Goal: Task Accomplishment & Management: Manage account settings

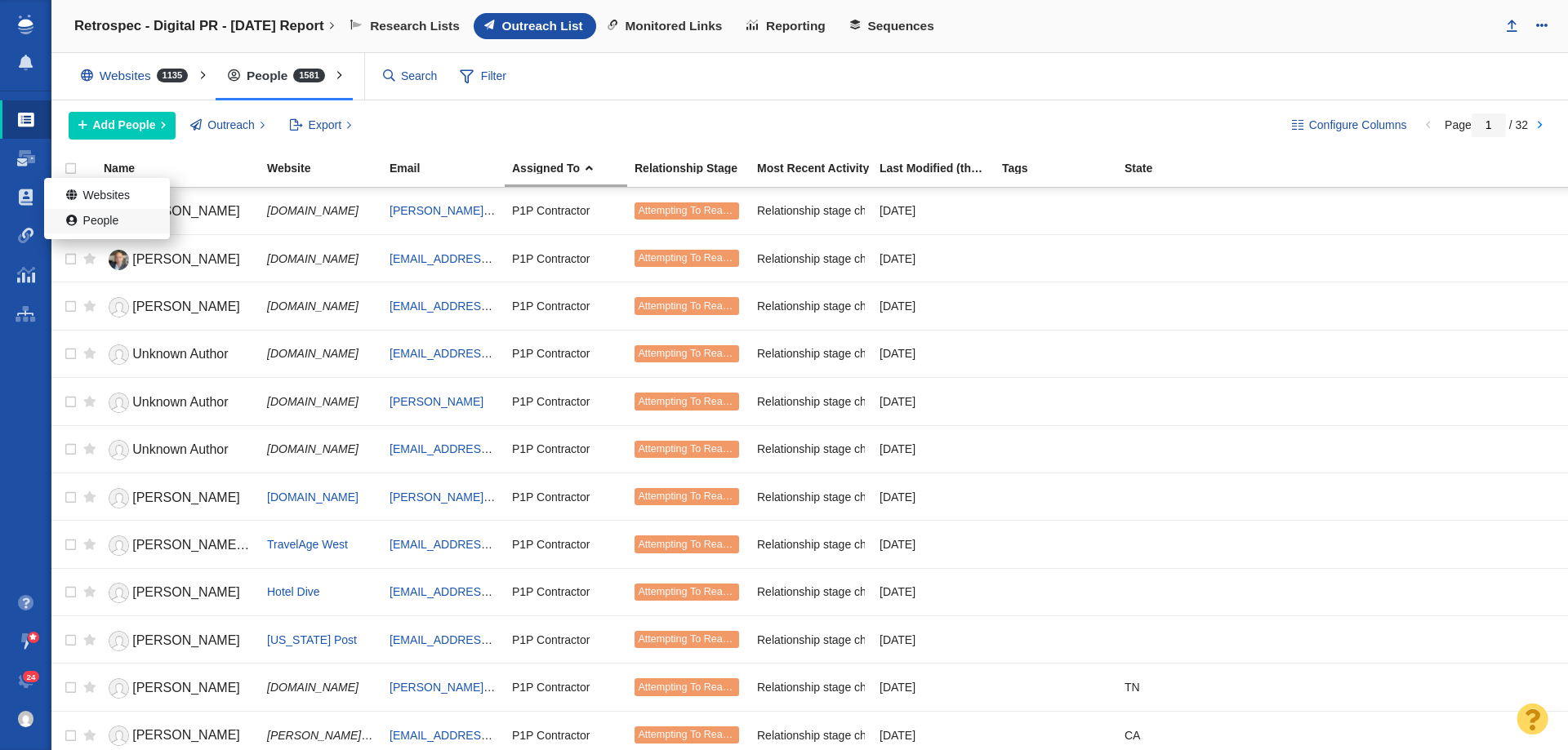
click at [65, 216] on link "People" at bounding box center [106, 222] width 125 height 25
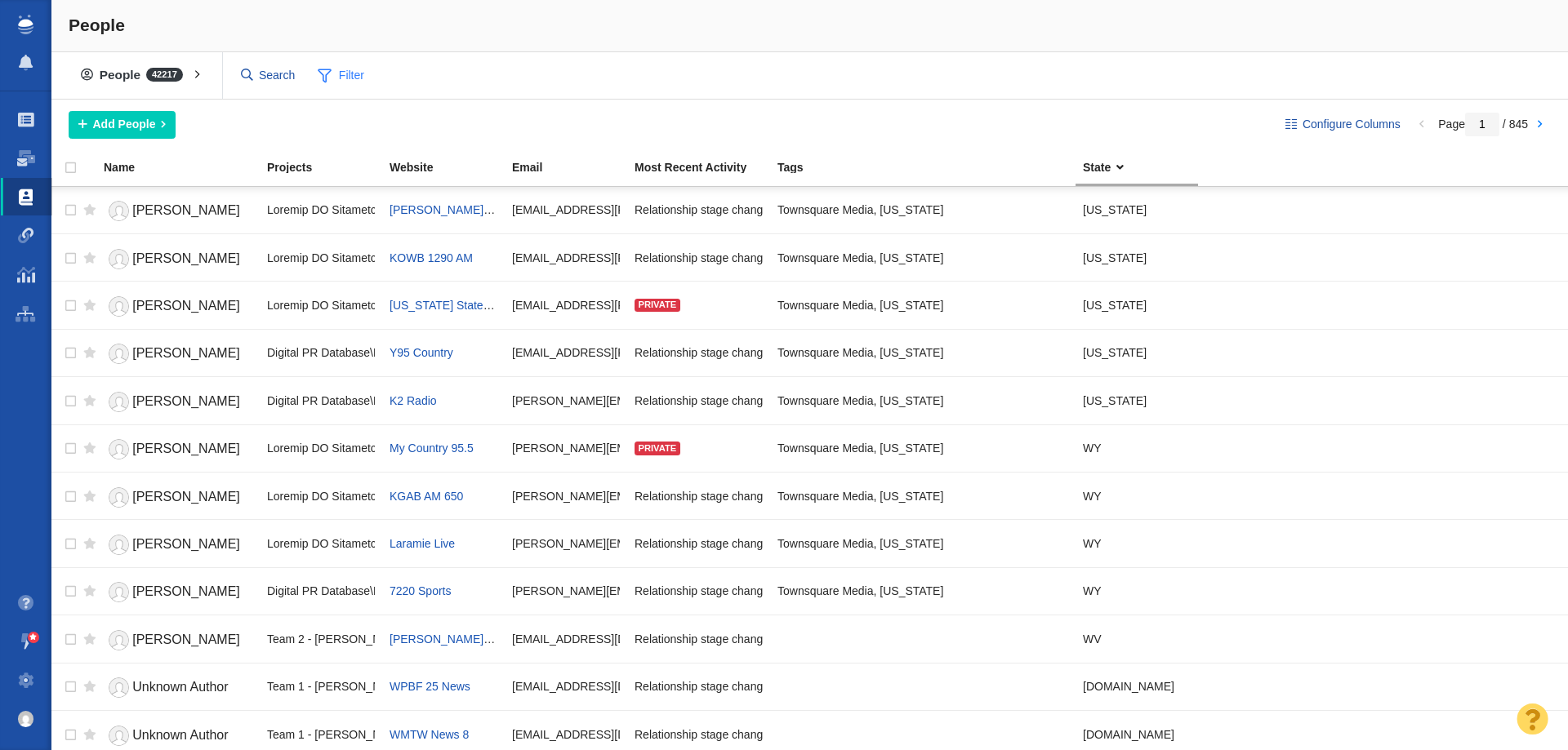
click at [345, 78] on span "Filter" at bounding box center [341, 76] width 65 height 31
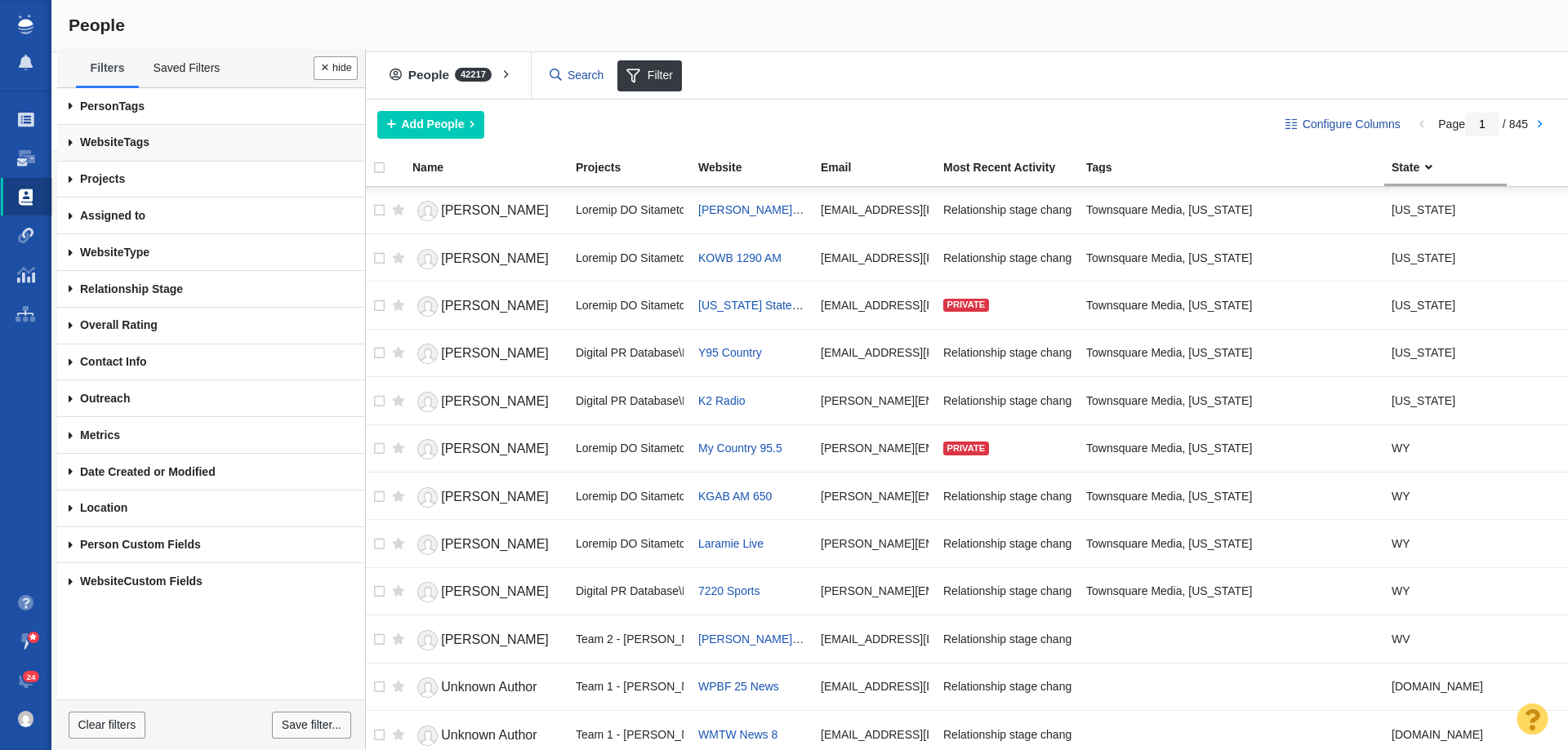
click at [183, 146] on link "Website Tags" at bounding box center [210, 143] width 307 height 37
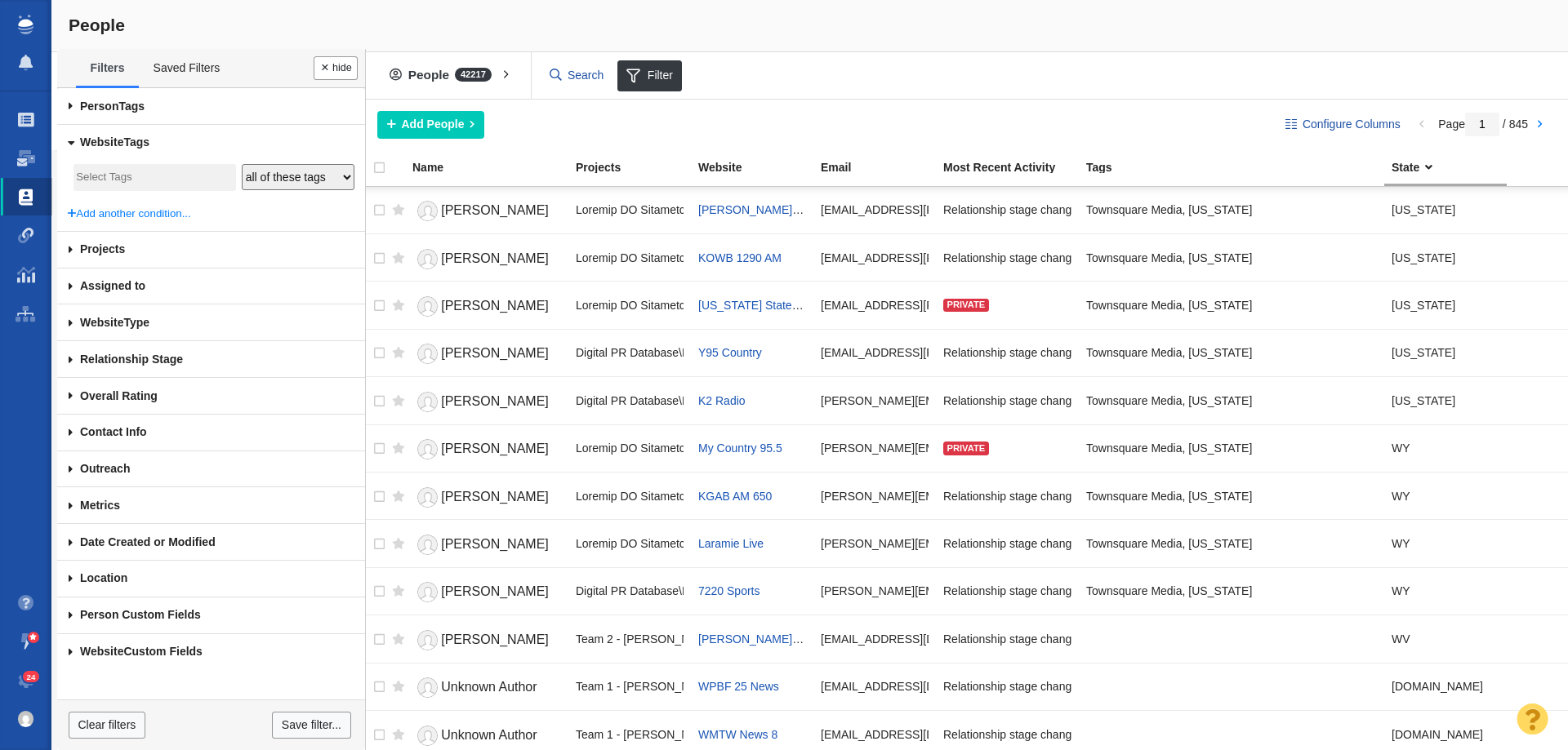
click at [186, 175] on input "search" at bounding box center [154, 178] width 157 height 22
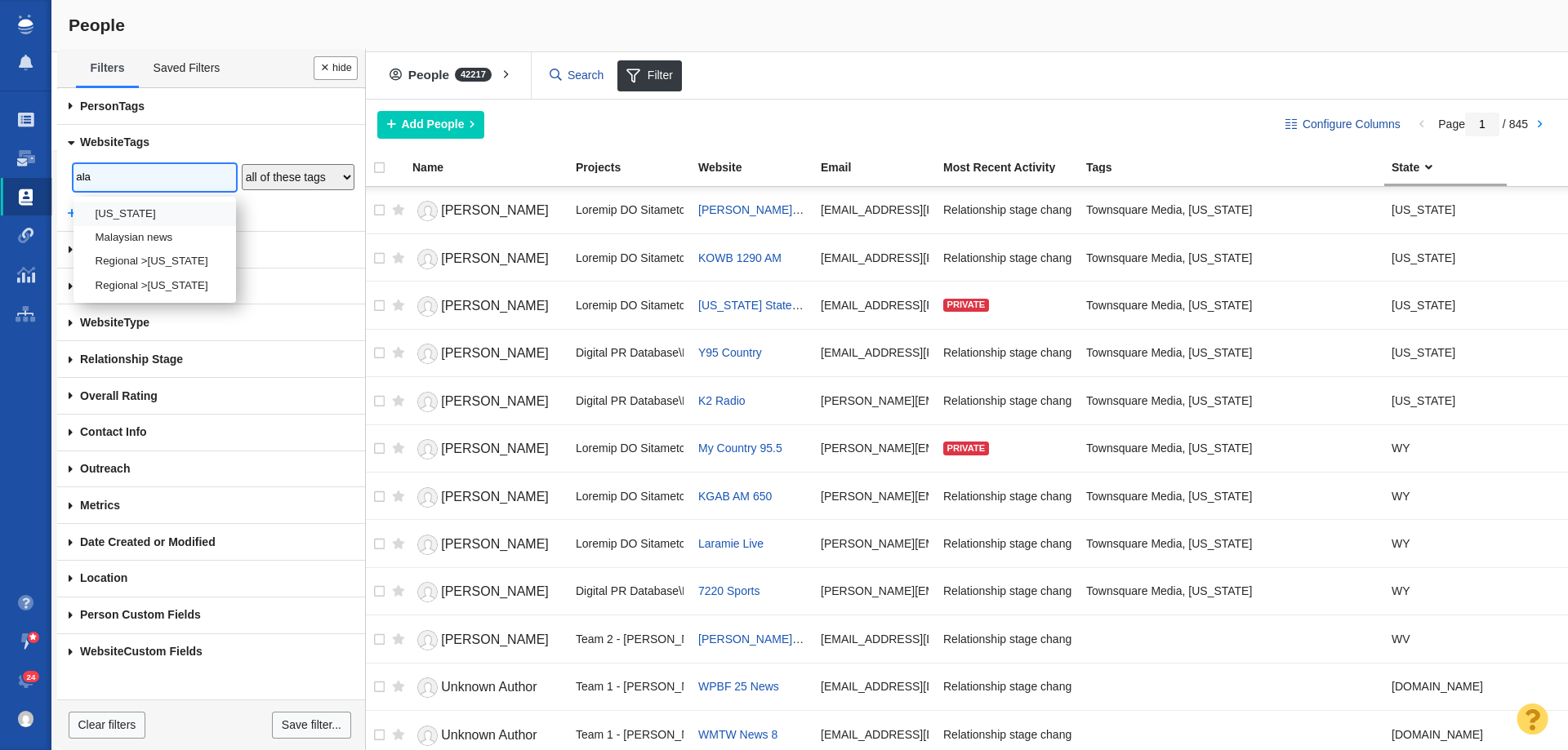
type input "ala"
click at [136, 207] on li "[US_STATE]" at bounding box center [155, 214] width 162 height 23
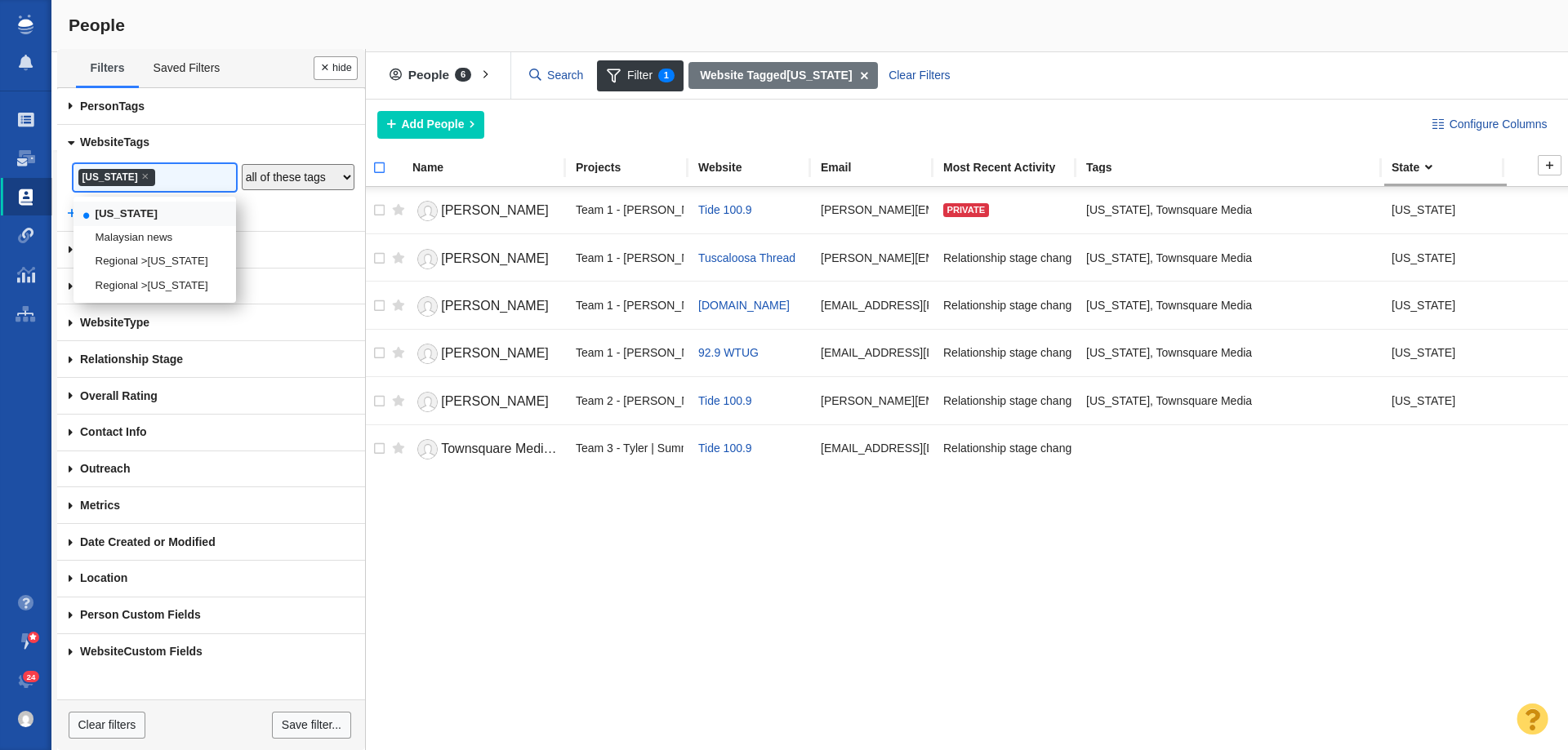
click at [375, 163] on input "checkbox" at bounding box center [371, 177] width 24 height 36
checkbox input "true"
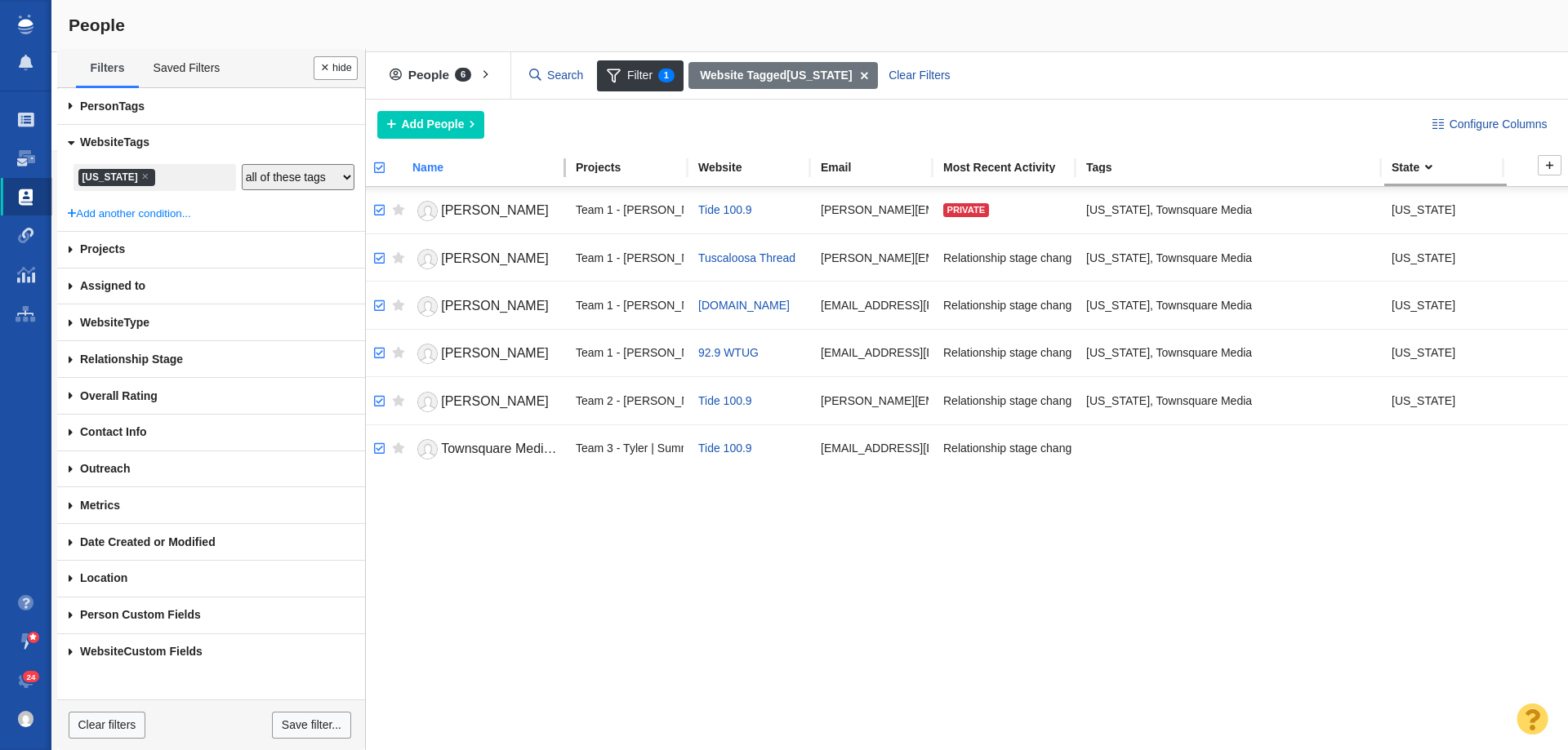
checkbox input "true"
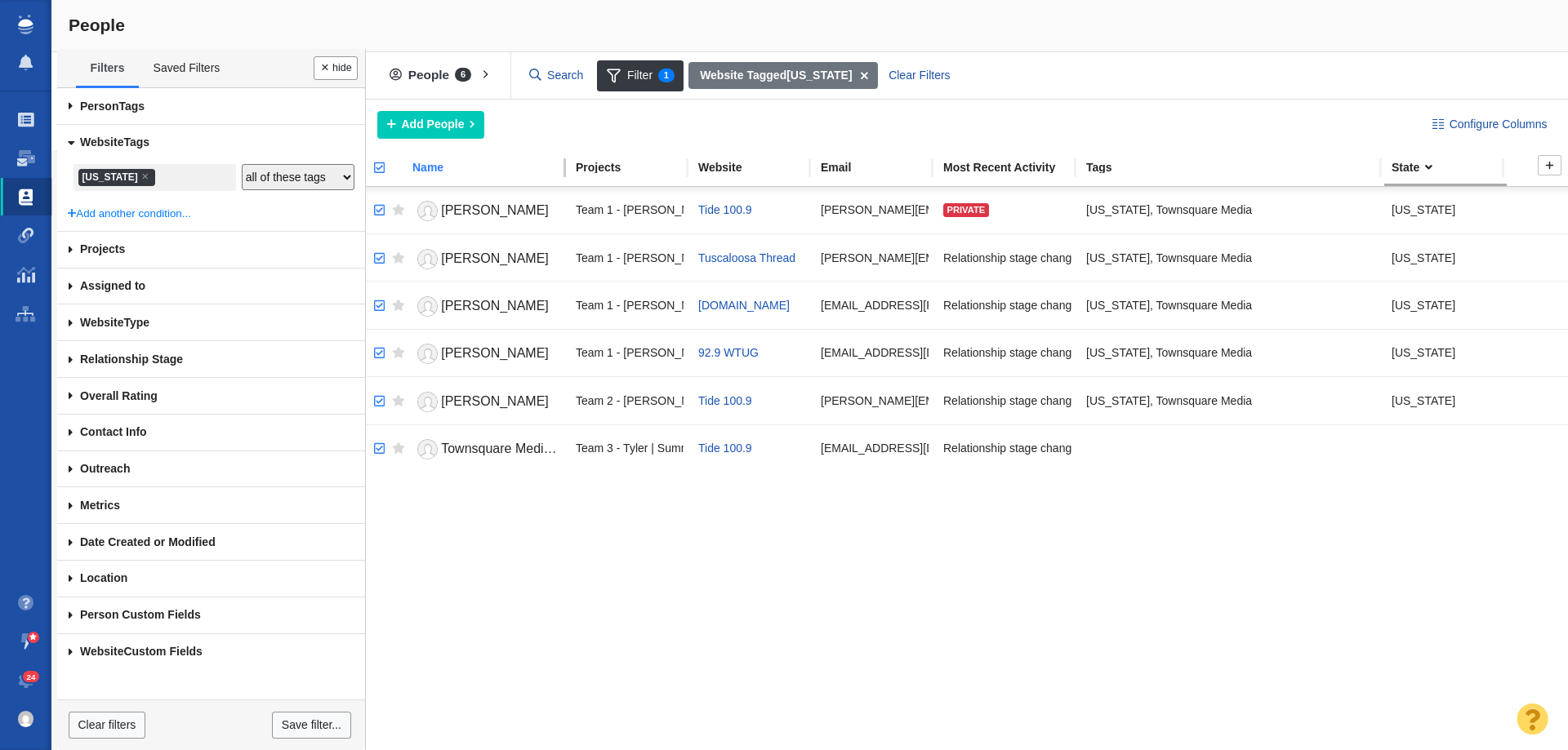
checkbox input "true"
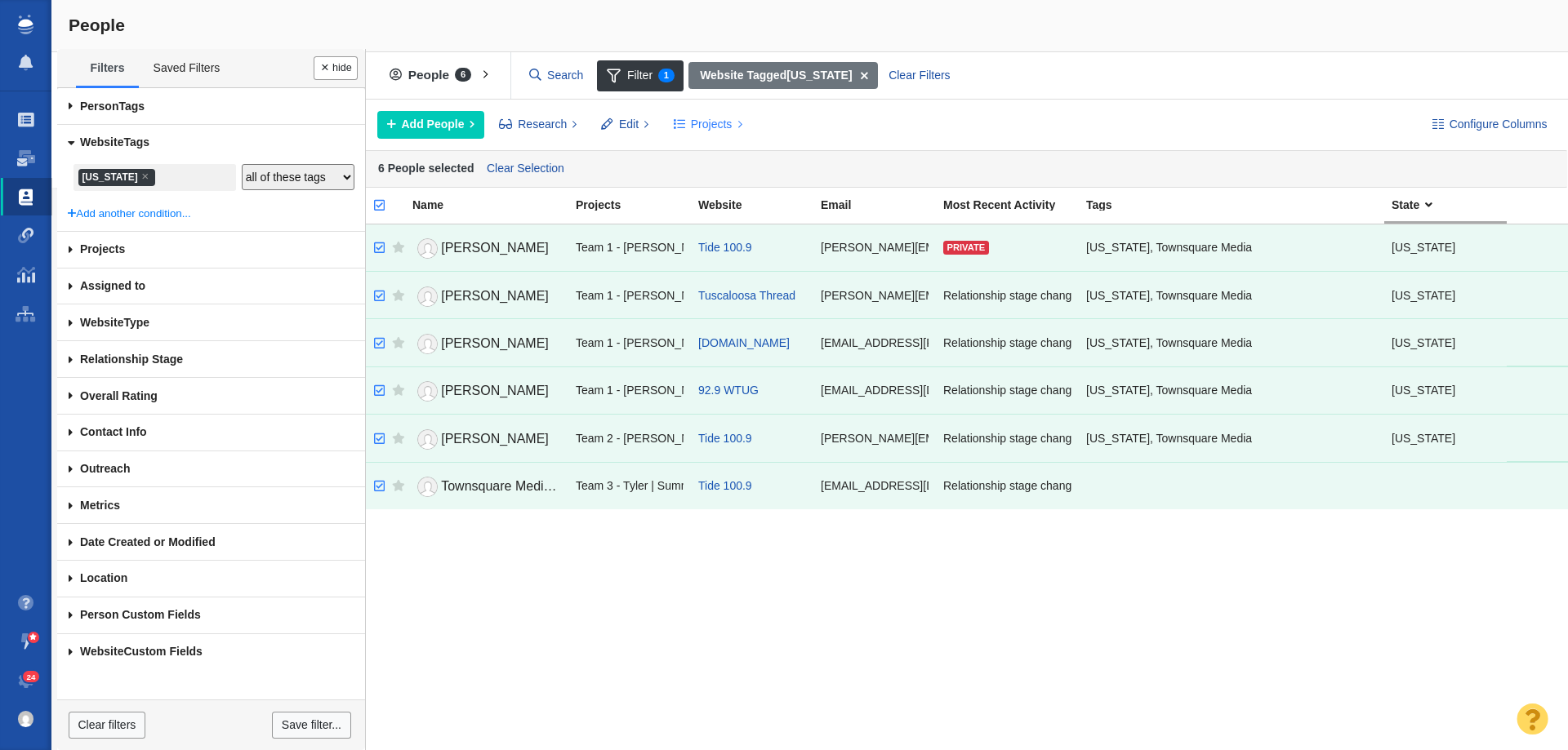
click at [712, 123] on span "Projects" at bounding box center [711, 124] width 41 height 17
click at [723, 166] on div "Copy to Project" at bounding box center [778, 161] width 229 height 25
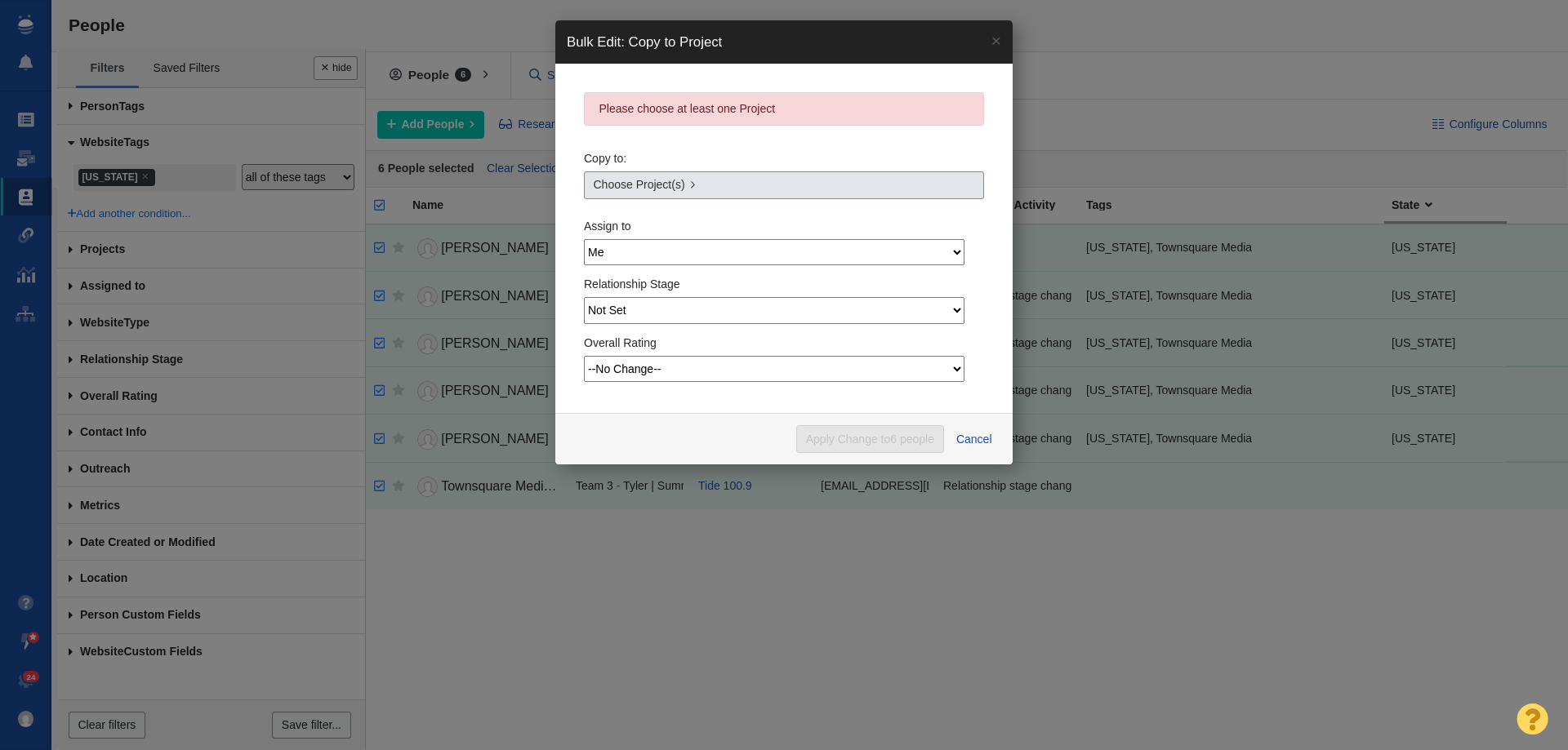
click at [661, 186] on span "Choose Project(s)" at bounding box center [638, 185] width 91 height 17
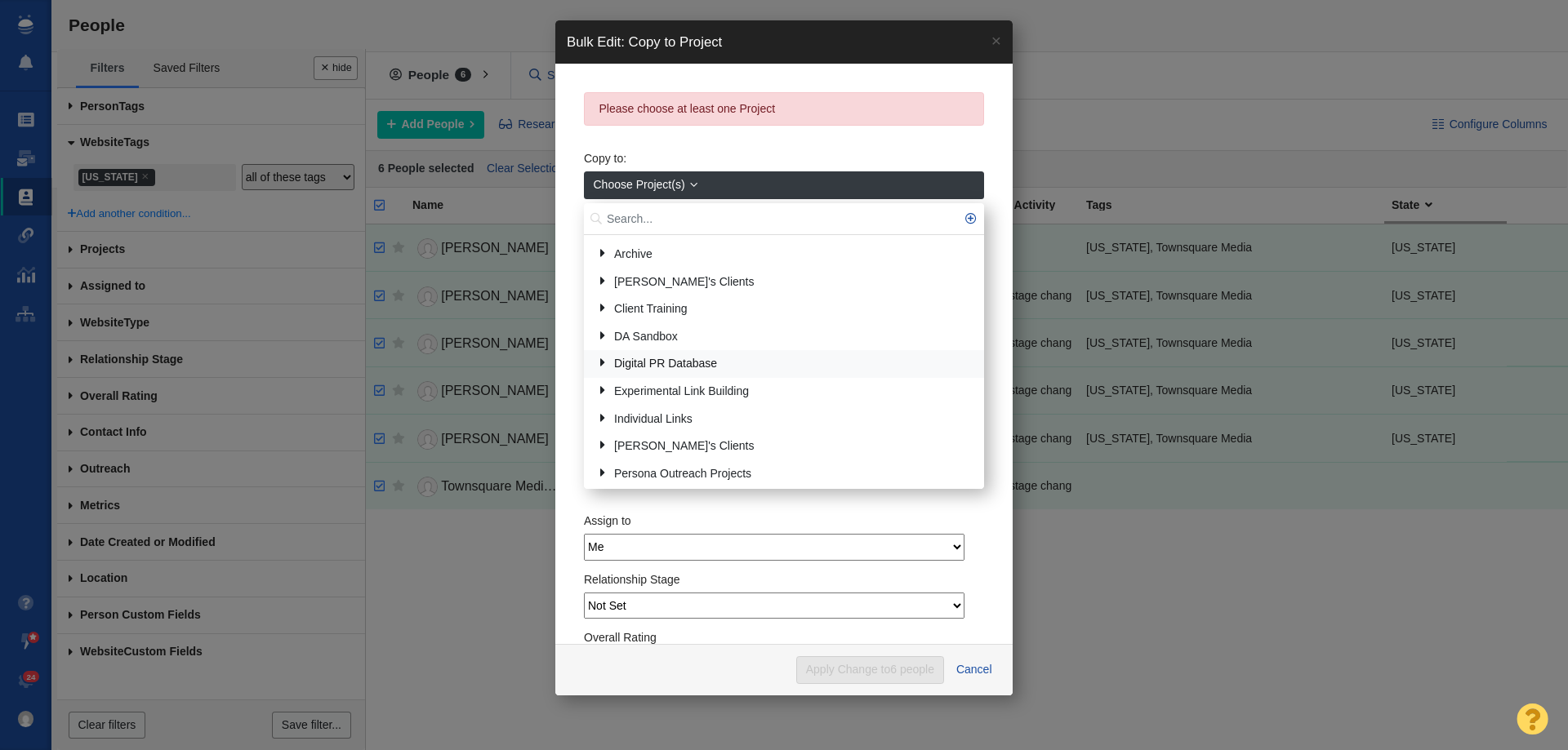
click at [662, 366] on link "Digital PR Database" at bounding box center [784, 364] width 383 height 25
click at [651, 391] on link "Local Reporters" at bounding box center [793, 391] width 362 height 25
click at [656, 413] on link "[US_STATE]" at bounding box center [803, 419] width 342 height 25
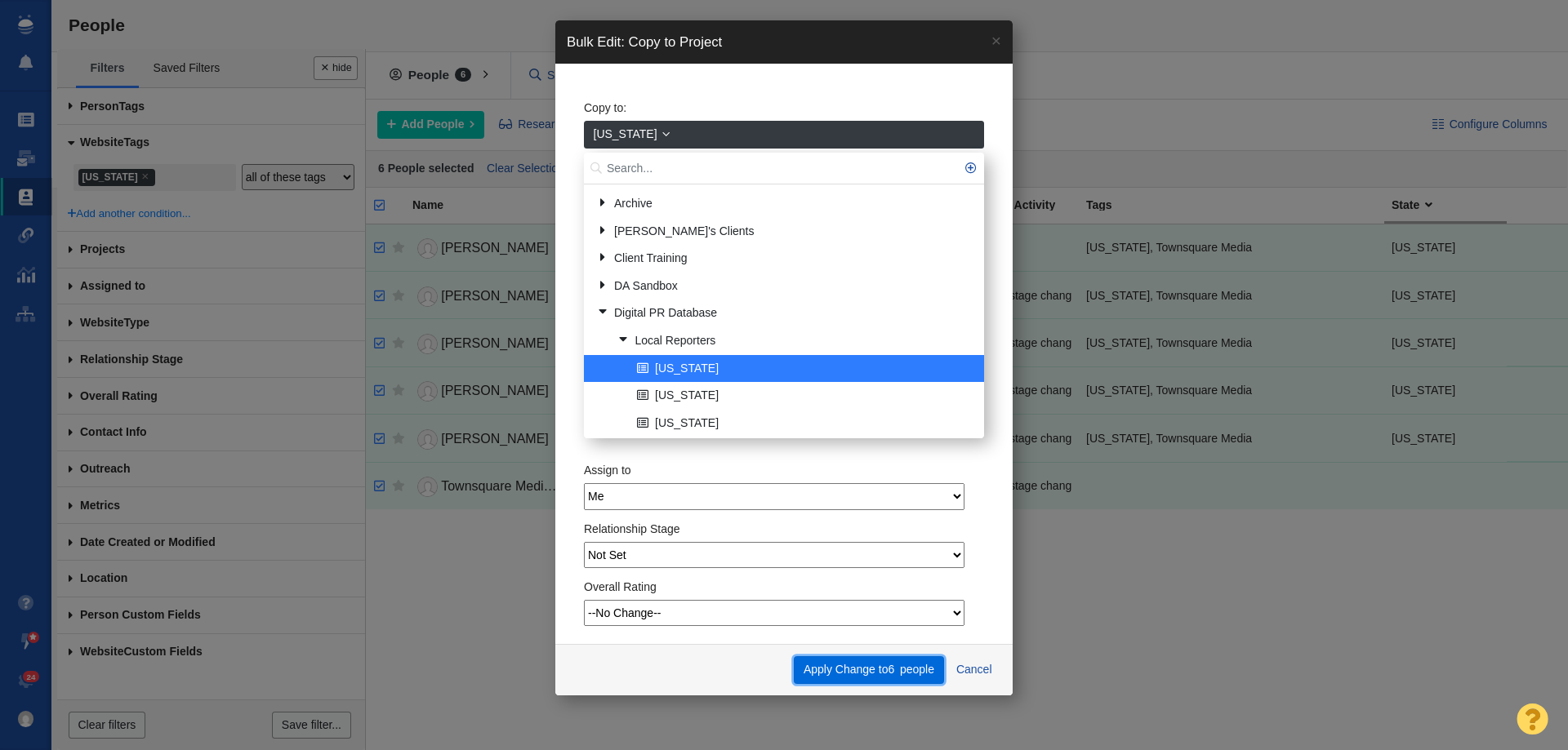
click at [865, 672] on button "Apply Change to 6 people" at bounding box center [868, 670] width 150 height 28
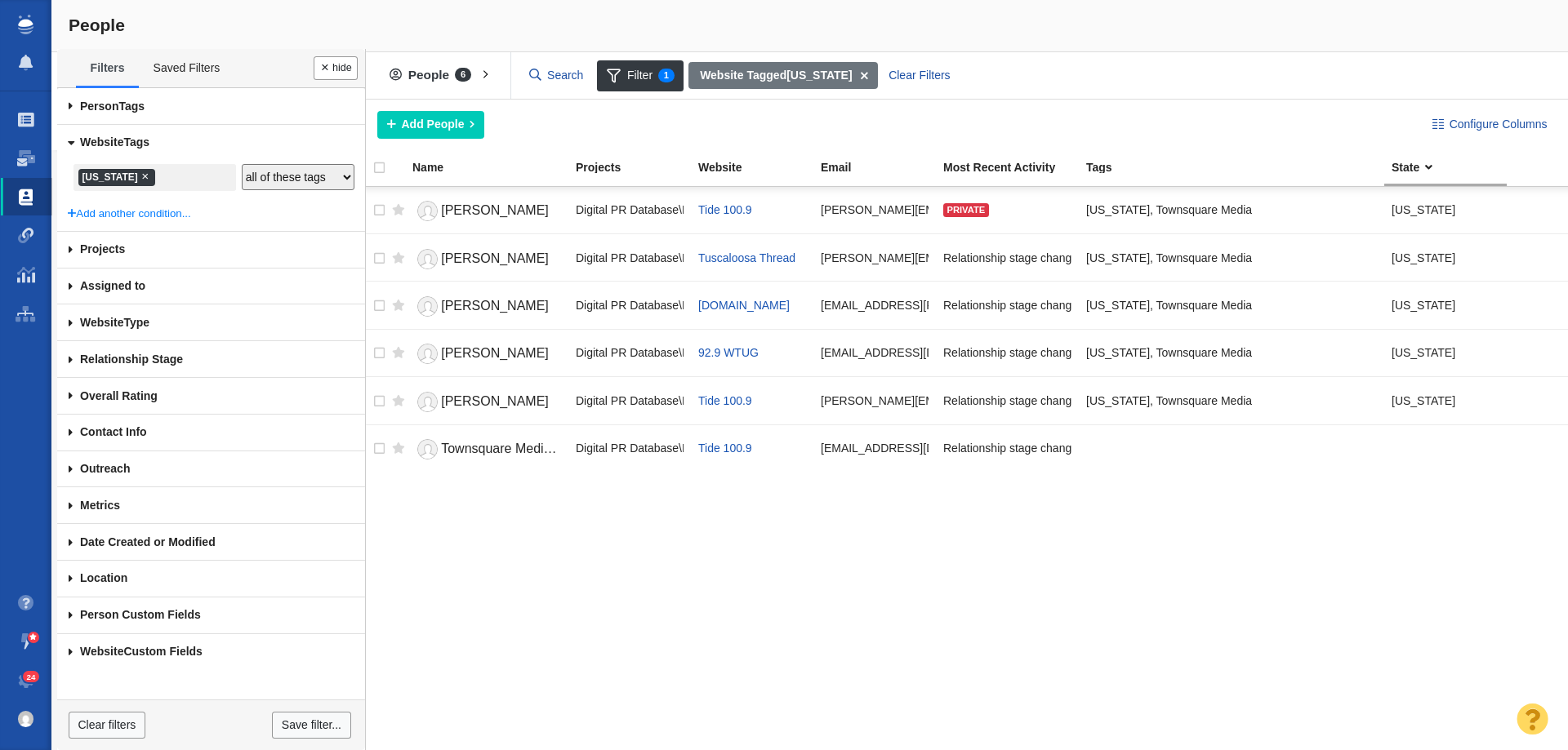
click at [142, 173] on span "×" at bounding box center [145, 176] width 7 height 13
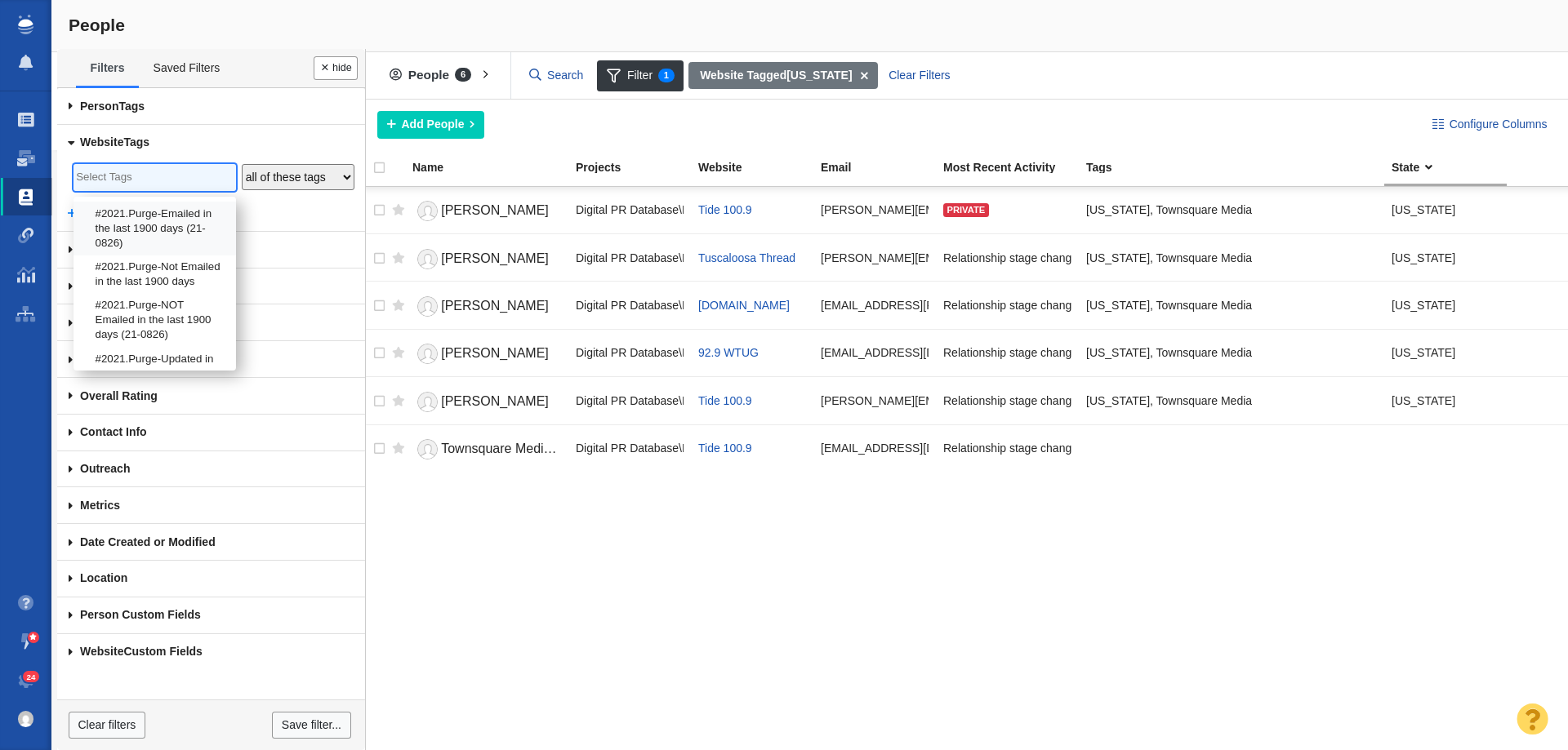
click at [136, 173] on input "search" at bounding box center [154, 178] width 157 height 22
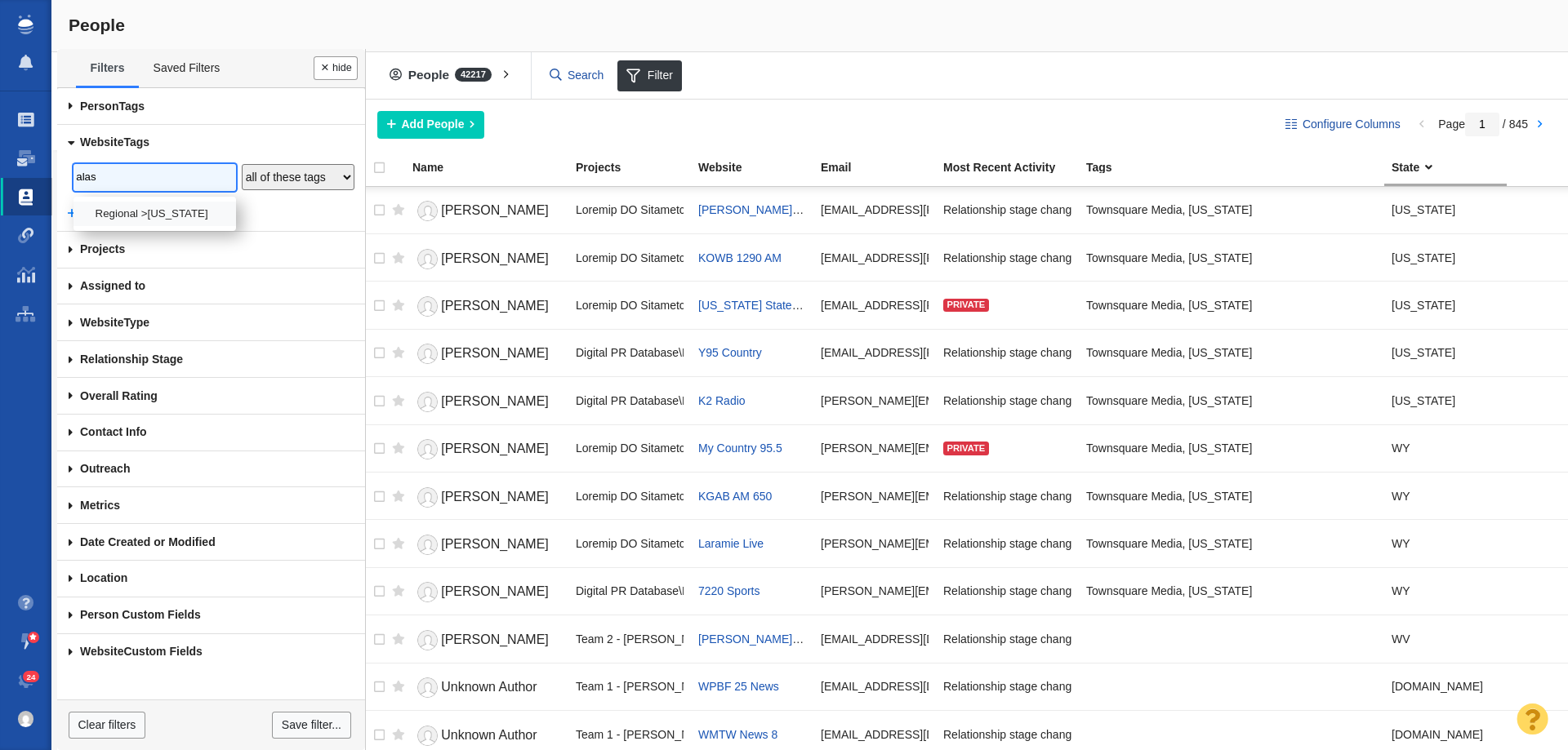
type input "alas"
click at [150, 217] on li "Regional >Alaska" at bounding box center [155, 214] width 162 height 23
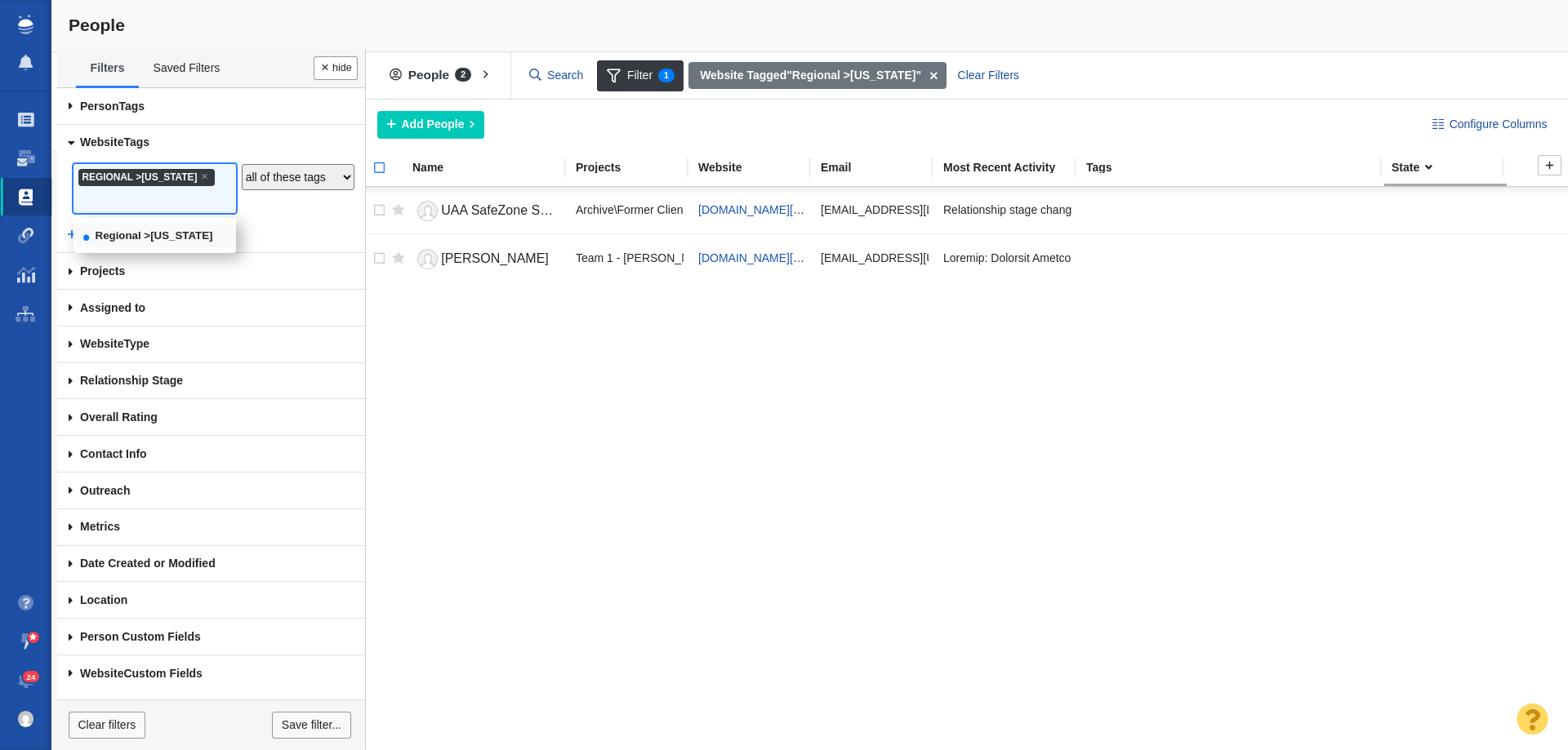
click at [376, 166] on input "checkbox" at bounding box center [371, 177] width 24 height 36
checkbox input "true"
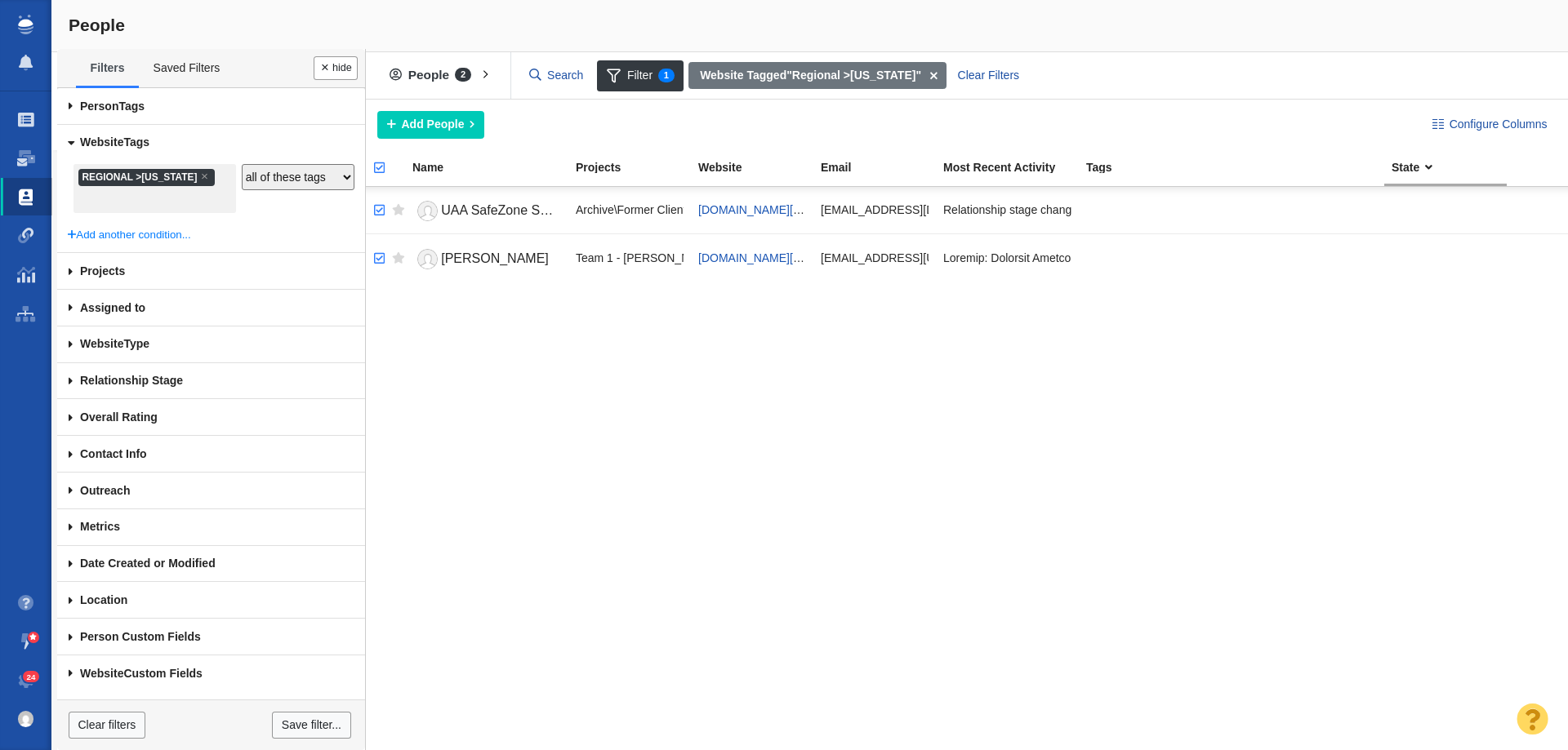
checkbox input "true"
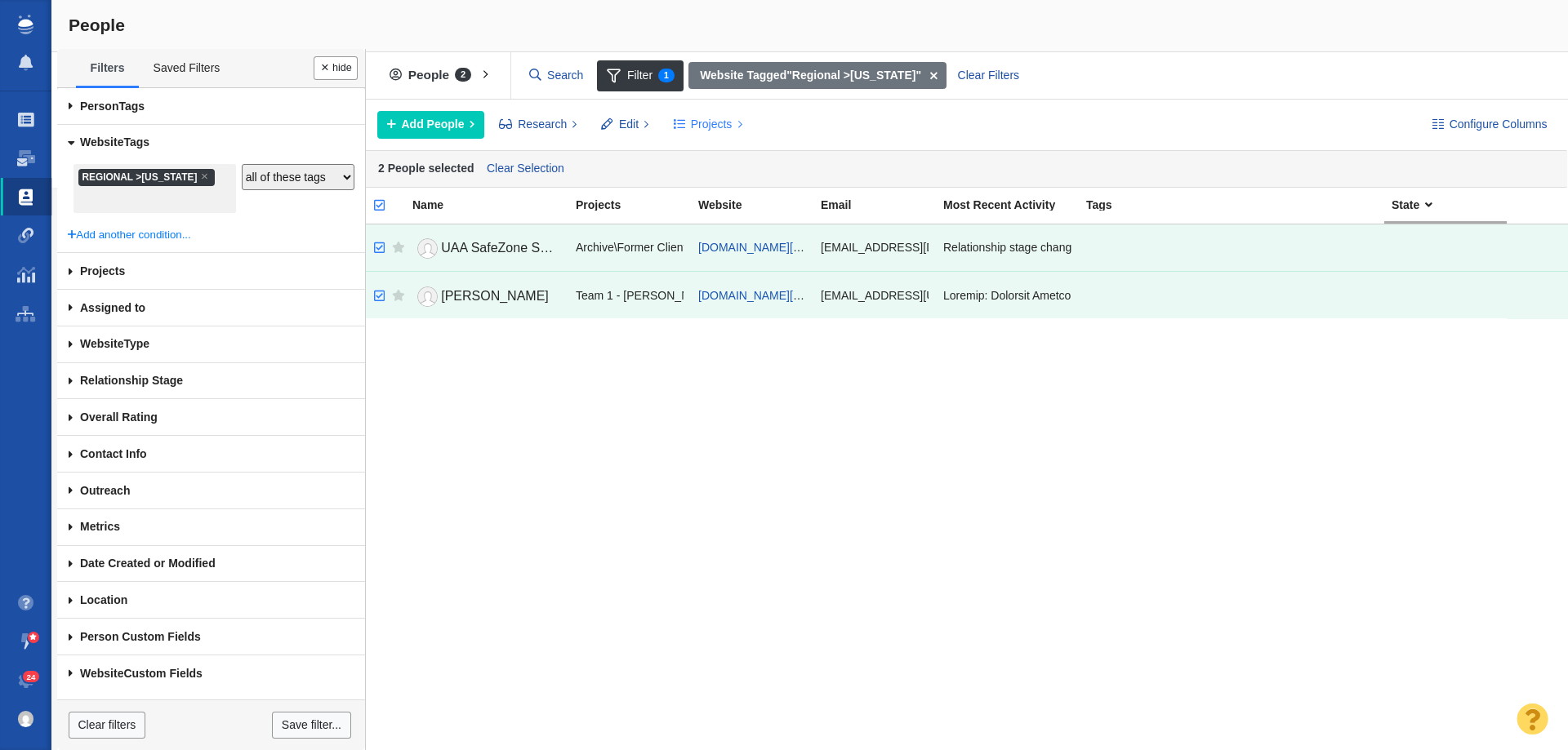
click at [691, 123] on span "Projects" at bounding box center [711, 124] width 41 height 17
click at [730, 160] on div "Copy to Project" at bounding box center [778, 161] width 229 height 25
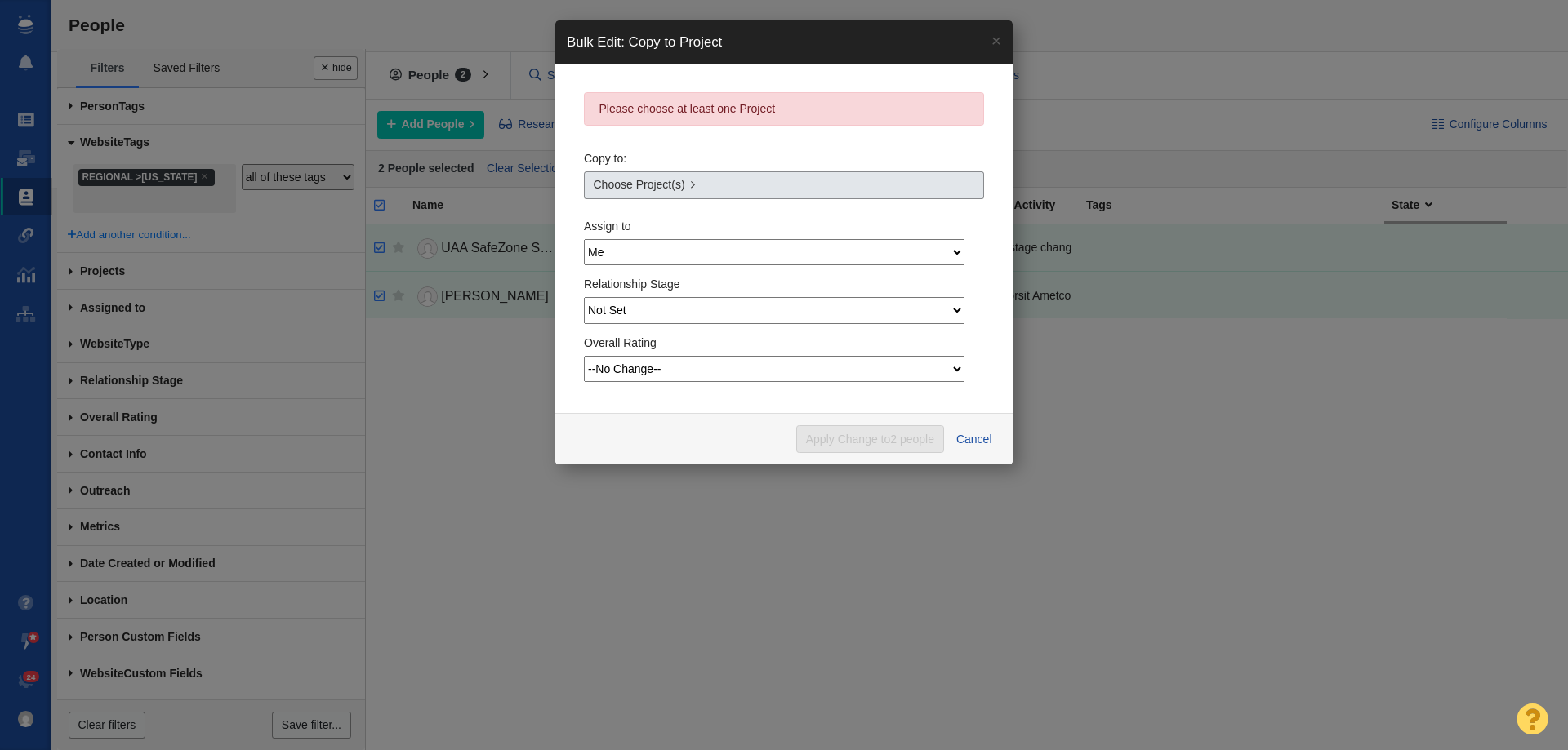
click at [676, 182] on span "Choose Project(s)" at bounding box center [638, 185] width 91 height 17
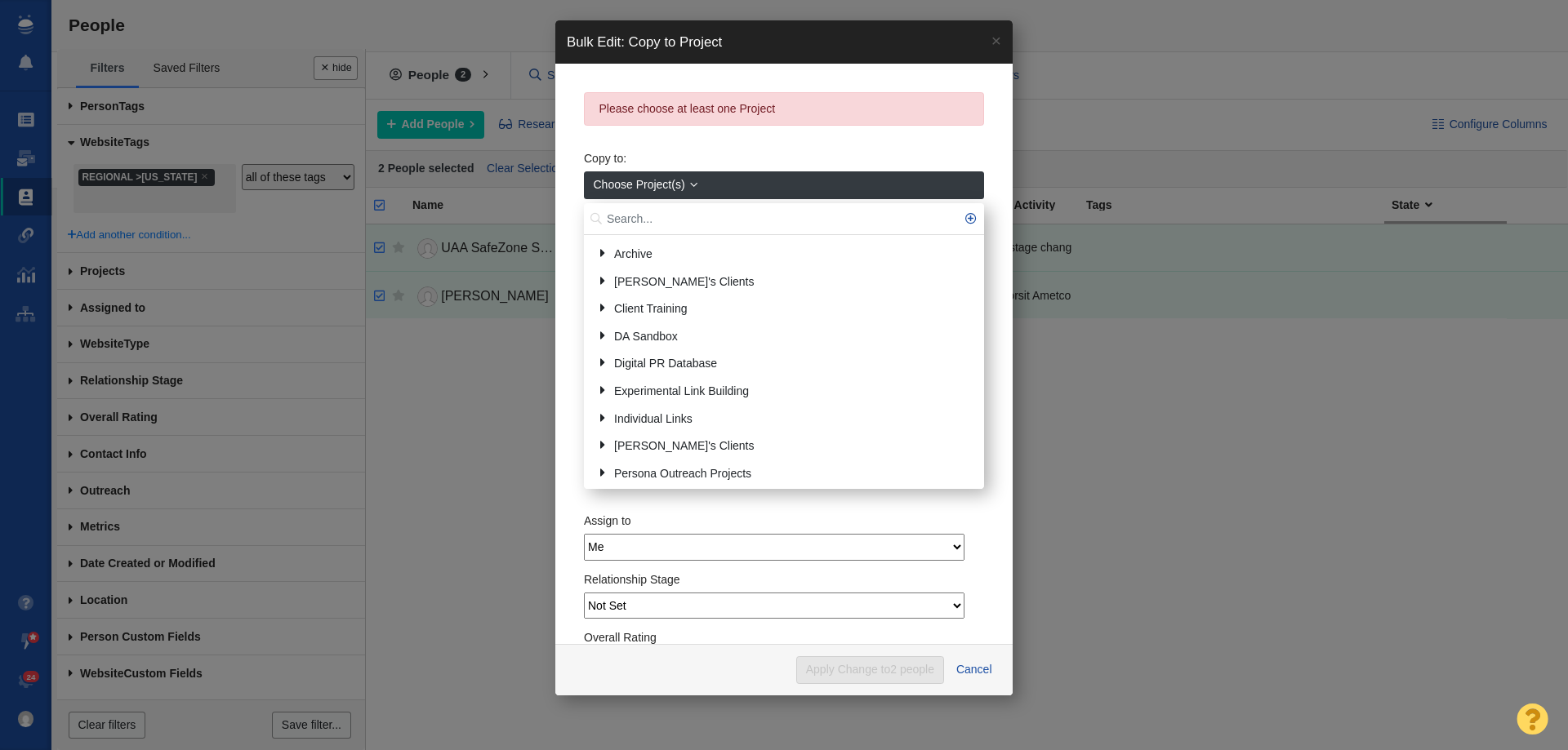
click at [662, 224] on input "text" at bounding box center [784, 219] width 400 height 32
type input "alaska"
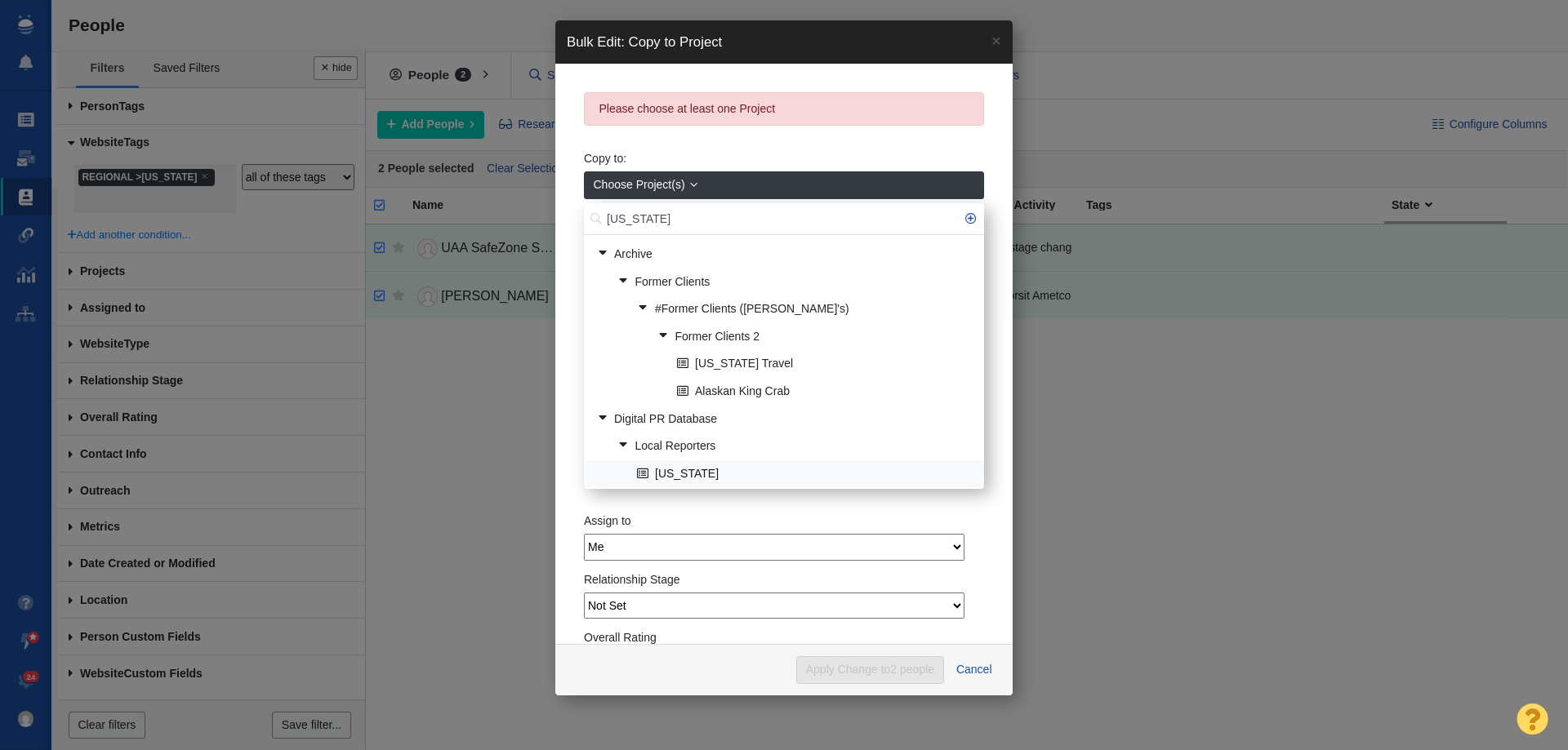
click at [663, 482] on link "Alaska" at bounding box center [803, 474] width 342 height 25
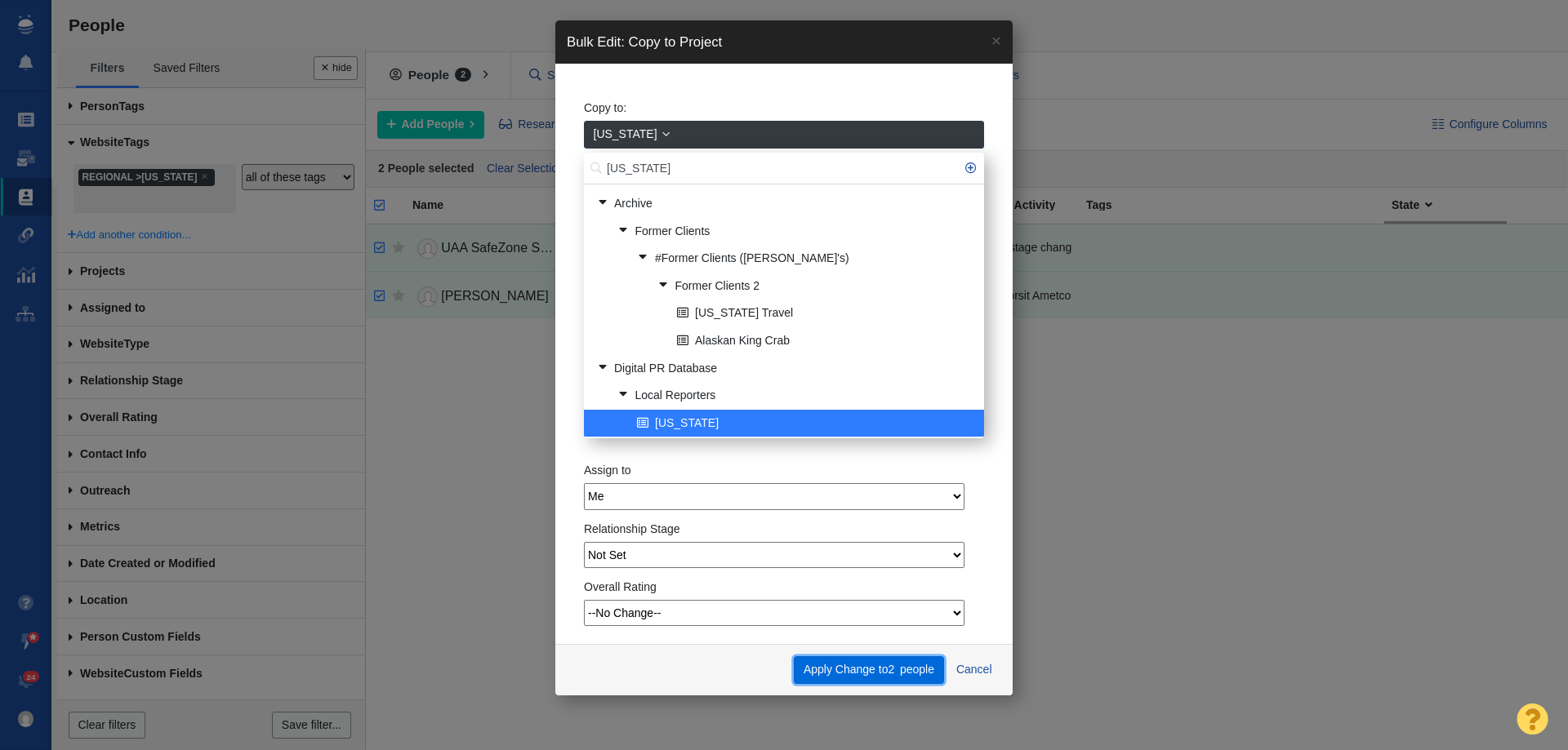
click at [847, 672] on button "Apply Change to 2 people" at bounding box center [868, 670] width 150 height 28
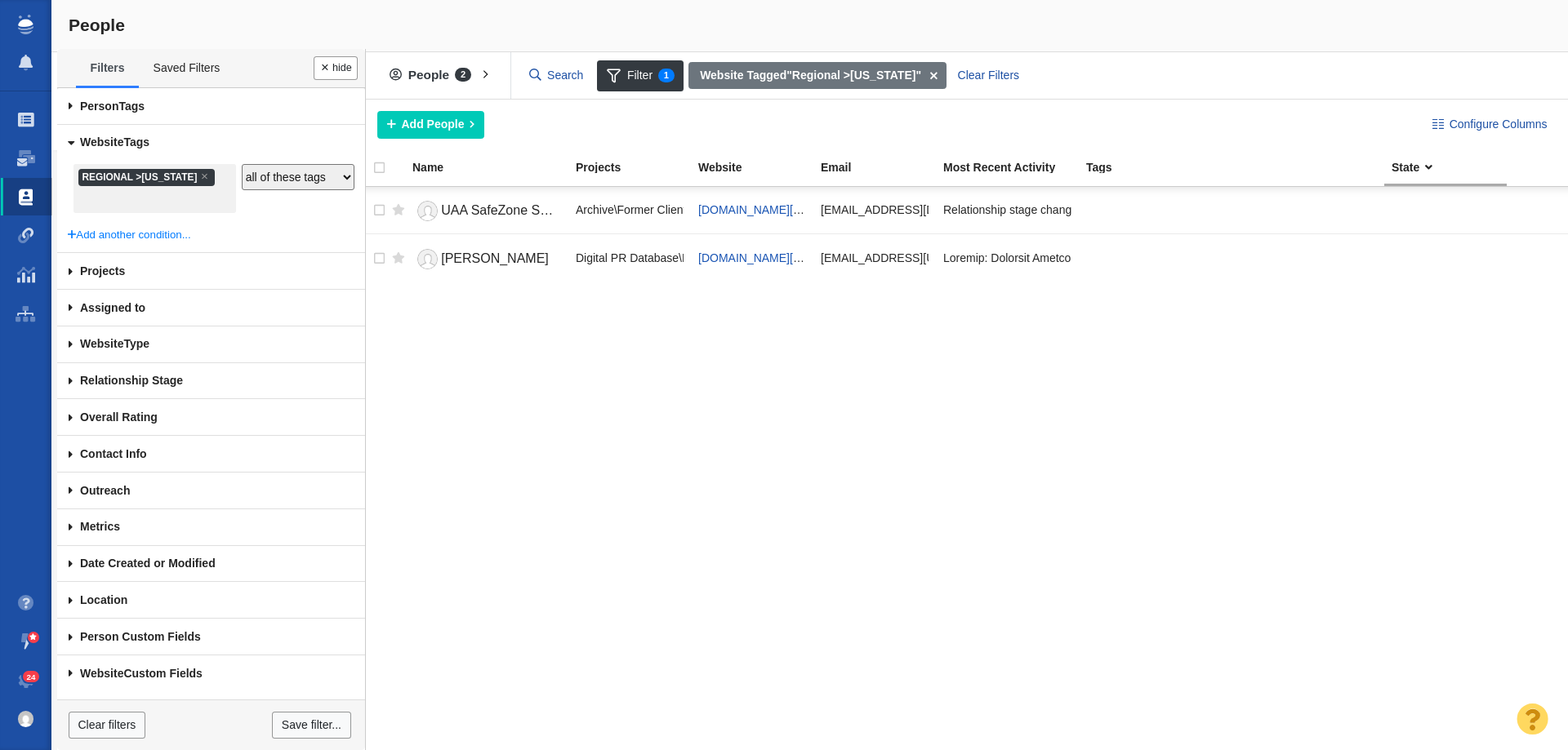
click at [194, 178] on div "Copying Contacts complete - 2 contacts updated. 0 contacts skipped. This operat…" at bounding box center [784, 375] width 1568 height 750
click at [201, 178] on span "×" at bounding box center [205, 176] width 7 height 13
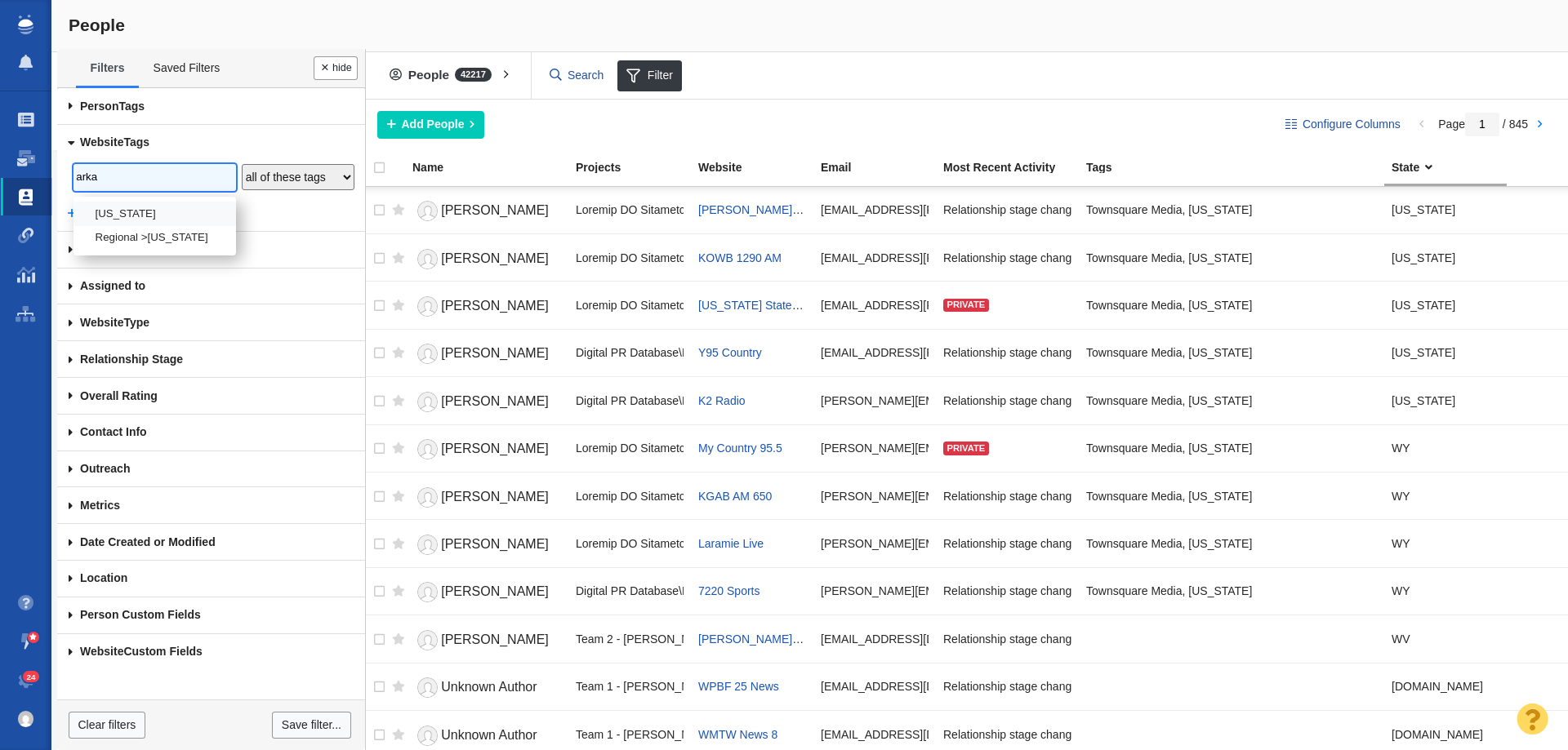
type input "arka"
click at [146, 213] on li "Arkansas" at bounding box center [155, 214] width 162 height 23
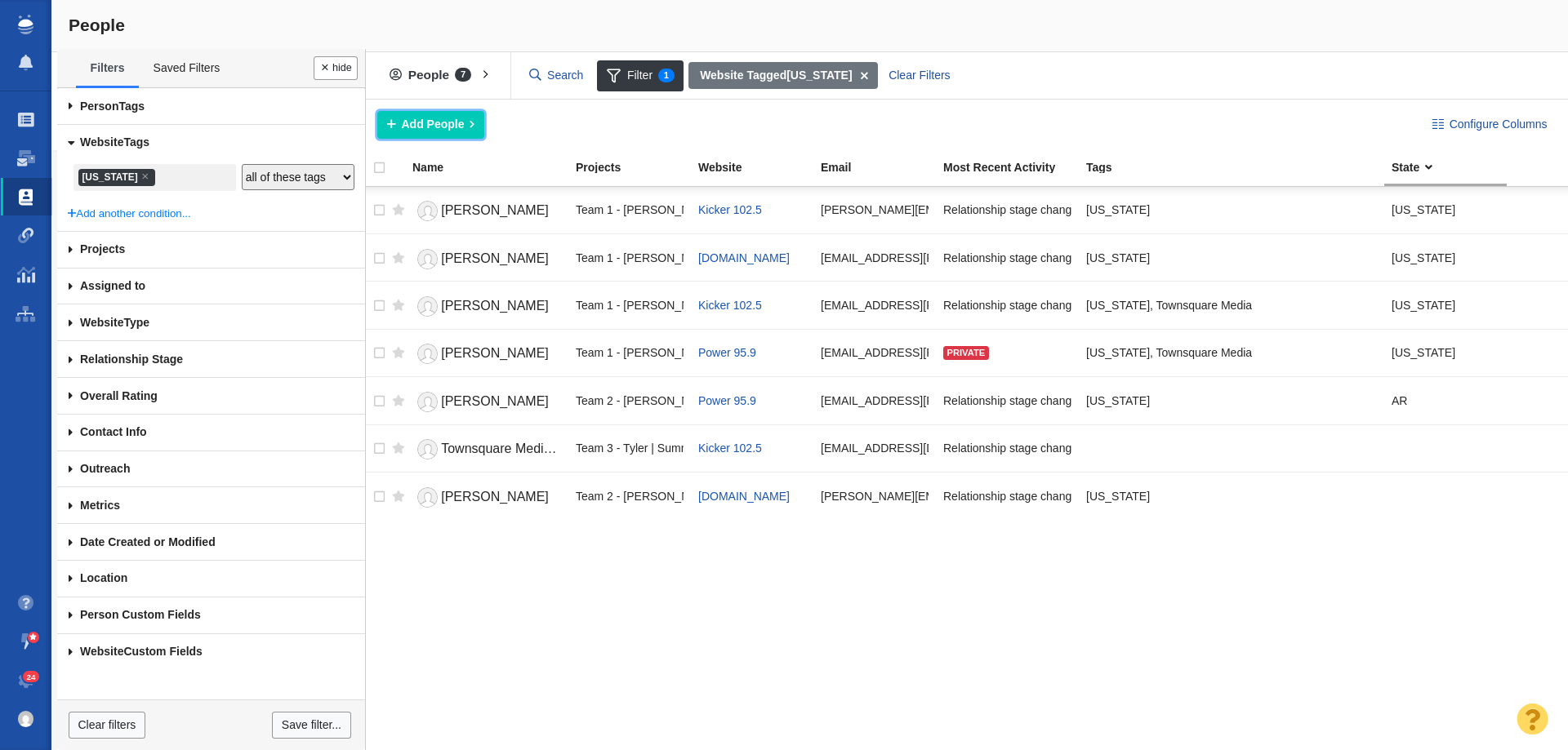
click at [434, 125] on span "Add People" at bounding box center [434, 124] width 63 height 17
click at [445, 161] on div "Add a Person" at bounding box center [491, 161] width 229 height 25
drag, startPoint x: 445, startPoint y: 161, endPoint x: 532, endPoint y: 138, distance: 90.0
click at [532, 138] on body "Projects Dashboard Websites People Link Monitoring Reports Projects Home Help C…" at bounding box center [784, 375] width 1568 height 750
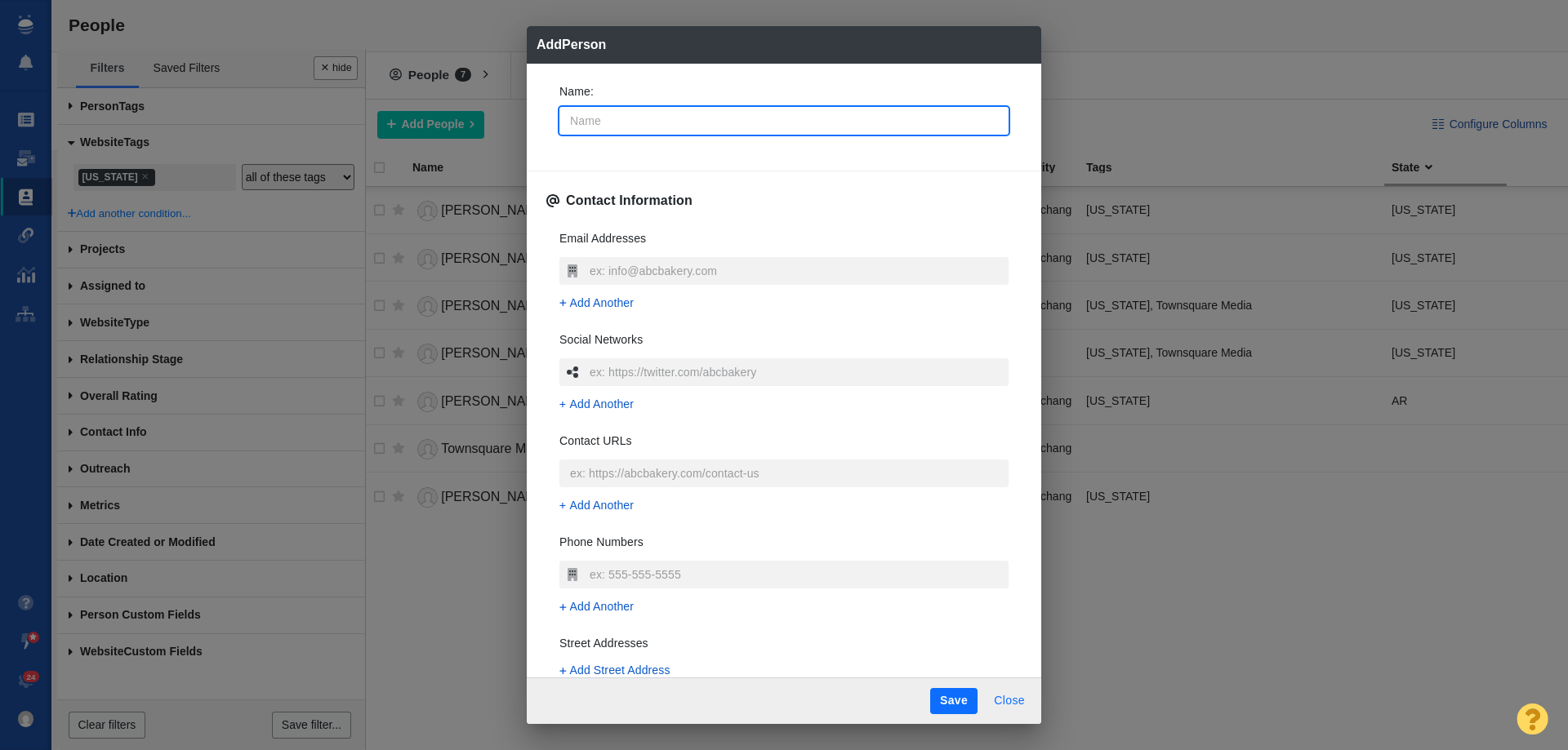
type textarea "x"
click at [1012, 702] on button "Close" at bounding box center [1009, 701] width 50 height 26
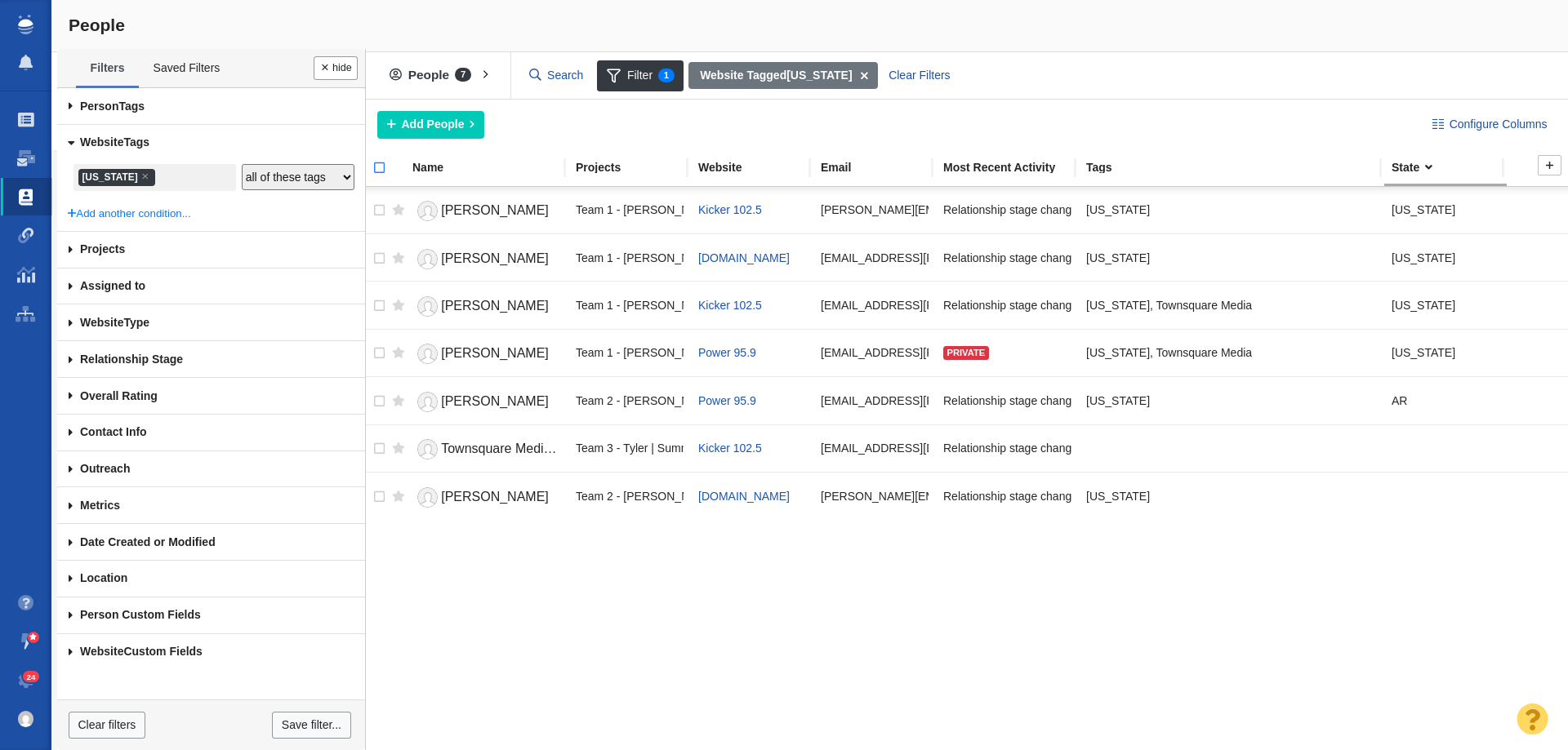
click at [375, 166] on input "checkbox" at bounding box center [371, 177] width 24 height 36
checkbox input "true"
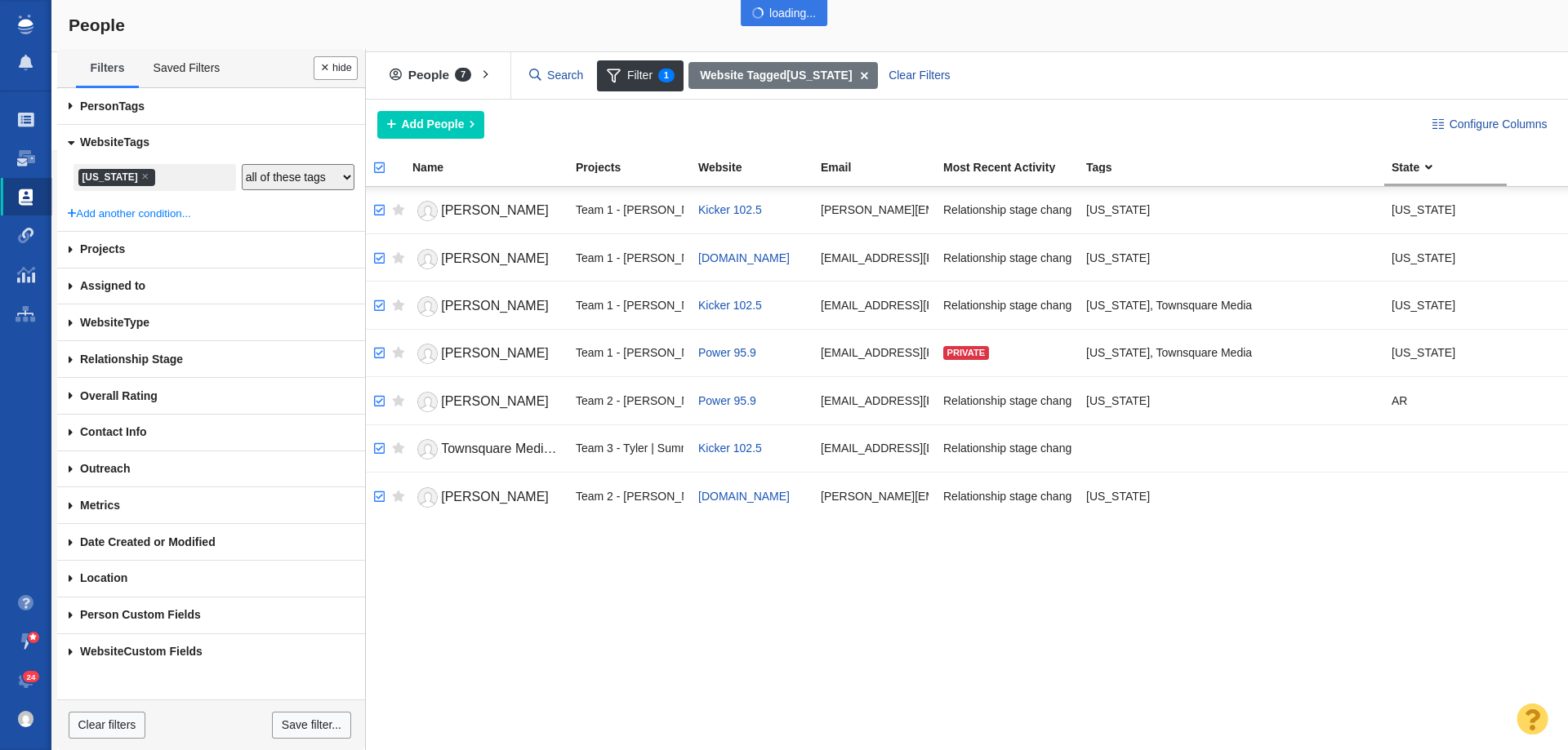
checkbox input "true"
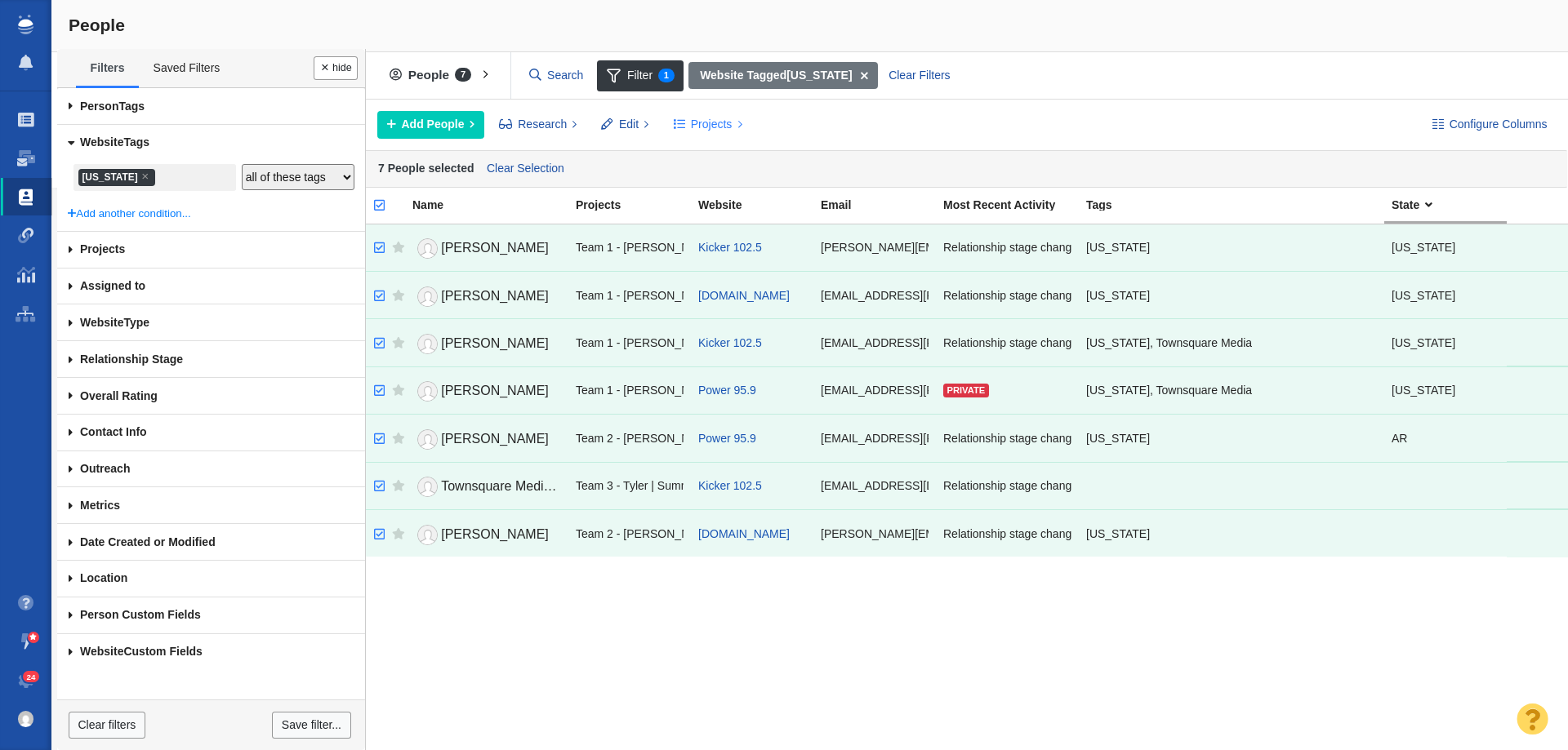
click at [707, 124] on span "Projects" at bounding box center [711, 124] width 41 height 17
click at [705, 165] on div "Copy to Project" at bounding box center [778, 161] width 229 height 25
click at [705, 165] on div "7 People selected Clear Selection" at bounding box center [964, 169] width 1208 height 38
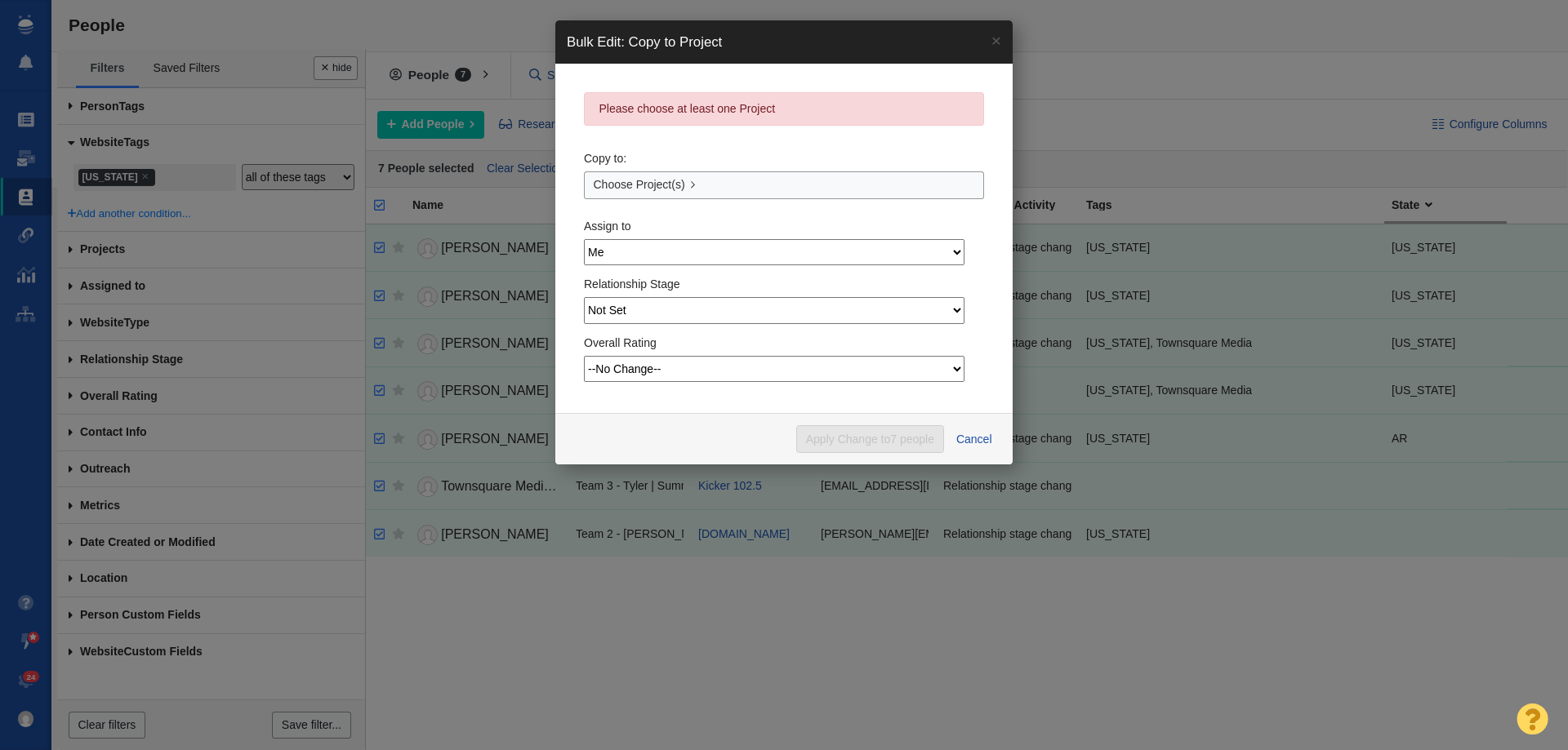
click at [737, 250] on select "Me Admin Account Devin Boudreaux Dylan Carlson Jesse Vernuccio Jim Miller Katel…" at bounding box center [775, 252] width 381 height 26
click at [737, 249] on select "Me Admin Account Devin Boudreaux Dylan Carlson Jesse Vernuccio Jim Miller Katel…" at bounding box center [775, 252] width 381 height 26
click at [735, 182] on link "Choose Project(s)" at bounding box center [784, 185] width 400 height 28
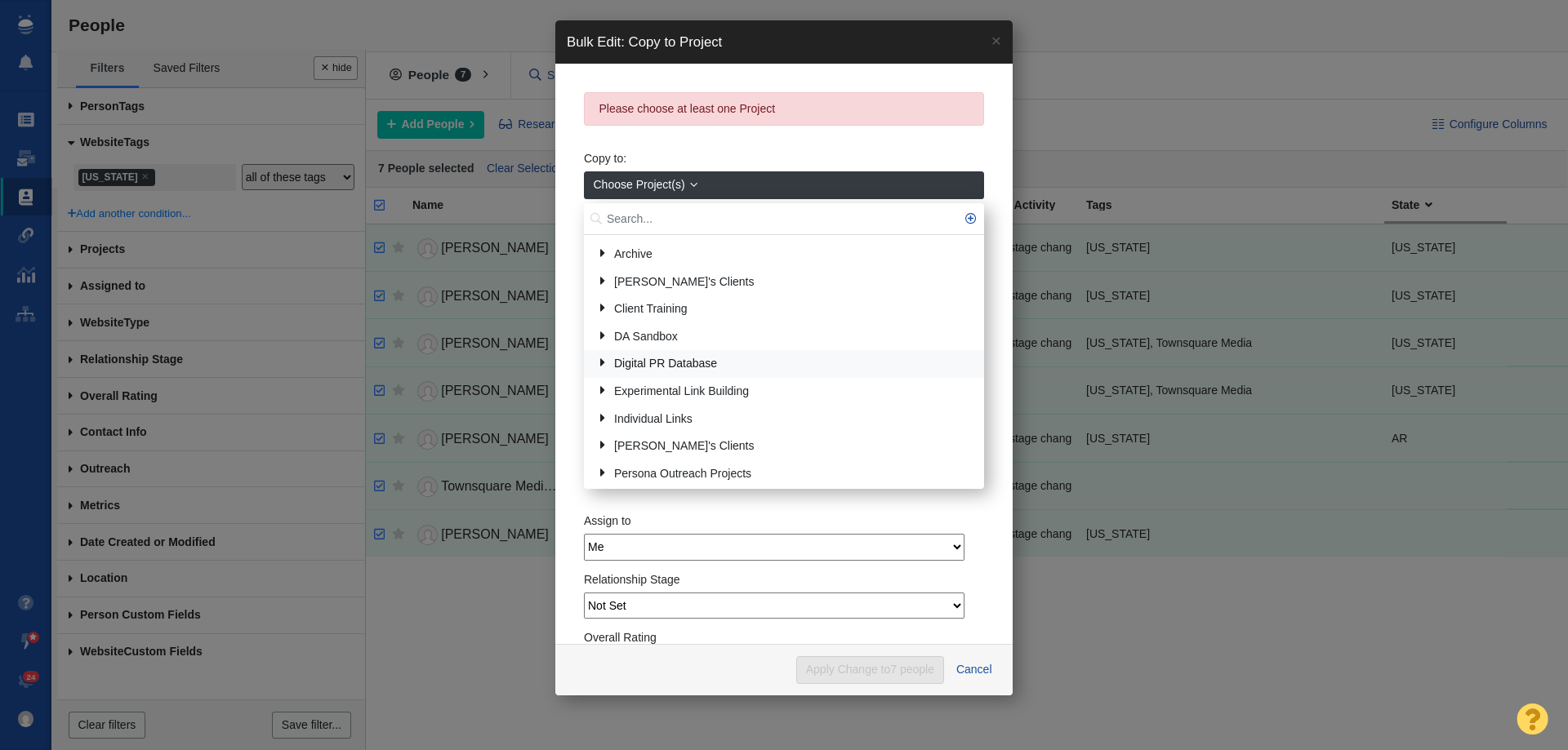
click at [638, 352] on link "Digital PR Database" at bounding box center [784, 364] width 383 height 25
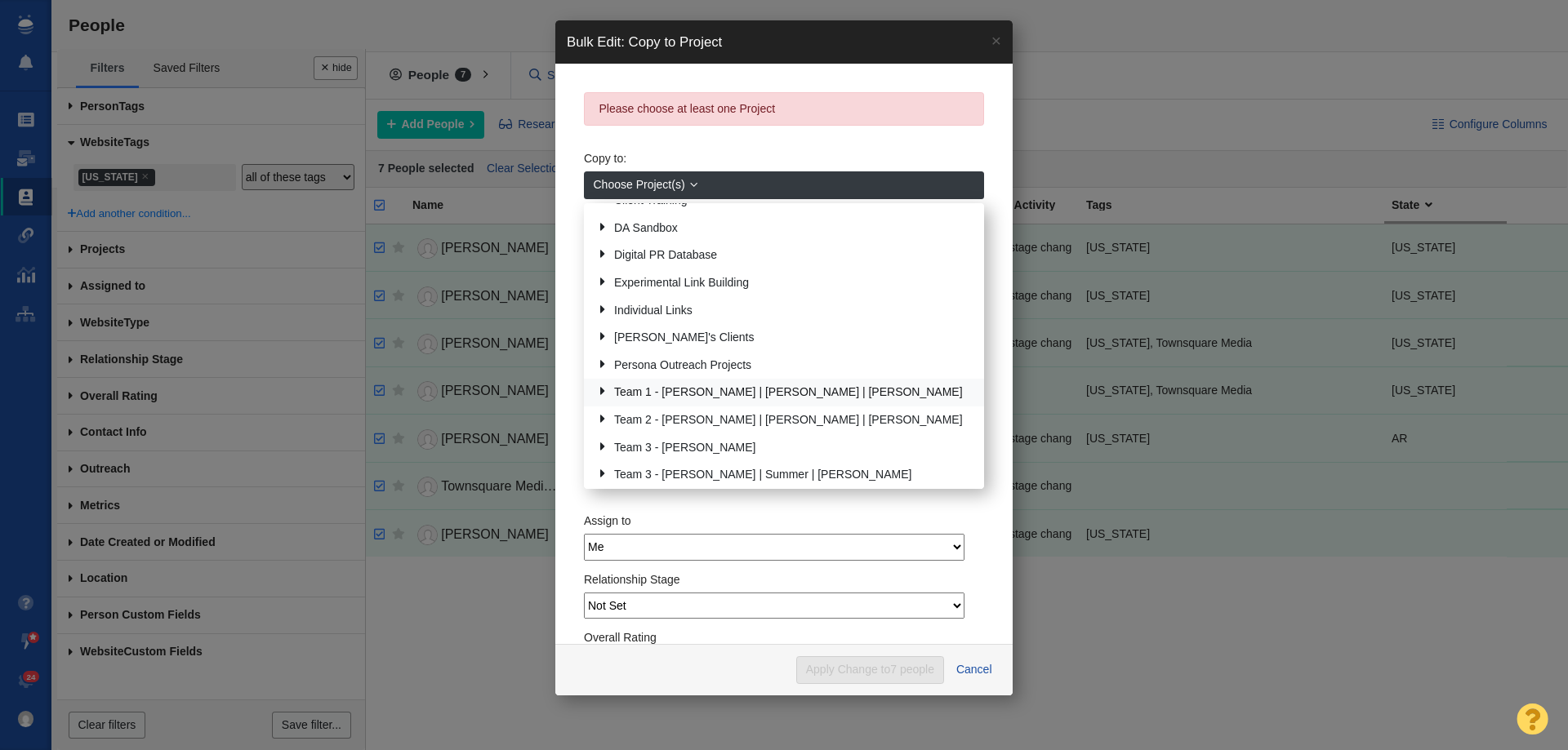
scroll to position [82, 0]
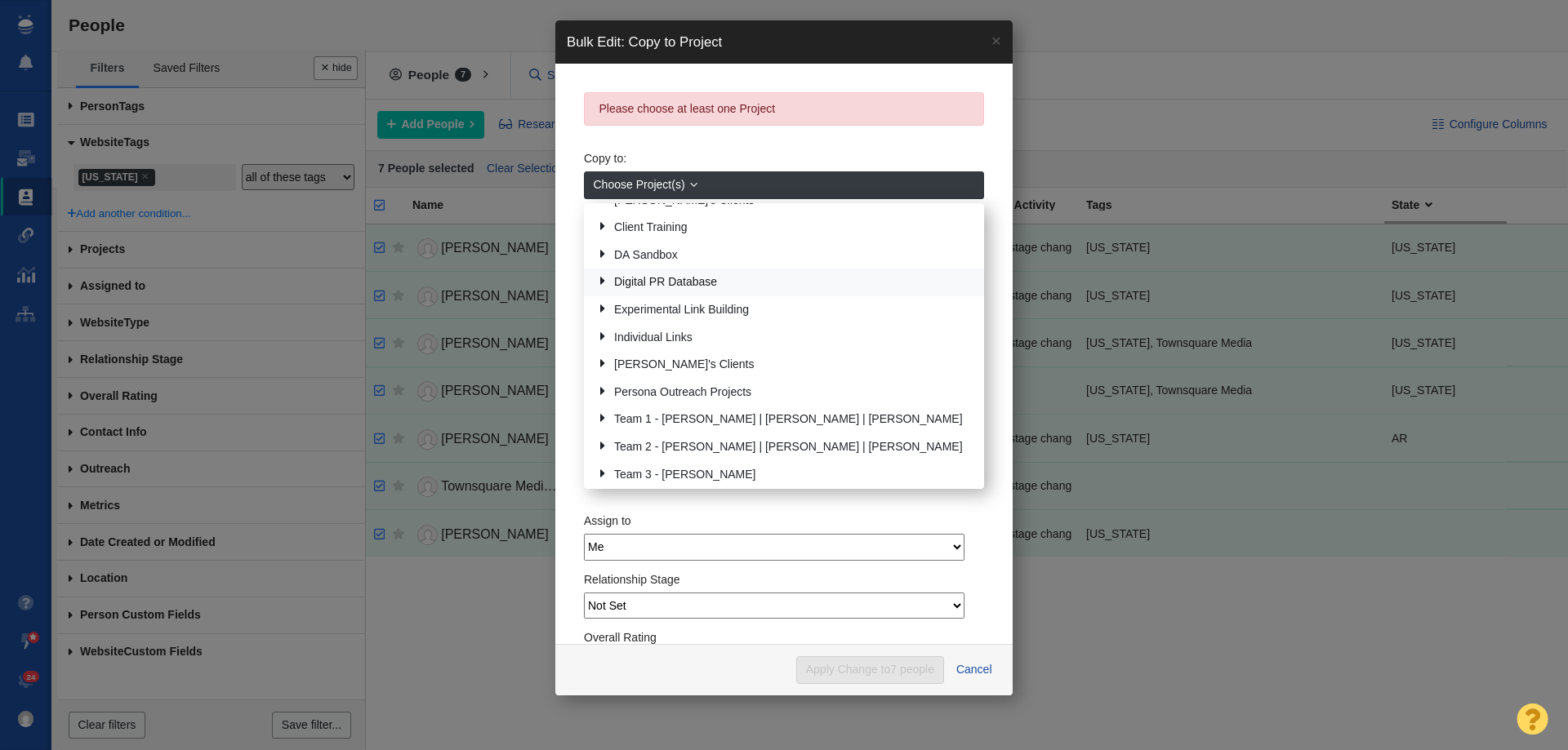
click at [664, 283] on link "Digital PR Database" at bounding box center [784, 283] width 383 height 25
click at [670, 309] on link "Local Reporters" at bounding box center [793, 310] width 362 height 25
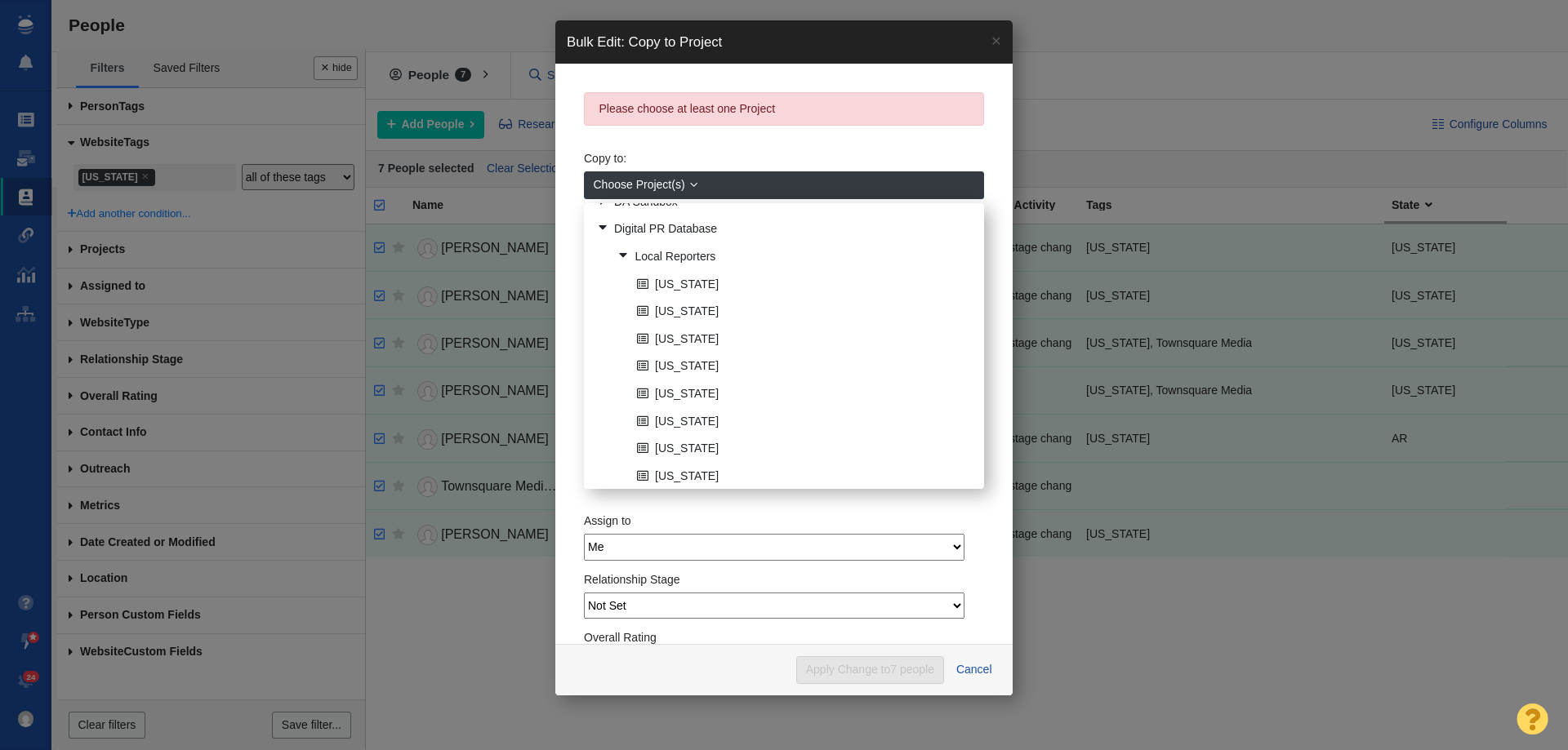
scroll to position [163, 0]
click at [695, 337] on link "Arkansas" at bounding box center [803, 338] width 342 height 25
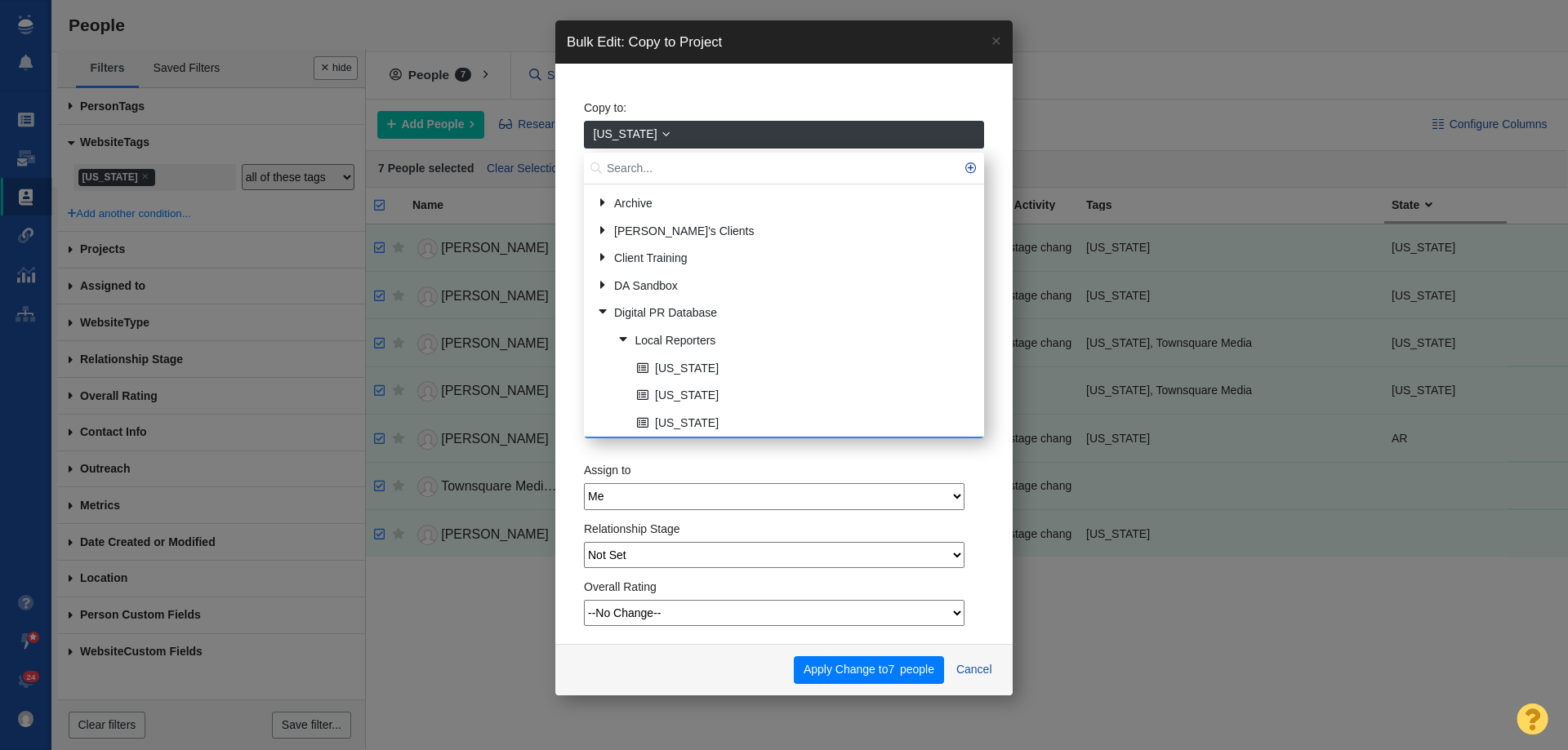
scroll to position [24, 0]
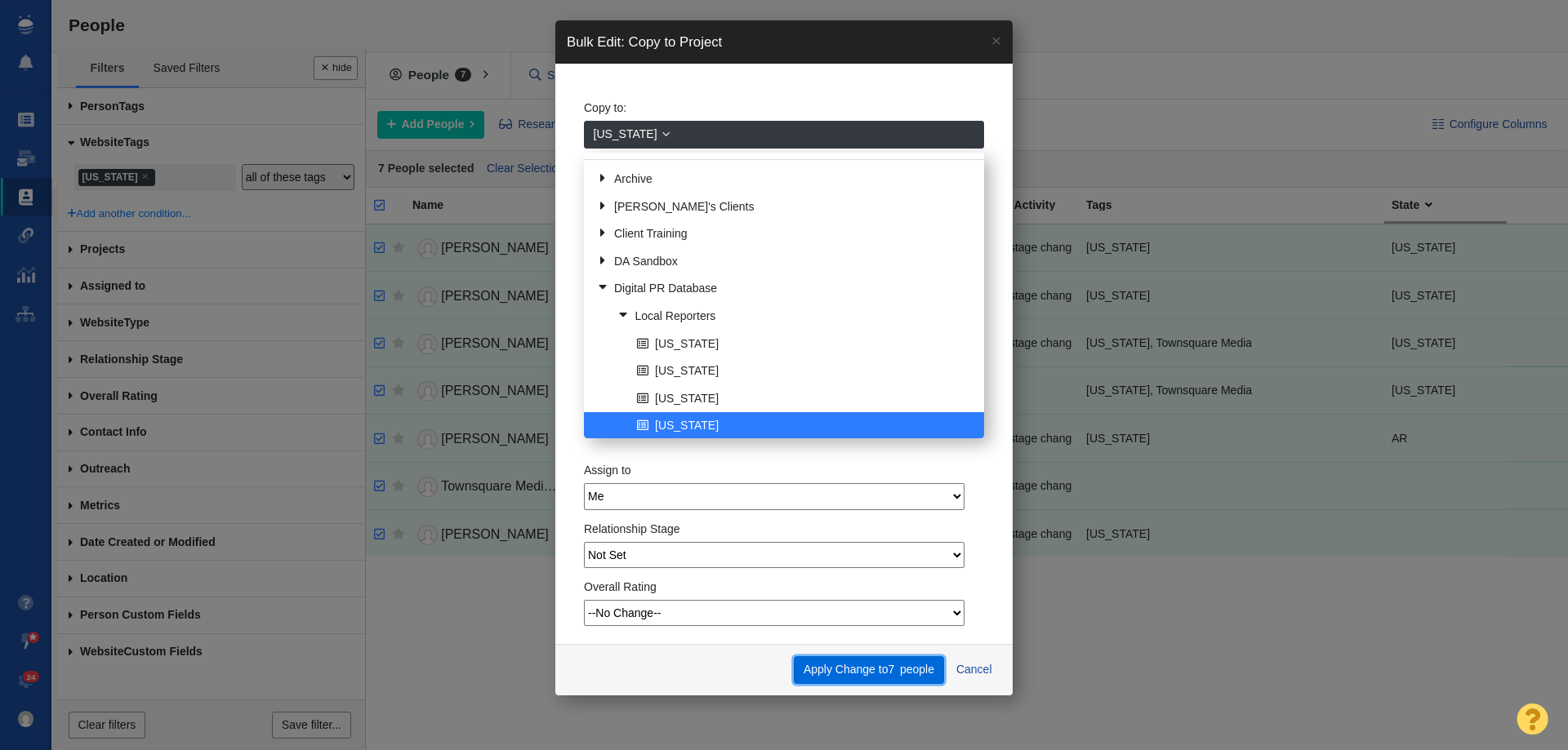
click at [886, 666] on button "Apply Change to 7 people" at bounding box center [868, 670] width 150 height 28
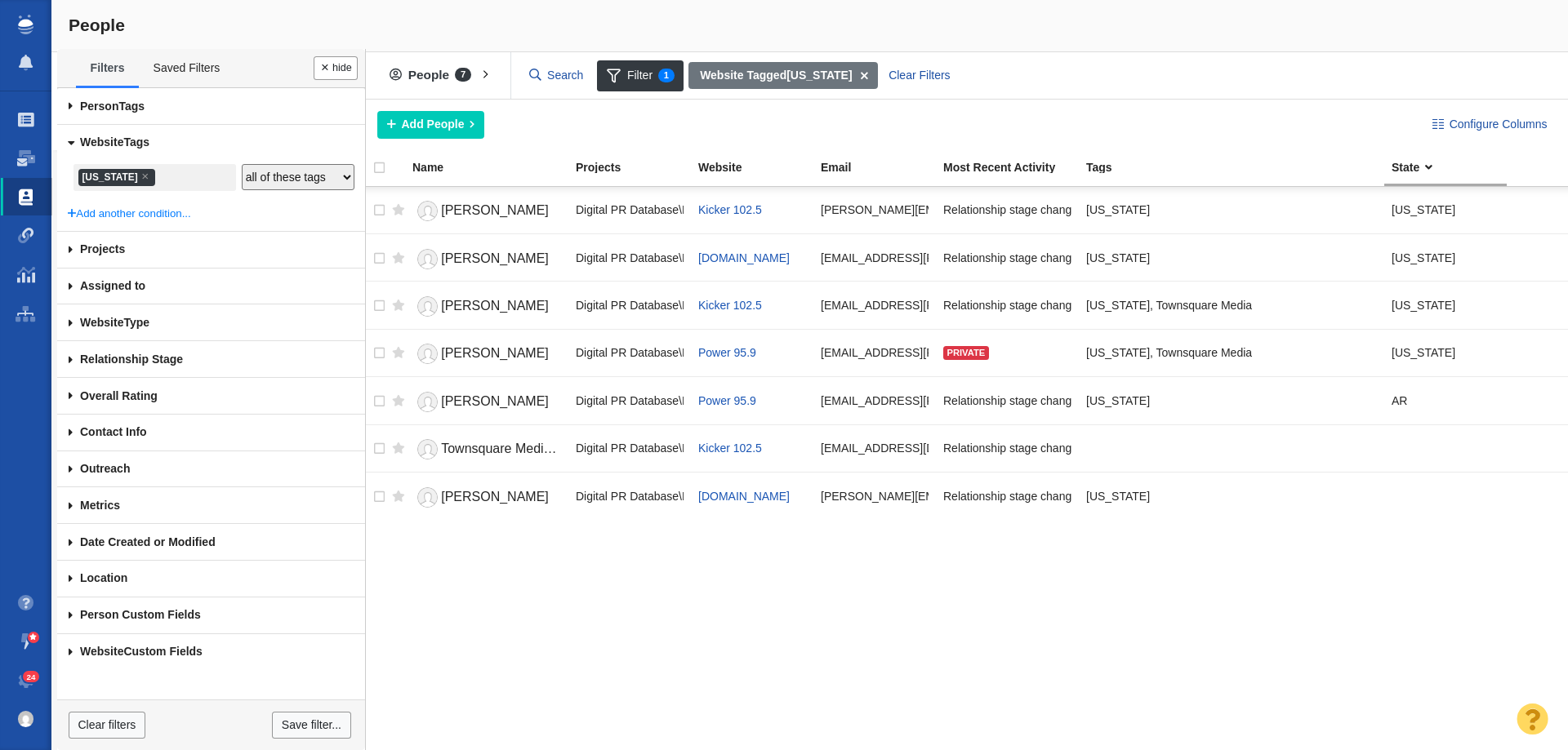
click at [149, 179] on li "× Arkansas" at bounding box center [116, 178] width 77 height 18
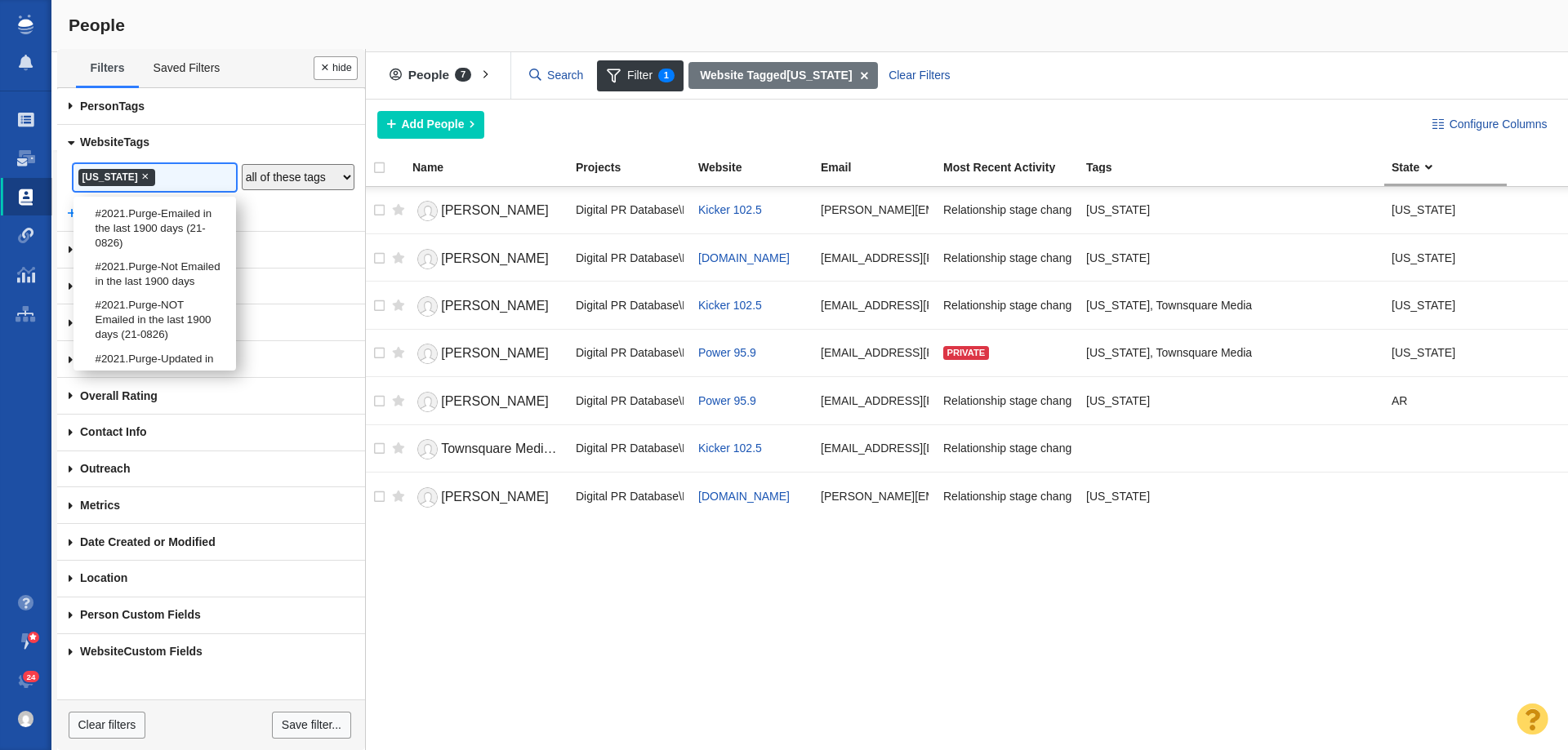
scroll to position [1211, 0]
click at [143, 177] on span "×" at bounding box center [145, 176] width 7 height 13
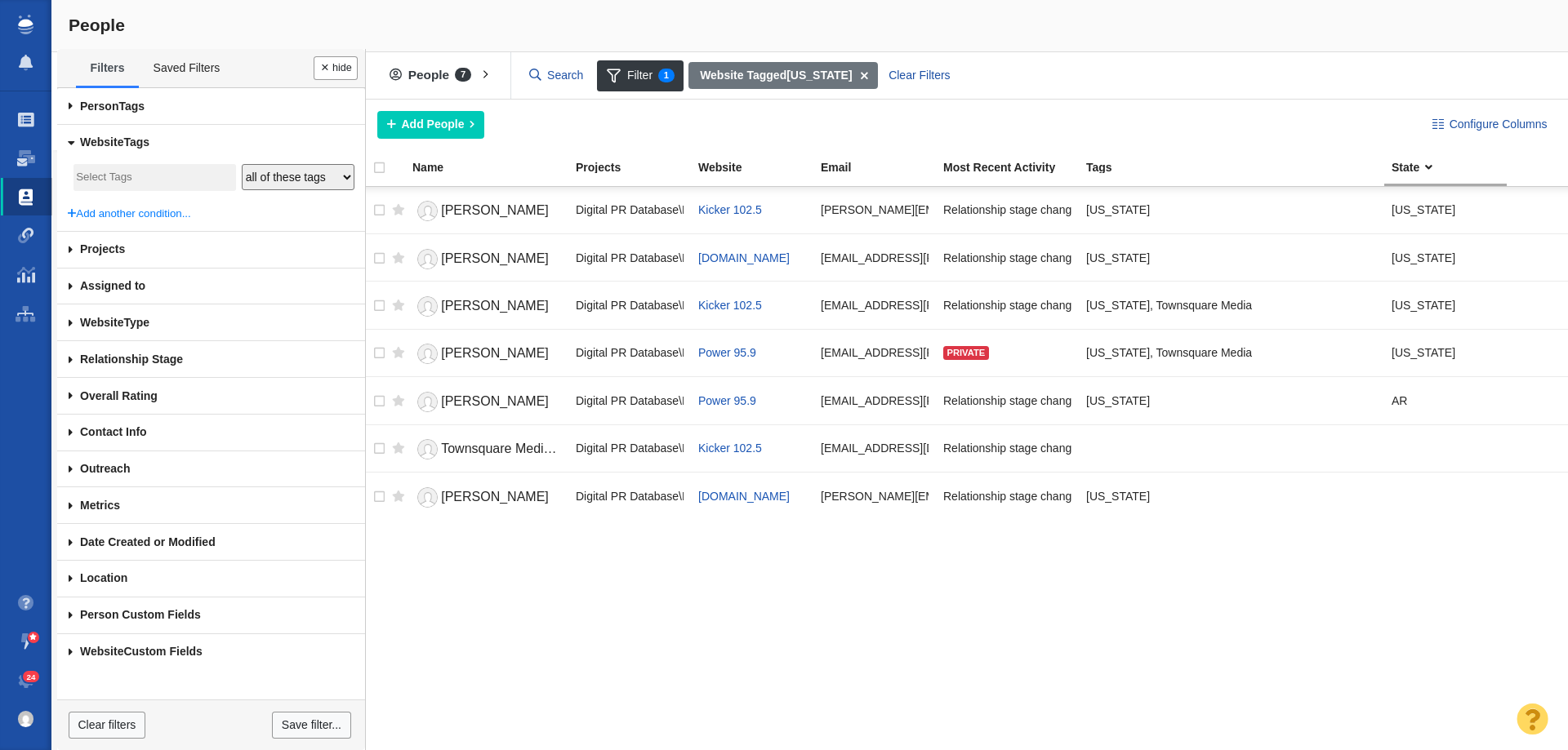
click at [143, 177] on input "search" at bounding box center [154, 178] width 157 height 22
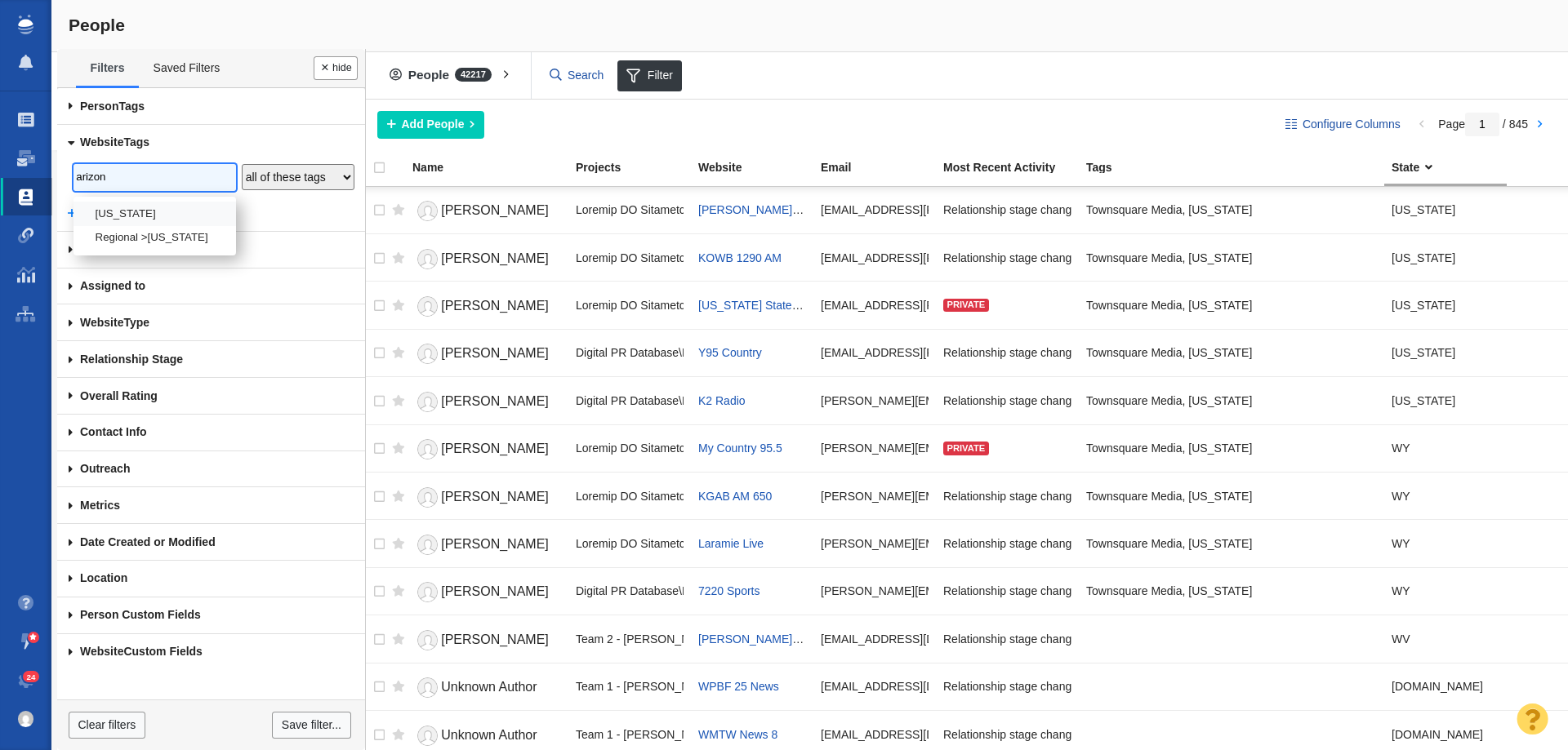
type input "arizon"
click at [131, 215] on li "Arizona" at bounding box center [155, 214] width 162 height 23
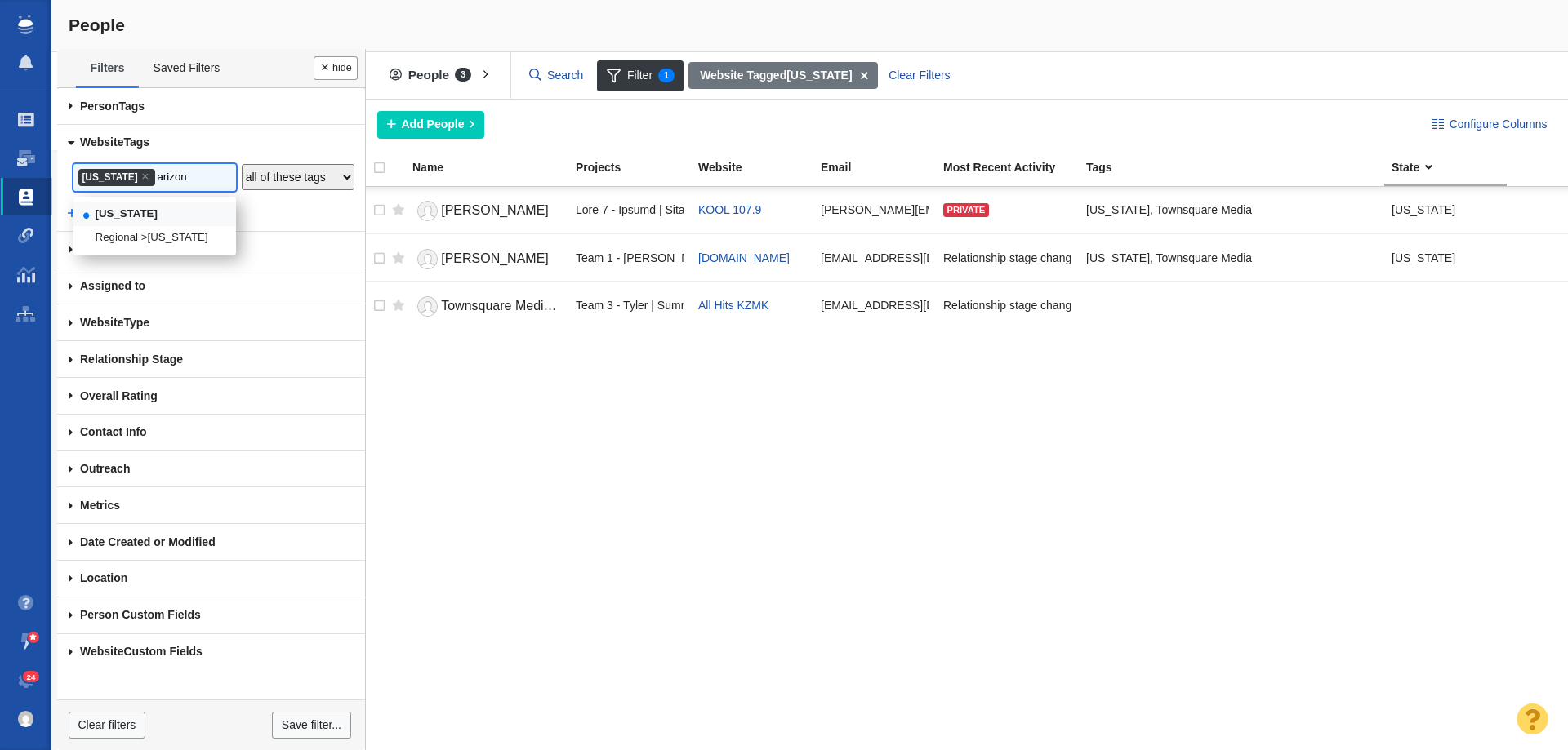
click at [188, 180] on input "arizon" at bounding box center [185, 178] width 57 height 22
click at [498, 465] on div "Tim Gray KOOL 107.9 tim.gray@townsquaremedia.com Private Colorado, Townsquare M…" at bounding box center [964, 468] width 1208 height 563
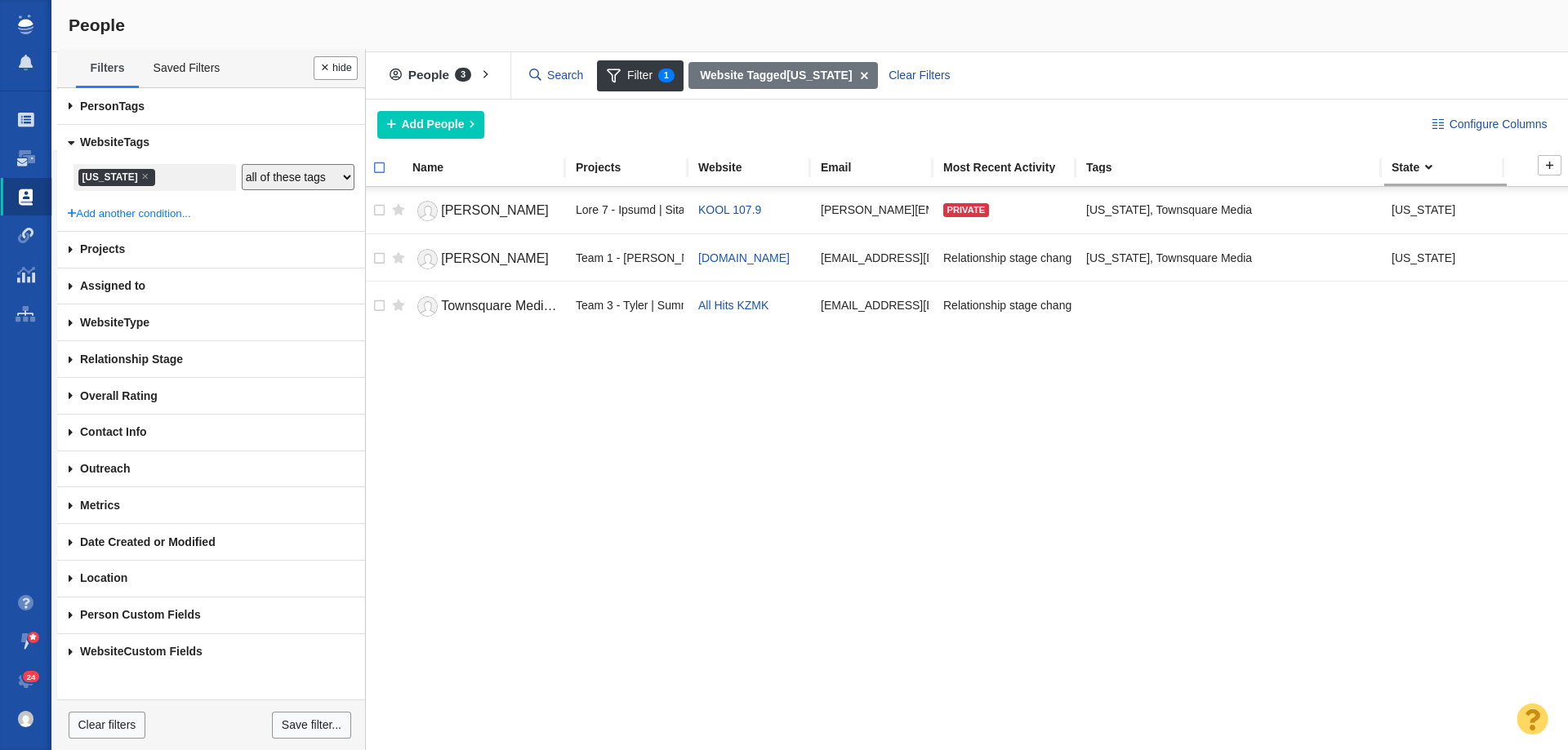
click at [379, 165] on input "checkbox" at bounding box center [371, 177] width 24 height 36
checkbox input "true"
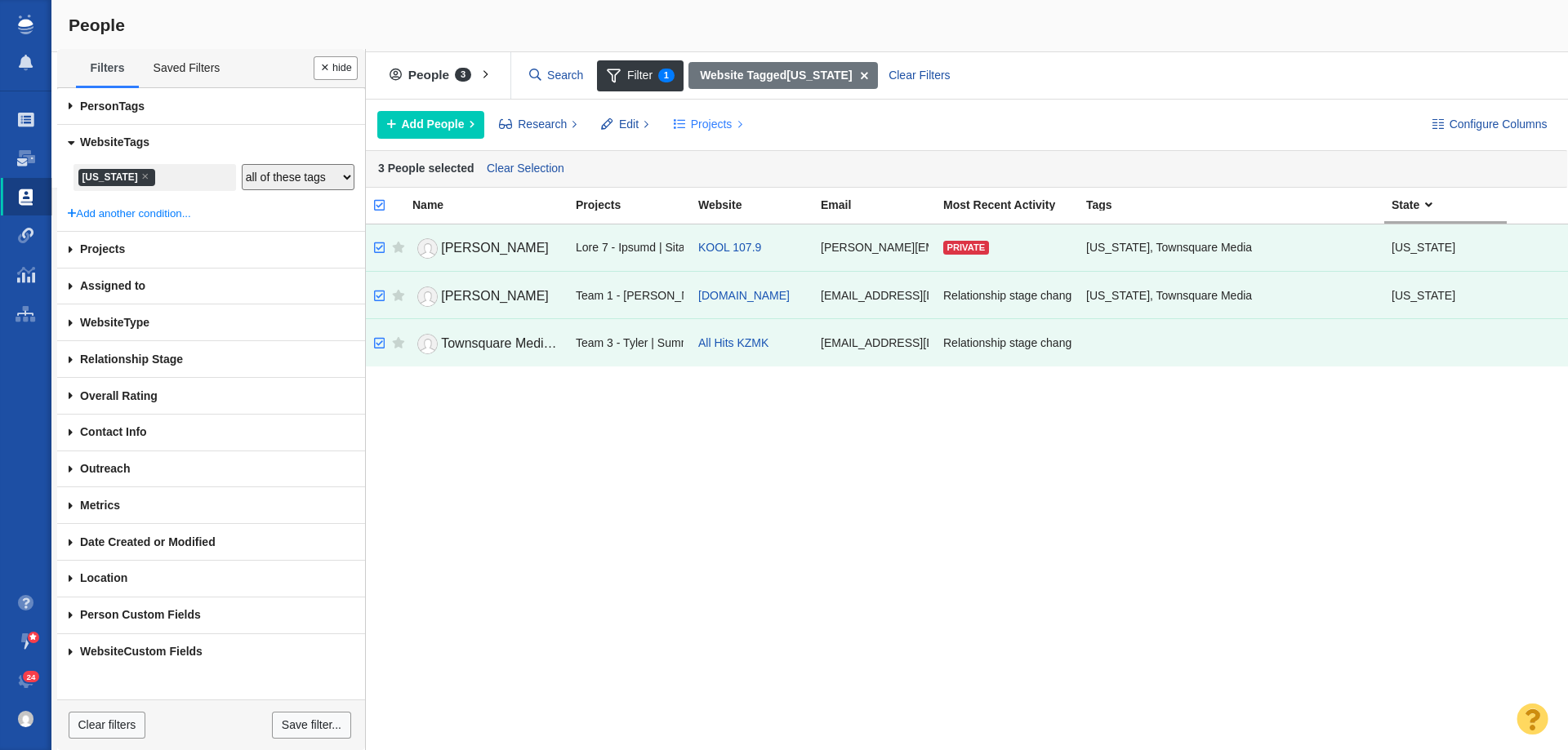
click at [706, 117] on span "Projects" at bounding box center [711, 124] width 41 height 17
click at [758, 157] on div "Copy to Project" at bounding box center [778, 161] width 229 height 25
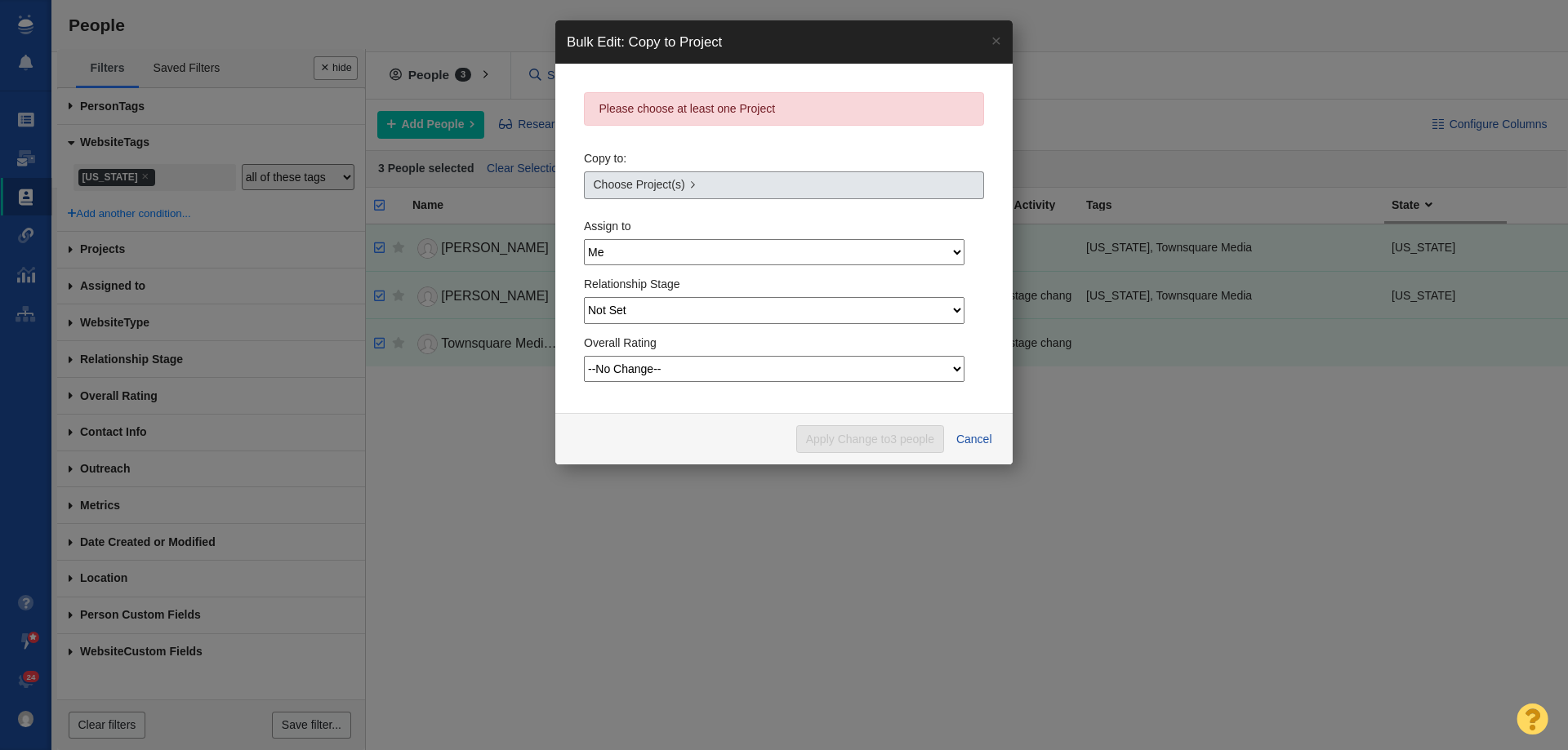
click at [664, 195] on link "Choose Project(s)" at bounding box center [784, 185] width 400 height 28
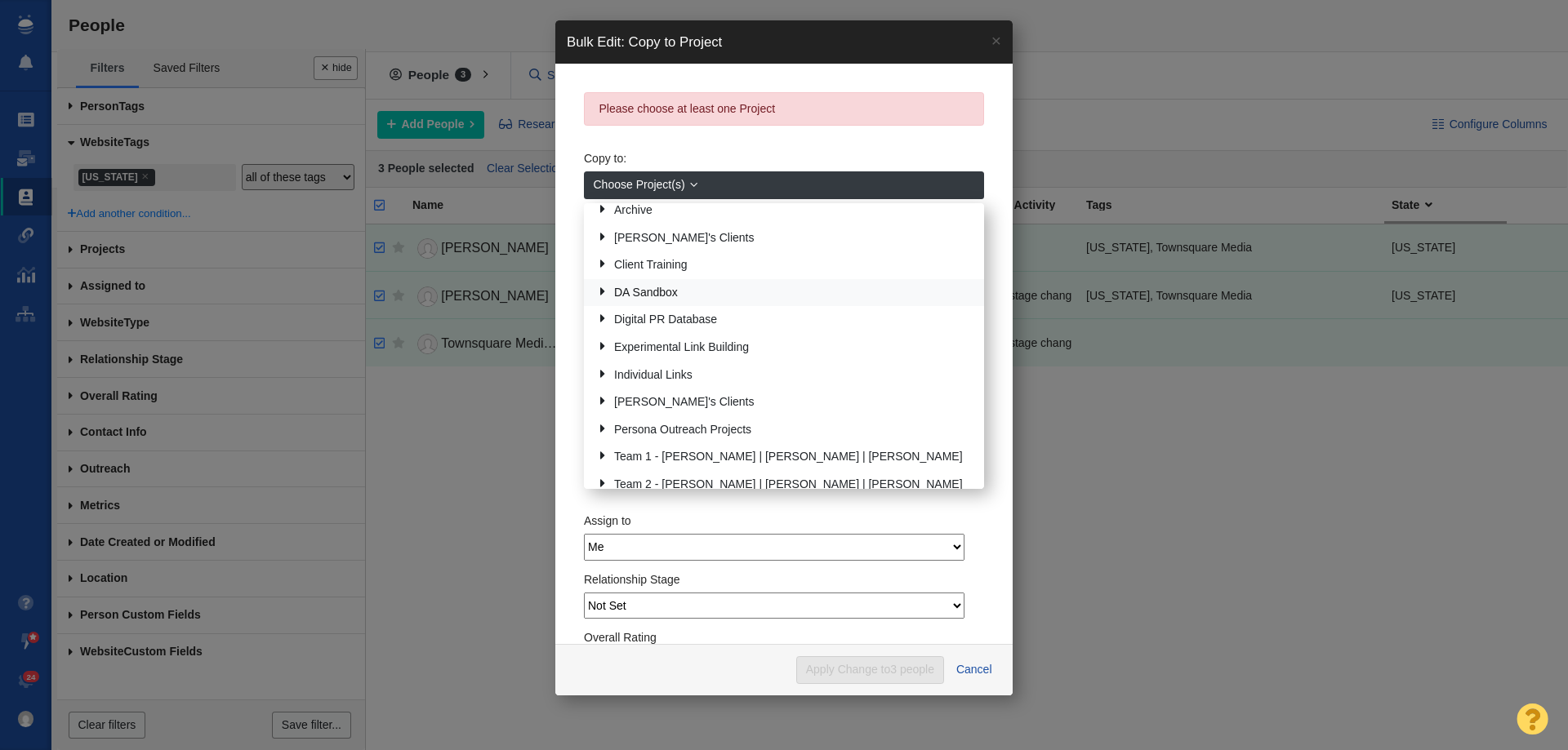
scroll to position [82, 0]
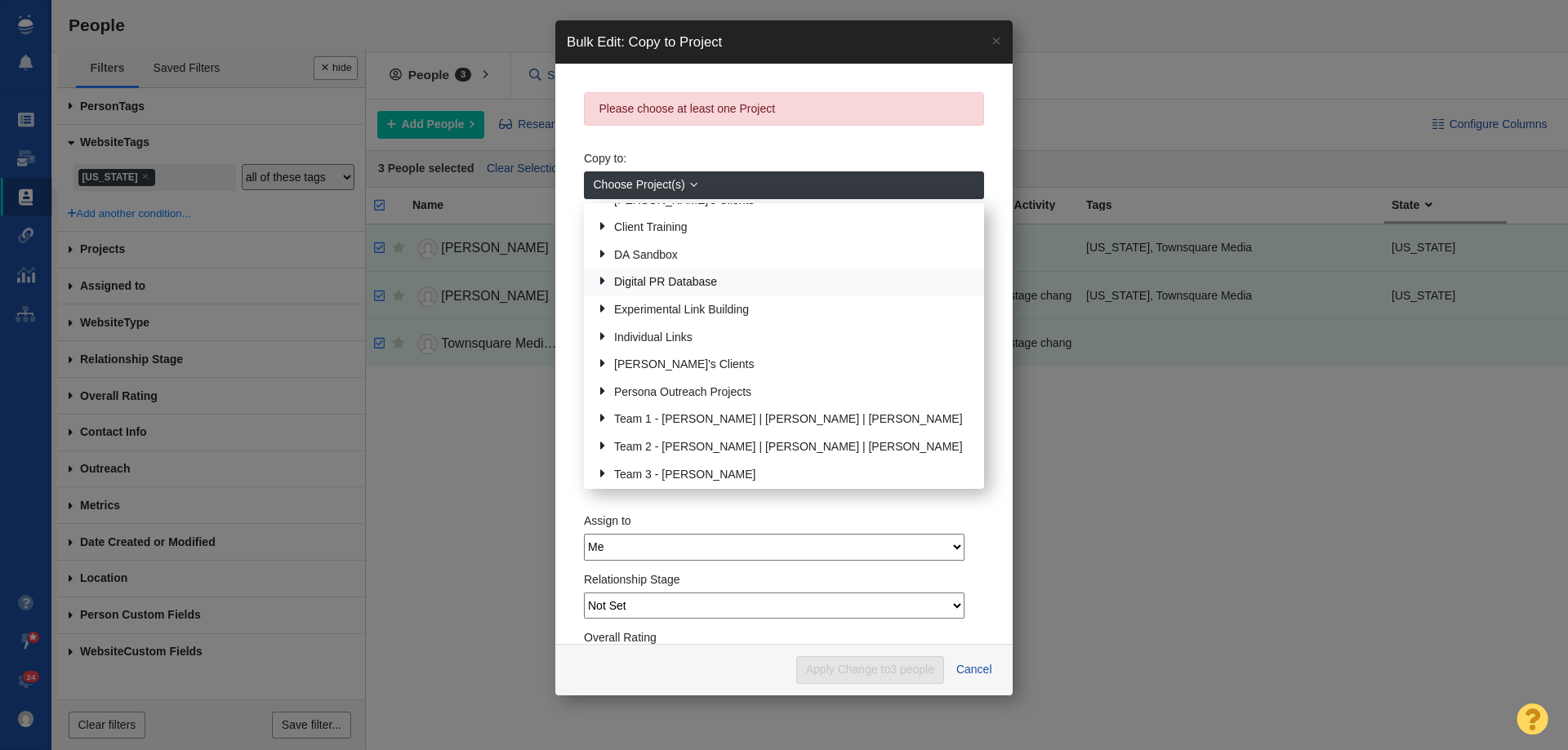
click at [646, 280] on link "Digital PR Database" at bounding box center [784, 283] width 383 height 25
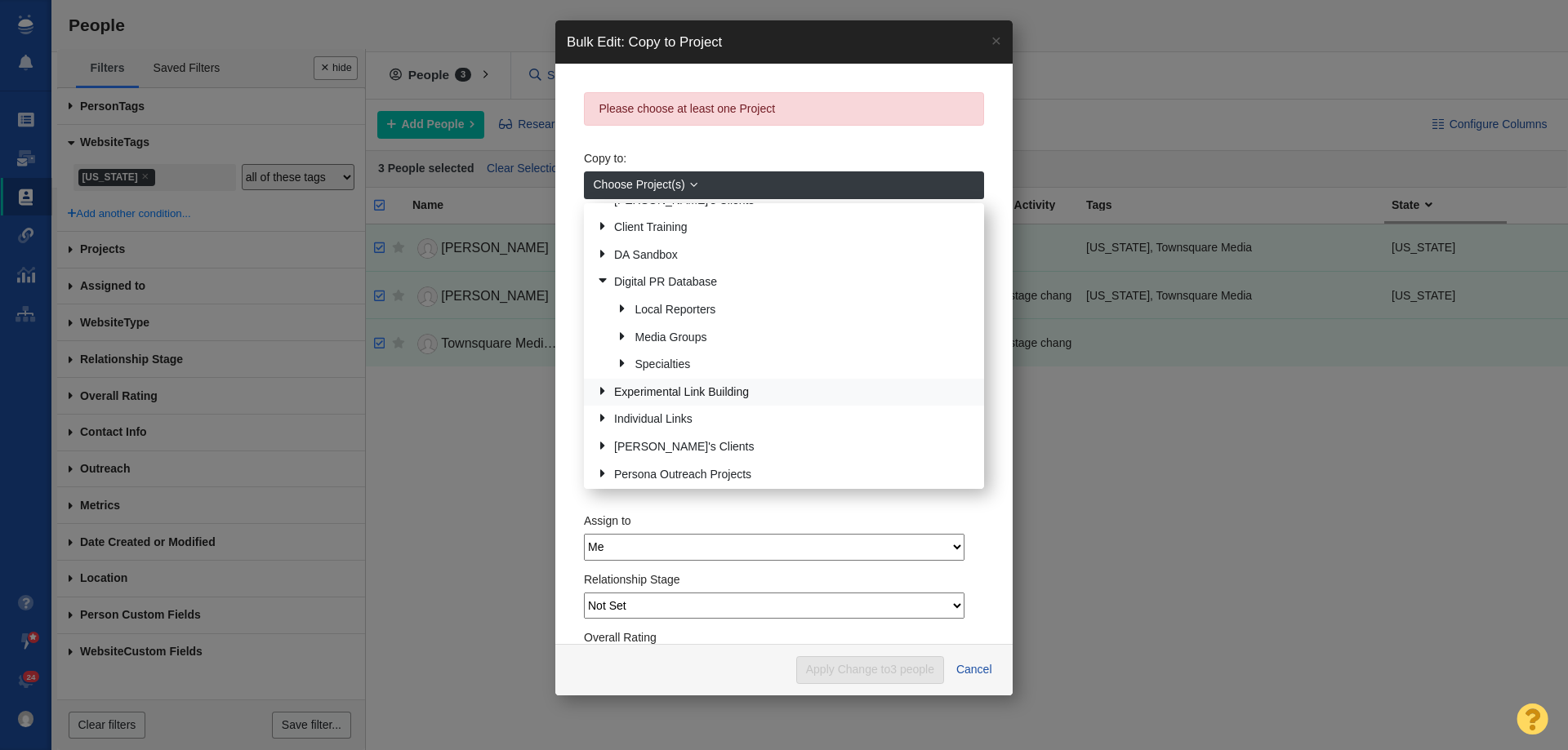
click at [637, 310] on link "Local Reporters" at bounding box center [793, 310] width 362 height 25
click at [670, 310] on link "Arizona" at bounding box center [803, 311] width 342 height 25
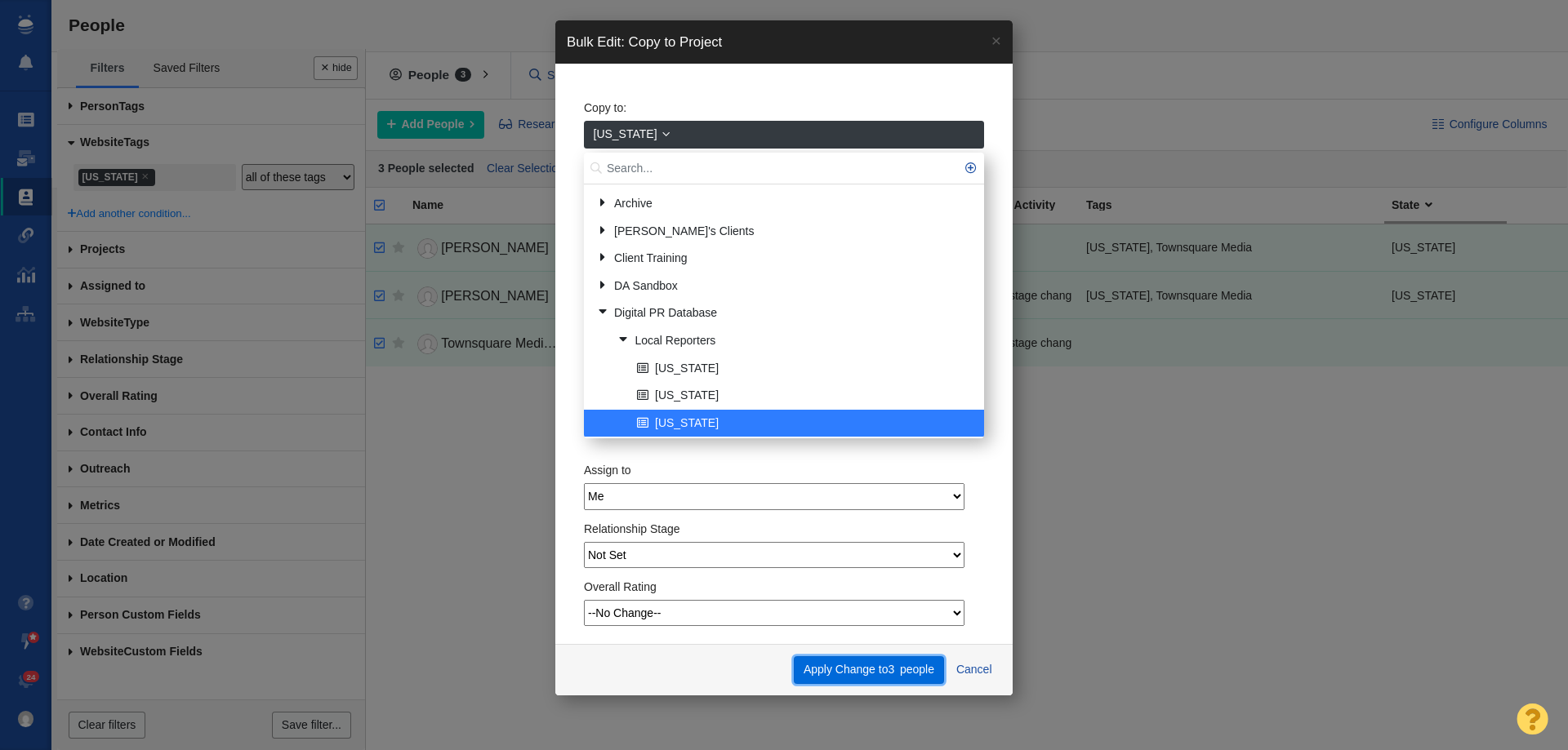
click at [872, 668] on button "Apply Change to 3 people" at bounding box center [868, 670] width 150 height 28
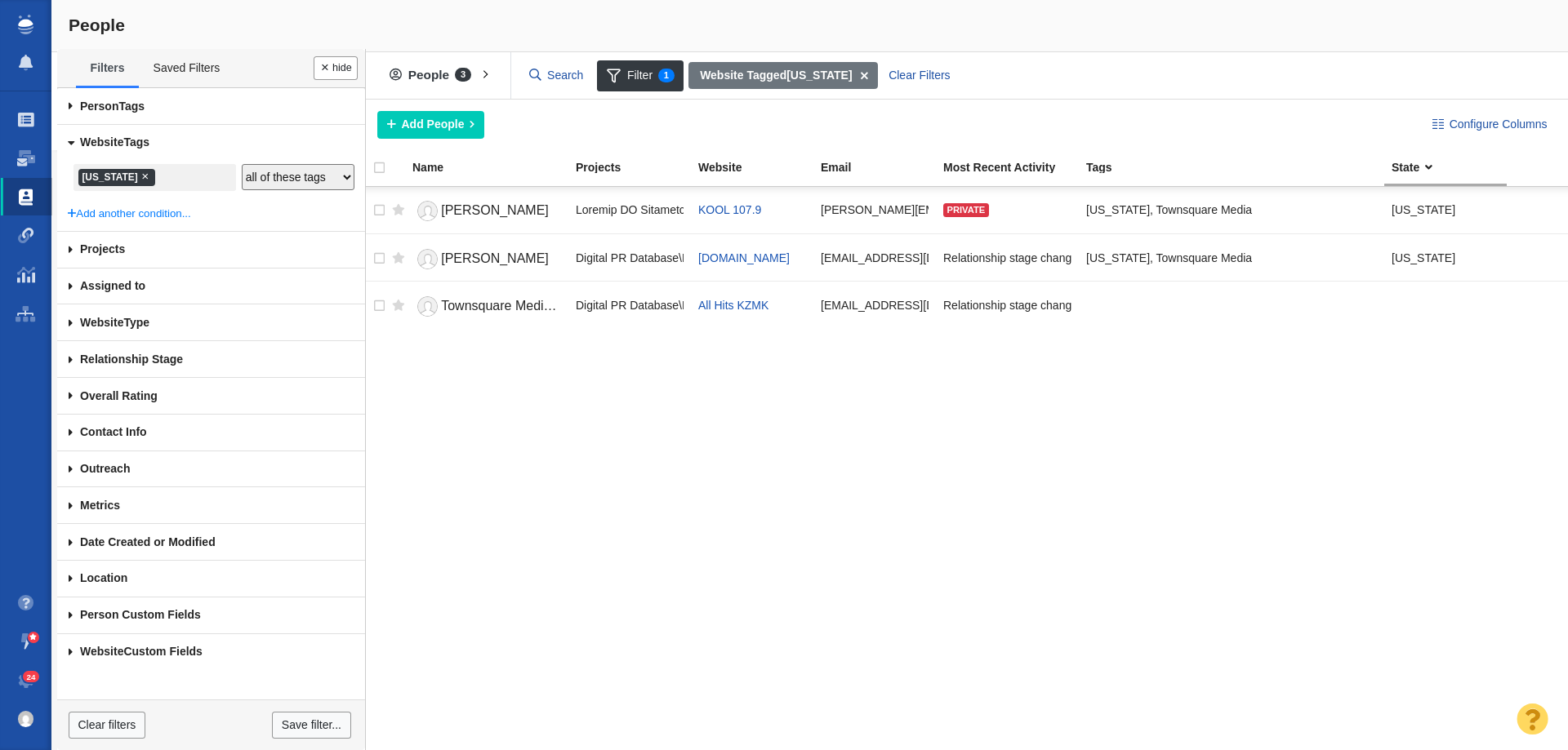
click at [142, 175] on span "×" at bounding box center [145, 176] width 7 height 13
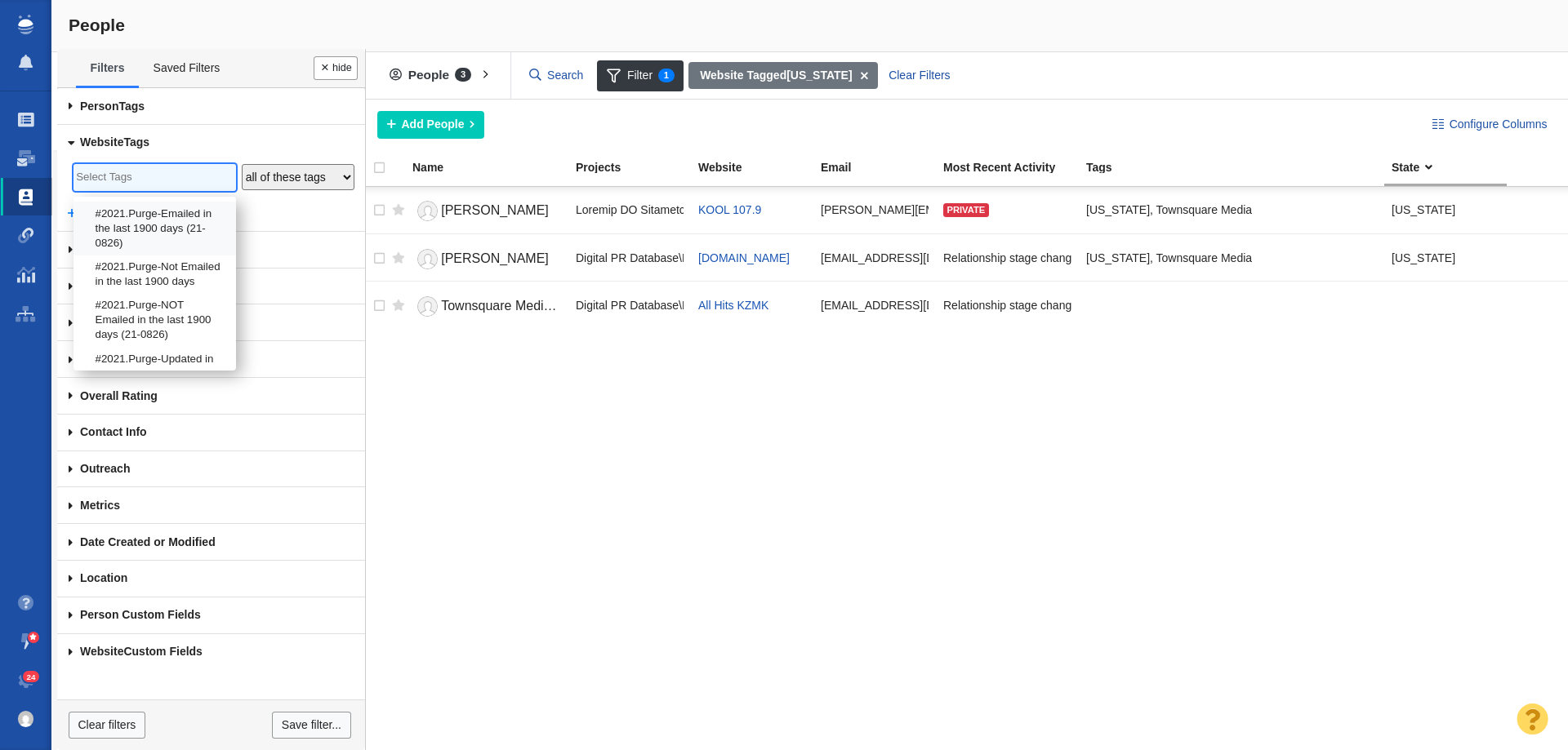
click at [134, 175] on body "Projects Dashboard Websites People Link Monitoring Reports Projects Home Help C…" at bounding box center [784, 375] width 1568 height 750
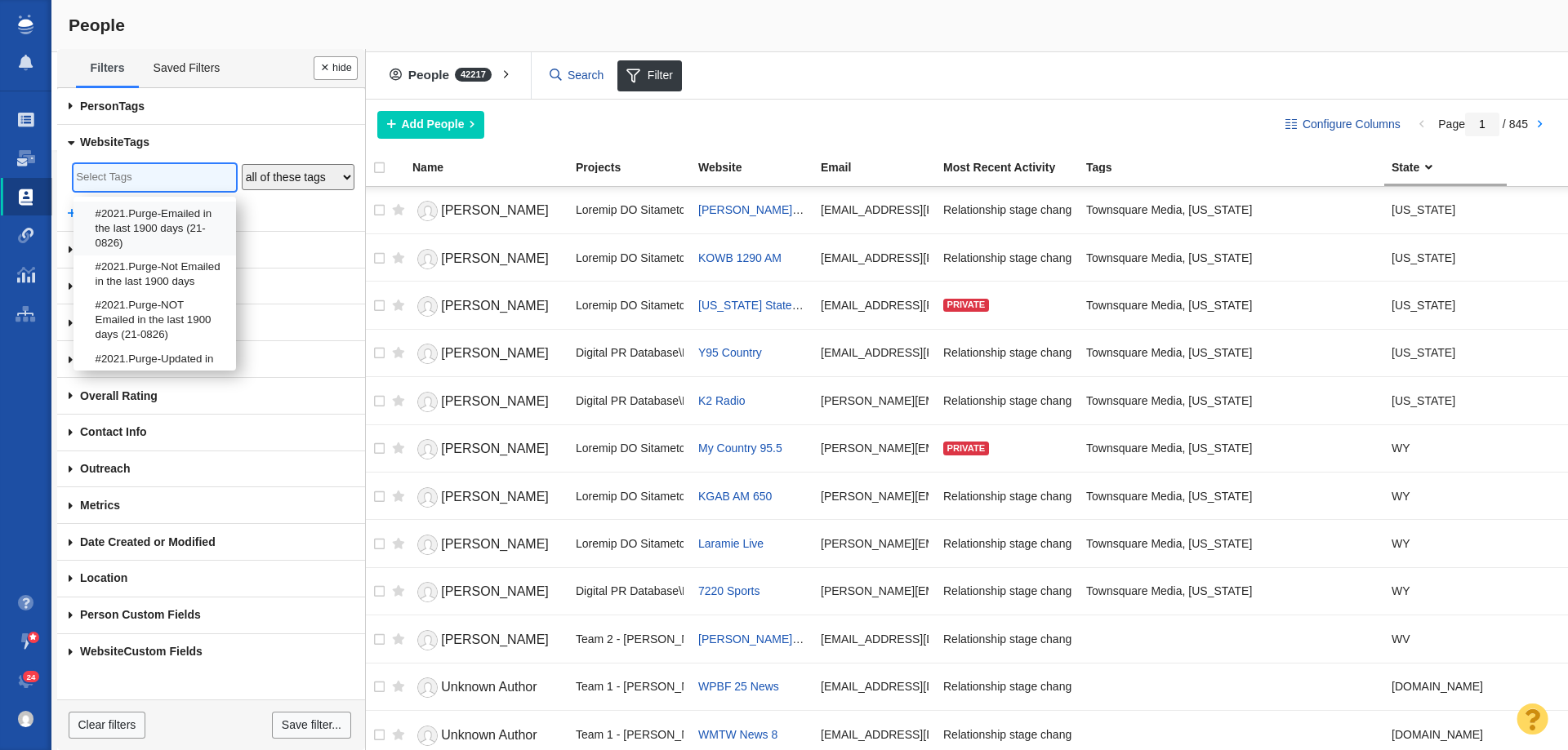
click at [134, 175] on input "search" at bounding box center [154, 178] width 157 height 22
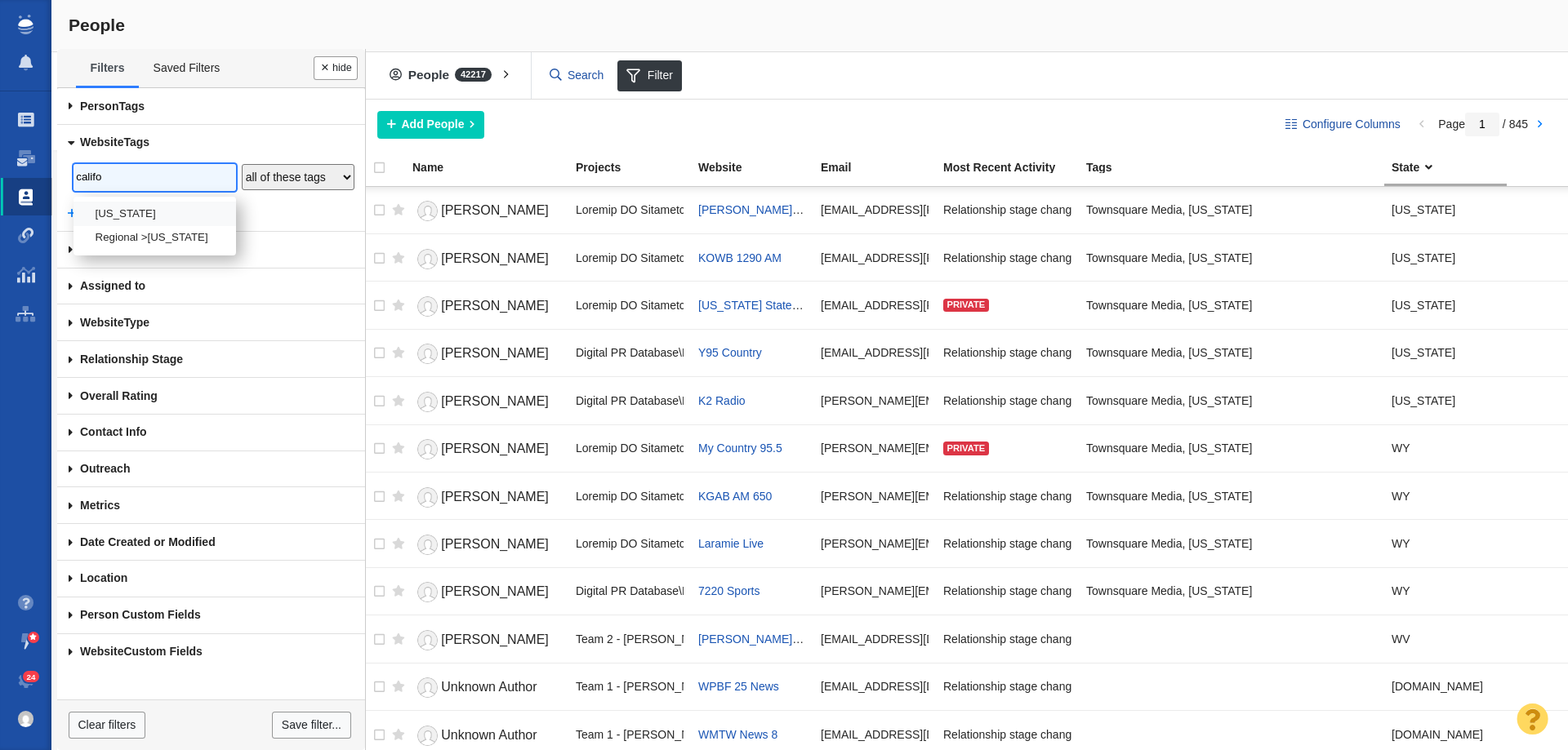
type input "califo"
click at [142, 207] on li "California" at bounding box center [155, 214] width 162 height 23
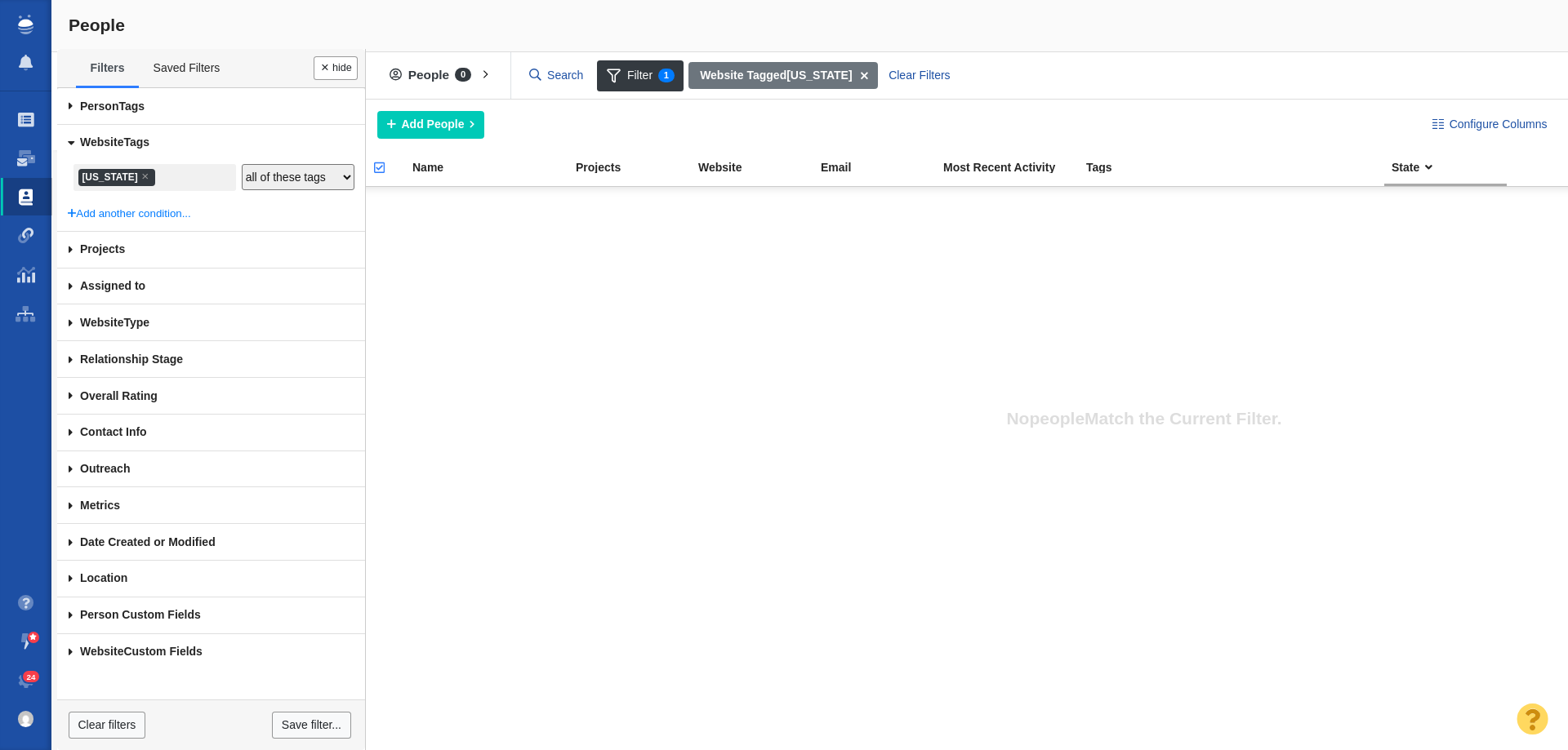
click at [458, 283] on div "No people Match the Current Filter." at bounding box center [1143, 444] width 1568 height 612
click at [153, 174] on li "× California" at bounding box center [116, 178] width 77 height 18
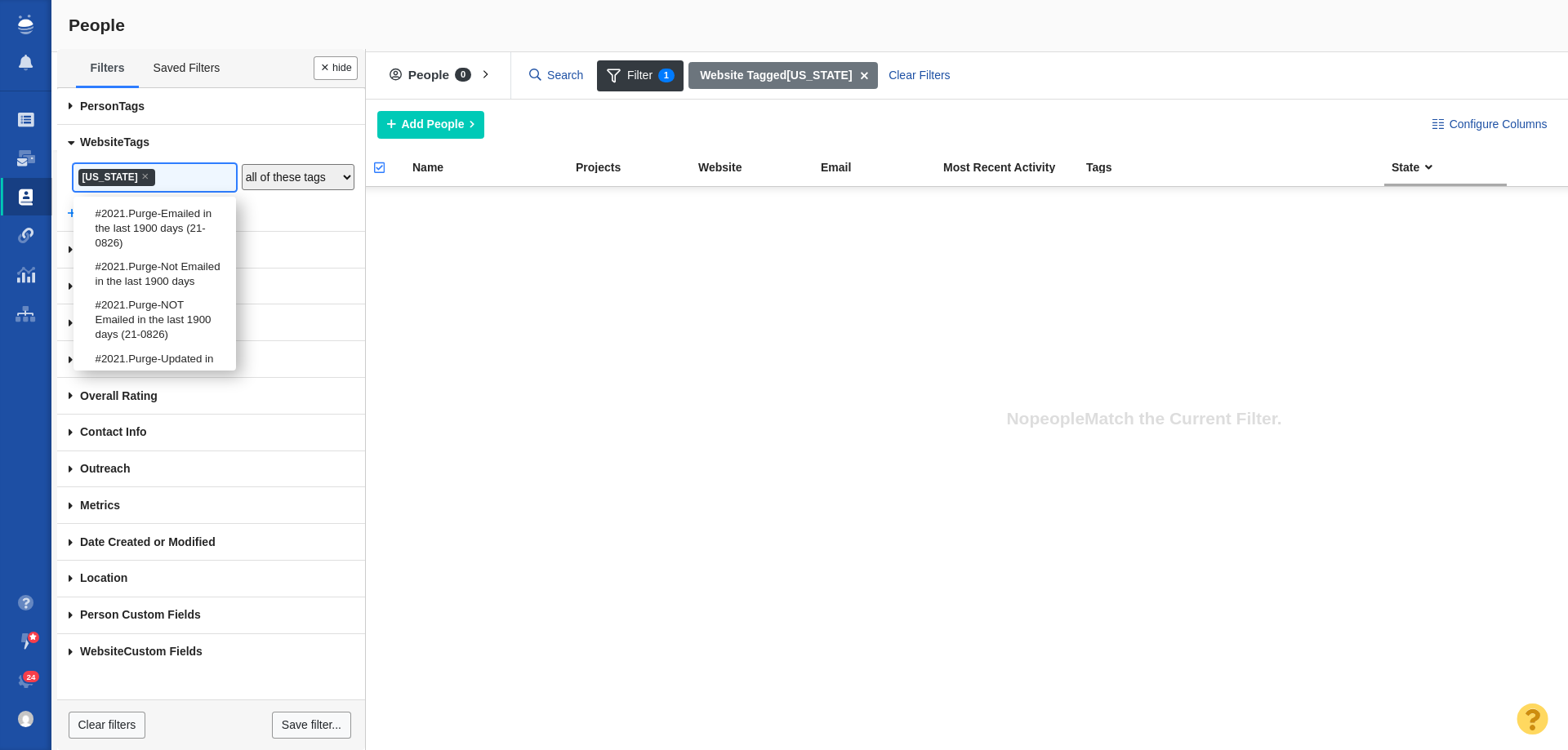
scroll to position [4476, 0]
click at [149, 175] on span "×" at bounding box center [145, 176] width 7 height 13
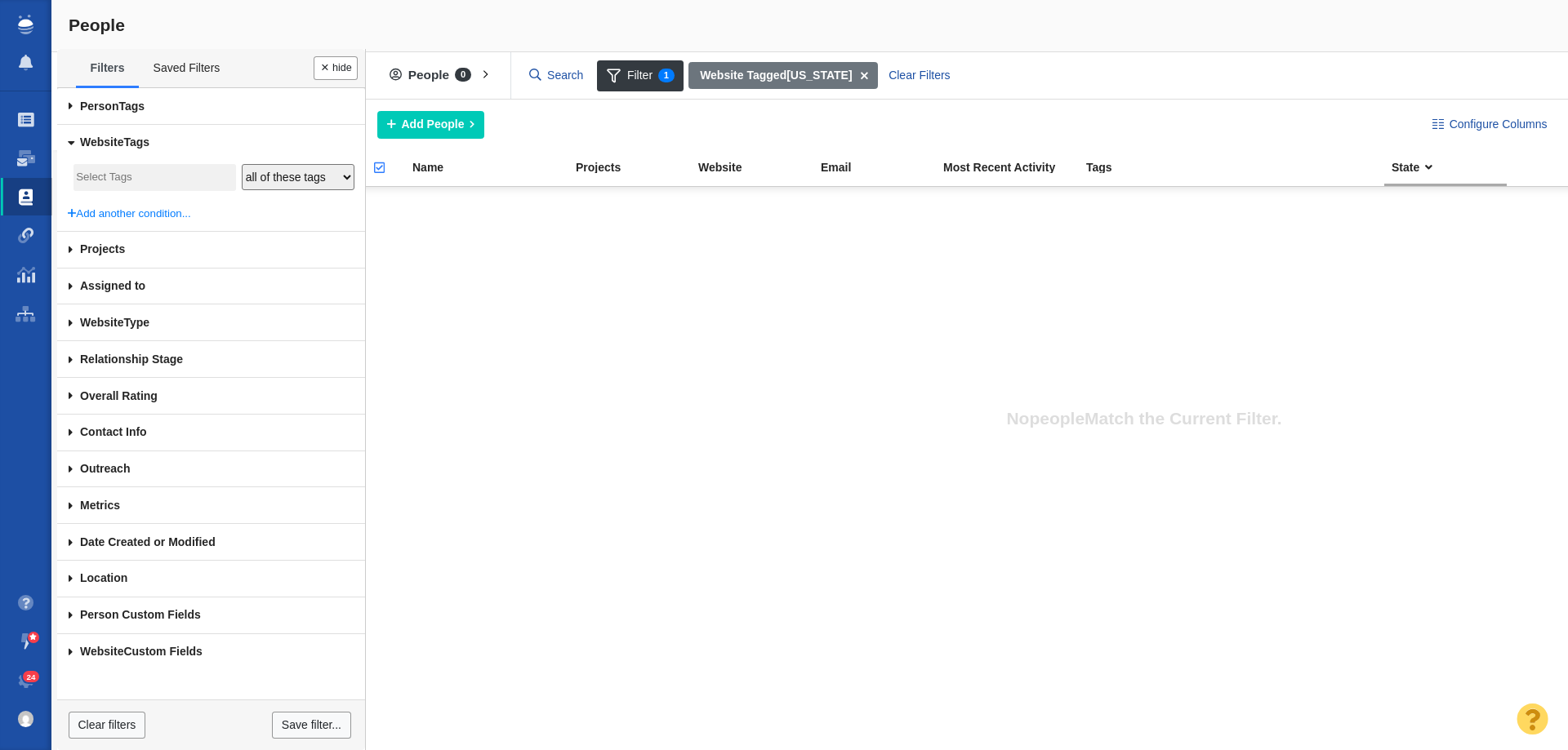
click at [151, 175] on input "search" at bounding box center [154, 178] width 157 height 22
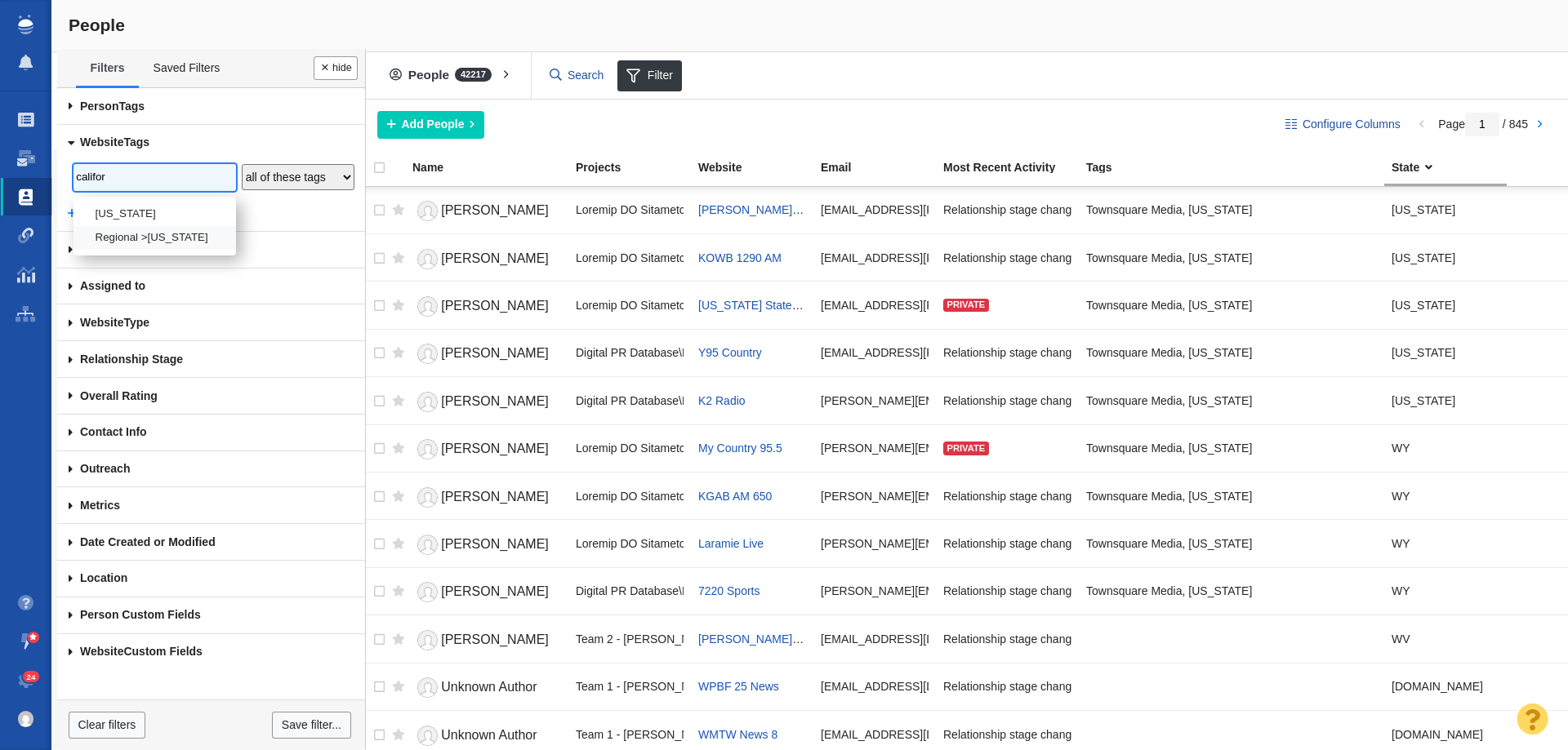
type input "califor"
click at [132, 235] on li "Regional >California" at bounding box center [155, 238] width 162 height 23
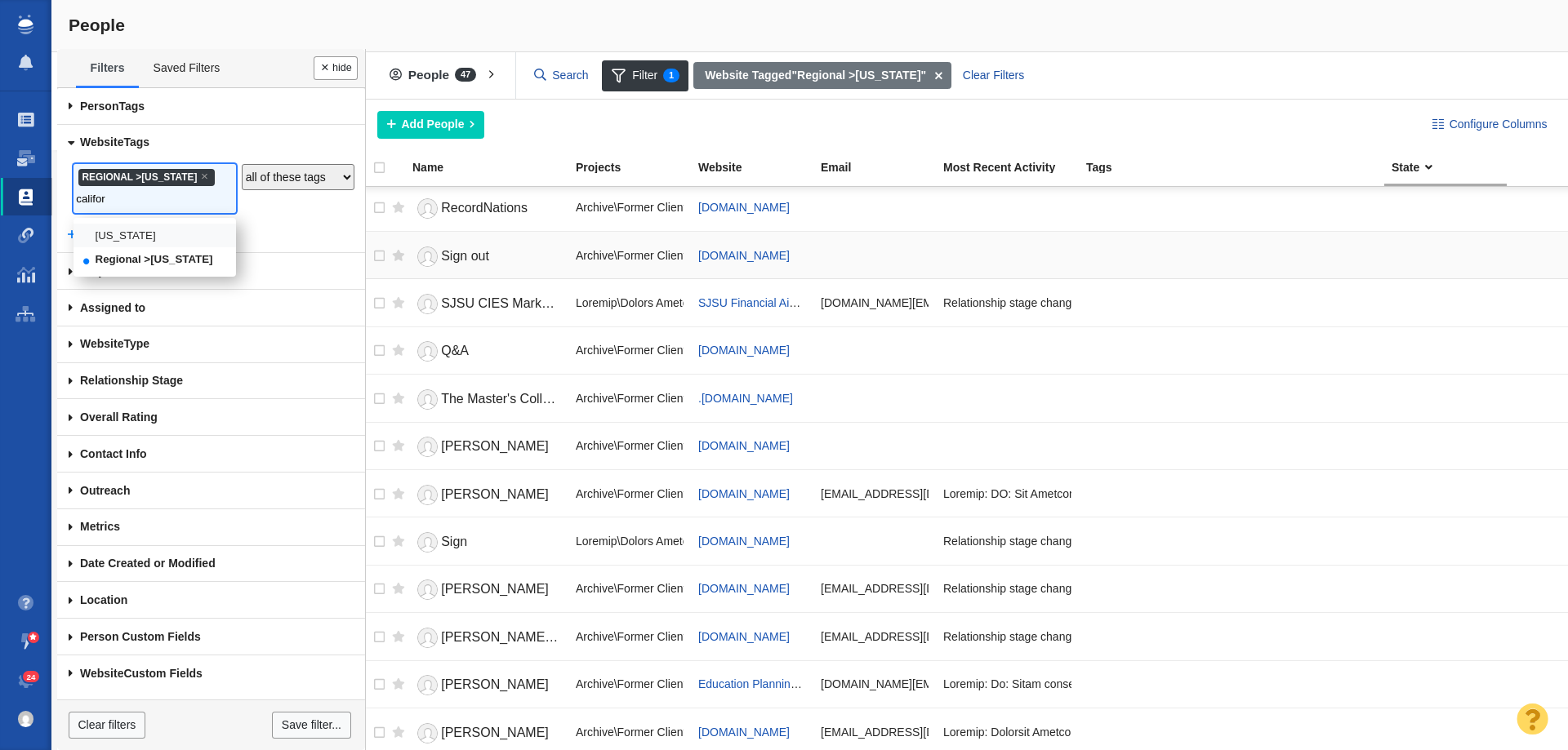
scroll to position [0, 0]
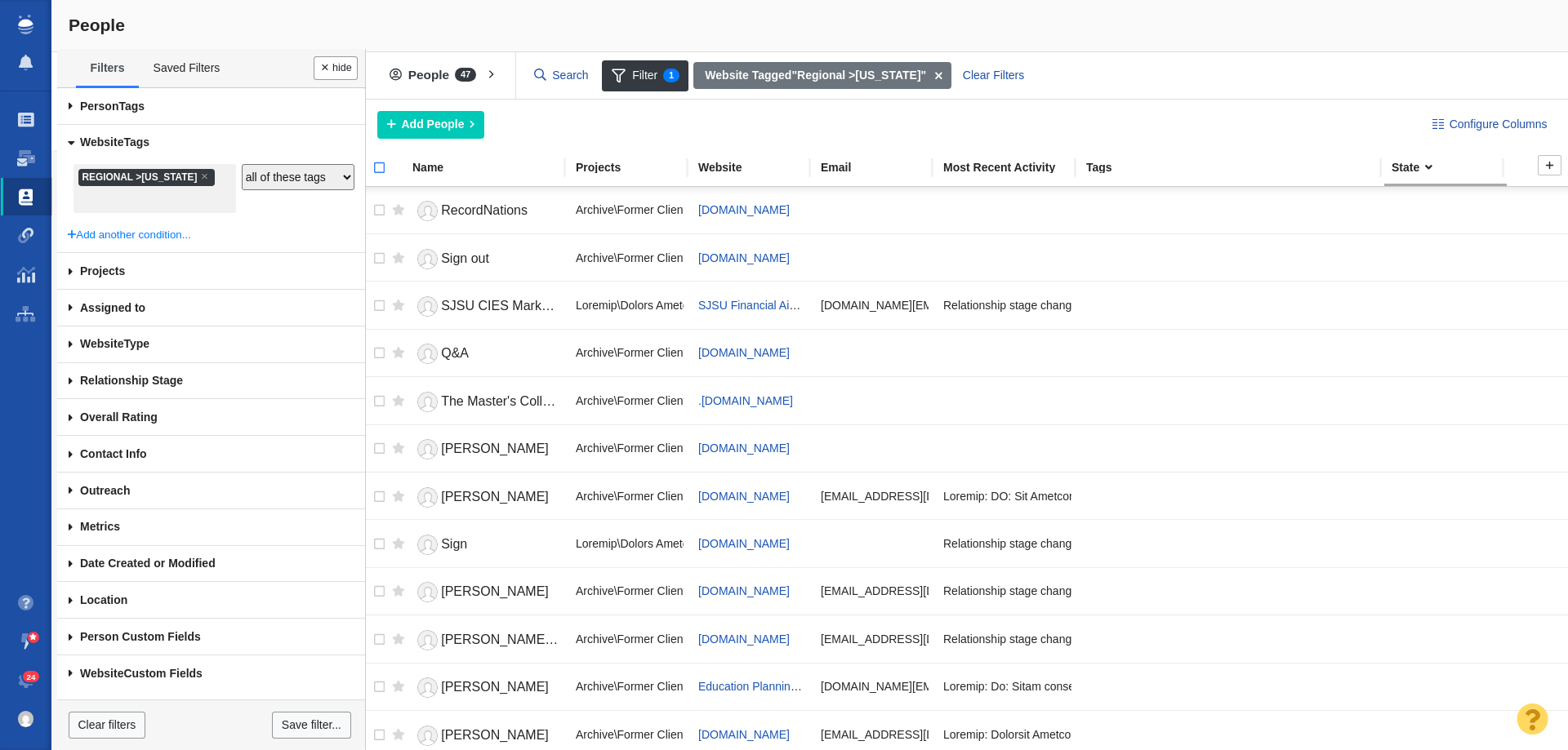
click at [382, 164] on input "checkbox" at bounding box center [371, 177] width 24 height 36
checkbox input "true"
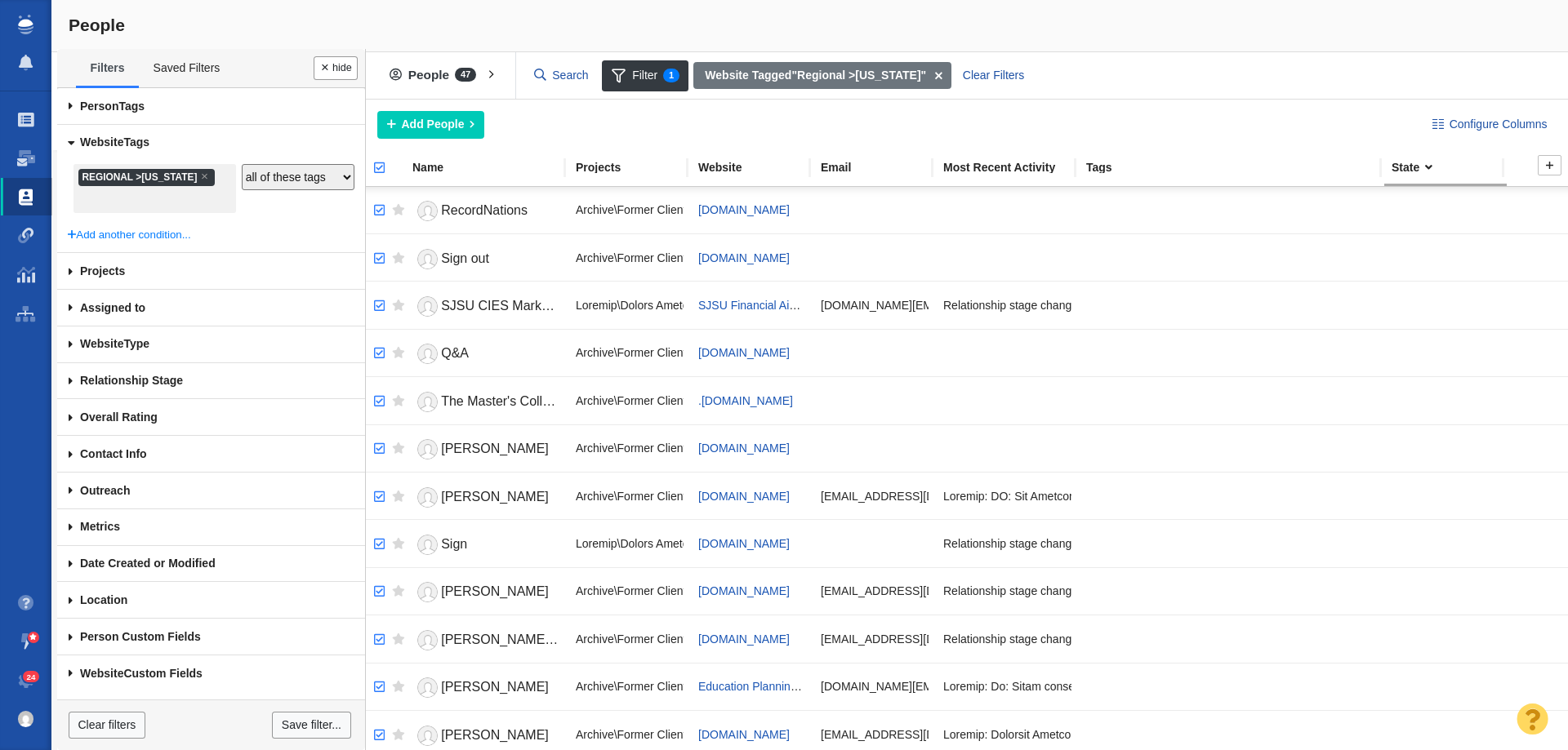
checkbox input "true"
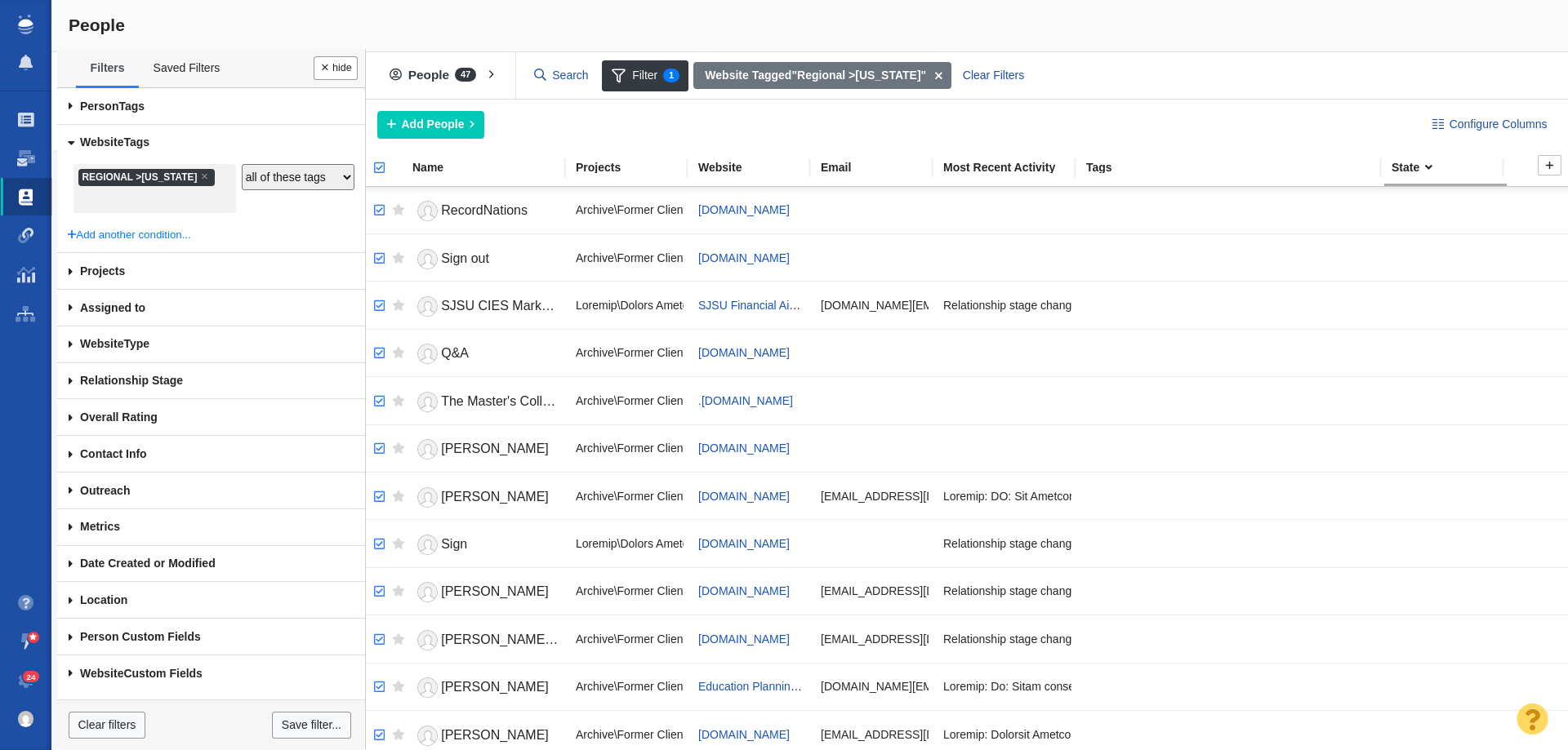
checkbox input "true"
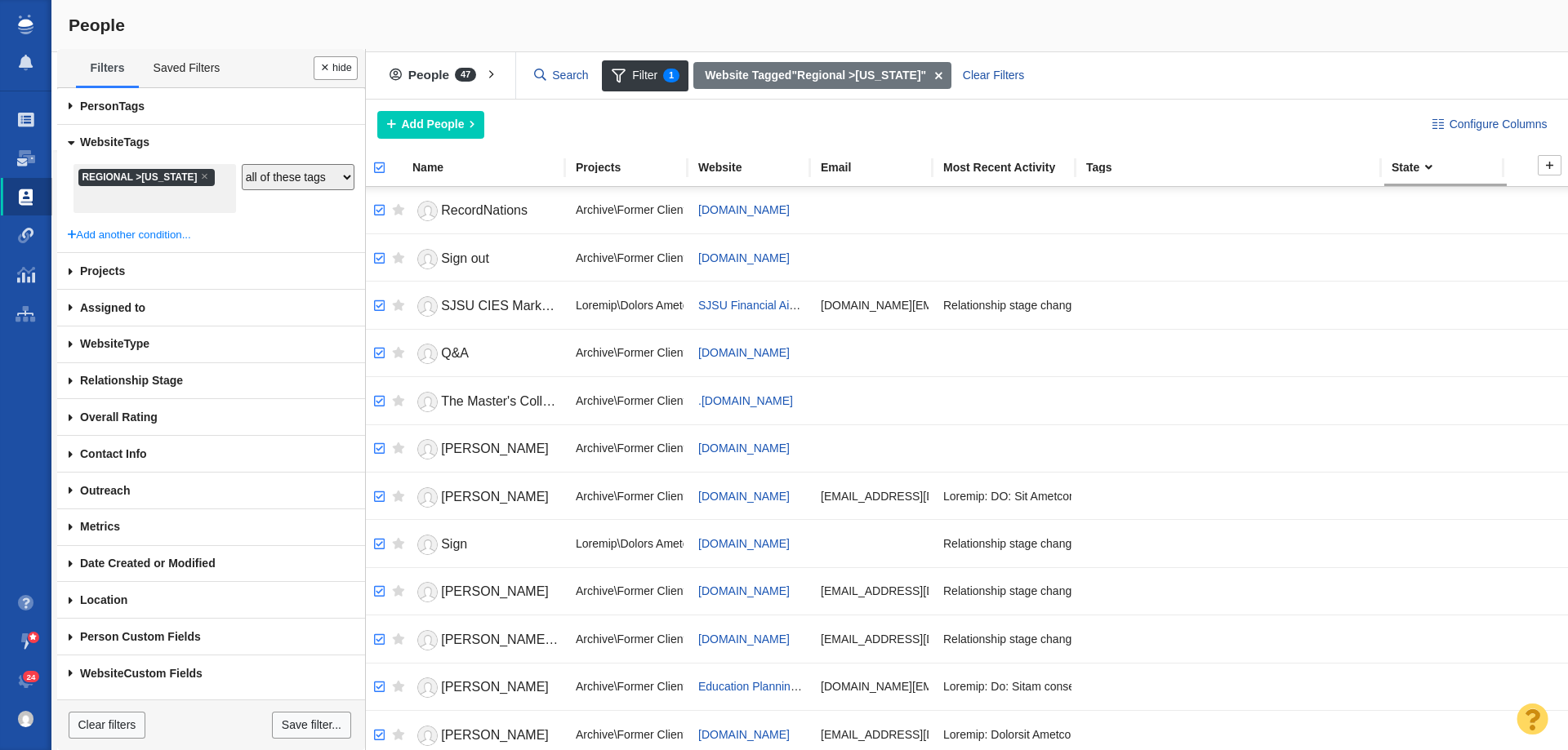
checkbox input "true"
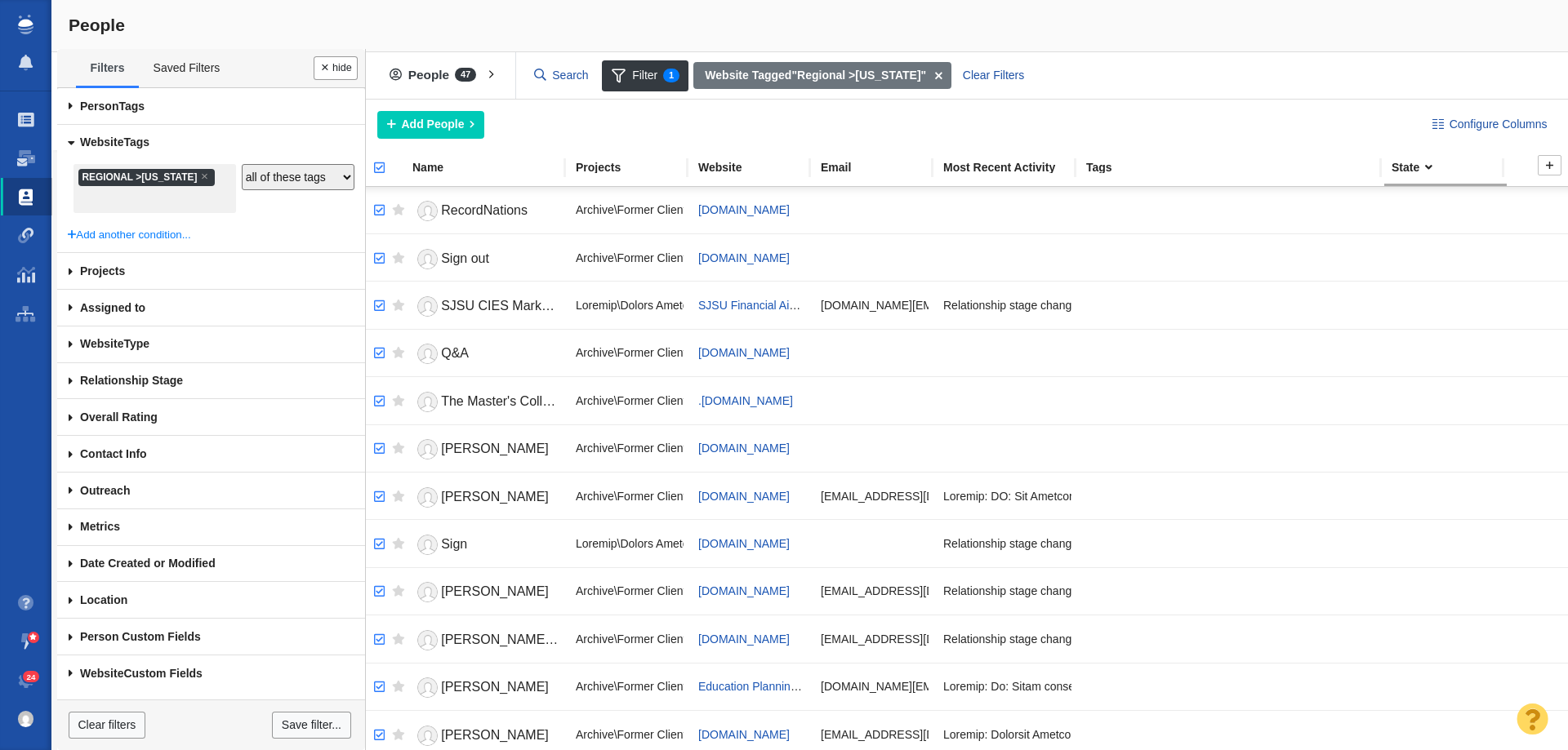
checkbox input "true"
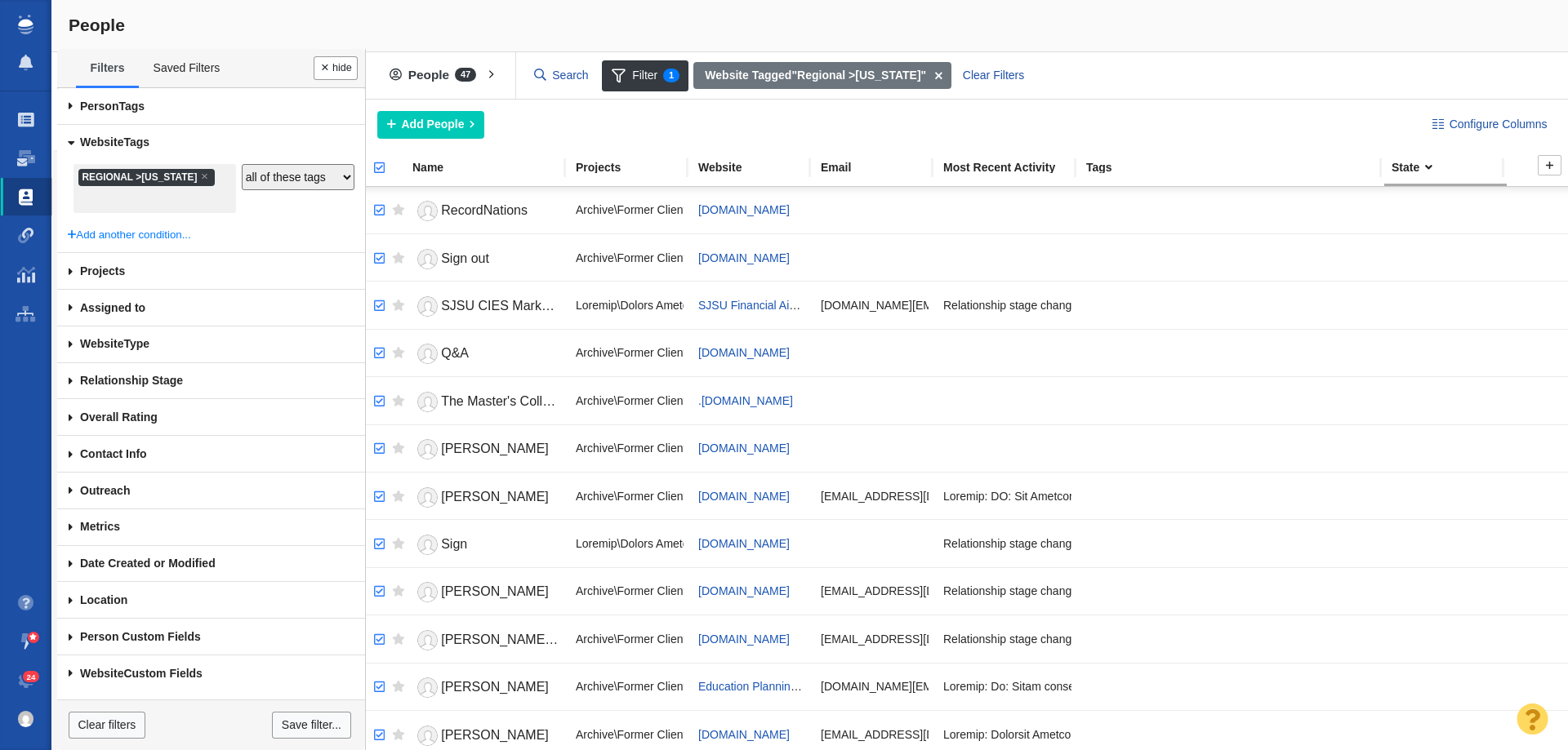
checkbox input "true"
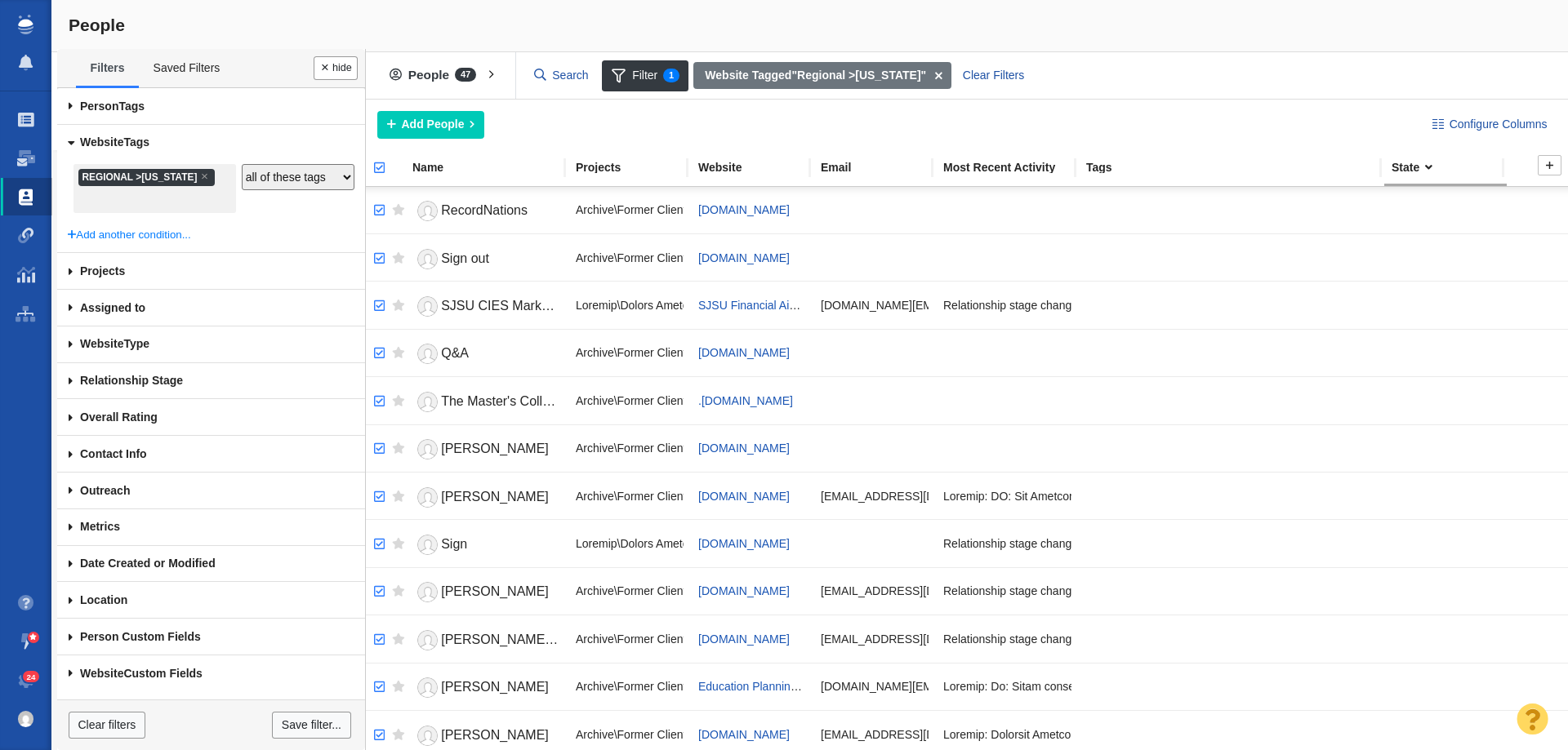
checkbox input "true"
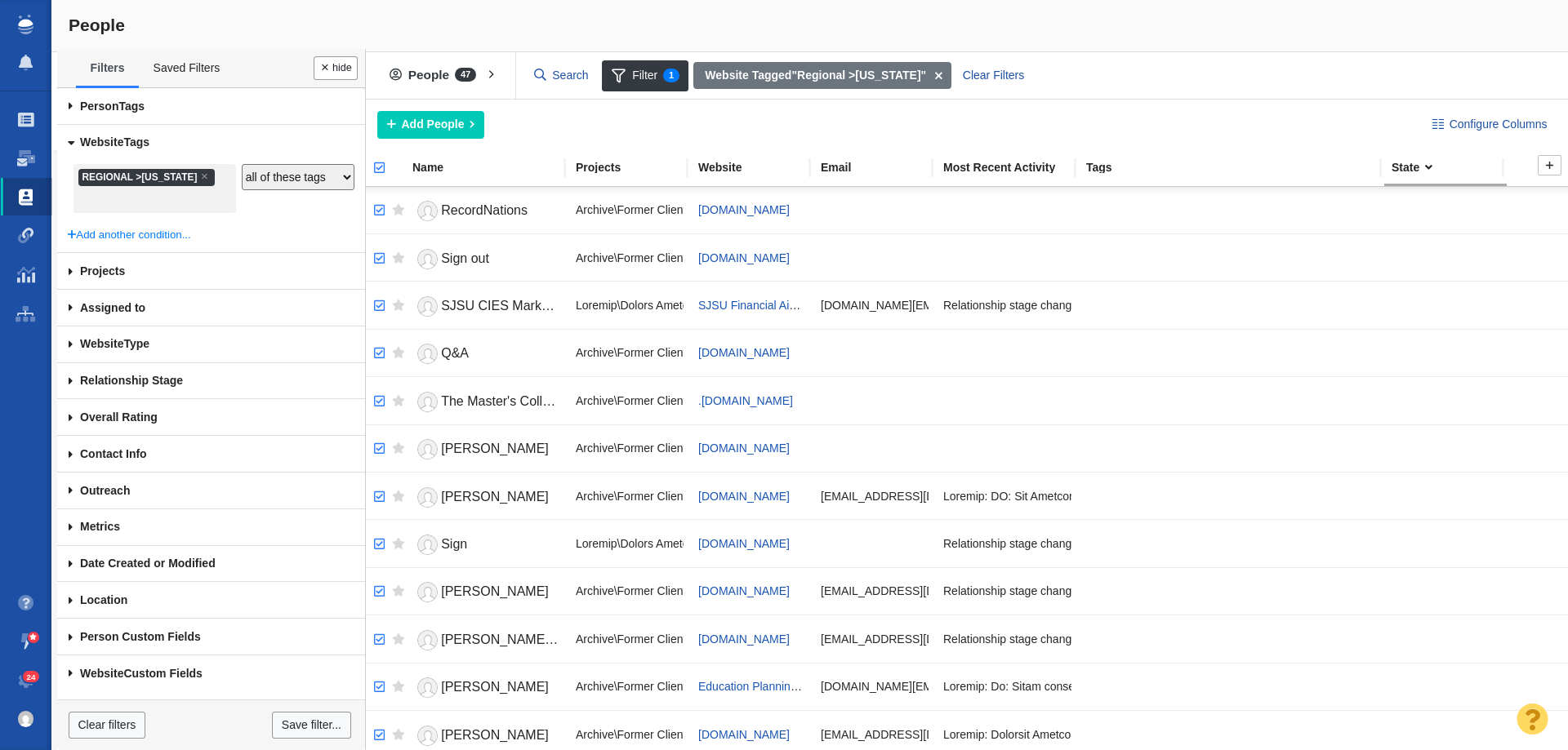
checkbox input "true"
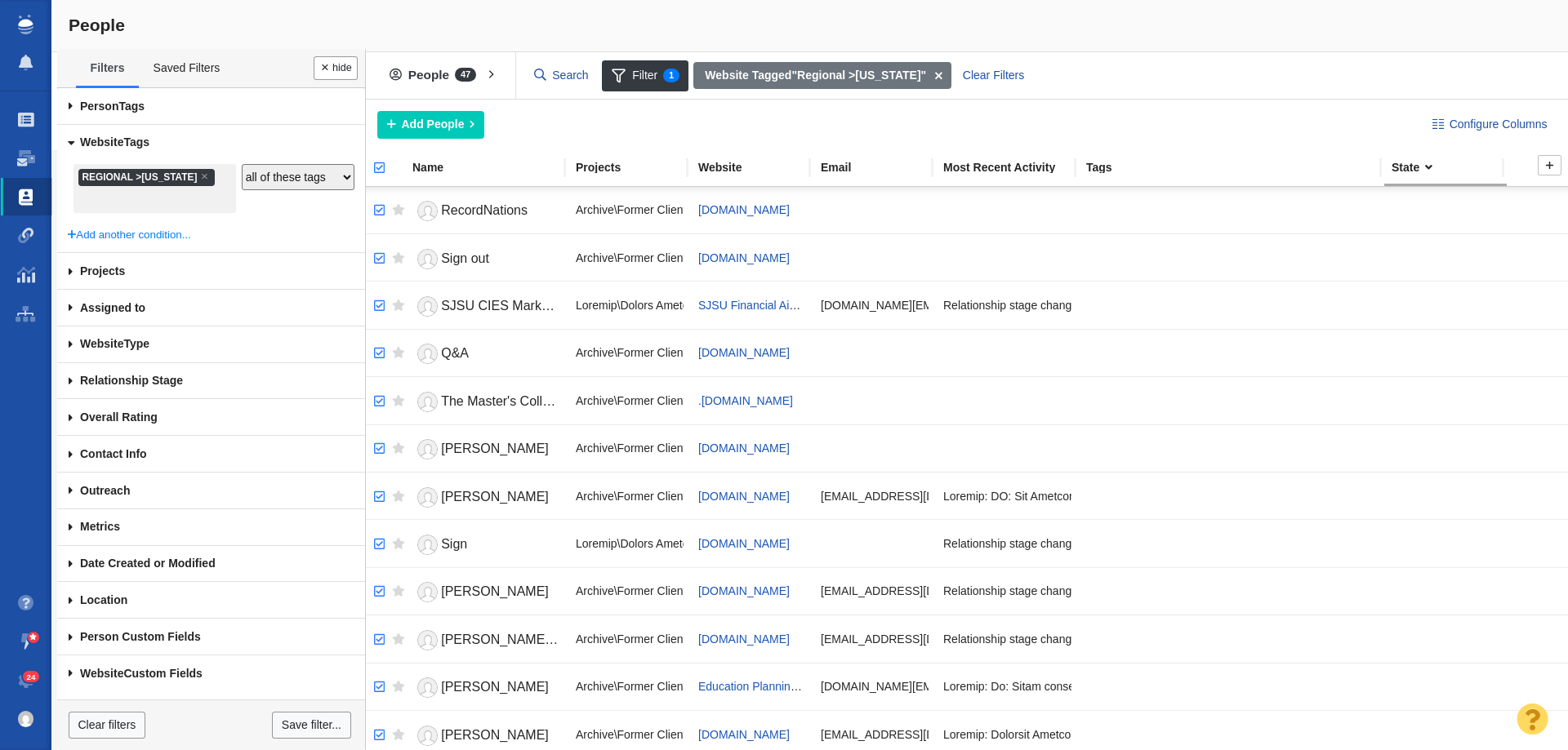
checkbox input "true"
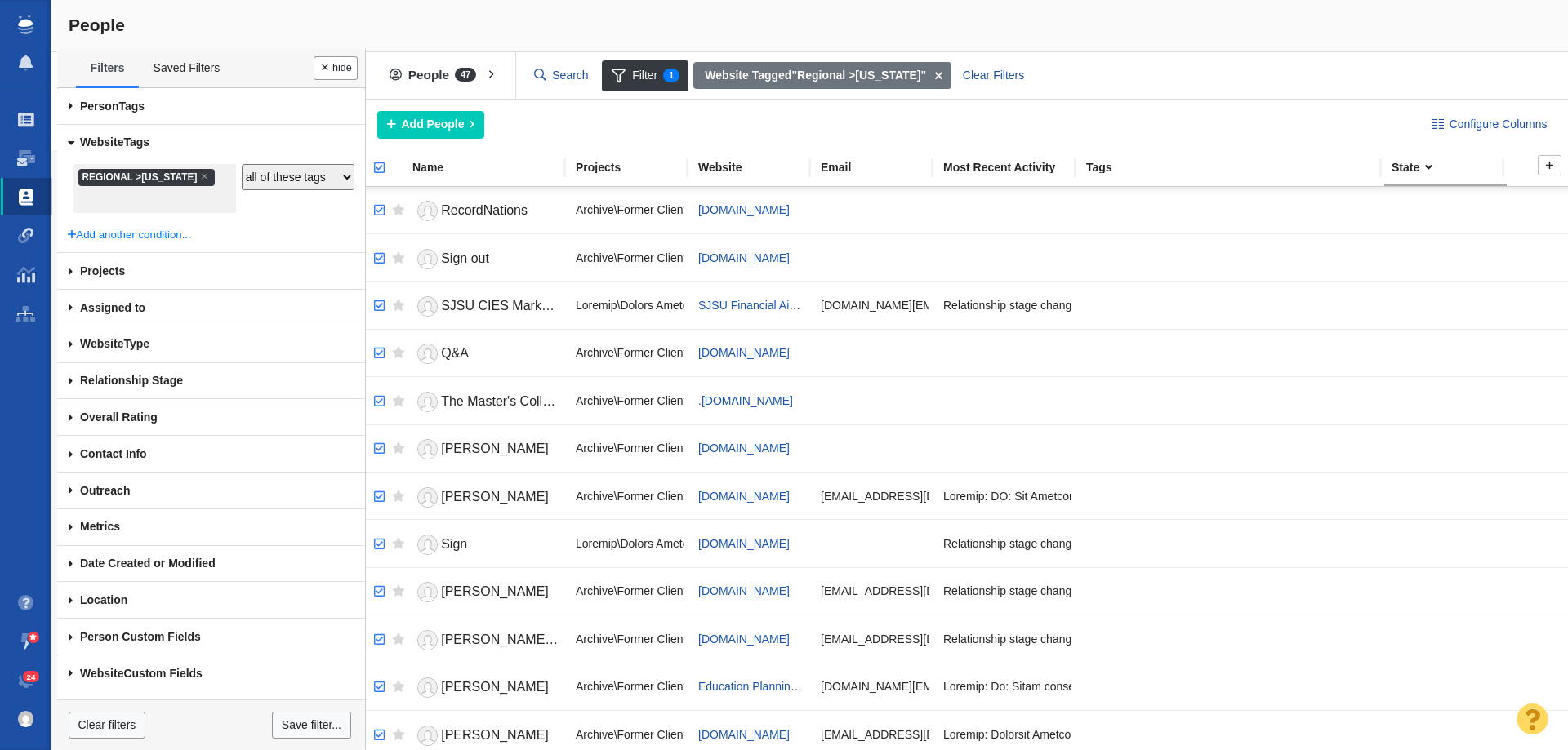
checkbox input "true"
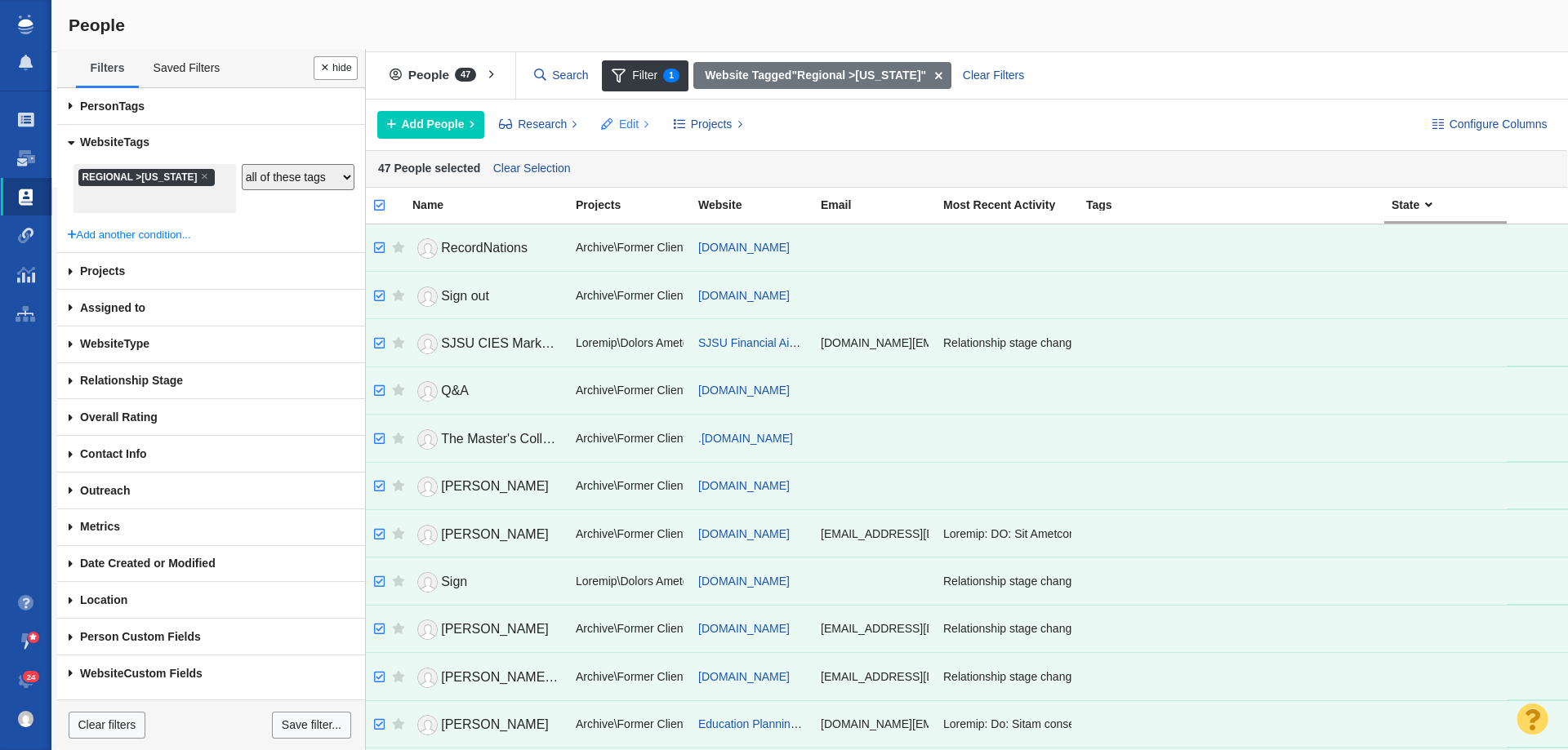
click at [628, 124] on span "Edit" at bounding box center [629, 124] width 20 height 17
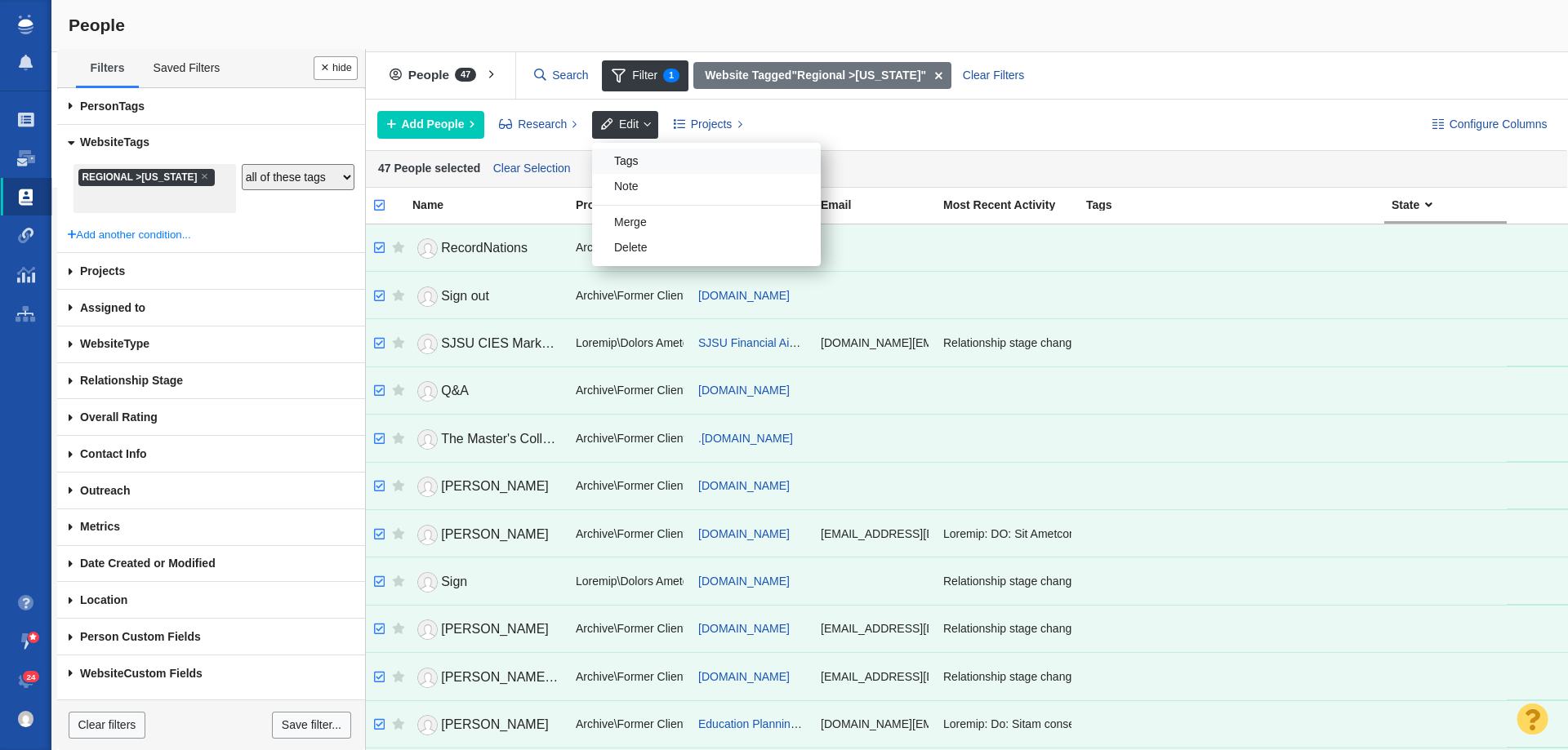
click at [639, 160] on div "Tags" at bounding box center [707, 161] width 229 height 25
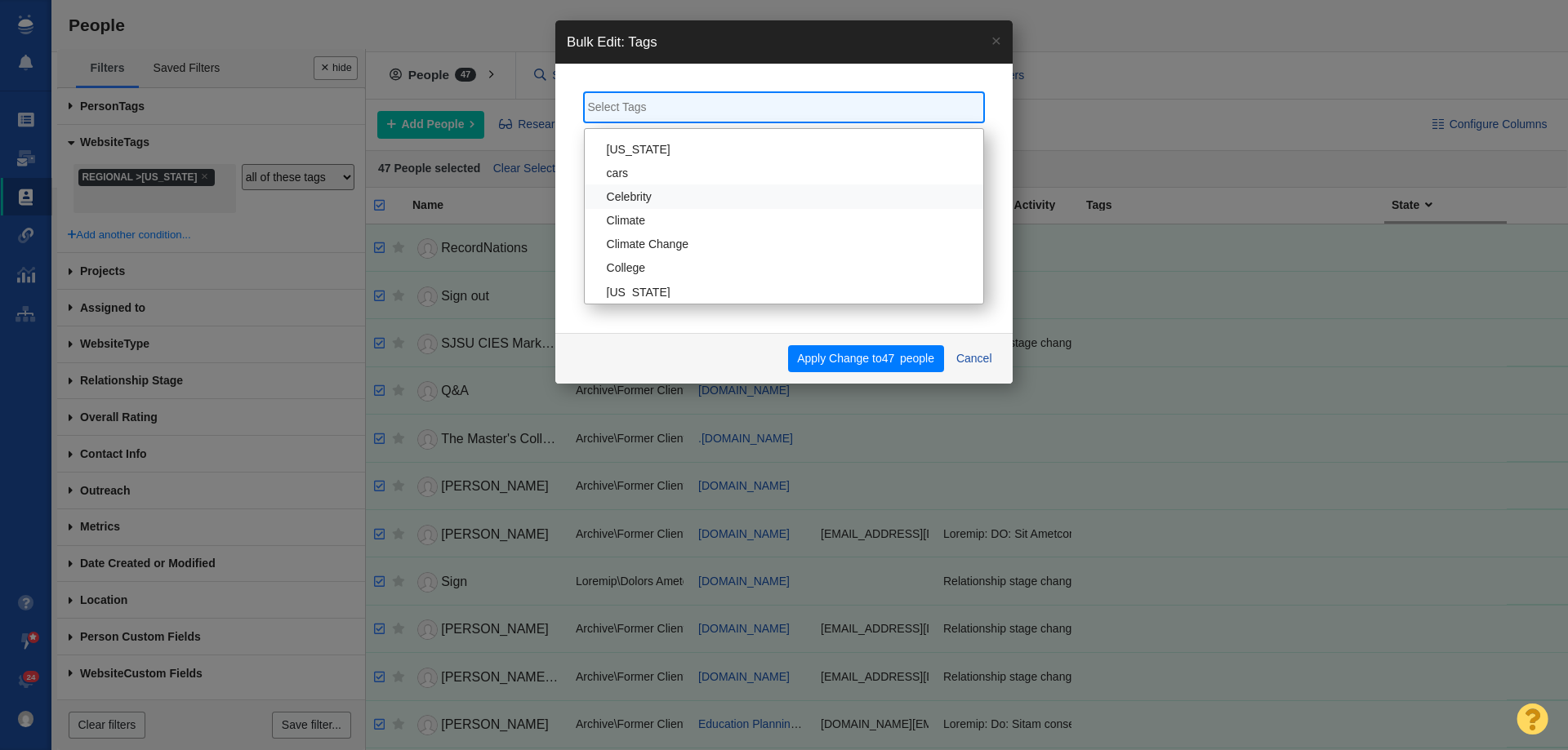
scroll to position [245, 0]
select select "California"
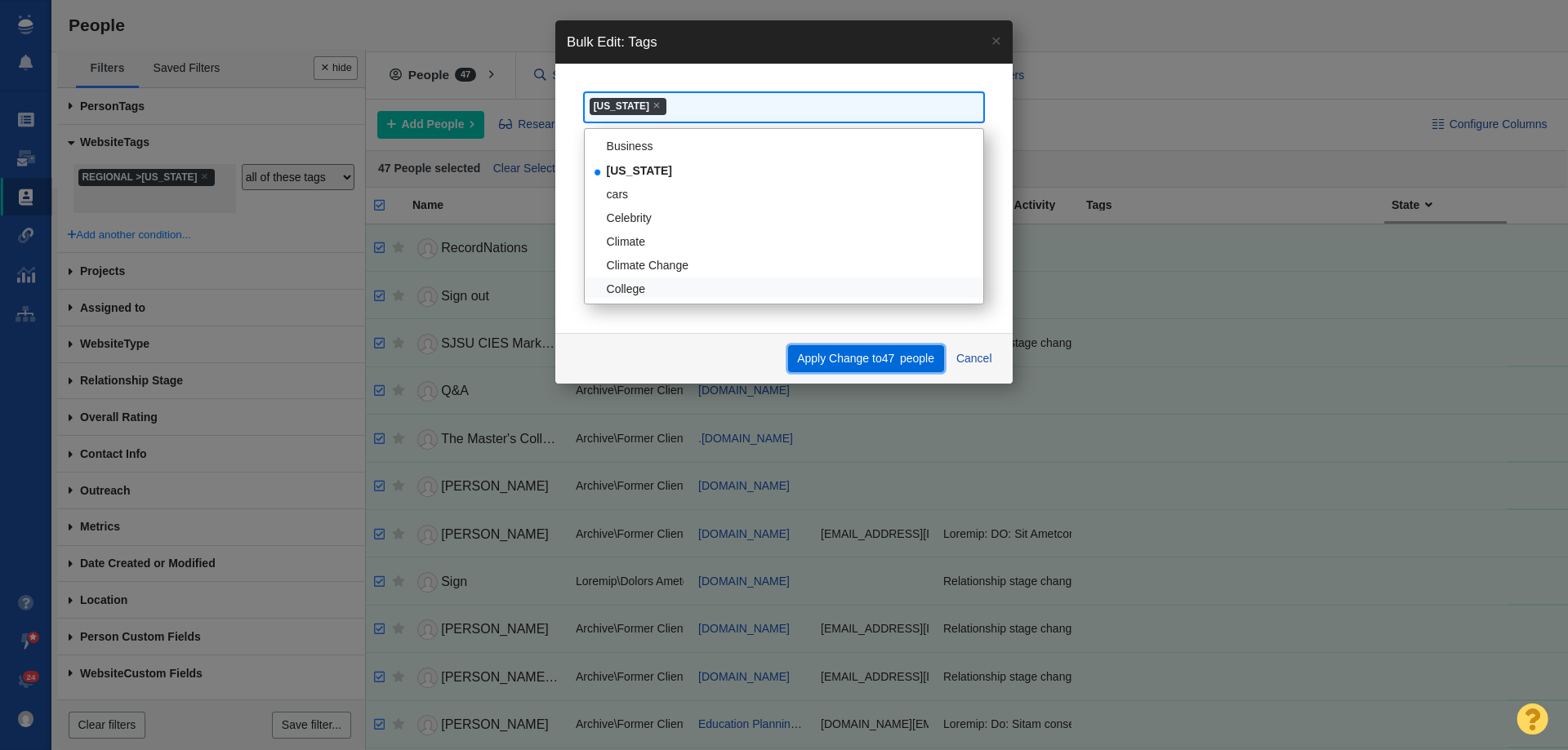
click at [865, 361] on button "Apply Change to 47 people" at bounding box center [866, 359] width 156 height 28
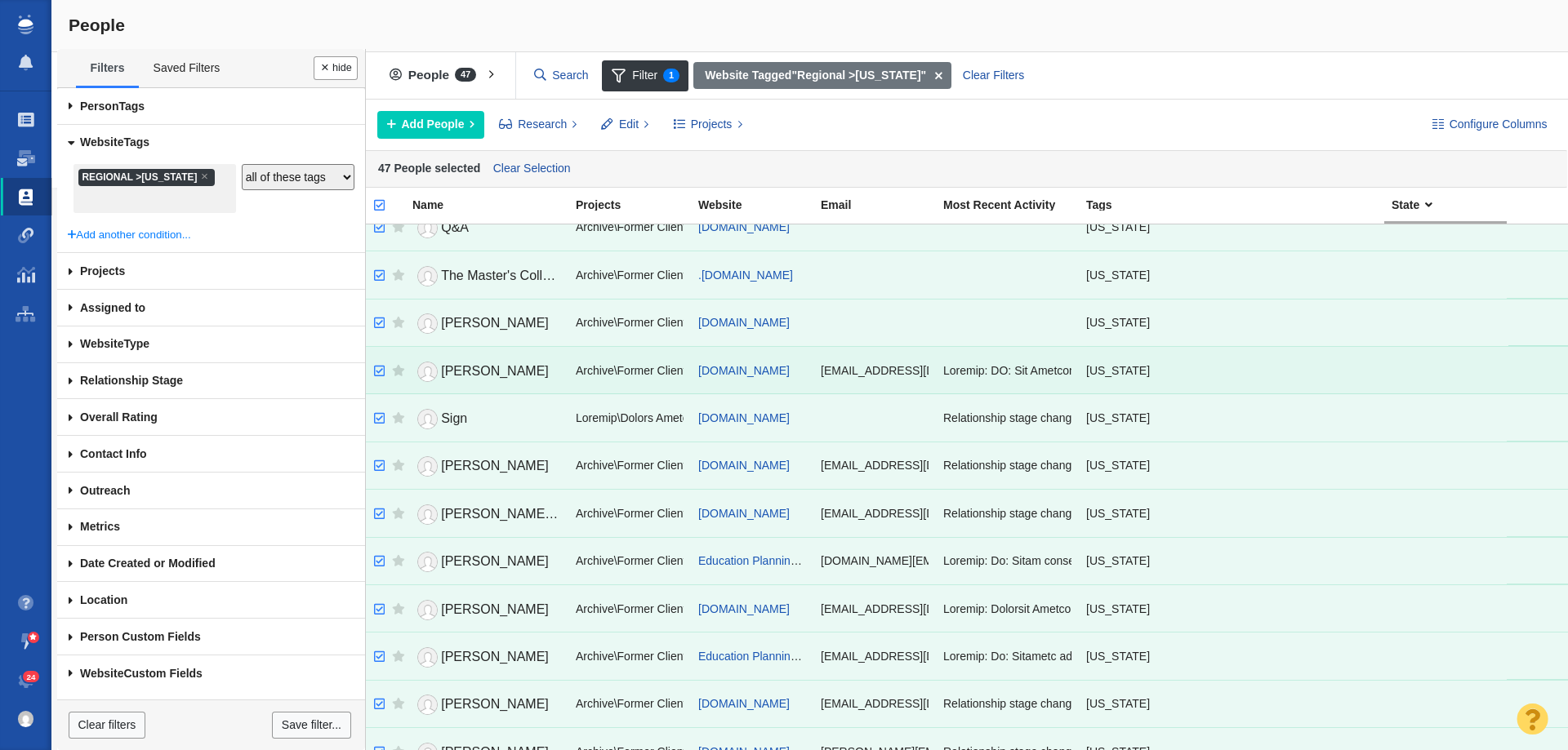
scroll to position [245, 0]
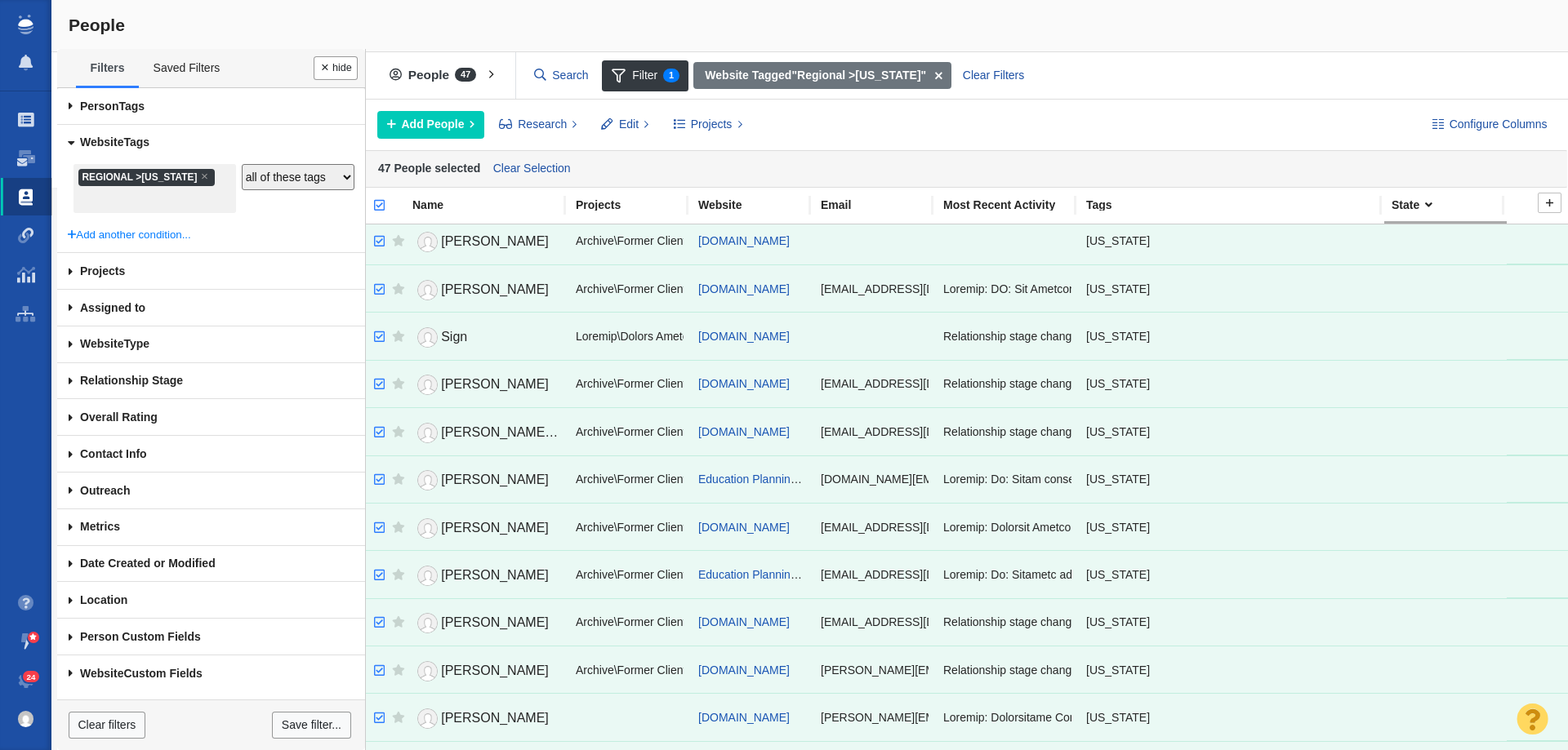
click at [380, 200] on input "checkbox" at bounding box center [371, 214] width 24 height 36
checkbox input "false"
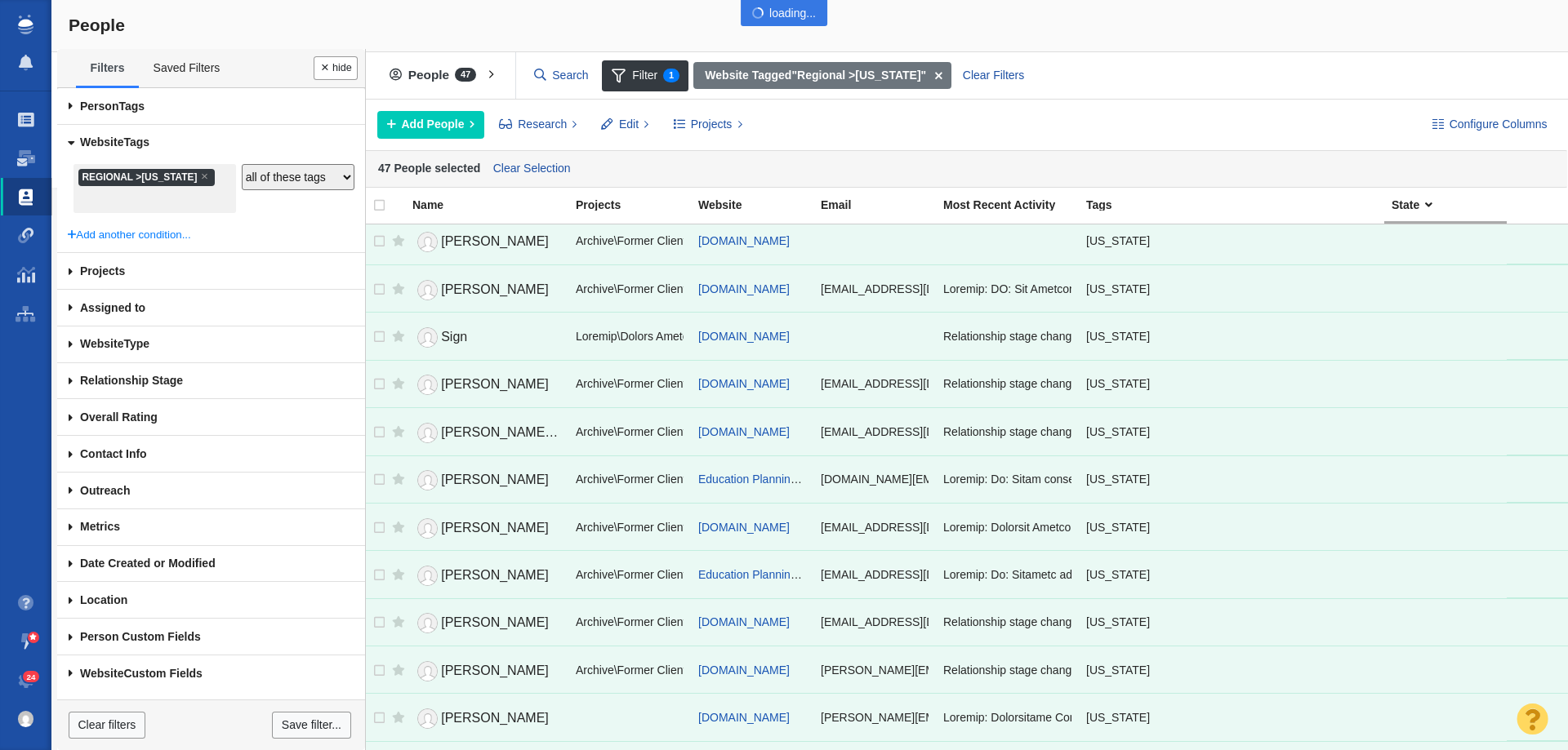
checkbox input "false"
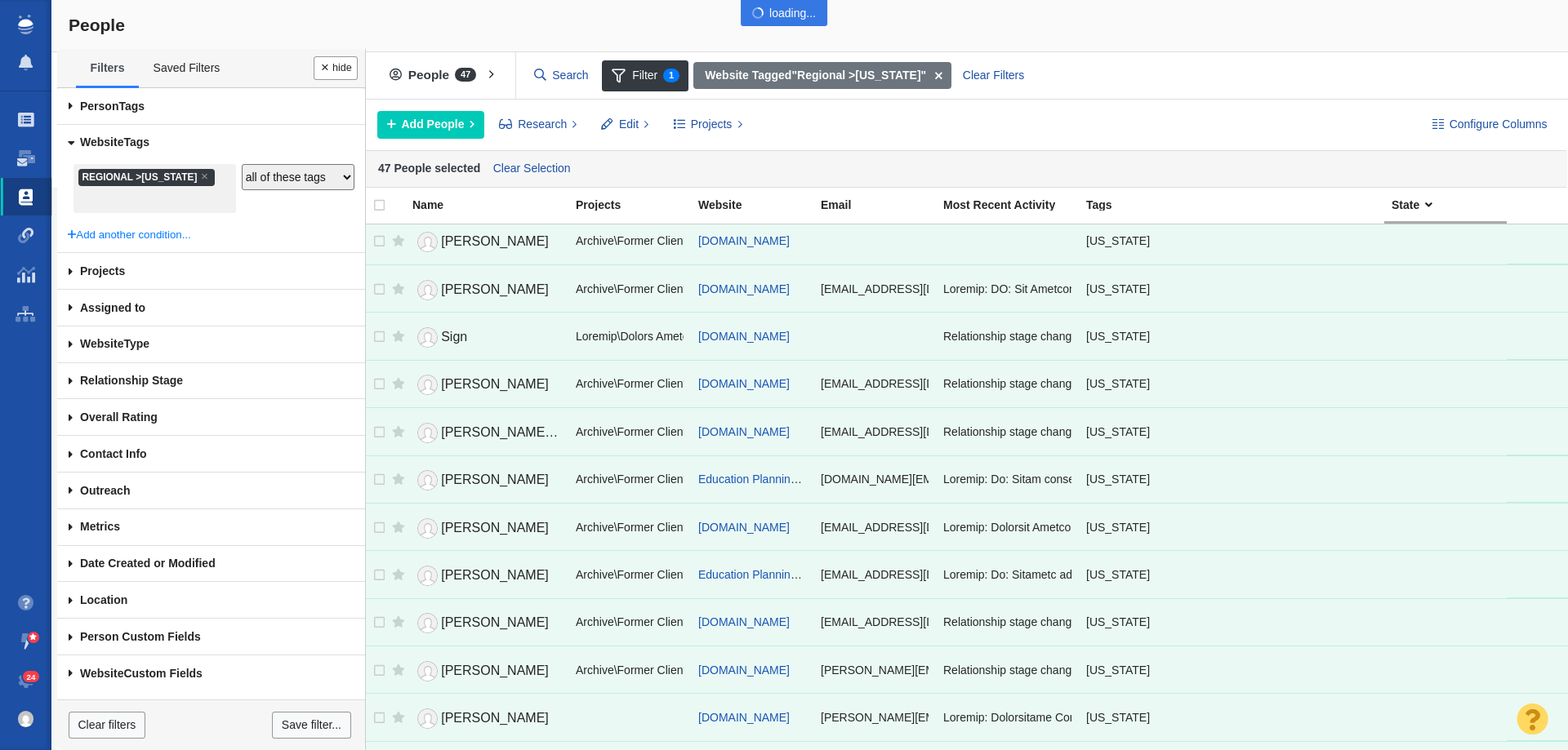
checkbox input "false"
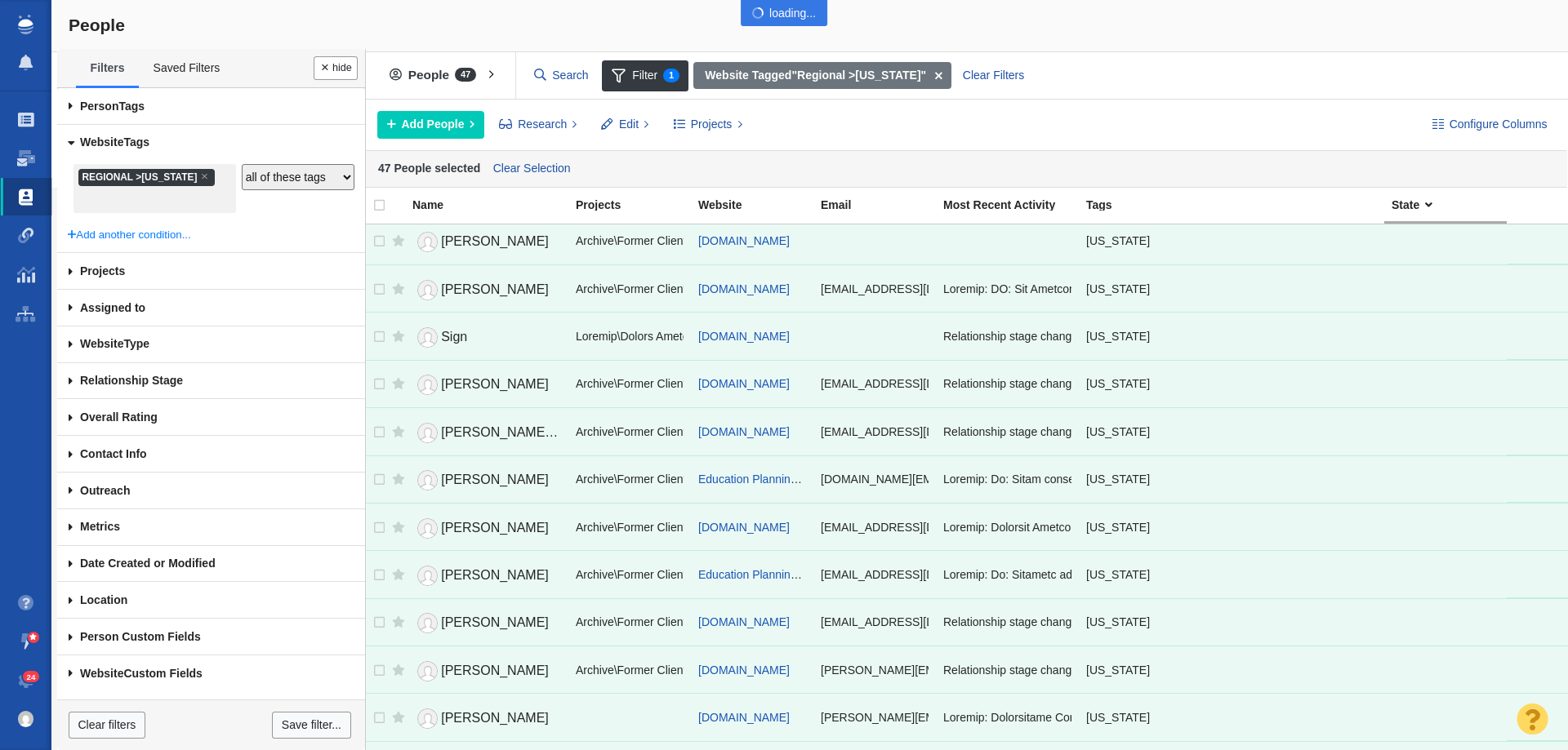
checkbox input "false"
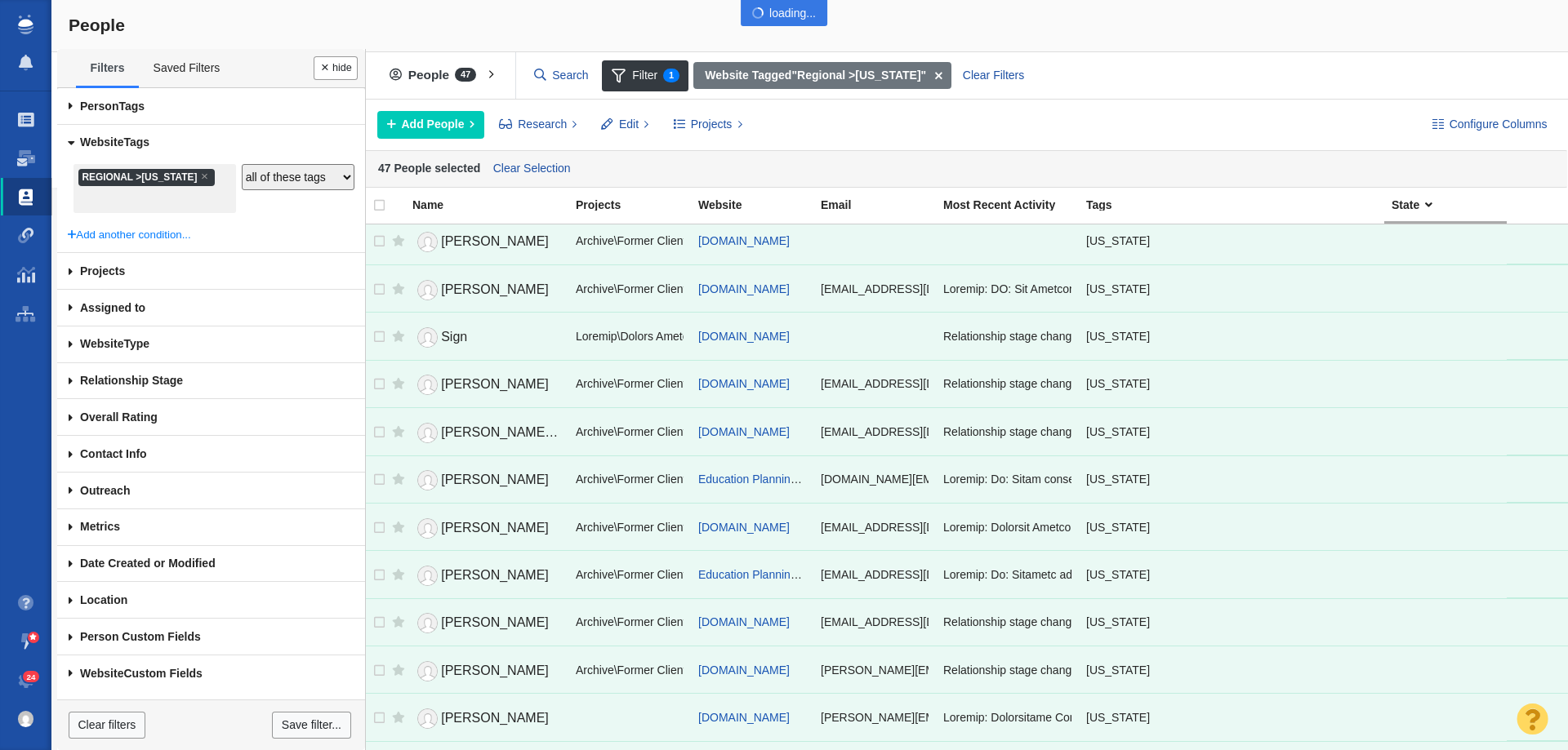
checkbox input "false"
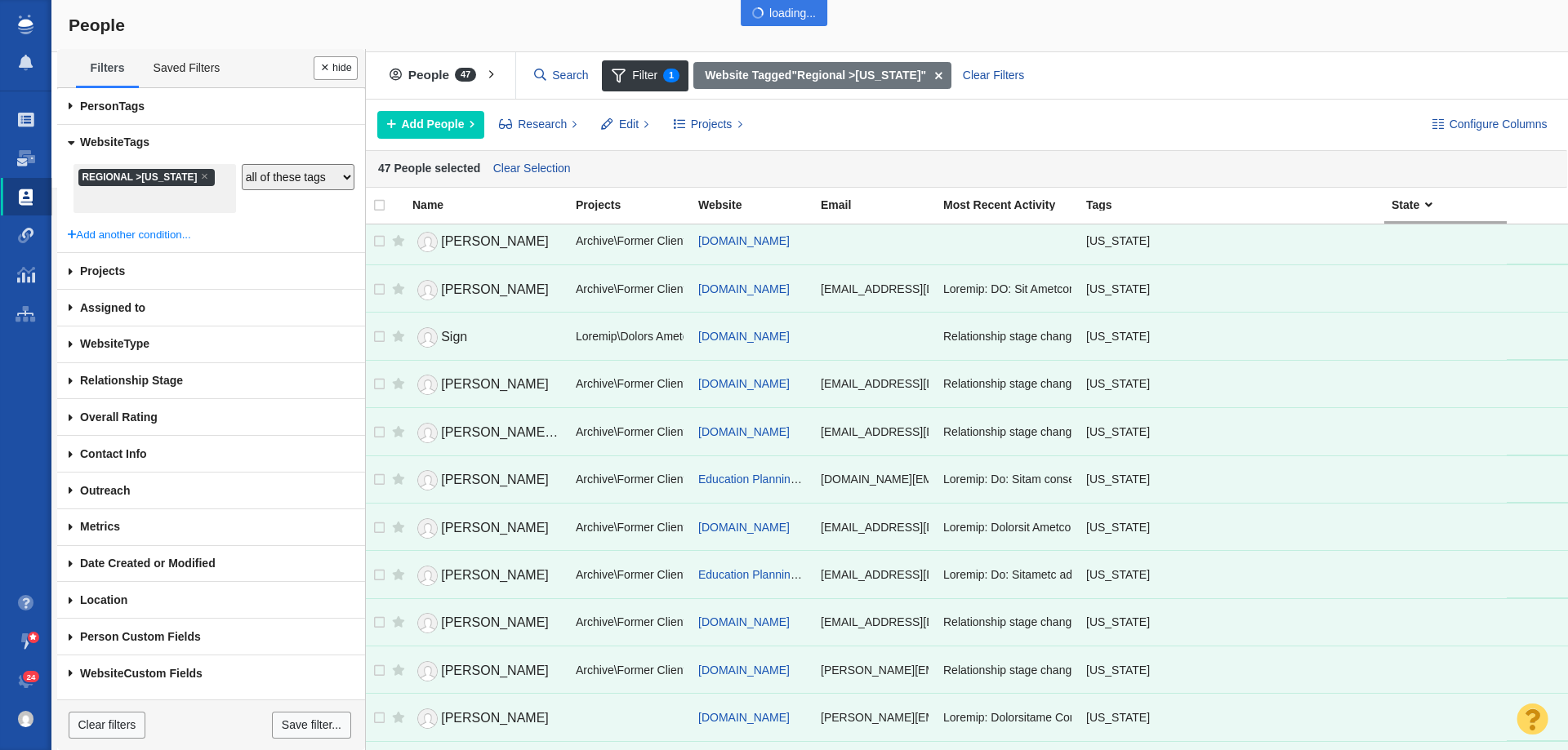
checkbox input "false"
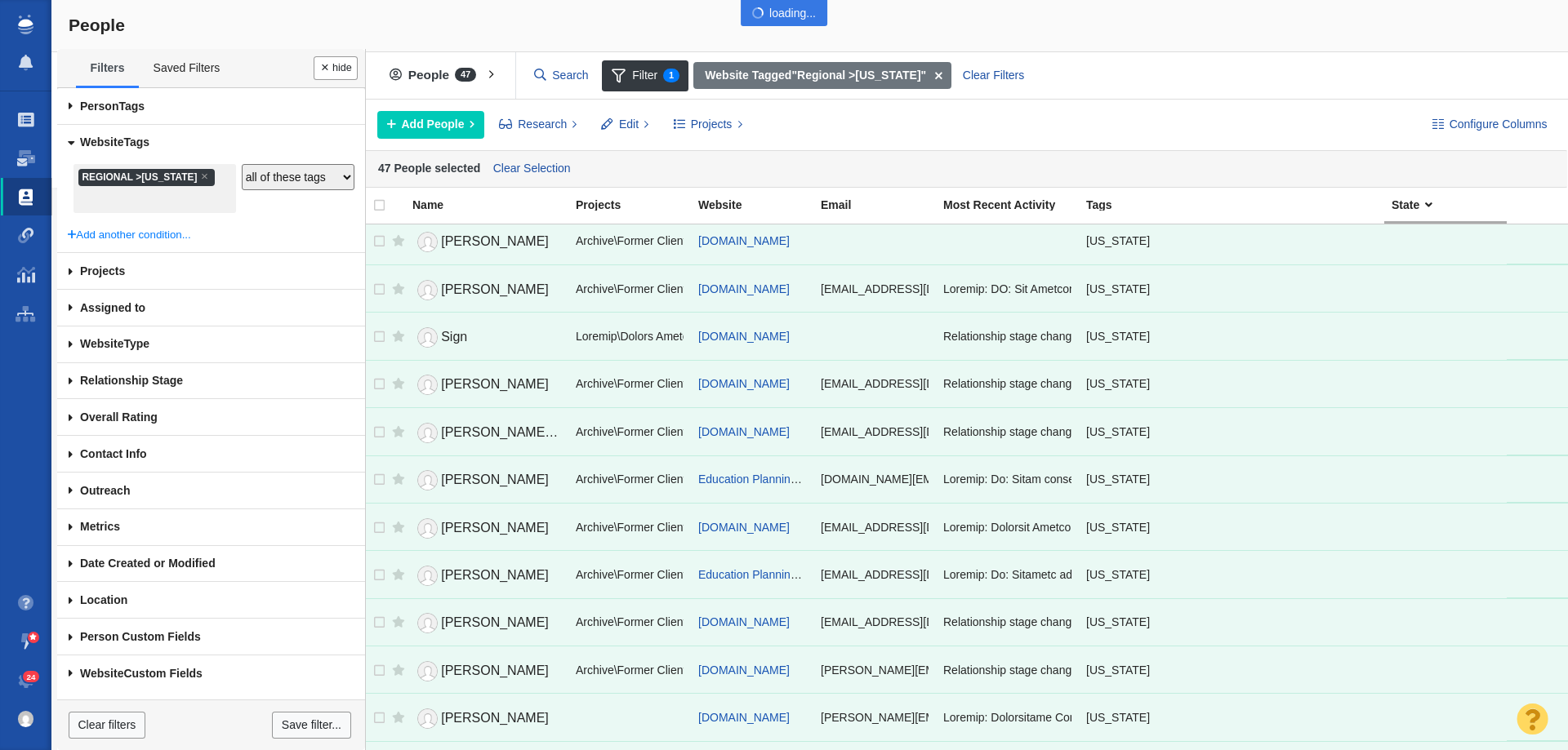
checkbox input "false"
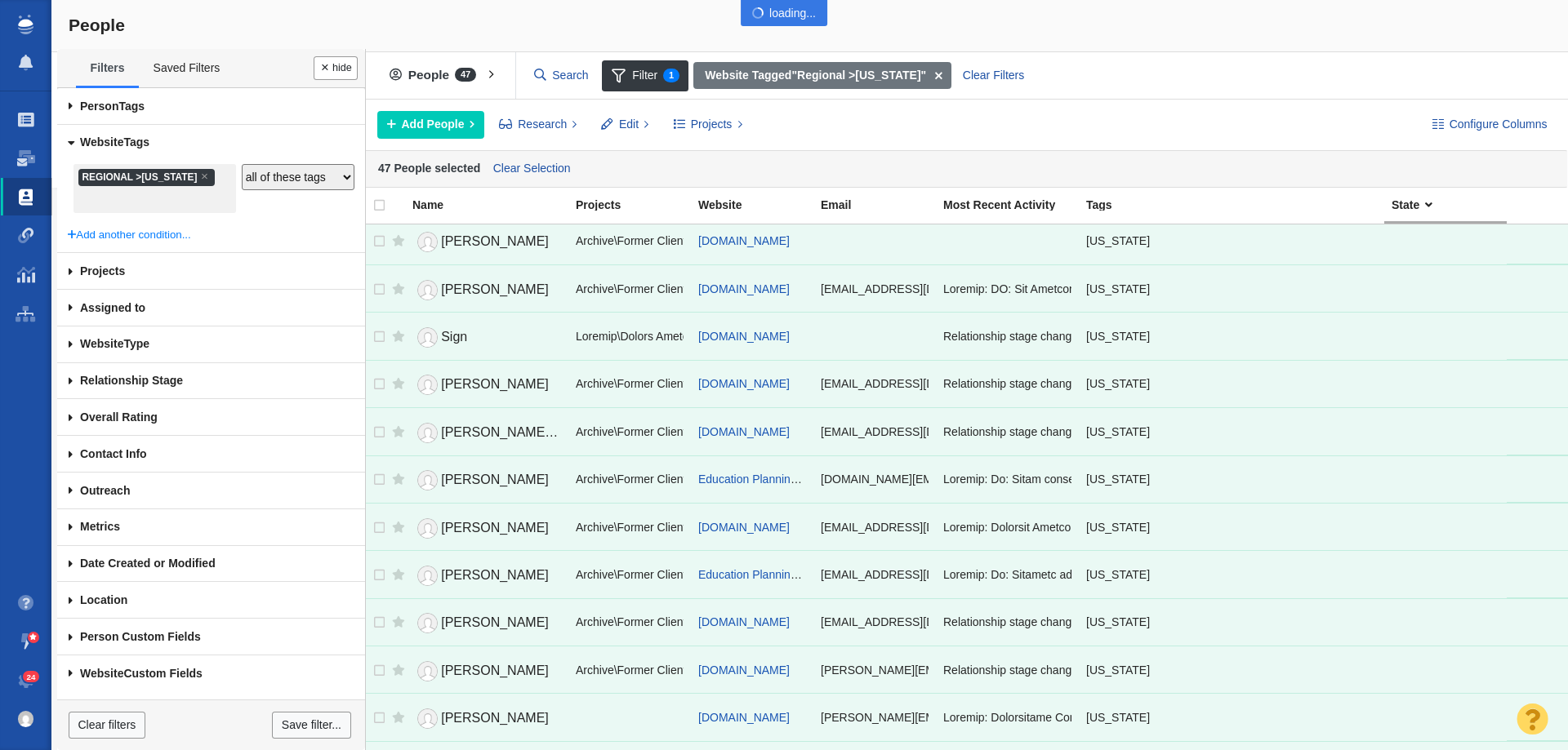
checkbox input "false"
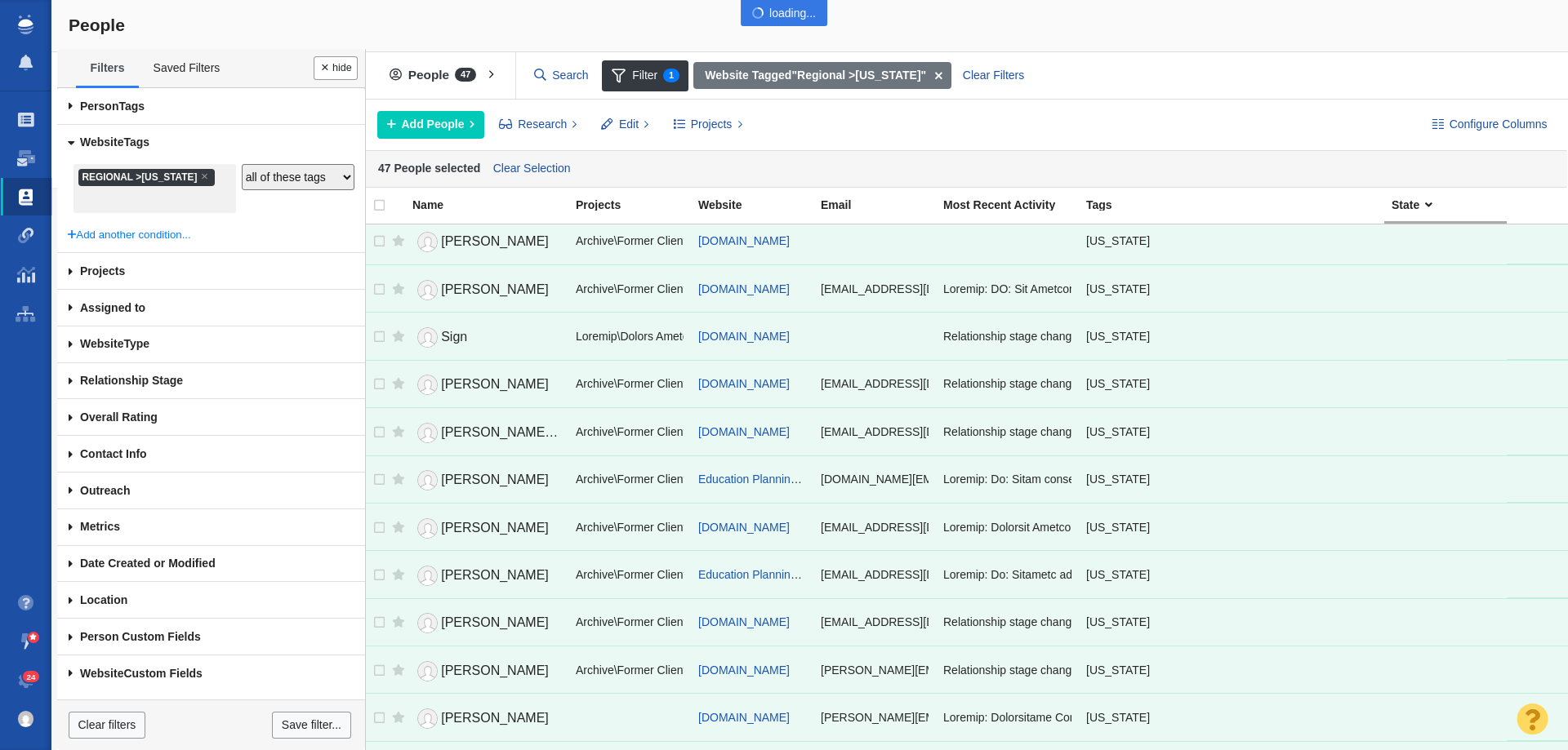
checkbox input "false"
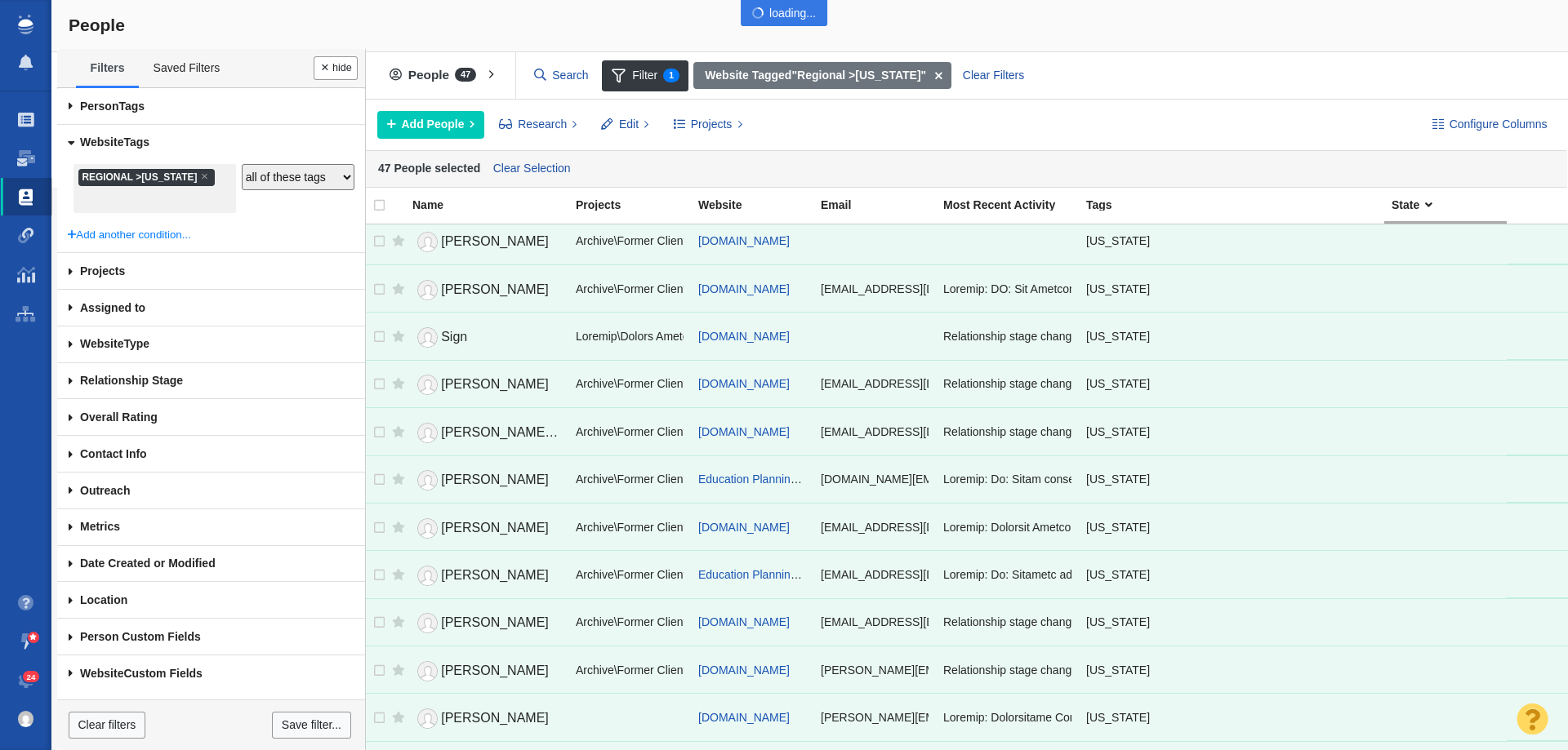
checkbox input "false"
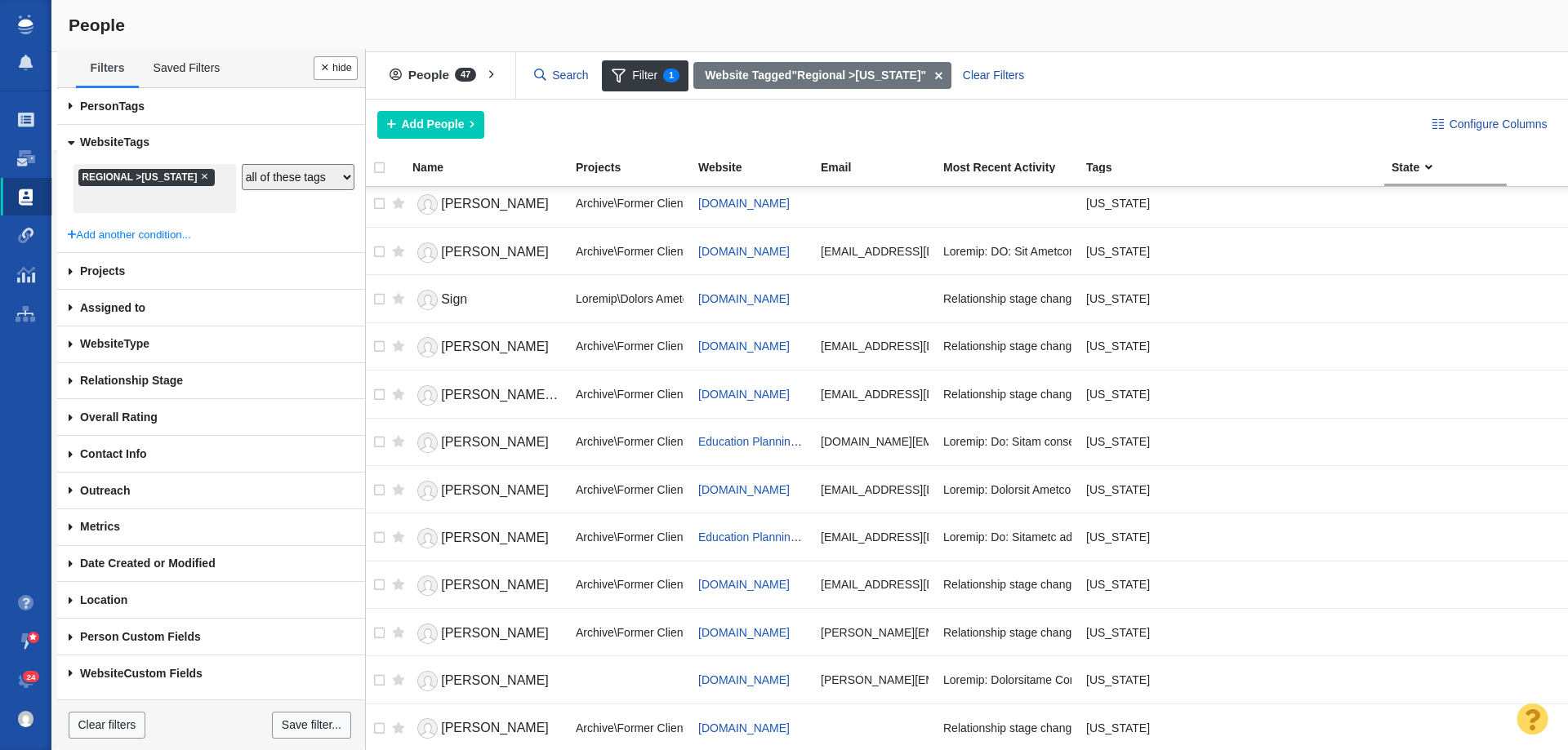
click at [208, 179] on span "×" at bounding box center [205, 176] width 7 height 13
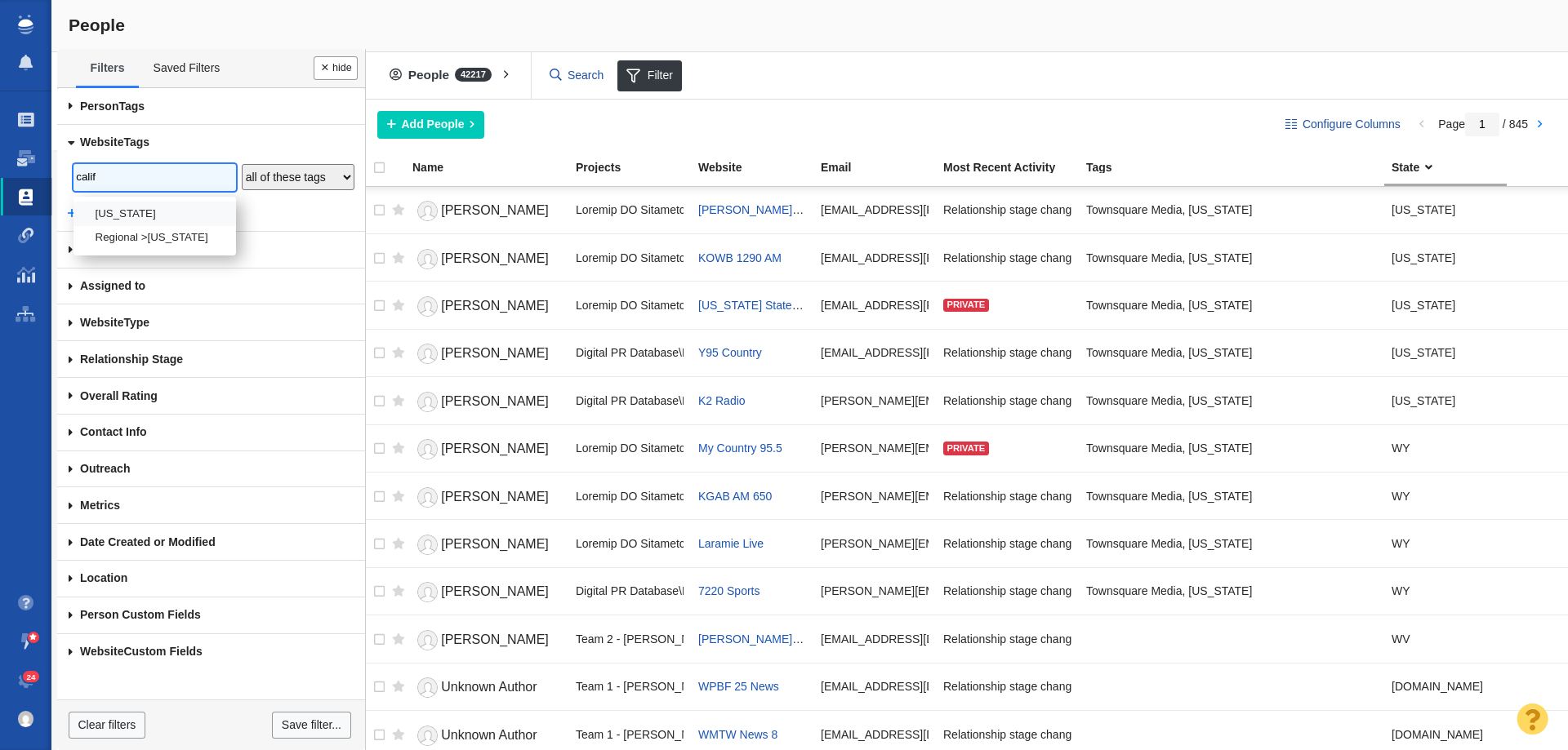
type input "calif"
click at [172, 208] on li "[US_STATE]" at bounding box center [155, 214] width 162 height 23
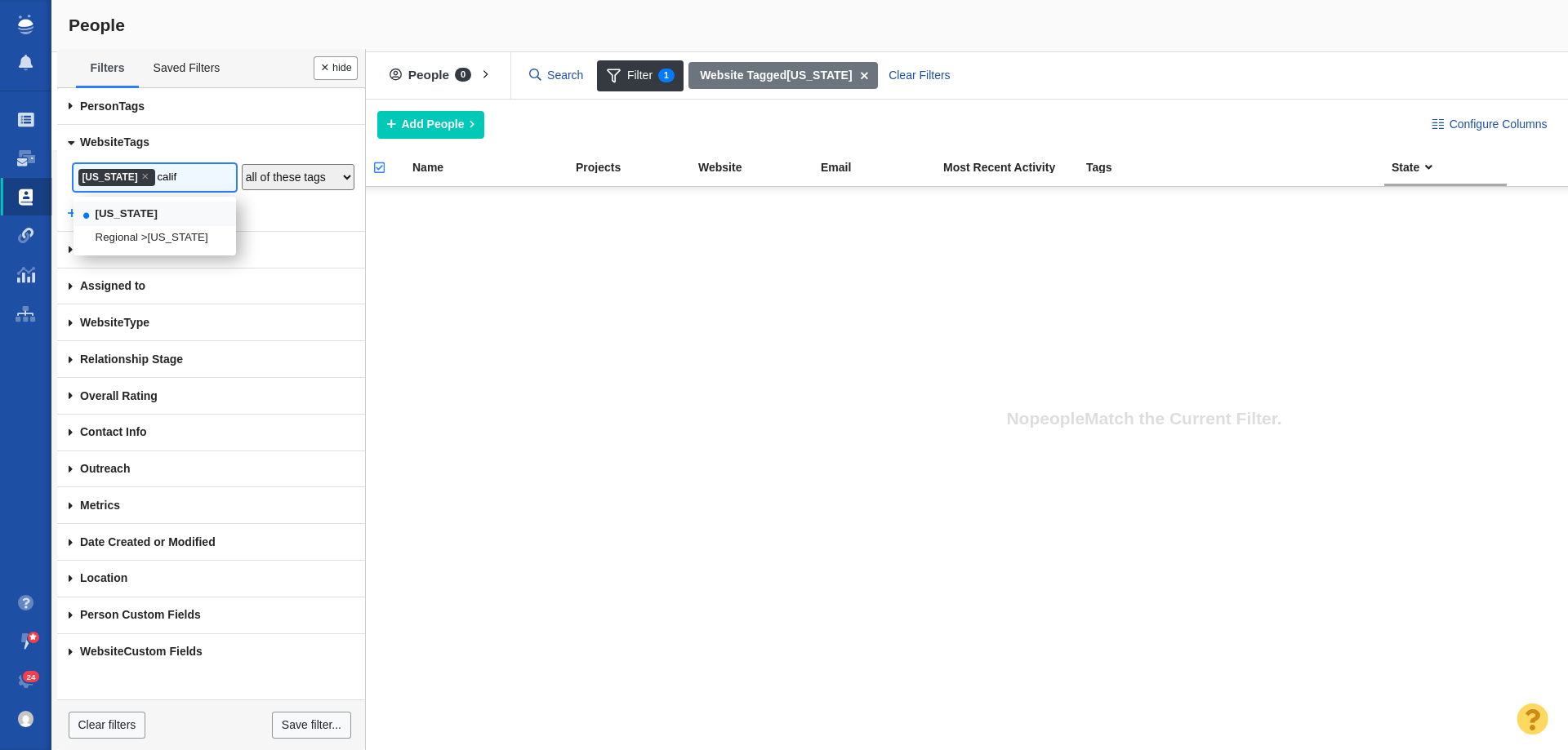
click at [172, 208] on li "[US_STATE]" at bounding box center [155, 214] width 162 height 23
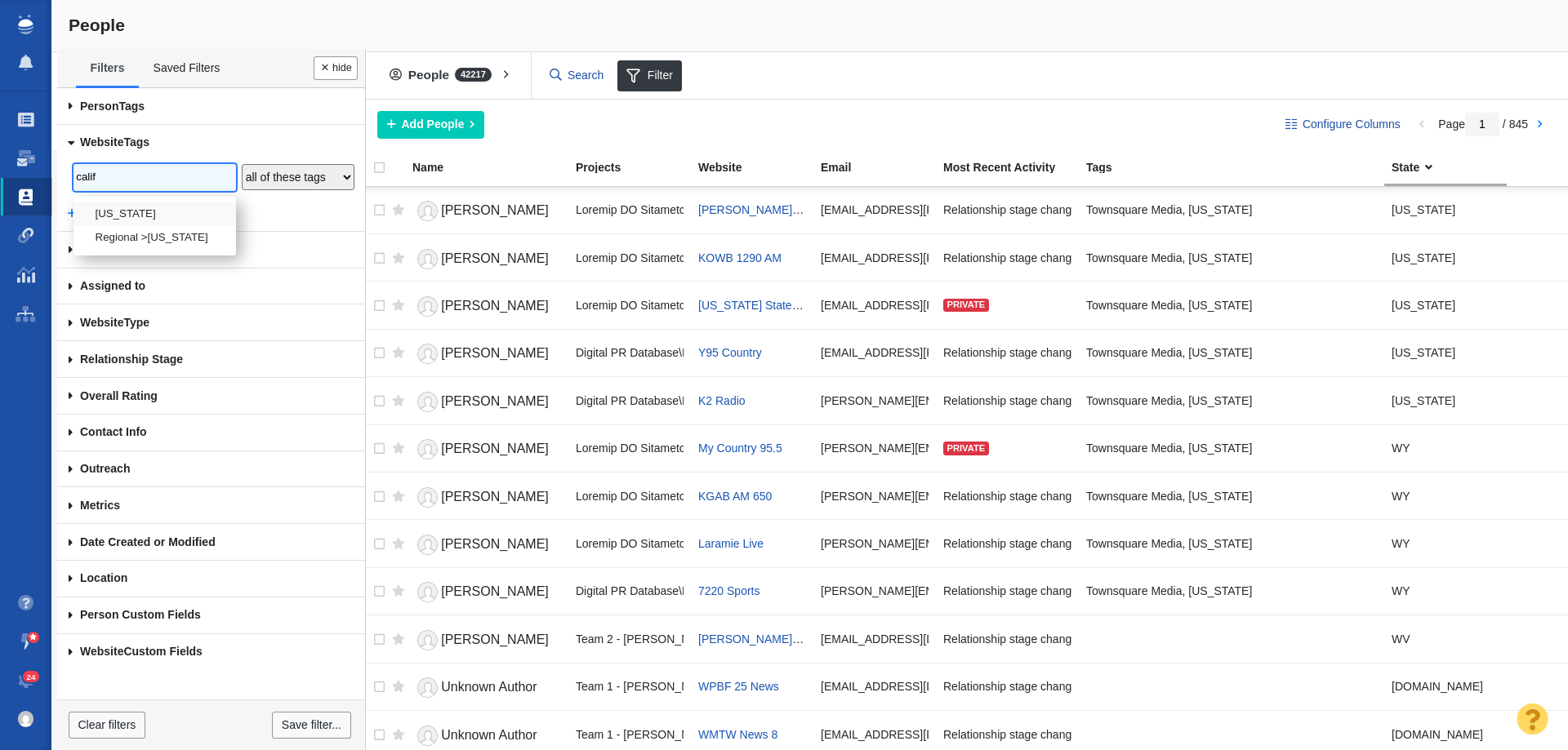
click at [188, 178] on input "calif" at bounding box center [154, 178] width 157 height 22
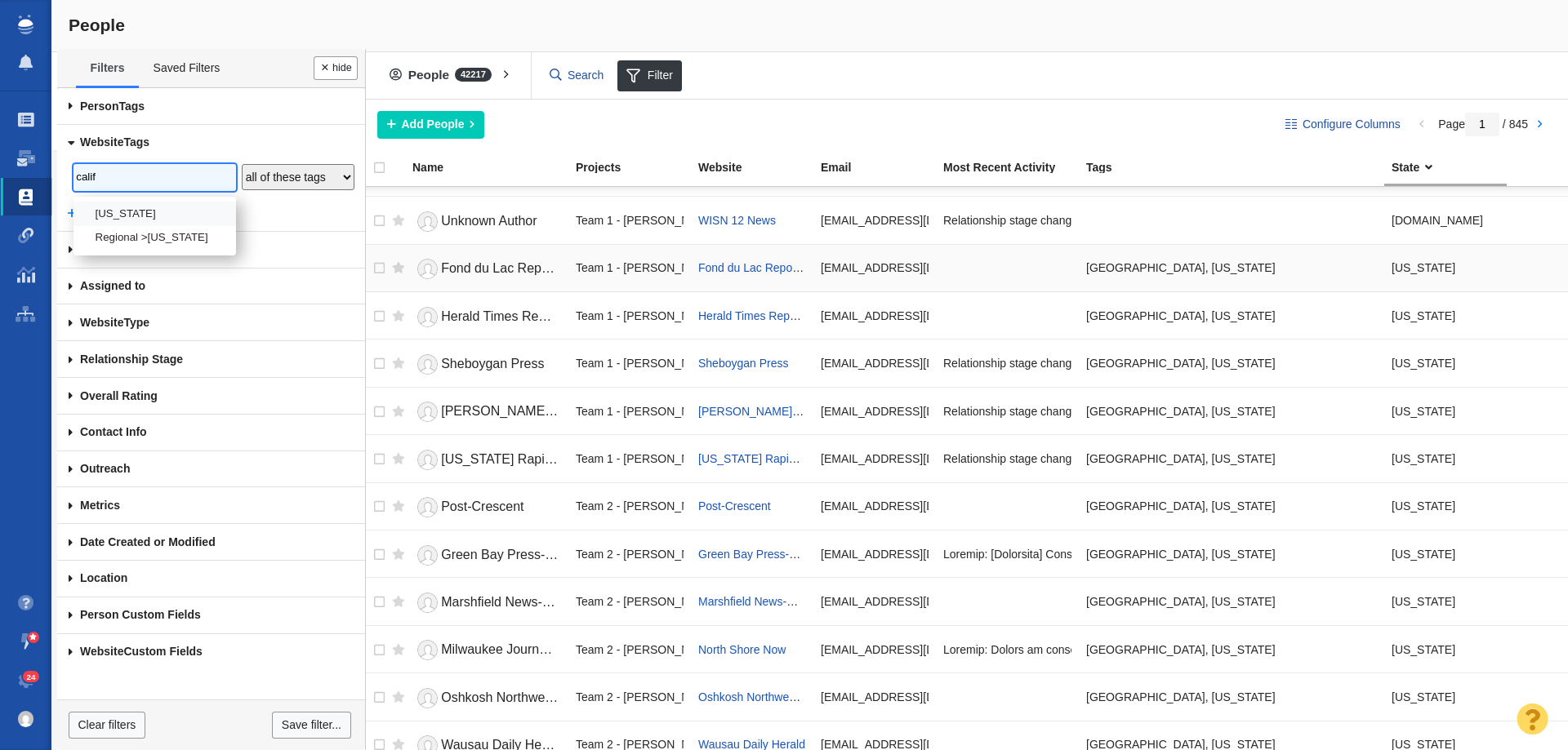
scroll to position [572, 0]
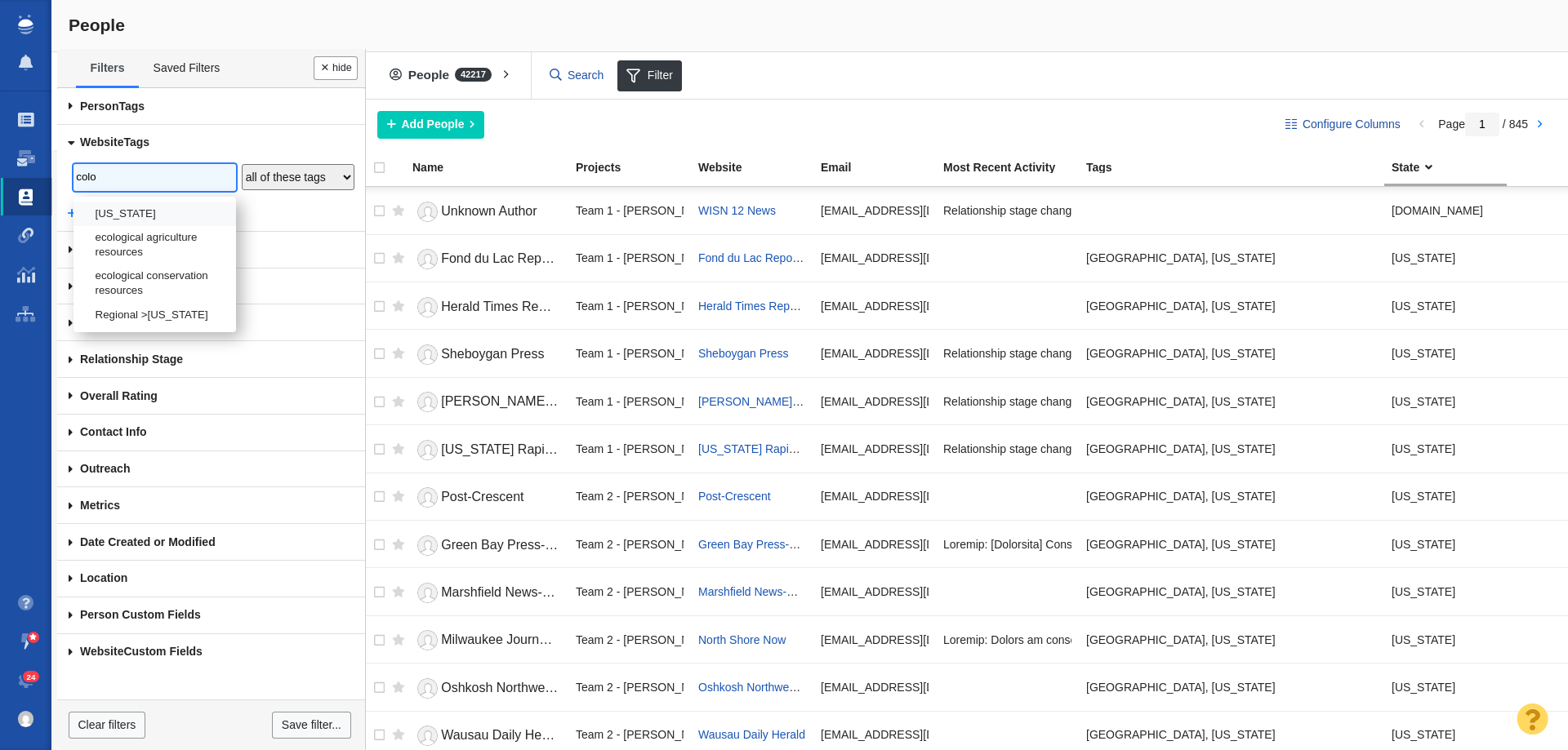
type input "colo"
click at [110, 215] on li "[US_STATE]" at bounding box center [155, 214] width 162 height 23
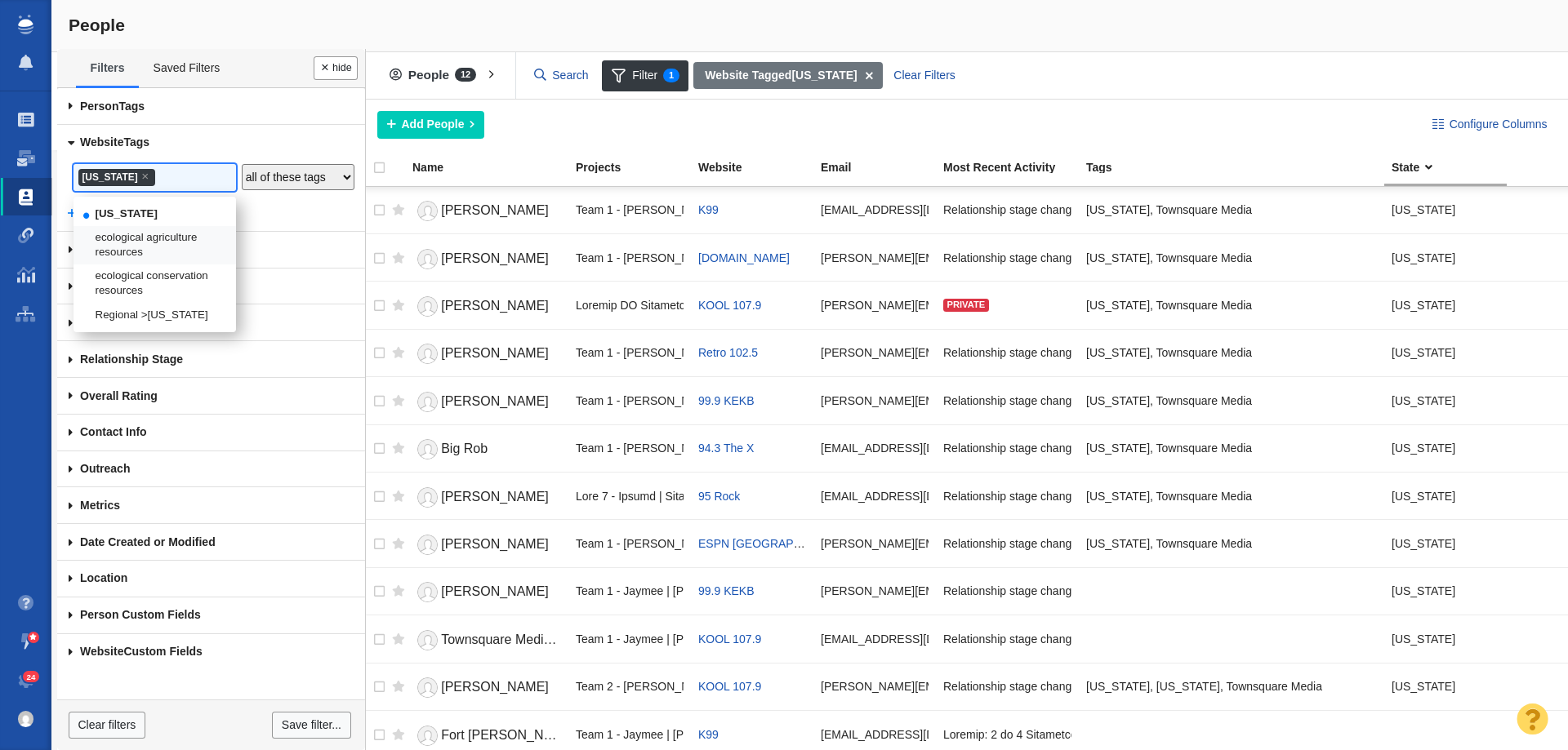
click at [1178, 98] on div "People 12 All People Assigned To Me Recently Viewed Starred Filter 1 Filter 1 W…" at bounding box center [964, 76] width 1208 height 48
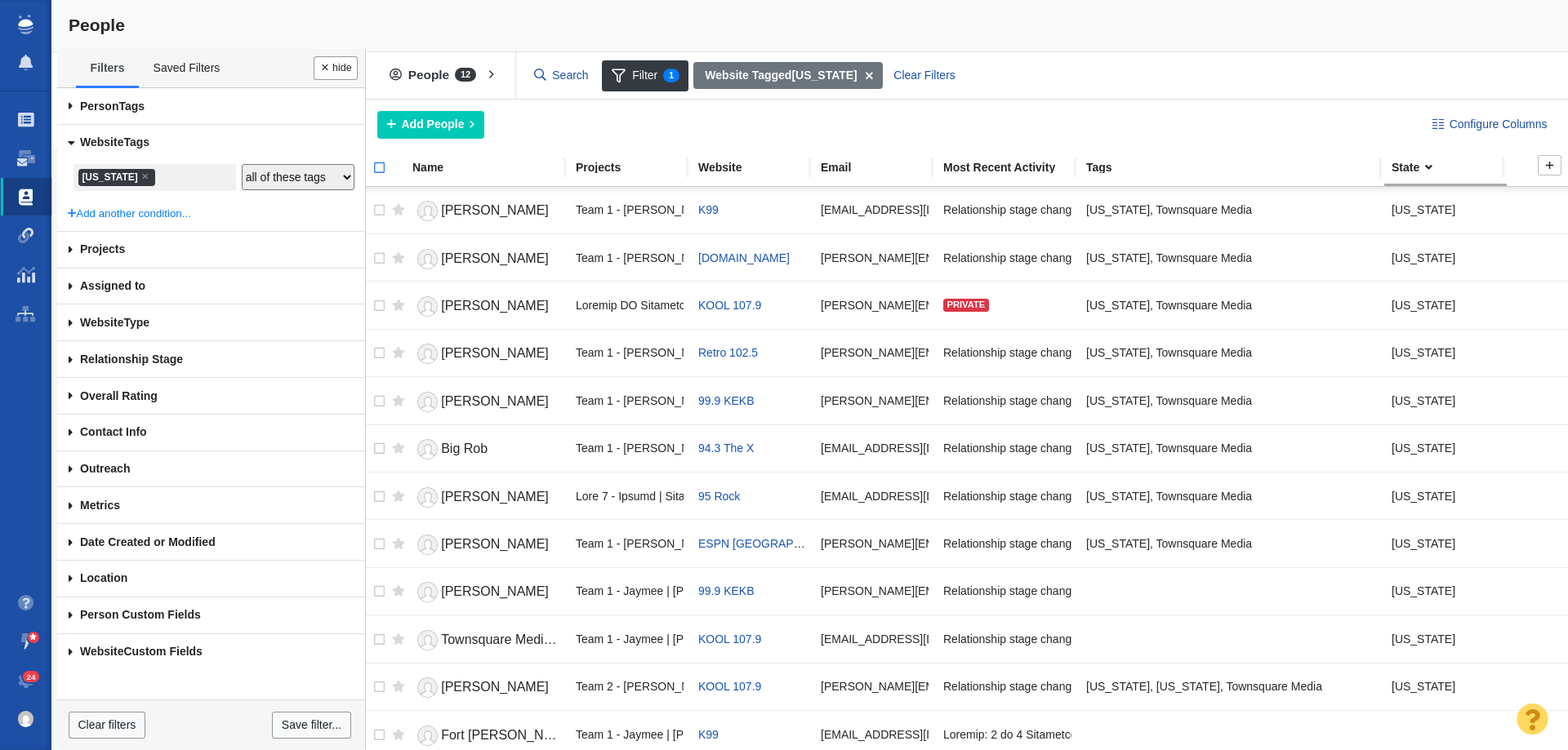
click at [381, 172] on input "checkbox" at bounding box center [371, 177] width 24 height 36
checkbox input "true"
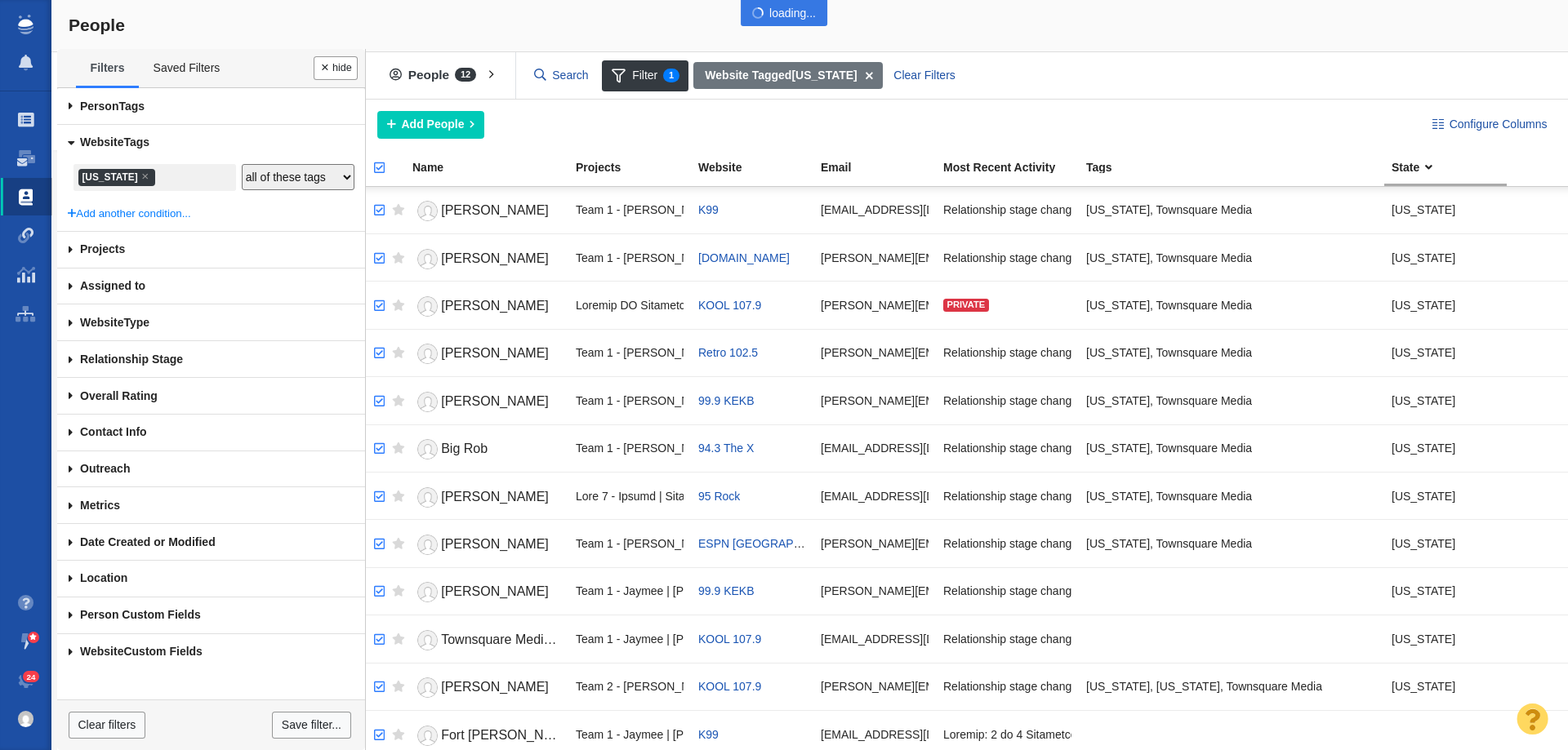
checkbox input "true"
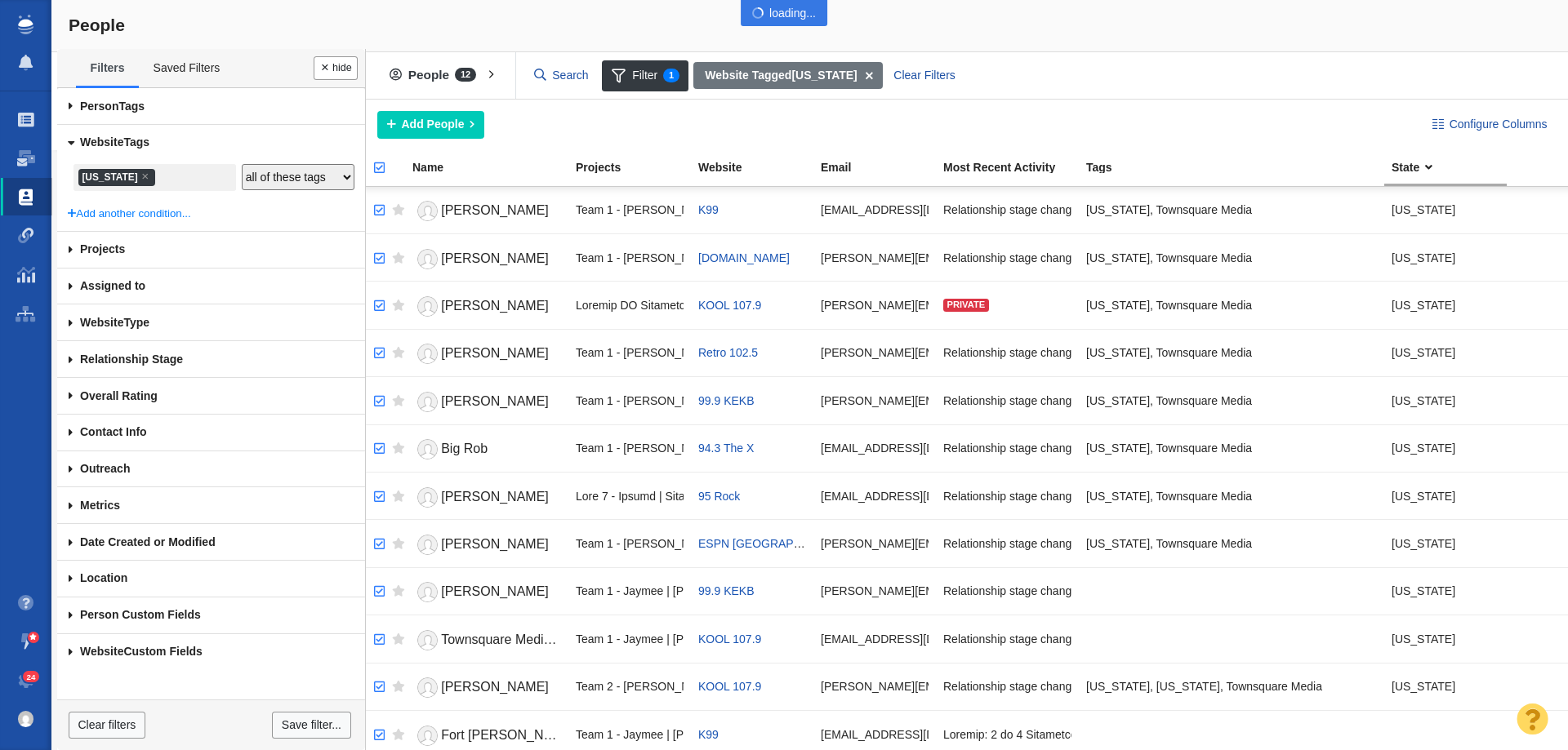
checkbox input "true"
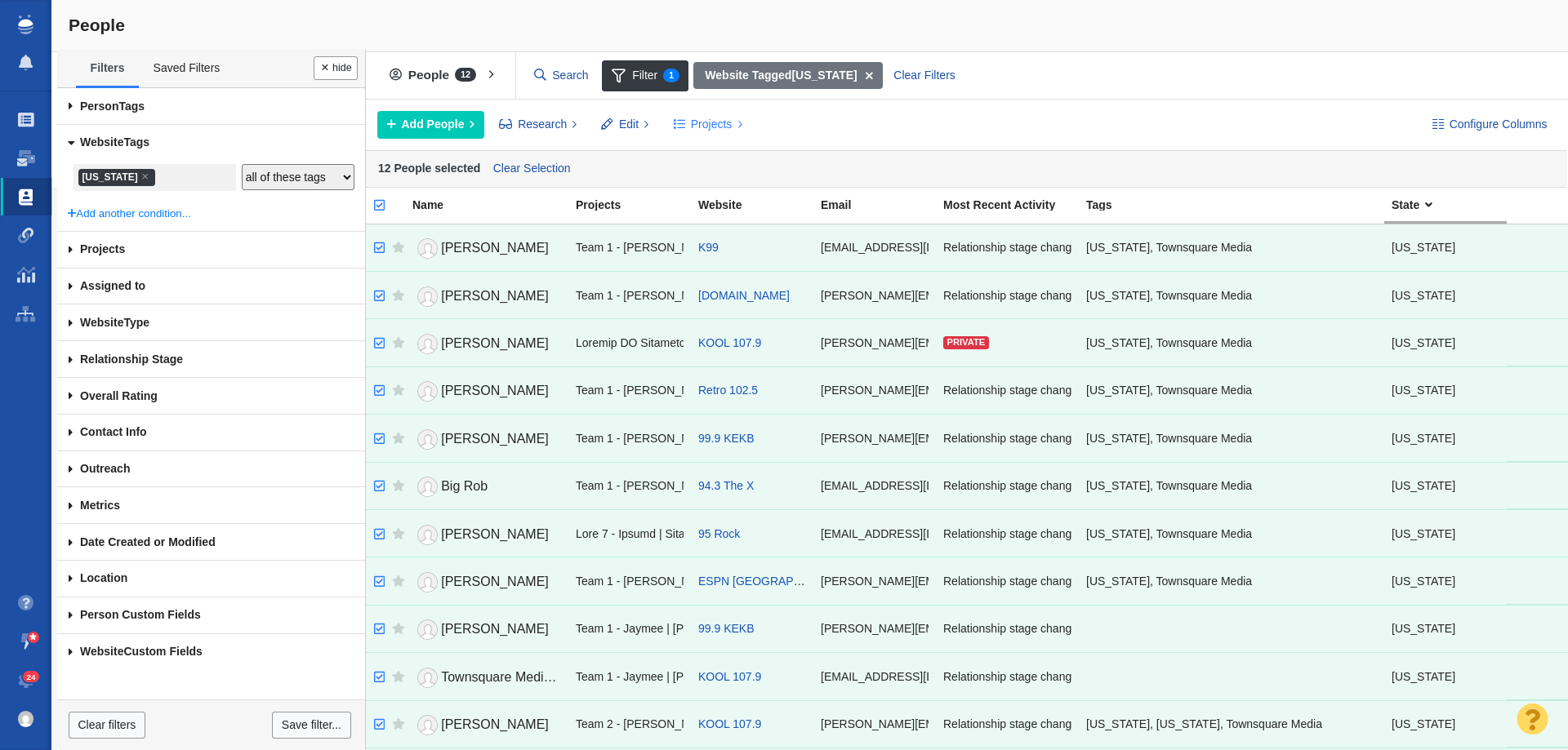
click at [697, 123] on span "Projects" at bounding box center [711, 124] width 41 height 17
click at [715, 162] on div "Copy to Project" at bounding box center [778, 161] width 229 height 25
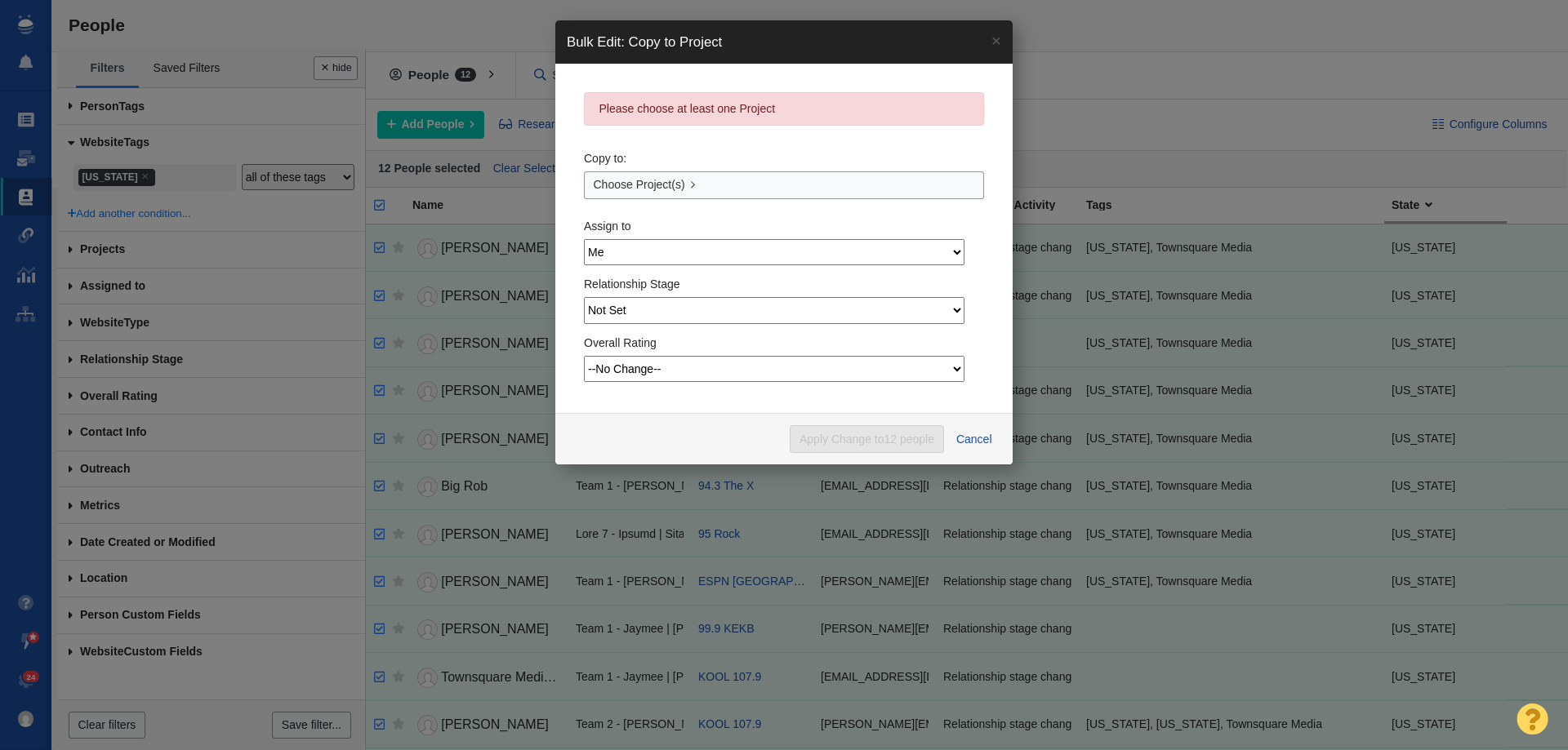
drag, startPoint x: 632, startPoint y: 183, endPoint x: 618, endPoint y: 236, distance: 54.8
click at [629, 184] on span "Choose Project(s)" at bounding box center [638, 185] width 91 height 17
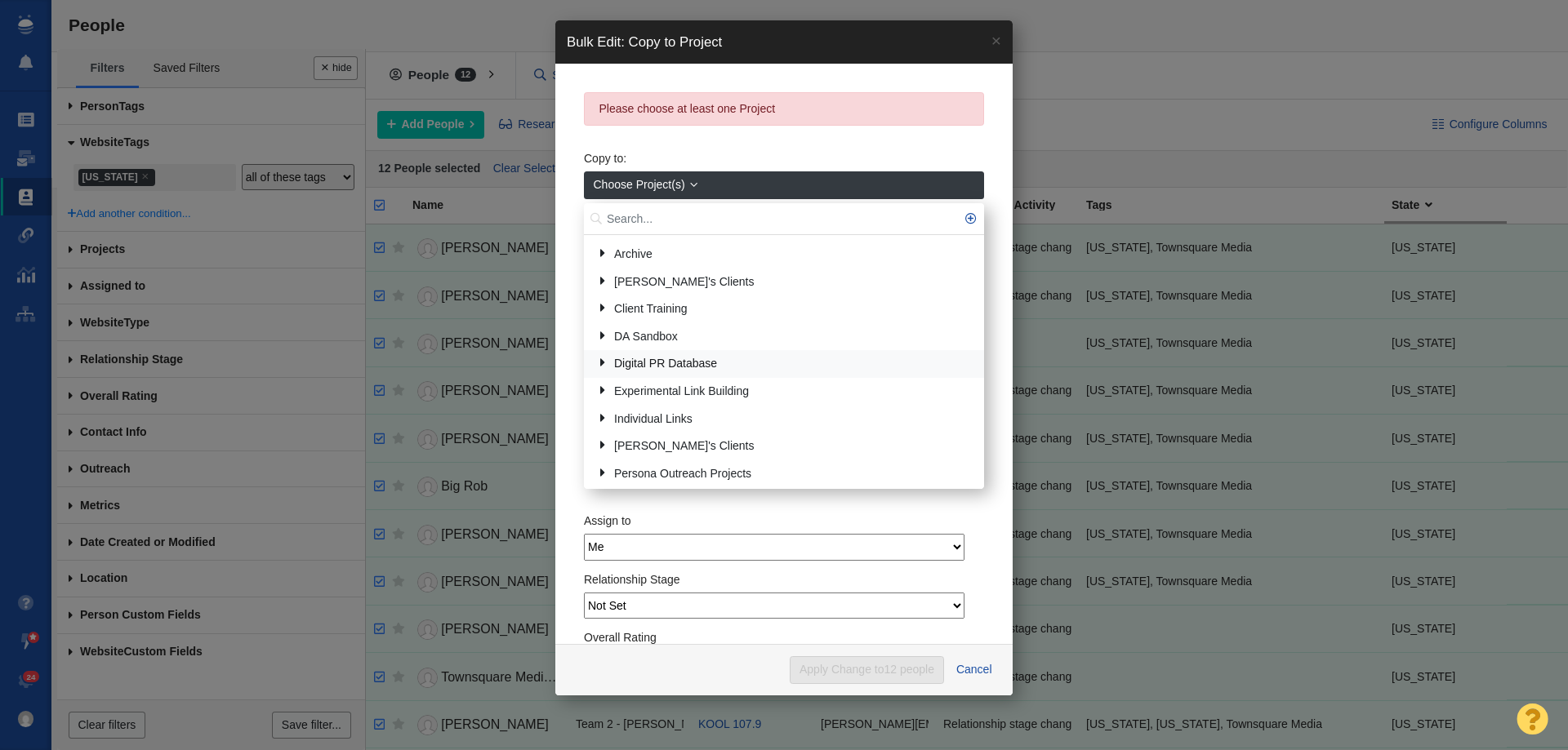
click at [619, 359] on link "Digital PR Database" at bounding box center [784, 364] width 383 height 25
click at [646, 388] on link "Local Reporters" at bounding box center [793, 391] width 362 height 25
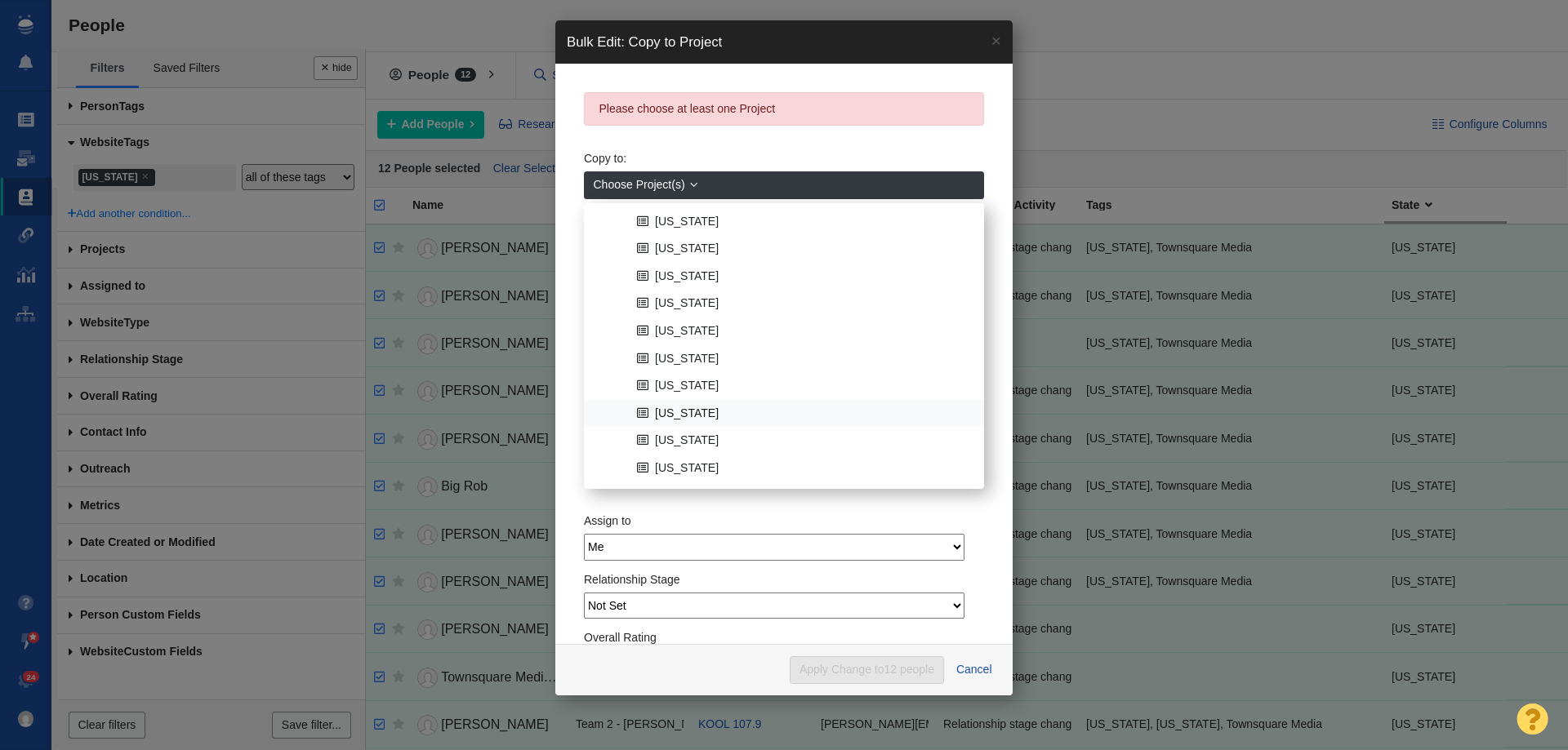
scroll to position [245, 0]
click at [674, 309] on link "[US_STATE]" at bounding box center [803, 311] width 342 height 25
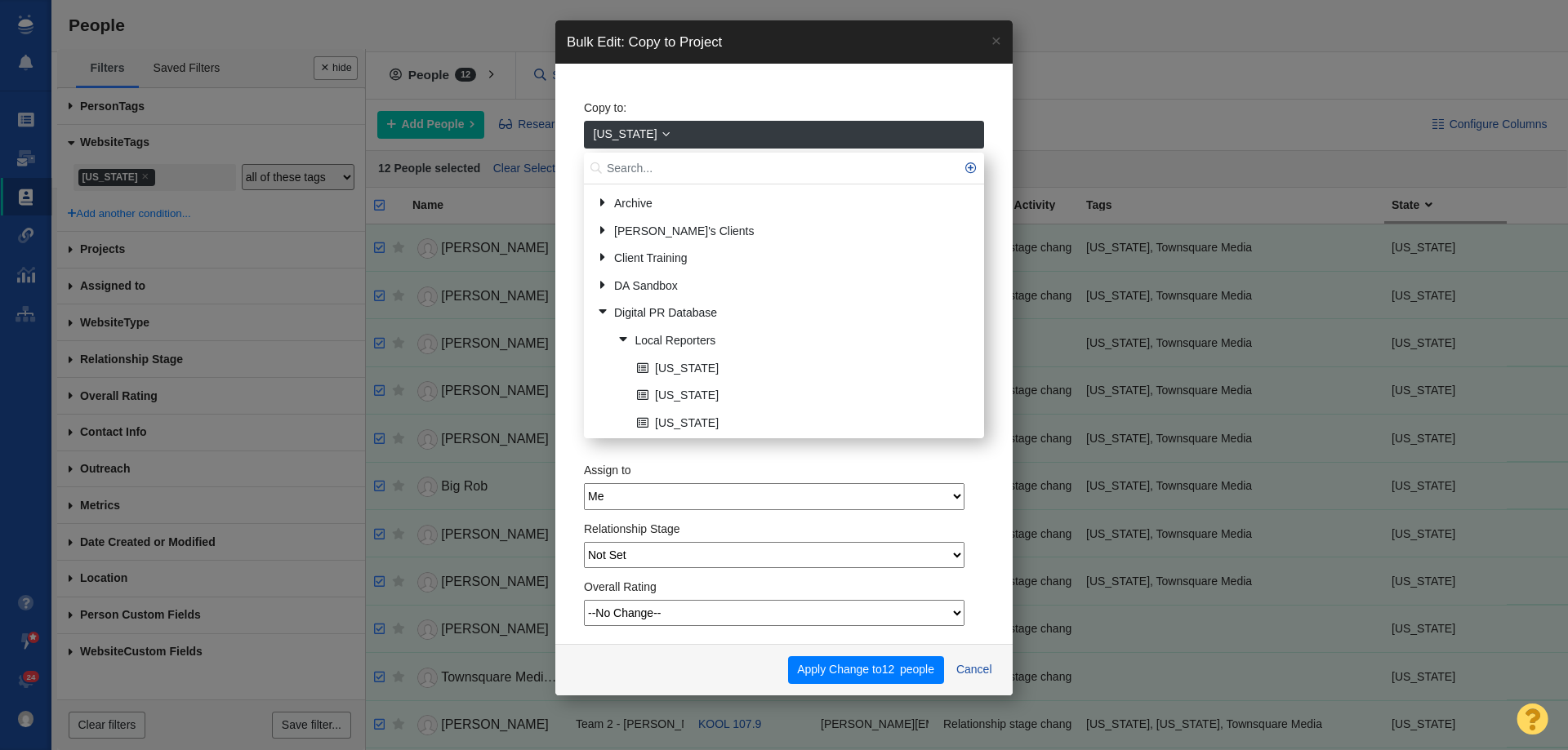
scroll to position [210, 0]
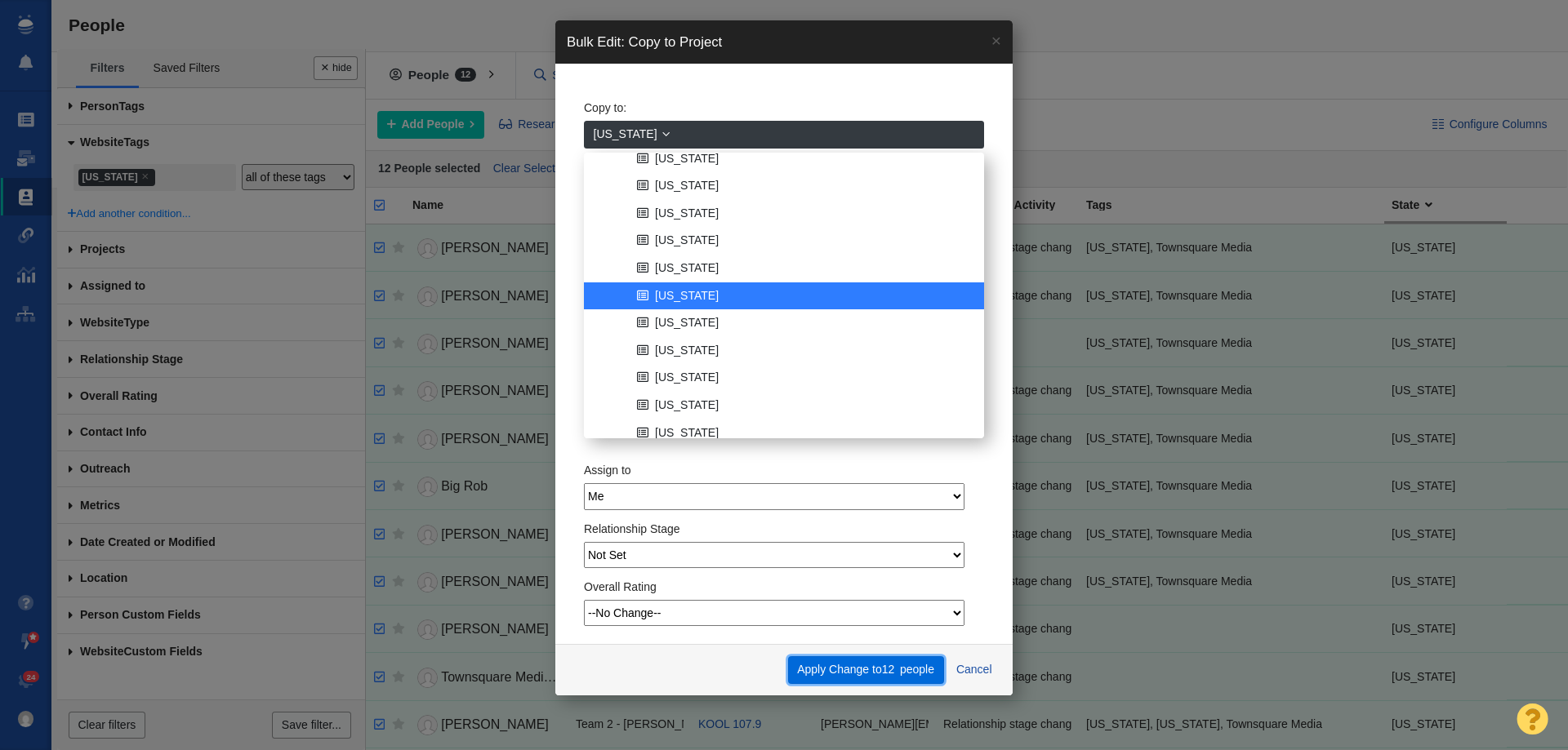
click at [877, 671] on button "Apply Change to 12 people" at bounding box center [866, 670] width 156 height 28
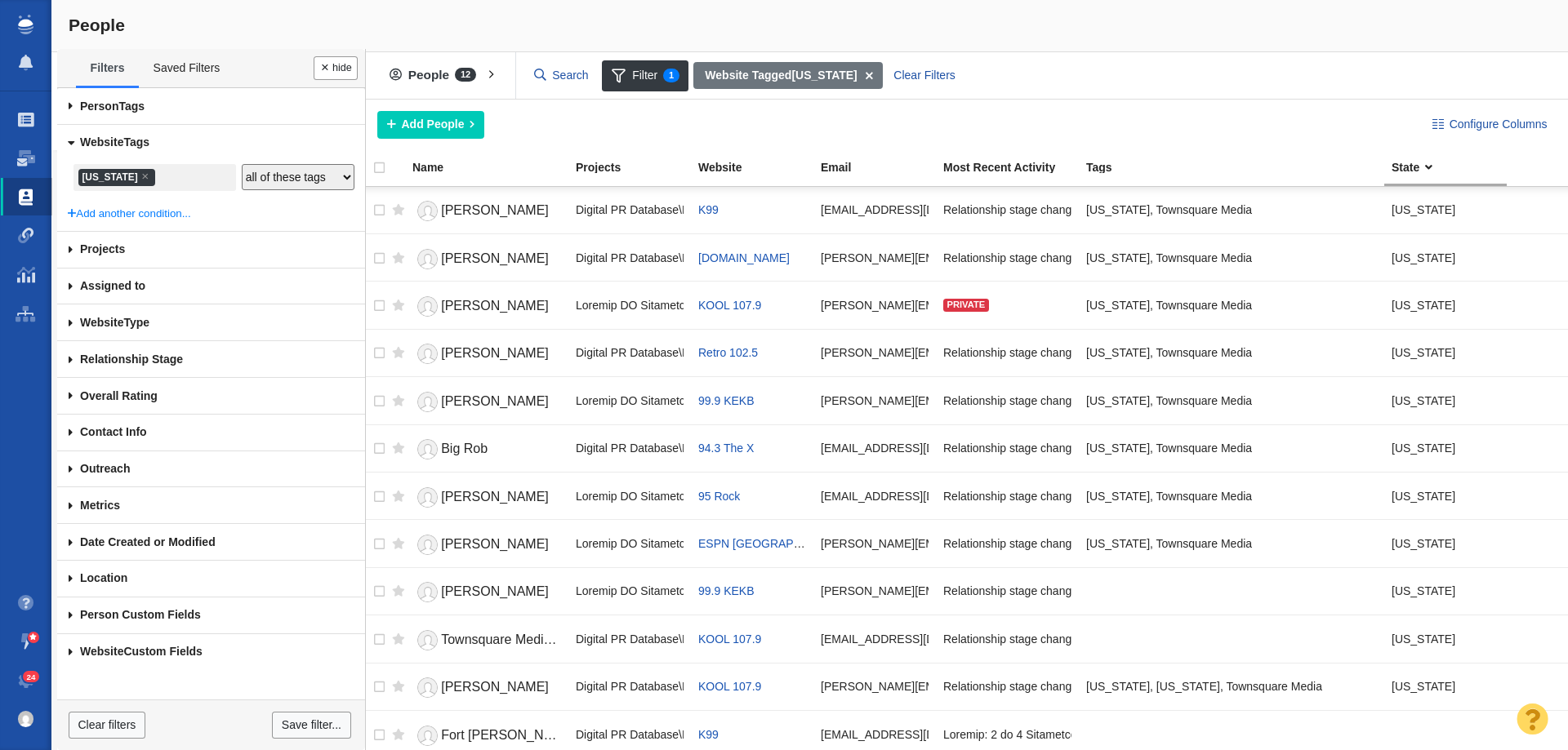
click at [73, 143] on div "Copying Contacts complete - 12 contacts updated. 0 contacts skipped. This opera…" at bounding box center [784, 375] width 1568 height 750
click at [144, 177] on span "×" at bounding box center [145, 176] width 7 height 13
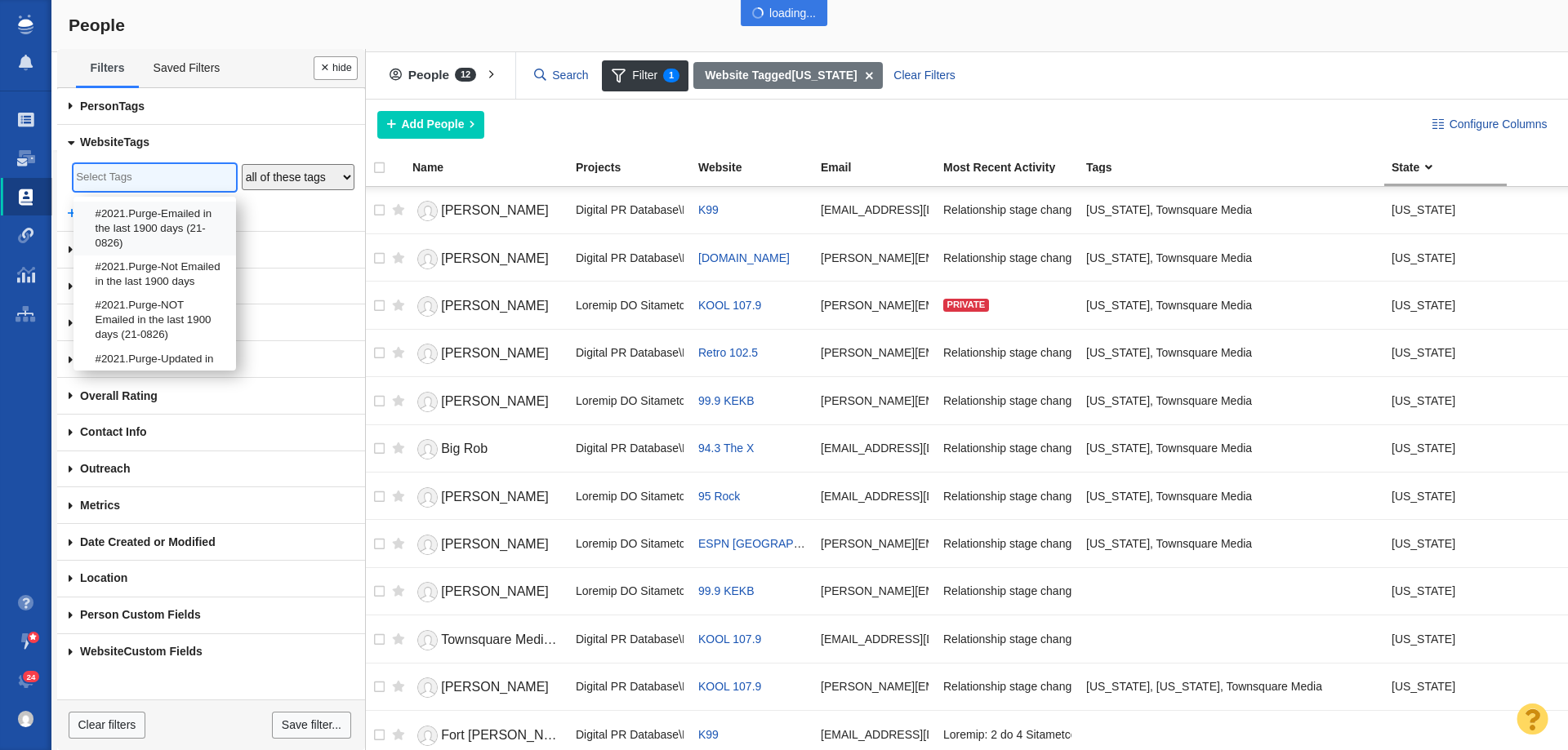
click at [64, 106] on body "Projects Dashboard Websites People Link Monitoring Reports Projects Home Help C…" at bounding box center [784, 375] width 1568 height 750
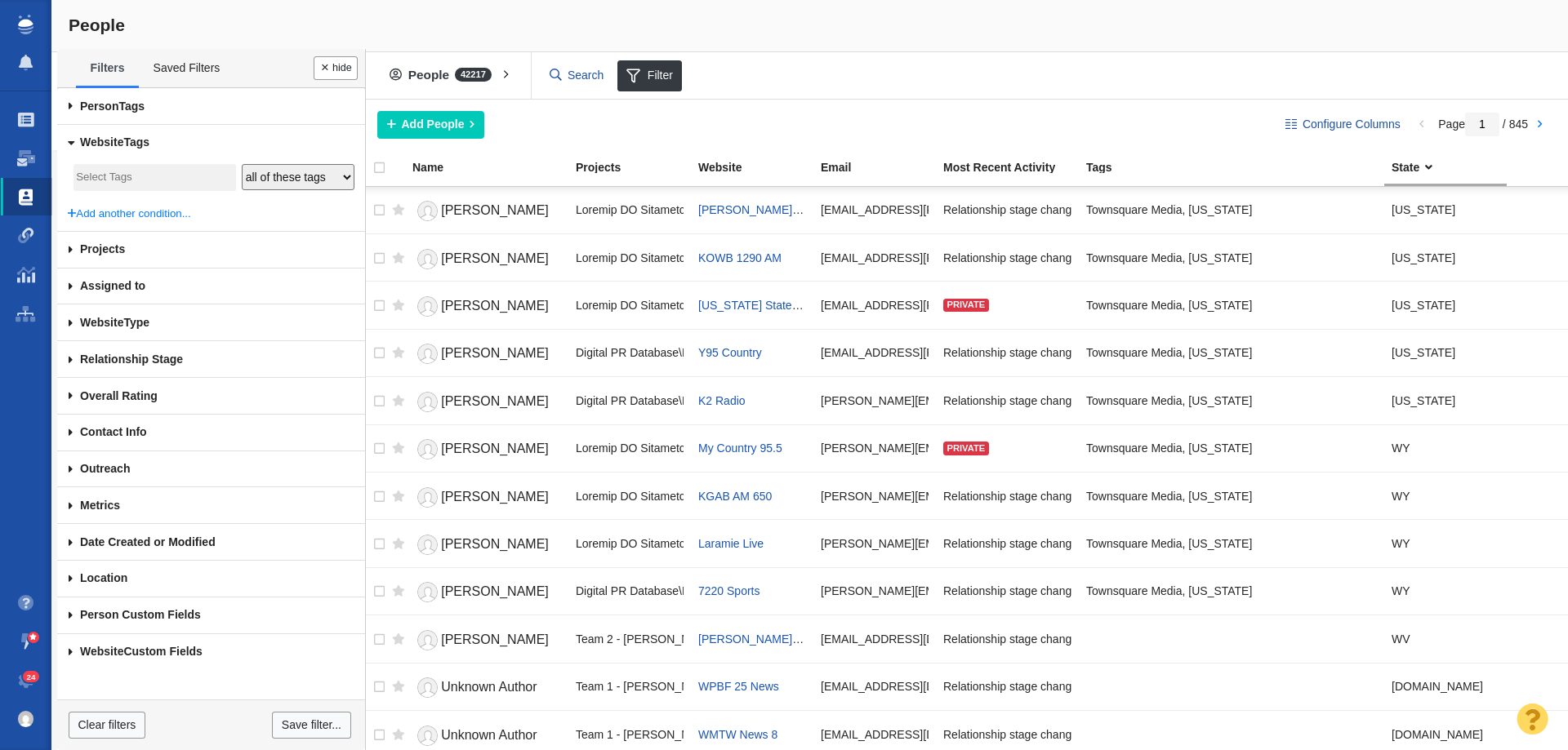
click at [72, 105] on span at bounding box center [70, 106] width 27 height 37
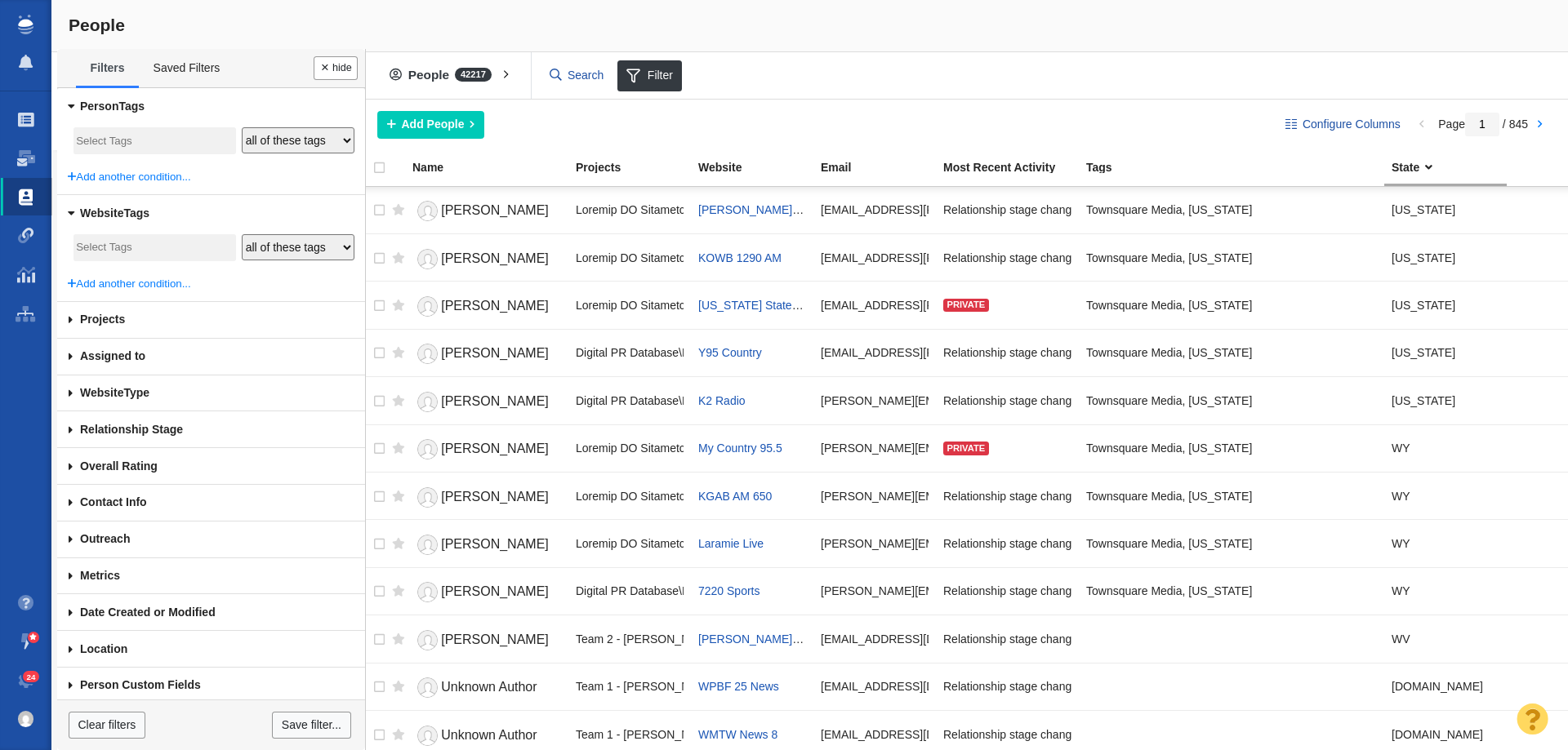
click at [156, 150] on input "search" at bounding box center [148, 142] width 144 height 22
type input "cali"
click at [138, 173] on li "[US_STATE]" at bounding box center [155, 178] width 162 height 23
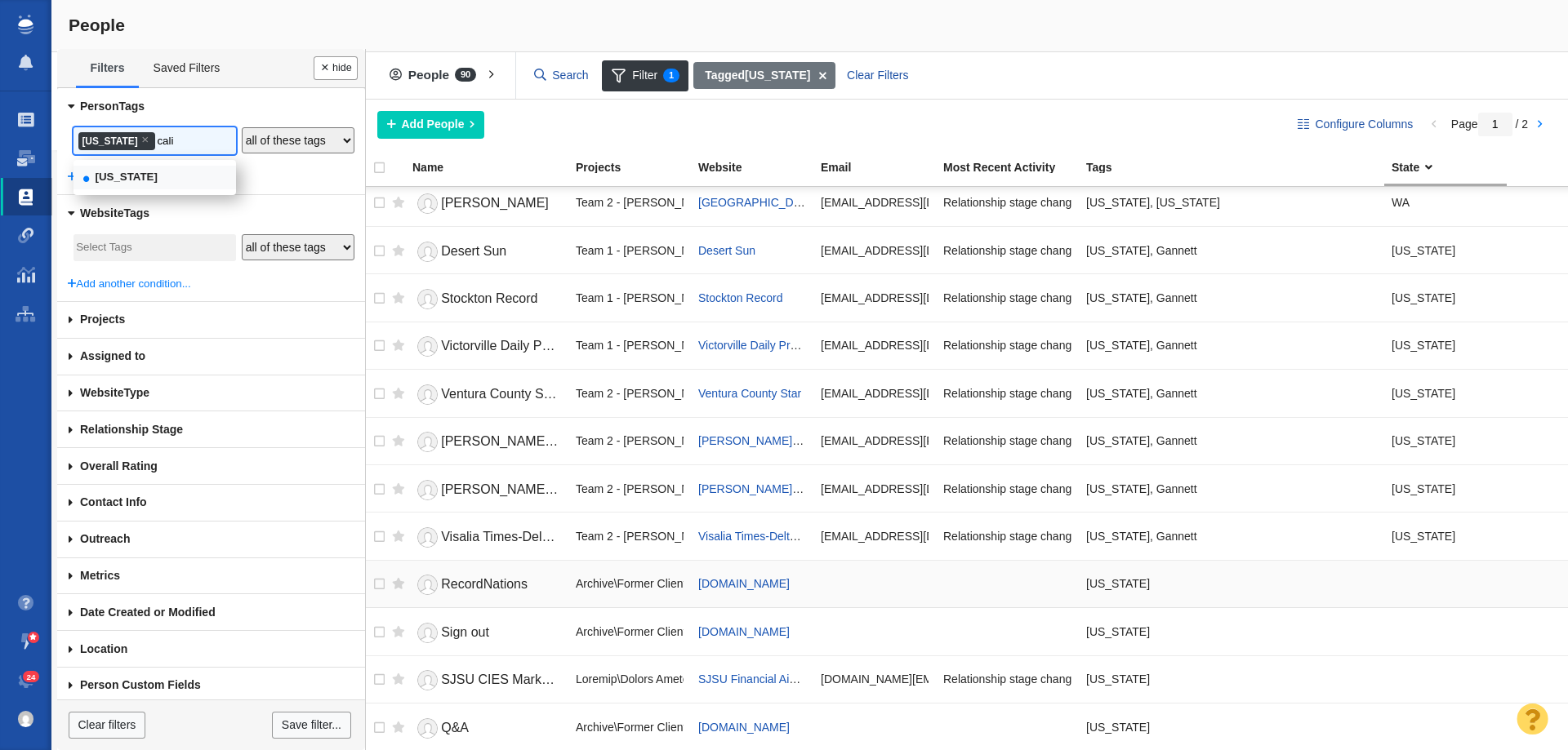
scroll to position [0, 0]
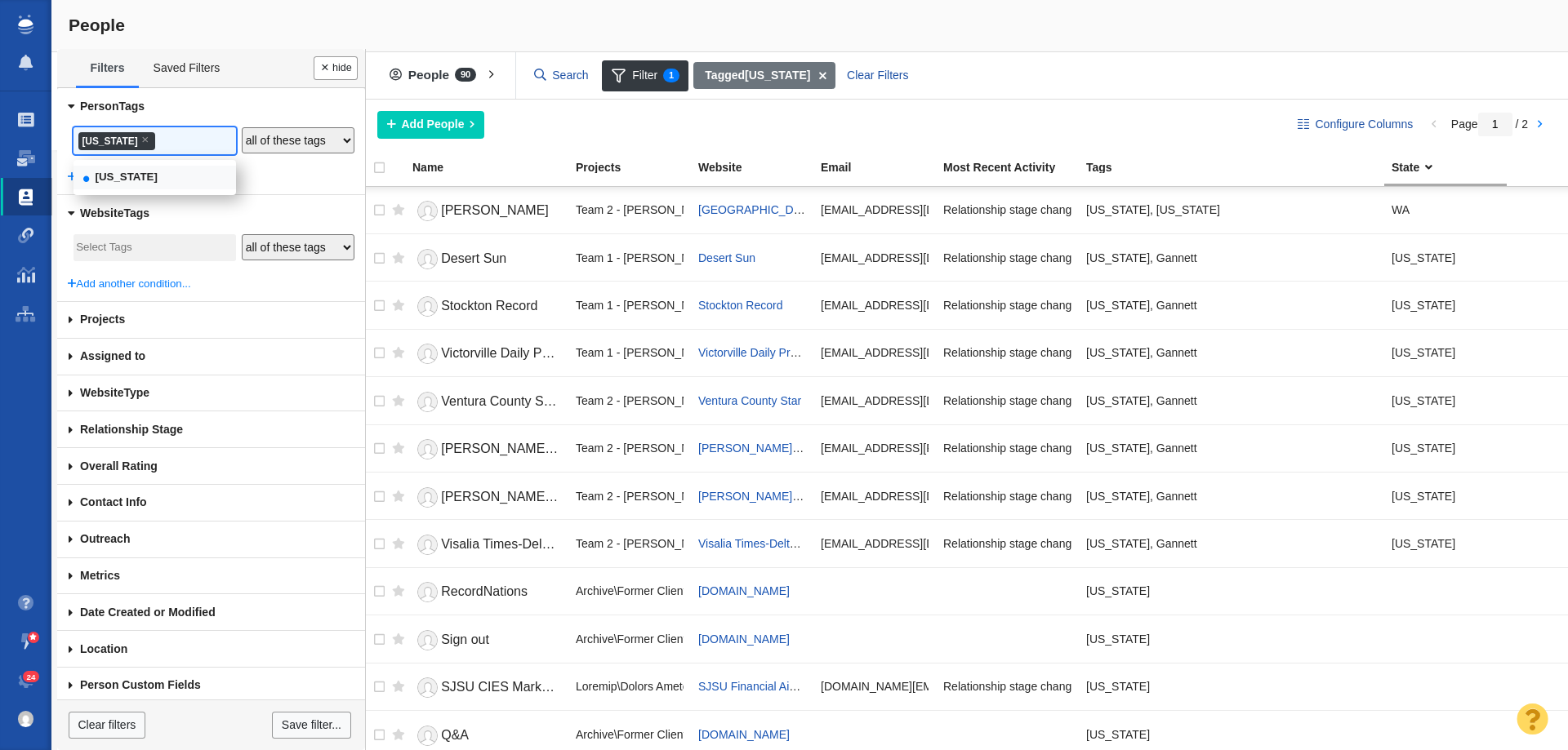
click at [248, 171] on div "California × California California any of these tags all of these tags none of …" at bounding box center [210, 155] width 286 height 59
click at [149, 142] on span "×" at bounding box center [145, 140] width 7 height 13
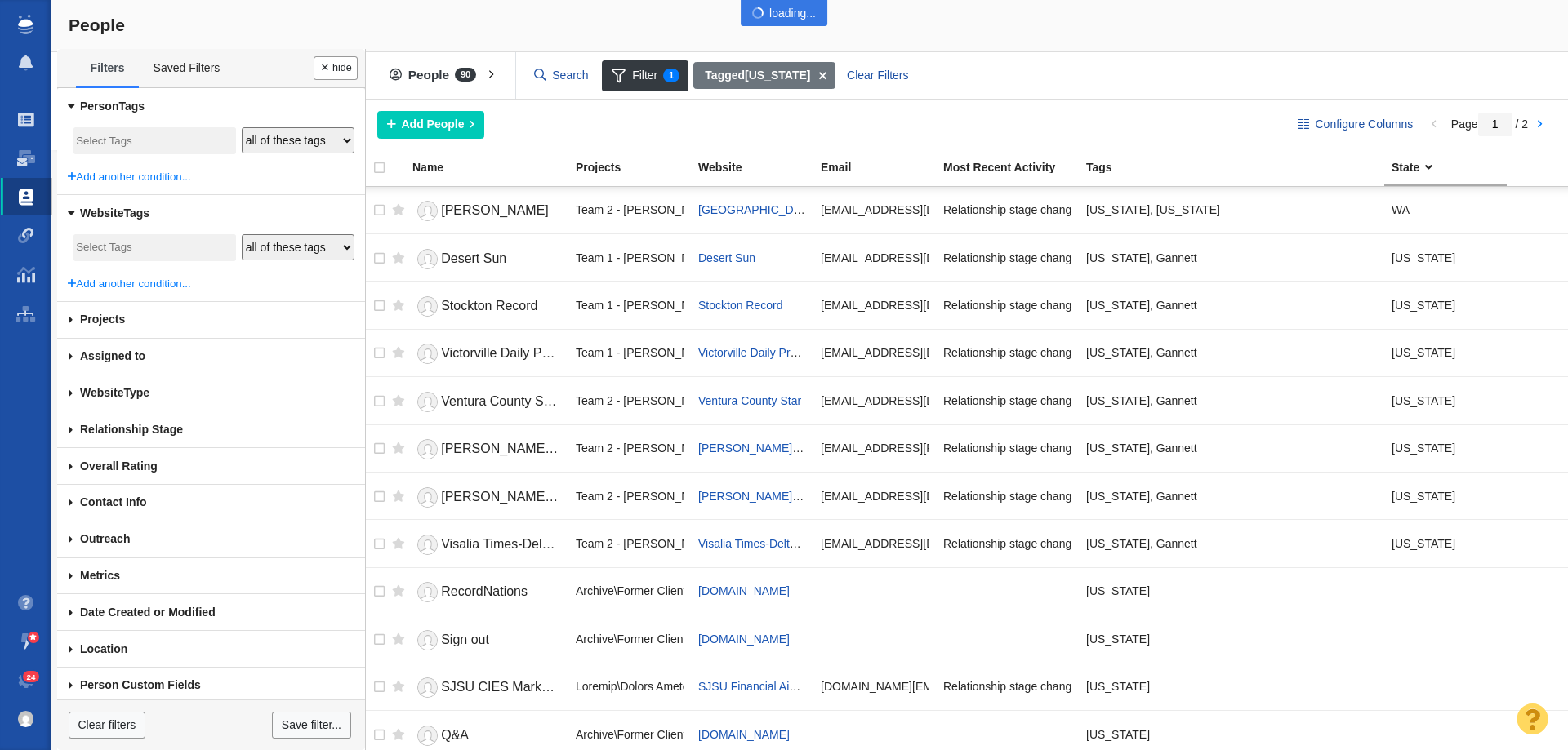
click at [151, 142] on div at bounding box center [784, 375] width 1568 height 750
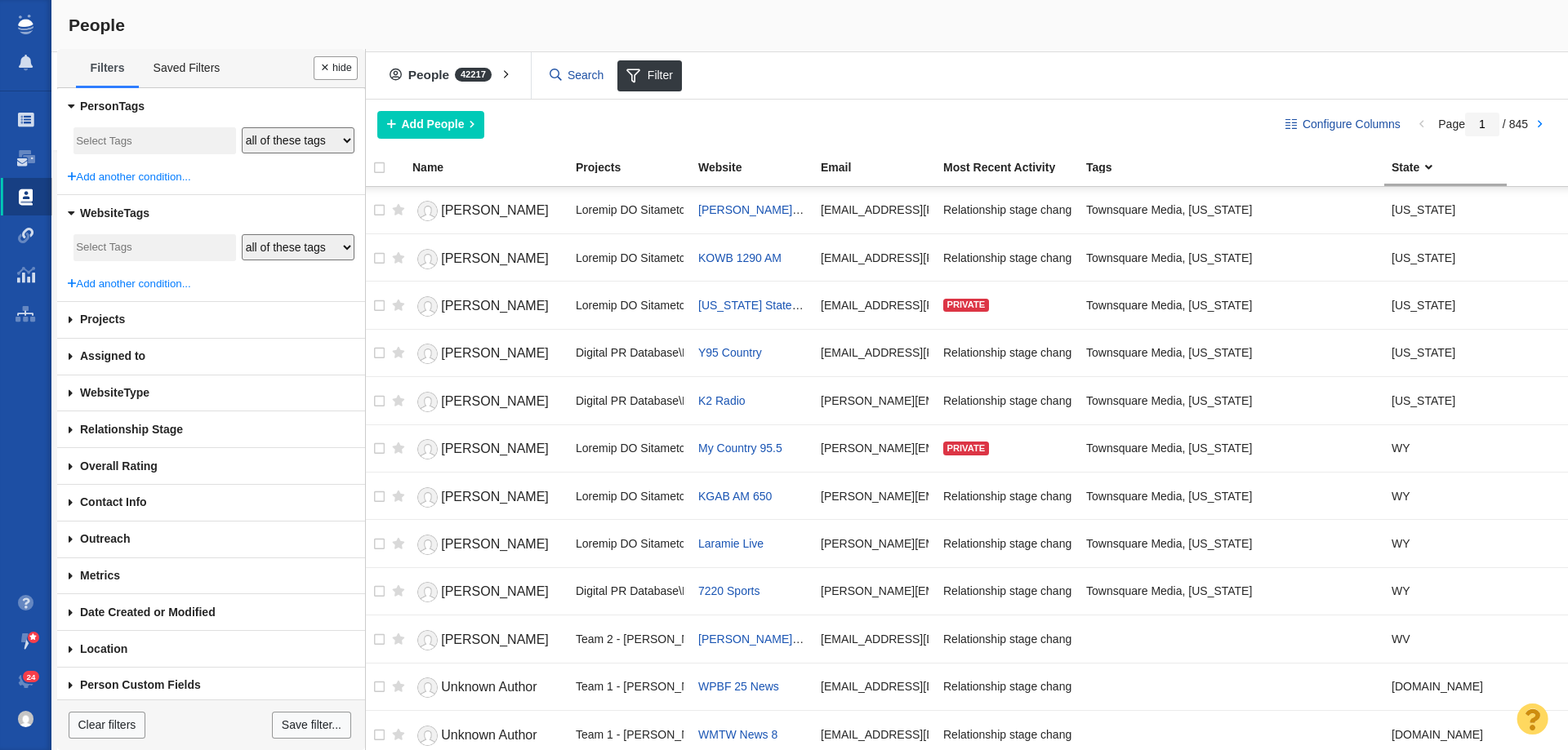
click at [184, 138] on input "search" at bounding box center [148, 142] width 144 height 22
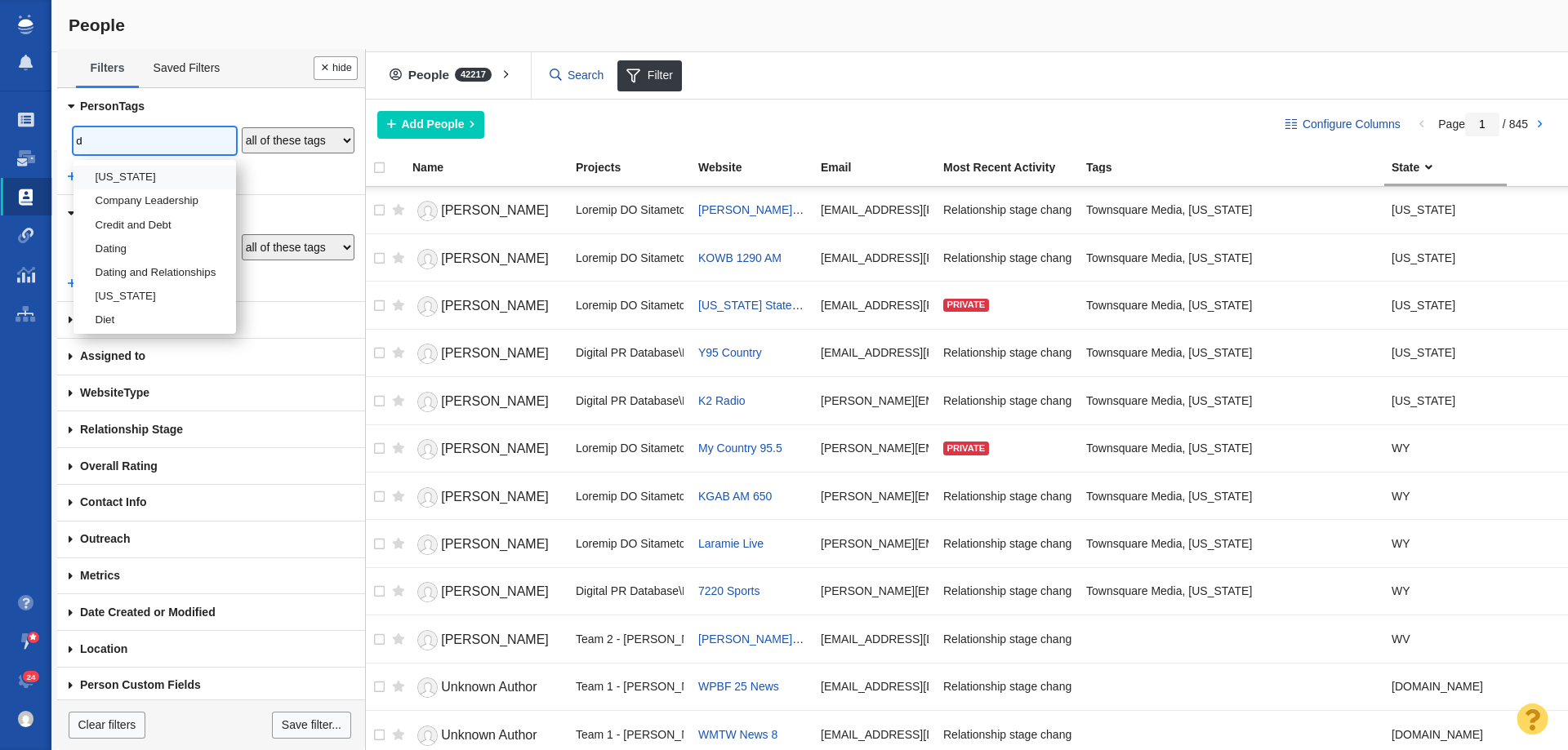
click at [164, 145] on input "d" at bounding box center [148, 142] width 144 height 22
type input "d"
drag, startPoint x: 255, startPoint y: 174, endPoint x: 241, endPoint y: 185, distance: 17.8
click at [249, 178] on div "California Colorado Company Leadership Credit and Debt Dating Dating and Relati…" at bounding box center [210, 155] width 286 height 59
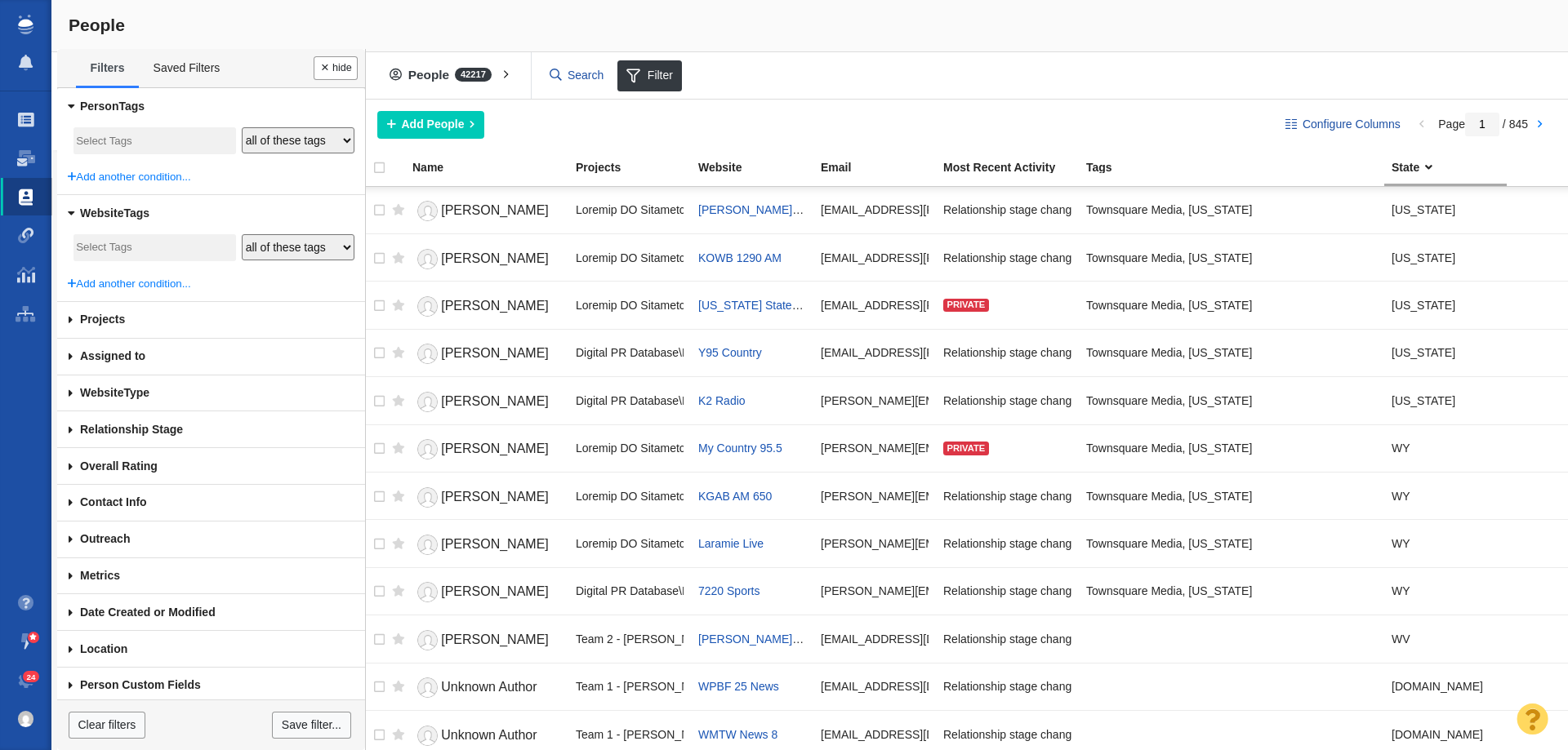
click at [157, 244] on input "search" at bounding box center [154, 248] width 157 height 22
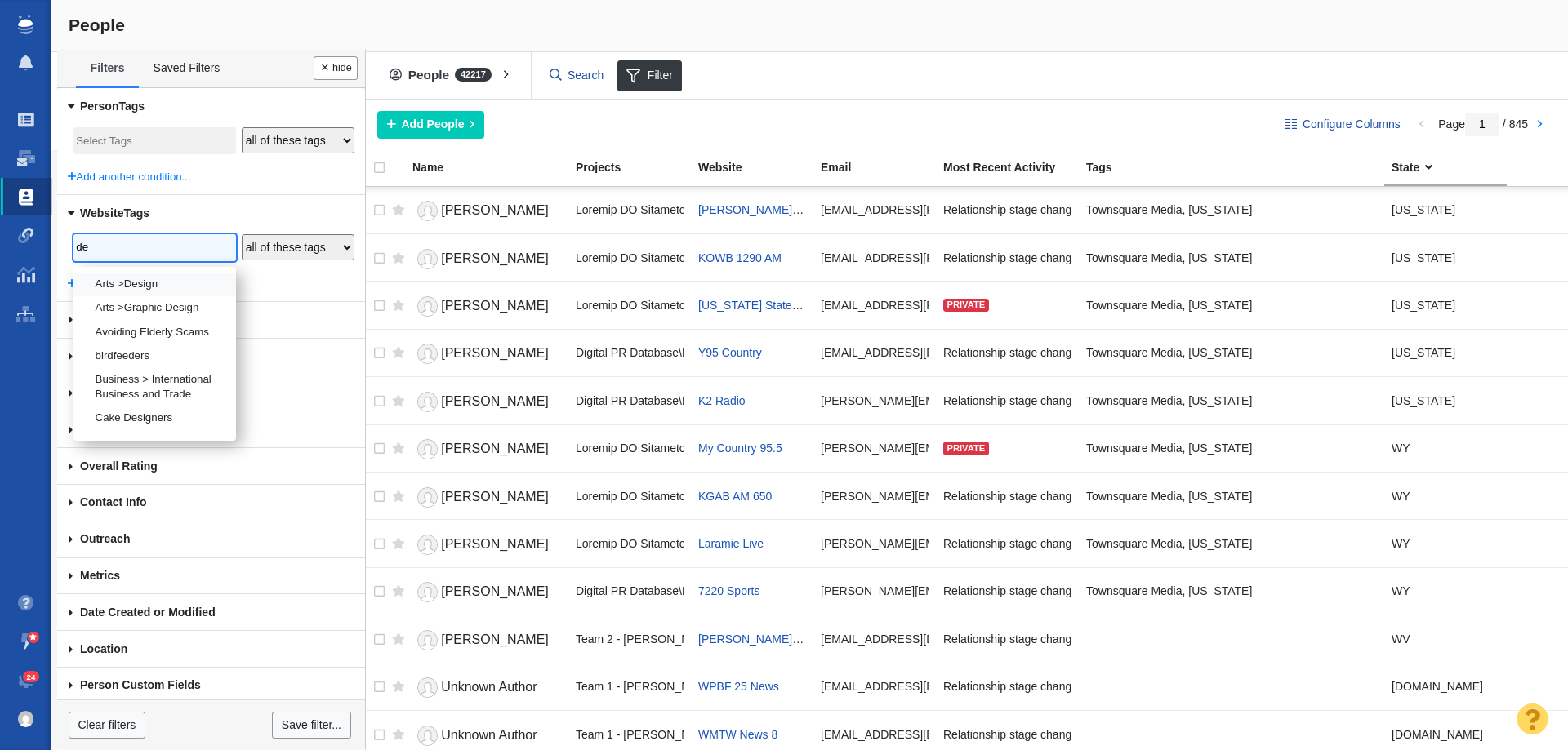
type input "d"
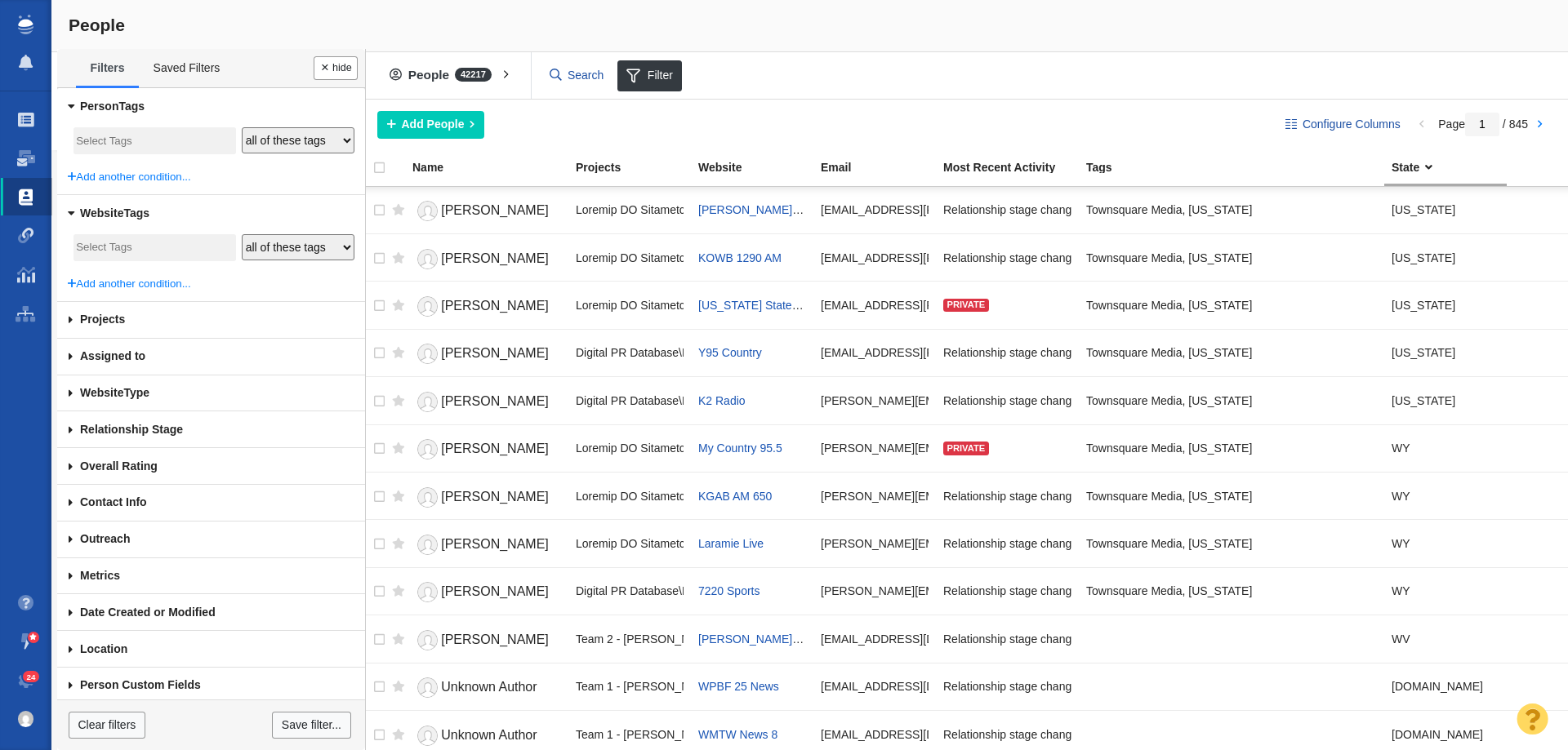
click at [144, 137] on input "search" at bounding box center [148, 142] width 144 height 22
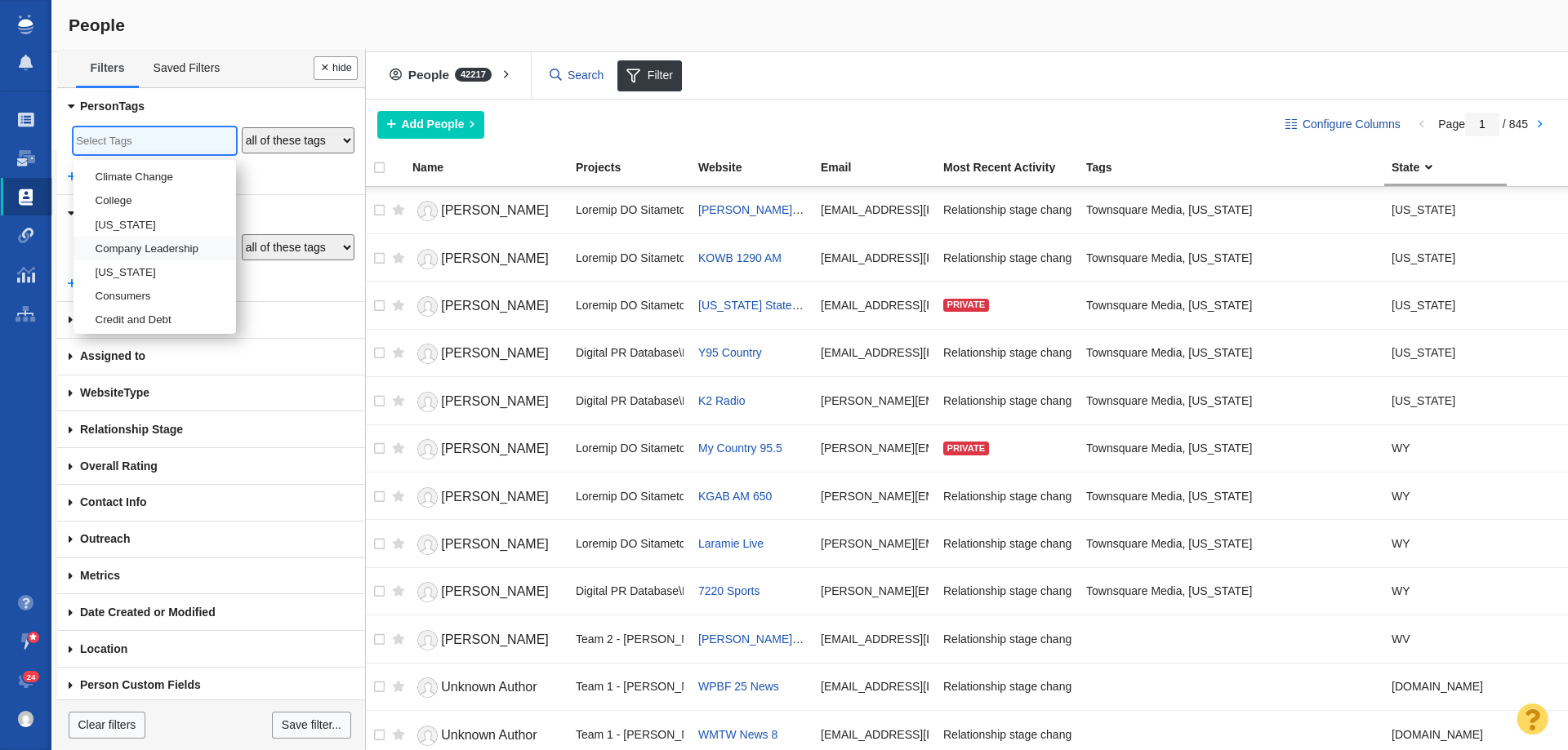
scroll to position [408, 0]
click at [134, 245] on li "[US_STATE]" at bounding box center [155, 245] width 162 height 23
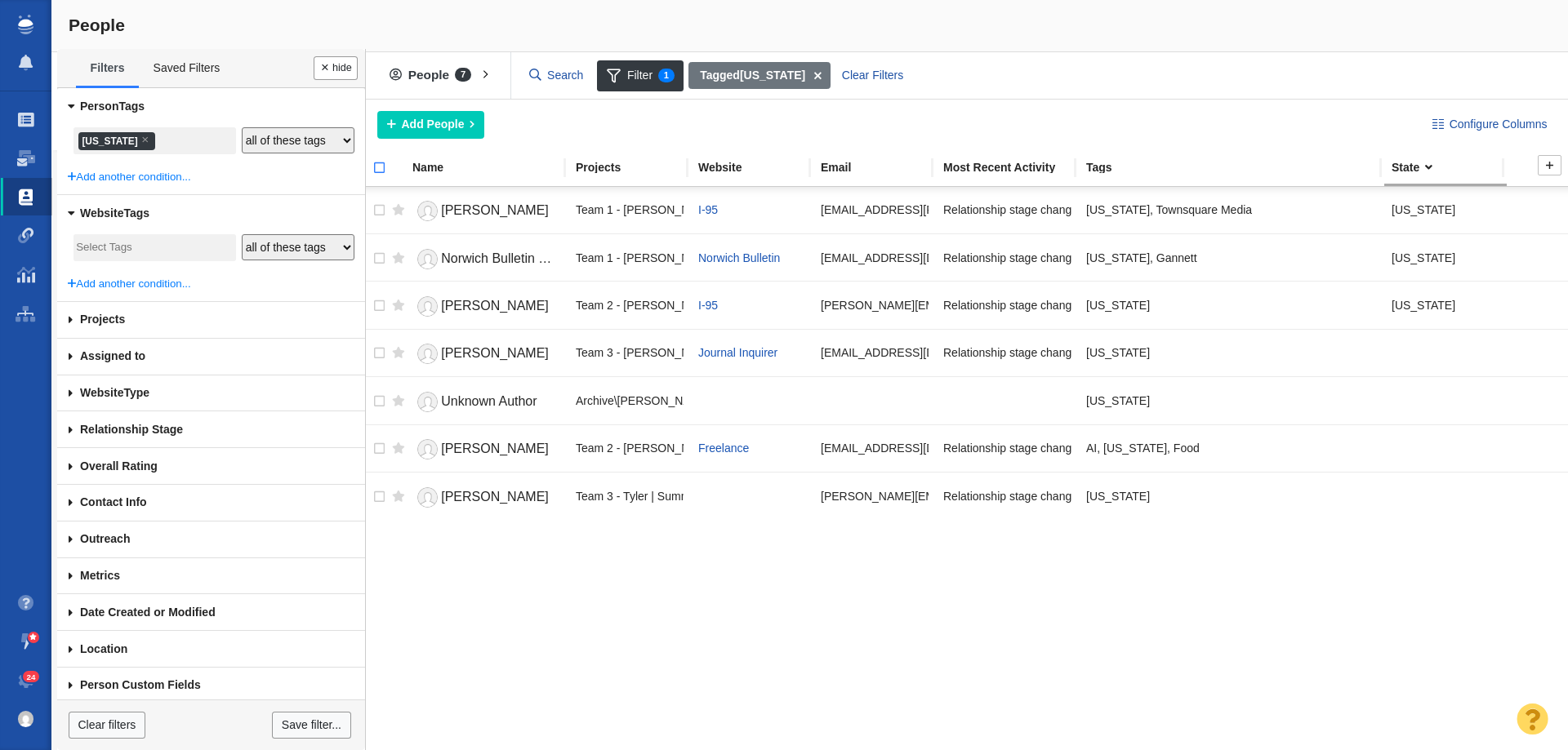
click at [377, 168] on input "checkbox" at bounding box center [371, 177] width 24 height 36
checkbox input "true"
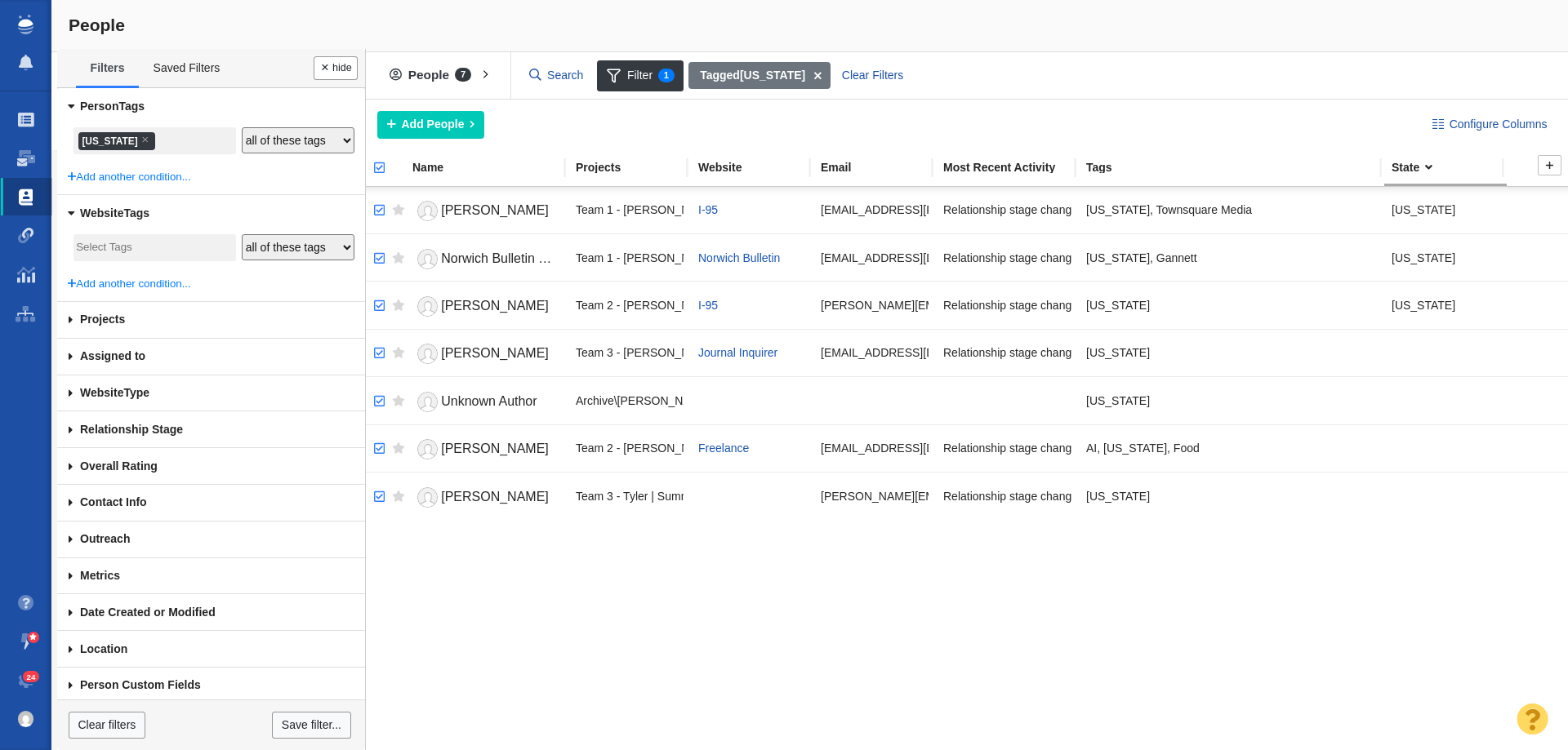
checkbox input "true"
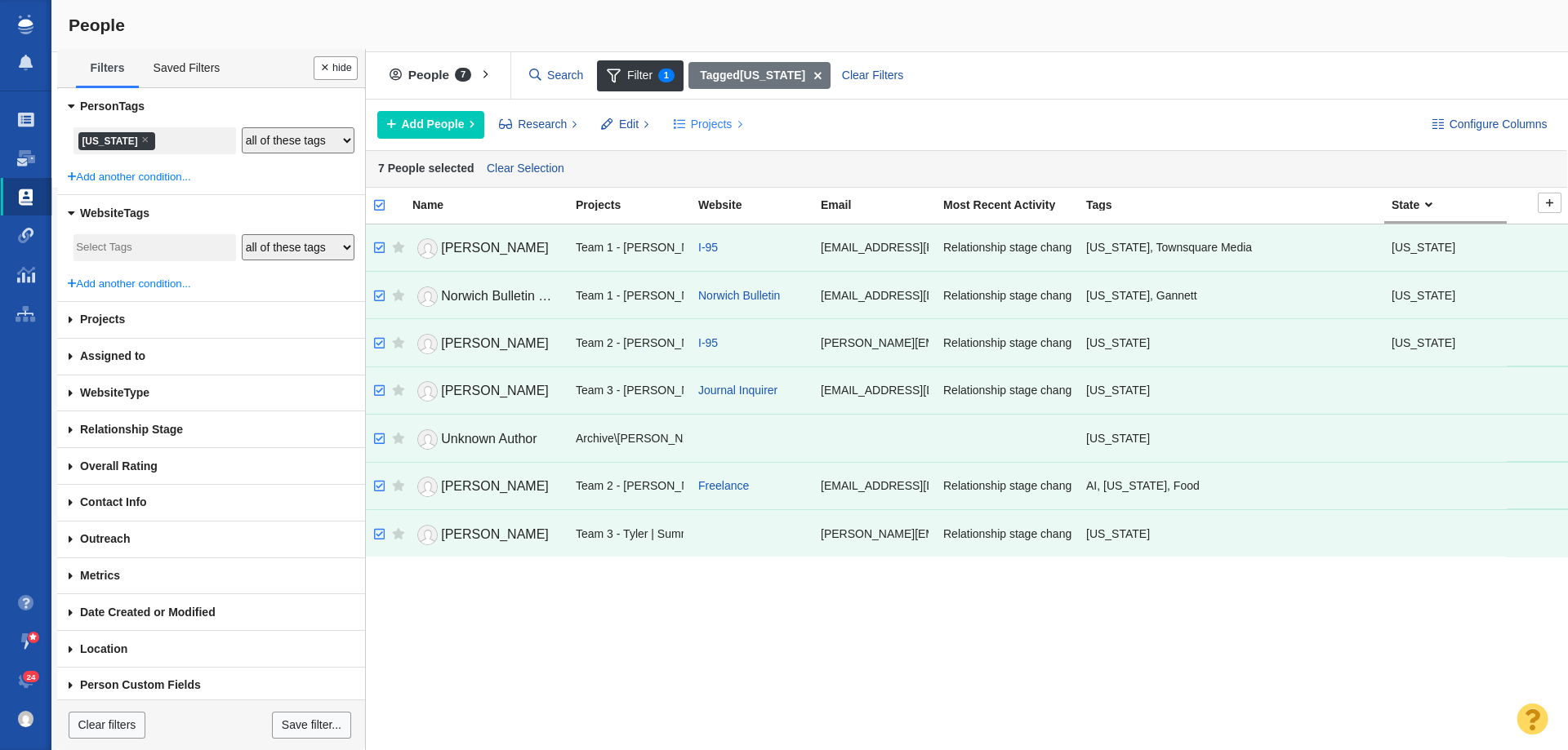
click at [694, 127] on span "Projects" at bounding box center [711, 124] width 41 height 17
click at [689, 160] on div "Copy to Project" at bounding box center [778, 161] width 229 height 25
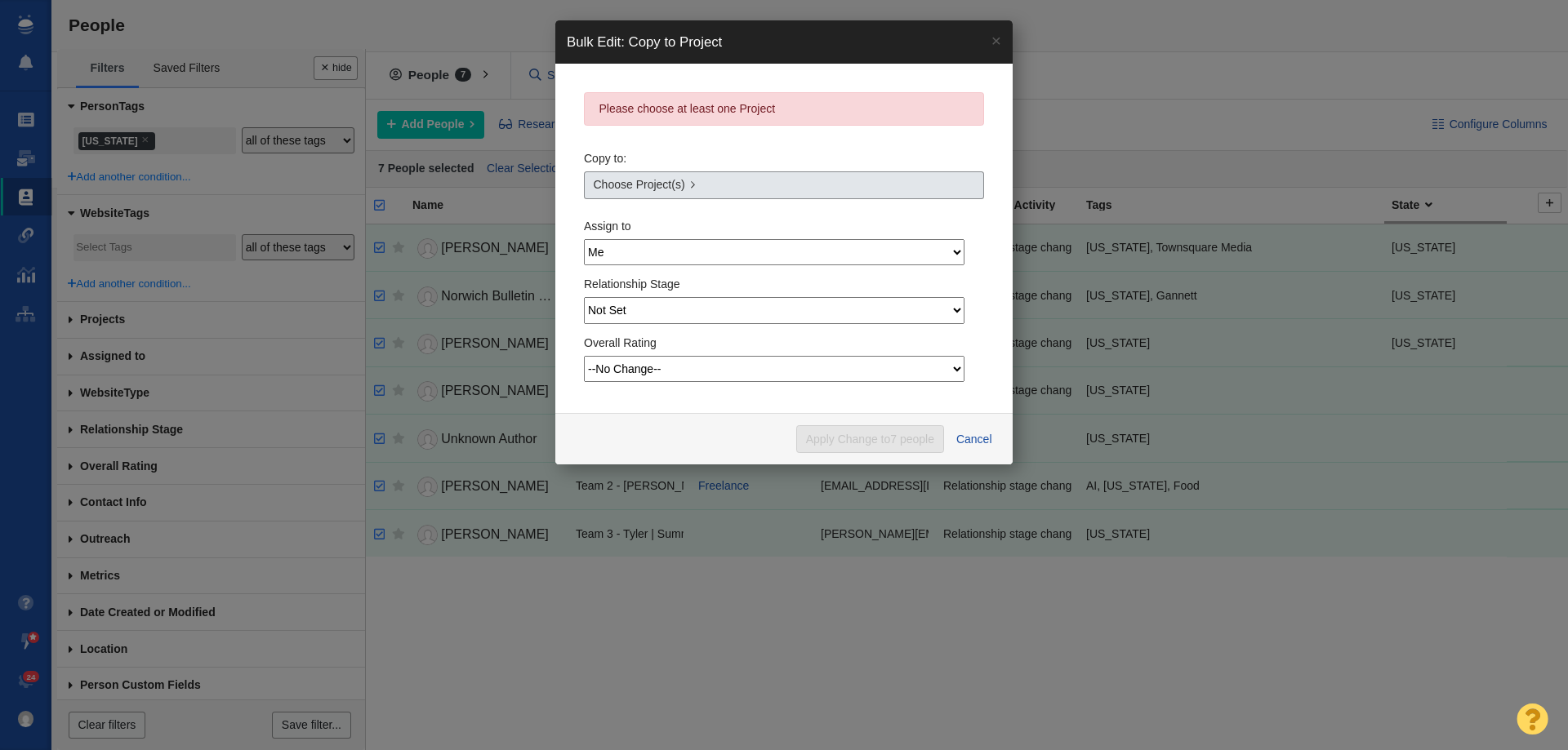
click at [646, 186] on span "Choose Project(s)" at bounding box center [638, 185] width 91 height 17
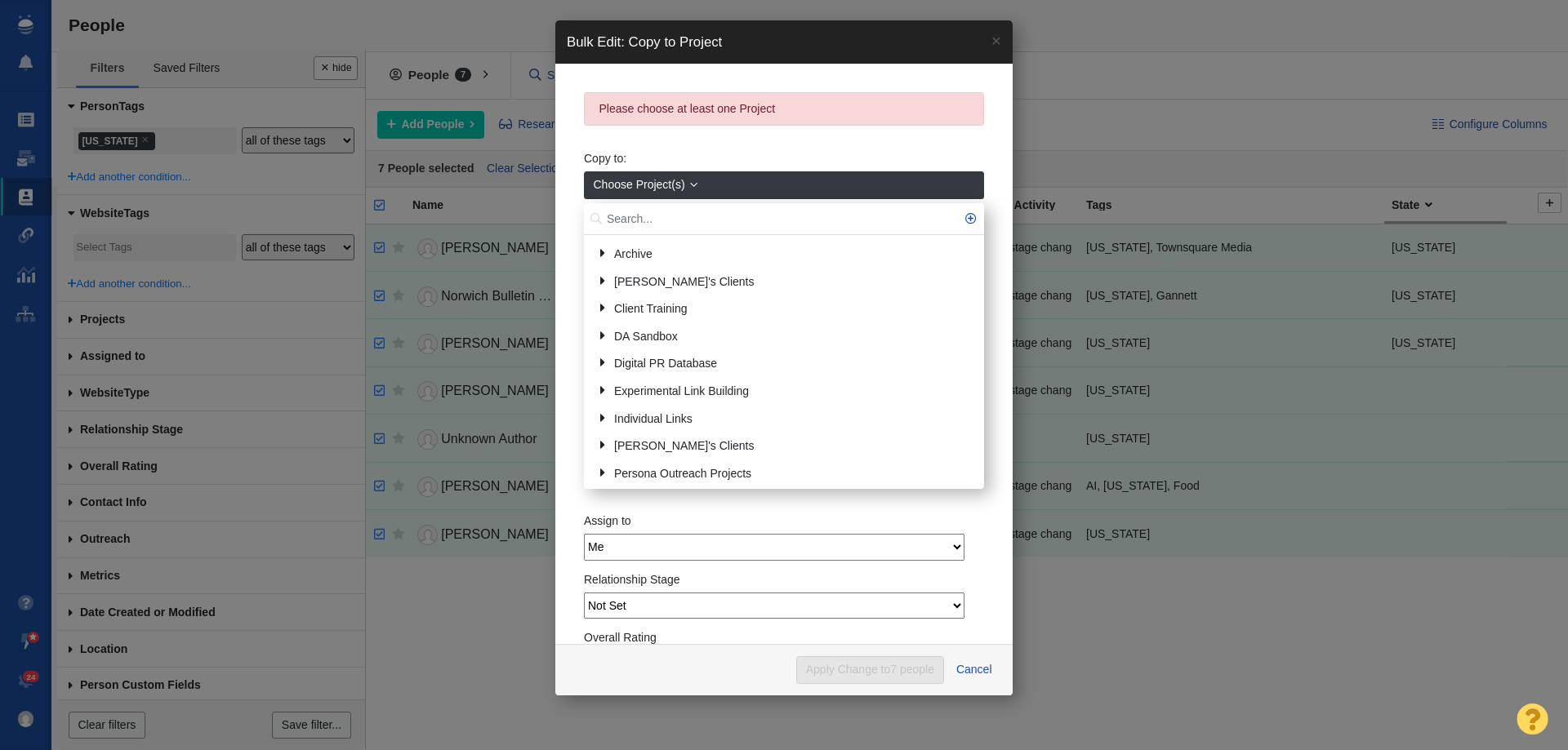
click at [645, 208] on input "text" at bounding box center [784, 219] width 400 height 32
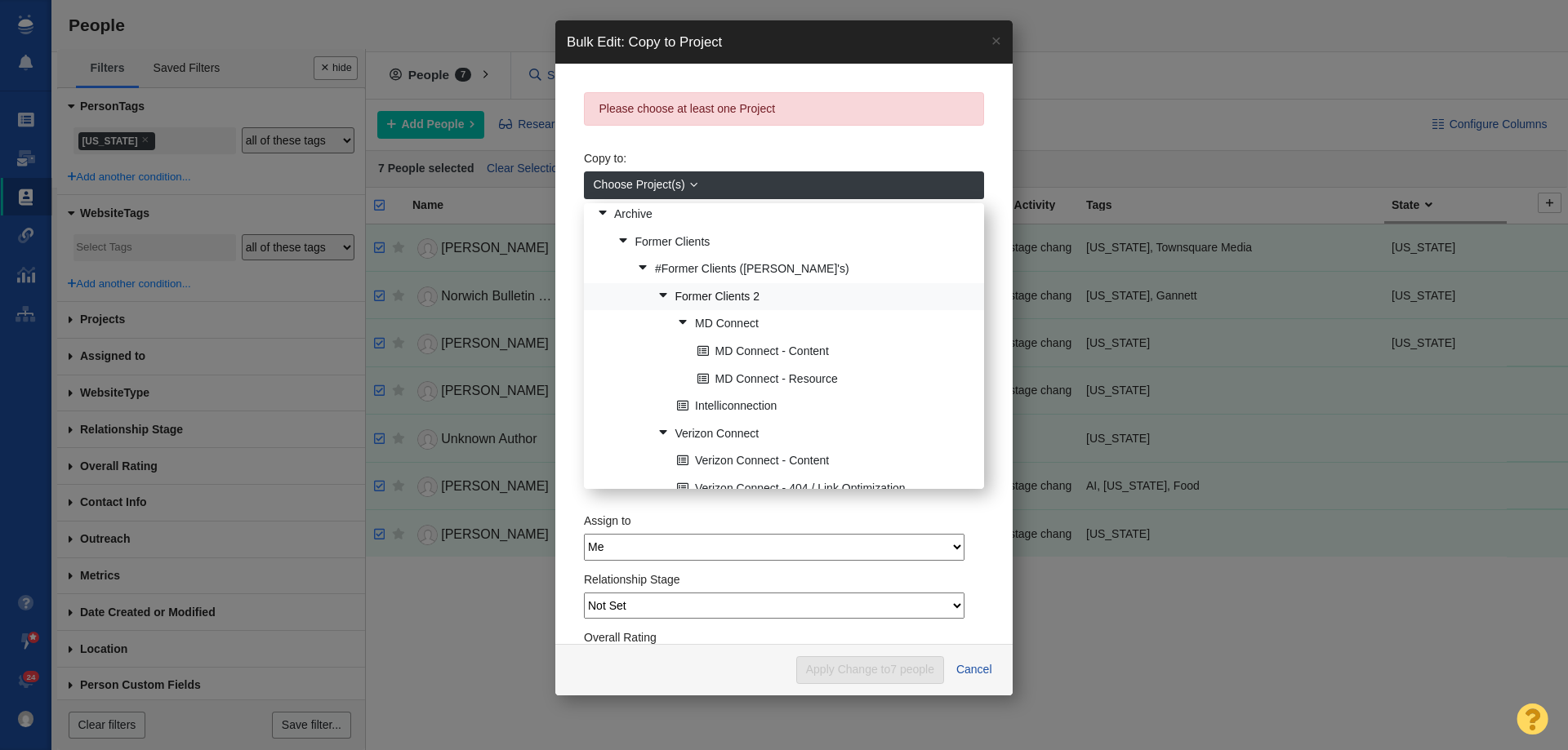
scroll to position [0, 0]
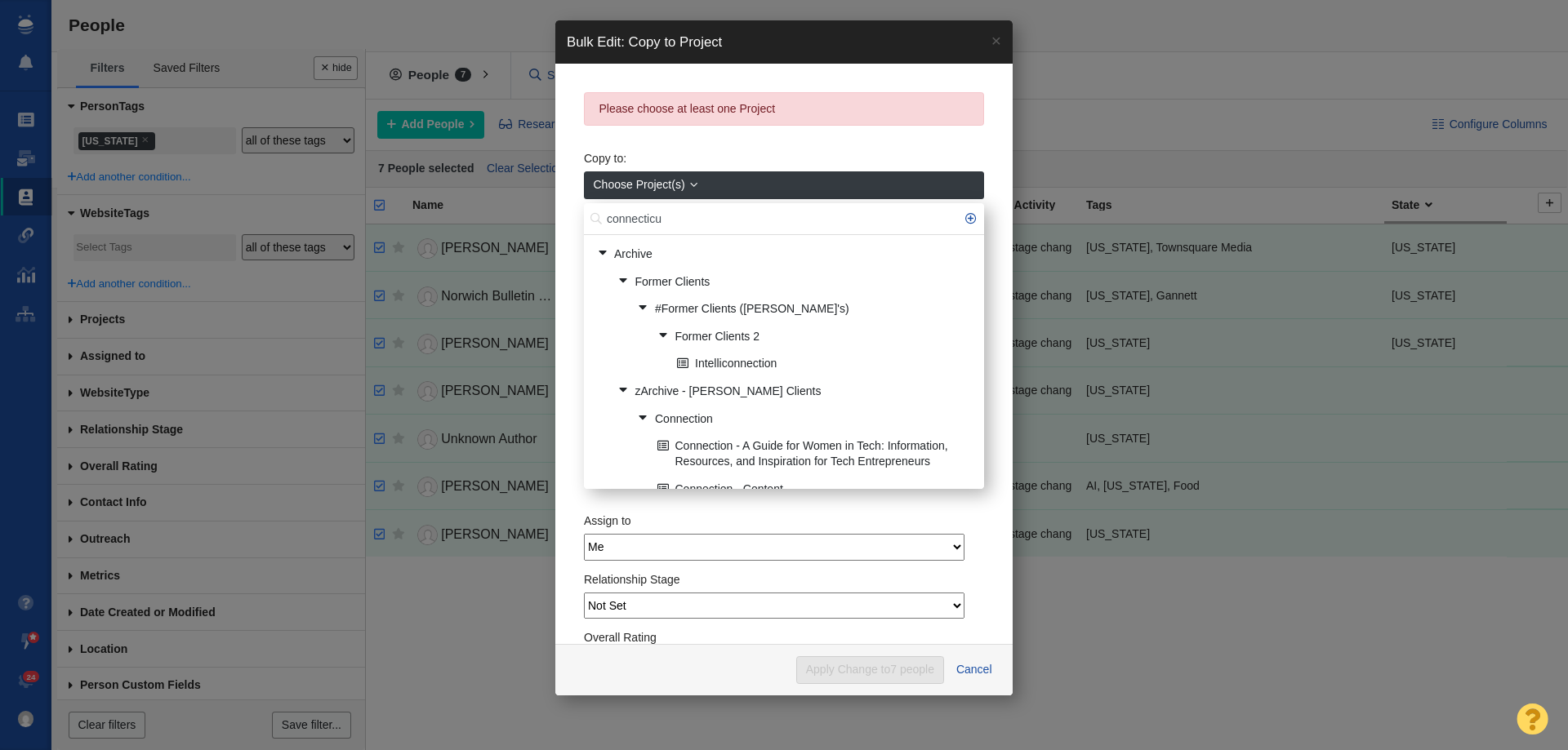
type input "connecticu"
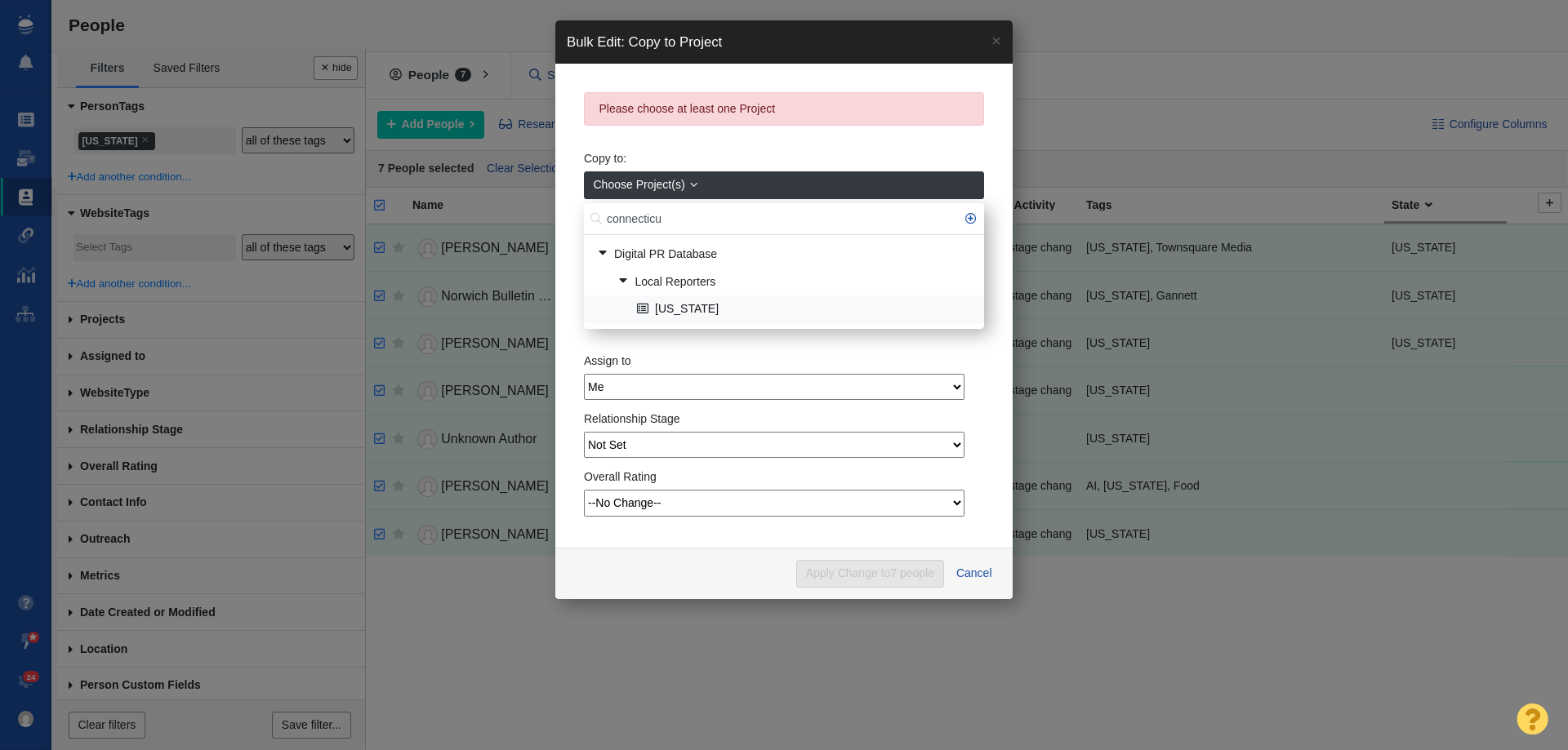
click at [719, 304] on link "[US_STATE]" at bounding box center [803, 310] width 342 height 25
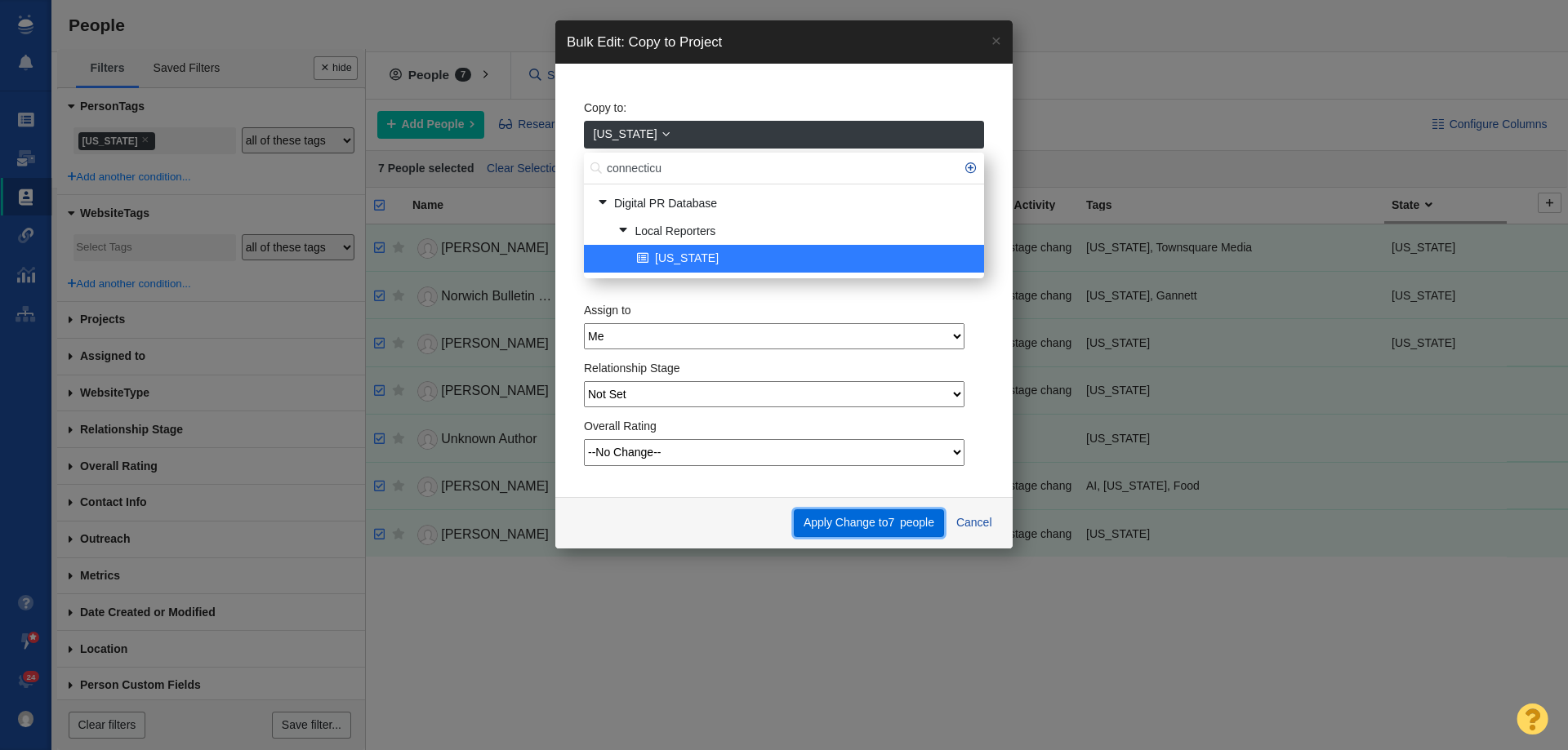
click at [874, 528] on button "Apply Change to 7 people" at bounding box center [868, 523] width 150 height 28
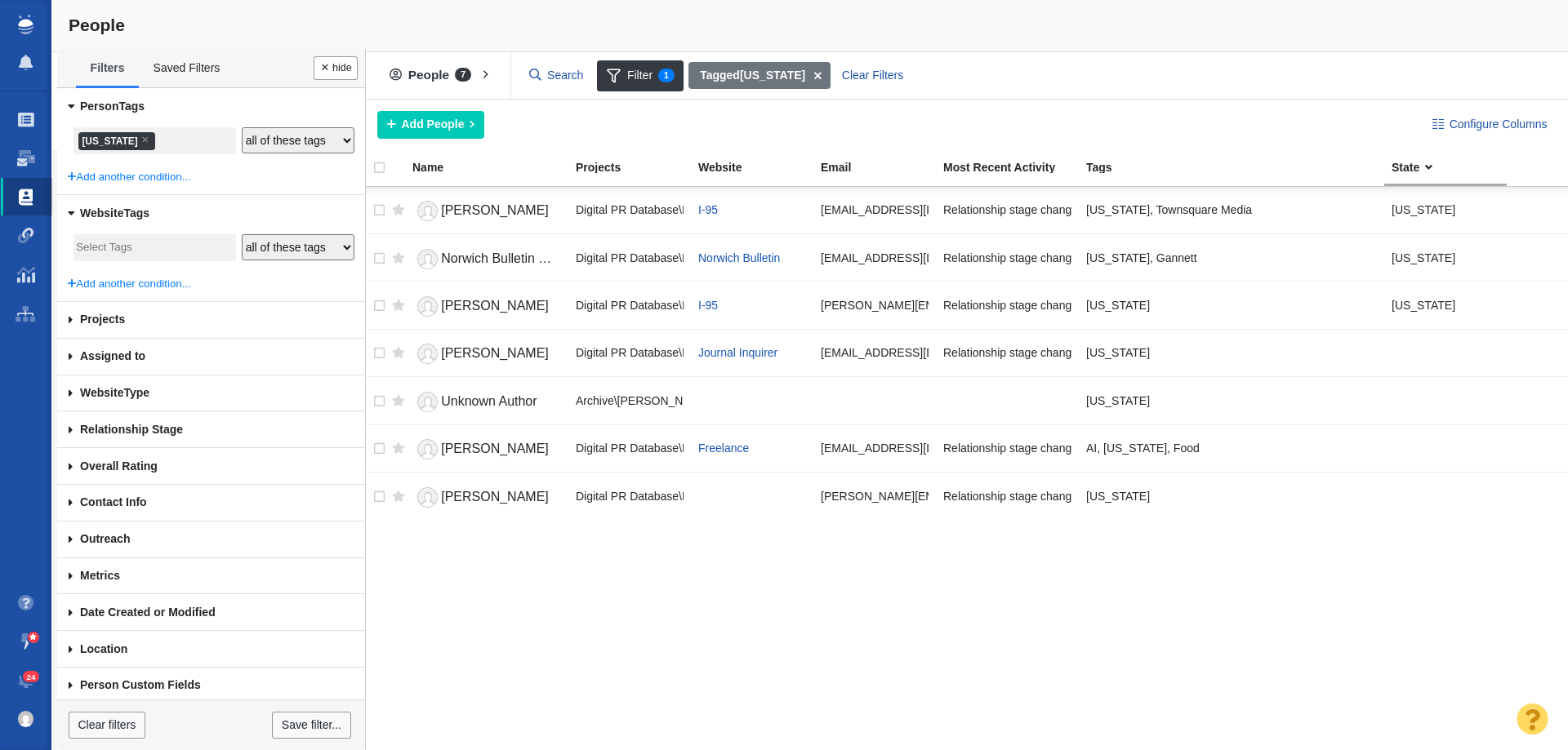
click at [160, 142] on div "Copying Contacts complete - 7 contacts updated. 0 contacts skipped. This operat…" at bounding box center [784, 375] width 1568 height 750
click at [184, 144] on ul "× Connecticut" at bounding box center [154, 142] width 157 height 22
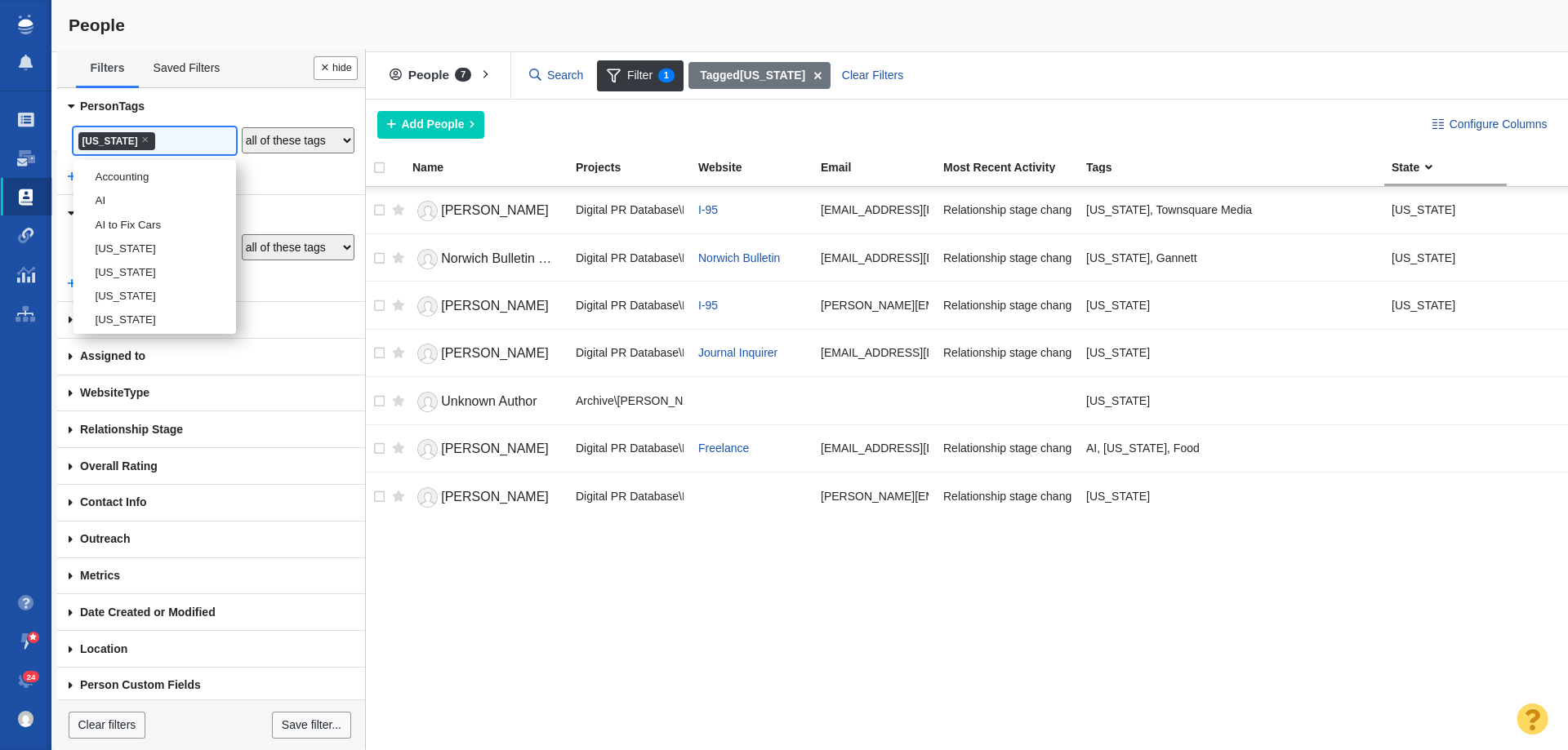
scroll to position [429, 0]
click at [149, 141] on span "×" at bounding box center [145, 140] width 7 height 13
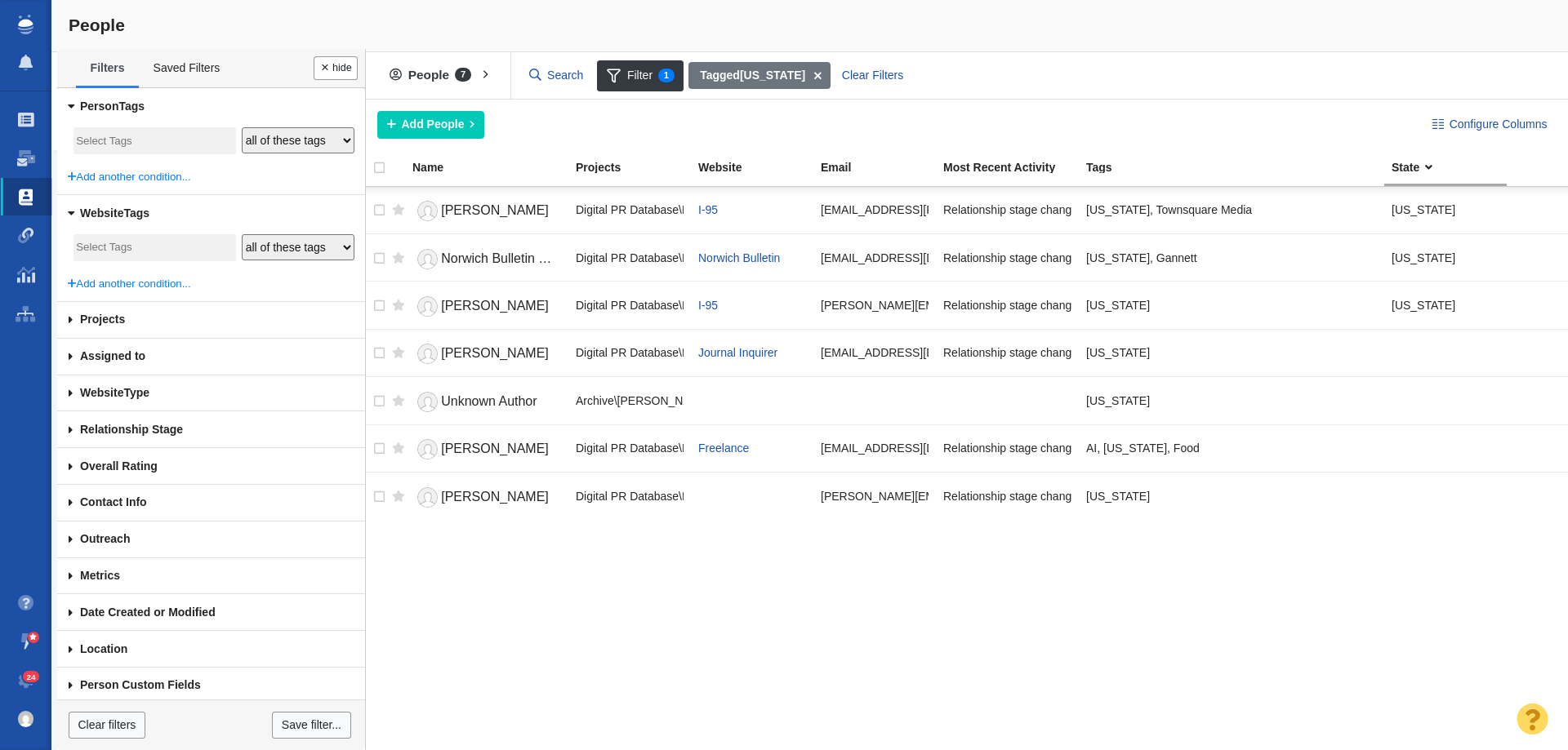
click at [160, 141] on input "search" at bounding box center [148, 142] width 144 height 22
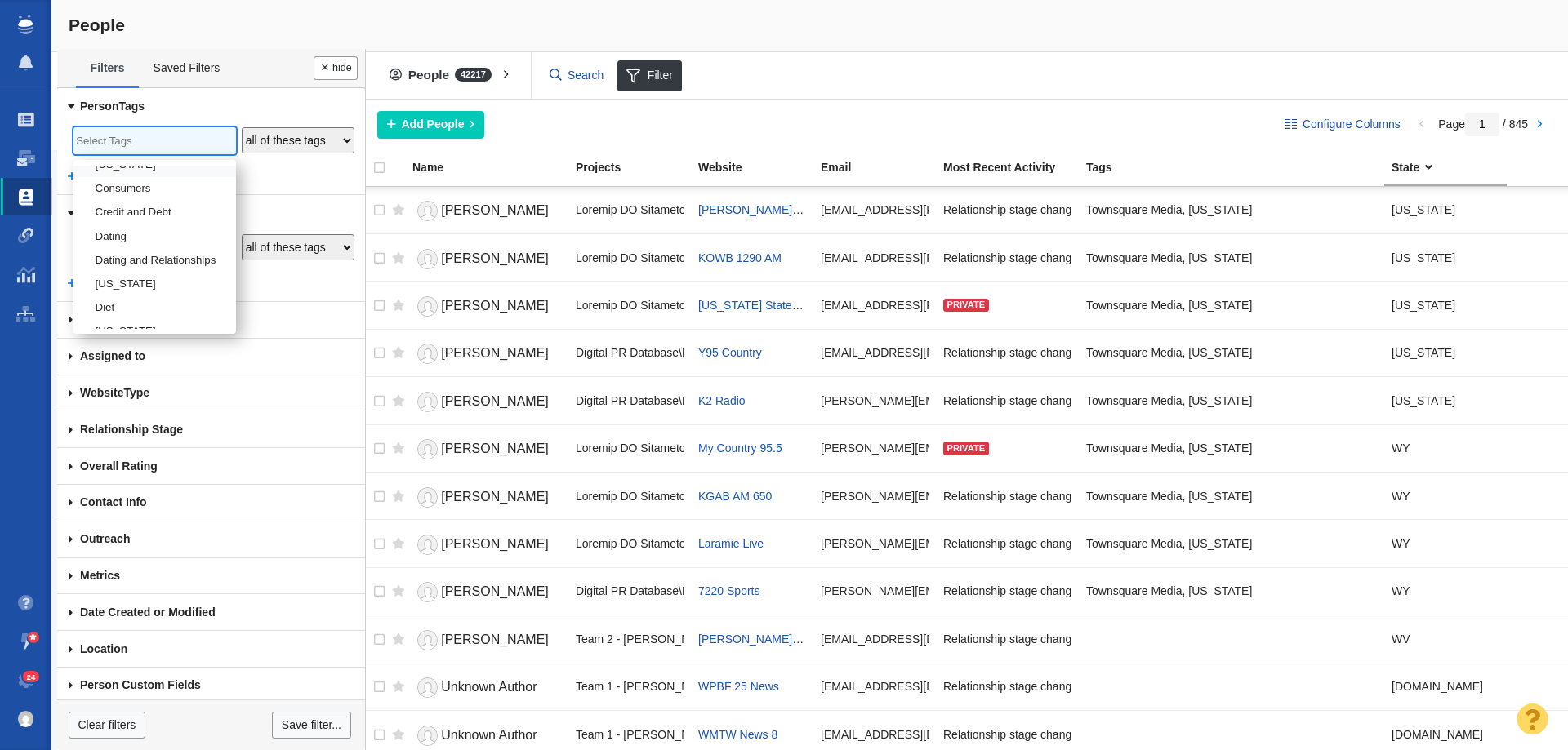
scroll to position [489, 0]
click at [115, 291] on li "[US_STATE]" at bounding box center [155, 283] width 162 height 23
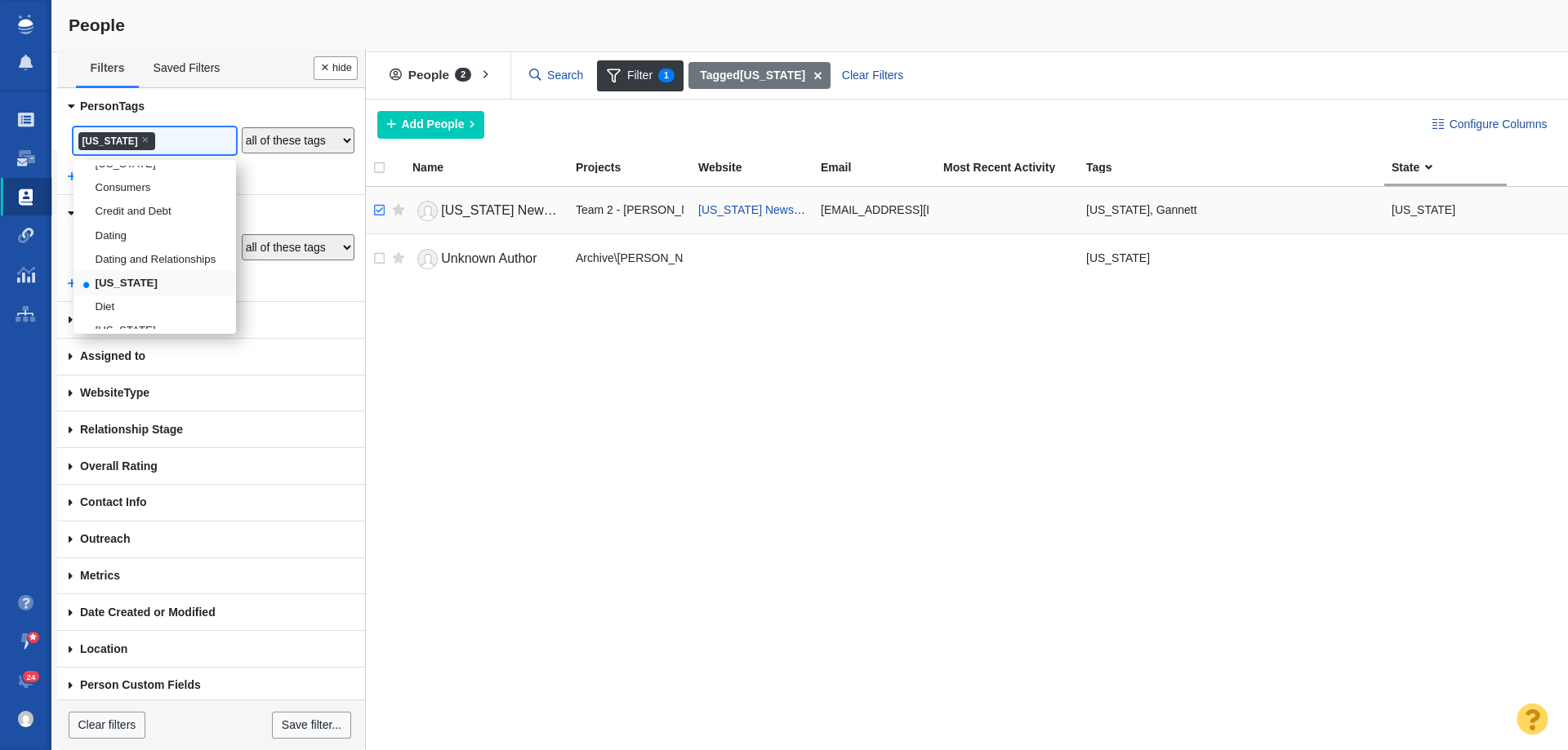
checkbox input "true"
click at [384, 206] on input "checkbox" at bounding box center [377, 211] width 24 height 36
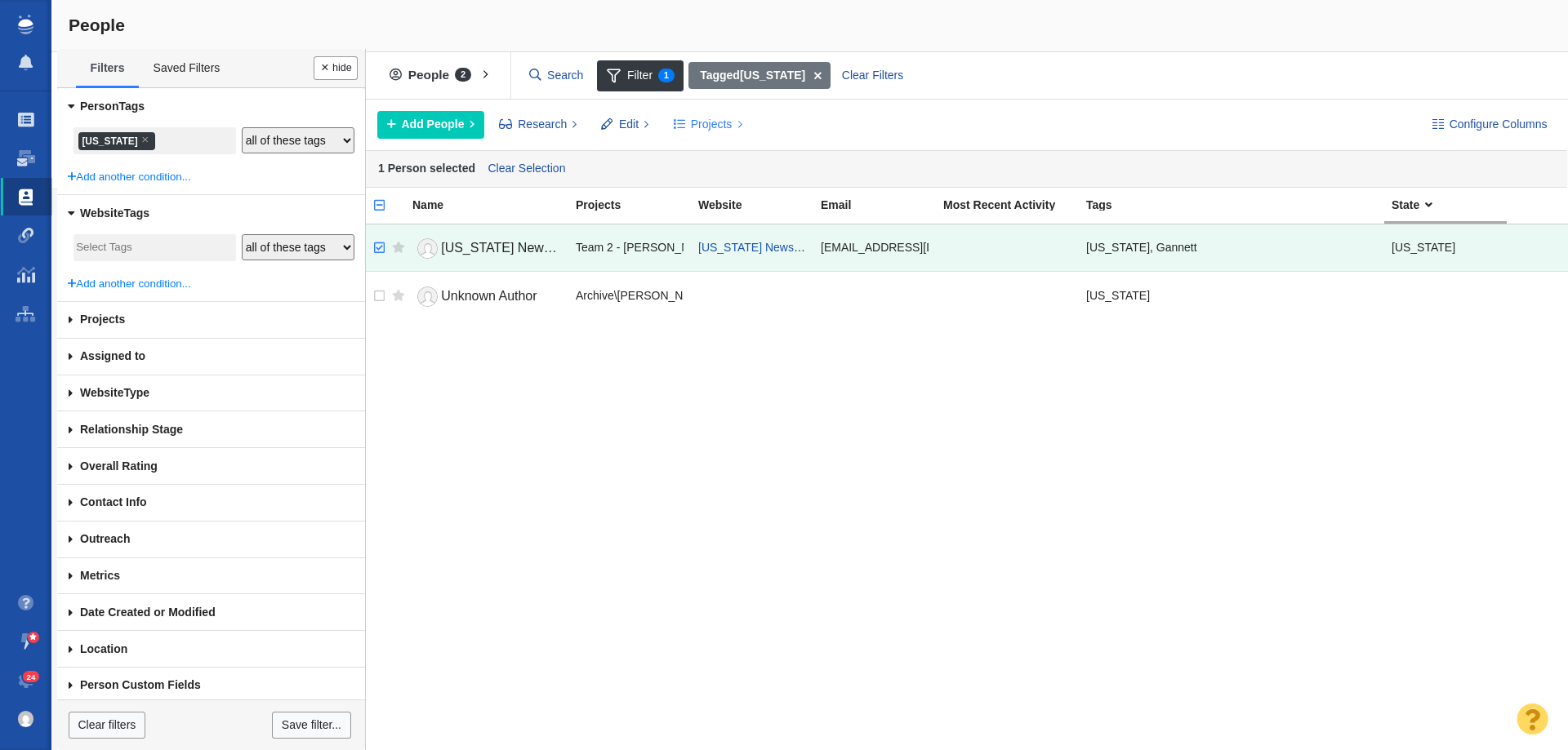
click at [681, 123] on span at bounding box center [679, 124] width 12 height 17
click at [709, 159] on div "Copy to Project" at bounding box center [778, 161] width 229 height 25
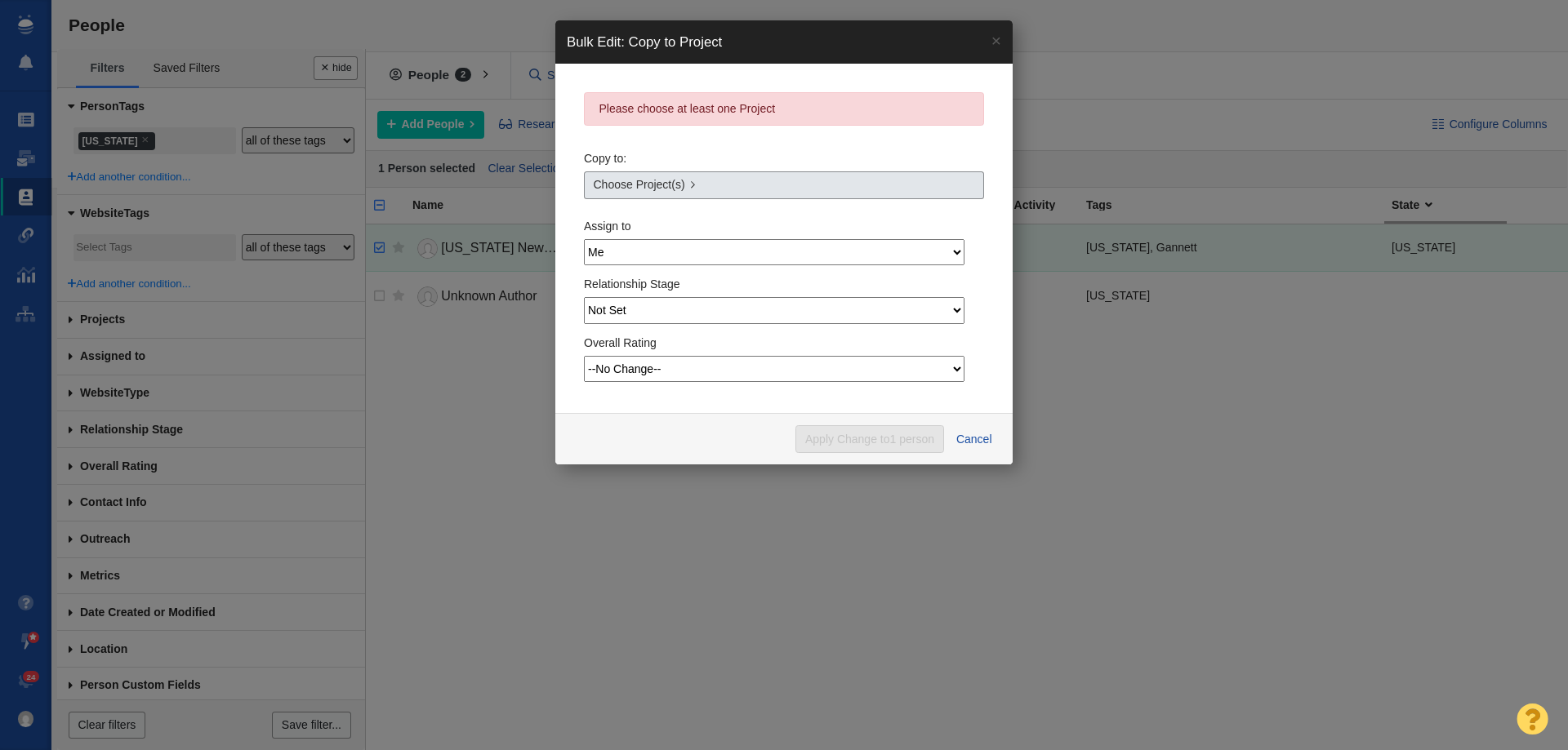
click at [646, 187] on span "Choose Project(s)" at bounding box center [638, 185] width 91 height 17
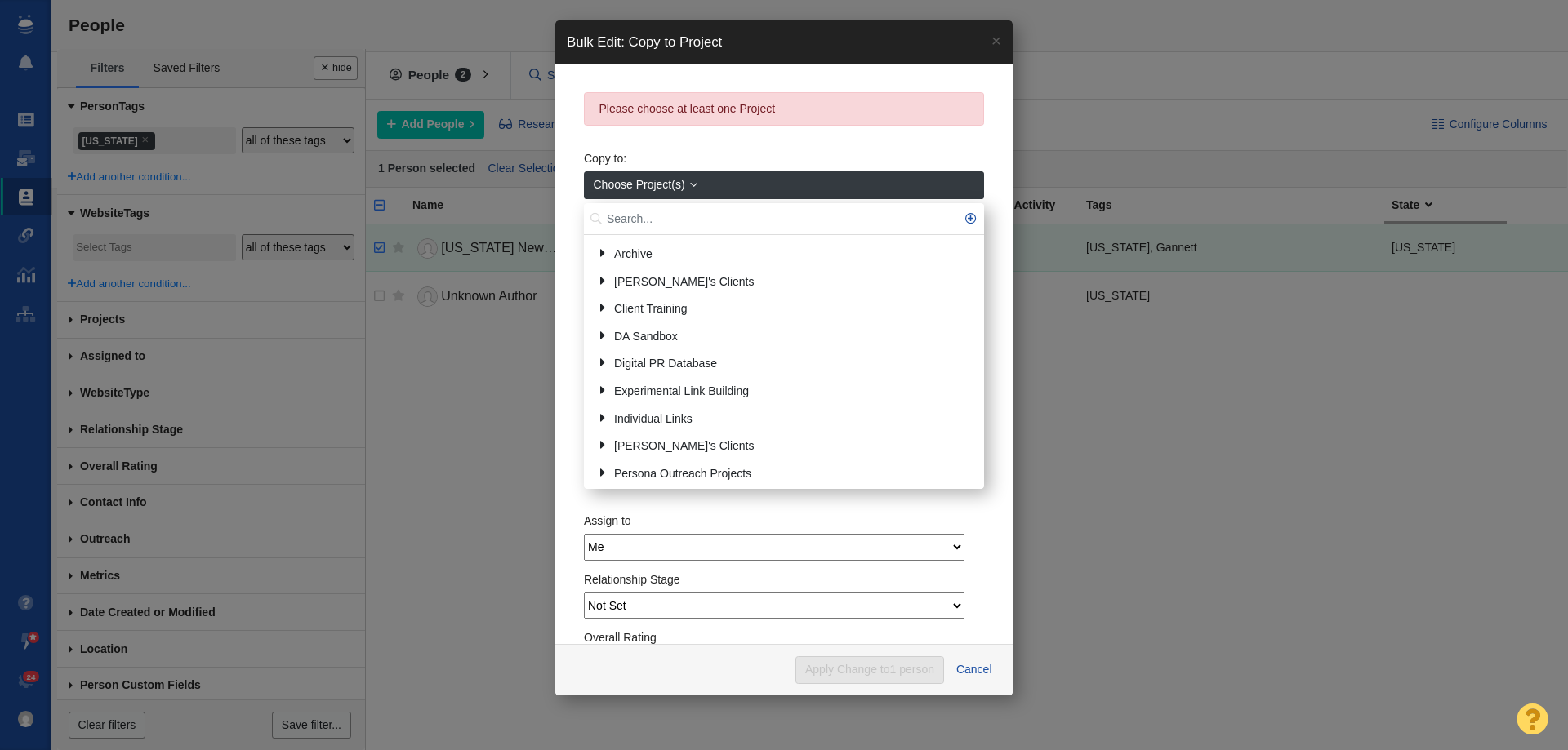
click at [647, 219] on input "text" at bounding box center [784, 219] width 400 height 32
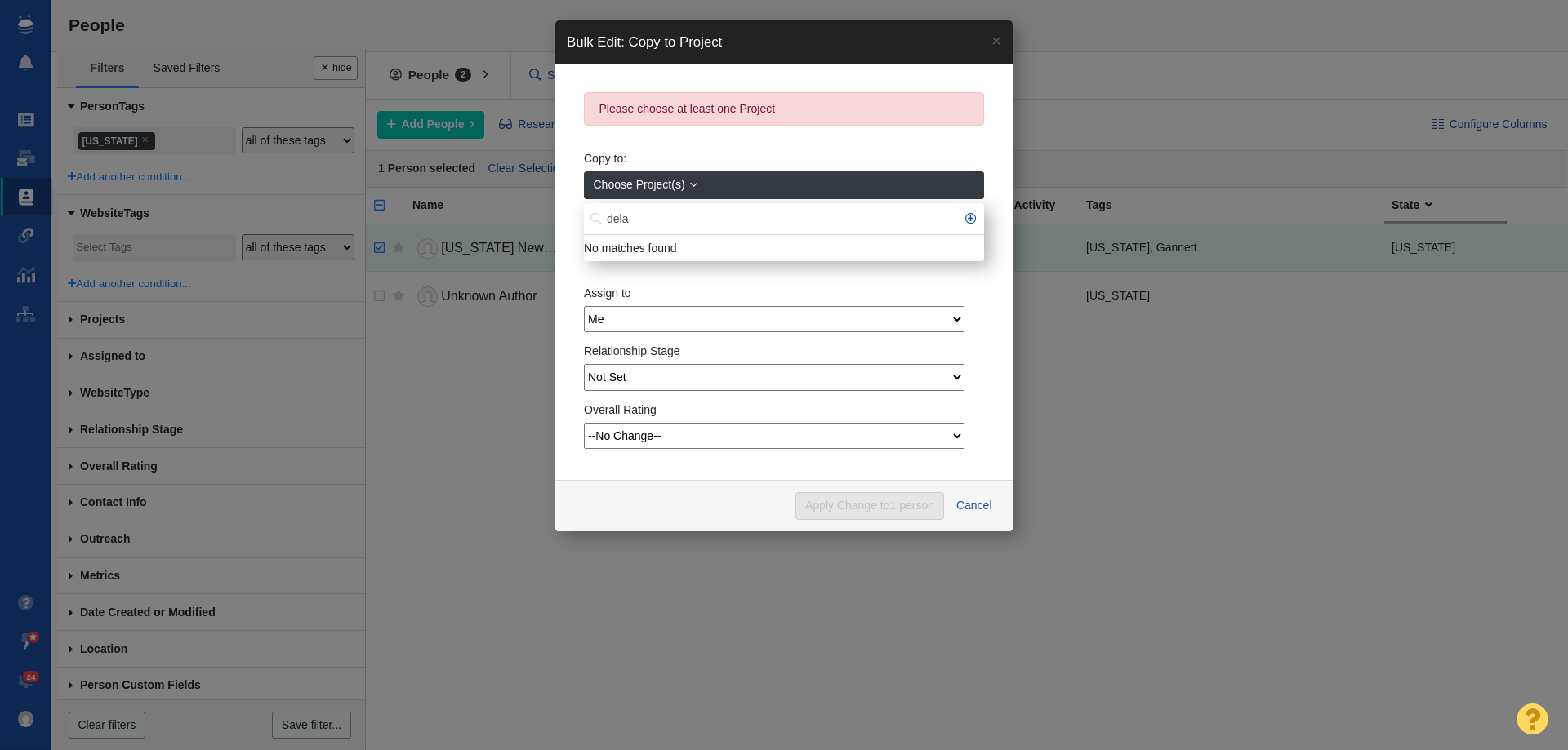
type input "dela"
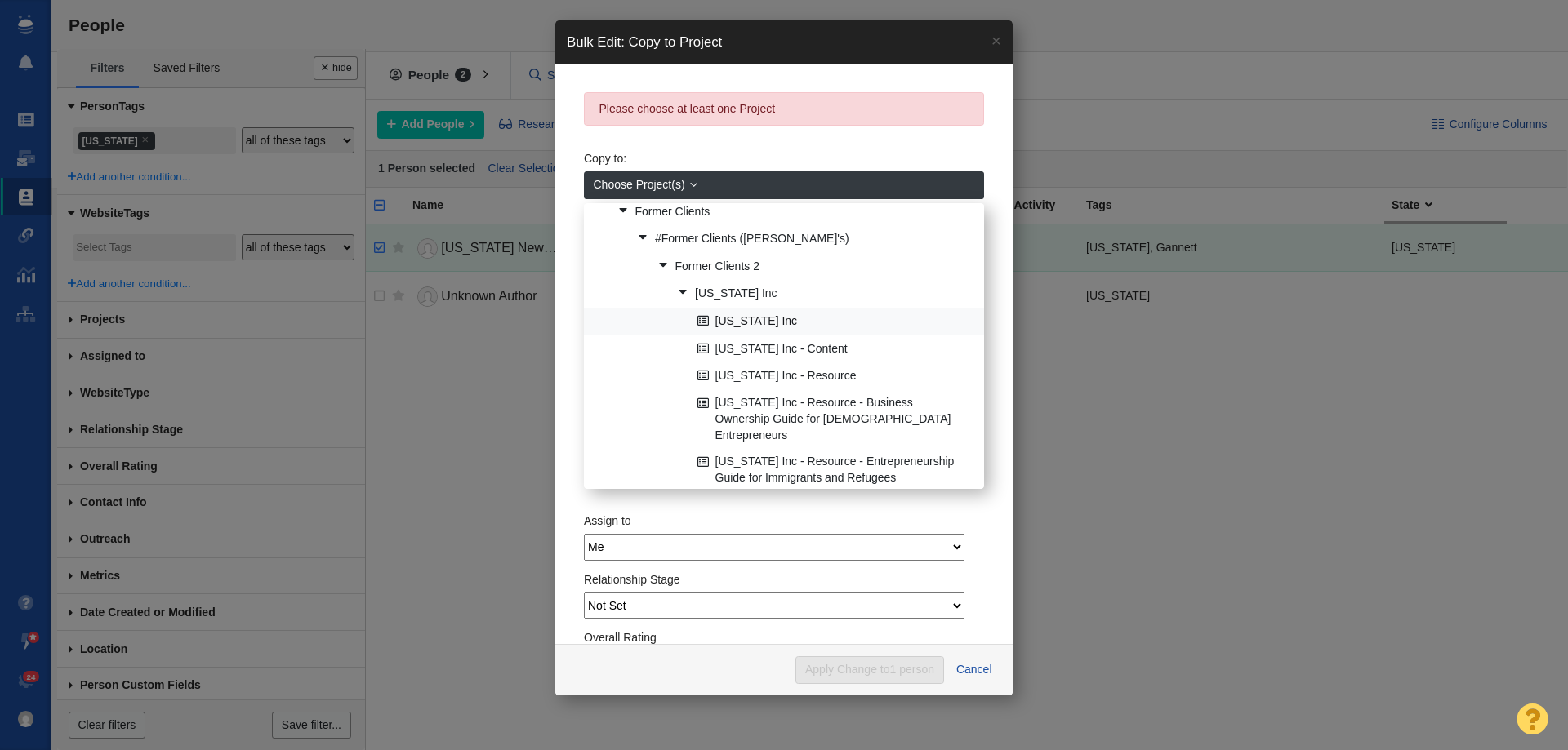
scroll to position [139, 0]
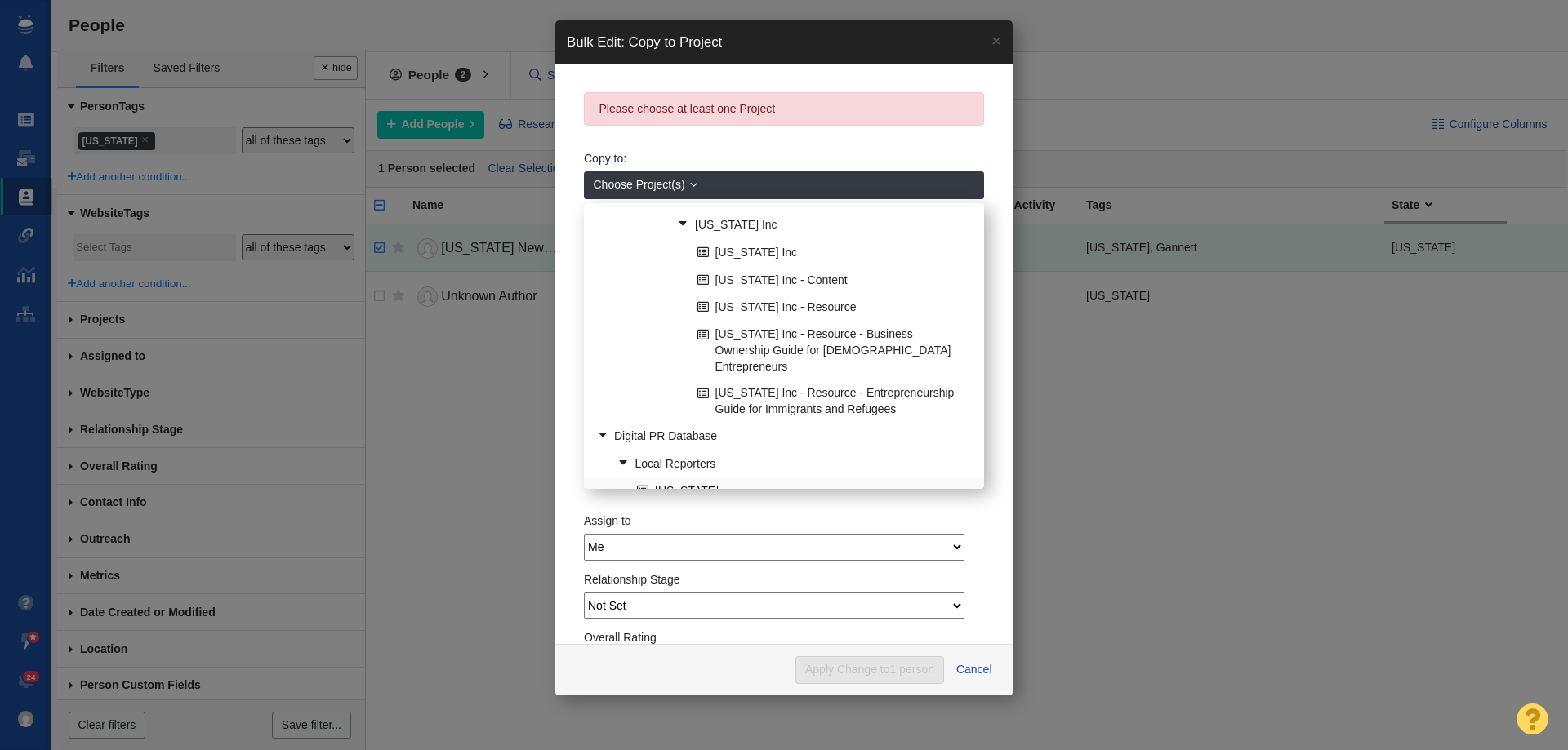
click at [680, 480] on link "[US_STATE]" at bounding box center [803, 492] width 342 height 25
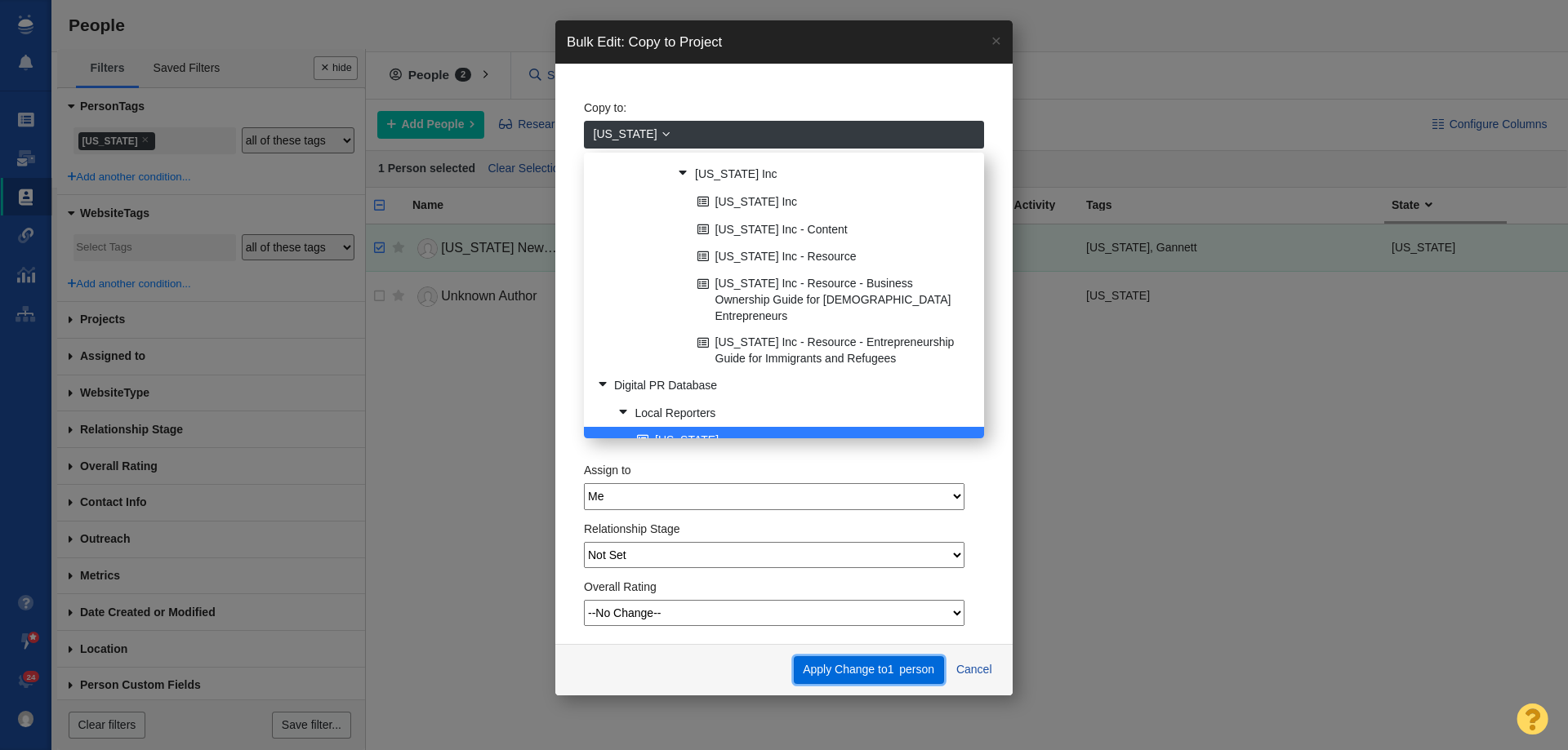
click at [893, 676] on button "Apply Change to 1 person" at bounding box center [868, 670] width 151 height 28
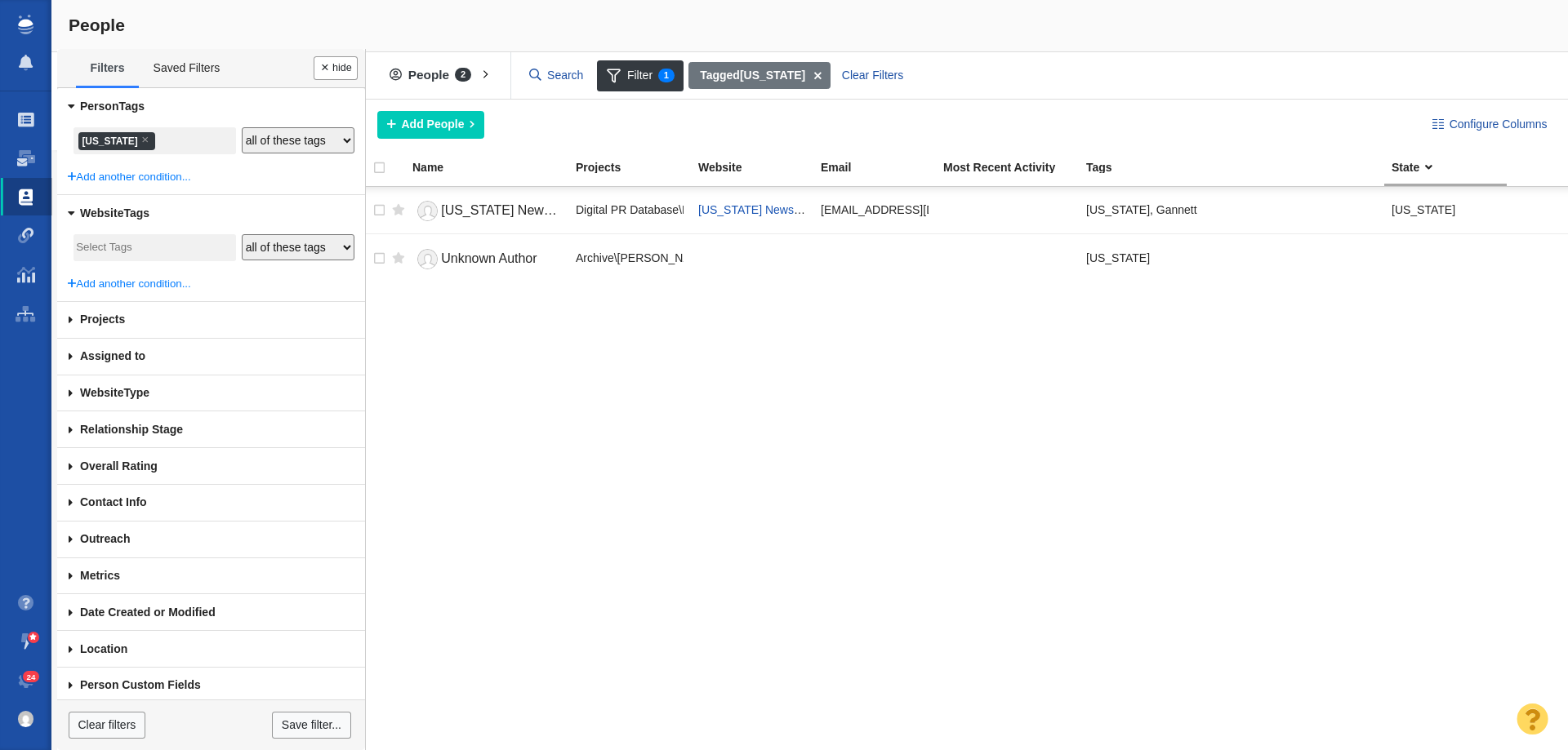
click at [120, 142] on li "× Delaware" at bounding box center [116, 142] width 77 height 18
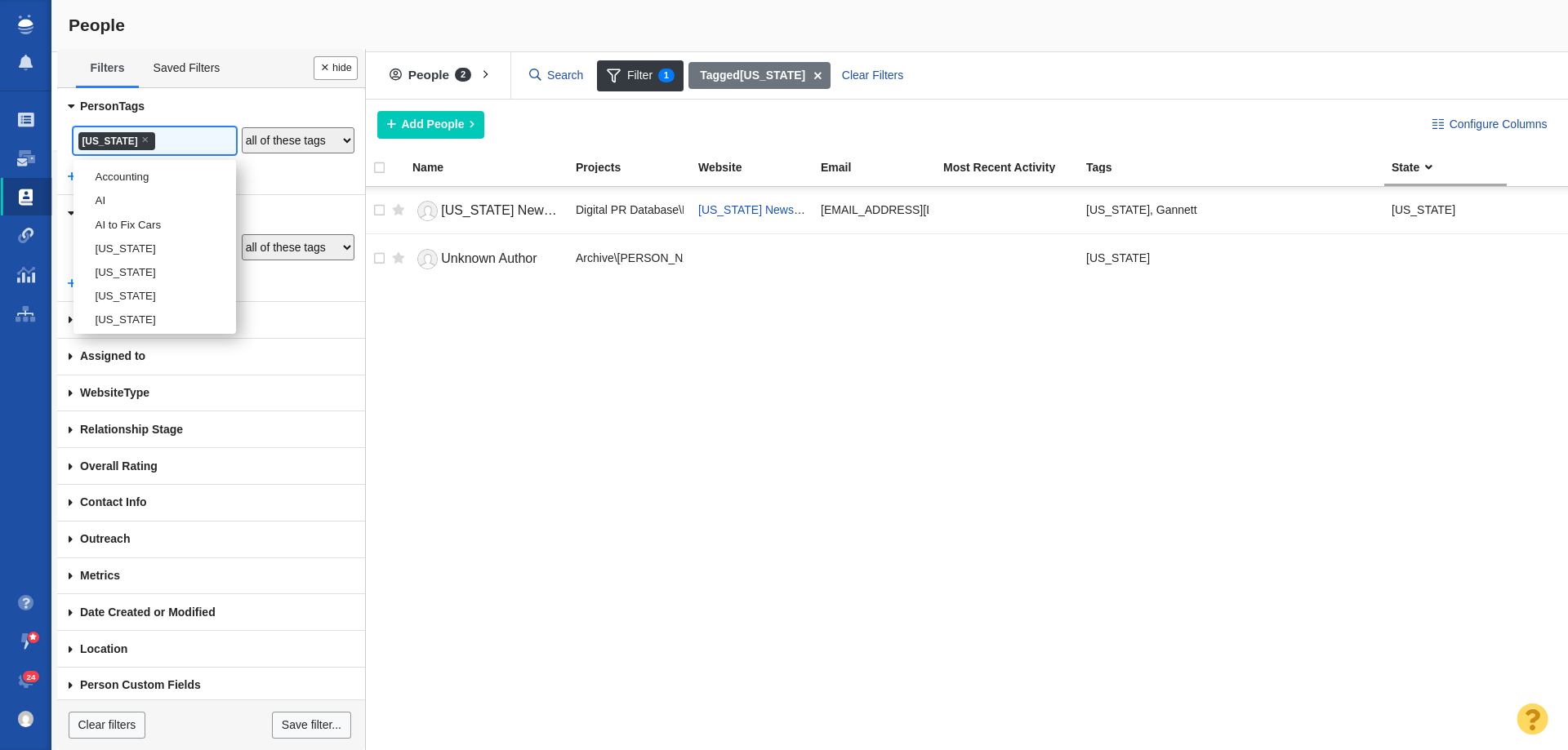
scroll to position [587, 0]
click at [125, 246] on li "[US_STATE]" at bounding box center [155, 233] width 162 height 23
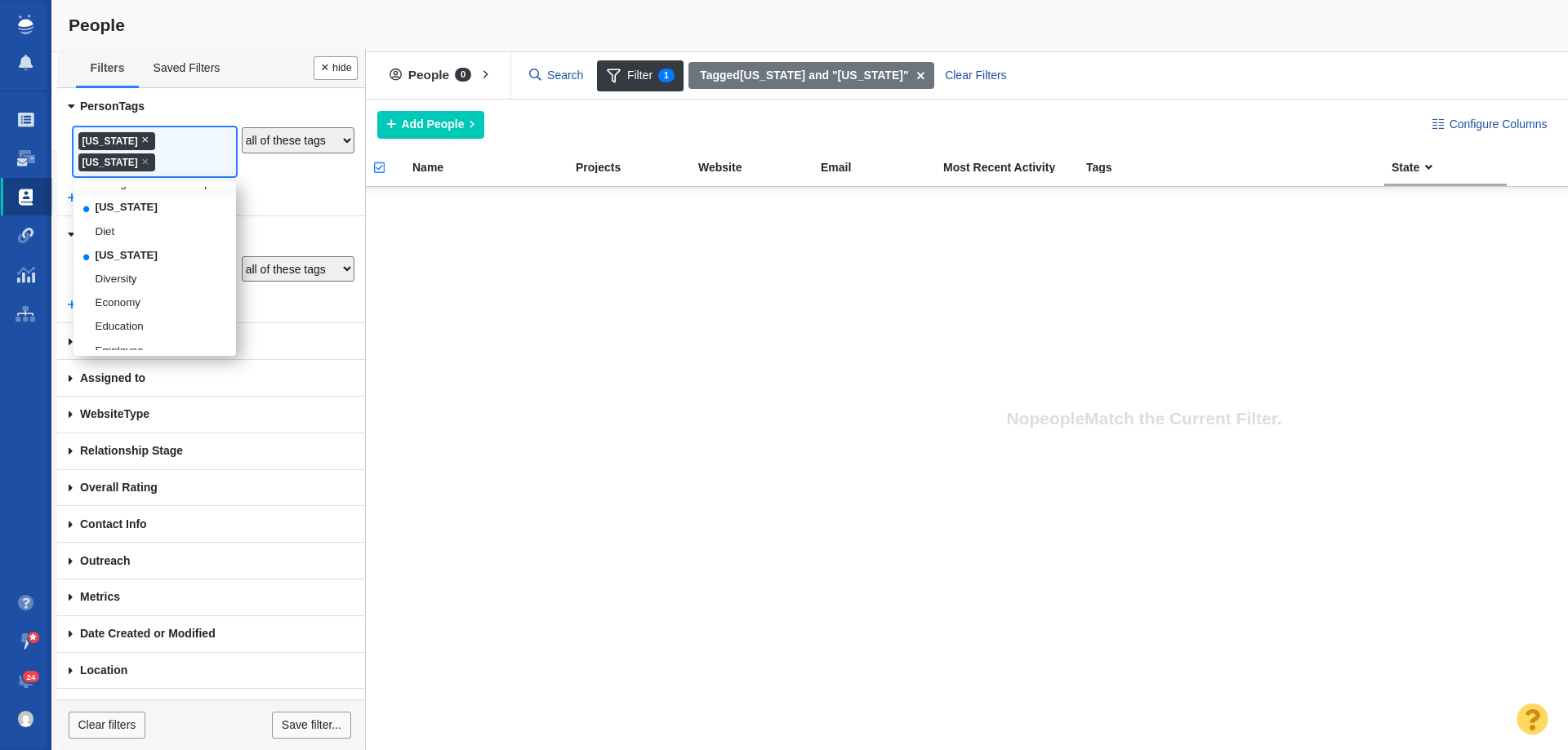
click at [148, 138] on span "×" at bounding box center [145, 140] width 7 height 13
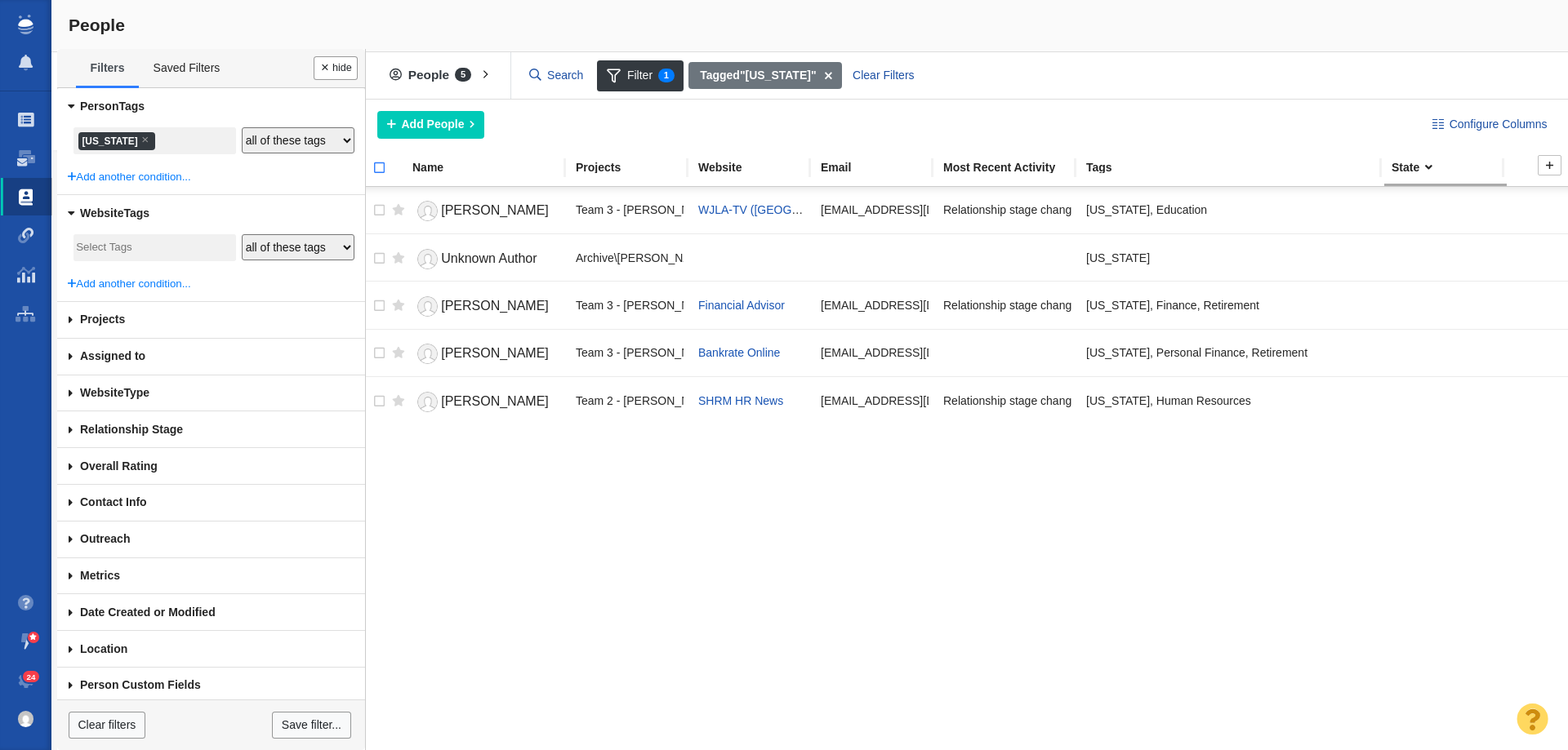
click at [373, 169] on input "checkbox" at bounding box center [371, 177] width 24 height 36
checkbox input "true"
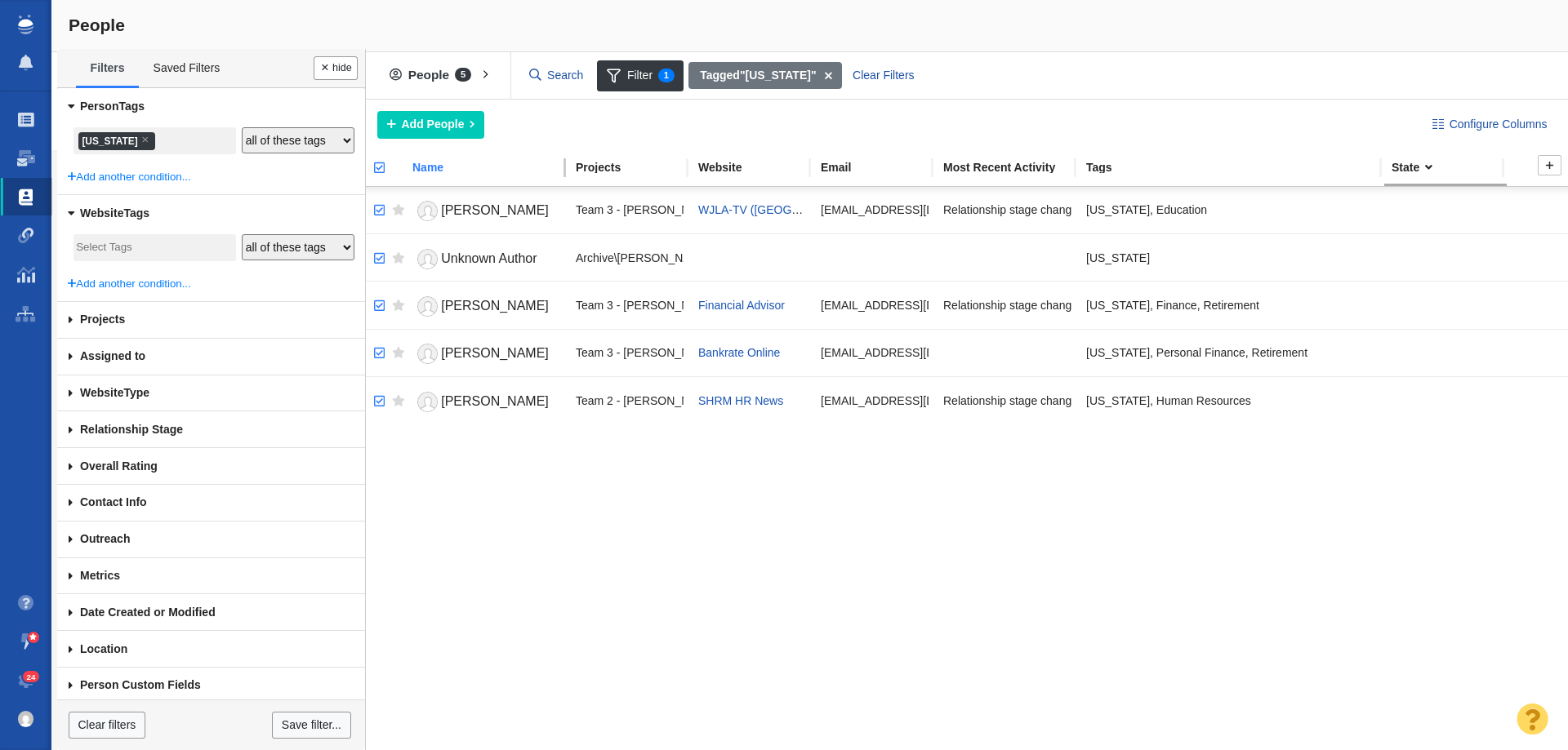
checkbox input "true"
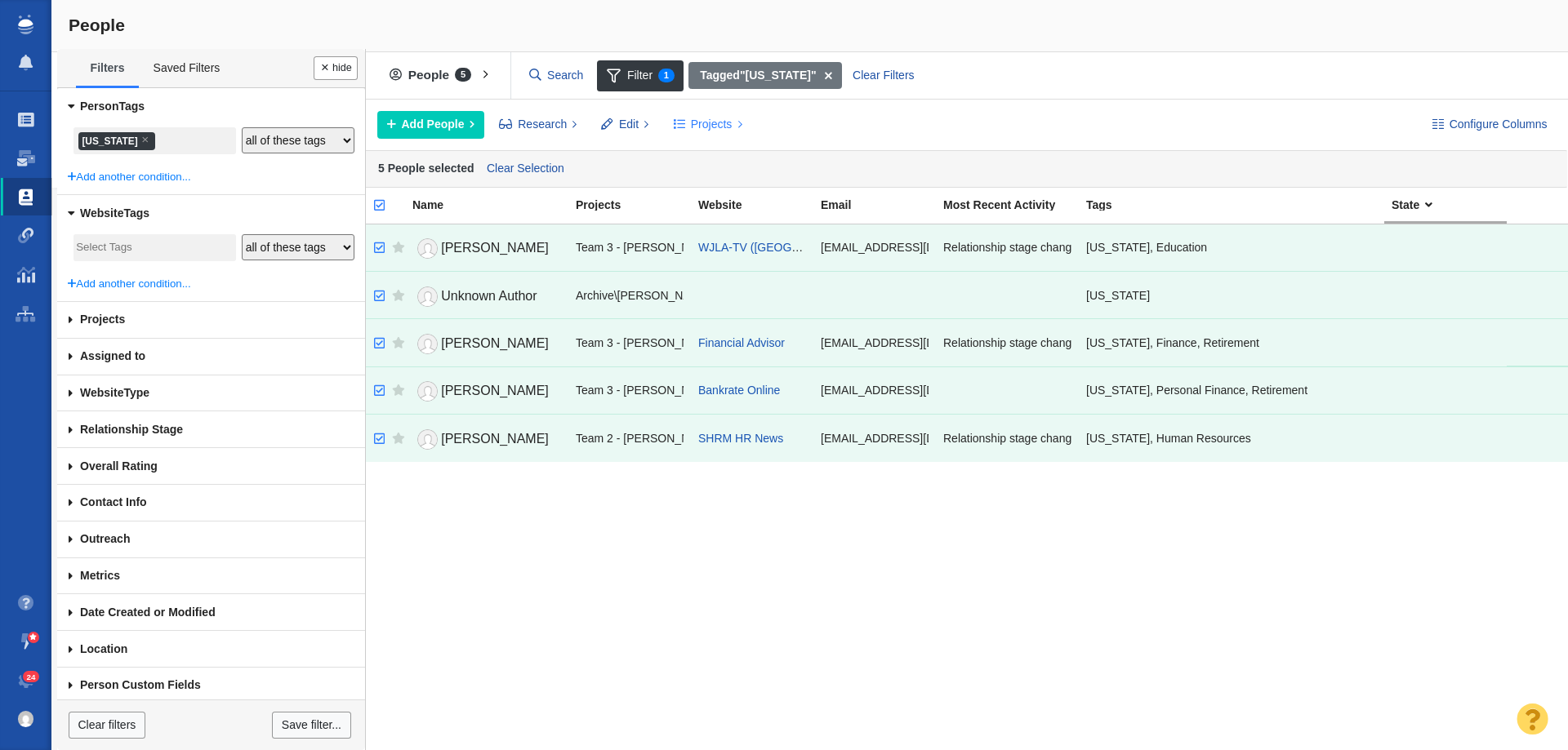
click at [700, 114] on button "Projects" at bounding box center [707, 124] width 87 height 28
click at [715, 159] on div "Copy to Project" at bounding box center [778, 161] width 229 height 25
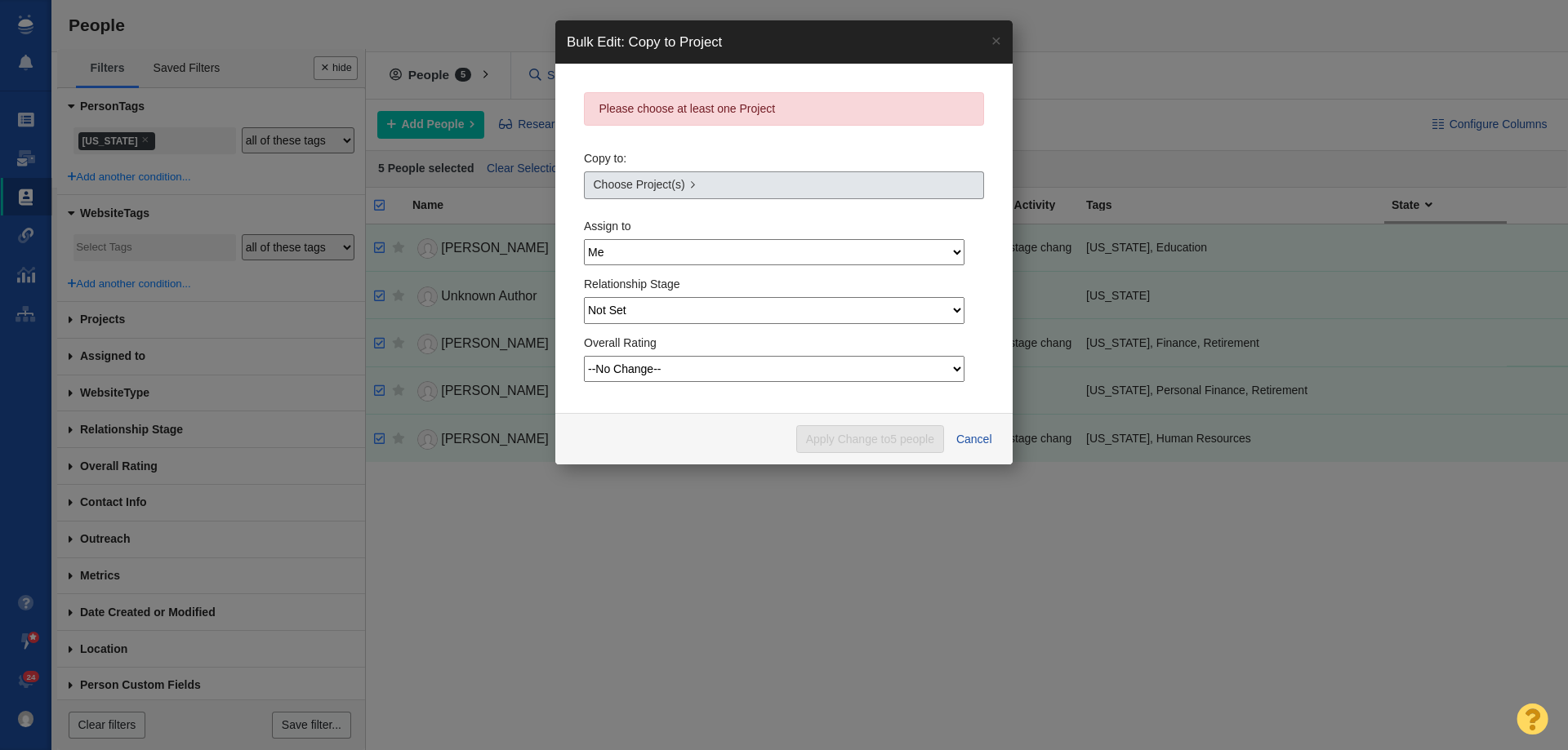
click at [684, 189] on link "Choose Project(s)" at bounding box center [784, 185] width 400 height 28
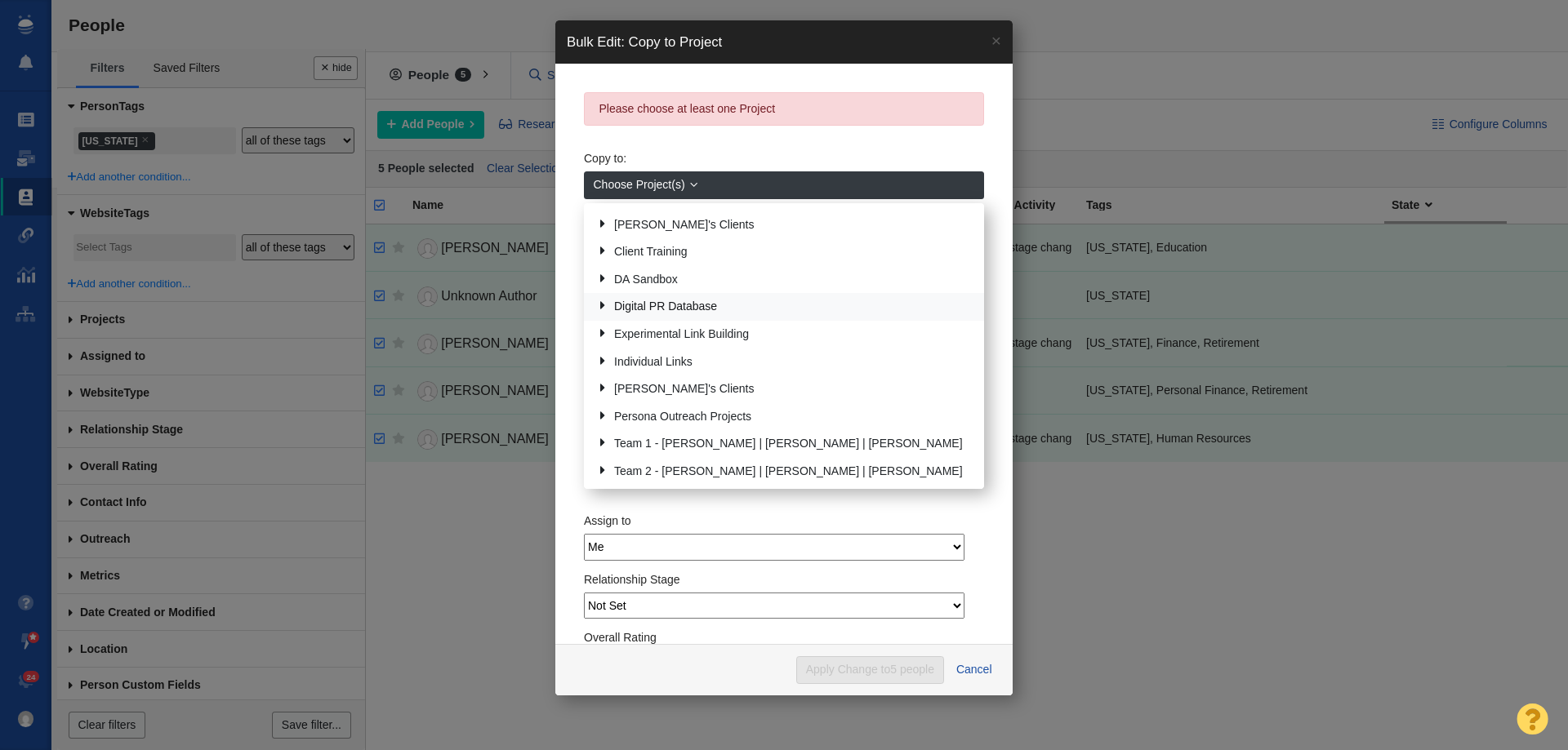
scroll to position [82, 0]
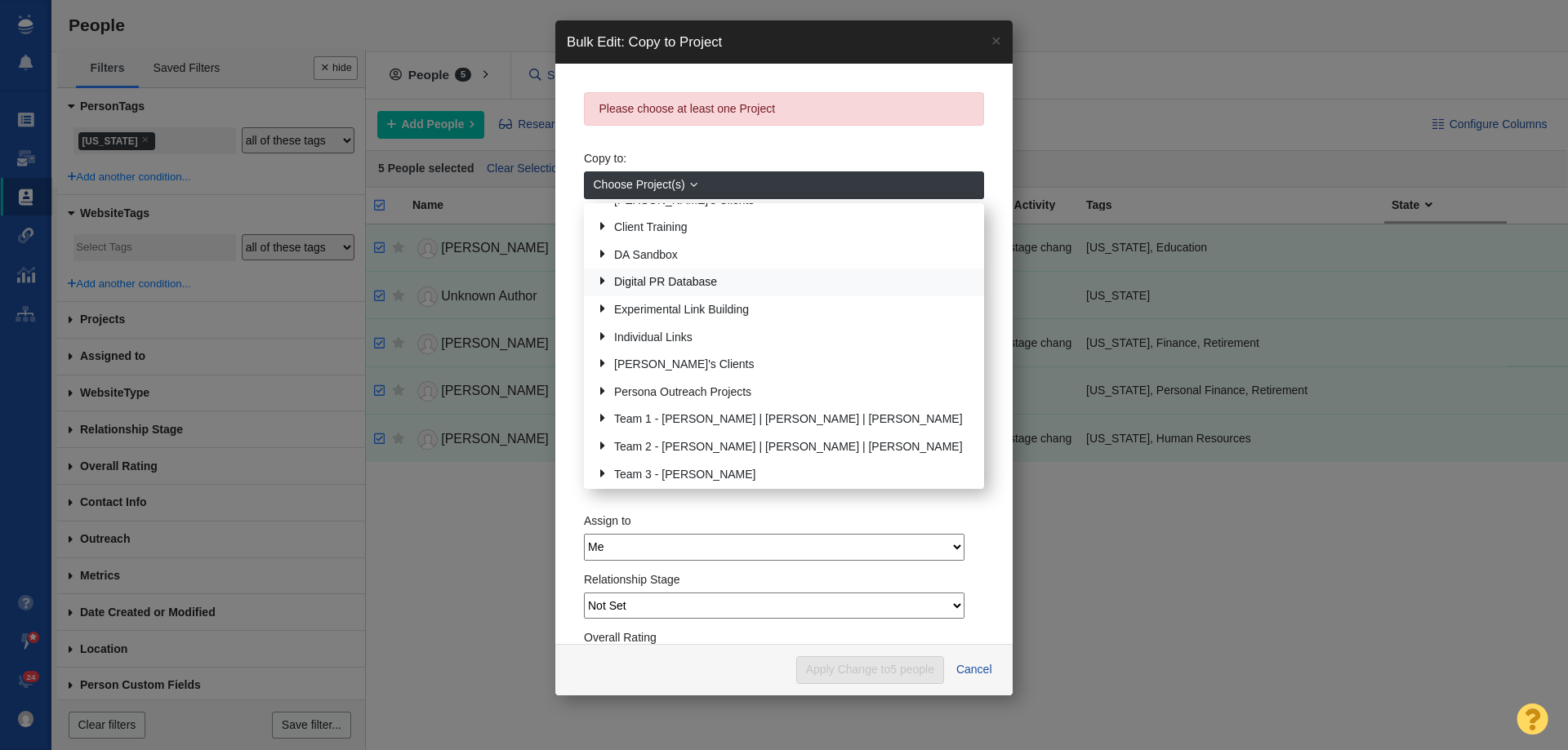
click at [680, 282] on link "Digital PR Database" at bounding box center [784, 283] width 383 height 25
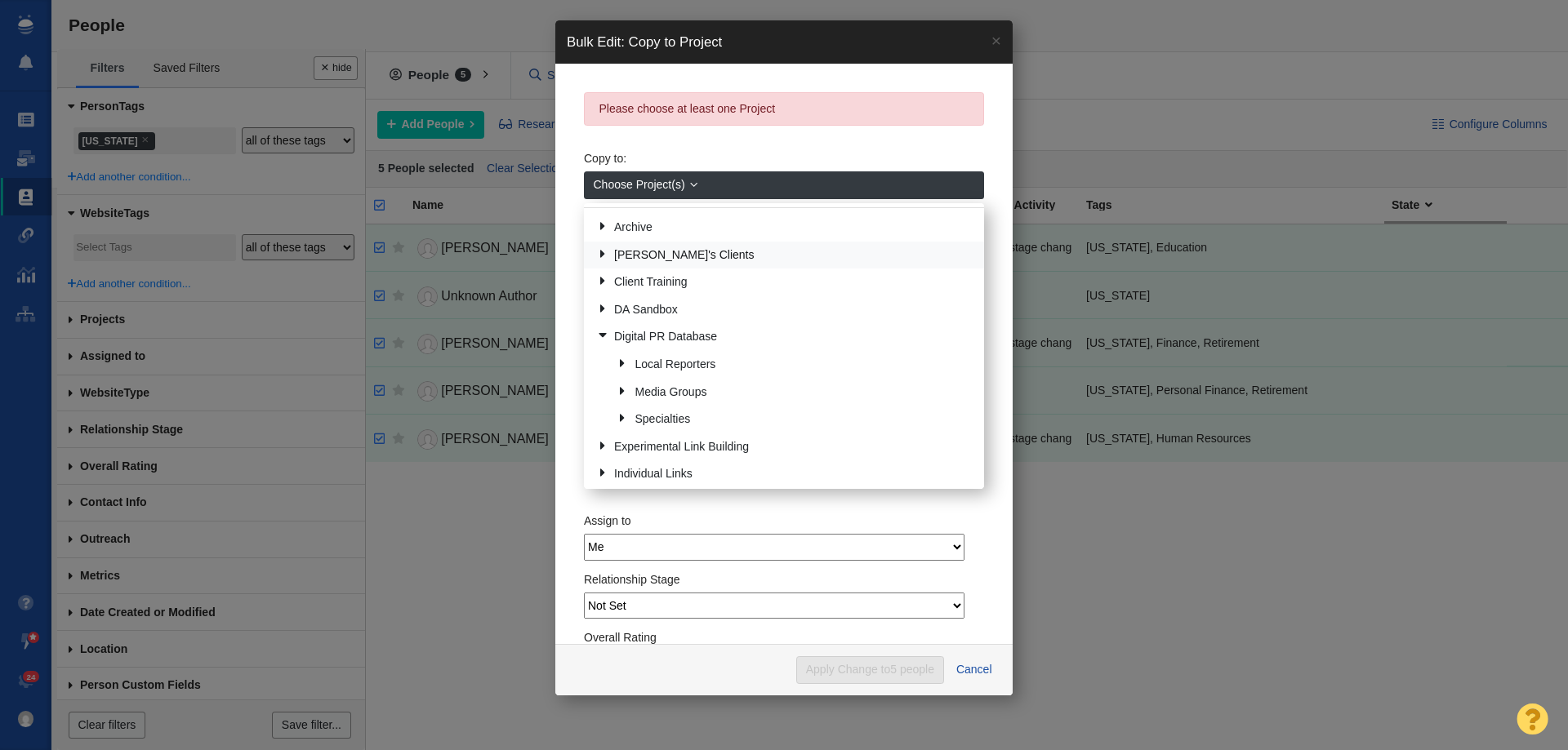
scroll to position [0, 0]
click at [649, 222] on input "text" at bounding box center [784, 219] width 400 height 32
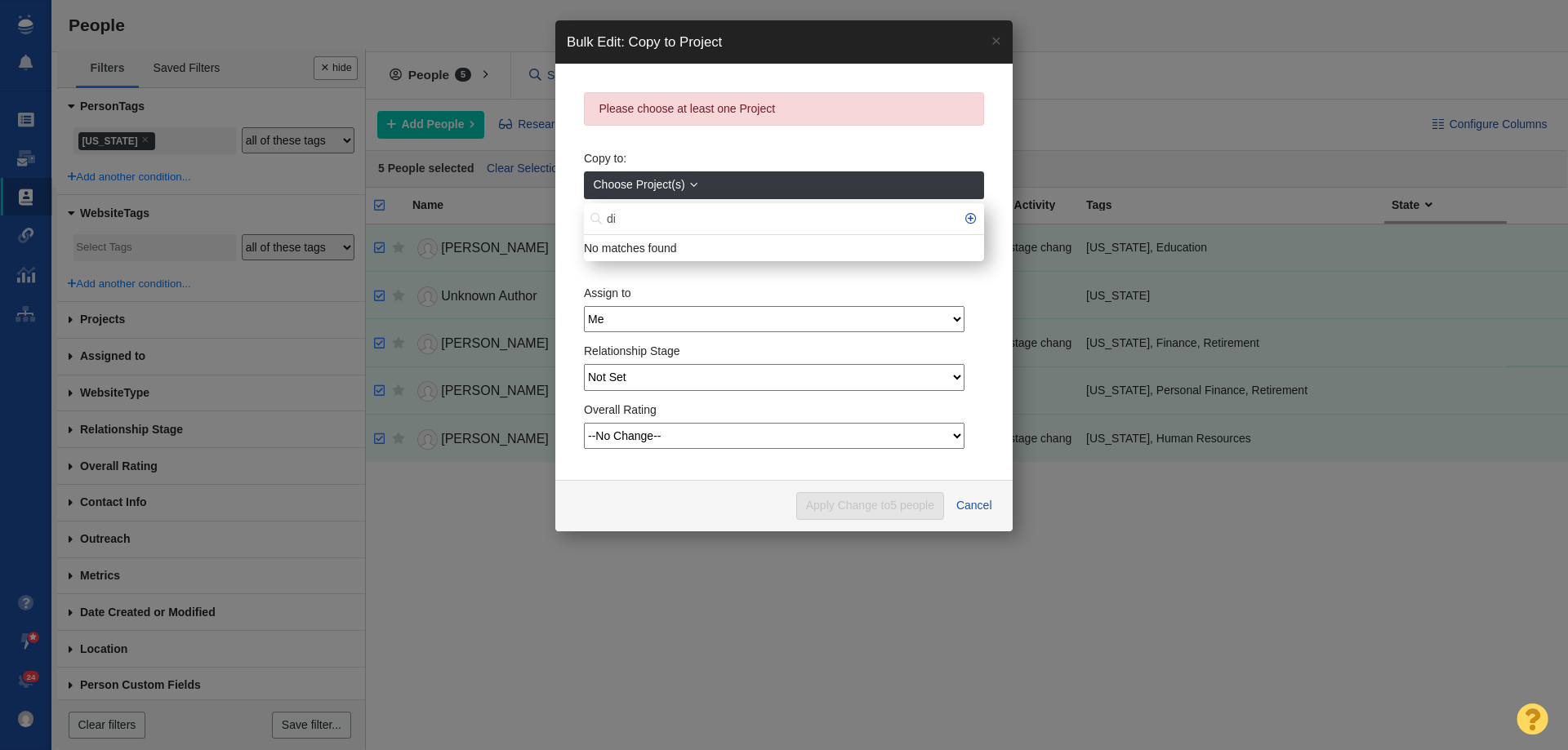
type input "d"
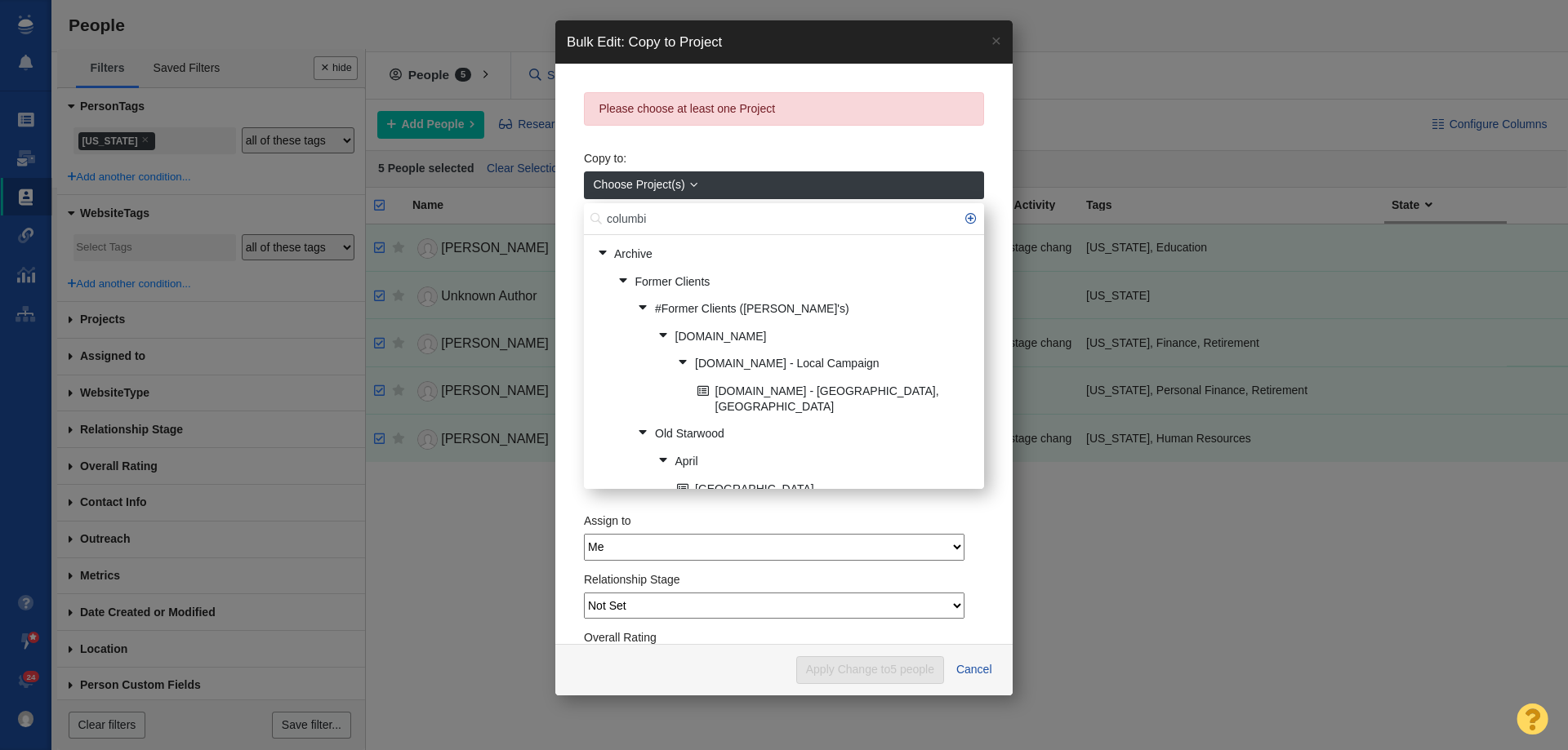
type input "columbi"
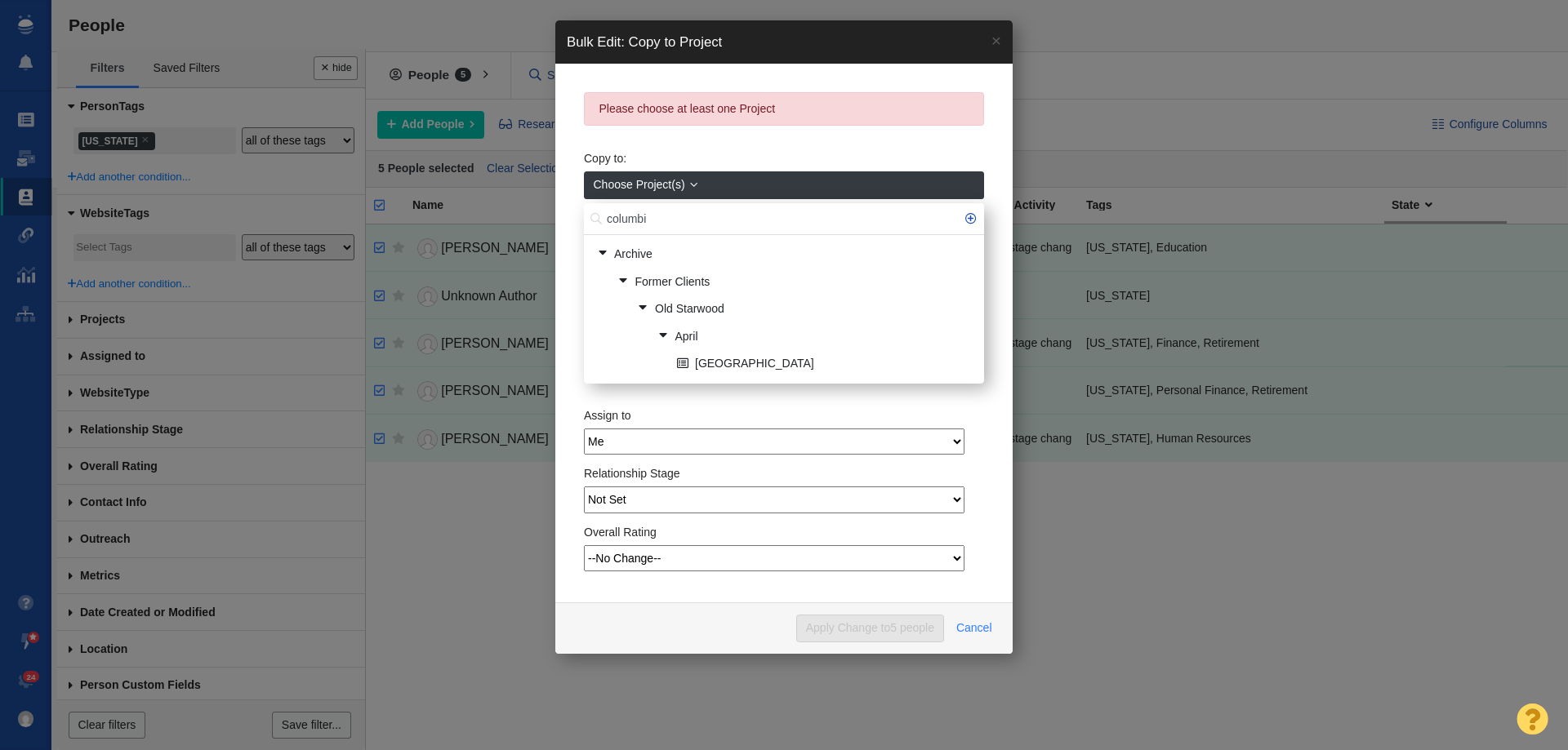
click at [970, 633] on button "Cancel" at bounding box center [974, 628] width 55 height 28
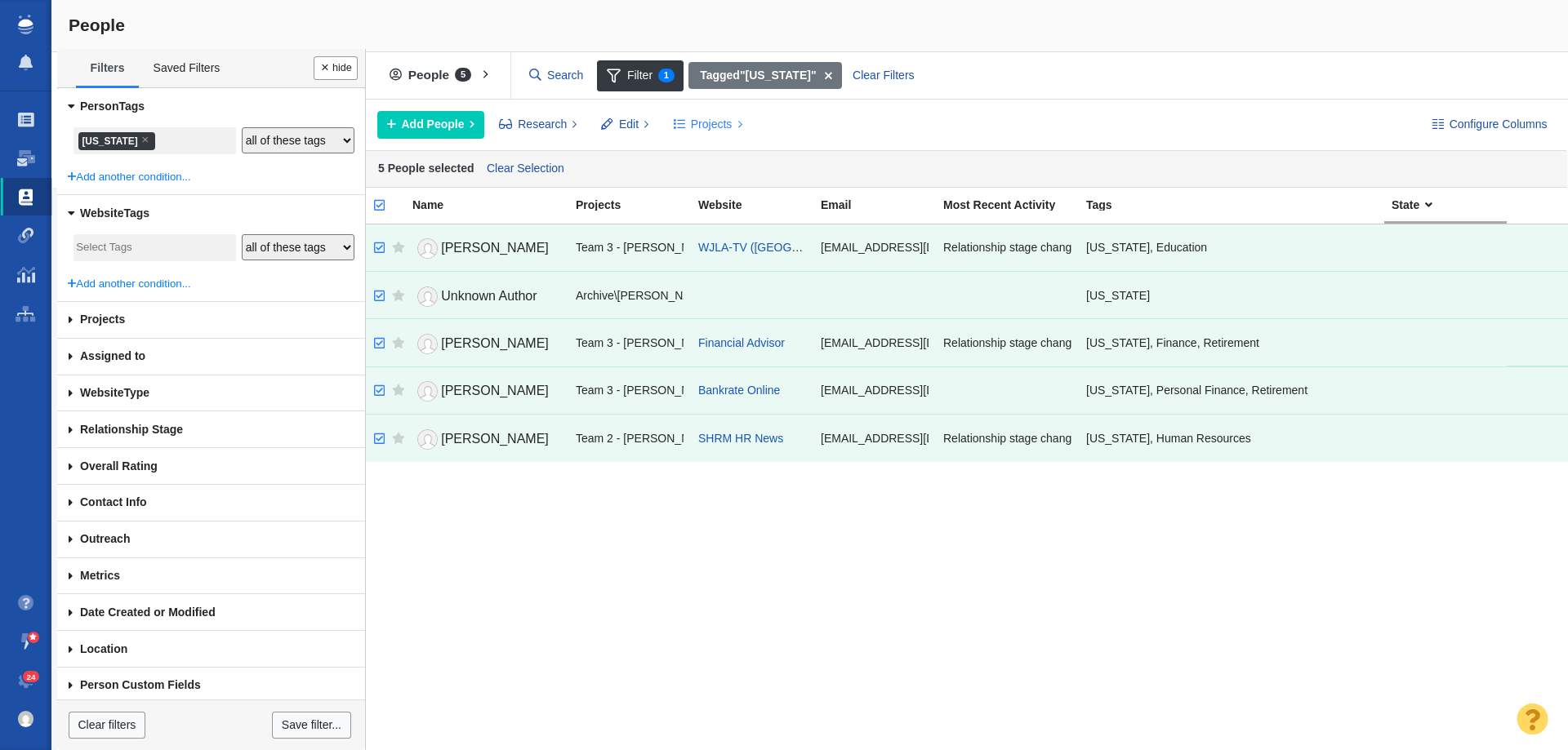
click at [699, 121] on span "Projects" at bounding box center [711, 124] width 41 height 17
click at [709, 152] on div "Copy to Project" at bounding box center [778, 161] width 229 height 25
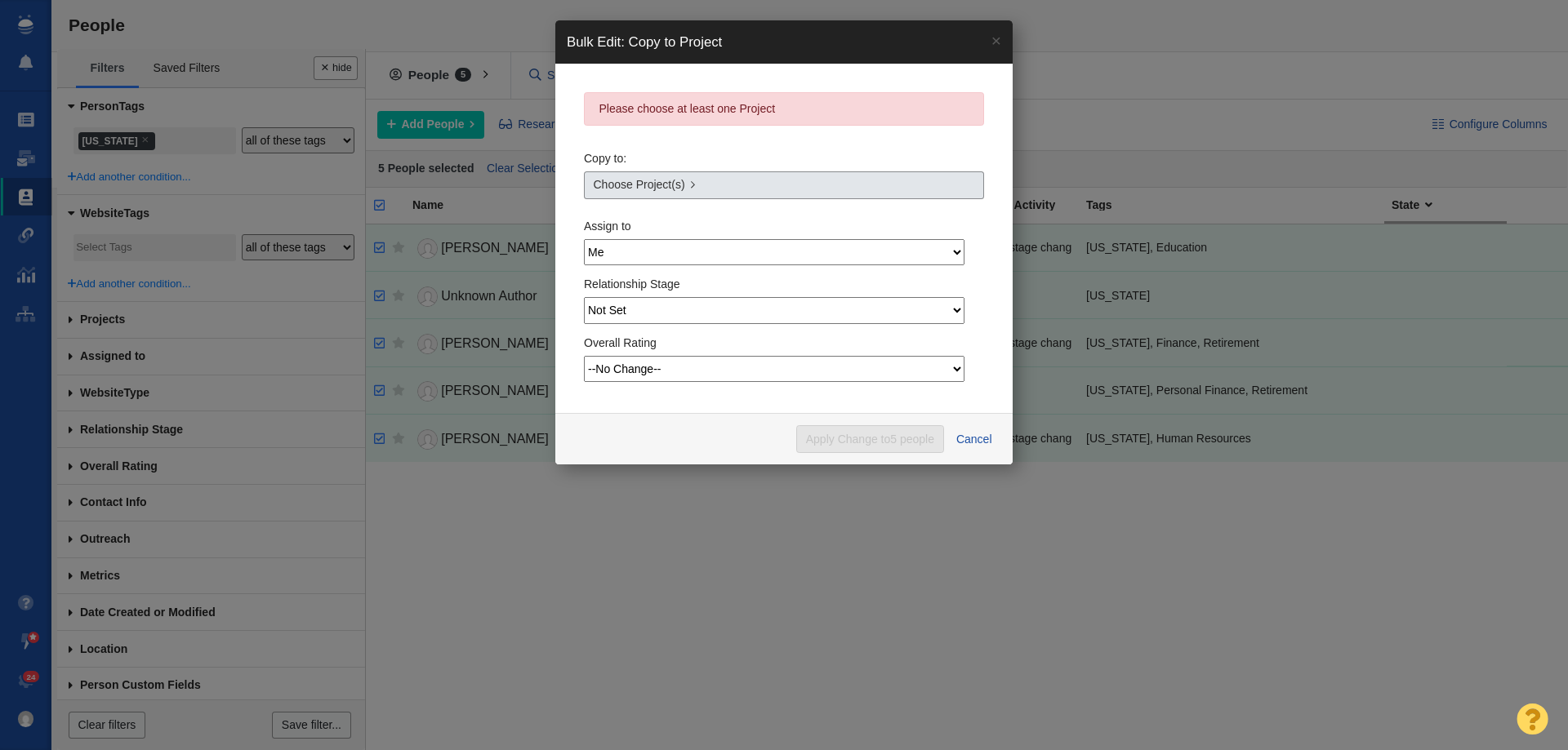
click at [636, 181] on span "Choose Project(s)" at bounding box center [638, 185] width 91 height 17
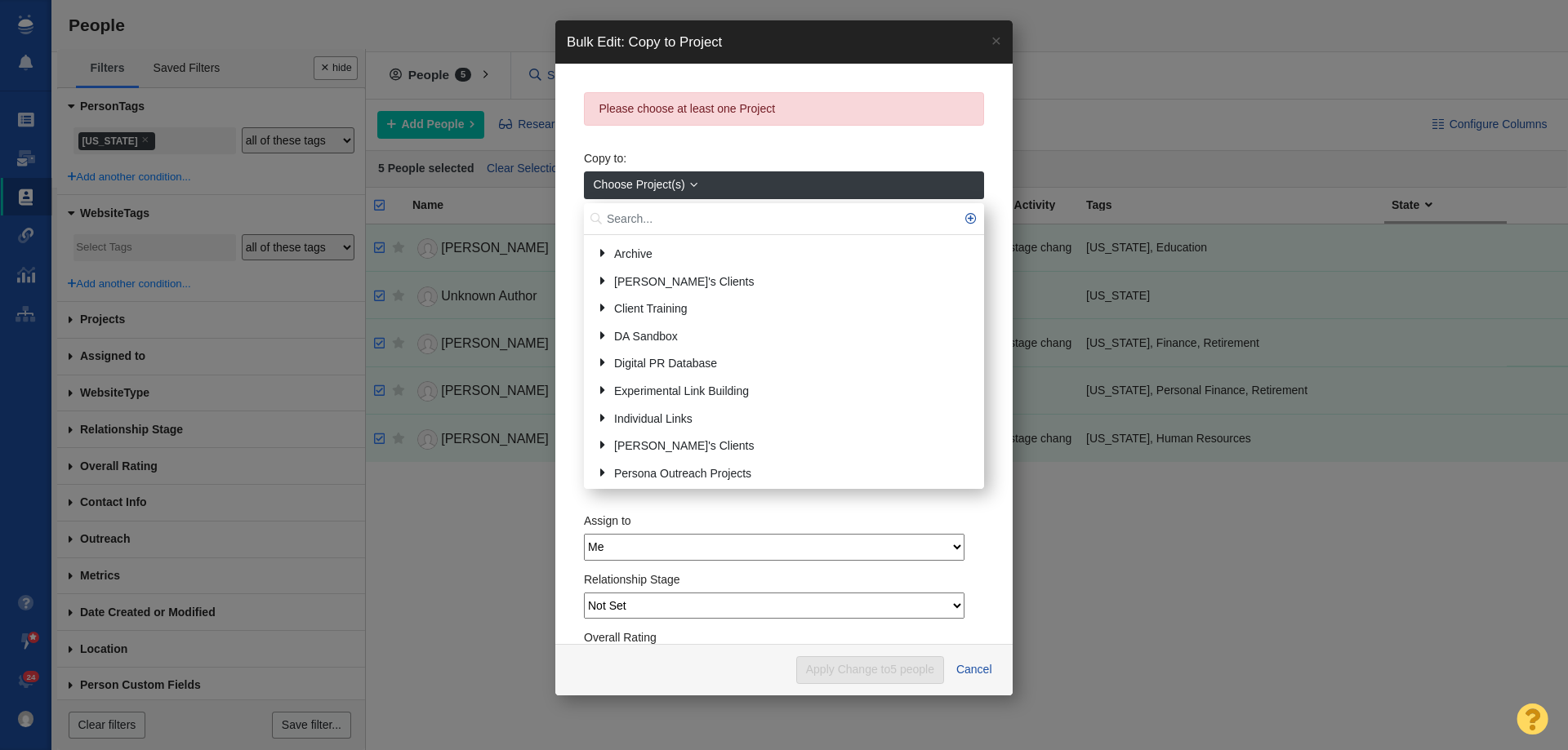
click at [637, 217] on input "text" at bounding box center [784, 219] width 400 height 32
type input "colum"
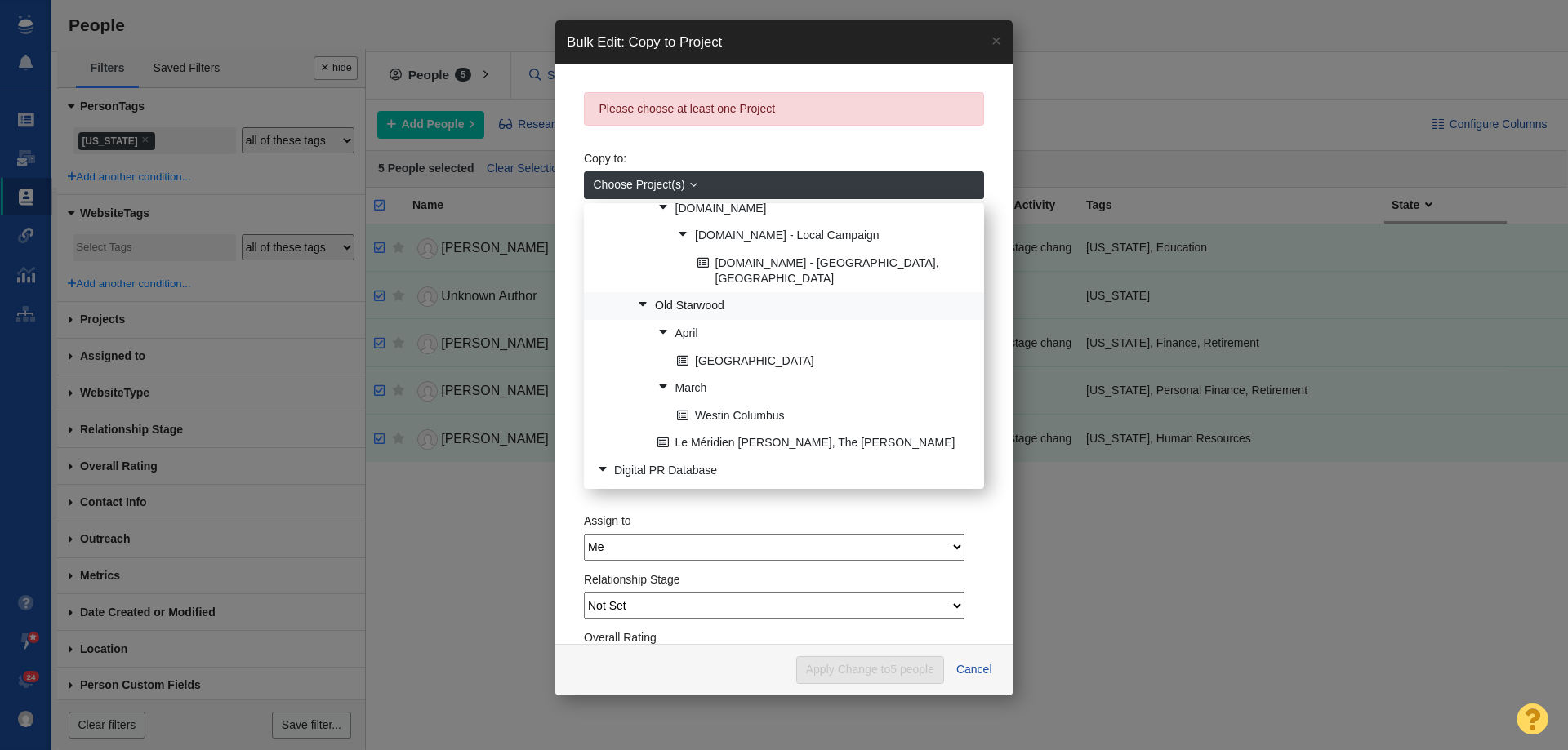
scroll to position [163, 0]
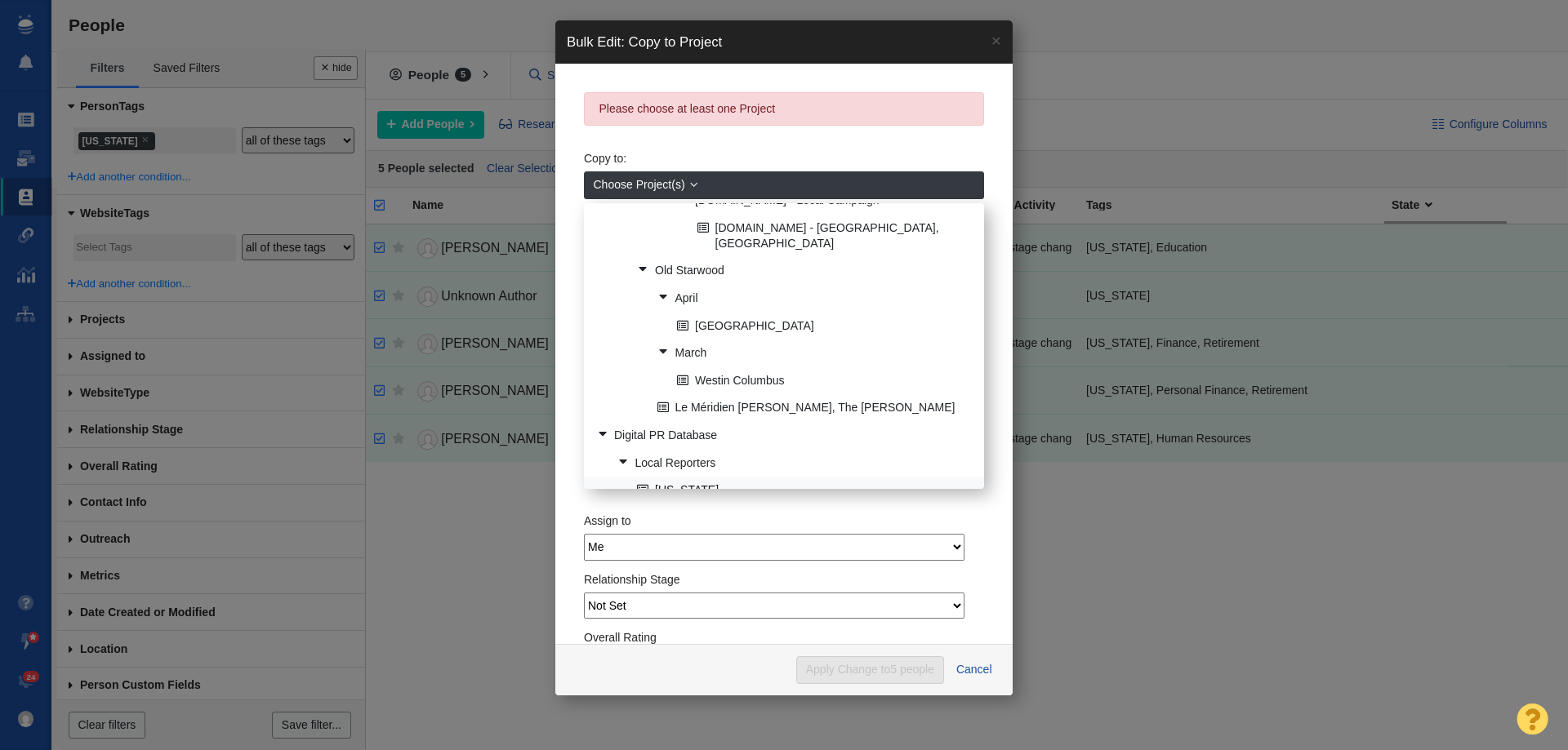
click at [692, 479] on link "[US_STATE]" at bounding box center [803, 491] width 342 height 25
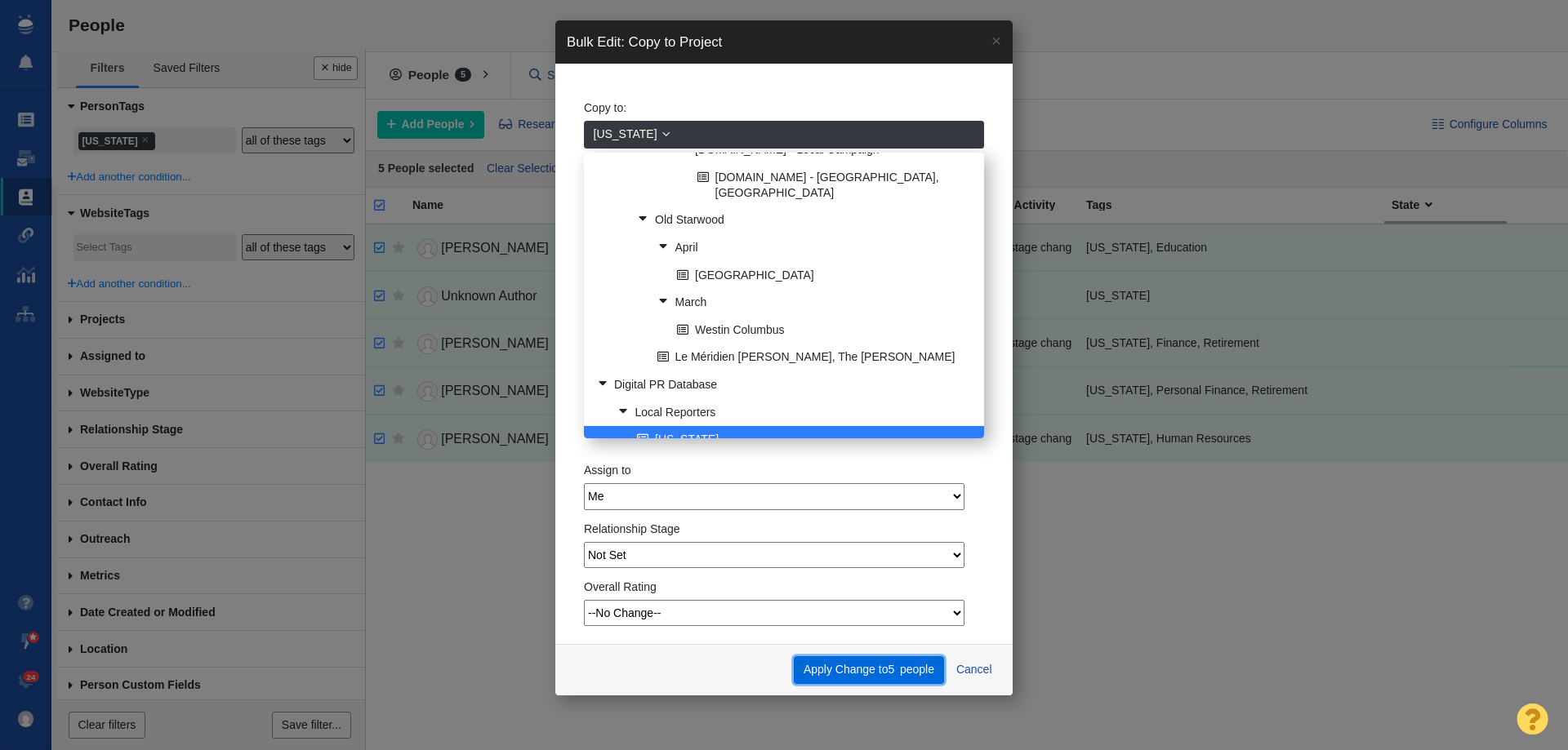
click at [861, 666] on button "Apply Change to 5 people" at bounding box center [868, 670] width 150 height 28
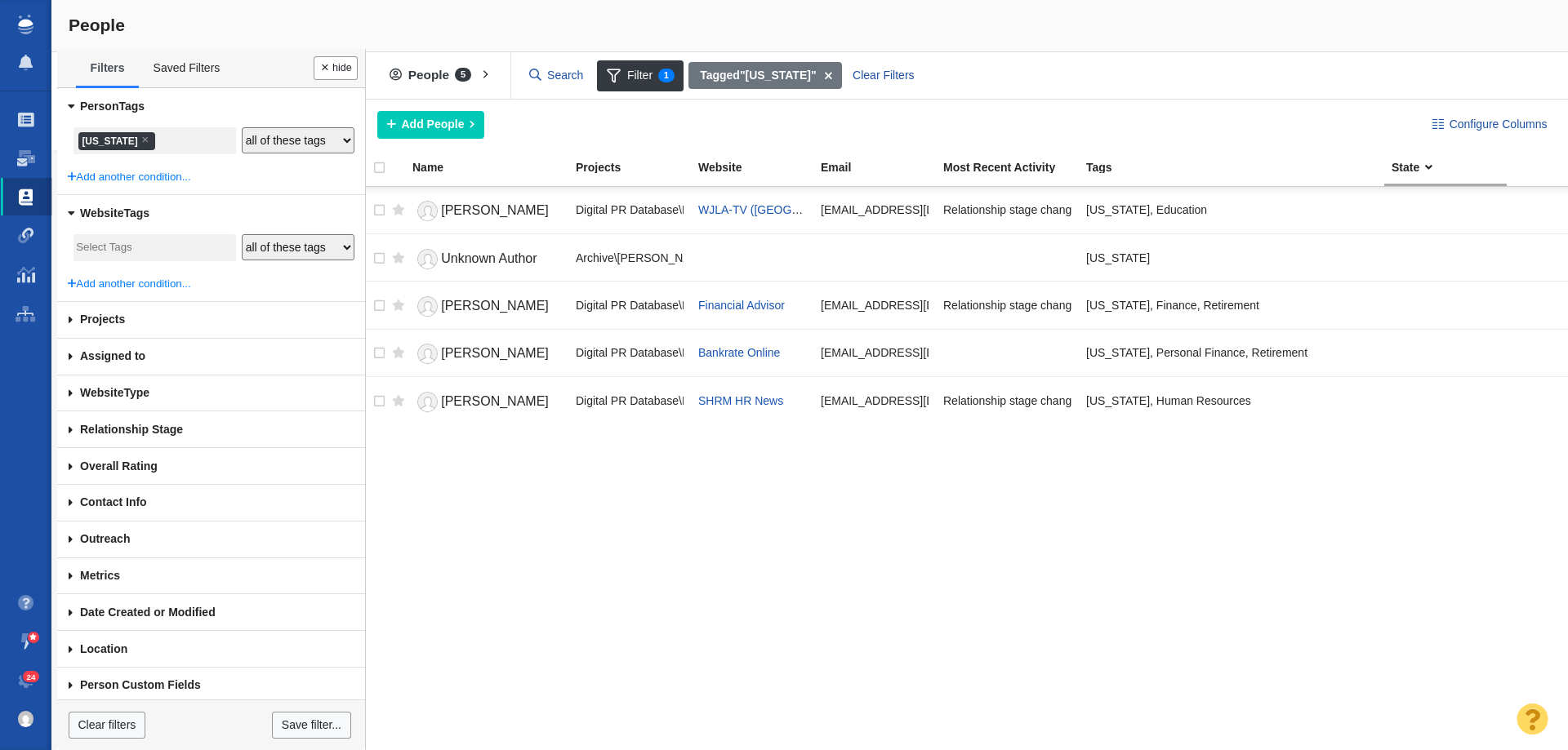
click at [134, 142] on li "× District of Columbia" at bounding box center [116, 142] width 77 height 18
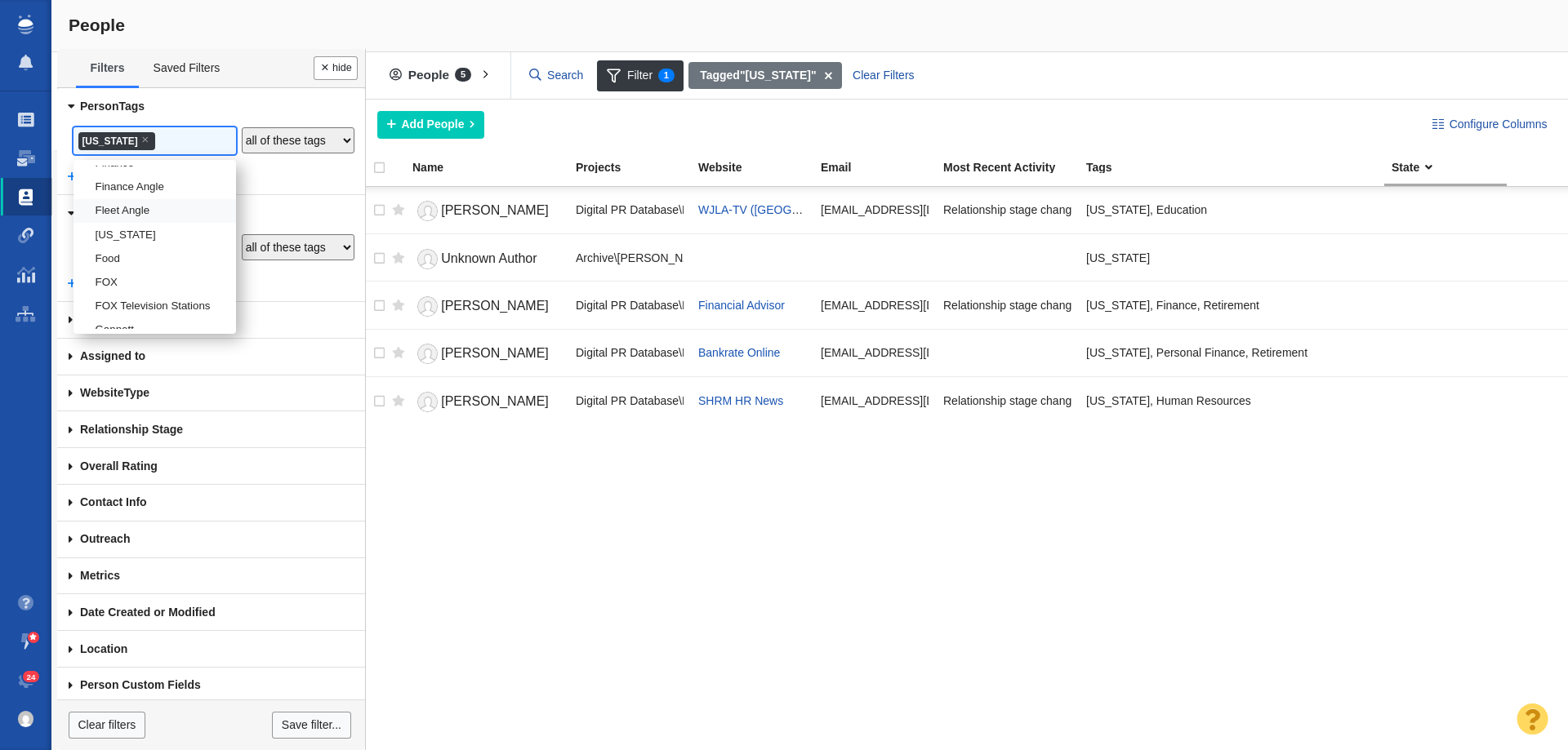
scroll to position [901, 0]
click at [118, 218] on li "[US_STATE]" at bounding box center [155, 206] width 162 height 23
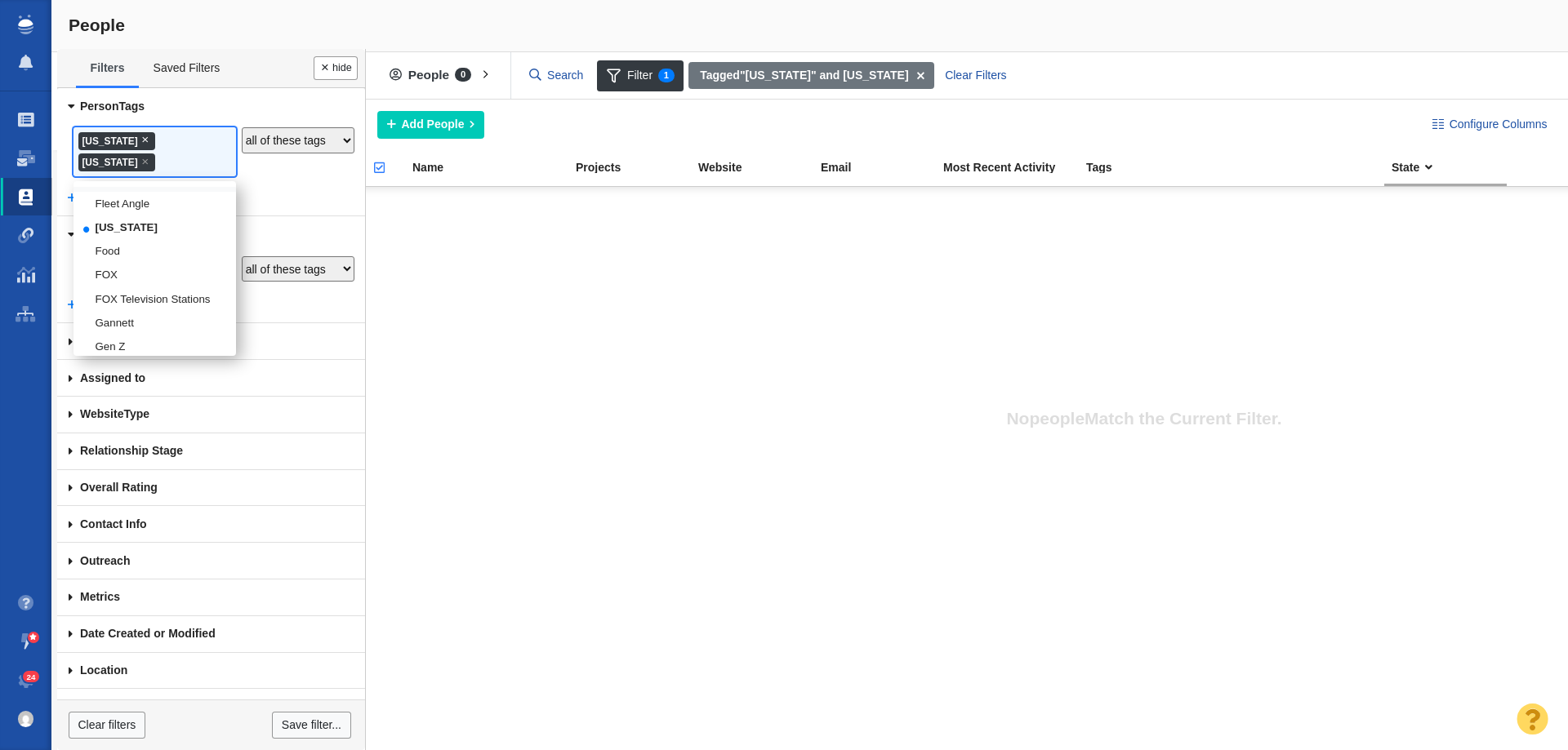
click at [149, 143] on span "×" at bounding box center [145, 140] width 7 height 13
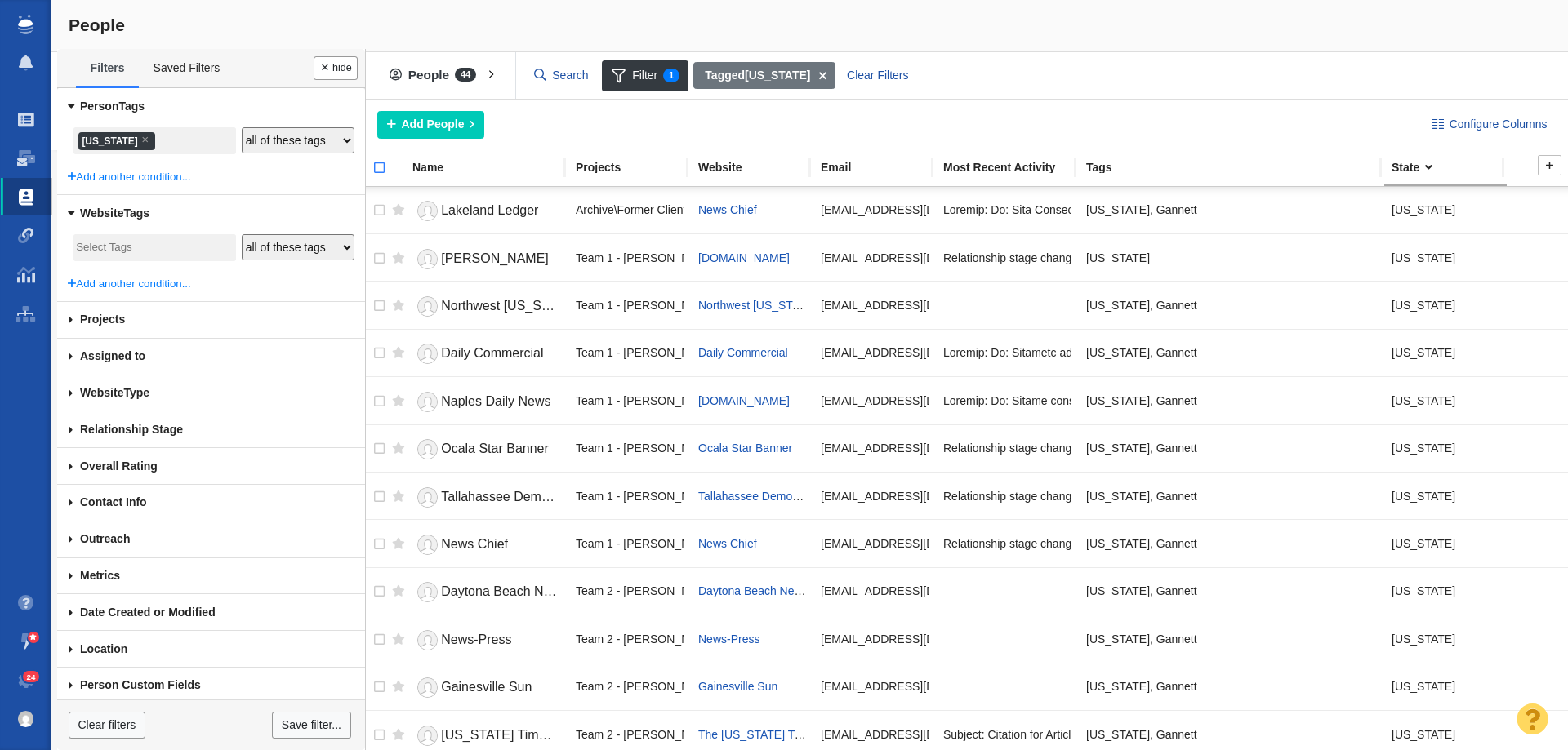
click at [375, 172] on input "checkbox" at bounding box center [371, 177] width 24 height 36
checkbox input "true"
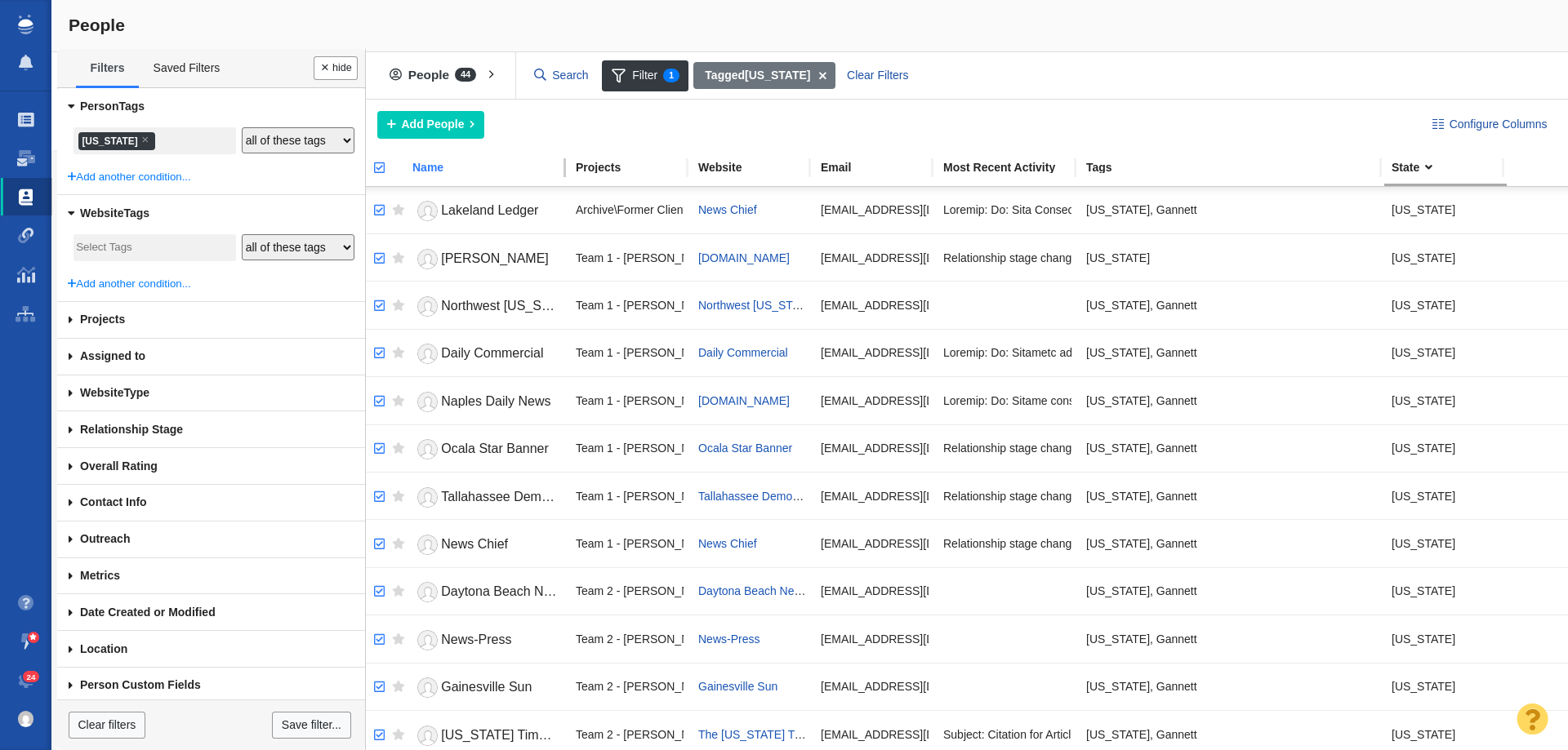
checkbox input "true"
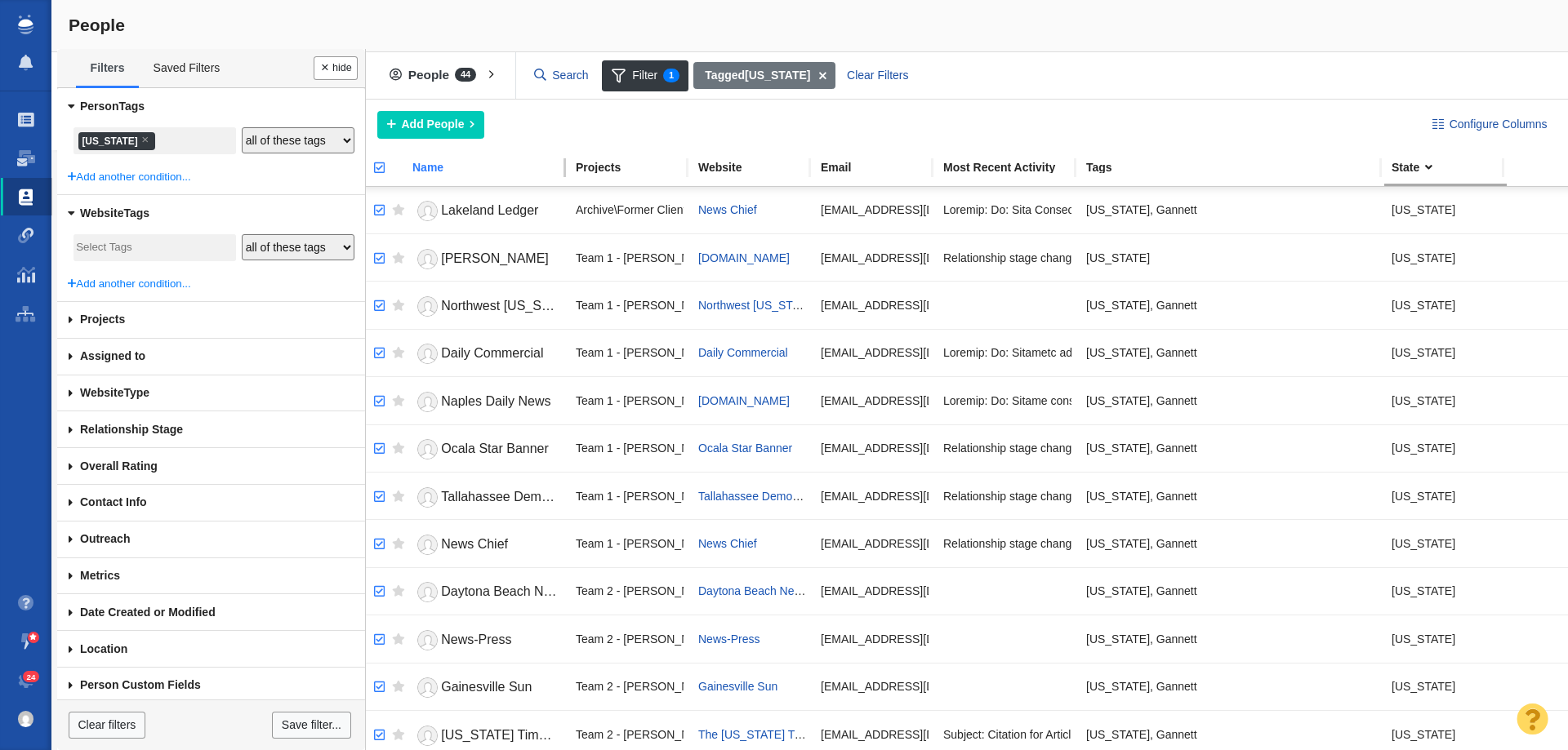
checkbox input "true"
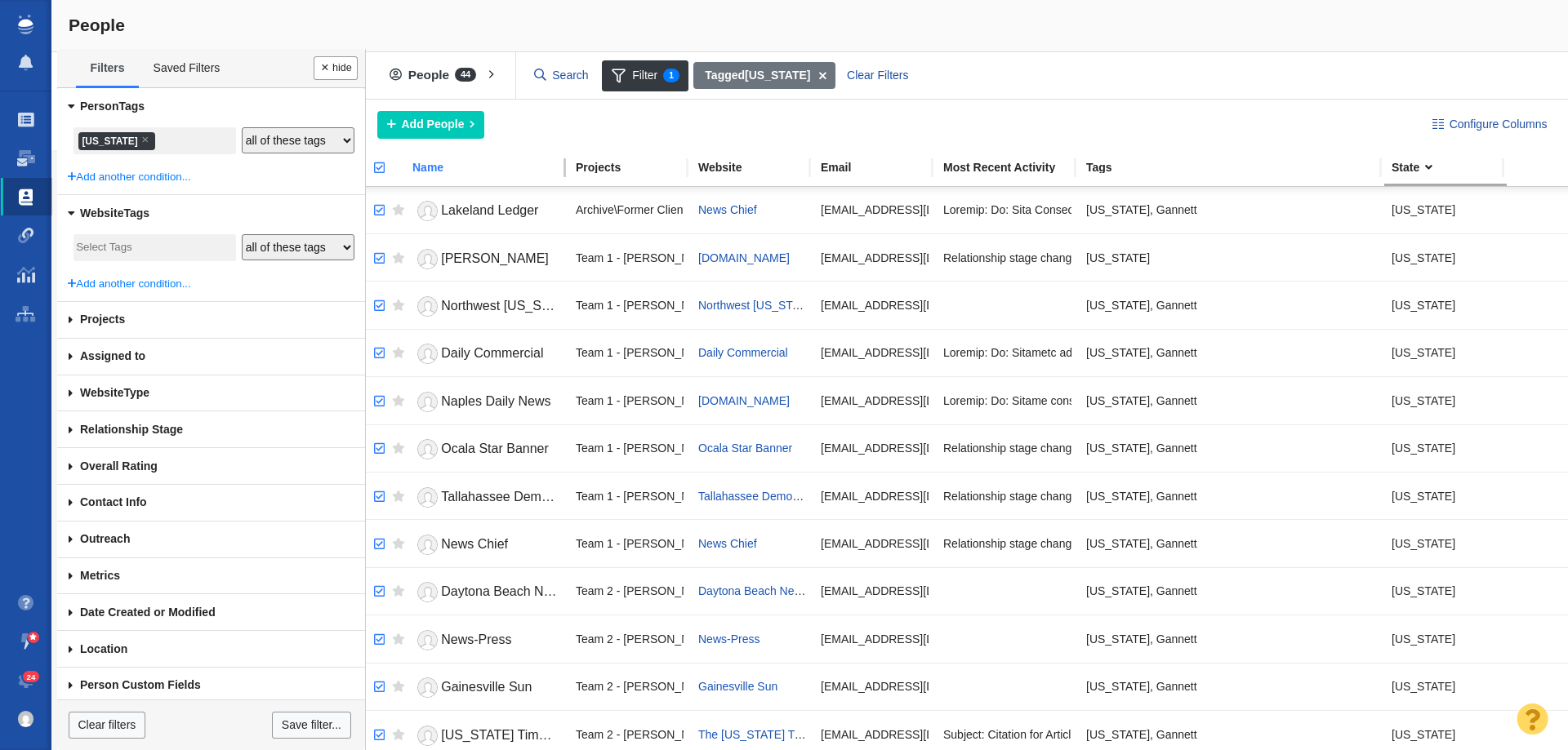
checkbox input "true"
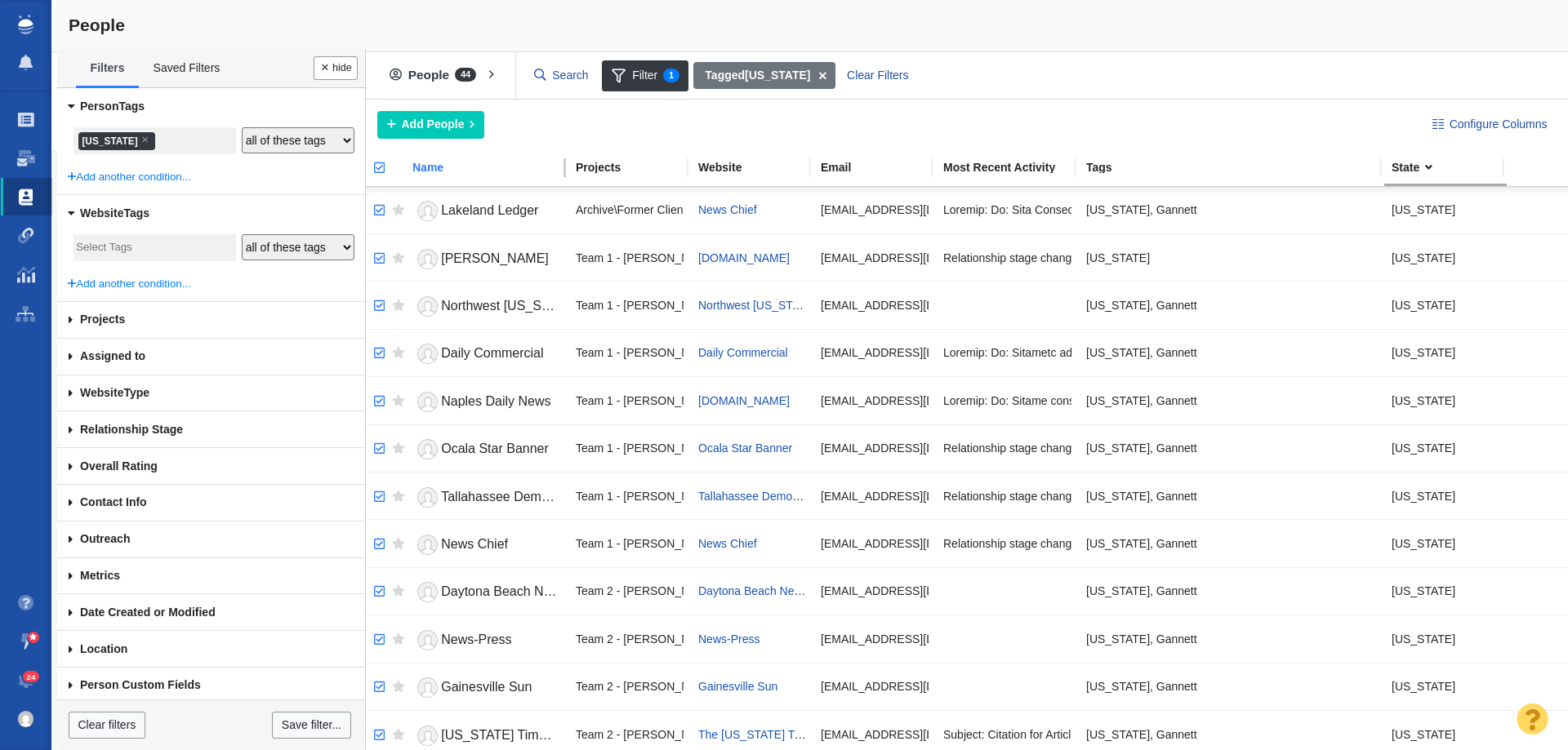
checkbox input "true"
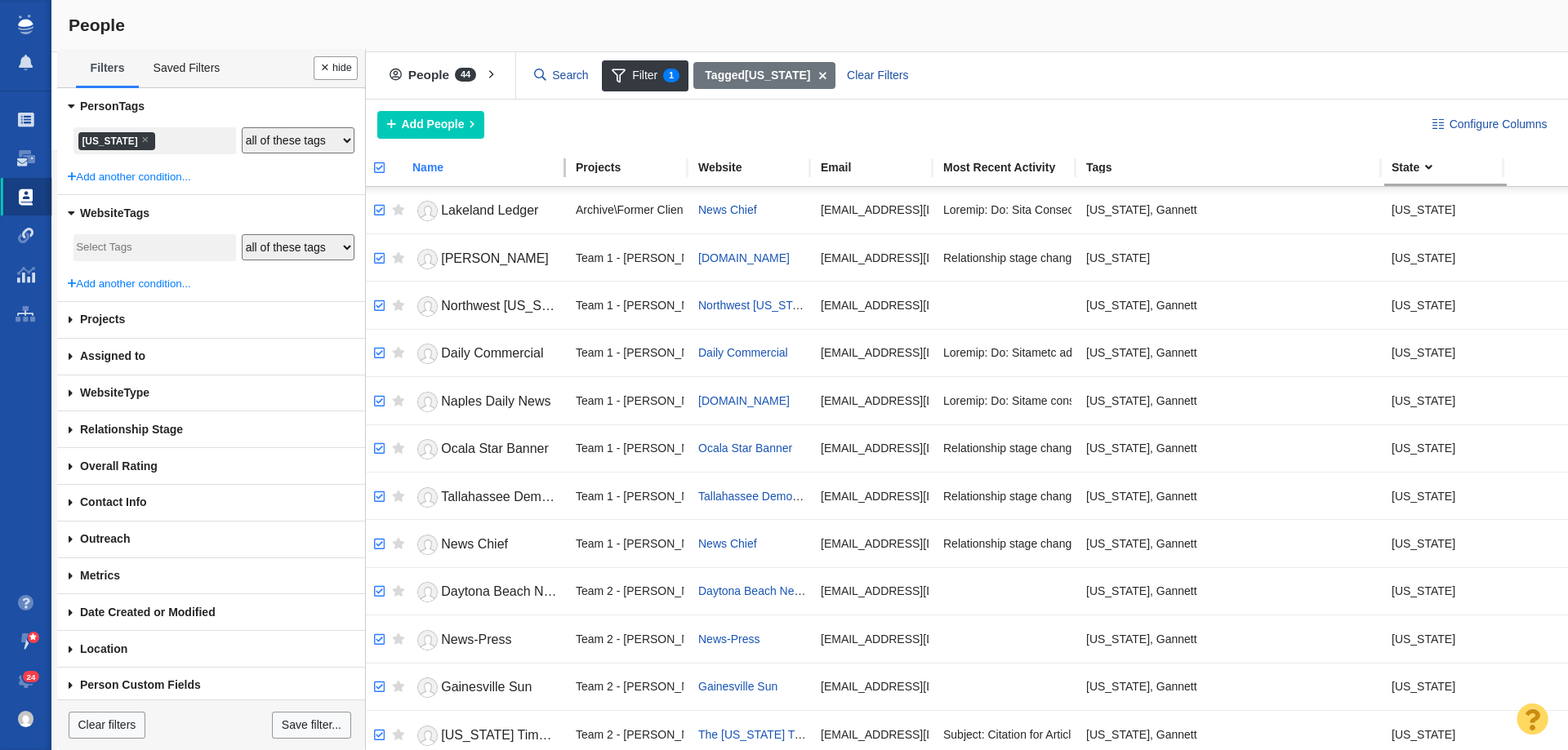
checkbox input "true"
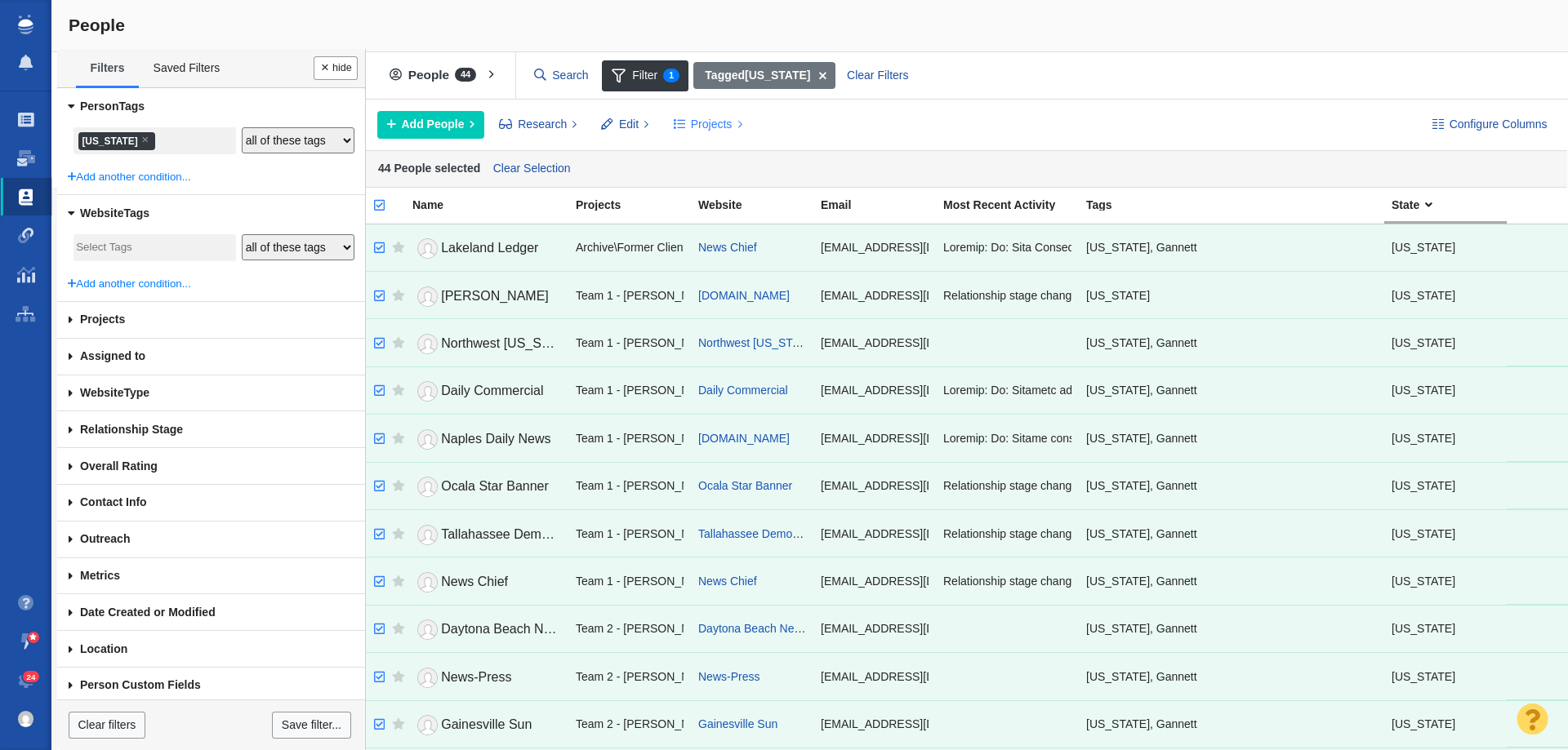
click at [689, 123] on button "Projects" at bounding box center [707, 124] width 87 height 28
click at [703, 166] on div "Copy to Project" at bounding box center [778, 161] width 229 height 25
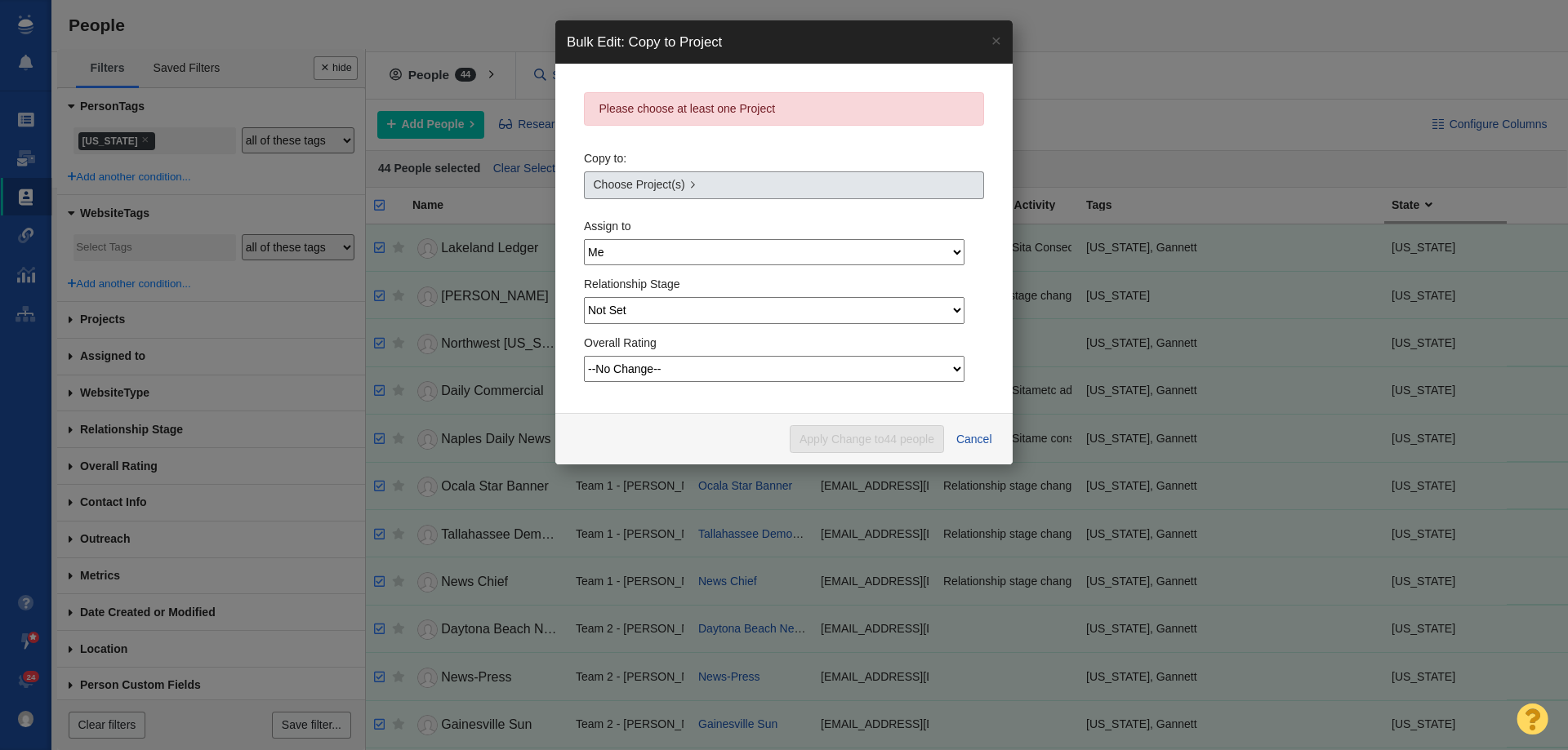
click at [681, 179] on span "Choose Project(s)" at bounding box center [638, 185] width 91 height 17
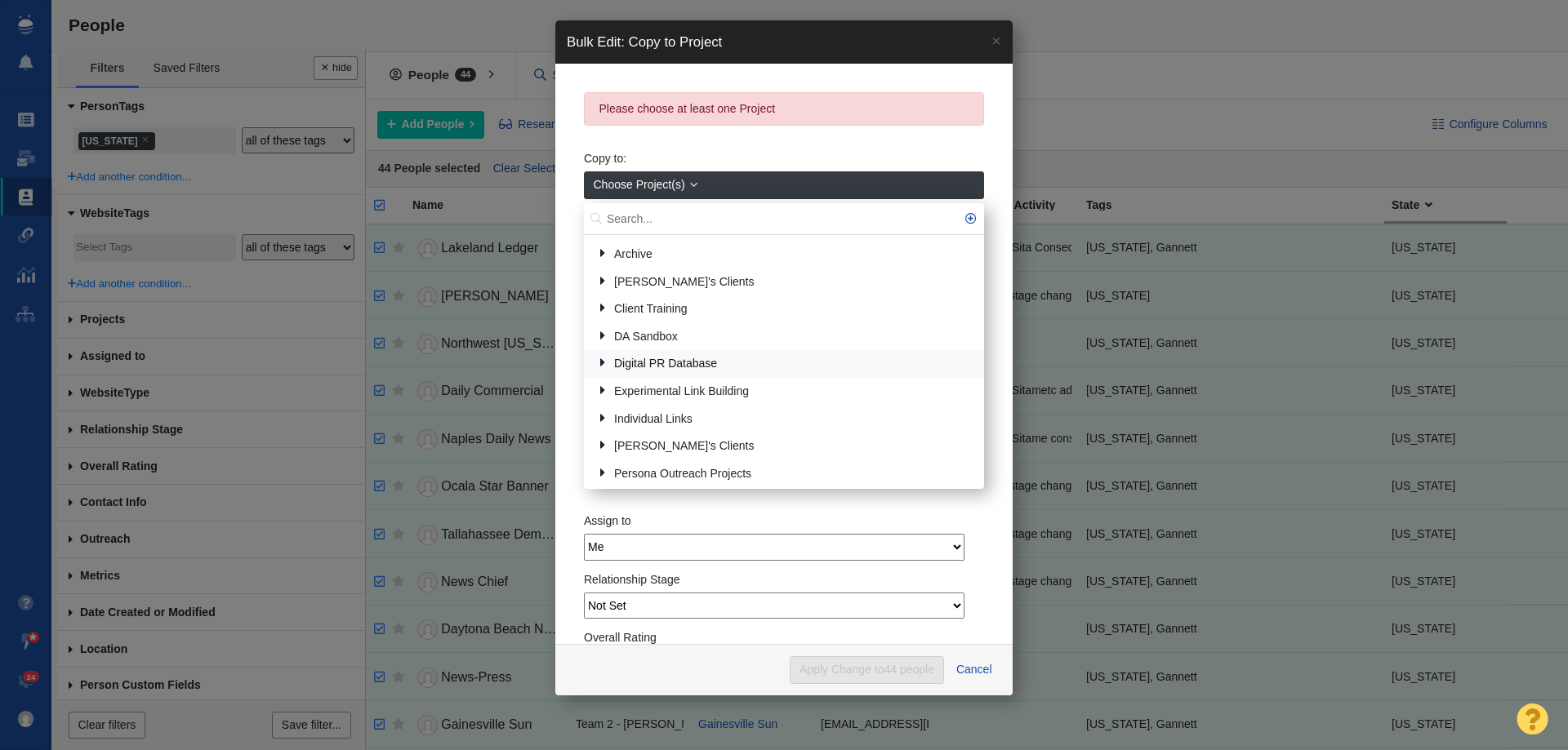
click at [629, 364] on link "Digital PR Database" at bounding box center [784, 364] width 383 height 25
click at [646, 395] on link "Local Reporters" at bounding box center [793, 391] width 362 height 25
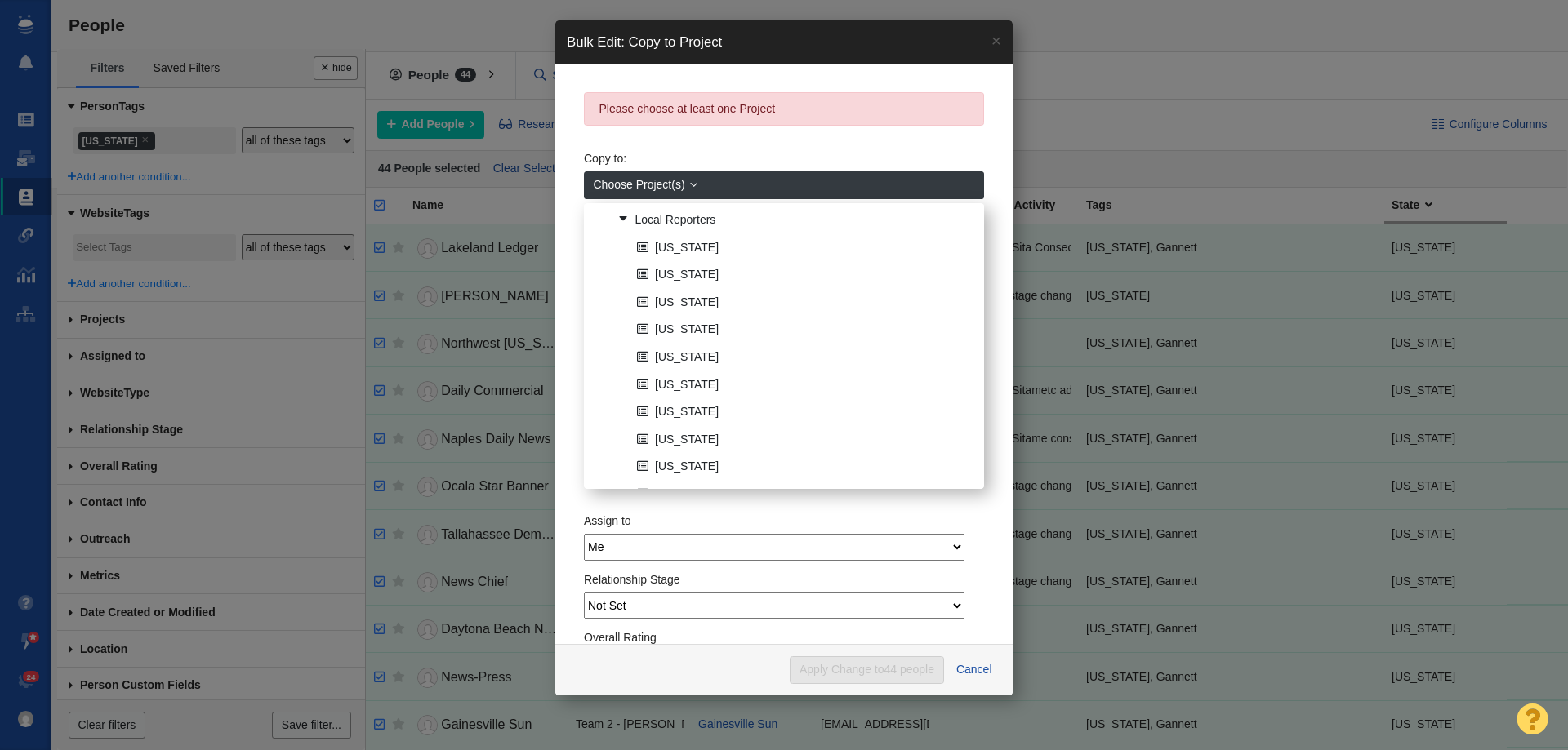
scroll to position [0, 0]
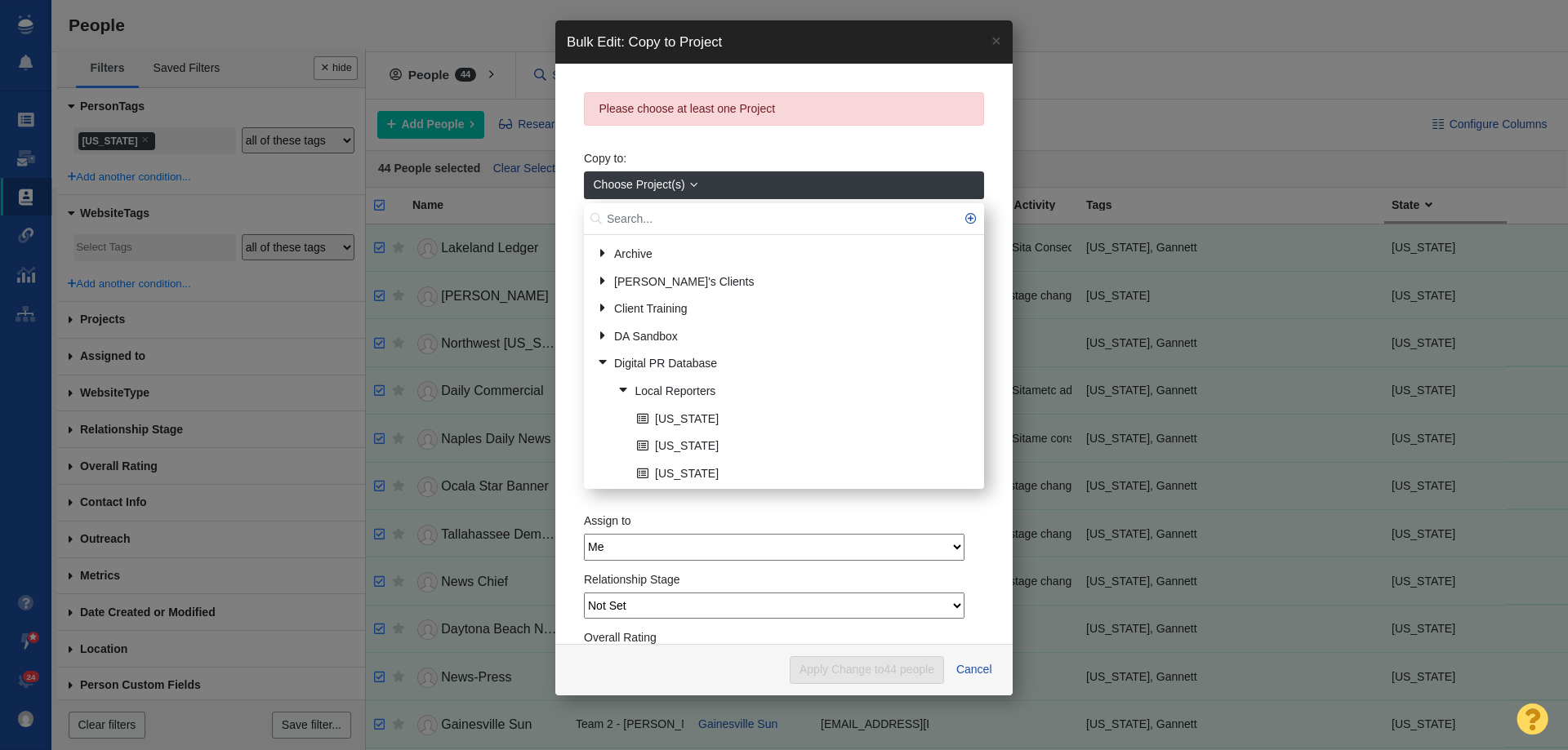
click at [646, 218] on input "text" at bounding box center [784, 219] width 400 height 32
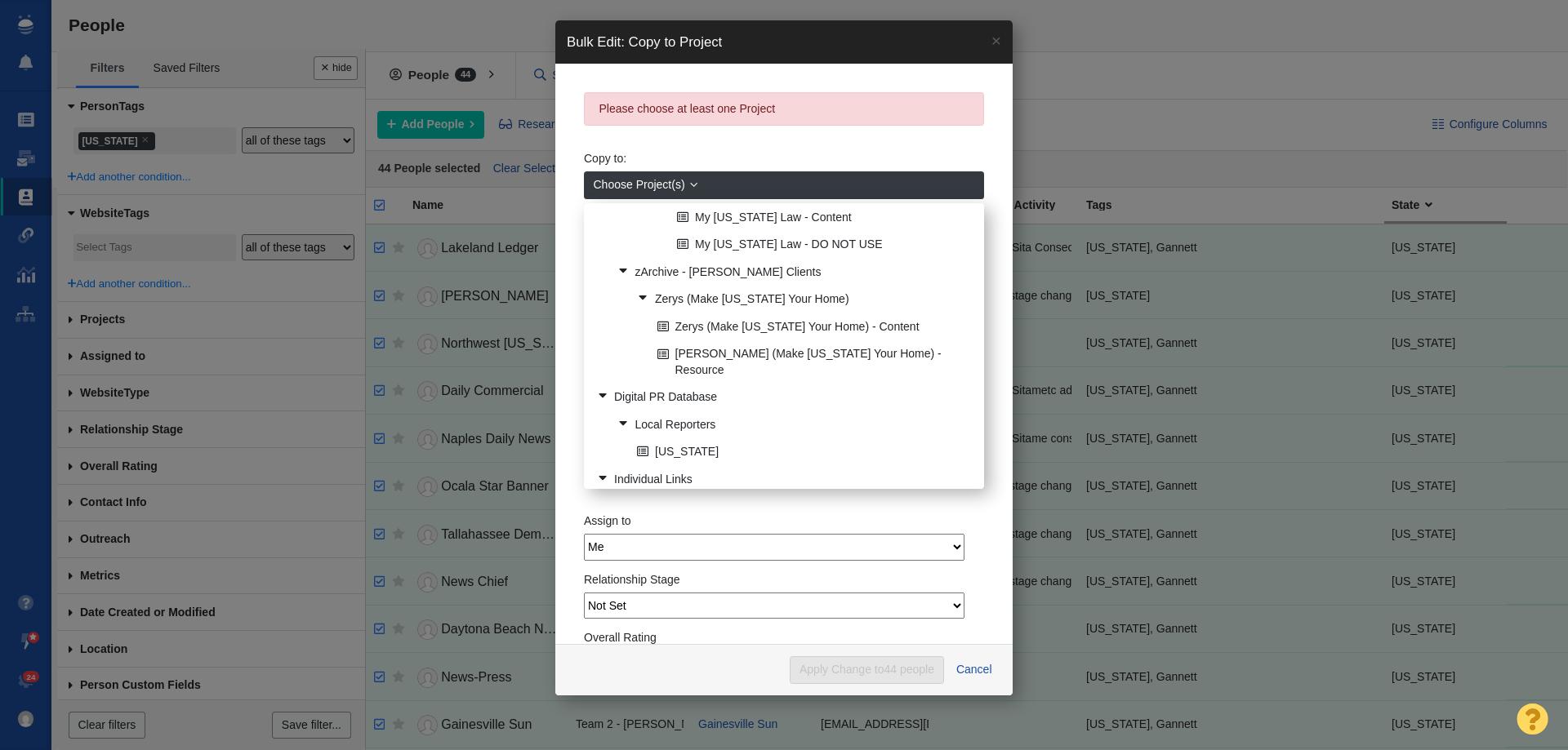
scroll to position [408, 0]
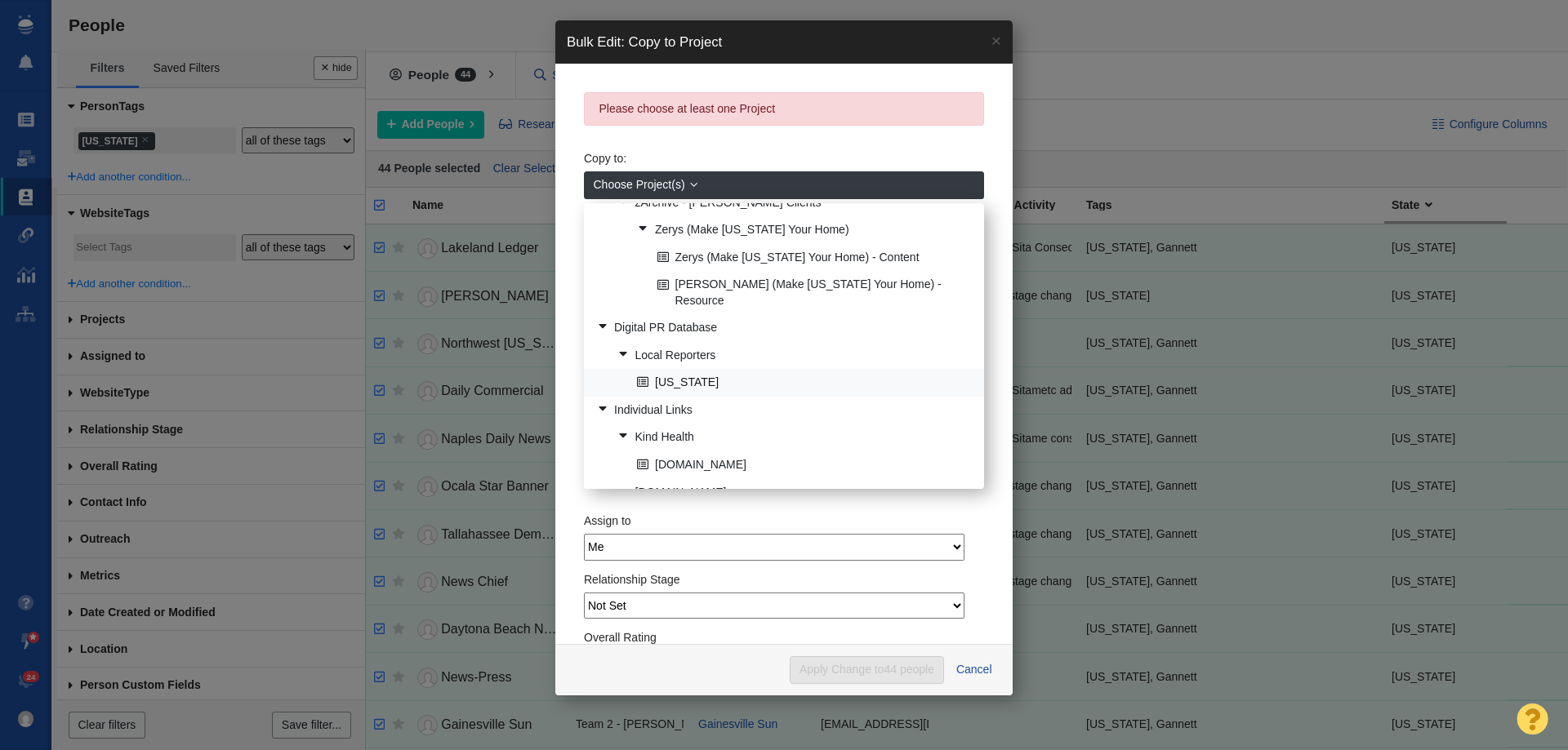
click at [697, 370] on link "[US_STATE]" at bounding box center [803, 383] width 342 height 25
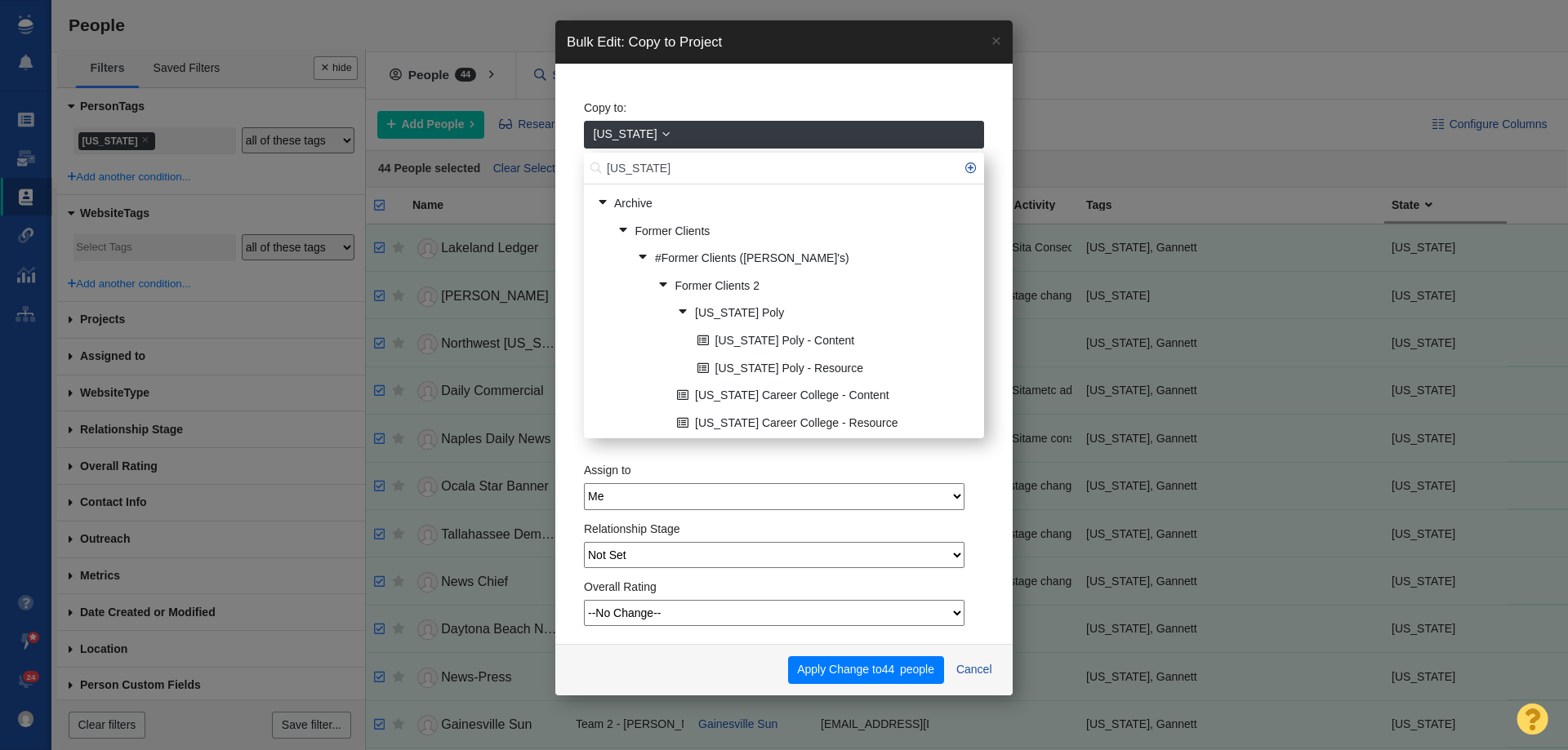
scroll to position [429, 0]
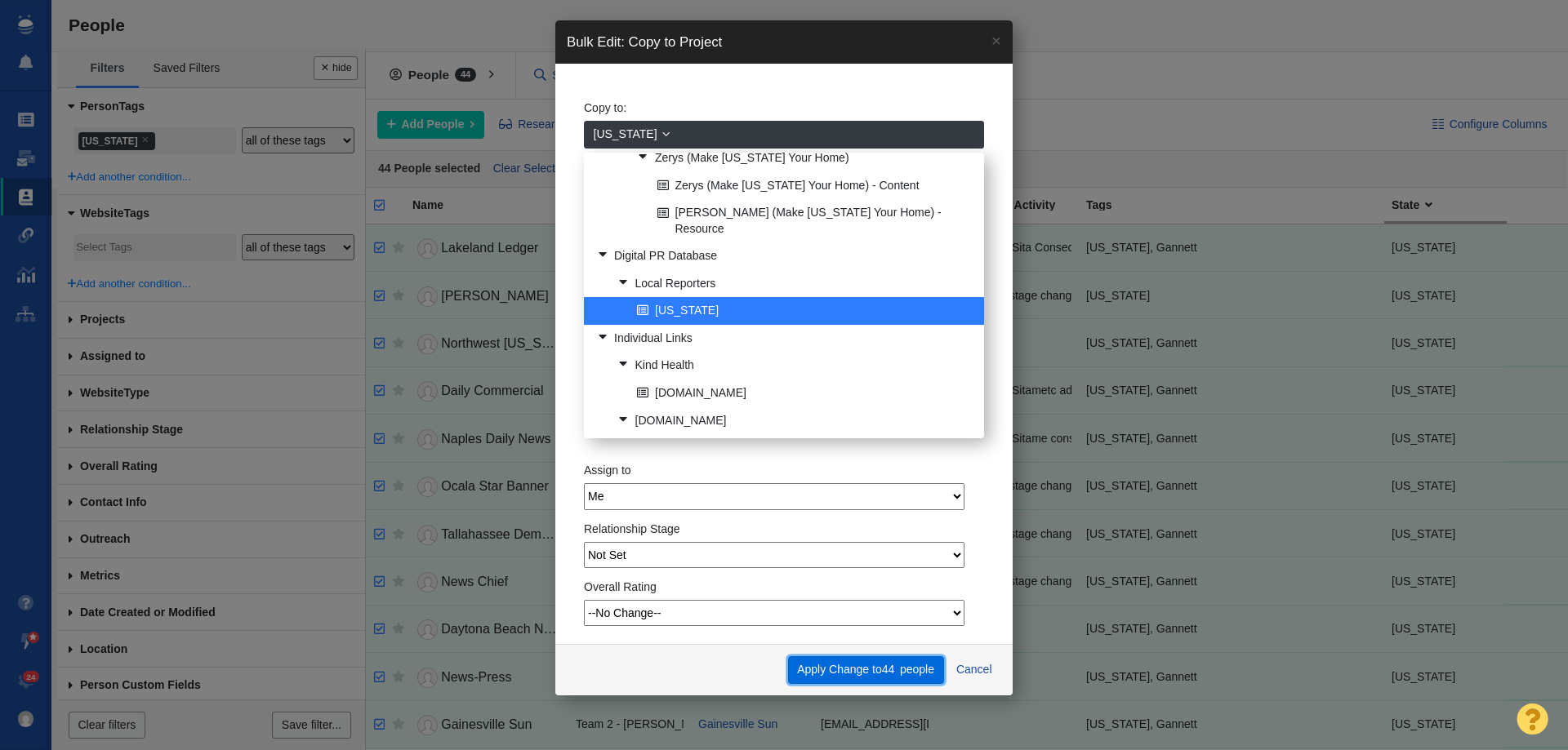
click at [838, 670] on button "Apply Change to 44 people" at bounding box center [866, 670] width 156 height 28
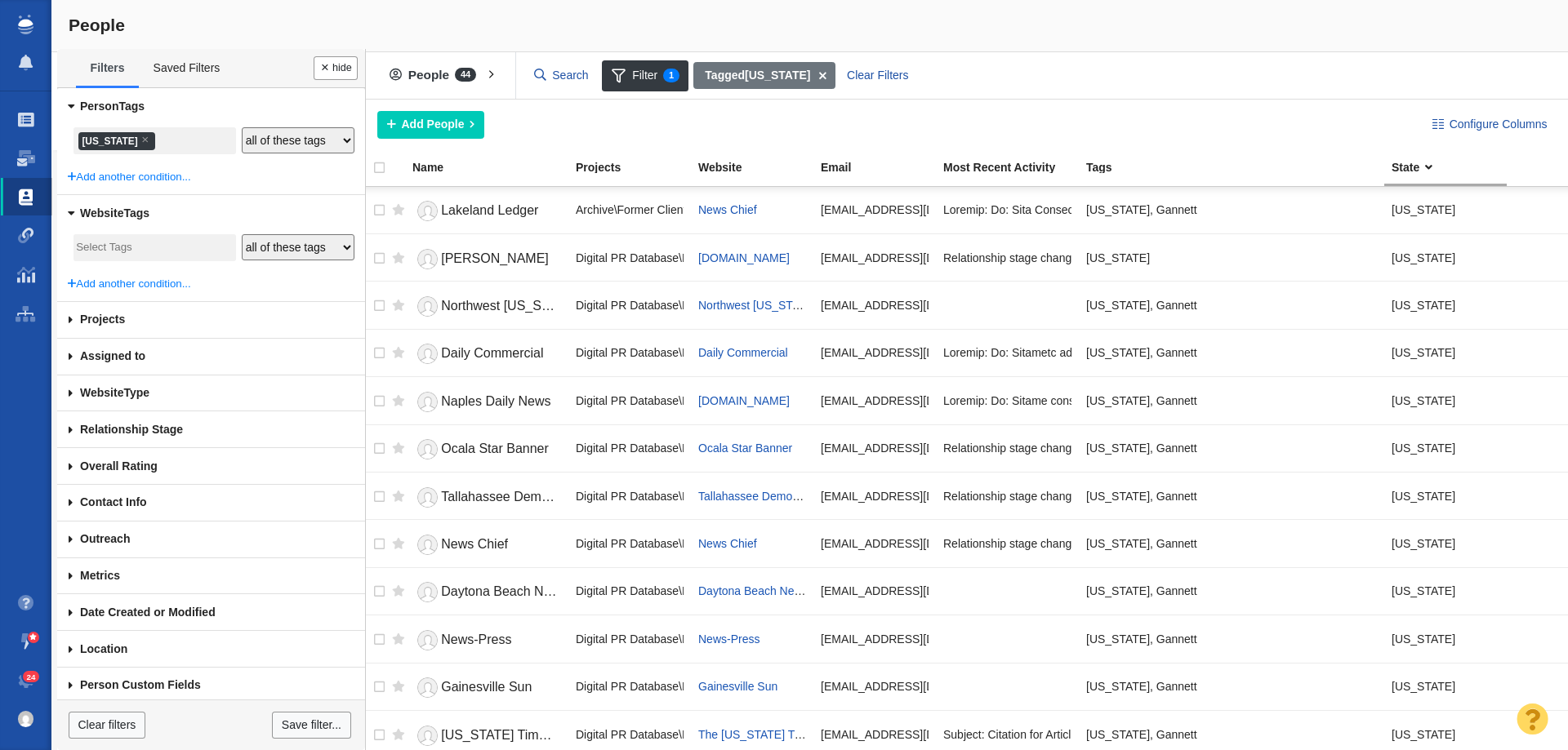
click at [108, 142] on li "× Florida" at bounding box center [116, 142] width 77 height 18
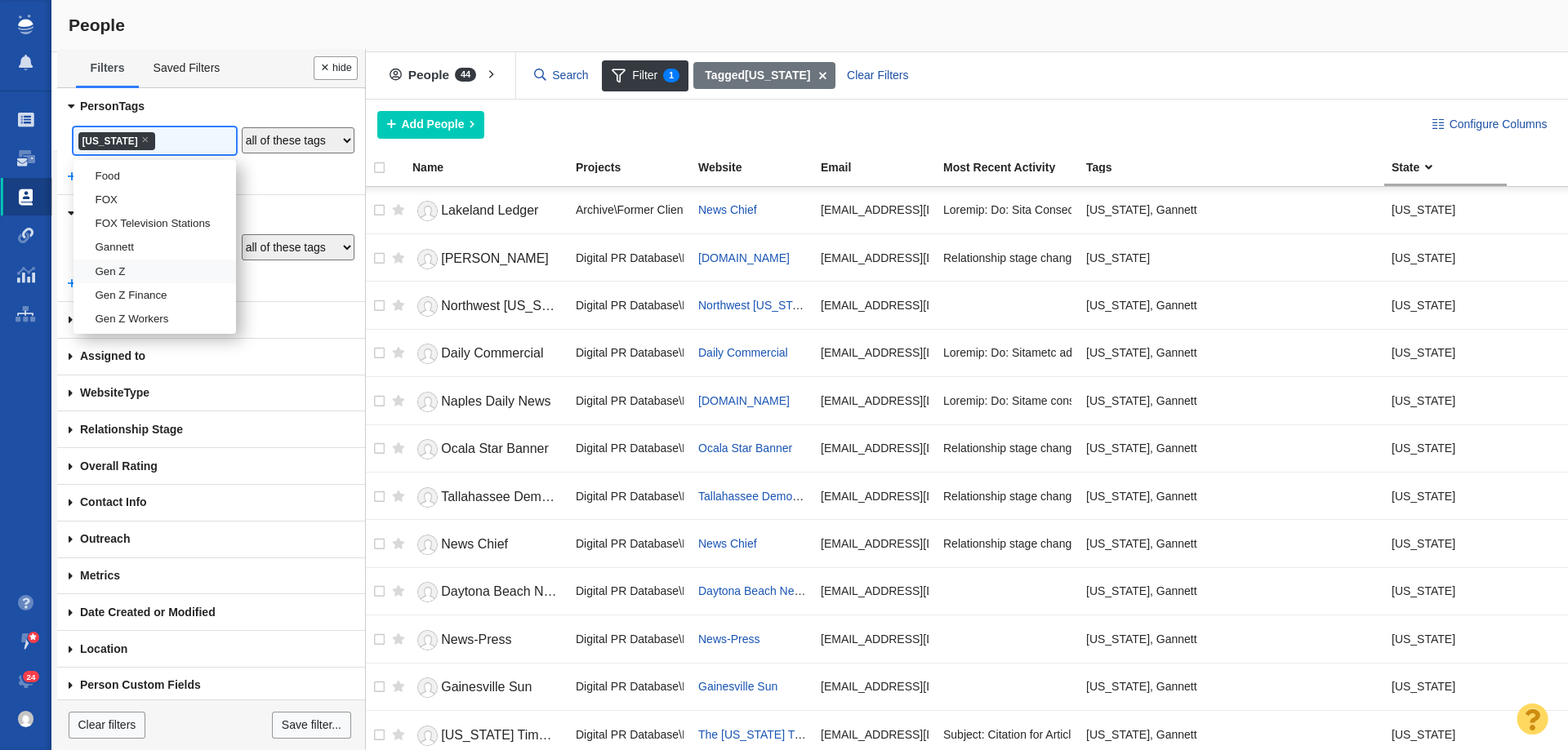
scroll to position [1036, 0]
click at [126, 273] on li "[US_STATE]" at bounding box center [155, 261] width 162 height 23
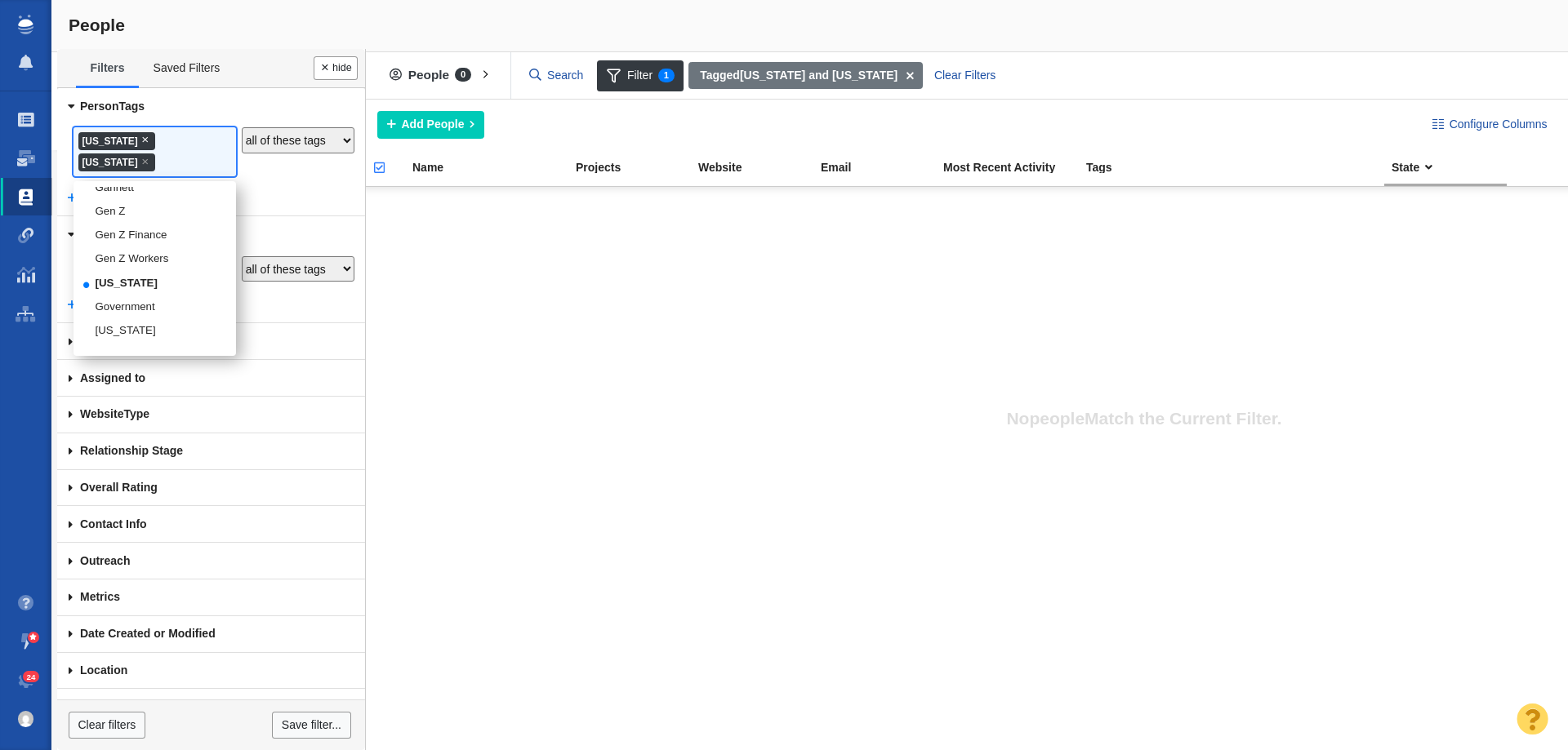
click at [142, 138] on span "×" at bounding box center [145, 140] width 7 height 13
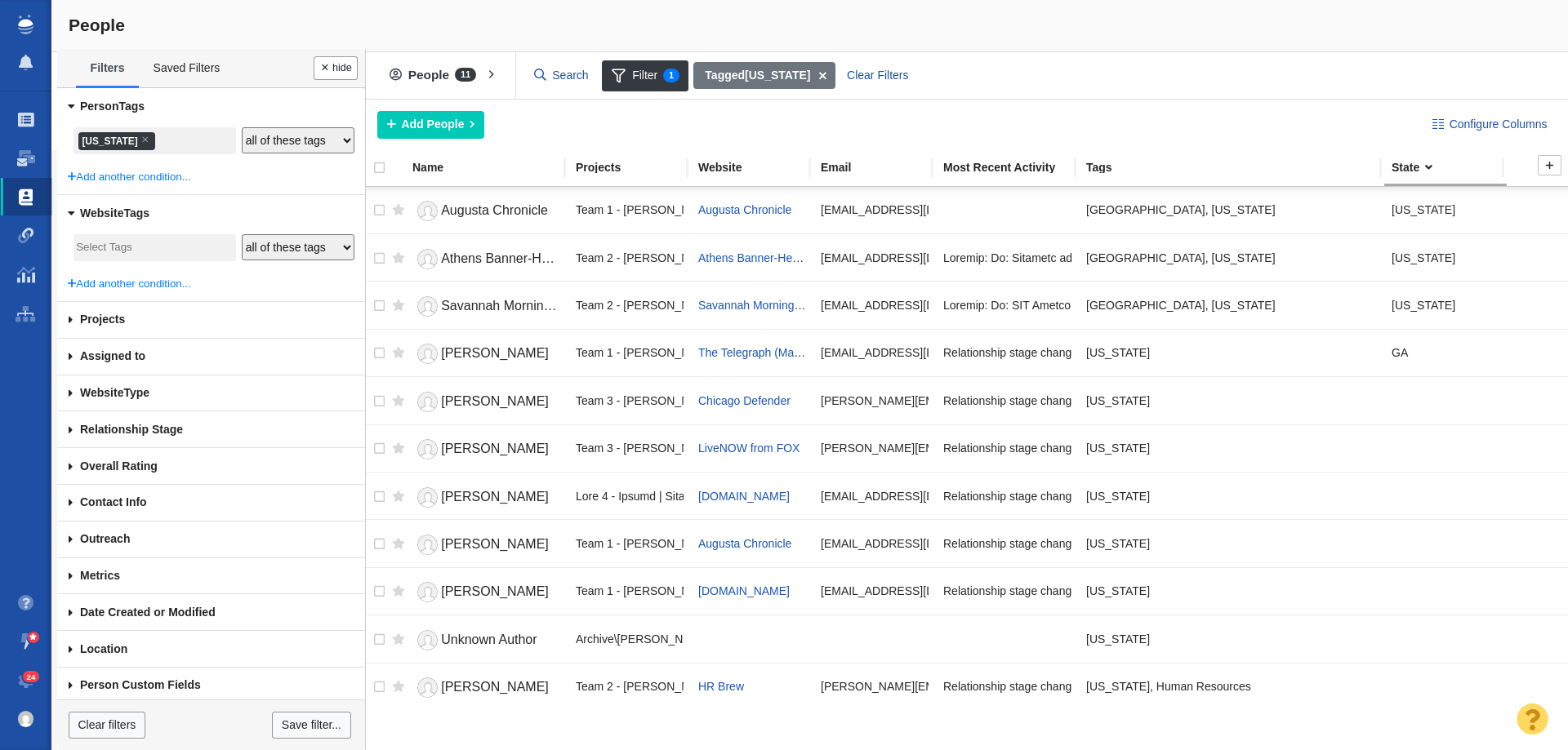
click at [386, 166] on div at bounding box center [395, 168] width 21 height 19
click at [378, 170] on input "checkbox" at bounding box center [371, 177] width 24 height 36
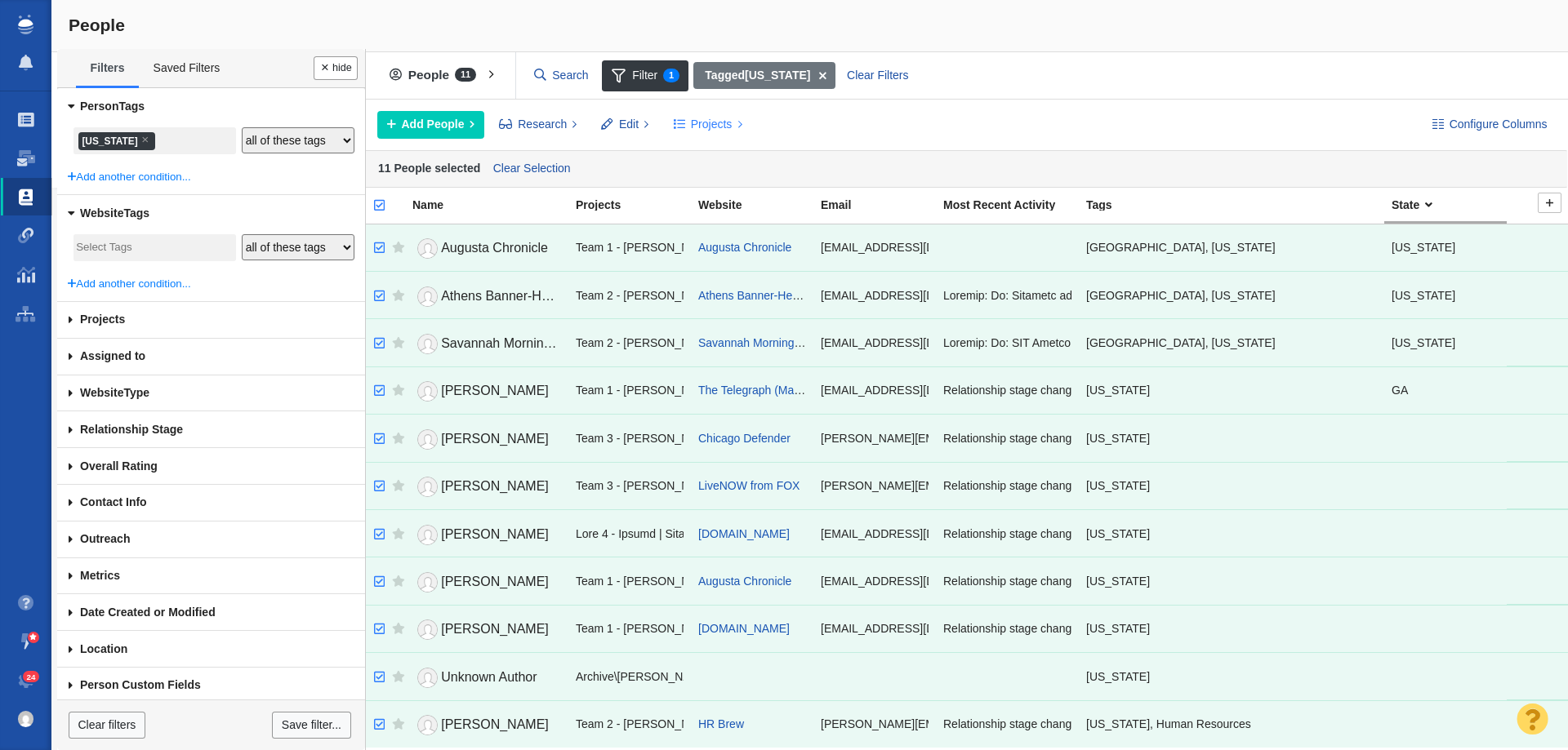
click at [700, 123] on span "Projects" at bounding box center [711, 124] width 41 height 17
click at [716, 156] on div "Copy to Project" at bounding box center [778, 161] width 229 height 25
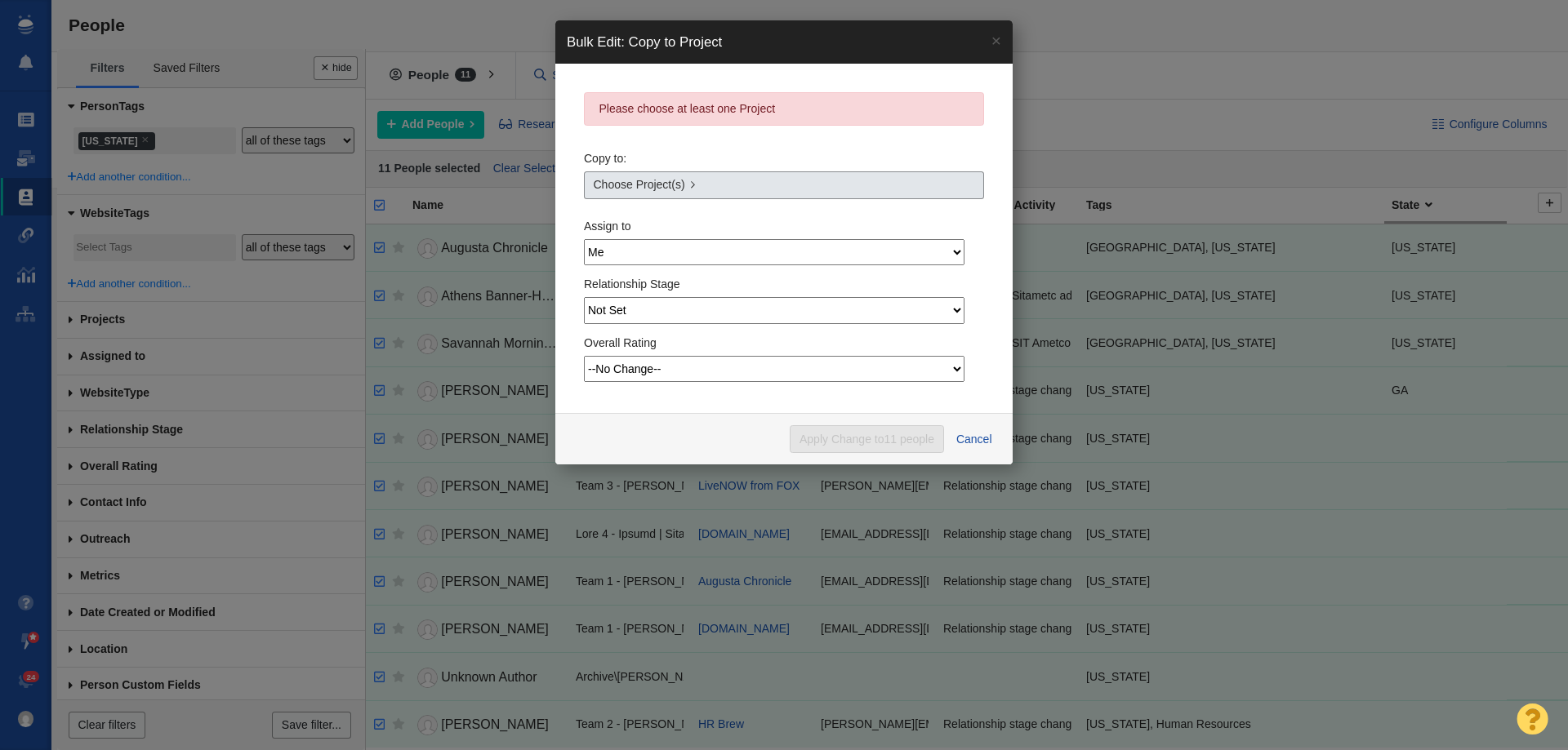
click at [723, 195] on link "Choose Project(s)" at bounding box center [784, 185] width 400 height 28
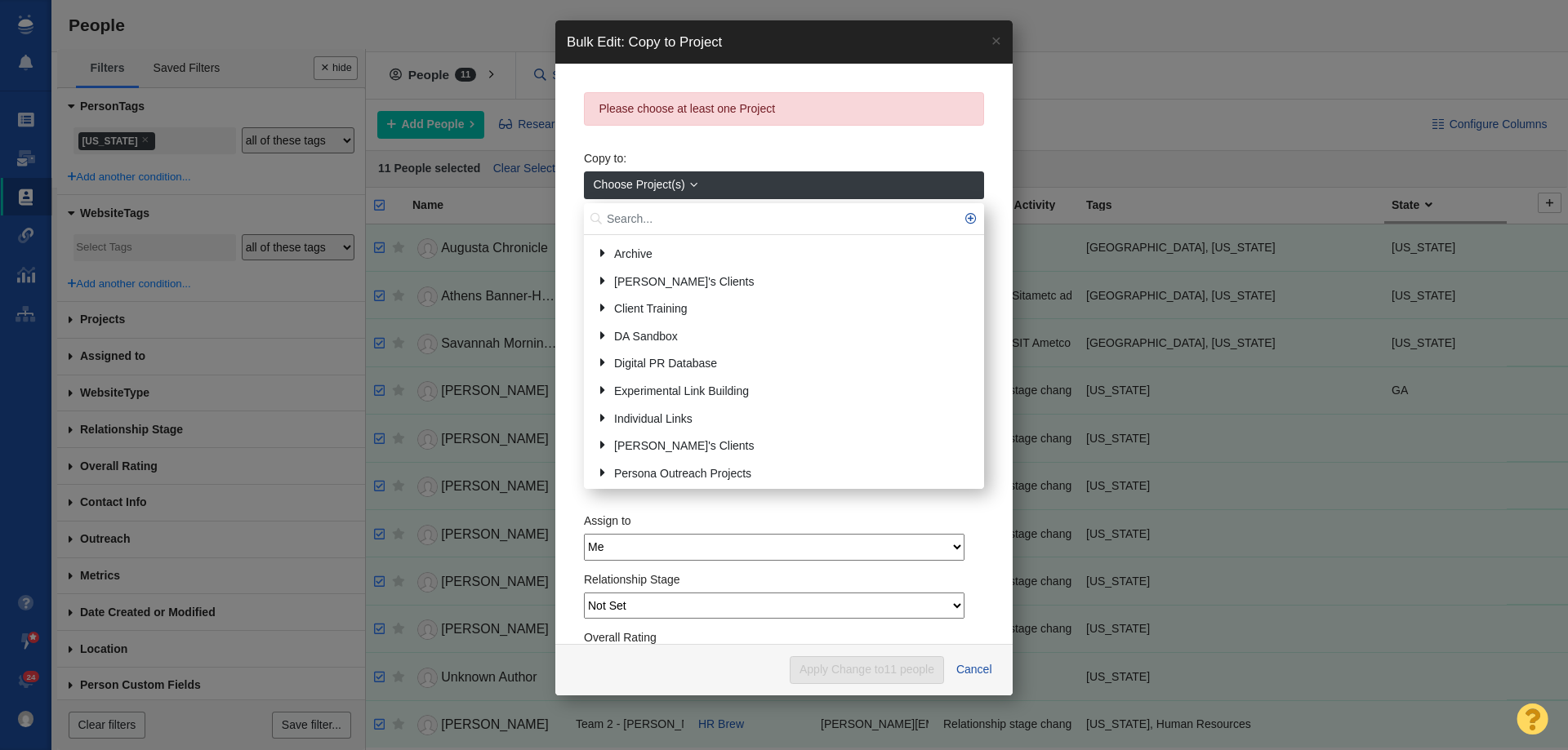
click at [679, 220] on input "text" at bounding box center [784, 219] width 400 height 32
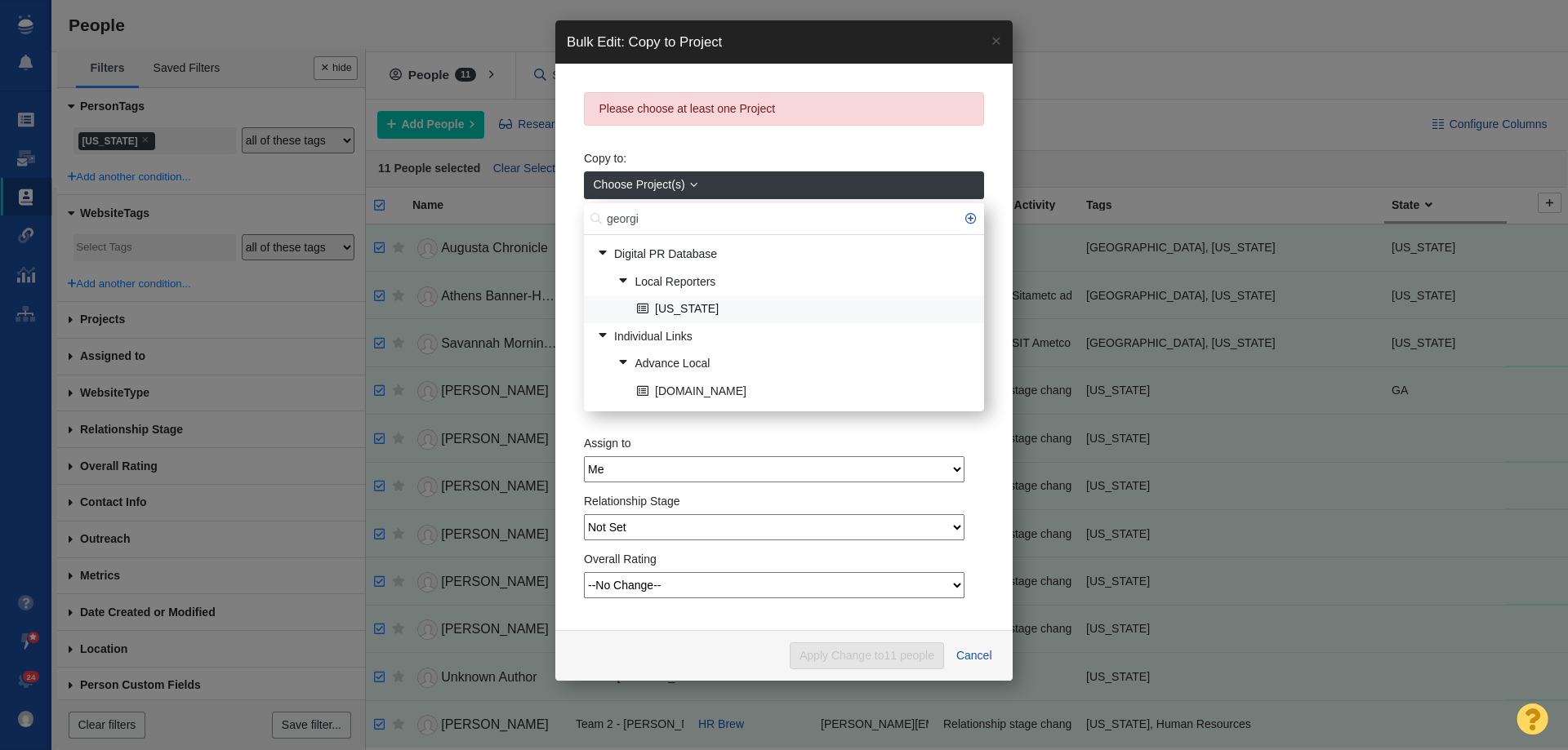
click at [681, 311] on link "[US_STATE]" at bounding box center [803, 310] width 342 height 25
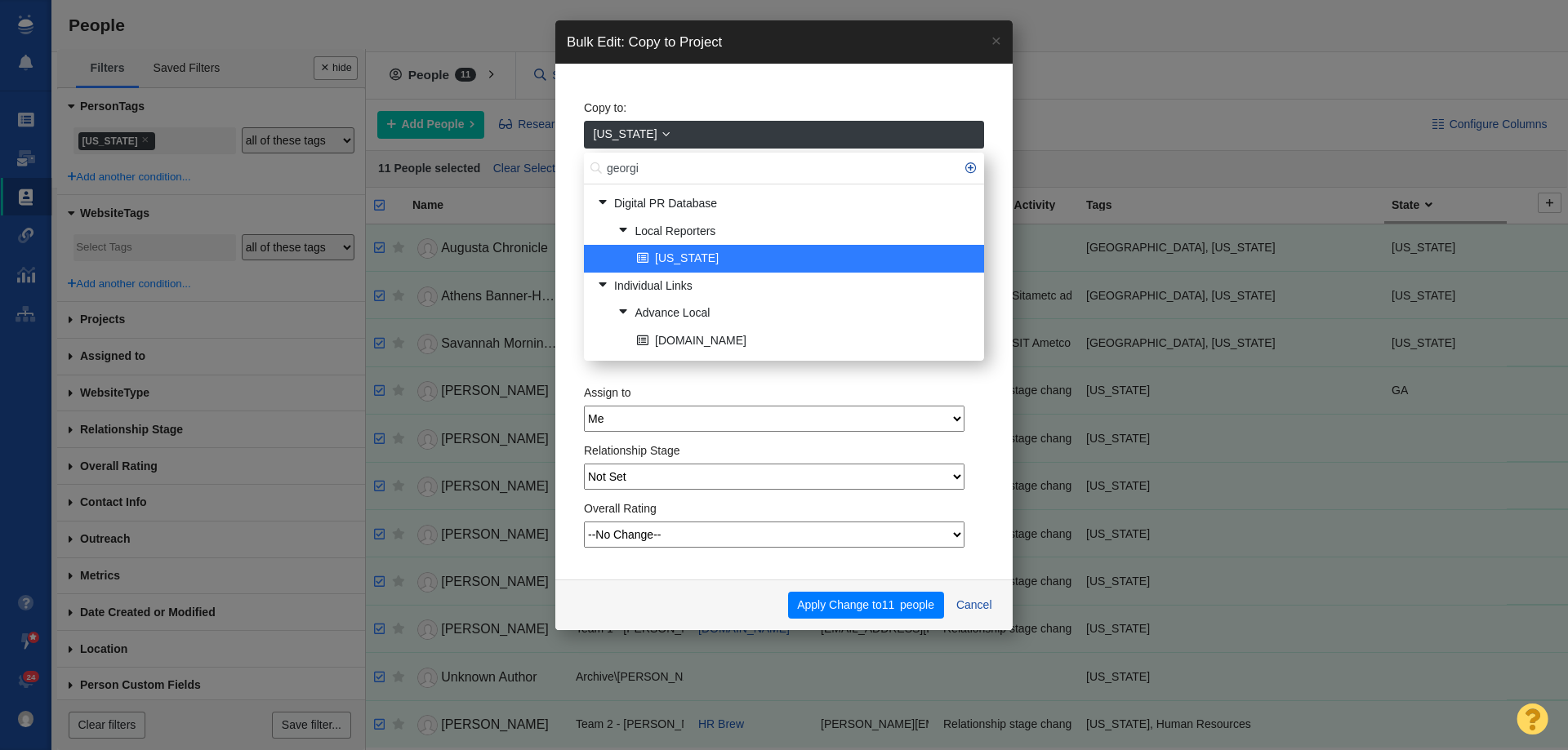
click at [853, 590] on div "Apply Change to 11 people Cancel" at bounding box center [784, 605] width 457 height 51
click at [855, 608] on button "Apply Change to 11 people" at bounding box center [866, 606] width 156 height 28
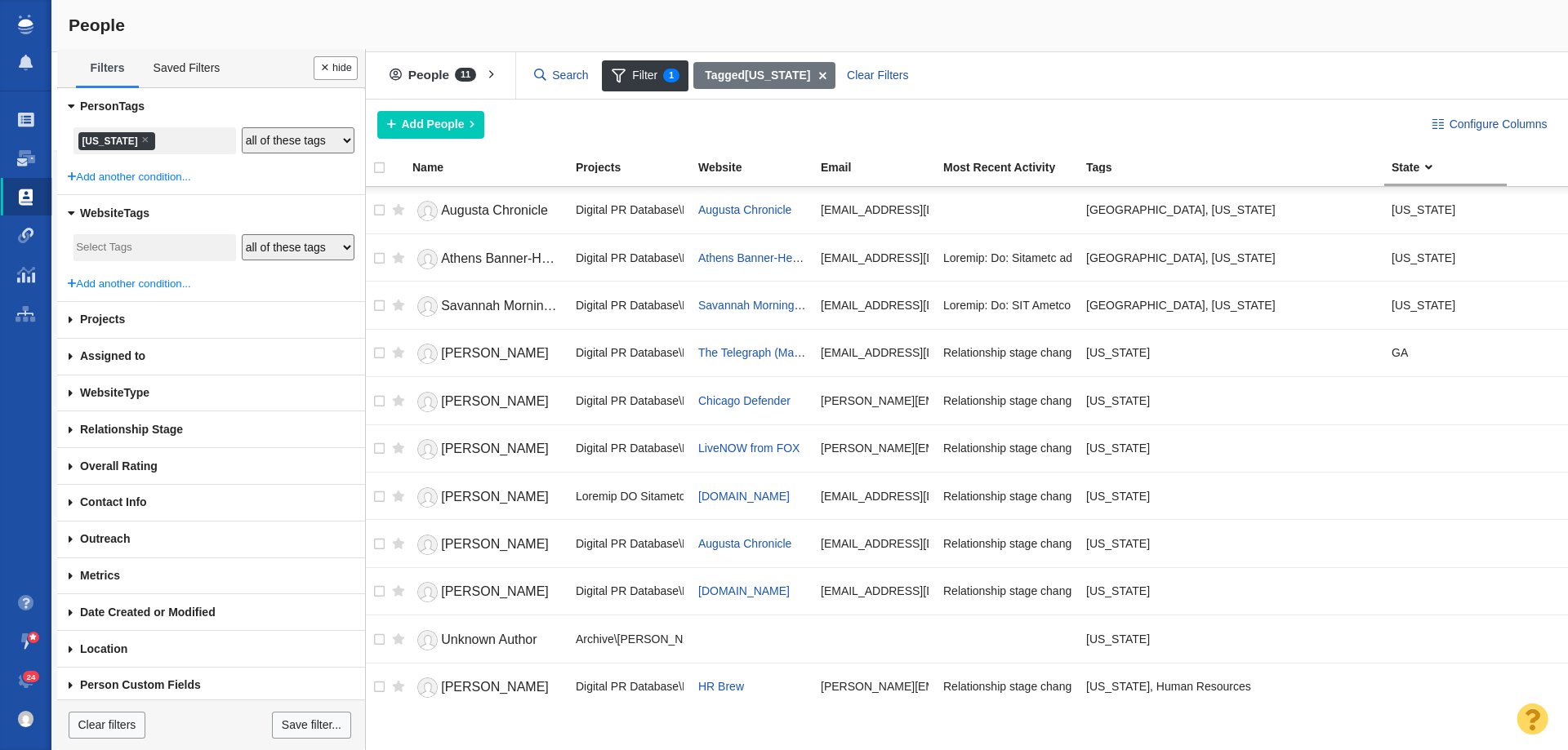
click at [108, 143] on li "× Georgia" at bounding box center [116, 142] width 77 height 18
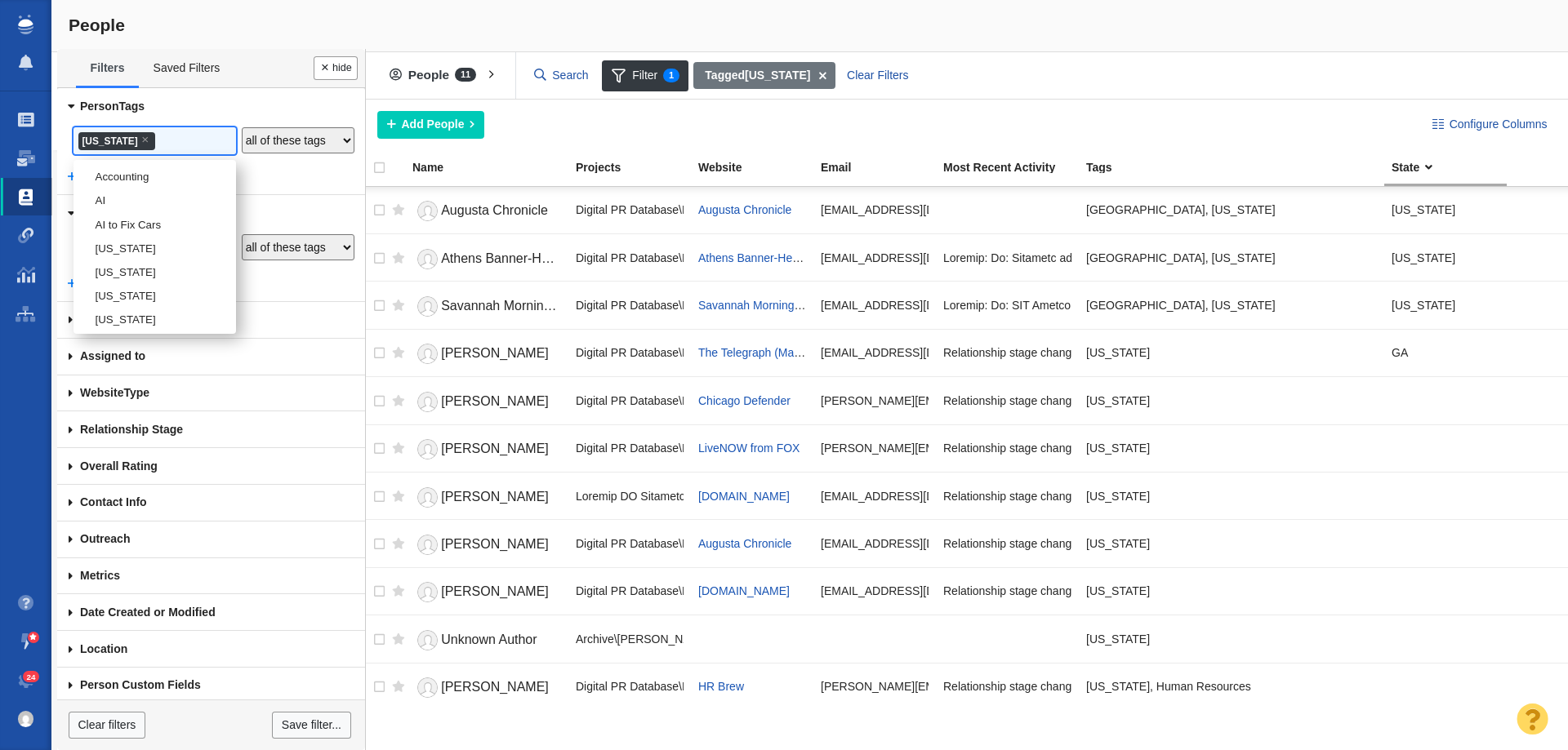
scroll to position [1102, 0]
click at [129, 255] on li "[US_STATE]" at bounding box center [155, 242] width 162 height 23
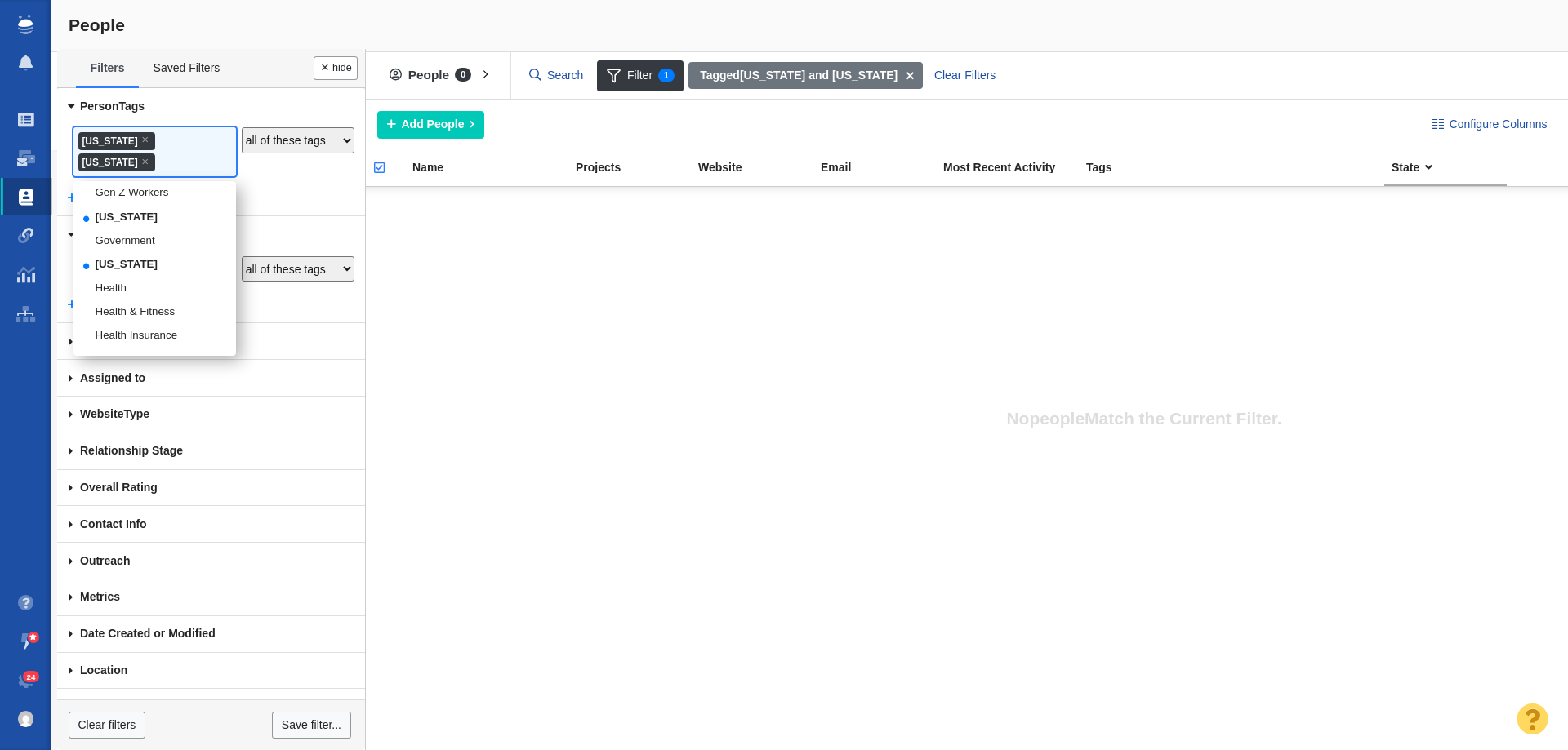
click at [142, 142] on span "×" at bounding box center [145, 140] width 7 height 13
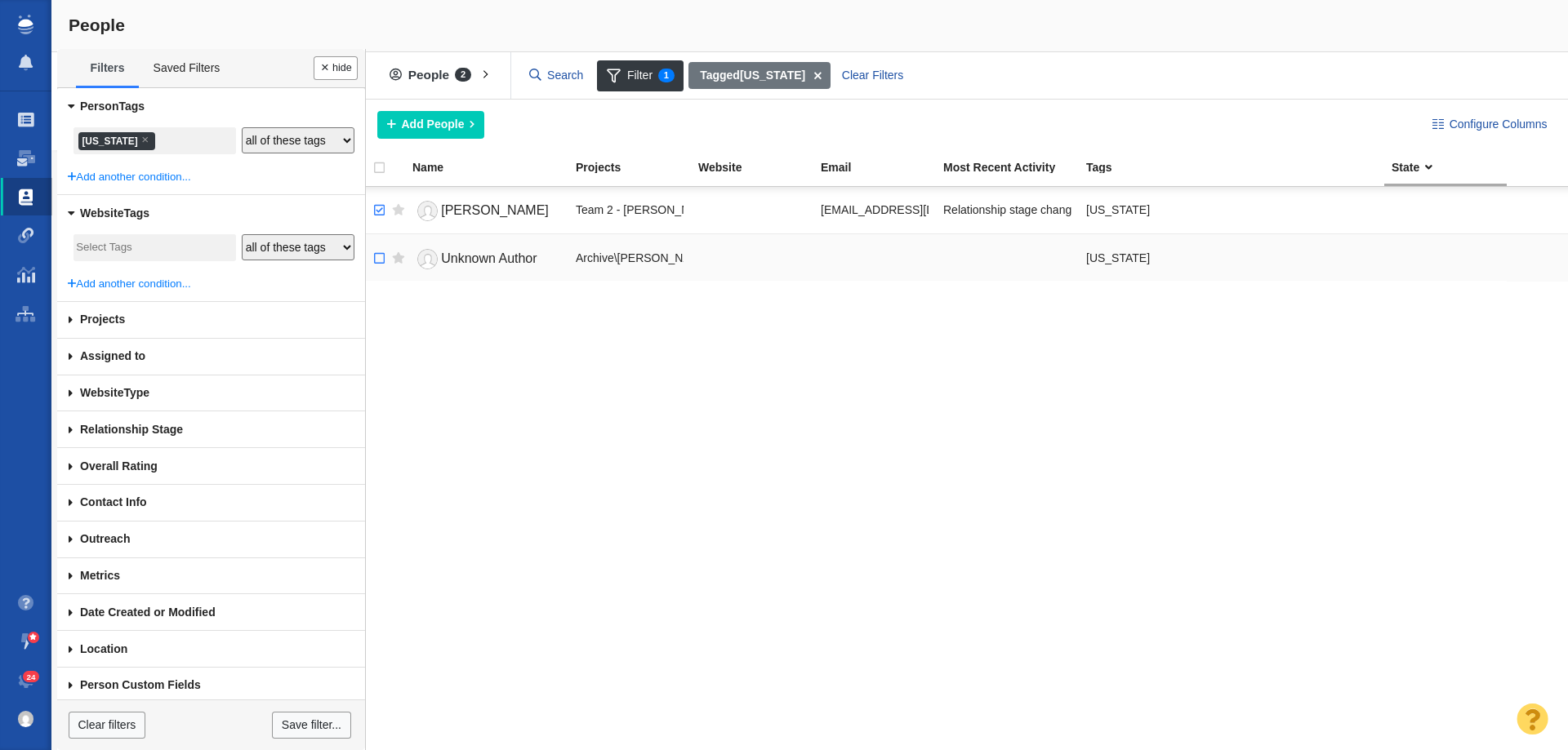
drag, startPoint x: 377, startPoint y: 210, endPoint x: 375, endPoint y: 253, distance: 43.0
click at [377, 210] on input "checkbox" at bounding box center [377, 211] width 24 height 36
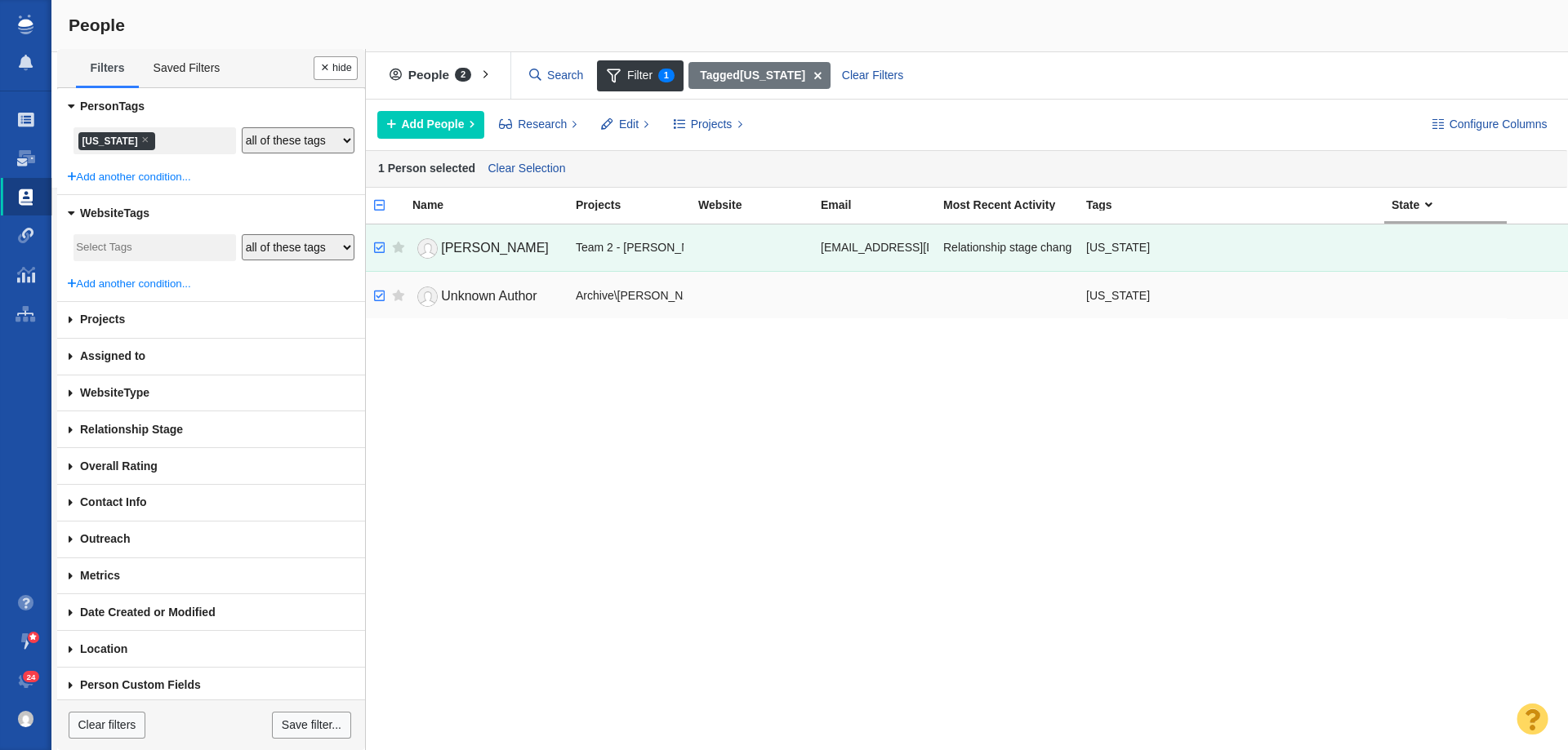
click at [379, 293] on input "checkbox" at bounding box center [377, 297] width 24 height 36
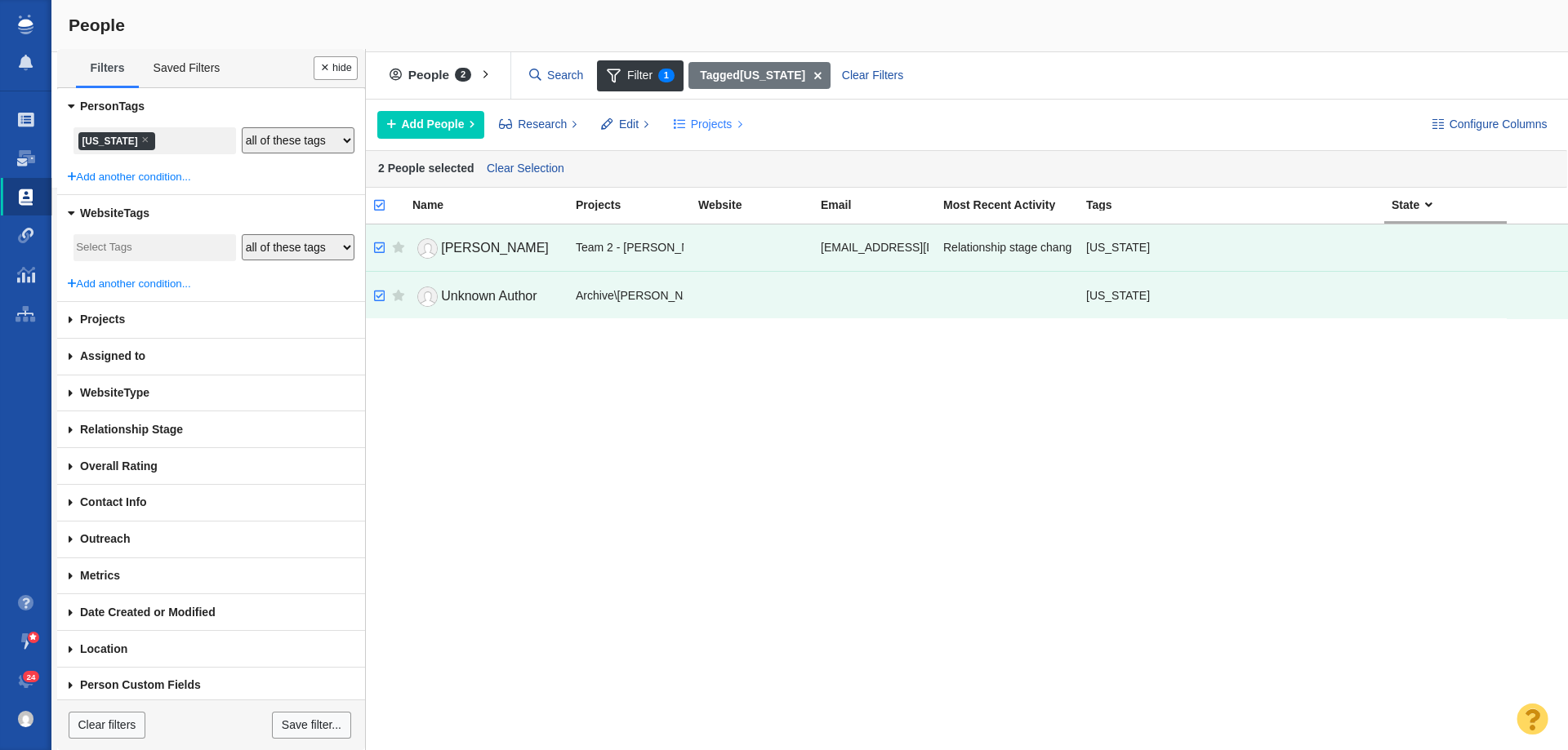
click at [703, 129] on span "Projects" at bounding box center [711, 124] width 41 height 17
click at [706, 160] on div "Copy to Project" at bounding box center [778, 161] width 229 height 25
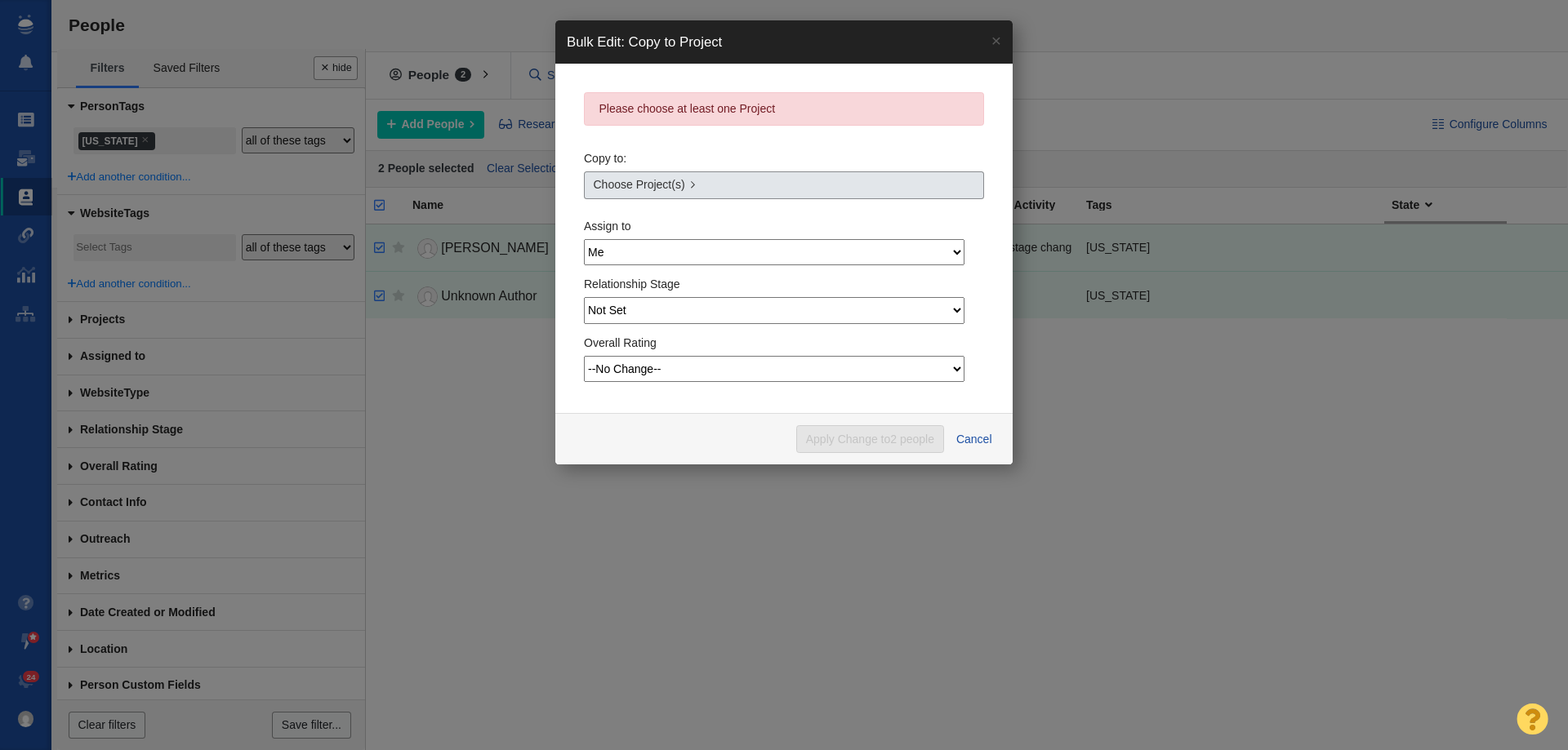
click at [614, 181] on span "Choose Project(s)" at bounding box center [638, 185] width 91 height 17
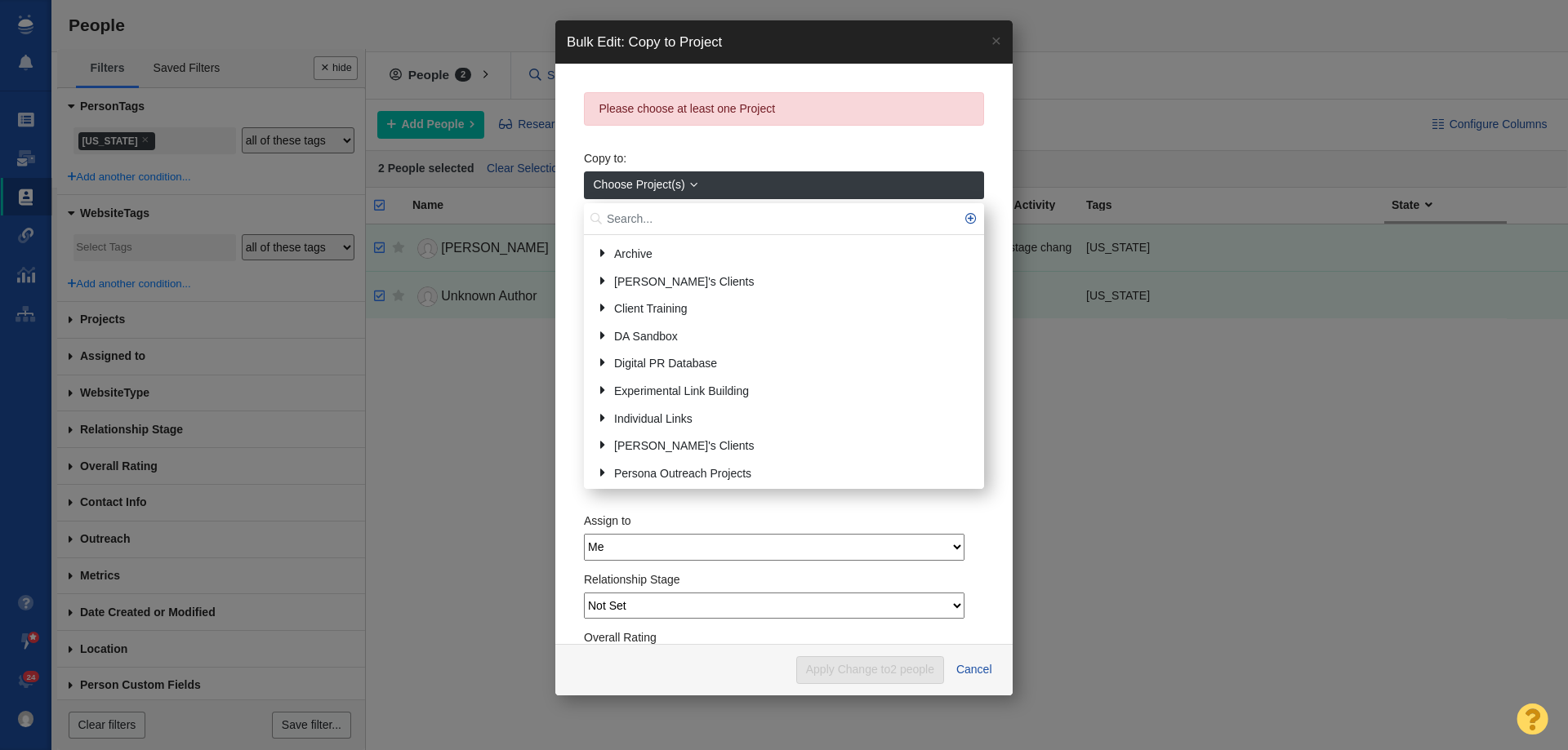
click at [632, 213] on input "text" at bounding box center [784, 219] width 400 height 32
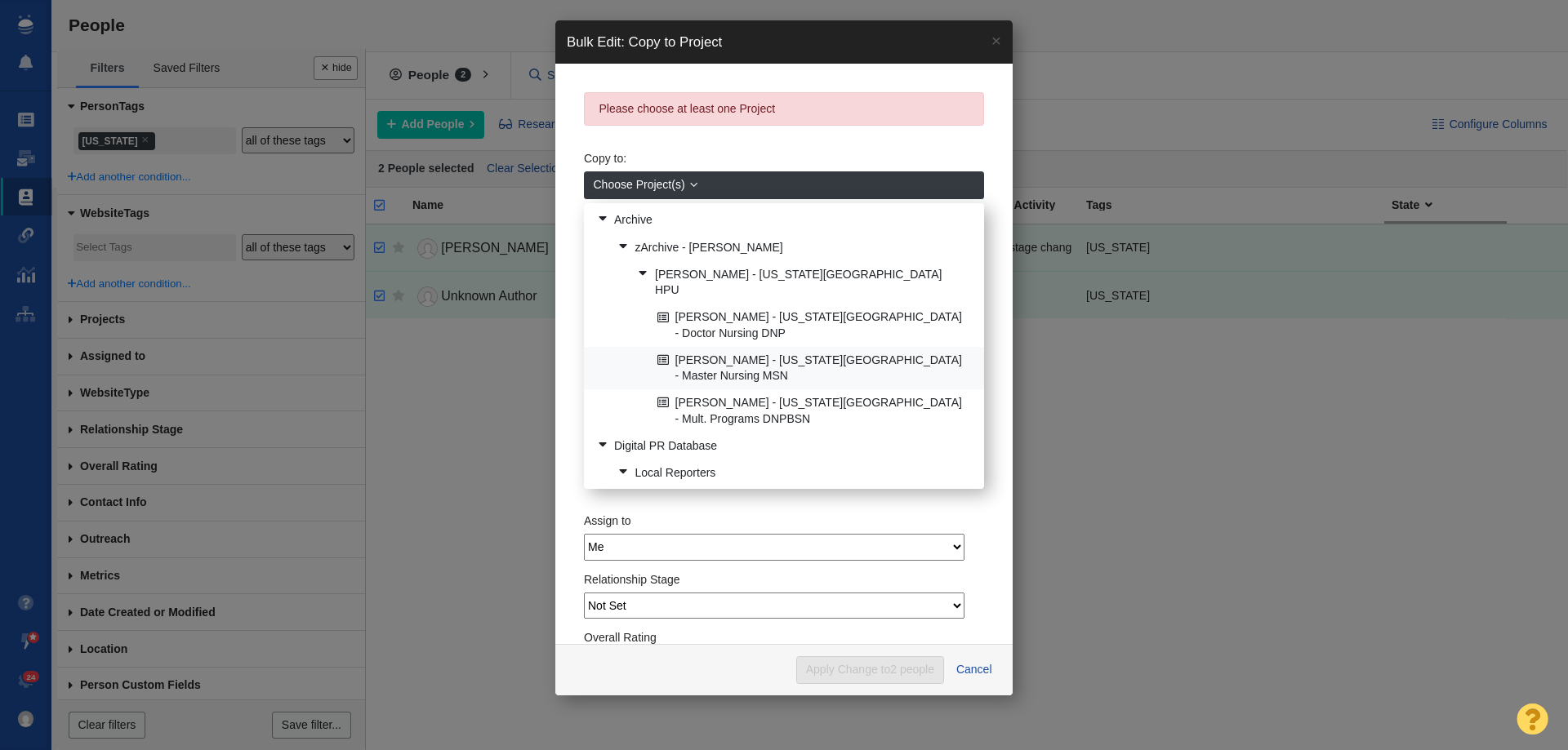
scroll to position [50, 0]
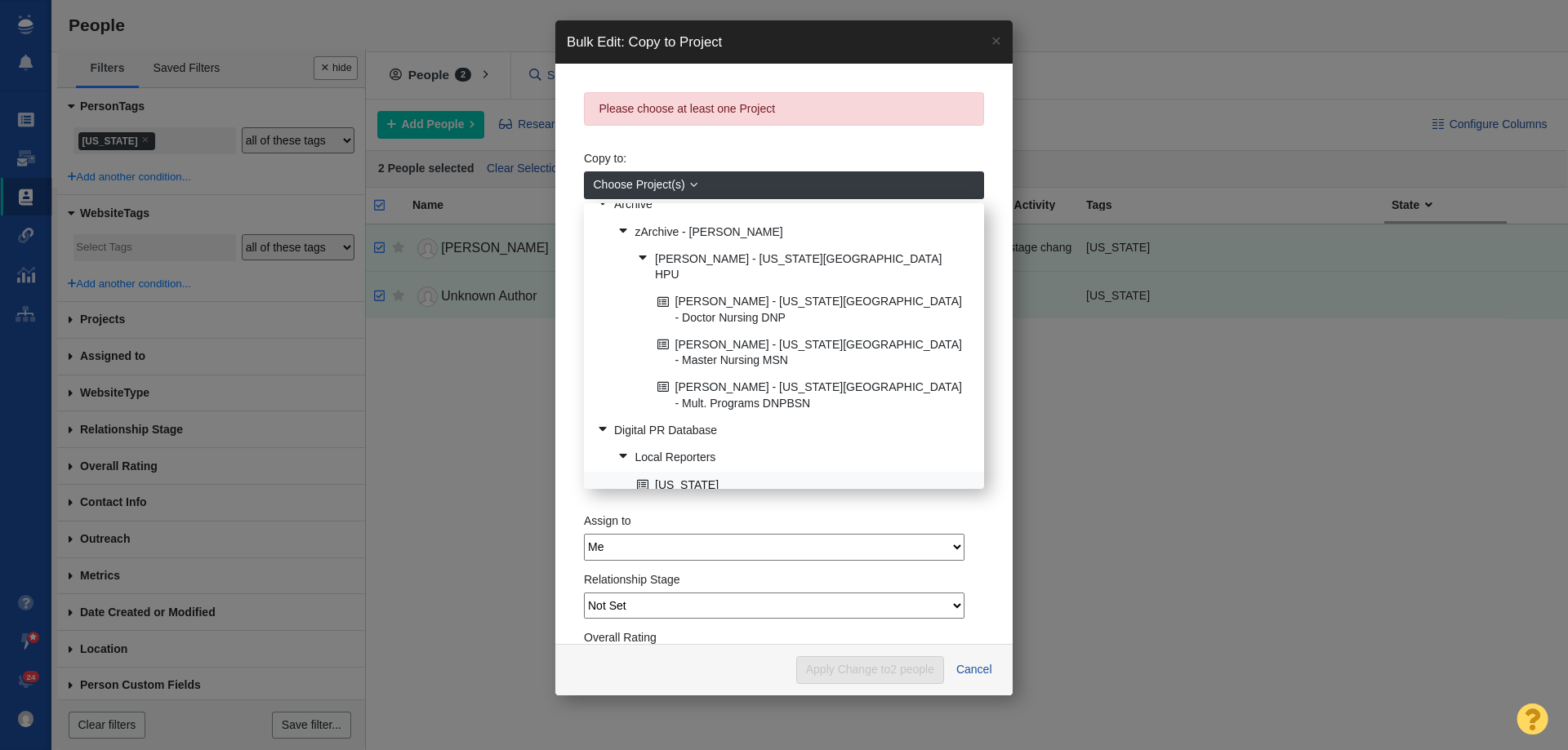
click at [669, 472] on link "[US_STATE]" at bounding box center [803, 485] width 342 height 25
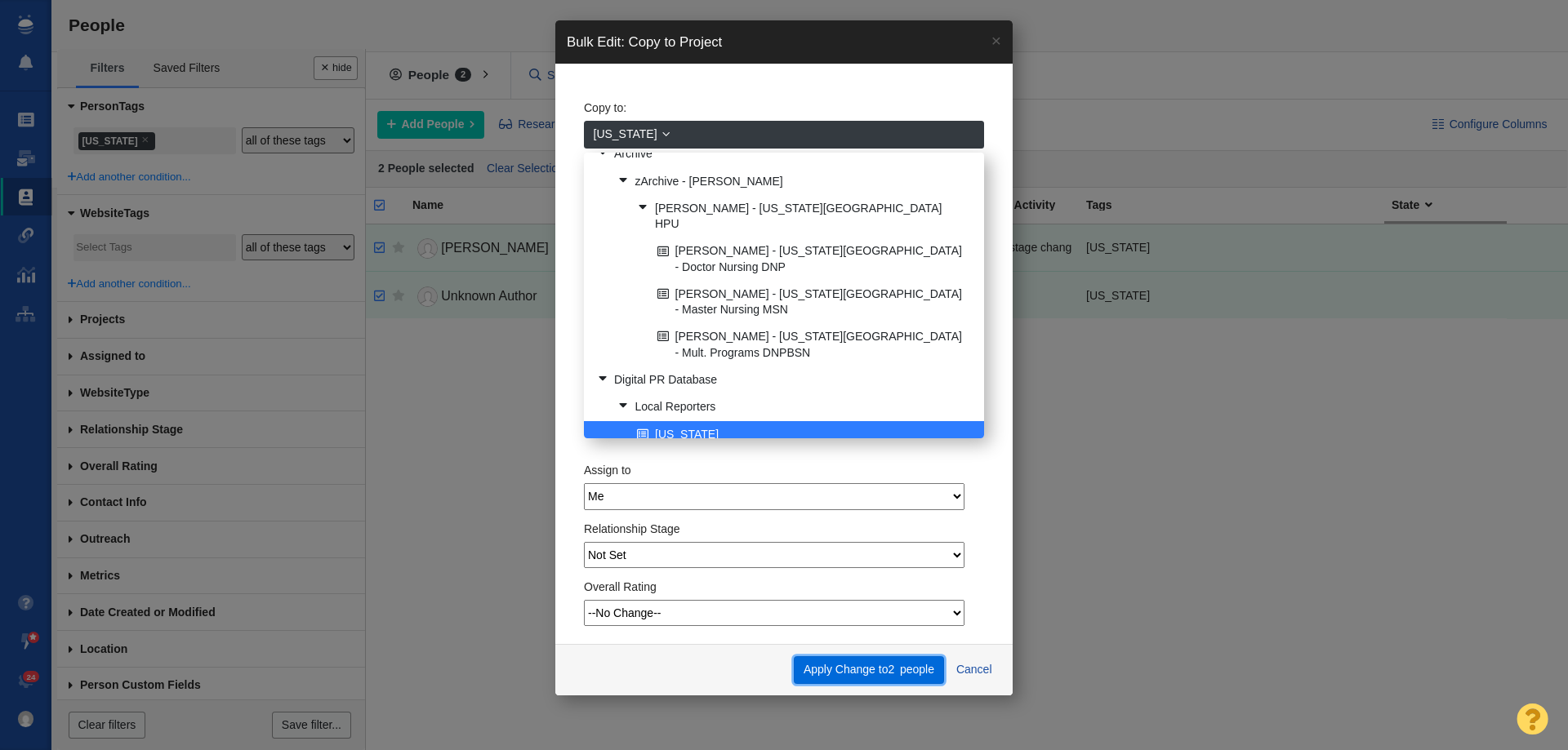
click at [871, 667] on button "Apply Change to 2 people" at bounding box center [868, 670] width 150 height 28
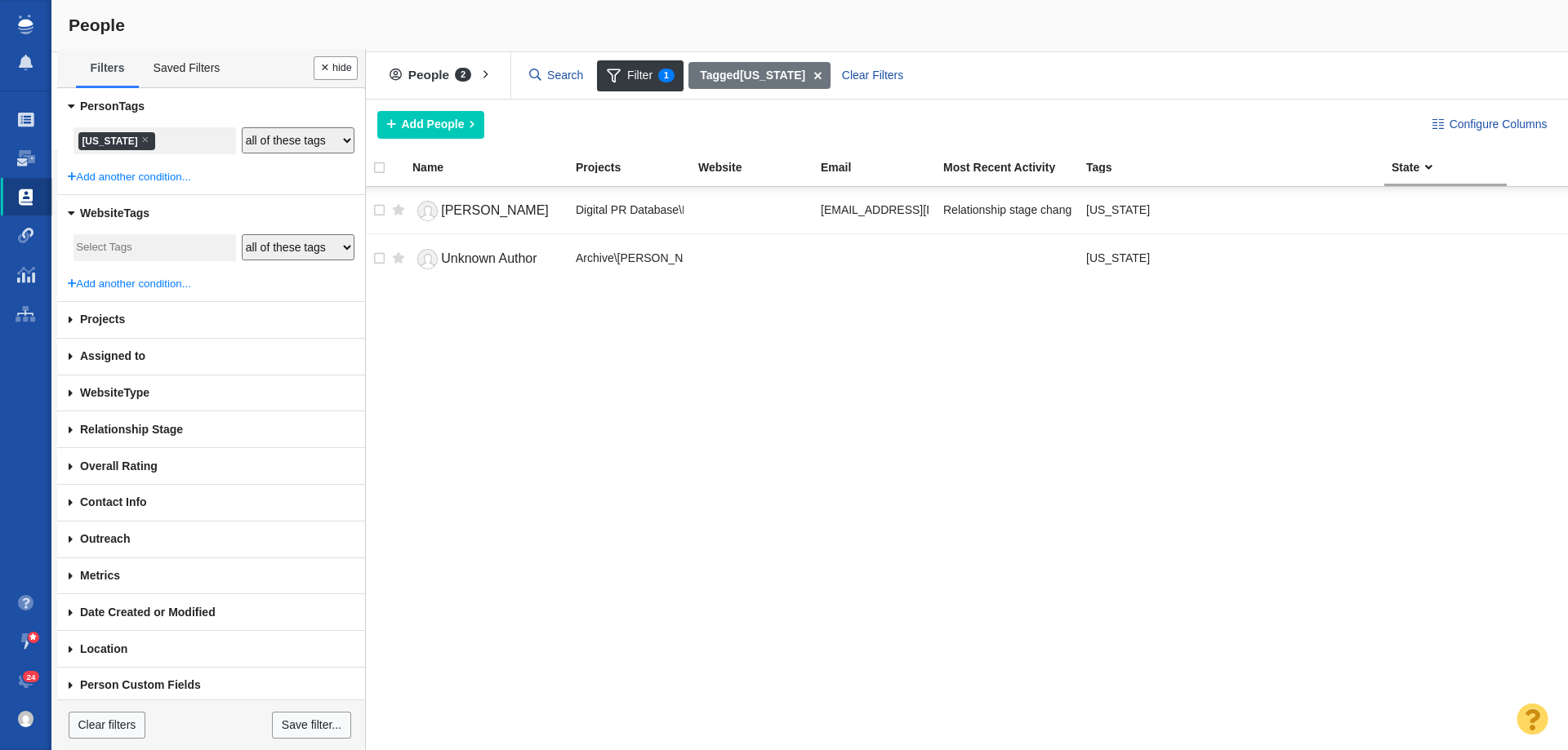
click at [100, 141] on li "× Hawaii" at bounding box center [116, 142] width 77 height 18
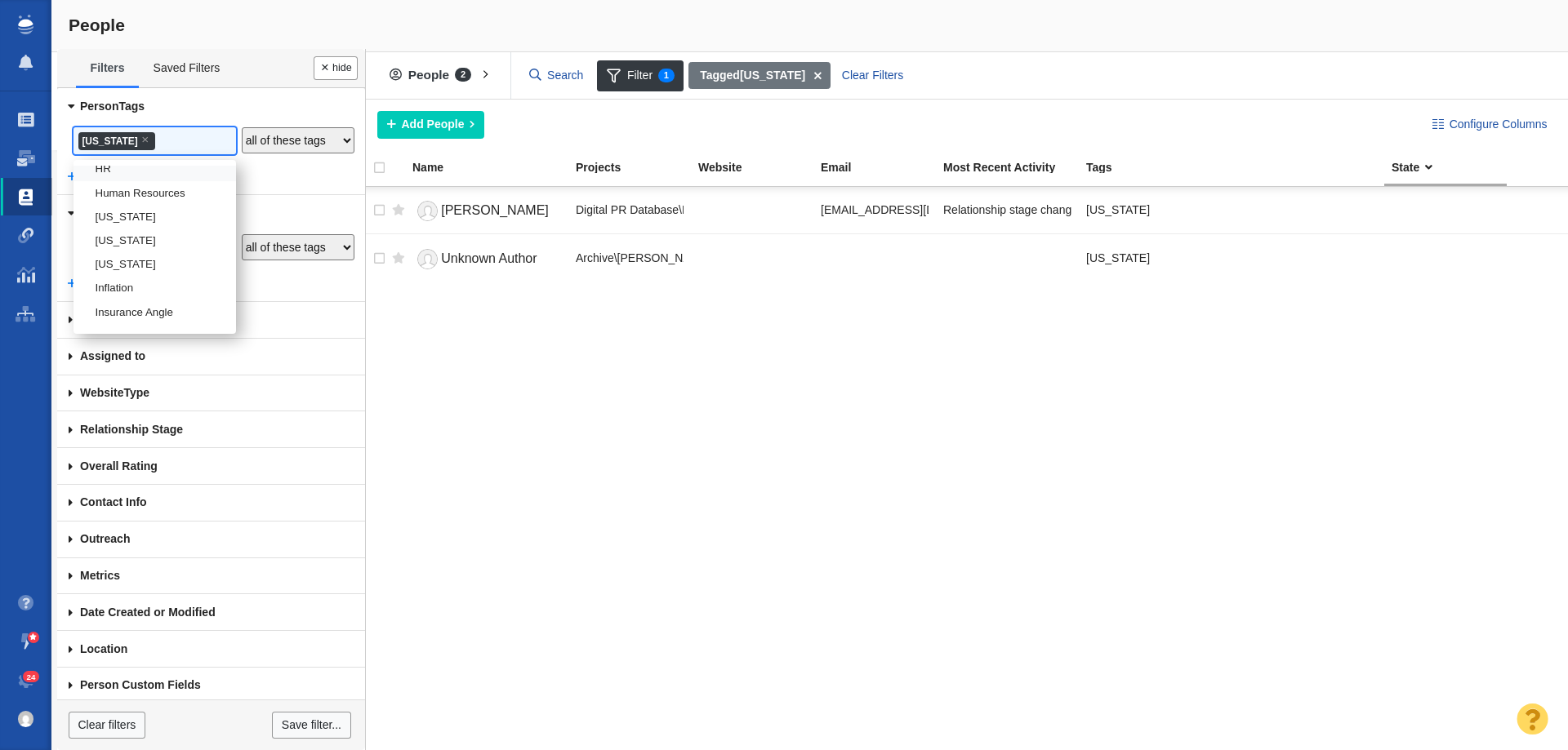
scroll to position [1323, 0]
click at [115, 200] on li "[US_STATE]" at bounding box center [155, 188] width 162 height 23
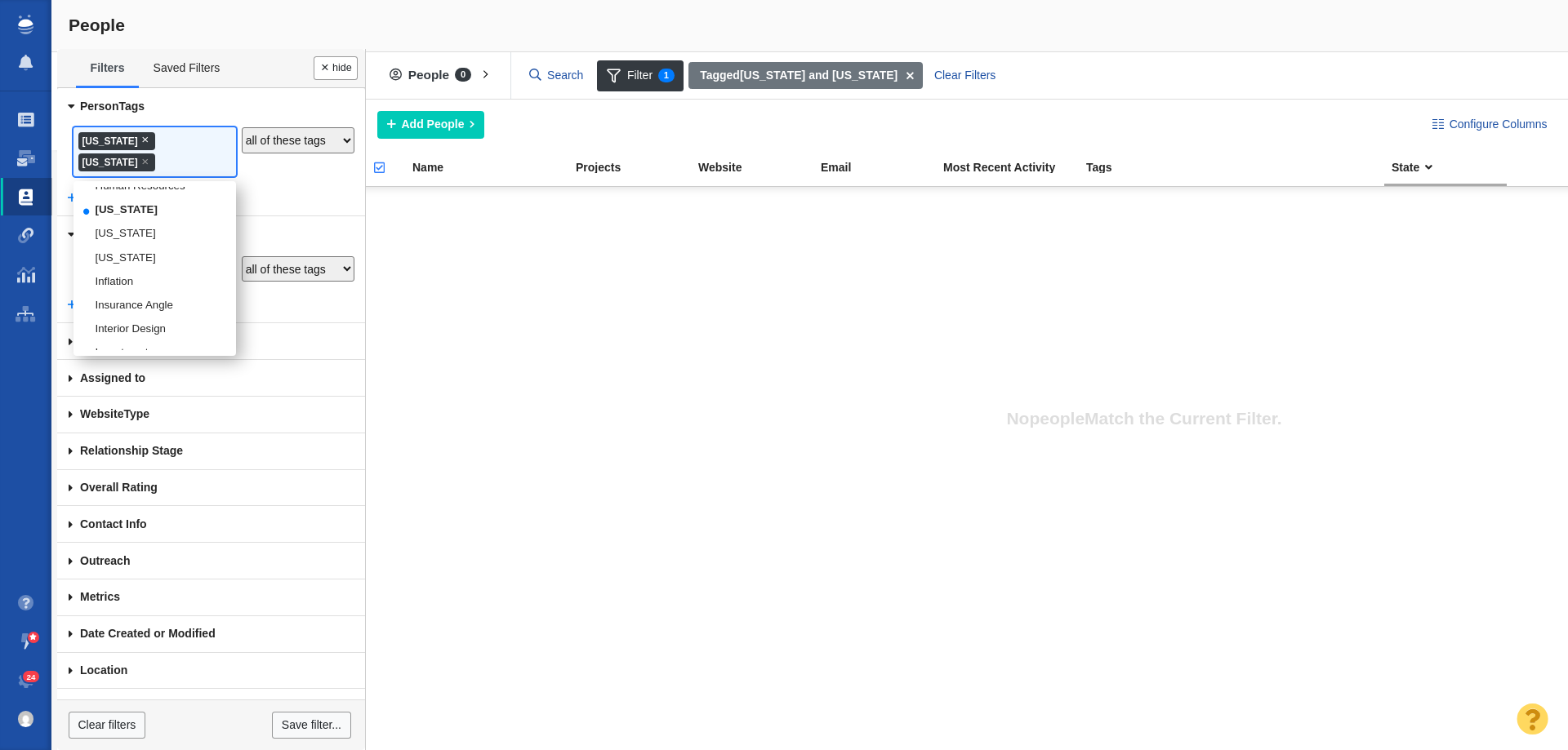
click at [142, 138] on span "×" at bounding box center [145, 140] width 7 height 13
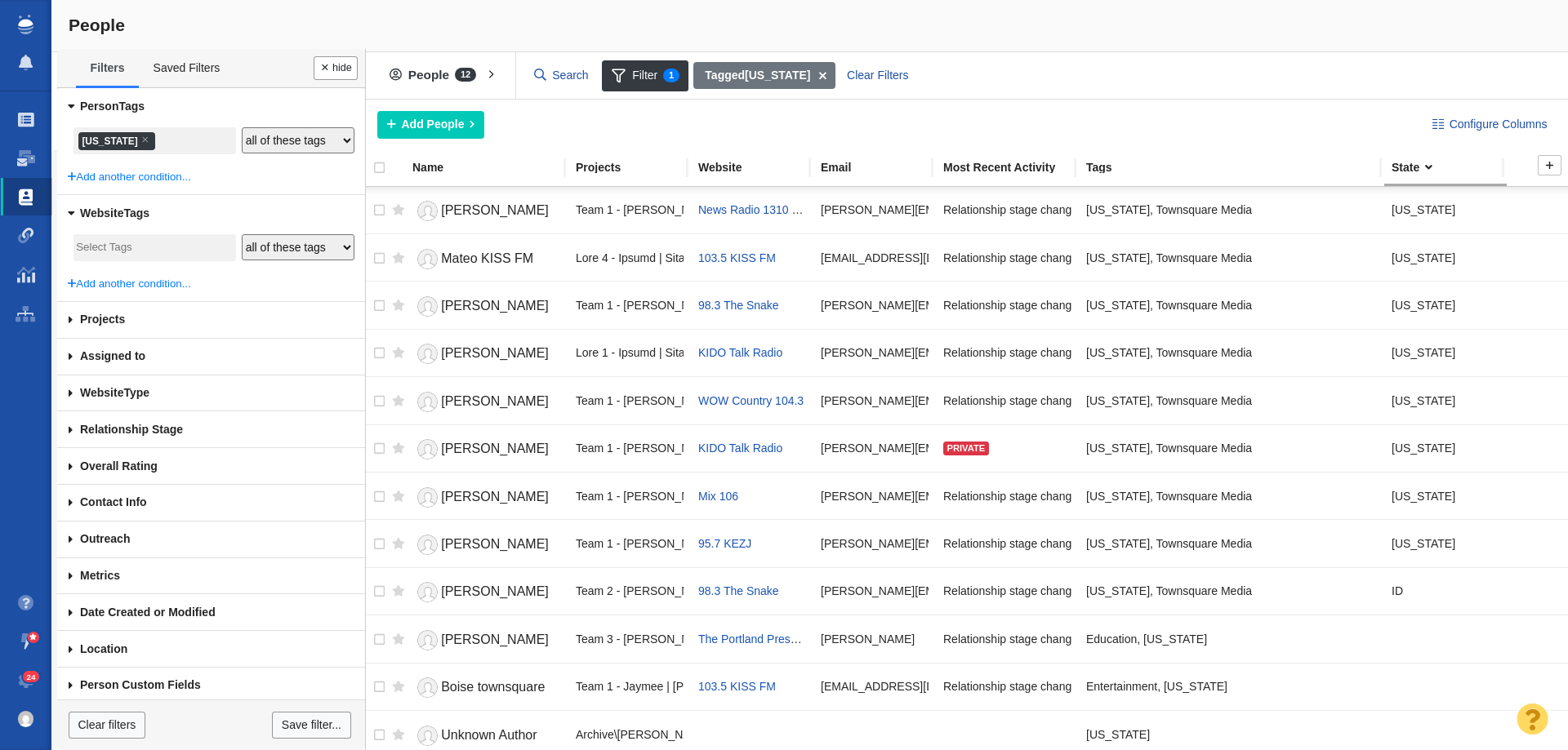
click at [385, 166] on div at bounding box center [395, 168] width 21 height 19
click at [375, 168] on input "checkbox" at bounding box center [371, 177] width 24 height 36
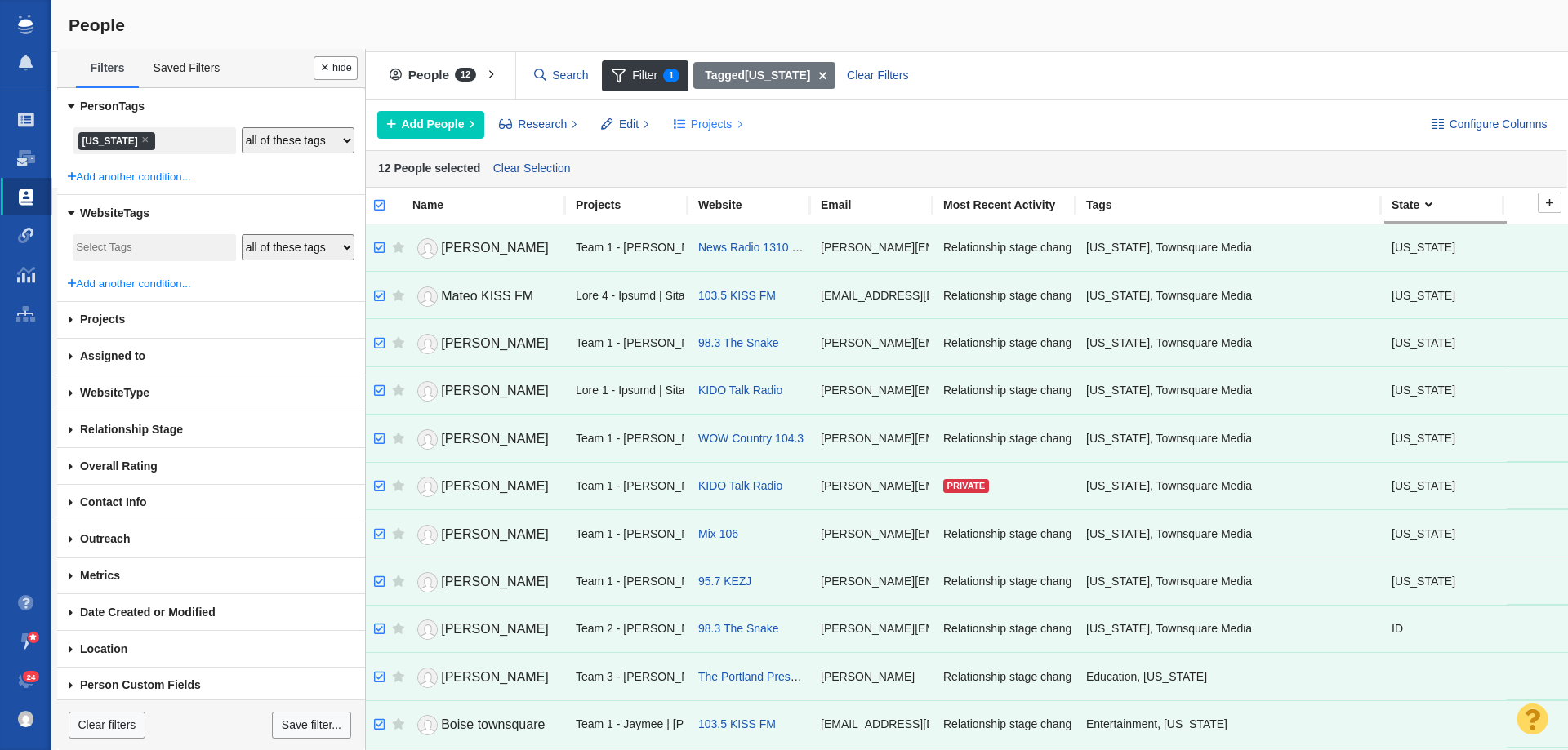
click at [695, 118] on span "Projects" at bounding box center [711, 124] width 41 height 17
click at [720, 153] on div "Copy to Project" at bounding box center [778, 161] width 229 height 25
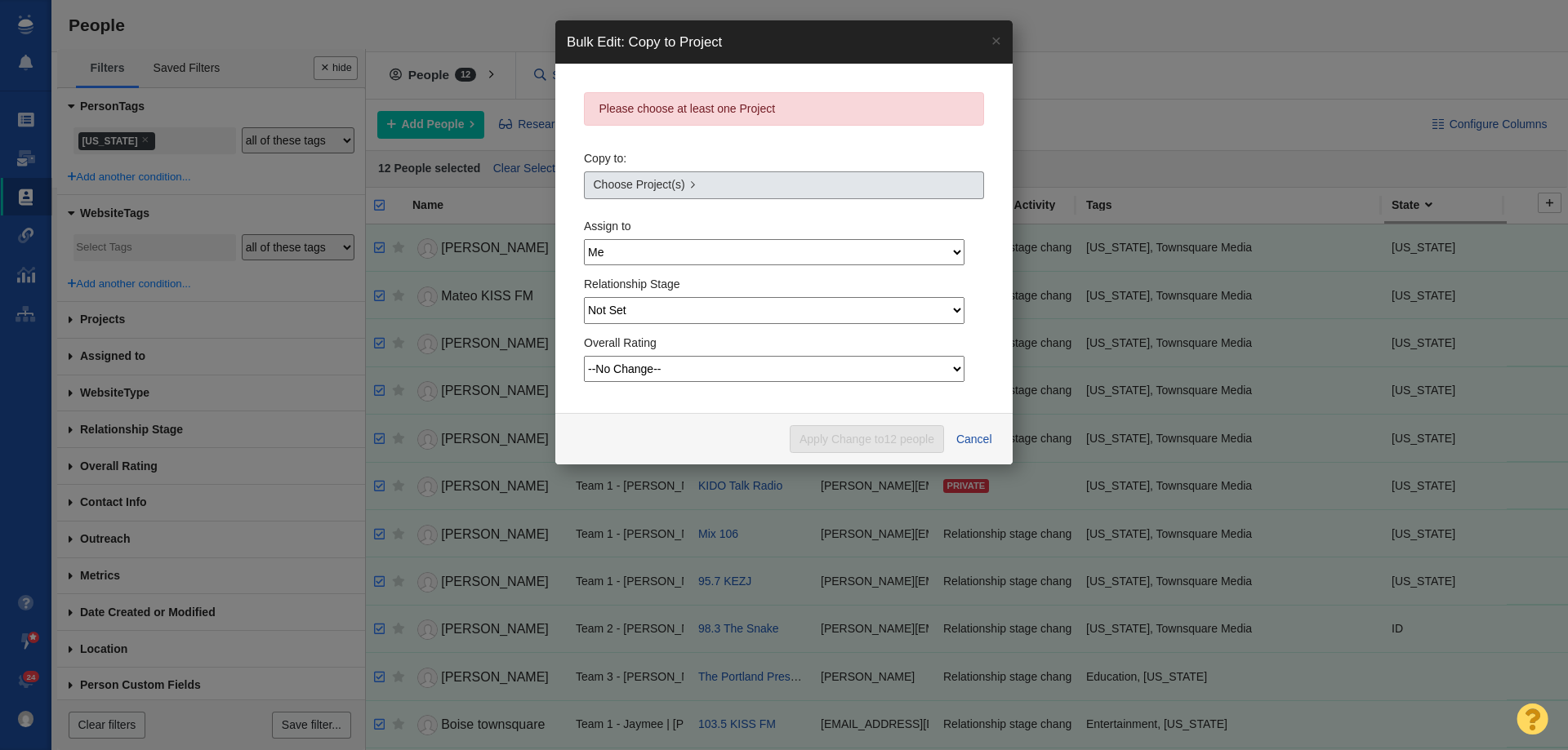
click at [660, 187] on span "Choose Project(s)" at bounding box center [638, 185] width 91 height 17
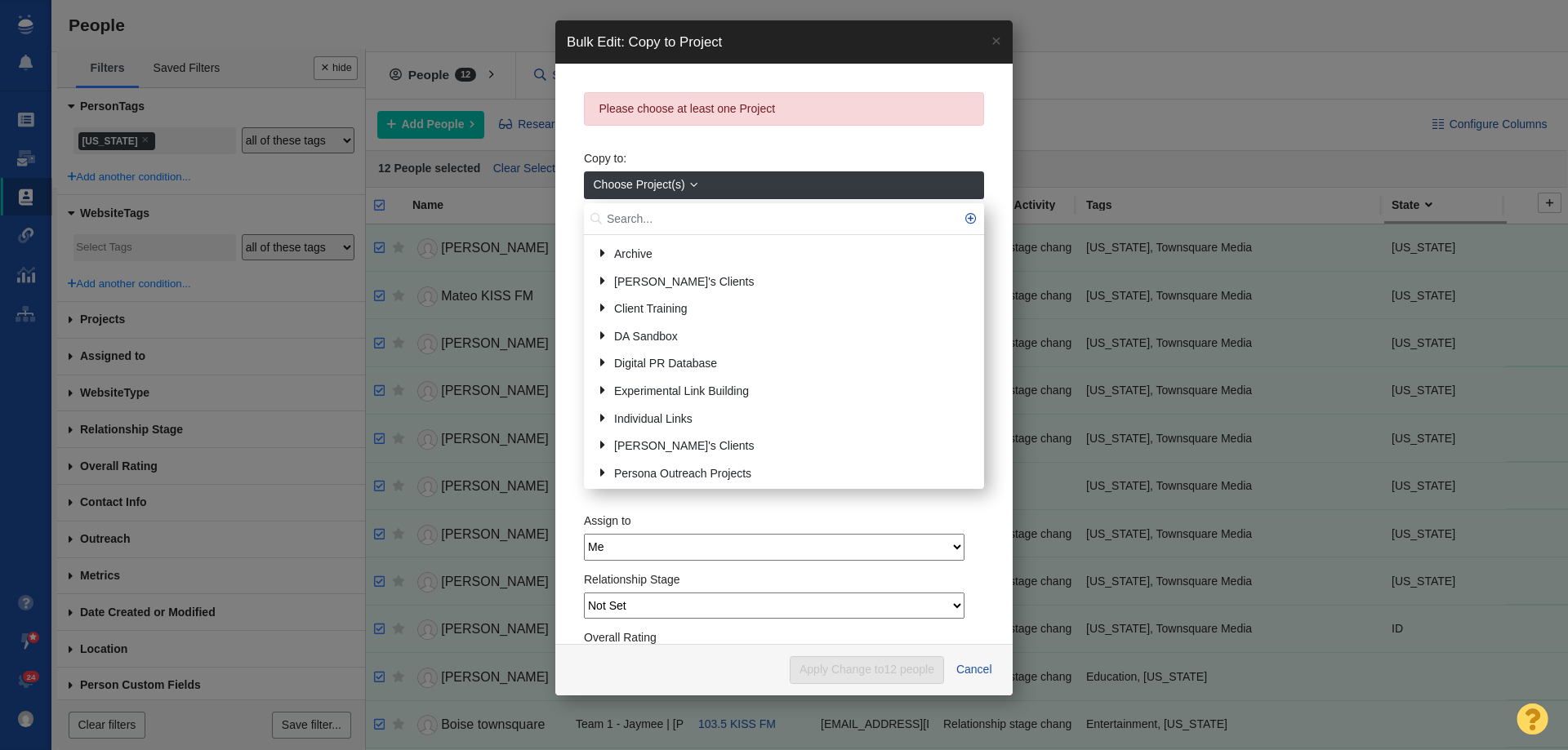
click at [666, 212] on input "text" at bounding box center [784, 219] width 400 height 32
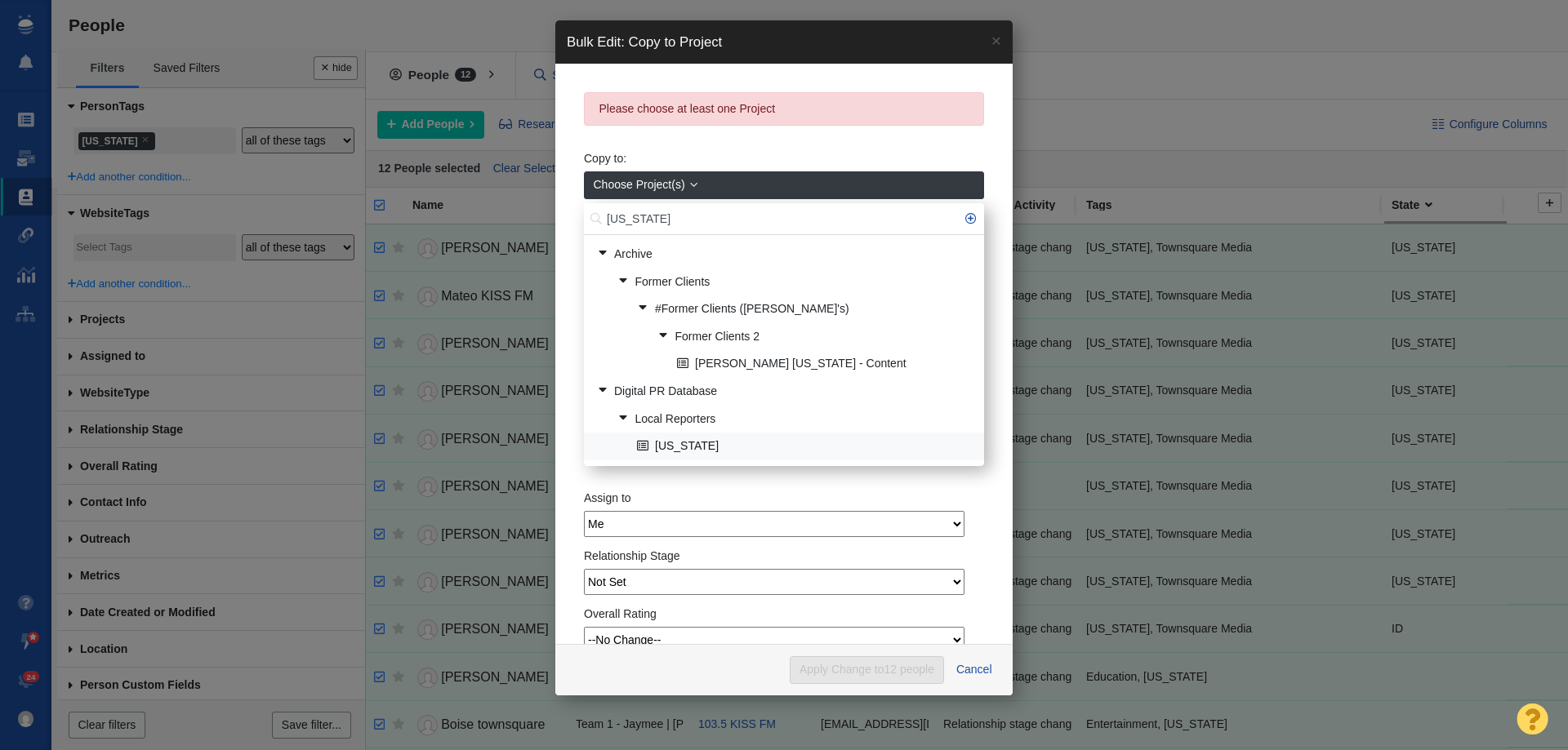
click at [674, 437] on link "[US_STATE]" at bounding box center [803, 447] width 342 height 25
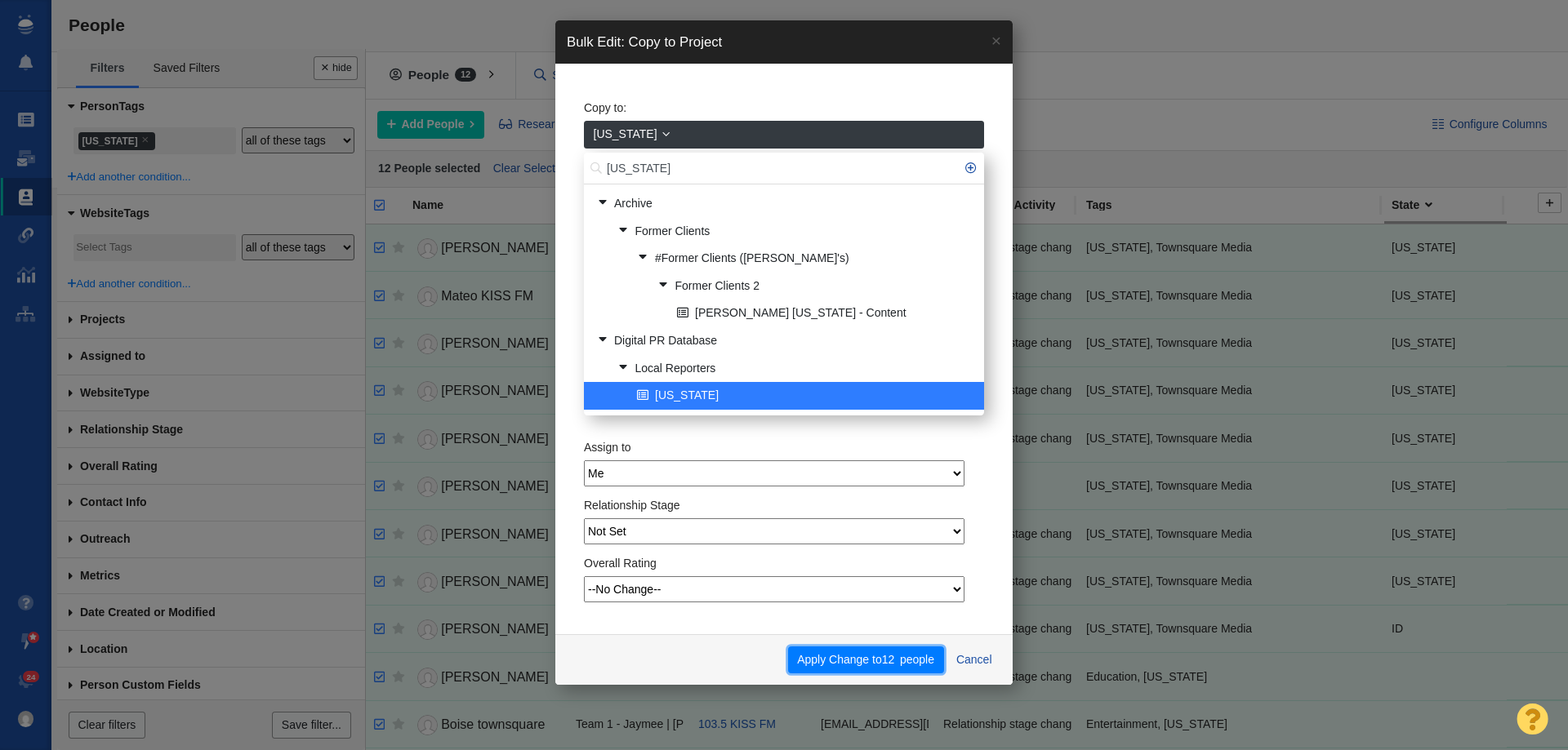
click at [849, 661] on button "Apply Change to 12 people" at bounding box center [866, 660] width 156 height 28
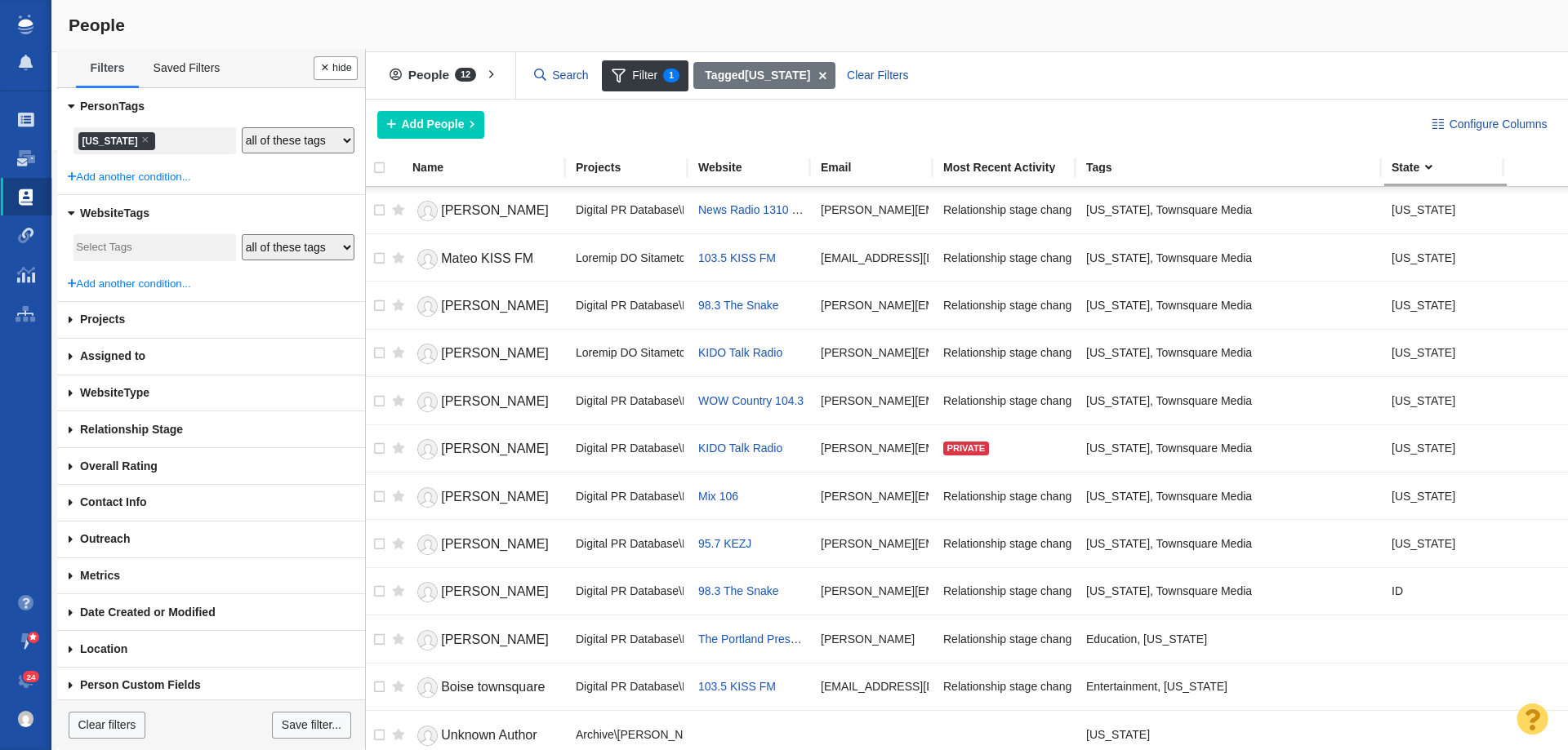
click at [91, 143] on li "× Idaho" at bounding box center [116, 142] width 77 height 18
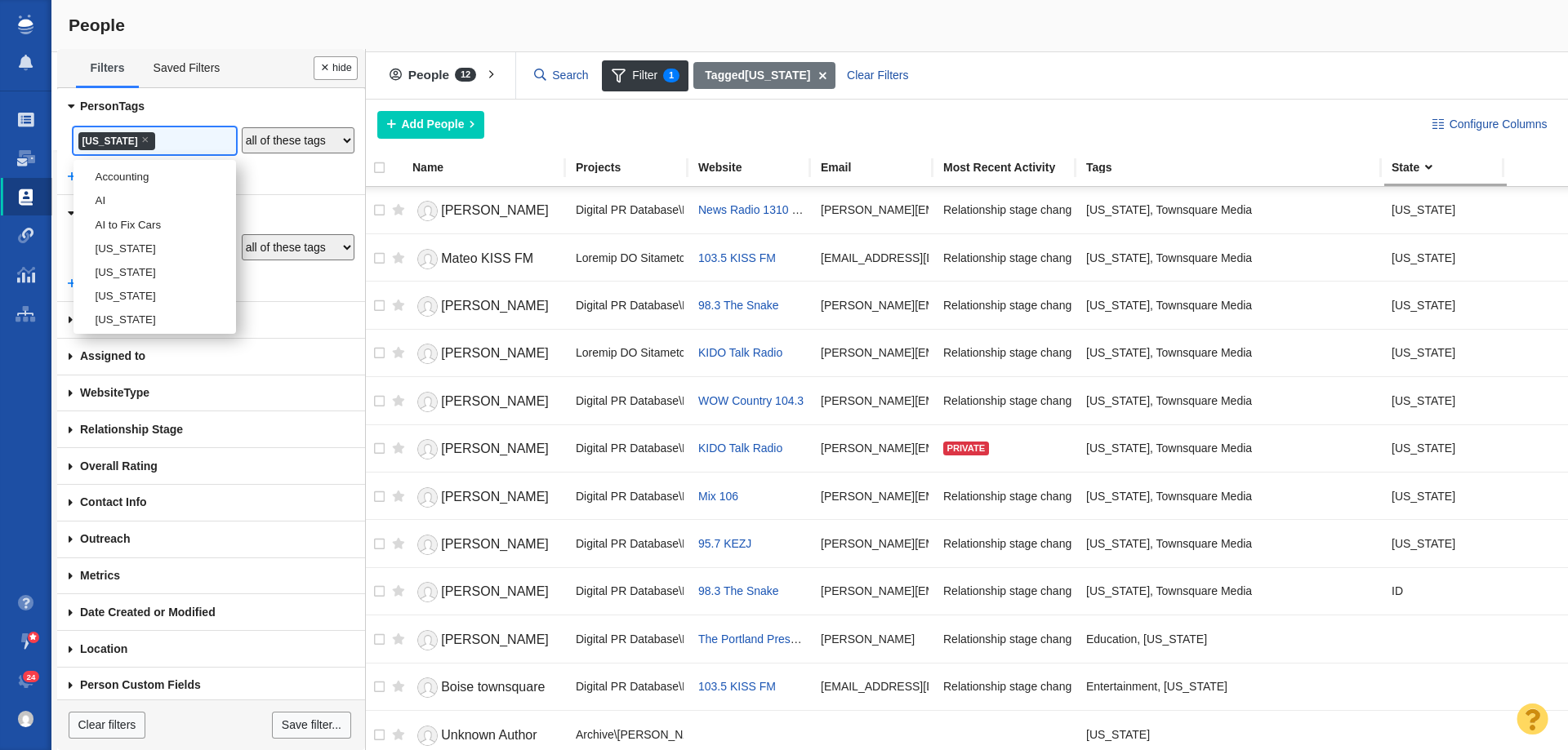
scroll to position [1293, 0]
click at [102, 255] on li "[US_STATE]" at bounding box center [155, 242] width 162 height 23
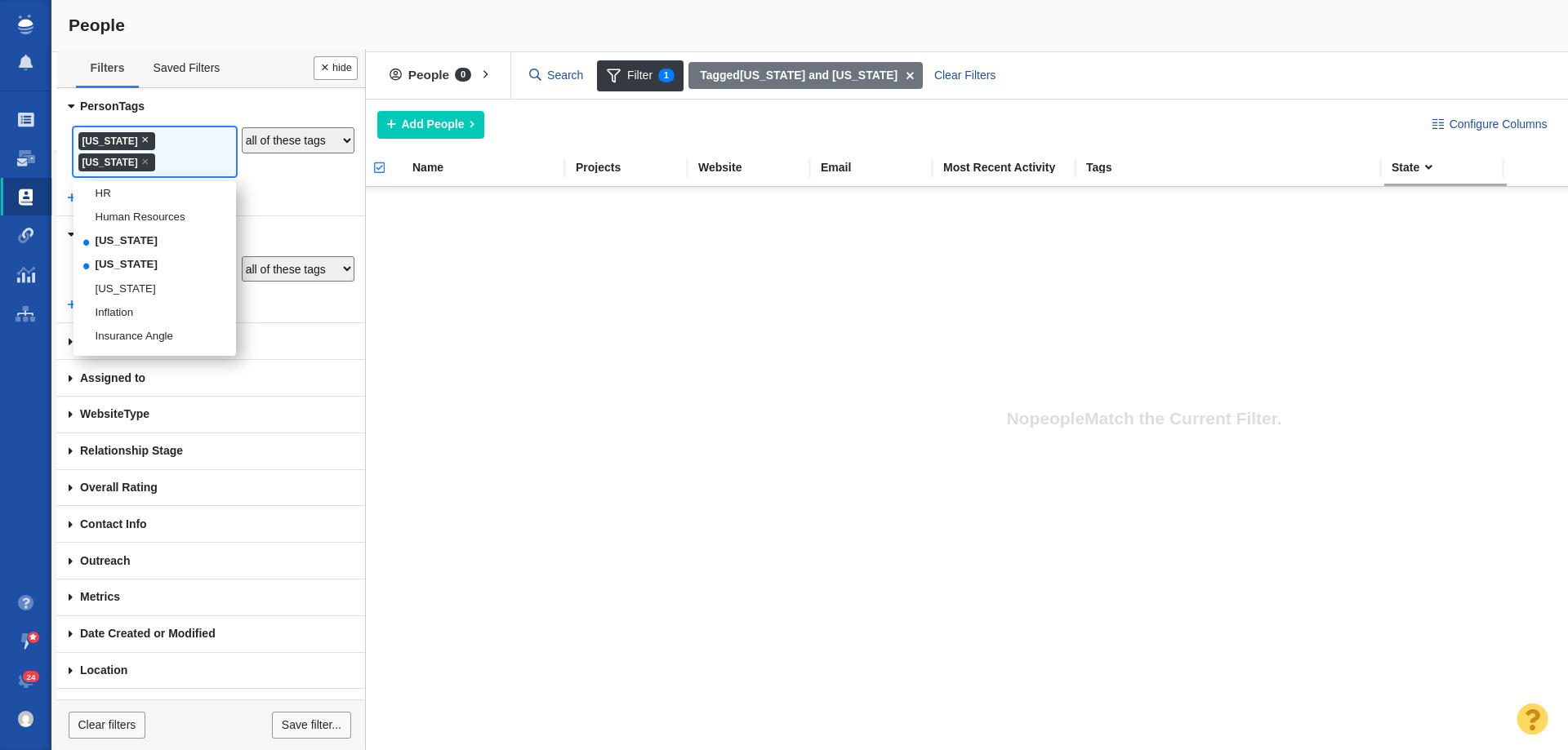
click at [142, 138] on span "×" at bounding box center [145, 140] width 7 height 13
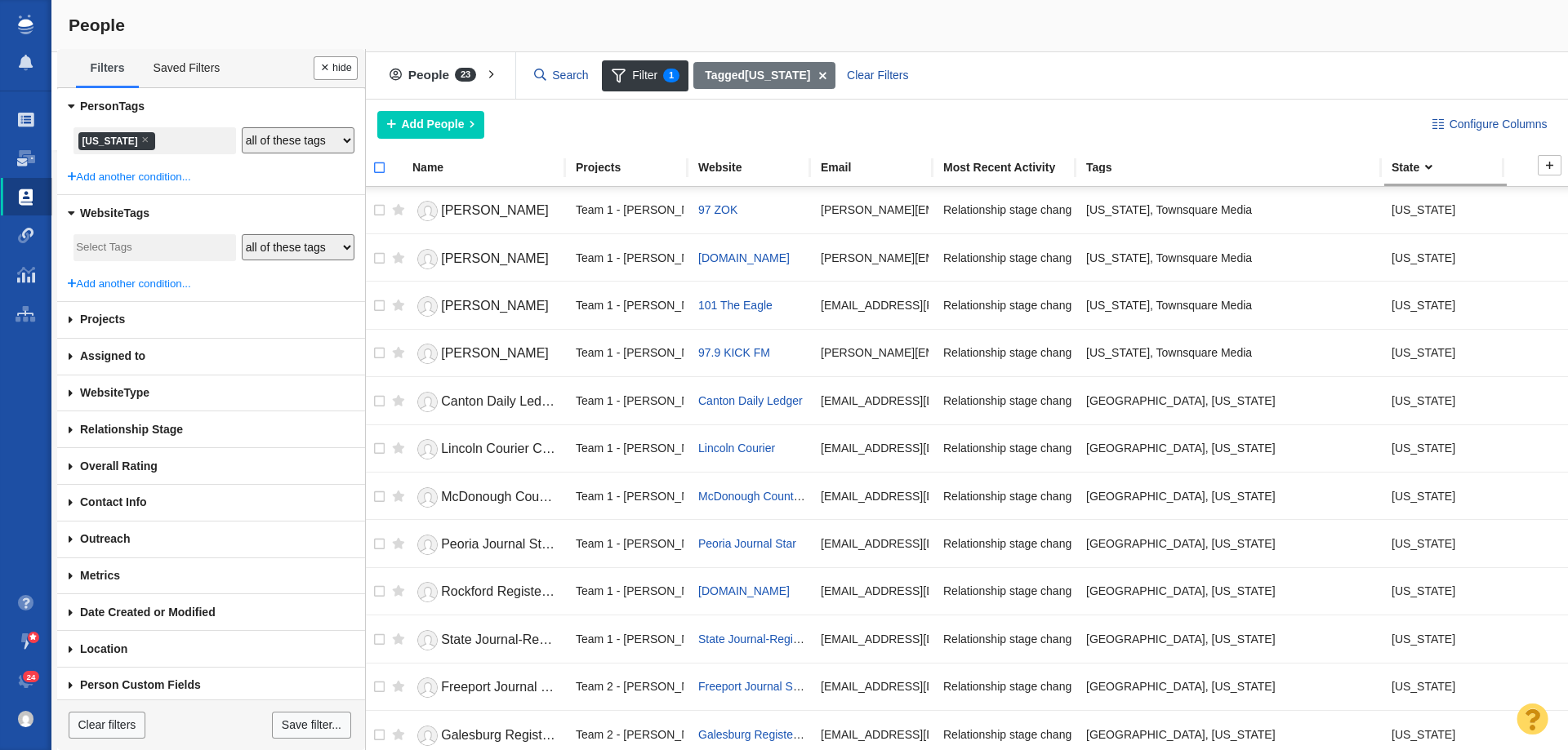
click at [377, 169] on input "checkbox" at bounding box center [371, 177] width 24 height 36
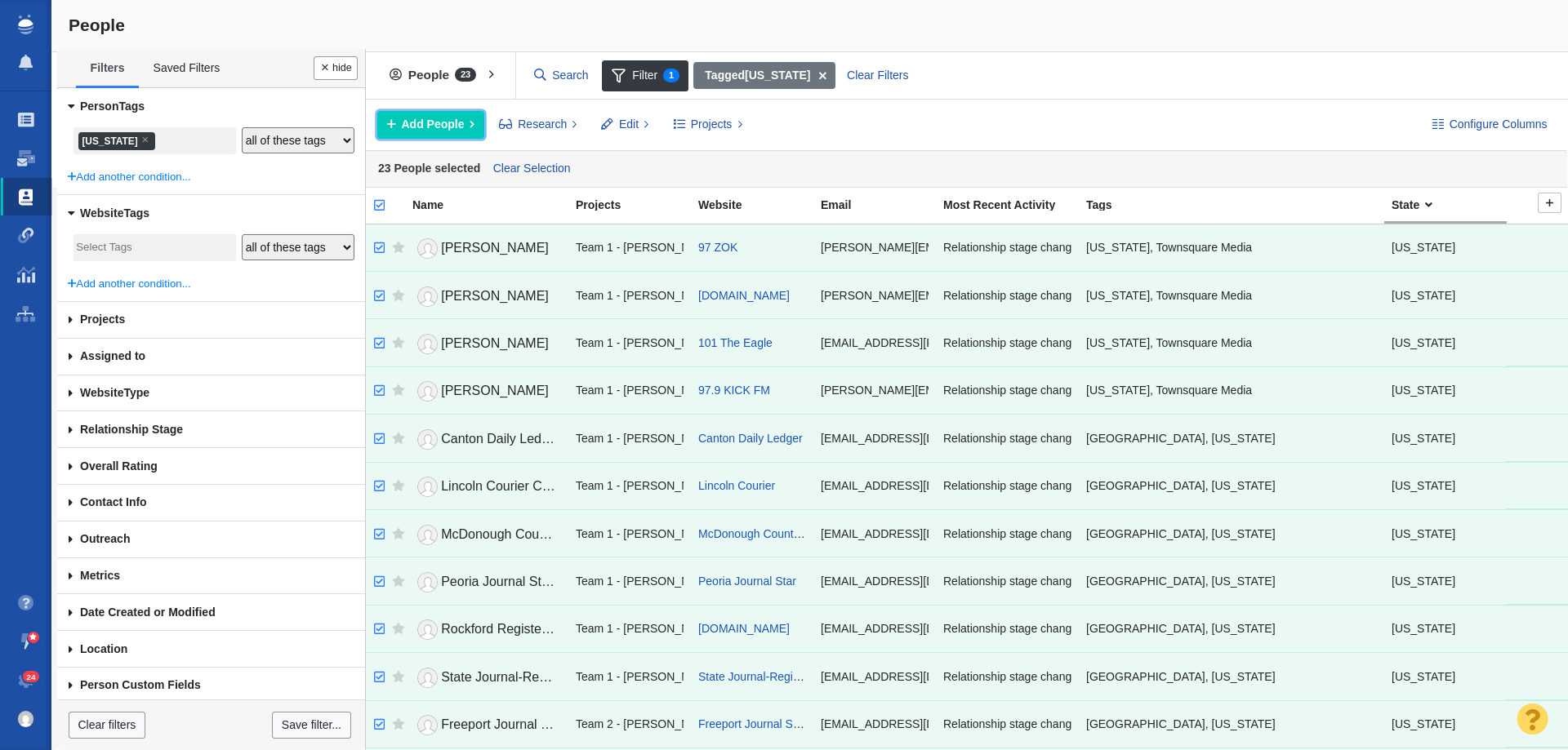
click at [421, 128] on span "Add People" at bounding box center [434, 124] width 63 height 17
click at [703, 114] on button "Projects" at bounding box center [707, 124] width 87 height 28
click at [716, 160] on div "Copy to Project" at bounding box center [778, 161] width 229 height 25
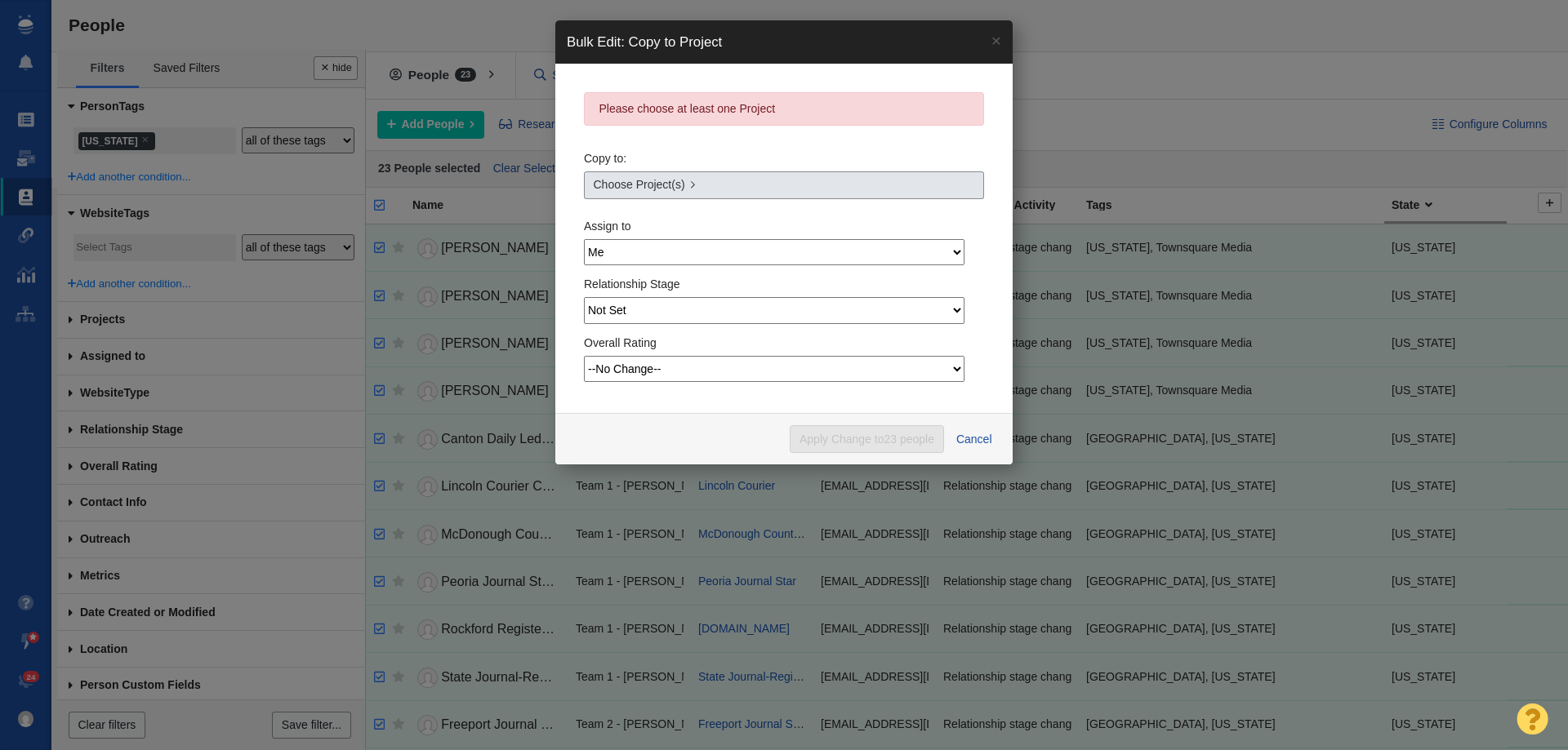
click at [659, 192] on span "Choose Project(s)" at bounding box center [638, 185] width 91 height 17
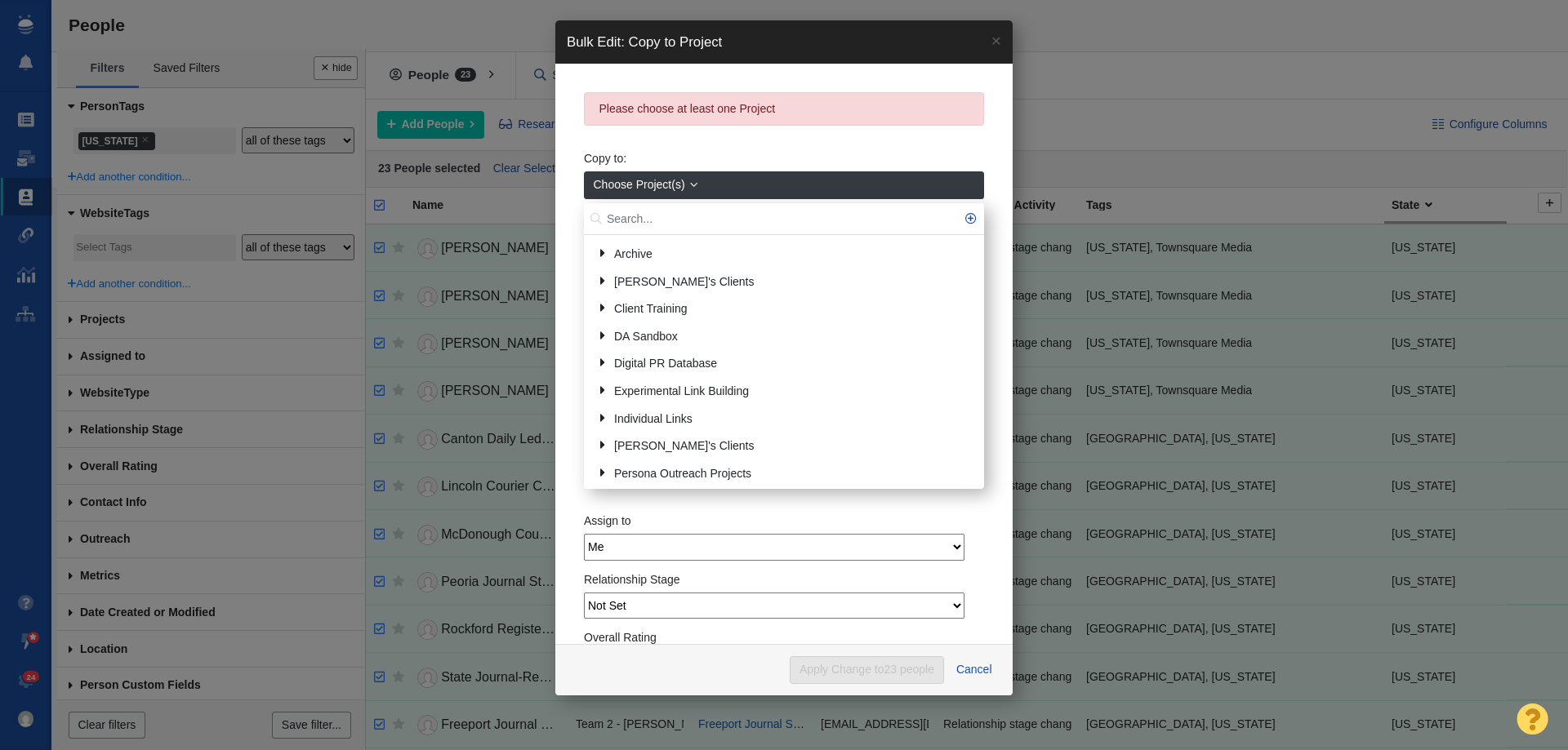
click at [652, 215] on input "text" at bounding box center [784, 219] width 400 height 32
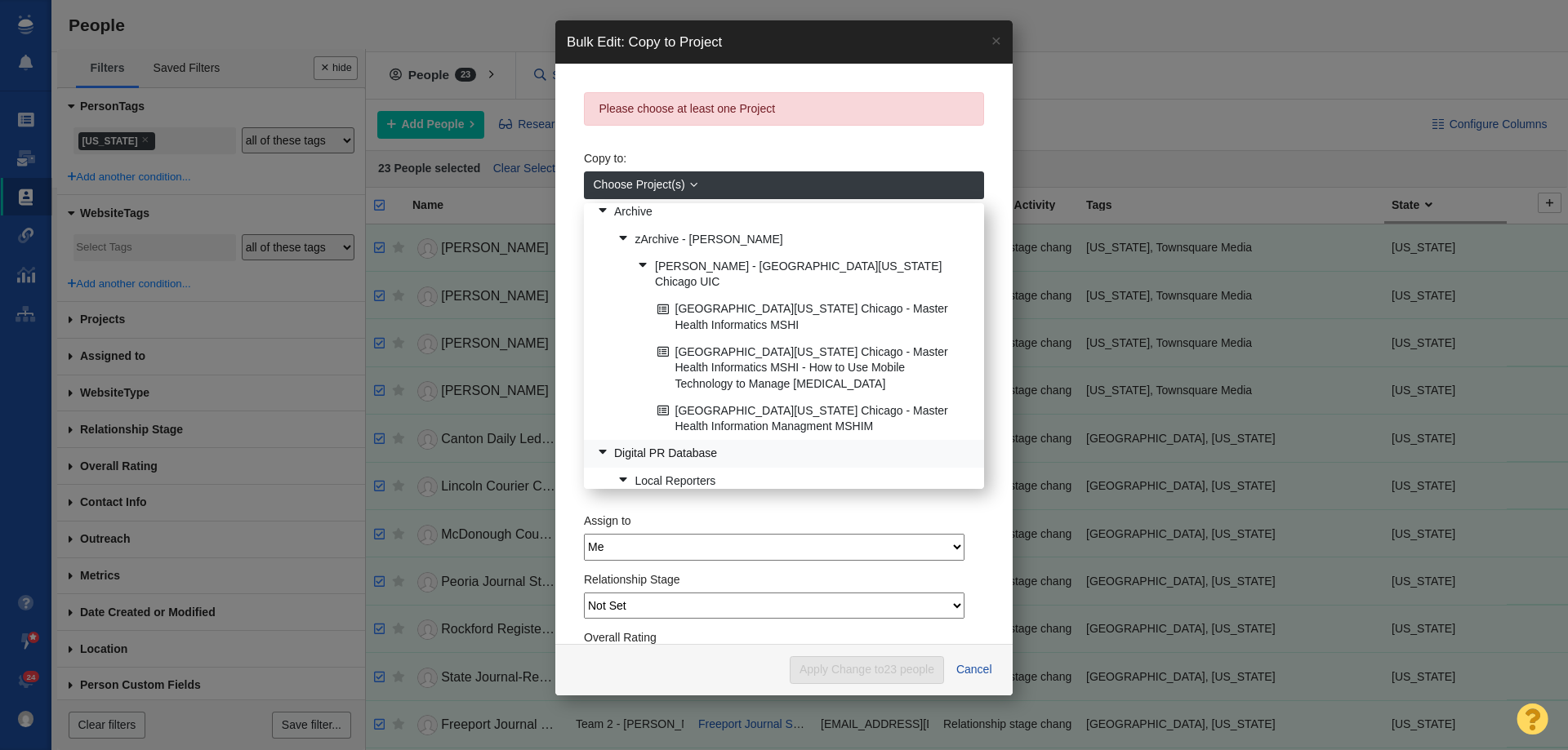
scroll to position [66, 0]
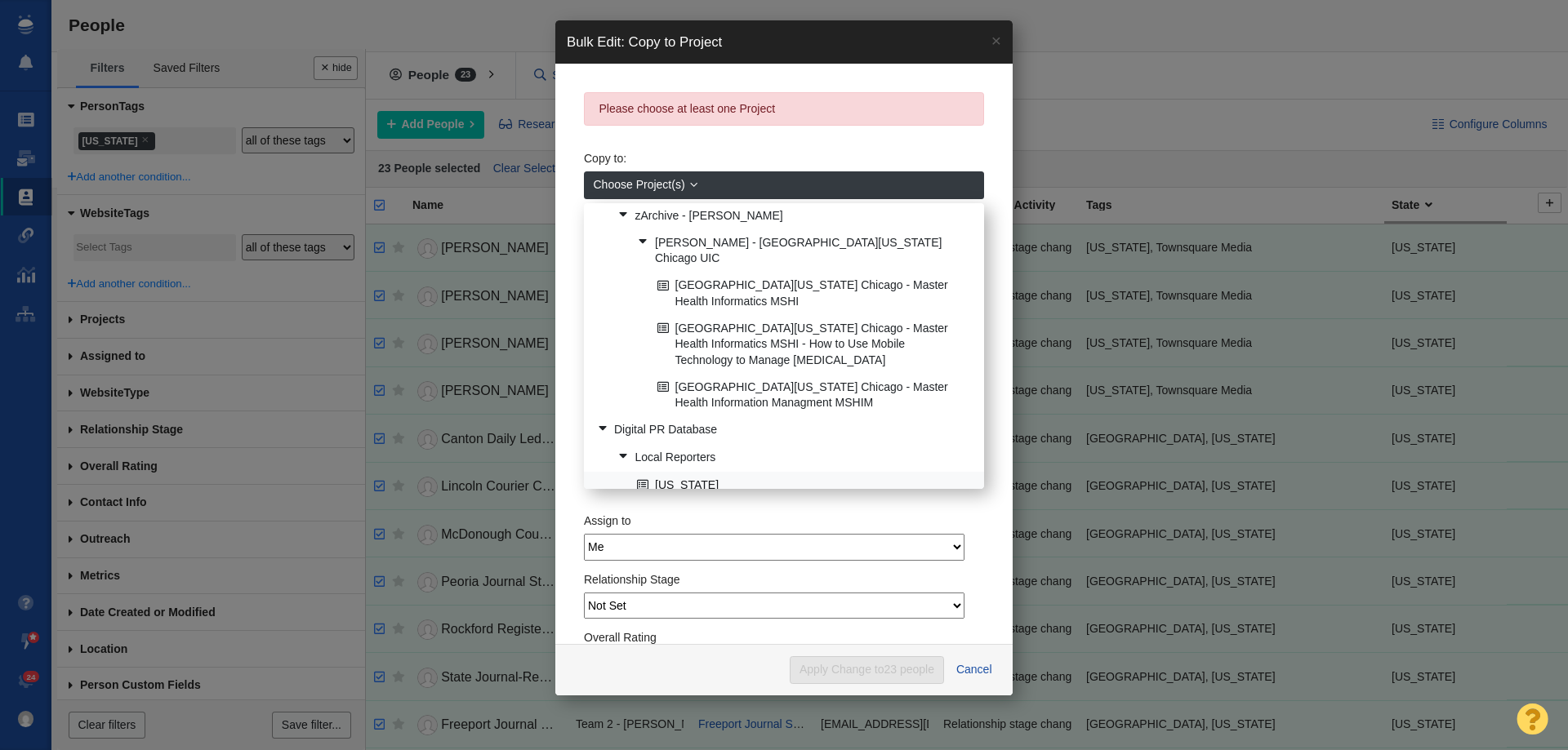
click at [682, 472] on link "[US_STATE]" at bounding box center [803, 485] width 342 height 25
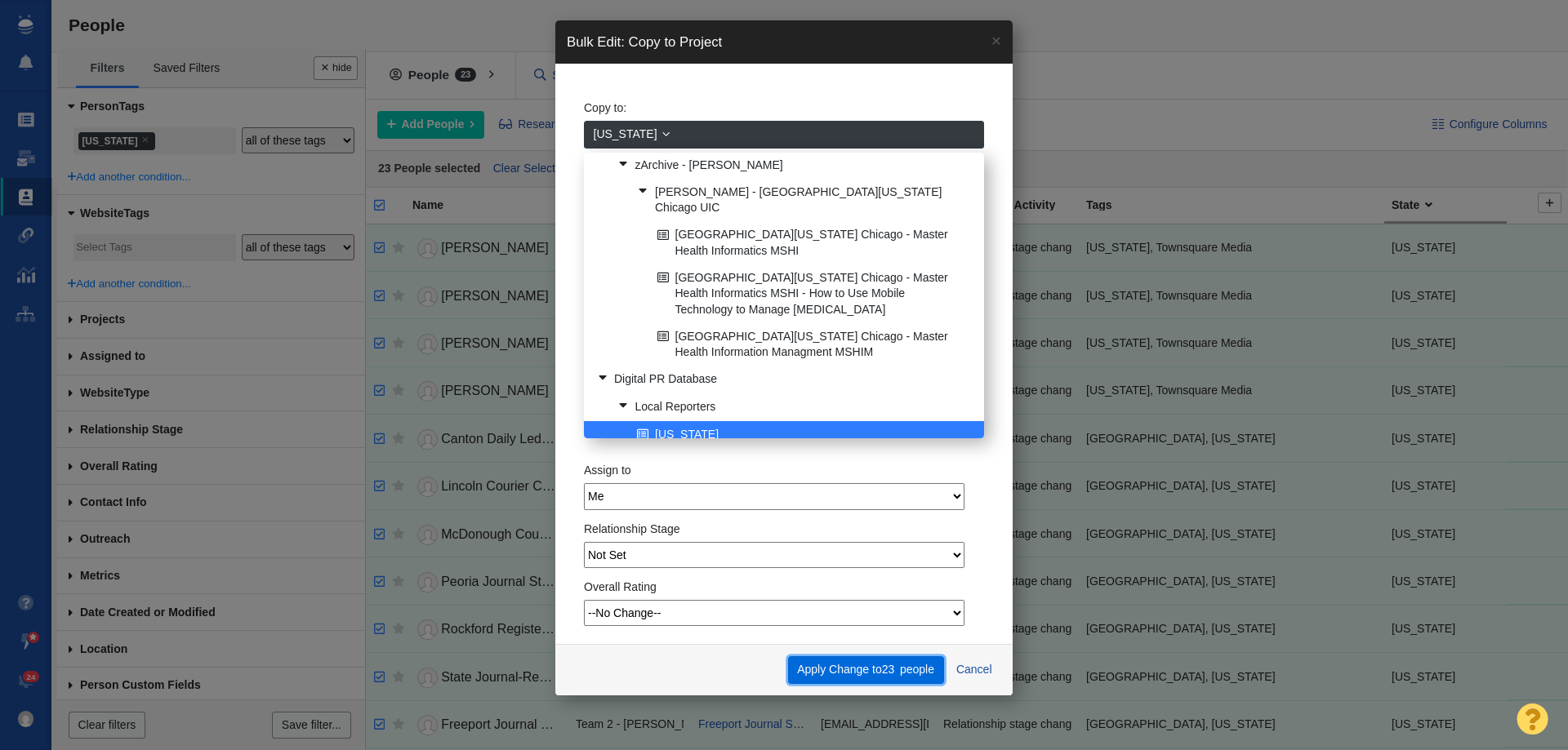
click at [851, 663] on button "Apply Change to 23 people" at bounding box center [866, 670] width 156 height 28
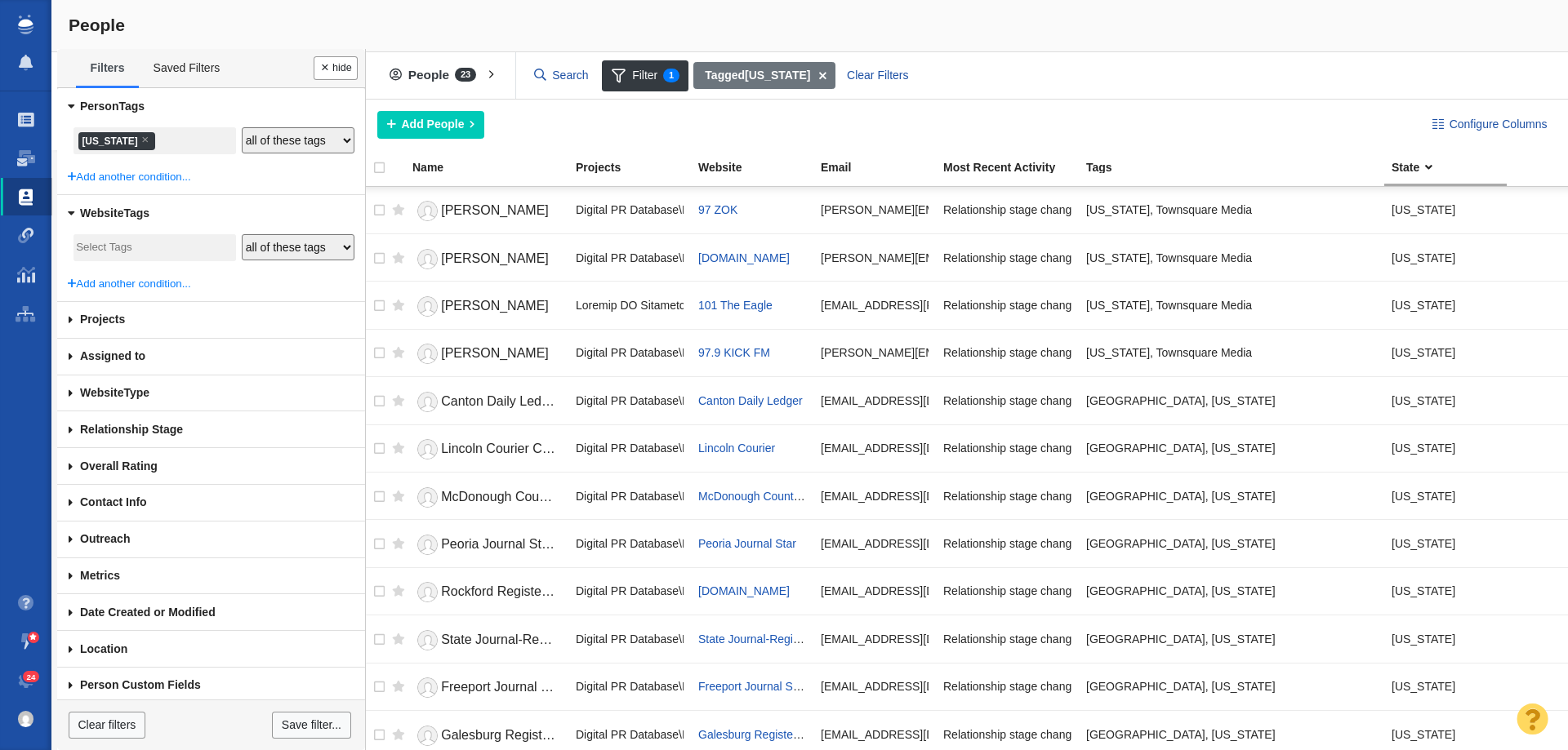
click at [90, 146] on li "× Illinois" at bounding box center [116, 142] width 77 height 18
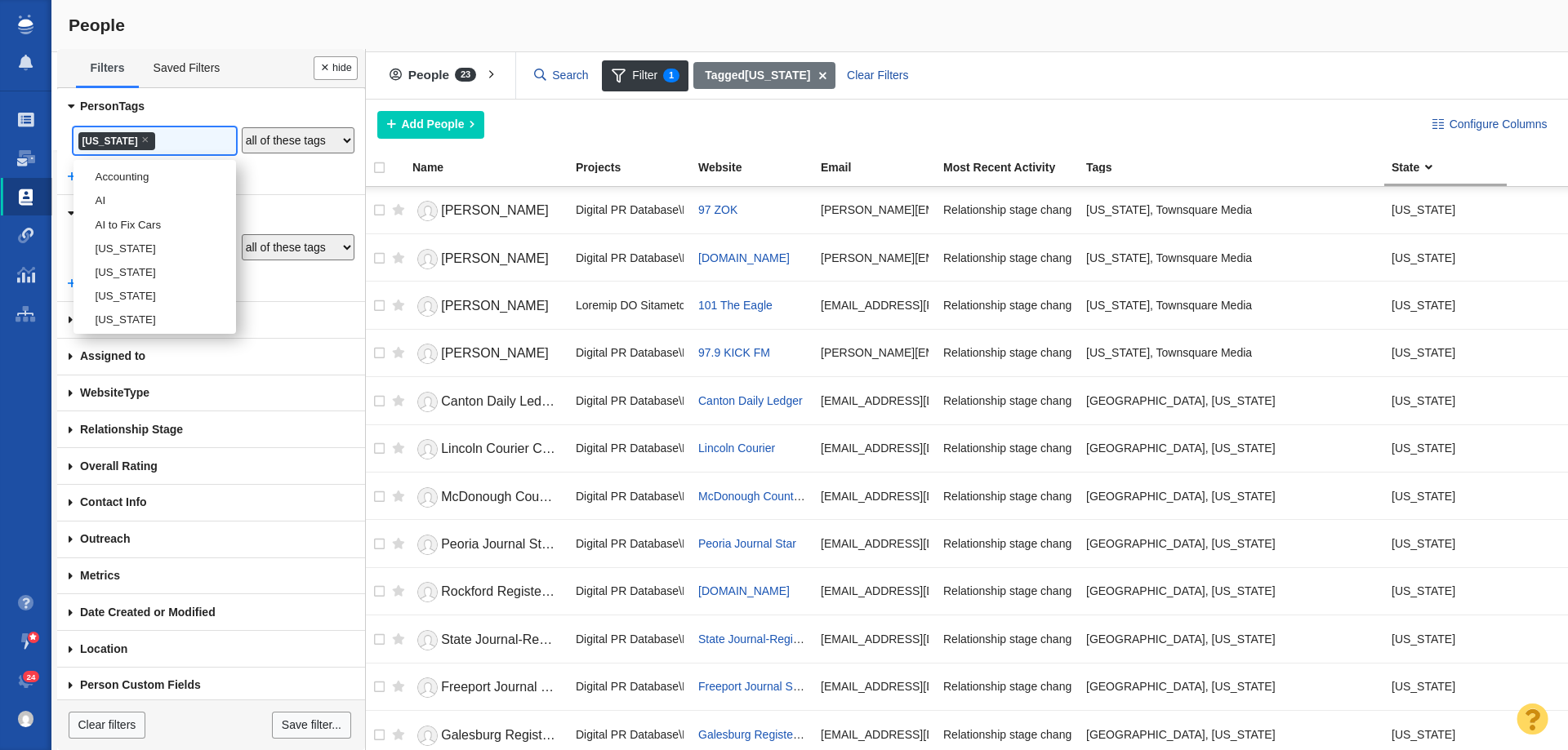
scroll to position [1269, 0]
drag, startPoint x: 121, startPoint y: 318, endPoint x: 131, endPoint y: 309, distance: 13.5
click at [120, 303] on li "[US_STATE]" at bounding box center [155, 291] width 162 height 23
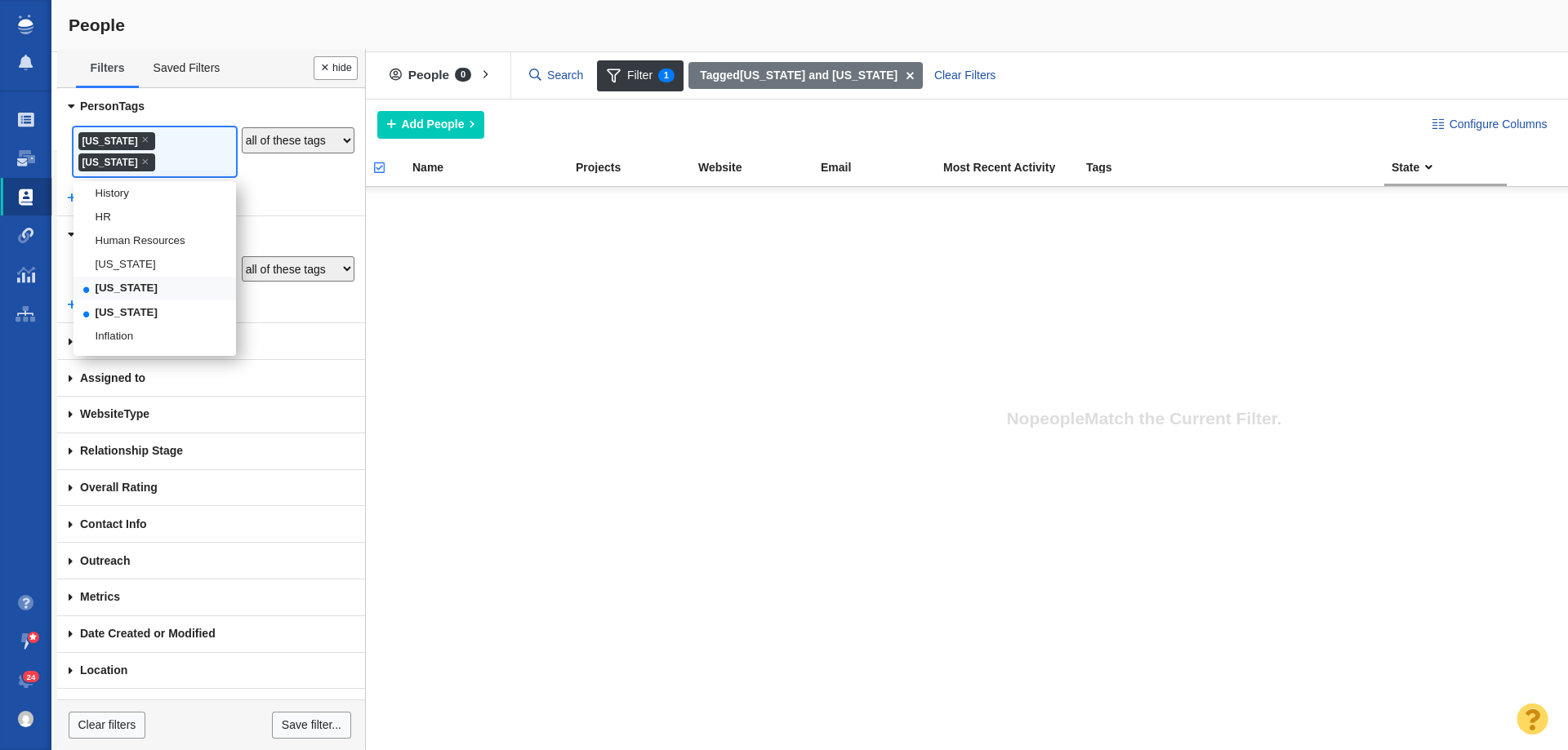
click at [178, 298] on li "[US_STATE]" at bounding box center [155, 288] width 162 height 23
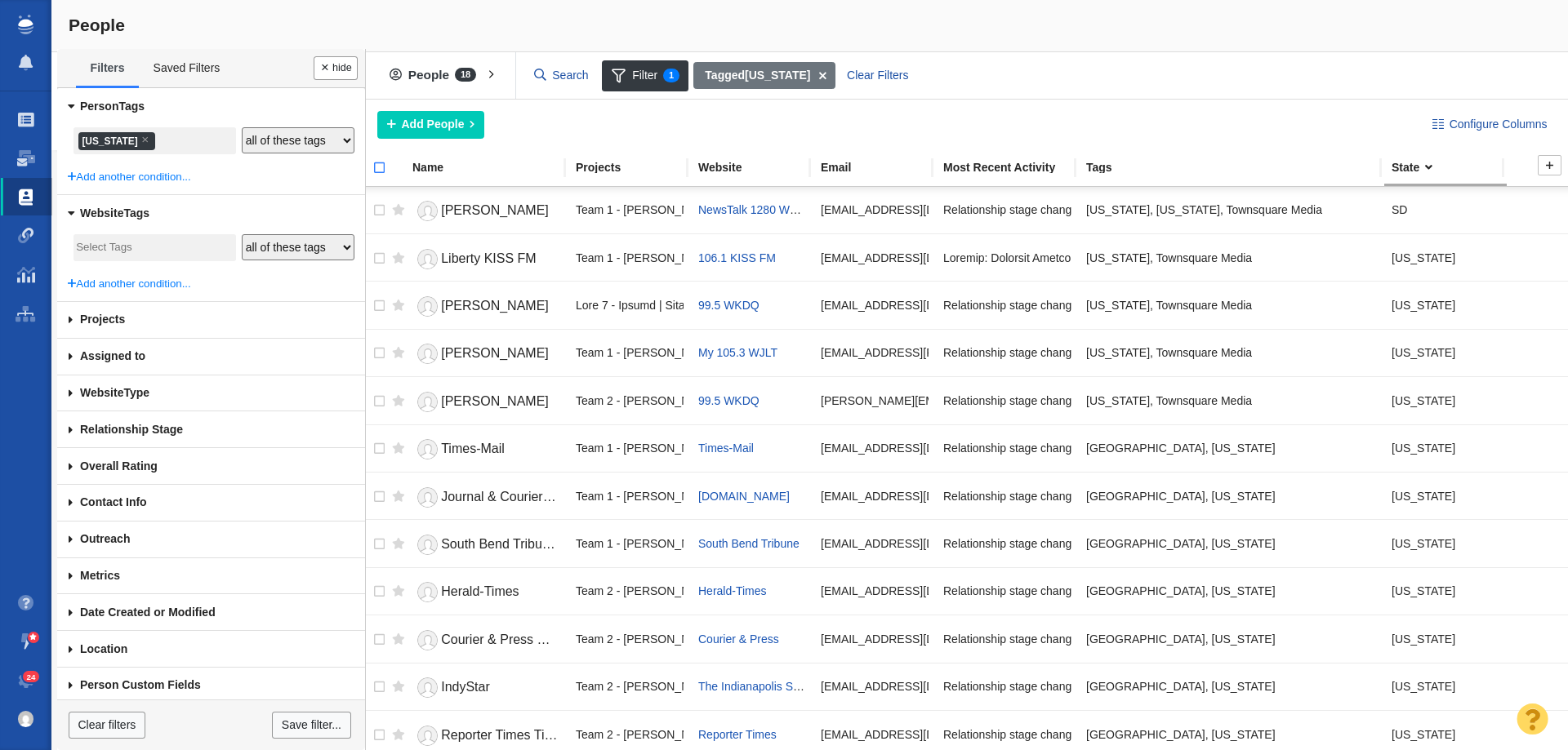
click at [376, 169] on input "checkbox" at bounding box center [371, 177] width 24 height 36
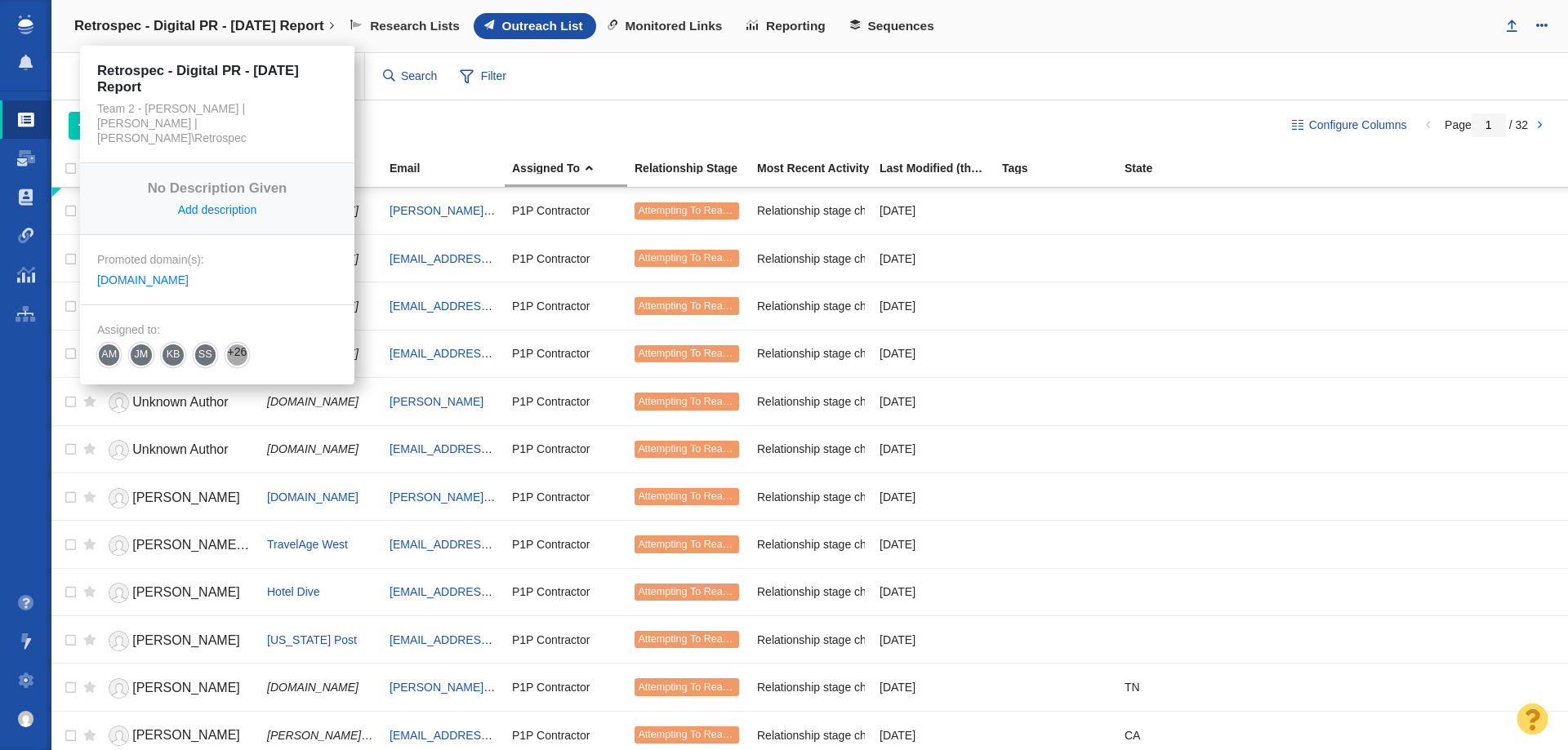
click at [141, 32] on h4 "Retrospec - Digital PR - [DATE] Report" at bounding box center [198, 26] width 250 height 16
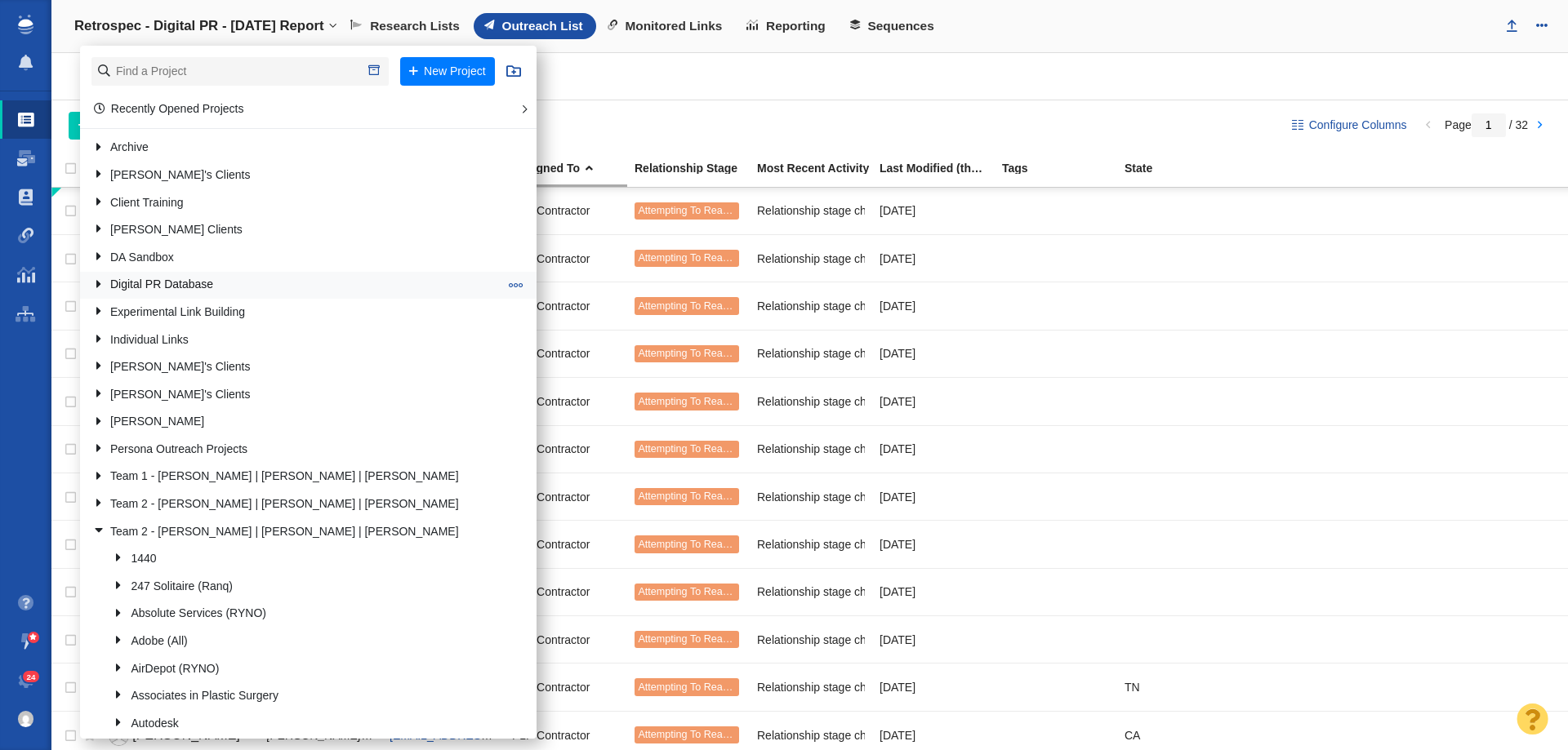
click at [130, 282] on link "Digital PR Database" at bounding box center [295, 286] width 414 height 25
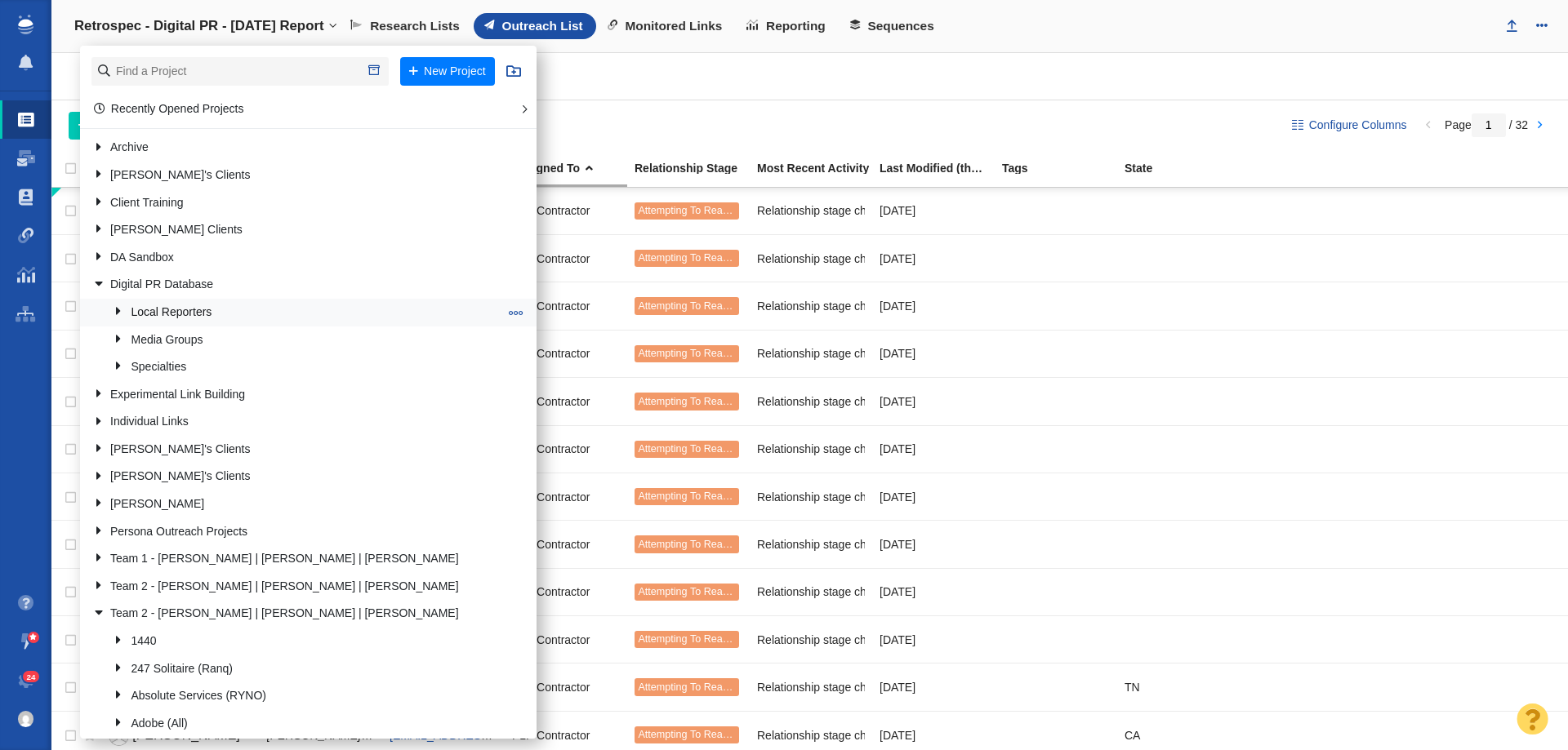
click at [143, 310] on link "Local Reporters" at bounding box center [306, 312] width 394 height 25
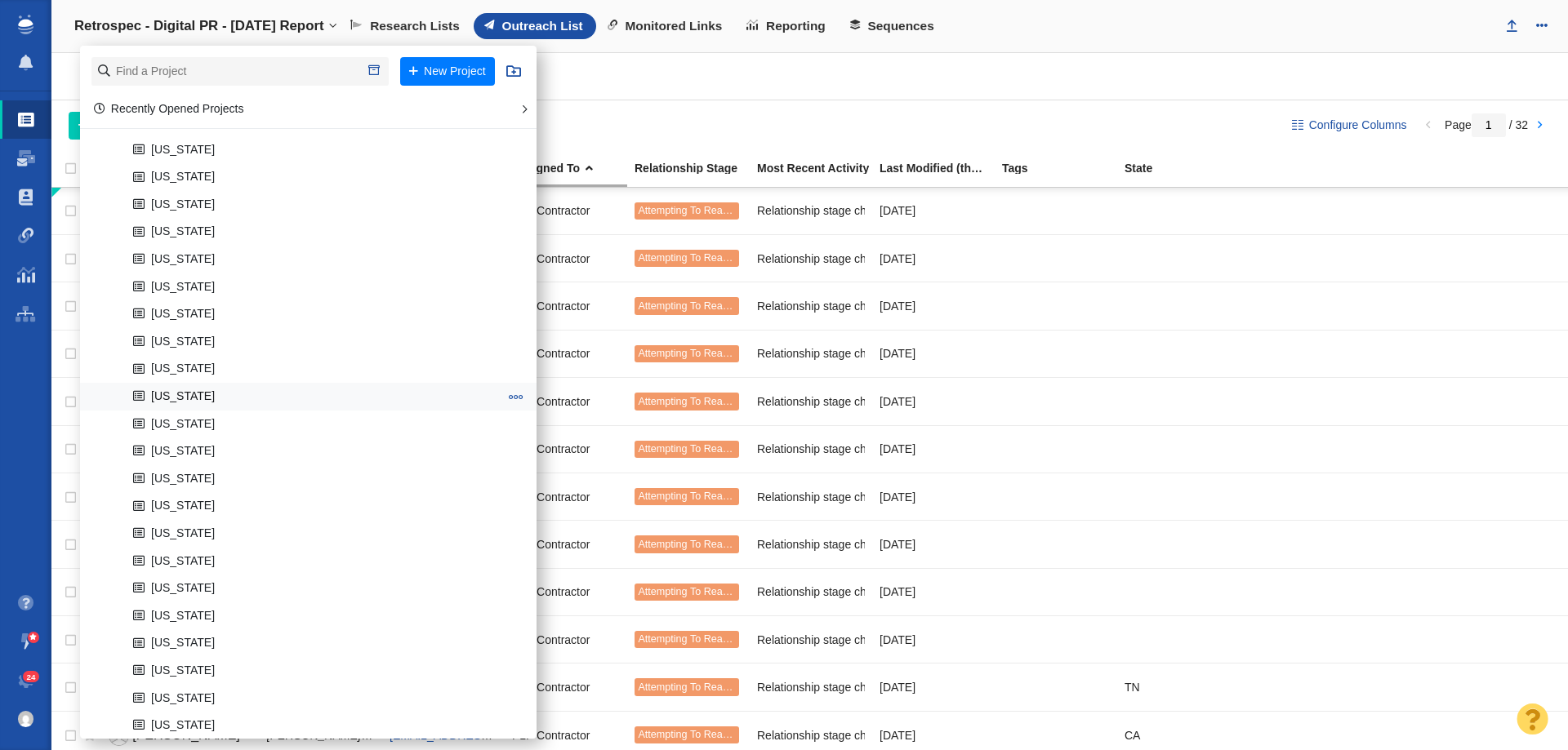
scroll to position [163, 0]
click at [509, 370] on span at bounding box center [516, 369] width 14 height 14
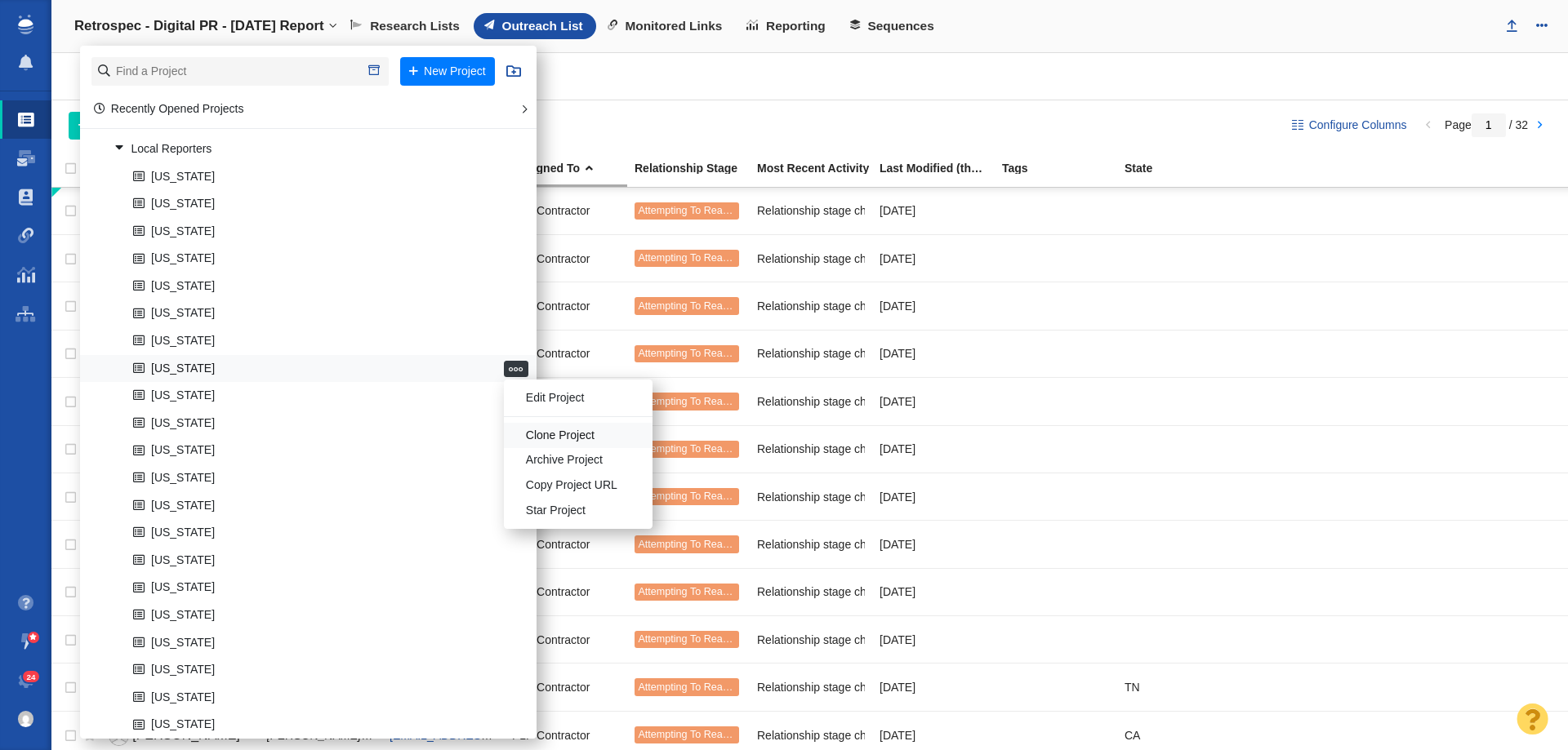
click at [536, 437] on li "Clone Project" at bounding box center [578, 435] width 149 height 25
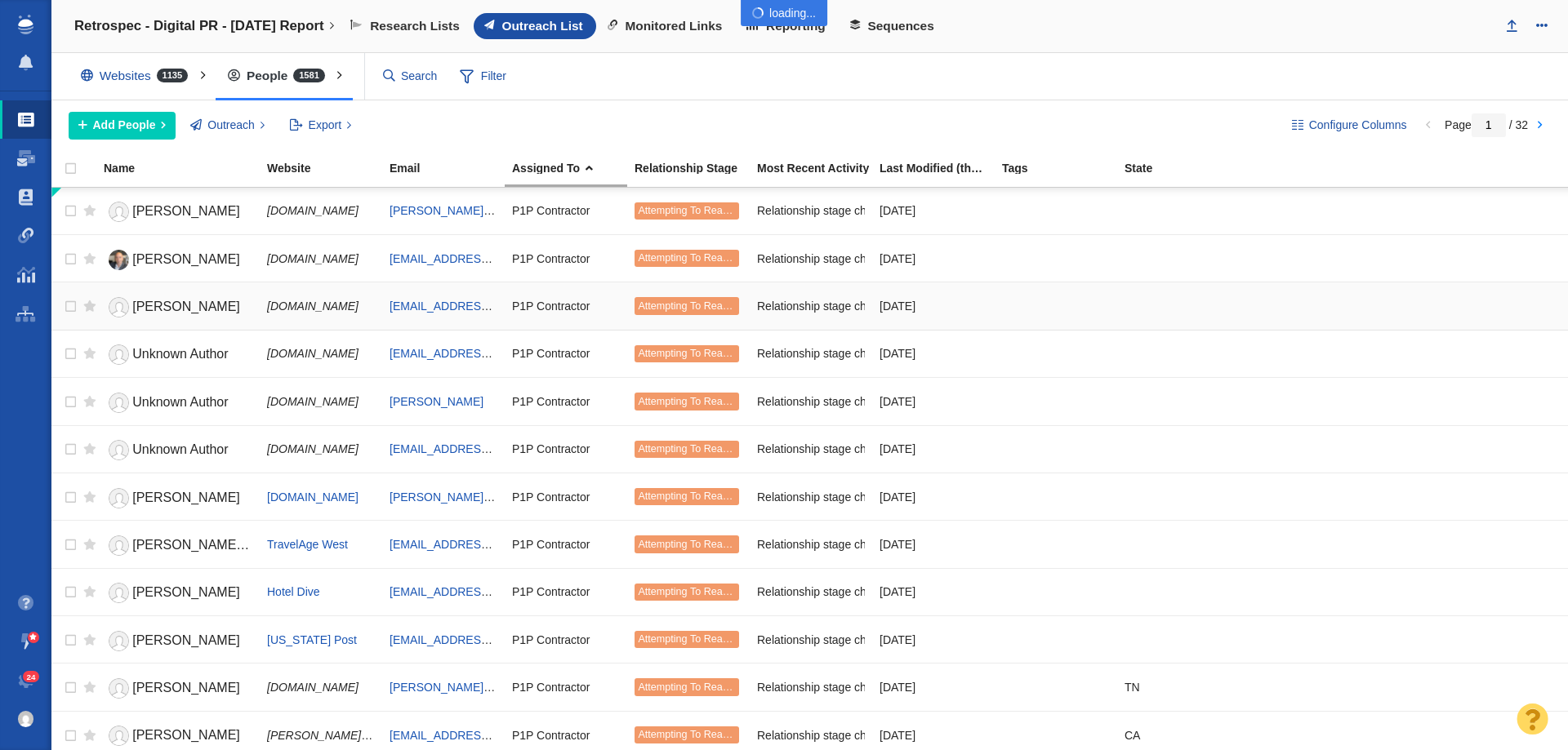
select select "DOMAIN"
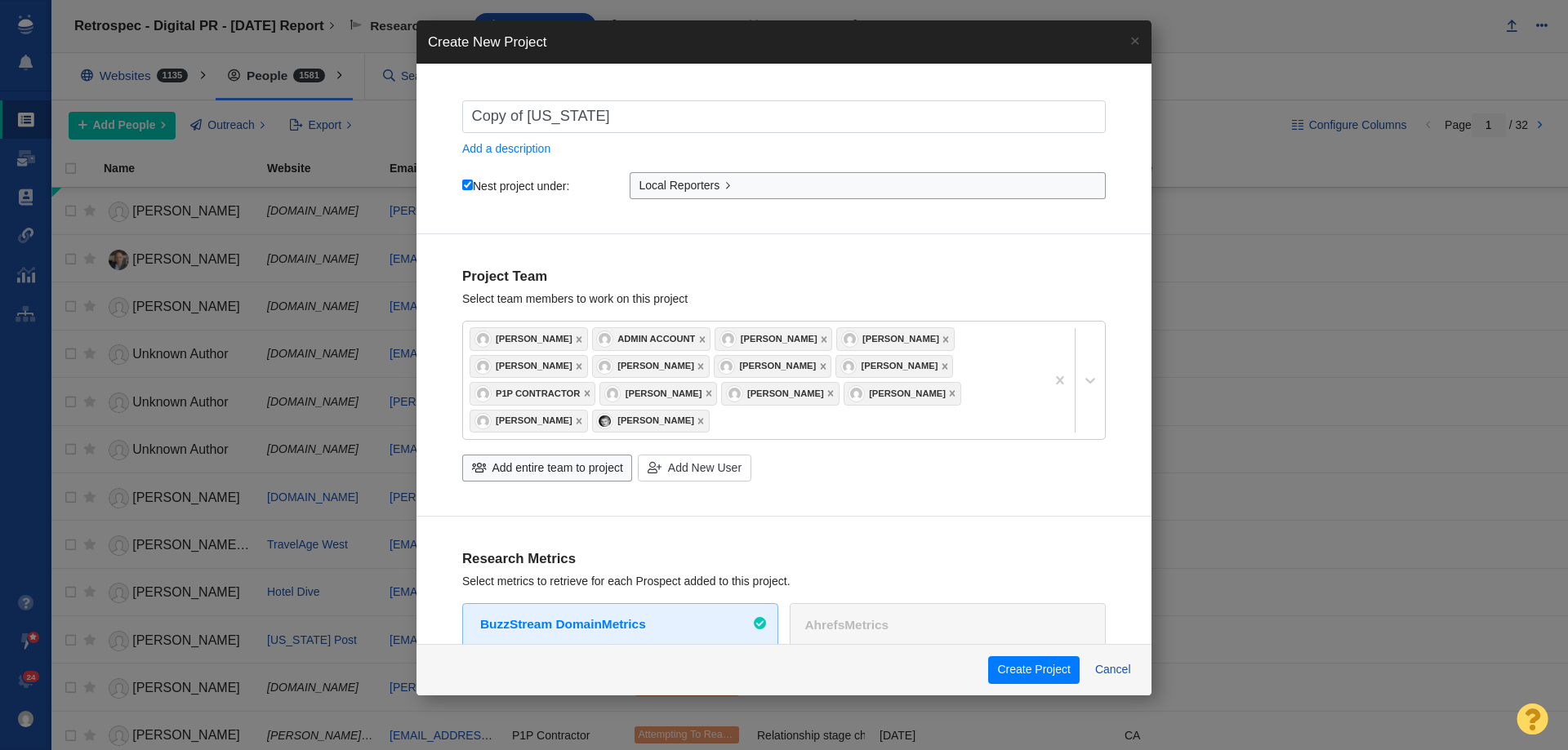
drag, startPoint x: 602, startPoint y: 116, endPoint x: 66, endPoint y: 167, distance: 538.4
click at [66, 167] on div "Create New Project × Copy of Delaware Add a description Nest project under: Loc…" at bounding box center [784, 375] width 1568 height 750
type input "D"
checkbox input "true"
type input "Di"
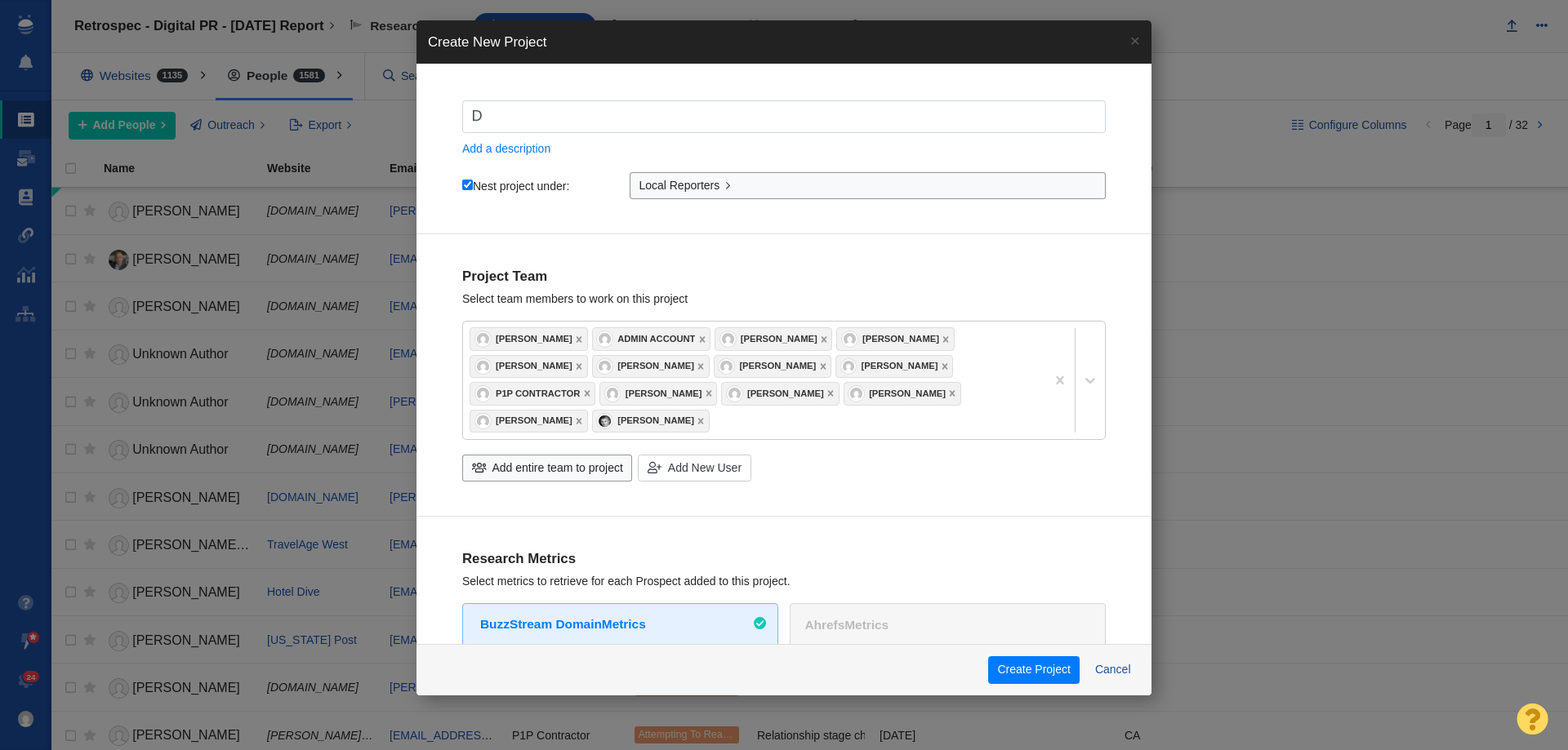
checkbox input "true"
type input "Dis"
checkbox input "true"
type input "Disc"
checkbox input "true"
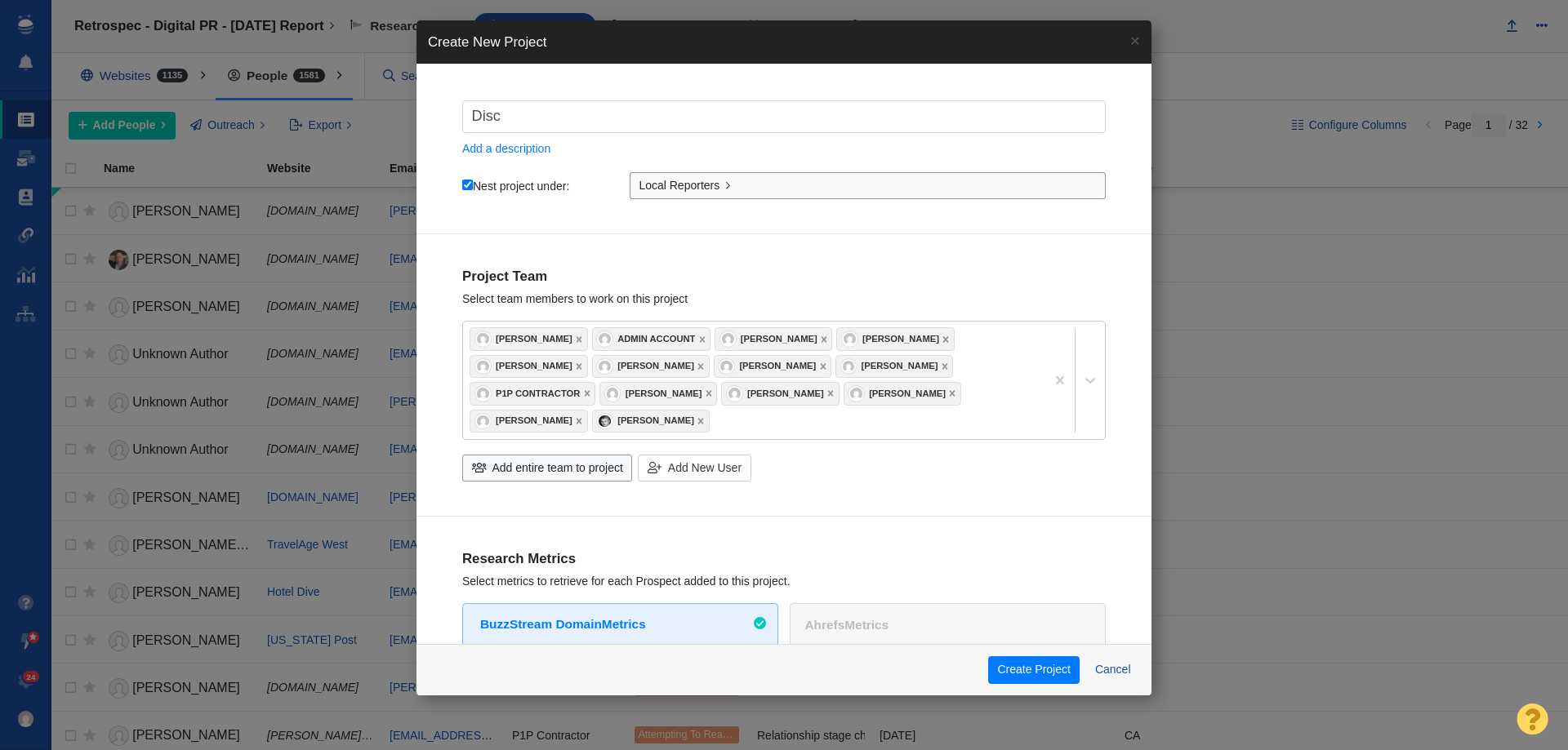
type input "Dis"
checkbox input "true"
type input "Dist"
checkbox input "true"
type input "Distr"
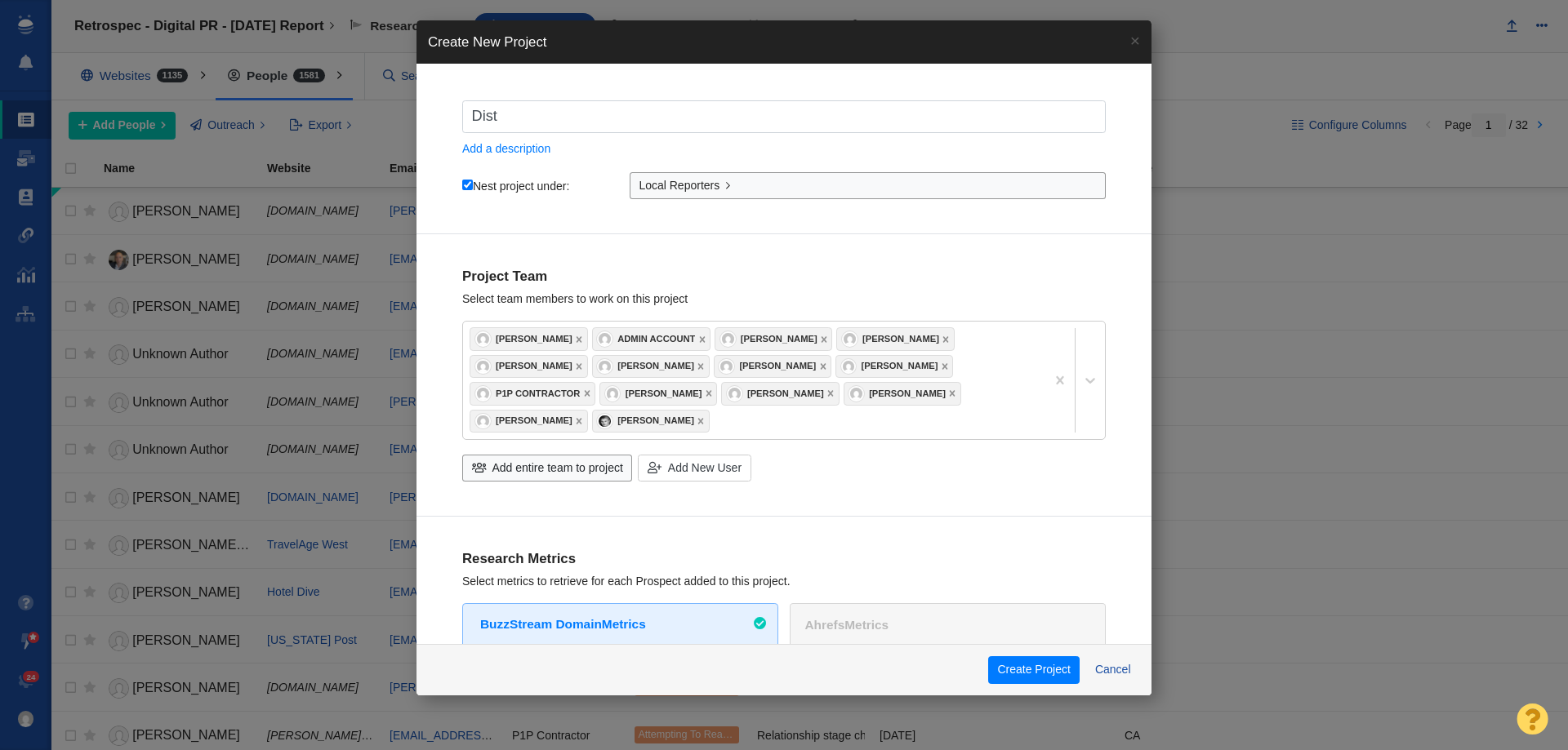
checkbox input "true"
type input "Distri"
checkbox input "true"
type input "Distric"
checkbox input "true"
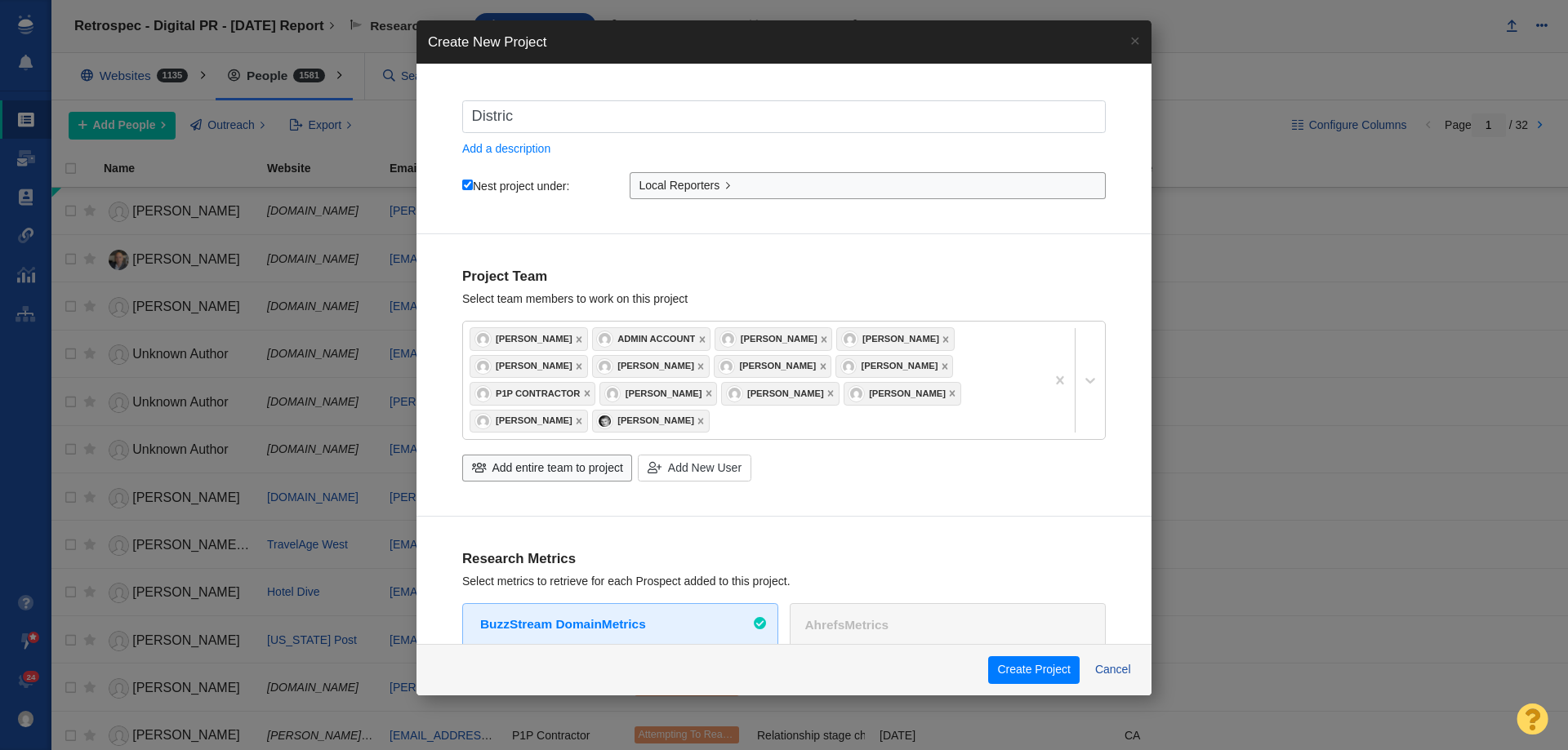
type input "District"
checkbox input "true"
type input "District"
checkbox input "true"
type input "District o"
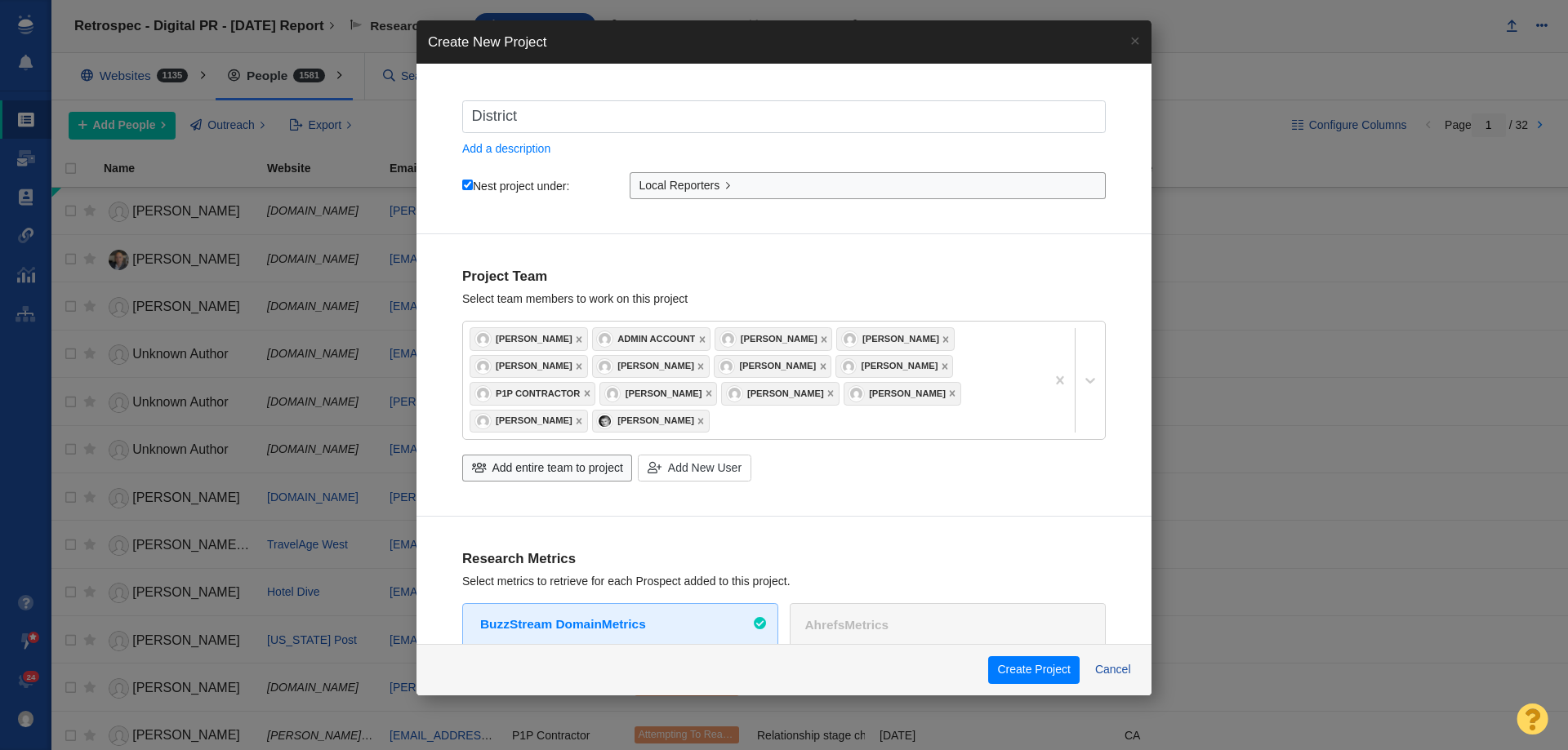
checkbox input "true"
type input "District of"
checkbox input "true"
type input "District of"
checkbox input "true"
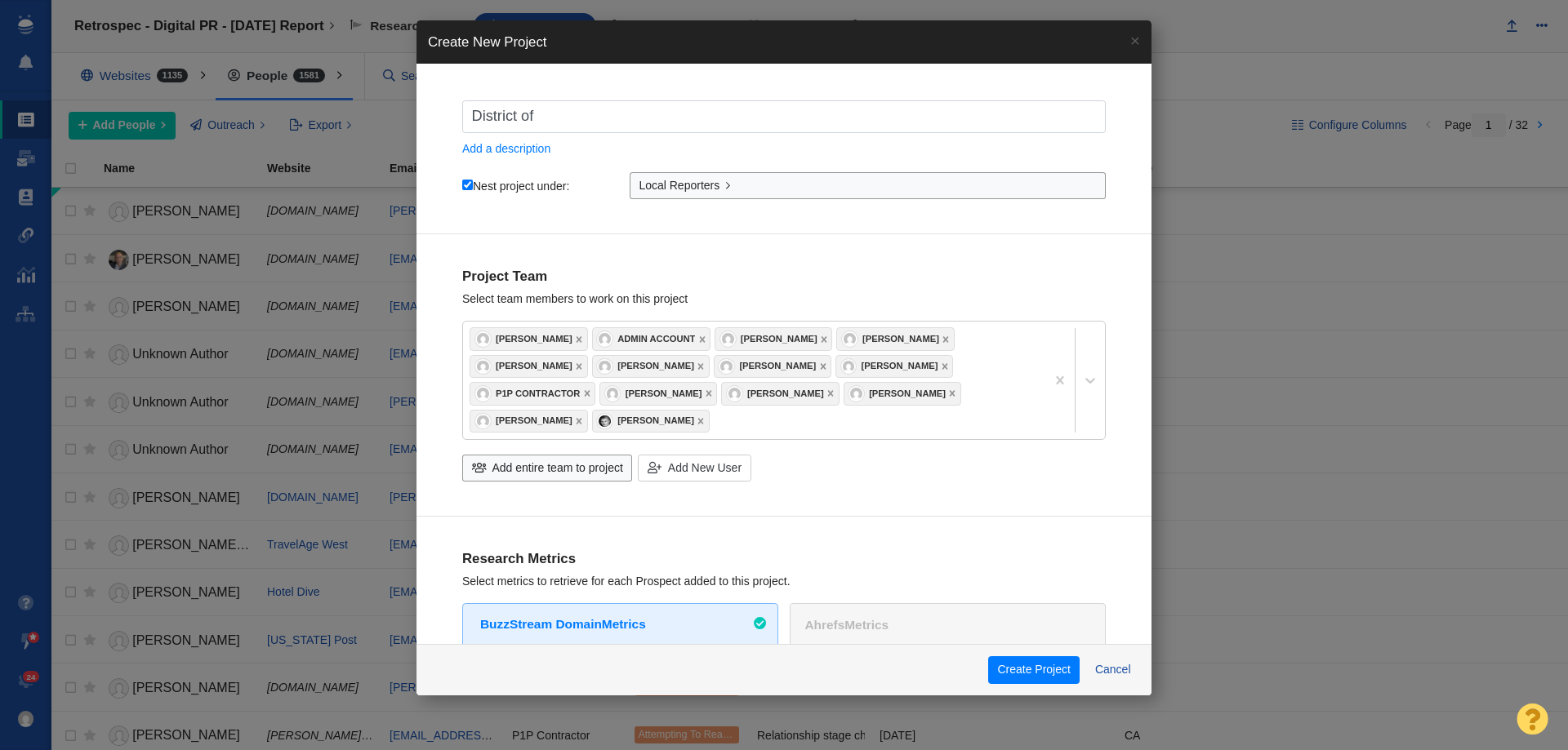
type input "District of C"
checkbox input "true"
type input "District of Co"
checkbox input "true"
type input "District of Col"
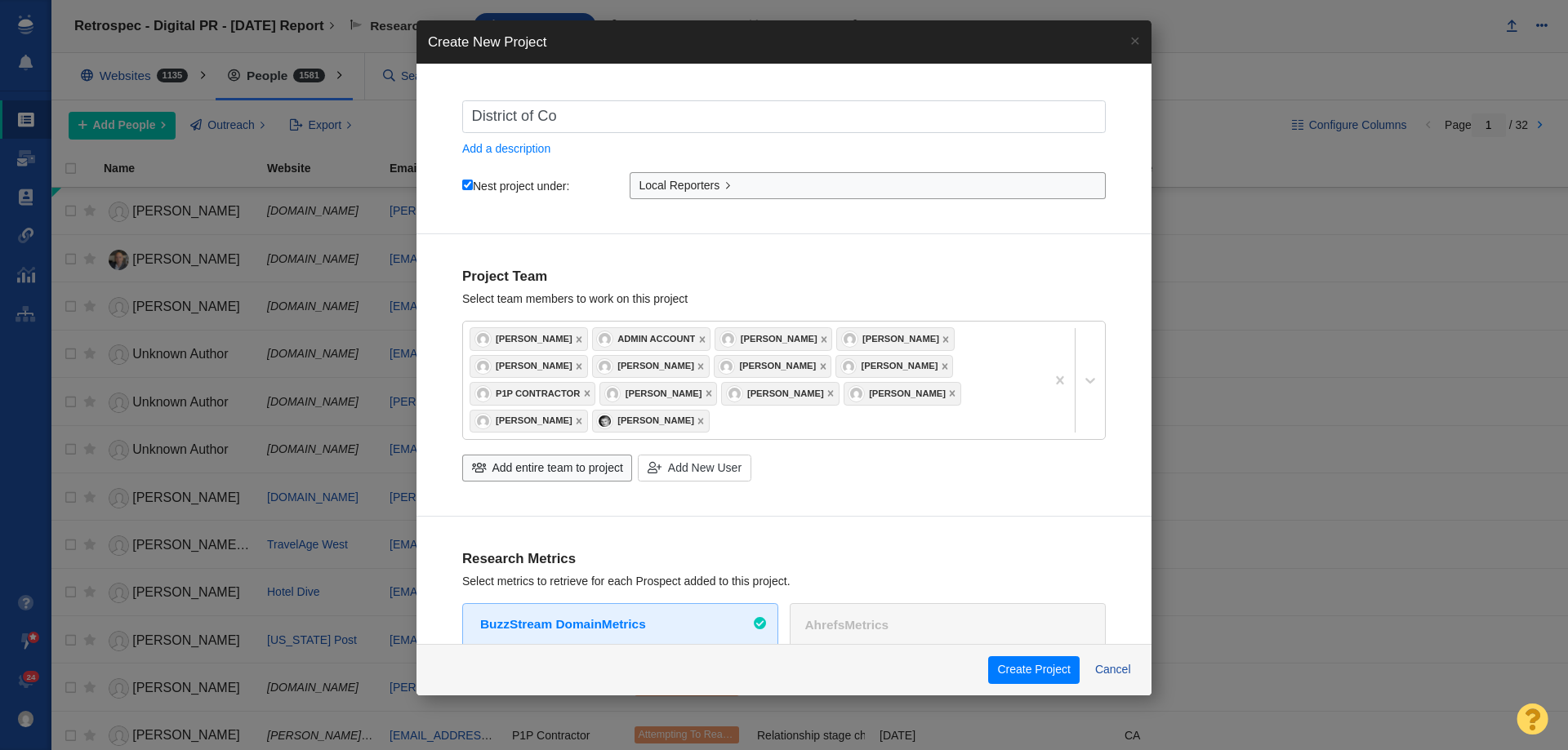
checkbox input "true"
type input "District of Colu"
checkbox input "true"
type input "District of Colum"
checkbox input "true"
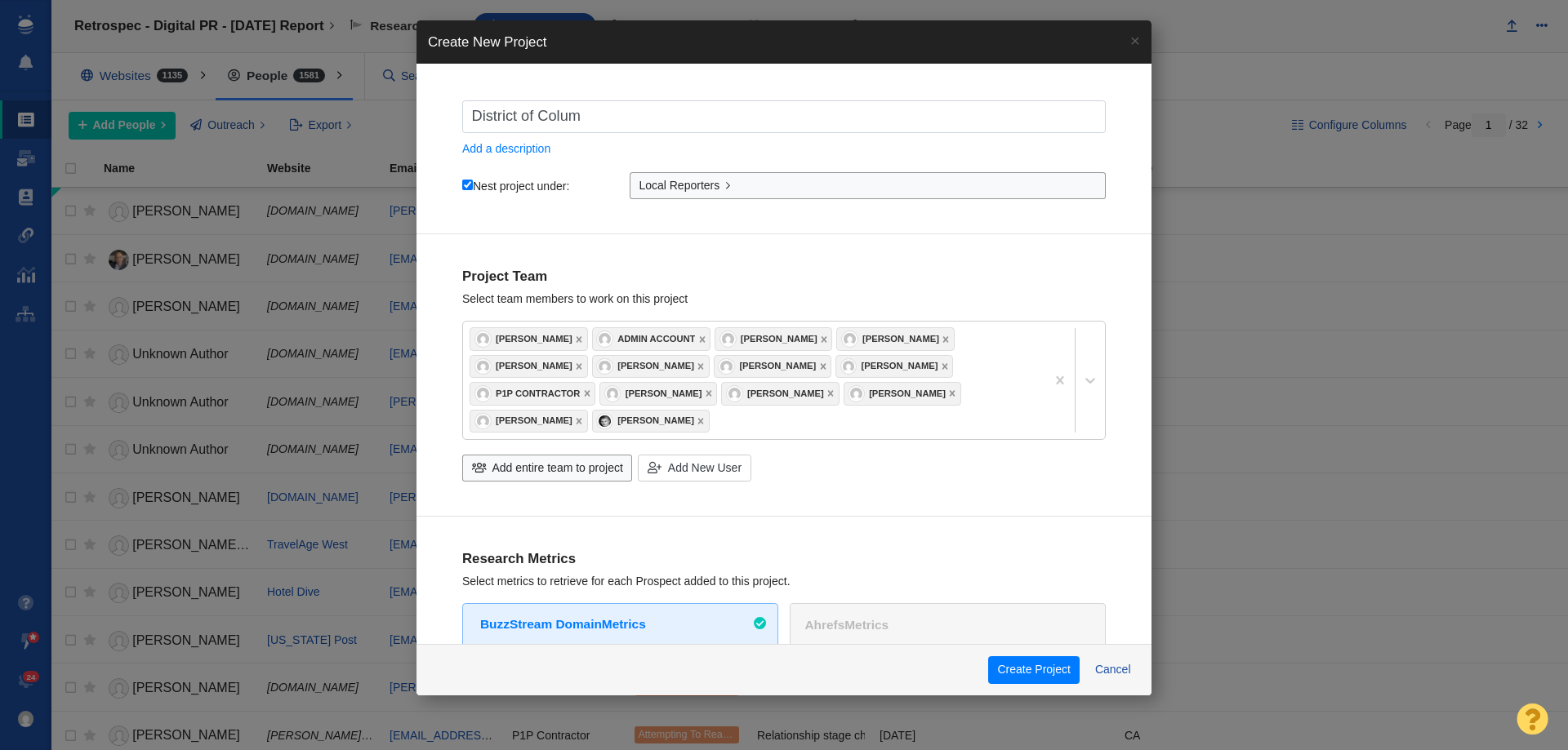
type input "District of Columb"
checkbox input "true"
type input "District of Columbio"
checkbox input "true"
type input "District of Columbioa"
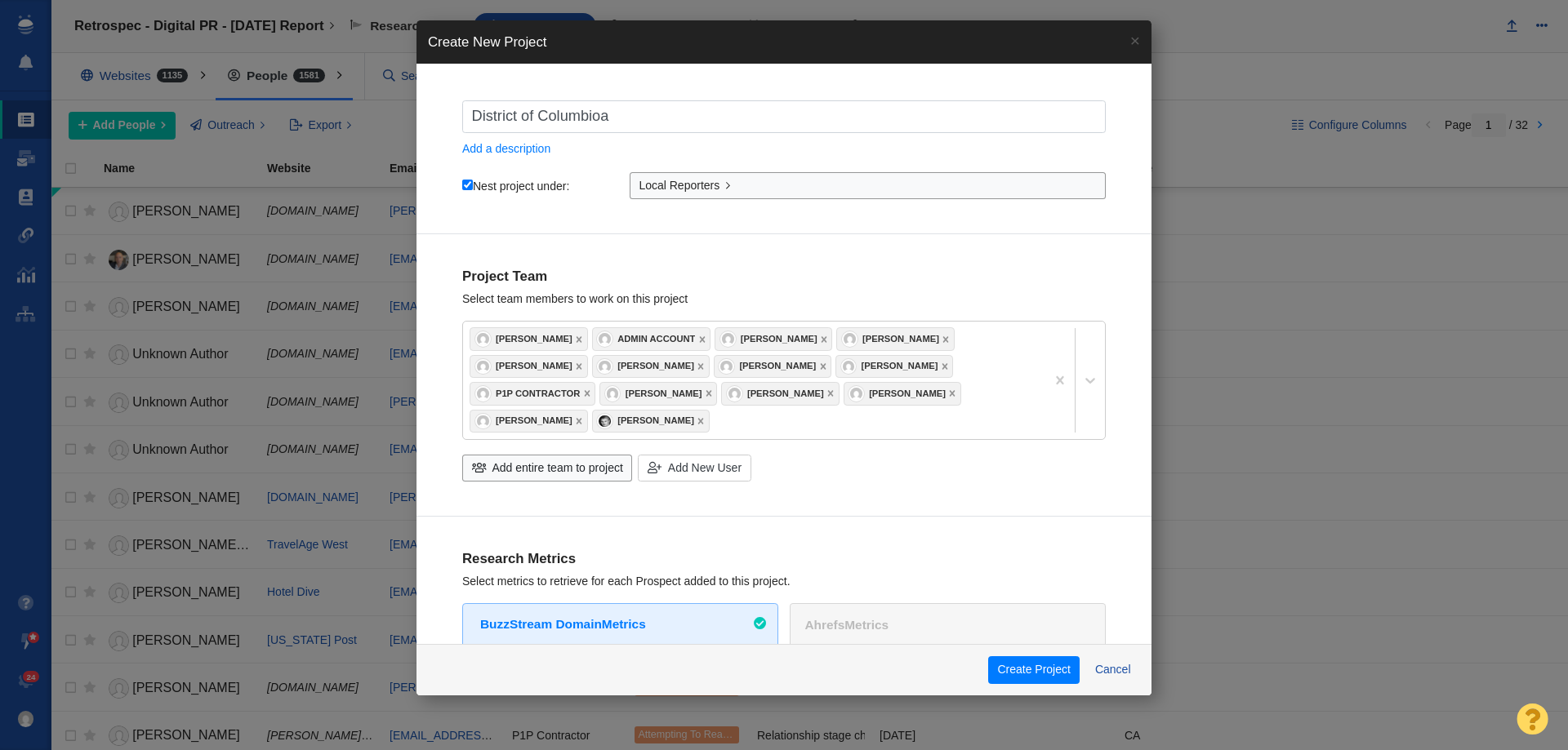
checkbox input "true"
type input "District of Columbio"
checkbox input "true"
type input "District of Columbi"
checkbox input "true"
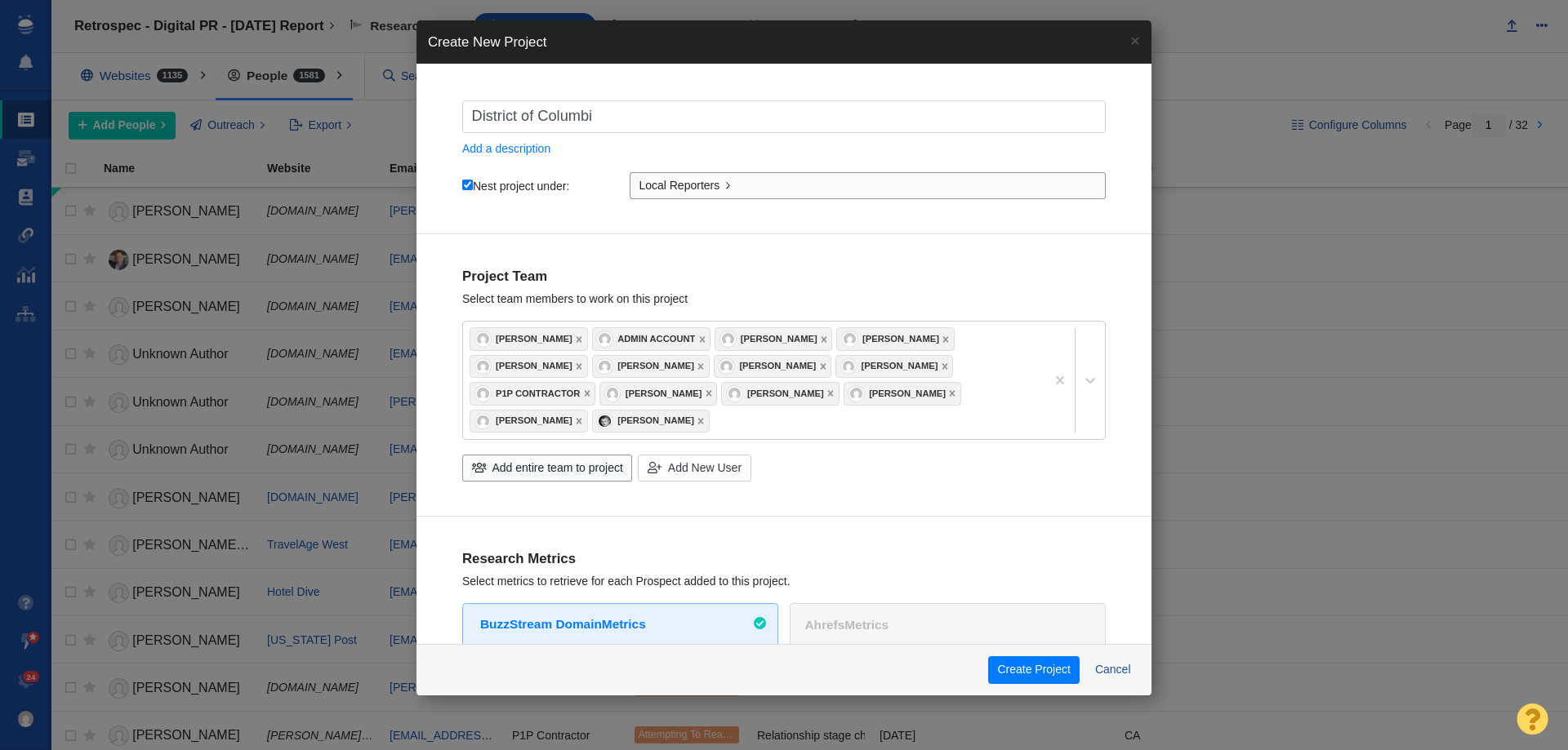
type input "District of Columbia"
checkbox input "true"
type input "District of Columbia"
click at [612, 223] on div "District of Columbia Add a description Nest project under: Local Reporters #Dat…" at bounding box center [784, 163] width 735 height 143
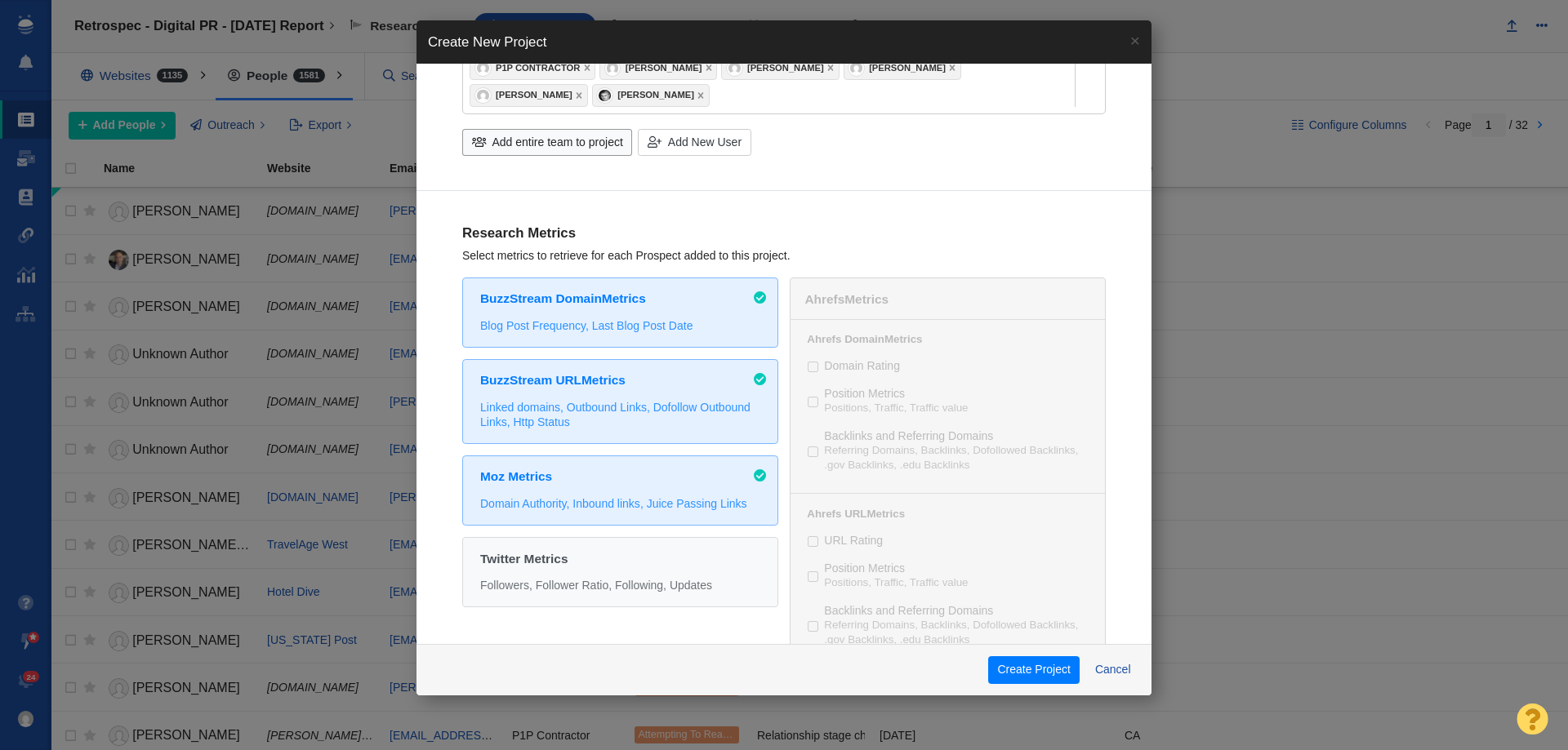
scroll to position [0, 0]
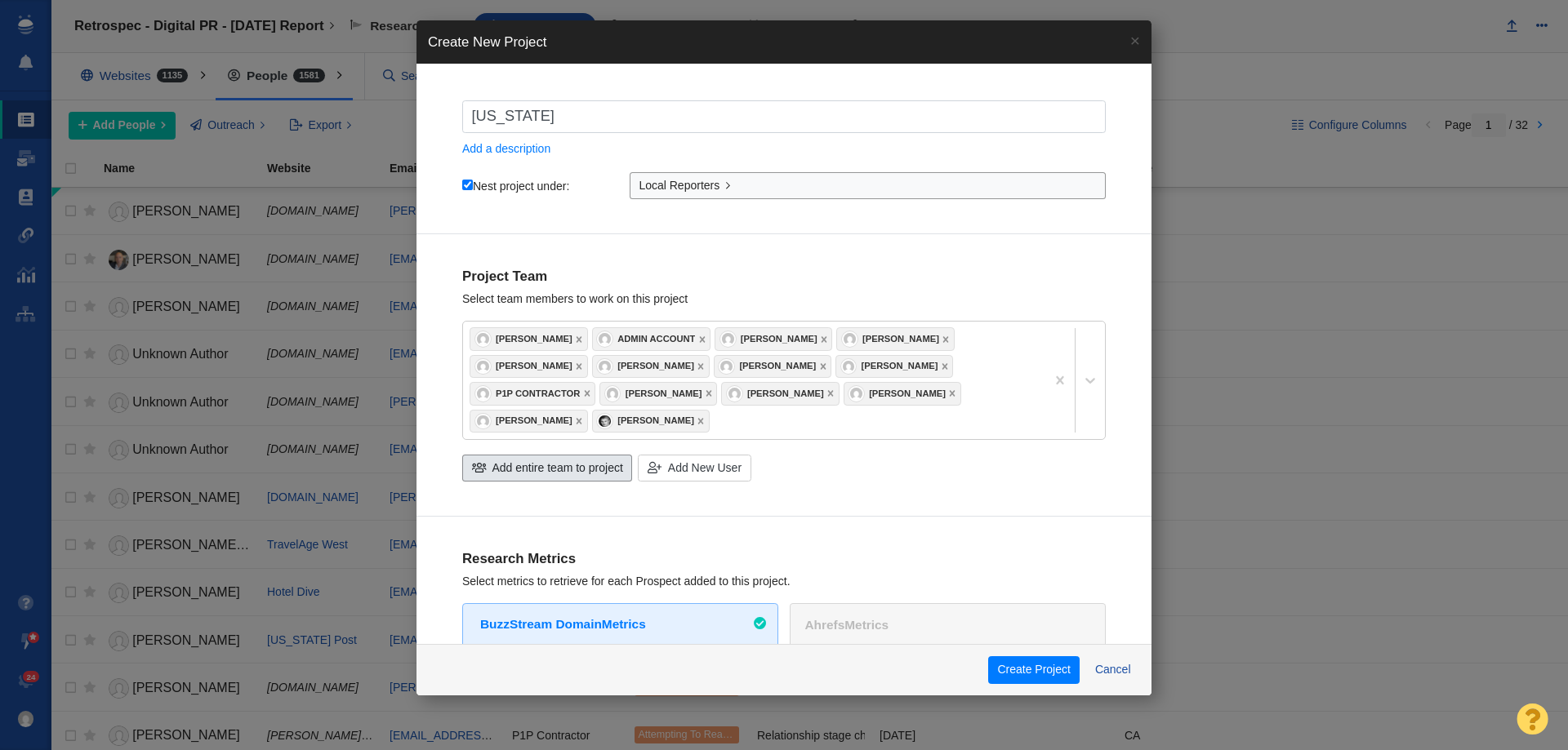
click at [536, 475] on span "Add entire team to project" at bounding box center [557, 468] width 131 height 17
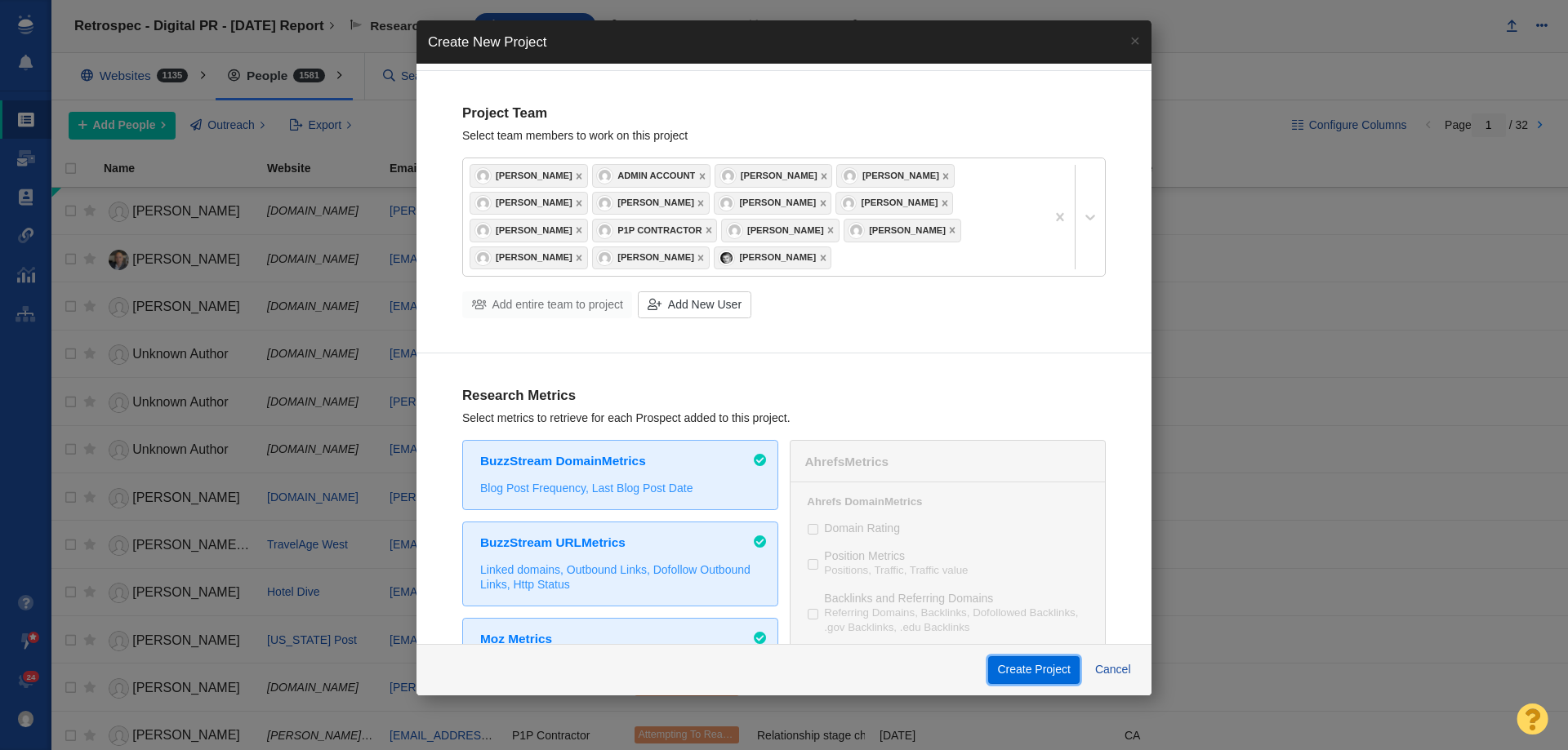
click at [1010, 669] on button "Create Project" at bounding box center [1033, 670] width 91 height 28
checkbox input "true"
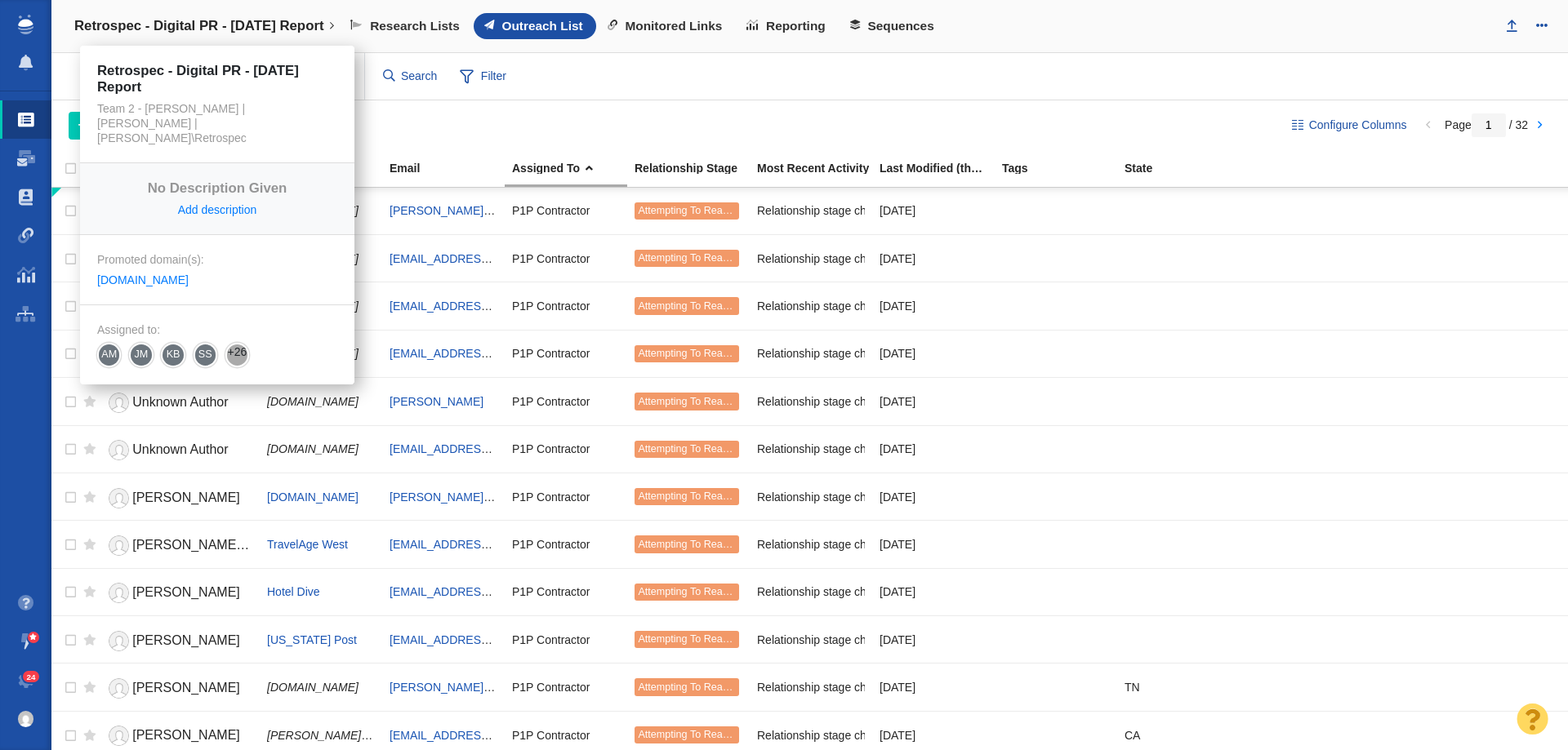
click at [216, 23] on h4 "Retrospec - Digital PR - [DATE] Report" at bounding box center [198, 26] width 250 height 16
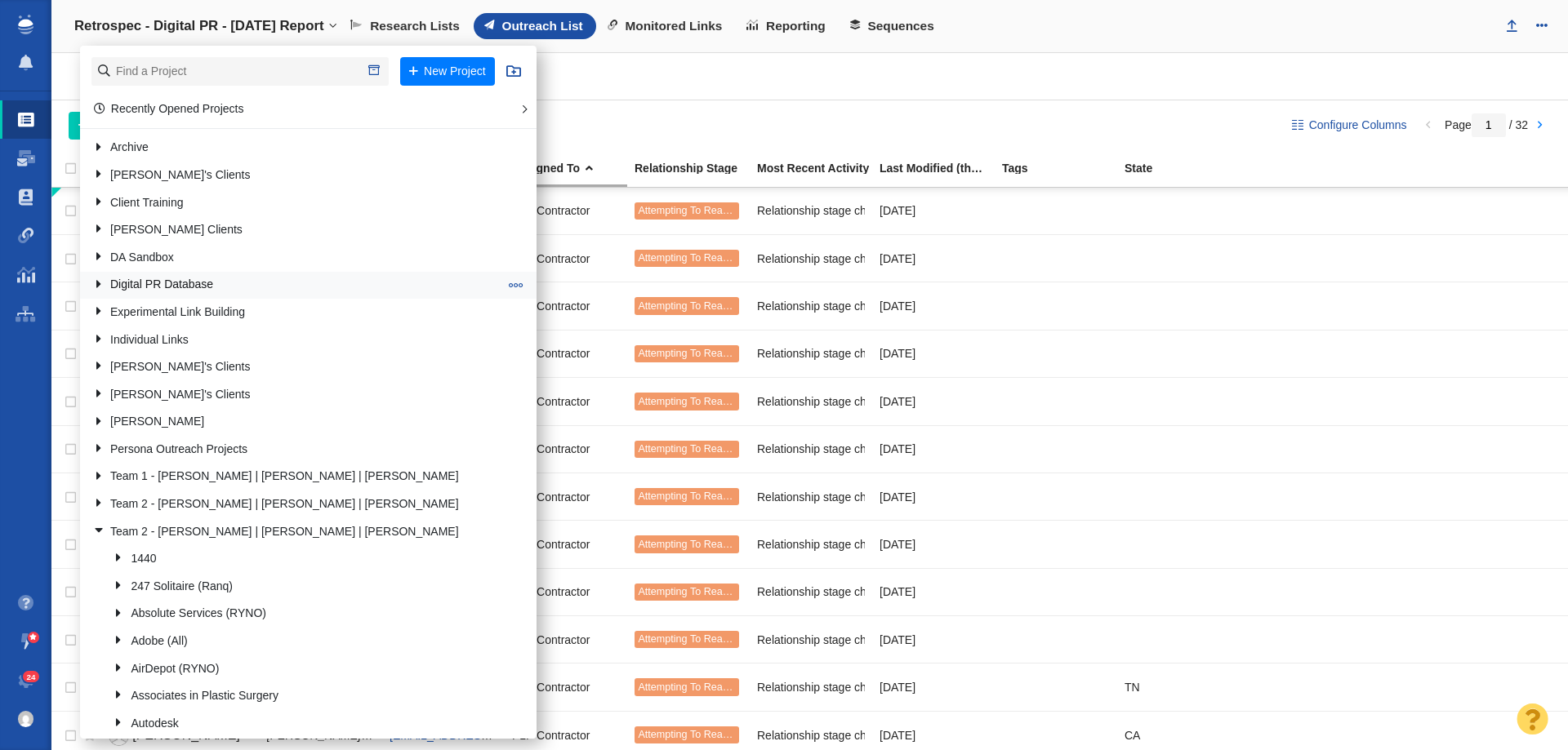
click at [131, 276] on link "Digital PR Database" at bounding box center [295, 286] width 414 height 25
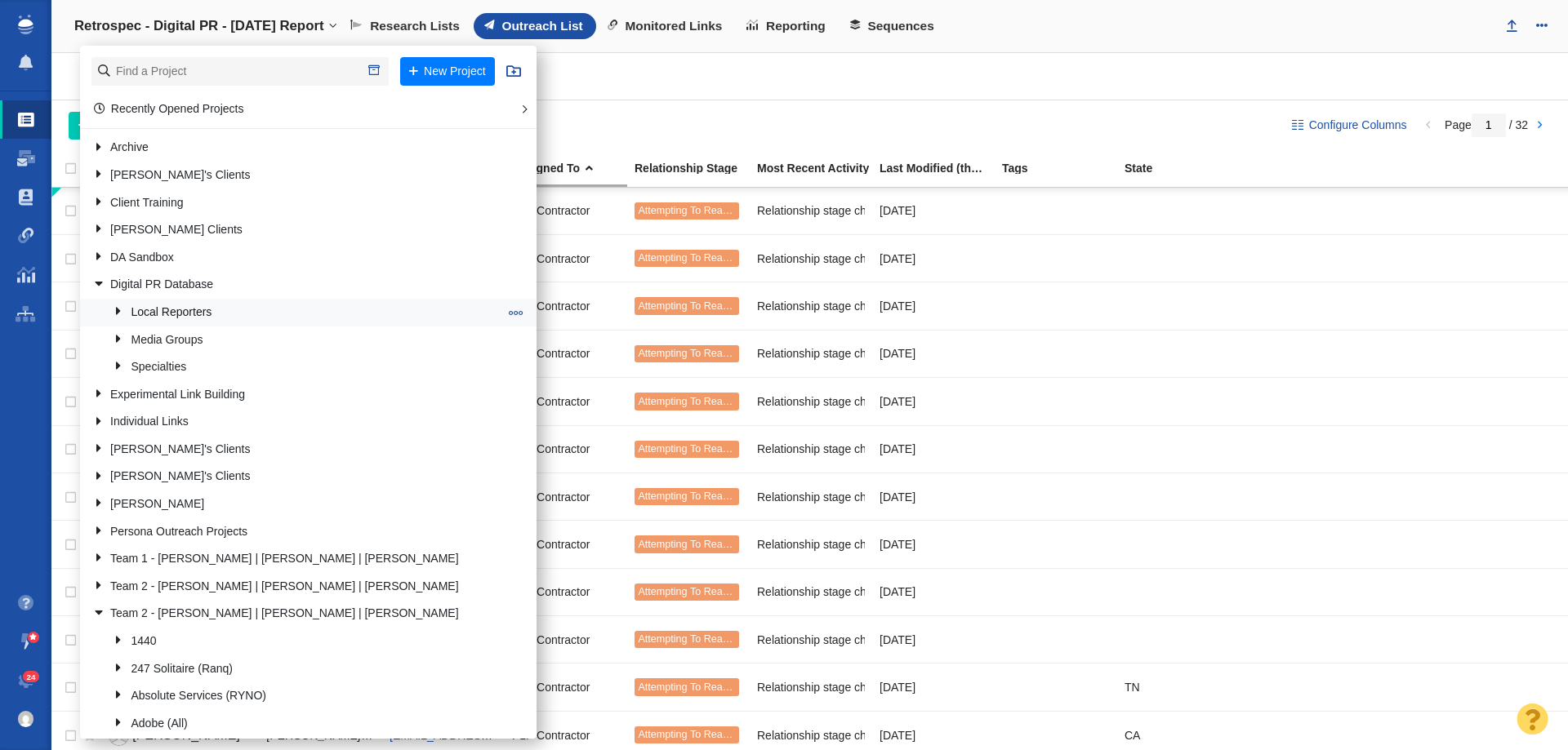
click at [143, 311] on link "Local Reporters" at bounding box center [306, 312] width 394 height 25
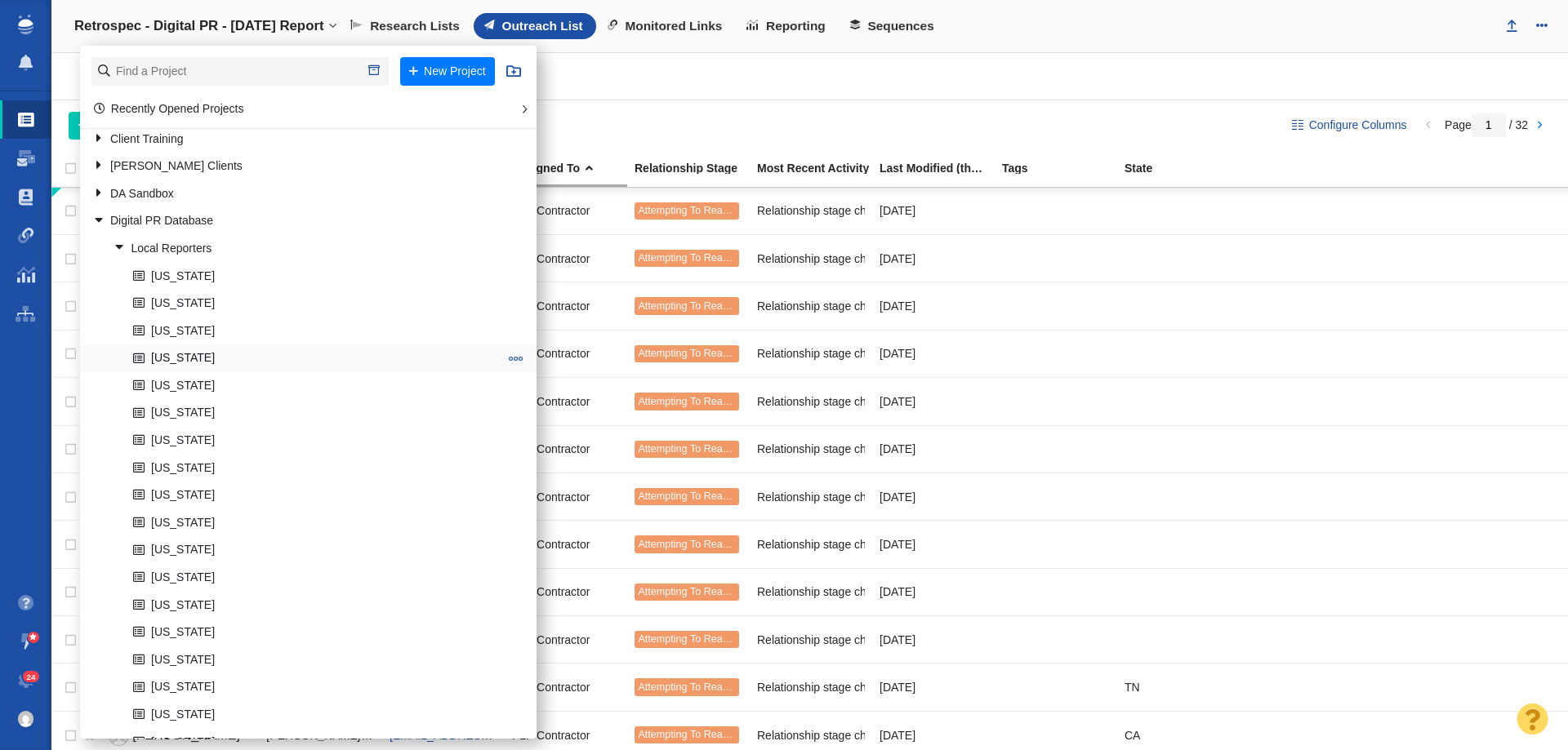
scroll to position [163, 0]
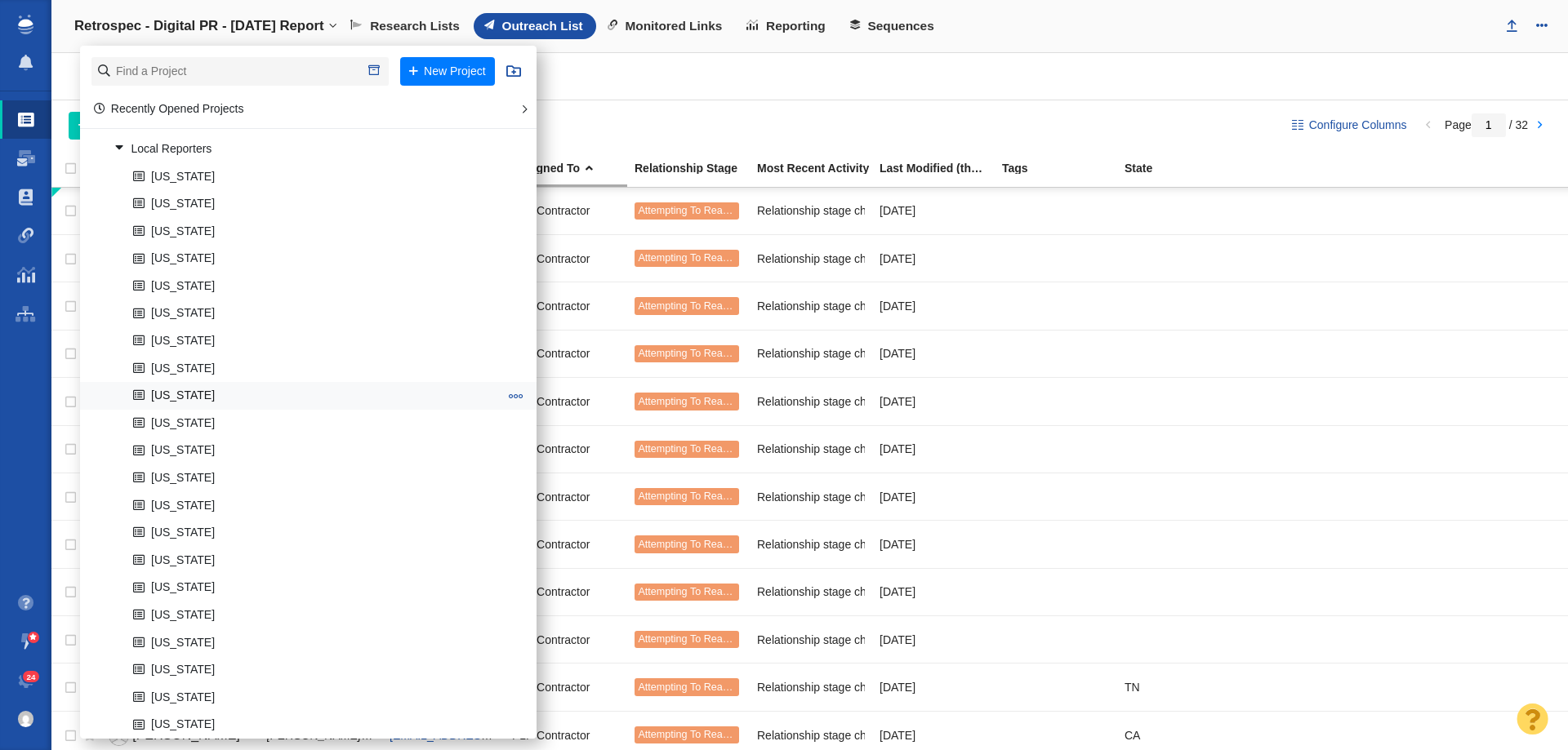
click at [509, 391] on span at bounding box center [516, 396] width 14 height 14
click at [522, 461] on li "Clone Project" at bounding box center [578, 463] width 149 height 25
select select "DOMAIN"
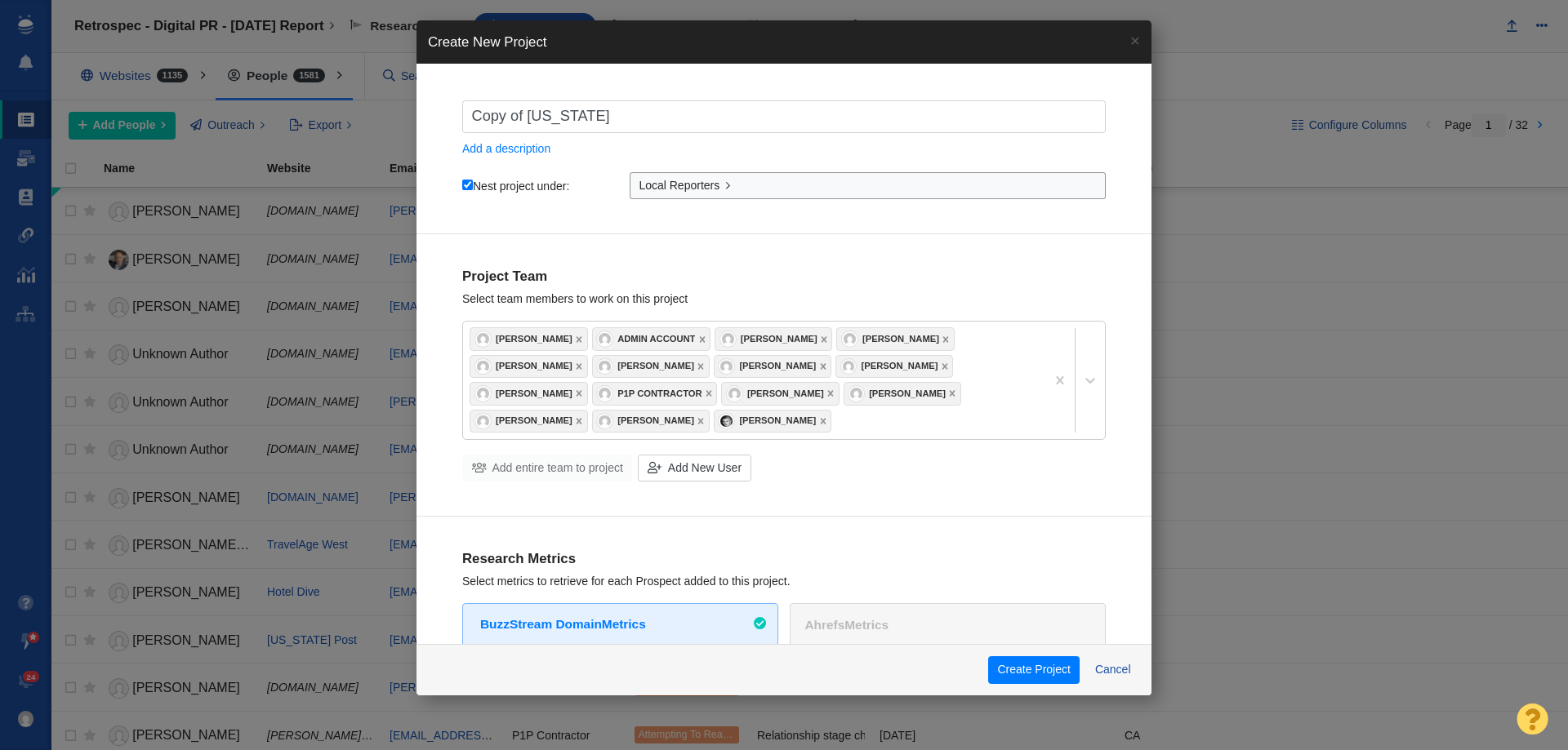
click at [614, 114] on input "Copy of District of Columbia" at bounding box center [784, 116] width 644 height 32
type input "F"
checkbox input "true"
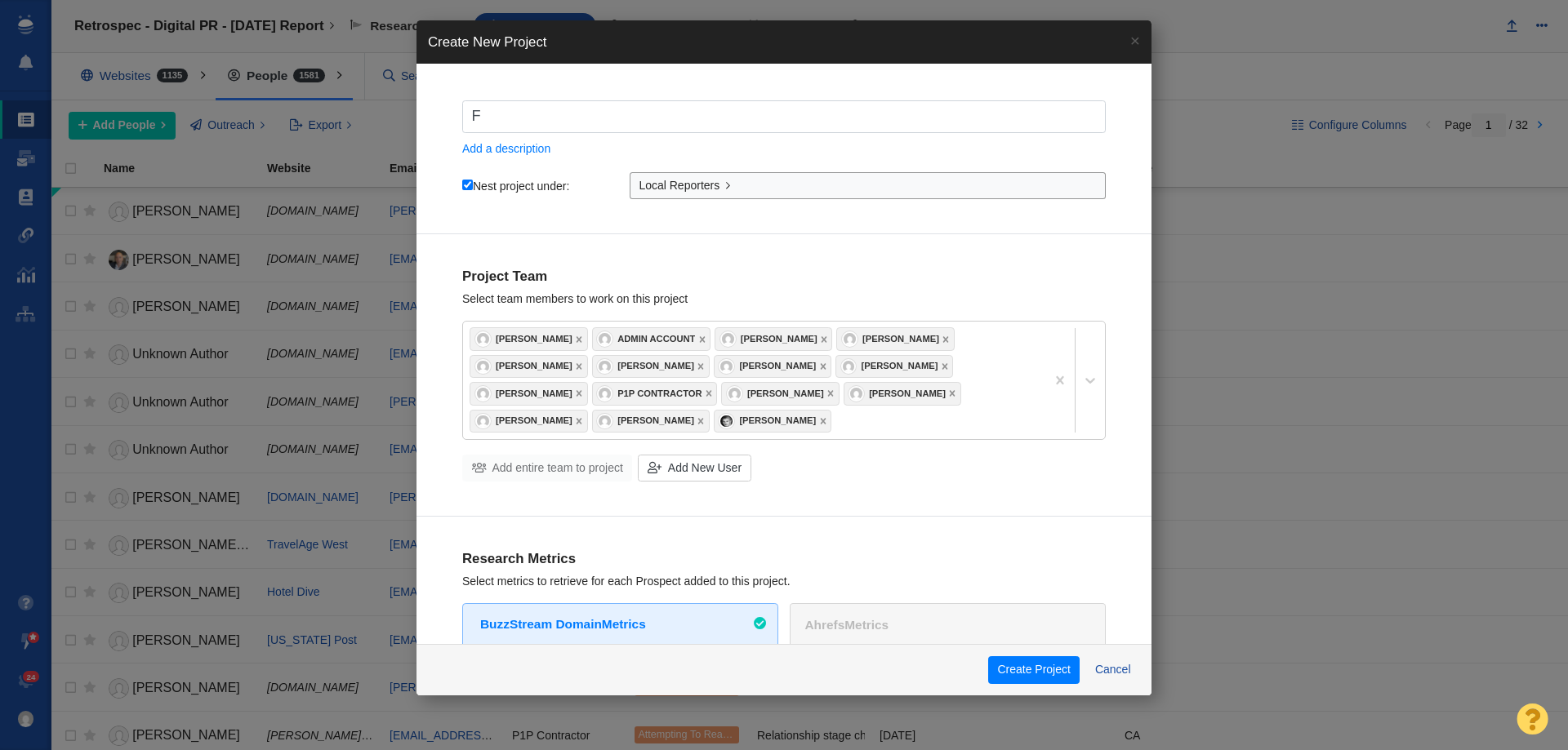
type input "Fl"
checkbox input "true"
type input "Flo"
checkbox input "true"
type input "Flor"
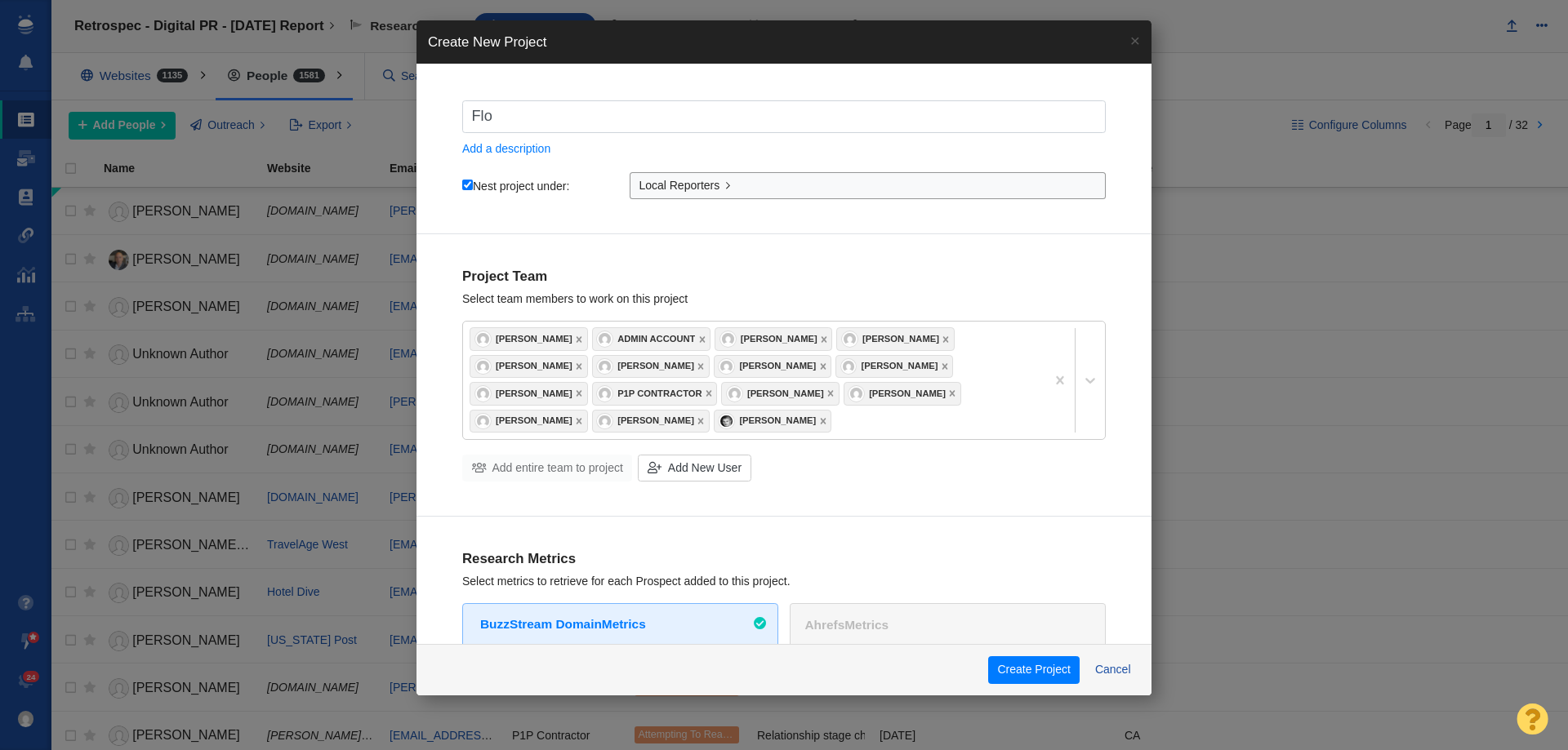
checkbox input "true"
type input "Flori"
checkbox input "true"
type input "Florid"
checkbox input "true"
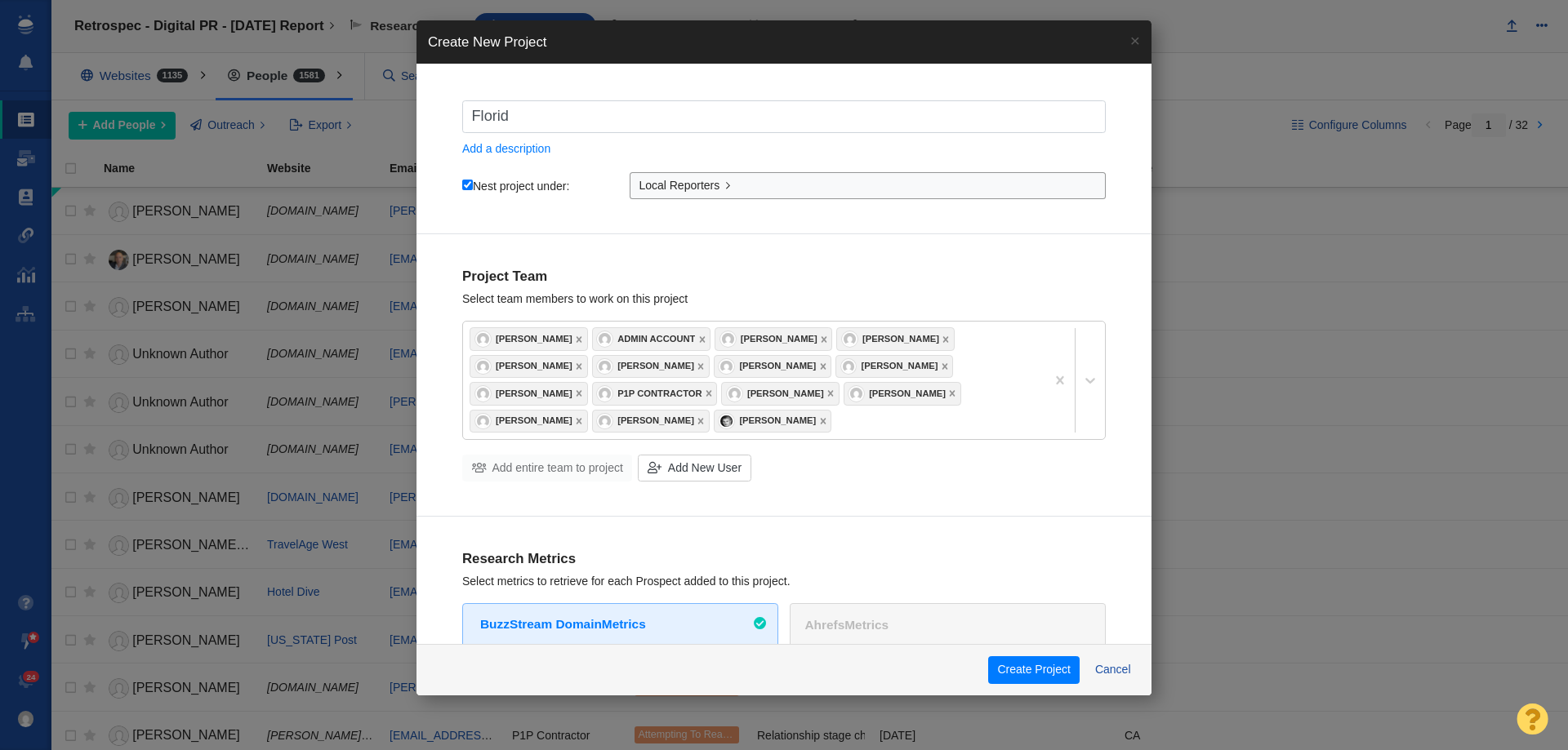
type input "[US_STATE]"
checkbox input "true"
type input "[US_STATE]"
click at [1013, 663] on button "Create Project" at bounding box center [1033, 670] width 91 height 28
checkbox input "true"
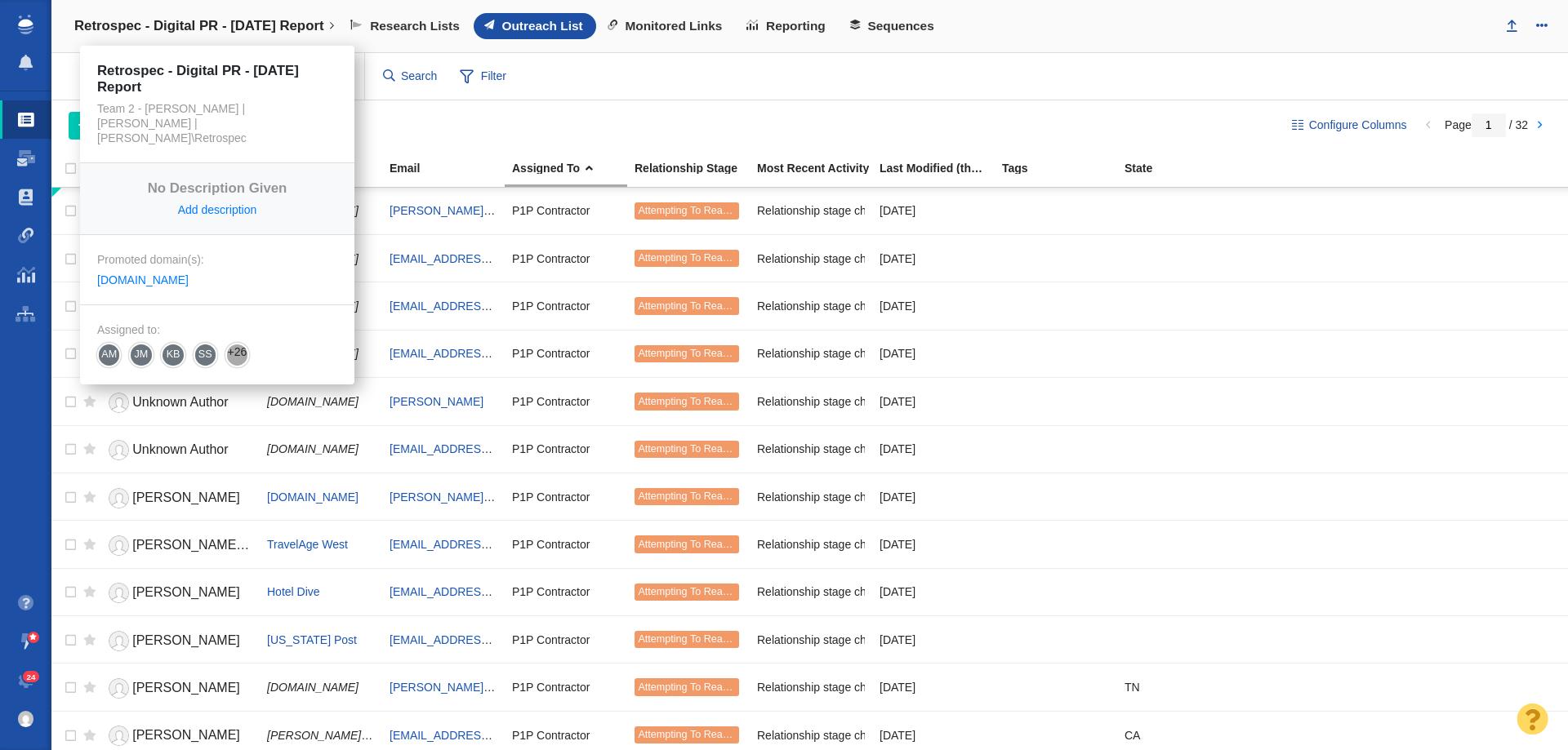
click at [162, 24] on h4 "Retrospec - Digital PR - [DATE] Report" at bounding box center [198, 26] width 250 height 16
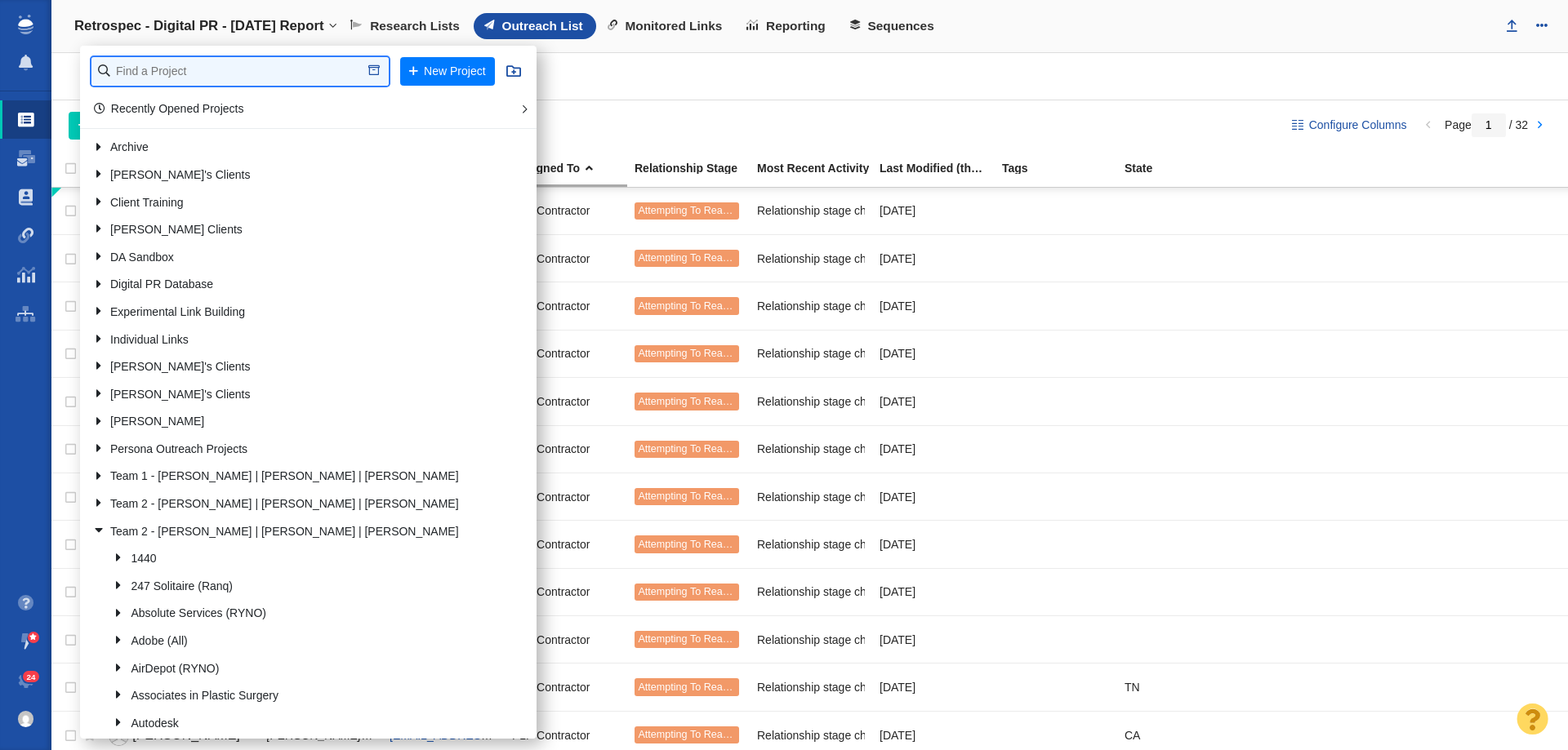
click at [172, 81] on input "text" at bounding box center [240, 71] width 298 height 29
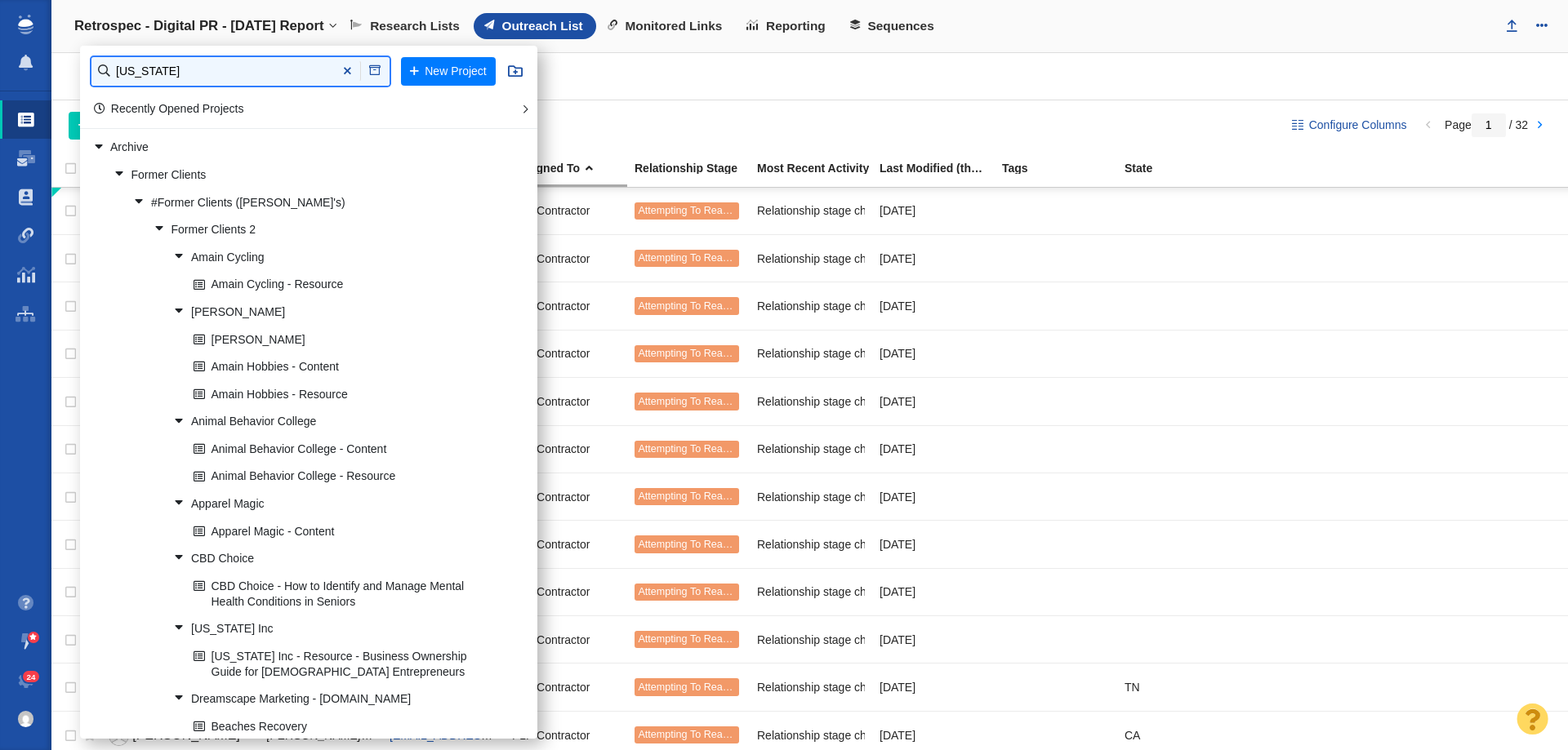
type input "[US_STATE]"
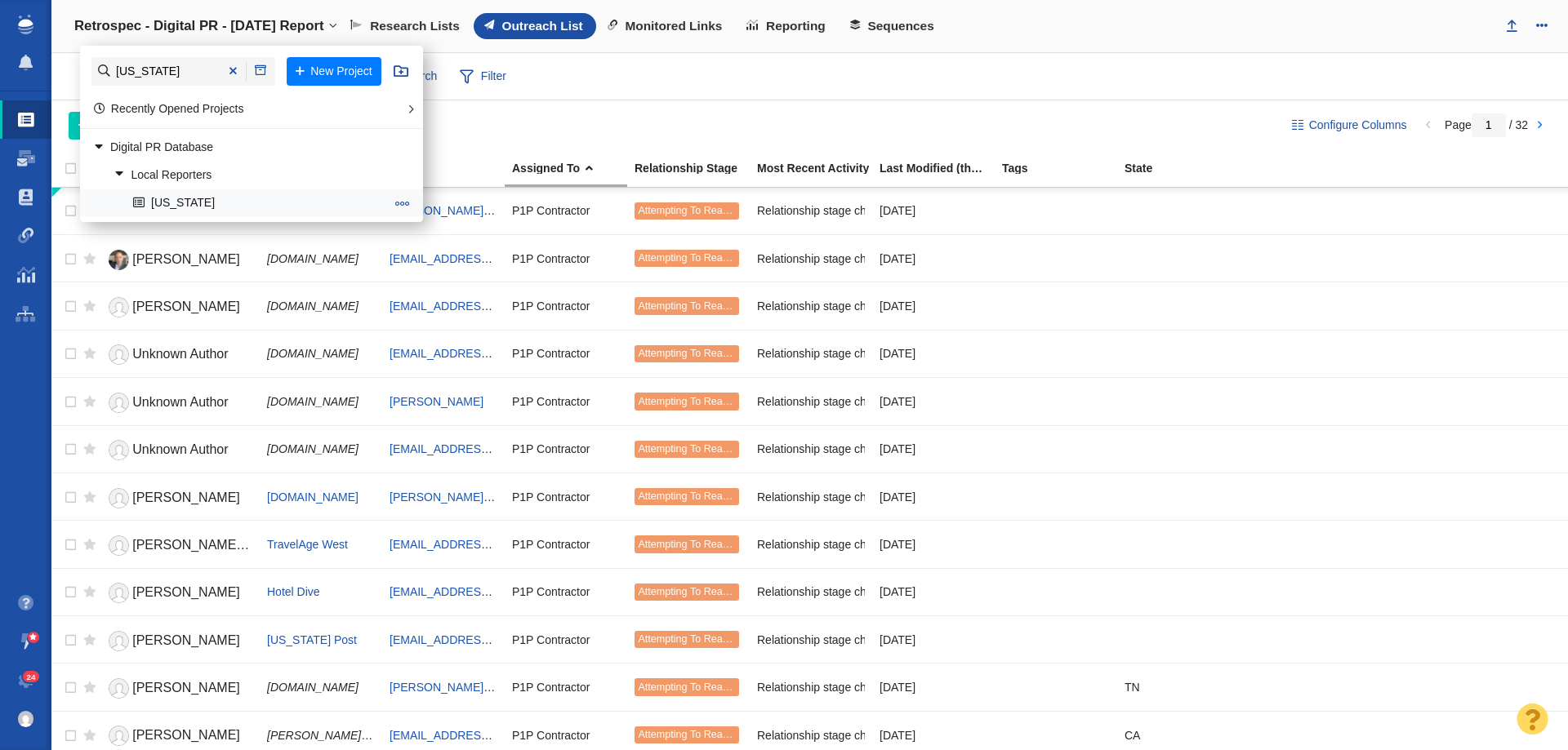
click at [205, 209] on link "[US_STATE]" at bounding box center [259, 203] width 261 height 25
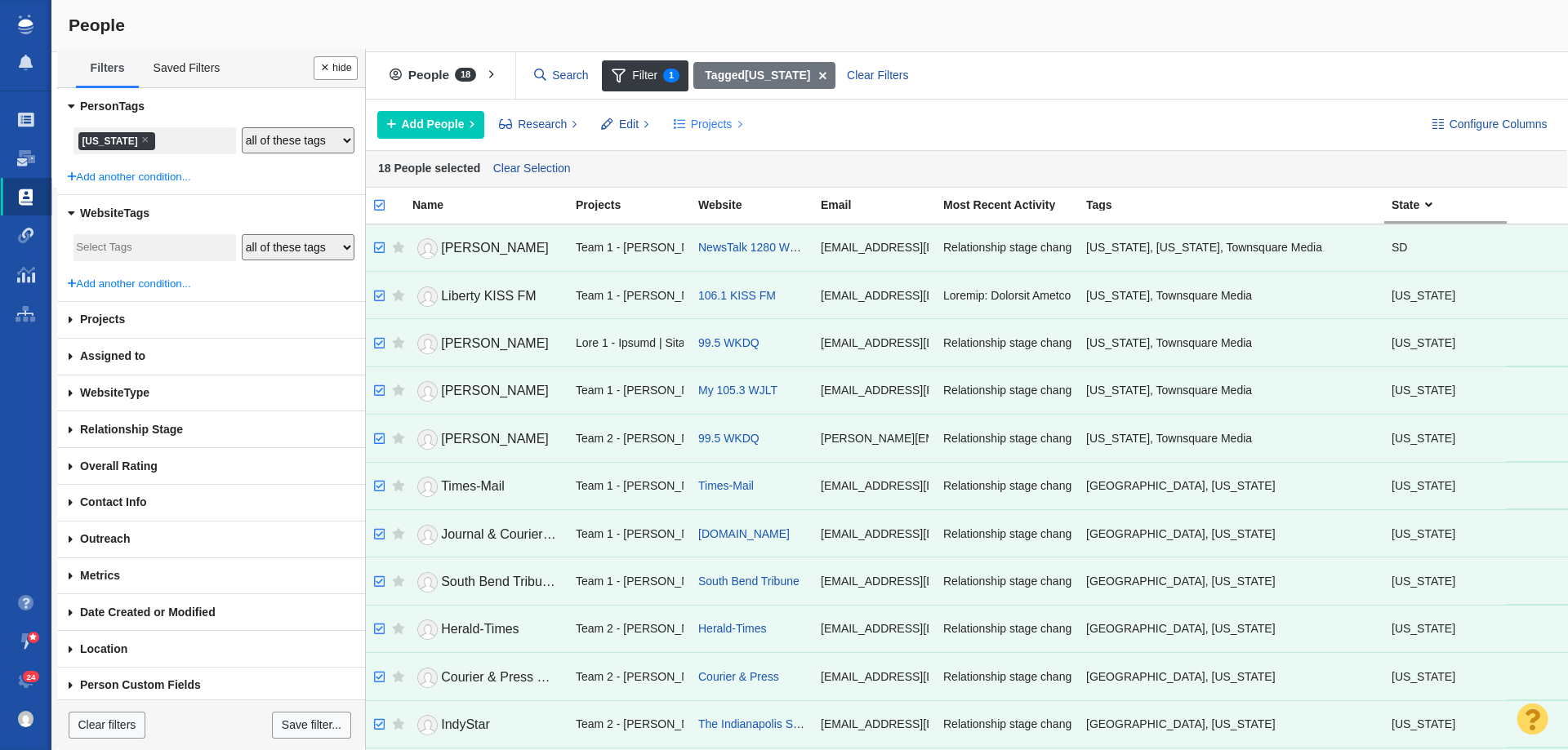
click at [693, 125] on span "Projects" at bounding box center [711, 124] width 41 height 17
click at [711, 160] on div "Copy to Project" at bounding box center [778, 161] width 229 height 25
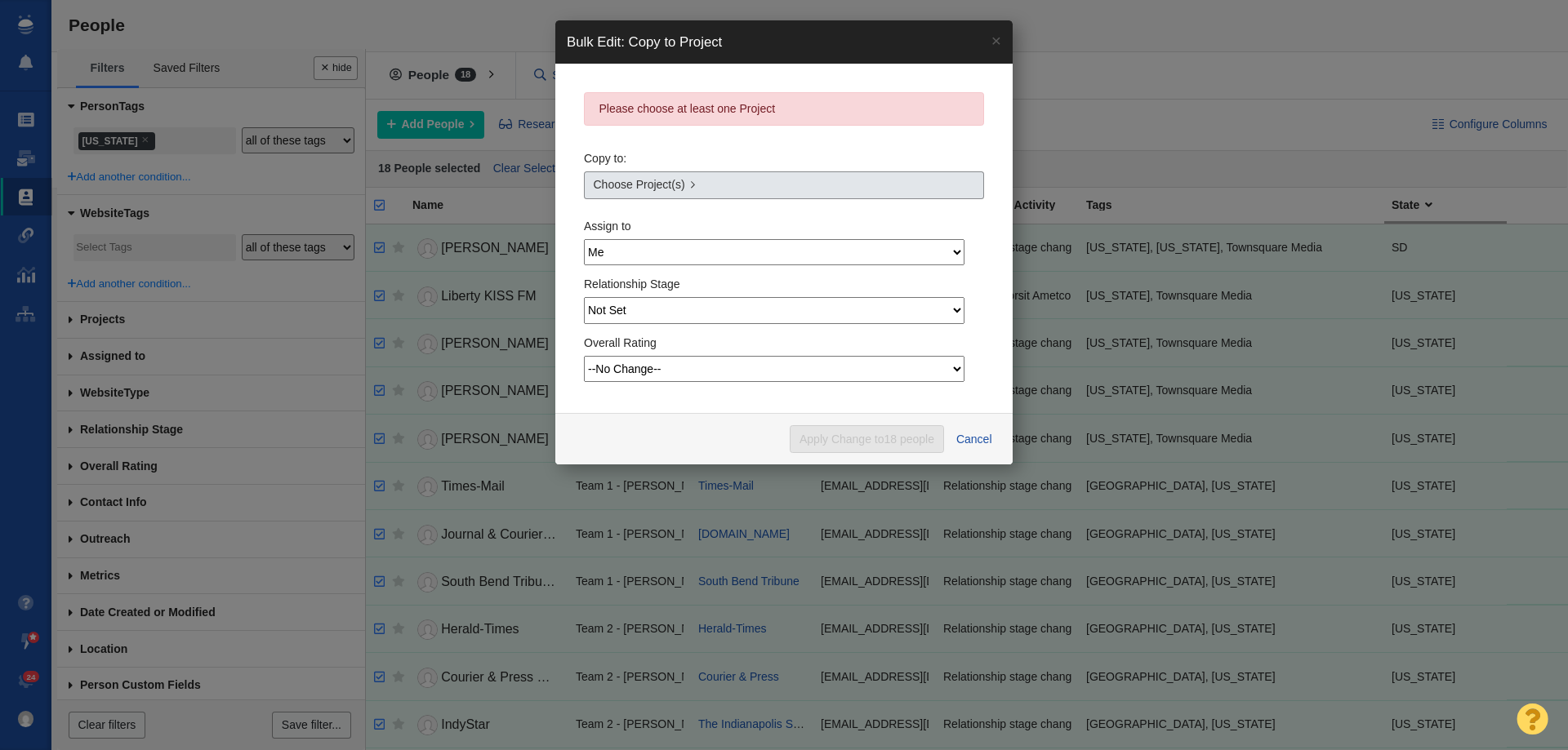
click at [623, 184] on span "Choose Project(s)" at bounding box center [638, 185] width 91 height 17
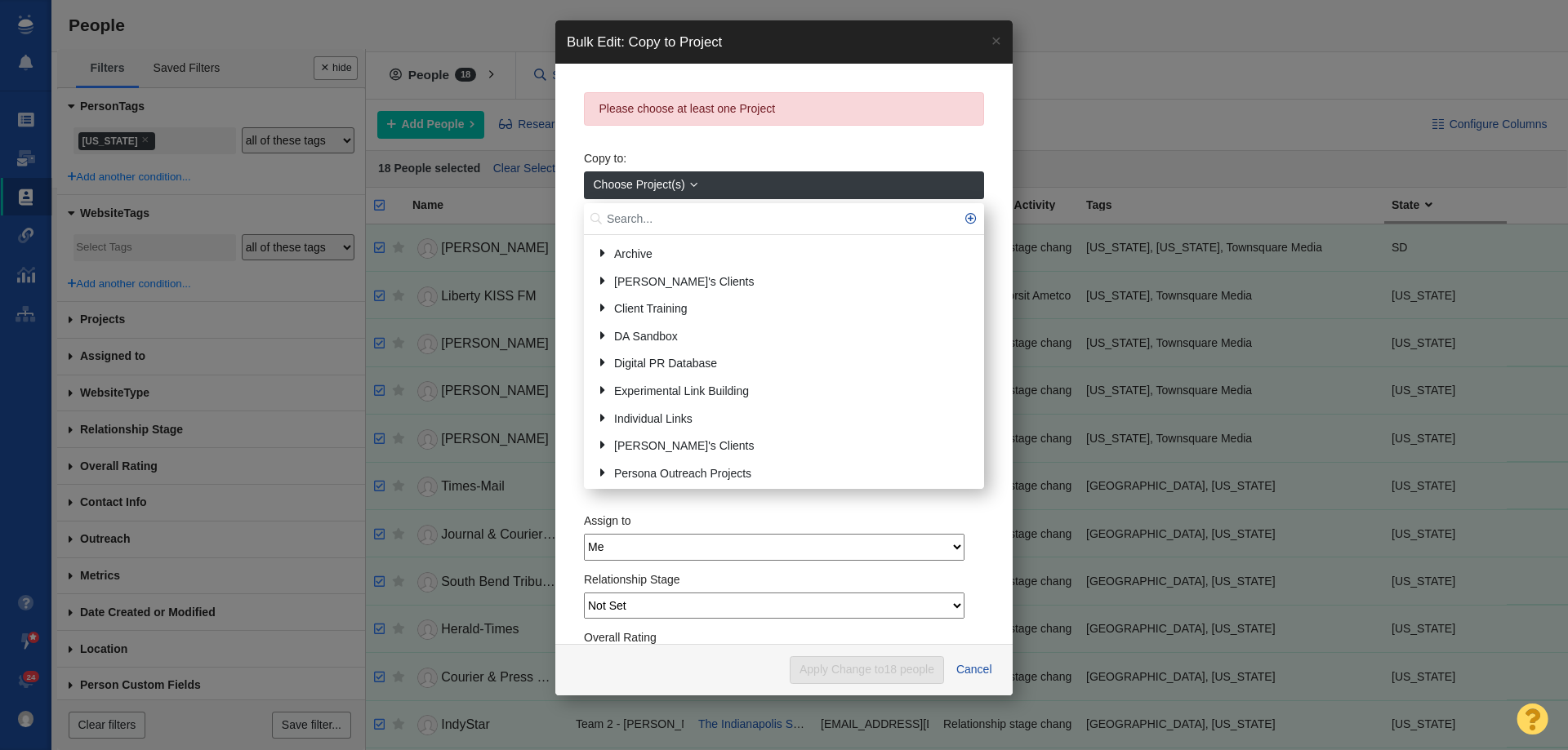
click at [629, 217] on input "text" at bounding box center [784, 219] width 400 height 32
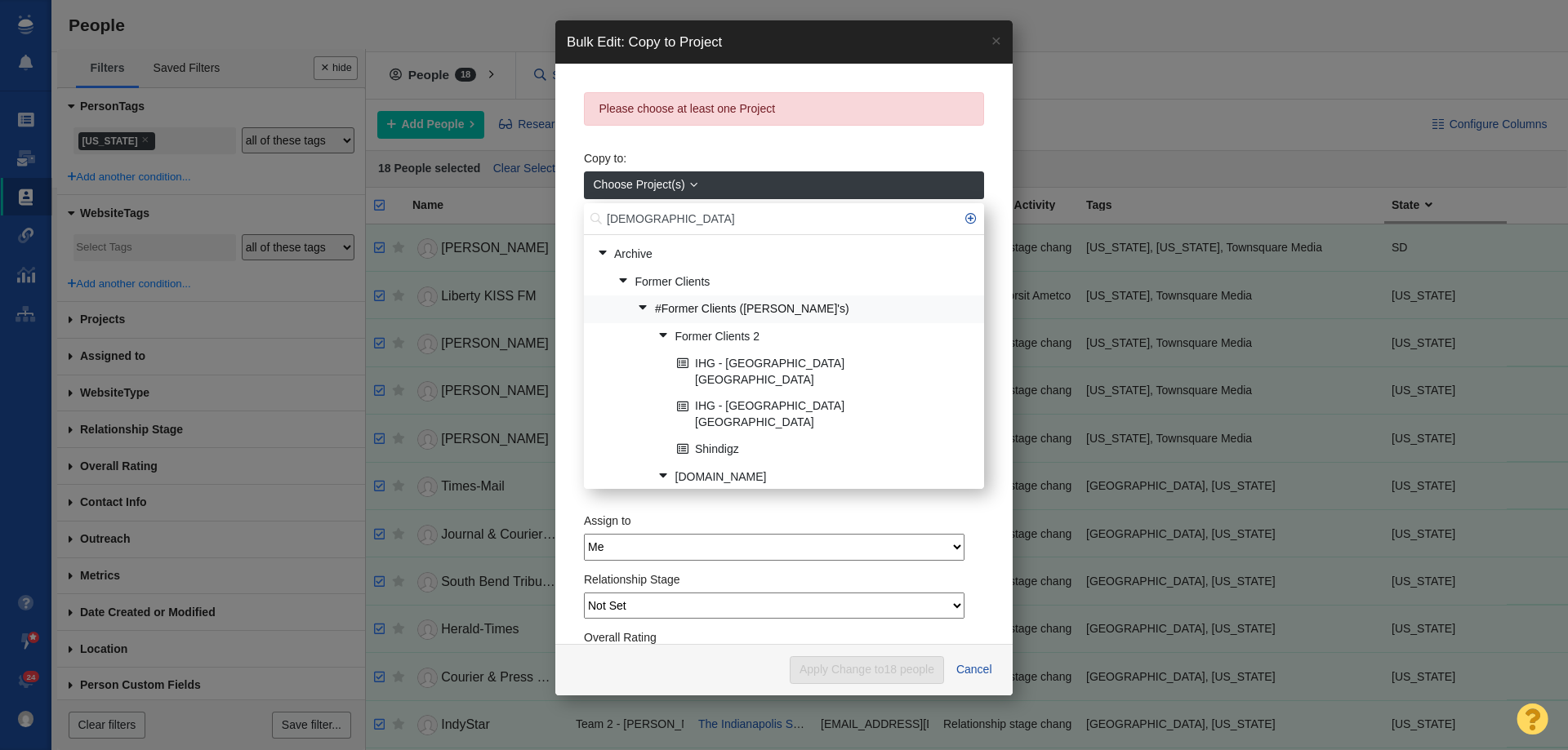
type input "[DEMOGRAPHIC_DATA]"
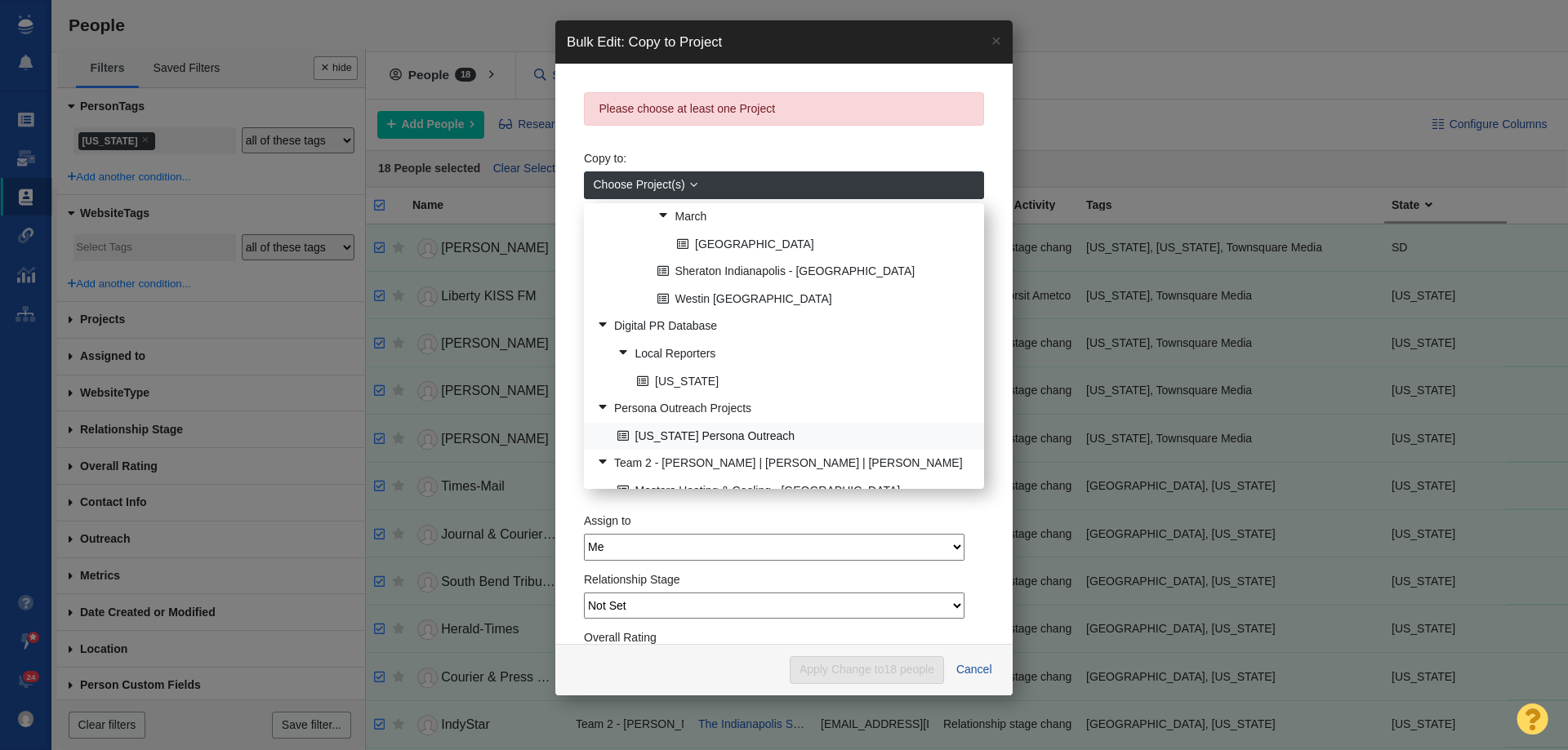
scroll to position [64, 0]
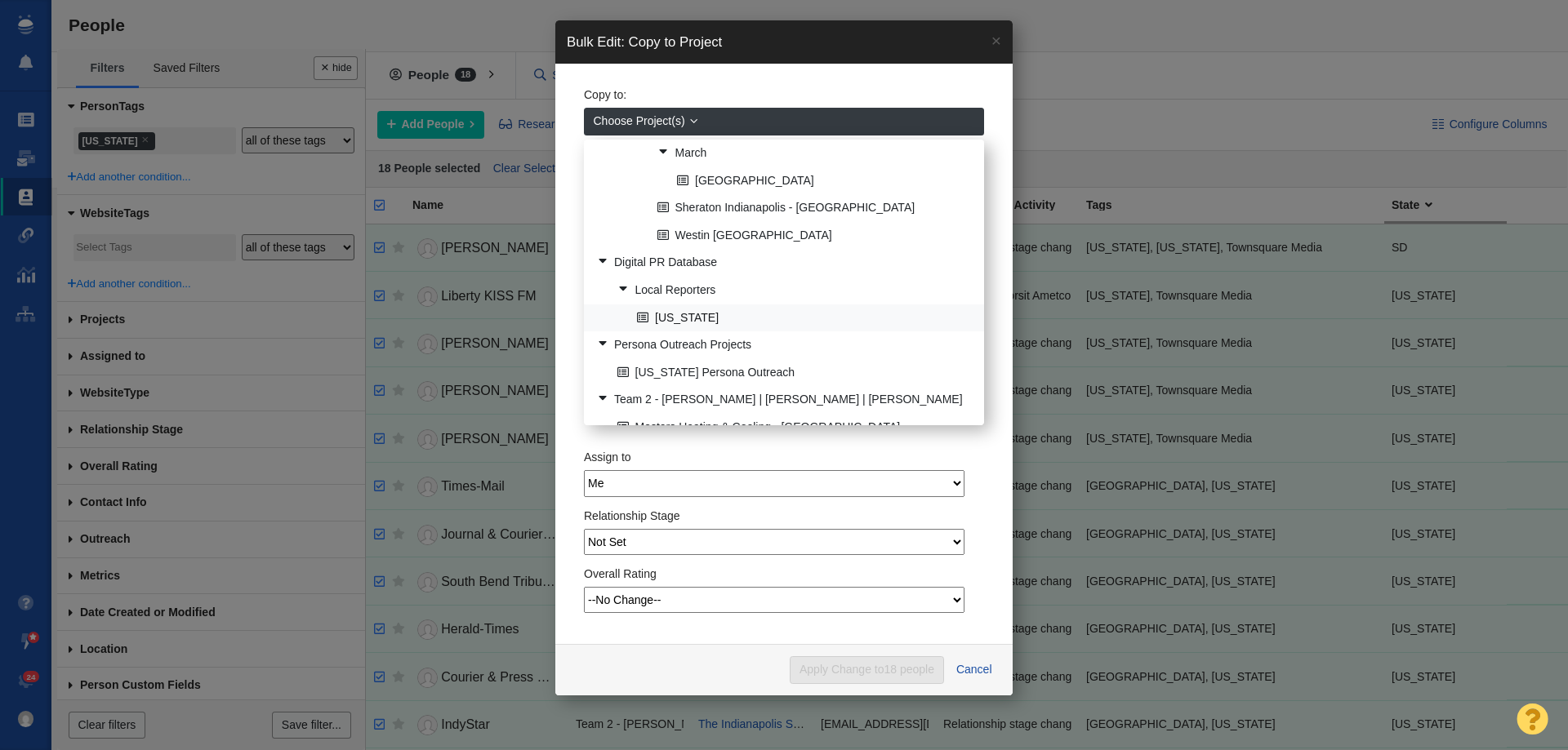
click at [688, 307] on link "[US_STATE]" at bounding box center [803, 318] width 342 height 25
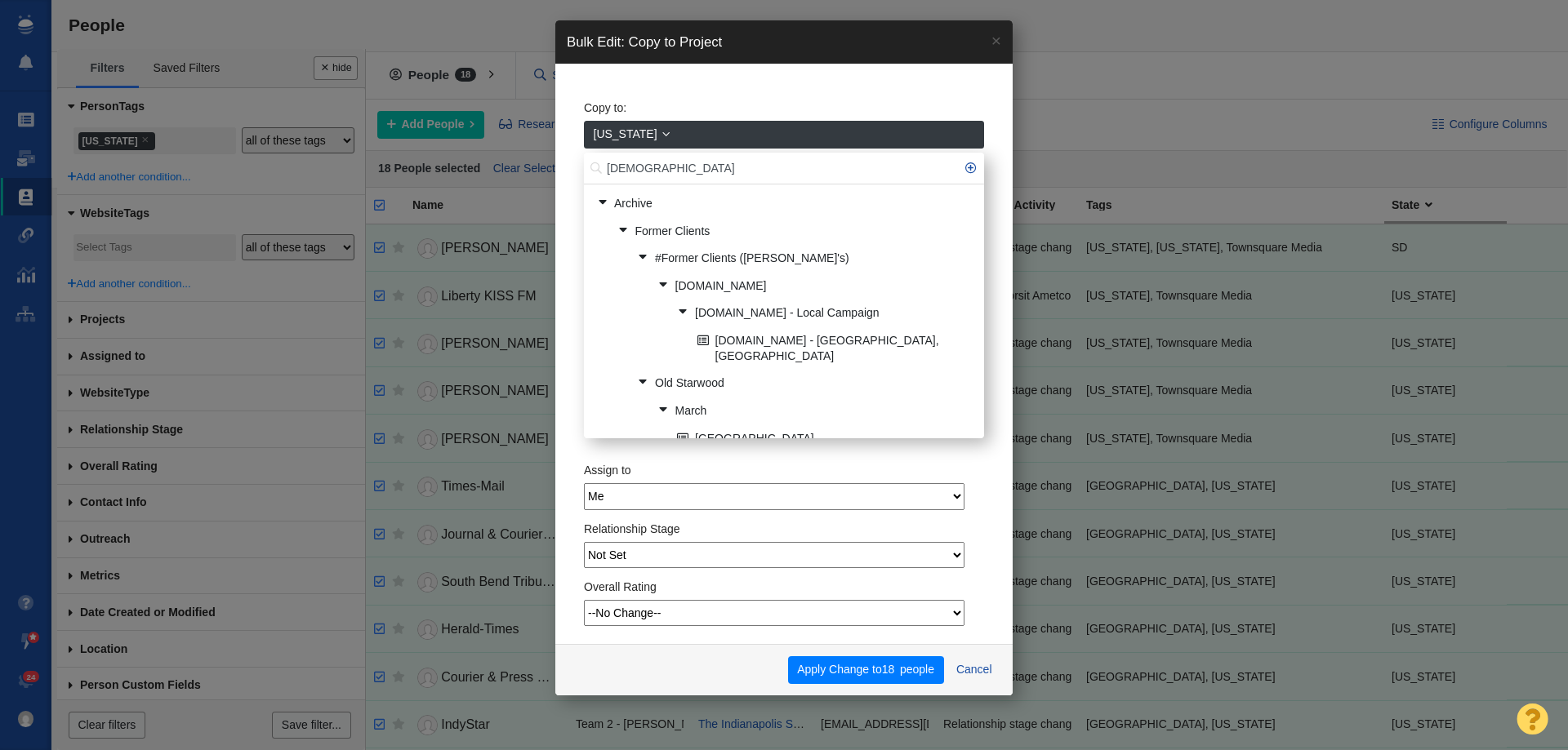
scroll to position [245, 0]
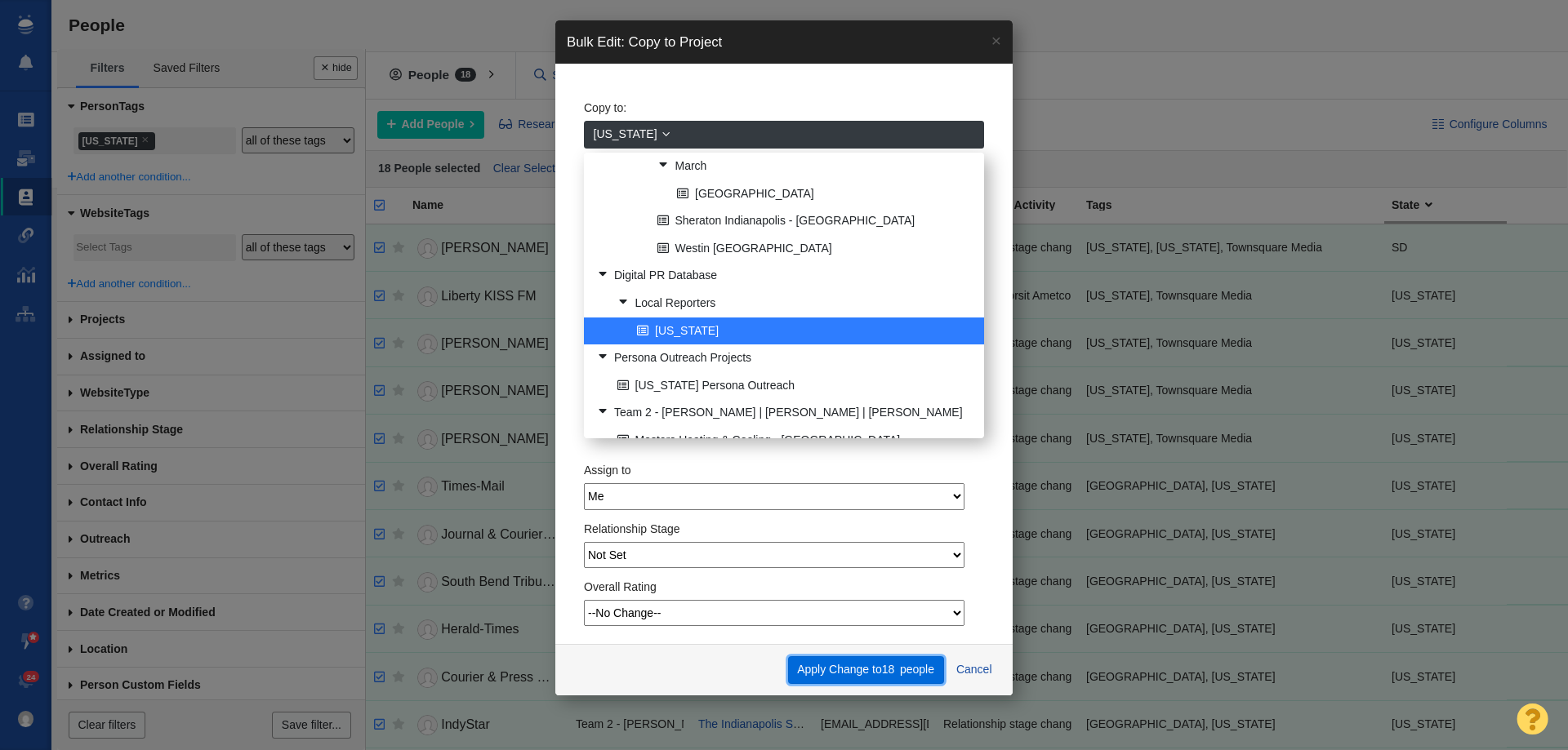
click at [880, 668] on button "Apply Change to 18 people" at bounding box center [866, 670] width 156 height 28
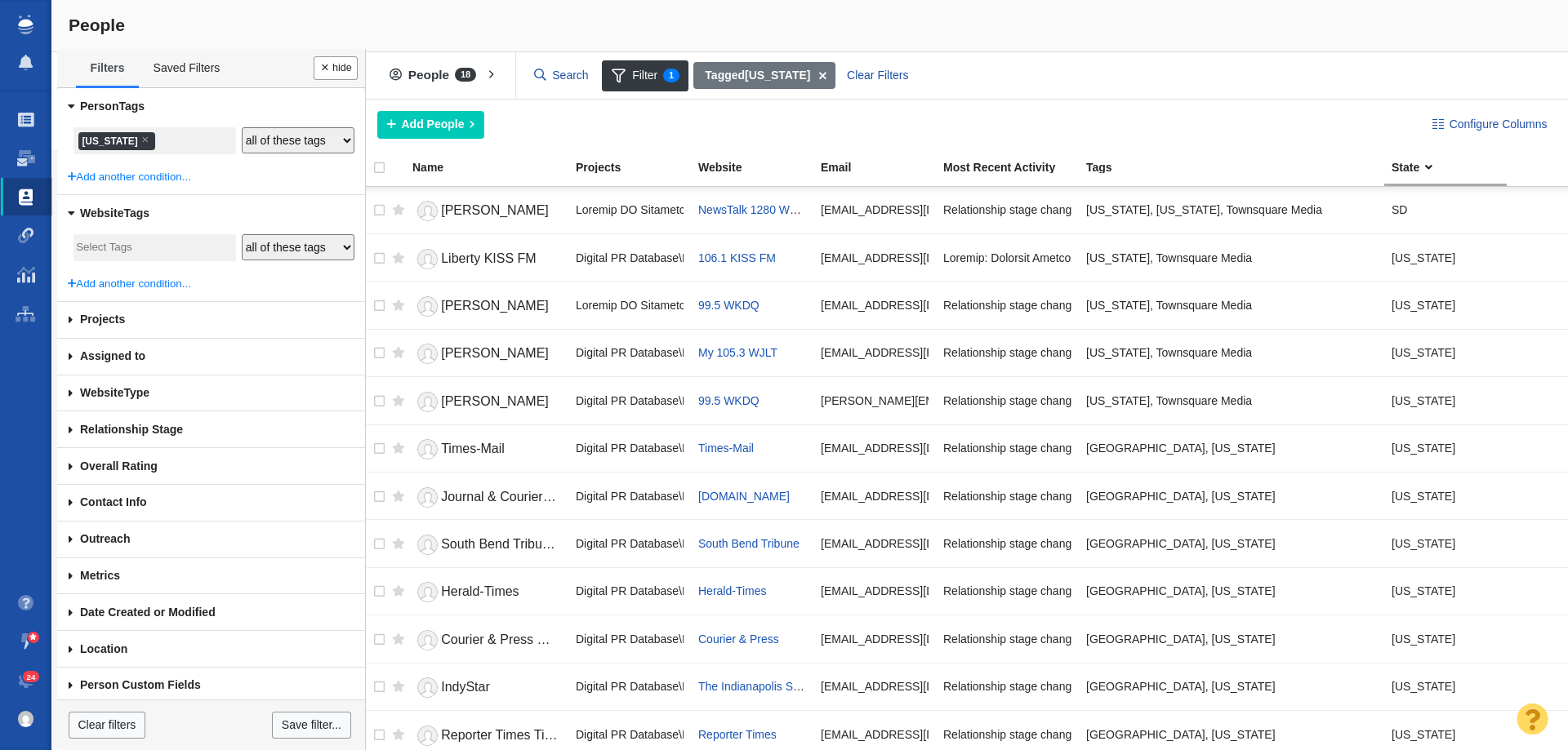
click at [95, 139] on div "Copying Contacts complete - 18 contacts updated. 0 contacts skipped. This opera…" at bounding box center [784, 375] width 1568 height 750
click at [96, 138] on li "× Indiana" at bounding box center [116, 142] width 77 height 18
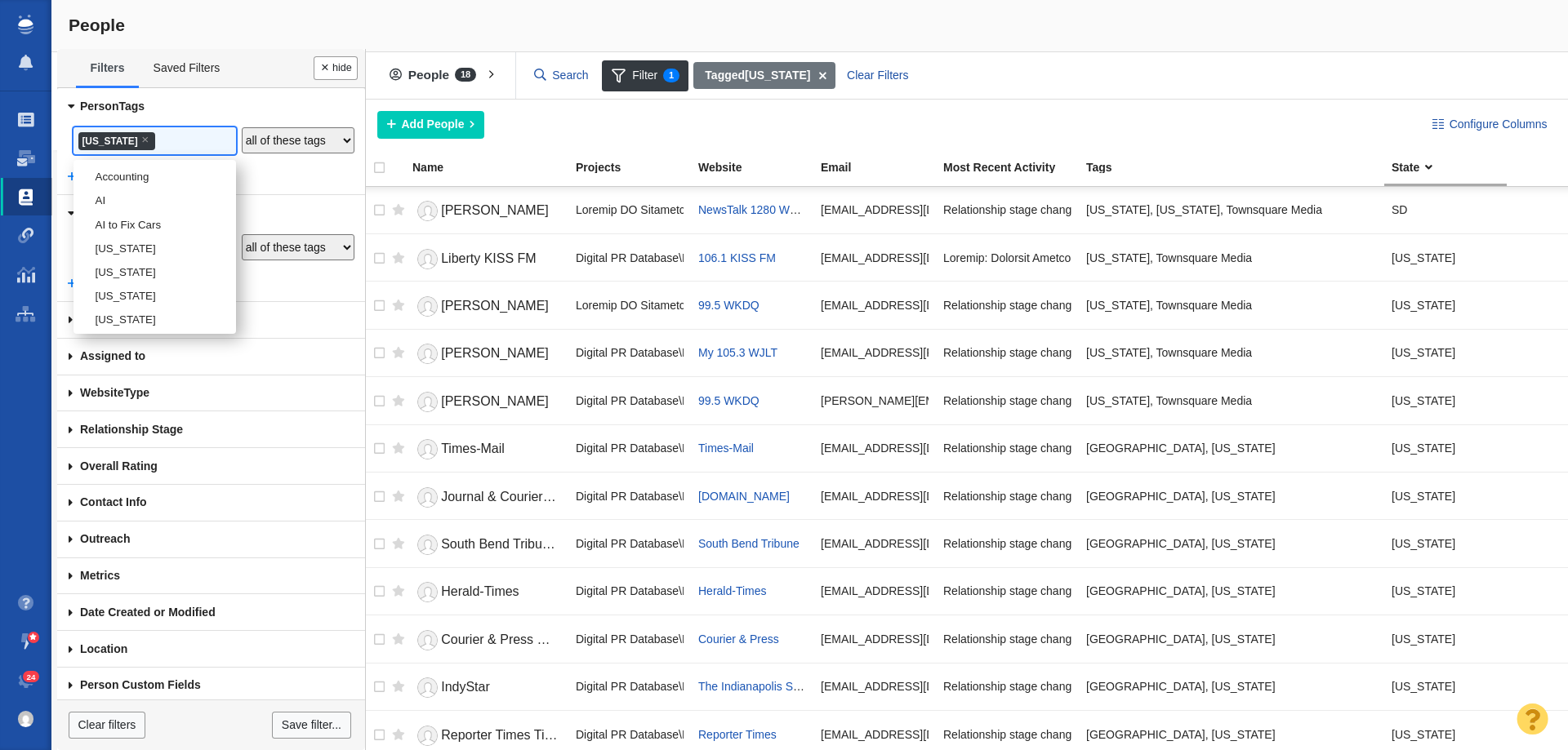
scroll to position [1388, 0]
click at [108, 303] on li "[US_STATE]" at bounding box center [155, 291] width 162 height 23
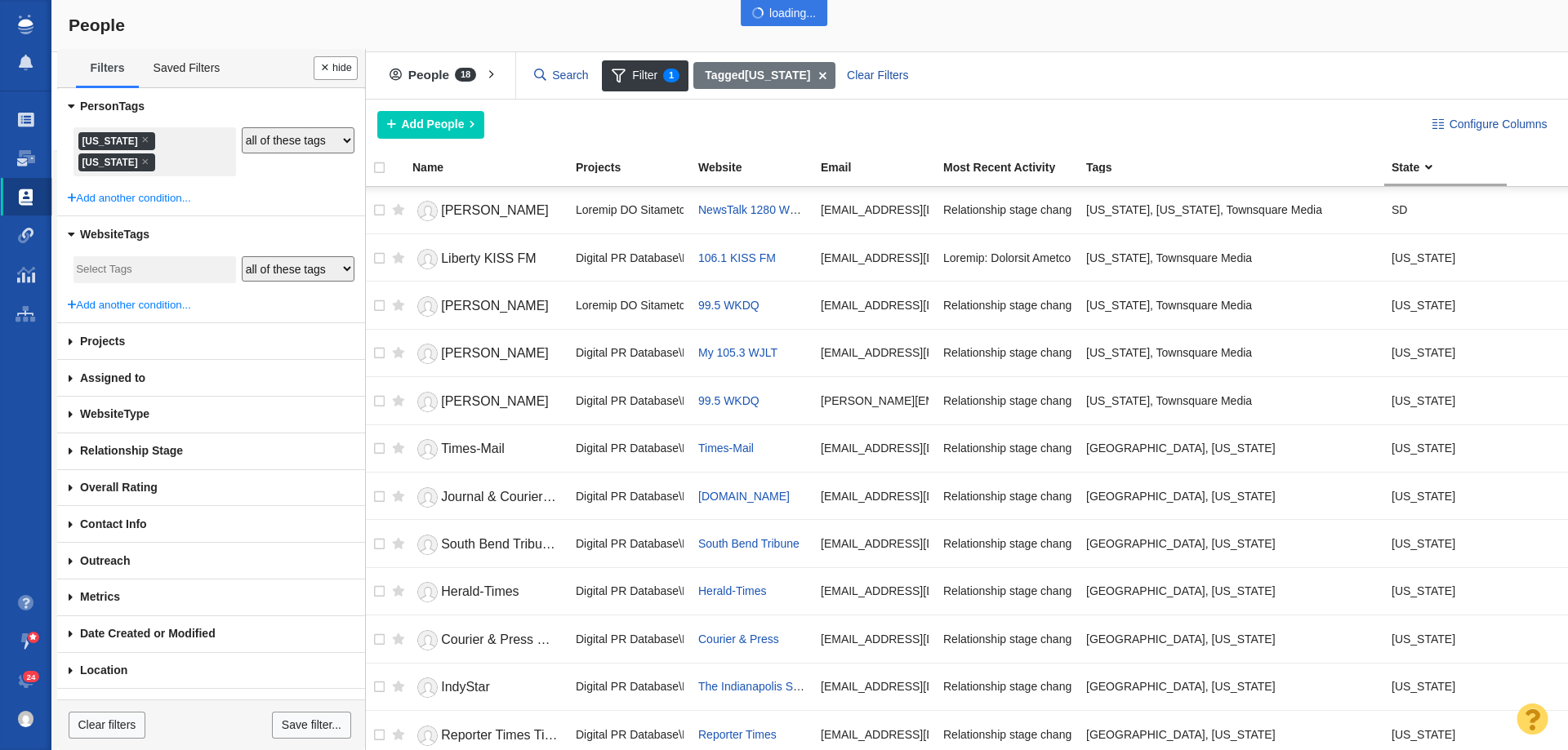
click at [123, 200] on div at bounding box center [784, 375] width 1568 height 750
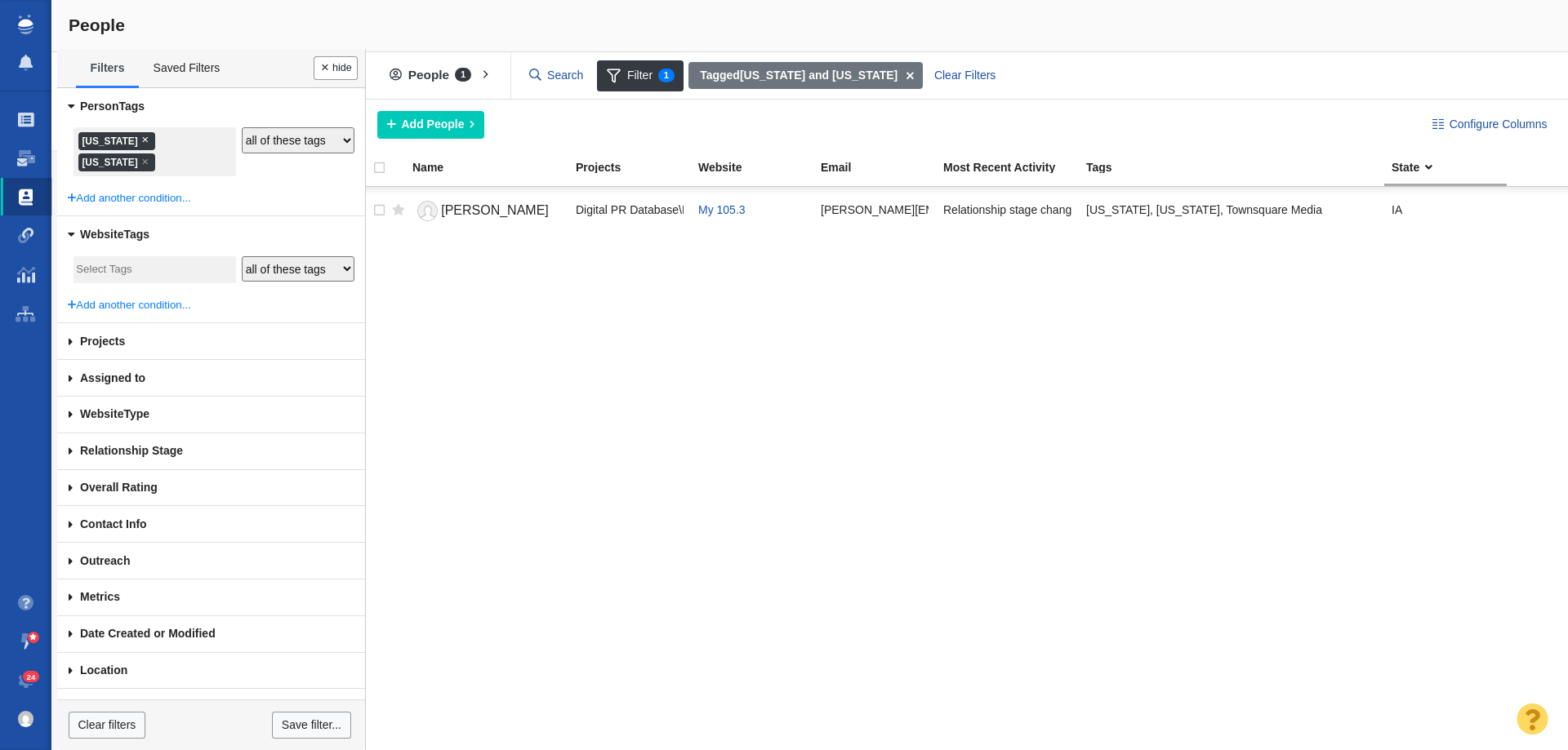
click at [142, 143] on span "×" at bounding box center [145, 140] width 7 height 13
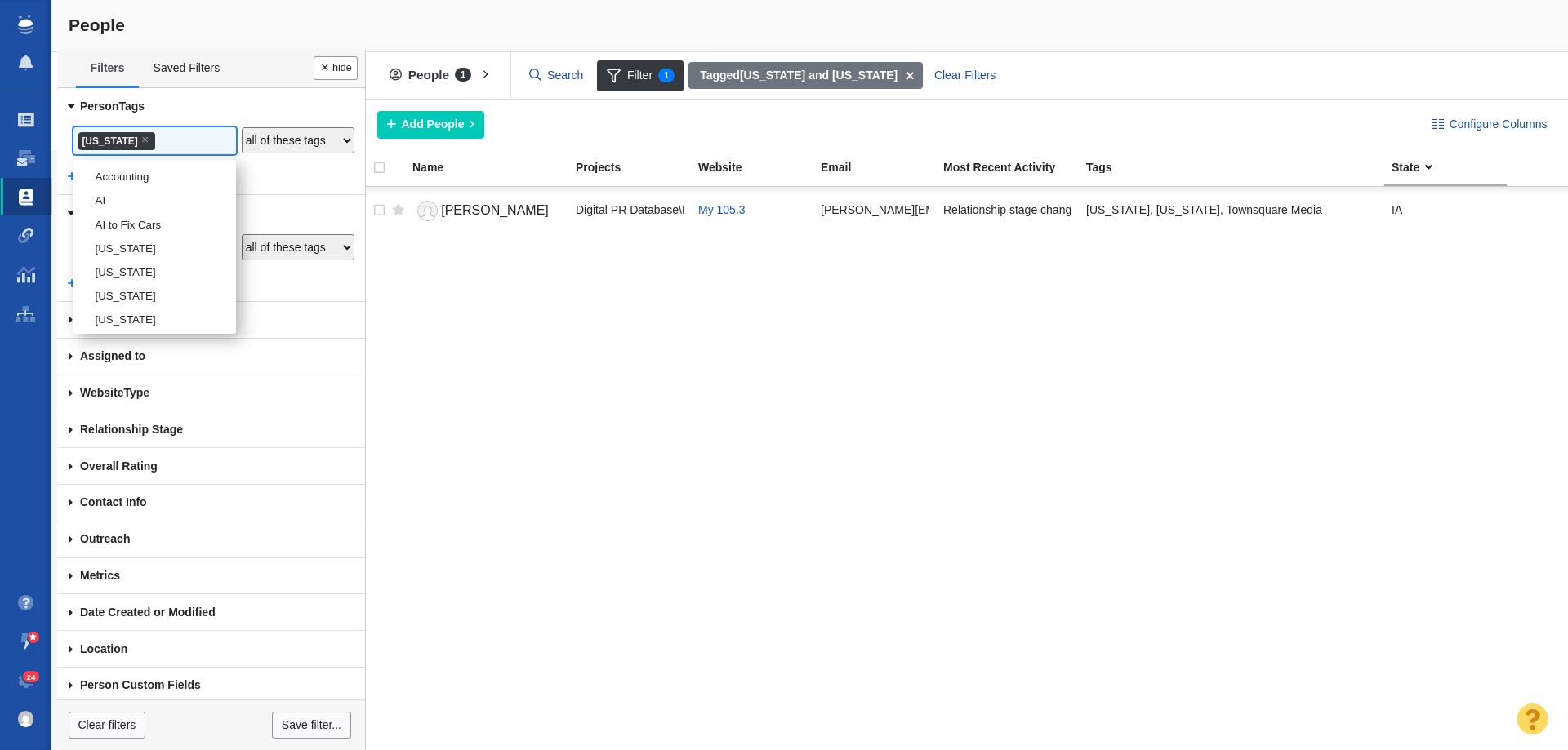
scroll to position [1412, 0]
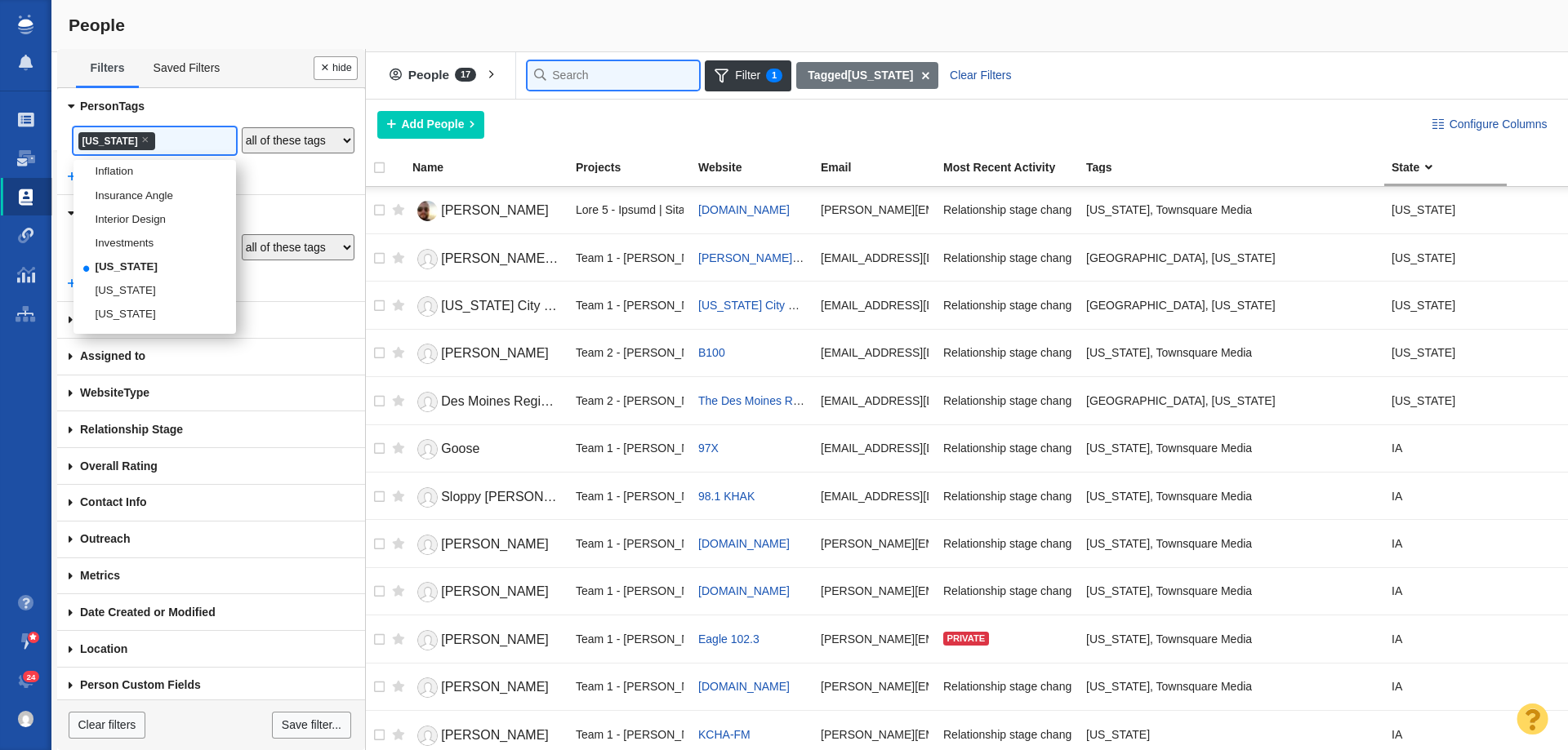
click at [539, 81] on input "text" at bounding box center [613, 76] width 171 height 29
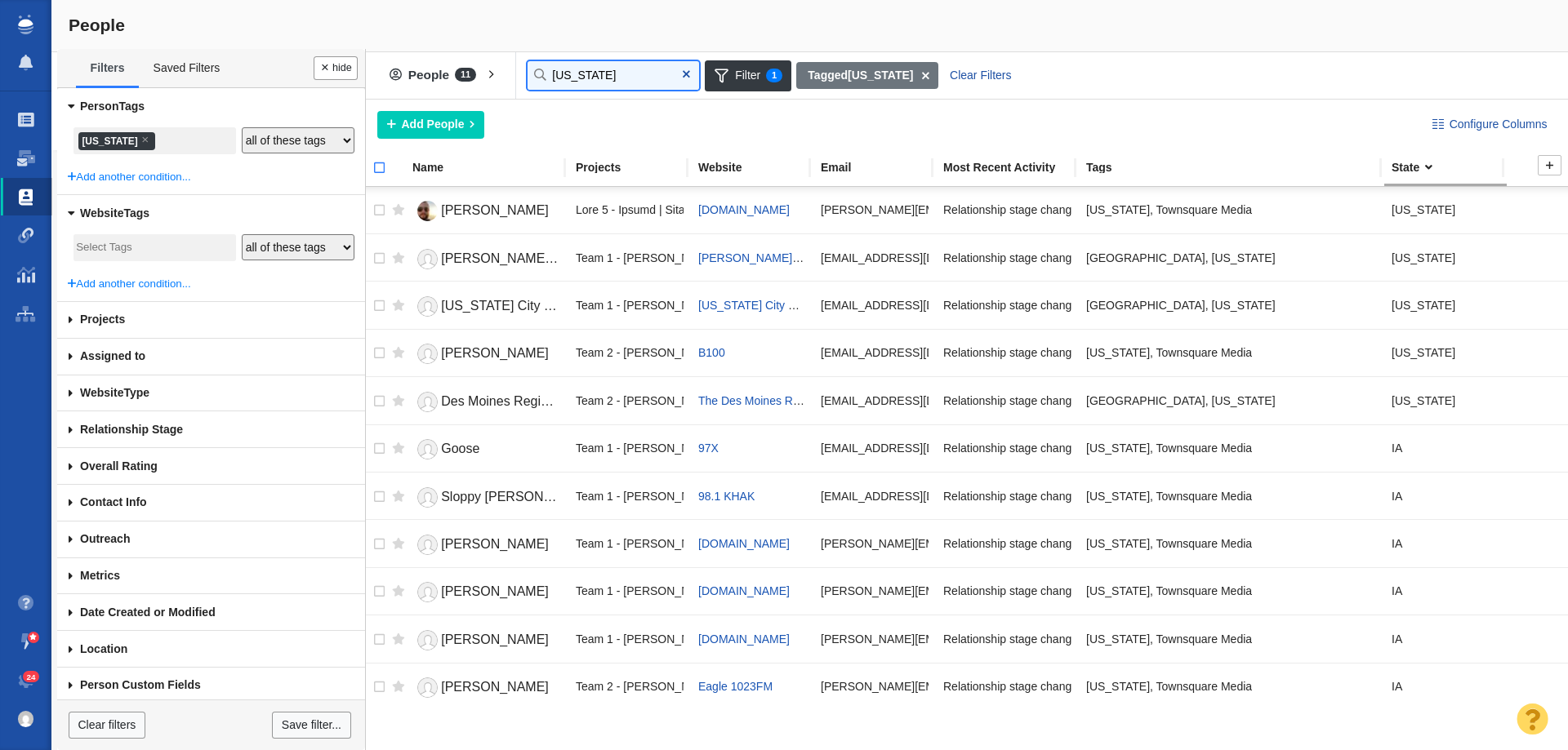
type input "iowa"
click at [375, 164] on input "checkbox" at bounding box center [371, 177] width 24 height 36
checkbox input "true"
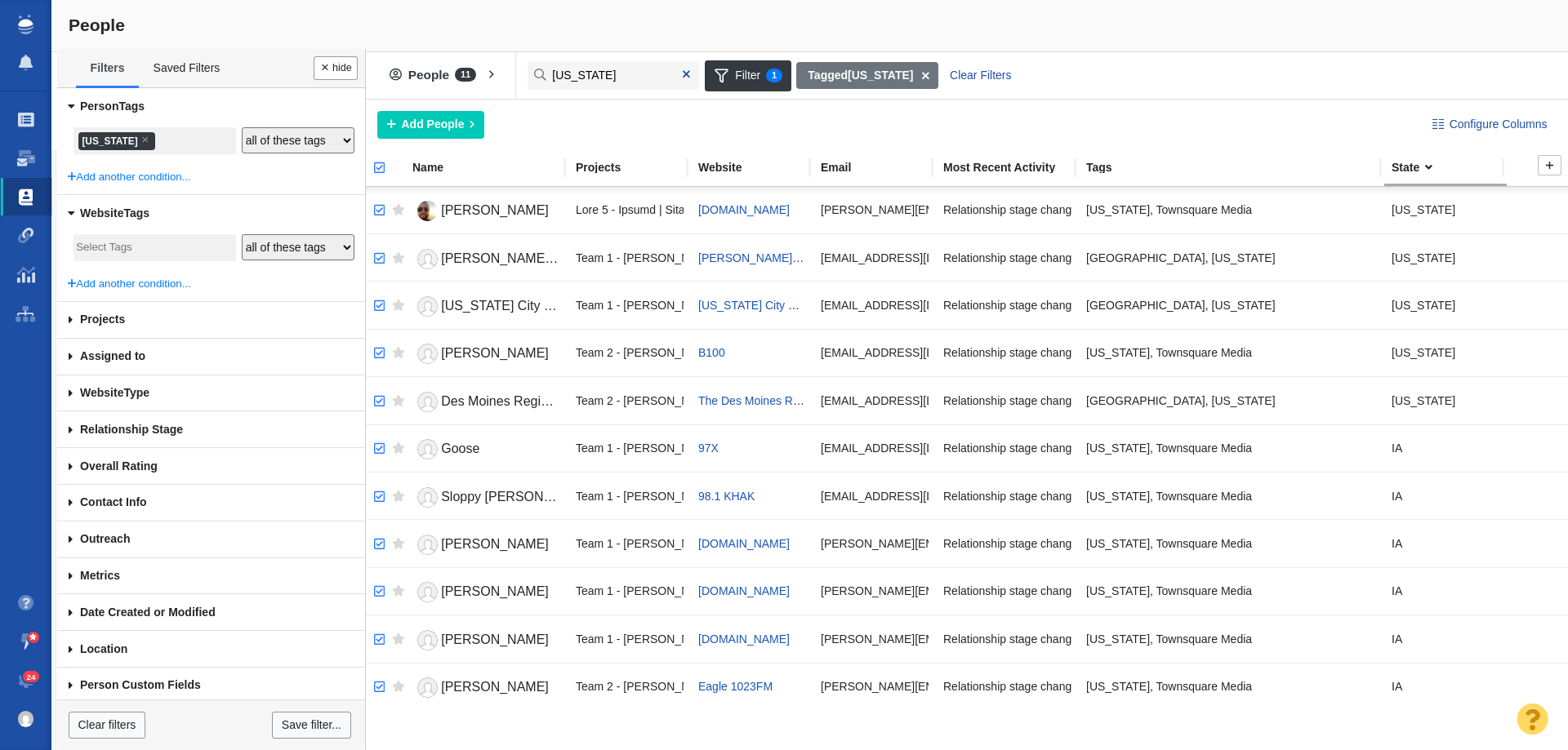
checkbox input "true"
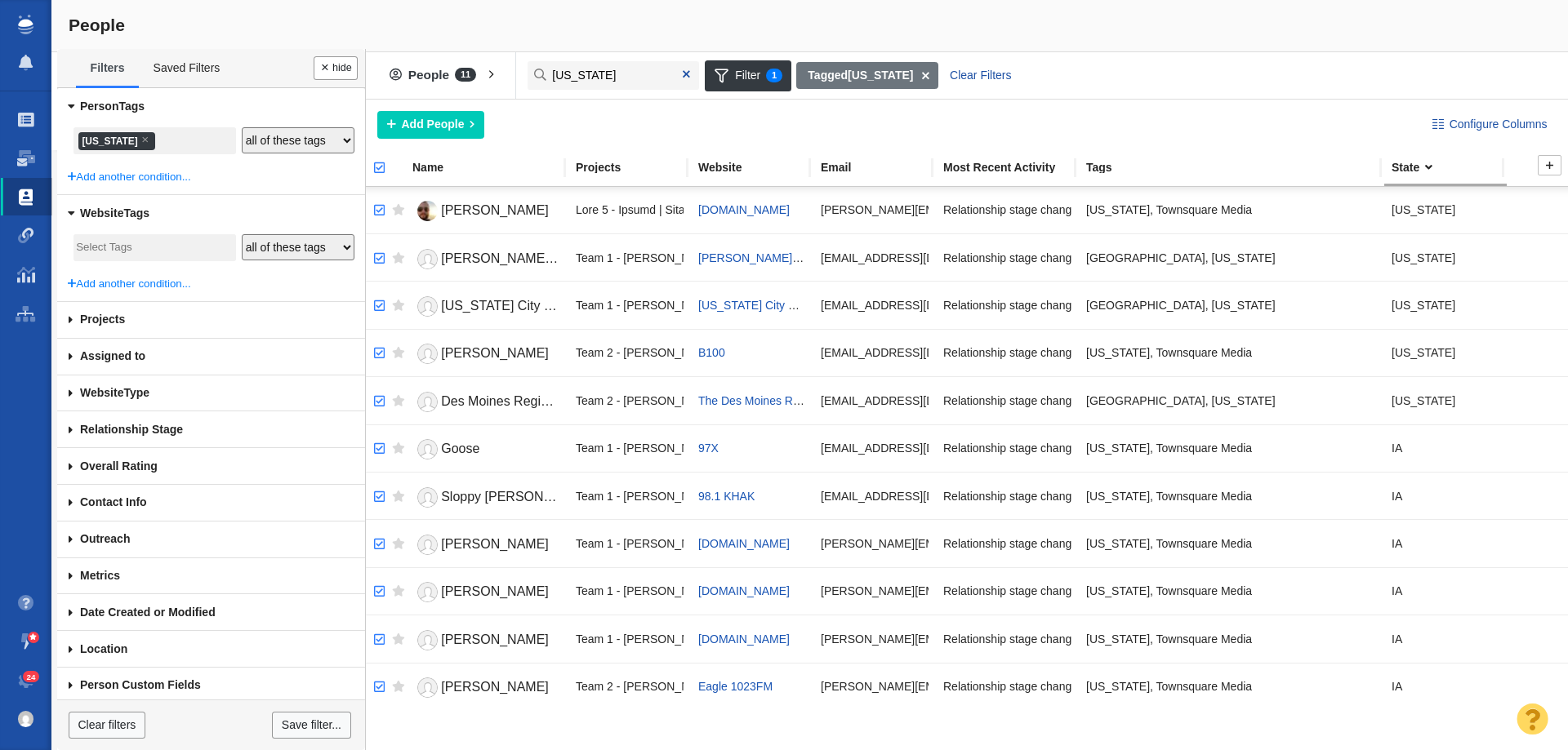
checkbox input "true"
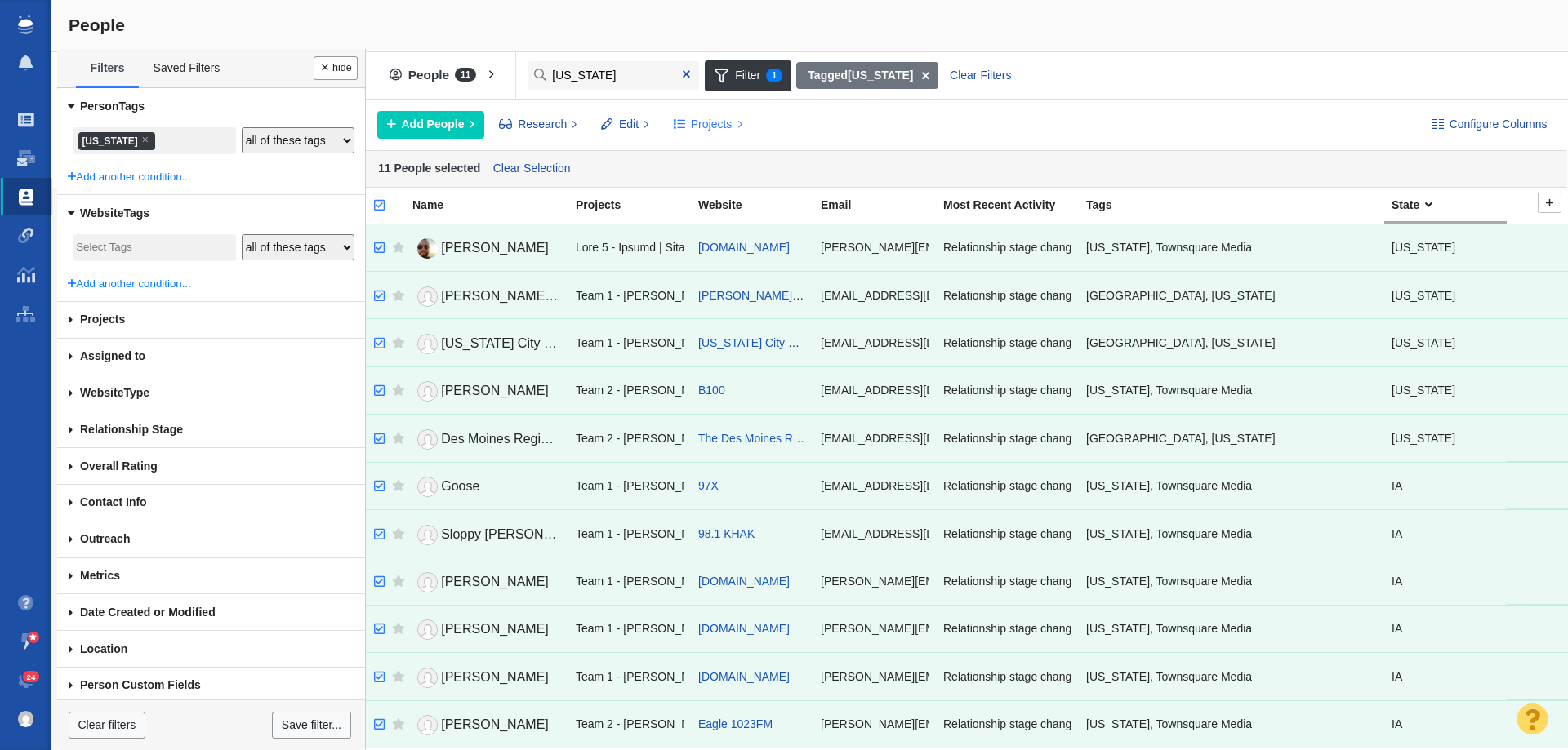
click at [704, 124] on span "Projects" at bounding box center [711, 124] width 41 height 17
click at [722, 162] on div "Copy to Project" at bounding box center [778, 161] width 229 height 25
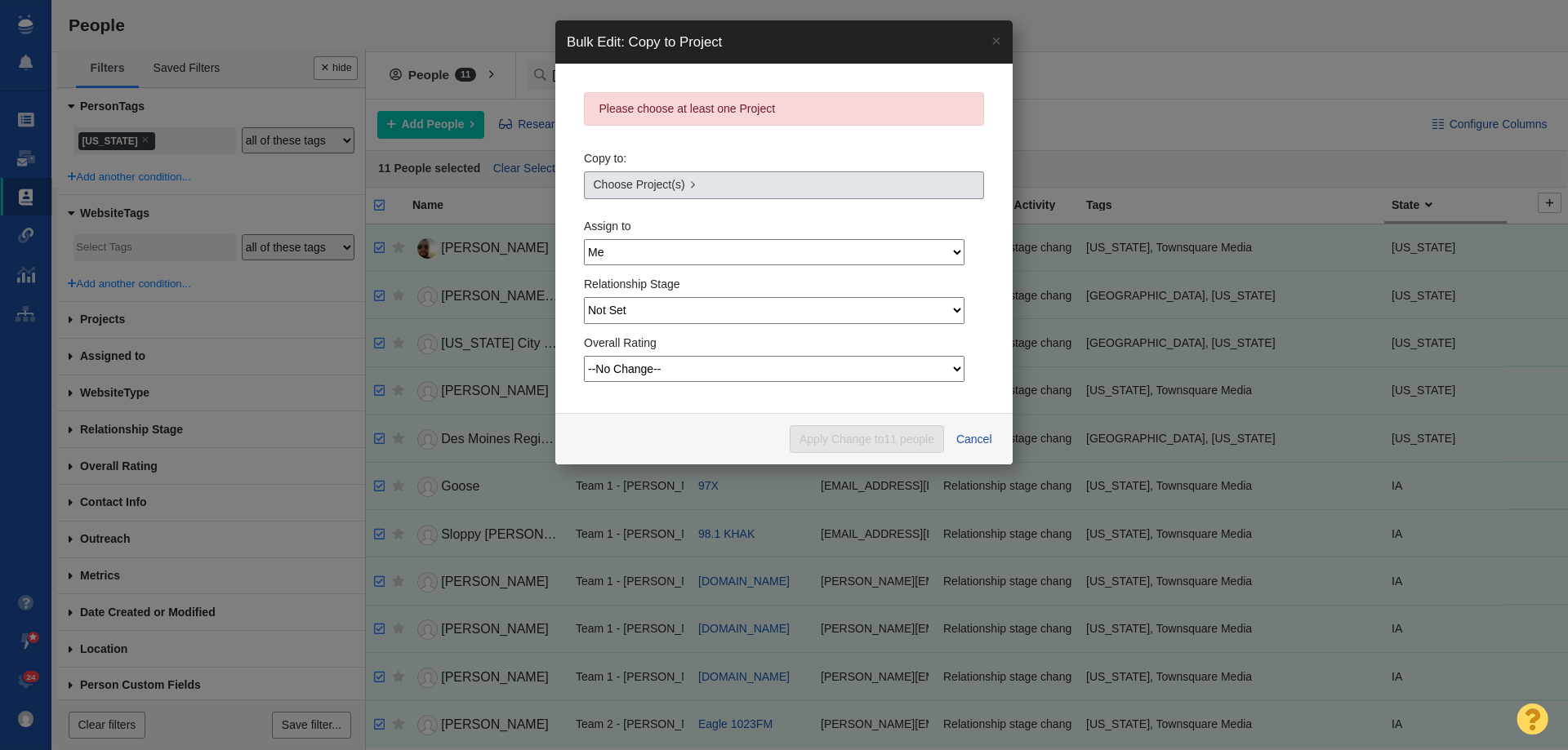
click at [714, 195] on link "Choose Project(s)" at bounding box center [784, 185] width 400 height 28
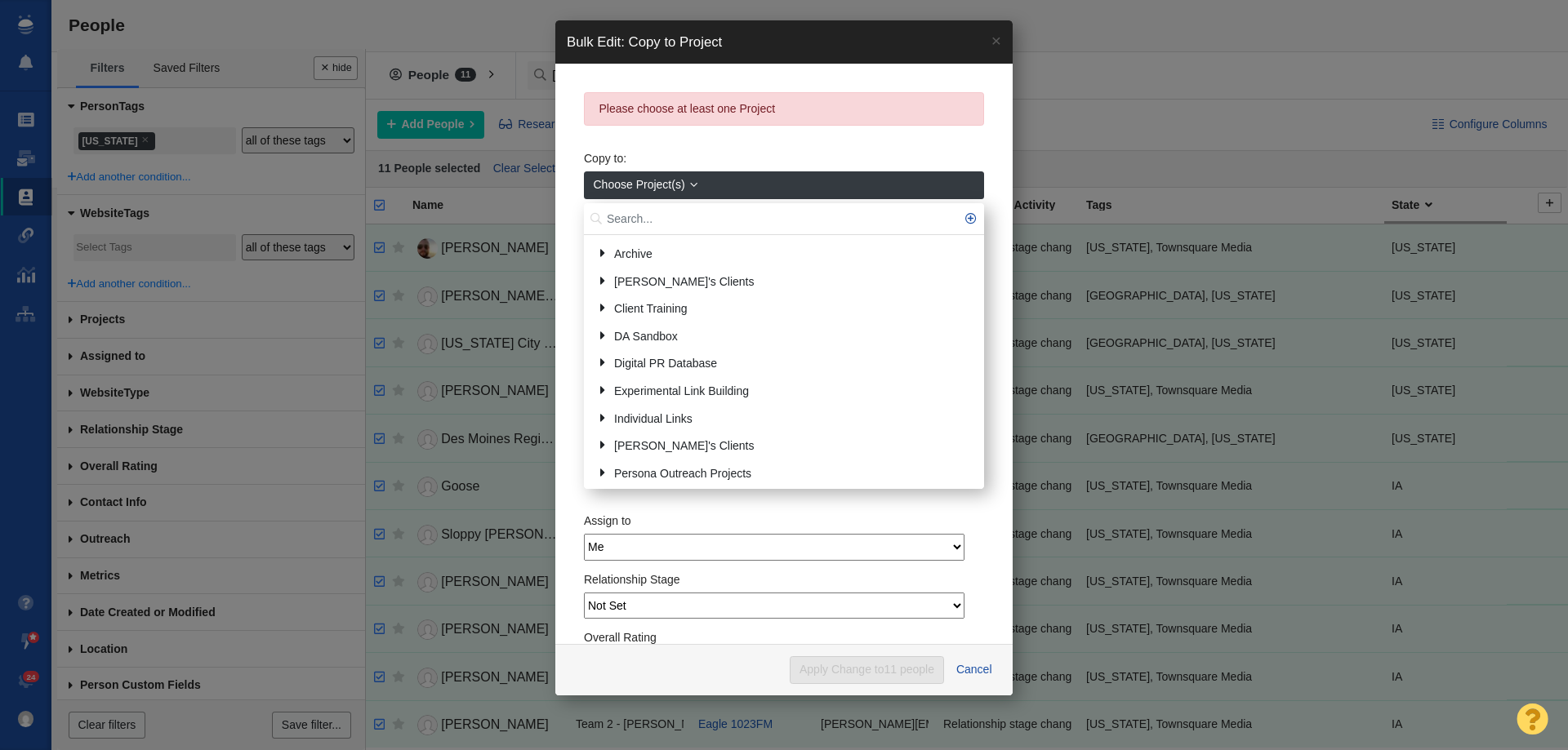
click at [676, 222] on input "text" at bounding box center [784, 219] width 400 height 32
type input "iowa"
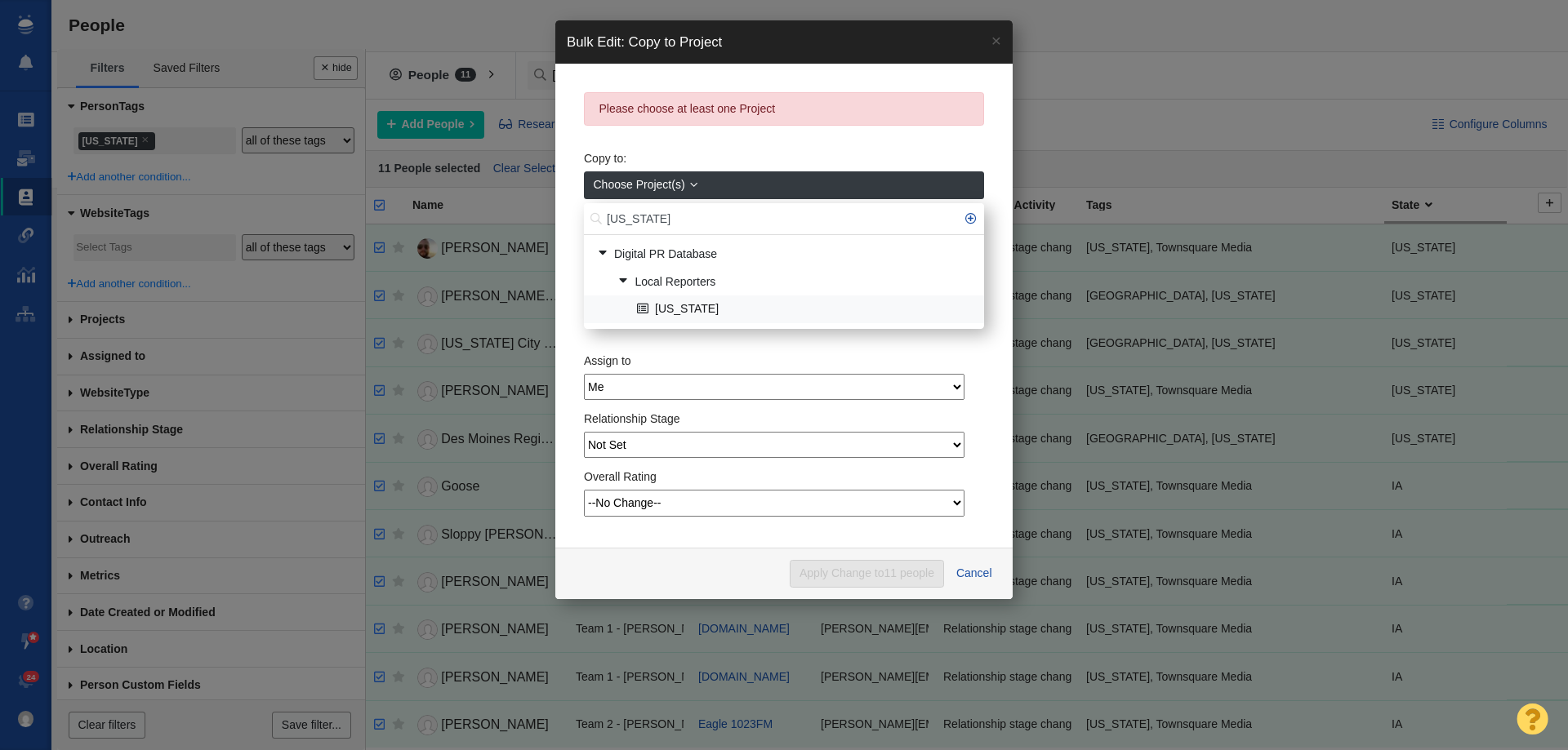
click at [679, 307] on link "[US_STATE]" at bounding box center [803, 310] width 342 height 25
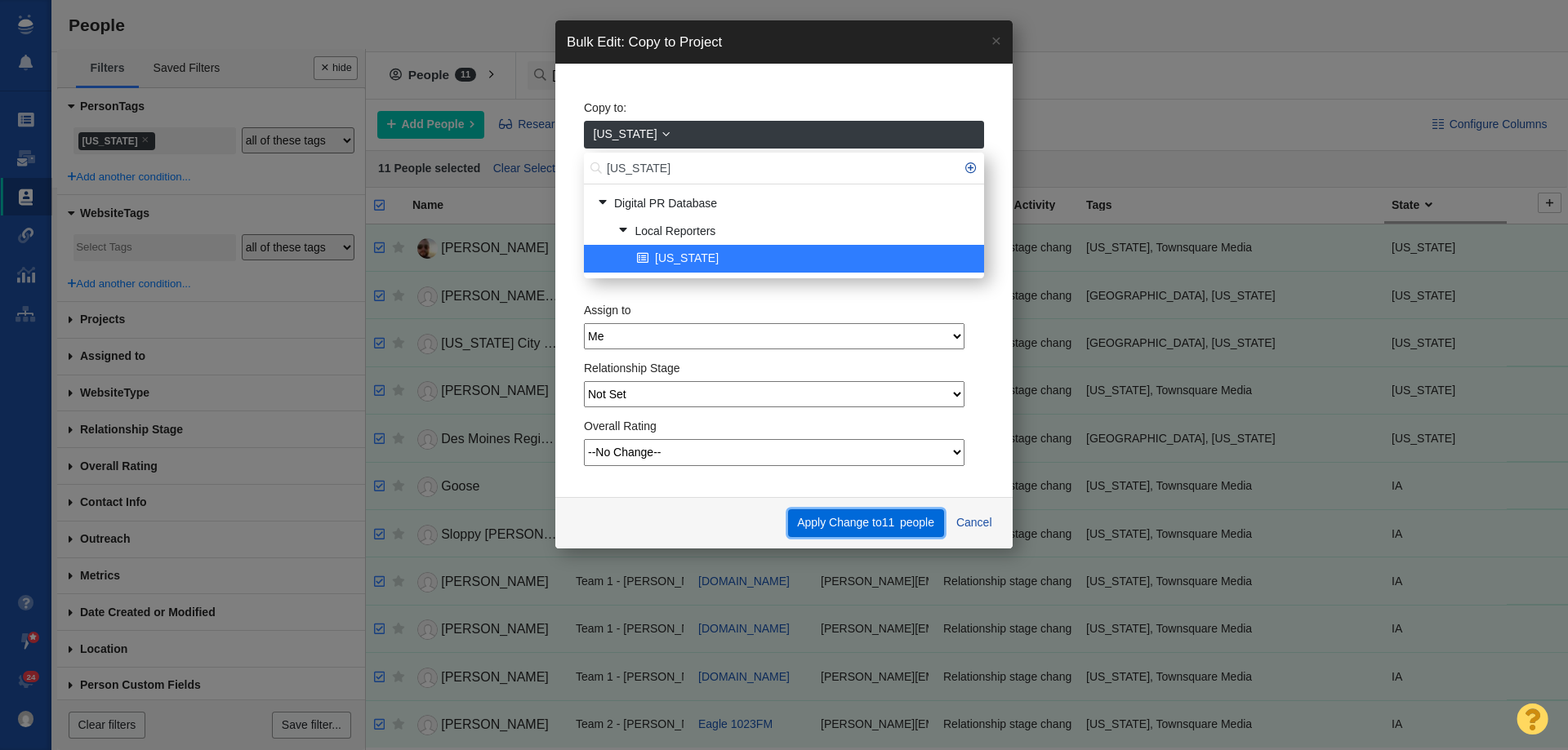
click at [843, 517] on button "Apply Change to 11 people" at bounding box center [866, 523] width 156 height 28
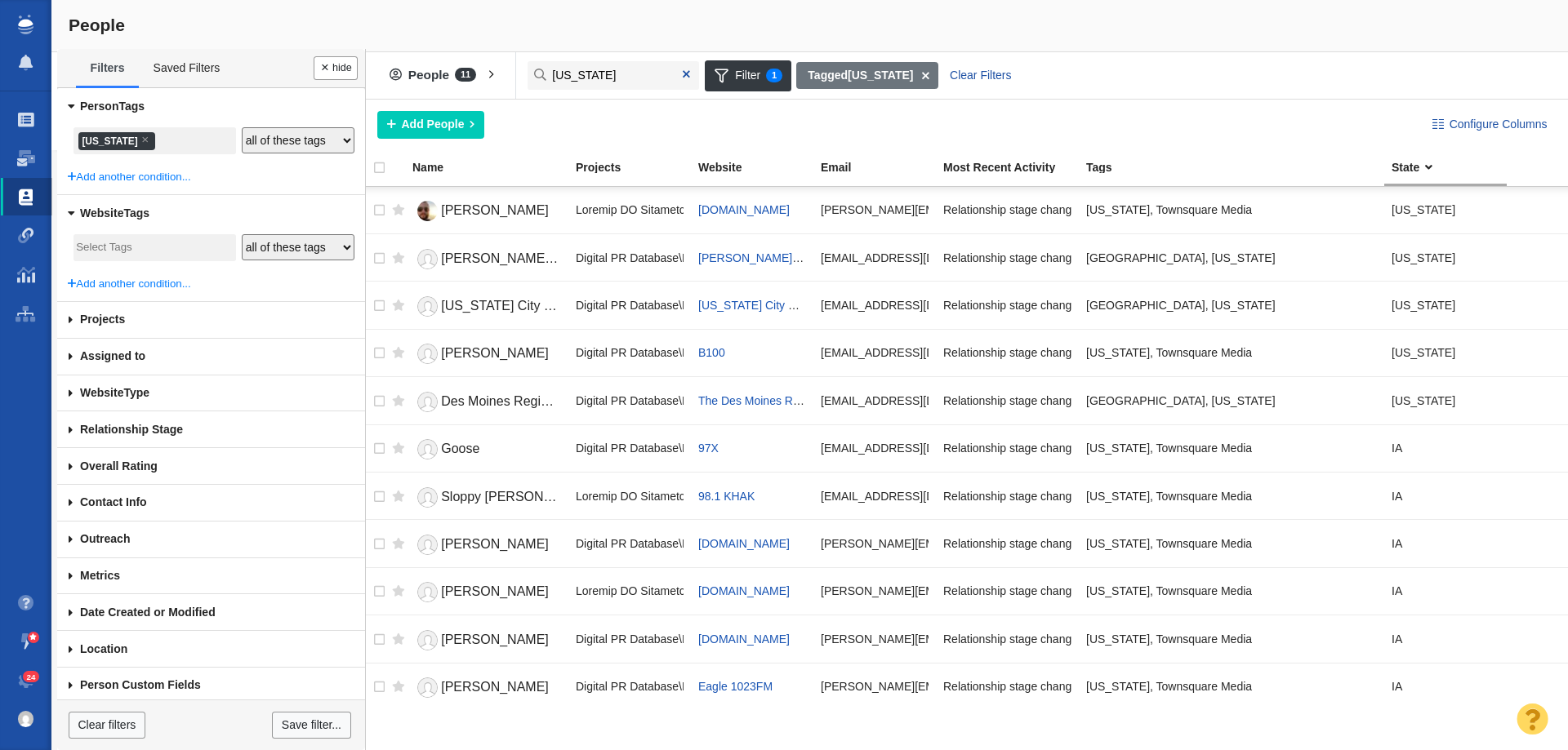
click at [88, 140] on div "Copying Contacts complete - 11 contacts updated. 0 contacts skipped. This opera…" at bounding box center [784, 375] width 1568 height 750
click at [91, 145] on li "× Iowa" at bounding box center [116, 142] width 77 height 18
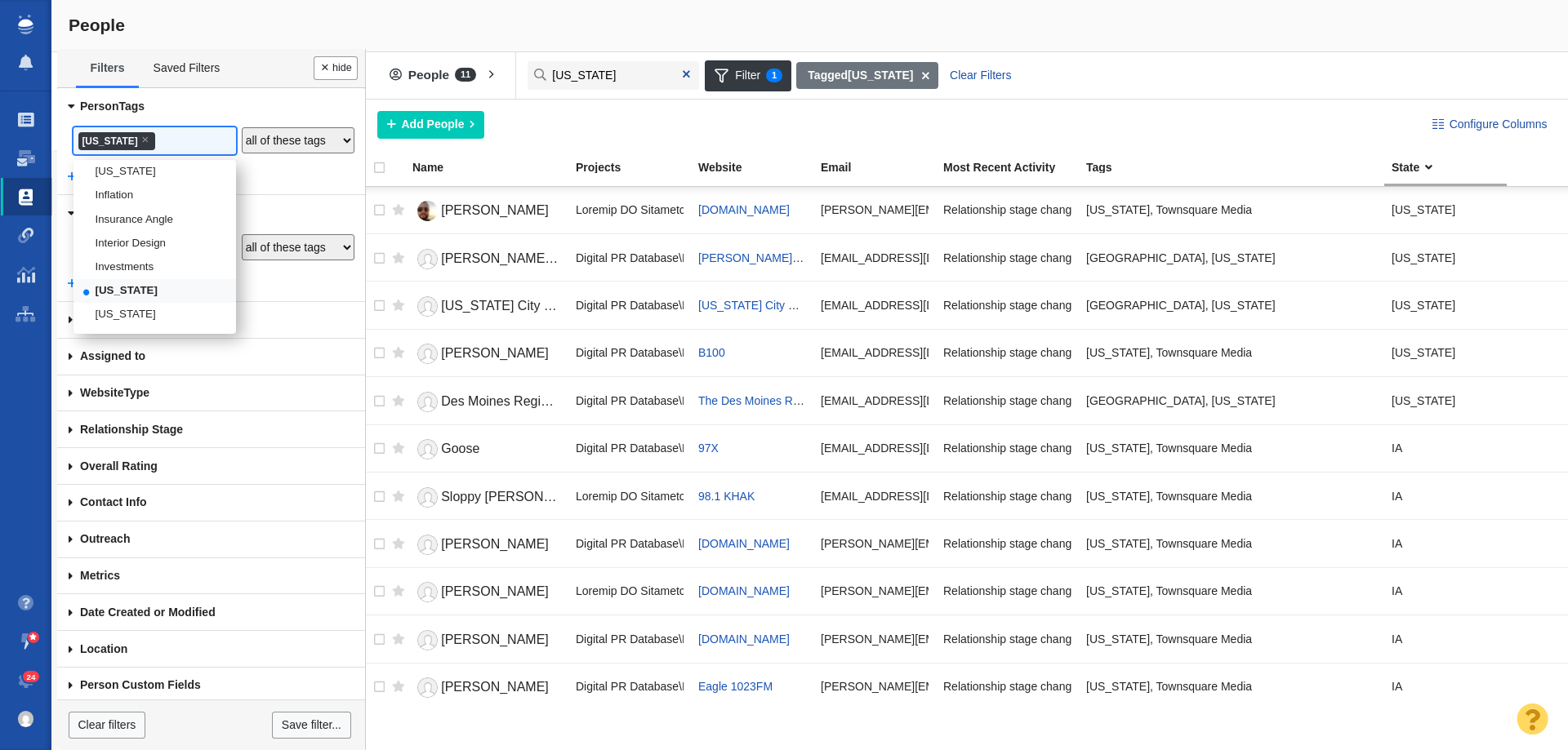
scroll to position [1469, 0]
click at [133, 245] on li "[US_STATE]" at bounding box center [155, 233] width 162 height 23
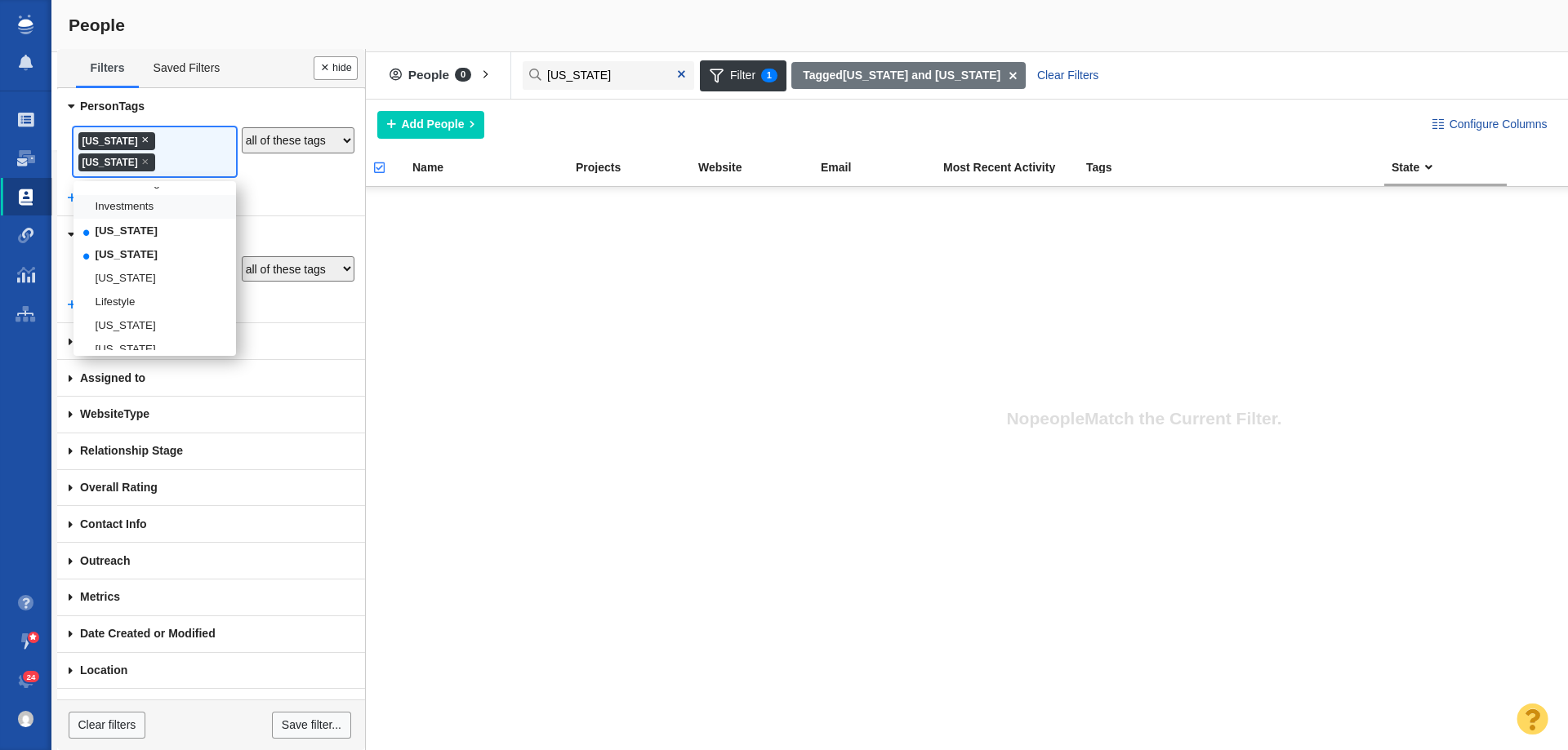
click at [142, 138] on span "×" at bounding box center [145, 140] width 7 height 13
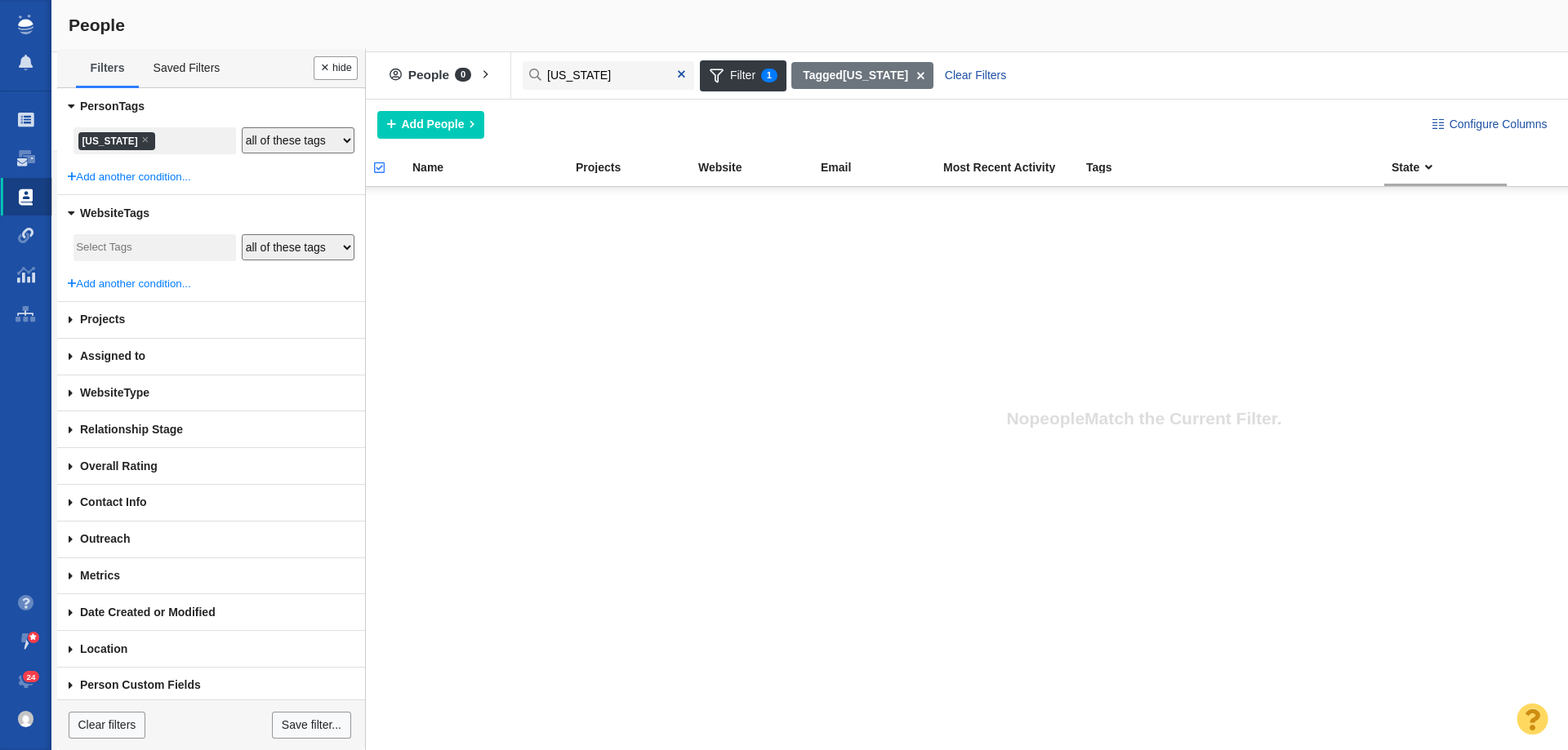
click at [403, 212] on div "No people Match the Current Filter." at bounding box center [1143, 444] width 1568 height 612
click at [517, 239] on div "No people Match the Current Filter." at bounding box center [1143, 444] width 1568 height 612
click at [106, 136] on li "× Kansas" at bounding box center [116, 142] width 77 height 18
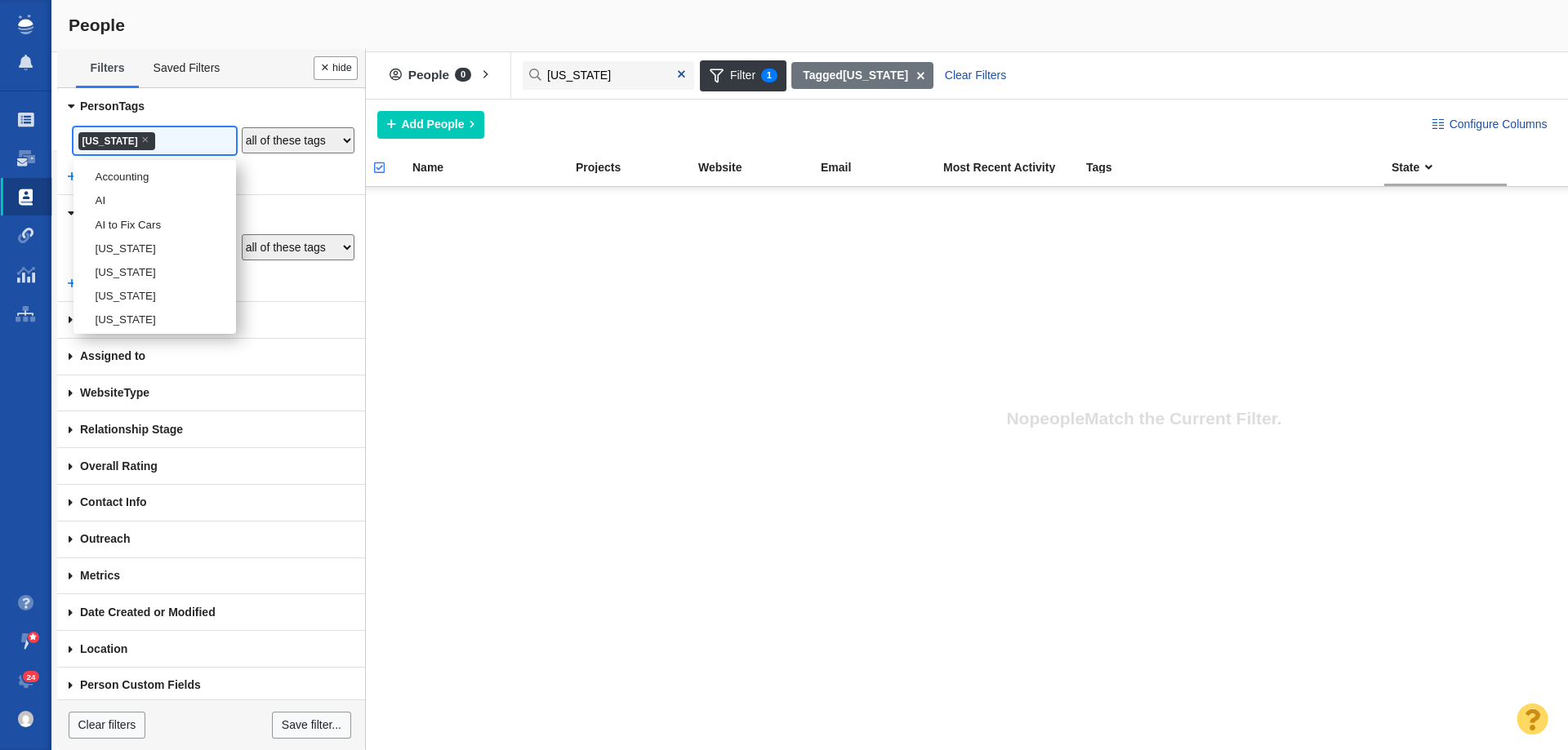
scroll to position [1484, 0]
click at [95, 255] on li "[US_STATE]" at bounding box center [155, 242] width 162 height 23
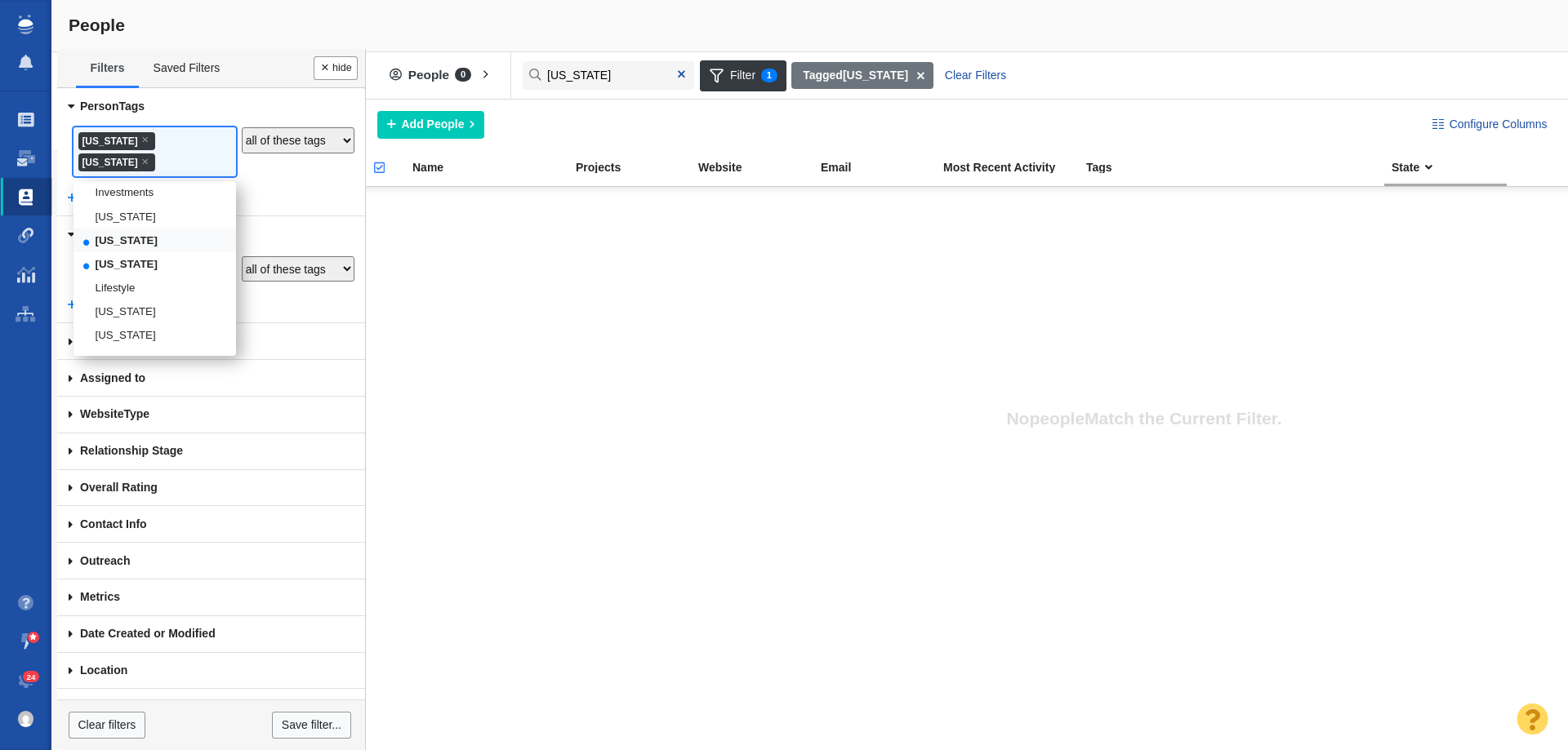
click at [98, 261] on body "Projects Dashboard Websites People Link Monitoring Reports Projects Home Help C…" at bounding box center [784, 375] width 1568 height 750
click at [142, 135] on span "×" at bounding box center [145, 140] width 7 height 13
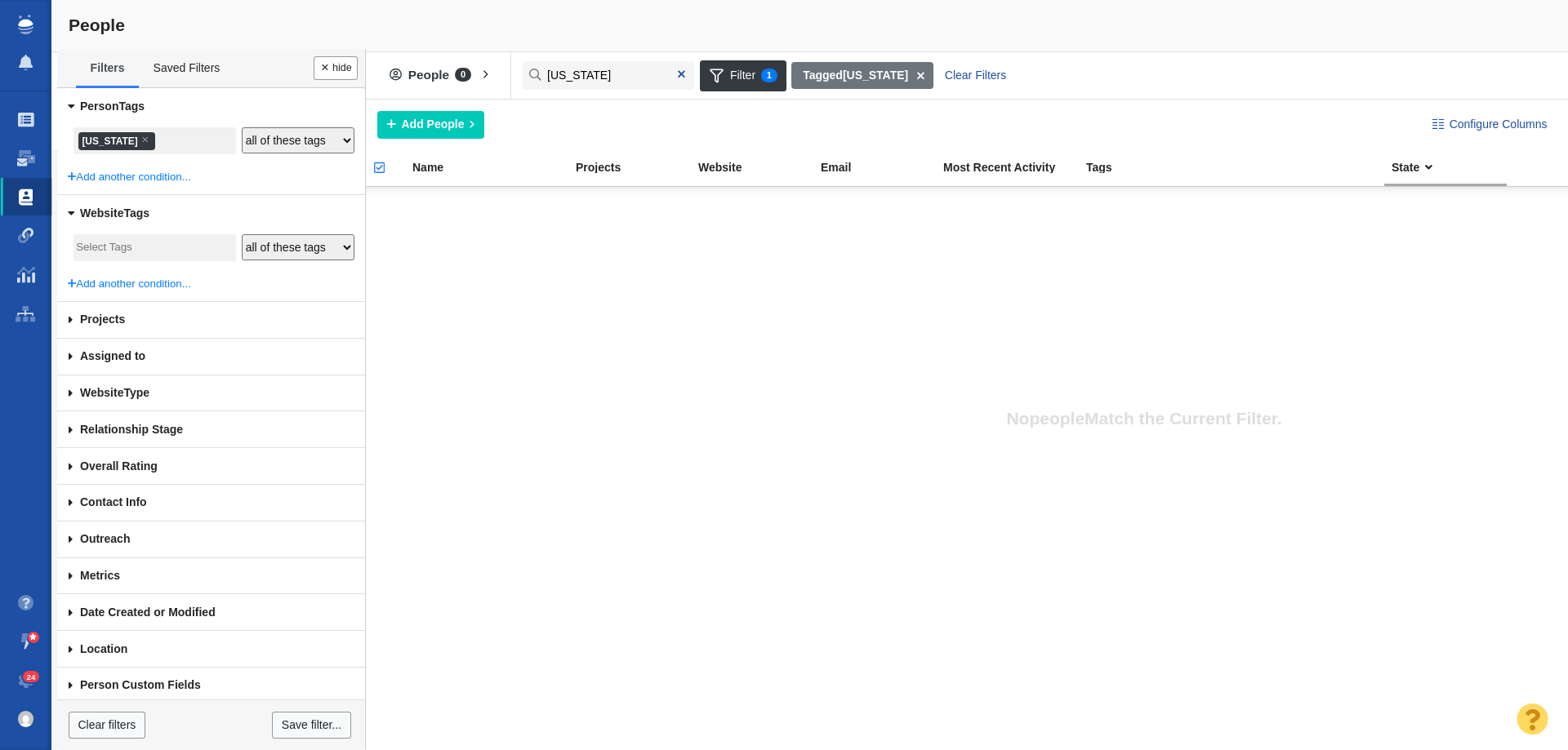
click at [423, 230] on div "No people Match the Current Filter." at bounding box center [1143, 444] width 1568 height 612
drag, startPoint x: 423, startPoint y: 230, endPoint x: 74, endPoint y: 177, distance: 353.0
click at [418, 230] on div "No people Match the Current Filter." at bounding box center [1143, 444] width 1568 height 612
click at [88, 142] on li "× Kentucky" at bounding box center [116, 142] width 77 height 18
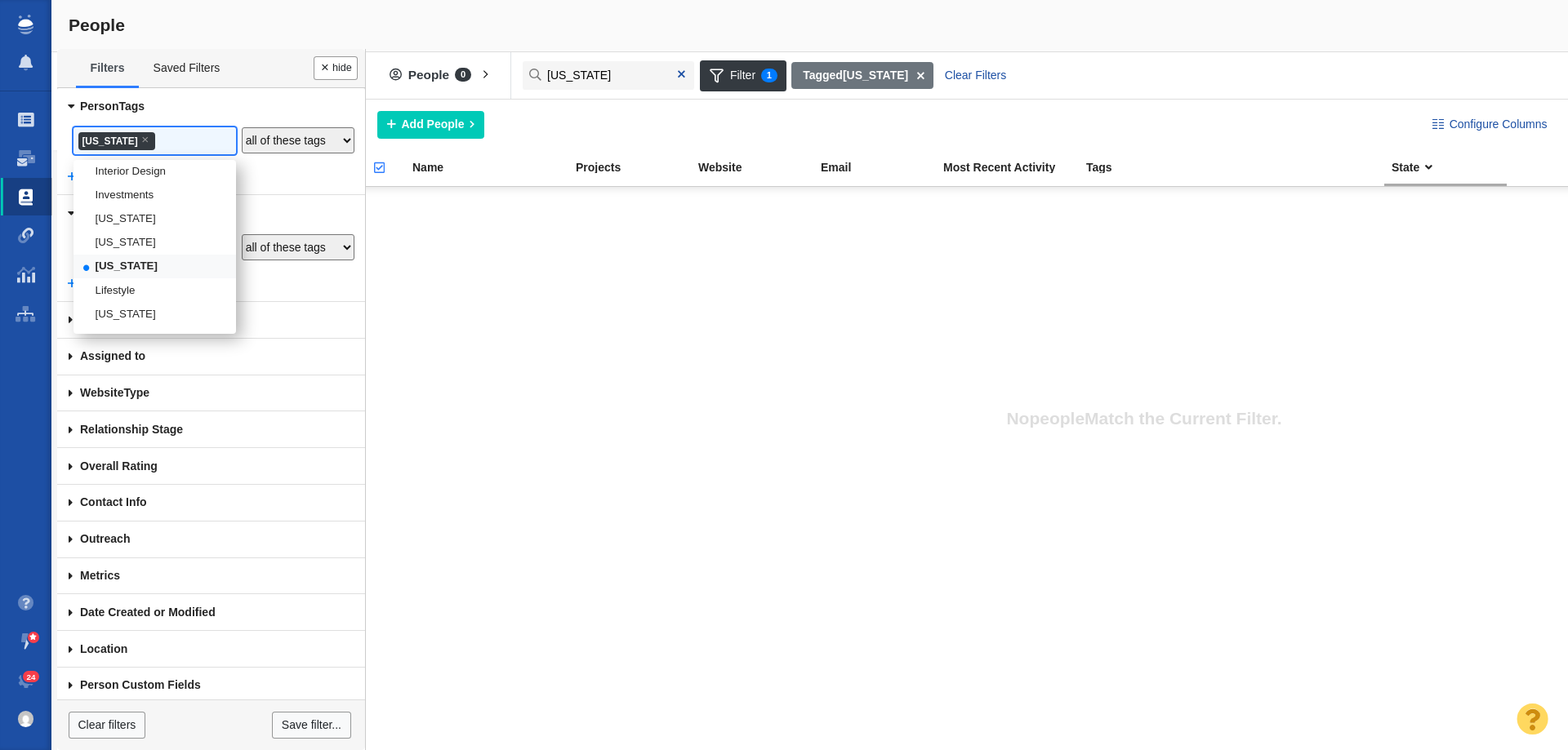
scroll to position [1541, 0]
click at [140, 244] on li "[US_STATE]" at bounding box center [155, 233] width 162 height 23
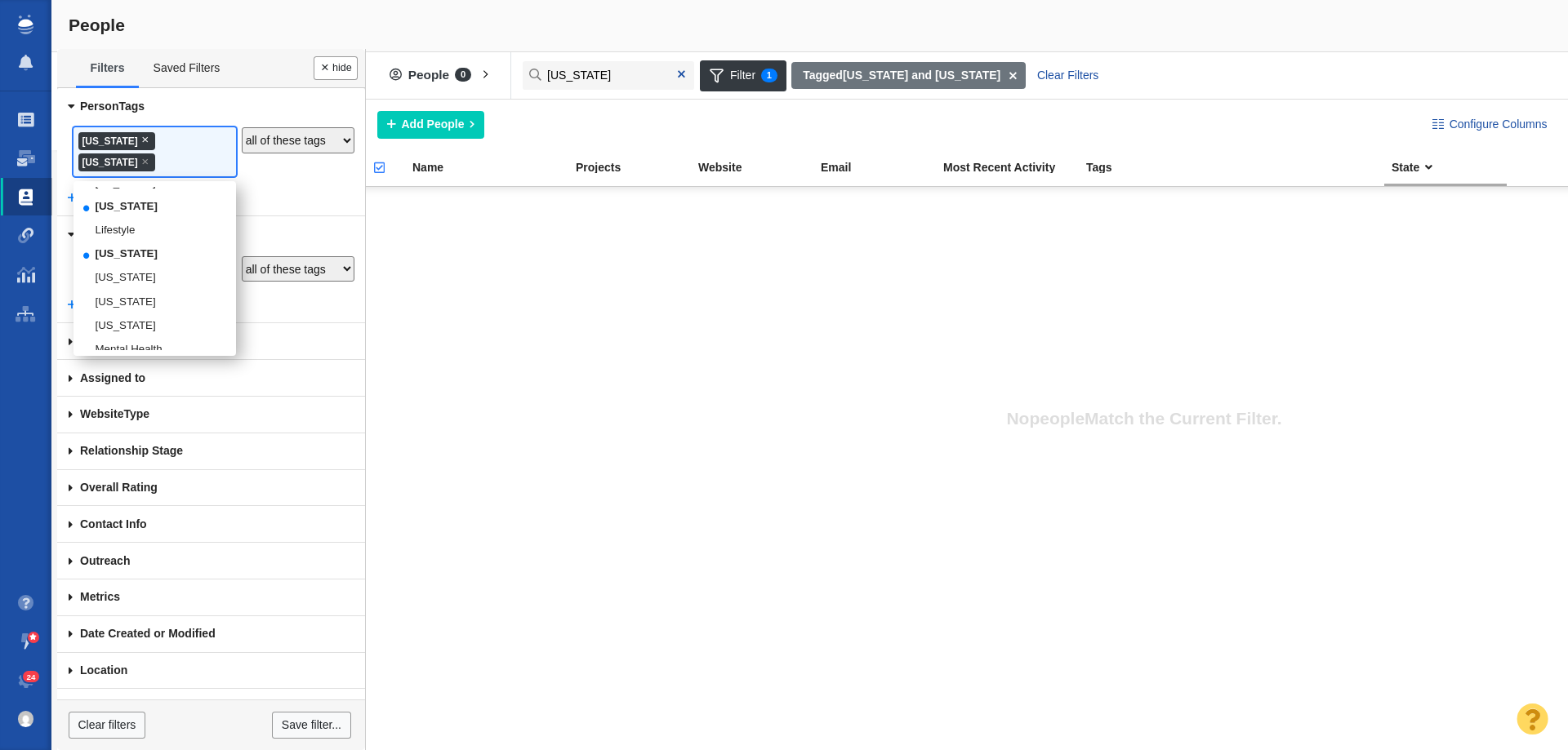
click at [142, 135] on span "×" at bounding box center [145, 140] width 7 height 13
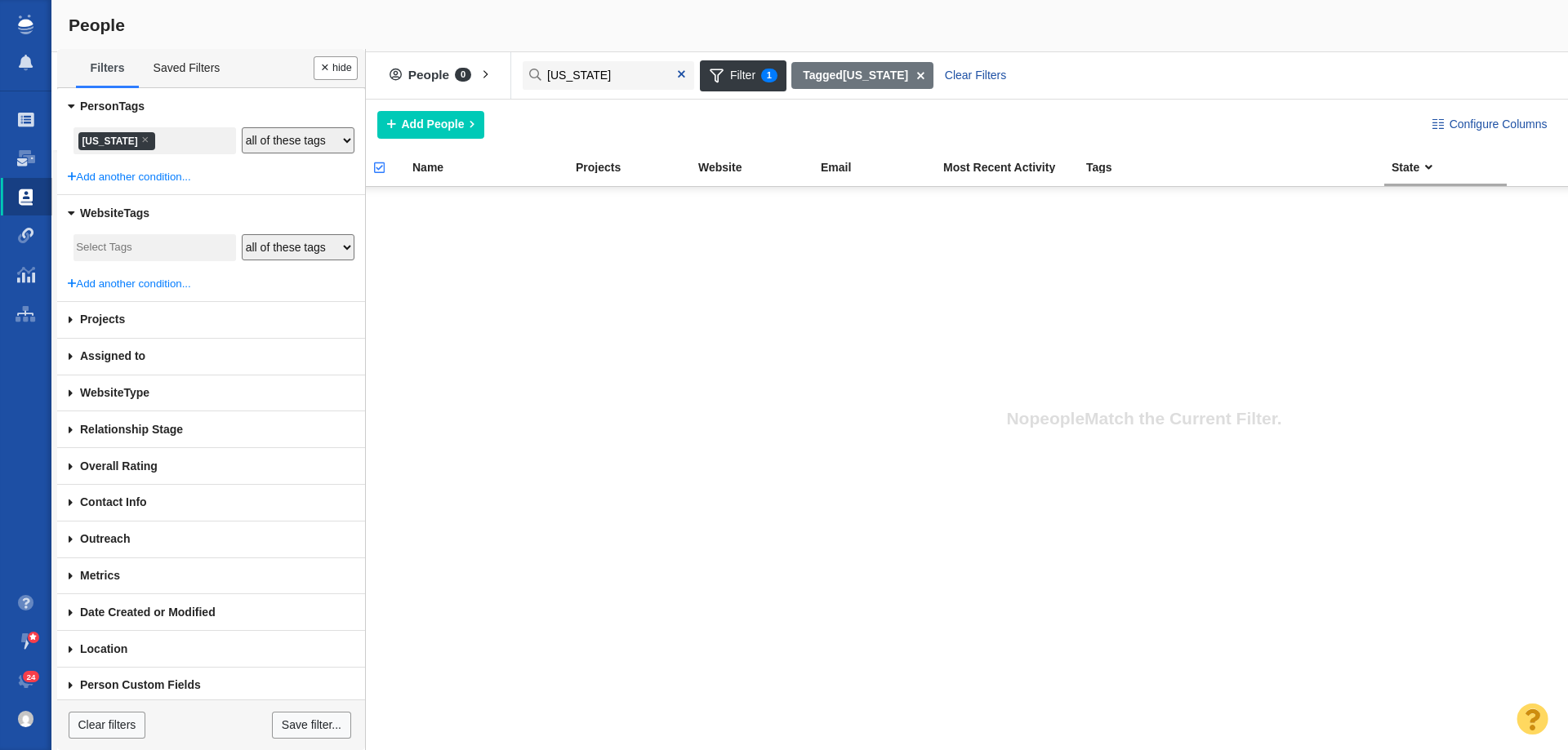
click at [124, 141] on li "× Louisiana" at bounding box center [116, 142] width 77 height 18
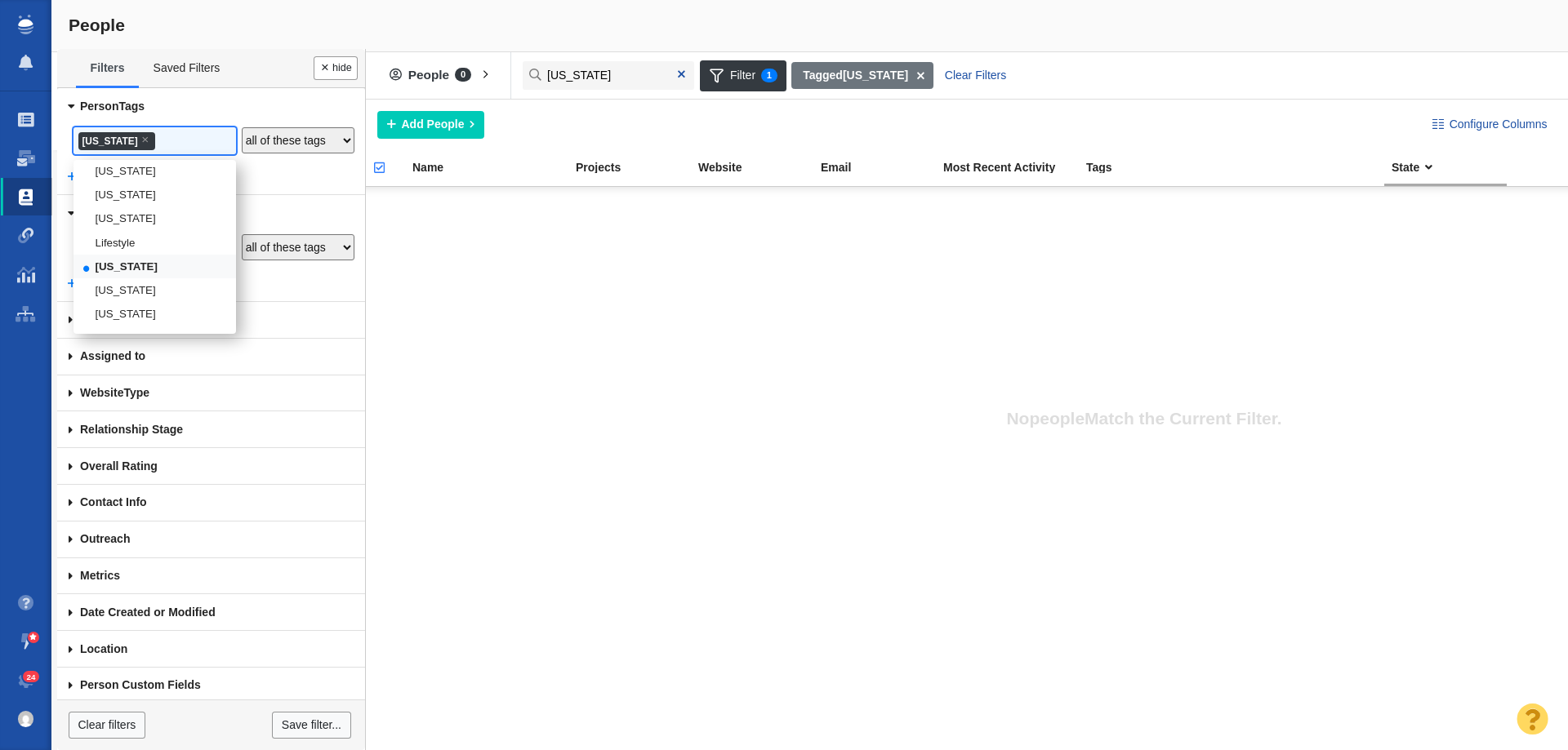
scroll to position [1589, 0]
click at [119, 221] on li "[US_STATE]" at bounding box center [155, 208] width 162 height 23
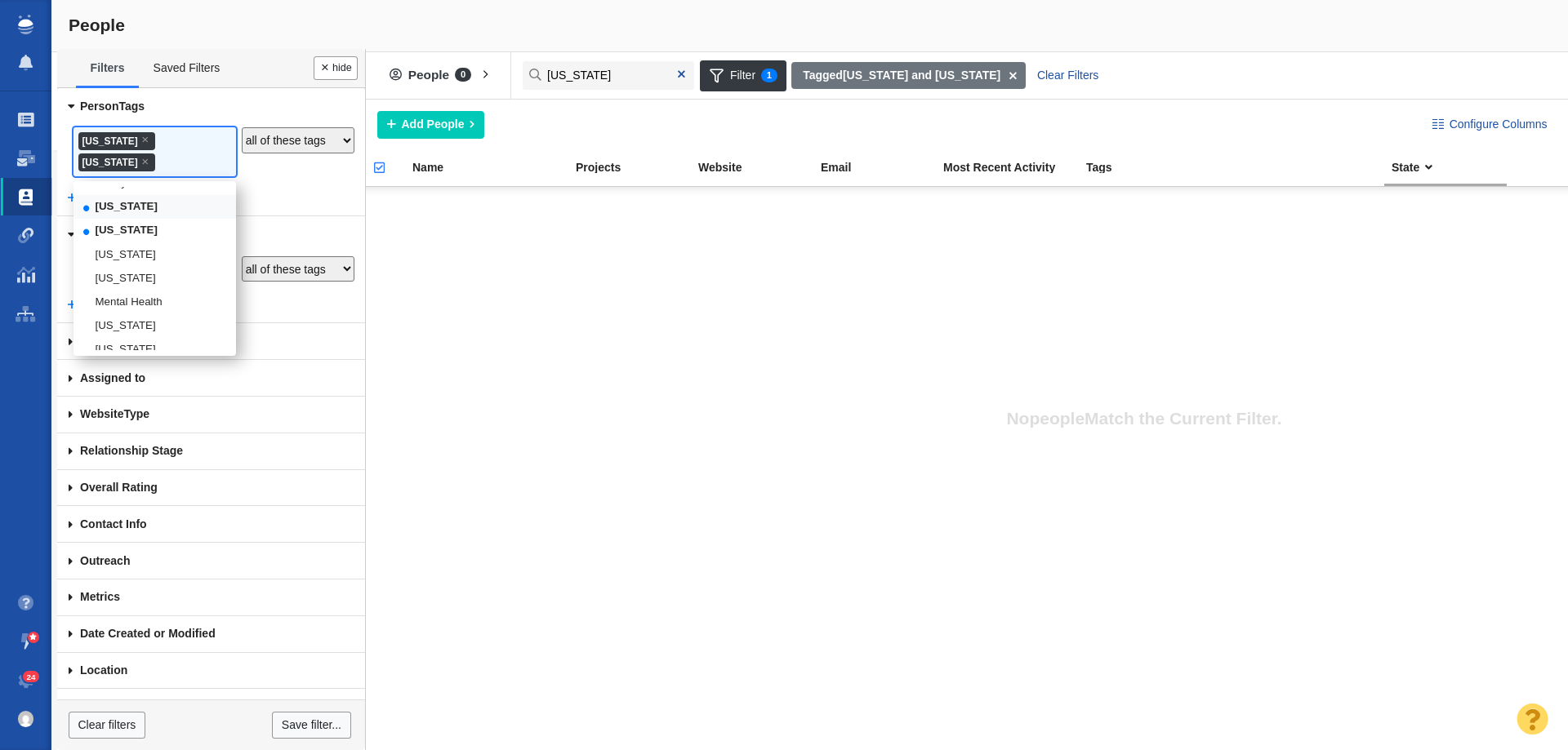
click at [128, 214] on li "[US_STATE]" at bounding box center [155, 206] width 162 height 23
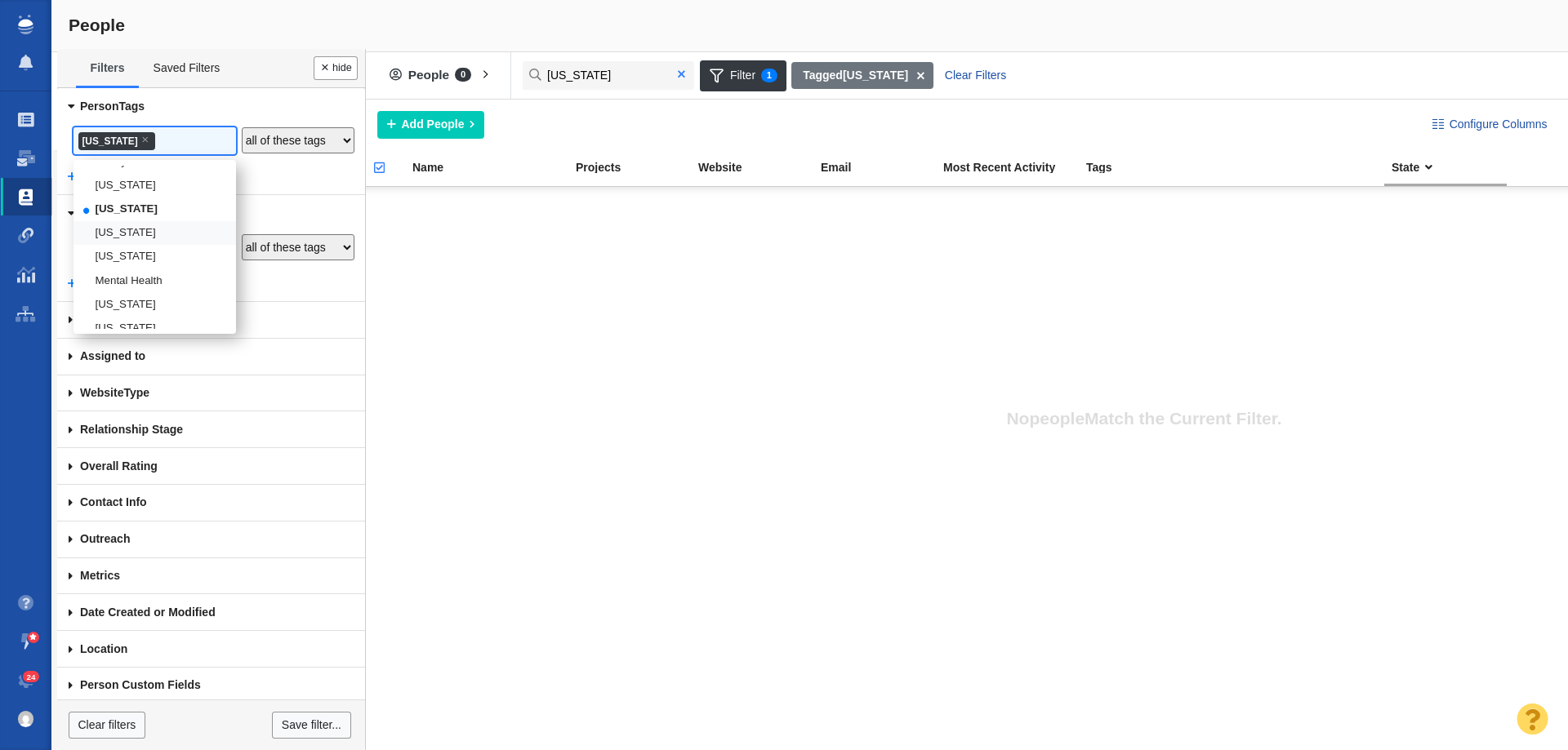
click at [679, 74] on span at bounding box center [682, 74] width 7 height 12
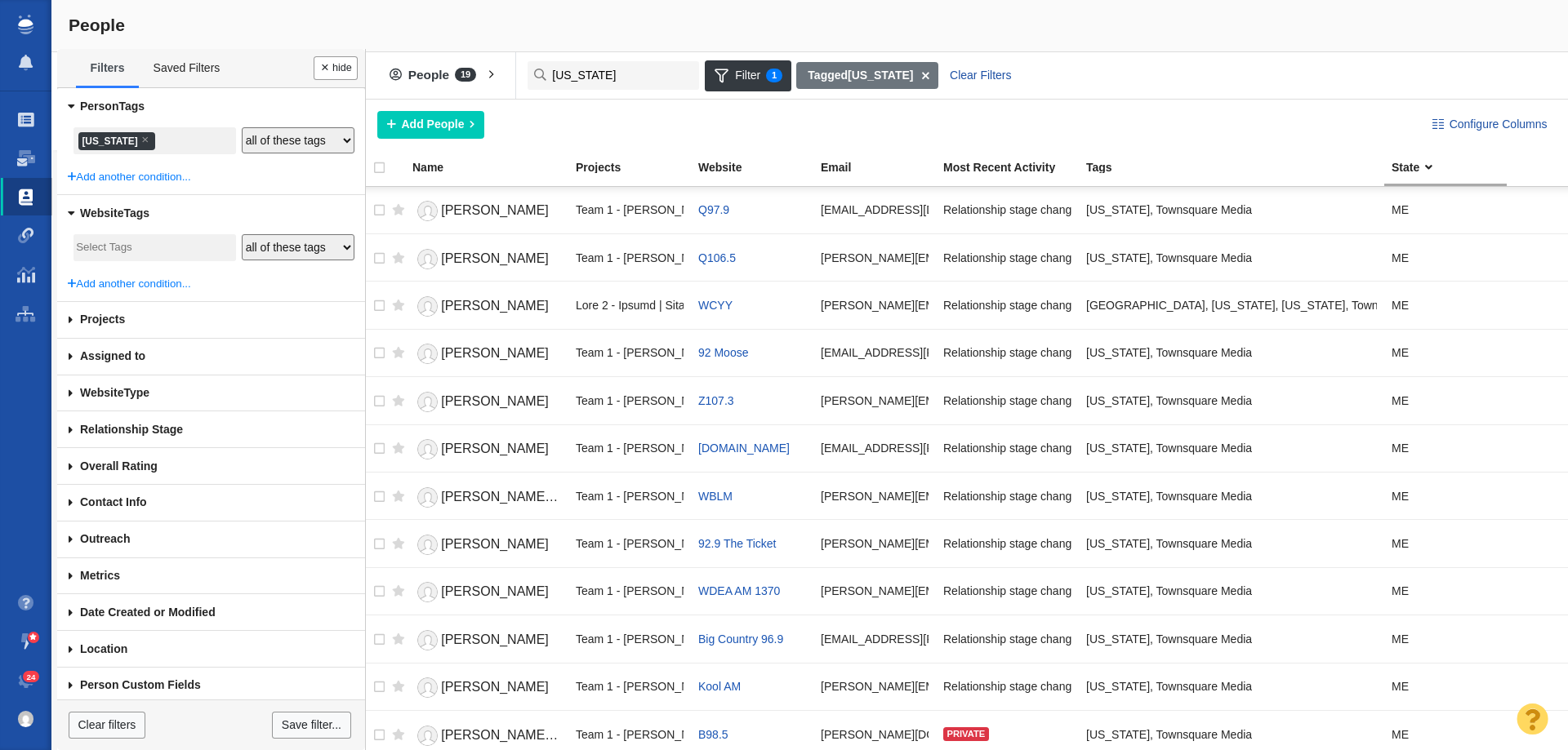
click at [93, 142] on li "× Maine" at bounding box center [116, 142] width 77 height 18
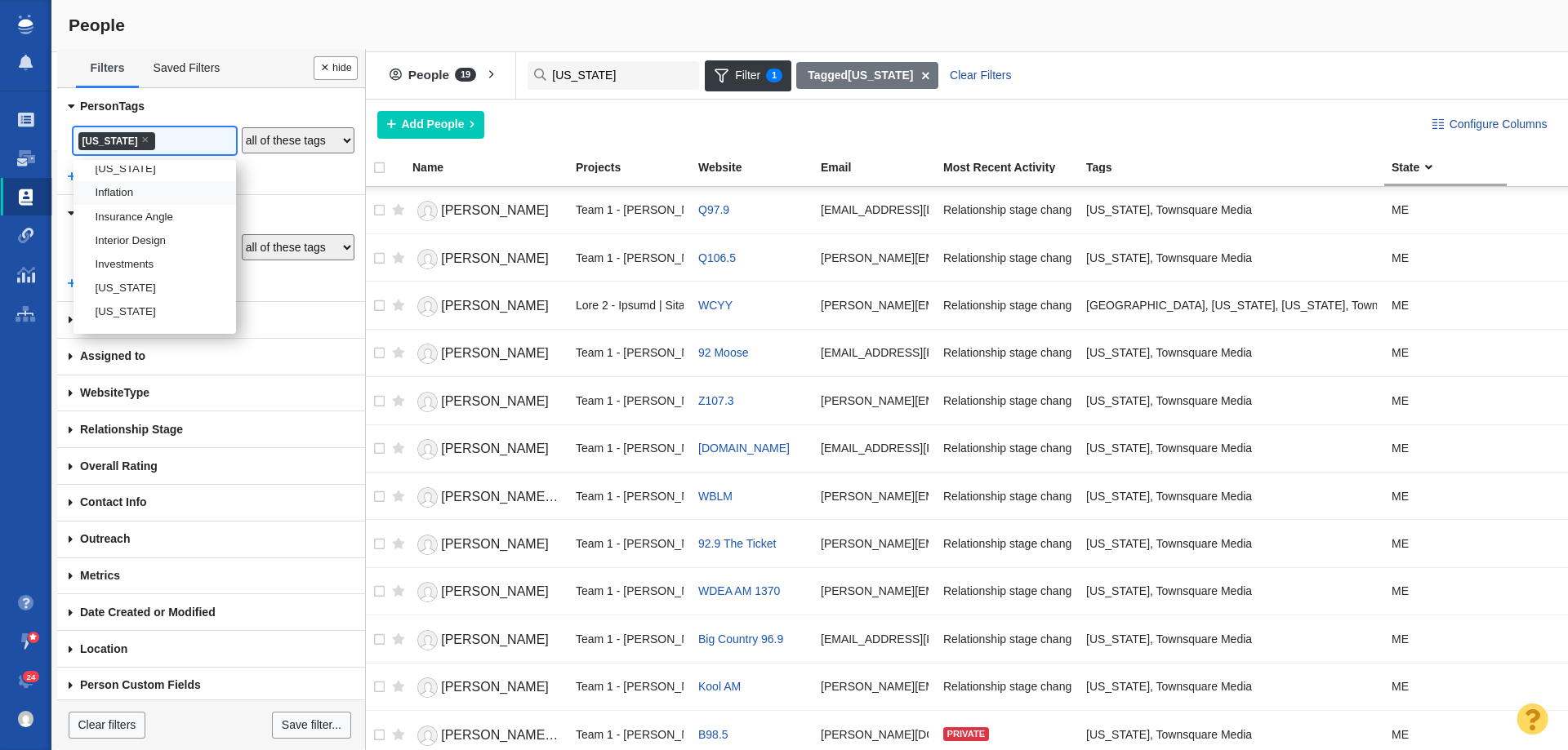
scroll to position [1440, 0]
click at [130, 275] on li "[US_STATE]" at bounding box center [155, 263] width 162 height 23
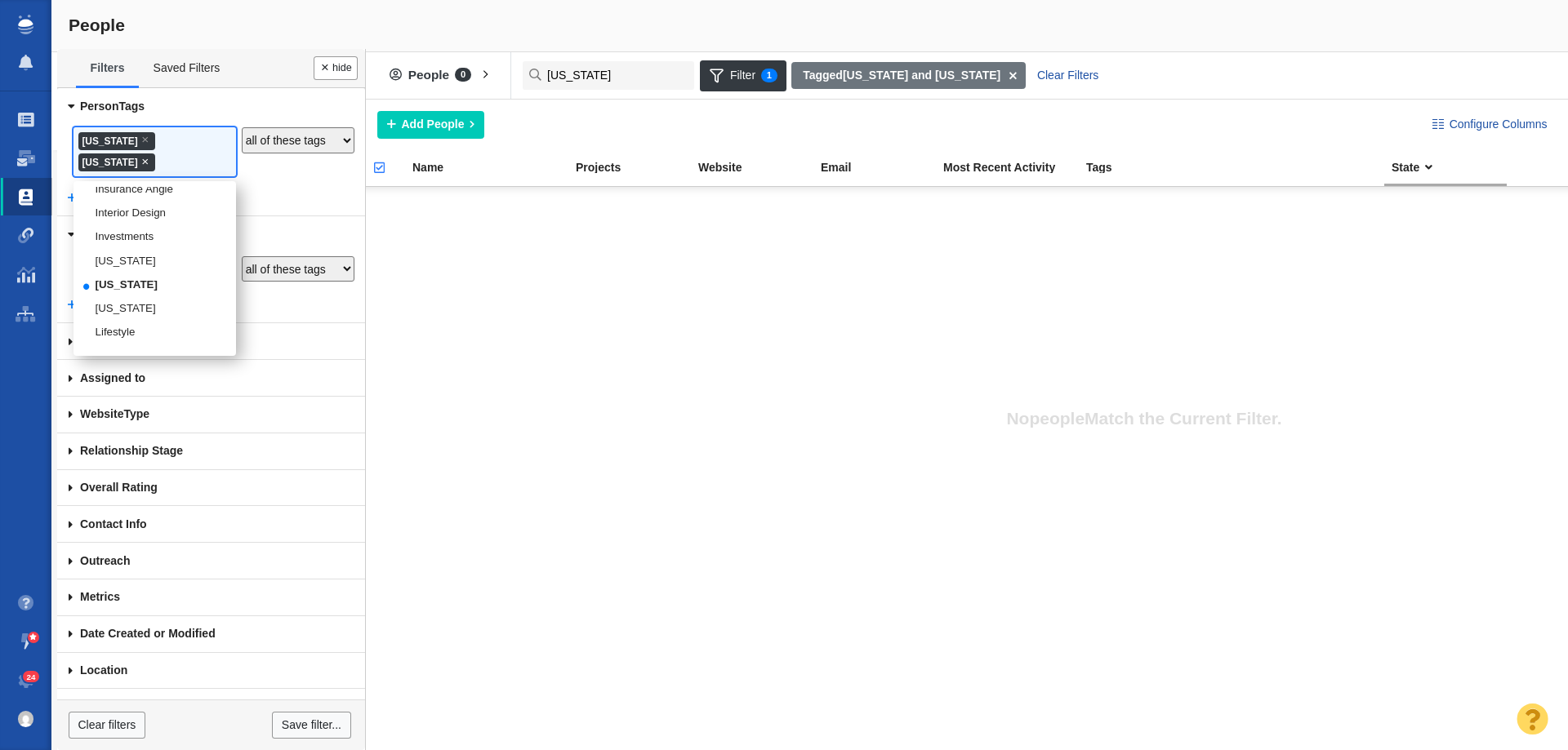
click at [149, 155] on span "×" at bounding box center [145, 161] width 7 height 13
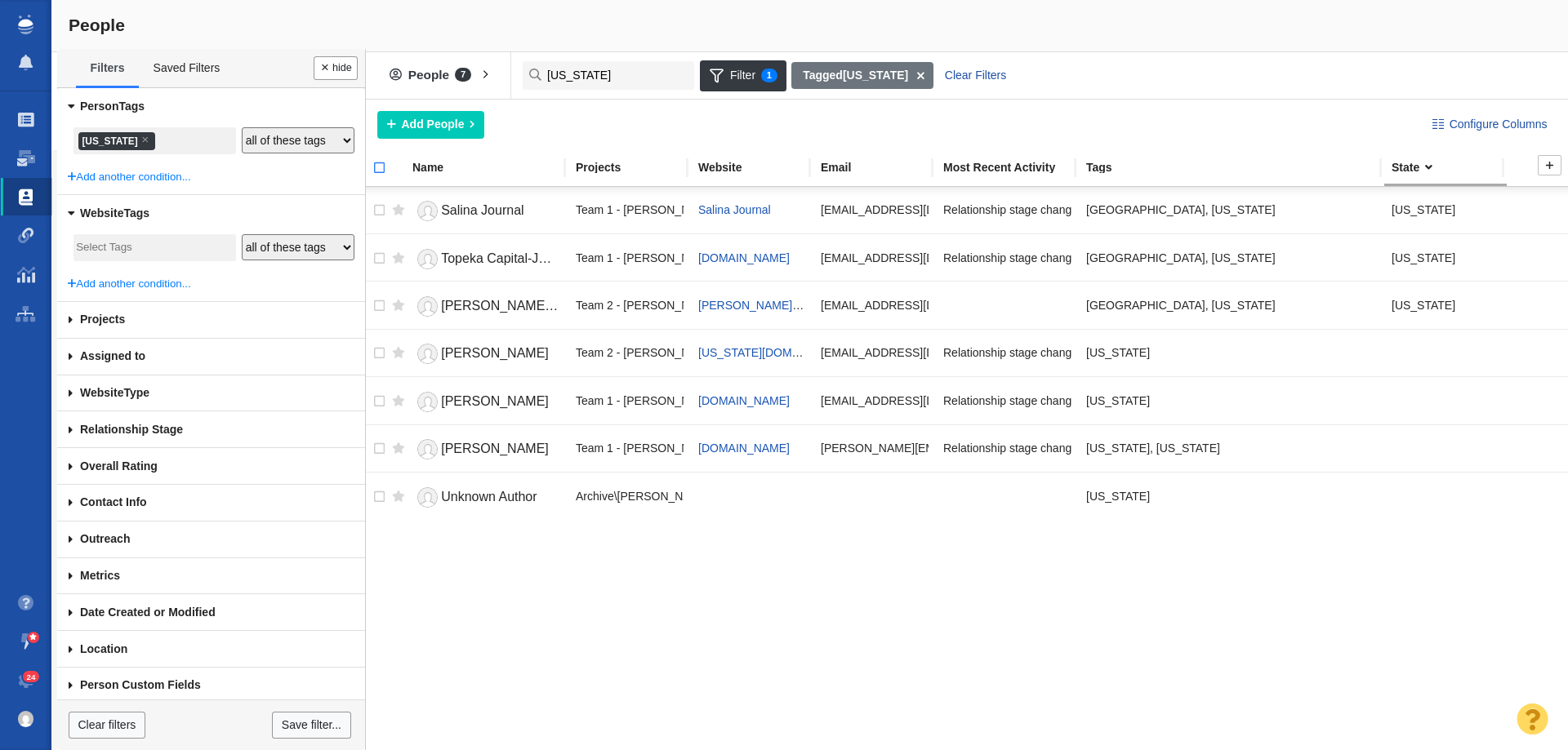
click at [384, 169] on input "checkbox" at bounding box center [371, 177] width 24 height 36
checkbox input "true"
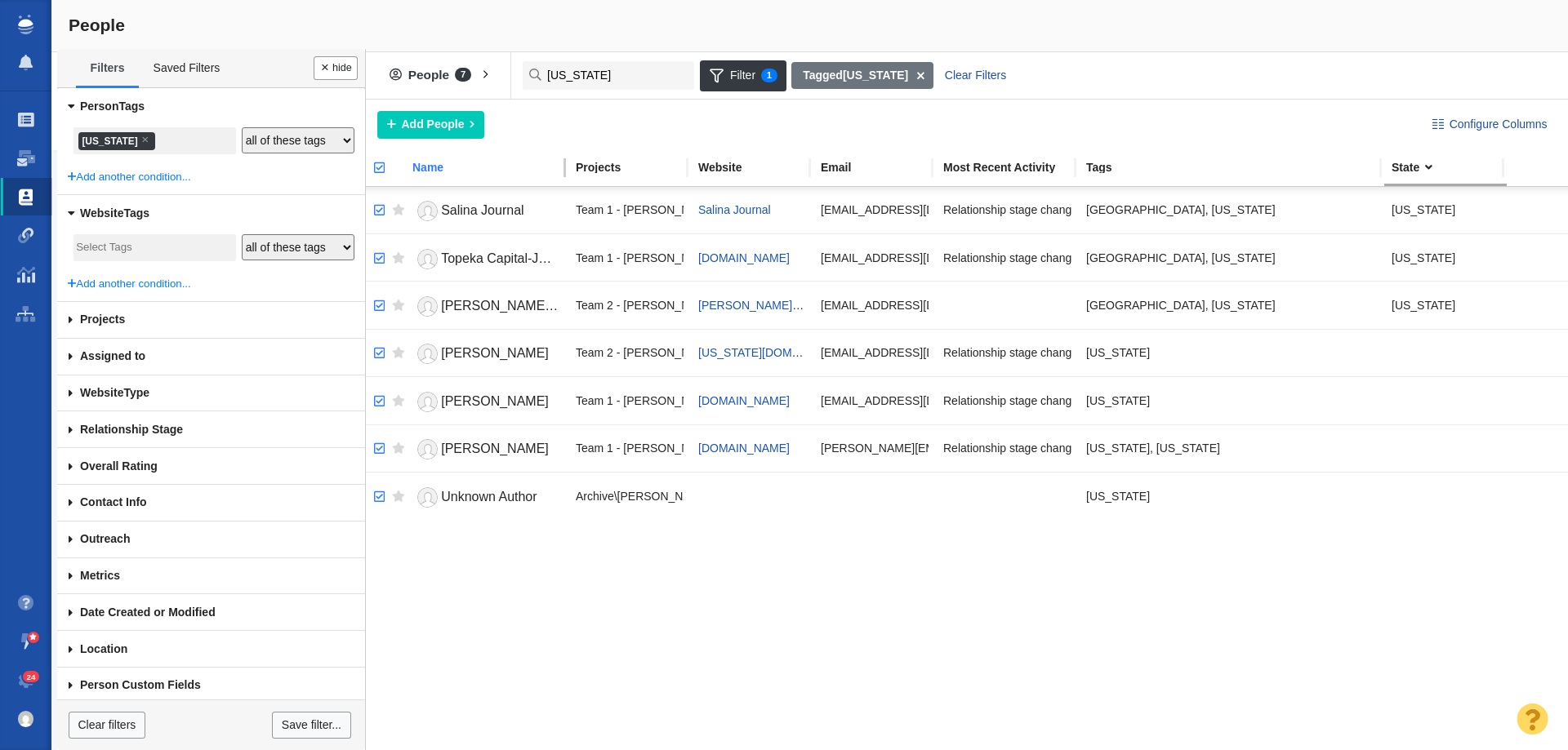
checkbox input "true"
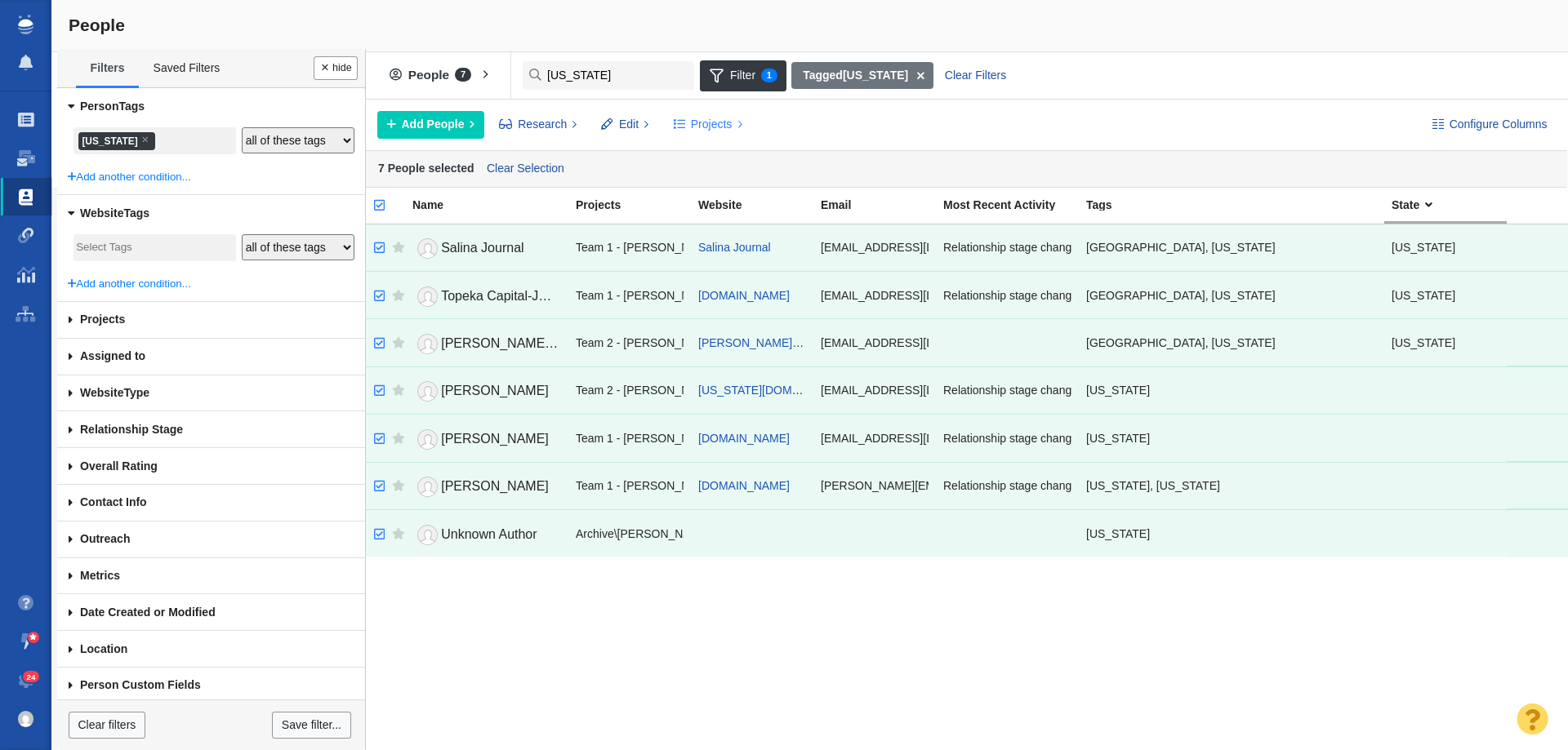
click at [692, 114] on button "Projects" at bounding box center [707, 124] width 87 height 28
click at [714, 158] on div "Copy to Project" at bounding box center [778, 161] width 229 height 25
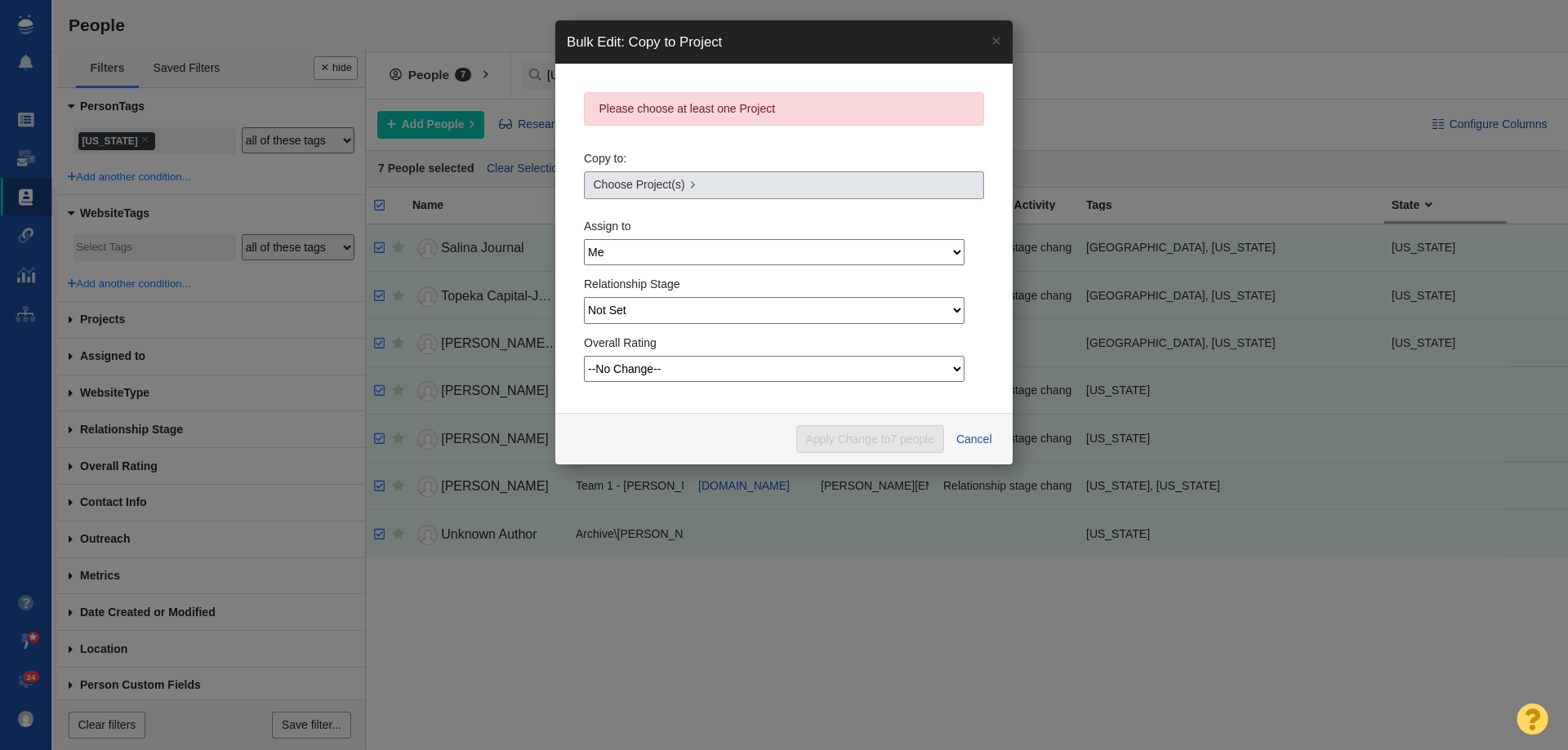
click at [663, 188] on span "Choose Project(s)" at bounding box center [638, 185] width 91 height 17
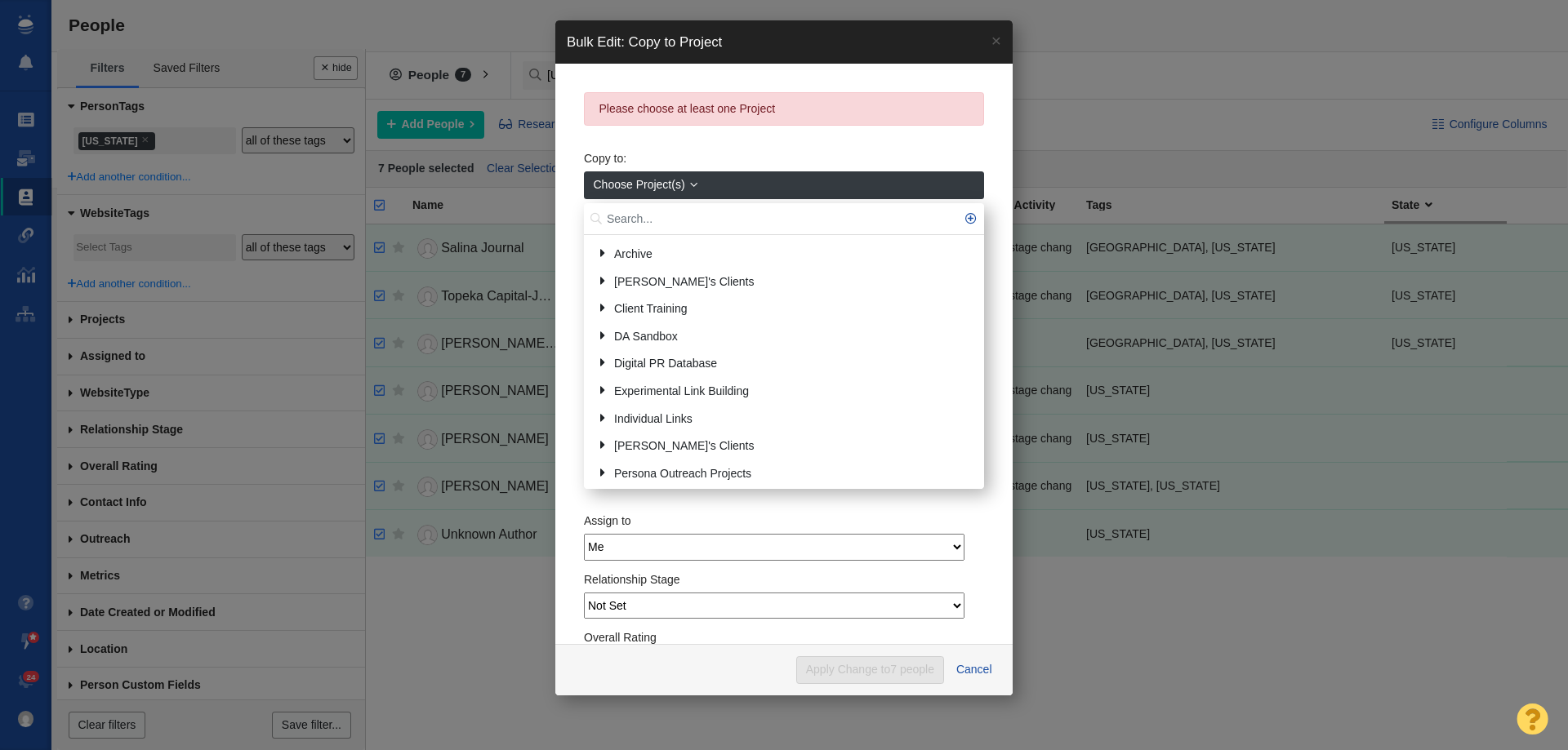
click at [662, 187] on span "Choose Project(s)" at bounding box center [638, 185] width 91 height 17
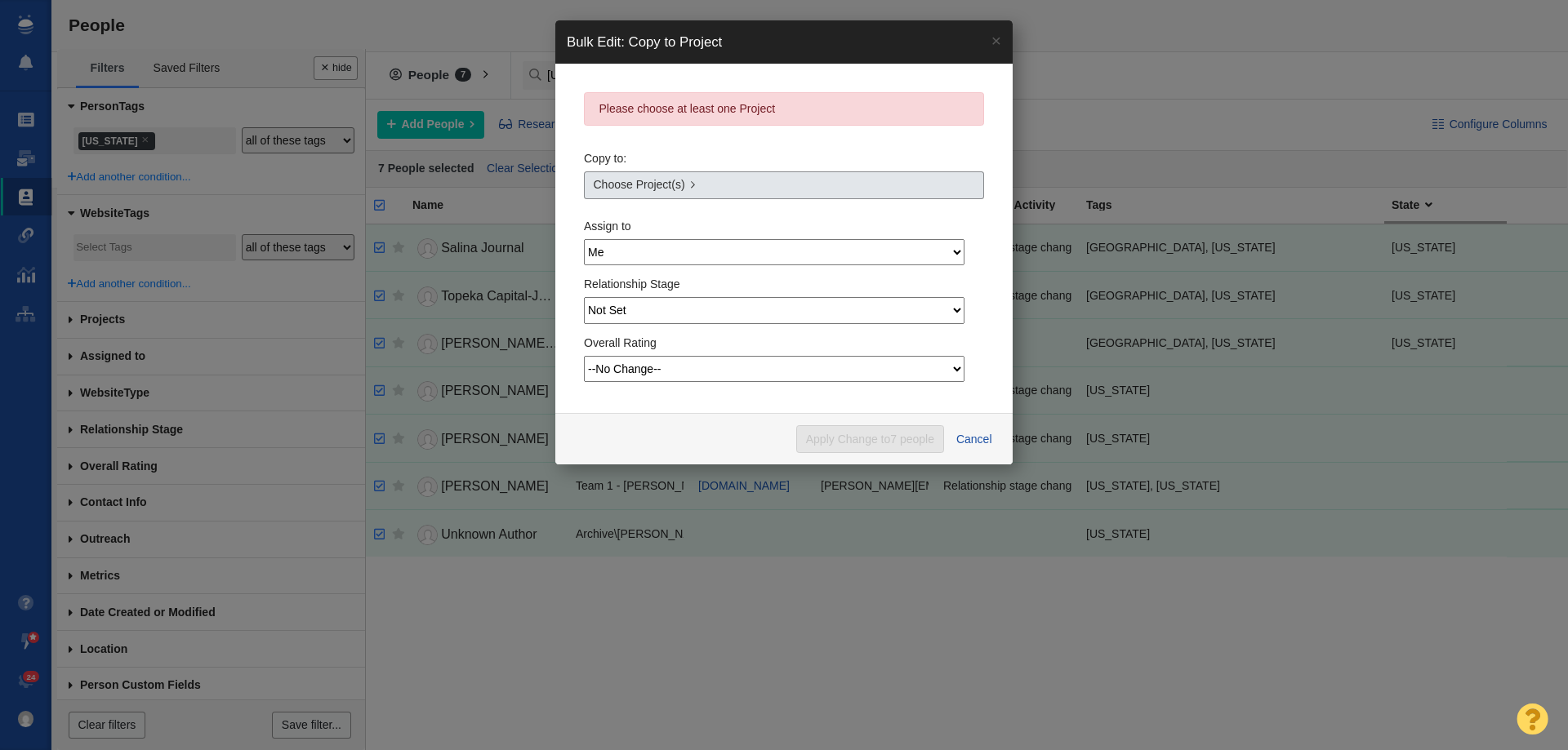
click at [656, 187] on span "Choose Project(s)" at bounding box center [638, 185] width 91 height 17
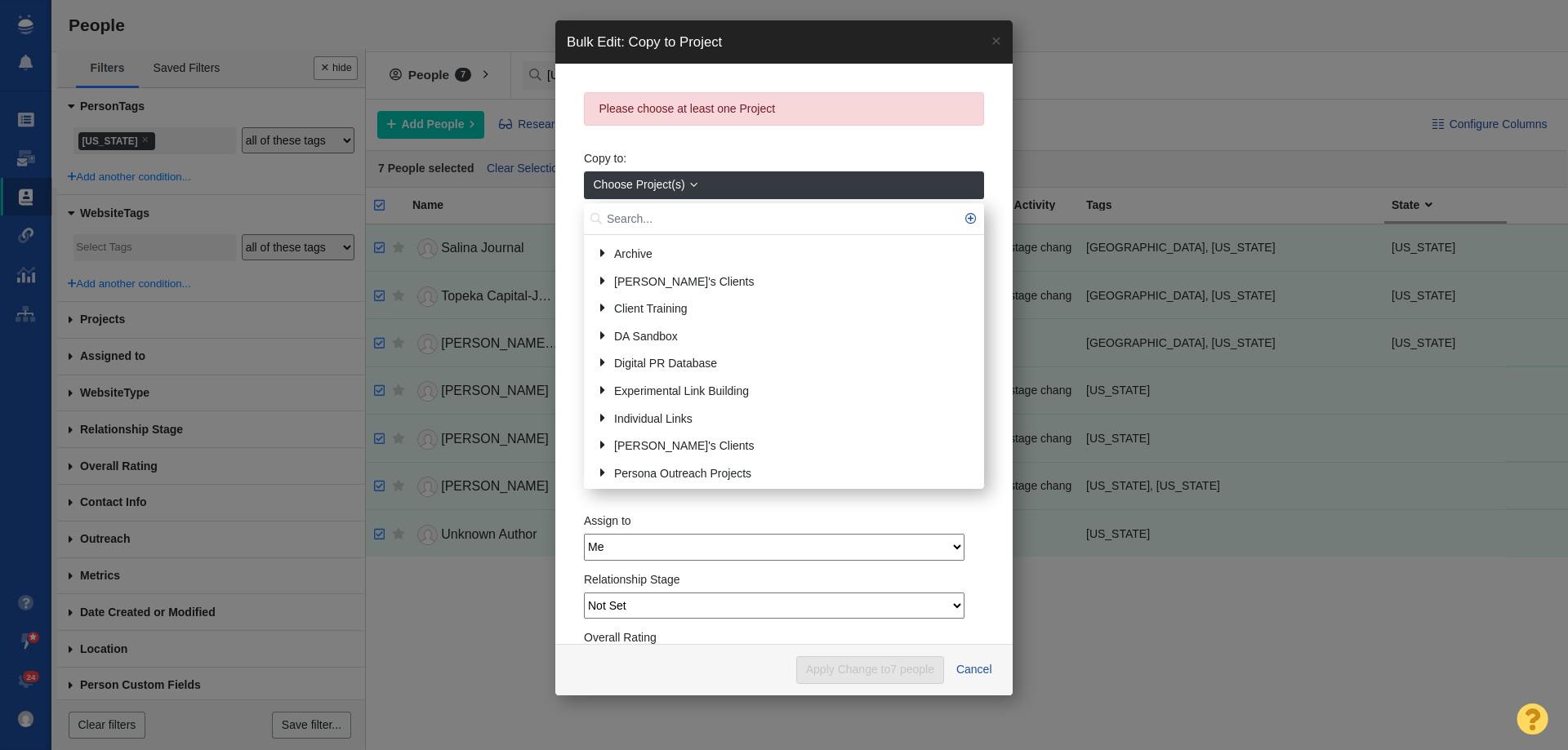
click at [641, 223] on input "text" at bounding box center [784, 219] width 400 height 32
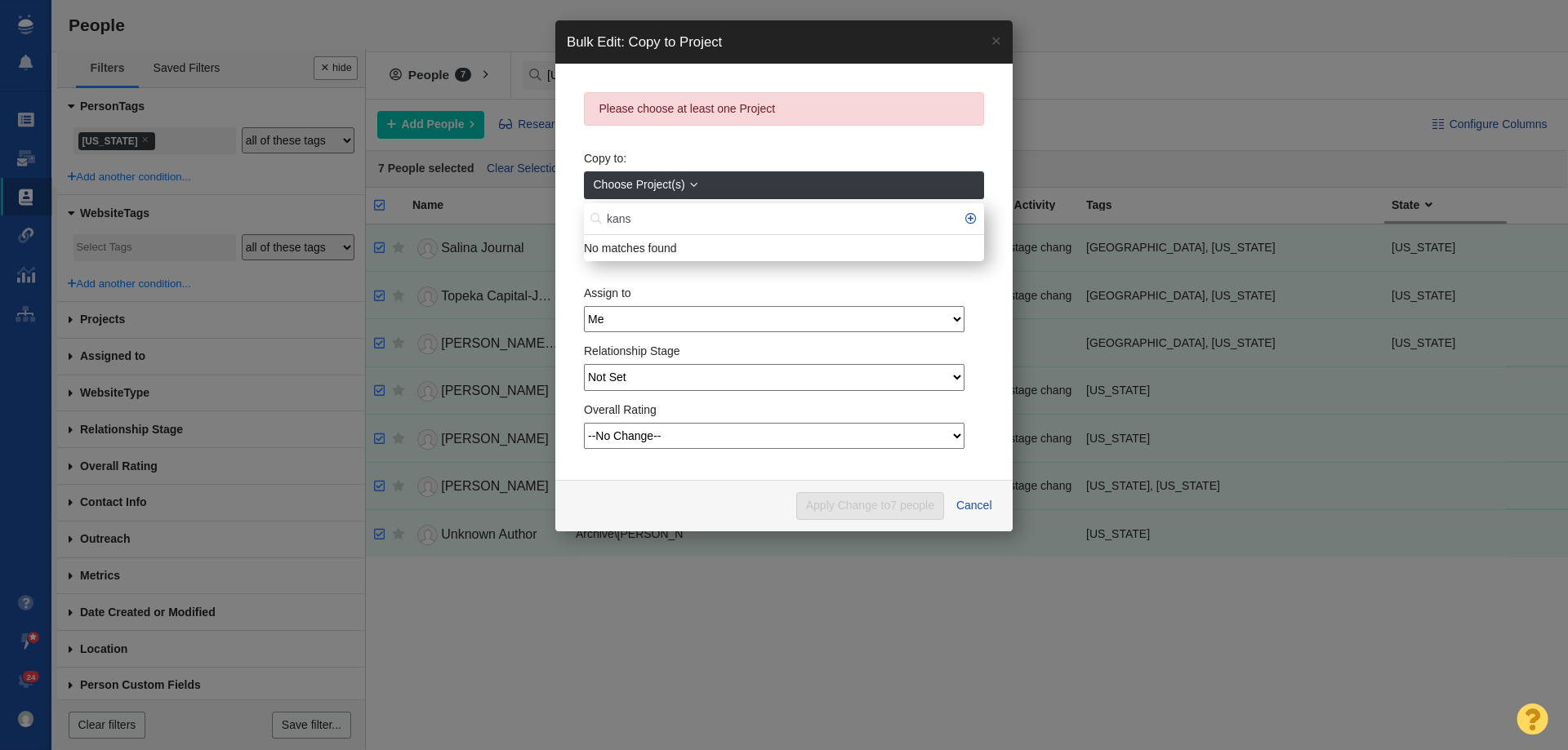
type input "kans"
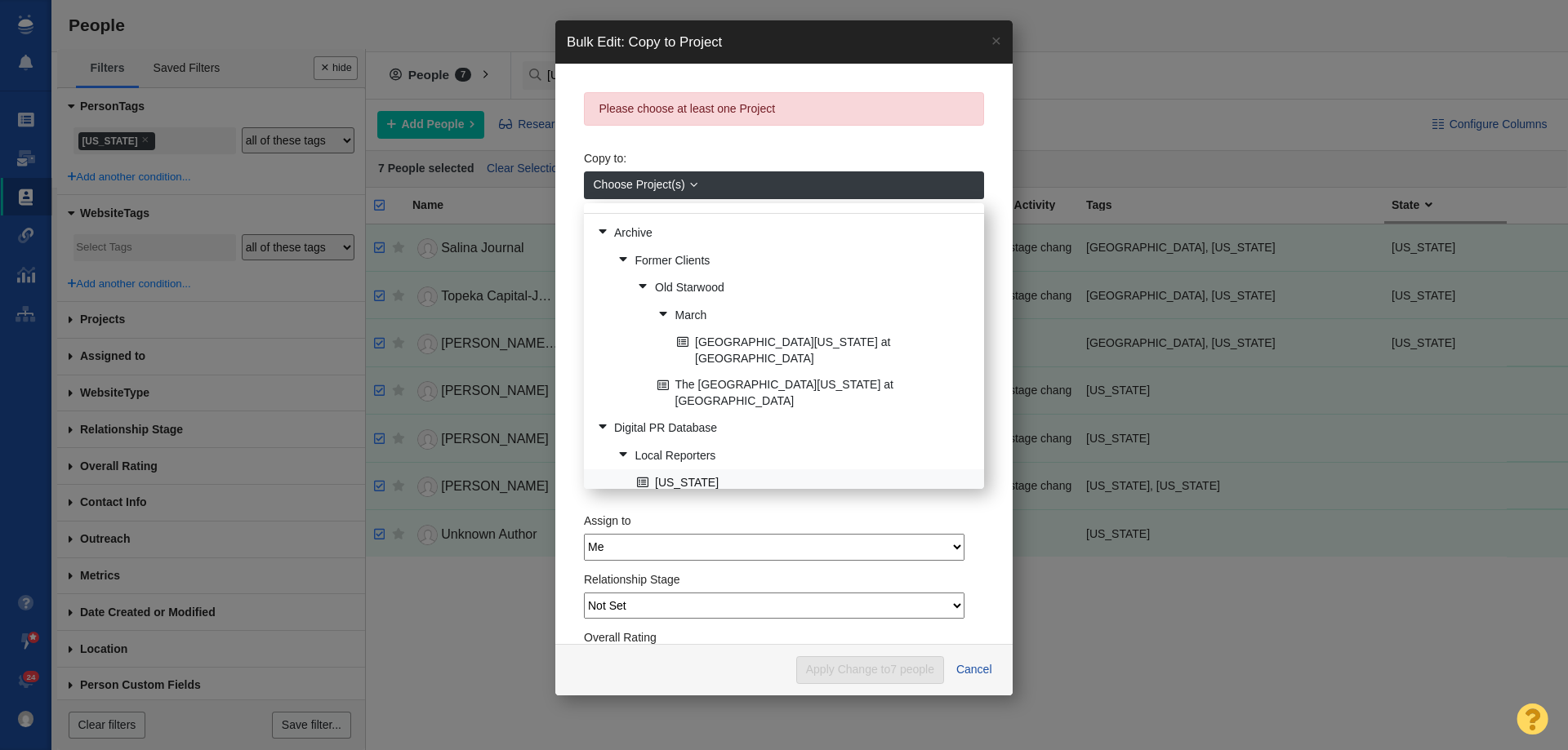
scroll to position [32, 0]
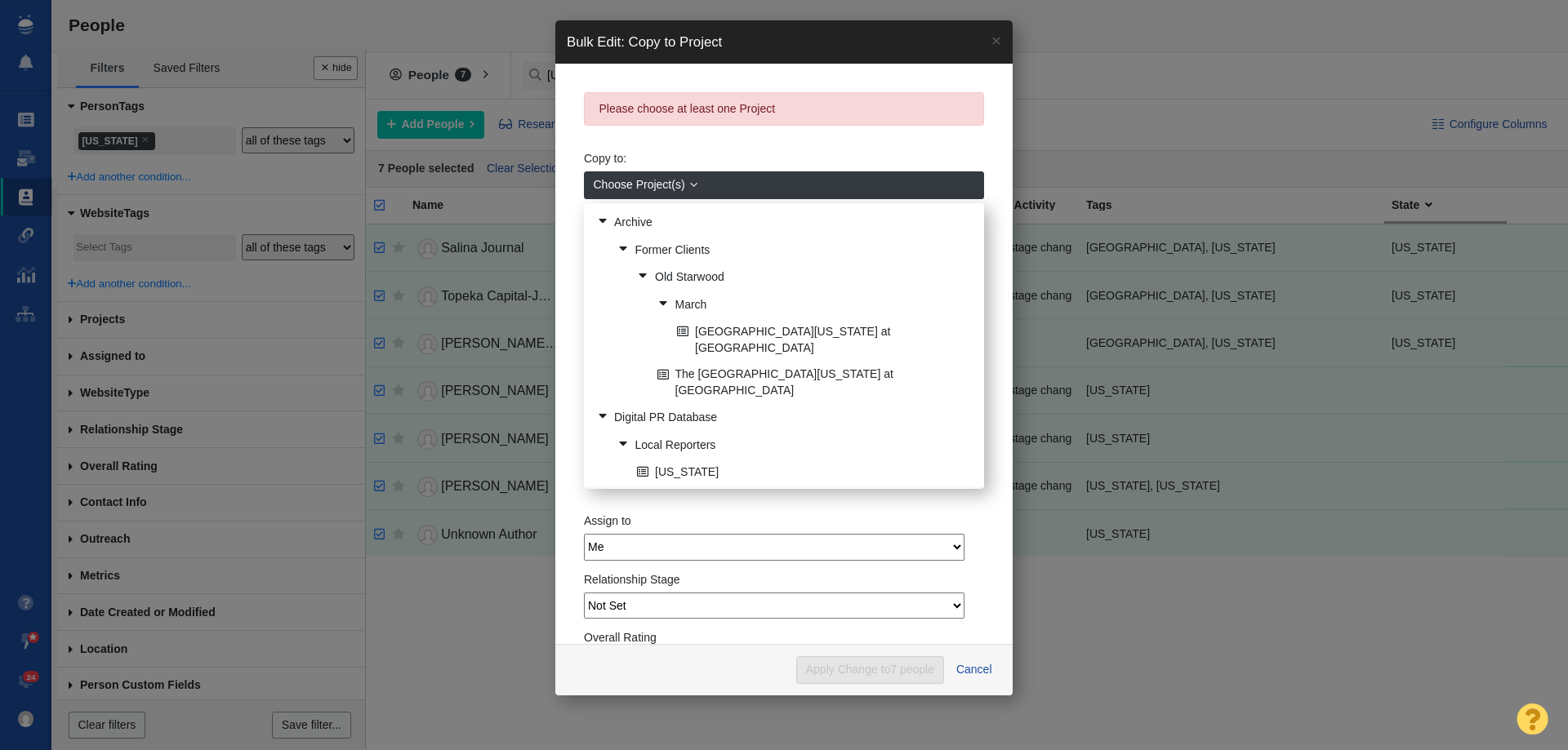
click at [679, 488] on link "[US_STATE]" at bounding box center [803, 500] width 342 height 25
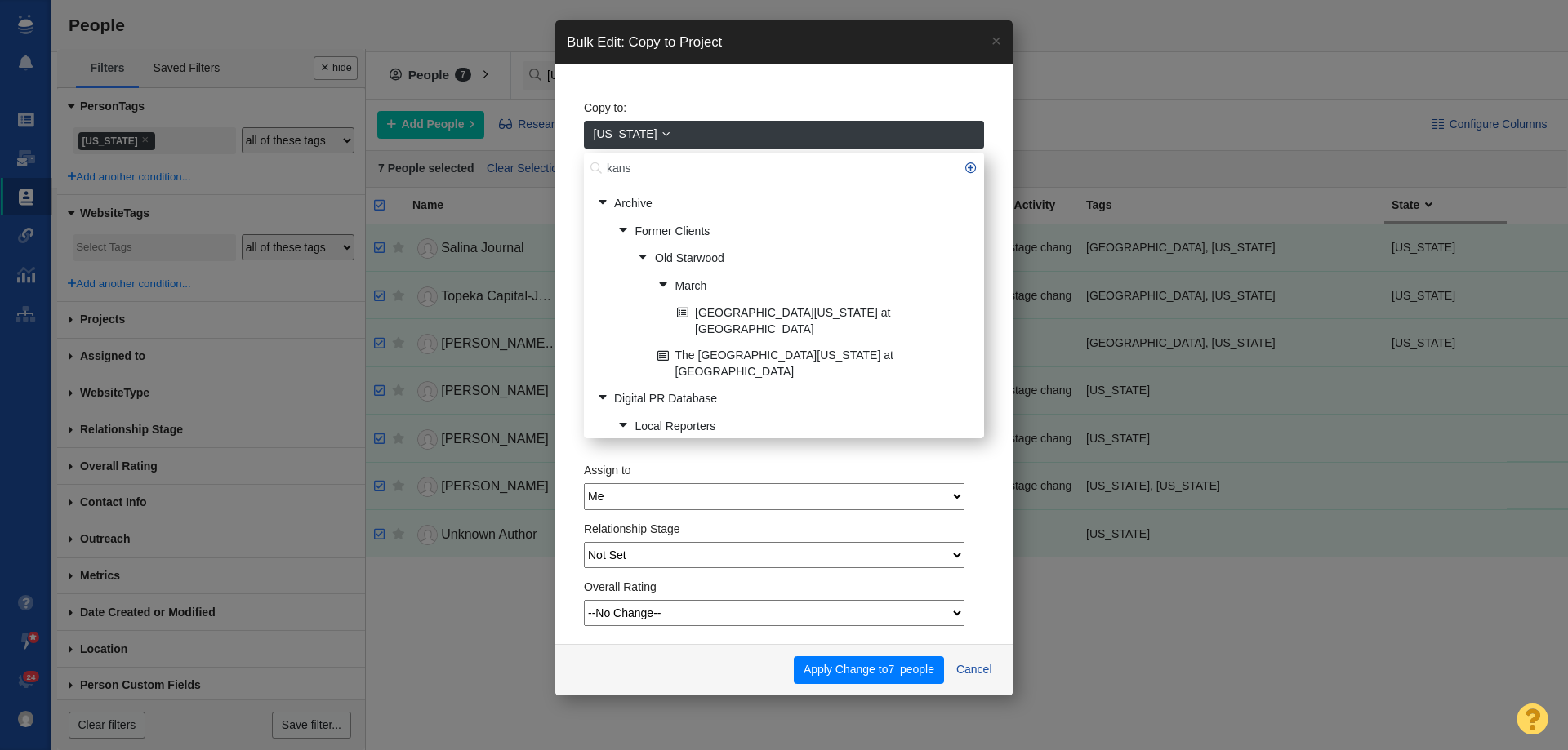
scroll to position [24, 0]
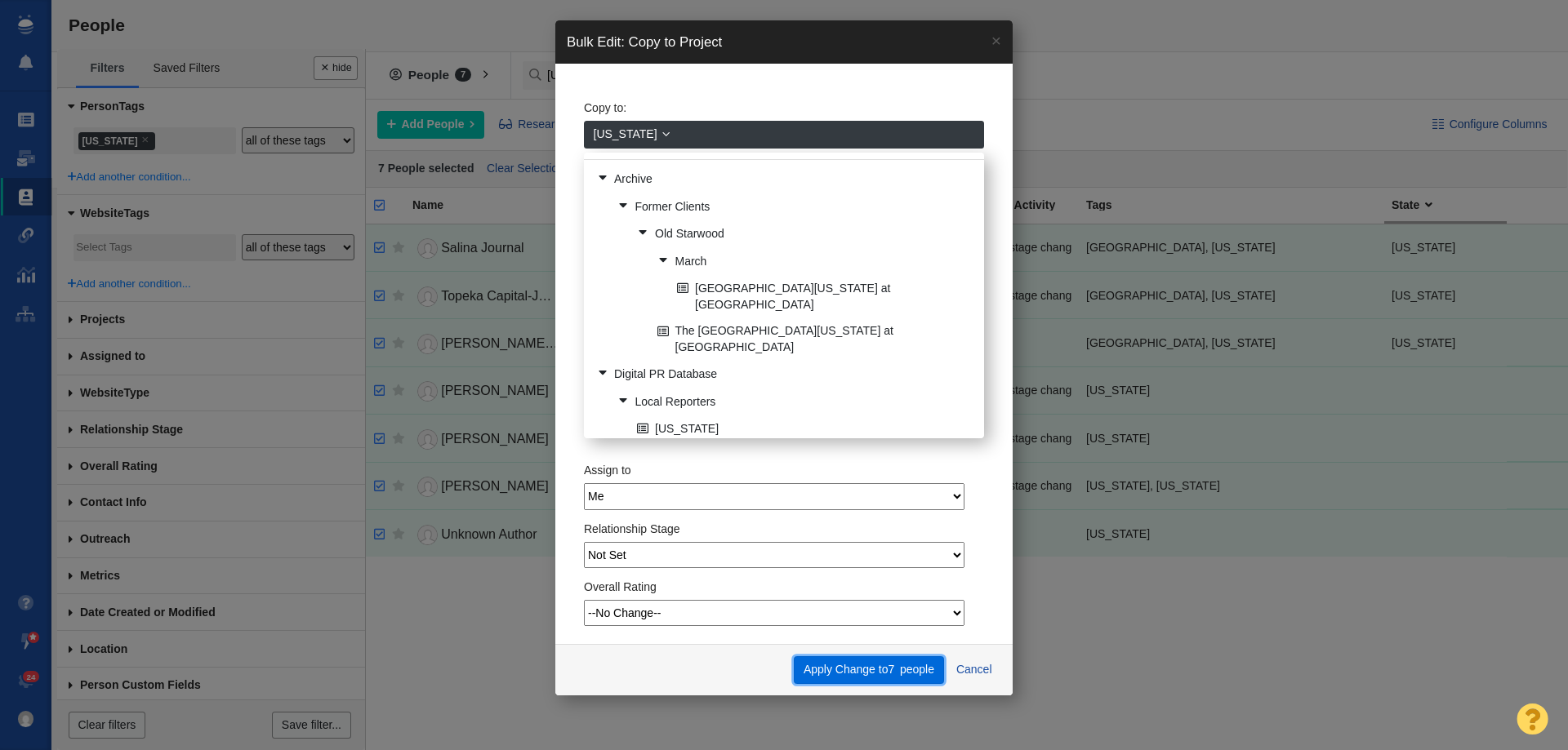
click at [865, 670] on button "Apply Change to 7 people" at bounding box center [868, 670] width 150 height 28
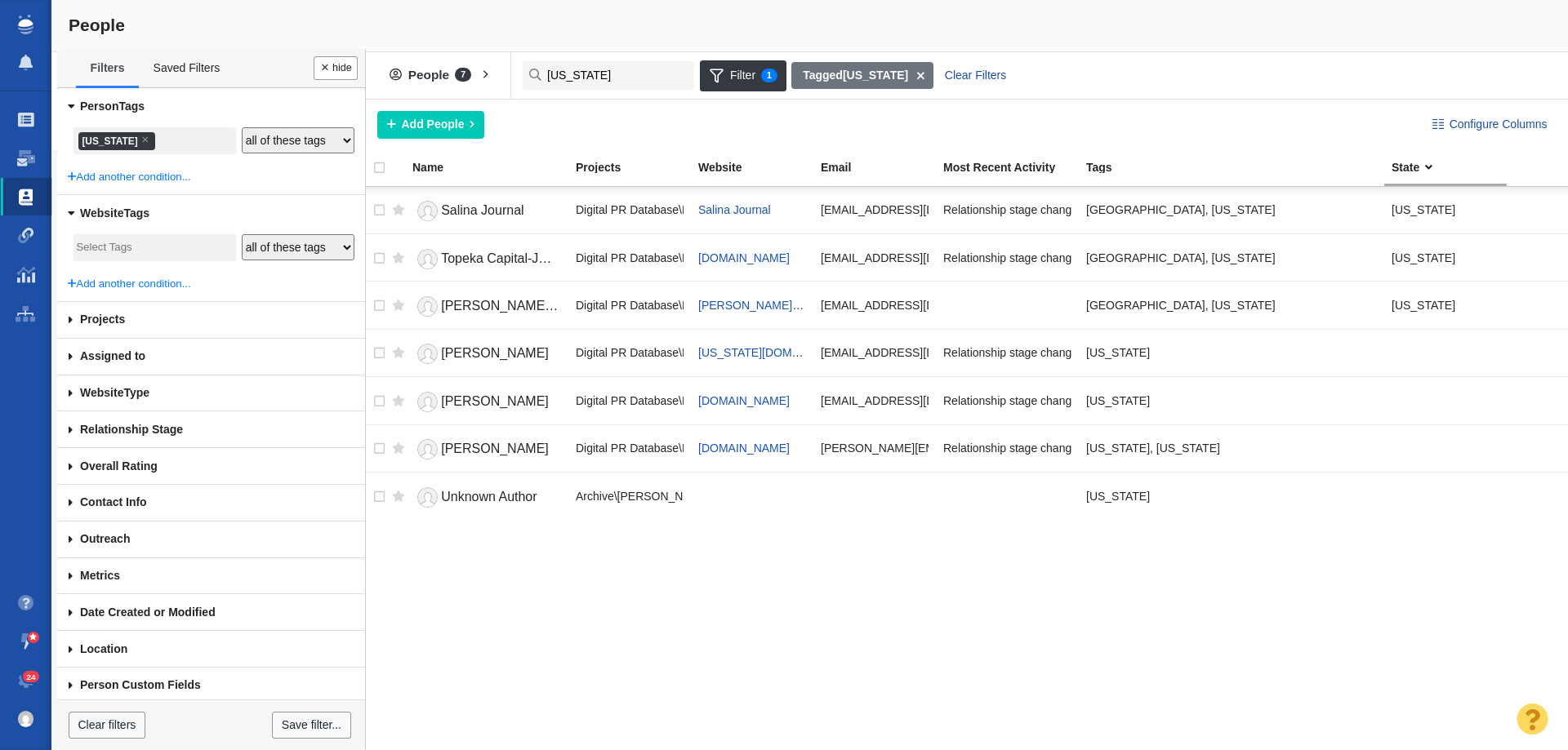
click at [104, 142] on li "× Kansas" at bounding box center [116, 142] width 77 height 18
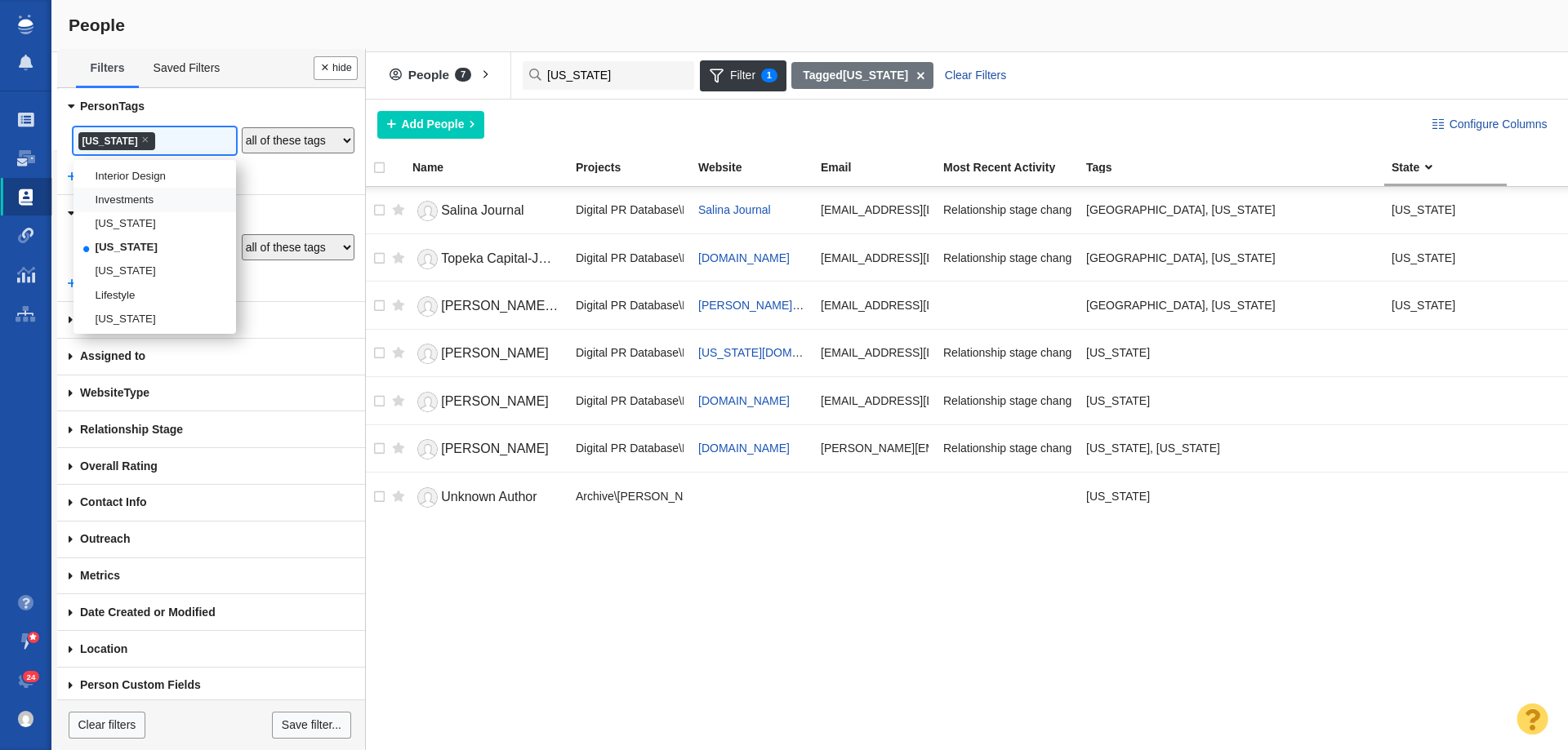
scroll to position [1494, 0]
click at [123, 245] on li "[US_STATE]" at bounding box center [155, 233] width 162 height 23
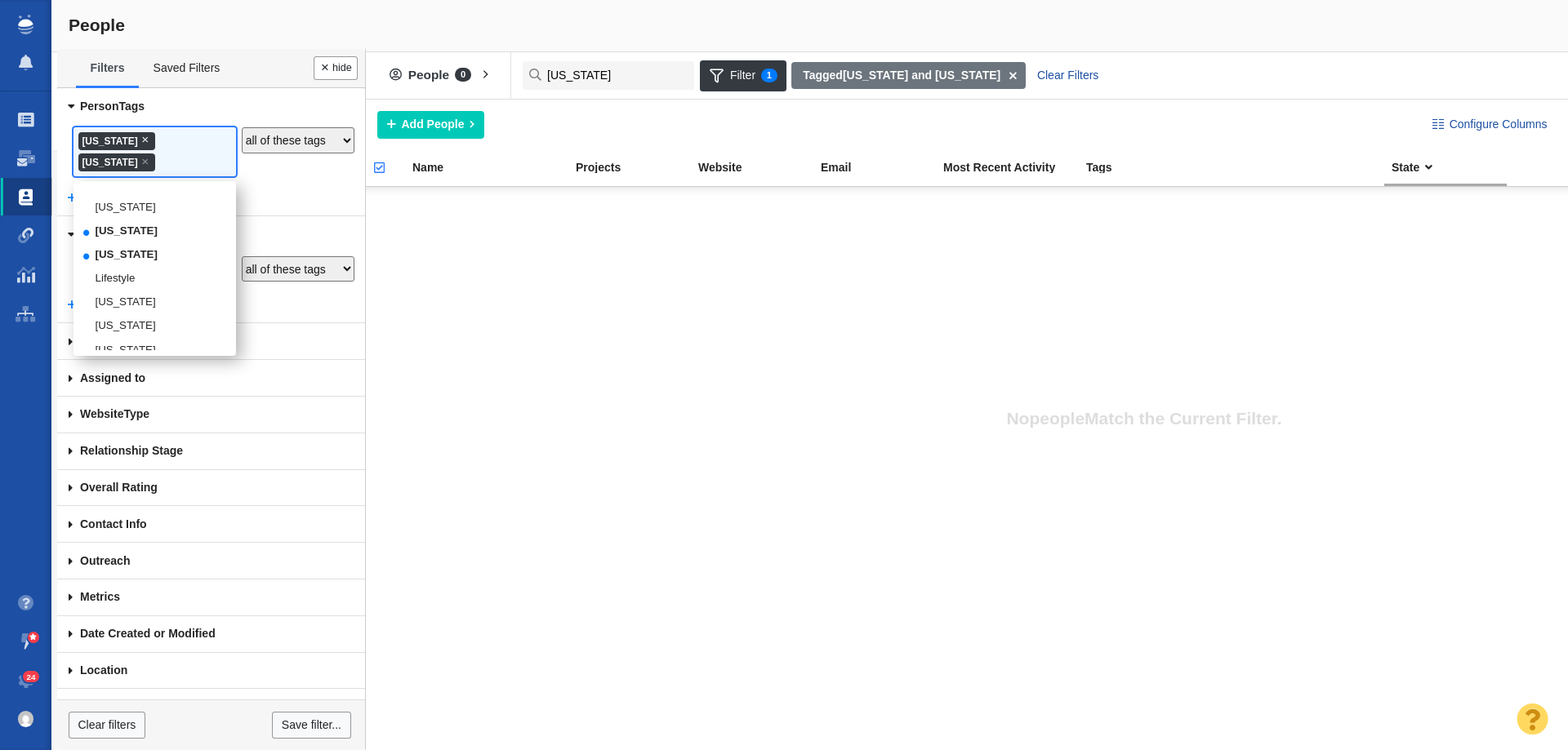
click at [142, 137] on span "×" at bounding box center [145, 140] width 7 height 13
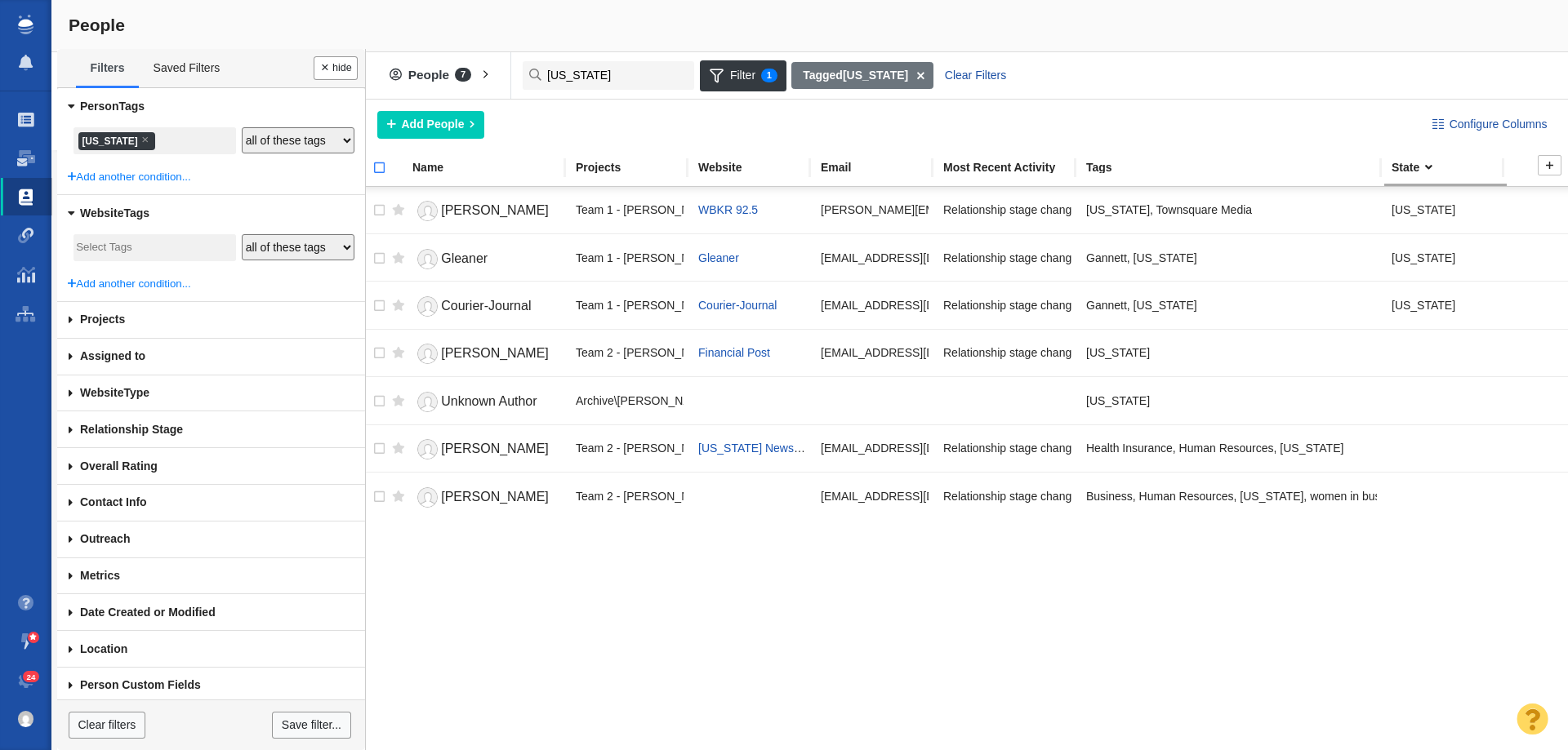
click at [378, 166] on input "checkbox" at bounding box center [371, 177] width 24 height 36
checkbox input "true"
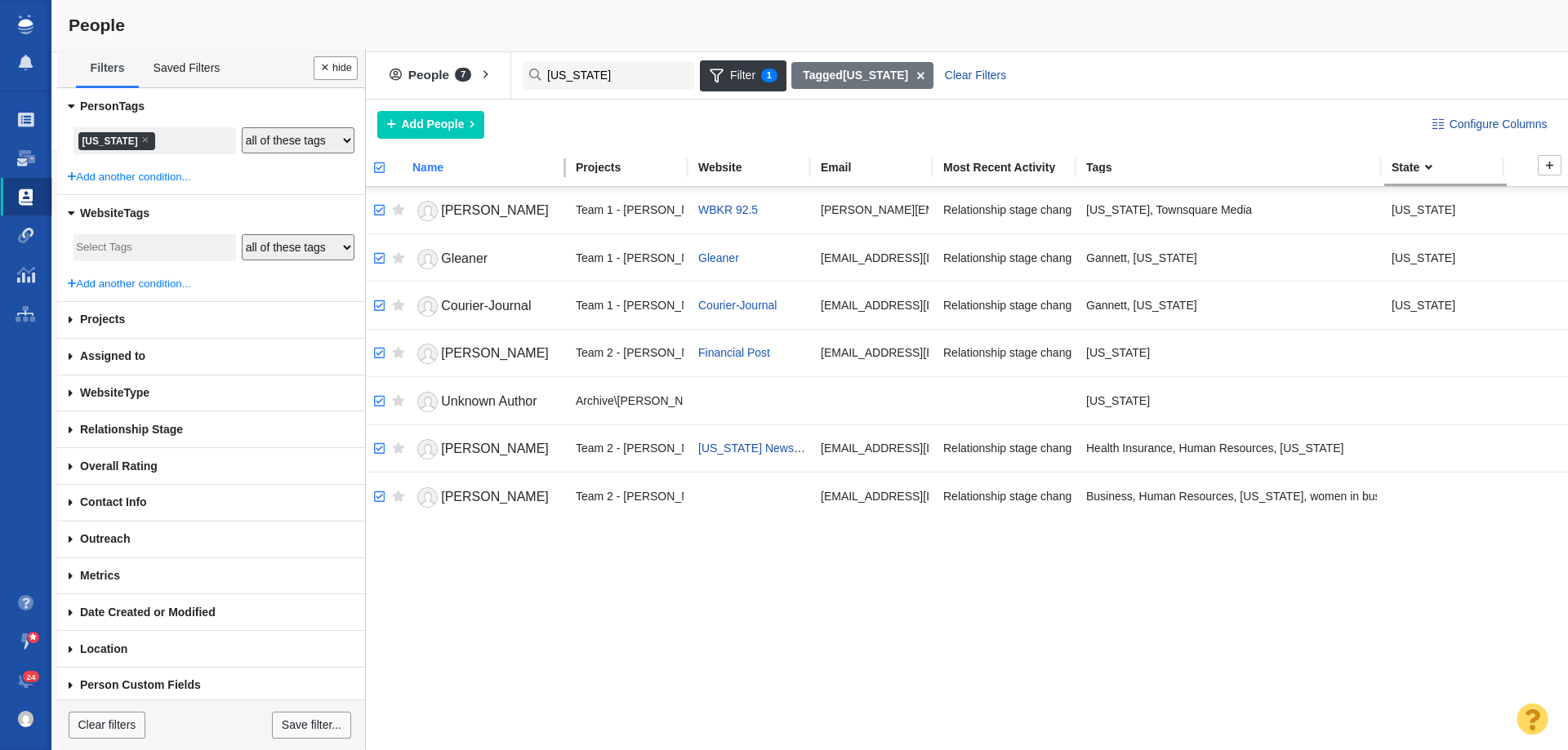
checkbox input "true"
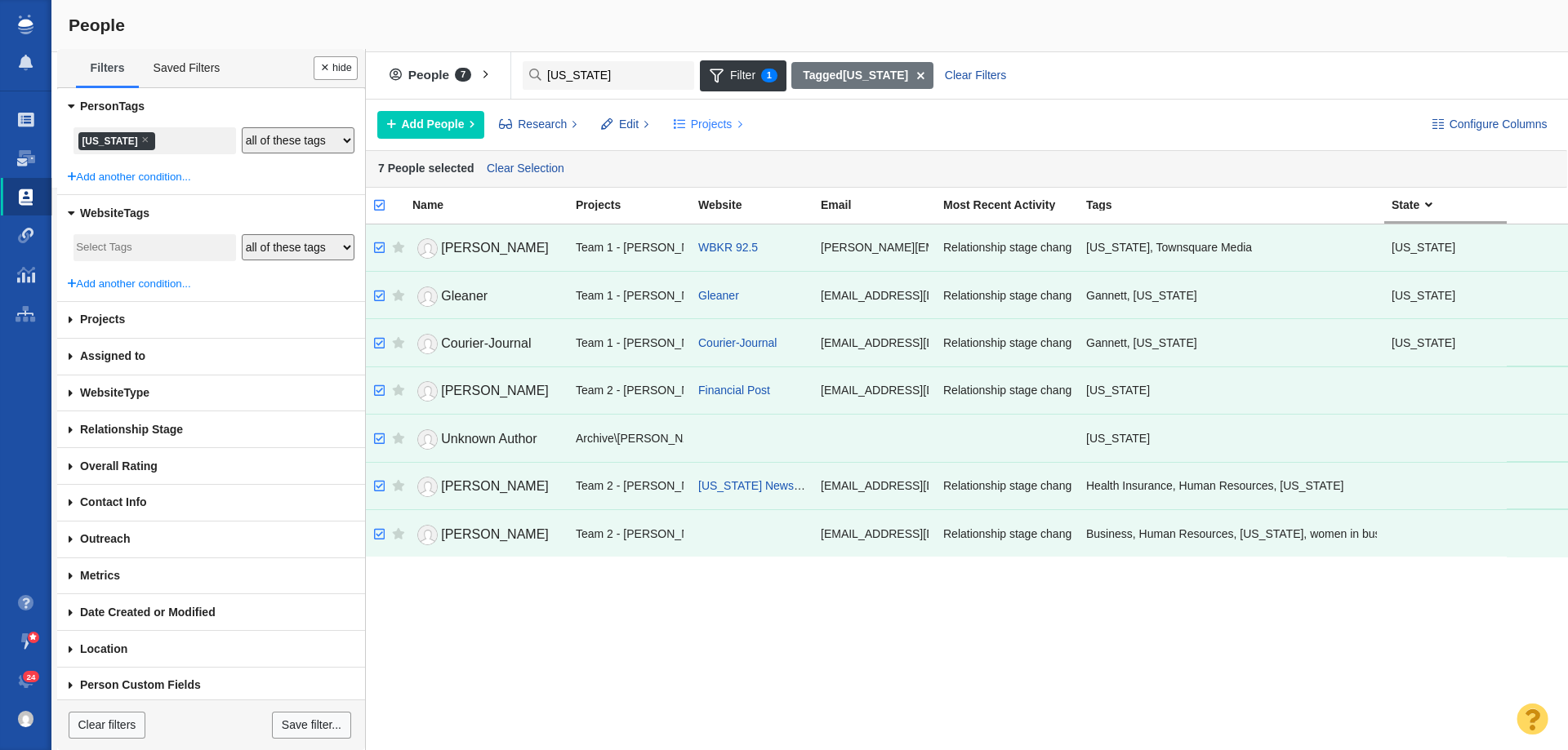
click at [697, 120] on span "Projects" at bounding box center [711, 124] width 41 height 17
click at [687, 158] on div "Copy to Project" at bounding box center [778, 161] width 229 height 25
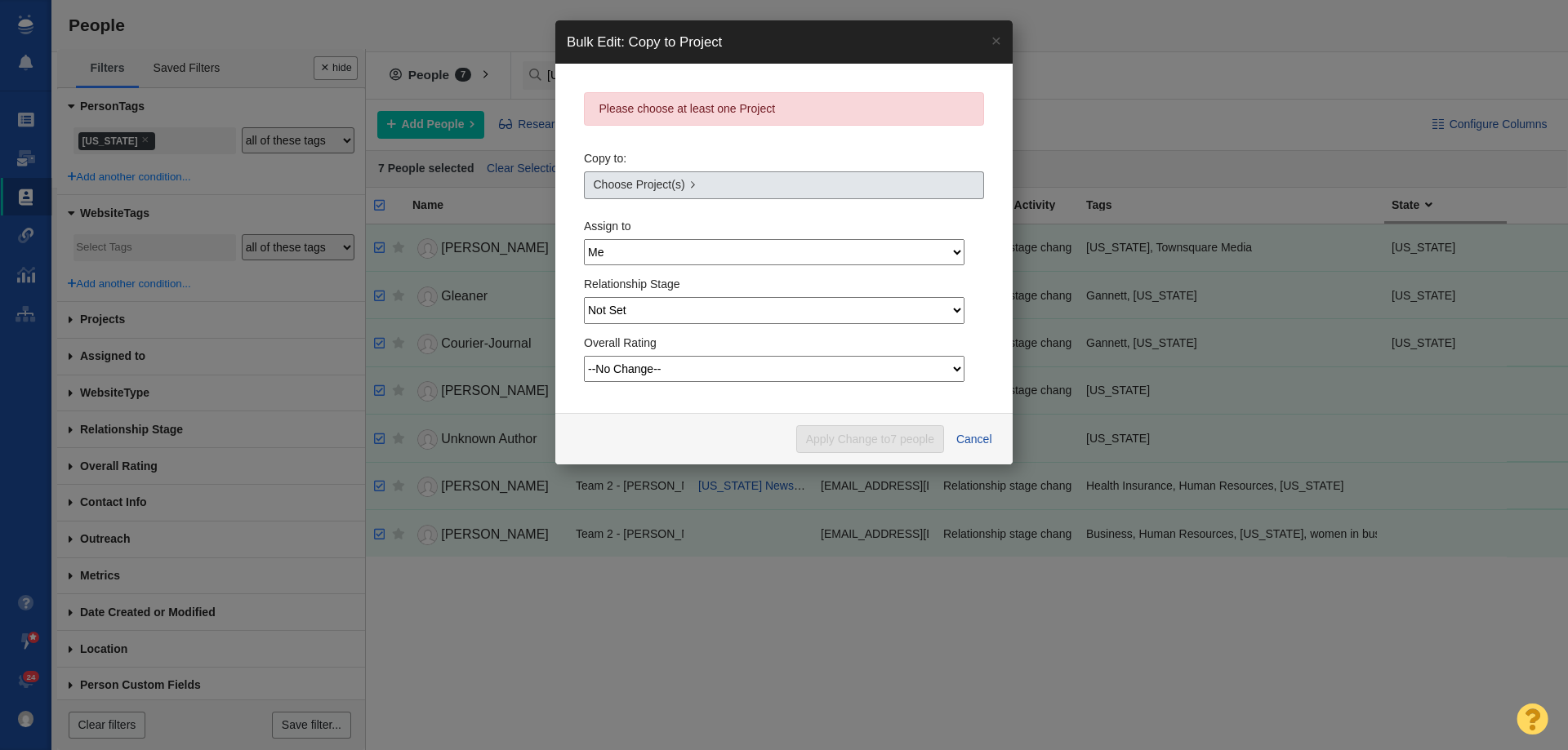
click at [664, 191] on span "Choose Project(s)" at bounding box center [638, 185] width 91 height 17
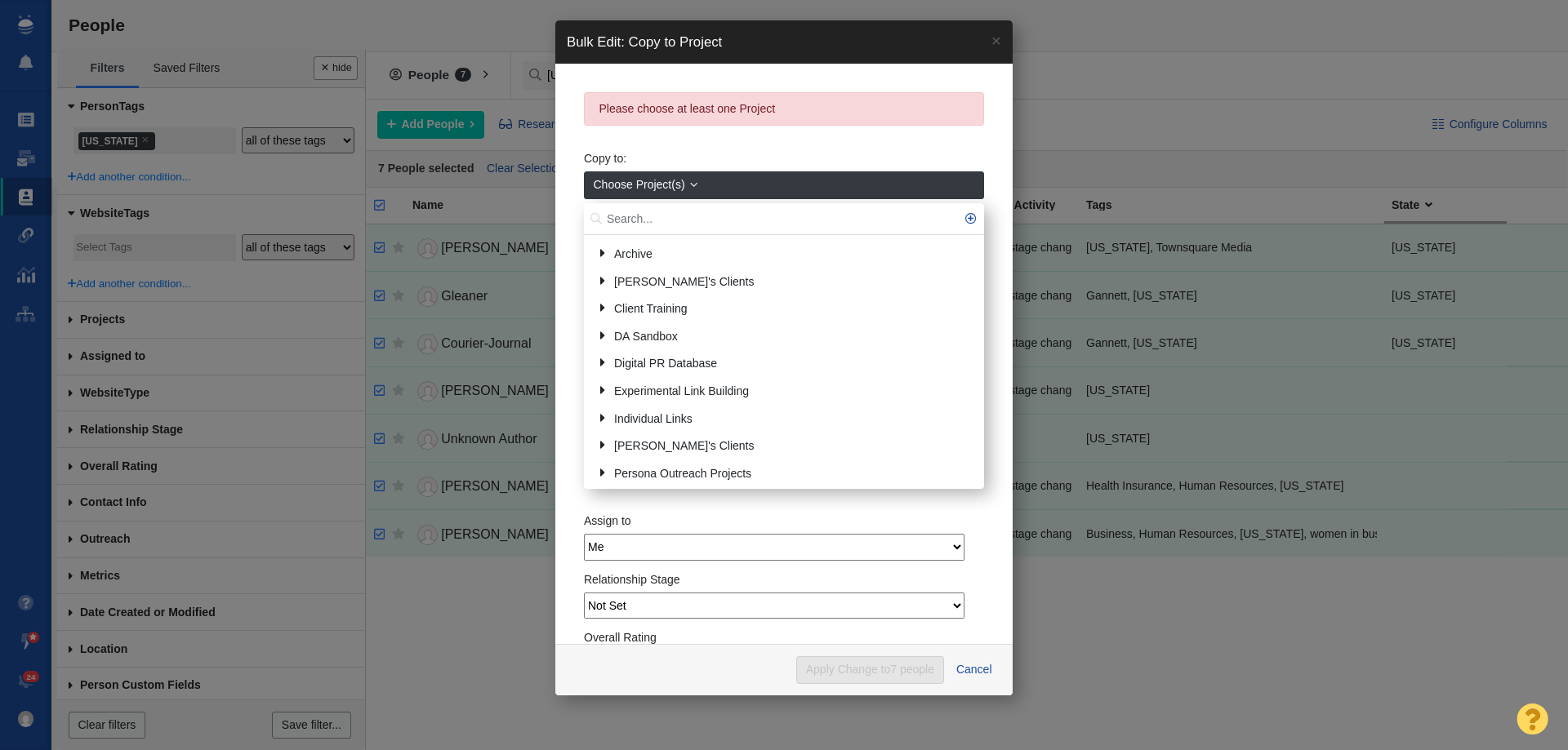
click at [650, 215] on input "text" at bounding box center [784, 219] width 400 height 32
type input "kentu"
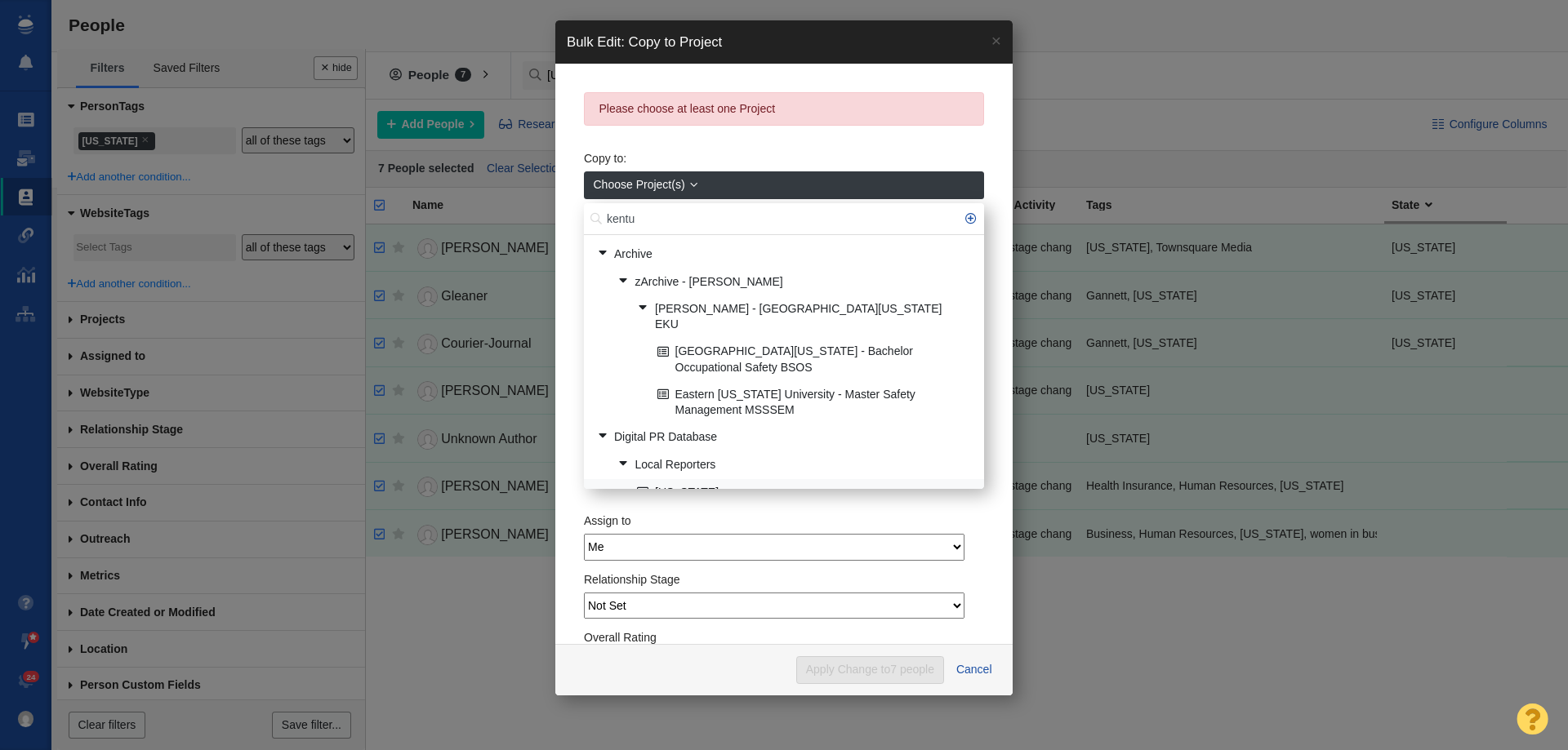
click at [658, 480] on link "[US_STATE]" at bounding box center [803, 493] width 342 height 25
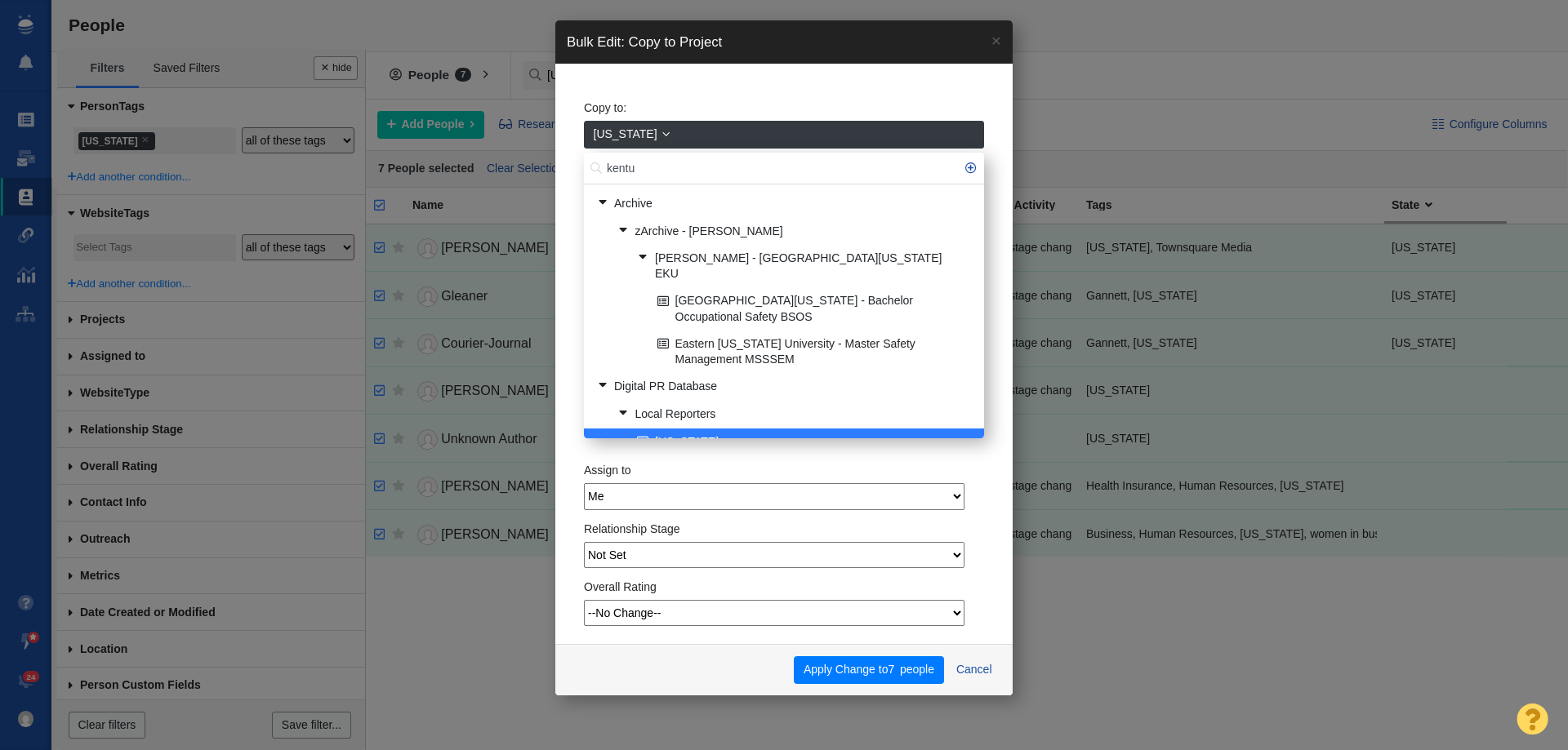
scroll to position [1, 0]
click at [831, 672] on button "Apply Change to 7 people" at bounding box center [868, 670] width 150 height 28
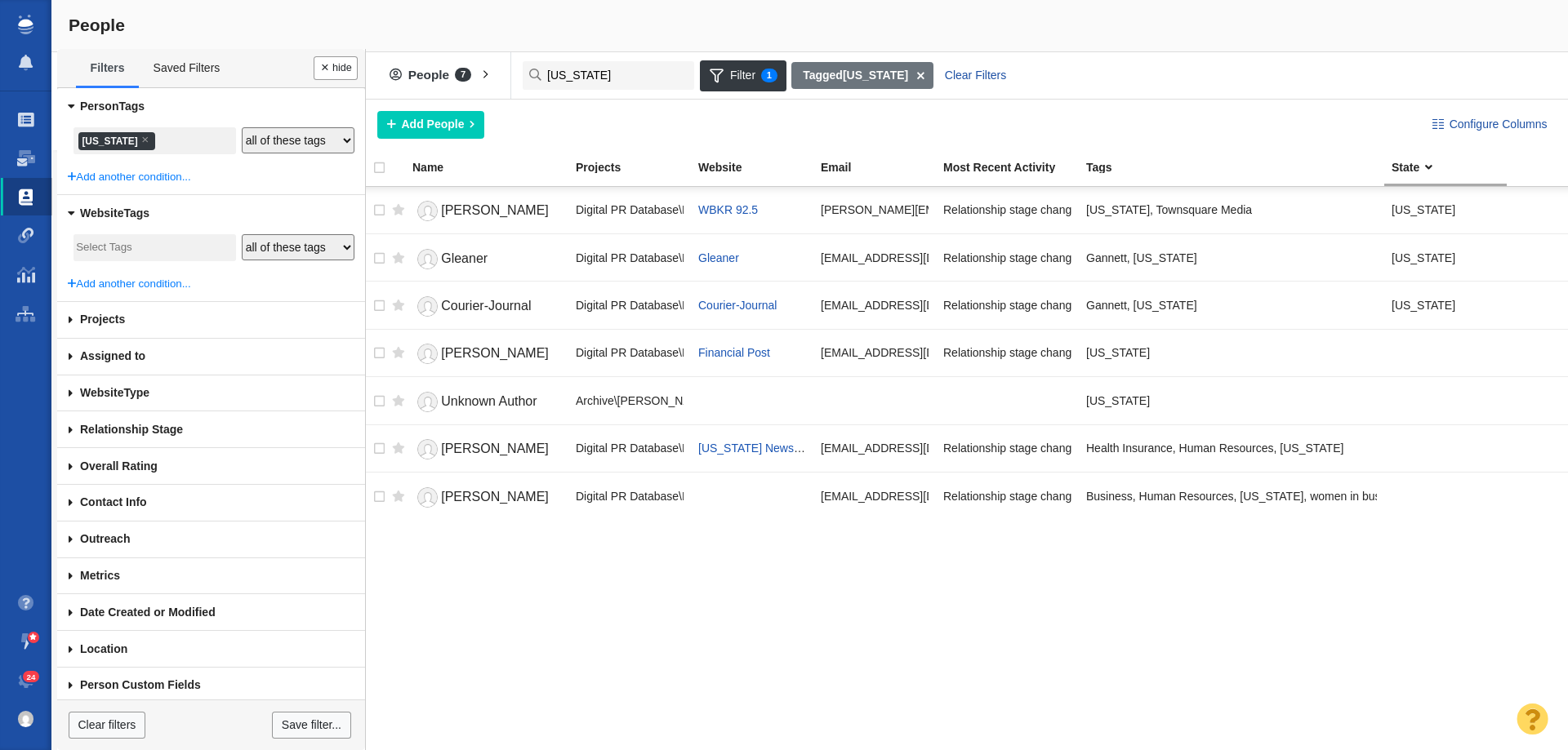
click at [117, 139] on li "× Kentucky" at bounding box center [116, 142] width 77 height 18
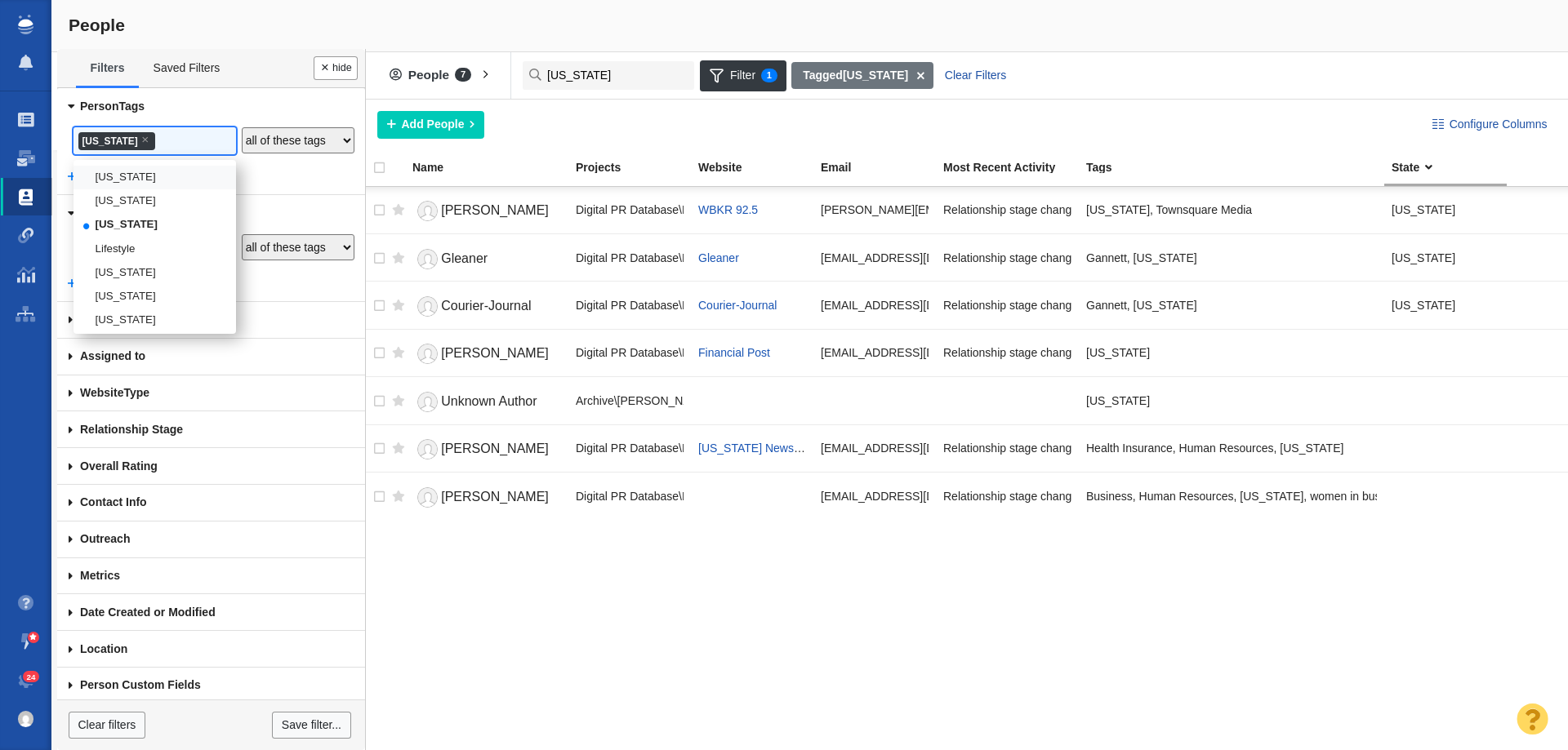
scroll to position [1541, 0]
click at [113, 244] on li "[US_STATE]" at bounding box center [155, 233] width 162 height 23
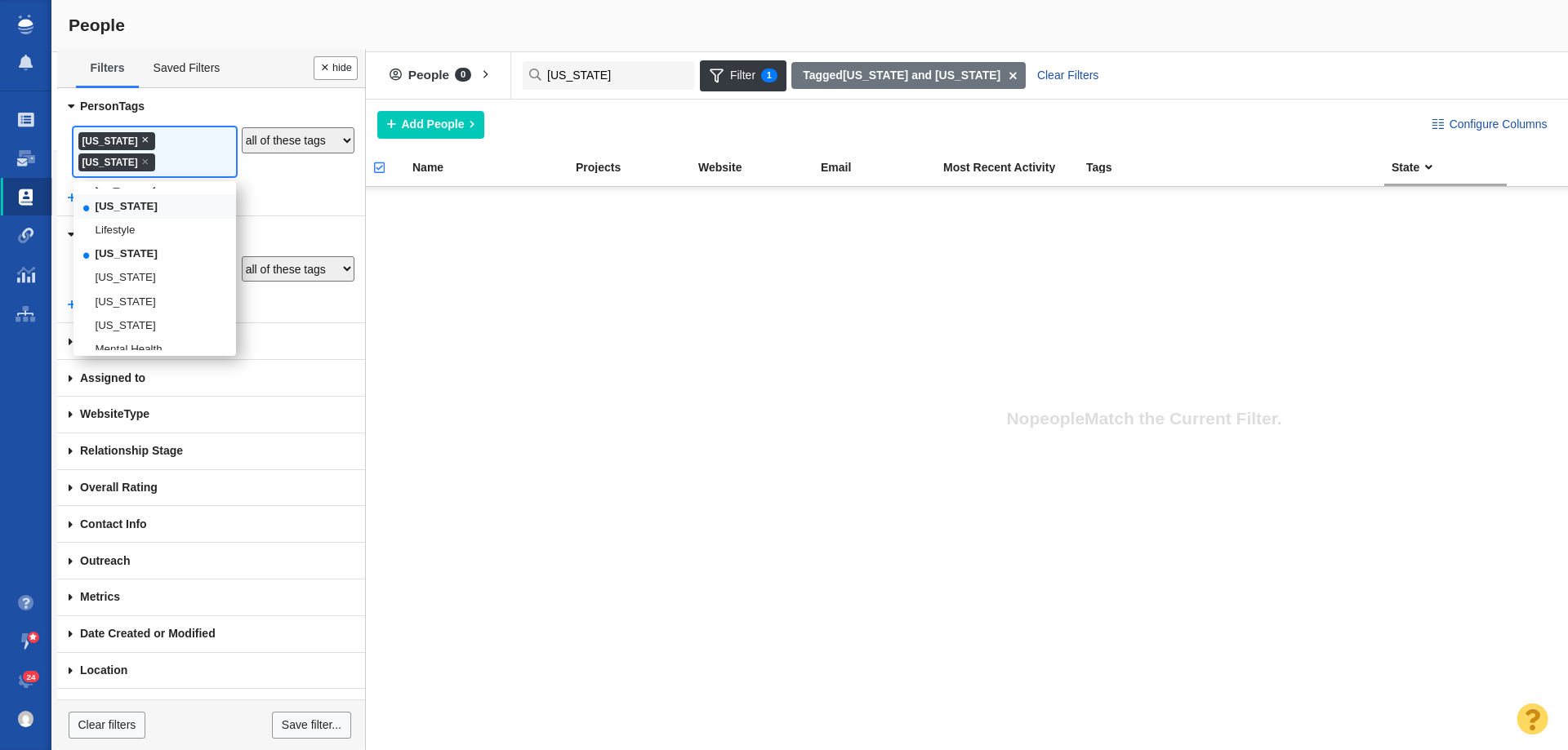
click at [146, 137] on span "×" at bounding box center [145, 140] width 7 height 13
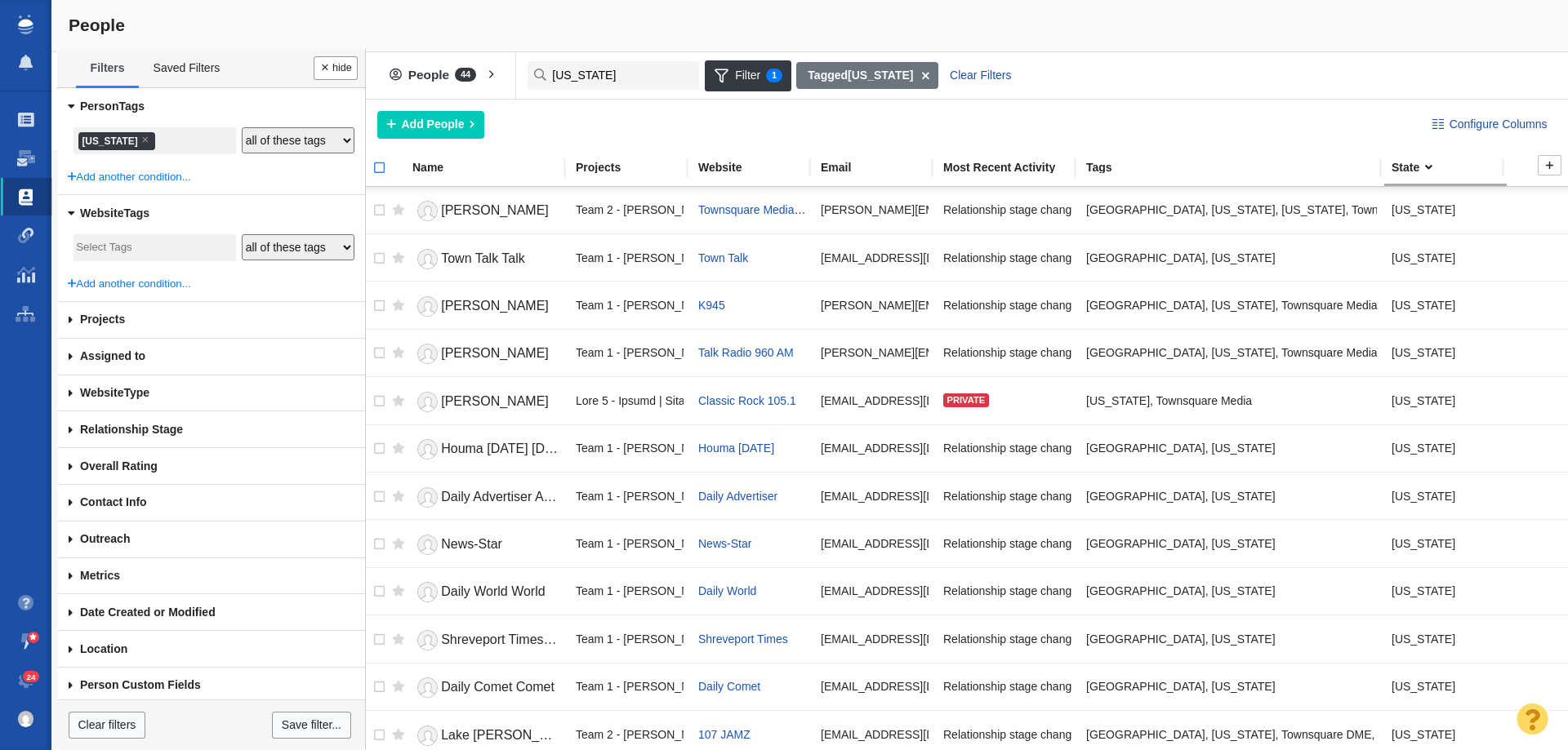
click at [378, 169] on input "checkbox" at bounding box center [371, 177] width 24 height 36
checkbox input "true"
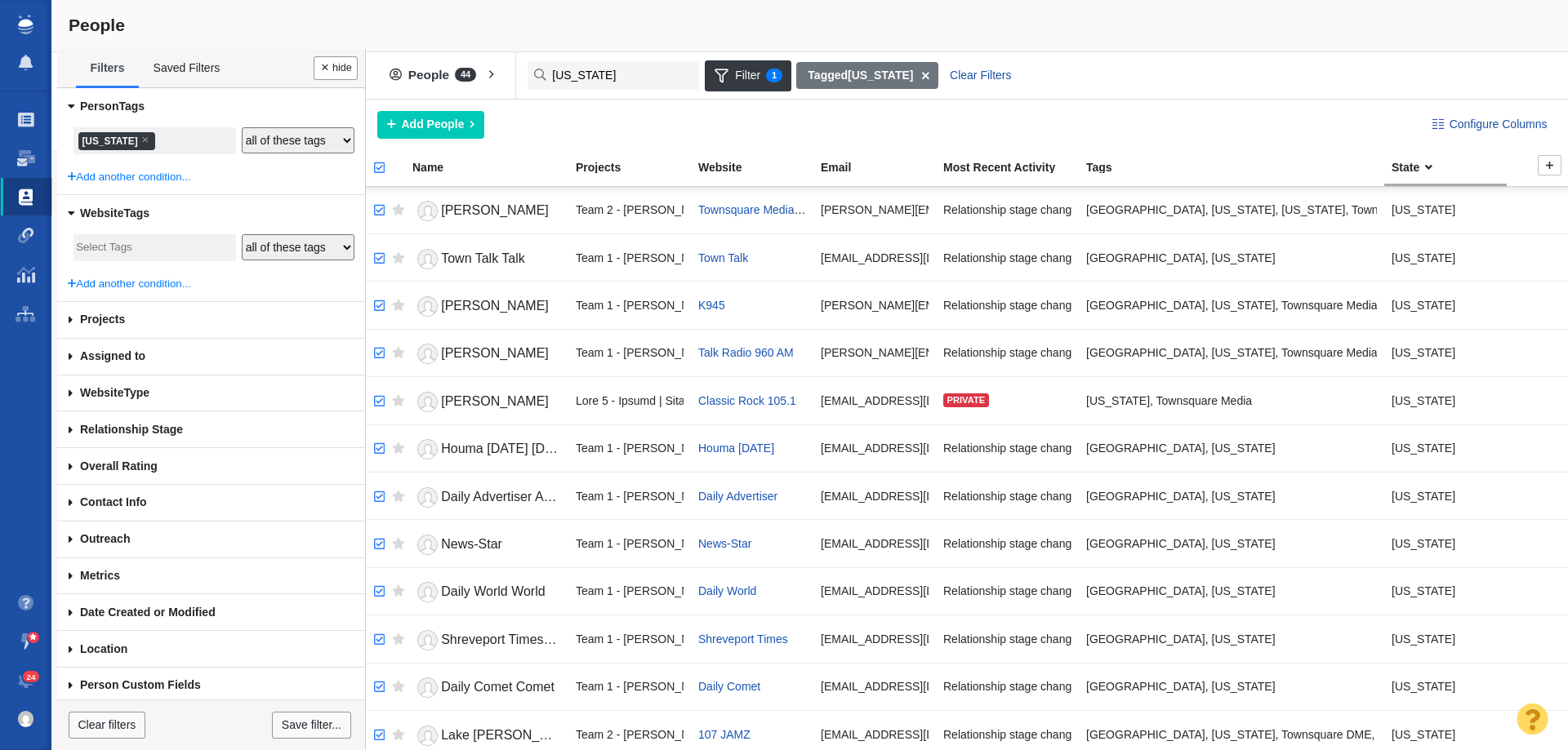
checkbox input "true"
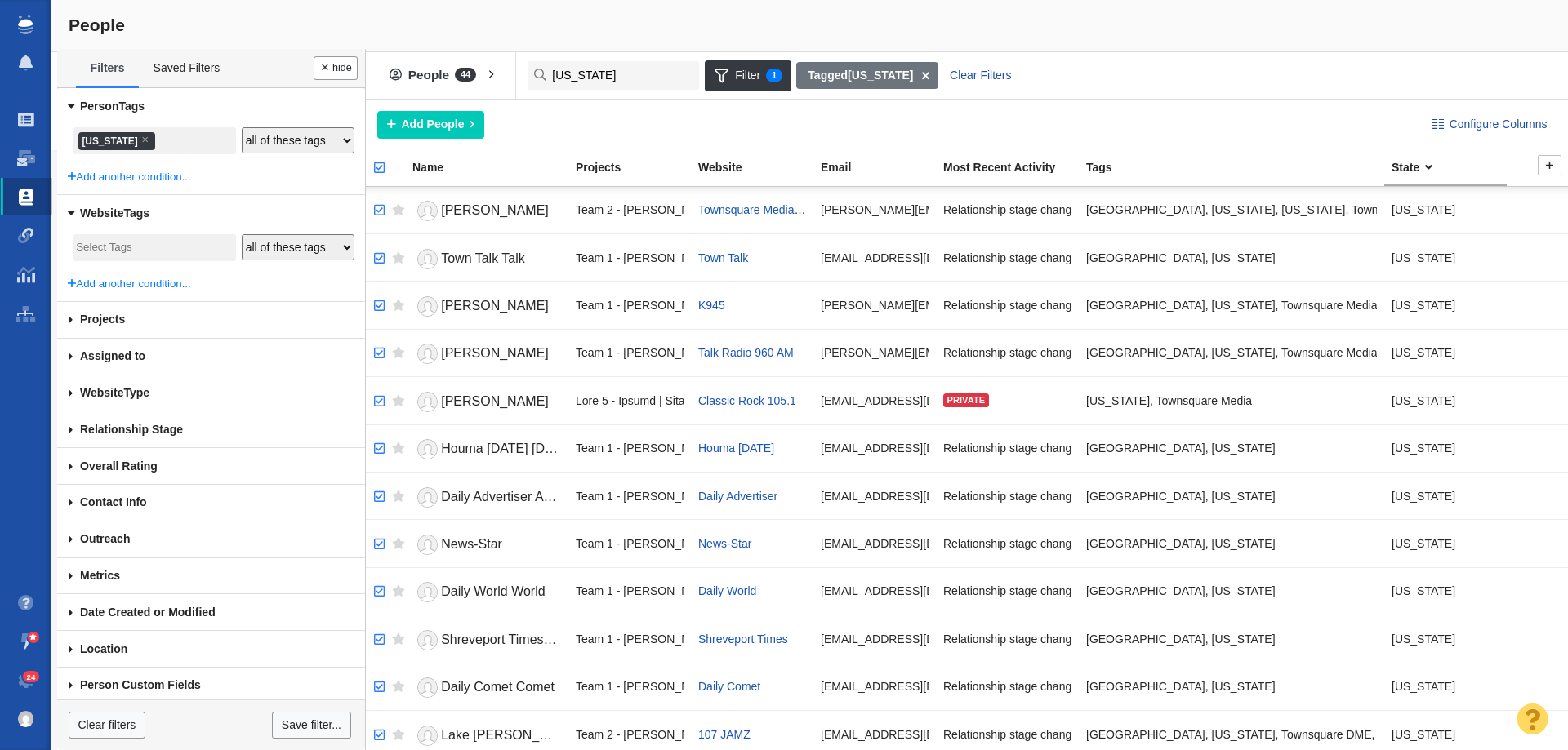
checkbox input "true"
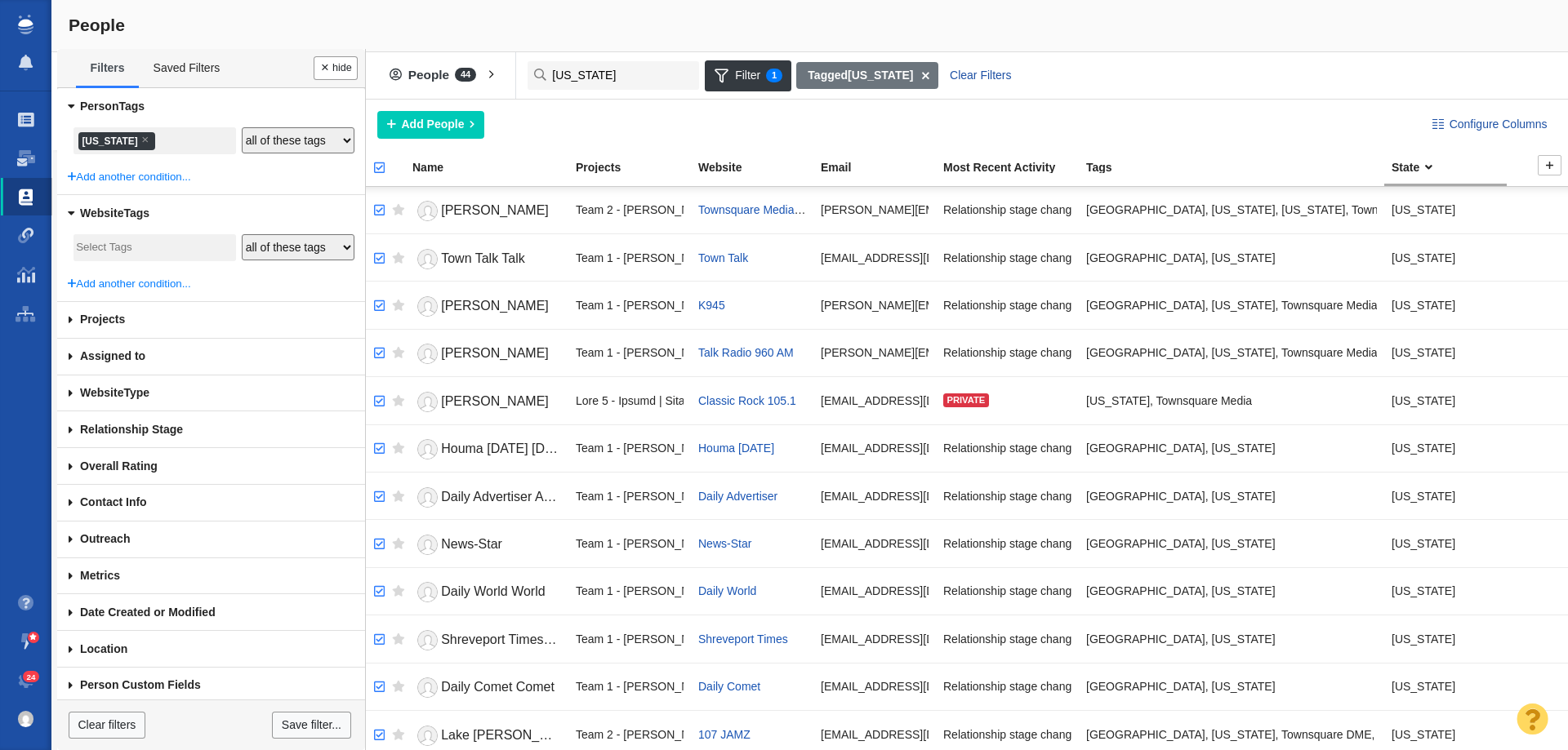
checkbox input "true"
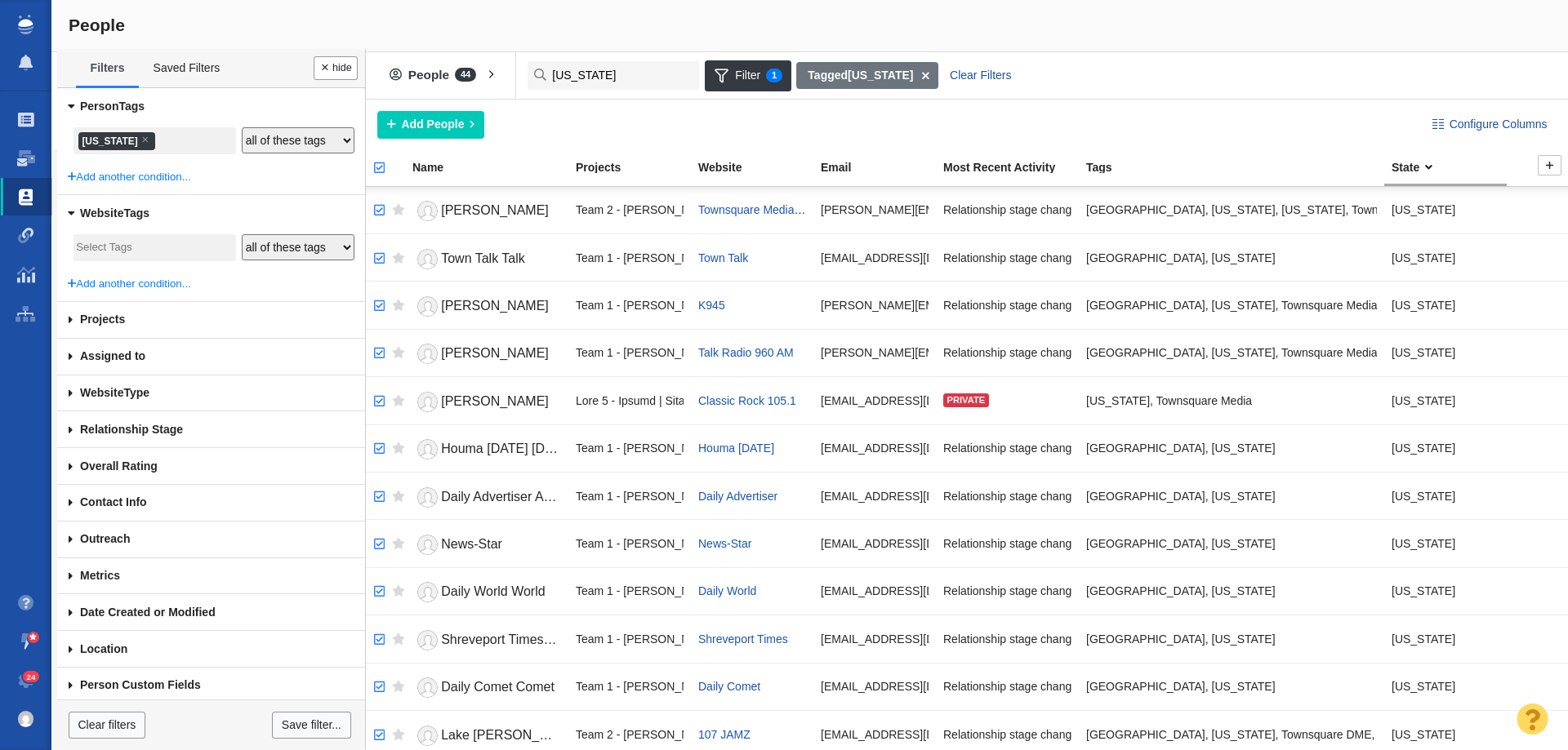
checkbox input "true"
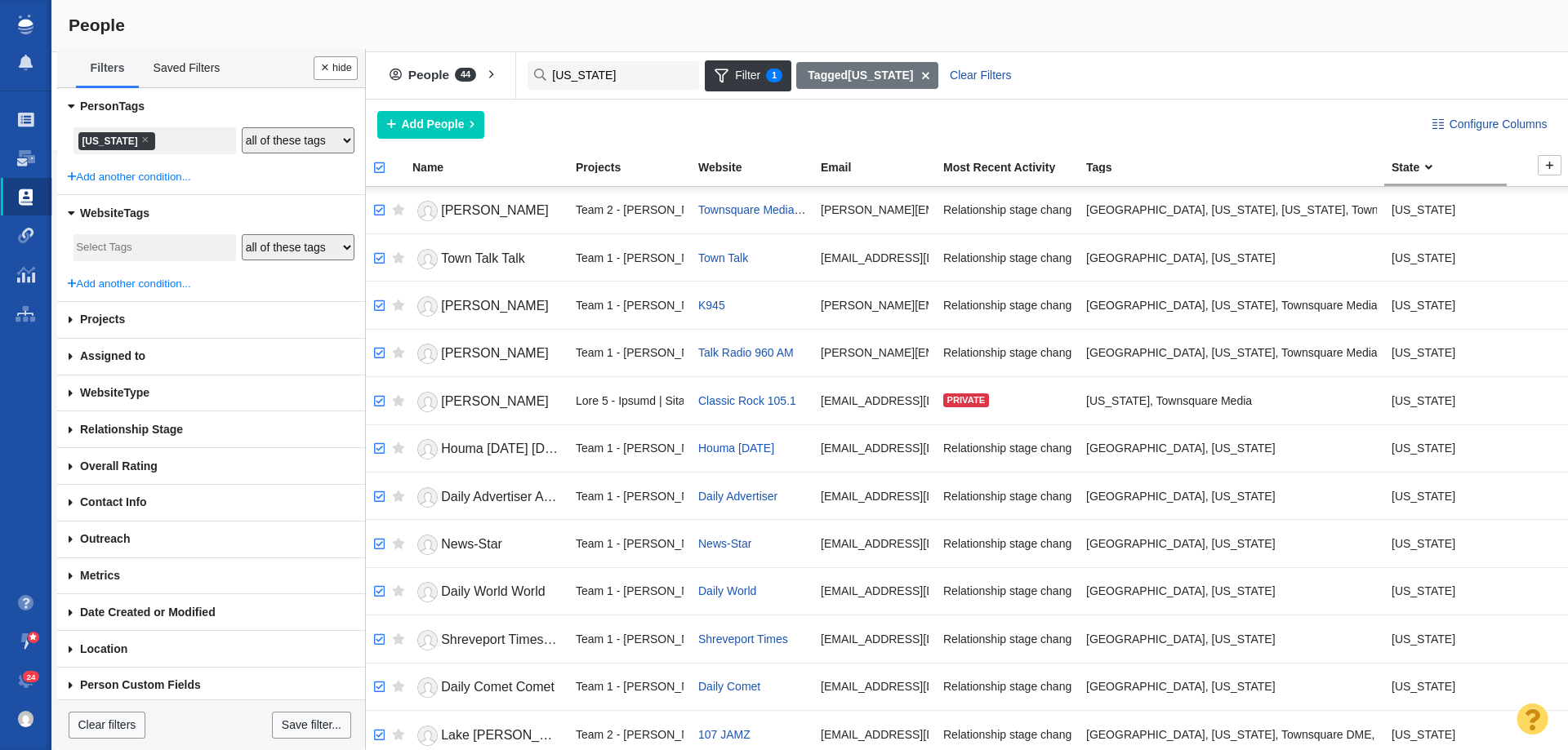
checkbox input "true"
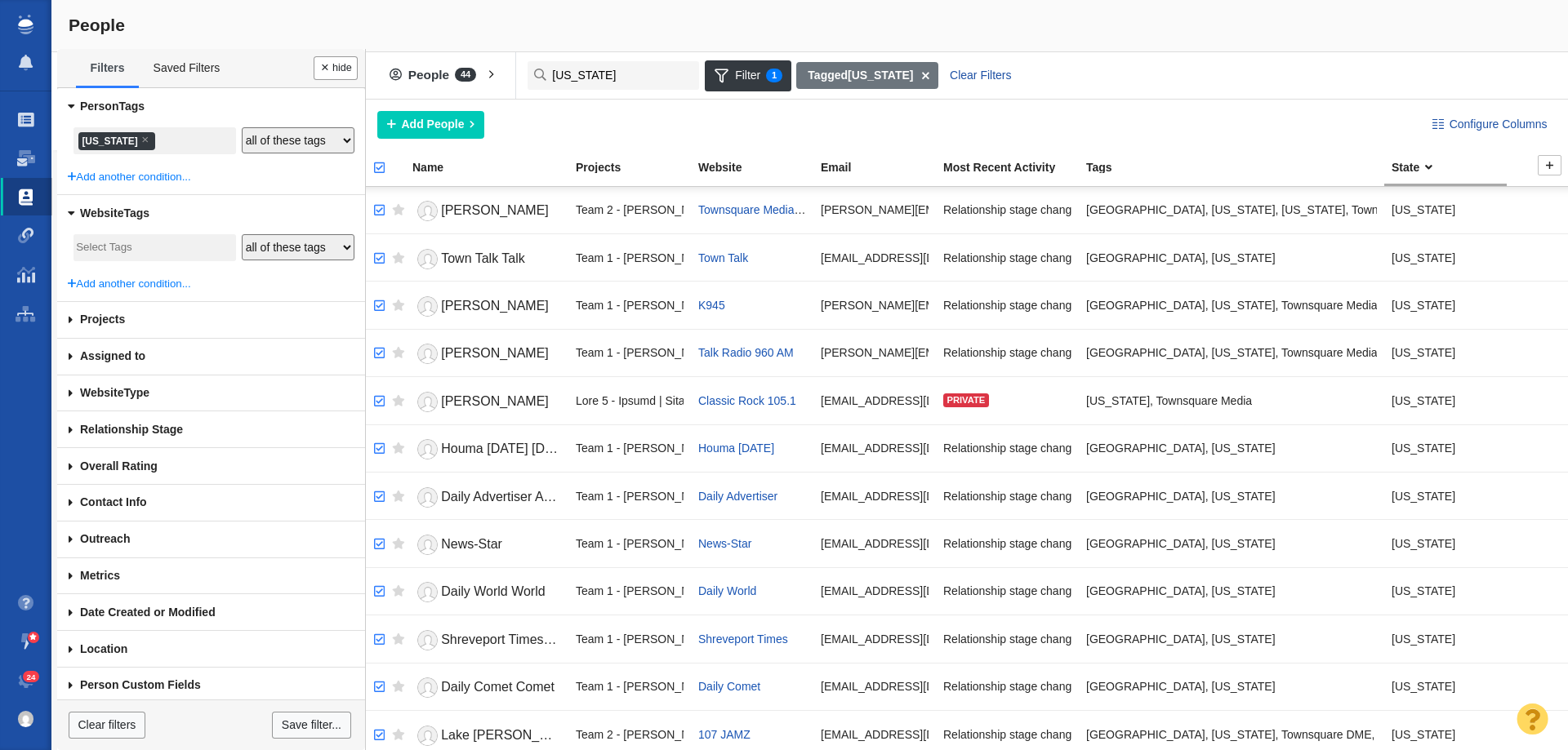
checkbox input "true"
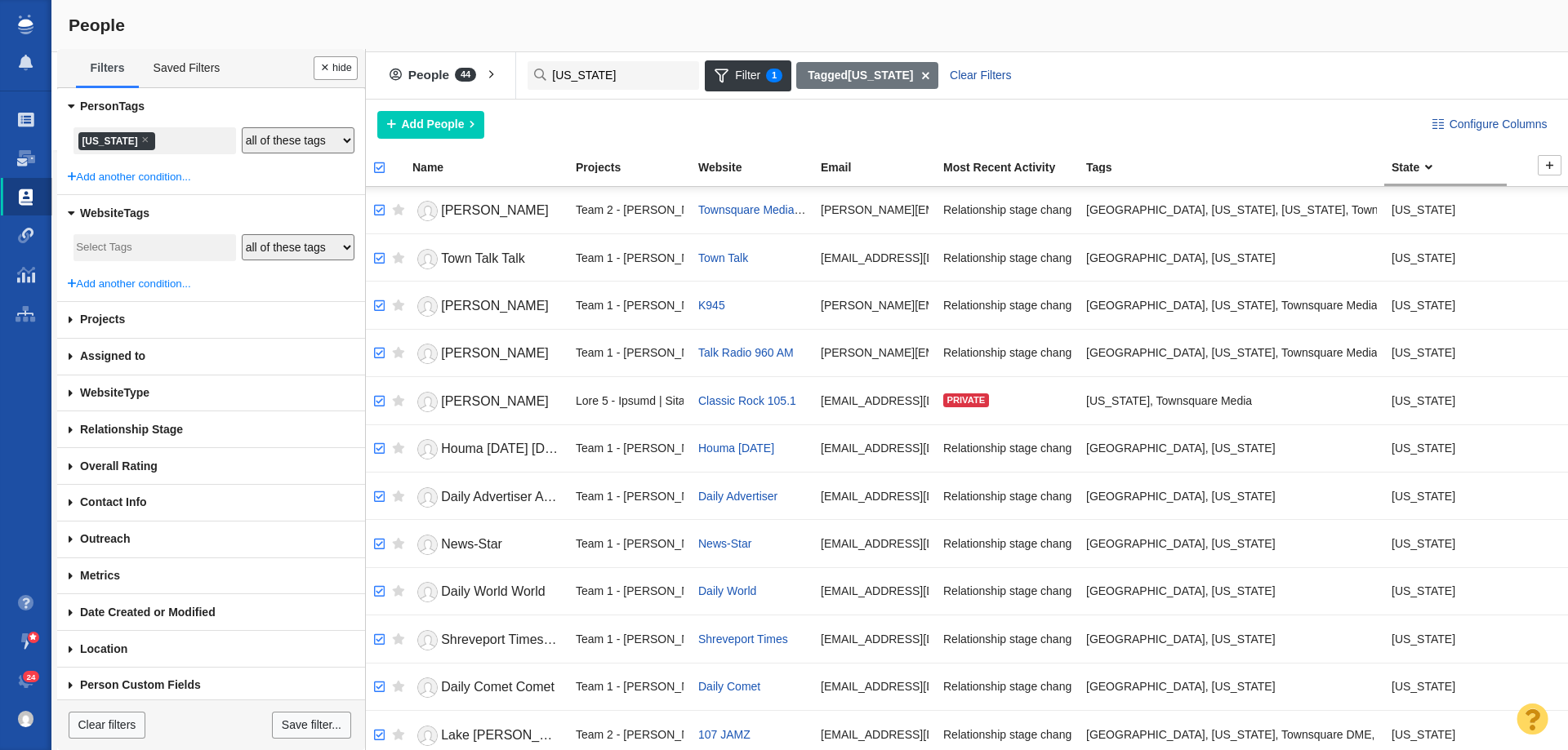
checkbox input "true"
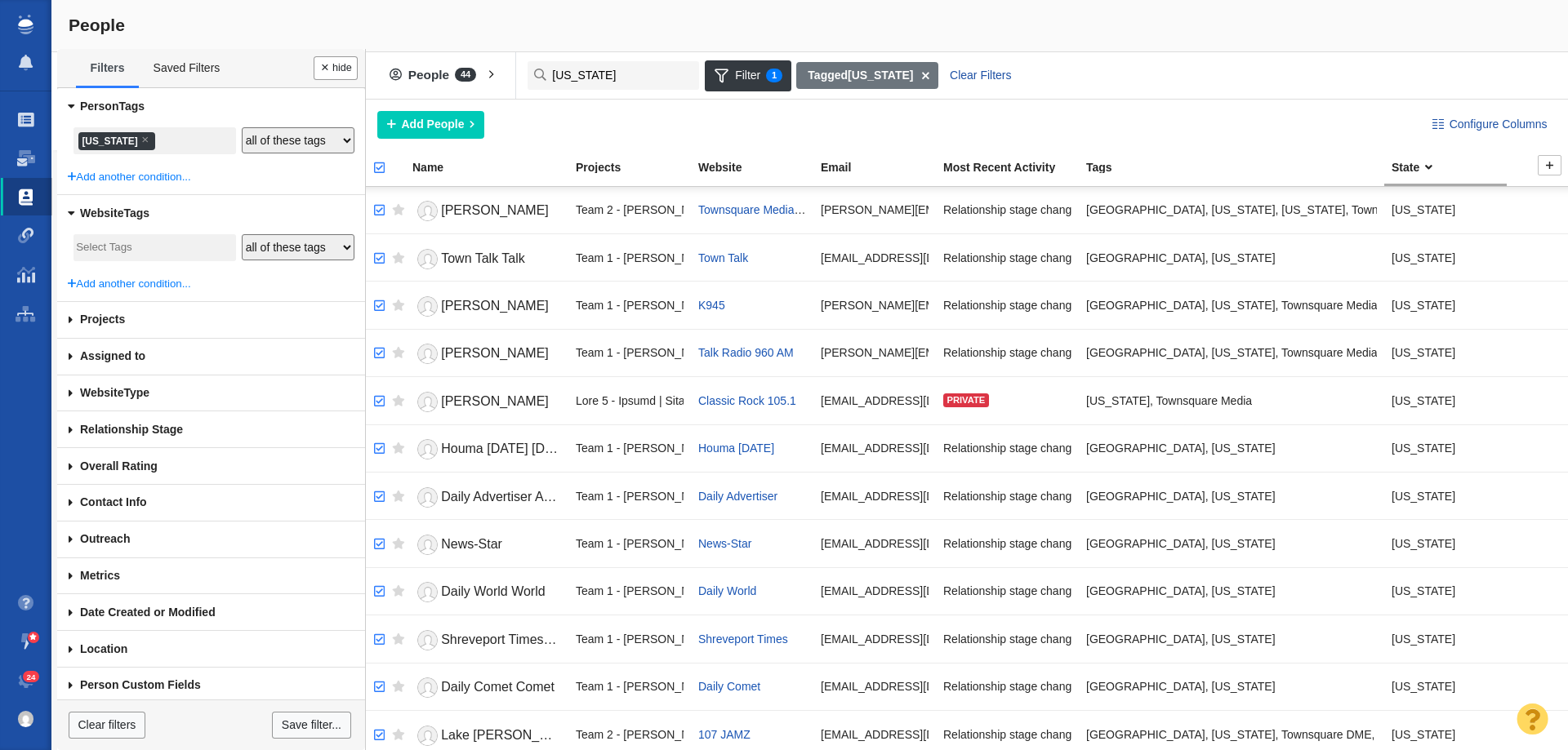
checkbox input "true"
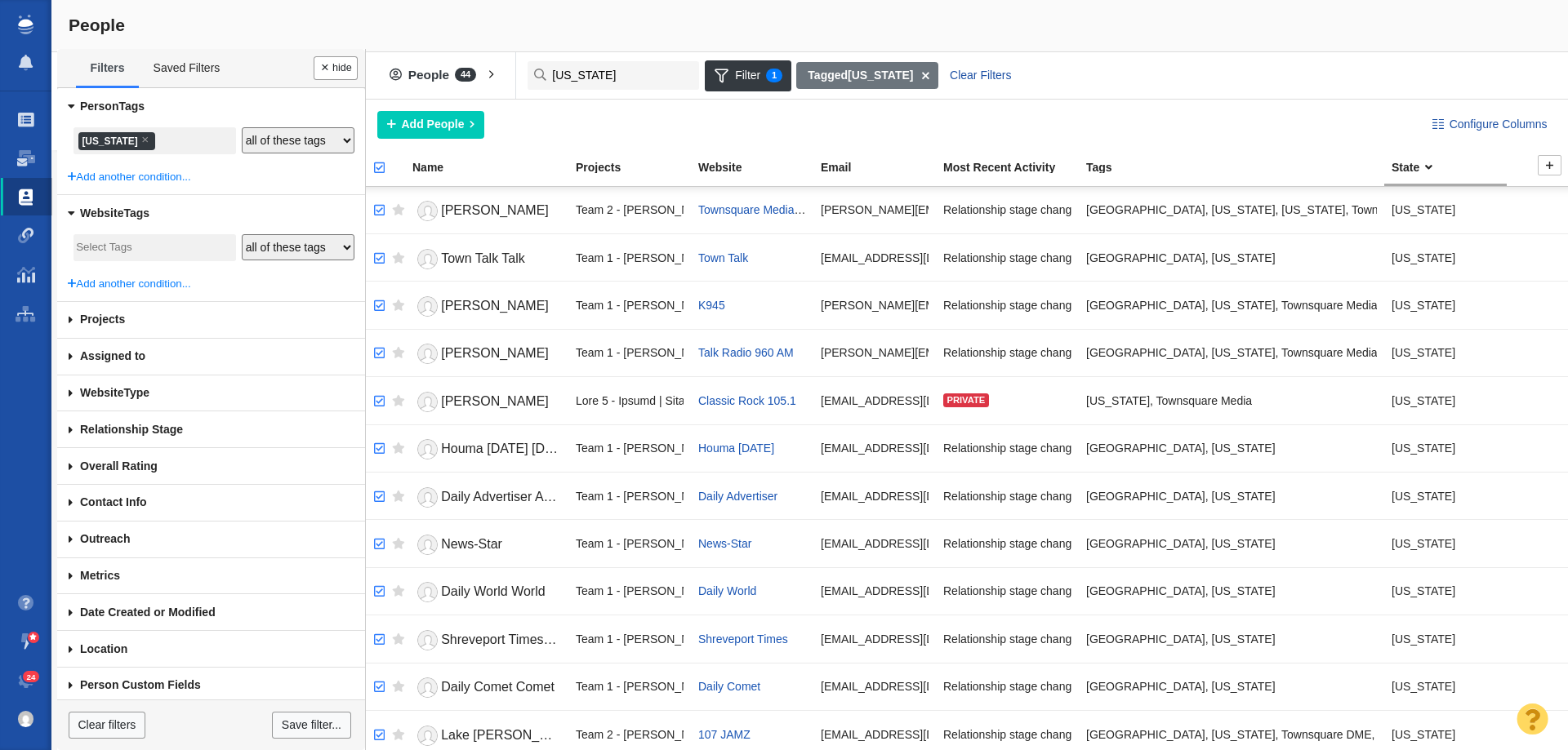
checkbox input "true"
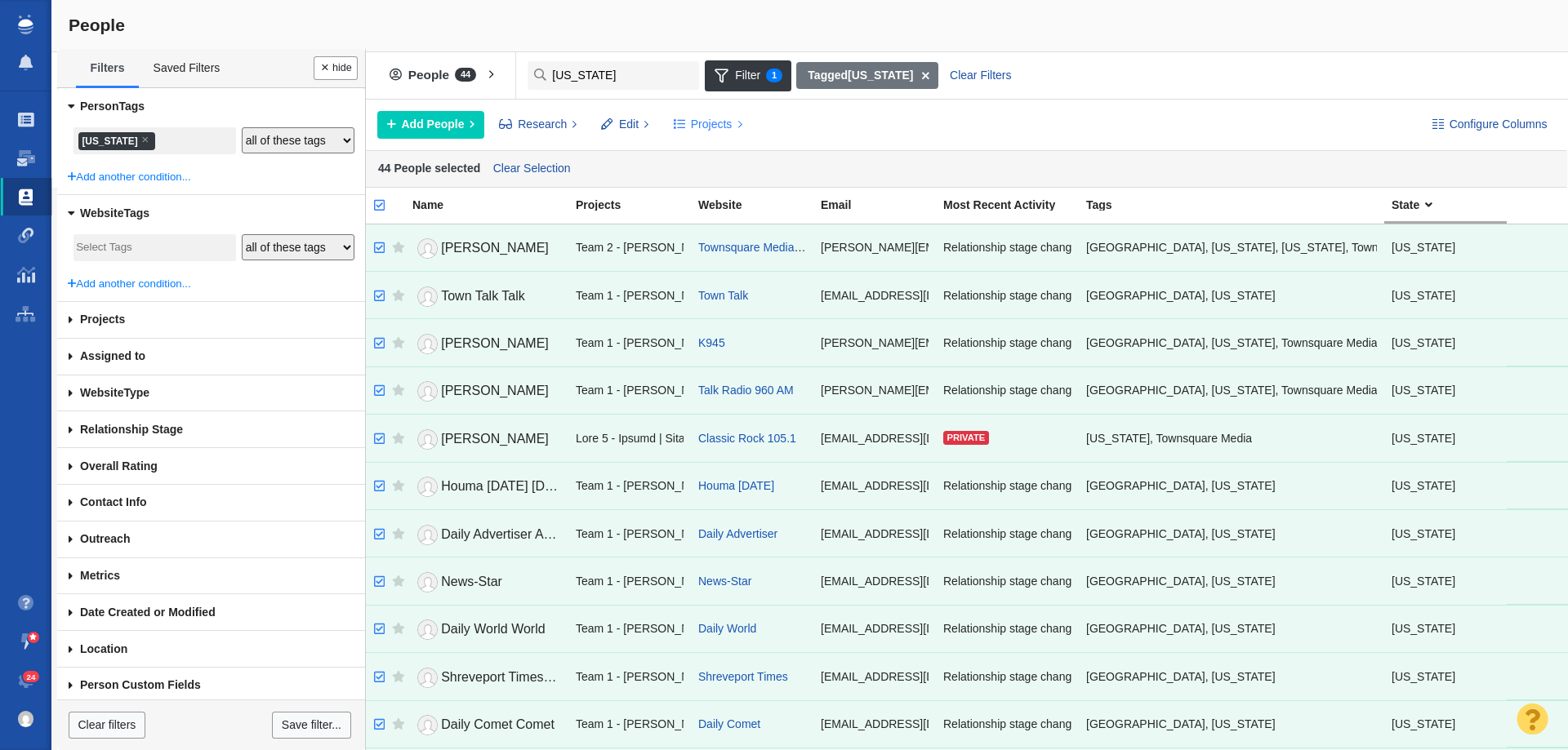
click at [685, 123] on button "Projects" at bounding box center [707, 124] width 87 height 28
click at [689, 163] on div "Copy to Project" at bounding box center [778, 161] width 229 height 25
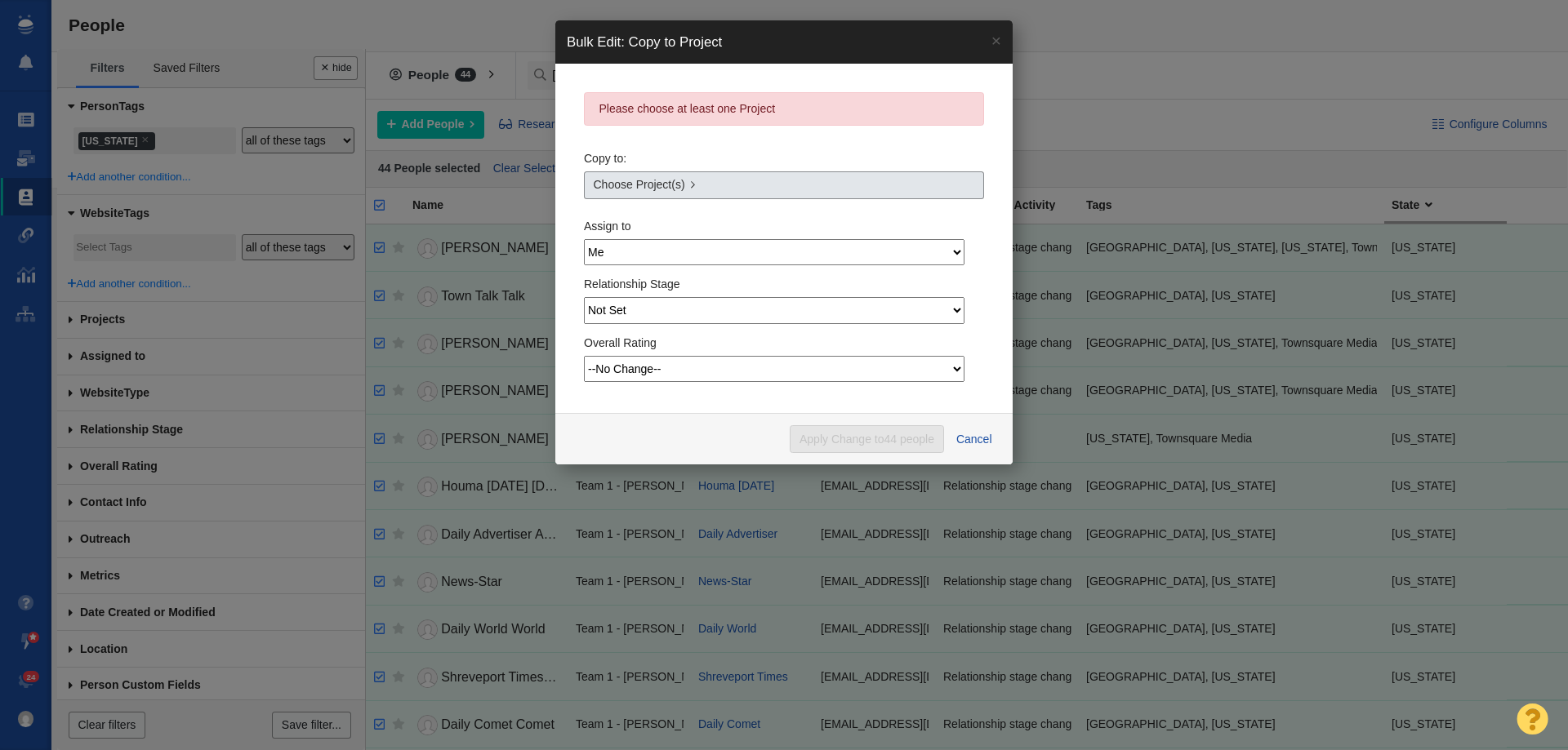
click at [649, 181] on span "Choose Project(s)" at bounding box center [638, 185] width 91 height 17
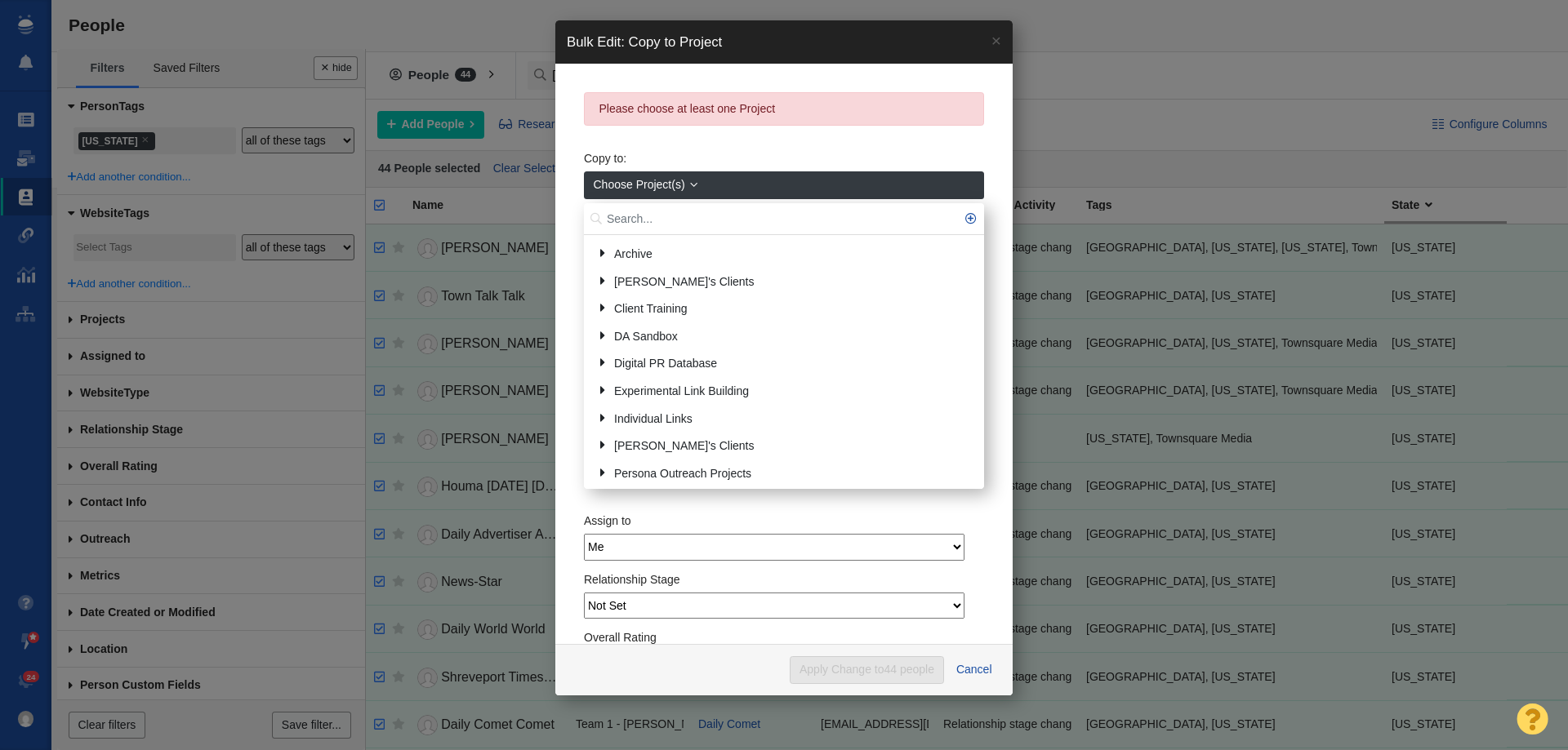
click at [640, 215] on input "text" at bounding box center [784, 219] width 400 height 32
type input "louisiana"
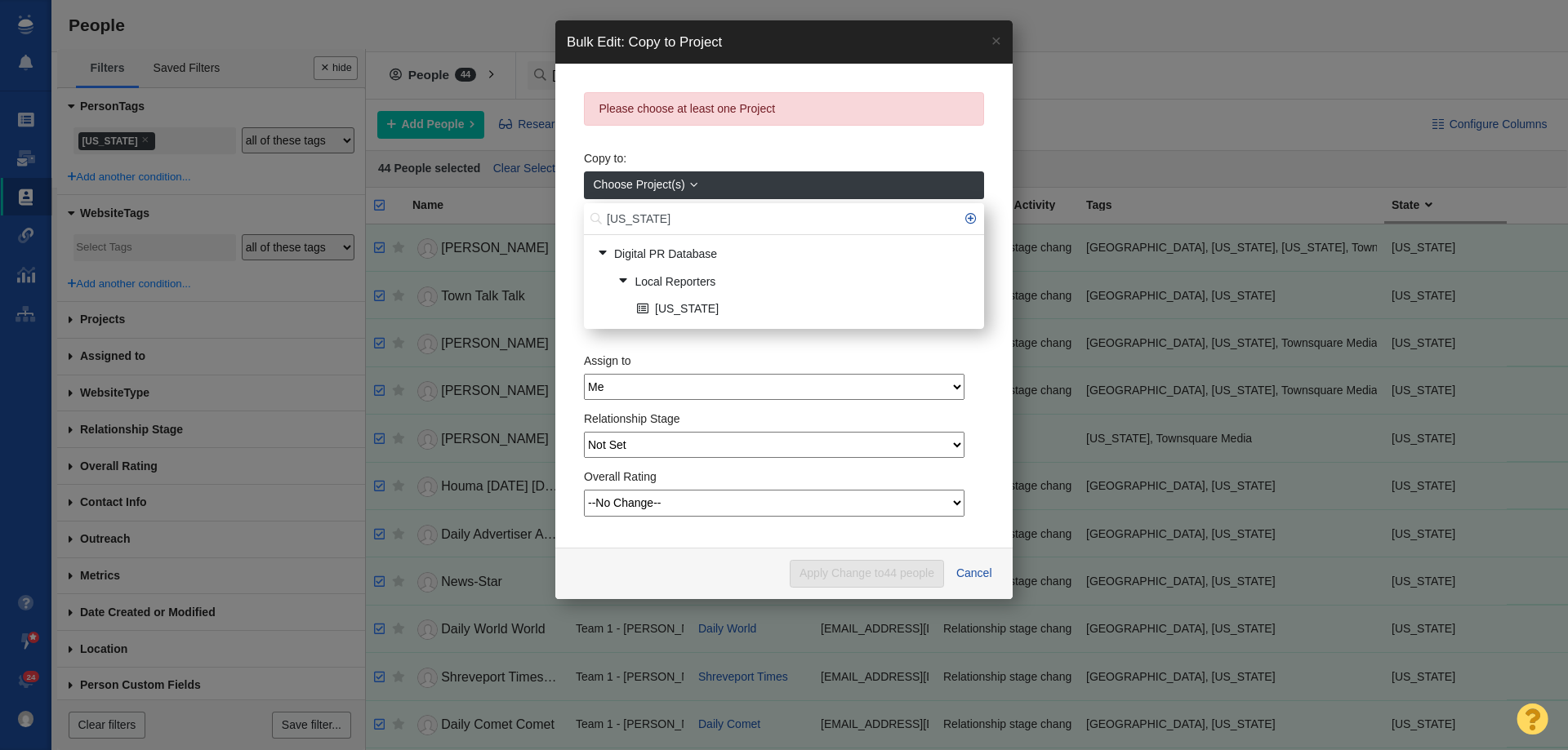
scroll to position [0, 0]
click at [695, 308] on link "[US_STATE]" at bounding box center [803, 310] width 342 height 25
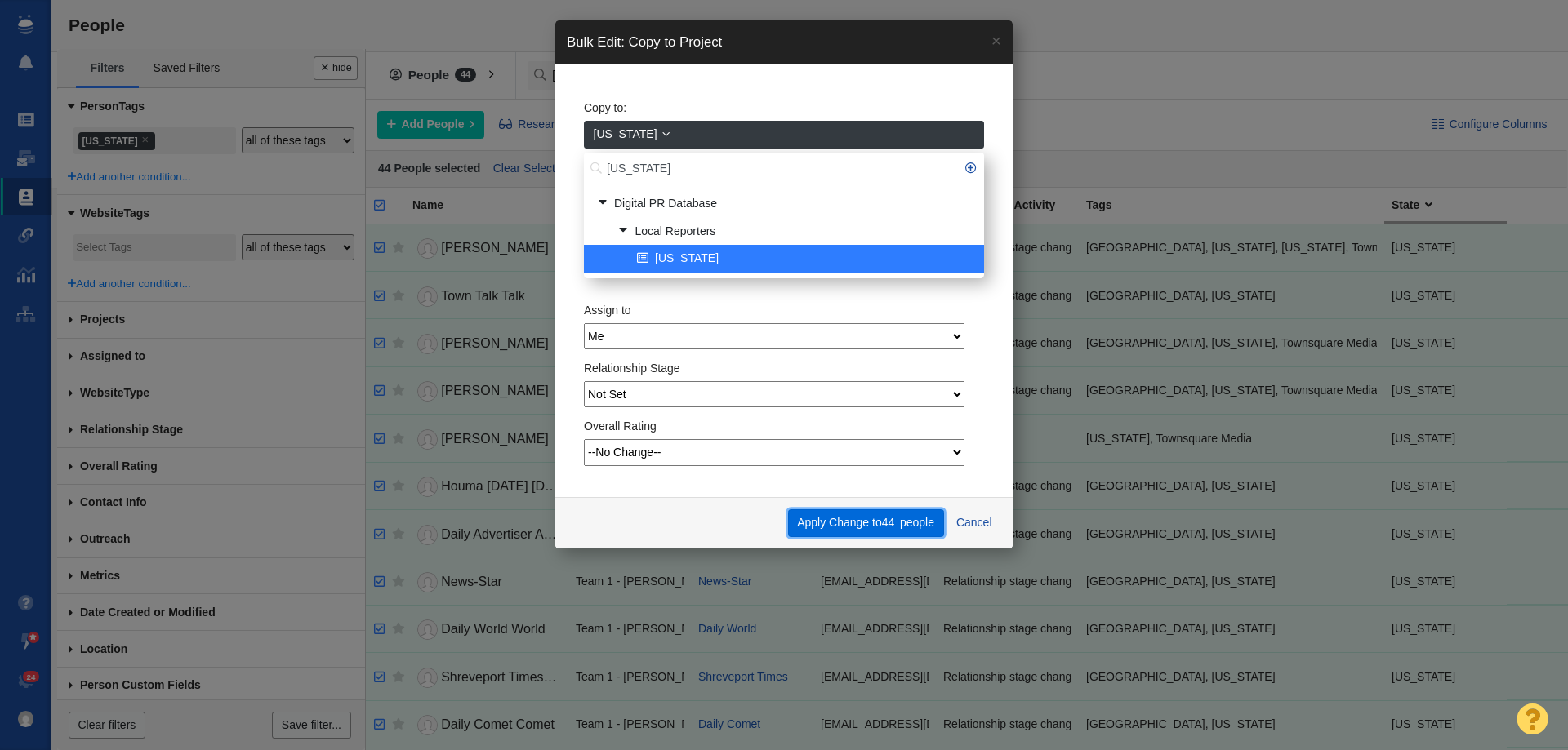
click at [868, 525] on button "Apply Change to 44 people" at bounding box center [866, 523] width 156 height 28
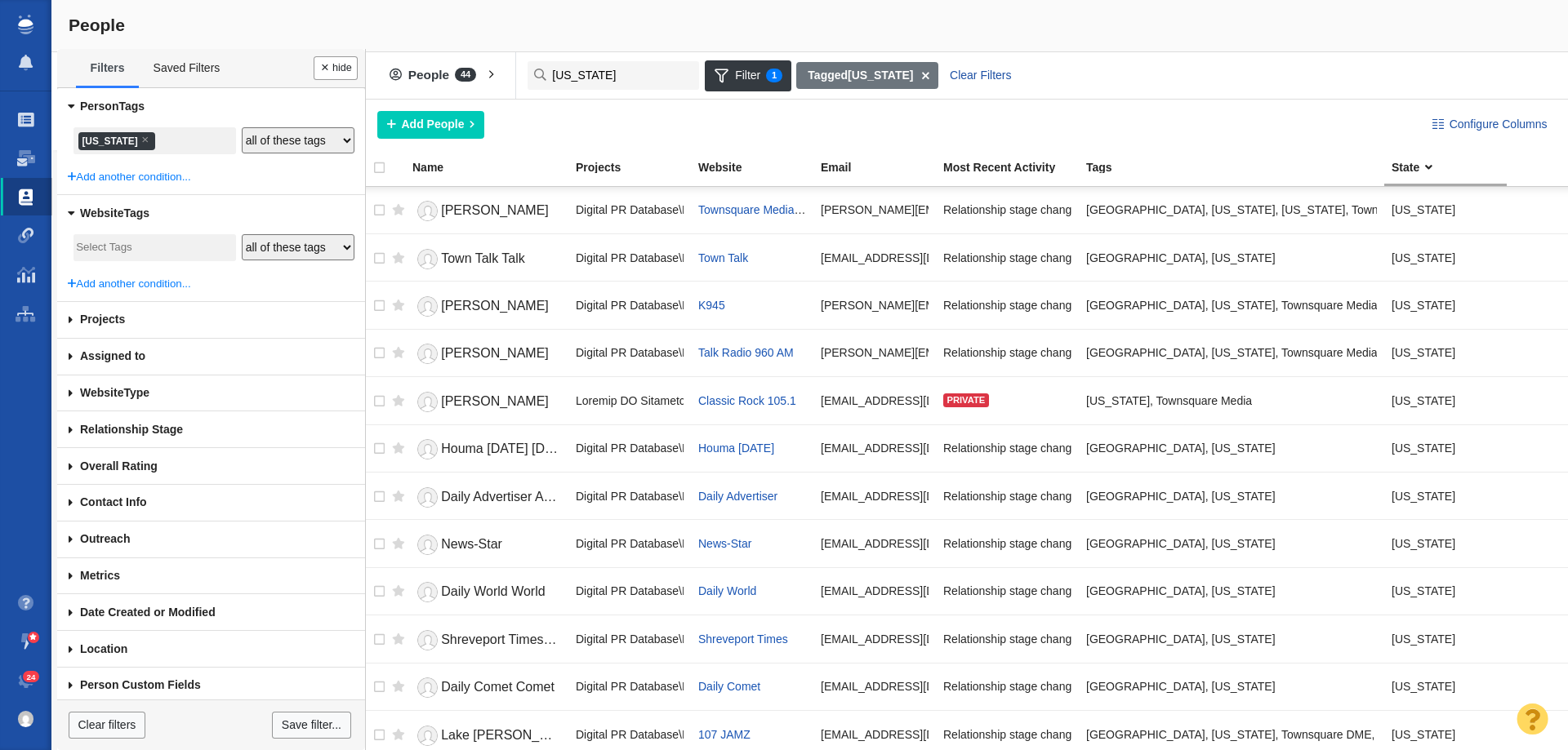
click at [96, 146] on li "× Louisiana" at bounding box center [116, 142] width 77 height 18
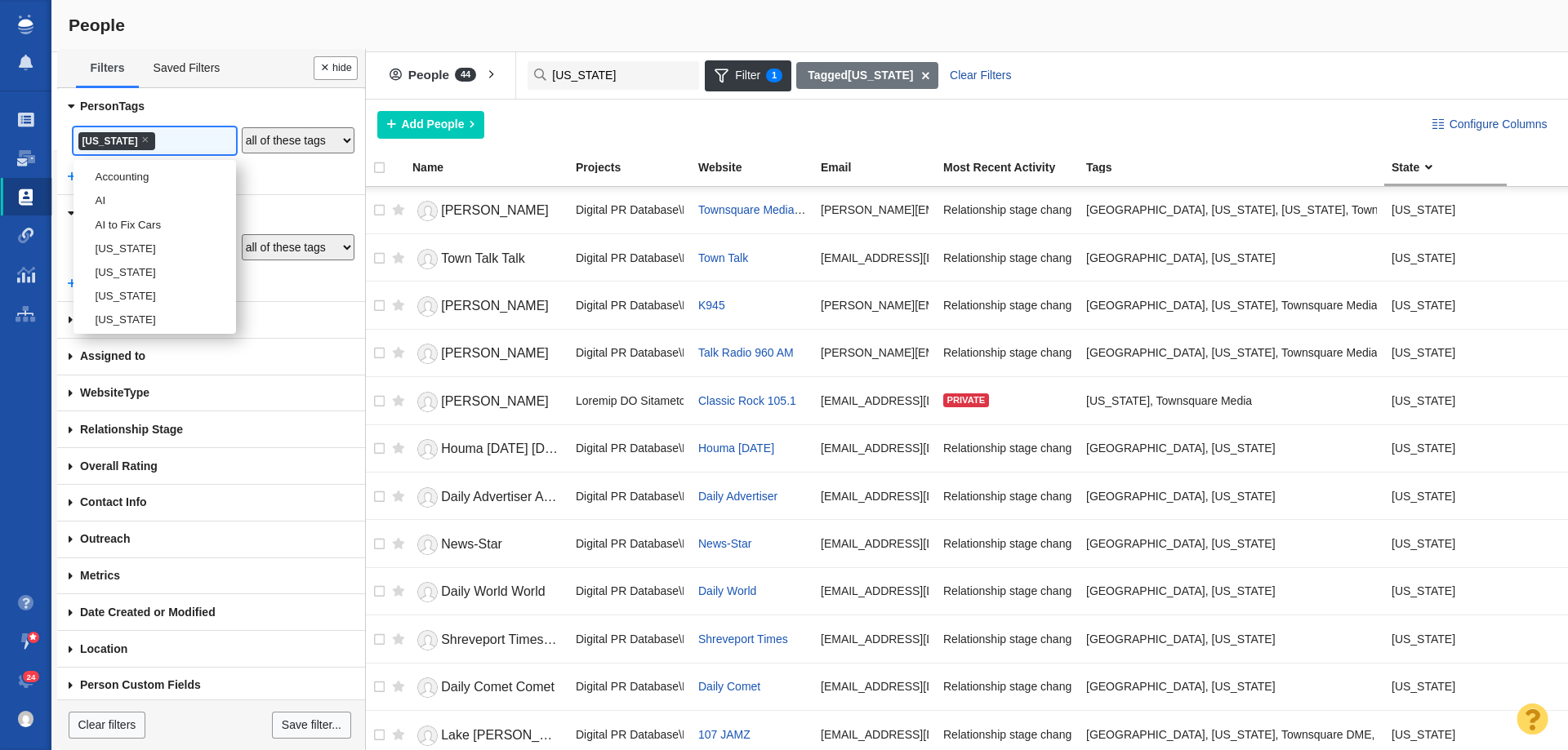
scroll to position [1555, 0]
click at [96, 255] on li "[US_STATE]" at bounding box center [155, 242] width 162 height 23
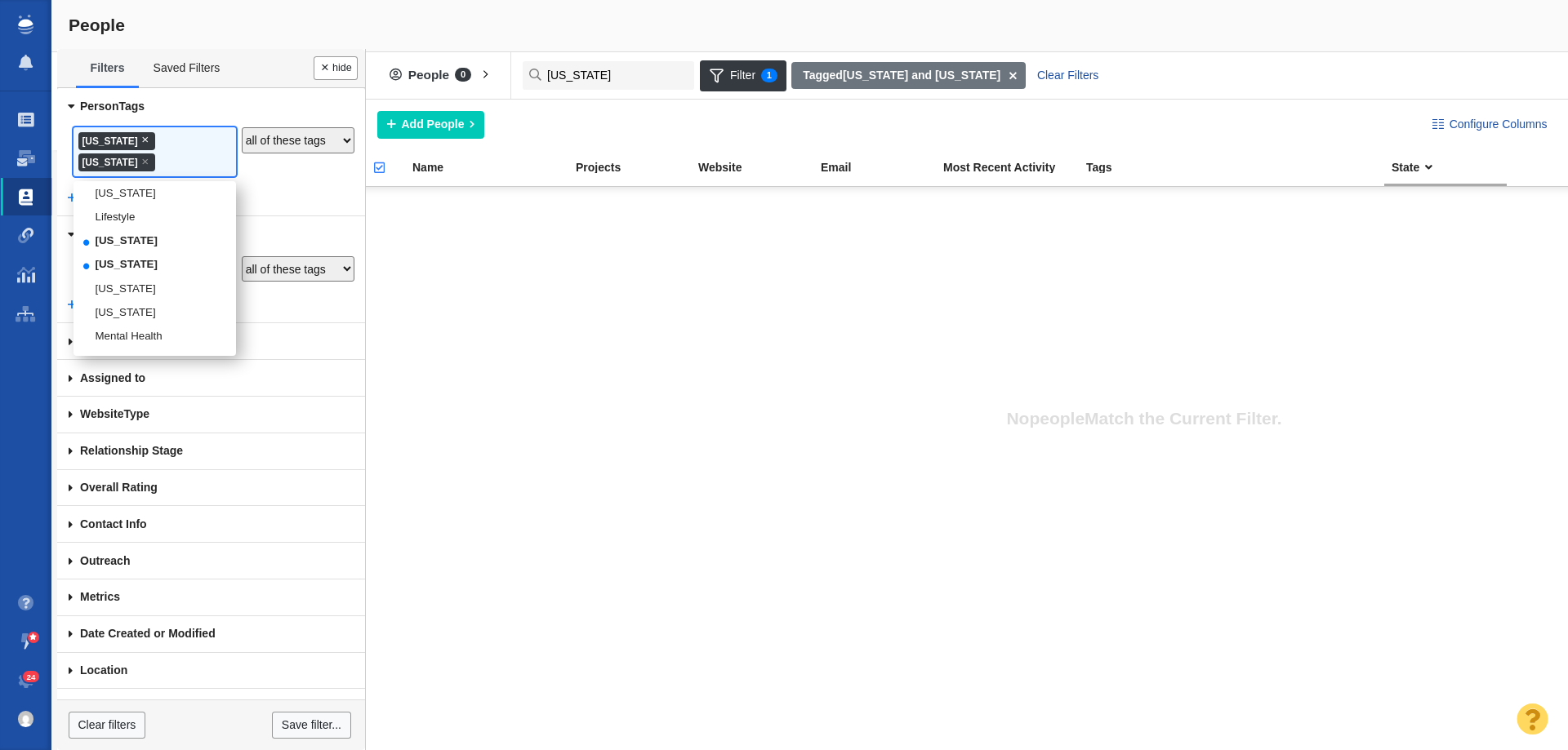
click at [144, 138] on span "×" at bounding box center [145, 140] width 7 height 13
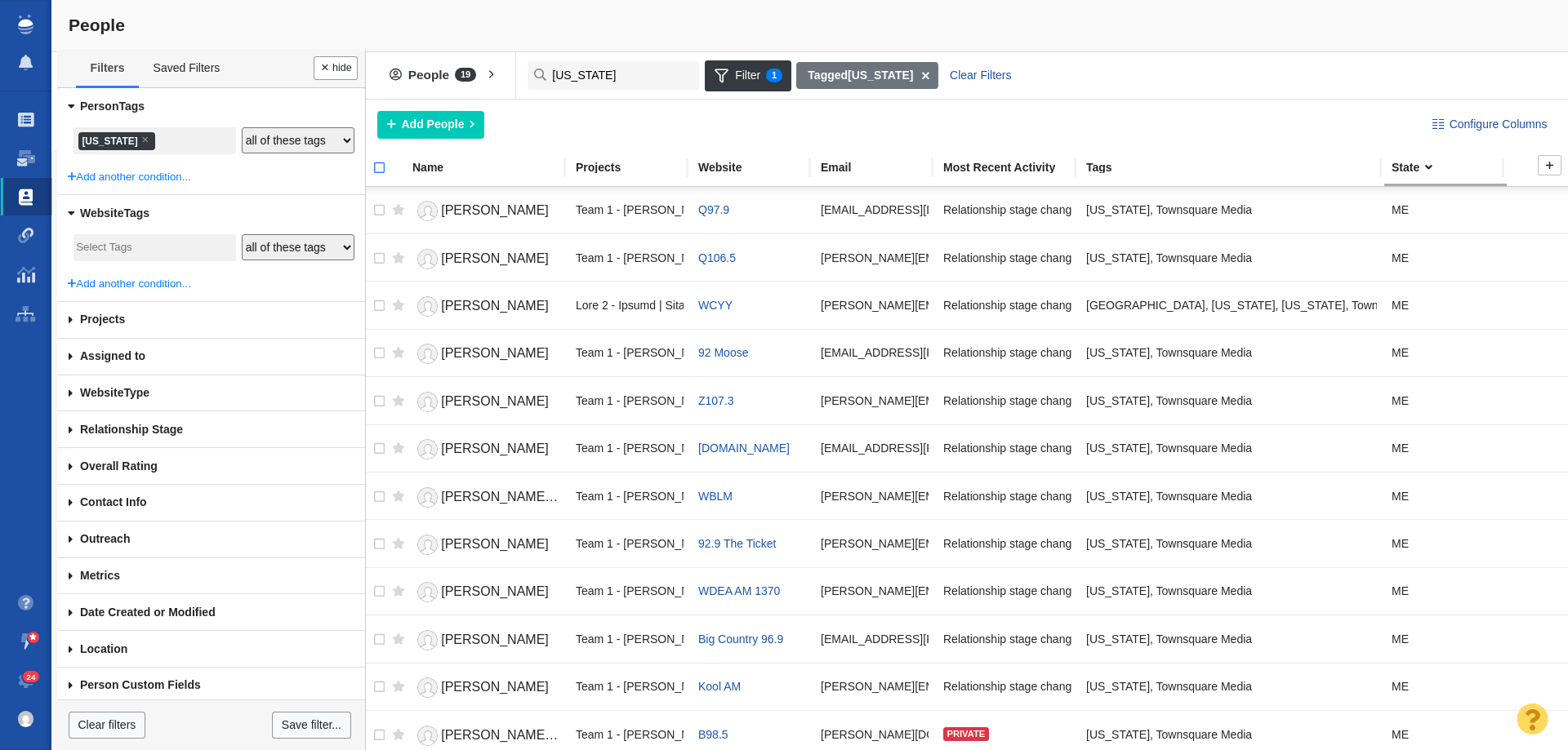
click at [378, 170] on input "checkbox" at bounding box center [371, 177] width 24 height 36
checkbox input "true"
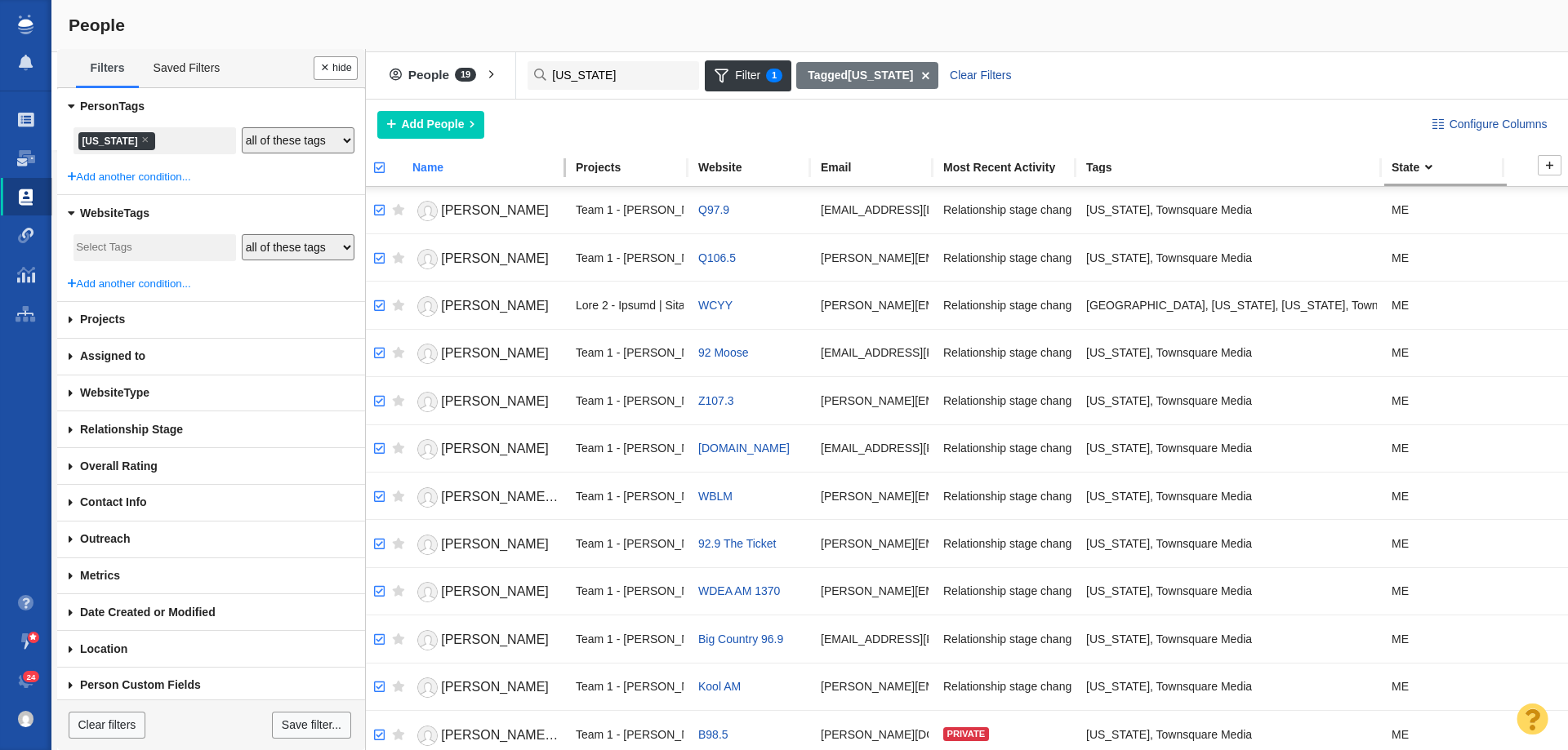
checkbox input "true"
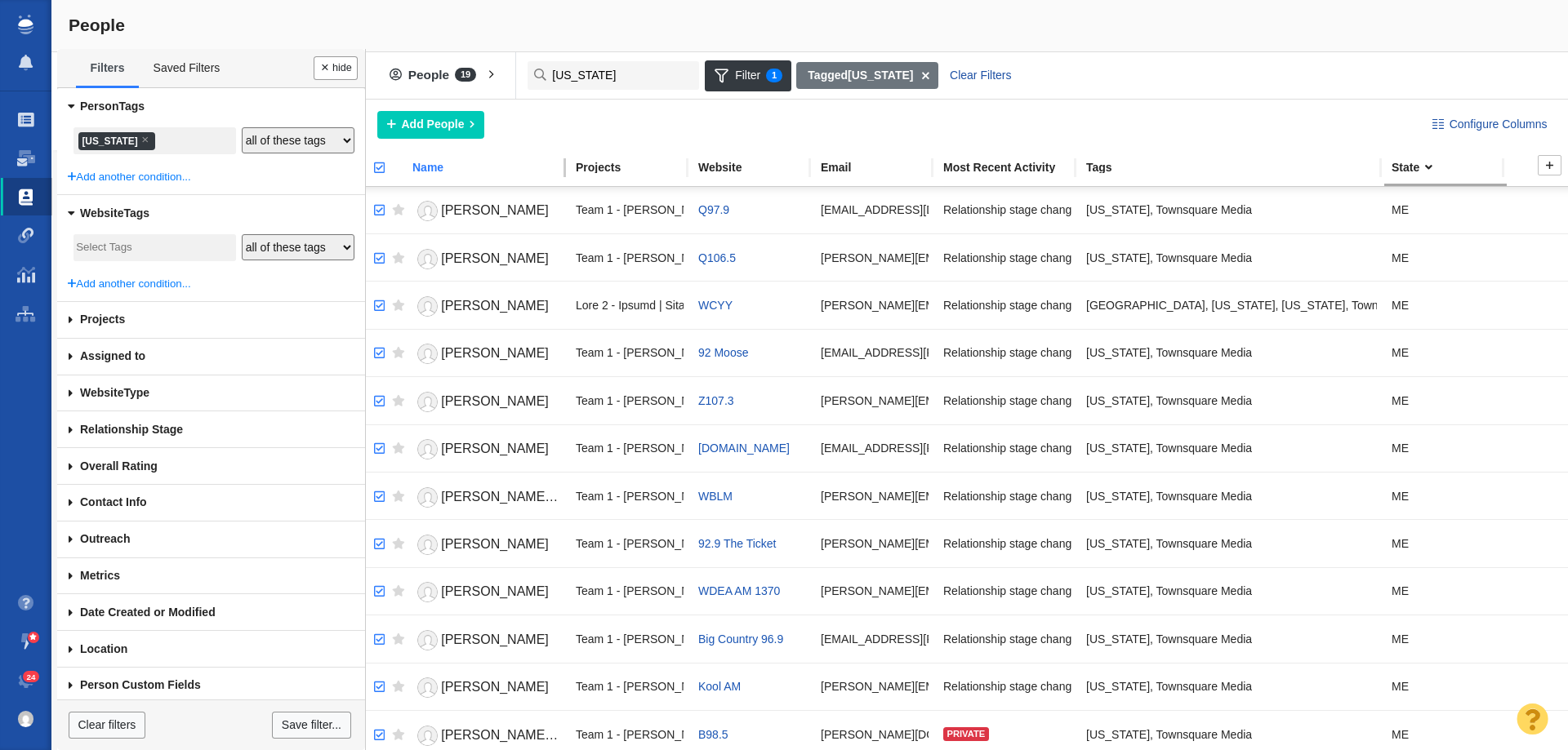
checkbox input "true"
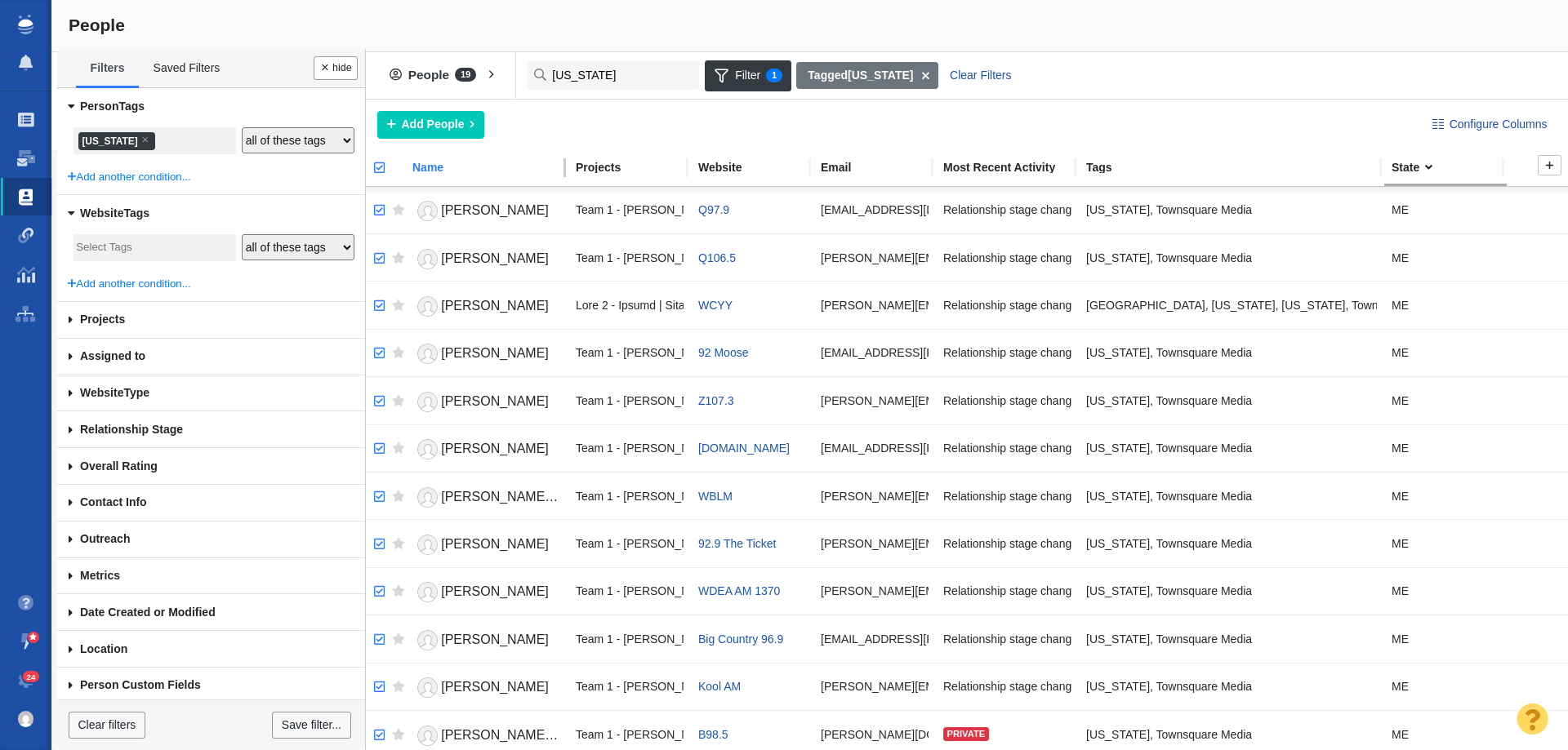
checkbox input "true"
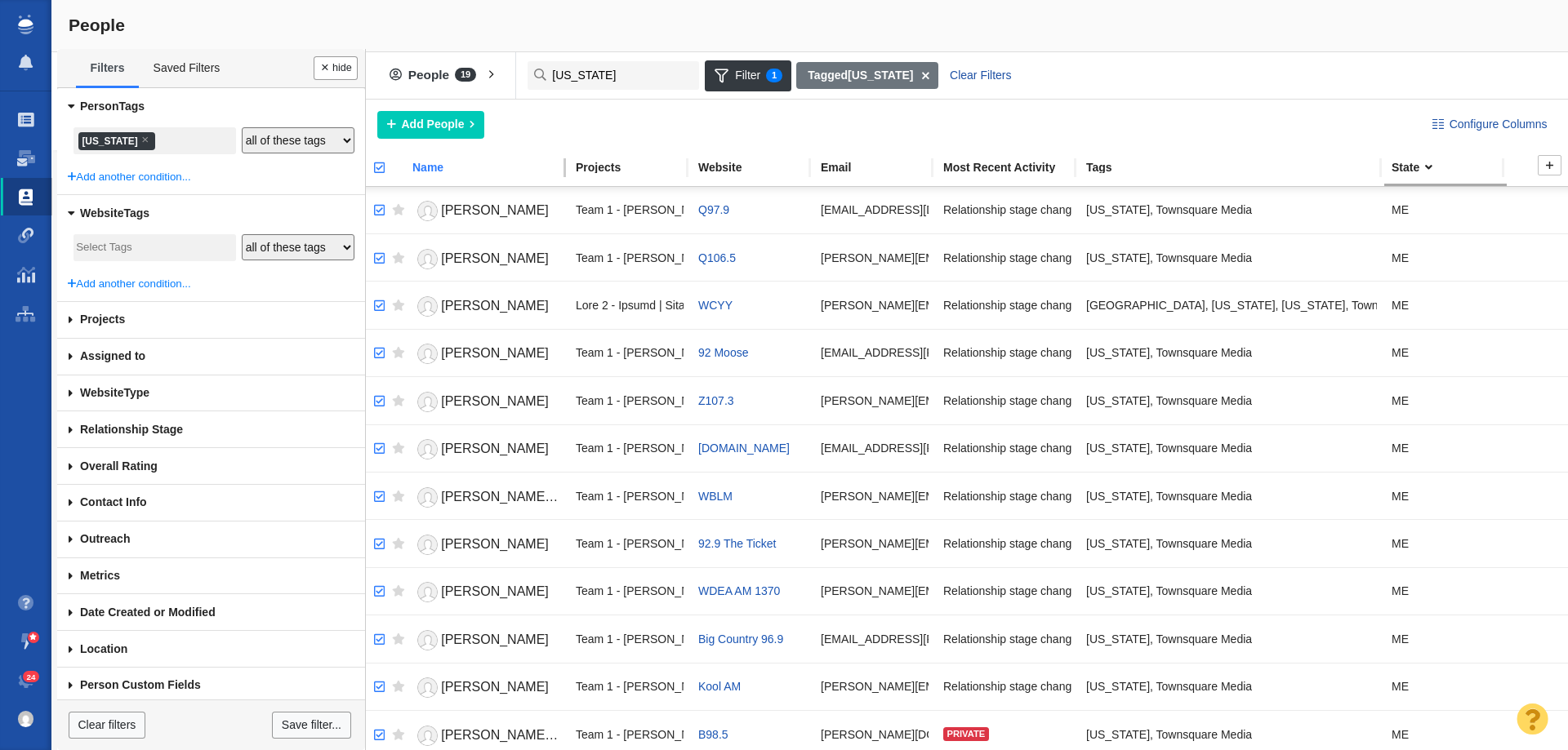
checkbox input "true"
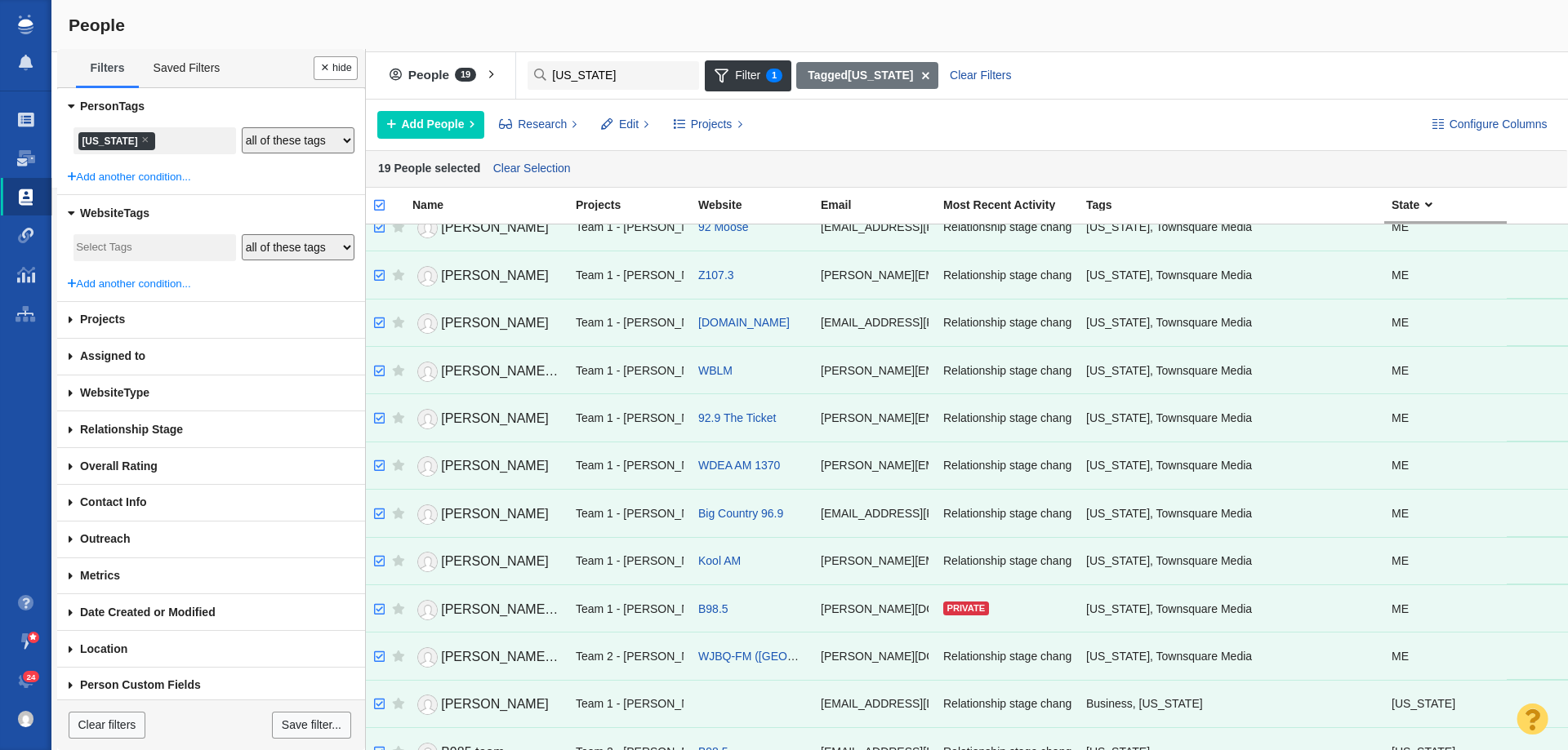
scroll to position [0, 0]
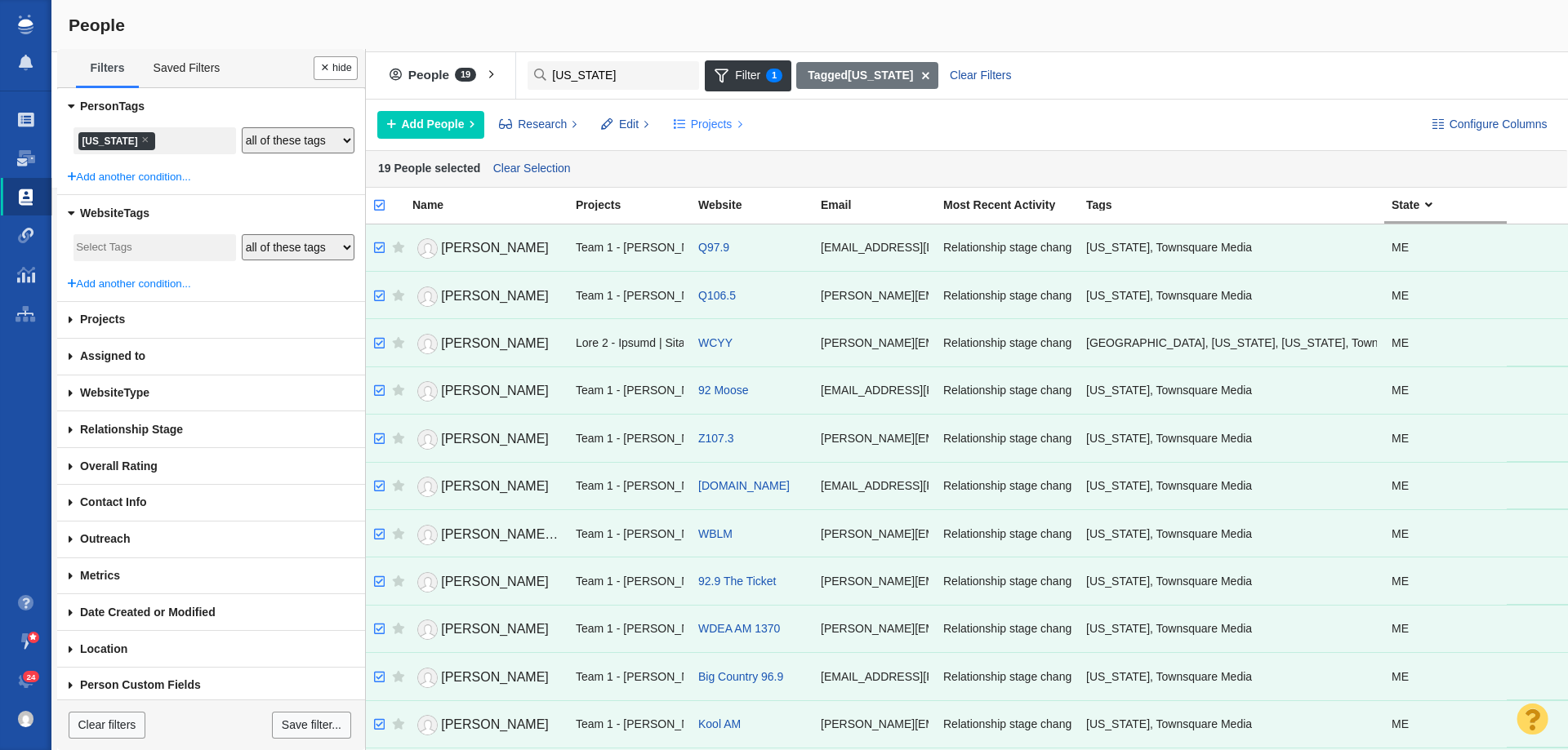
click at [693, 124] on span "Projects" at bounding box center [711, 124] width 41 height 17
click at [705, 160] on div "Copy to Project" at bounding box center [778, 161] width 229 height 25
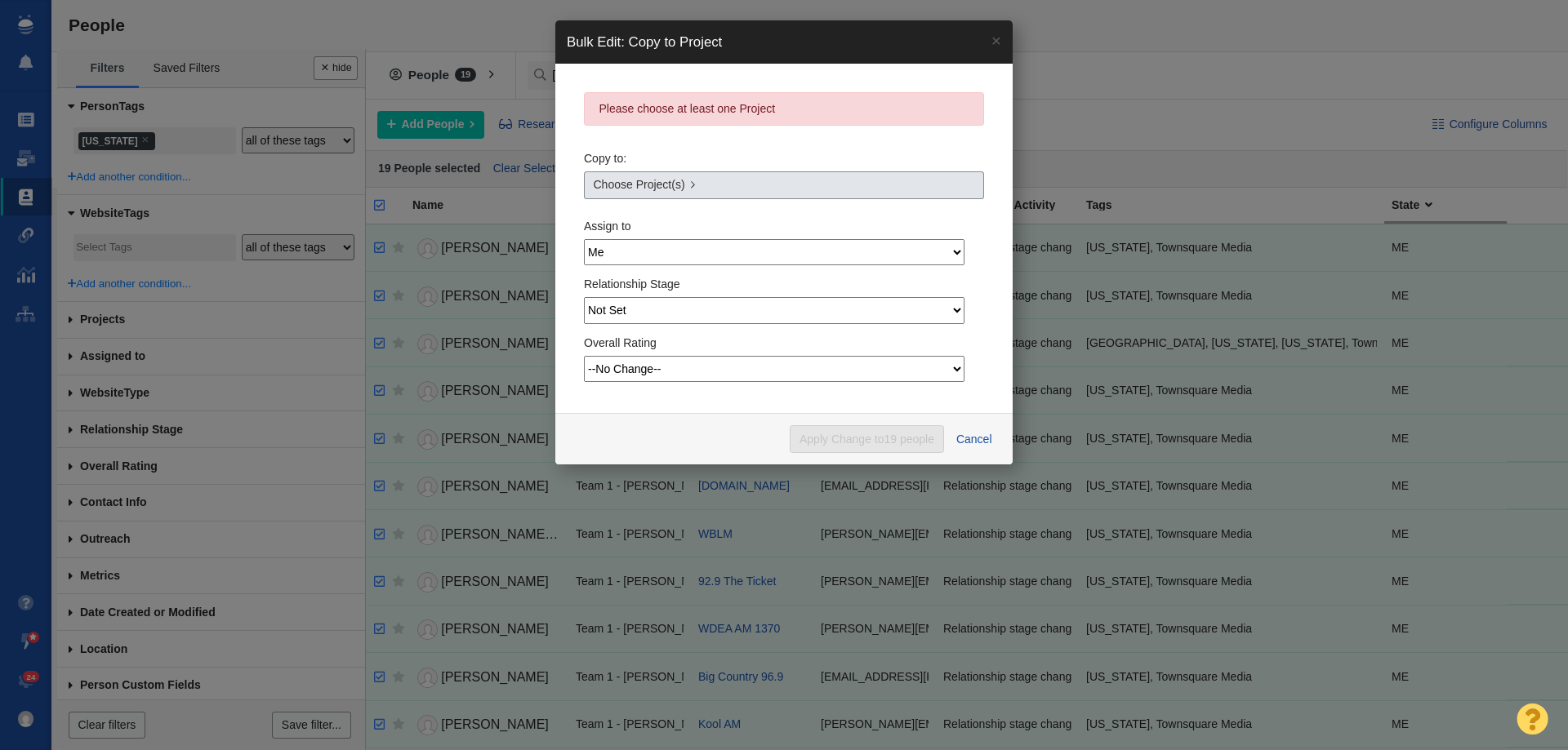
click at [671, 182] on span "Choose Project(s)" at bounding box center [638, 185] width 91 height 17
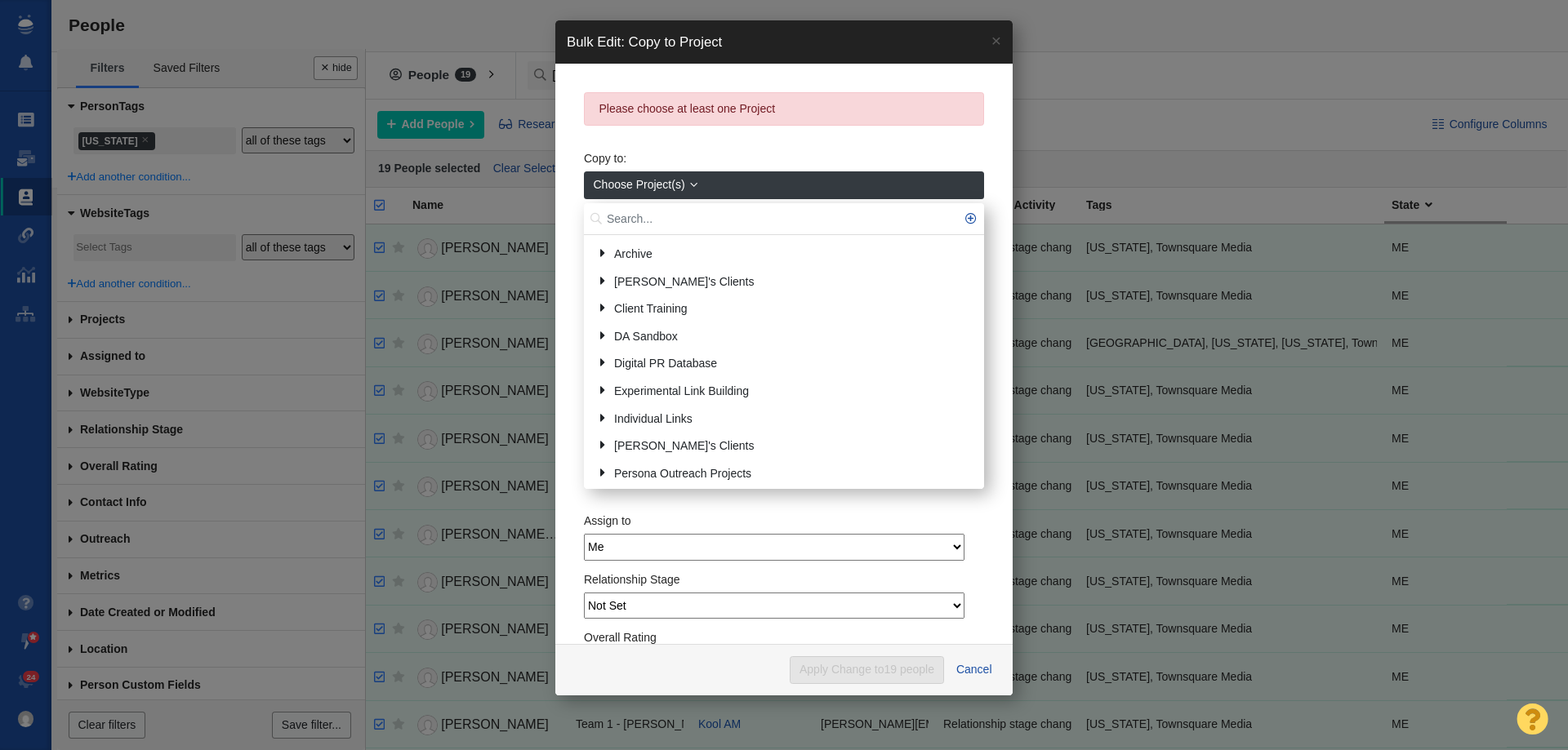
click at [680, 212] on input "text" at bounding box center [784, 219] width 400 height 32
type input "maine"
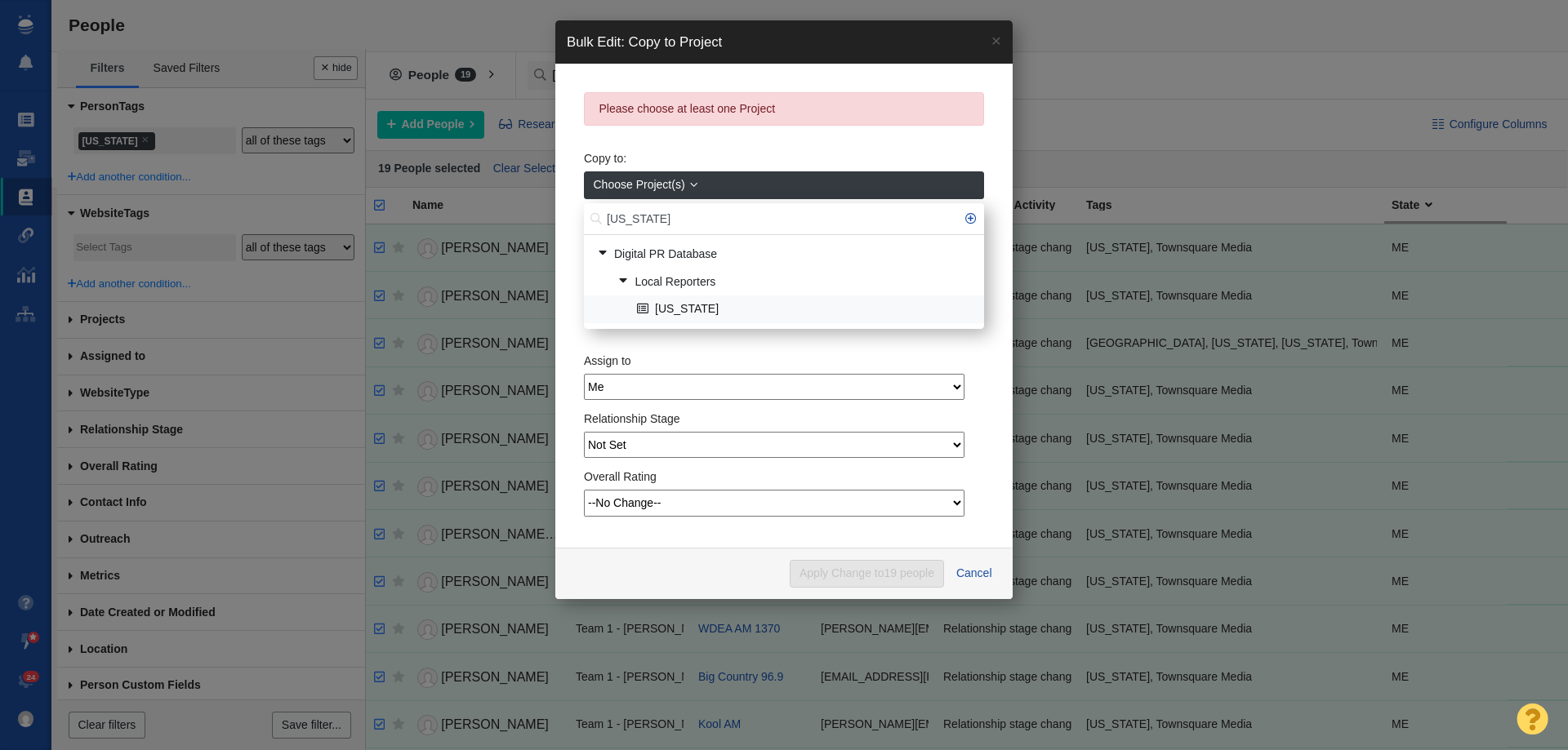
click at [685, 306] on link "[US_STATE]" at bounding box center [803, 310] width 342 height 25
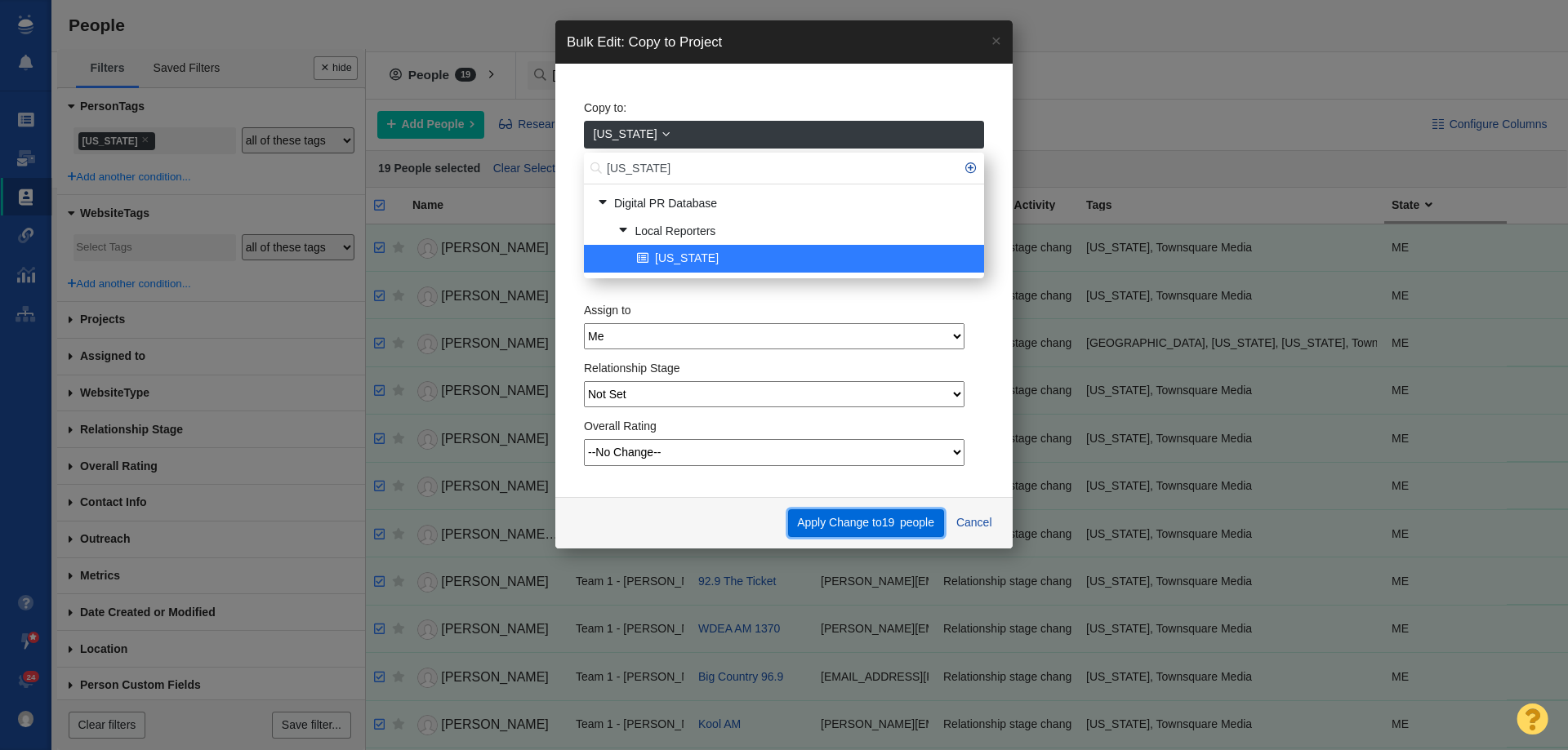
click at [829, 525] on button "Apply Change to 19 people" at bounding box center [866, 523] width 156 height 28
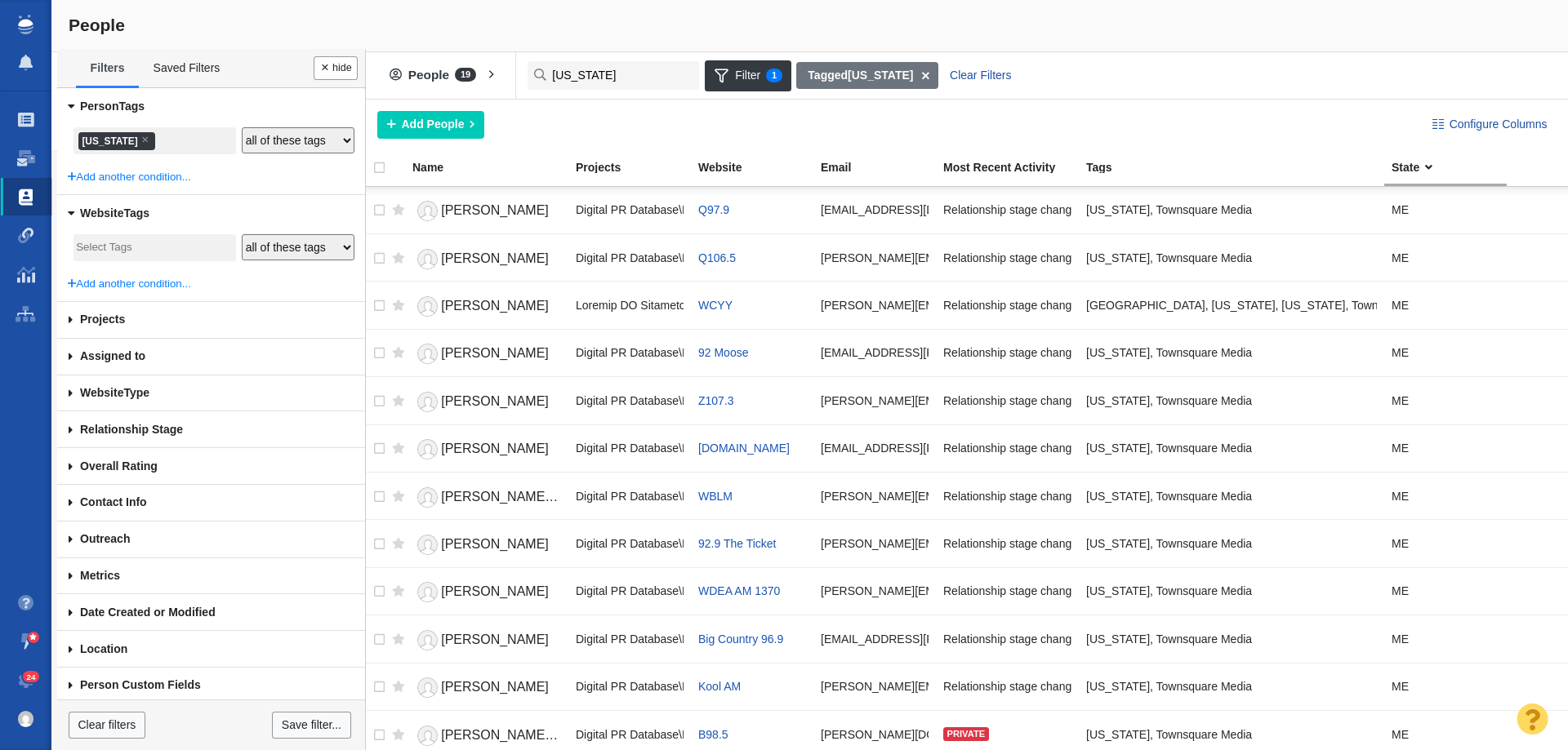
click at [108, 142] on li "× Maine" at bounding box center [116, 142] width 77 height 18
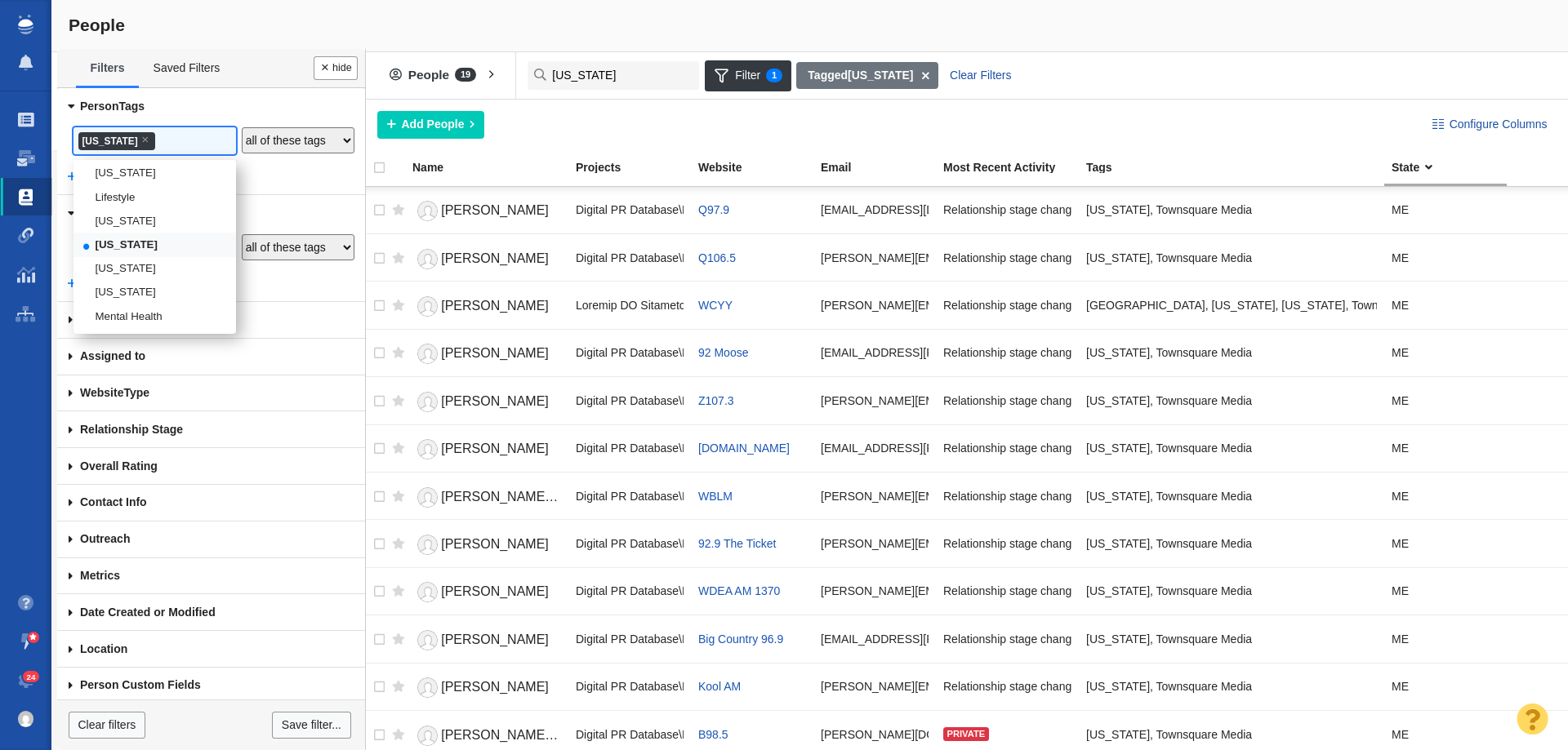
scroll to position [1613, 0]
click at [115, 221] on li "[US_STATE]" at bounding box center [155, 209] width 162 height 23
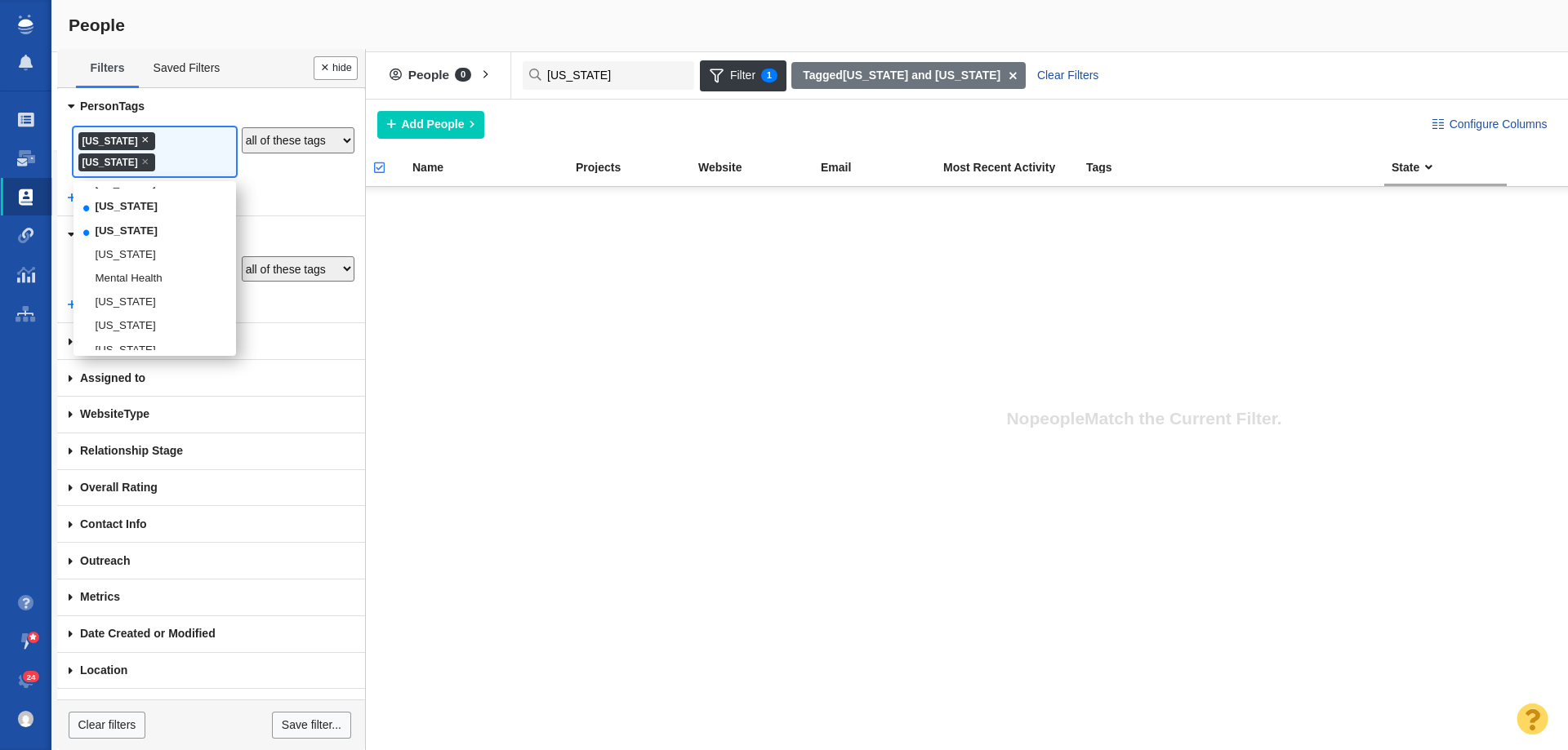
click at [142, 139] on span "×" at bounding box center [145, 140] width 7 height 13
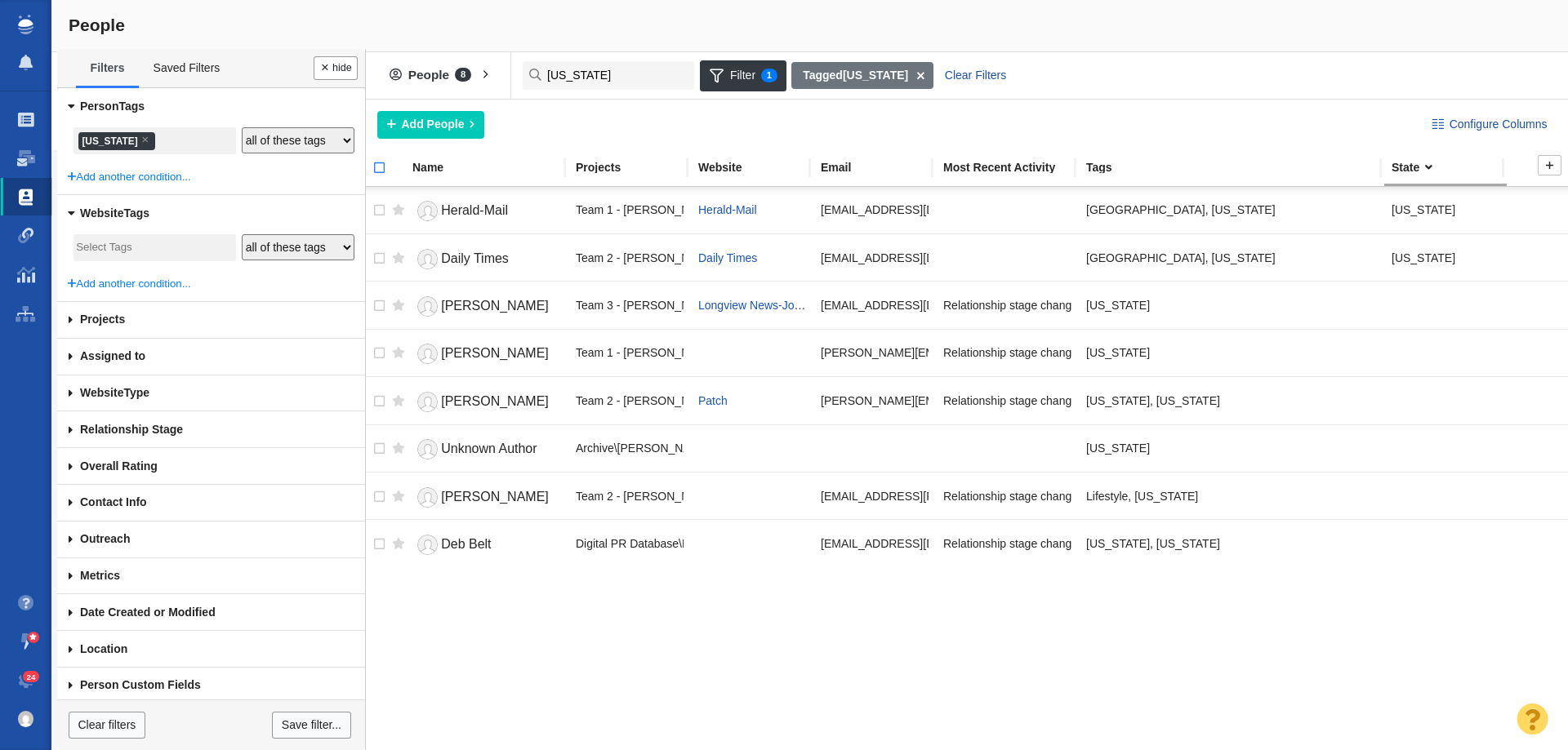
click at [378, 169] on input "checkbox" at bounding box center [371, 177] width 24 height 36
checkbox input "true"
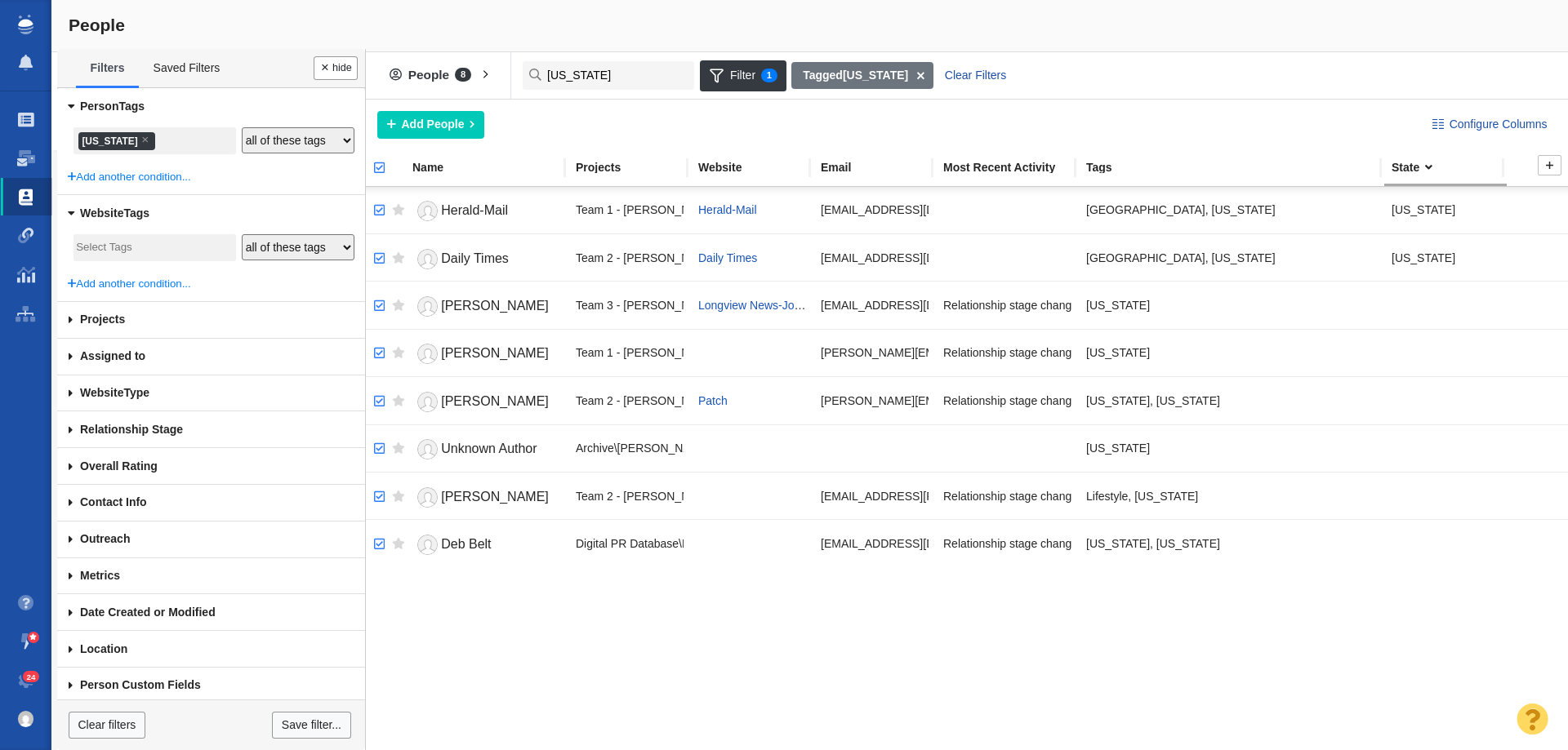
checkbox input "true"
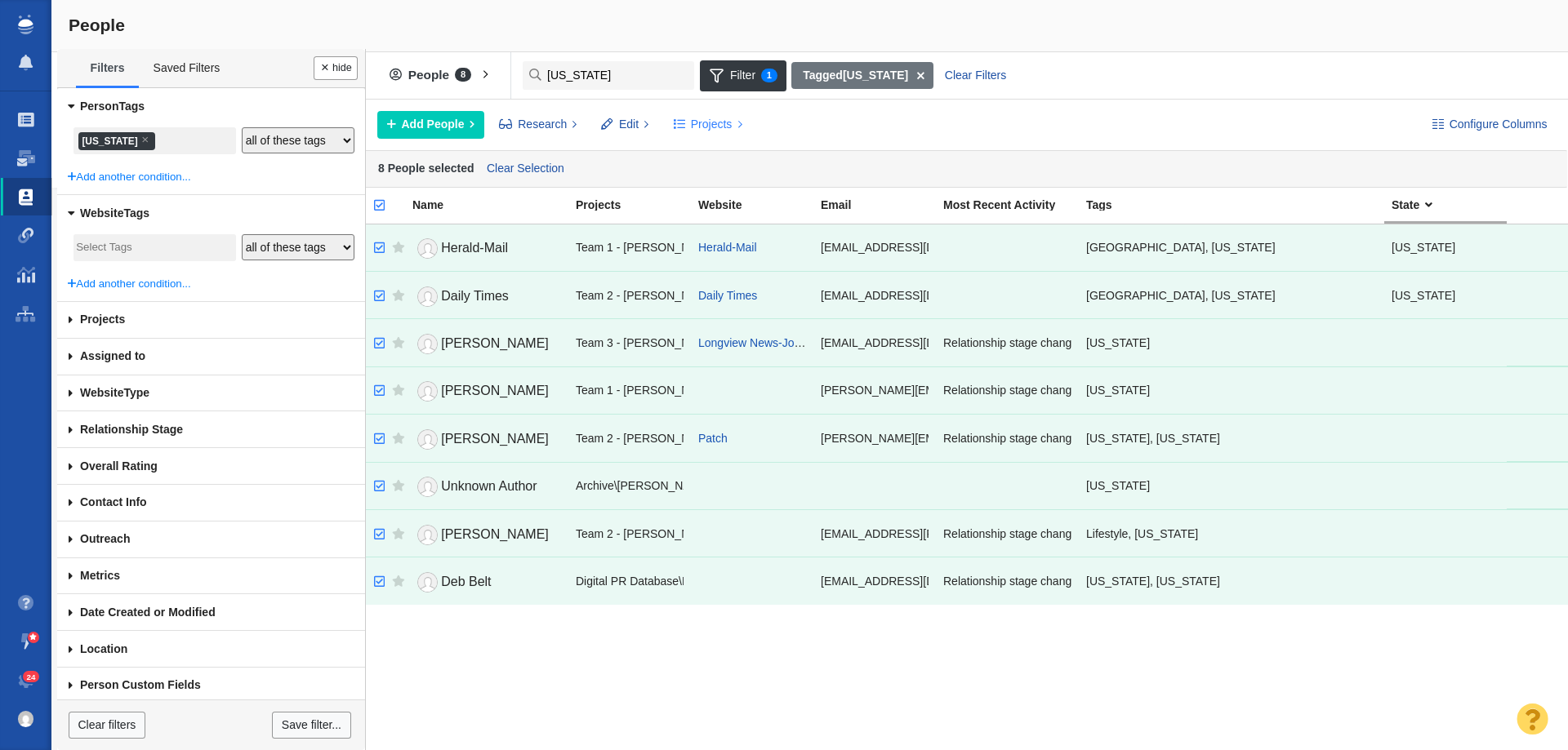
click at [715, 124] on span "Projects" at bounding box center [711, 124] width 41 height 17
click at [705, 161] on div "Copy to Project" at bounding box center [778, 161] width 229 height 25
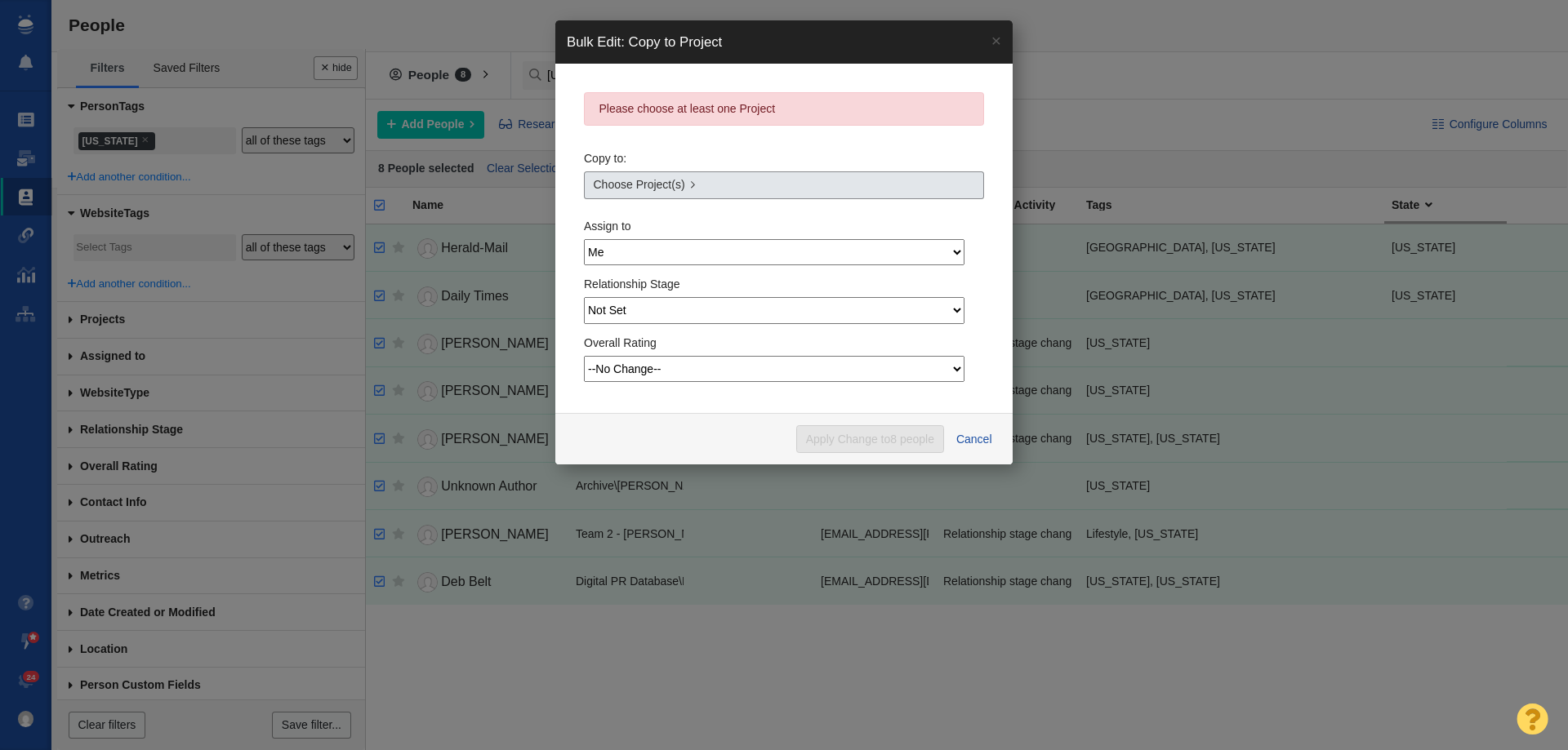
click at [638, 189] on span "Choose Project(s)" at bounding box center [638, 185] width 91 height 17
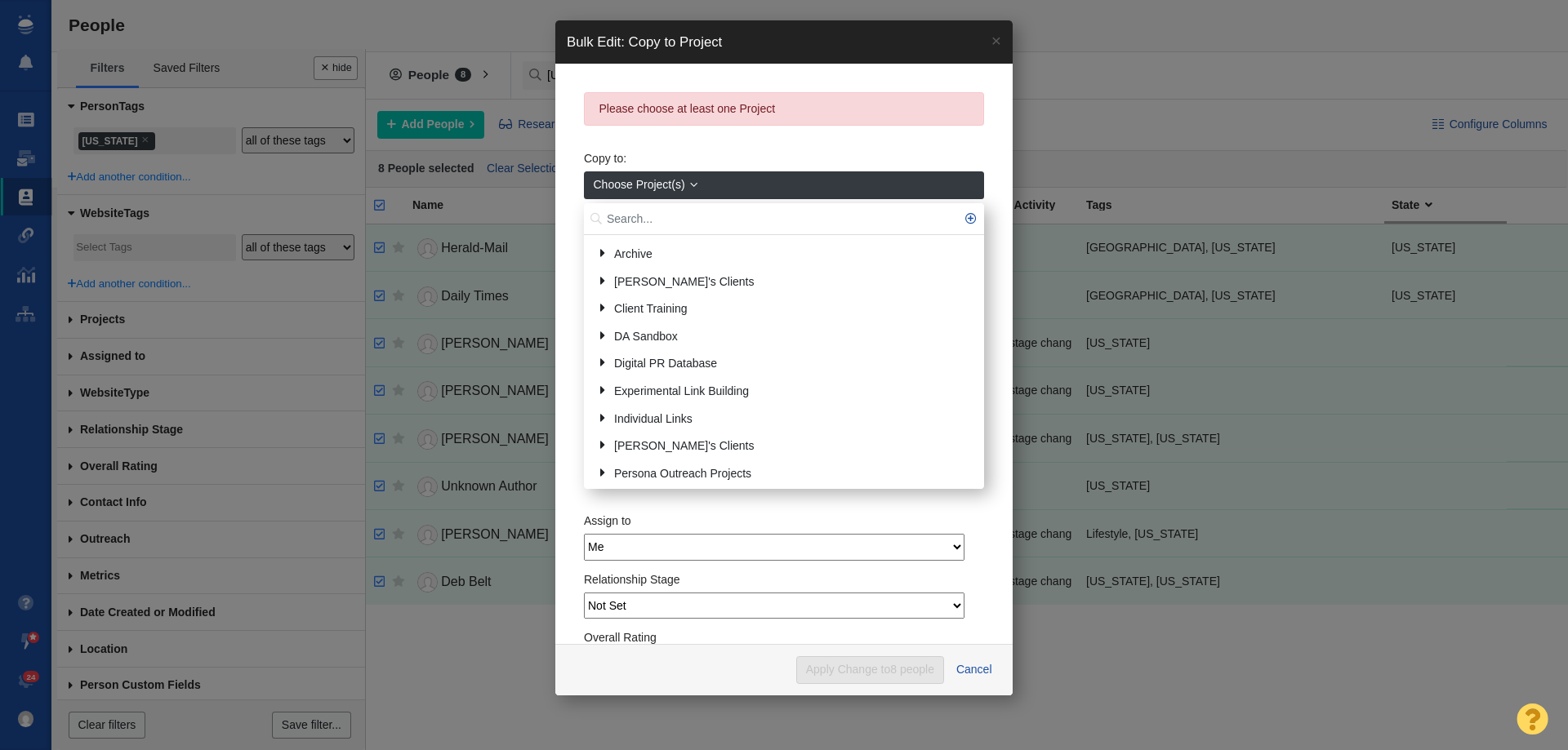
click at [638, 213] on input "text" at bounding box center [784, 219] width 400 height 32
type input "marylan"
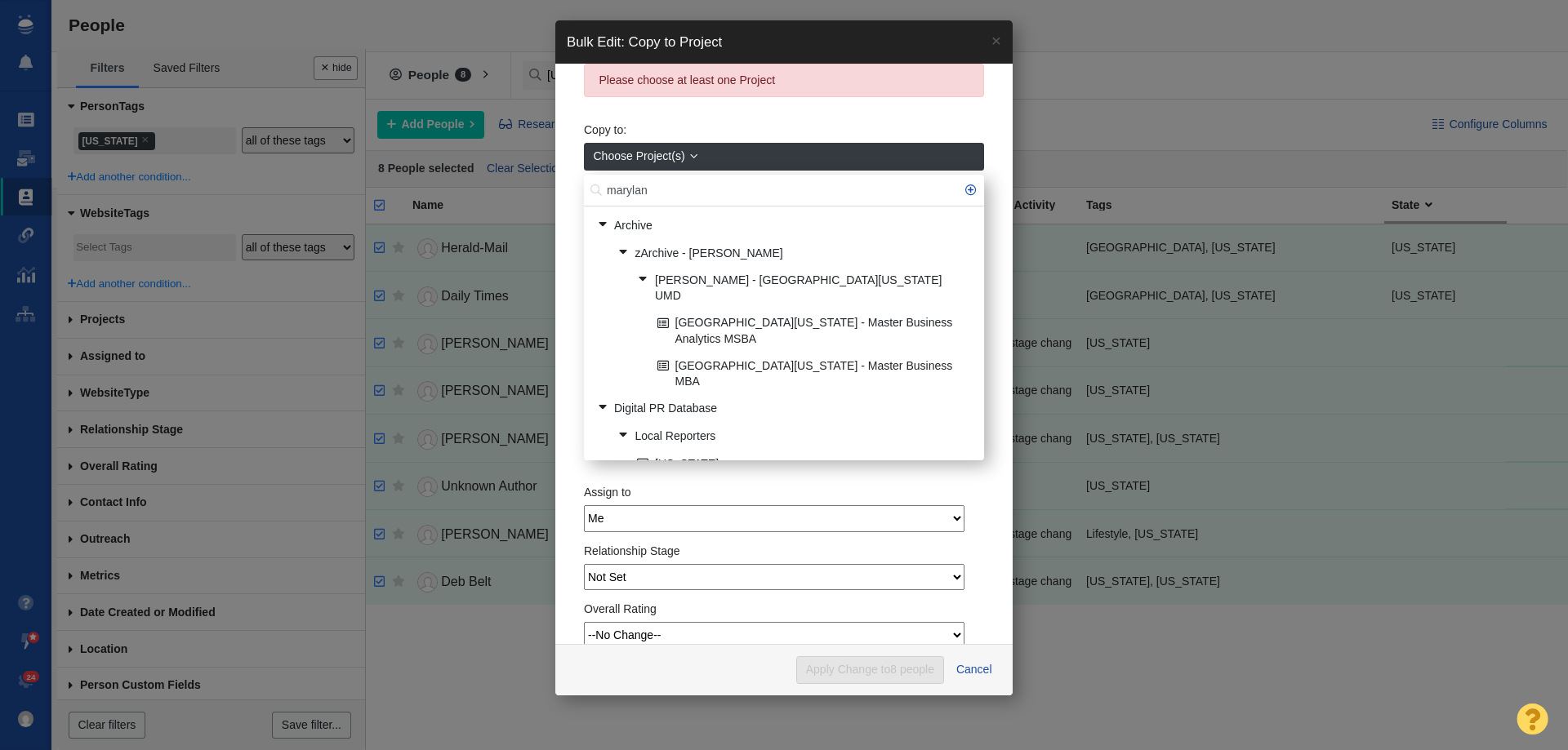
scroll to position [56, 0]
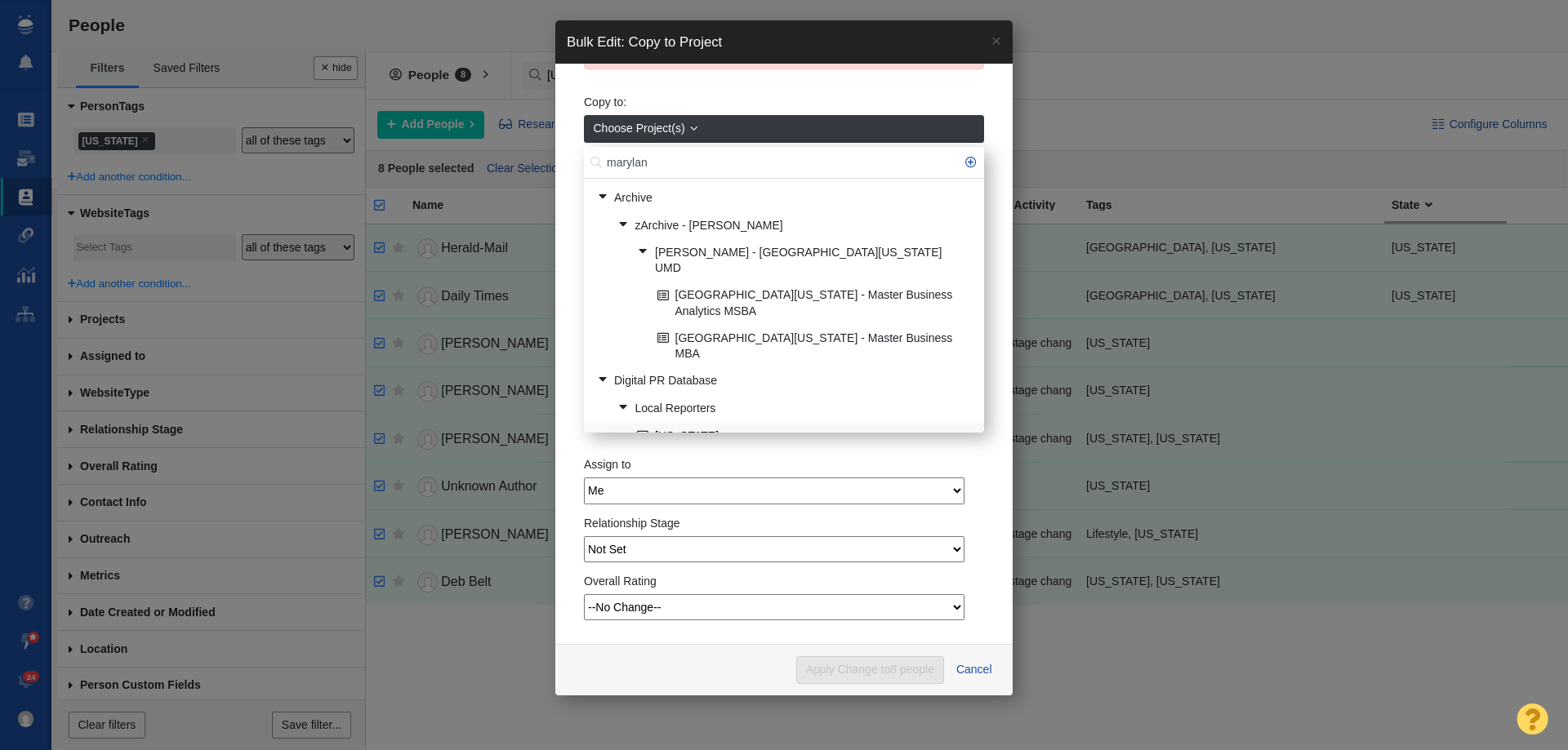
click at [707, 424] on link "[US_STATE]" at bounding box center [803, 436] width 342 height 25
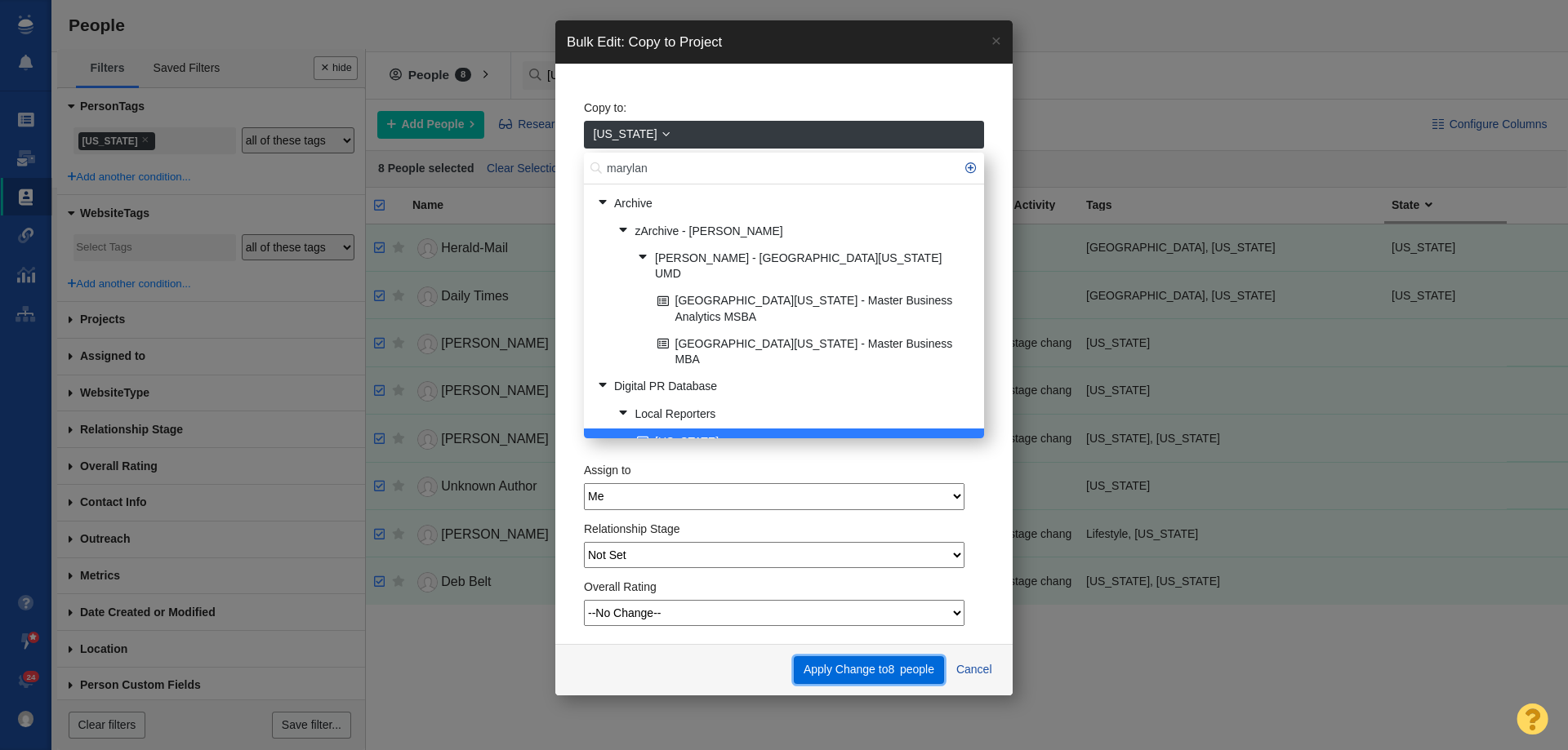
click at [864, 668] on button "Apply Change to 8 people" at bounding box center [868, 670] width 150 height 28
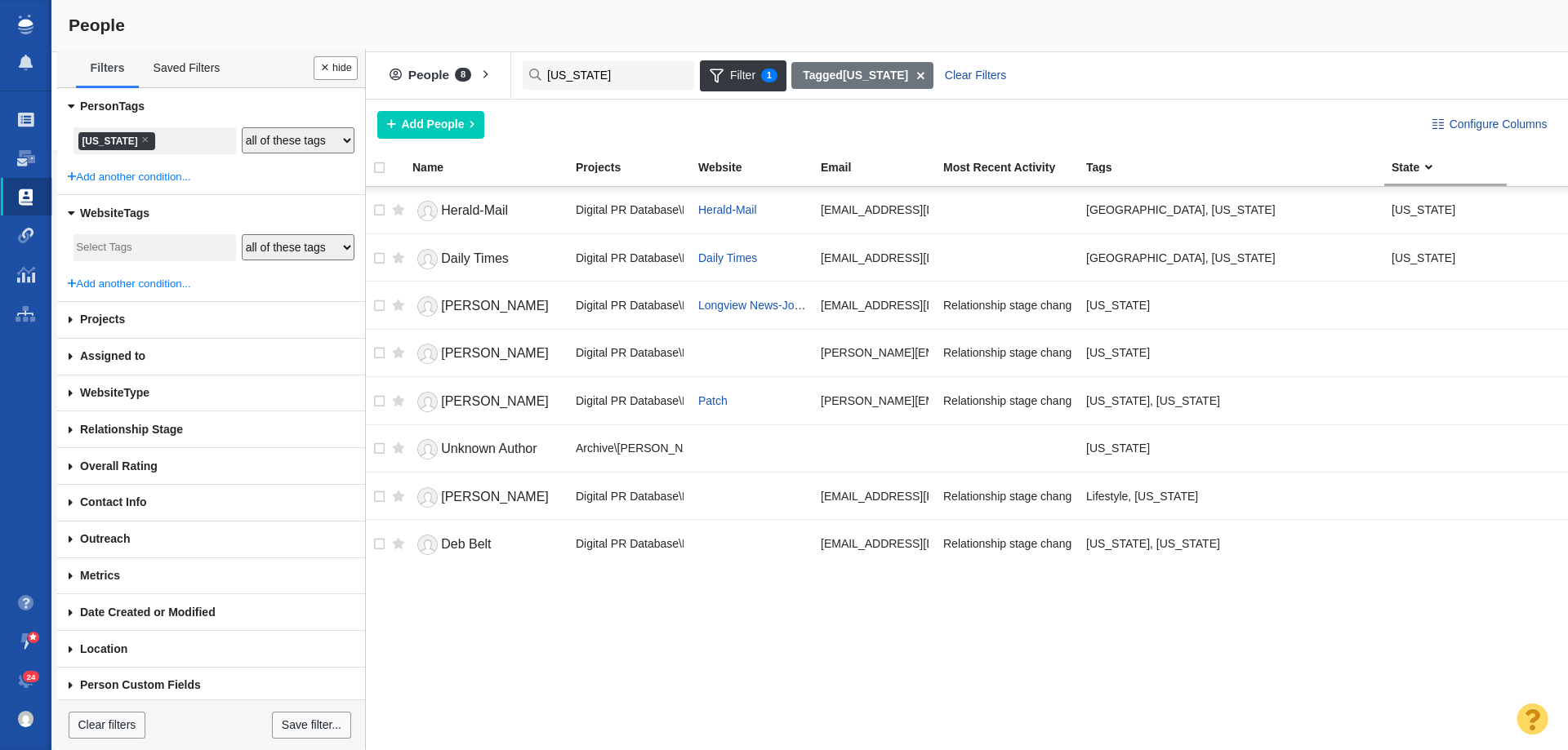
click at [128, 140] on li "× Maryland" at bounding box center [116, 142] width 77 height 18
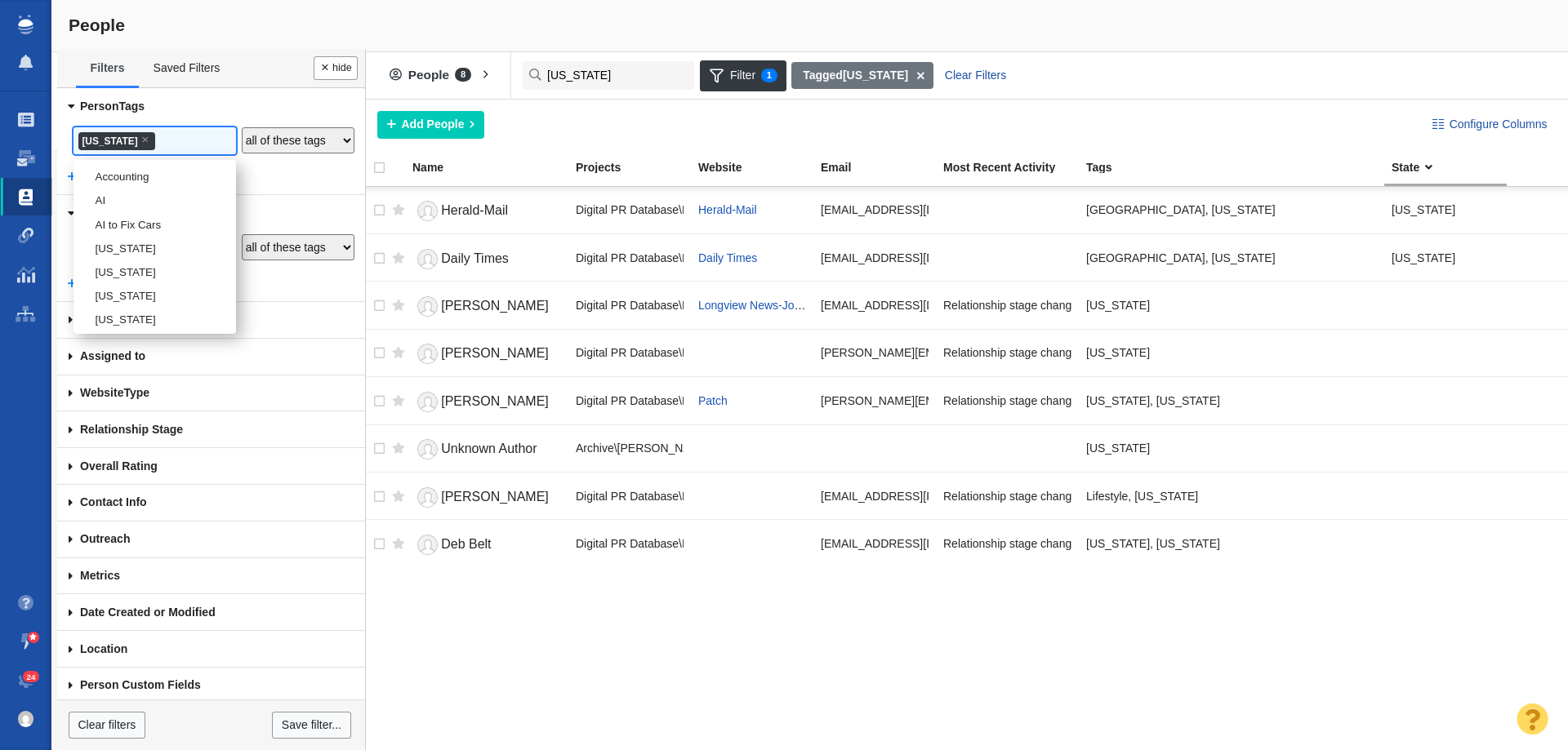
scroll to position [1579, 0]
click at [106, 279] on li "[US_STATE]" at bounding box center [155, 267] width 162 height 23
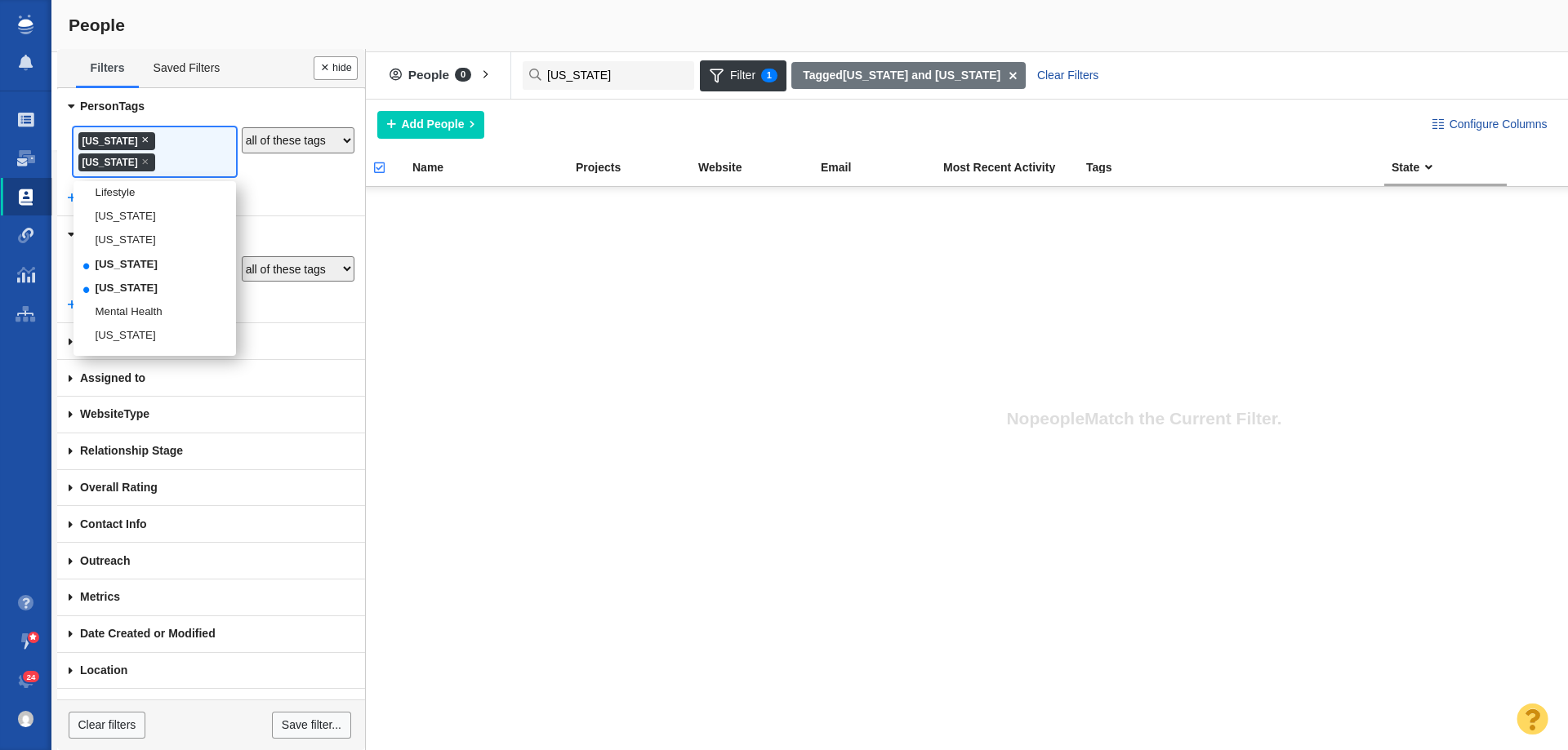
click at [143, 140] on span "×" at bounding box center [145, 140] width 7 height 13
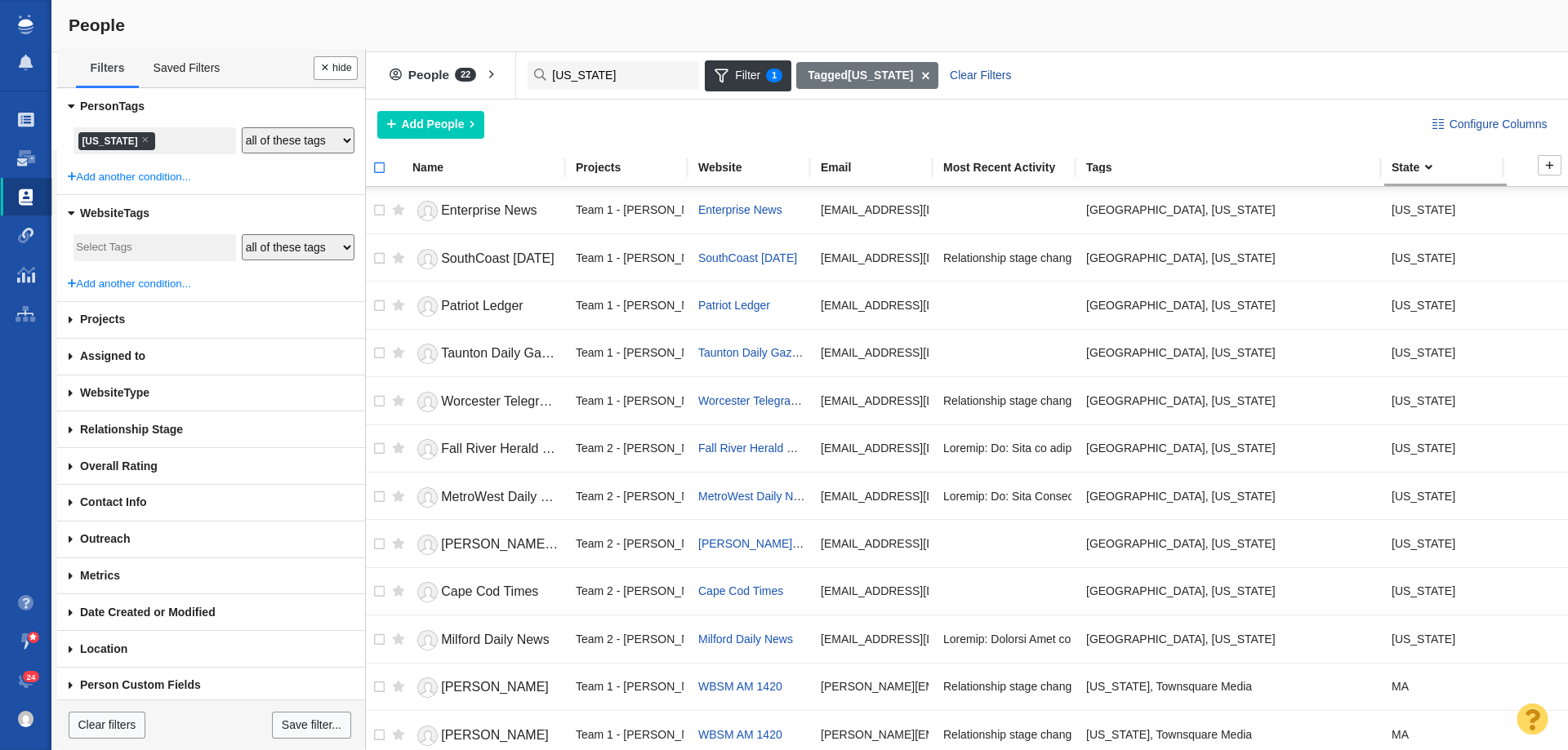
click at [378, 172] on input "checkbox" at bounding box center [371, 177] width 24 height 36
checkbox input "true"
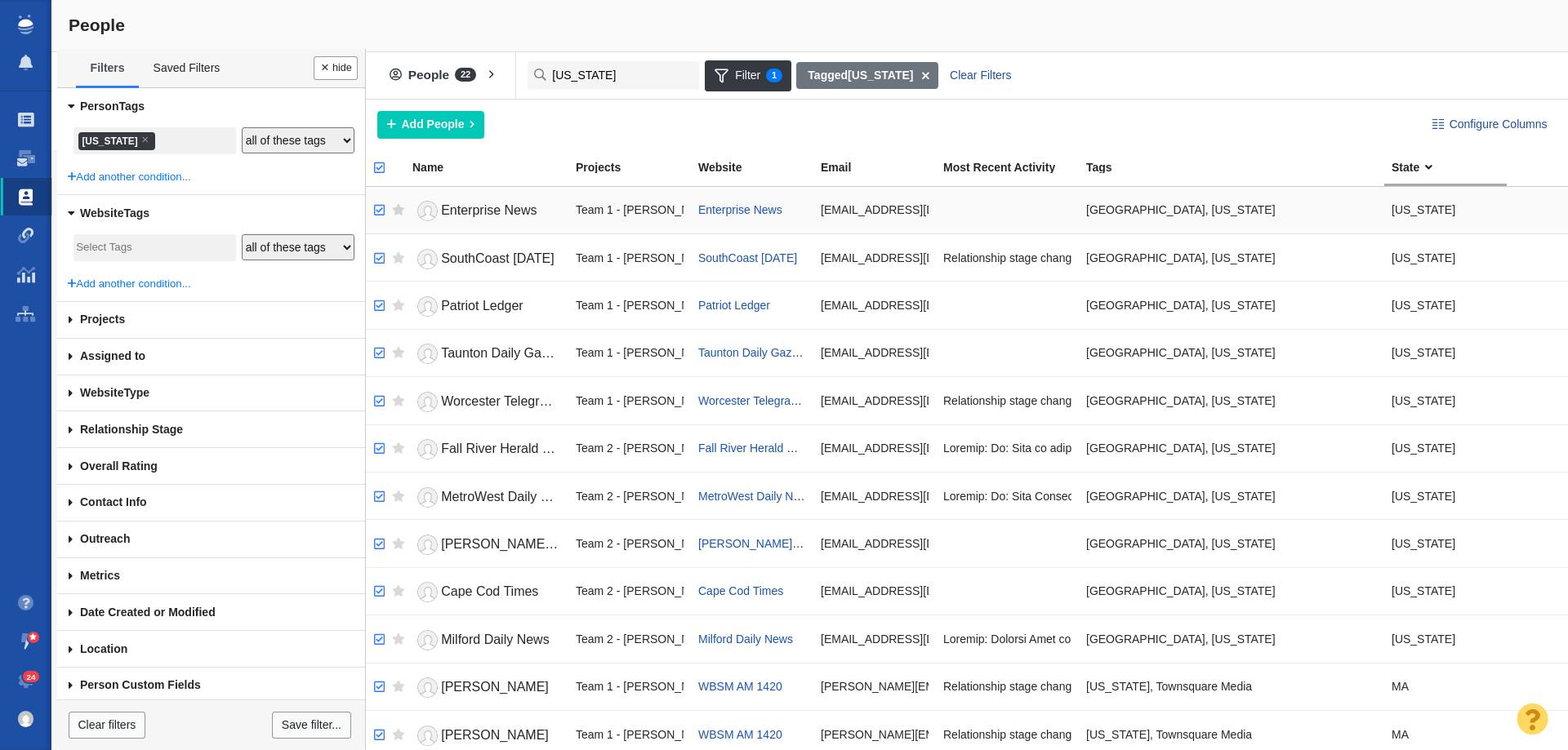
checkbox input "true"
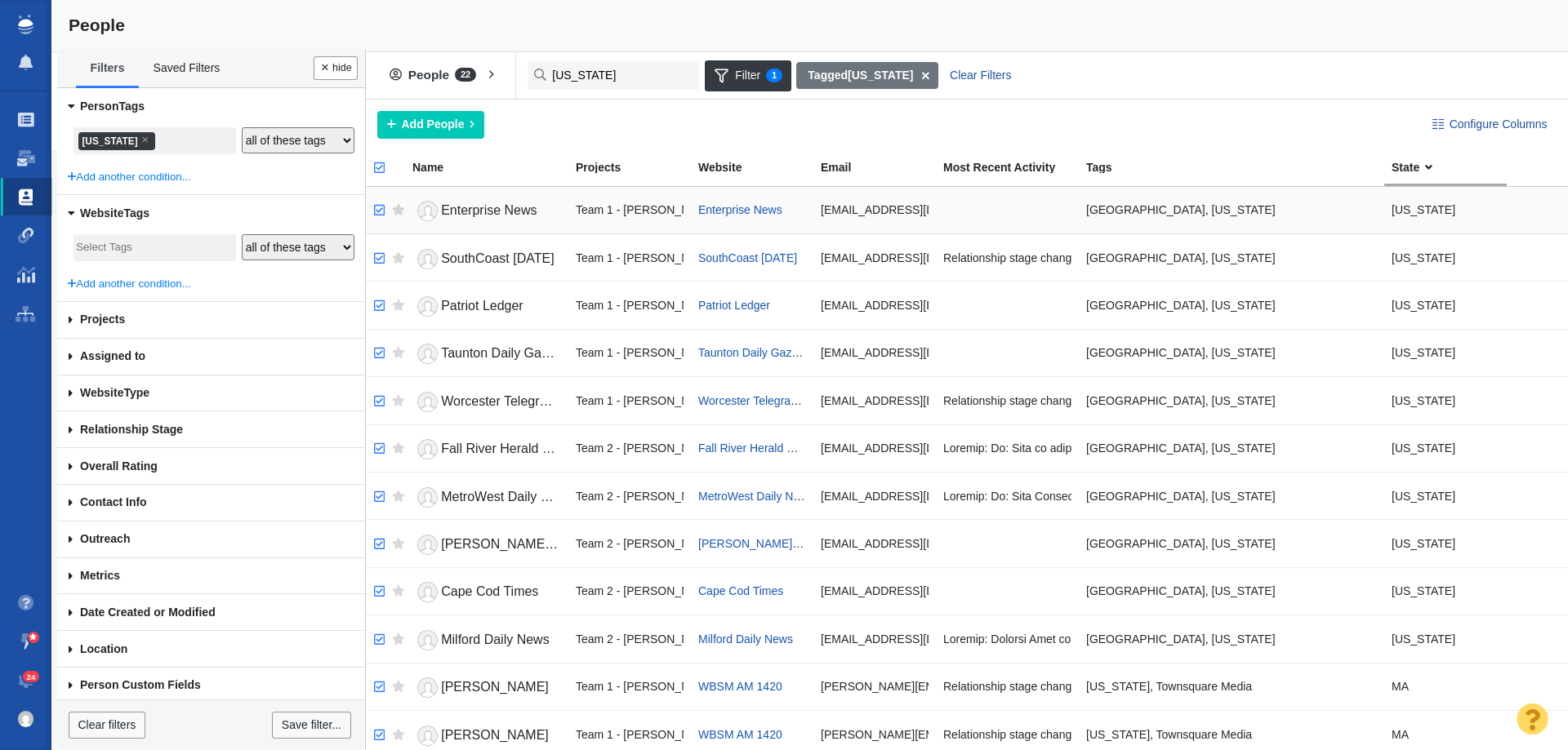
checkbox input "true"
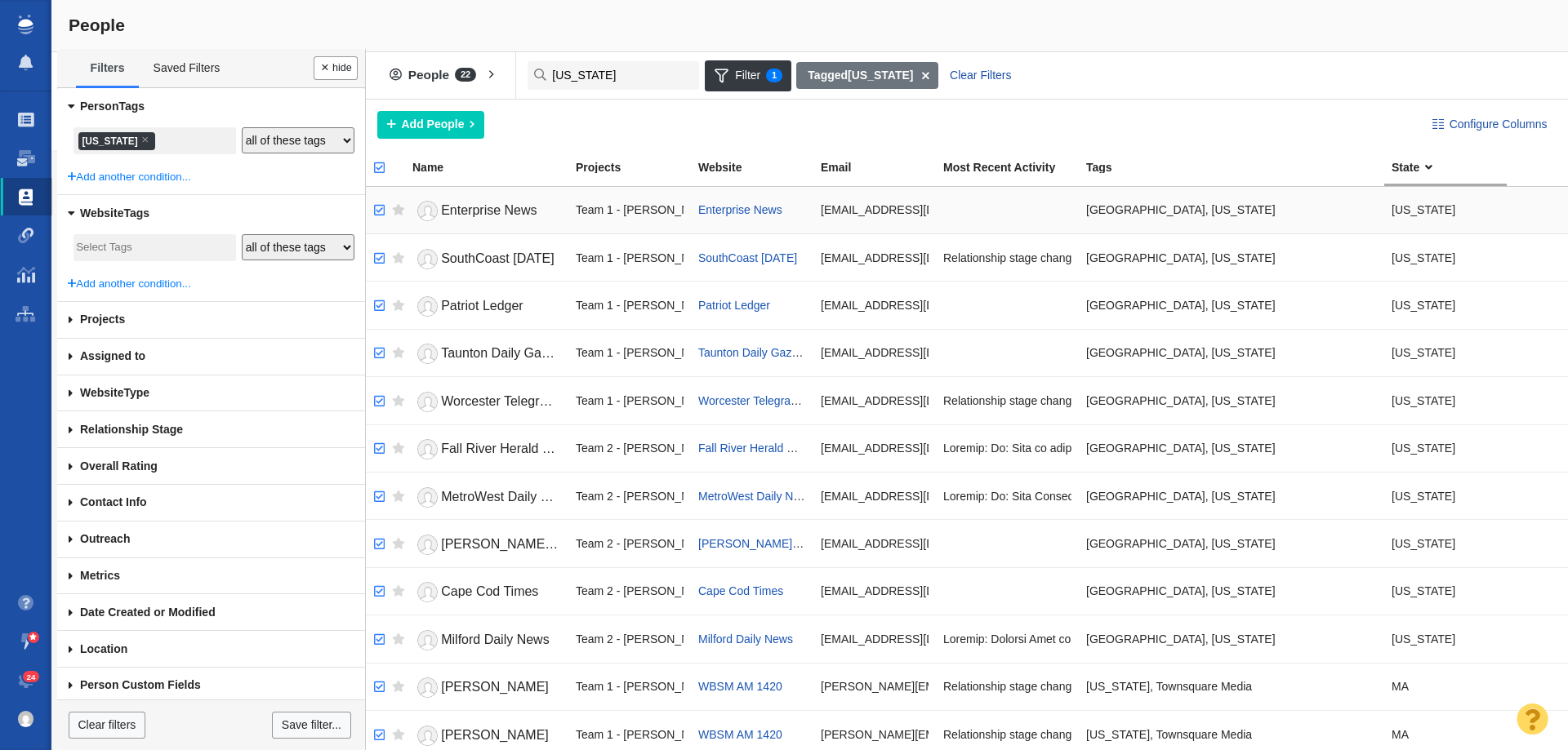
checkbox input "true"
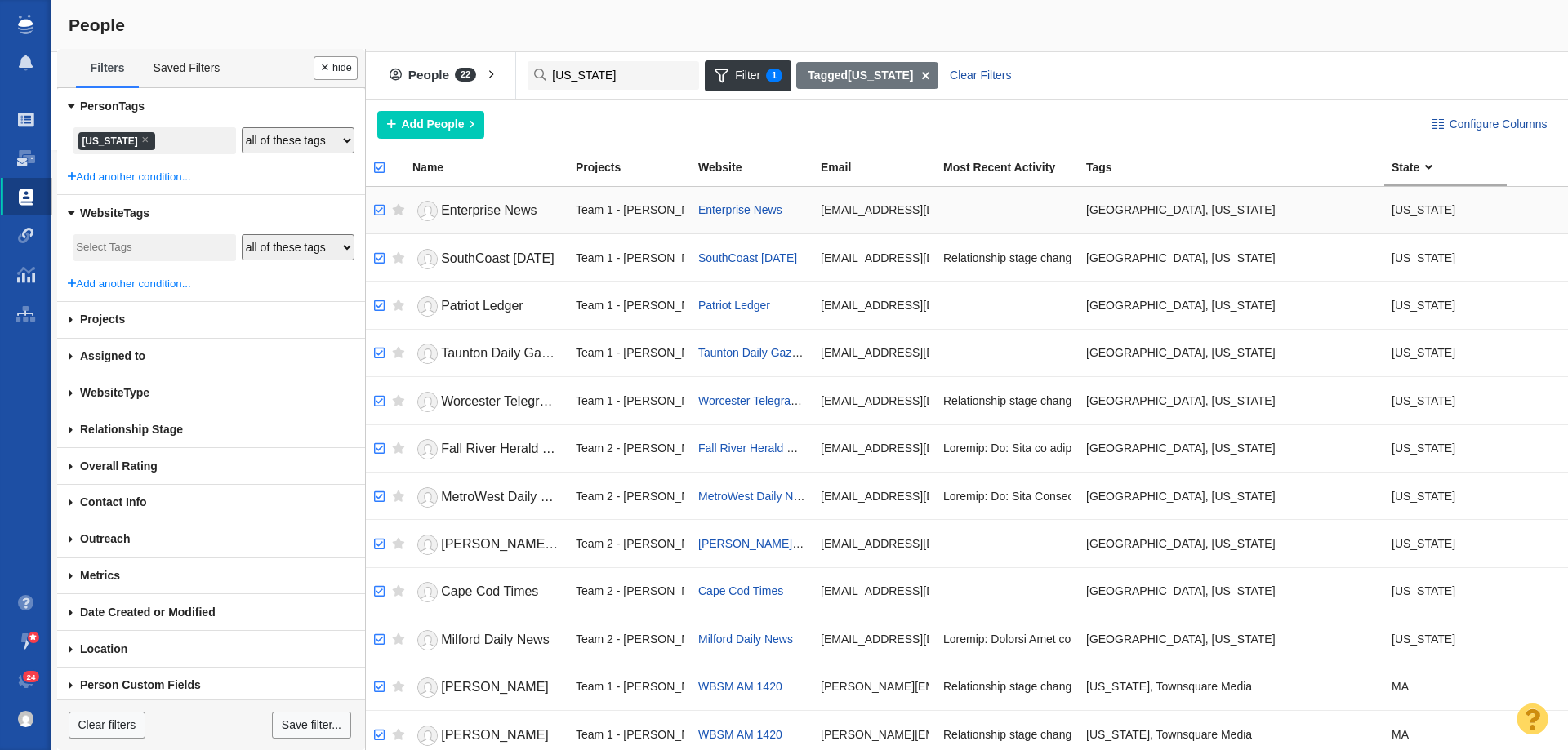
checkbox input "true"
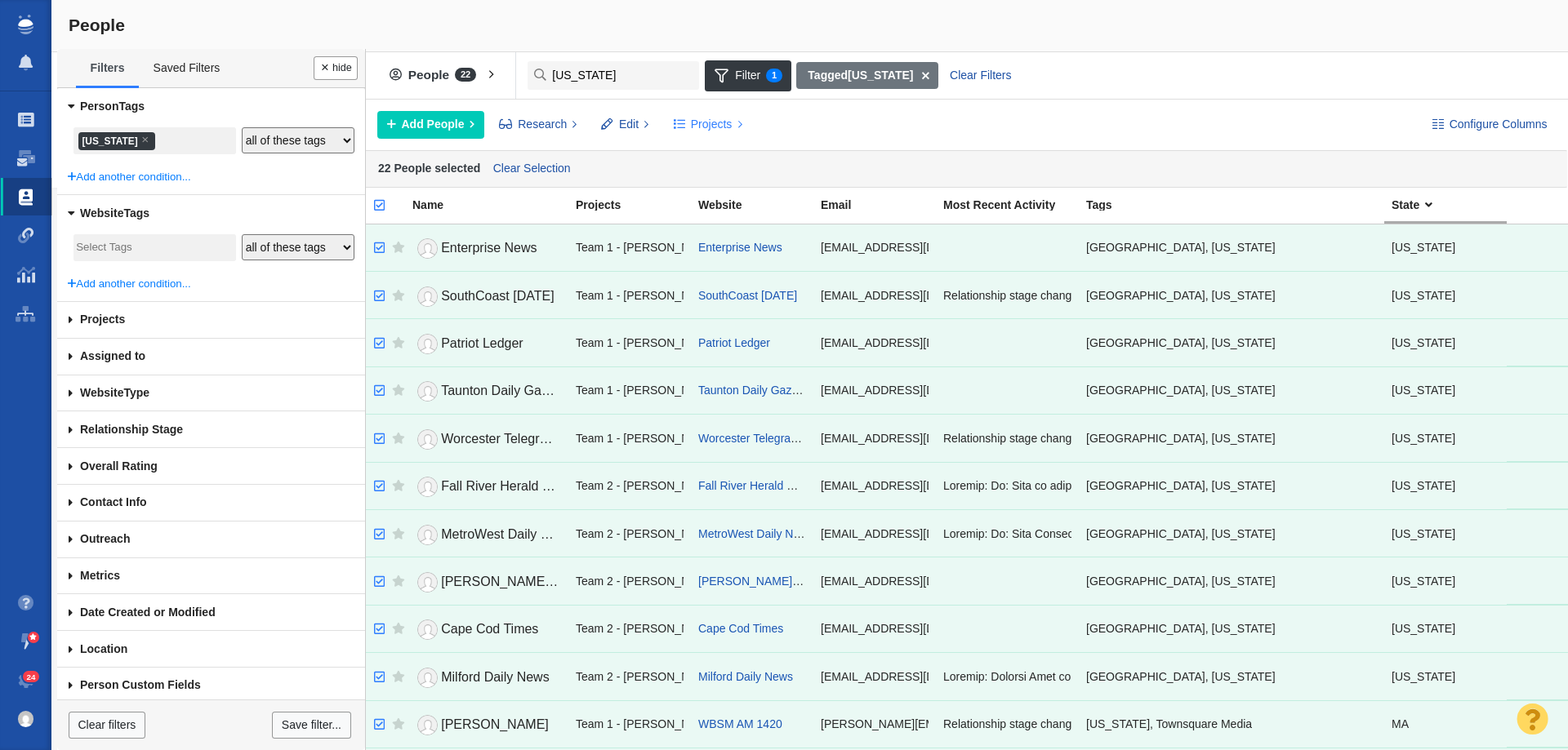
click at [704, 122] on span "Projects" at bounding box center [711, 124] width 41 height 17
click at [730, 162] on div "Copy to Project" at bounding box center [778, 161] width 229 height 25
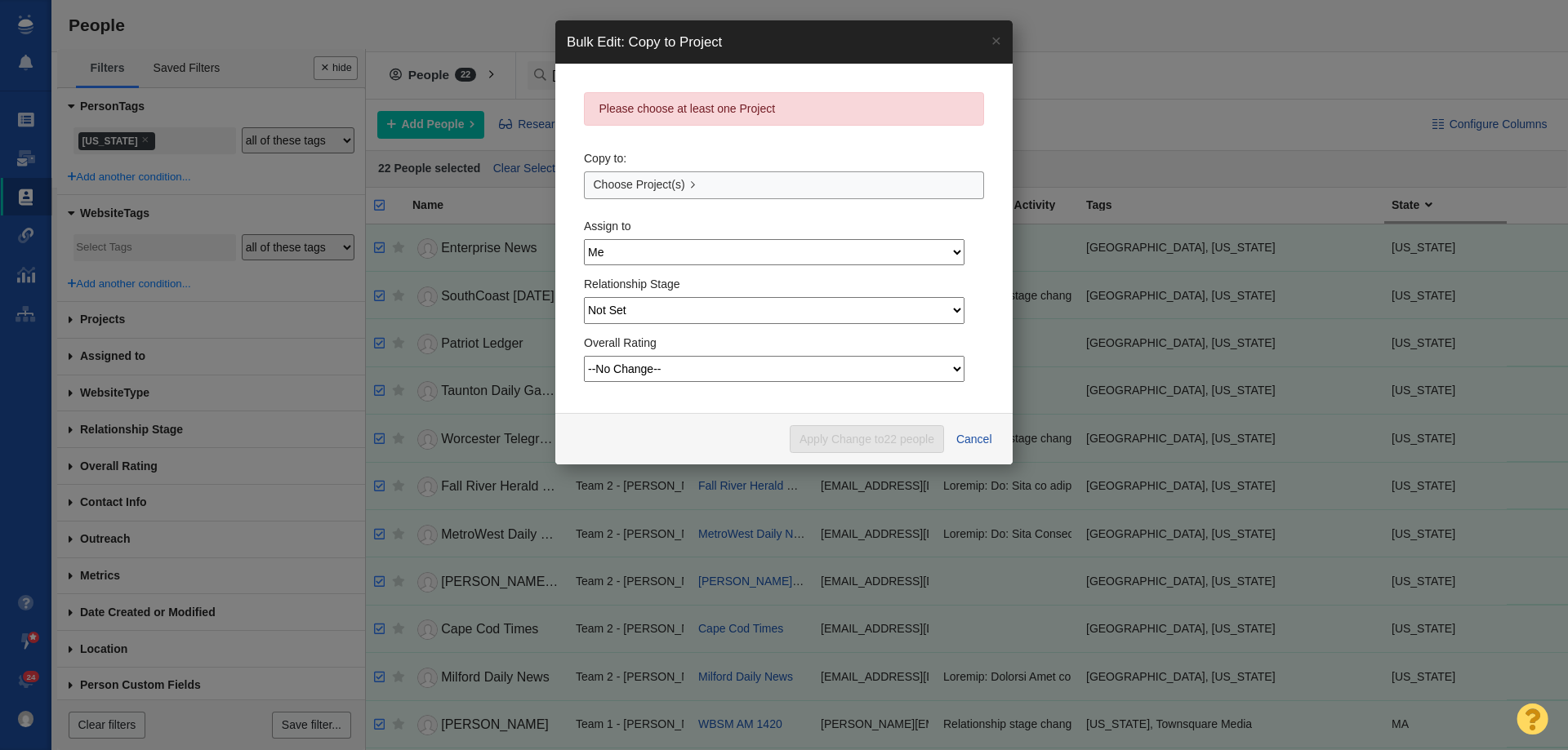
click at [692, 169] on div "Copy to: Choose Project(s)" at bounding box center [784, 171] width 400 height 56
click at [686, 181] on link "Choose Project(s)" at bounding box center [784, 185] width 400 height 28
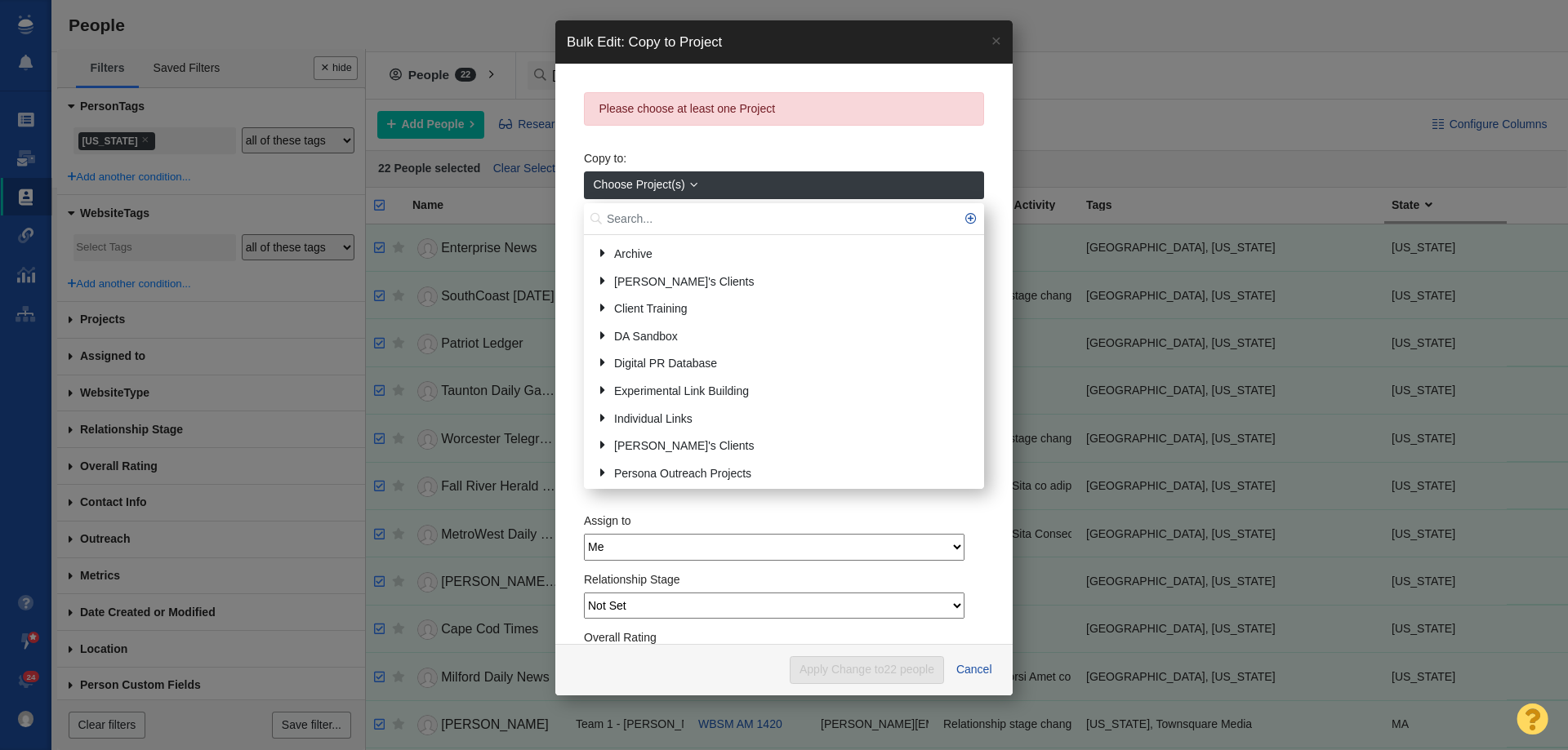
click at [668, 212] on input "text" at bounding box center [784, 219] width 400 height 32
type input "massa"
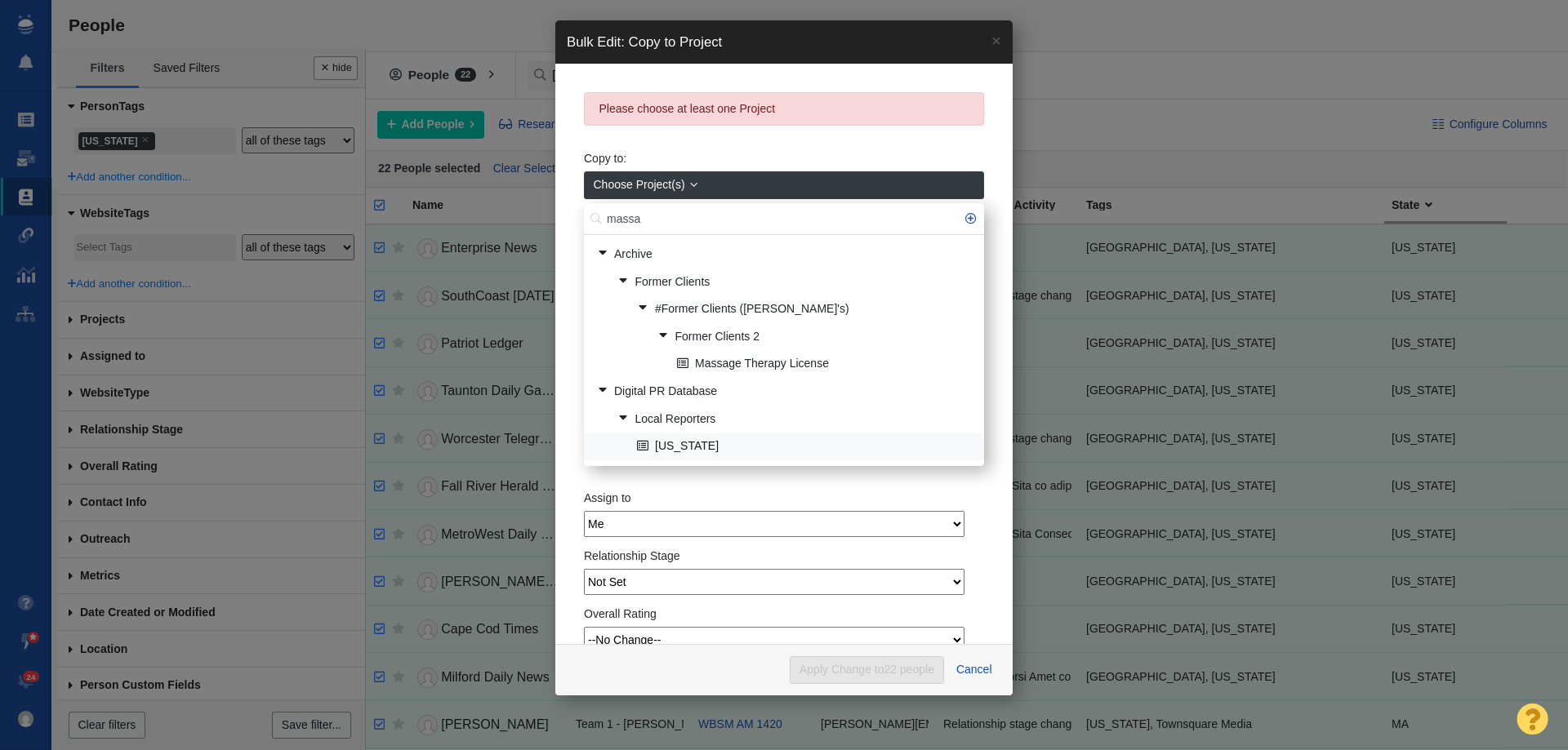
click at [694, 443] on link "[US_STATE]" at bounding box center [803, 447] width 342 height 25
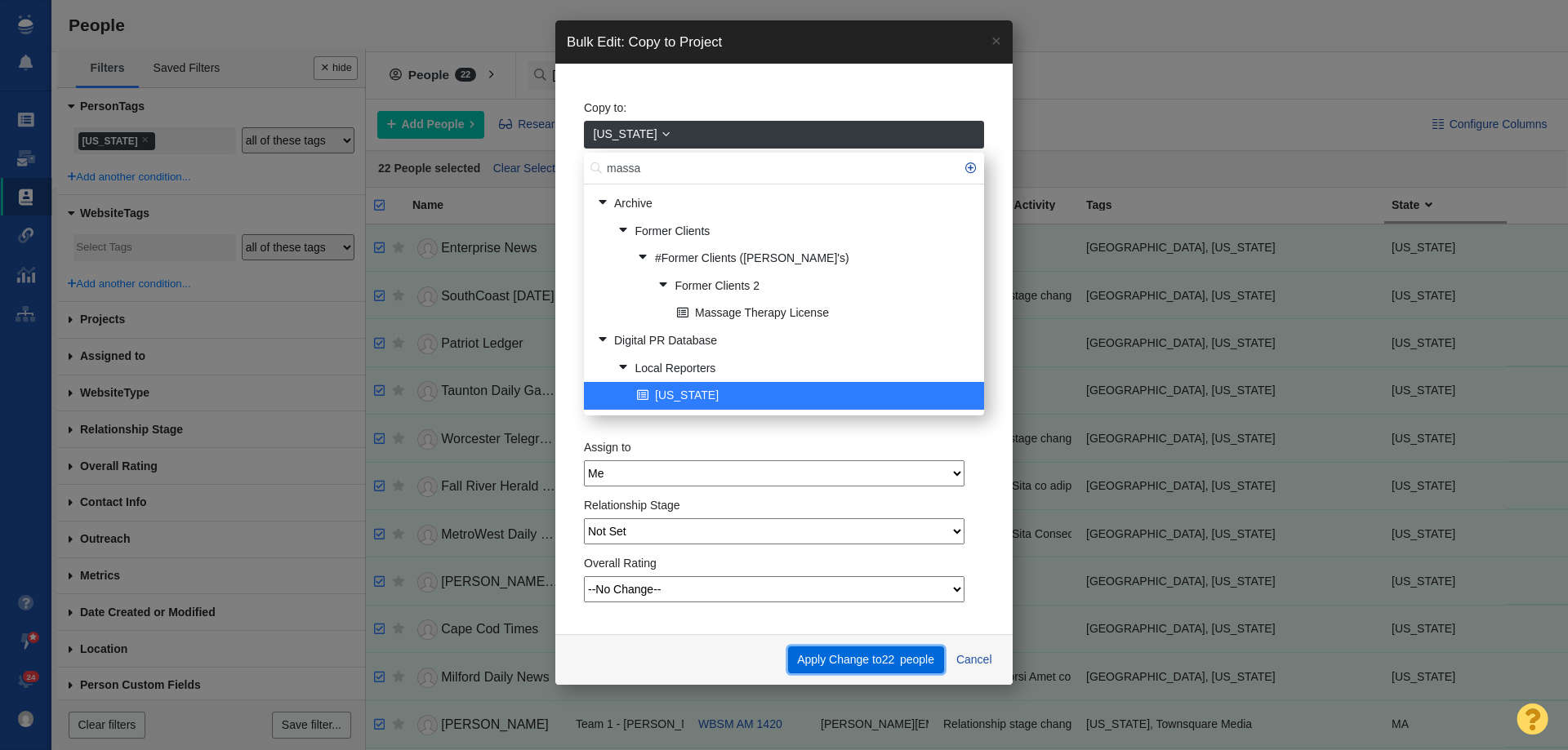
click at [870, 663] on button "Apply Change to 22 people" at bounding box center [866, 660] width 156 height 28
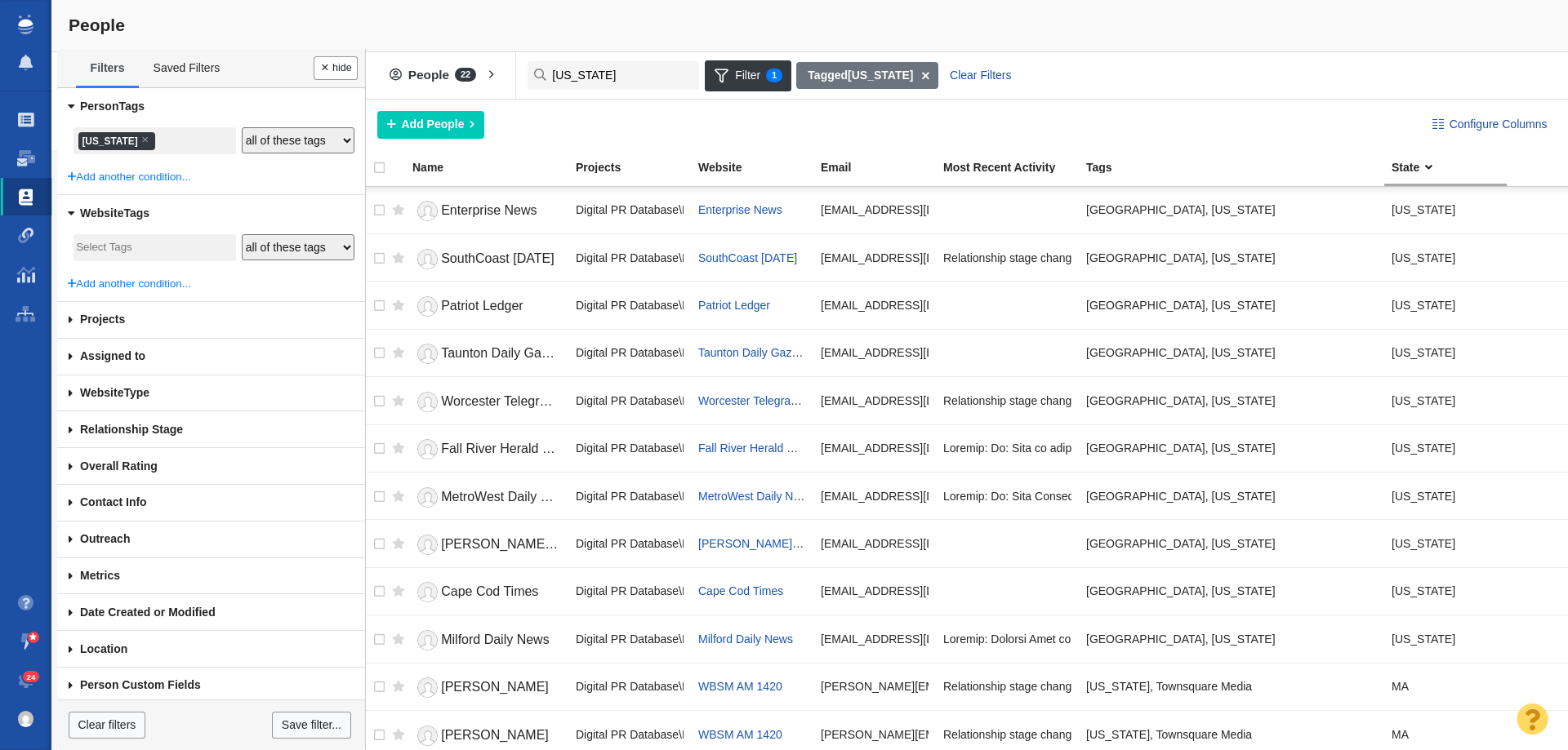
click at [127, 140] on li "× Massachusetts" at bounding box center [116, 142] width 77 height 18
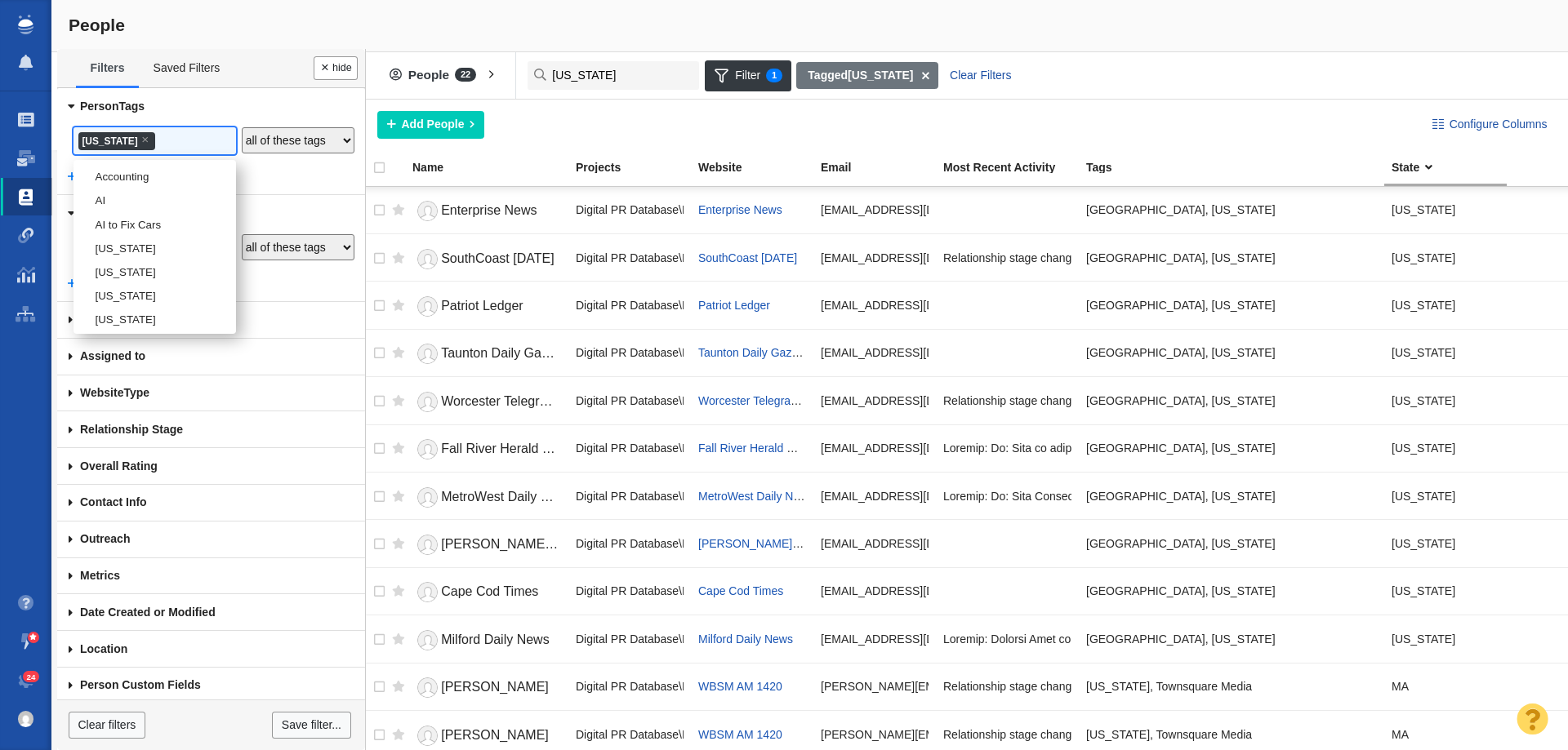
scroll to position [1555, 0]
click at [127, 140] on li "× Massachusetts" at bounding box center [116, 142] width 77 height 18
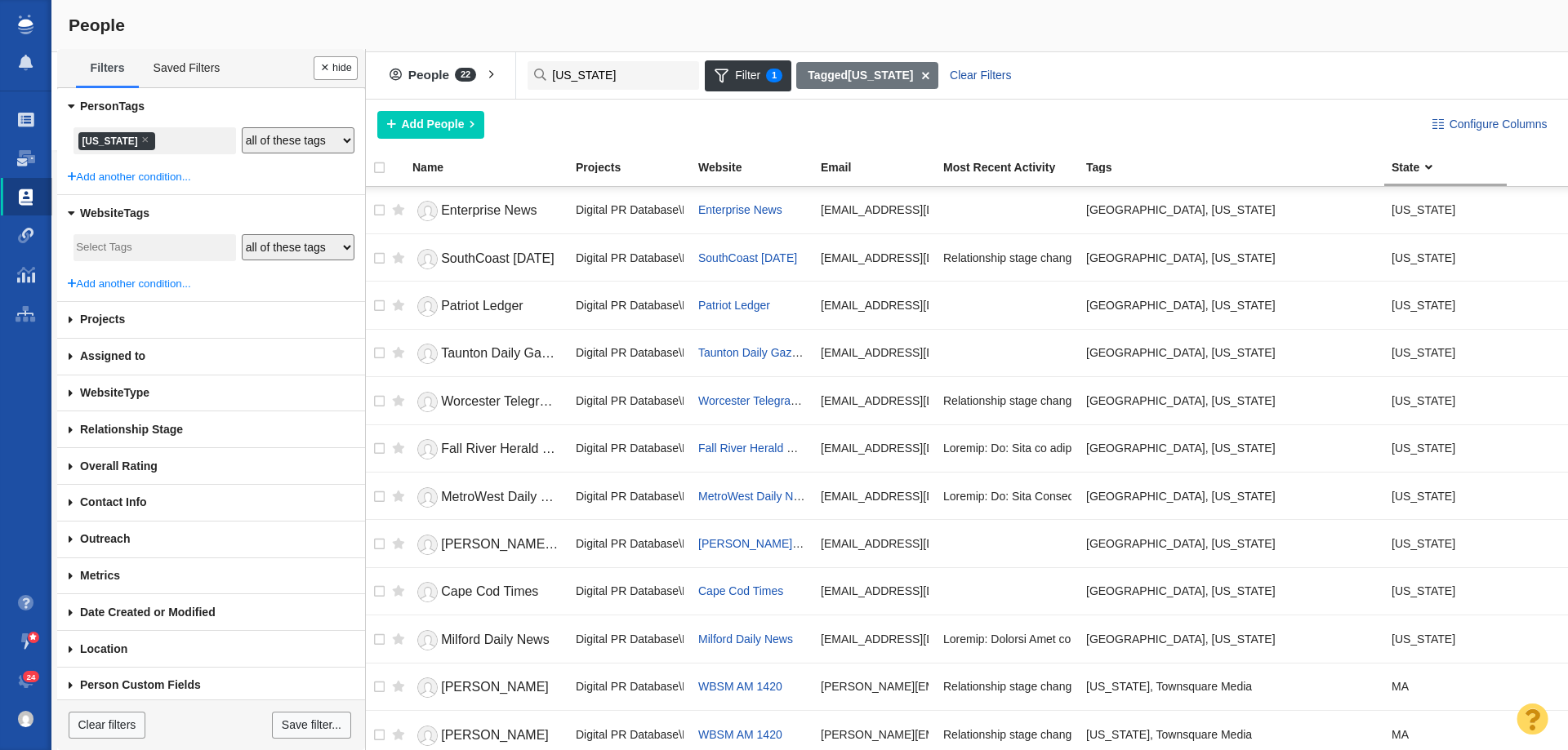
click at [127, 140] on li "× Massachusetts" at bounding box center [116, 142] width 77 height 18
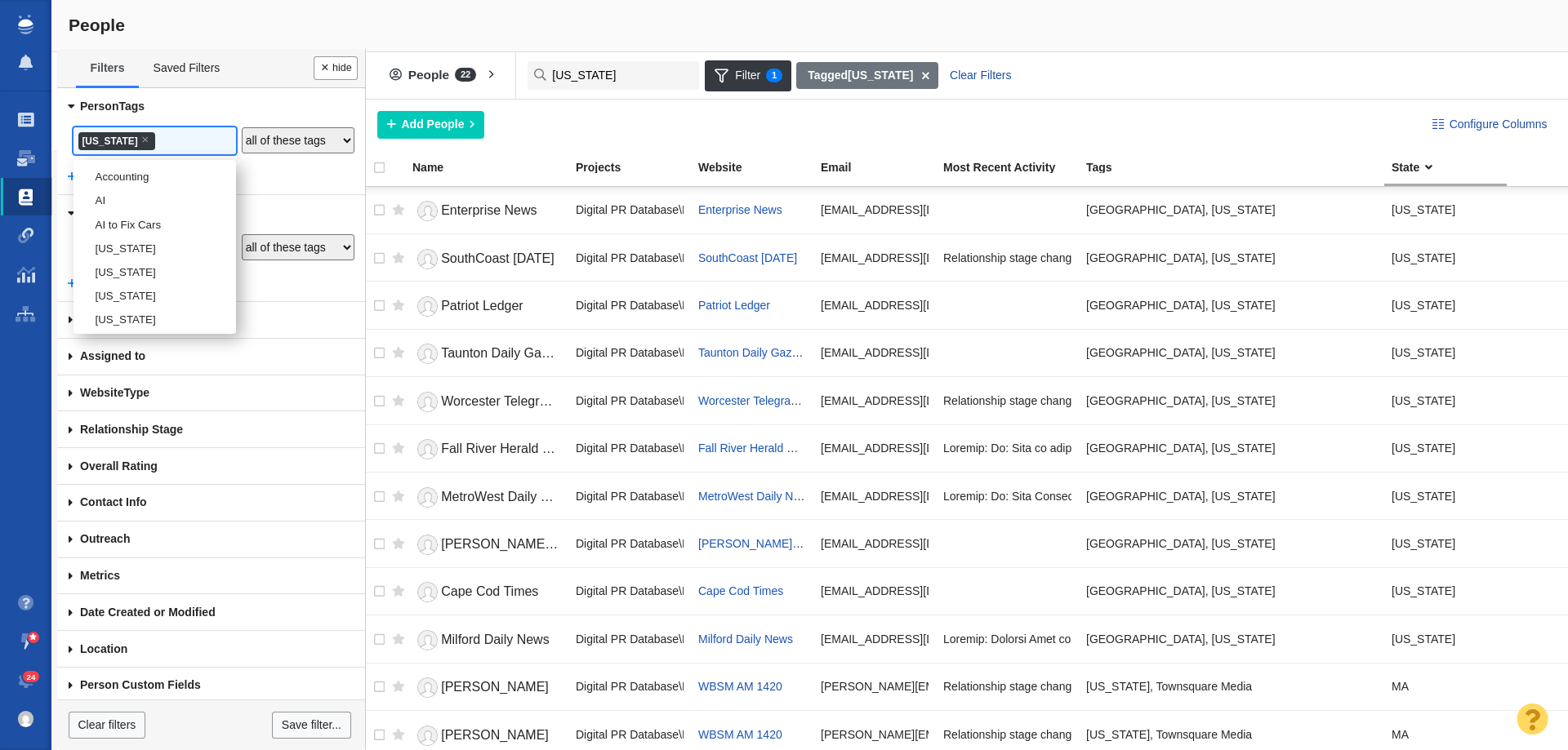
scroll to position [1674, 0]
click at [122, 231] on li "[US_STATE]" at bounding box center [155, 219] width 162 height 23
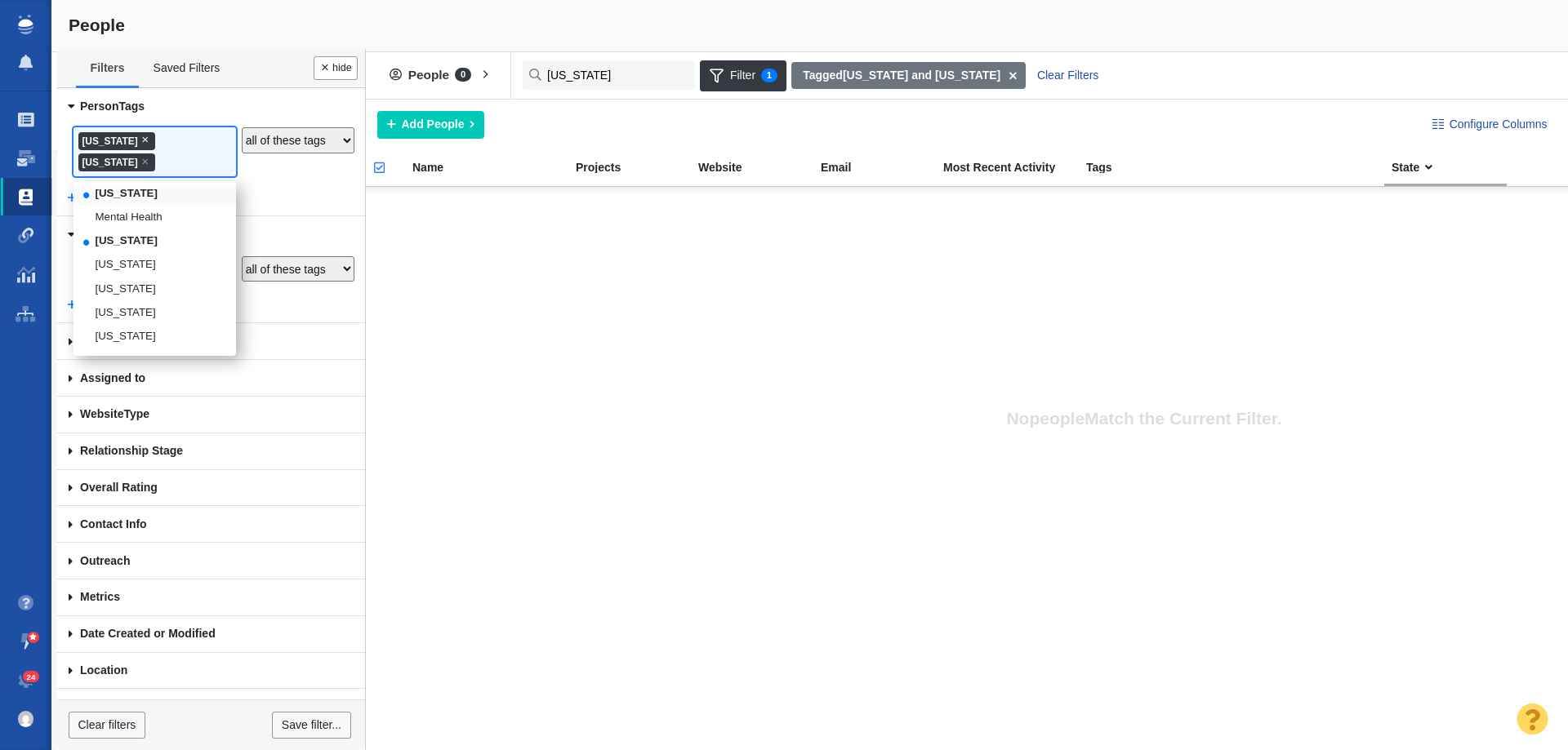
click at [149, 138] on span "×" at bounding box center [145, 140] width 7 height 13
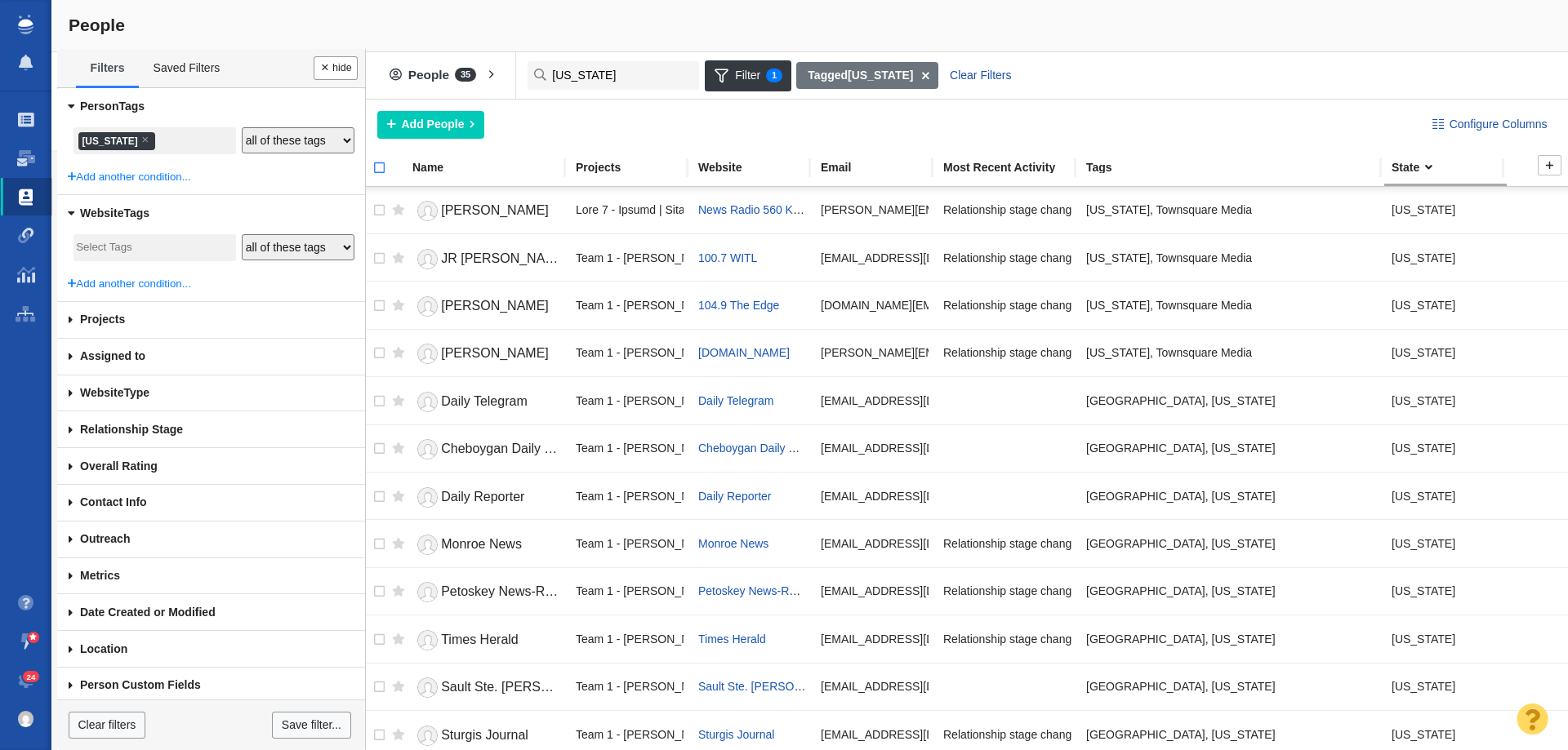
click at [381, 168] on input "checkbox" at bounding box center [371, 177] width 24 height 36
checkbox input "true"
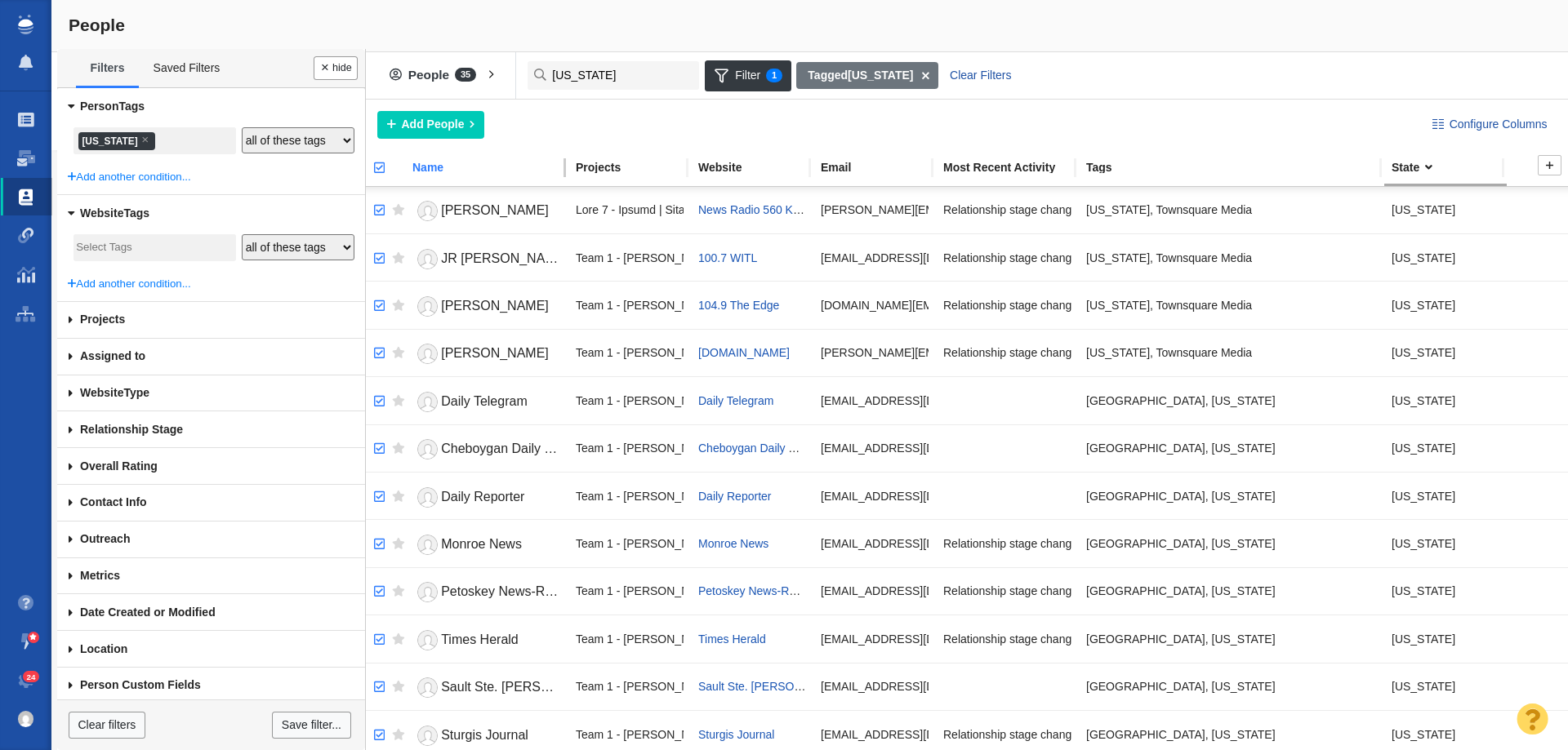
checkbox input "true"
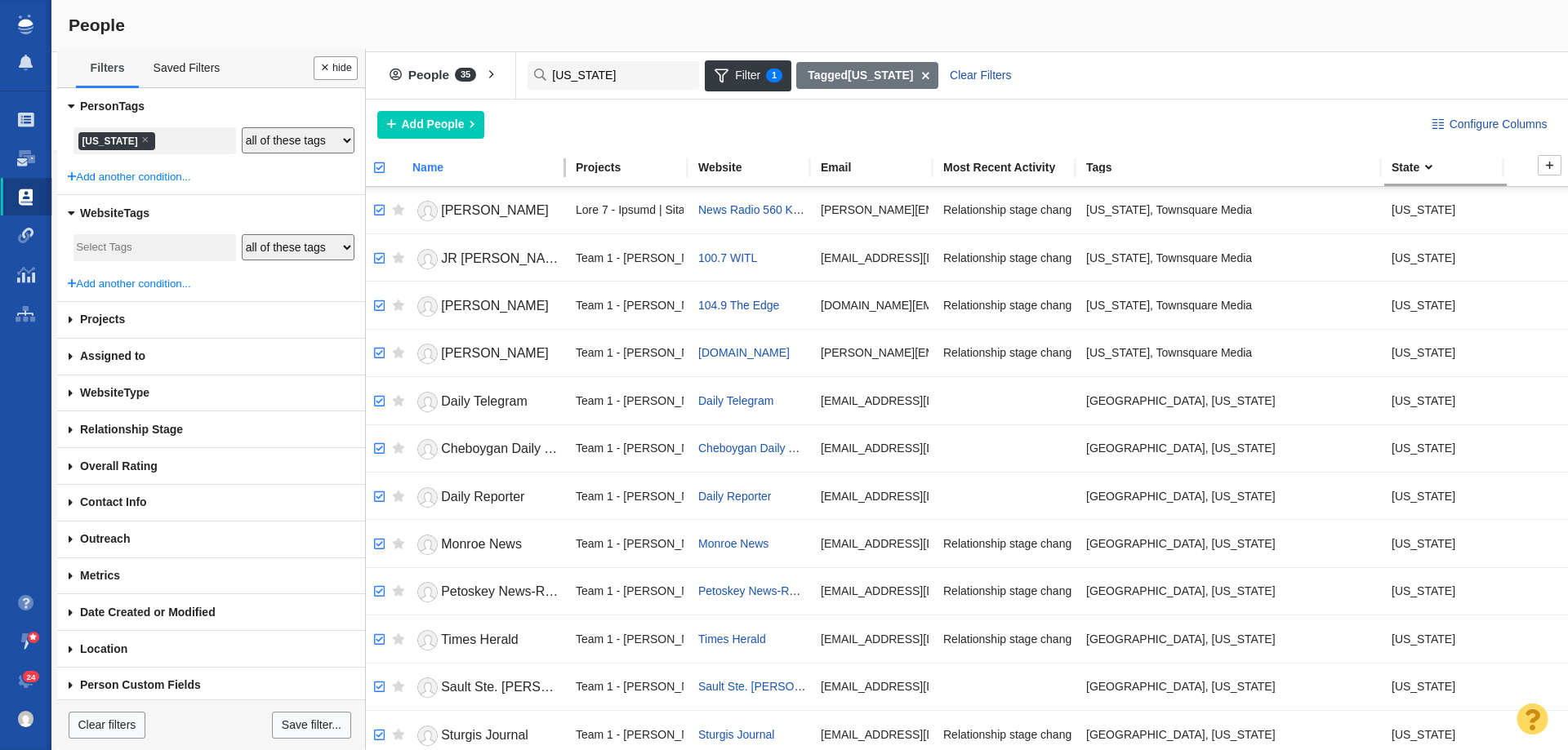
checkbox input "true"
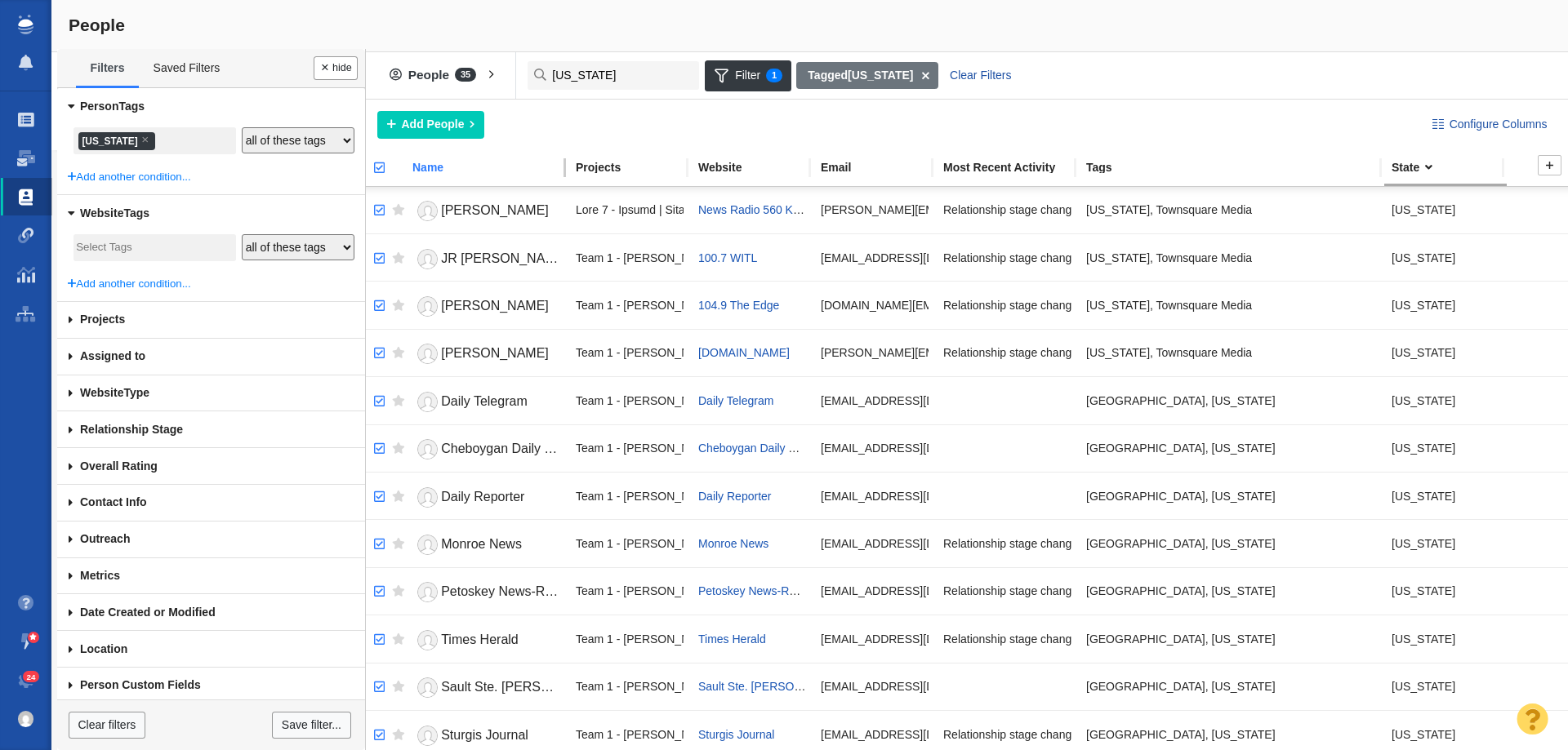
checkbox input "true"
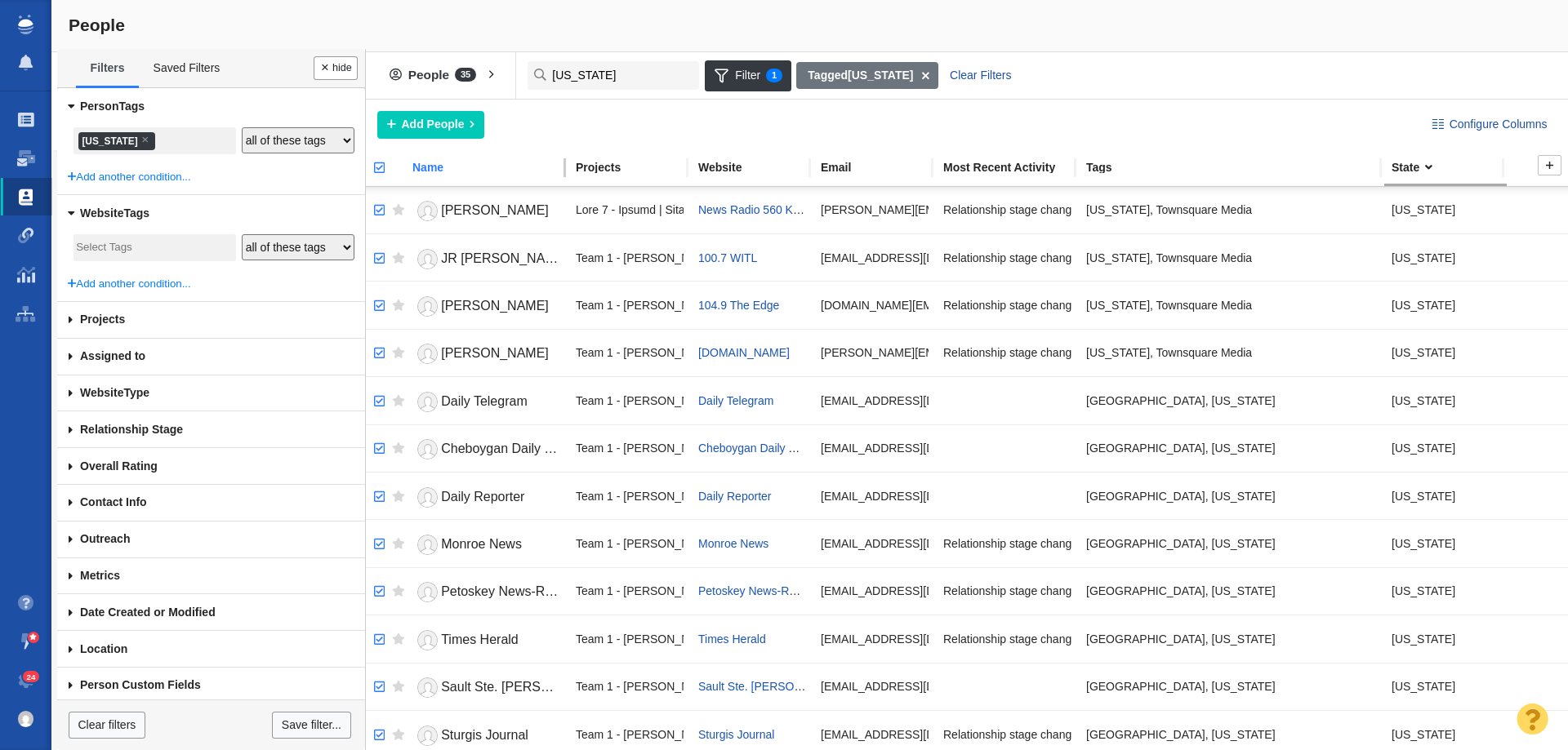
checkbox input "true"
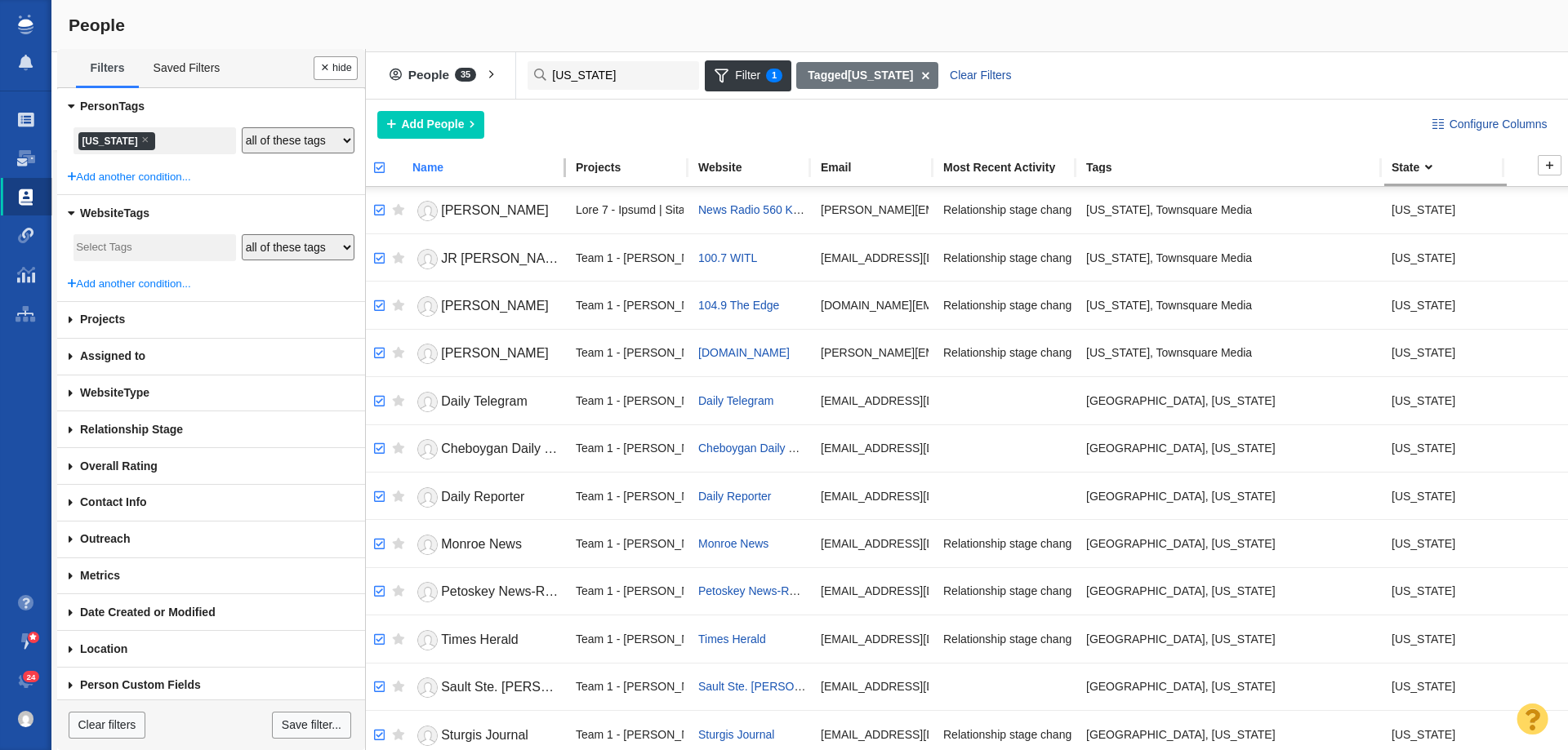
checkbox input "true"
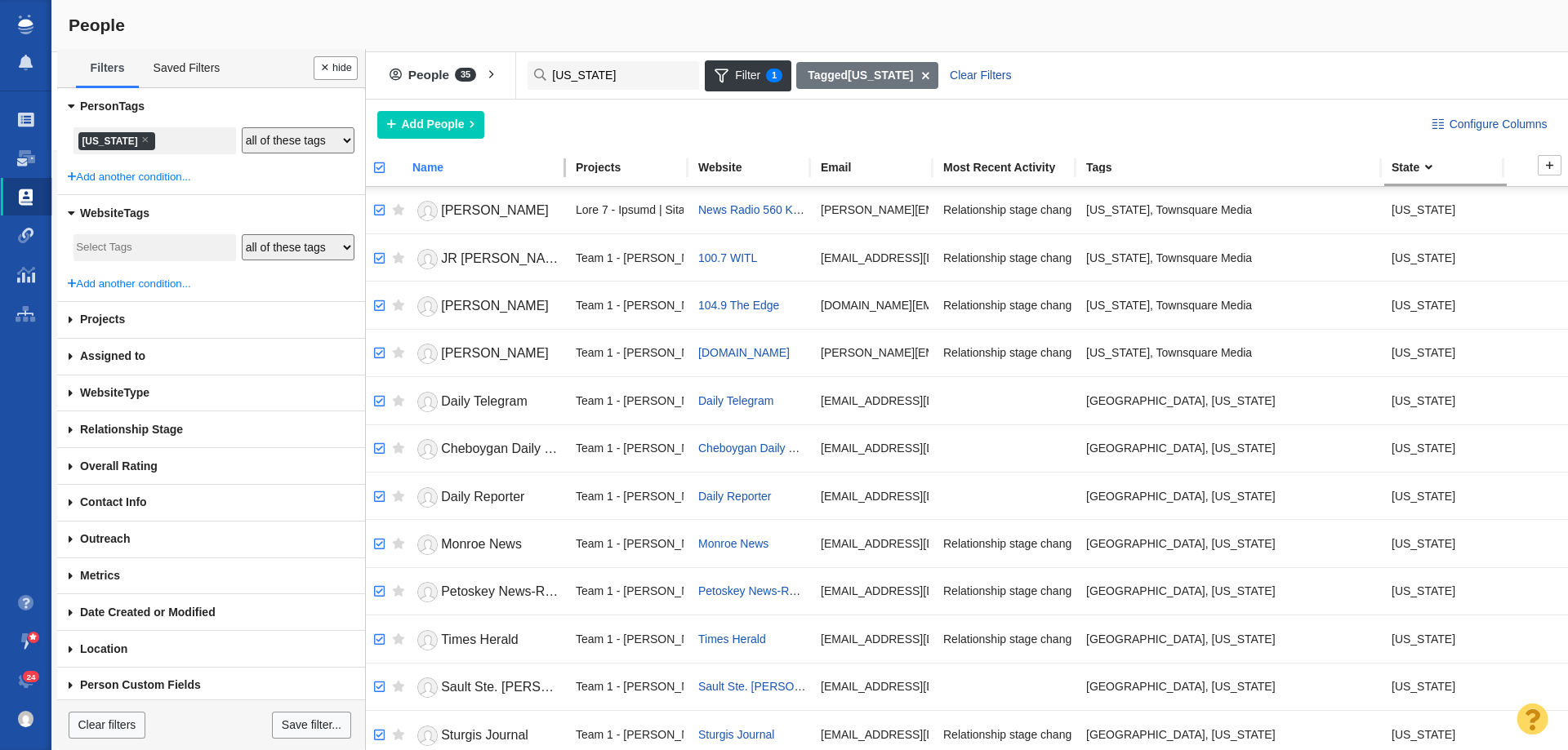
checkbox input "true"
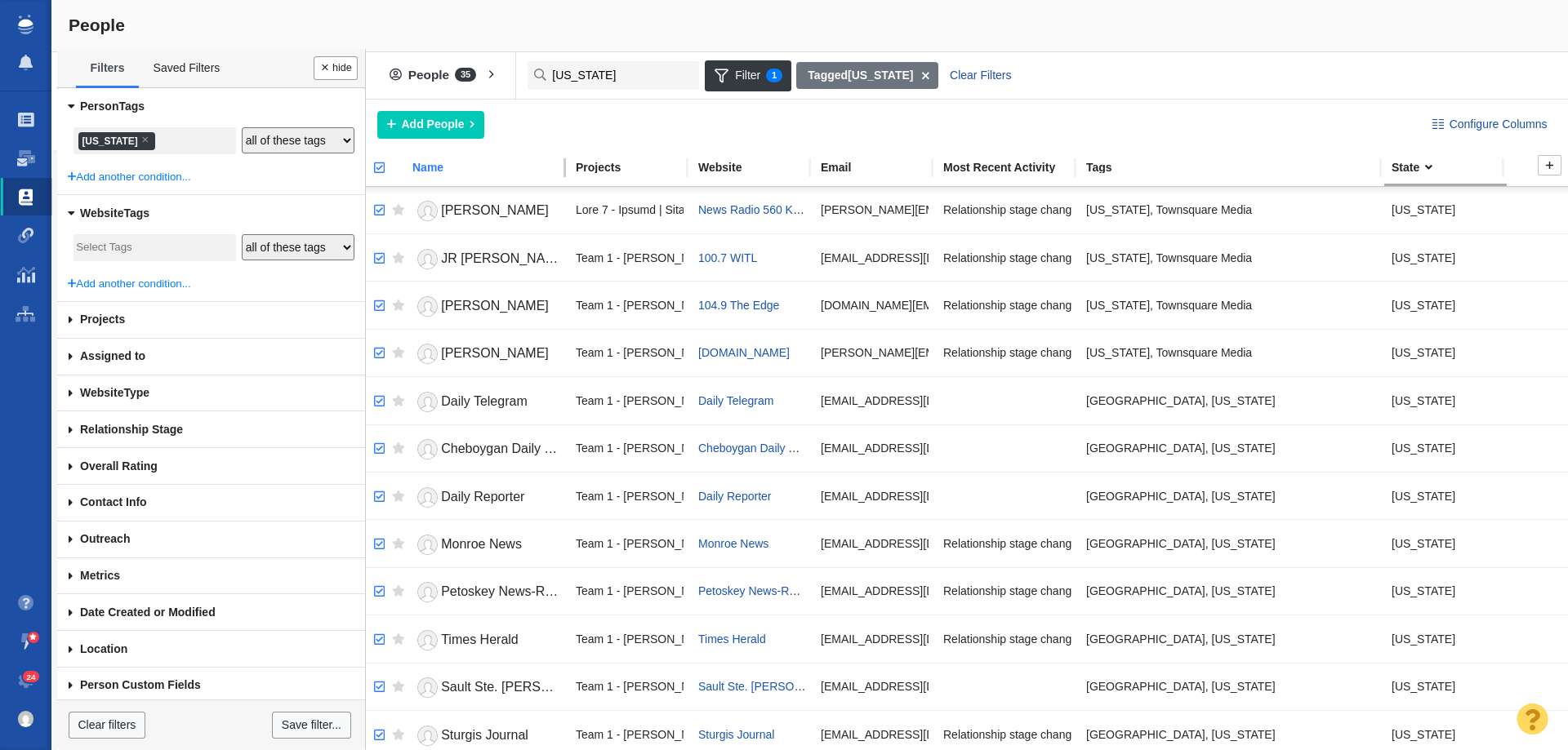
checkbox input "true"
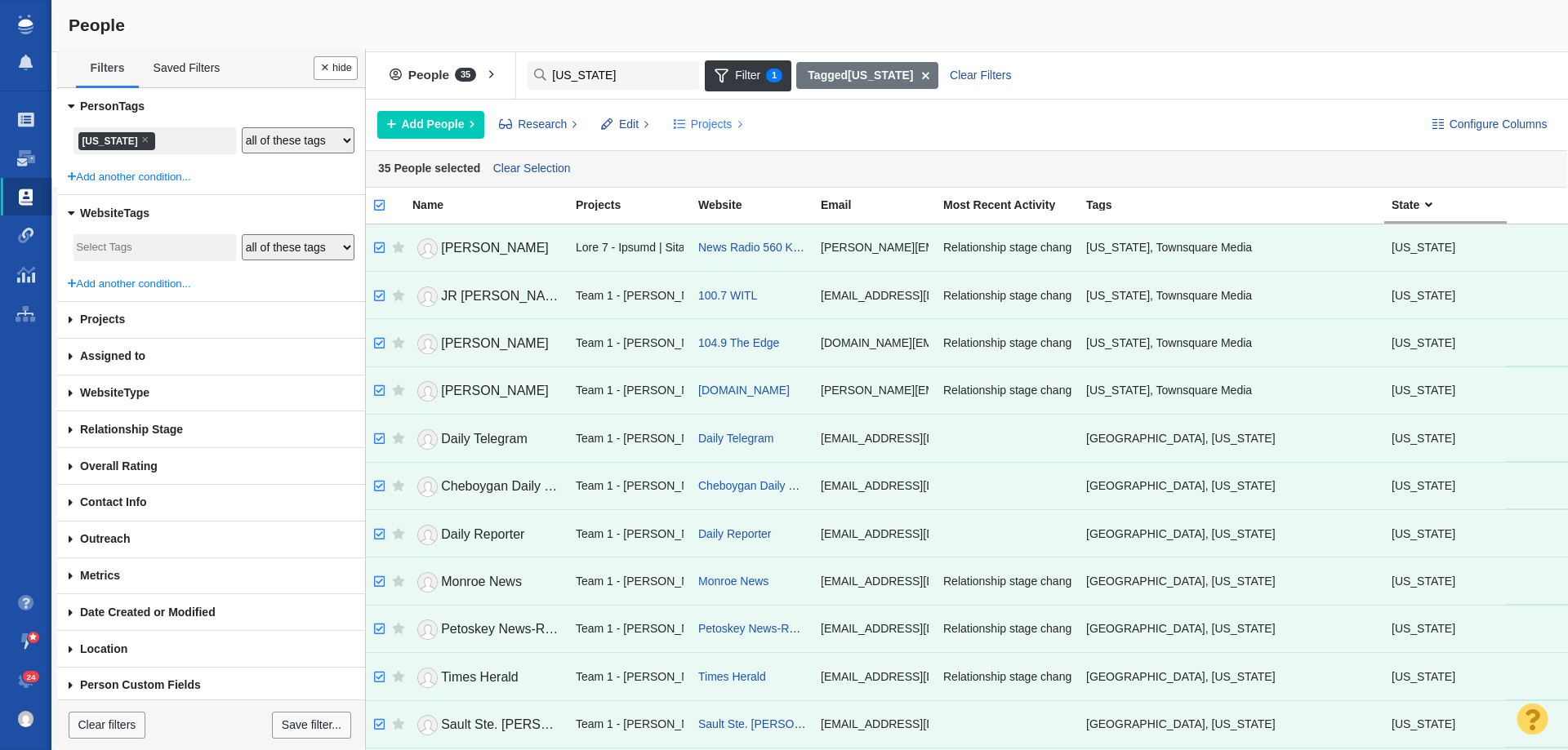
click at [711, 126] on span "Projects" at bounding box center [711, 124] width 41 height 17
click at [821, 148] on ol "Copy to Project" at bounding box center [778, 161] width 229 height 37
click at [821, 153] on div "Copy to Project" at bounding box center [778, 161] width 229 height 25
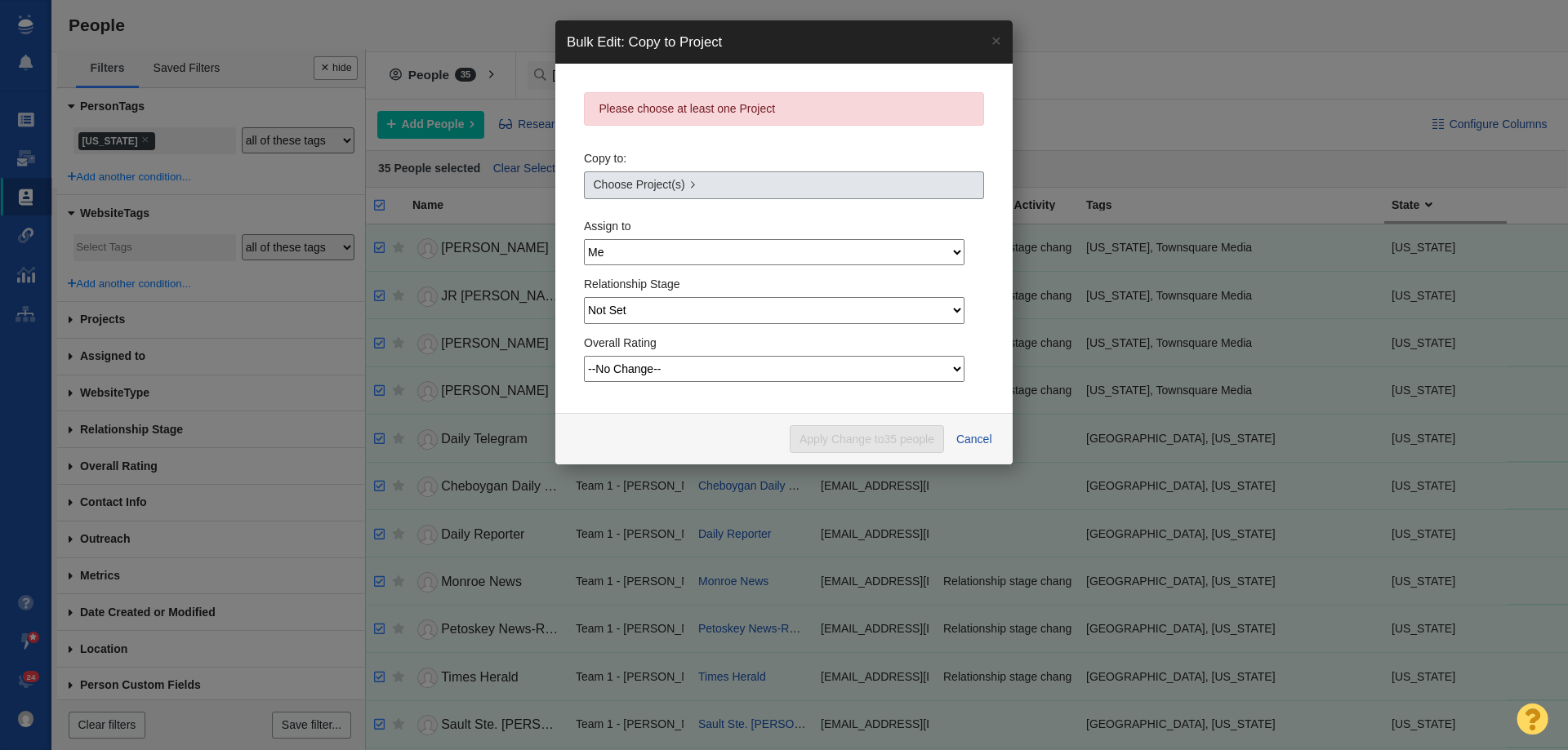
click at [785, 193] on link "Choose Project(s)" at bounding box center [784, 185] width 400 height 28
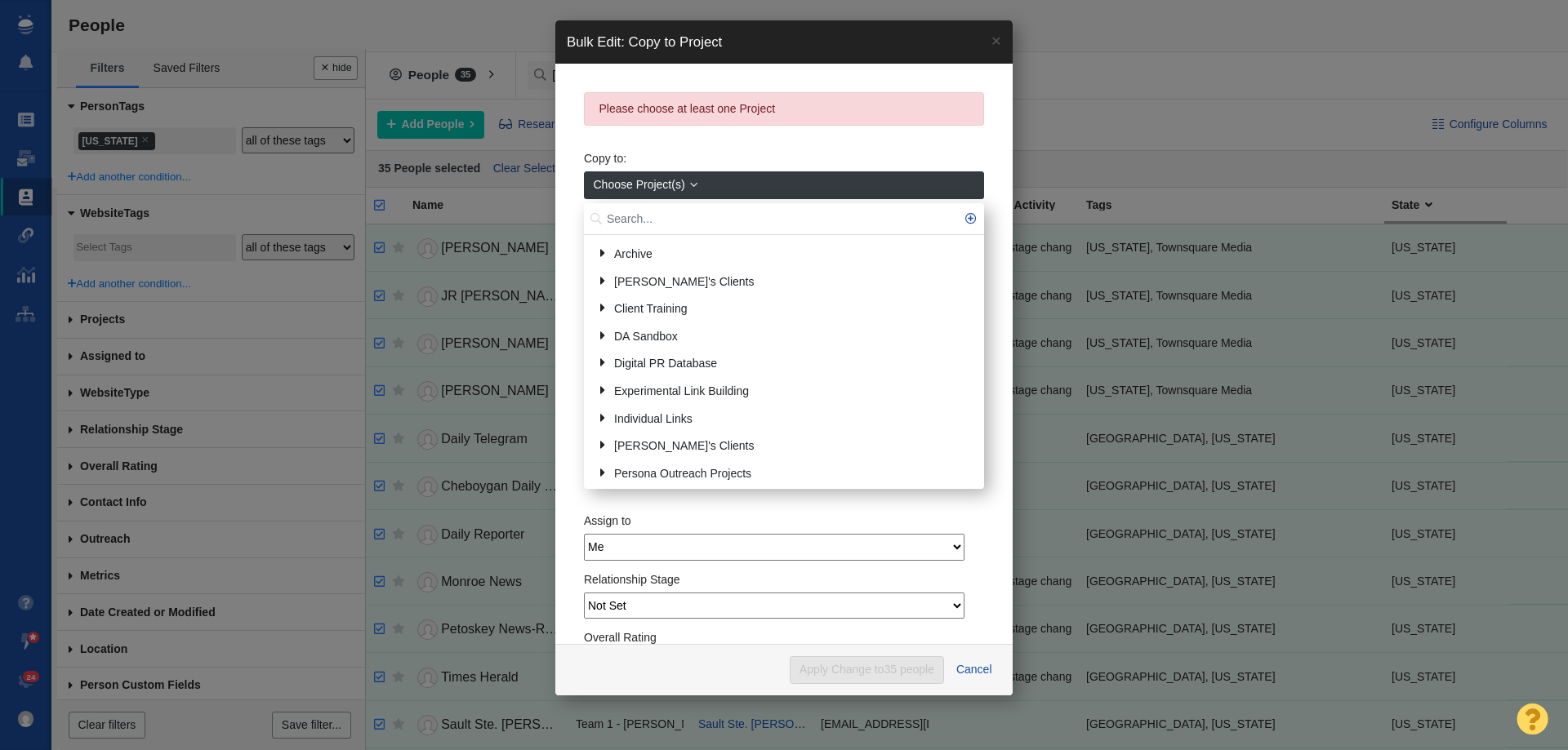
click at [671, 224] on input "text" at bounding box center [784, 219] width 400 height 32
type input "michi"
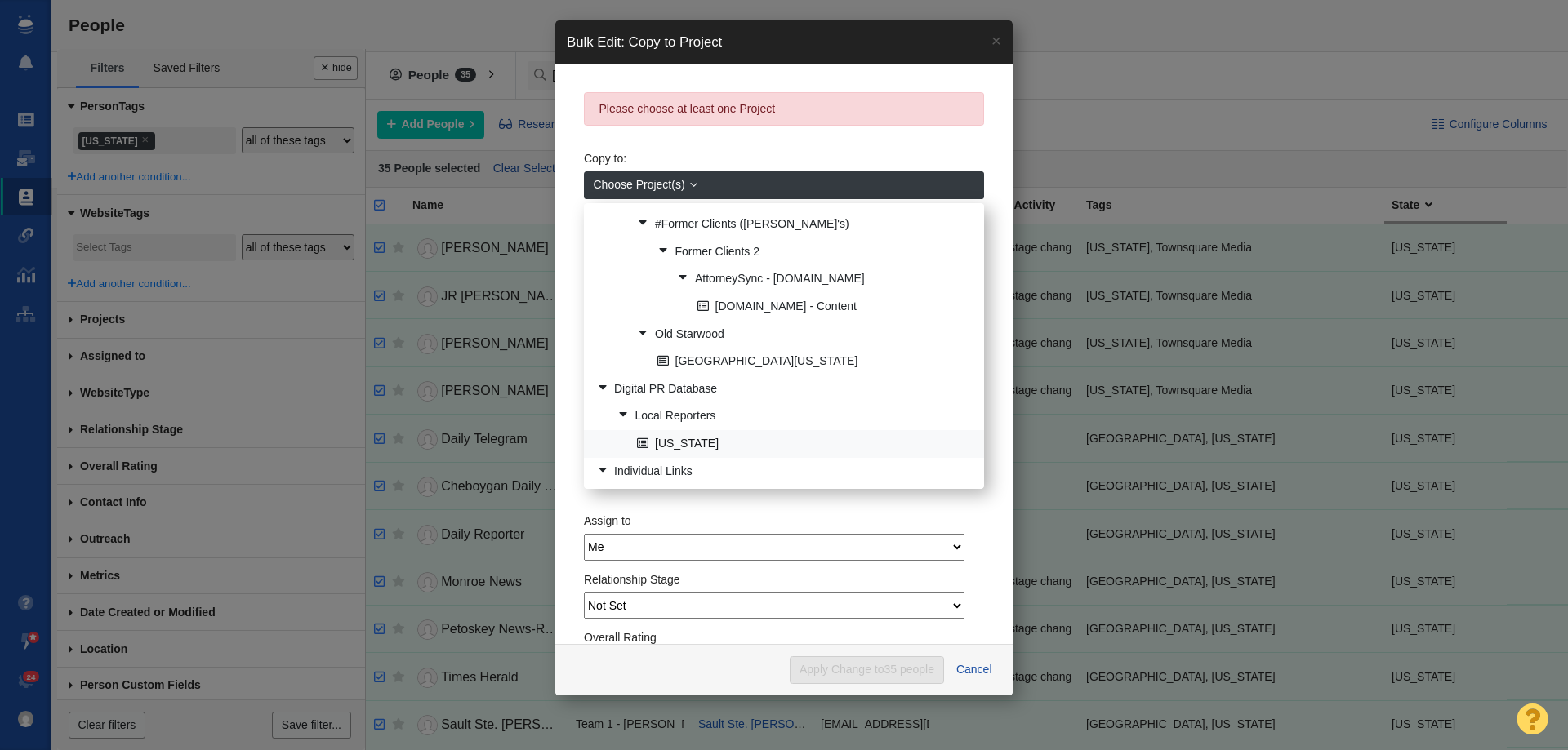
scroll to position [135, 0]
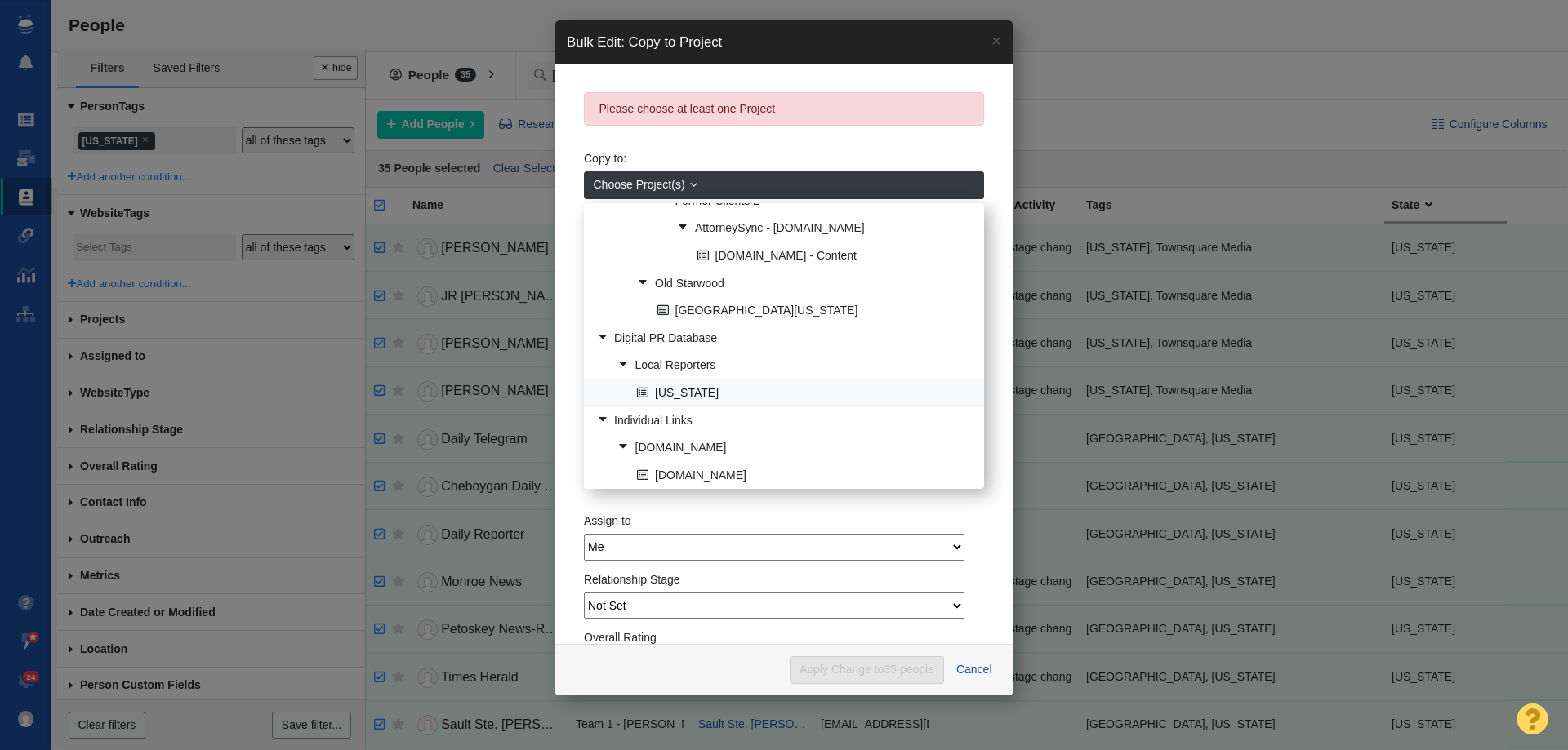
click at [691, 398] on link "[US_STATE]" at bounding box center [803, 393] width 342 height 25
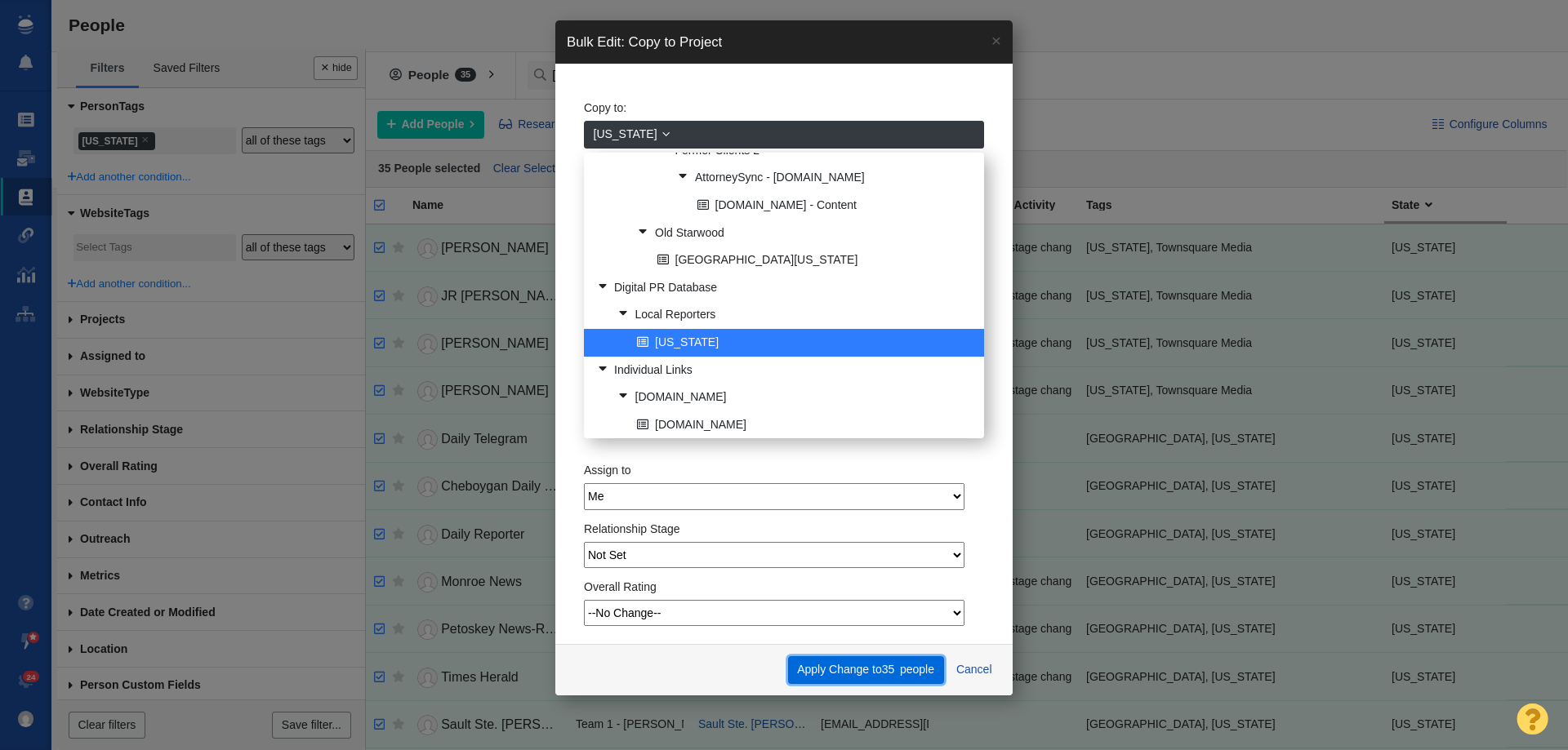
click at [863, 663] on button "Apply Change to 35 people" at bounding box center [866, 670] width 156 height 28
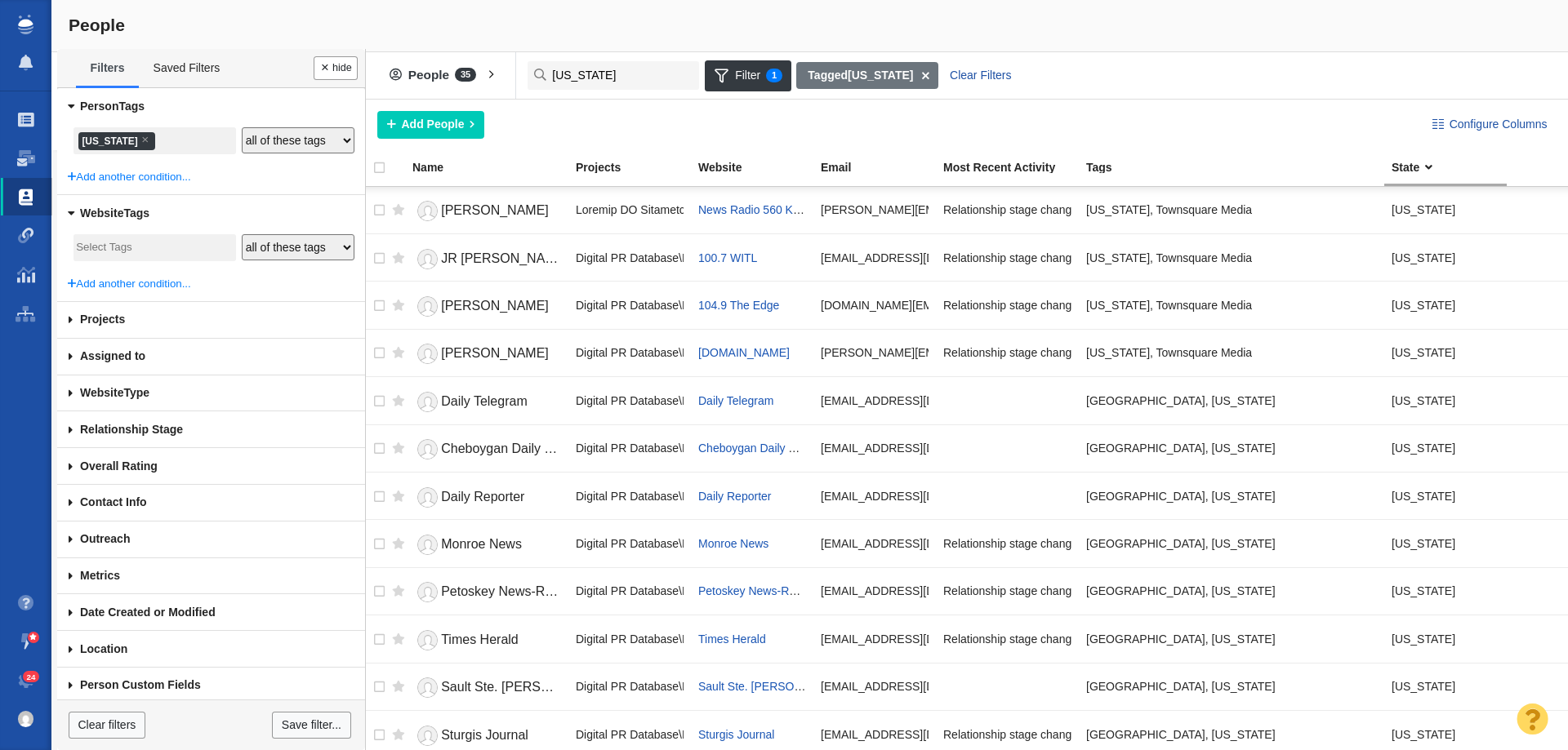
click at [162, 140] on ul "× Michigan" at bounding box center [154, 142] width 157 height 22
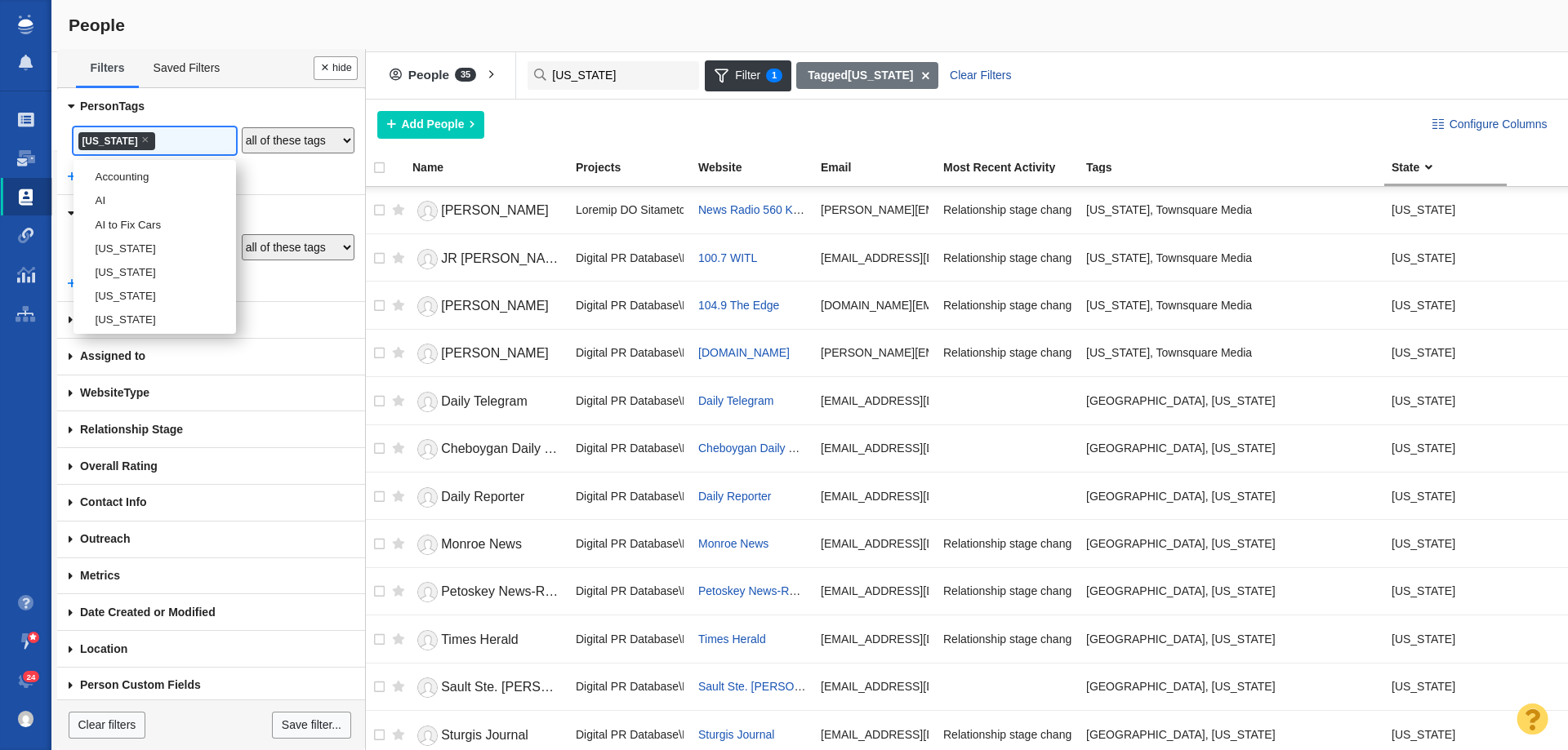
scroll to position [1674, 0]
click at [125, 255] on li "[US_STATE]" at bounding box center [155, 242] width 162 height 23
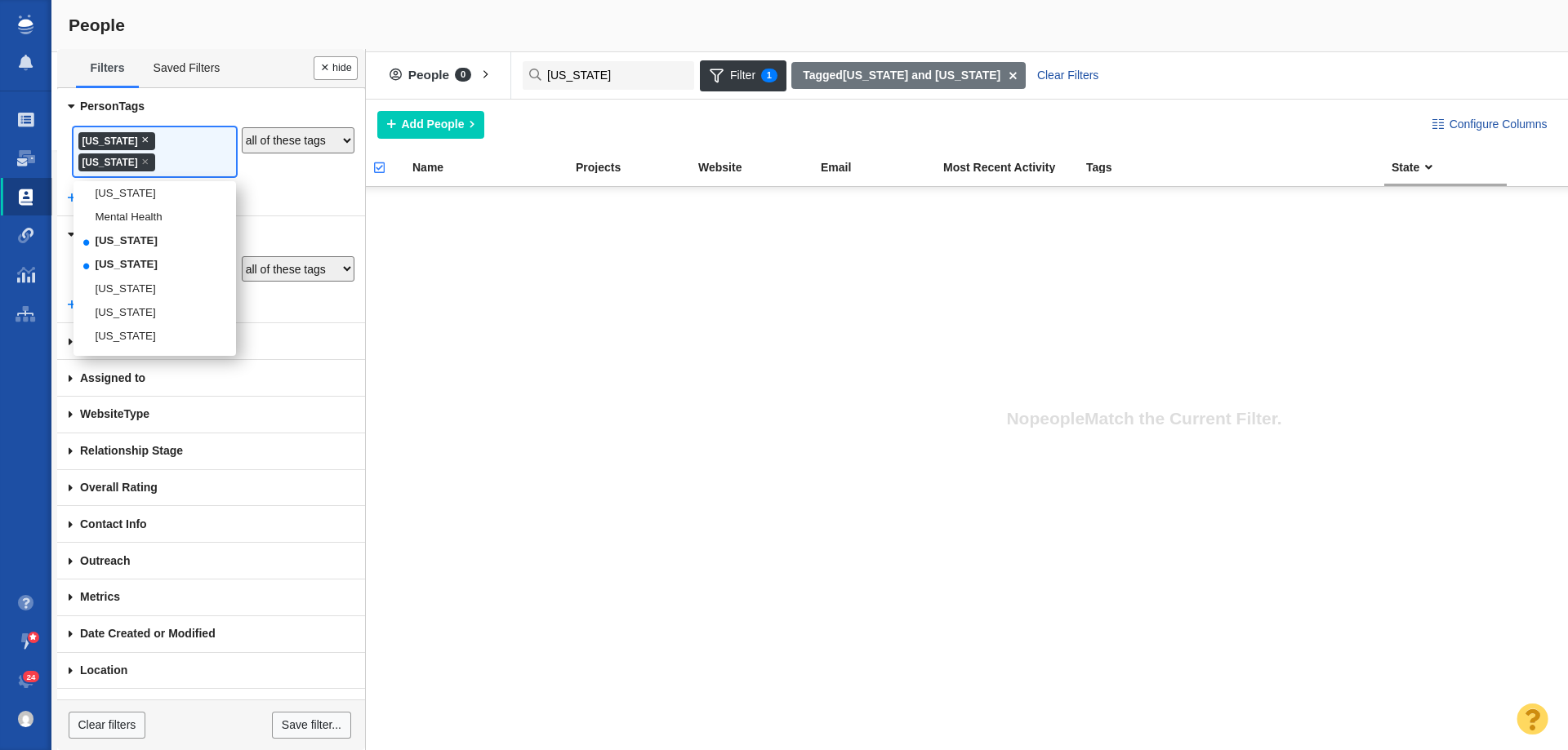
click at [142, 136] on span "×" at bounding box center [145, 140] width 7 height 13
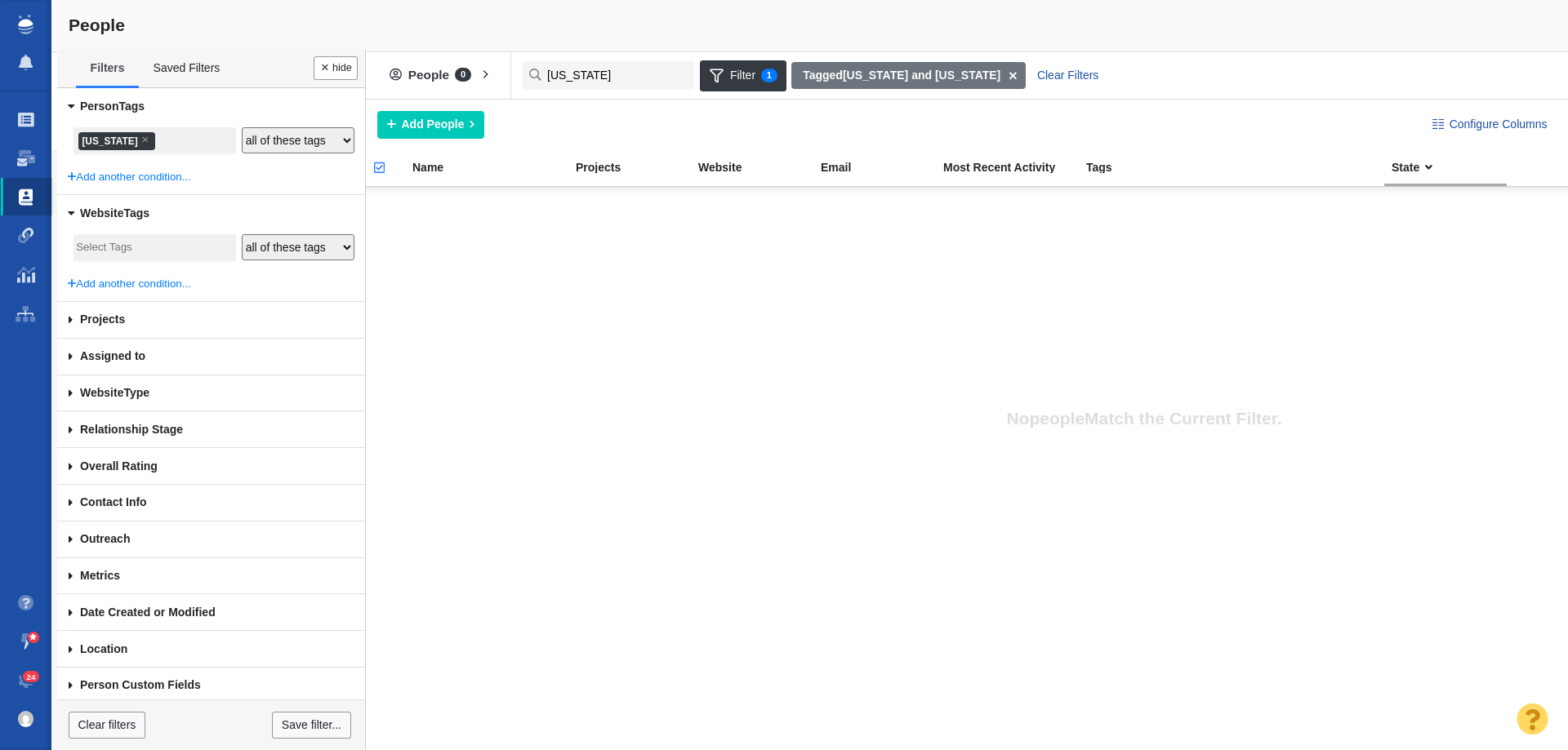
click at [135, 136] on li "× Minnesota" at bounding box center [116, 142] width 77 height 18
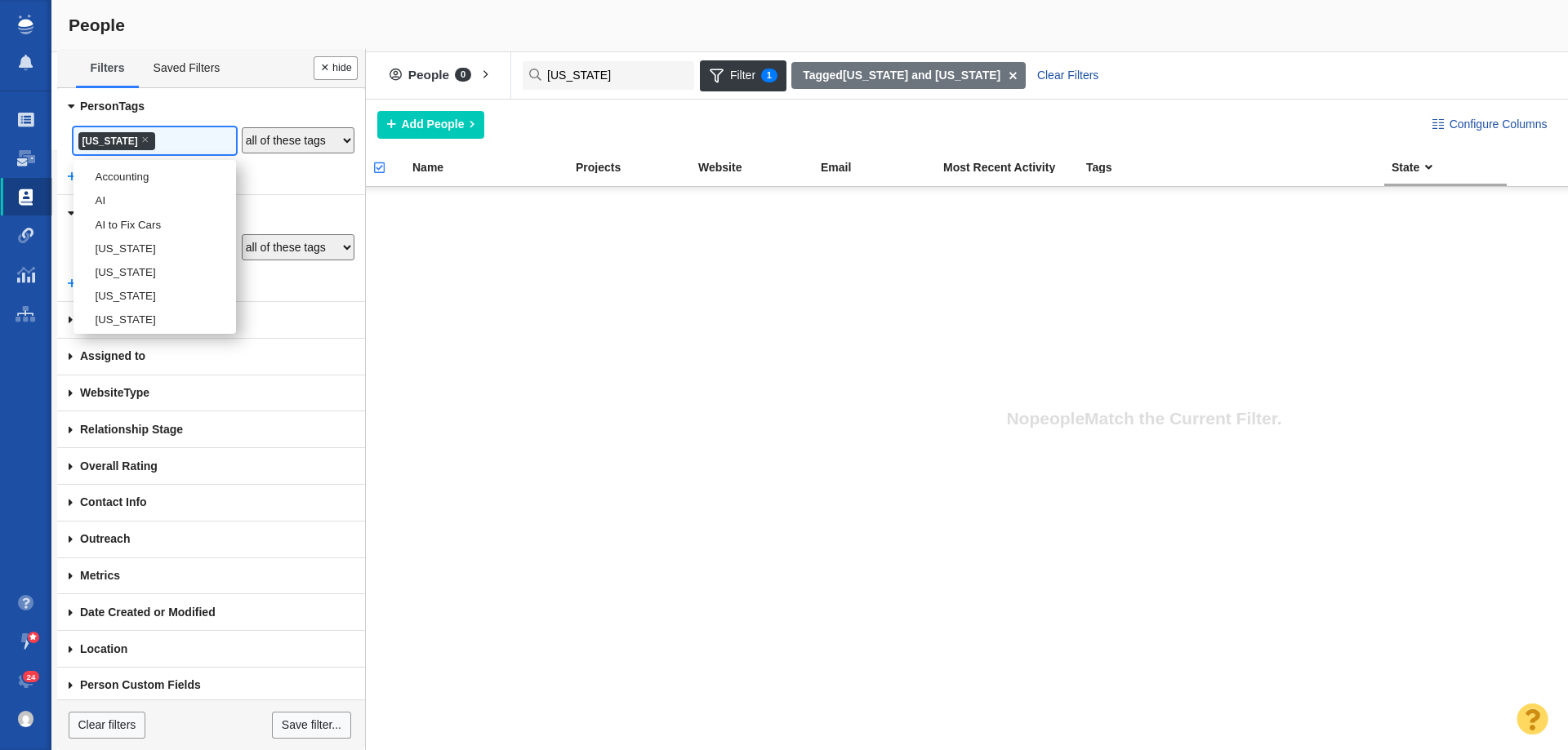
scroll to position [1650, 0]
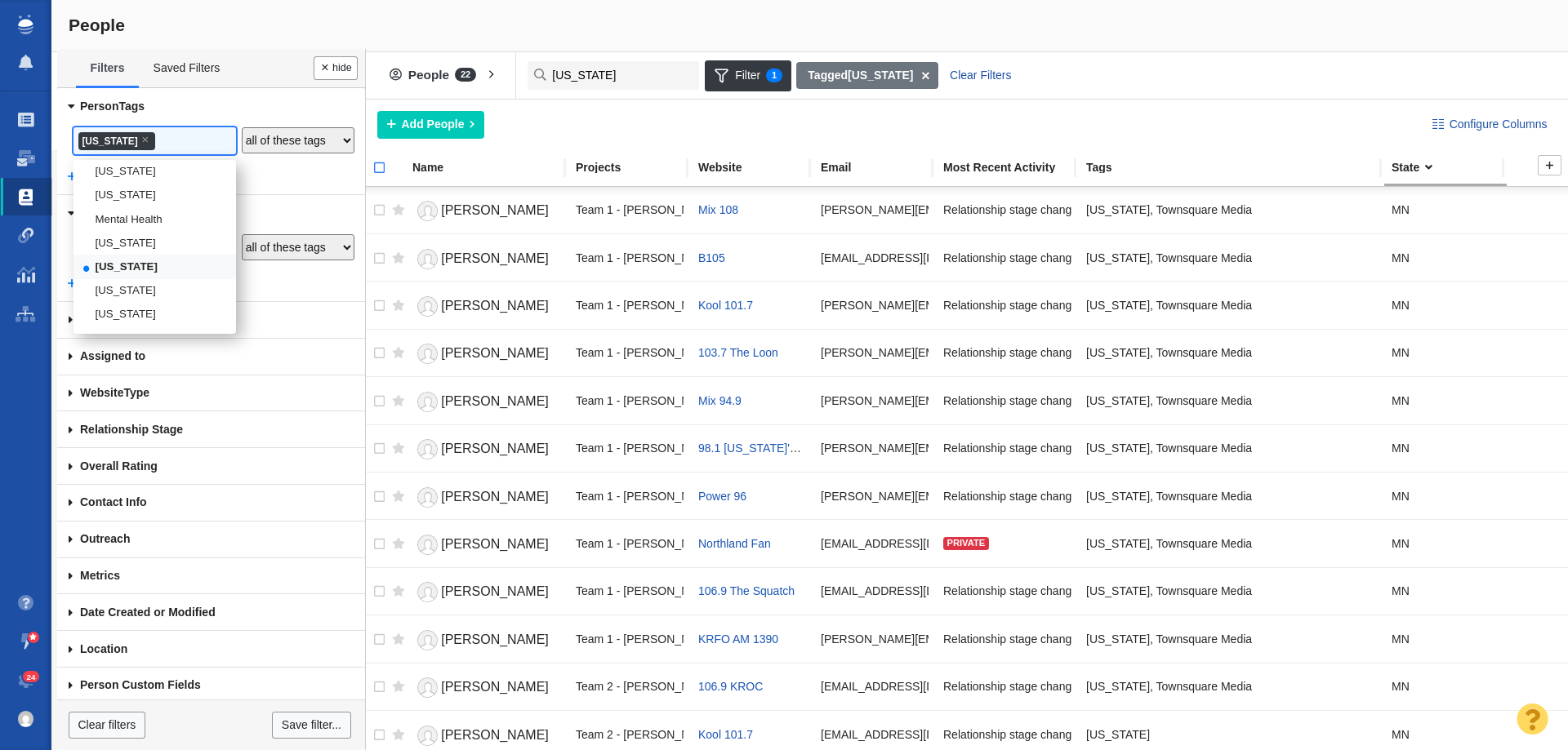
click at [379, 169] on input "checkbox" at bounding box center [371, 177] width 24 height 36
checkbox input "true"
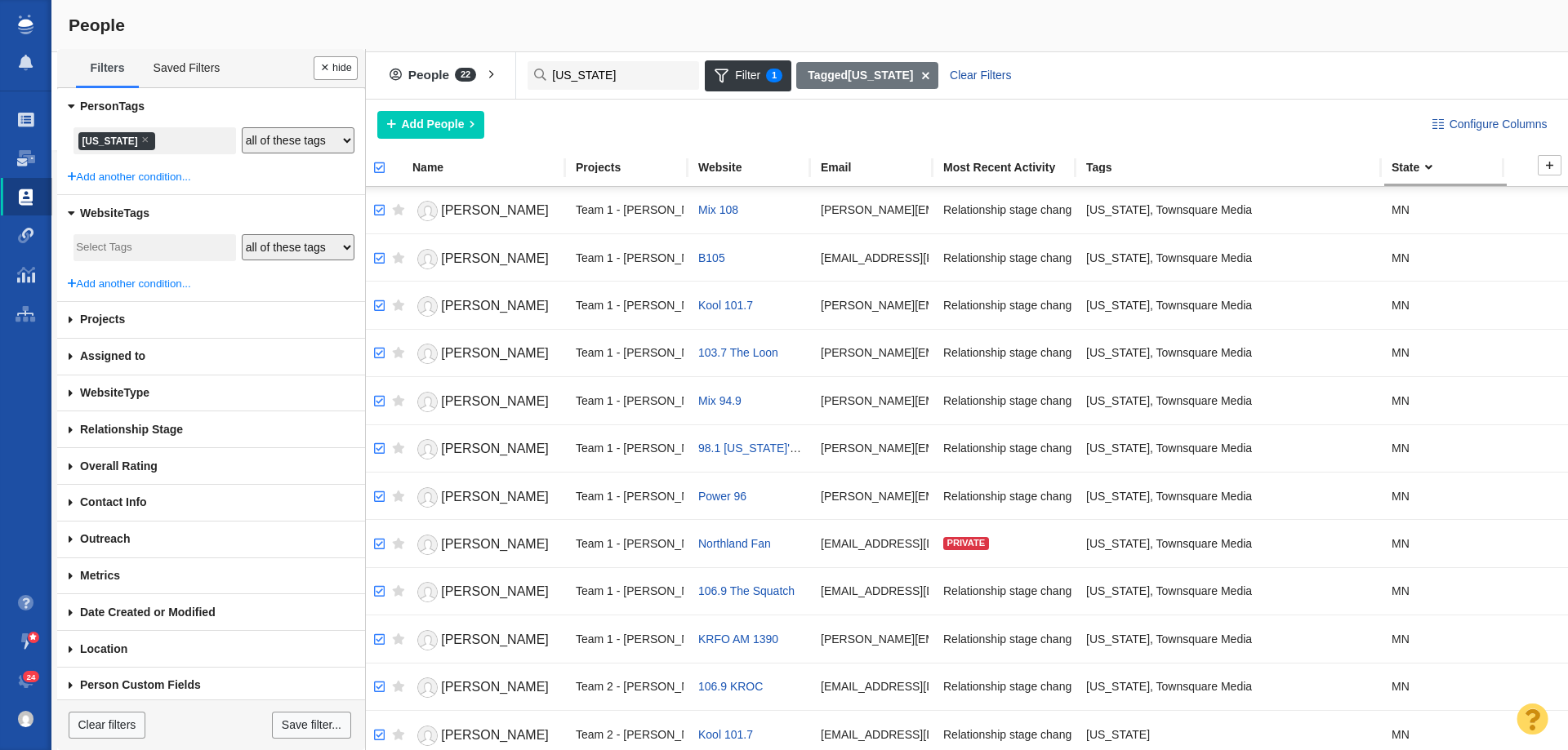
checkbox input "true"
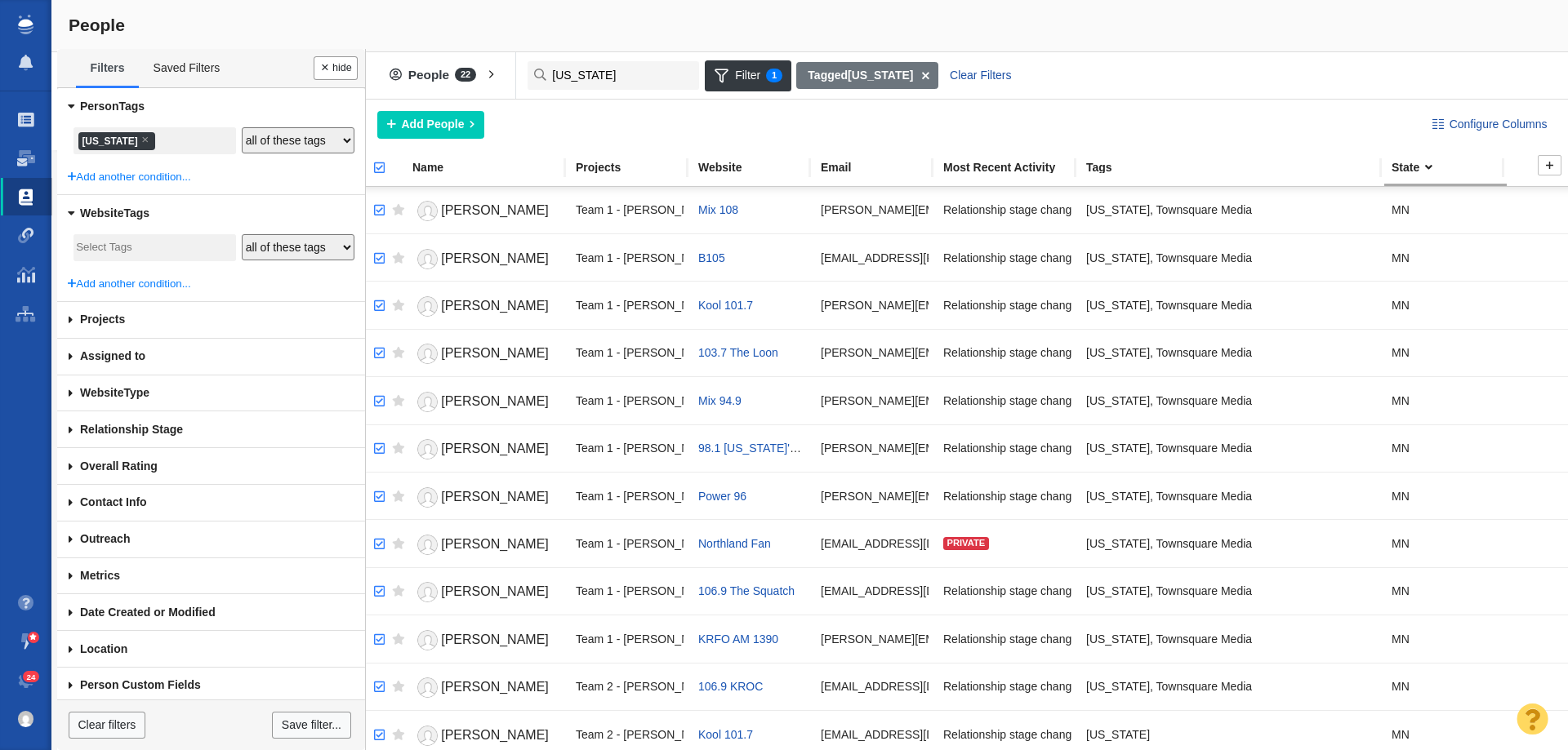
checkbox input "true"
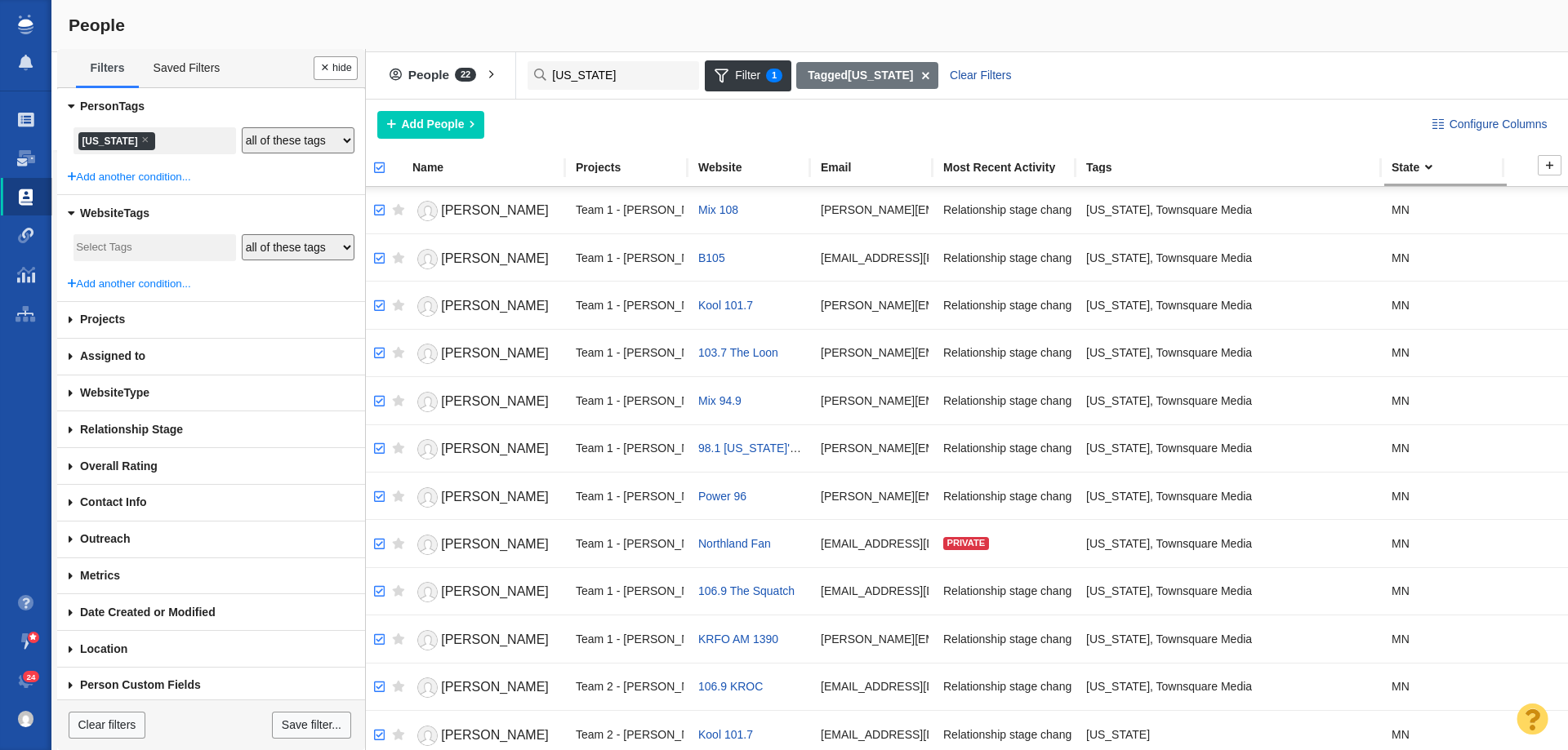
checkbox input "true"
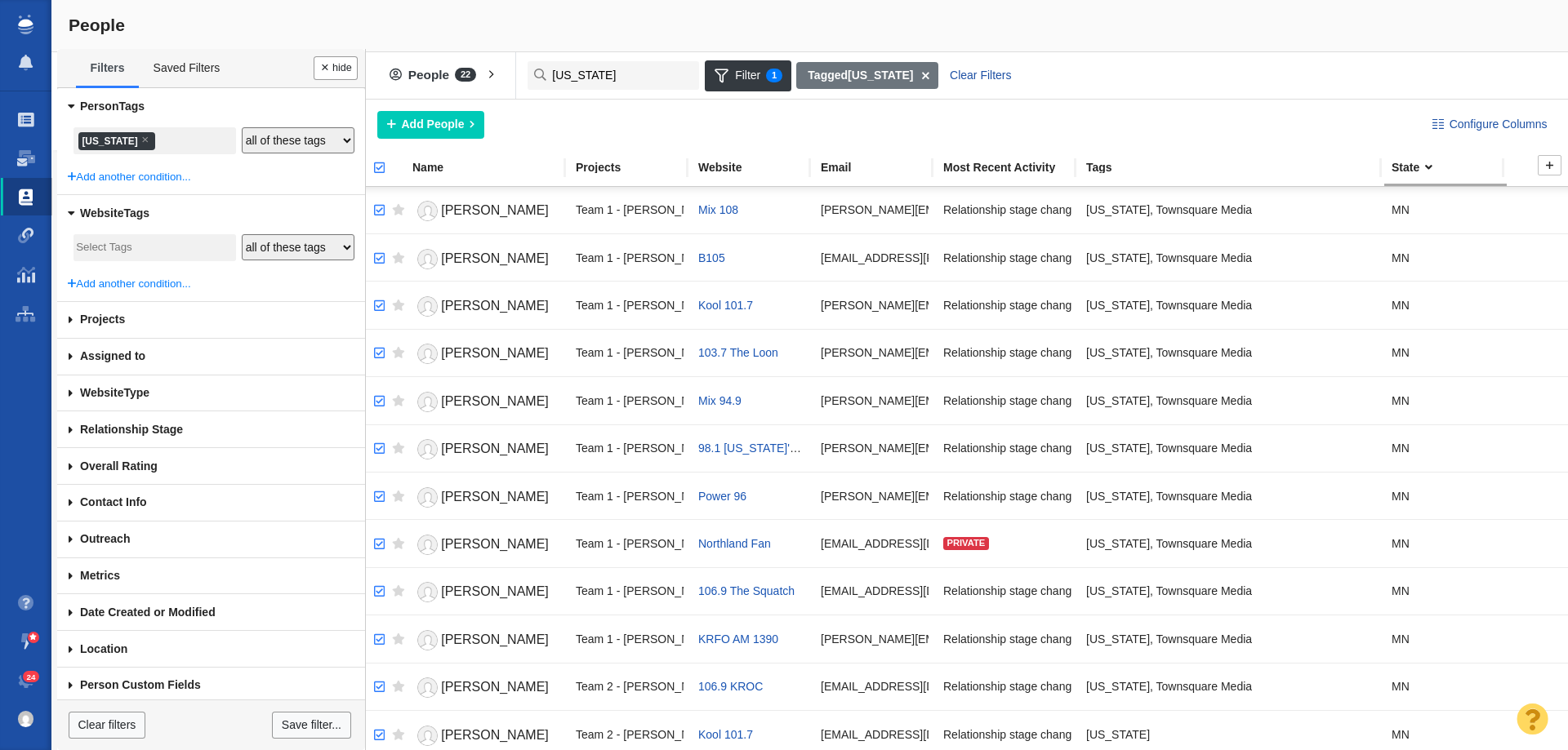
checkbox input "true"
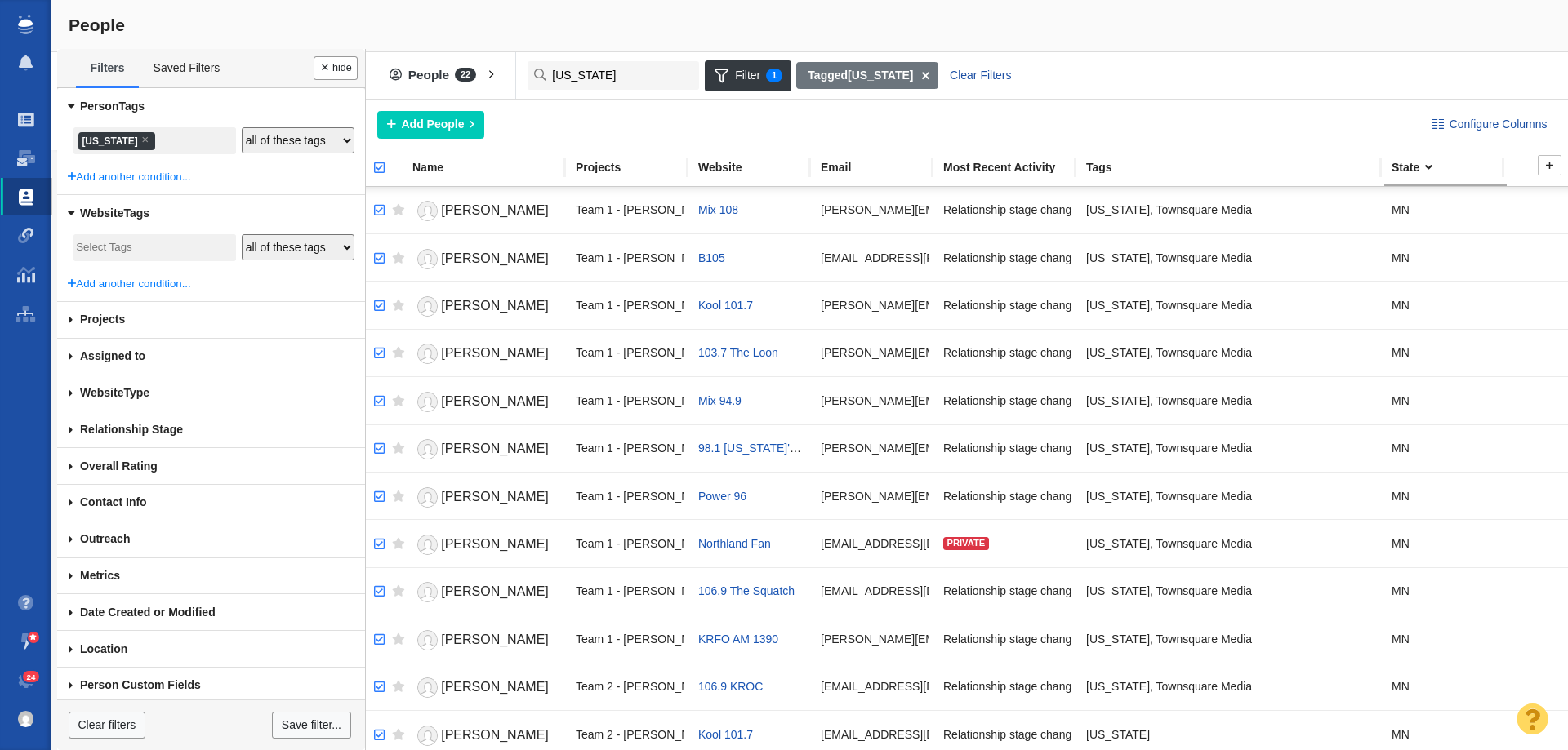
checkbox input "true"
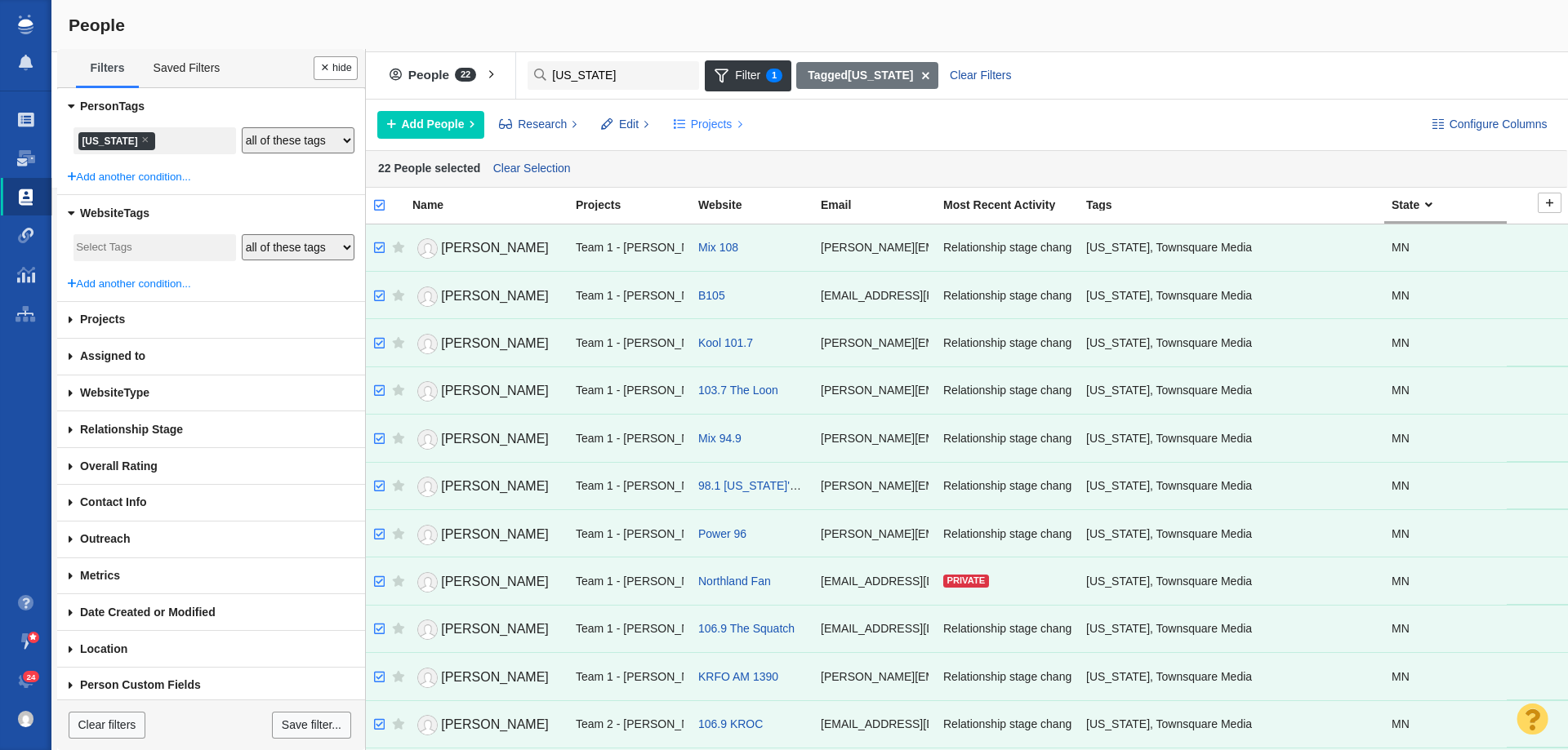
click at [708, 128] on span "Projects" at bounding box center [711, 124] width 41 height 17
click at [716, 160] on div "Copy to Project" at bounding box center [778, 161] width 229 height 25
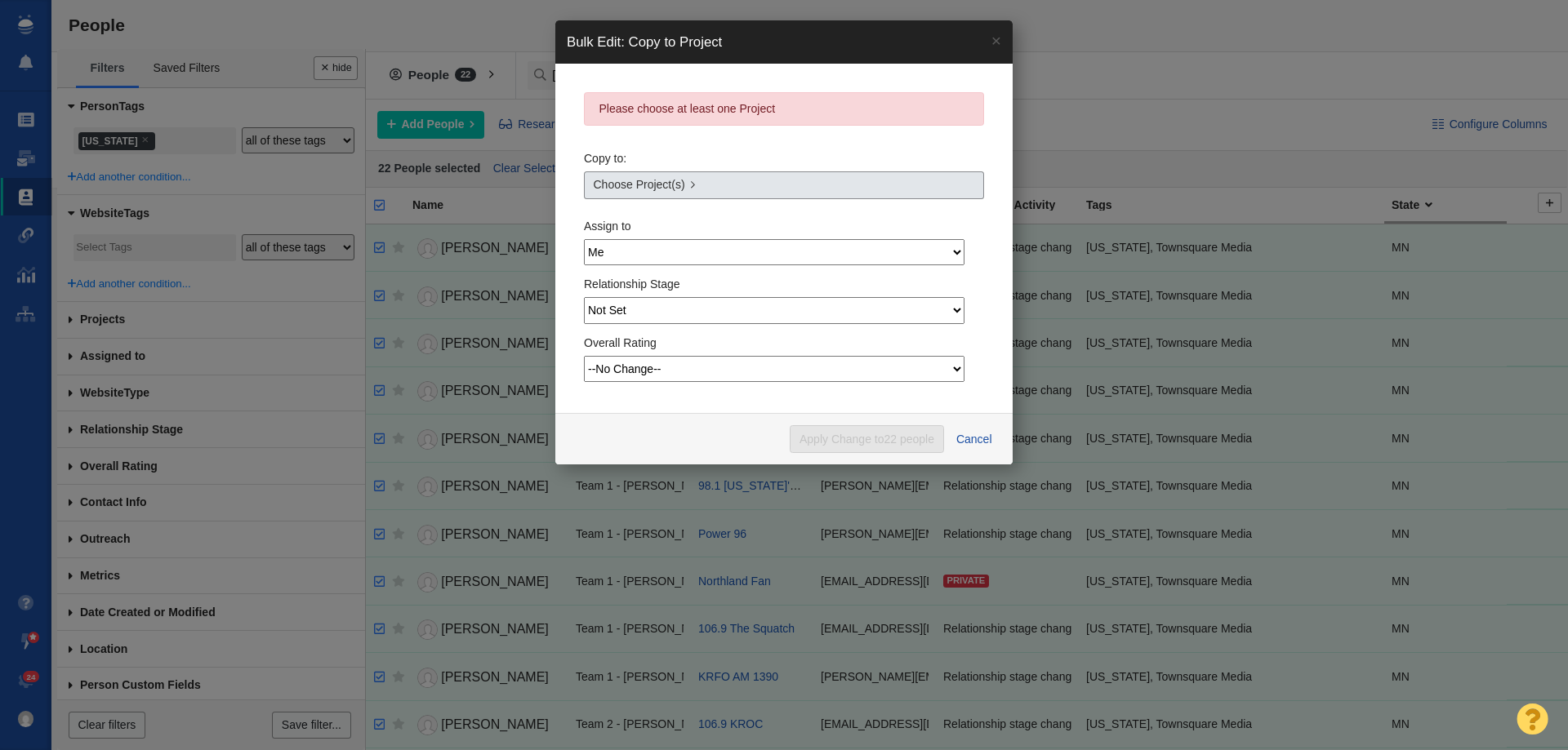
click at [690, 186] on link "Choose Project(s)" at bounding box center [784, 185] width 400 height 28
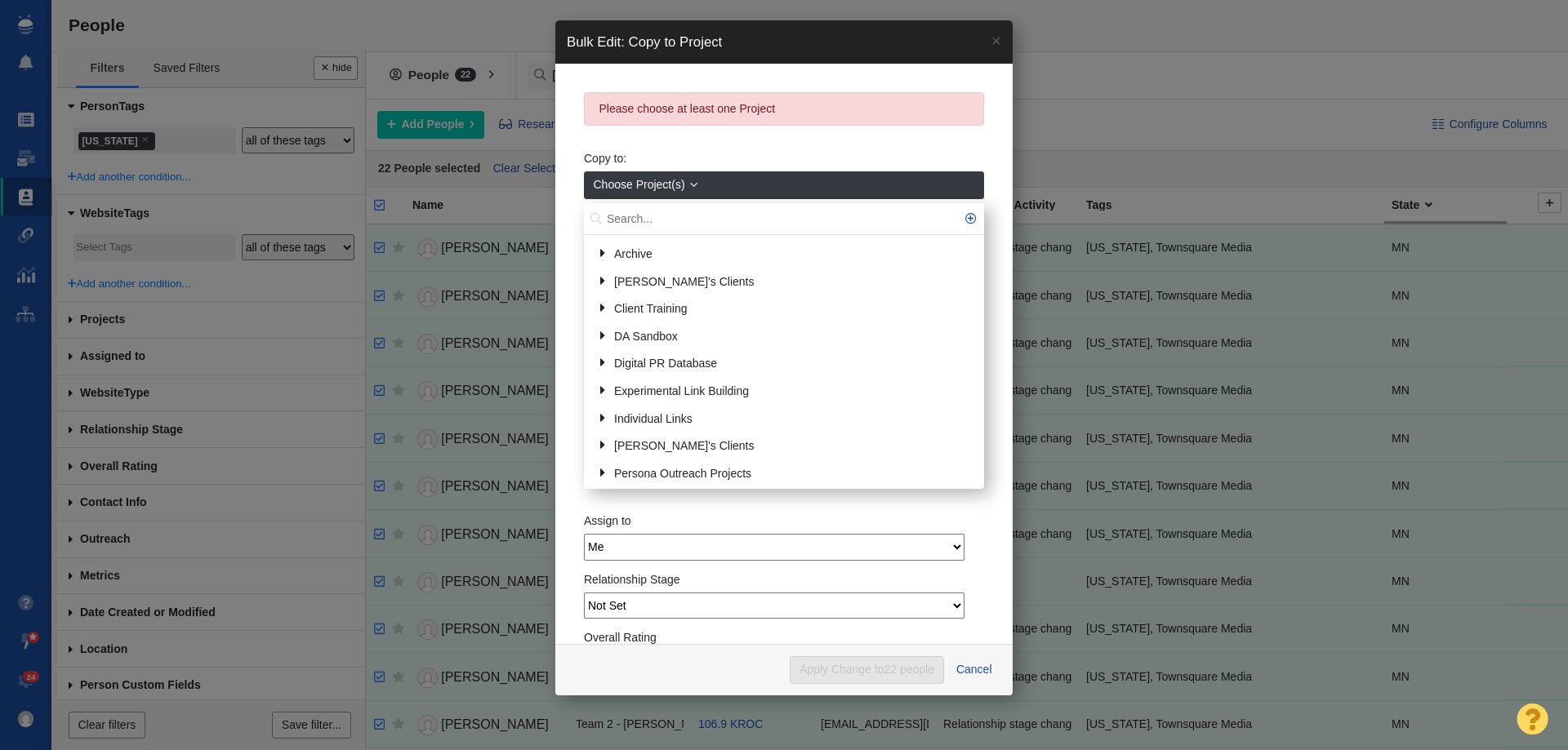
click at [671, 220] on input "text" at bounding box center [784, 219] width 400 height 32
type input "minne"
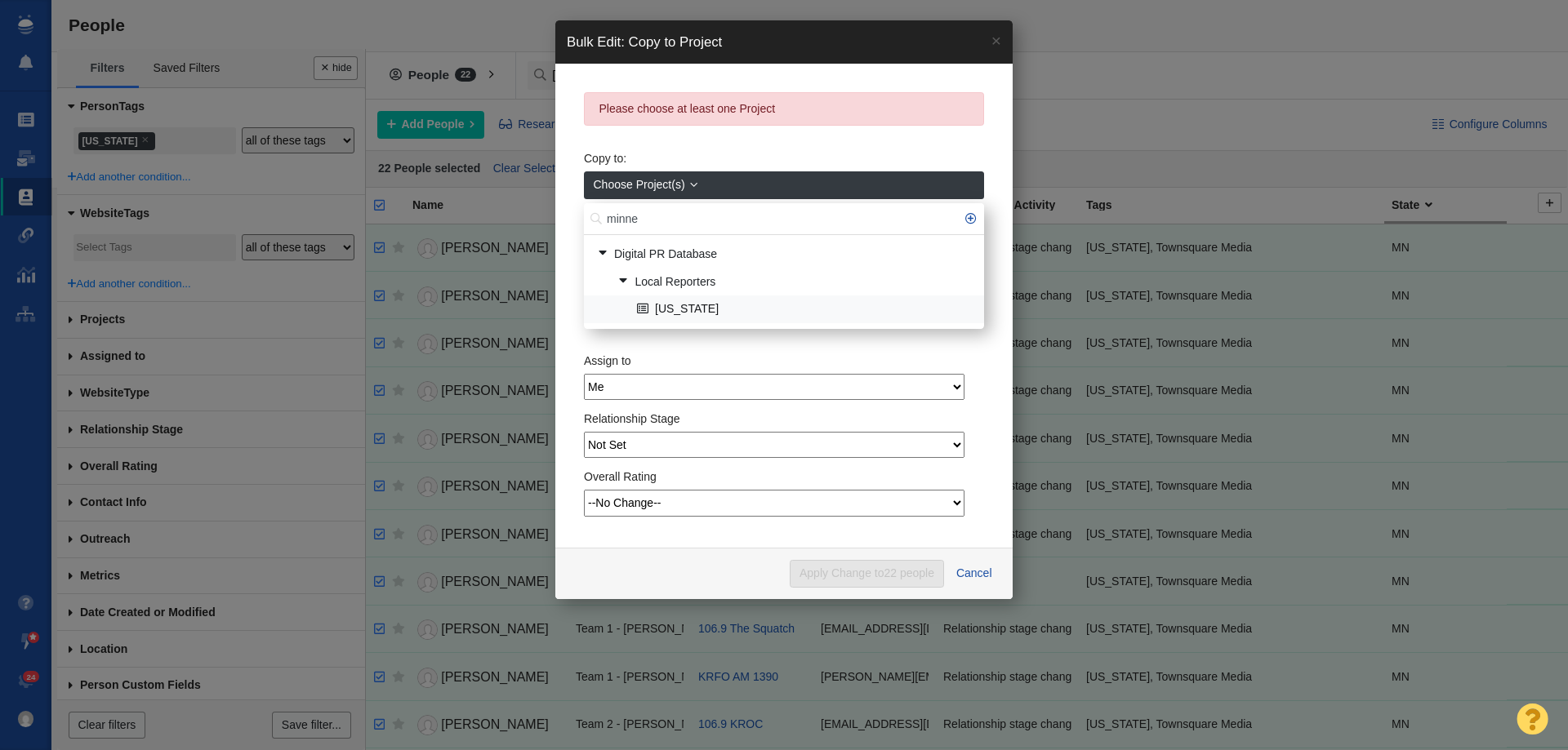
click at [725, 310] on link "[US_STATE]" at bounding box center [803, 310] width 342 height 25
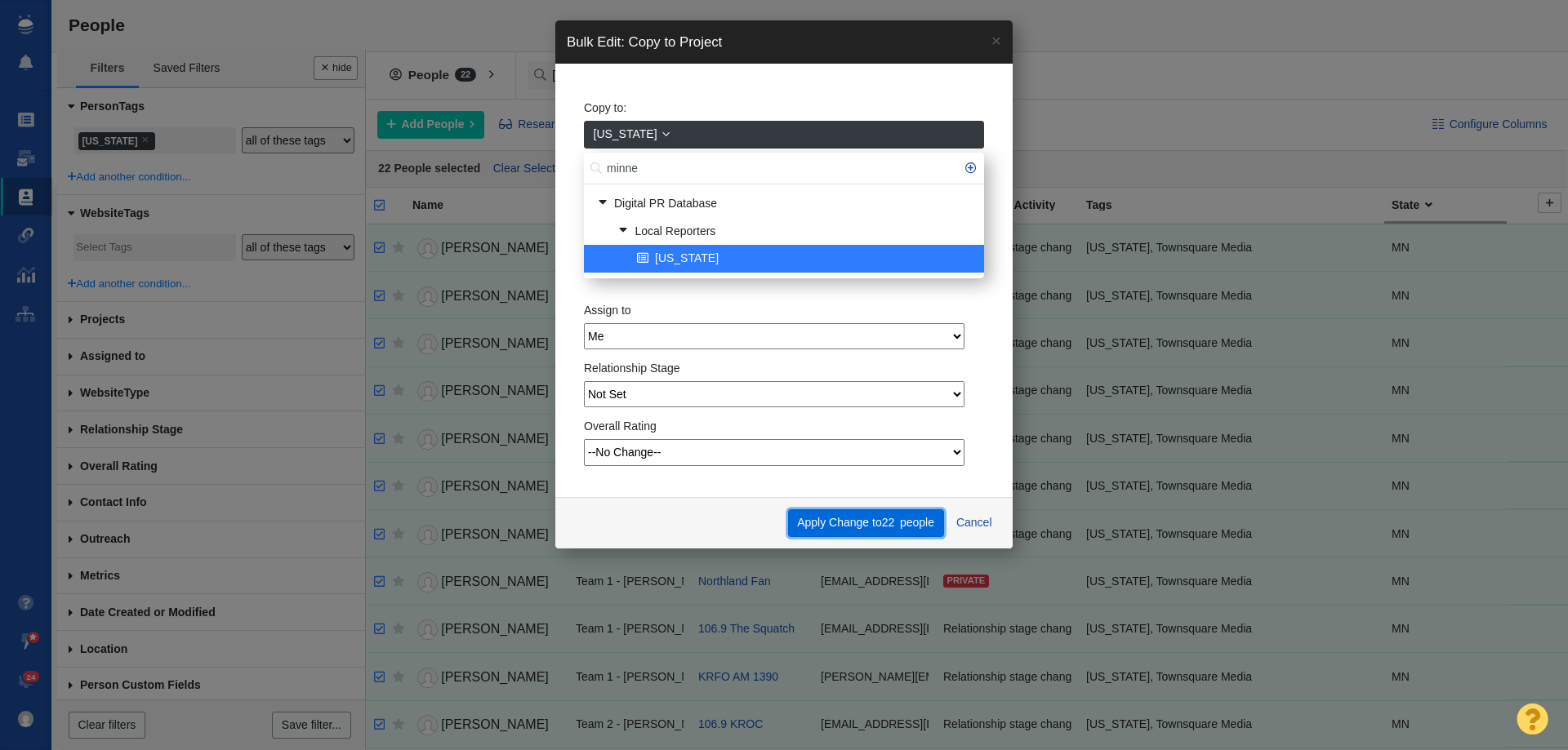
click at [877, 518] on button "Apply Change to 22 people" at bounding box center [866, 523] width 156 height 28
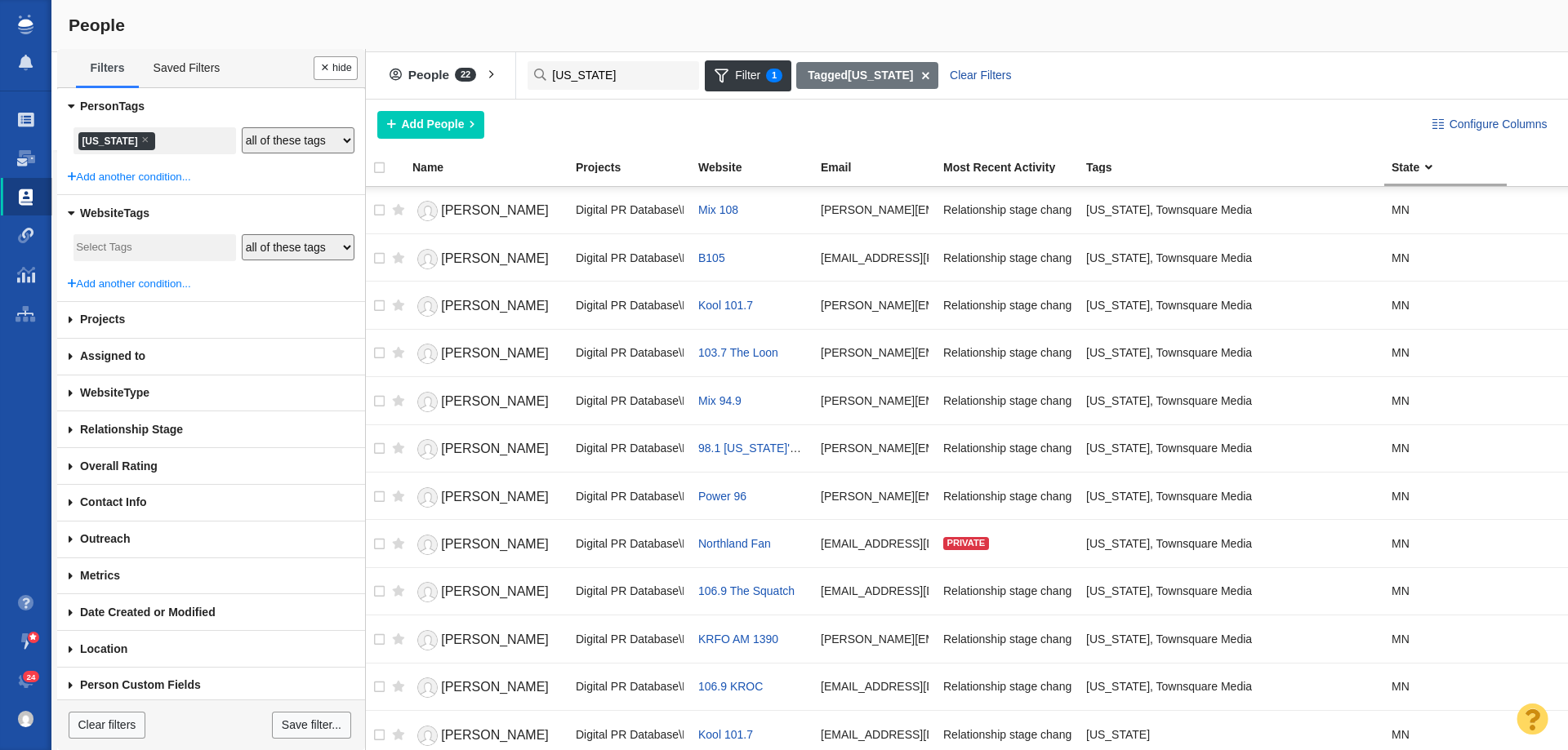
click at [111, 139] on li "× Minnesota" at bounding box center [116, 142] width 77 height 18
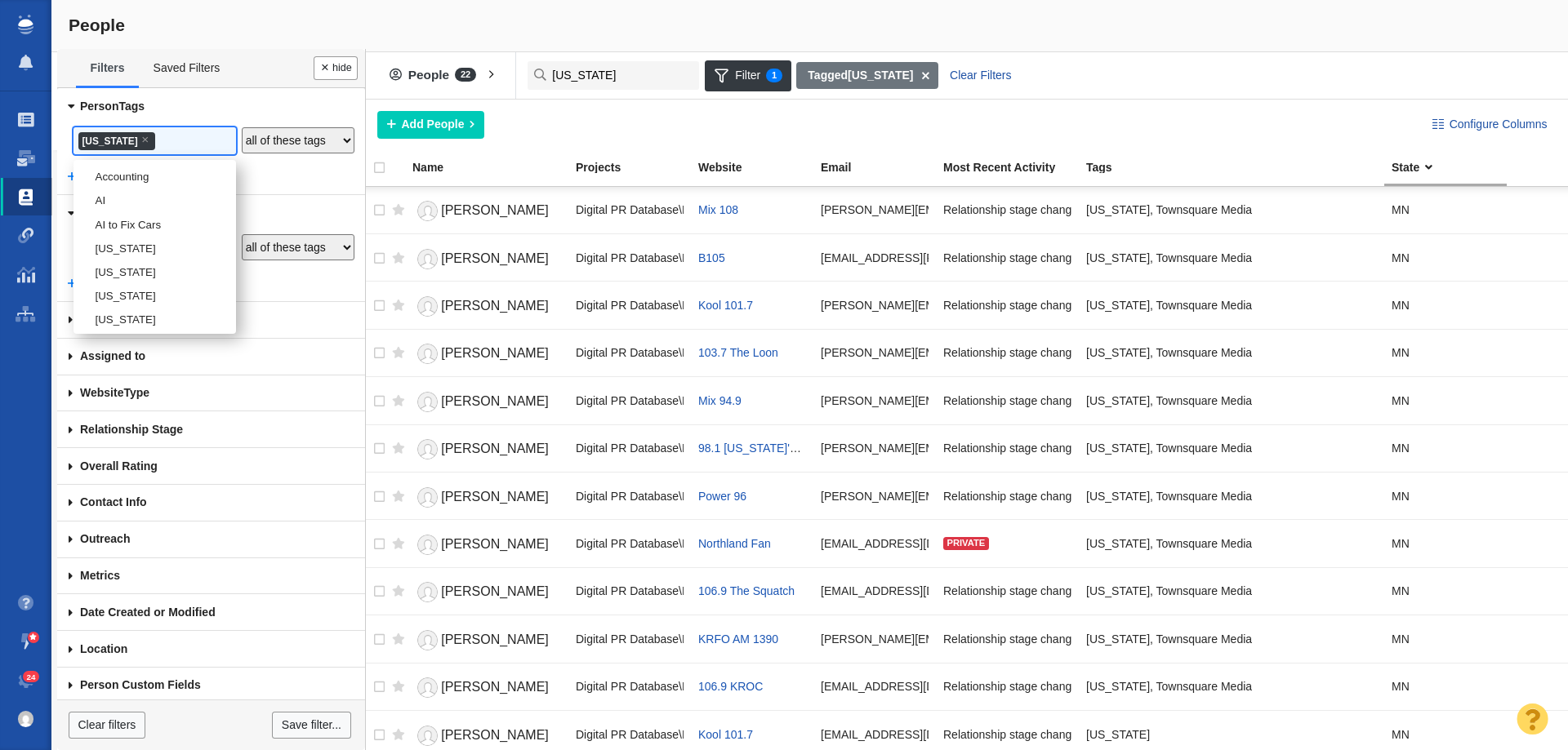
scroll to position [1745, 0]
click at [109, 207] on li "[US_STATE]" at bounding box center [155, 196] width 162 height 23
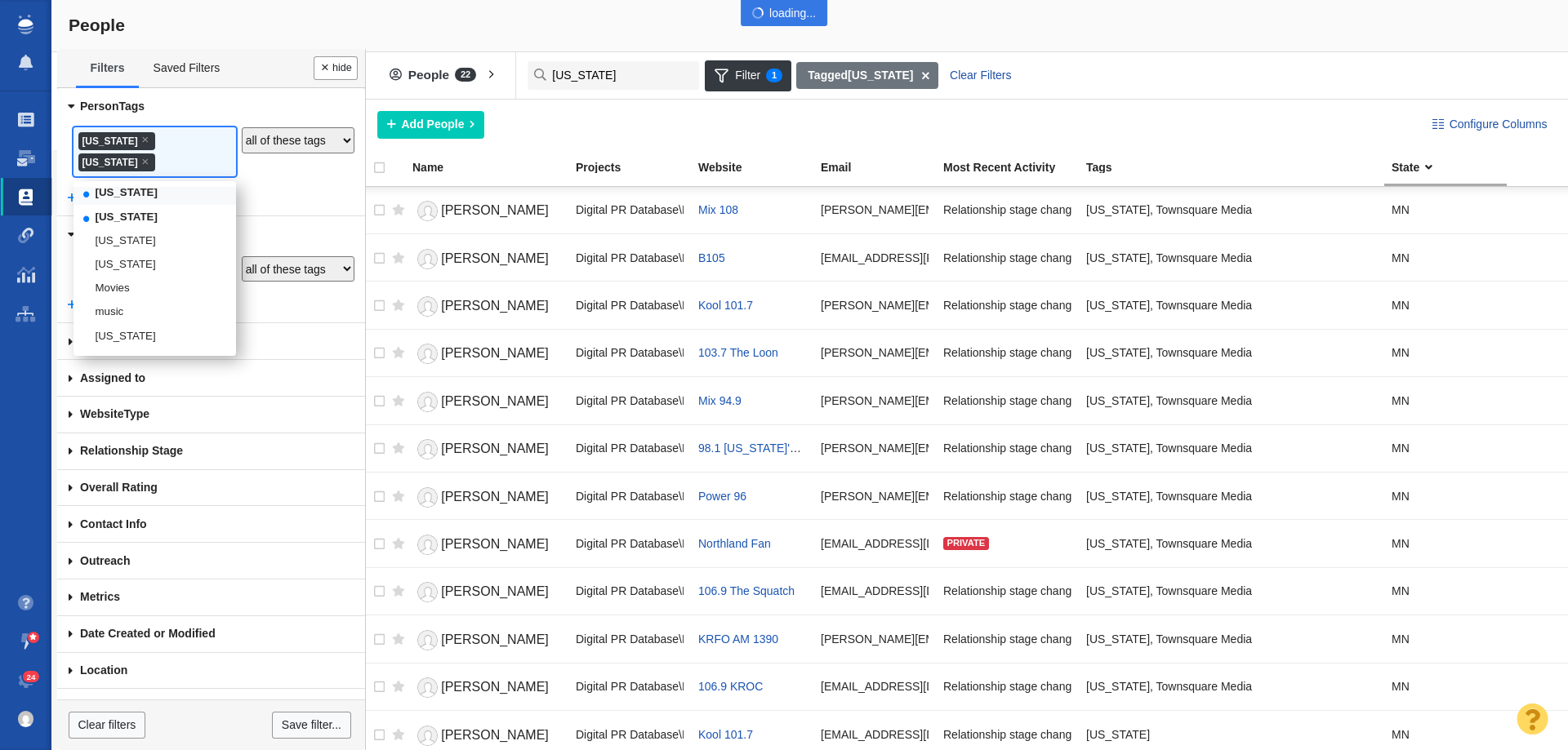
click at [142, 210] on body "Projects Dashboard Websites People Link Monitoring Reports Projects Home Help C…" at bounding box center [784, 375] width 1568 height 750
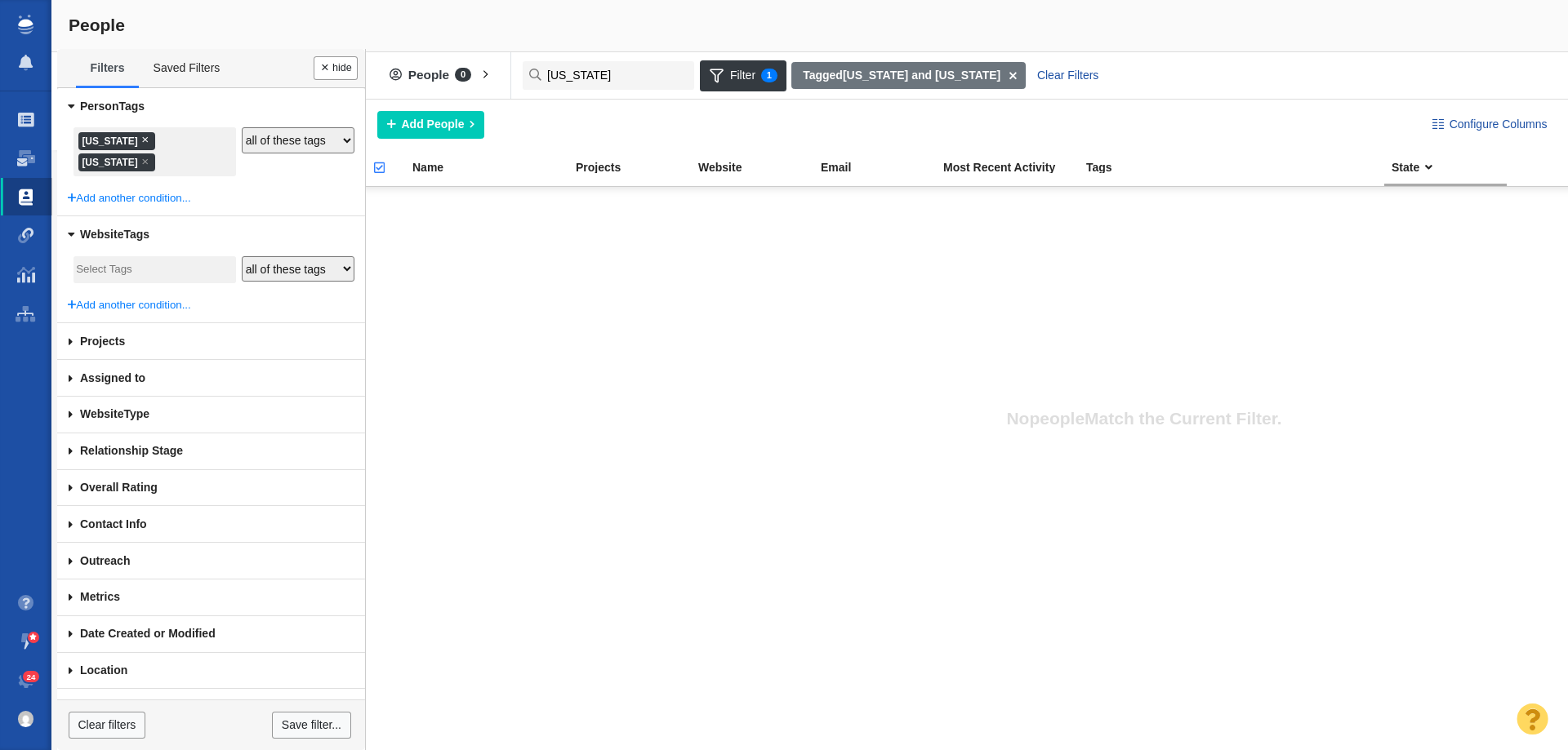
click at [149, 143] on span "×" at bounding box center [145, 140] width 7 height 13
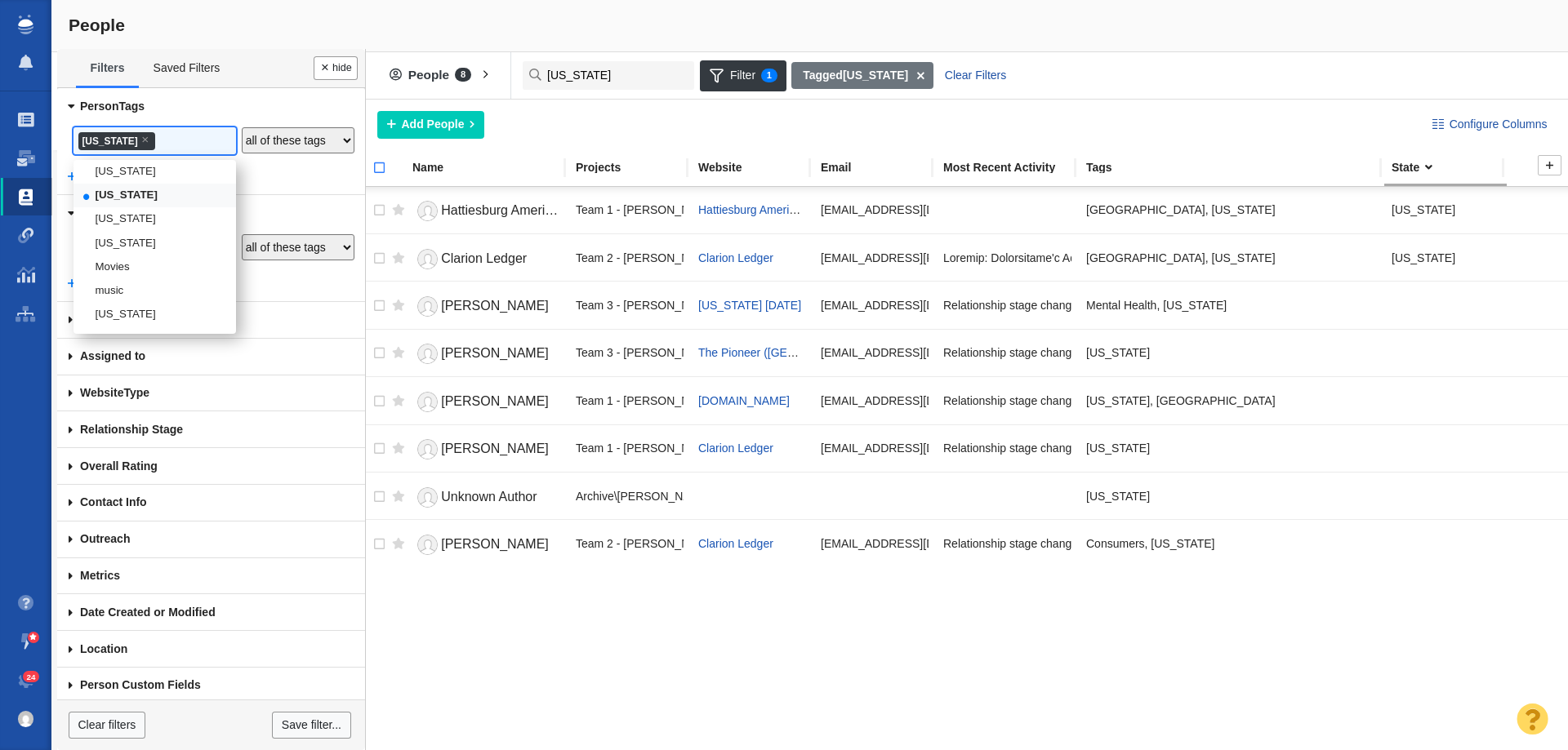
click at [379, 167] on input "checkbox" at bounding box center [371, 177] width 24 height 36
checkbox input "true"
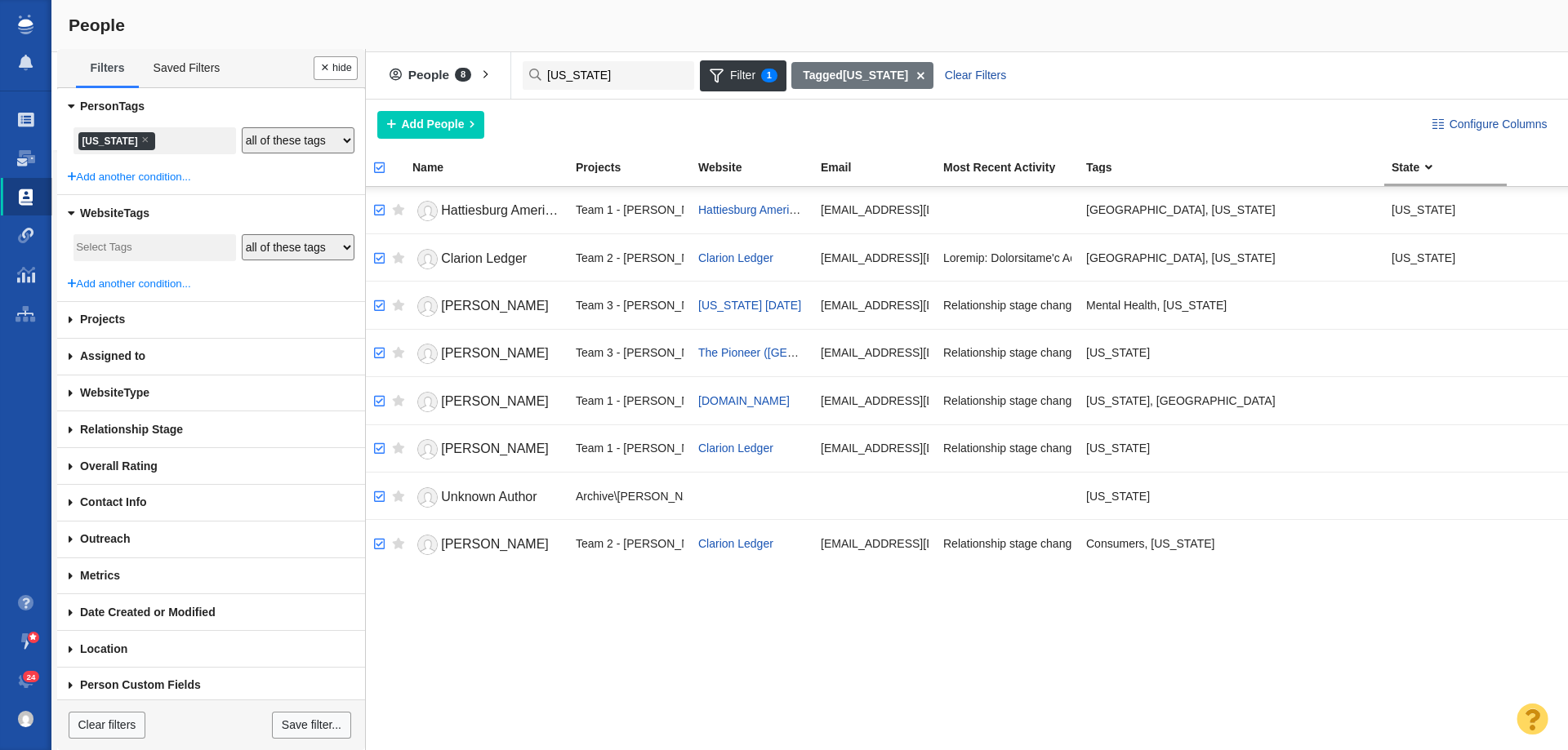
checkbox input "true"
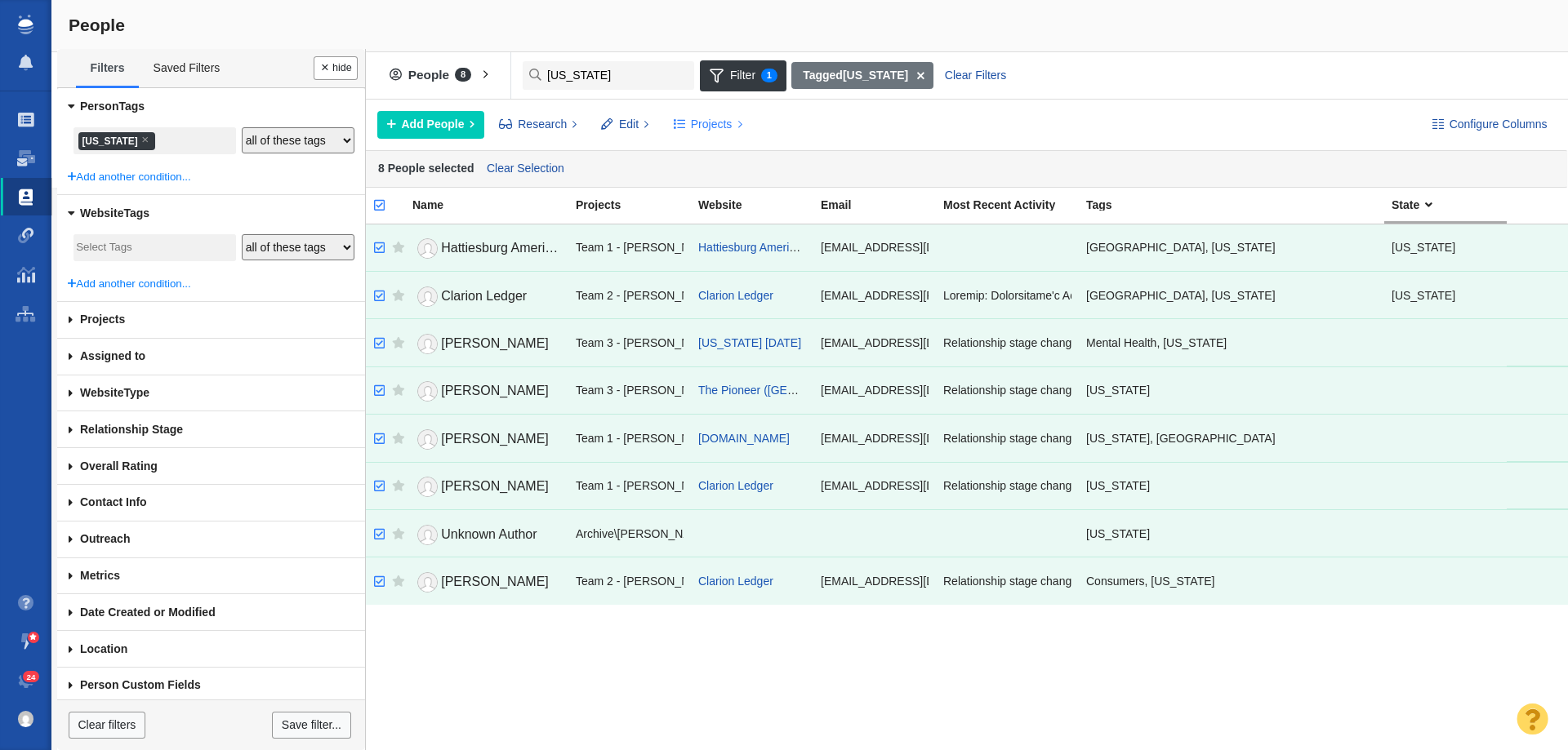
click at [701, 117] on span "Projects" at bounding box center [711, 124] width 41 height 17
click at [705, 151] on div "Copy to Project" at bounding box center [778, 161] width 229 height 25
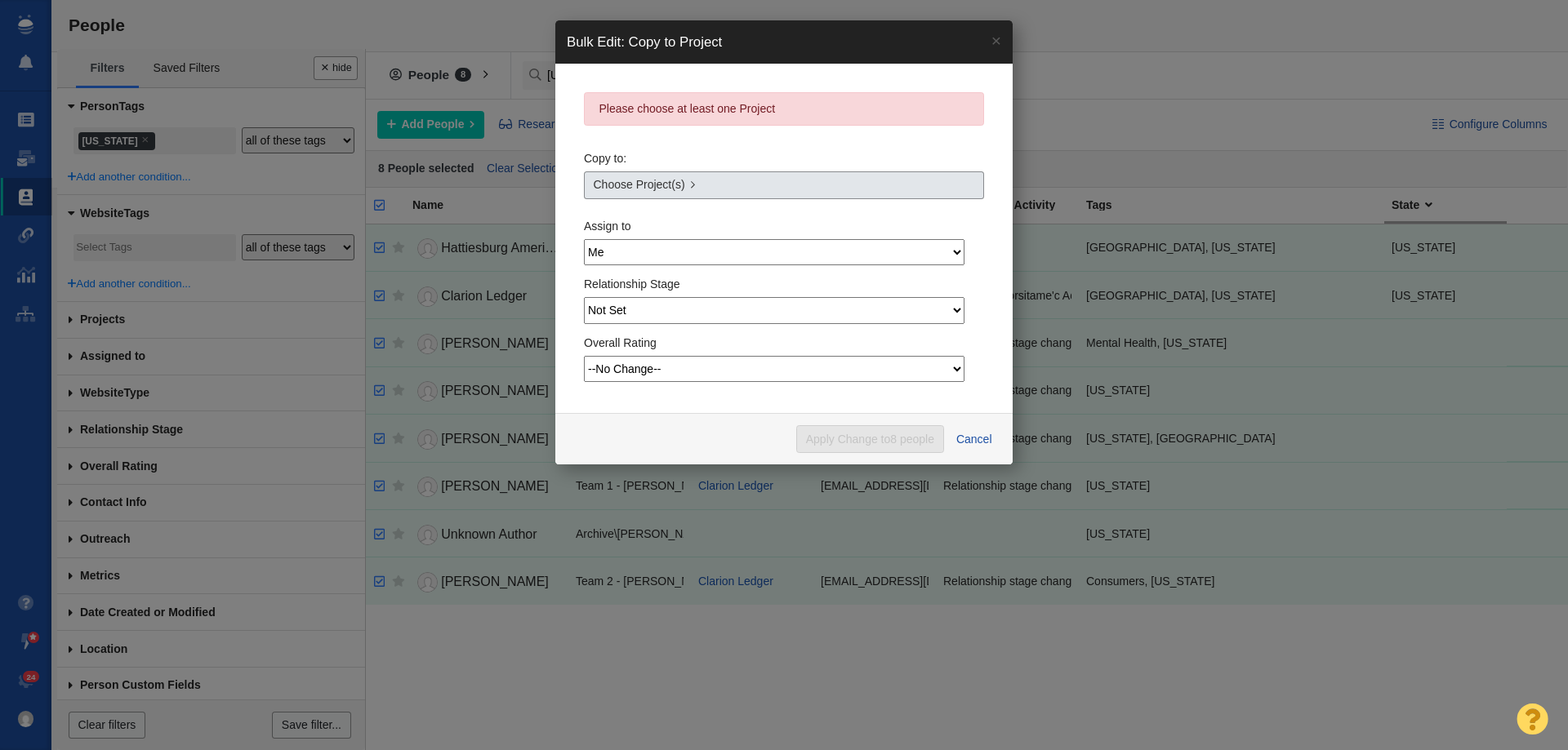
click at [615, 183] on span "Choose Project(s)" at bounding box center [638, 185] width 91 height 17
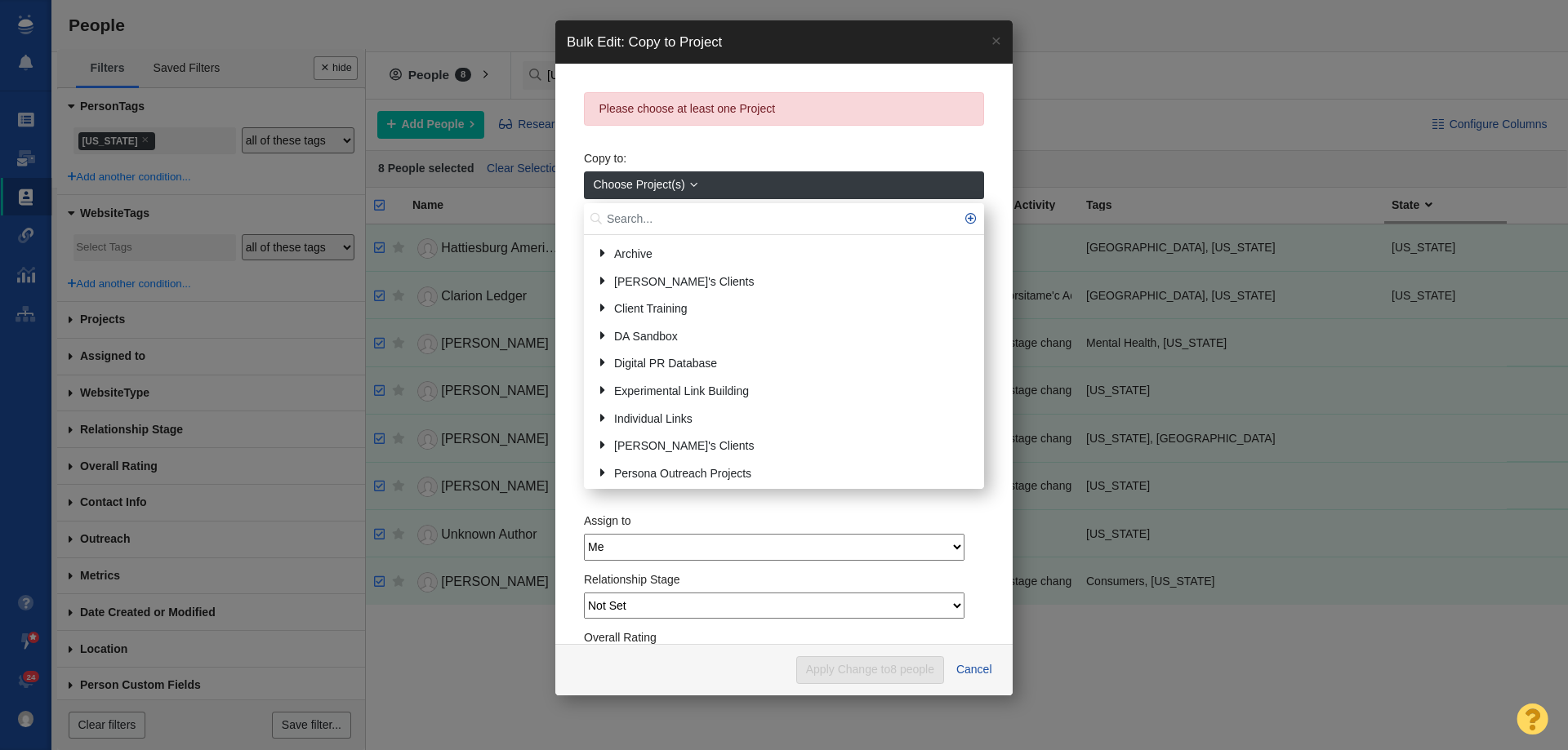
click at [631, 211] on input "text" at bounding box center [784, 219] width 400 height 32
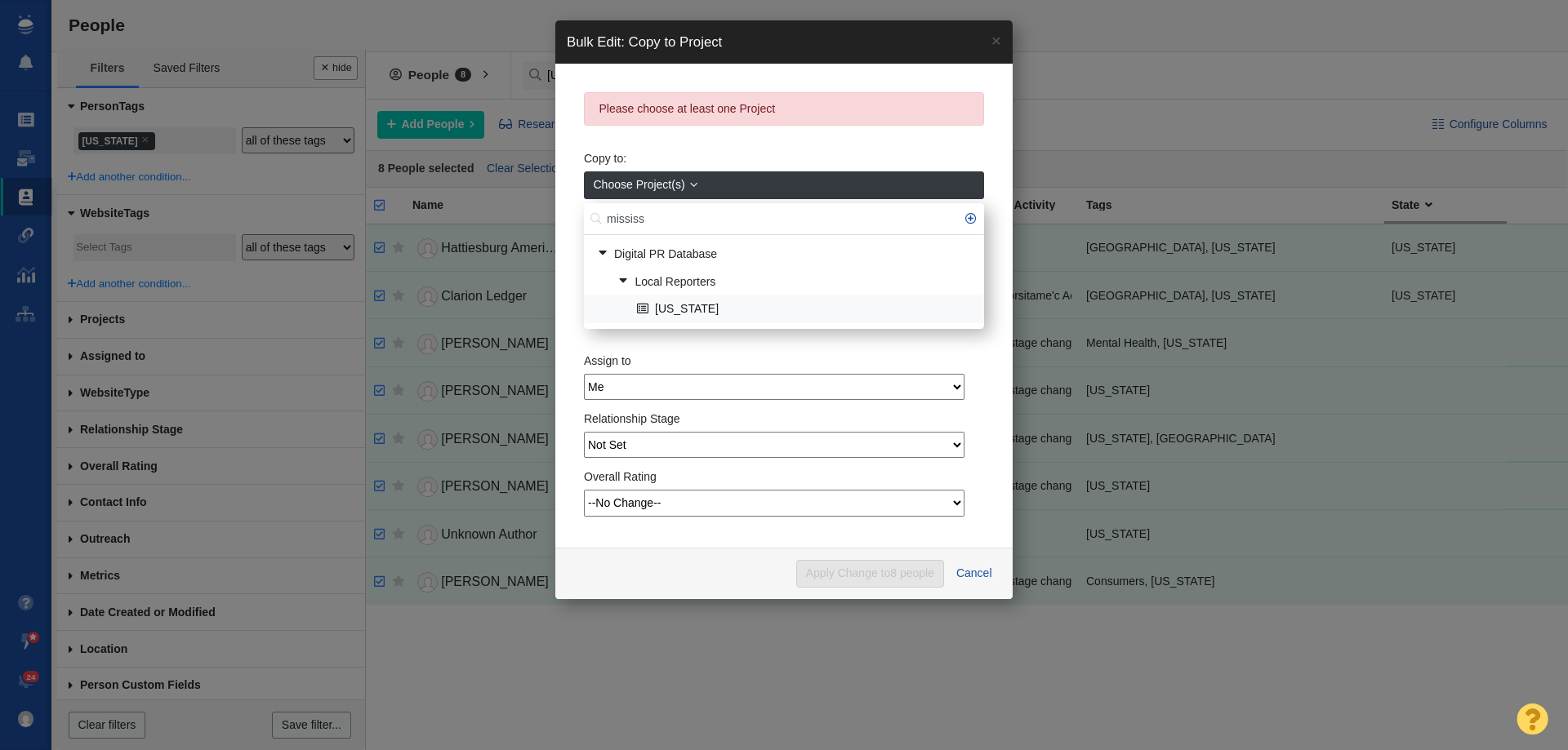
click at [677, 308] on link "[US_STATE]" at bounding box center [803, 310] width 342 height 25
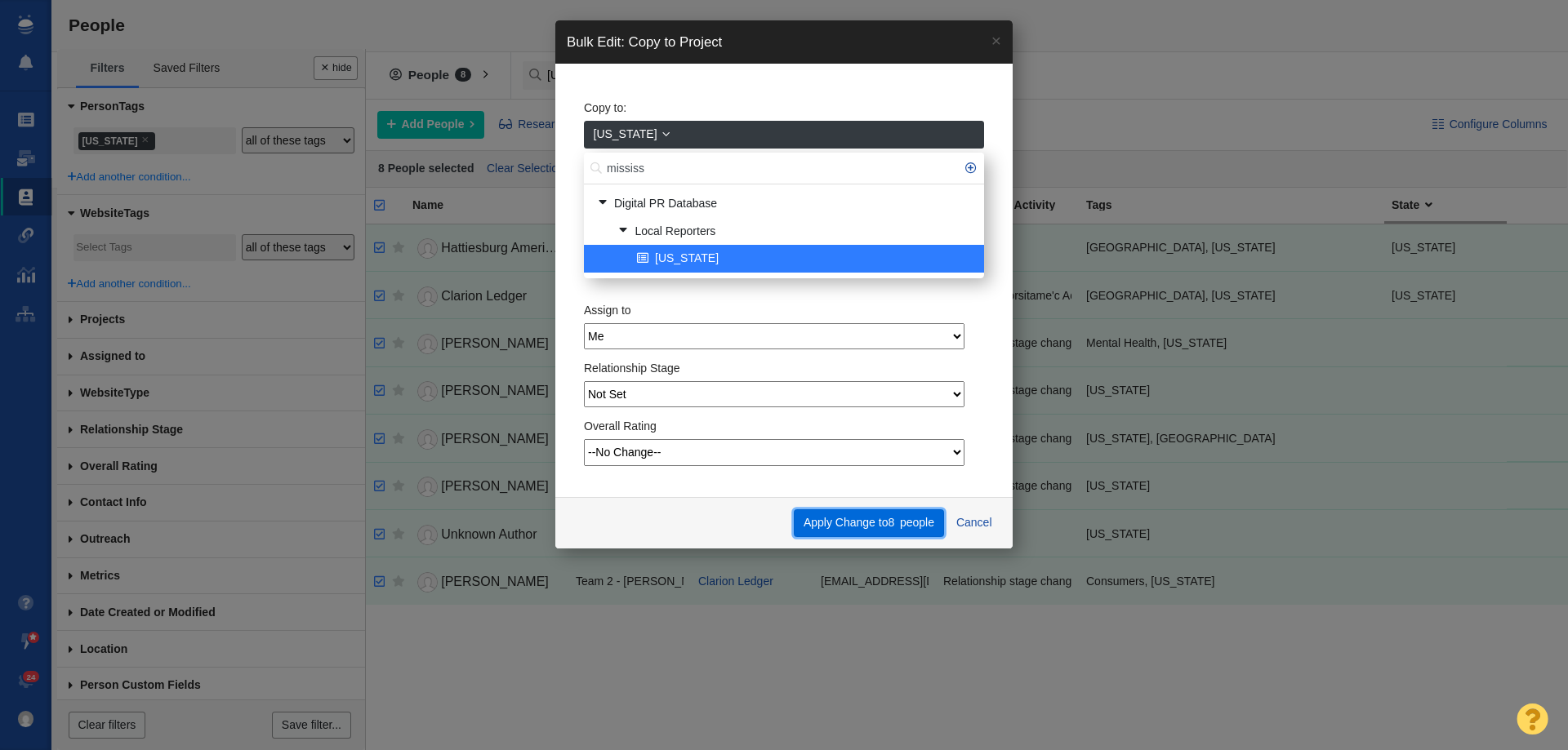
click at [841, 518] on button "Apply Change to 8 people" at bounding box center [868, 523] width 150 height 28
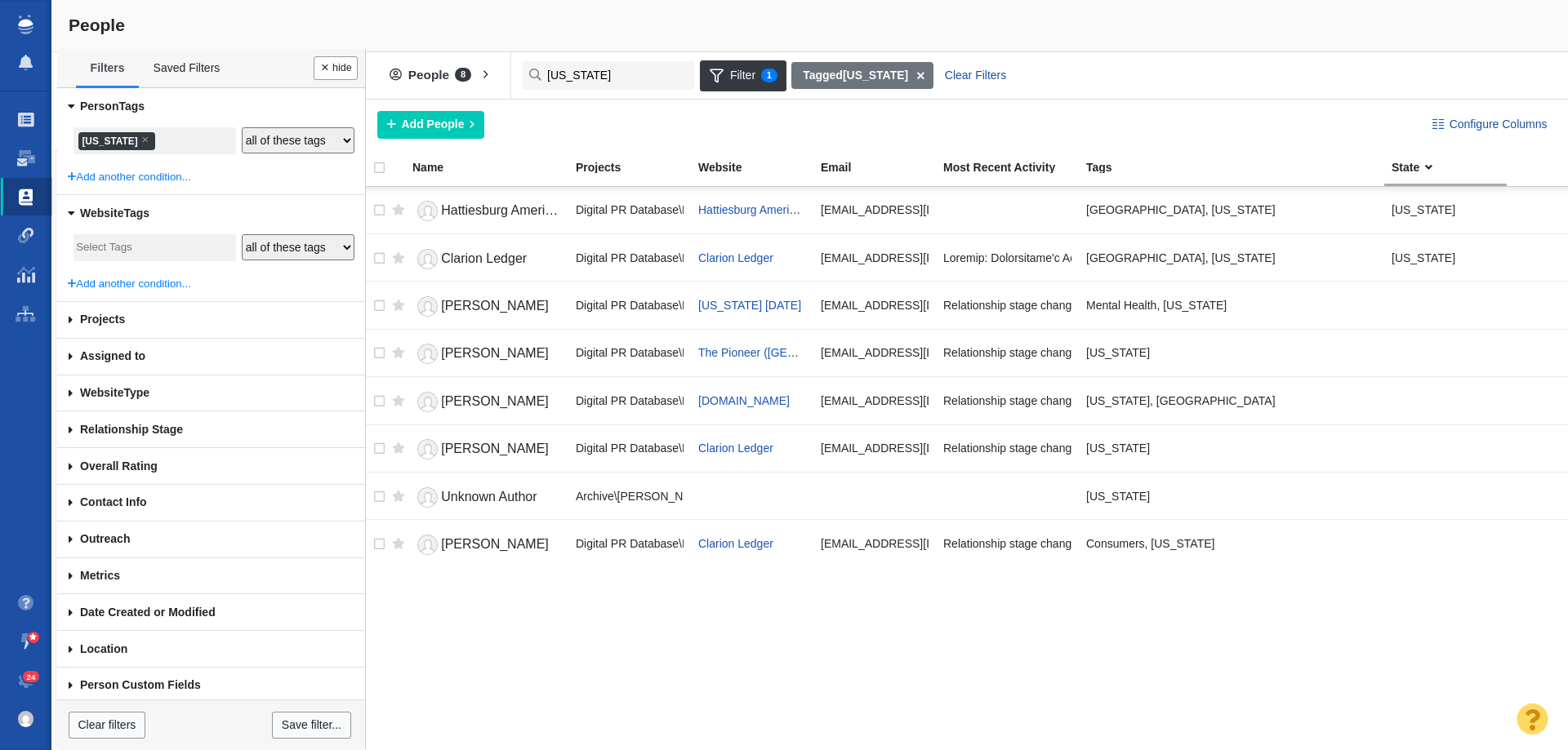
click at [116, 142] on li "× Mississippi" at bounding box center [116, 142] width 77 height 18
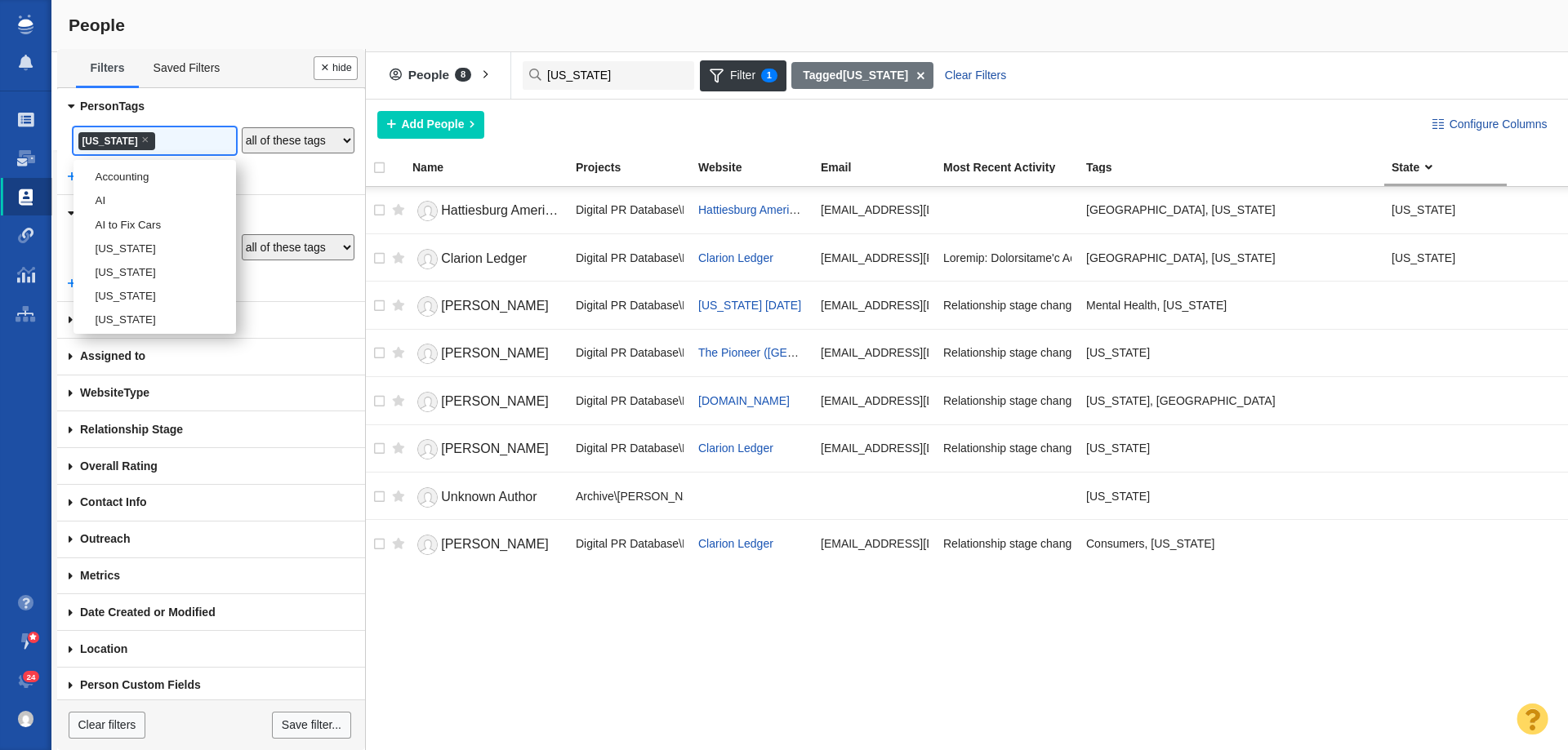
scroll to position [1770, 0]
click at [124, 207] on li "[US_STATE]" at bounding box center [155, 196] width 162 height 23
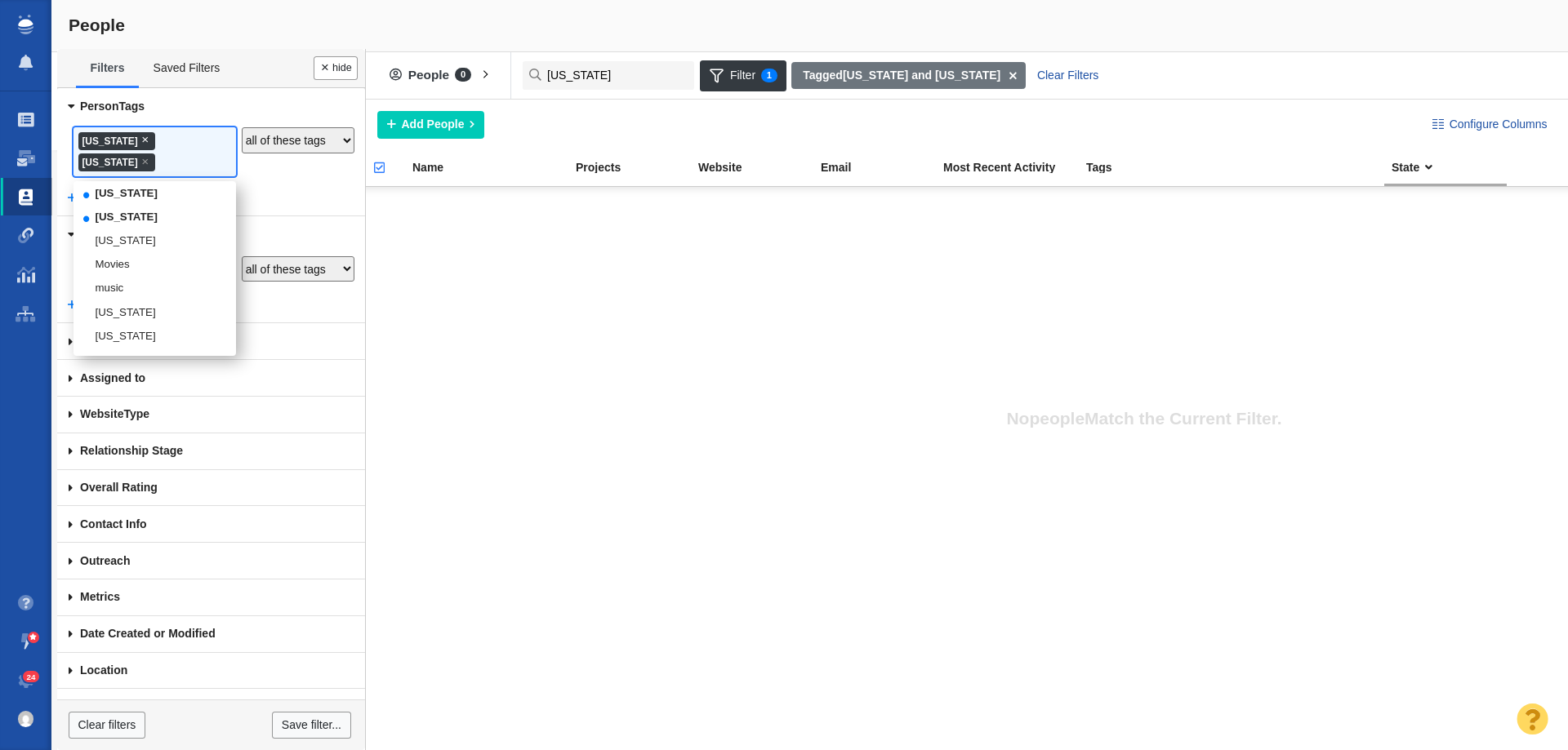
click at [148, 141] on span "×" at bounding box center [145, 140] width 7 height 13
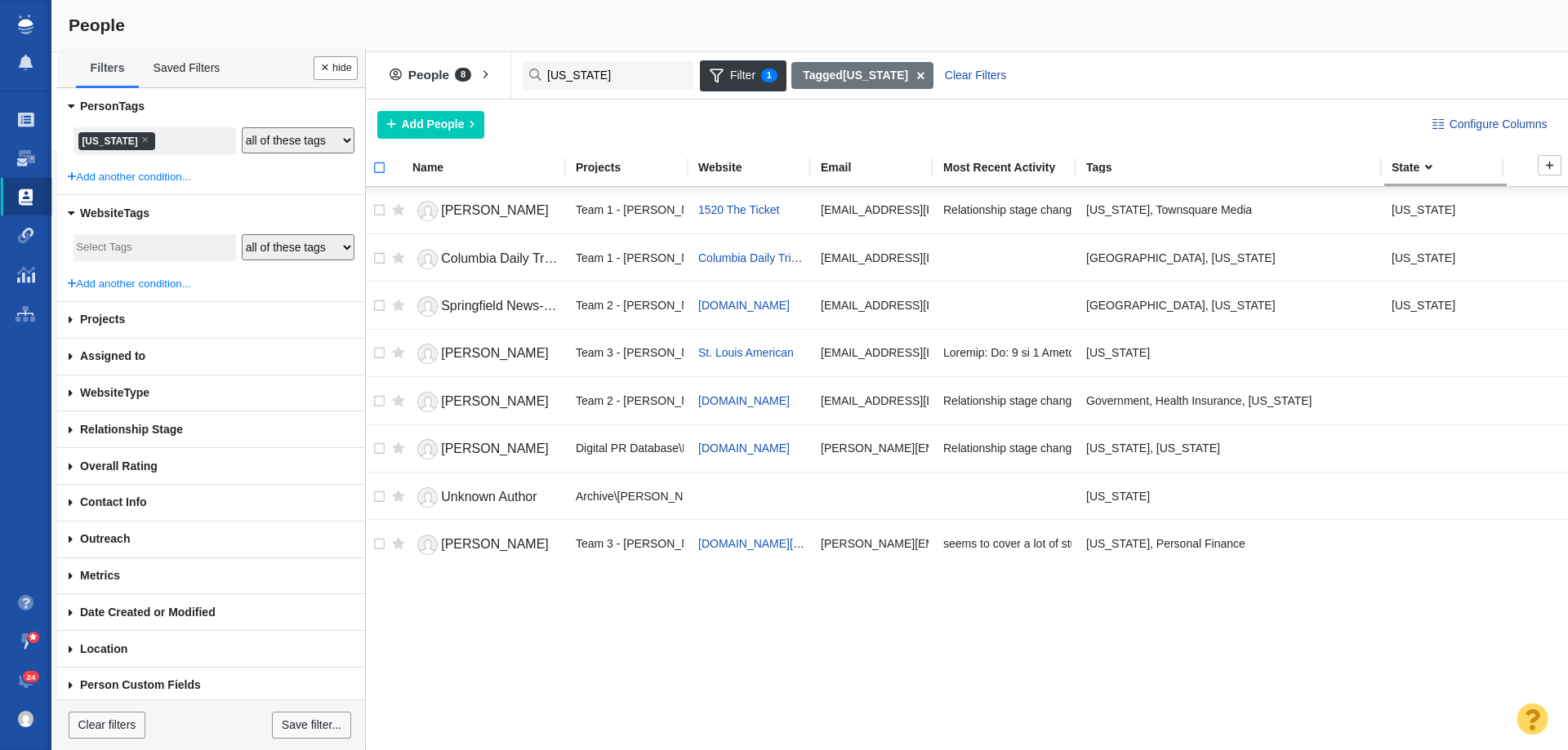
click at [380, 167] on input "checkbox" at bounding box center [371, 177] width 24 height 36
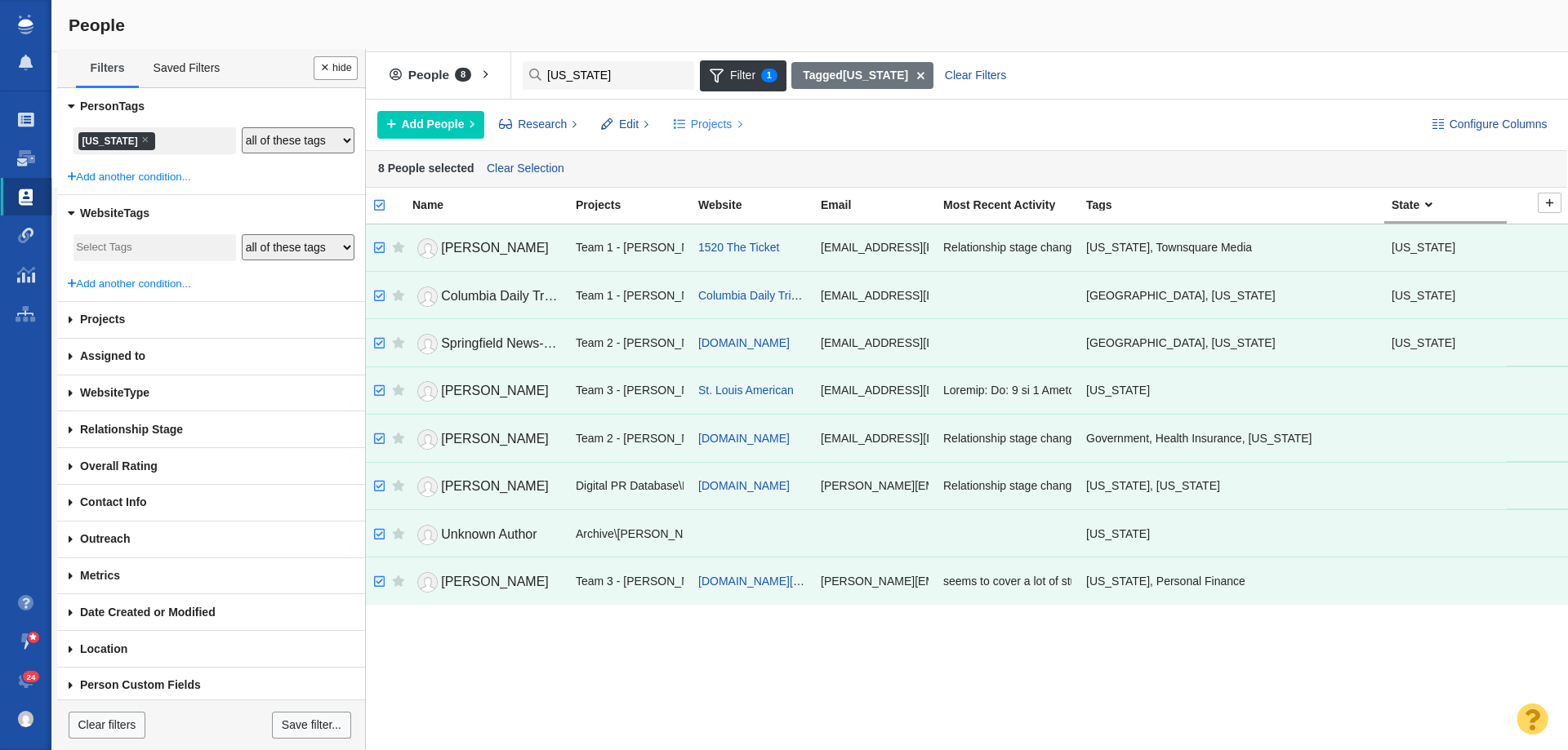
click at [693, 125] on span "Projects" at bounding box center [711, 124] width 41 height 17
click at [689, 155] on div "Copy to Project" at bounding box center [778, 161] width 229 height 25
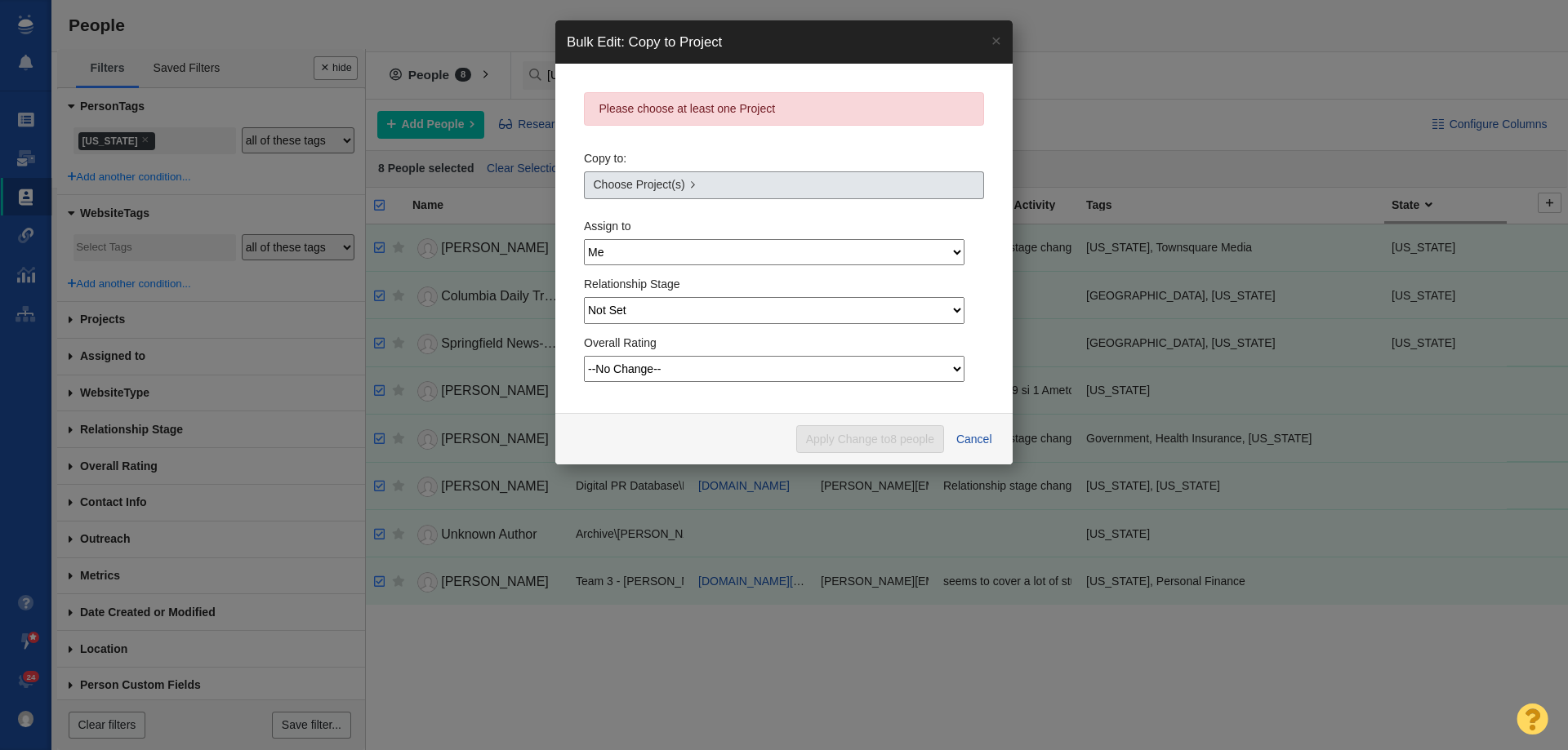
click at [699, 190] on link "Choose Project(s)" at bounding box center [784, 185] width 400 height 28
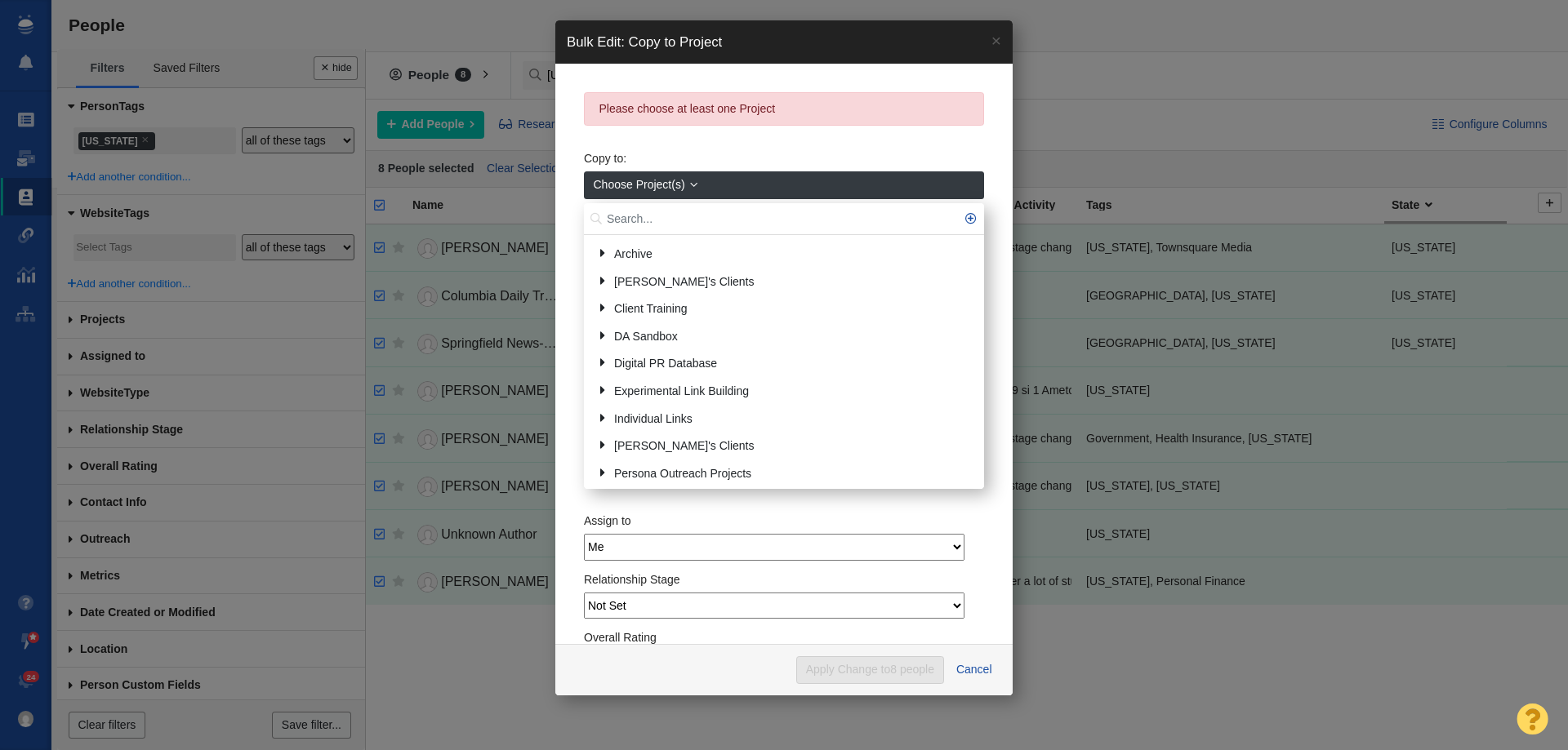
click at [662, 210] on input "text" at bounding box center [784, 219] width 400 height 32
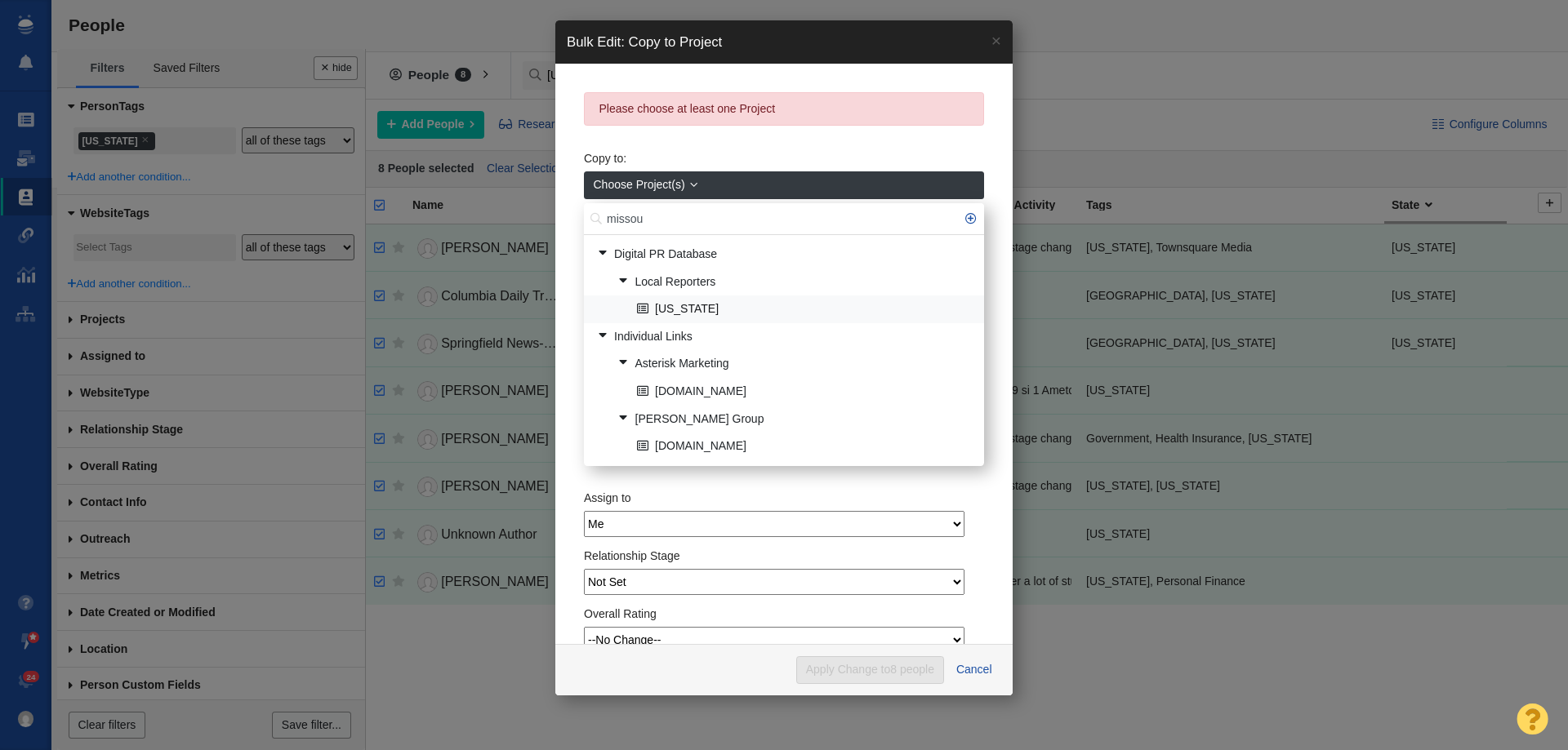
click at [700, 311] on link "[US_STATE]" at bounding box center [803, 310] width 342 height 25
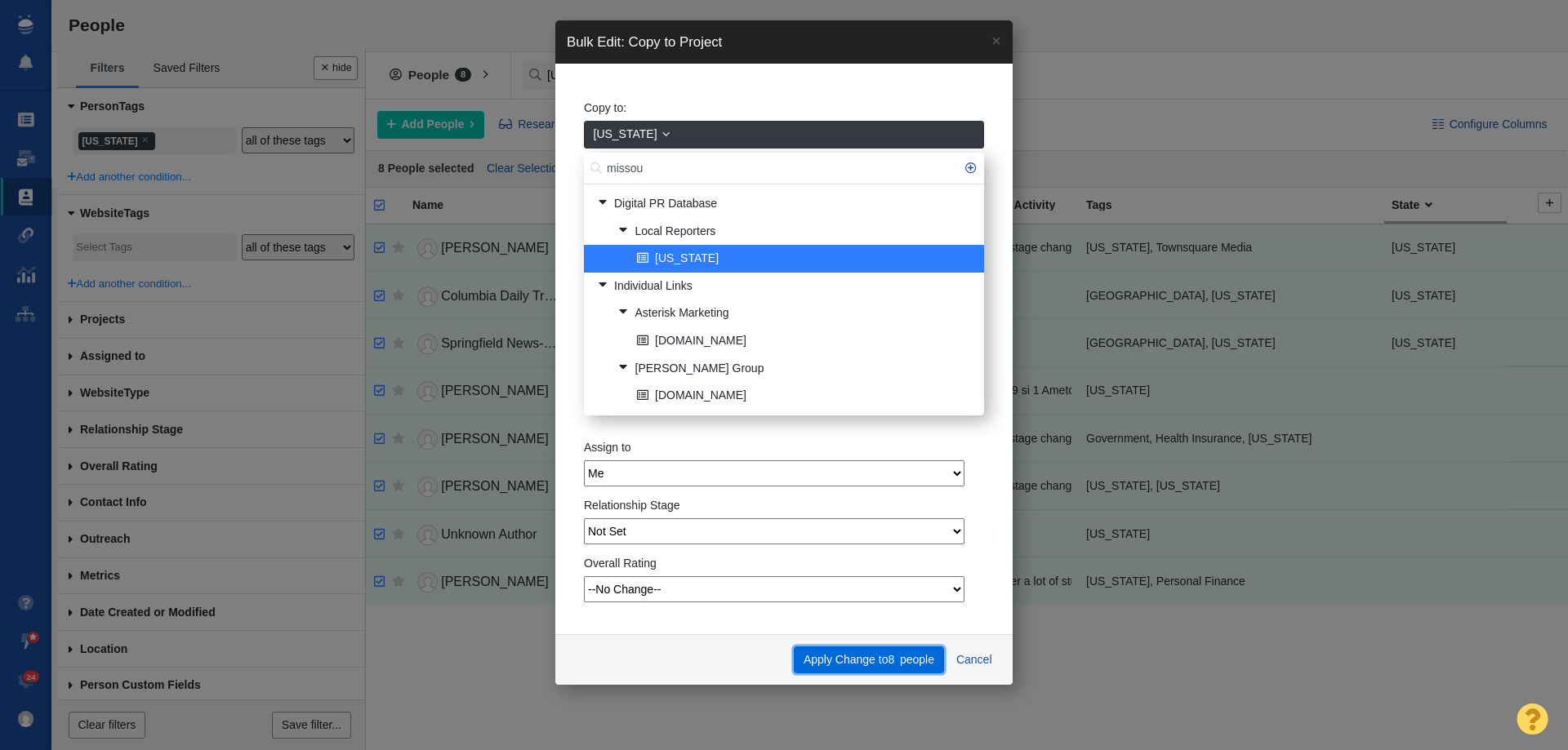
click at [832, 669] on button "Apply Change to 8 people" at bounding box center [868, 660] width 150 height 28
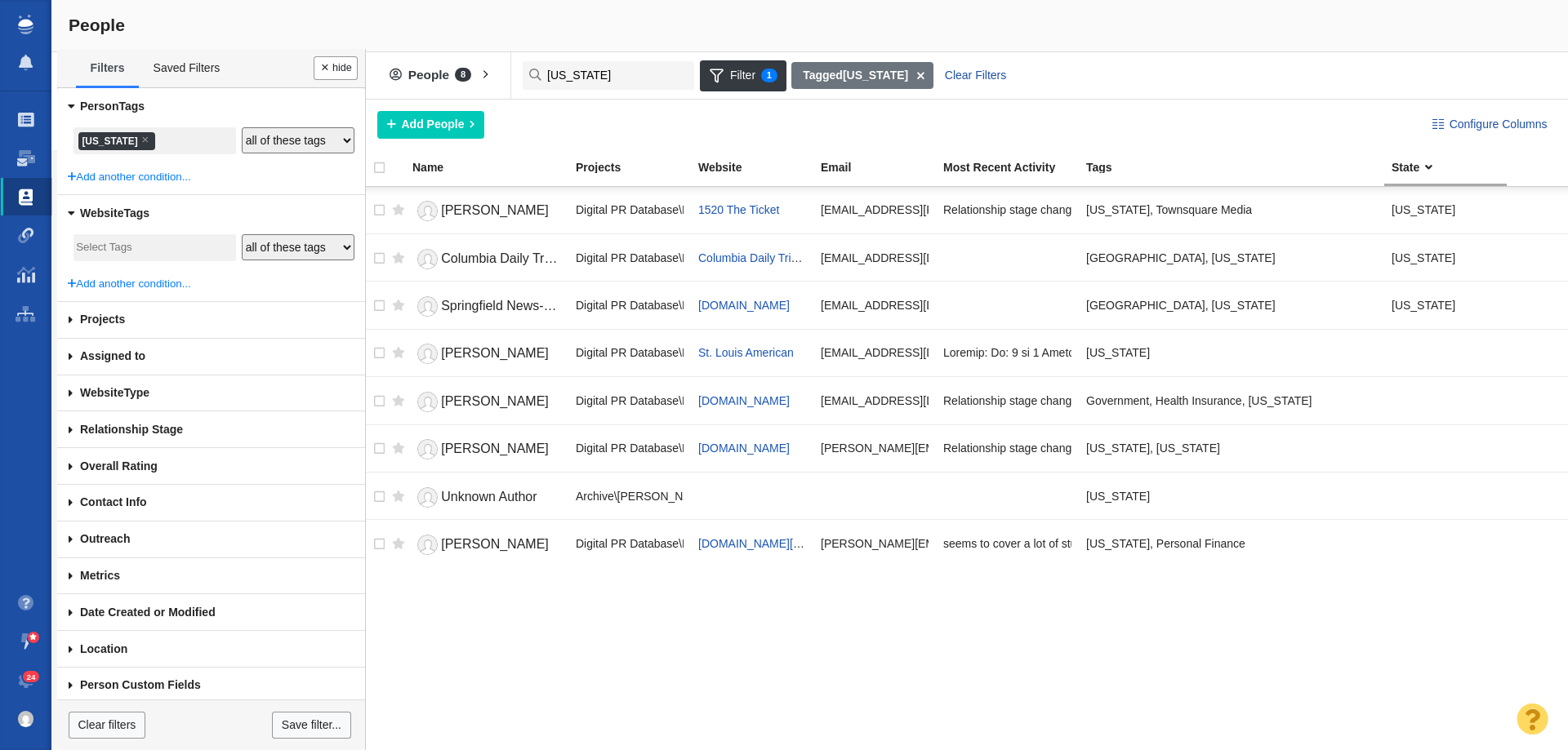
click at [99, 144] on li "× Missouri" at bounding box center [116, 142] width 77 height 18
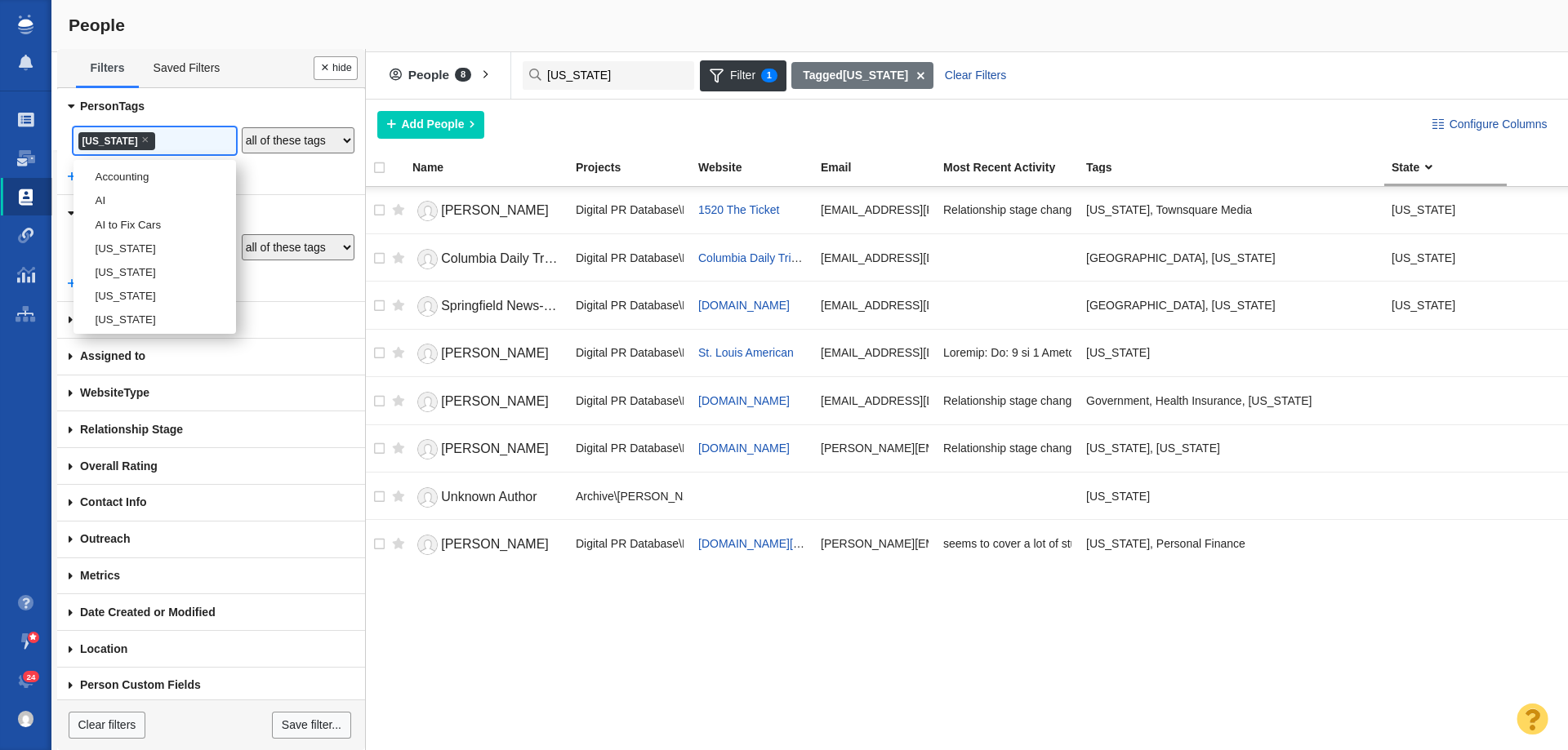
scroll to position [1745, 0]
click at [82, 255] on li "[US_STATE]" at bounding box center [155, 242] width 162 height 23
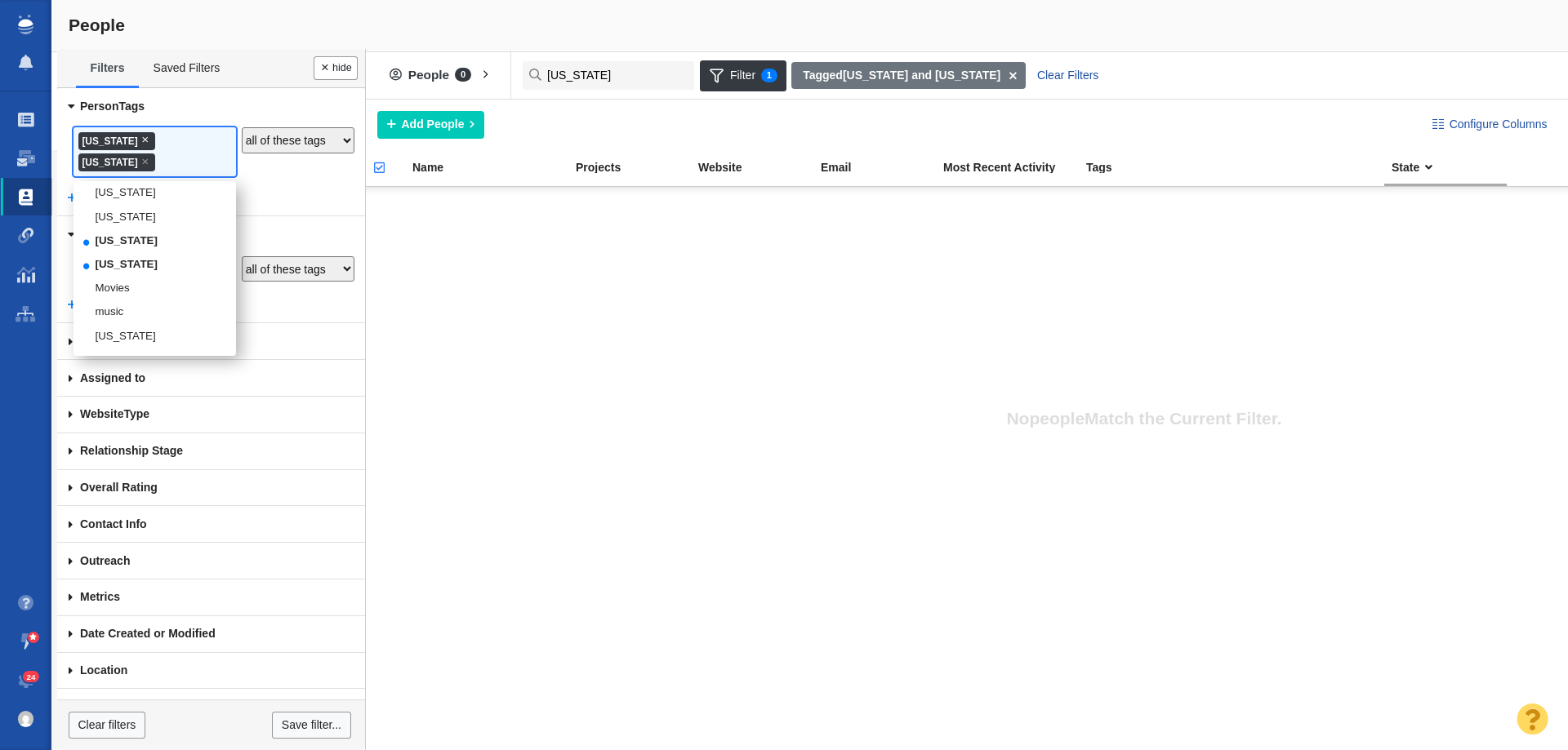
click at [142, 136] on span "×" at bounding box center [145, 140] width 7 height 13
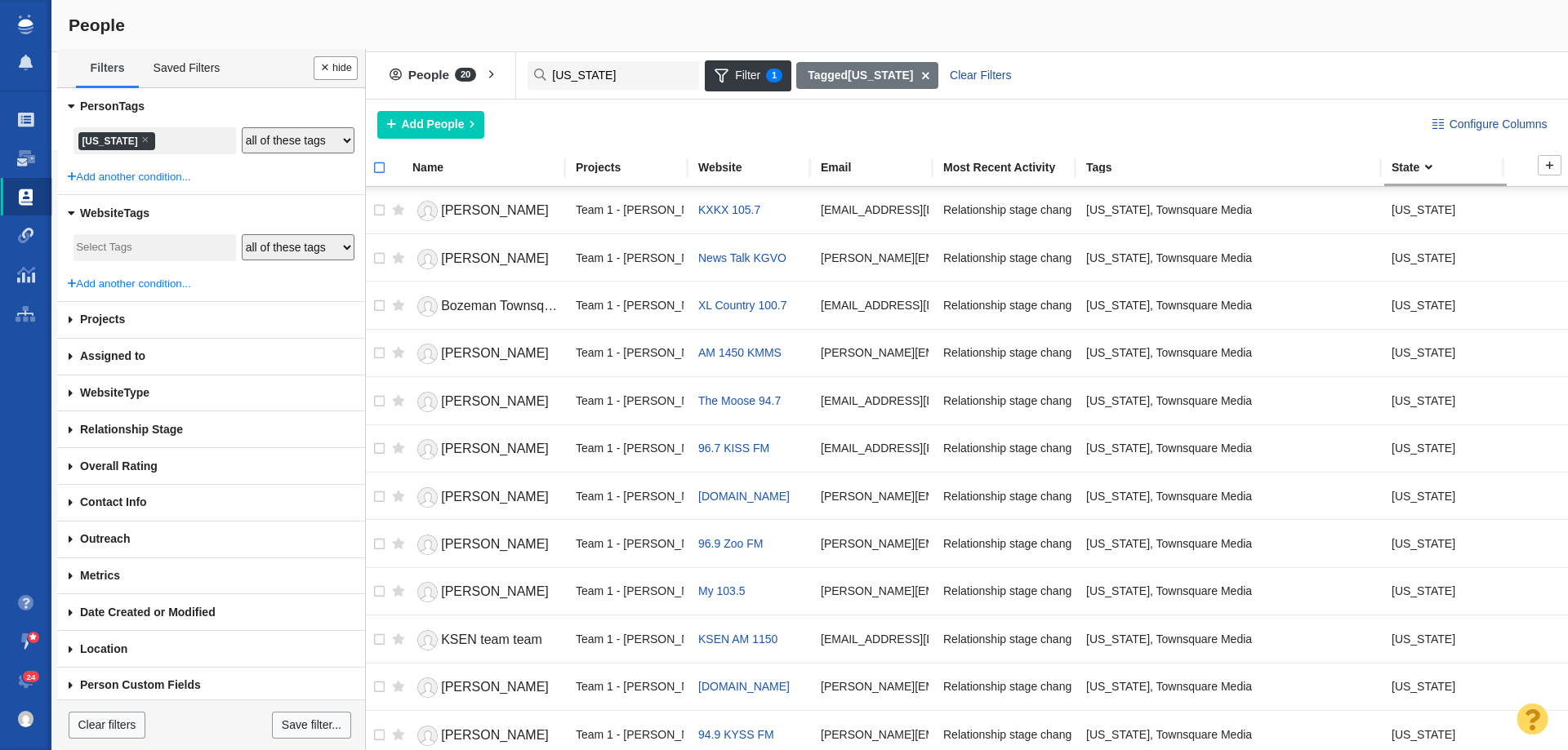
click at [371, 167] on input "checkbox" at bounding box center [371, 177] width 24 height 36
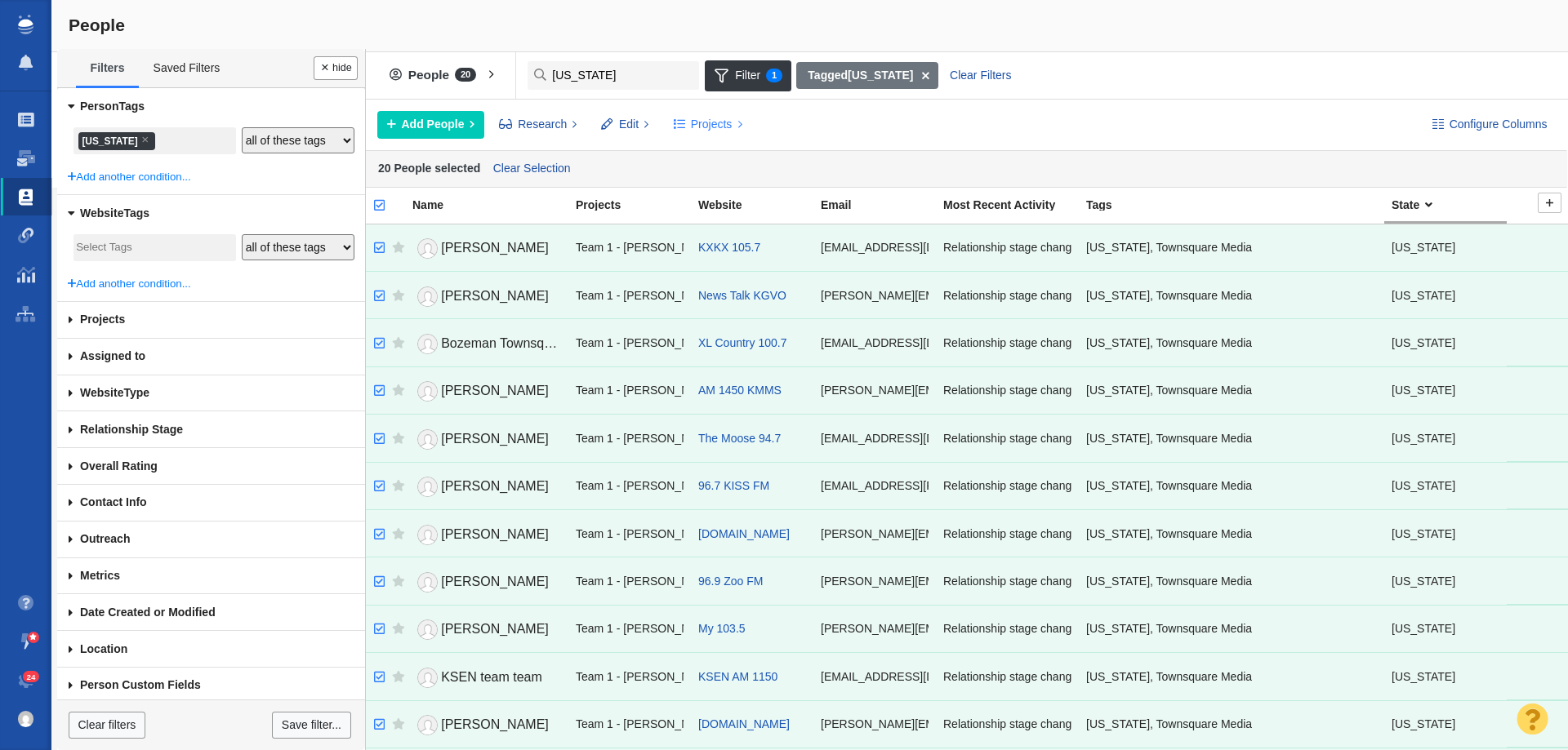
click at [720, 114] on button "Projects" at bounding box center [707, 124] width 87 height 28
click at [722, 167] on div "Copy to Project" at bounding box center [778, 161] width 229 height 25
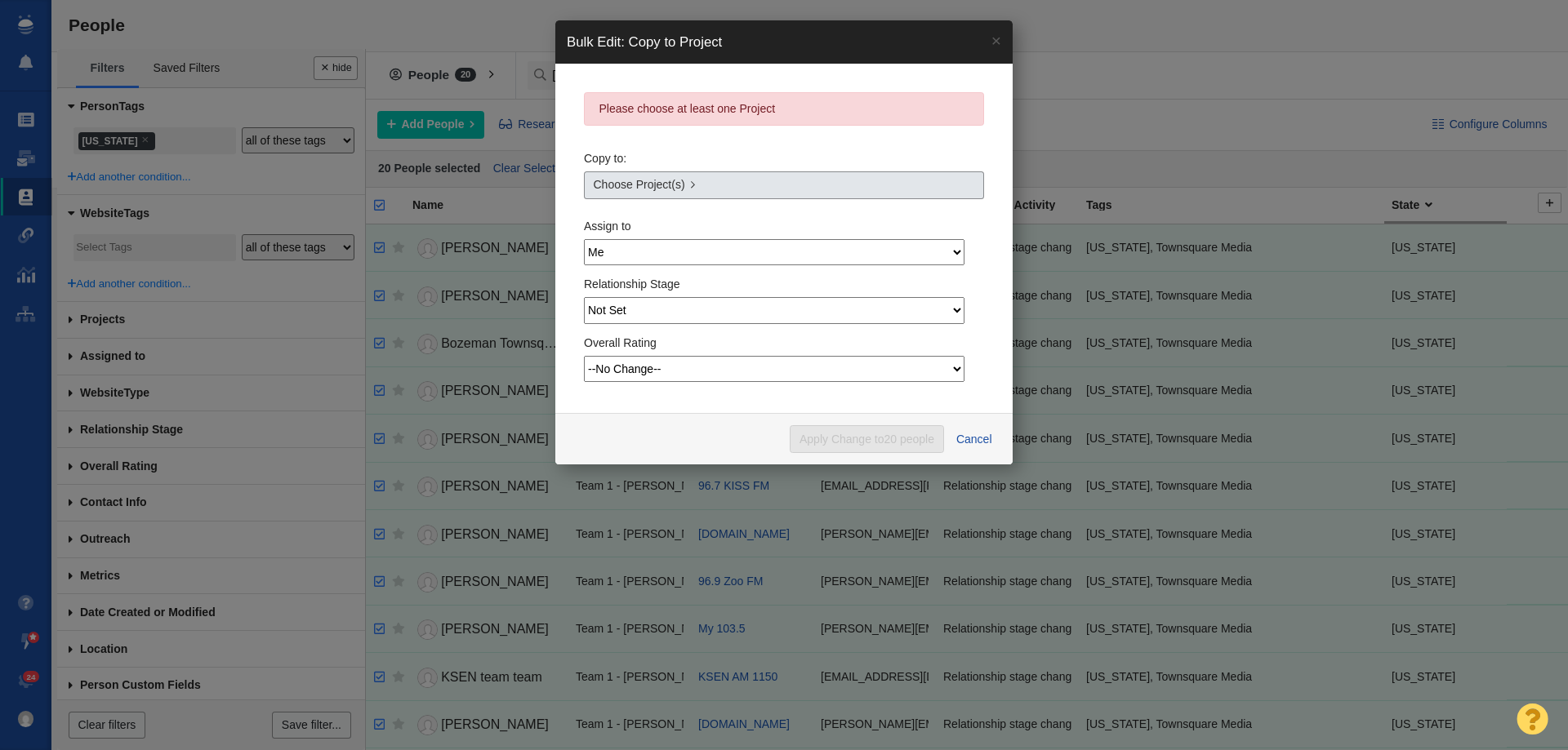
click at [689, 193] on link "Choose Project(s)" at bounding box center [784, 185] width 400 height 28
click at [670, 179] on body "Projects Dashboard Websites People Link Monitoring Reports Projects Home Help C…" at bounding box center [784, 375] width 1568 height 750
click at [660, 193] on span "Choose Project(s)" at bounding box center [638, 185] width 91 height 17
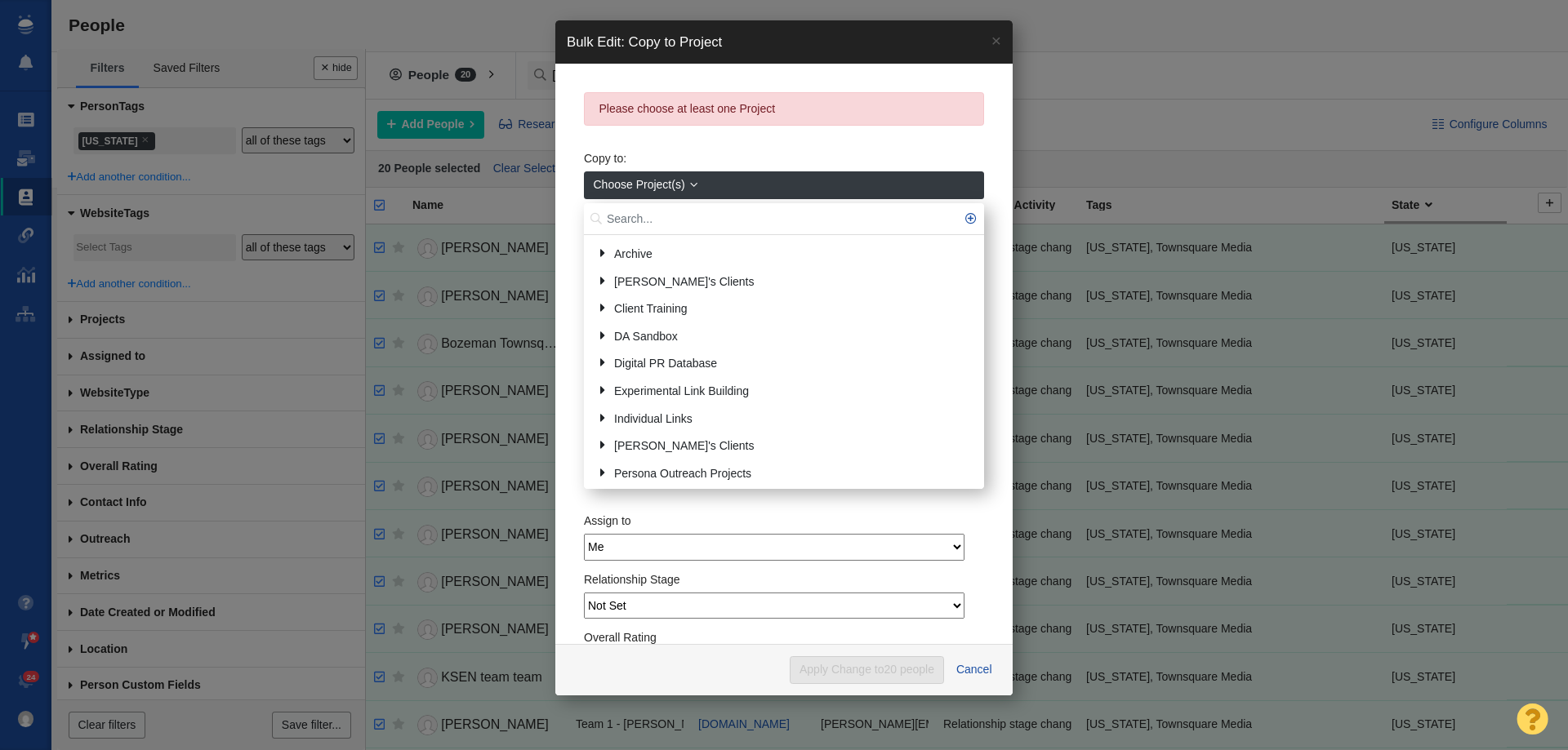
click at [642, 215] on input "text" at bounding box center [784, 219] width 400 height 32
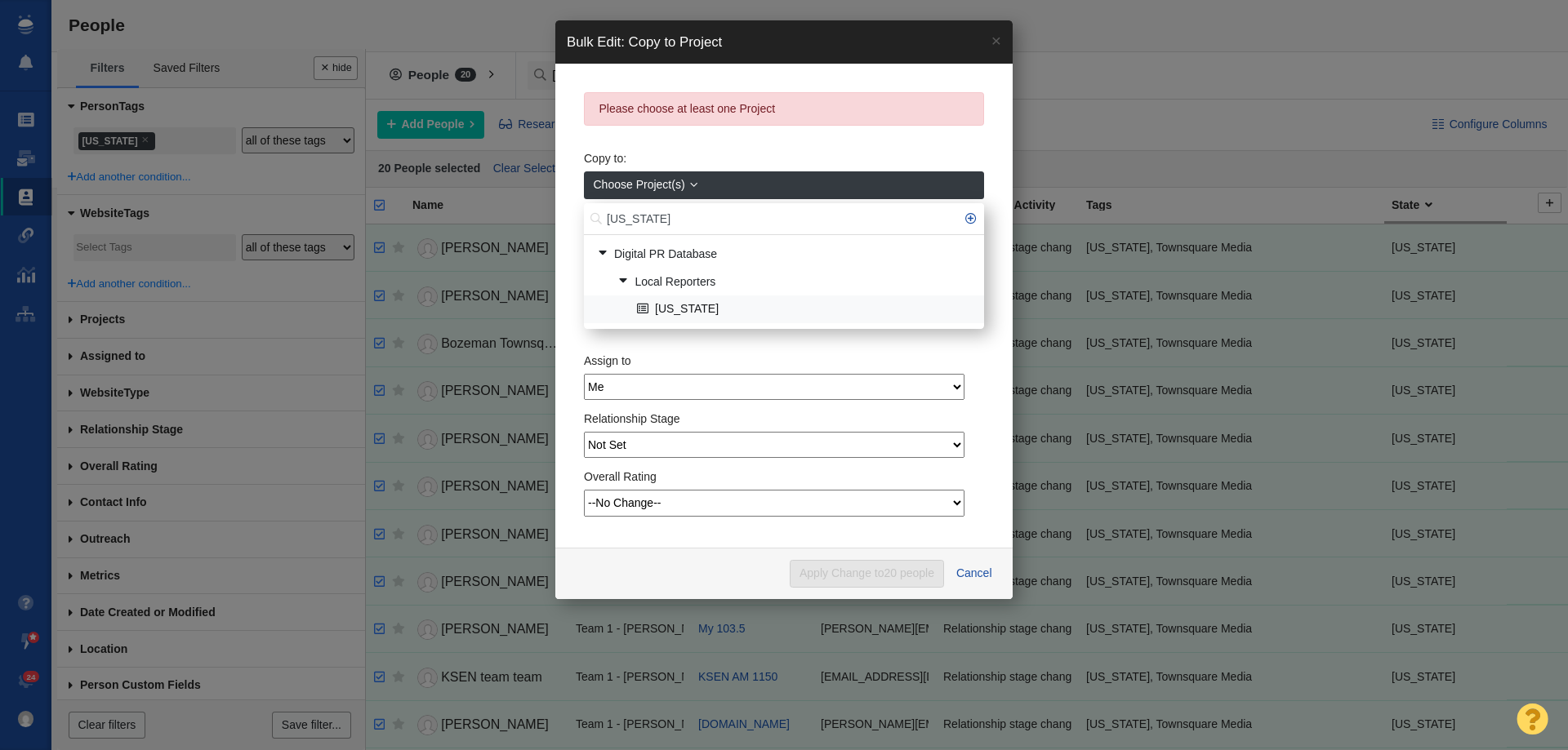
click at [649, 308] on link "[US_STATE]" at bounding box center [803, 310] width 342 height 25
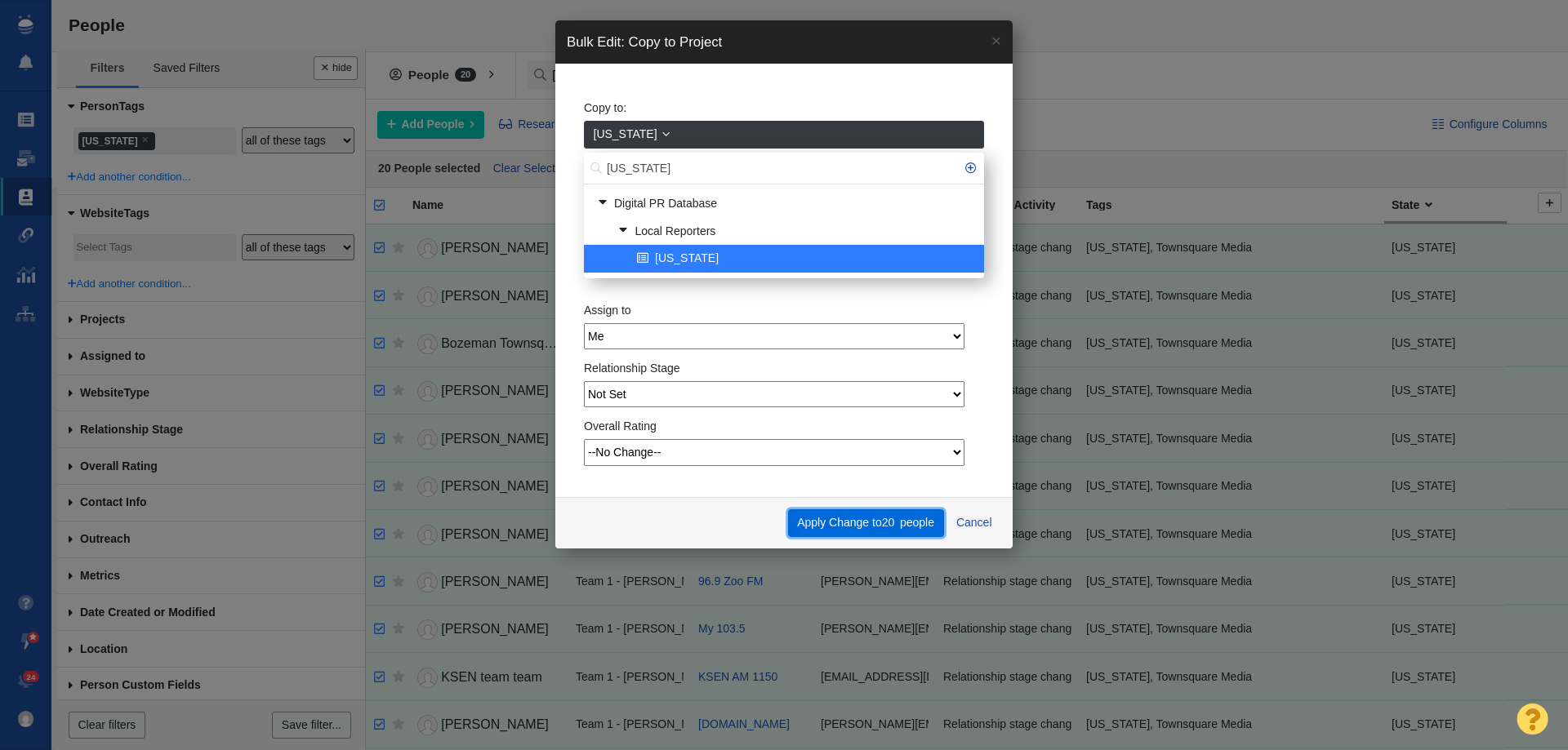
click at [885, 524] on span "20" at bounding box center [888, 522] width 13 height 13
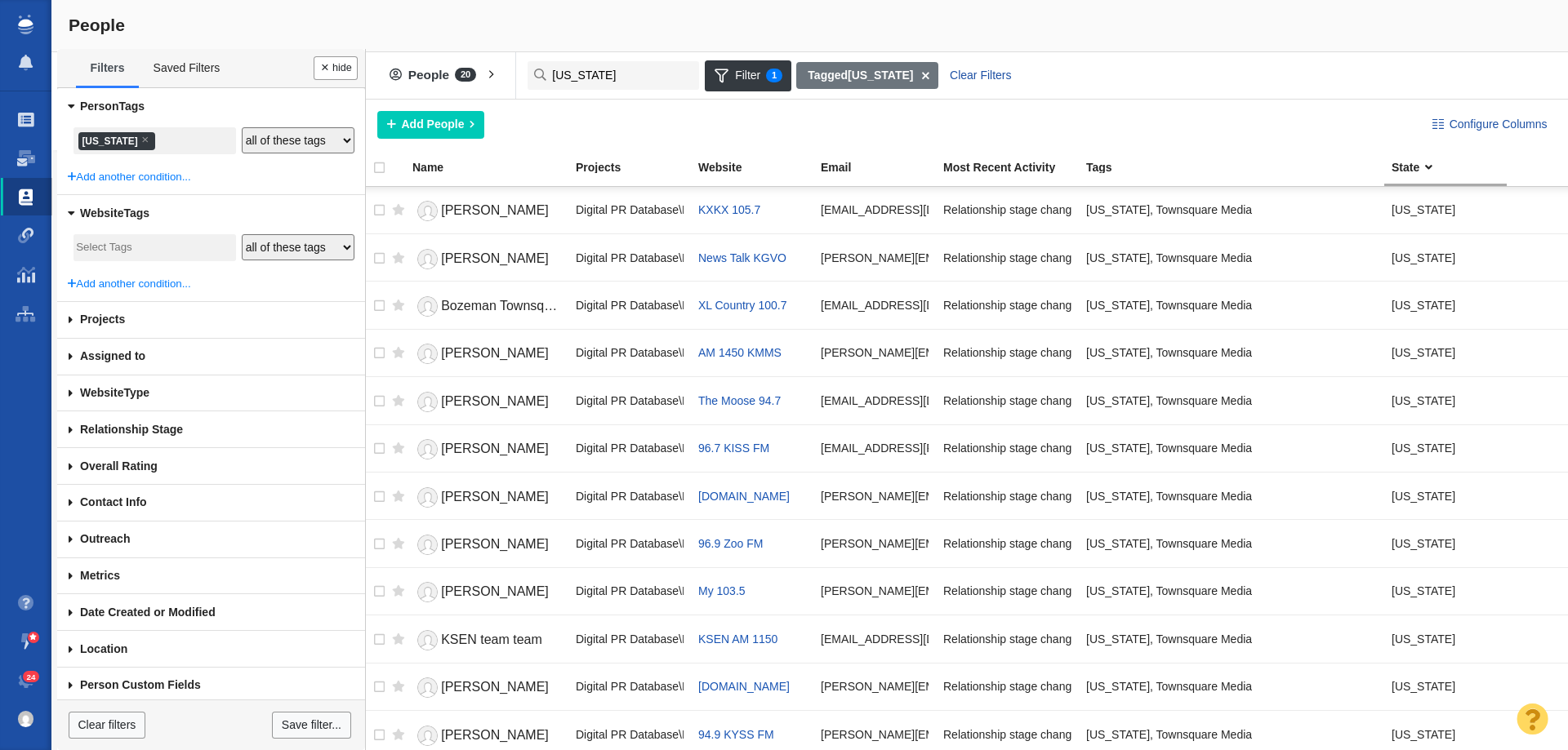
click at [111, 143] on li "× Montana" at bounding box center [116, 142] width 77 height 18
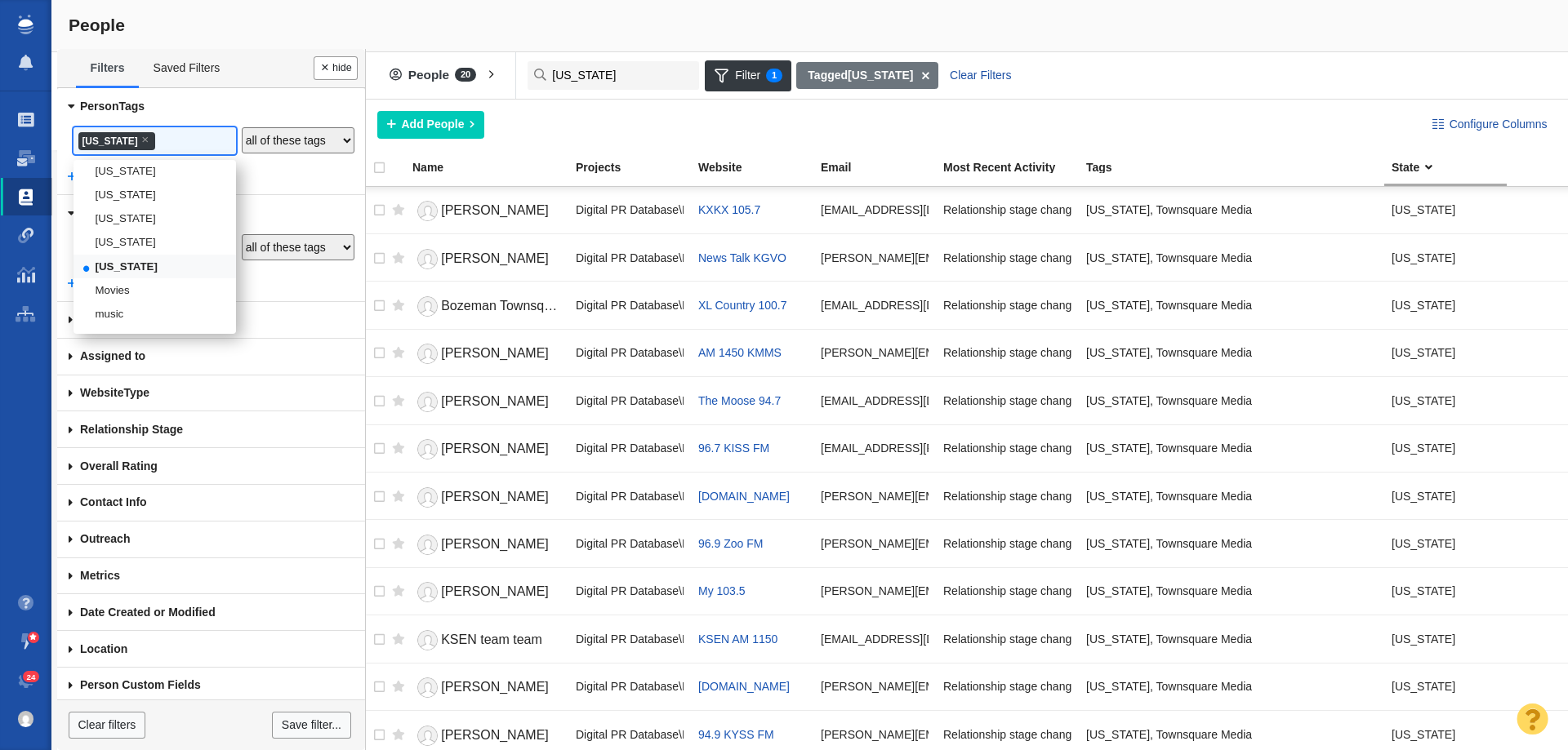
scroll to position [1804, 0]
click at [136, 269] on li "[US_STATE]" at bounding box center [155, 257] width 162 height 23
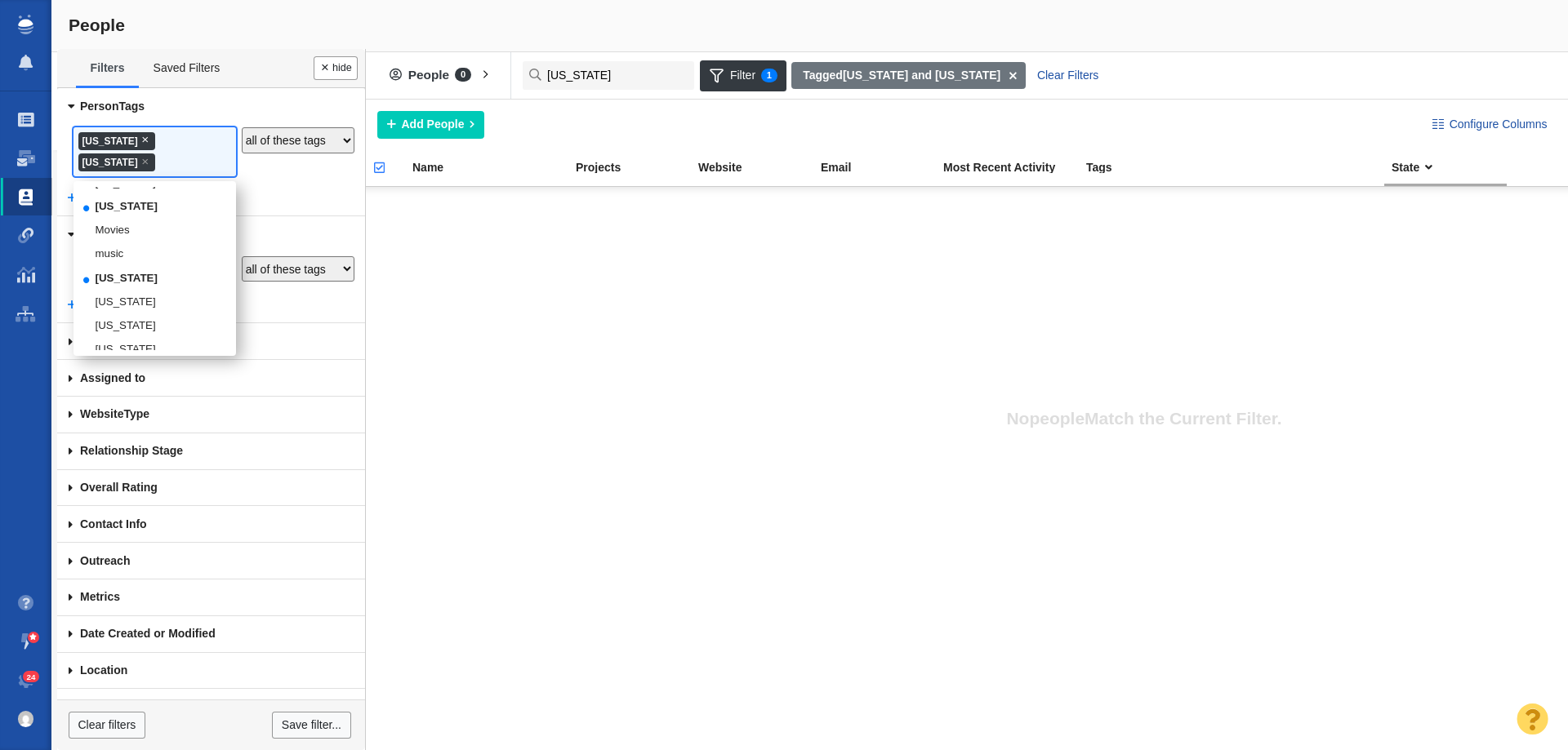
click at [142, 140] on span "×" at bounding box center [145, 140] width 7 height 13
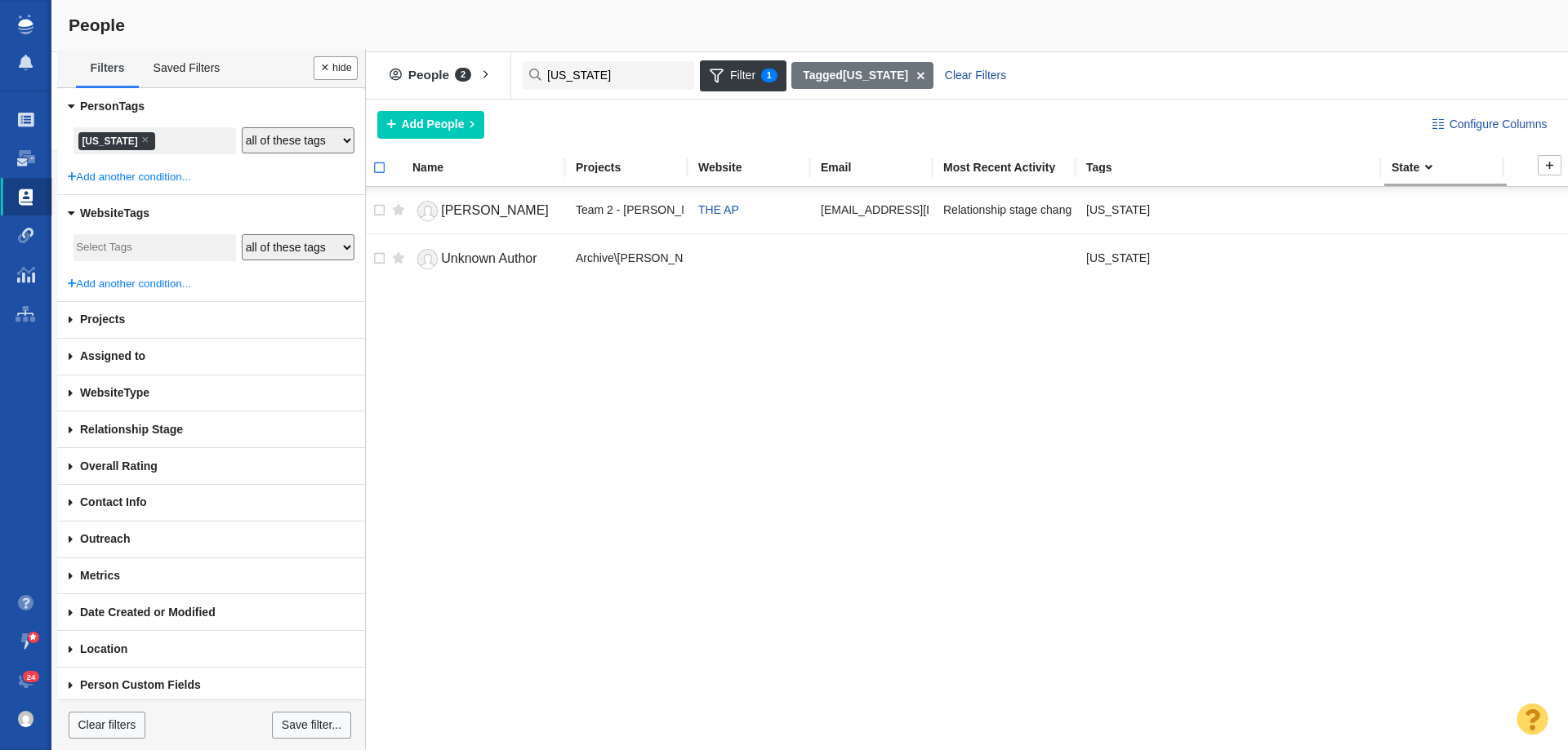
click at [374, 166] on input "checkbox" at bounding box center [371, 177] width 24 height 36
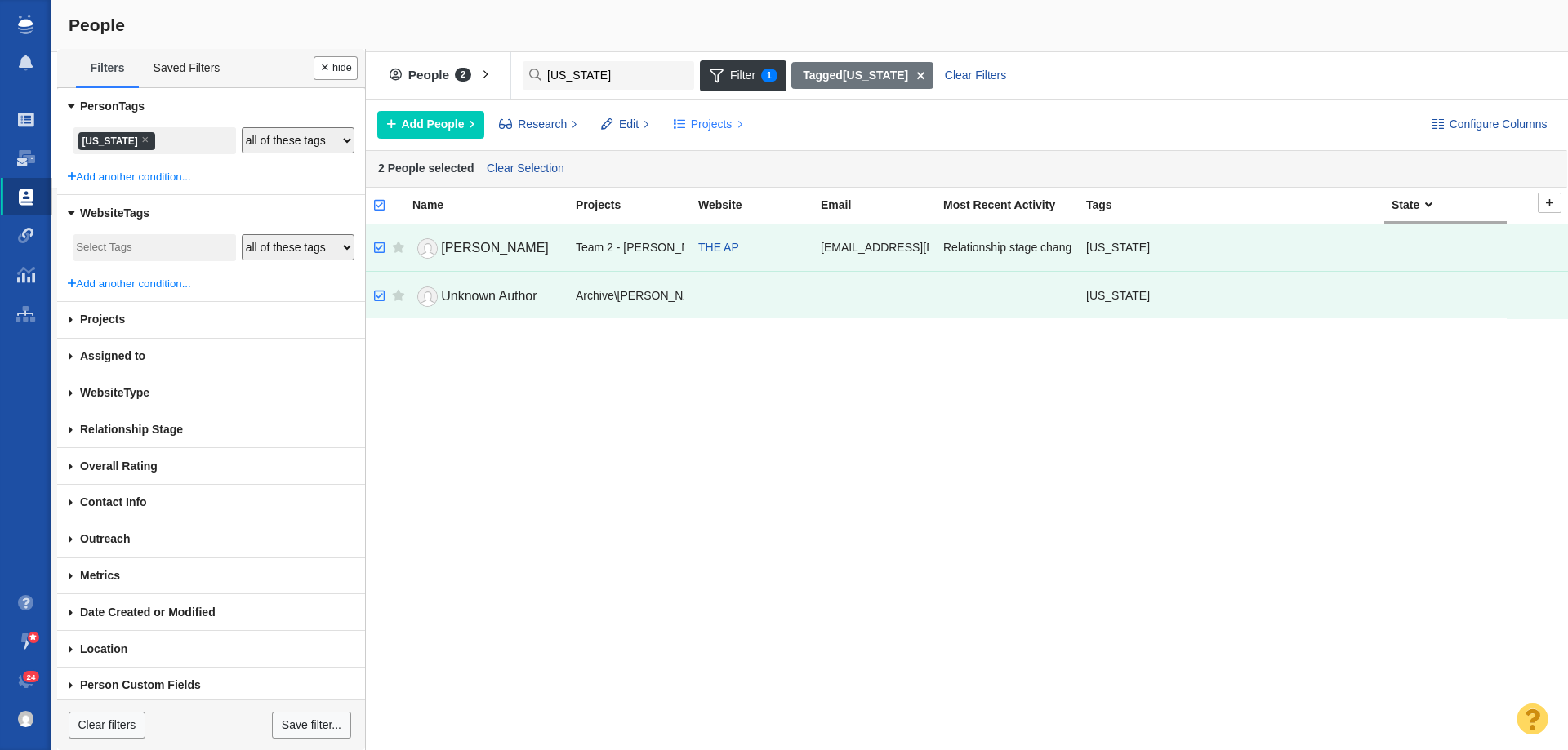
click at [703, 123] on span "Projects" at bounding box center [711, 124] width 41 height 17
click at [757, 152] on div "Copy to Project" at bounding box center [778, 161] width 229 height 25
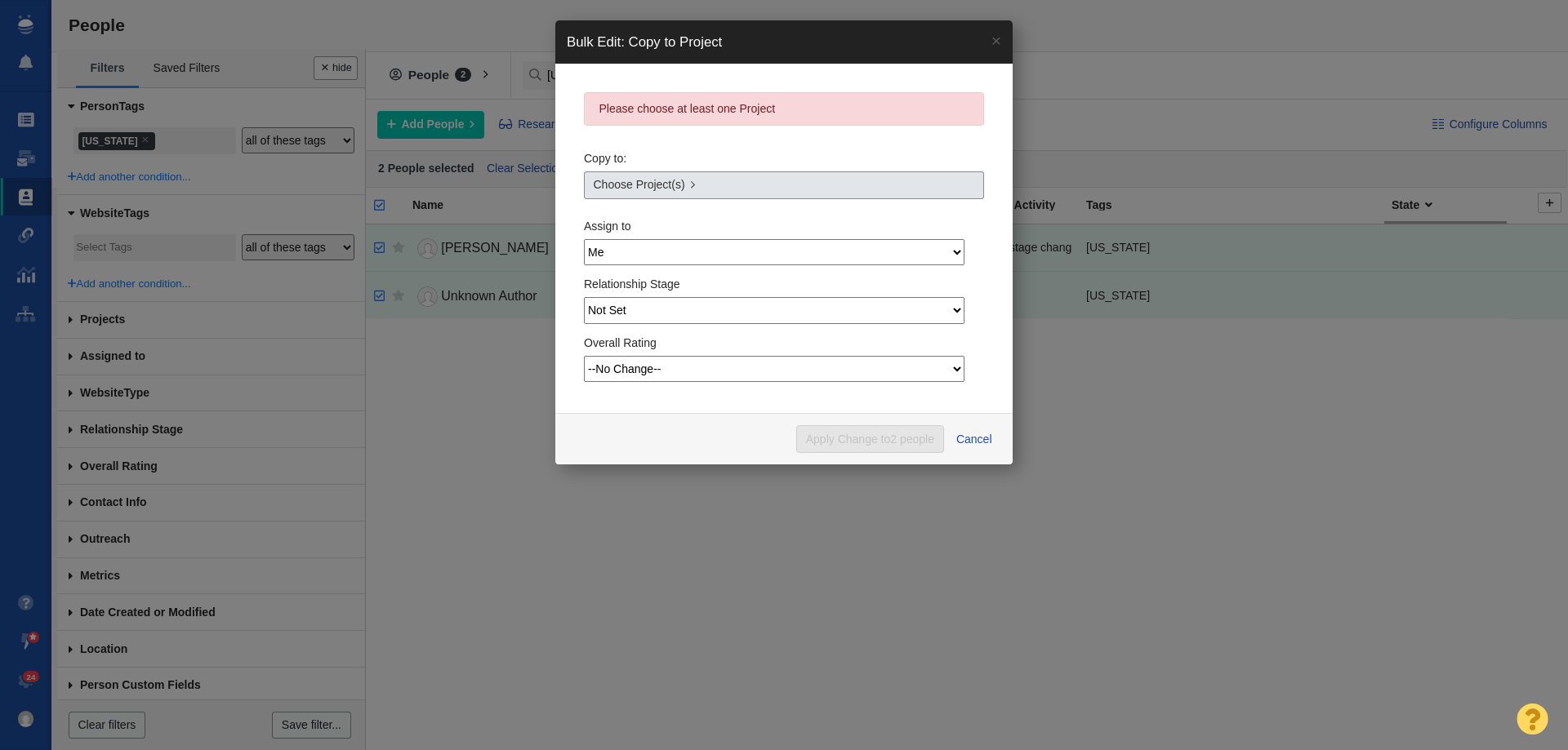
click at [719, 184] on link "Choose Project(s)" at bounding box center [784, 185] width 400 height 28
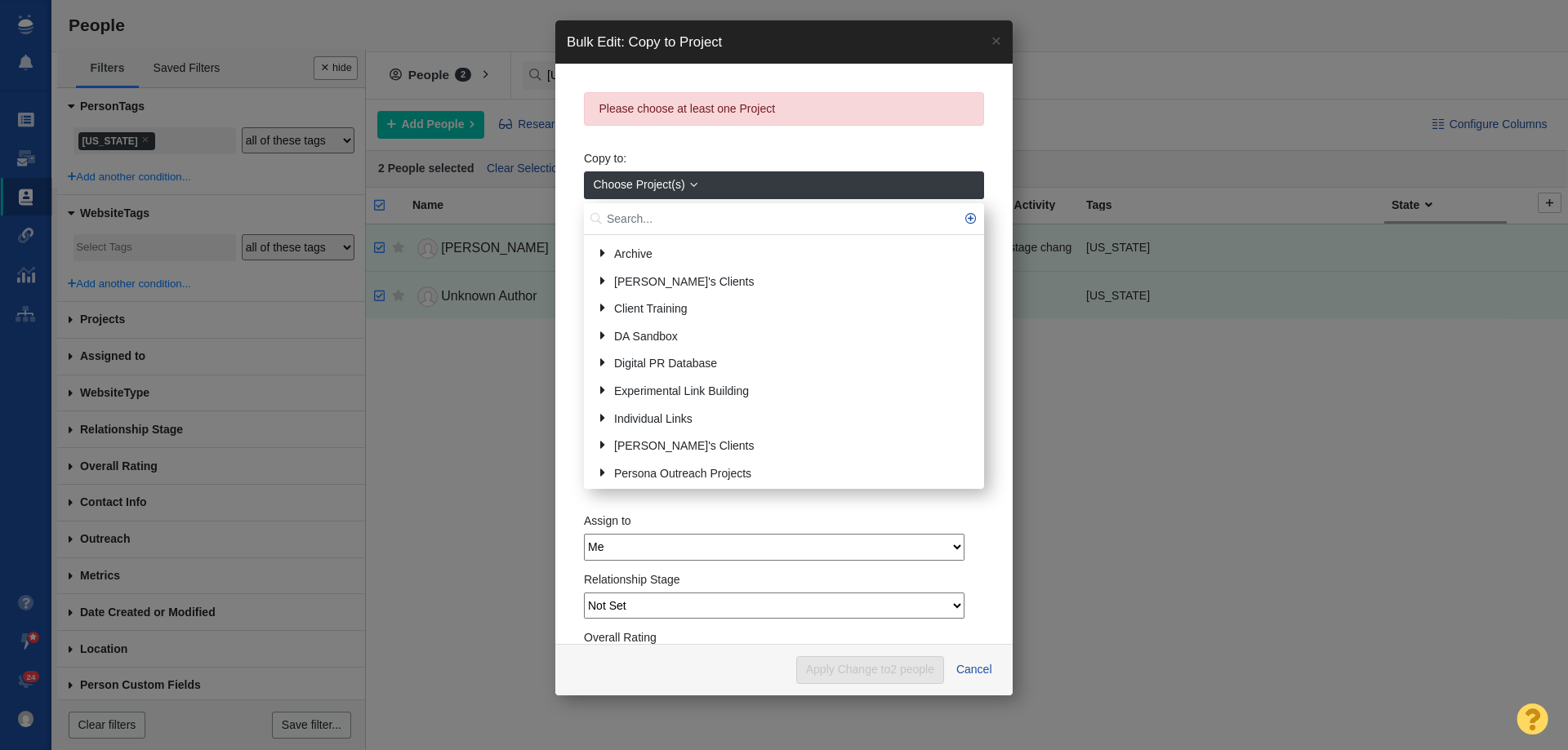
click at [656, 214] on input "text" at bounding box center [784, 219] width 400 height 32
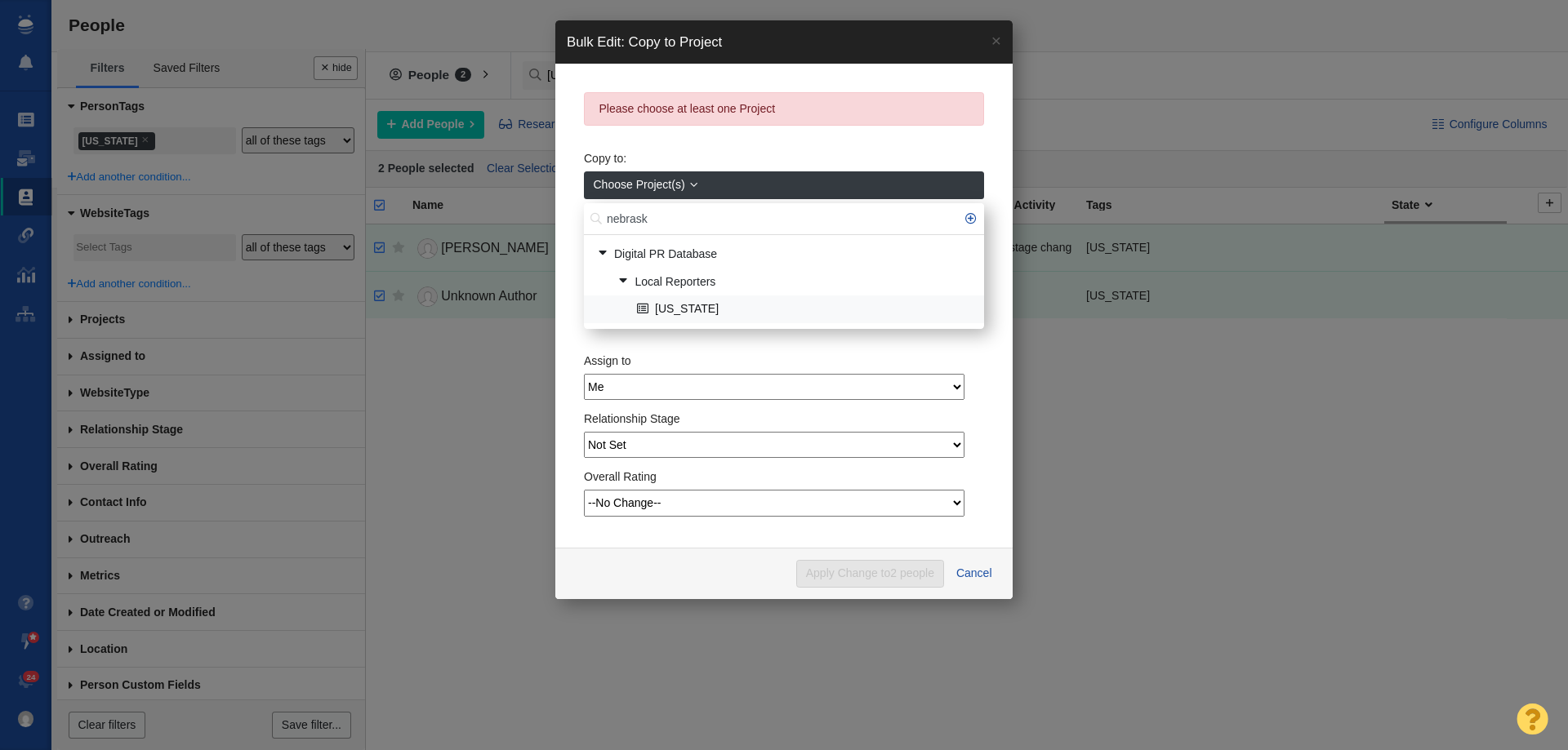
click at [684, 315] on link "[US_STATE]" at bounding box center [803, 310] width 342 height 25
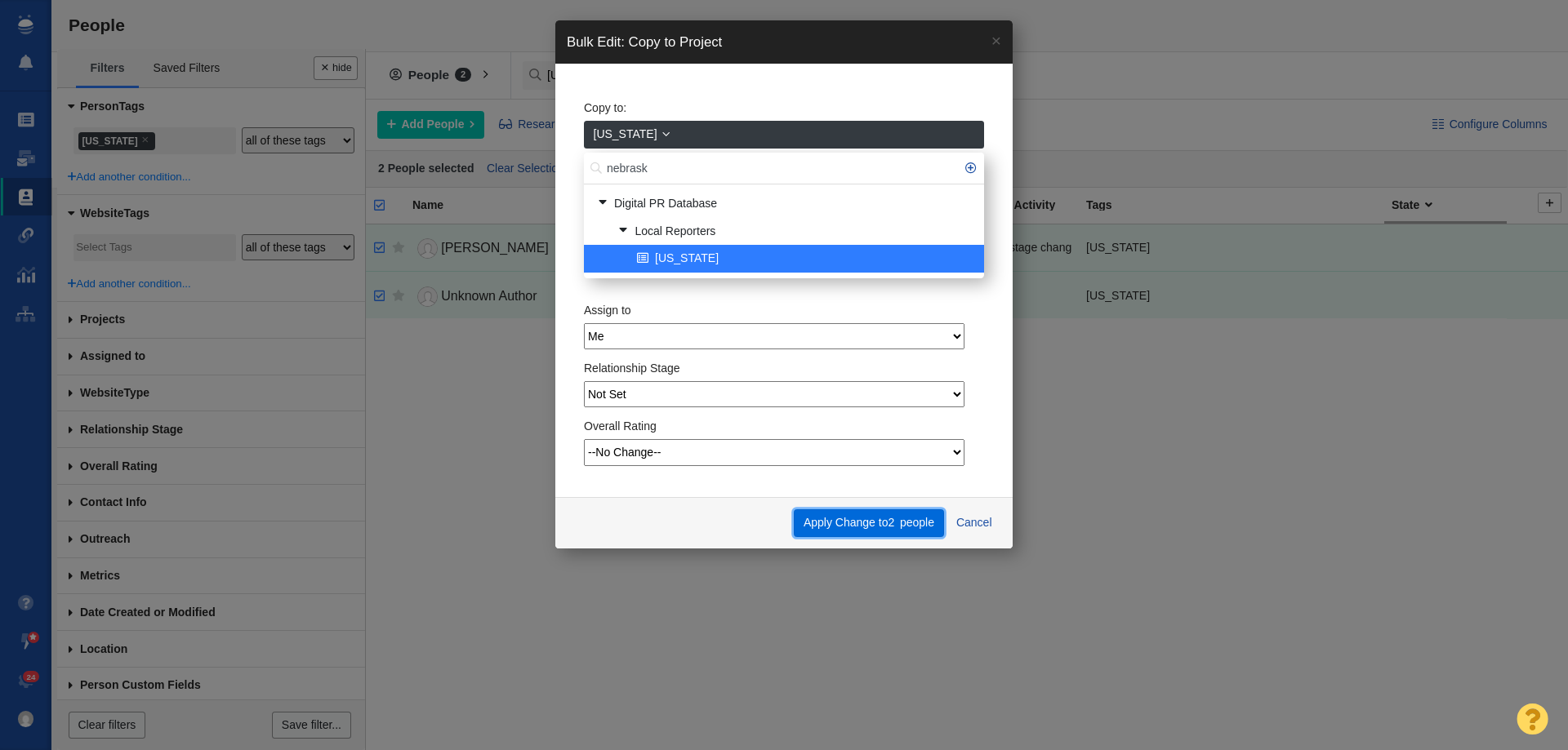
click at [881, 529] on button "Apply Change to 2 people" at bounding box center [868, 523] width 150 height 28
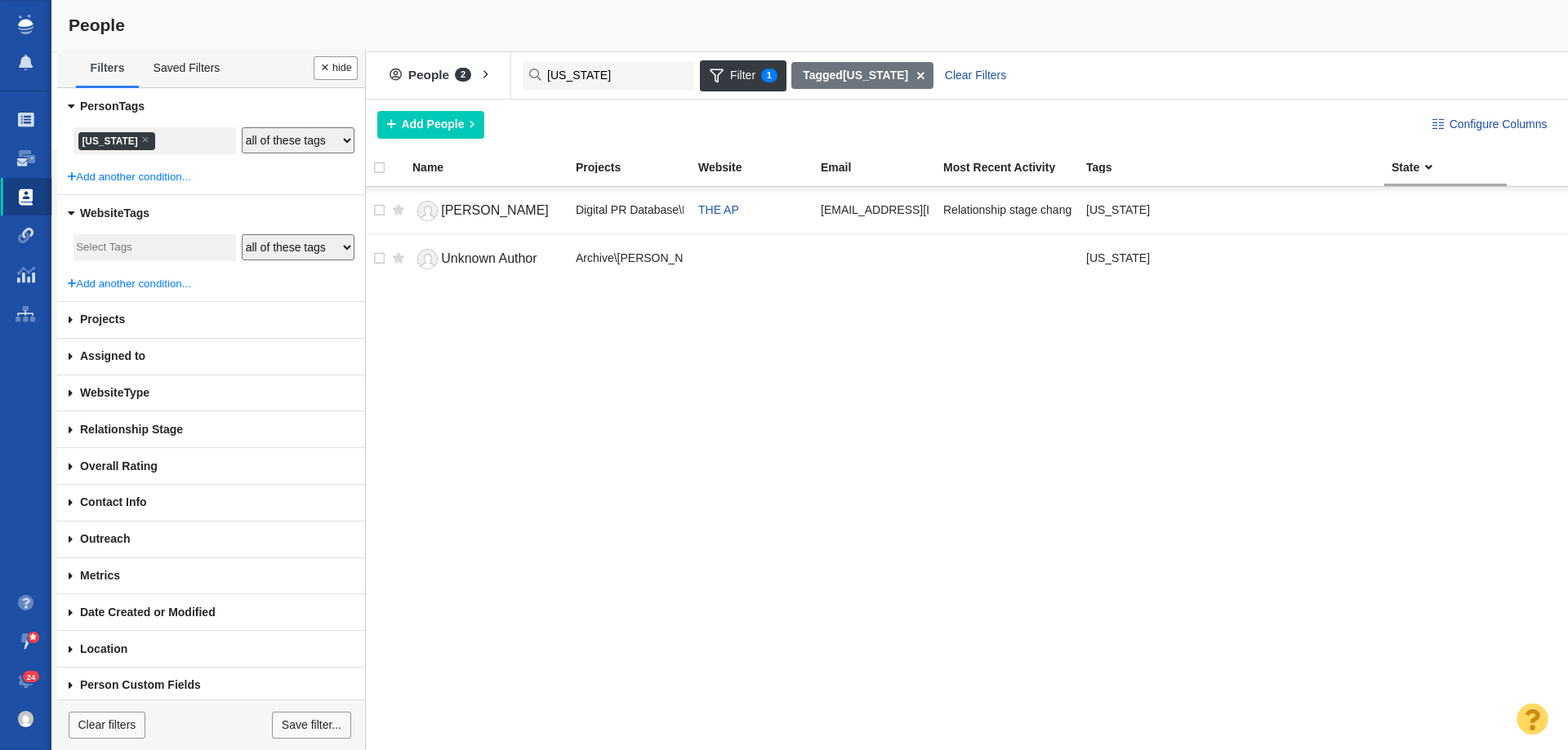
click at [133, 140] on li "× Nebraska" at bounding box center [116, 142] width 77 height 18
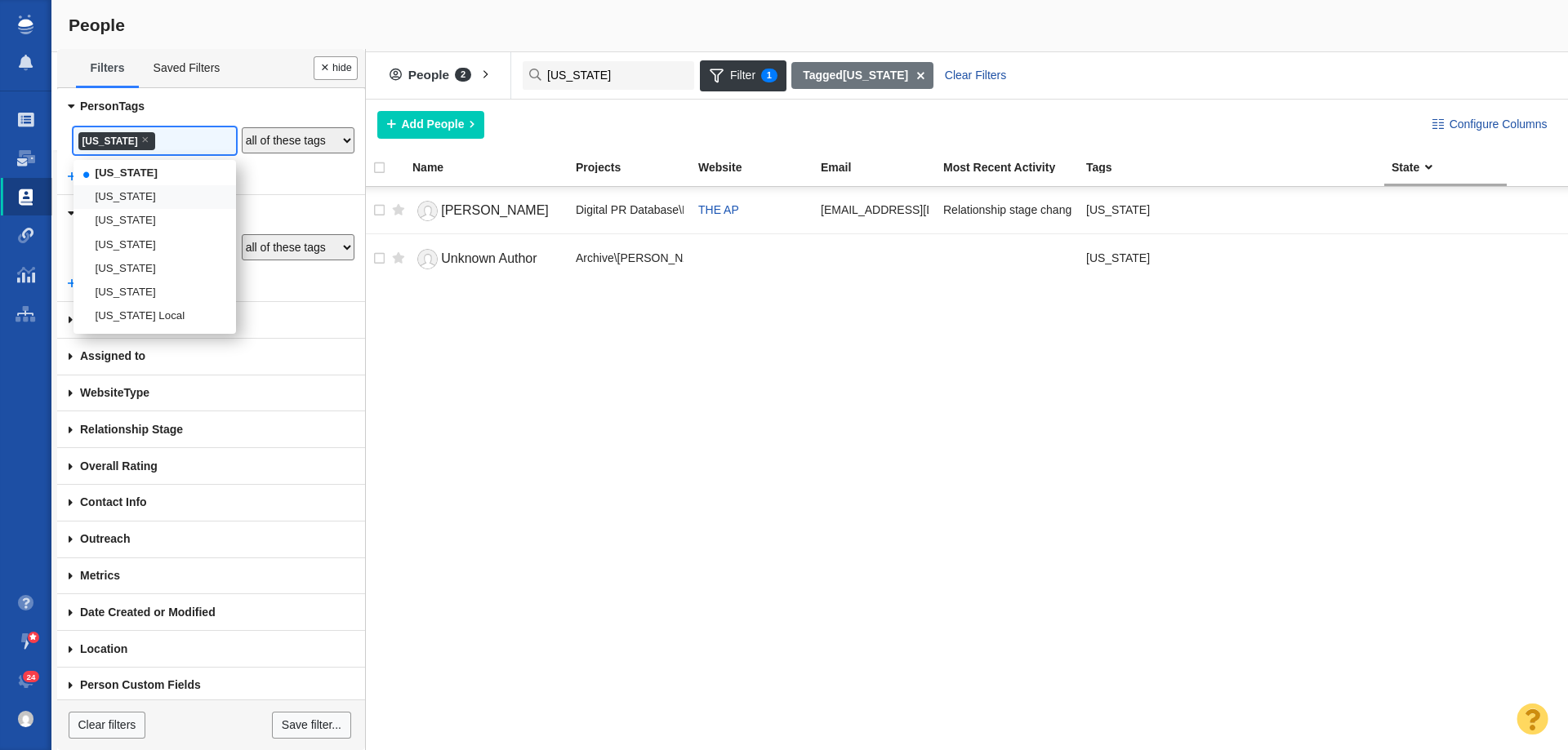
scroll to position [1851, 0]
click at [123, 245] on li "[US_STATE]" at bounding box center [155, 233] width 162 height 23
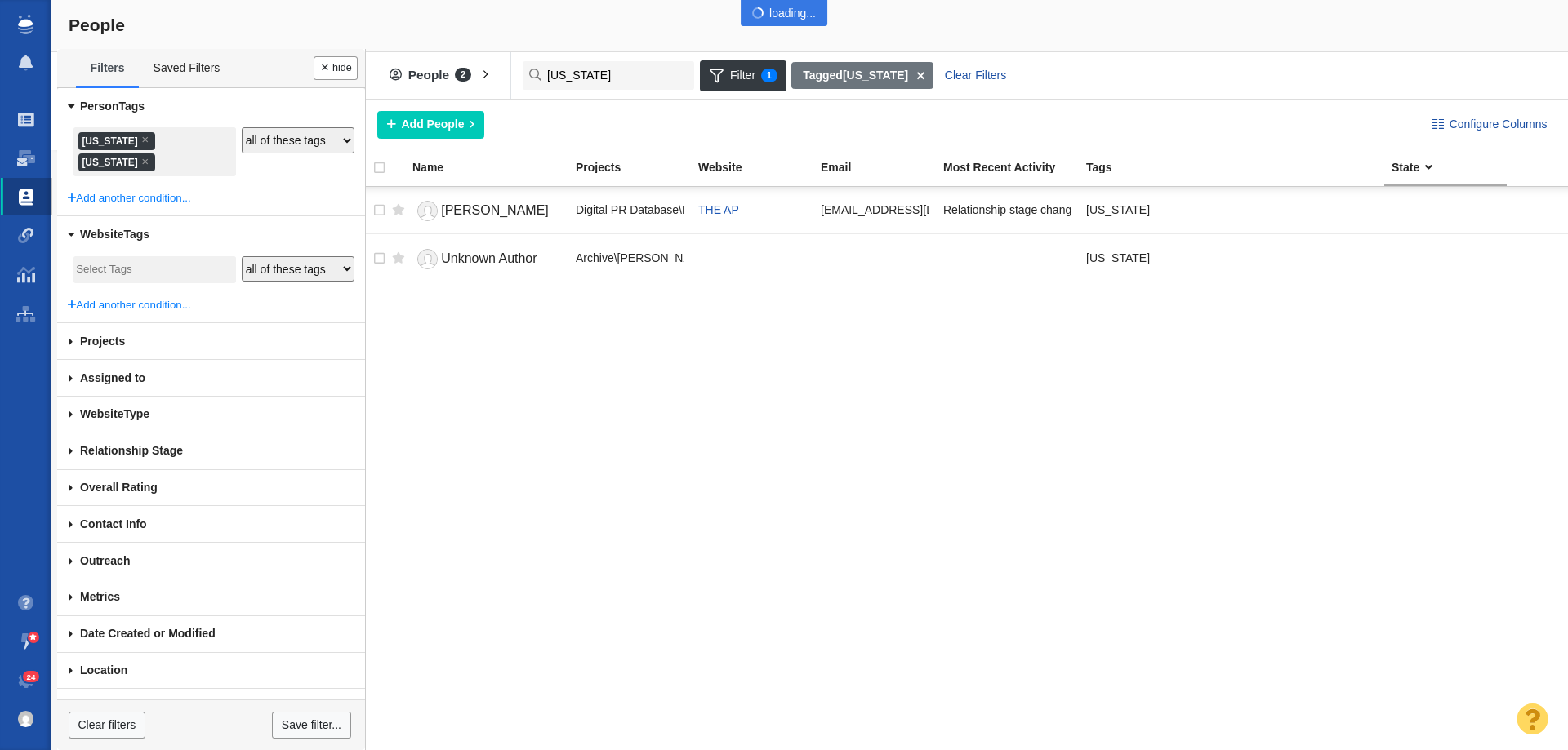
click at [123, 263] on div at bounding box center [784, 375] width 1568 height 750
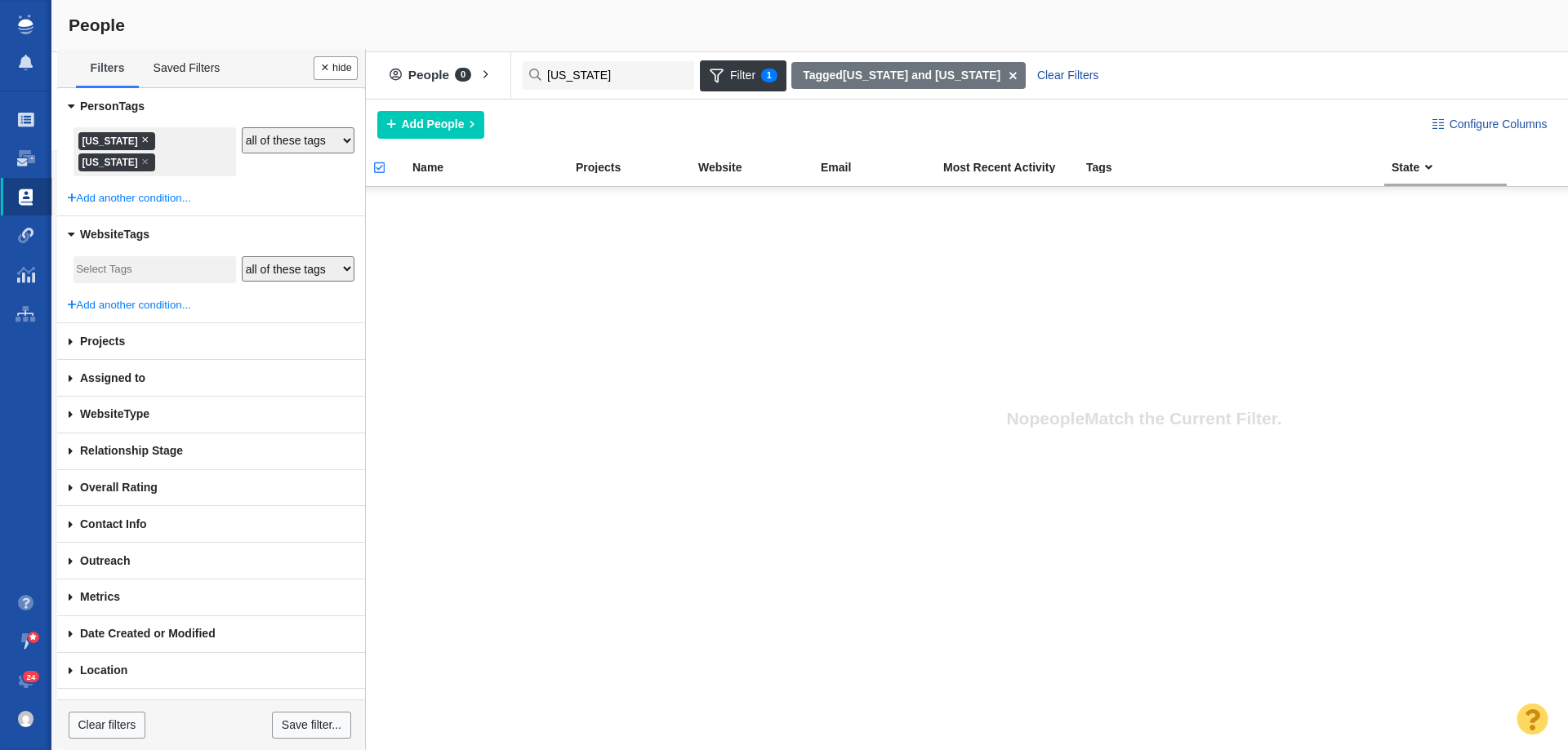
click at [146, 138] on span "×" at bounding box center [145, 140] width 7 height 13
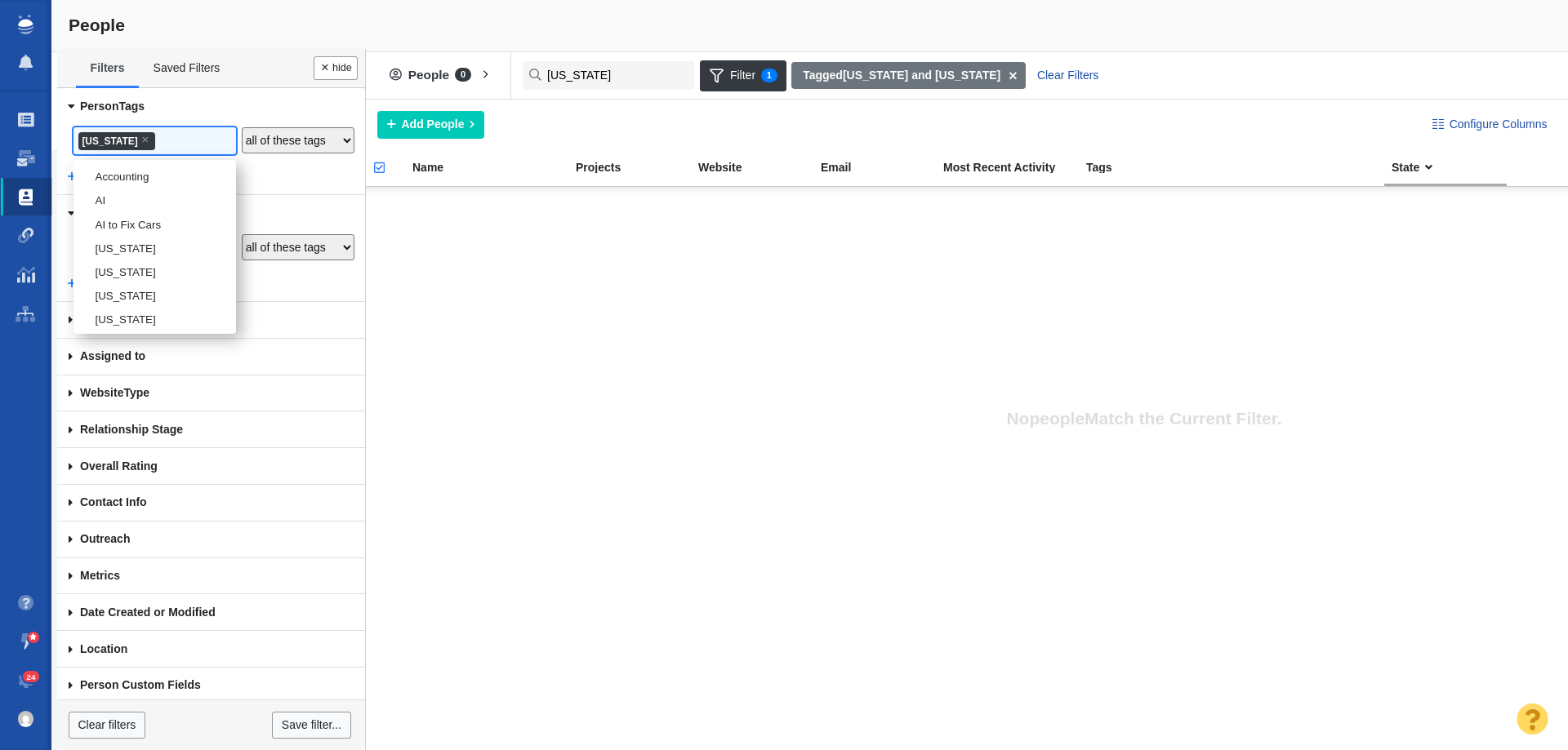
scroll to position [1889, 0]
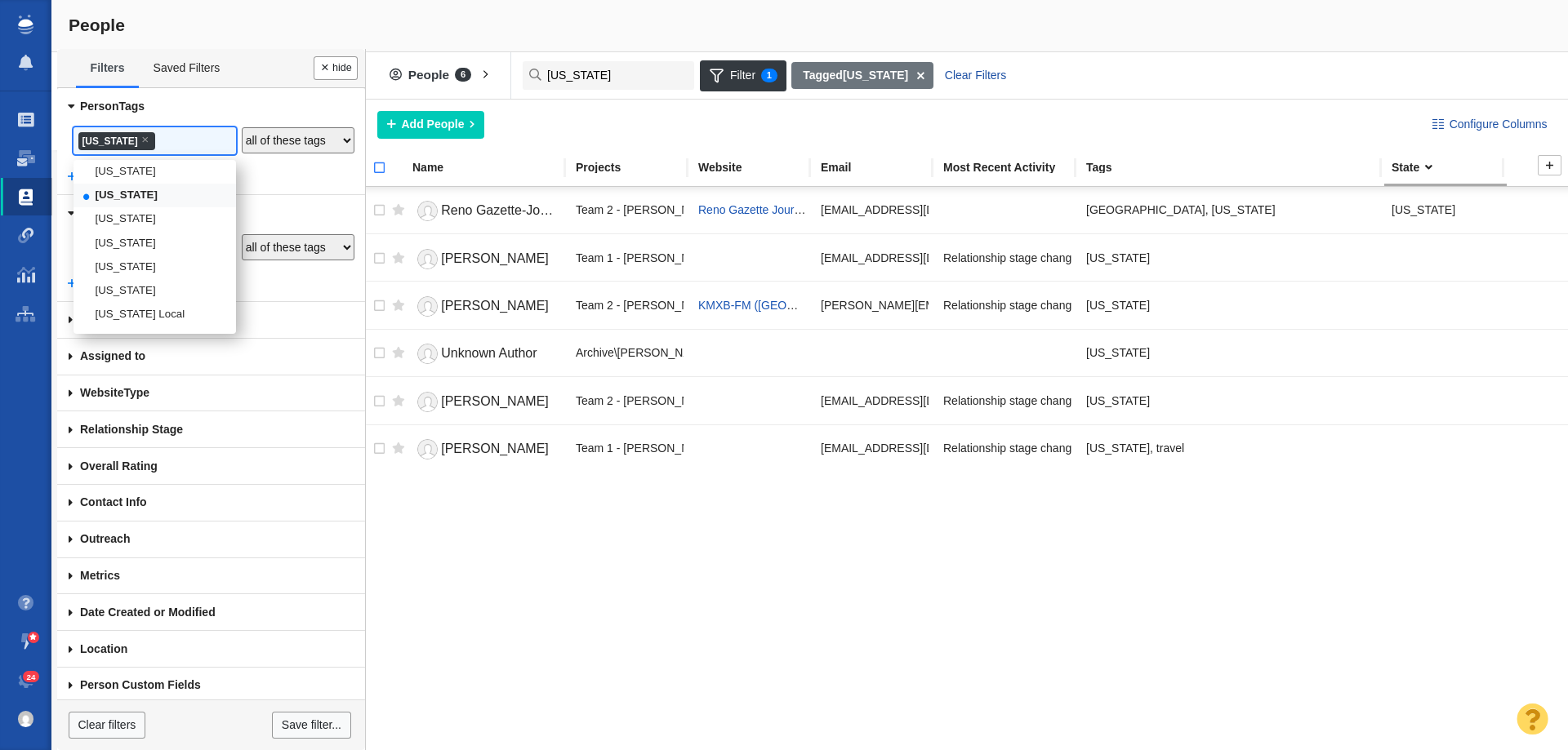
click at [376, 158] on th at bounding box center [371, 169] width 24 height 36
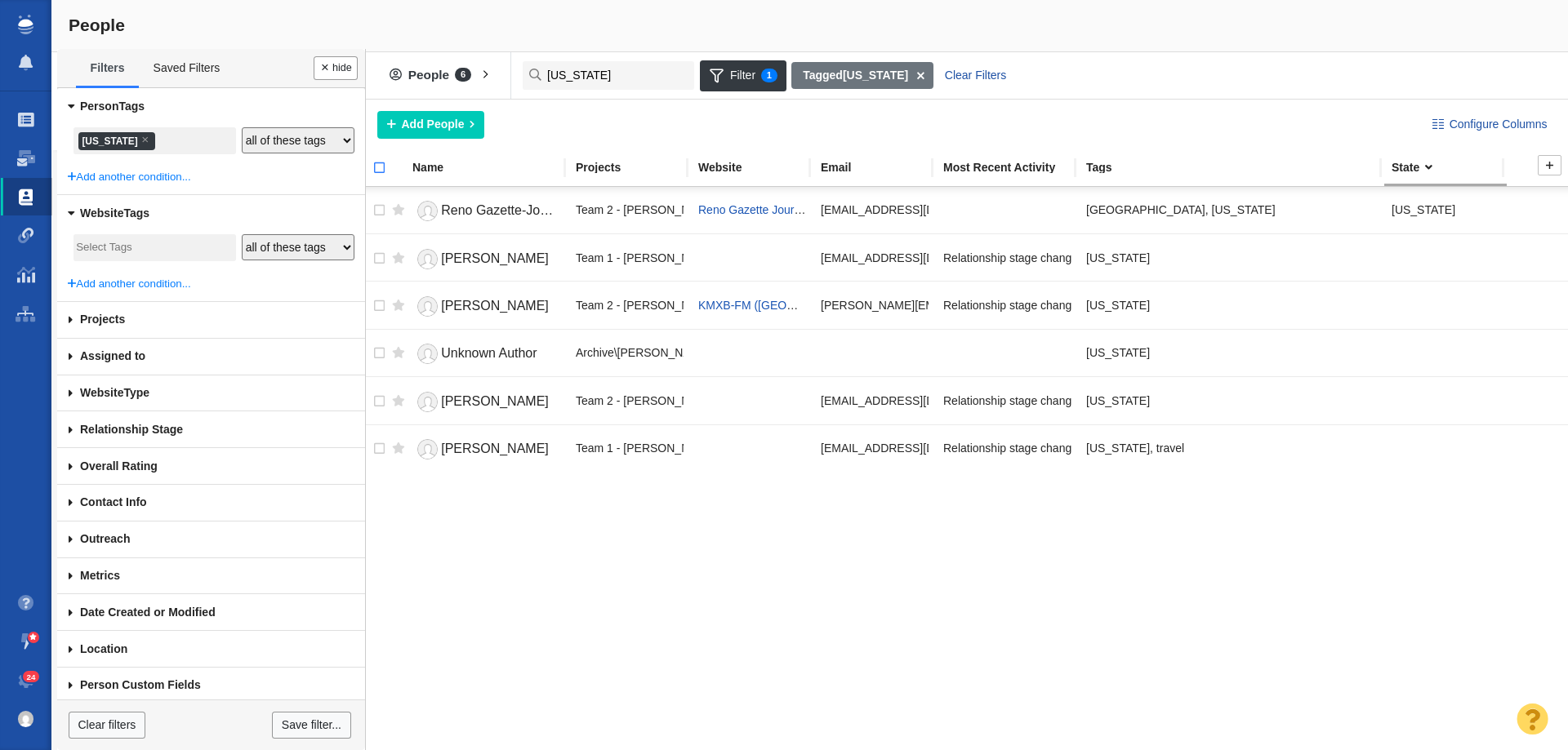
click at [381, 169] on input "checkbox" at bounding box center [371, 177] width 24 height 36
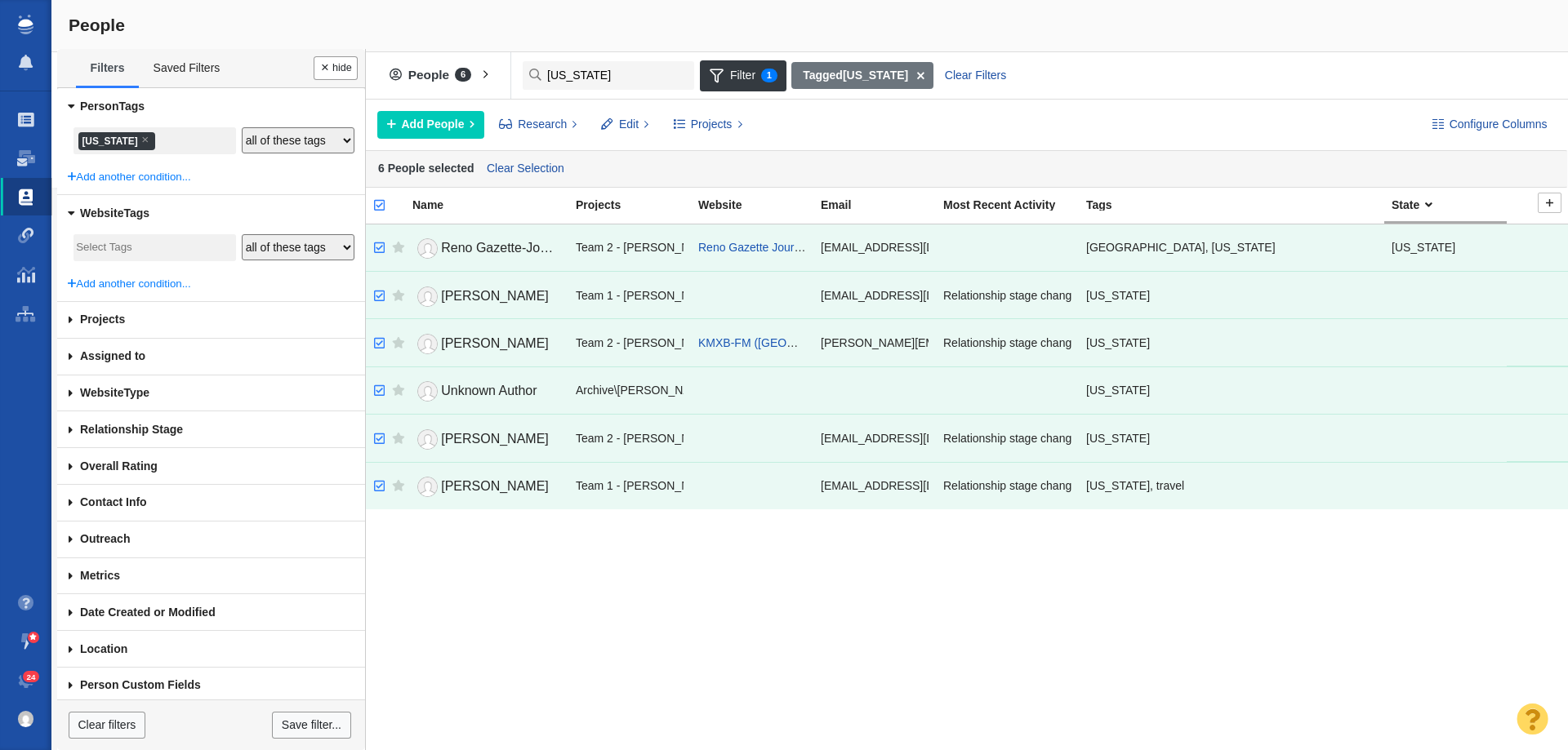
click at [690, 107] on div "Configure Columns Add People Add a Person Research Refresh Metrics Edit Tags No…" at bounding box center [964, 124] width 1208 height 50
click at [695, 121] on span "Projects" at bounding box center [711, 124] width 41 height 17
click at [719, 162] on div "Copy to Project" at bounding box center [778, 161] width 229 height 25
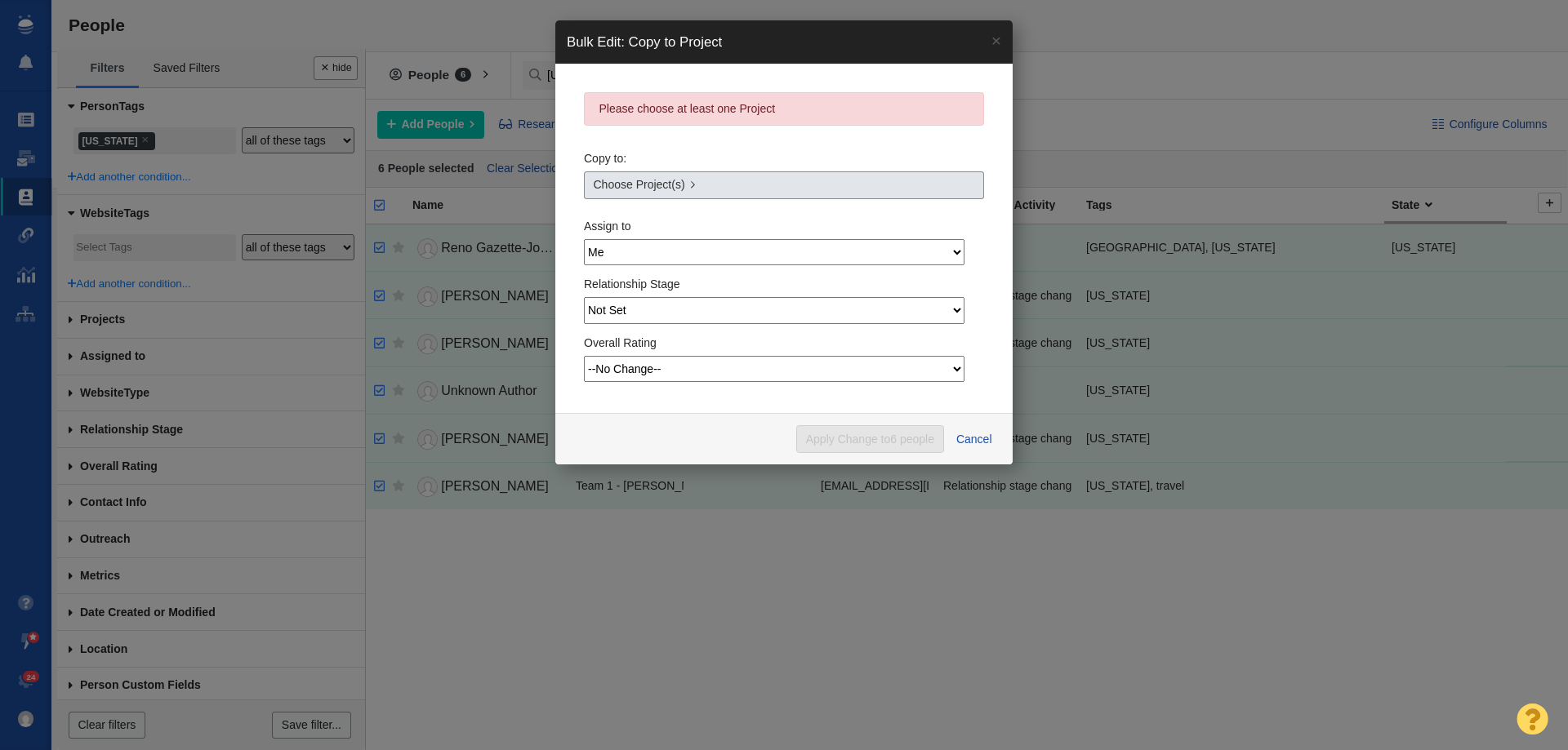
click at [694, 188] on link "Choose Project(s)" at bounding box center [784, 185] width 400 height 28
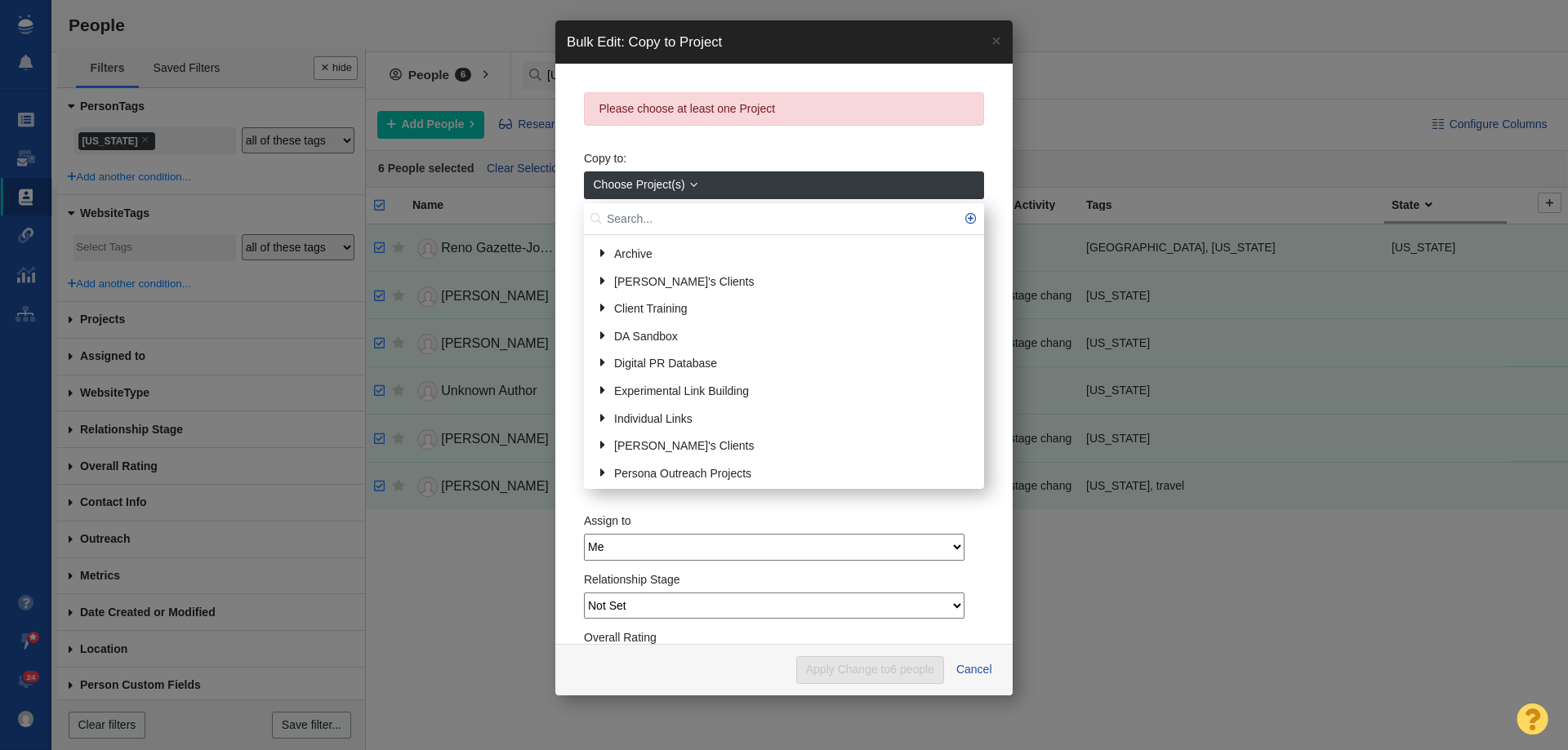
click at [667, 216] on input "text" at bounding box center [784, 219] width 400 height 32
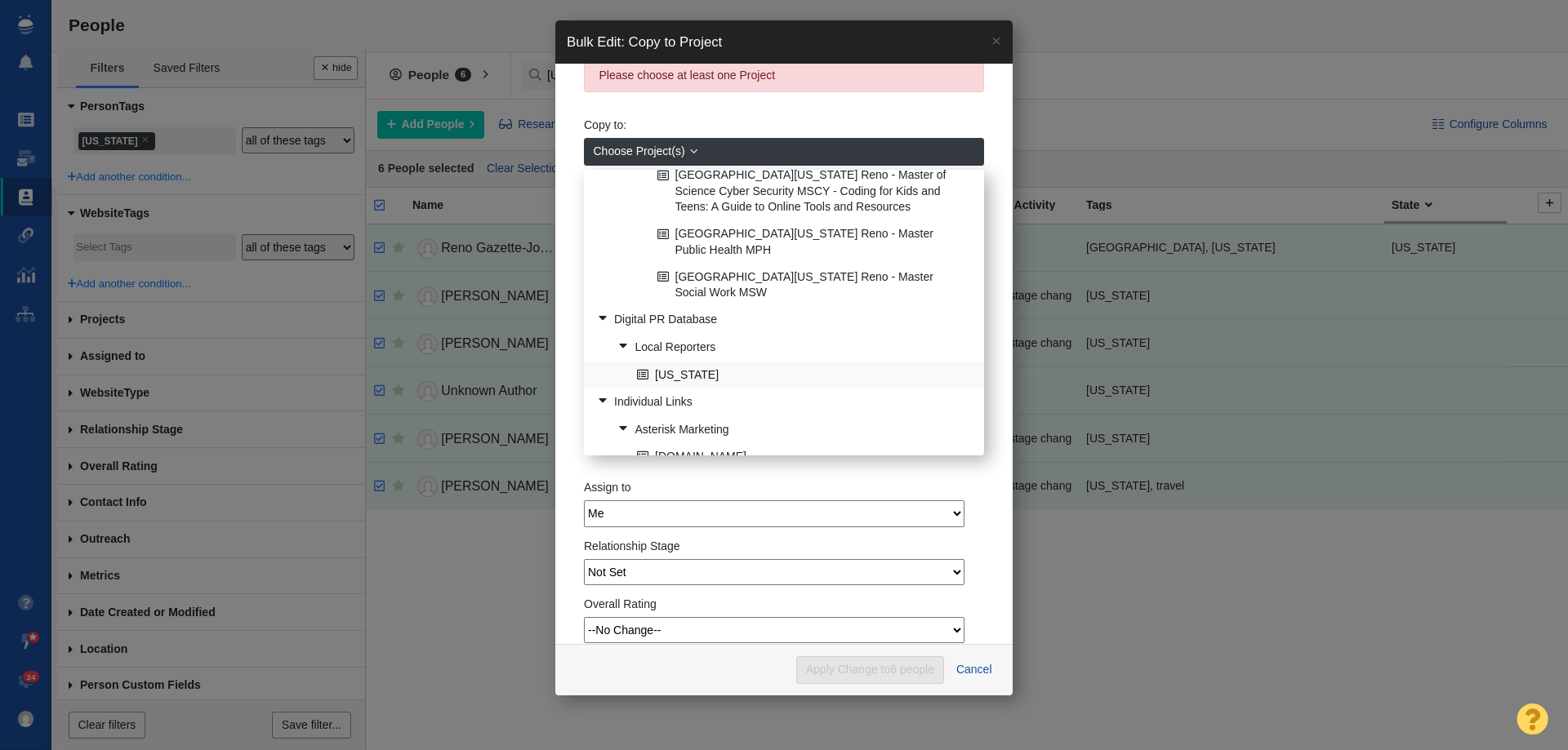
scroll to position [64, 0]
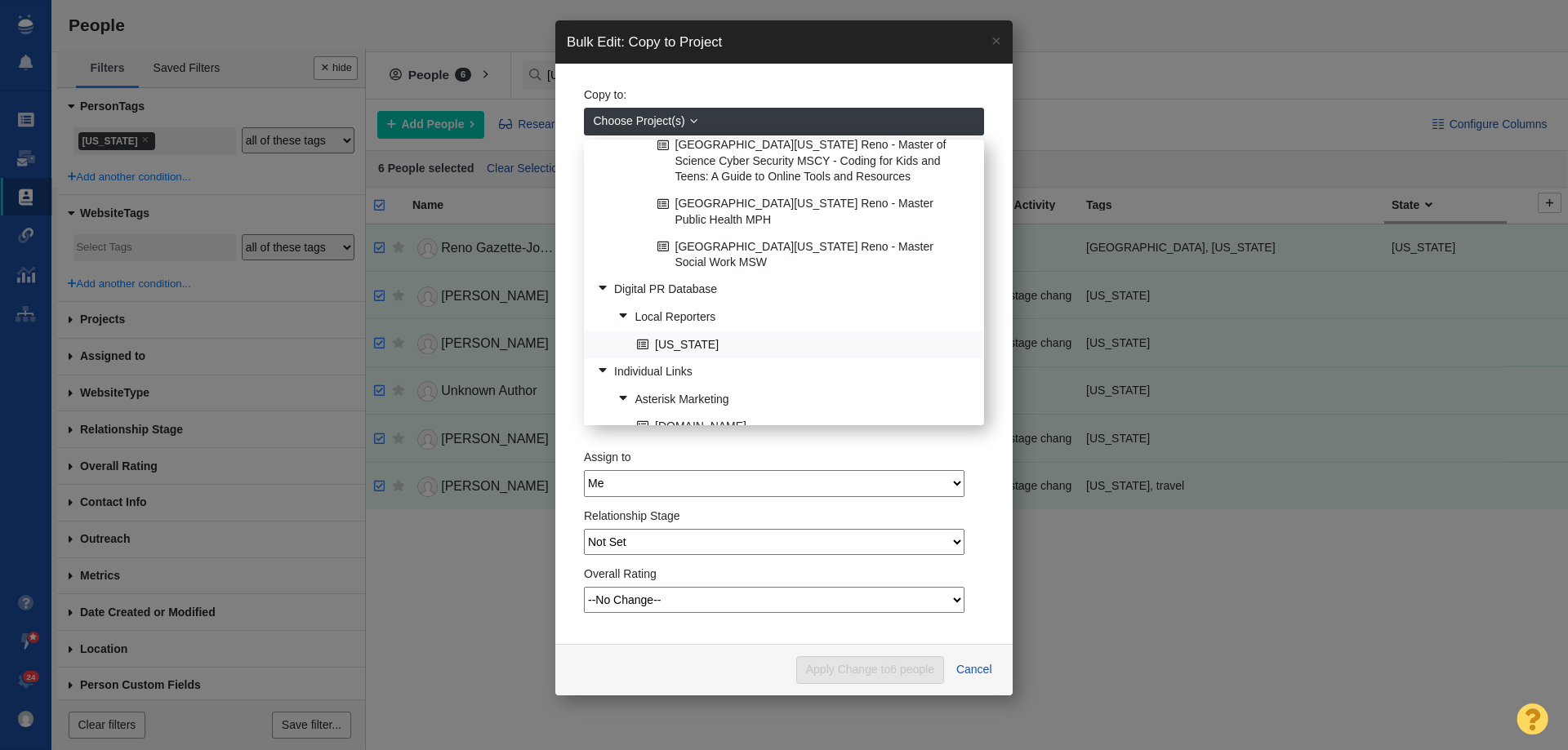
click at [686, 333] on link "[US_STATE]" at bounding box center [803, 345] width 342 height 25
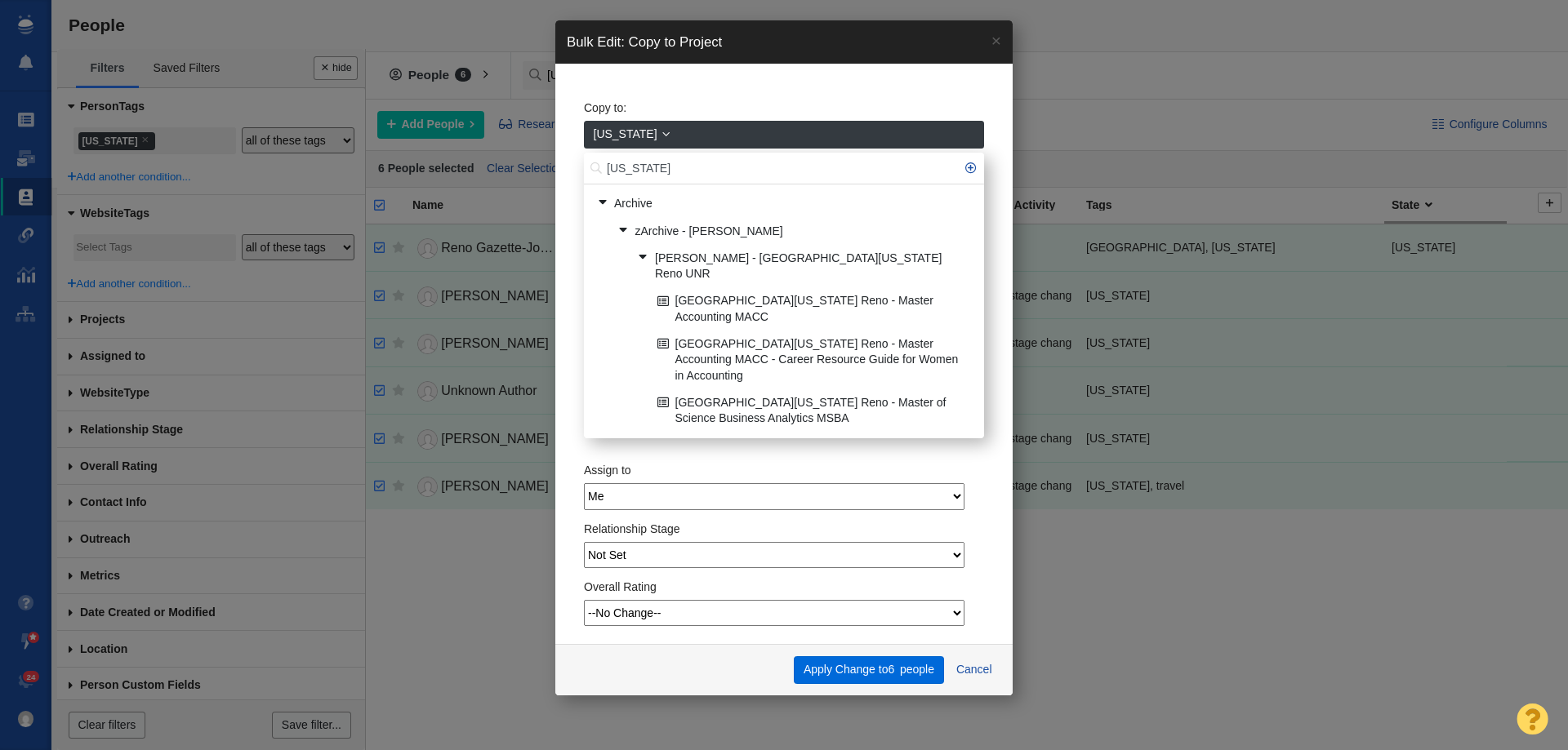
scroll to position [389, 0]
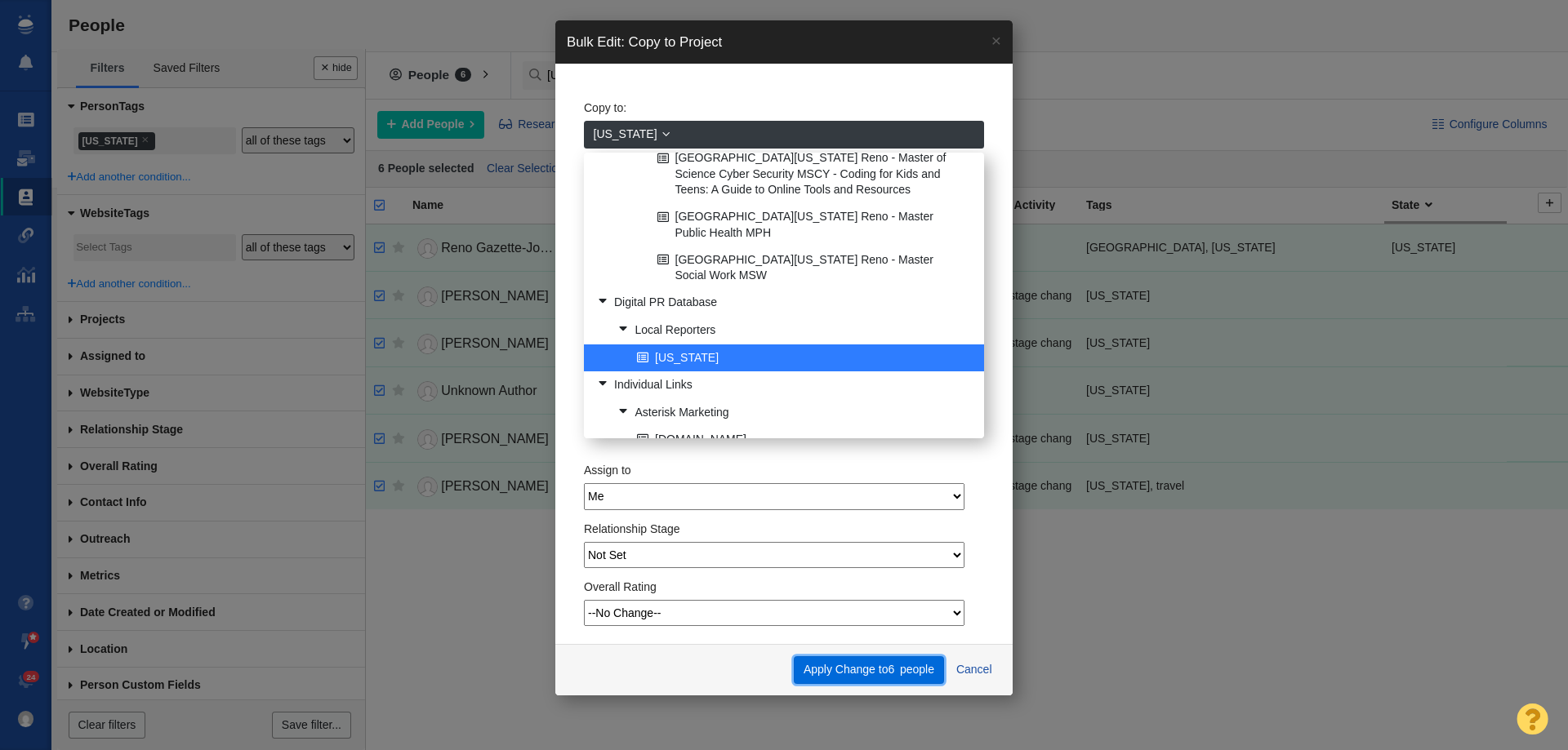
click at [863, 667] on button "Apply Change to 6 people" at bounding box center [868, 670] width 150 height 28
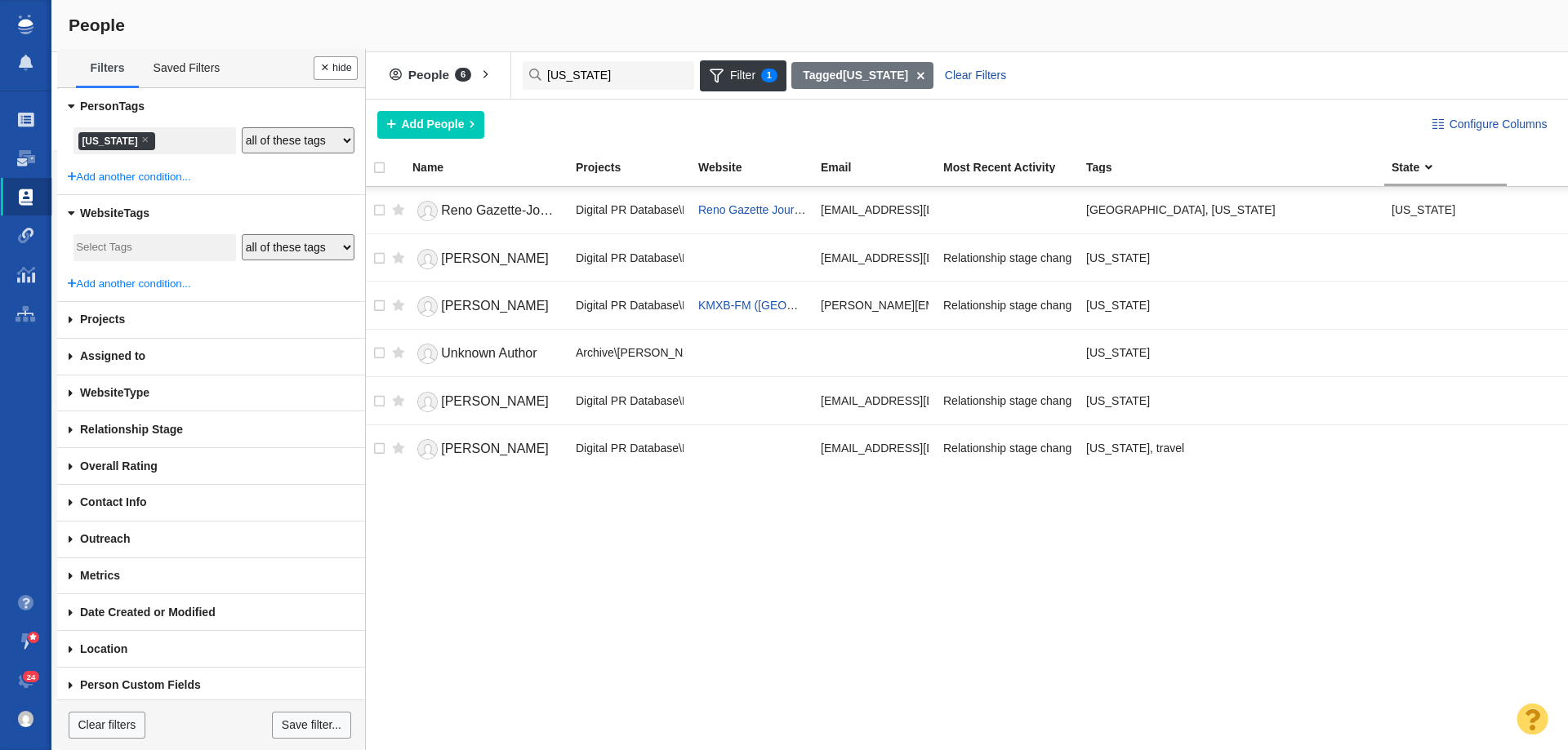
click at [157, 135] on input "search" at bounding box center [160, 142] width 8 height 22
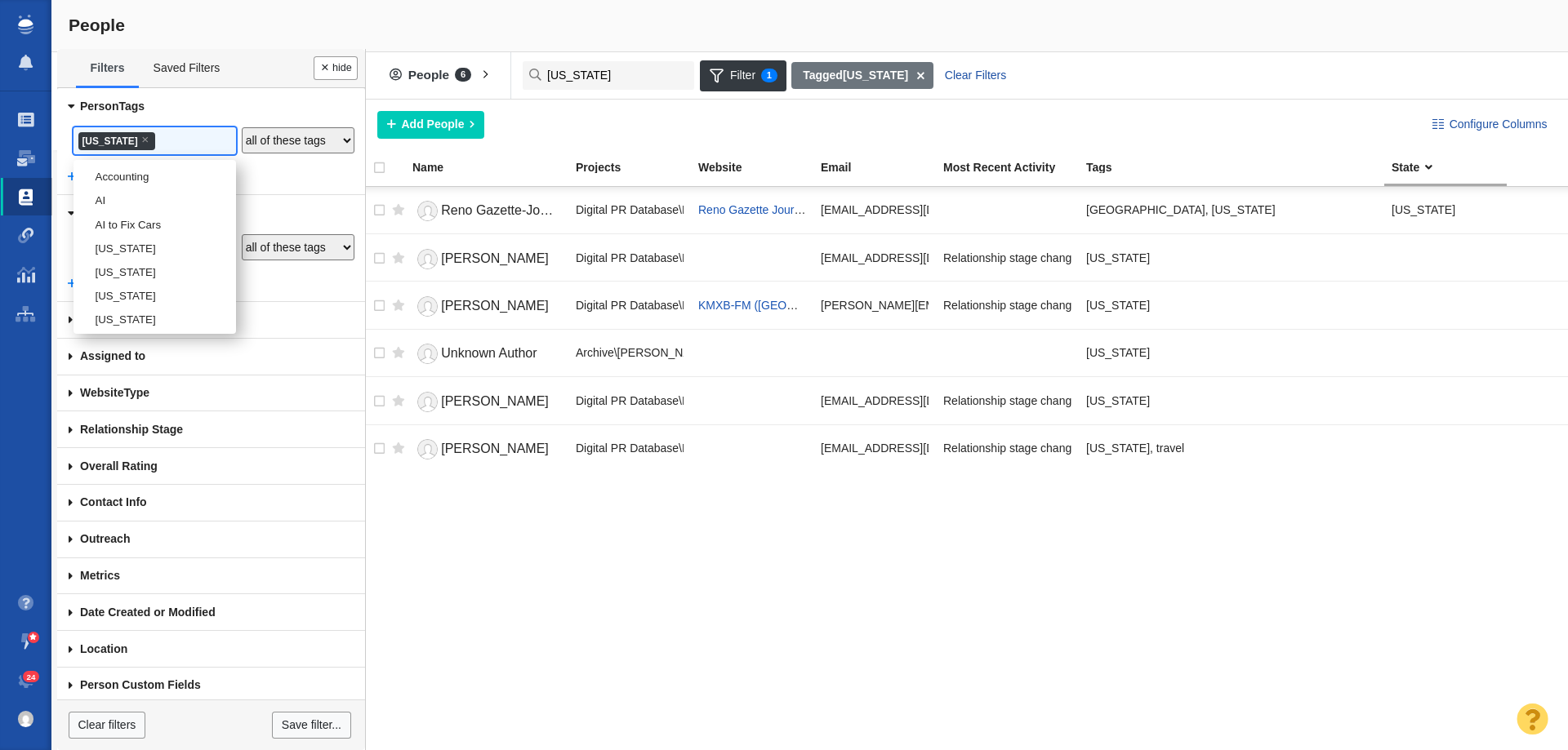
scroll to position [1912, 0]
click at [143, 207] on li "[US_STATE]" at bounding box center [155, 196] width 162 height 23
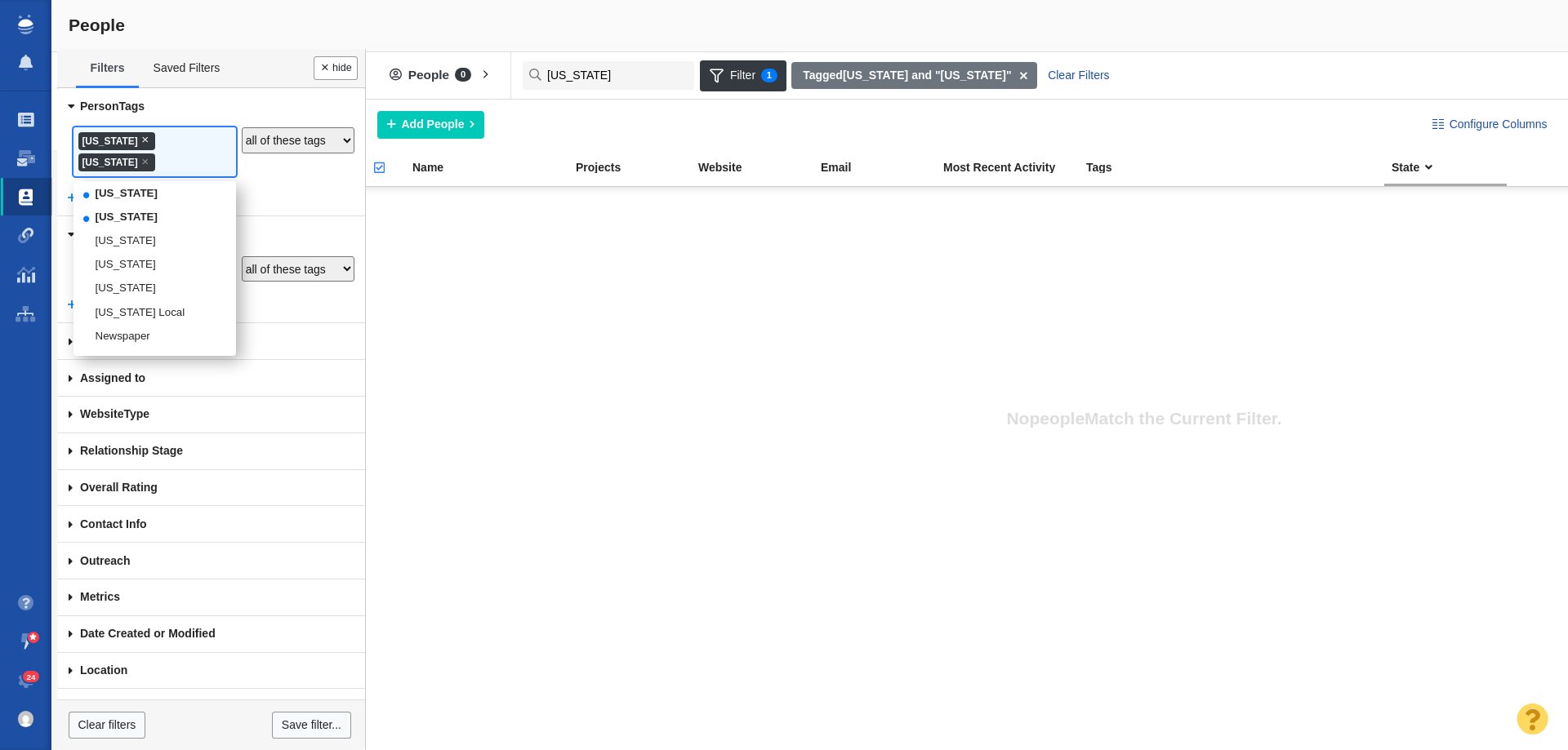
click at [142, 141] on span "×" at bounding box center [145, 140] width 7 height 13
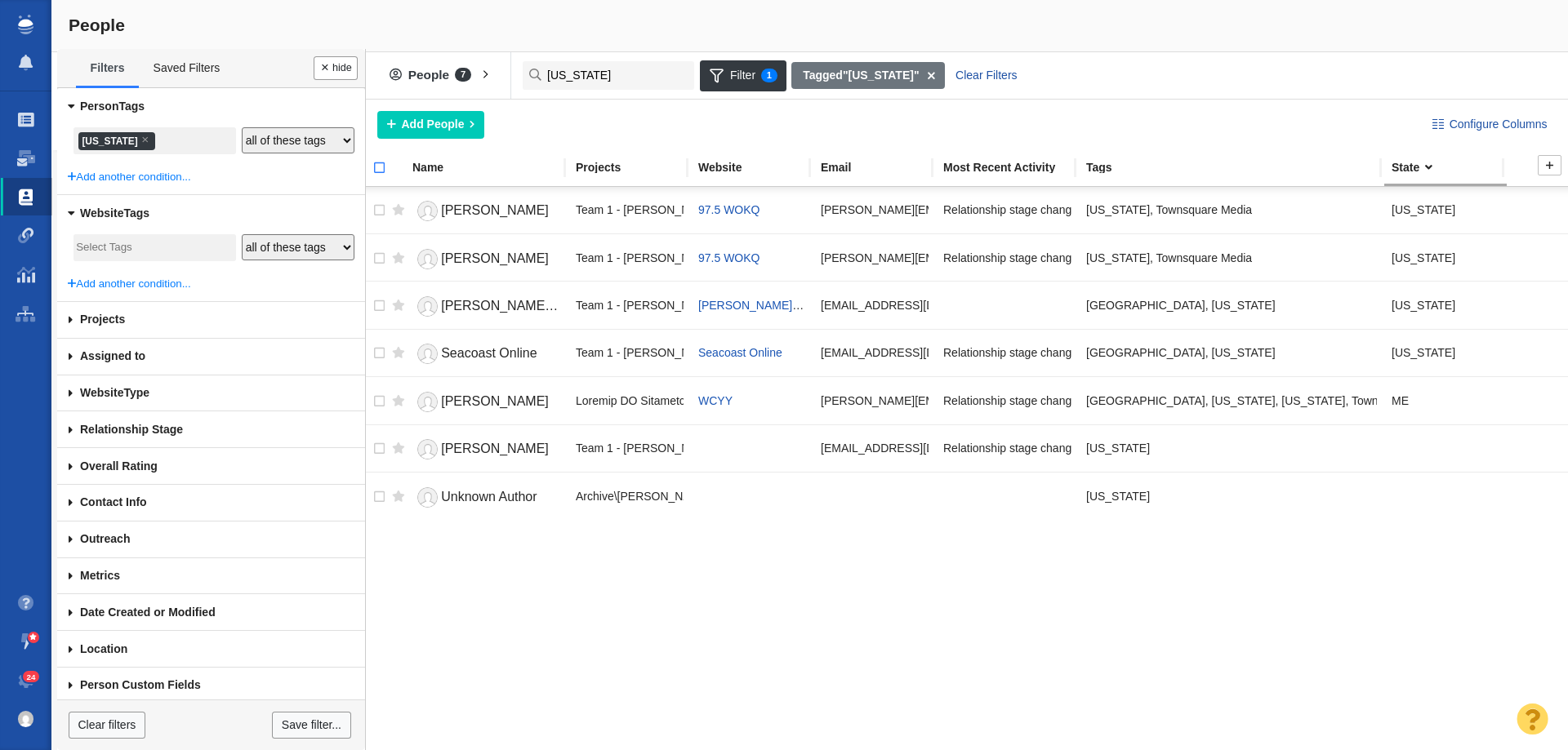
click at [379, 173] on input "checkbox" at bounding box center [371, 177] width 24 height 36
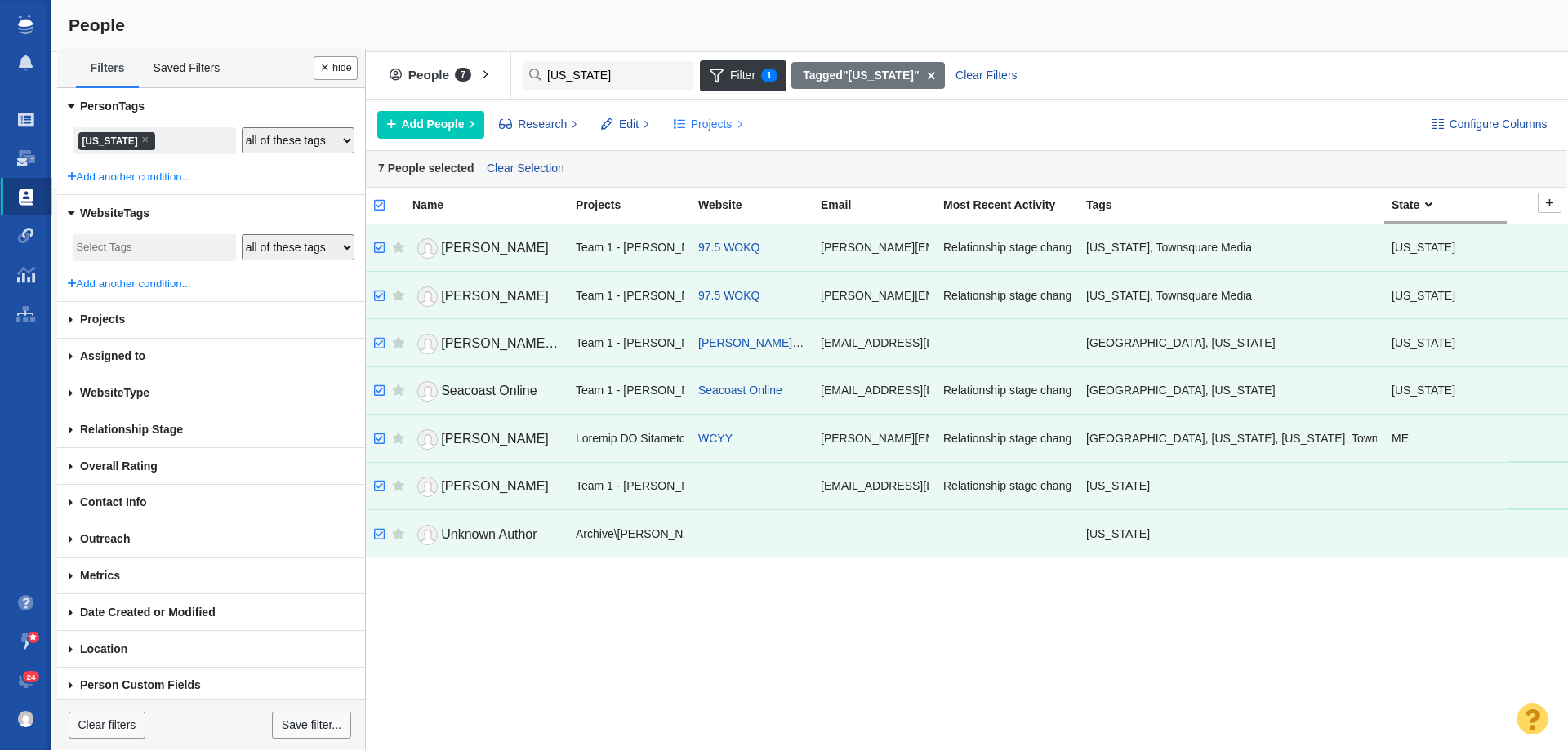
click at [692, 122] on span "Projects" at bounding box center [711, 124] width 41 height 17
click at [711, 156] on div "Copy to Project" at bounding box center [778, 161] width 229 height 25
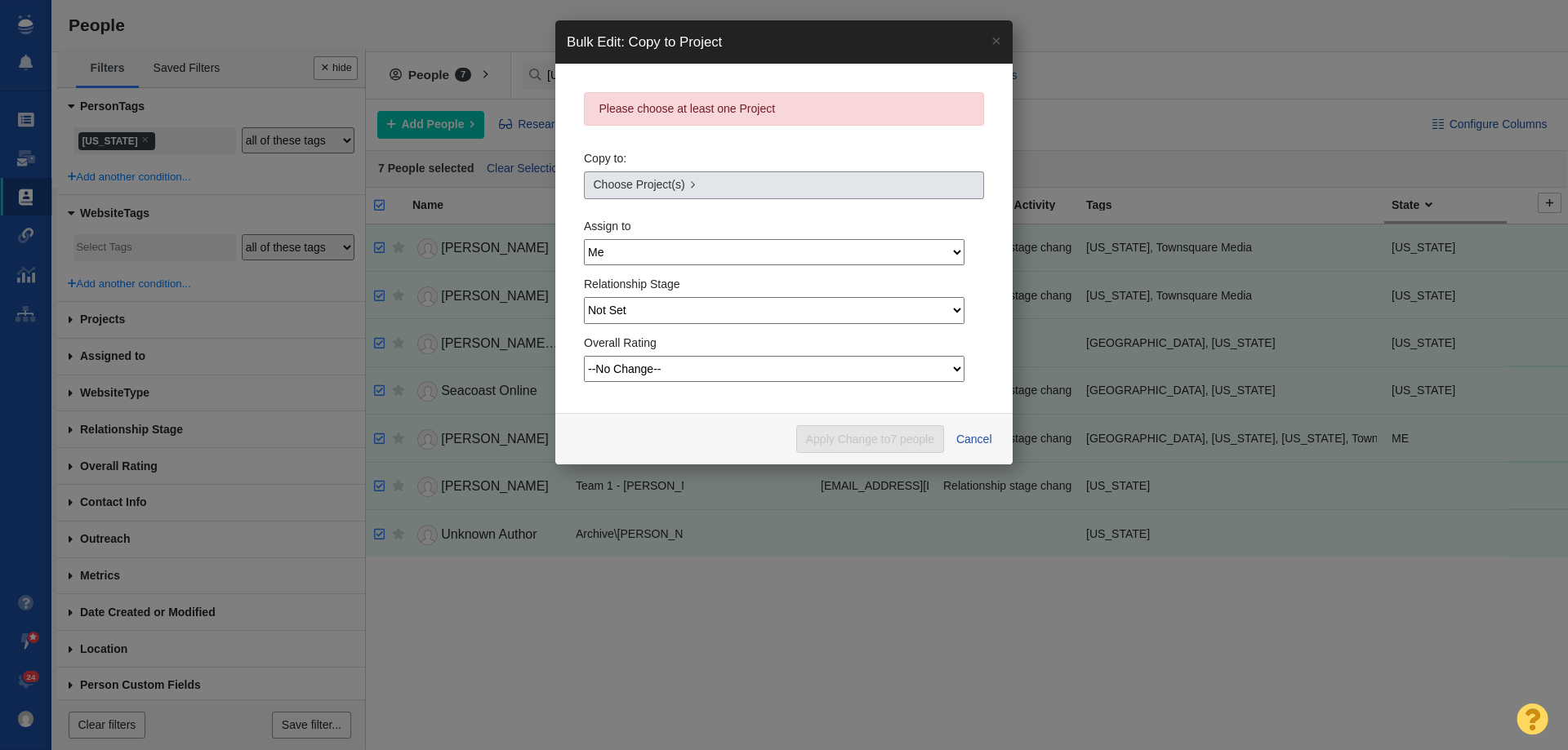
click at [647, 187] on span "Choose Project(s)" at bounding box center [638, 185] width 91 height 17
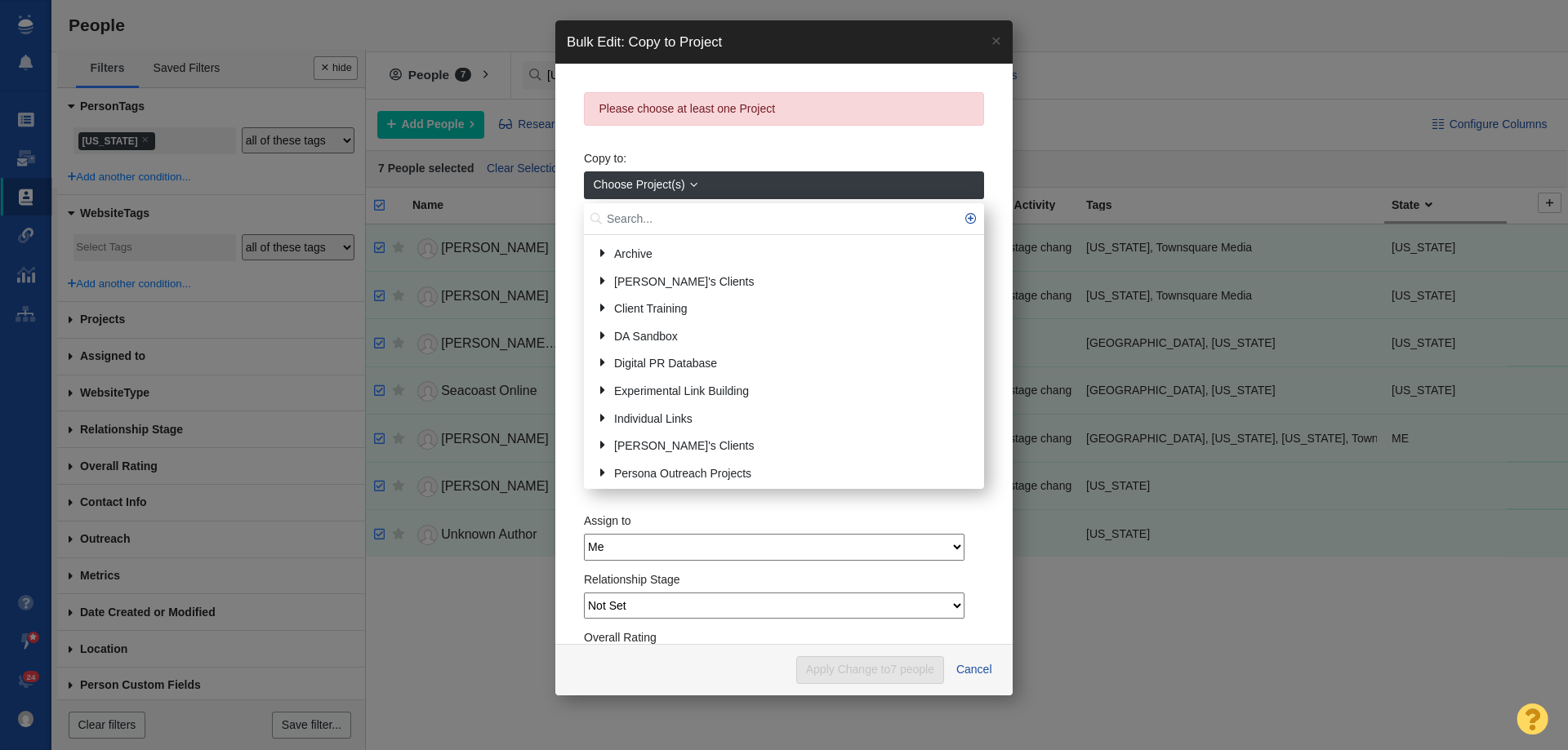
click at [637, 207] on input "text" at bounding box center [784, 219] width 400 height 32
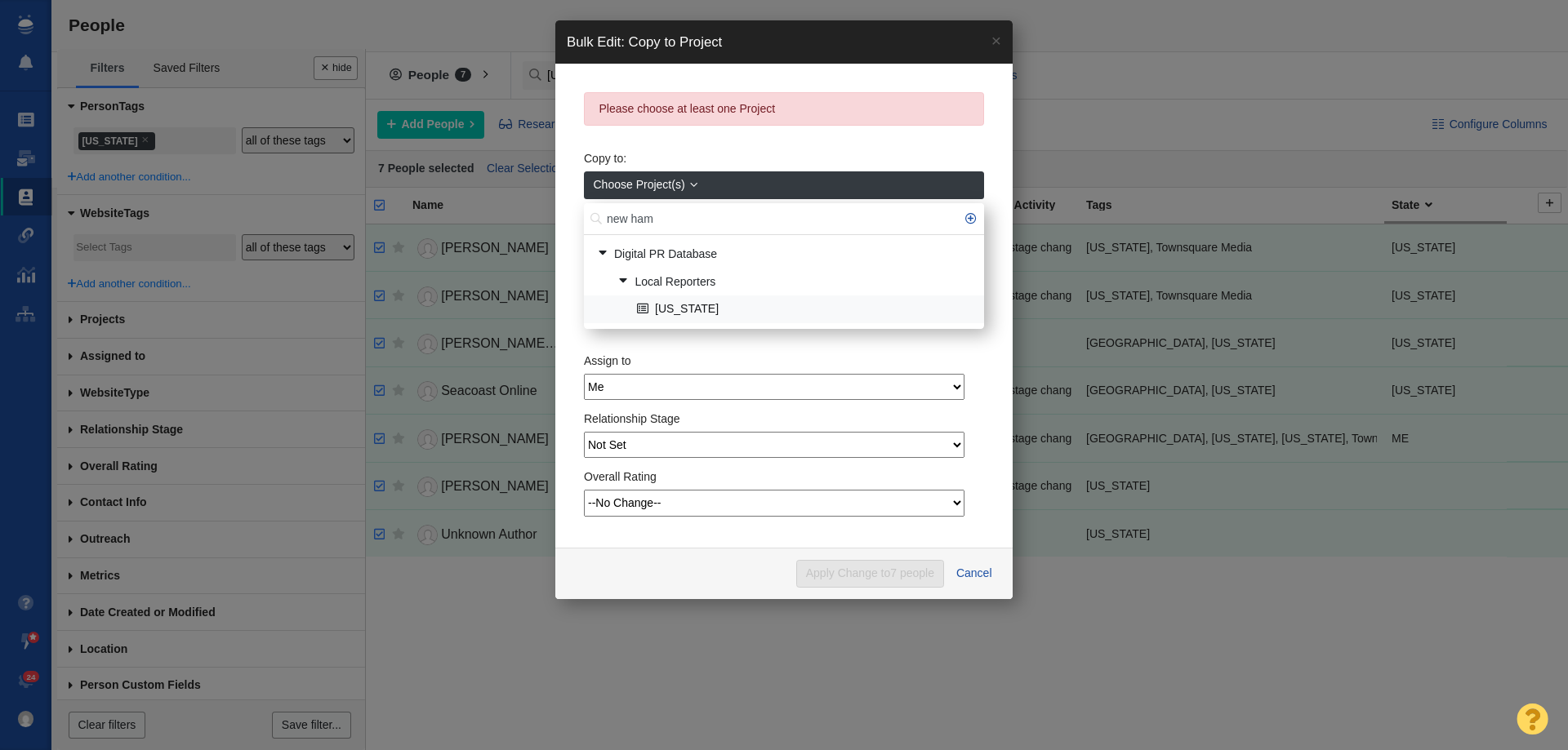
click at [672, 314] on link "[US_STATE]" at bounding box center [803, 310] width 342 height 25
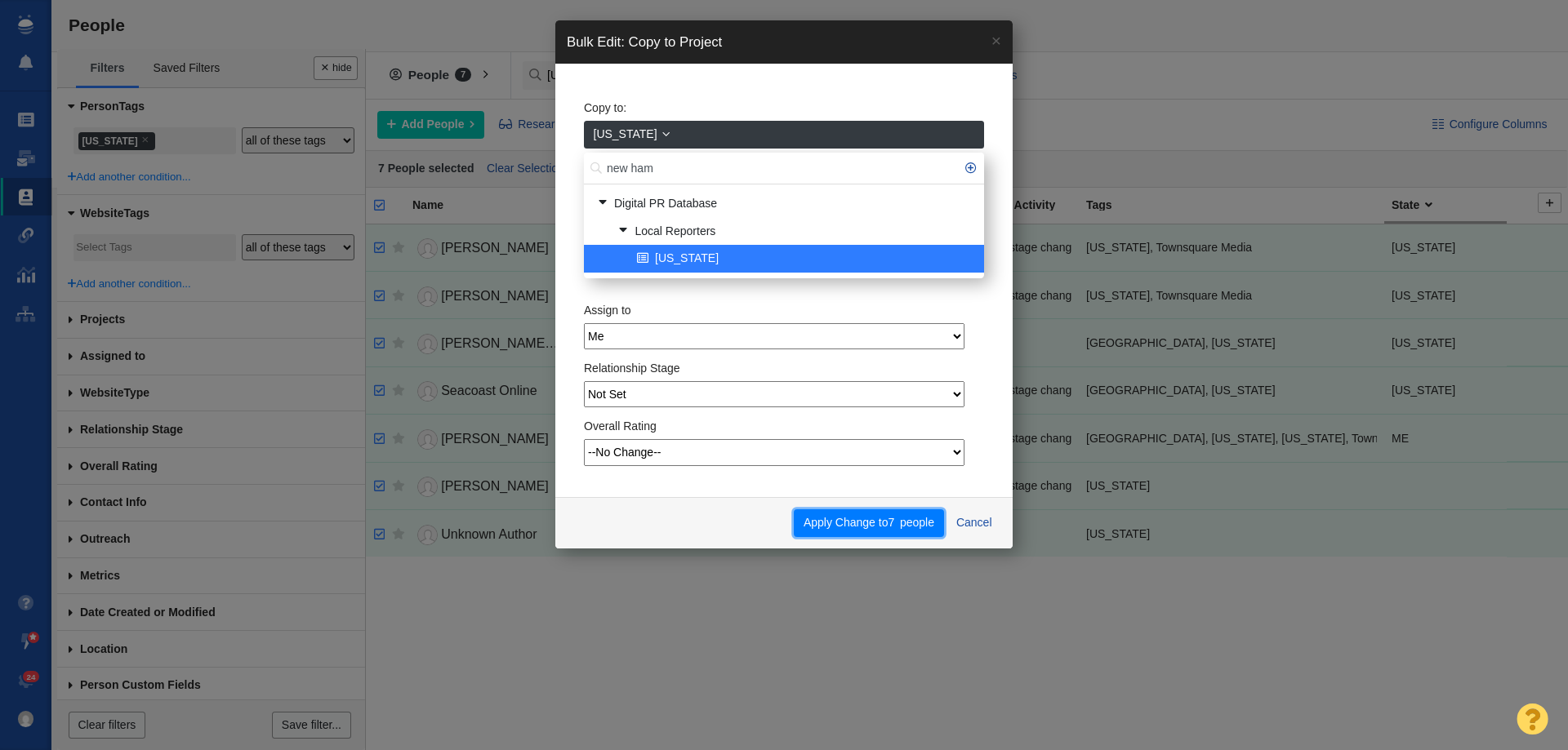
drag, startPoint x: 855, startPoint y: 529, endPoint x: 850, endPoint y: 537, distance: 9.4
click at [850, 537] on div "Apply Change to 7 people Cancel" at bounding box center [784, 523] width 457 height 51
click at [839, 529] on button "Apply Change to 7 people" at bounding box center [868, 523] width 150 height 28
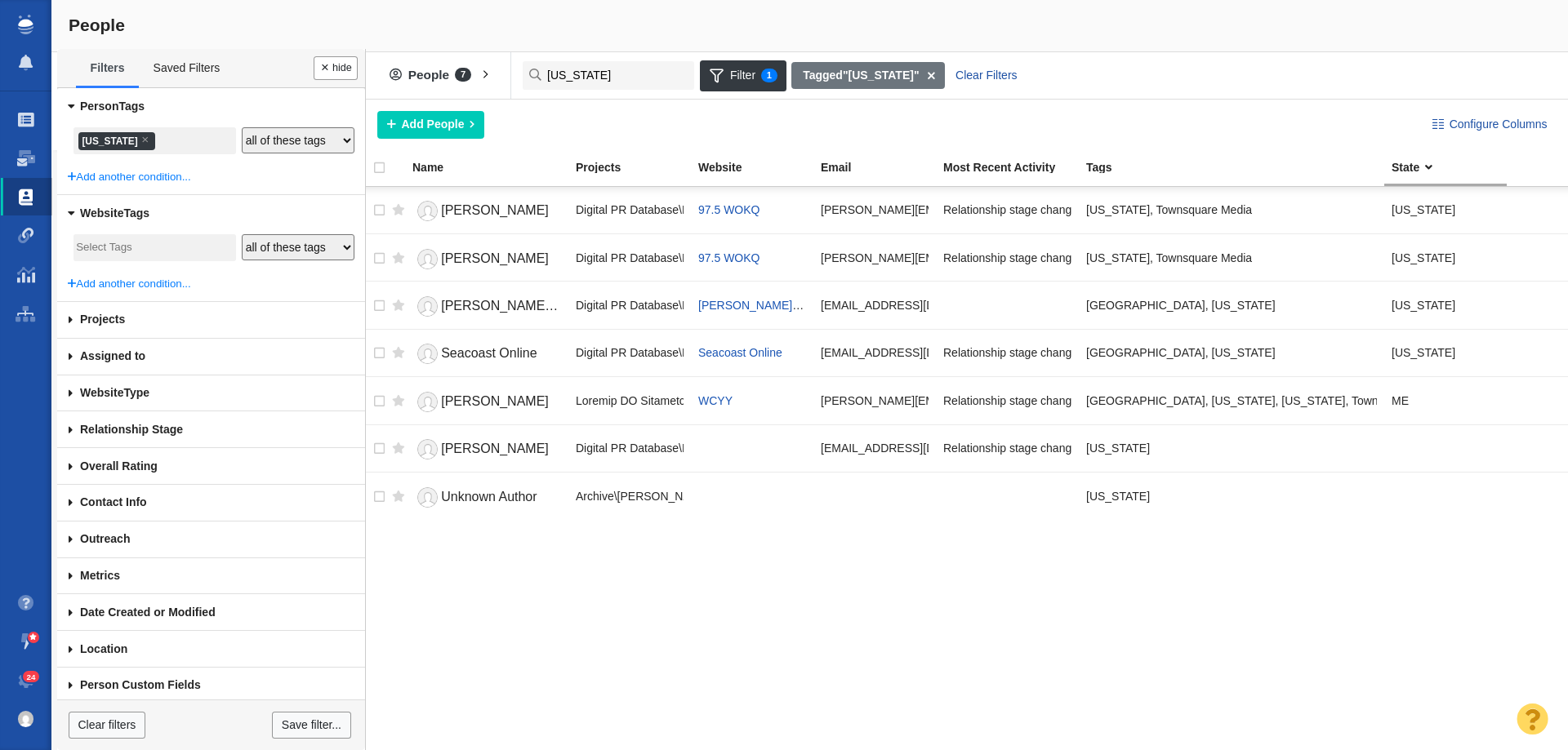
click at [148, 140] on li "× New Hampshire" at bounding box center [116, 142] width 77 height 18
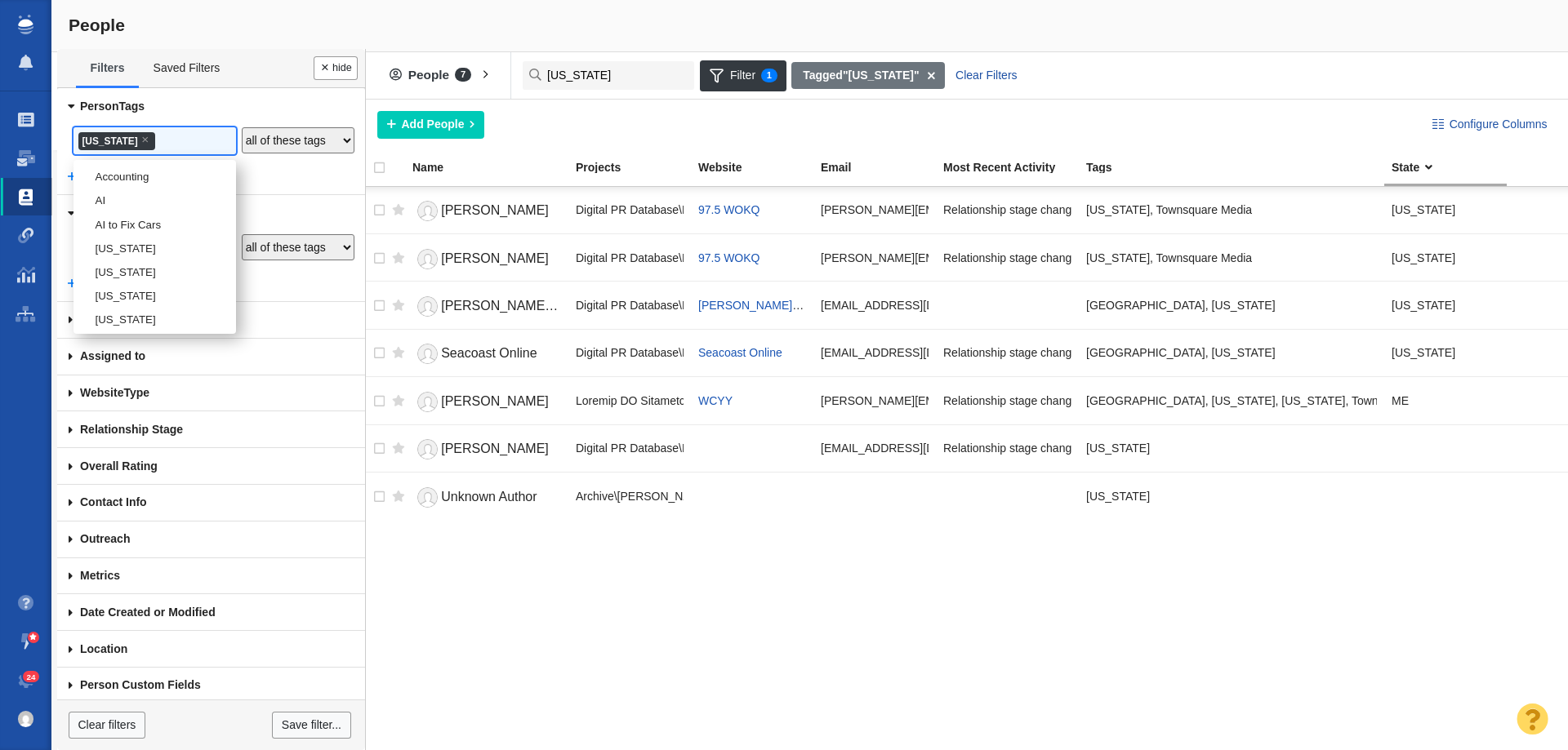
scroll to position [1889, 0]
click at [134, 255] on li "[US_STATE]" at bounding box center [155, 242] width 162 height 23
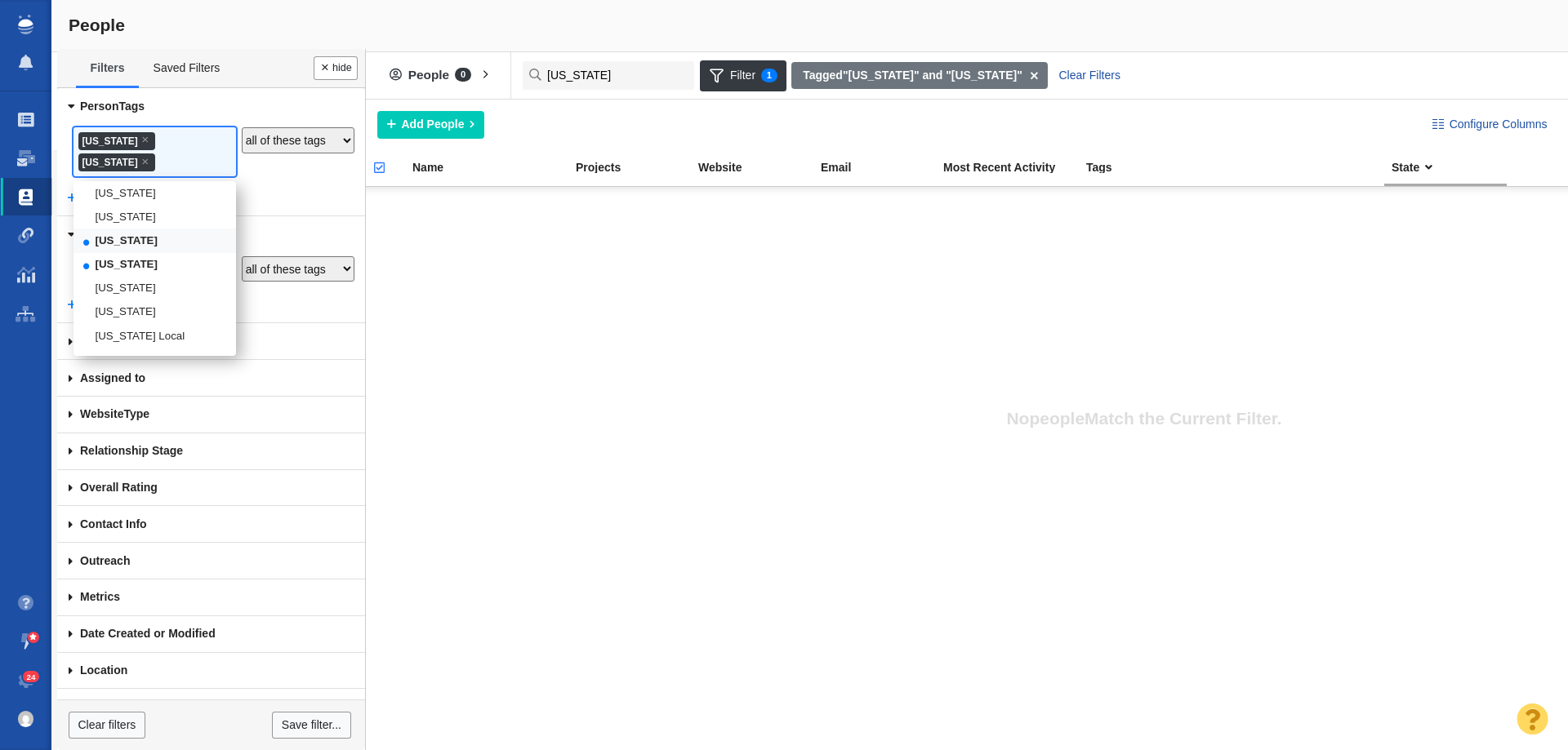
click at [159, 252] on li "[US_STATE]" at bounding box center [155, 241] width 162 height 23
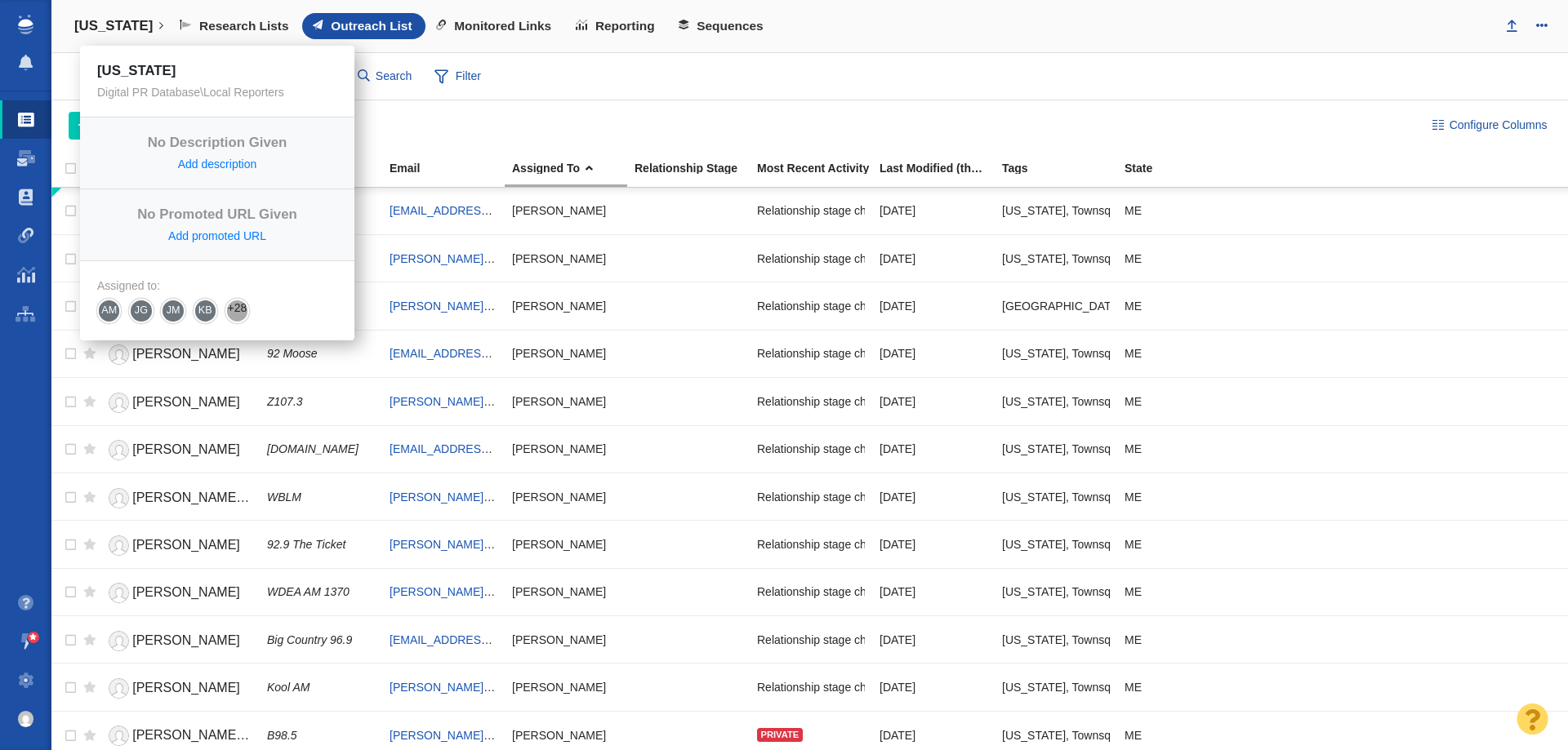
click at [110, 31] on h4 "[US_STATE]" at bounding box center [113, 26] width 78 height 16
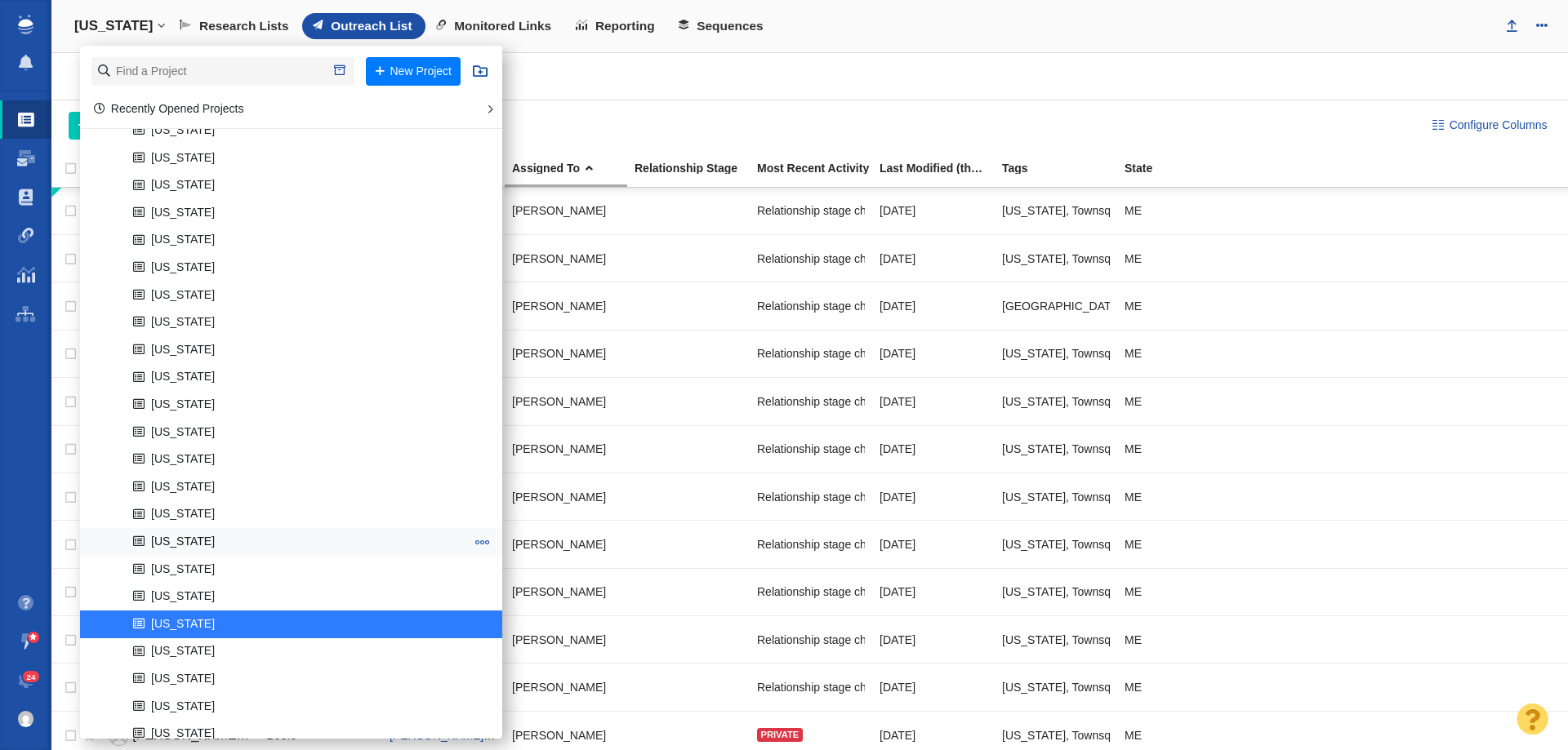
scroll to position [245, 0]
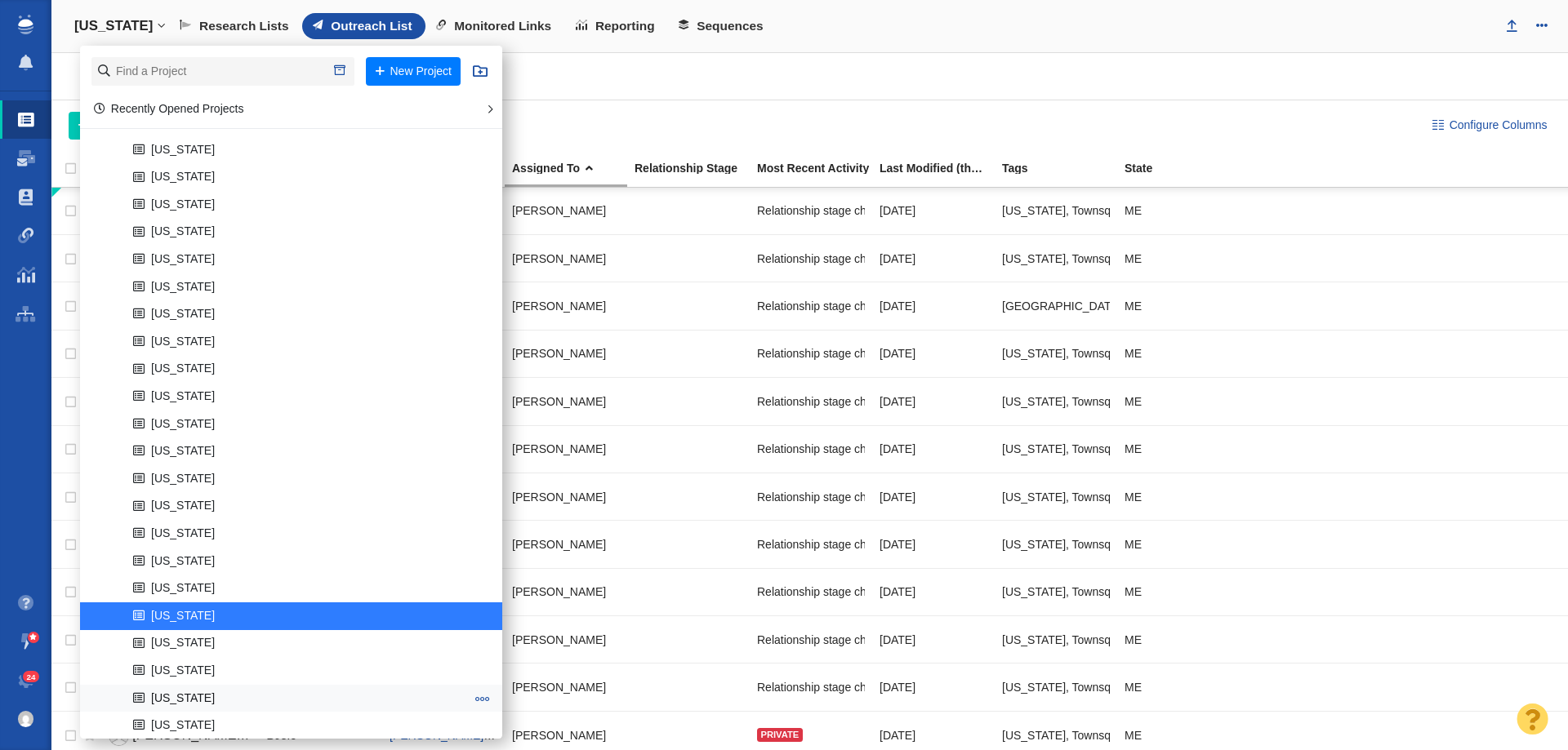
click at [161, 705] on link "[US_STATE]" at bounding box center [298, 699] width 340 height 25
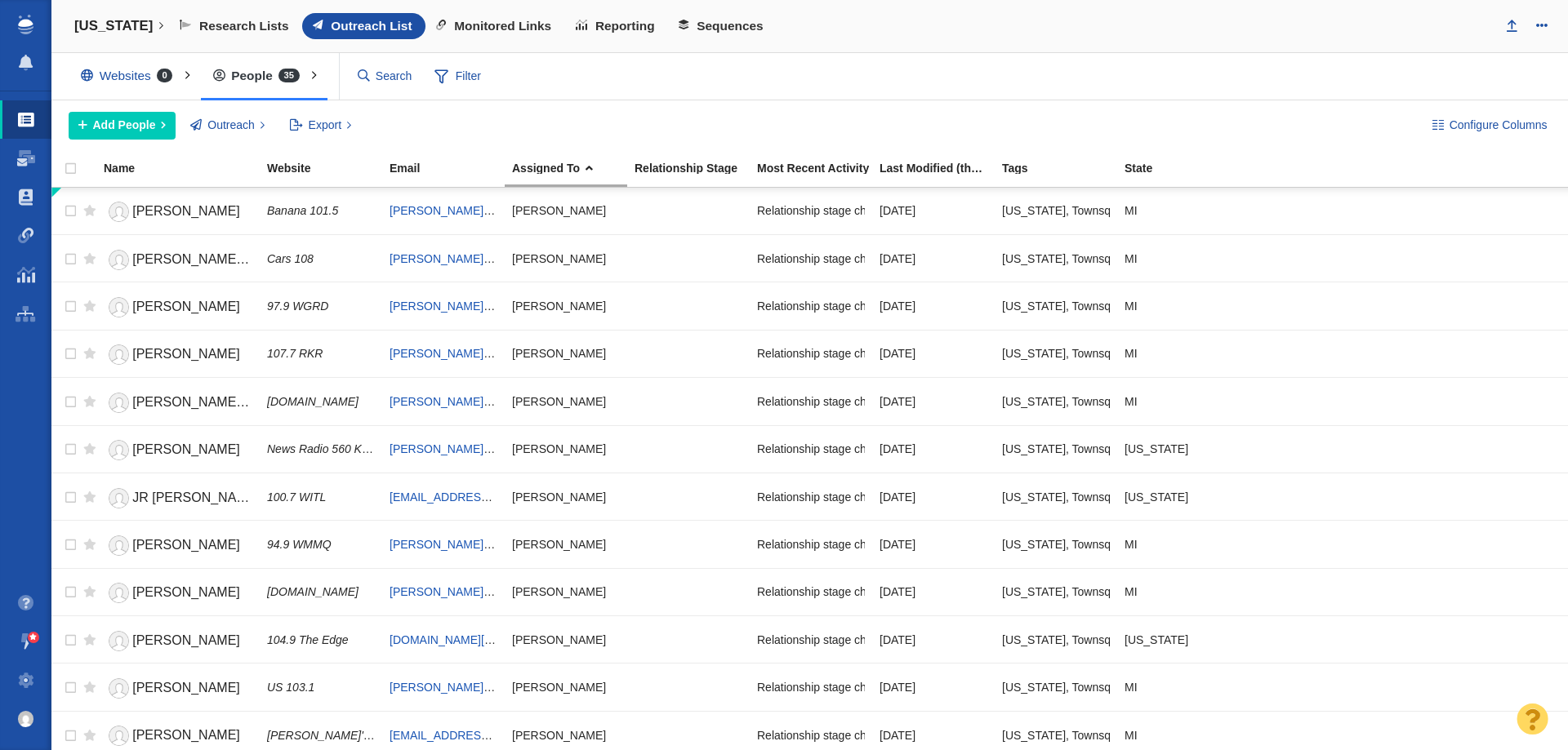
scroll to position [489, 0]
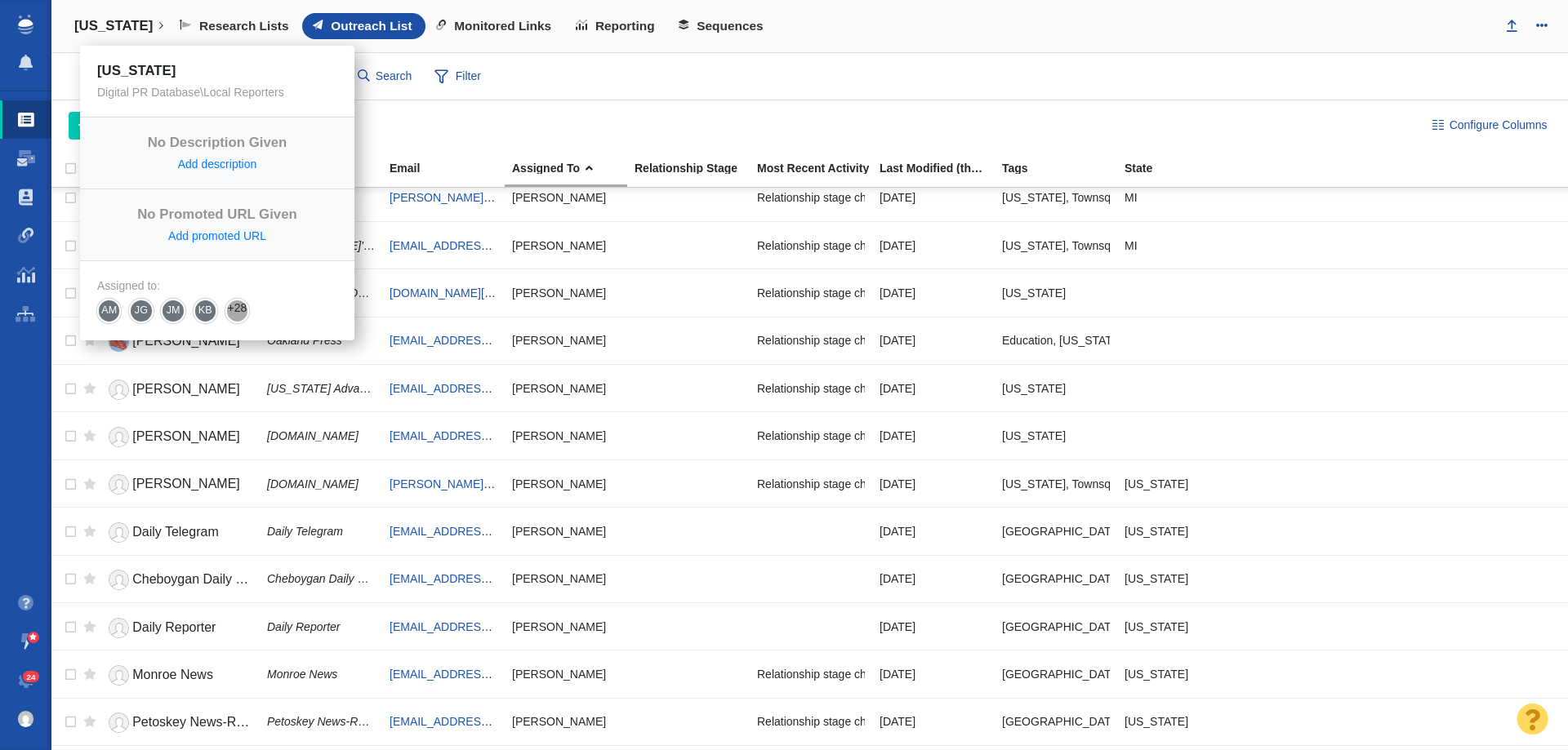
click at [142, 25] on link "[US_STATE]" at bounding box center [119, 25] width 112 height 39
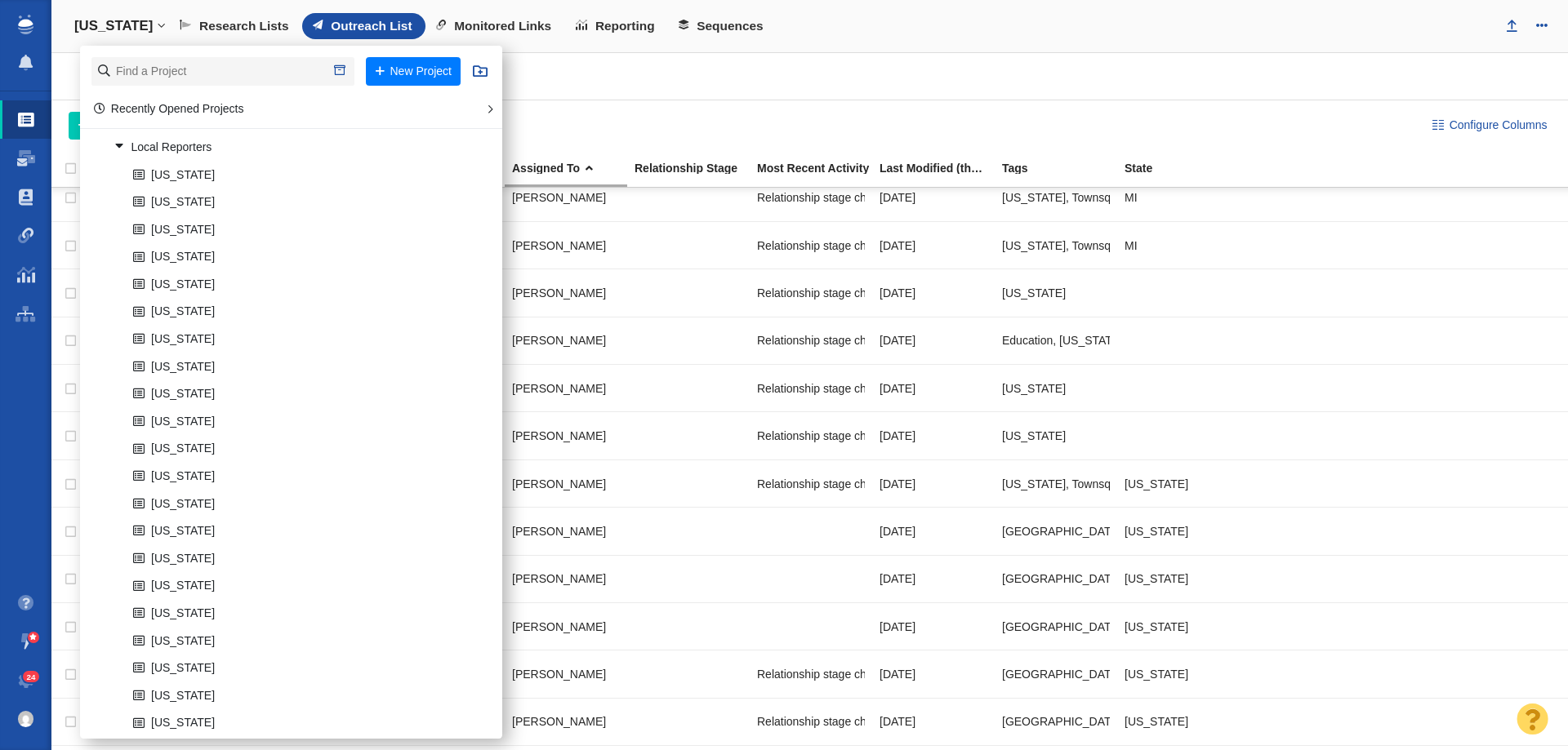
scroll to position [408, 0]
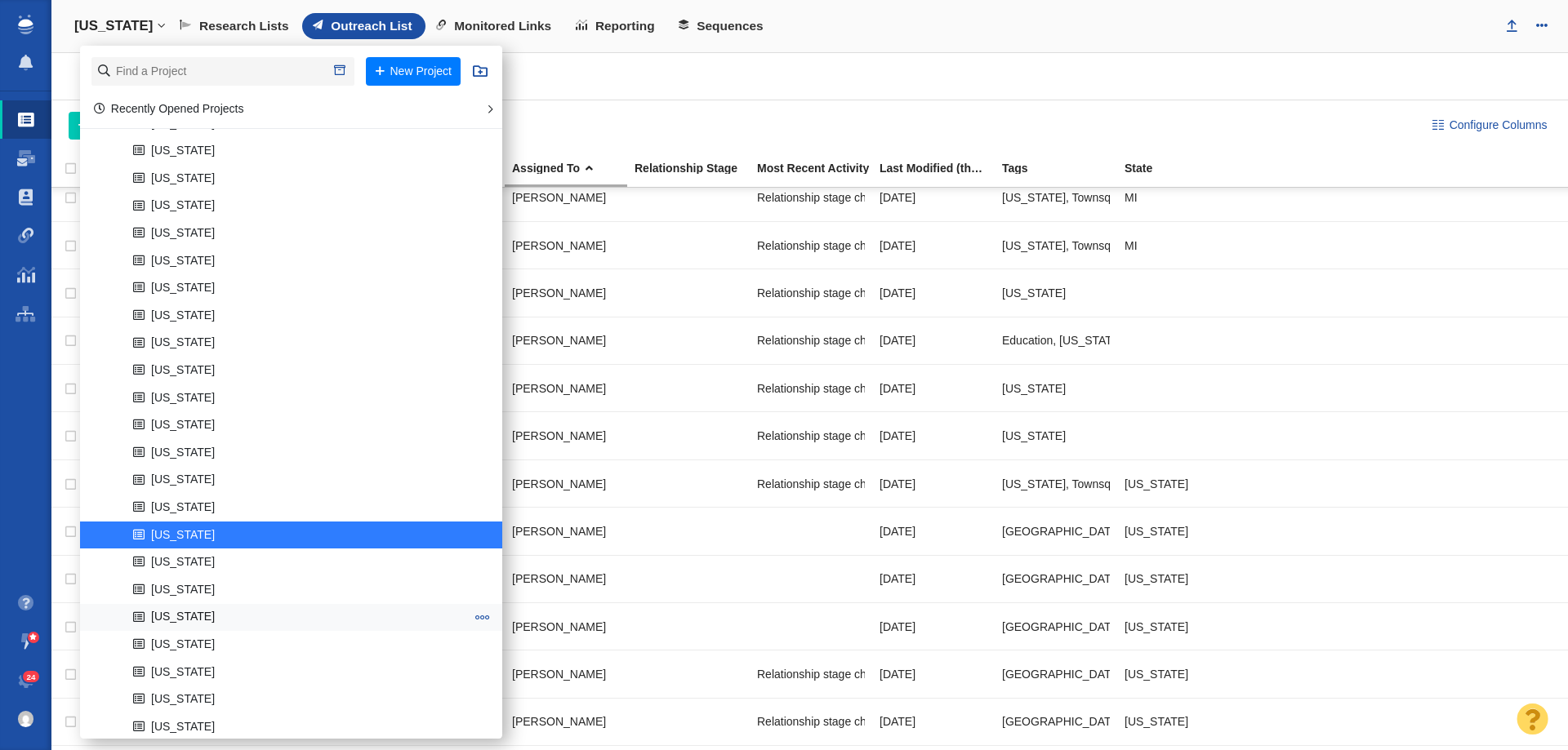
click at [164, 616] on link "[US_STATE]" at bounding box center [298, 617] width 340 height 25
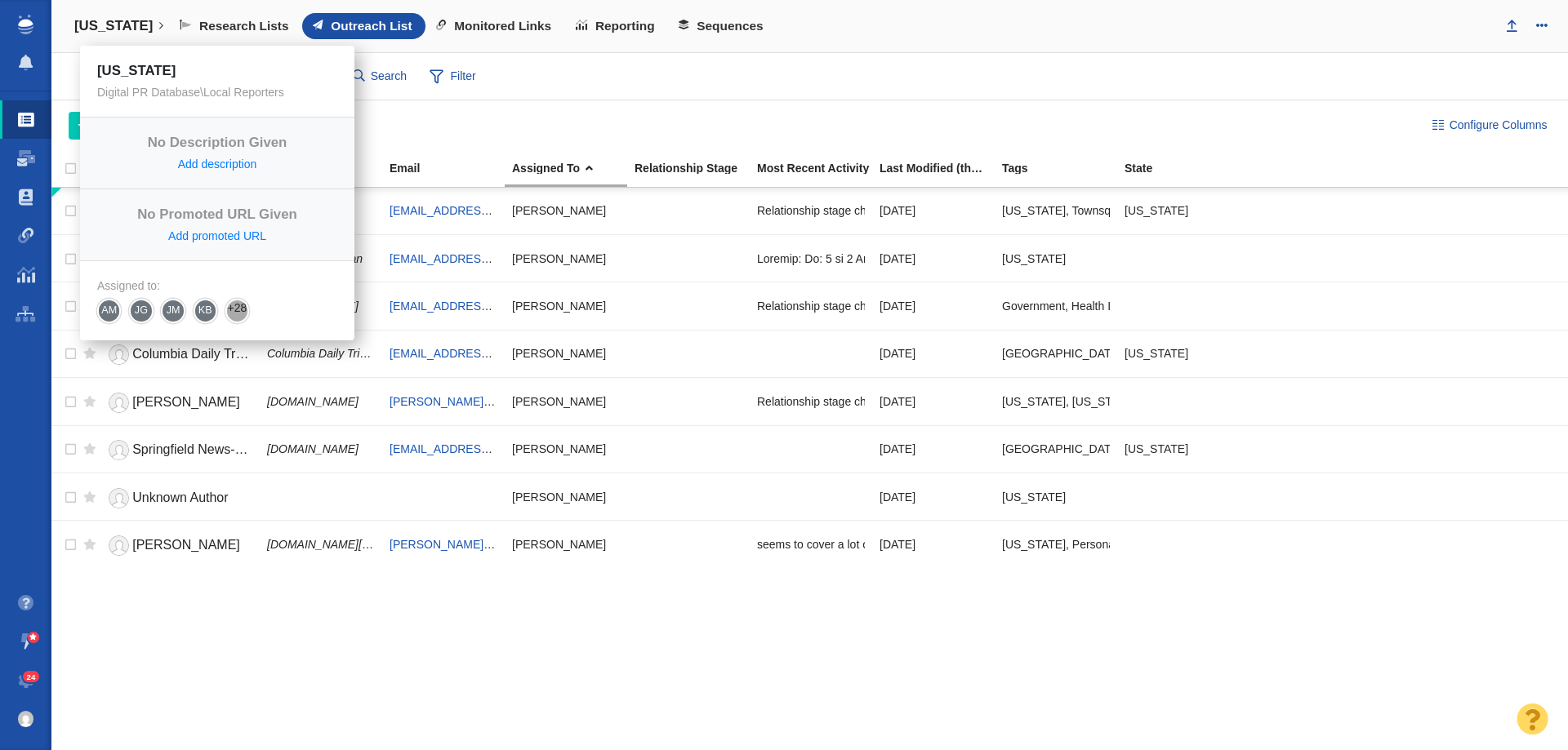
click at [109, 27] on h4 "[US_STATE]" at bounding box center [113, 26] width 78 height 16
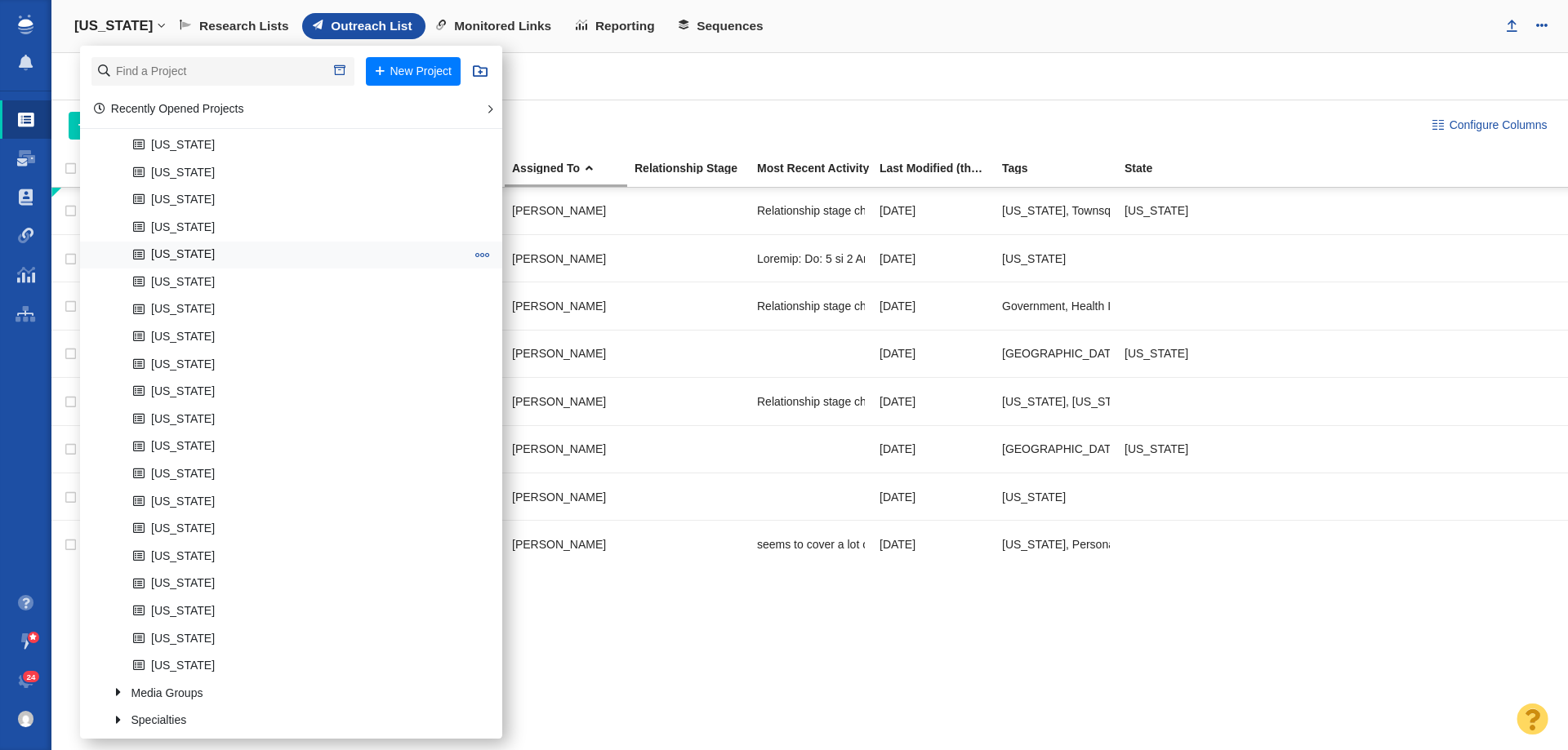
scroll to position [1061, 0]
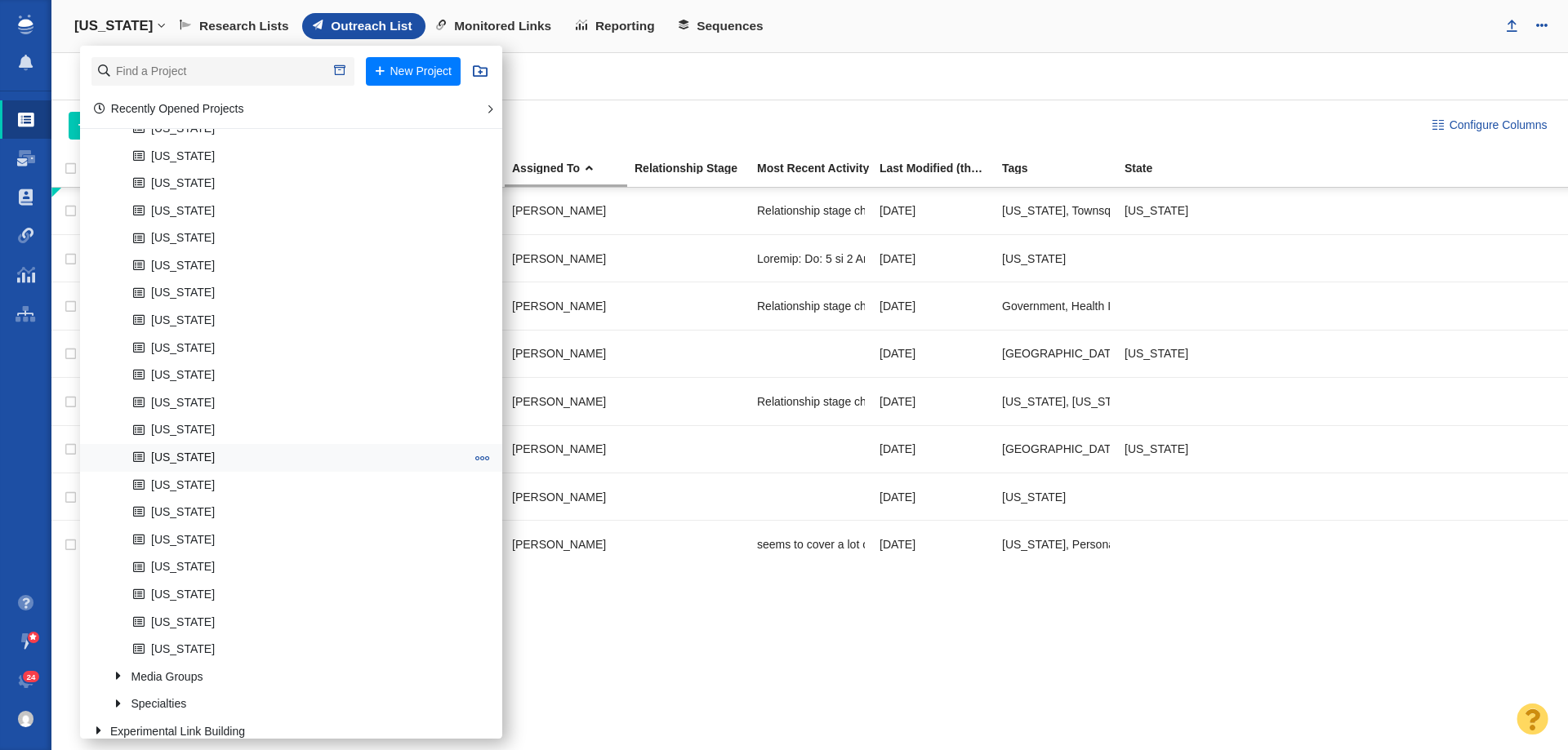
click at [189, 453] on link "[US_STATE]" at bounding box center [298, 458] width 340 height 25
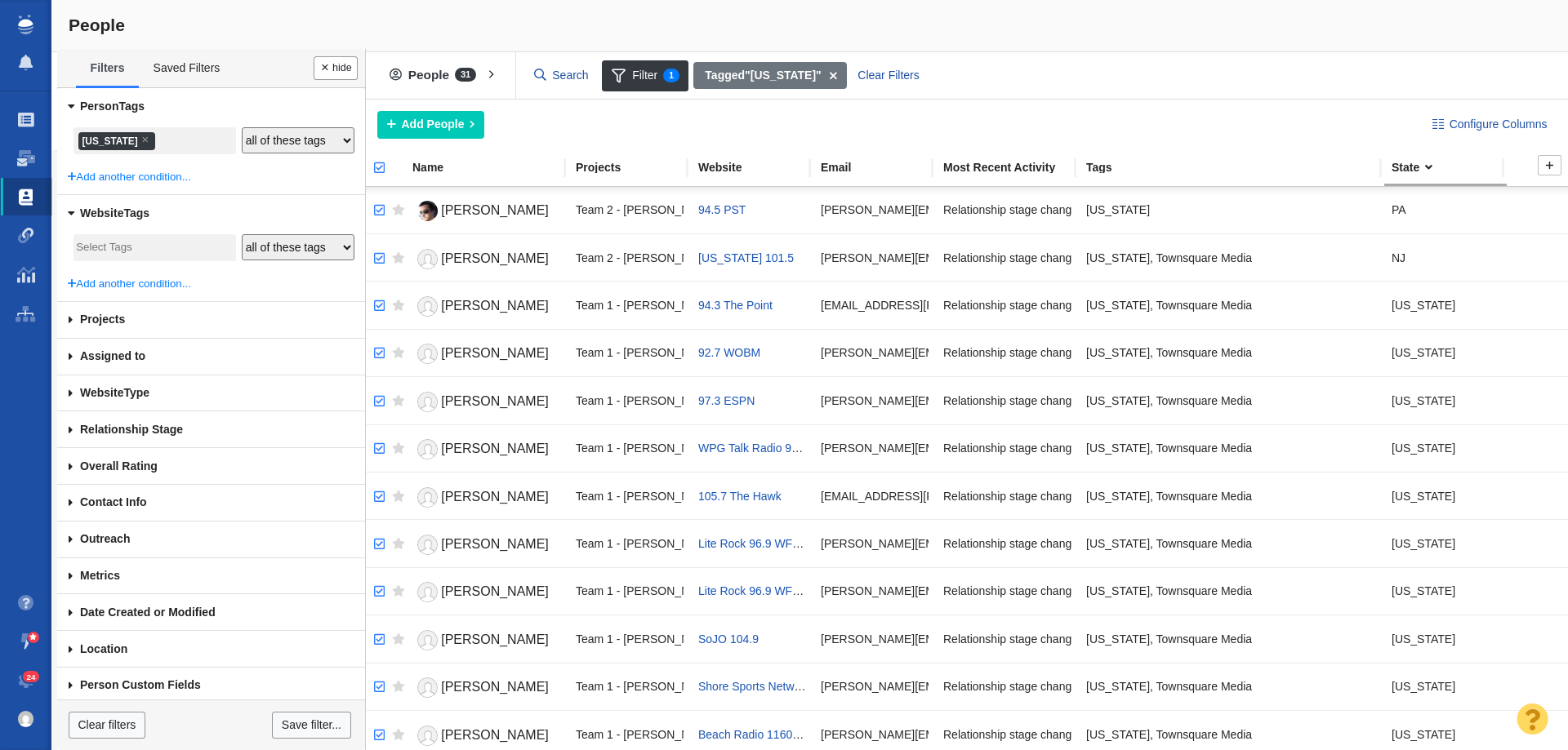
checkbox input "true"
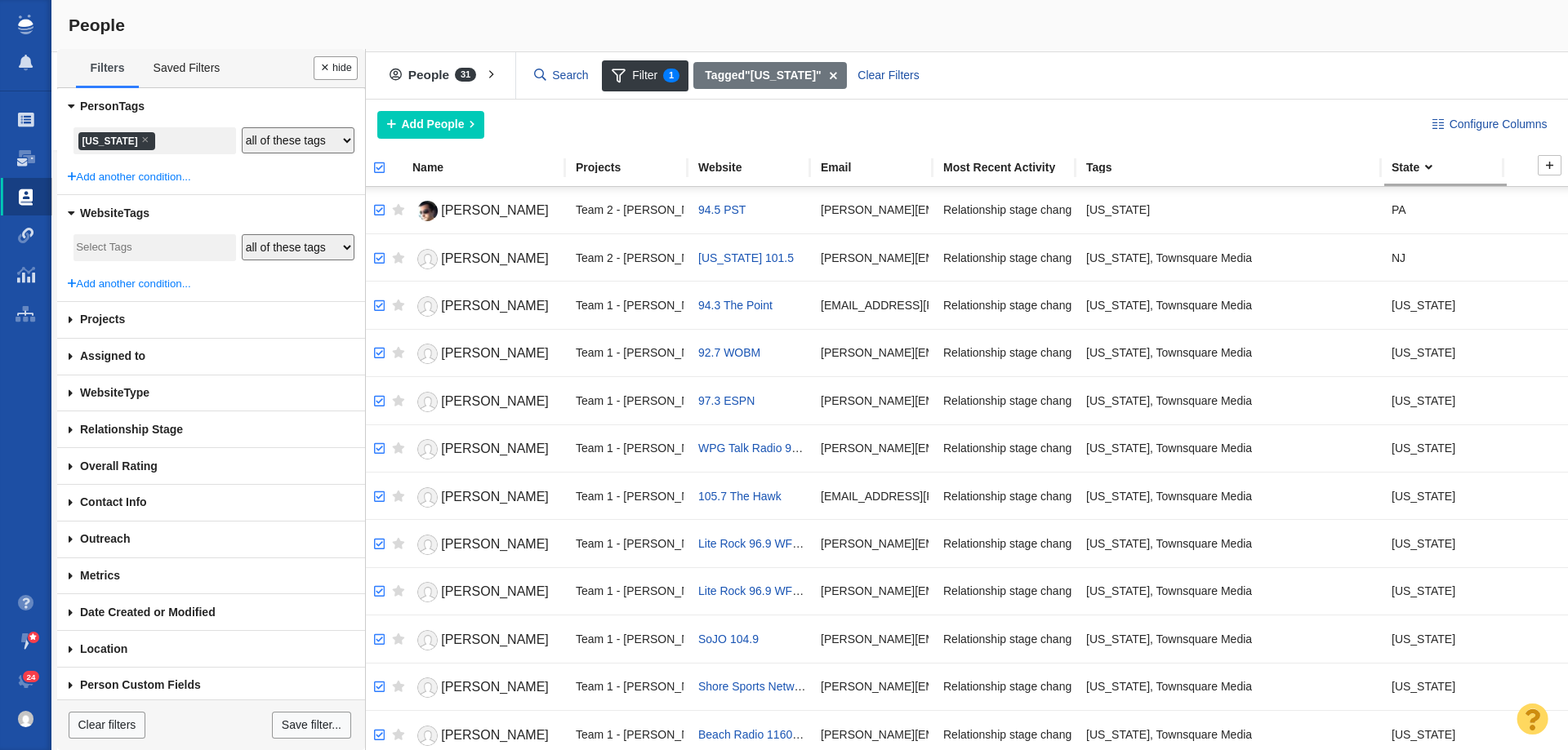
checkbox input "true"
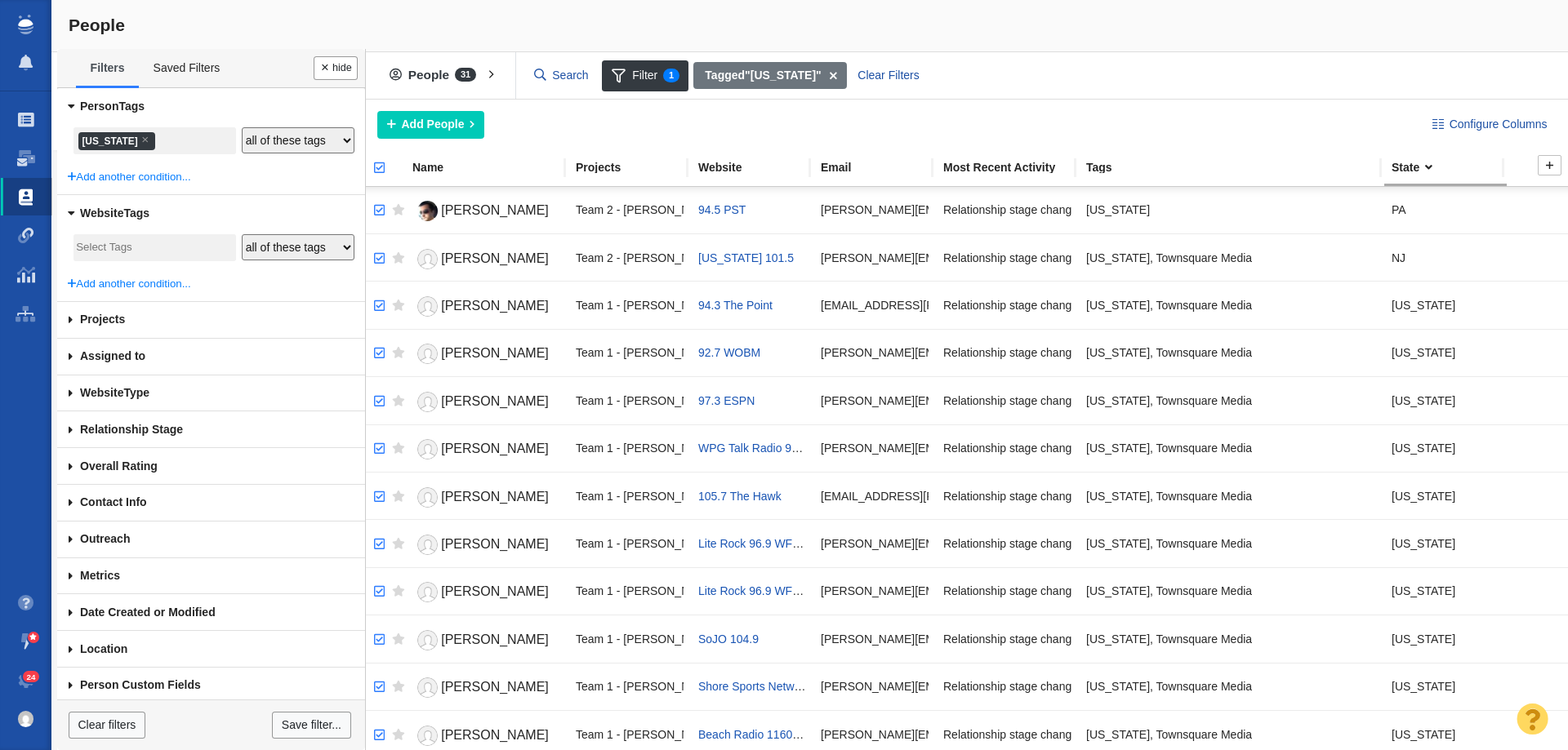
checkbox input "true"
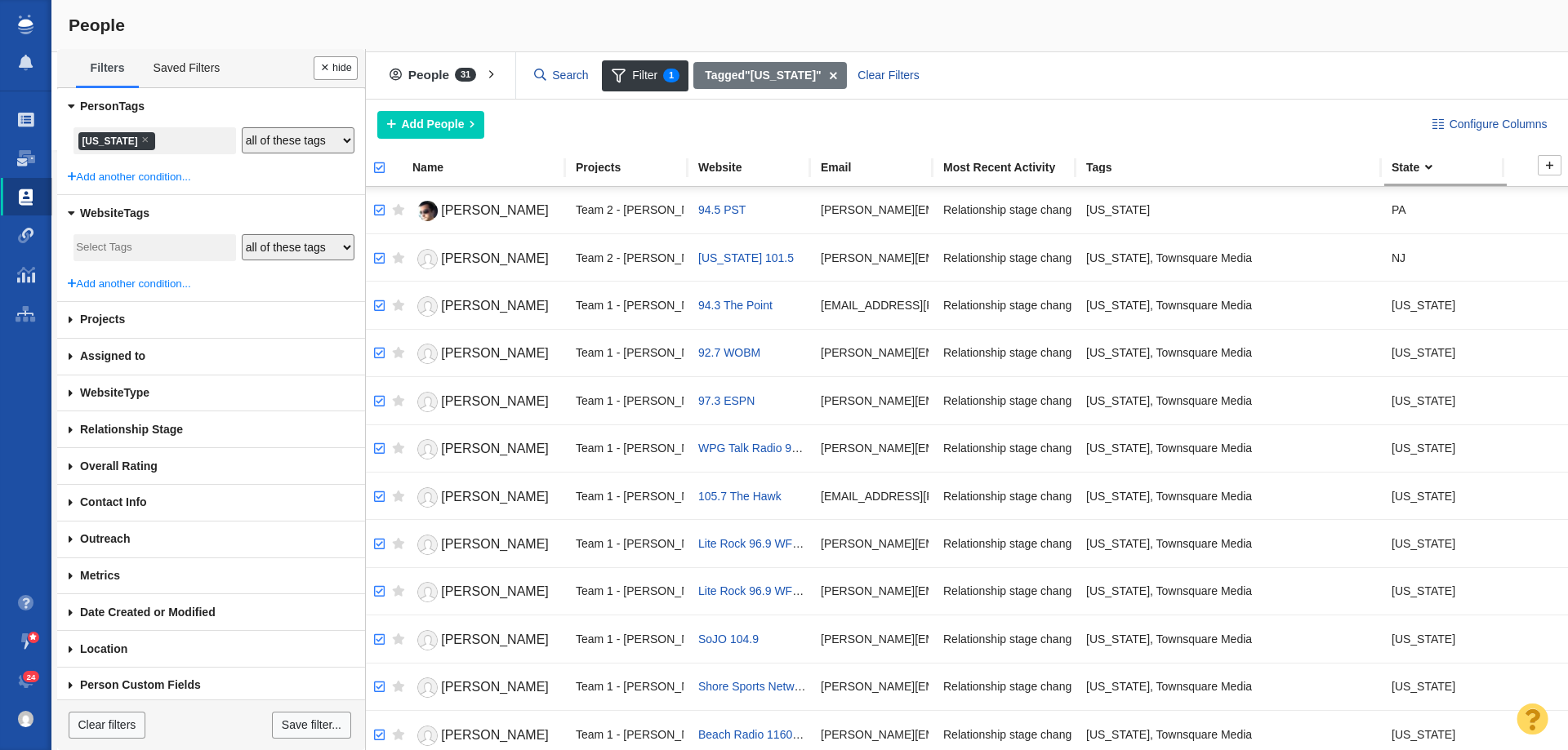
checkbox input "true"
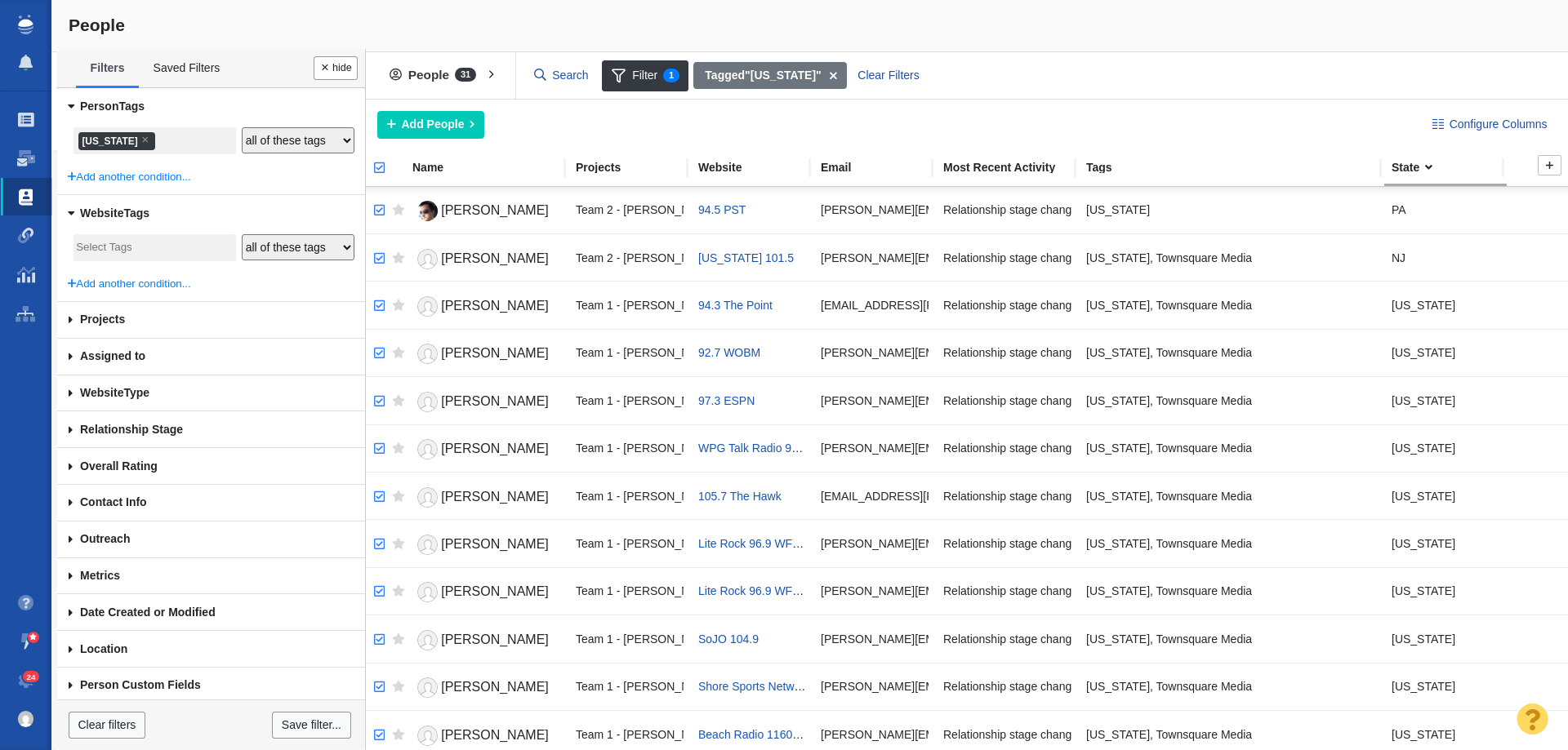
checkbox input "true"
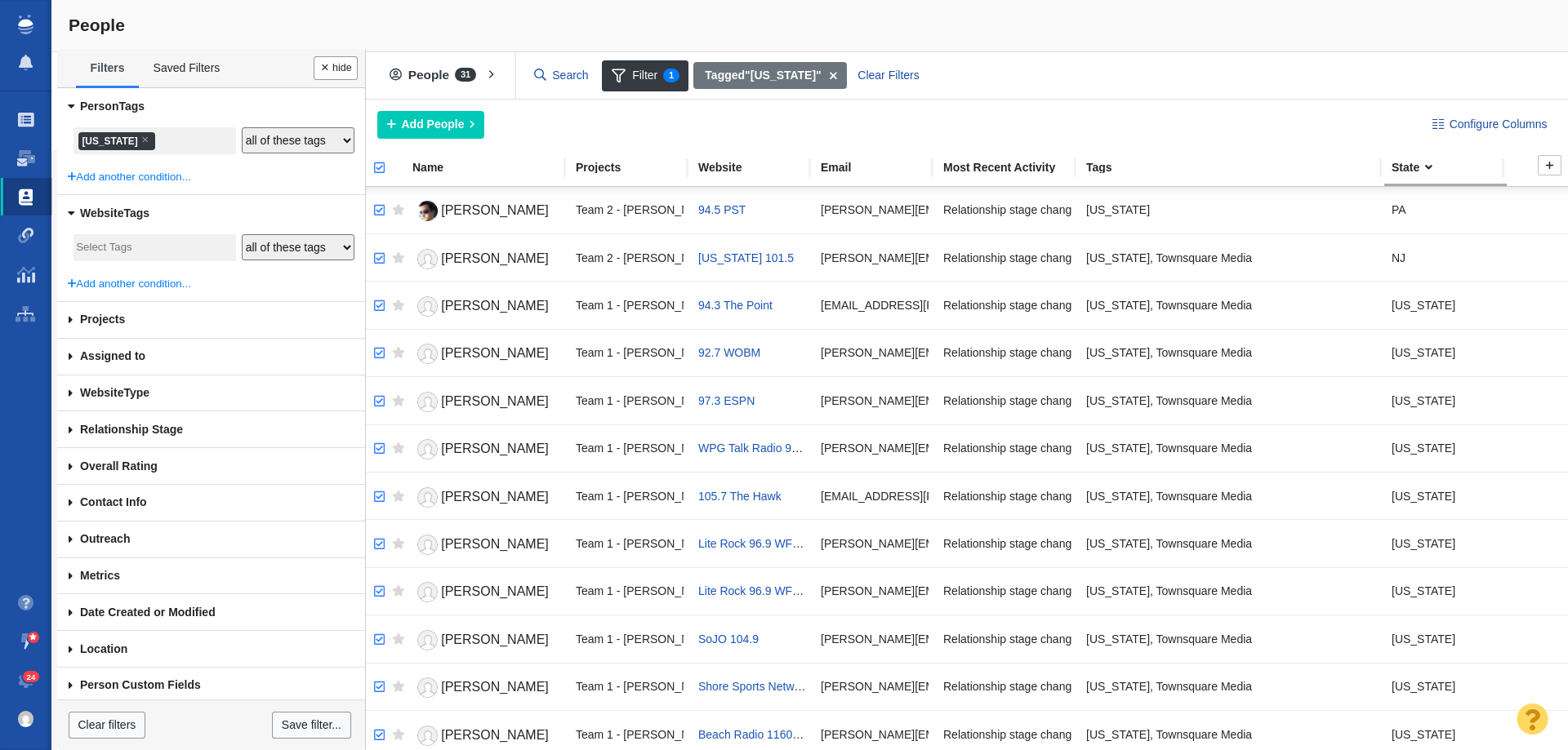
checkbox input "true"
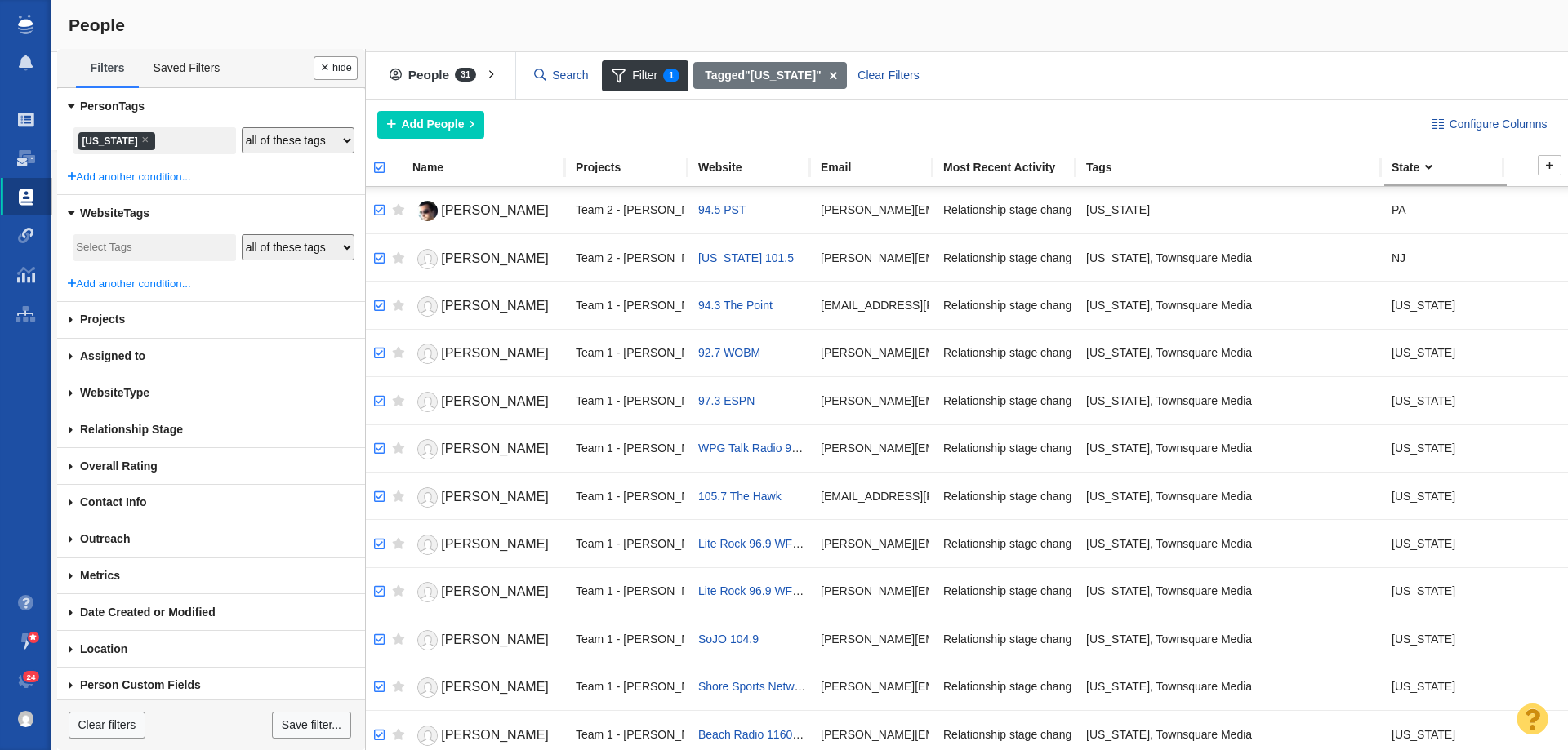
checkbox input "true"
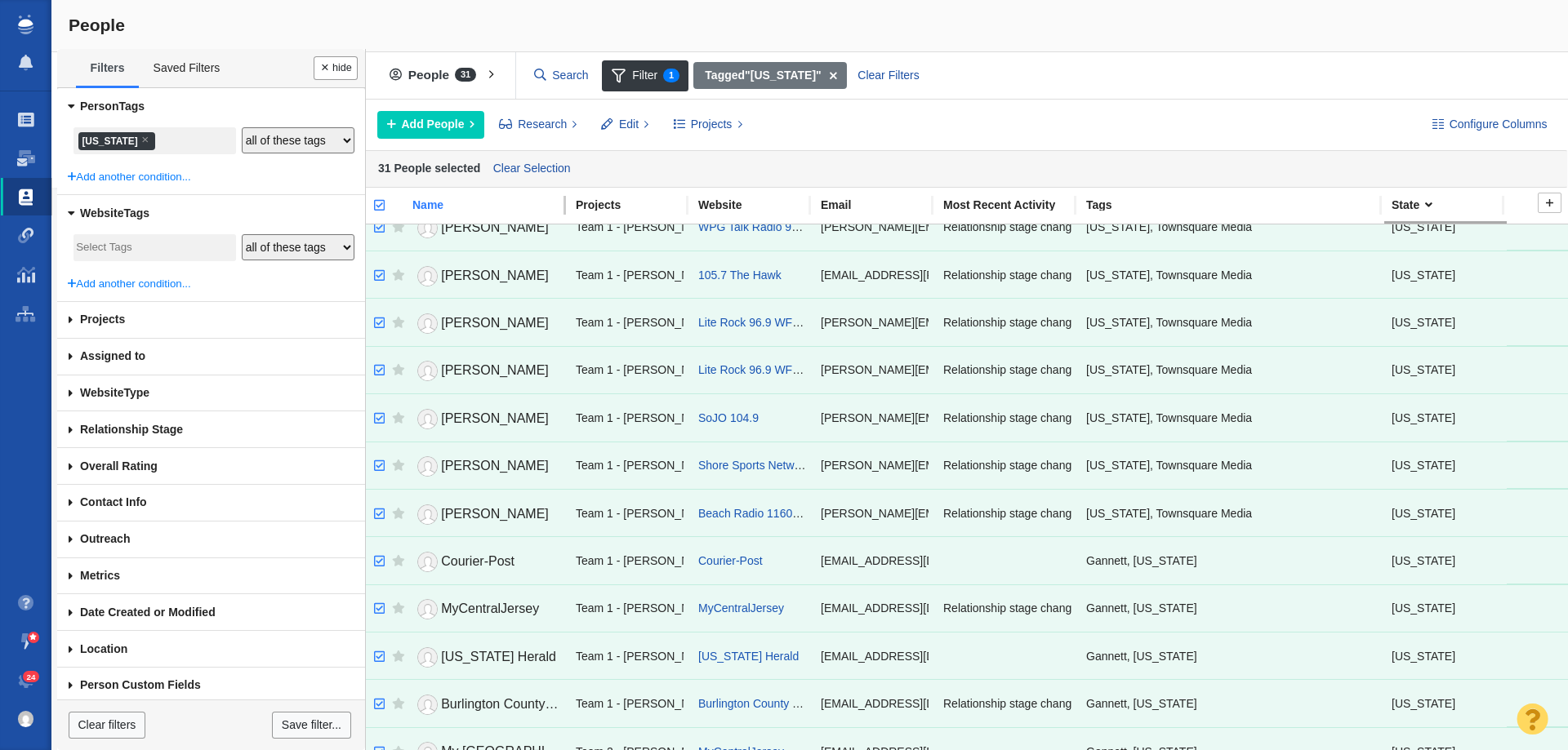
scroll to position [326, 0]
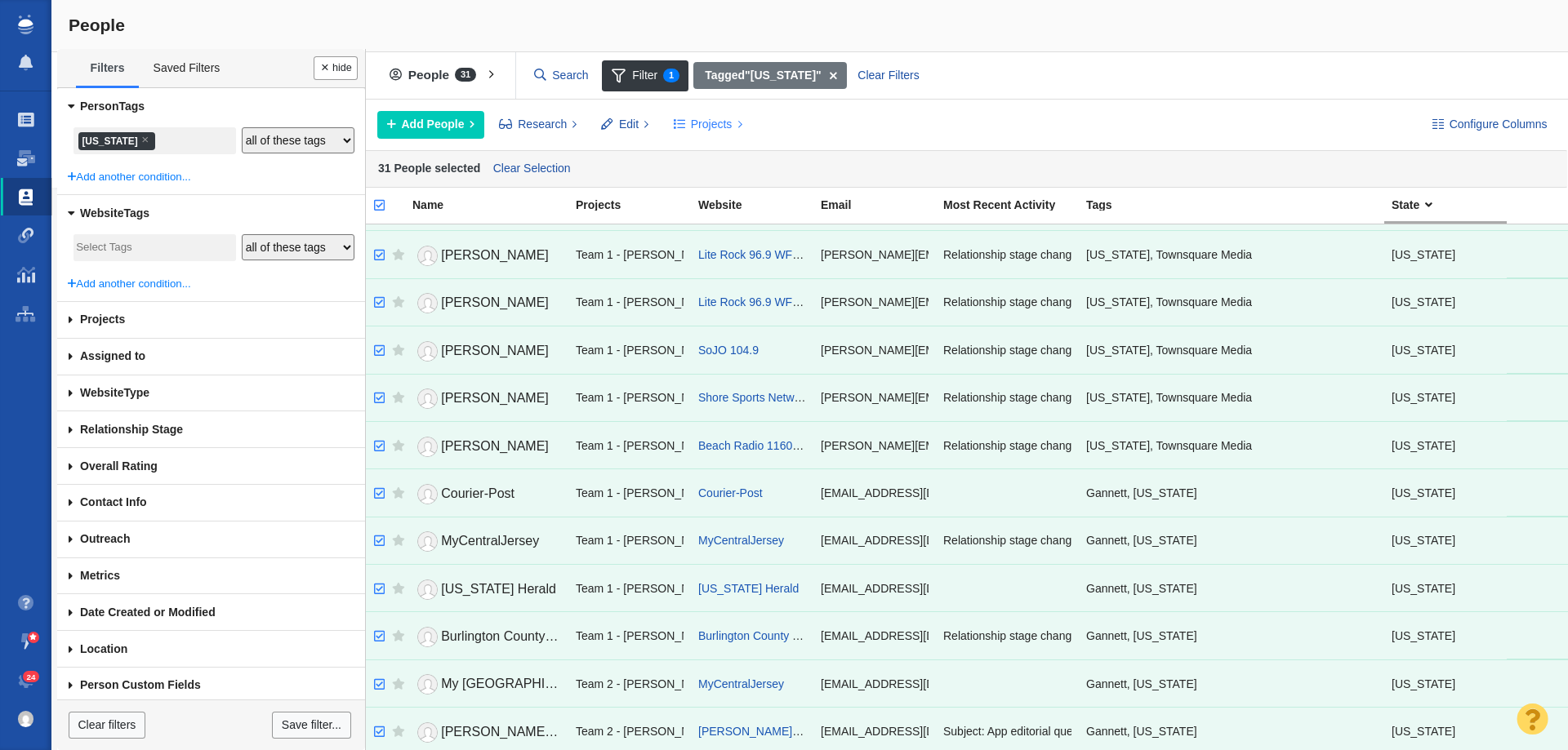
click at [714, 125] on span "Projects" at bounding box center [711, 124] width 41 height 17
click at [720, 168] on div "Copy to Project" at bounding box center [778, 161] width 229 height 25
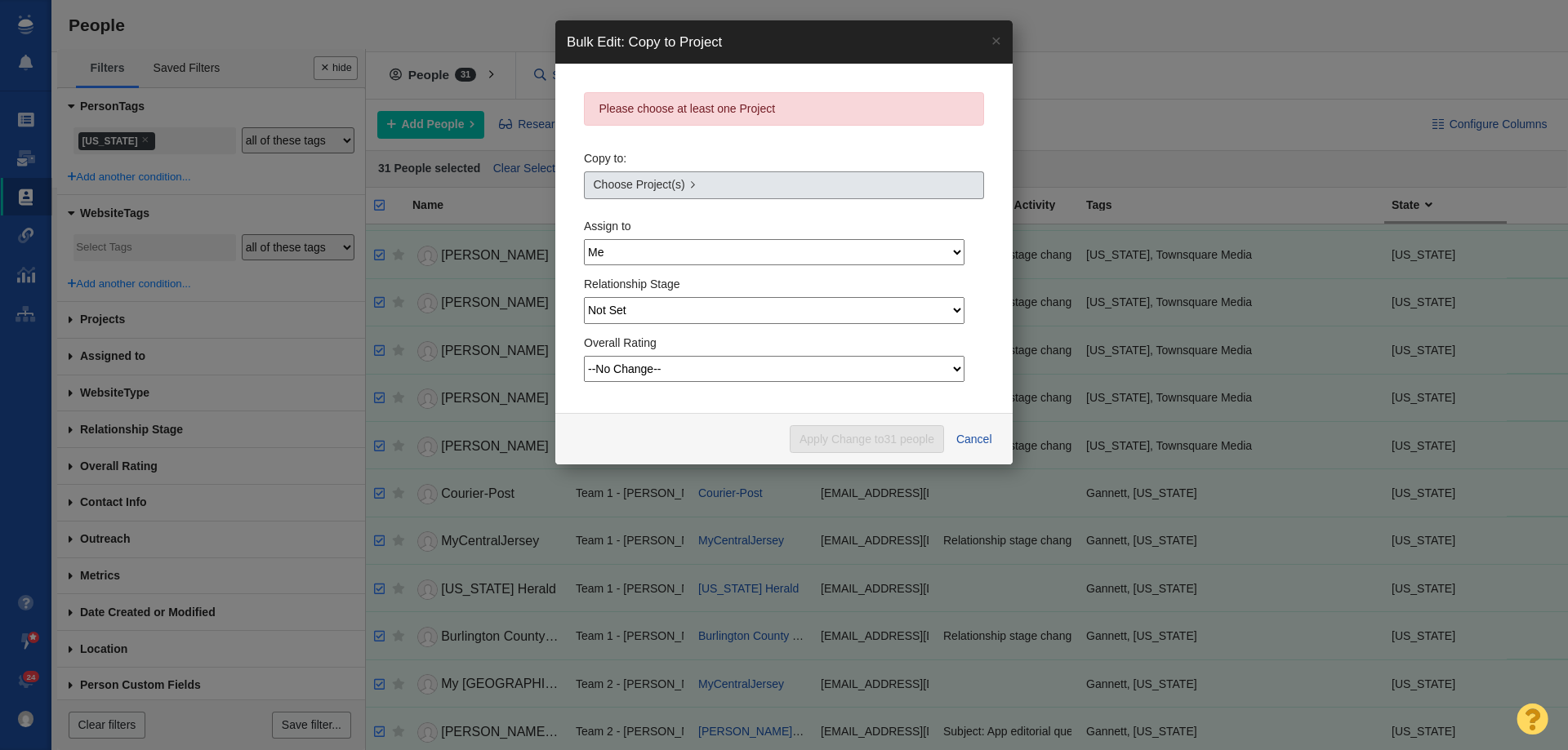
click at [638, 194] on span "Choose Project(s)" at bounding box center [638, 185] width 91 height 17
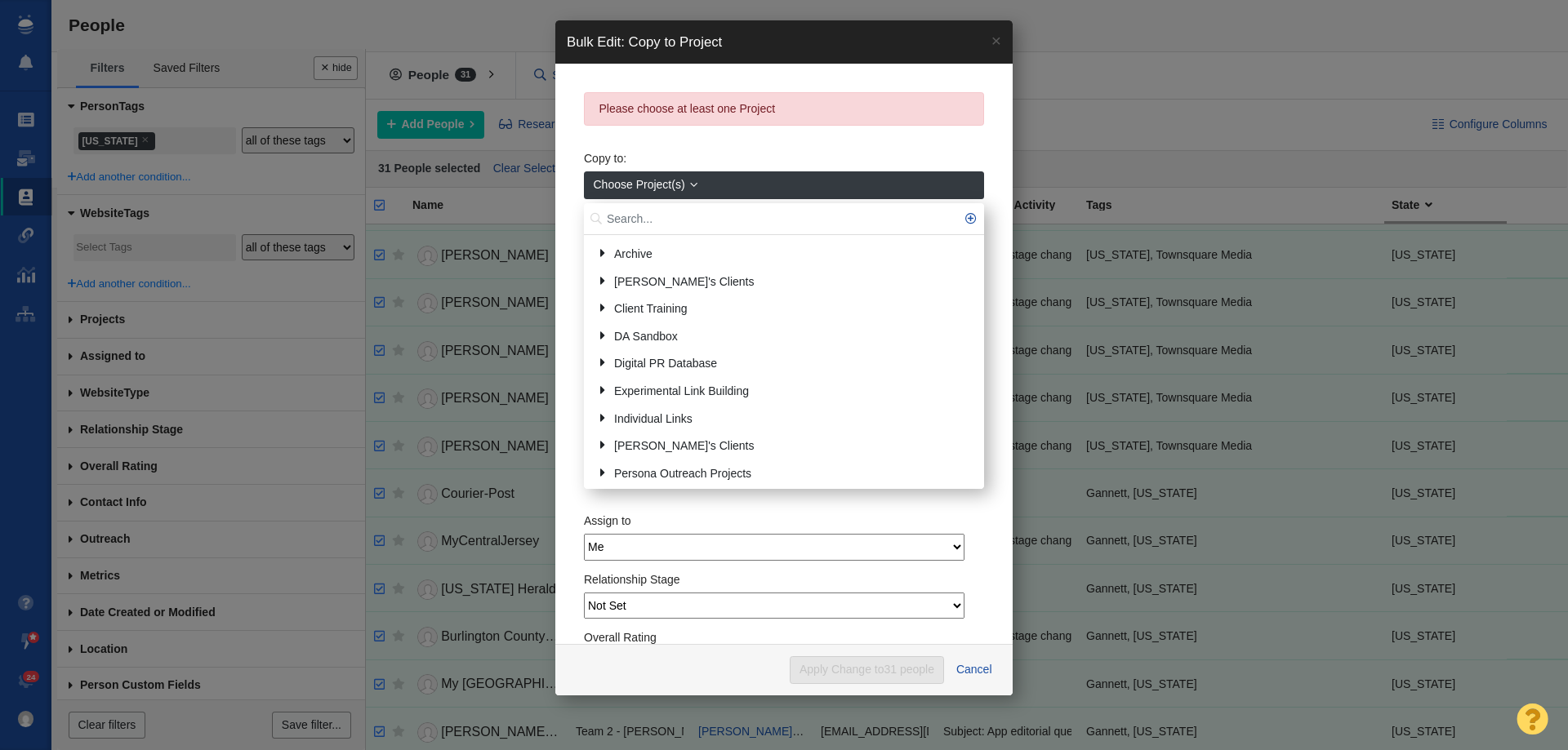
click at [643, 206] on input "text" at bounding box center [784, 219] width 400 height 32
type input "new jers"
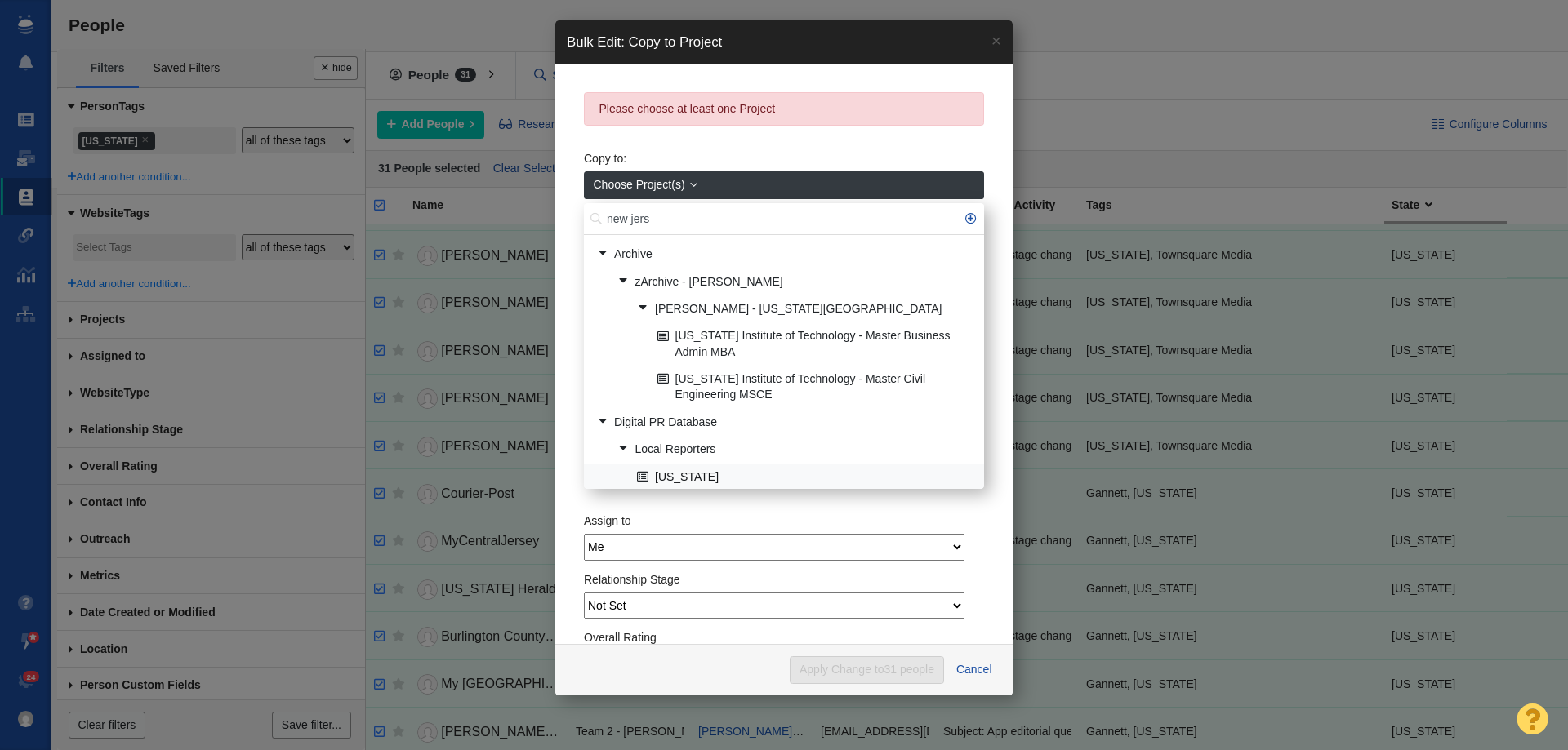
click at [665, 483] on link "[US_STATE]" at bounding box center [803, 477] width 342 height 25
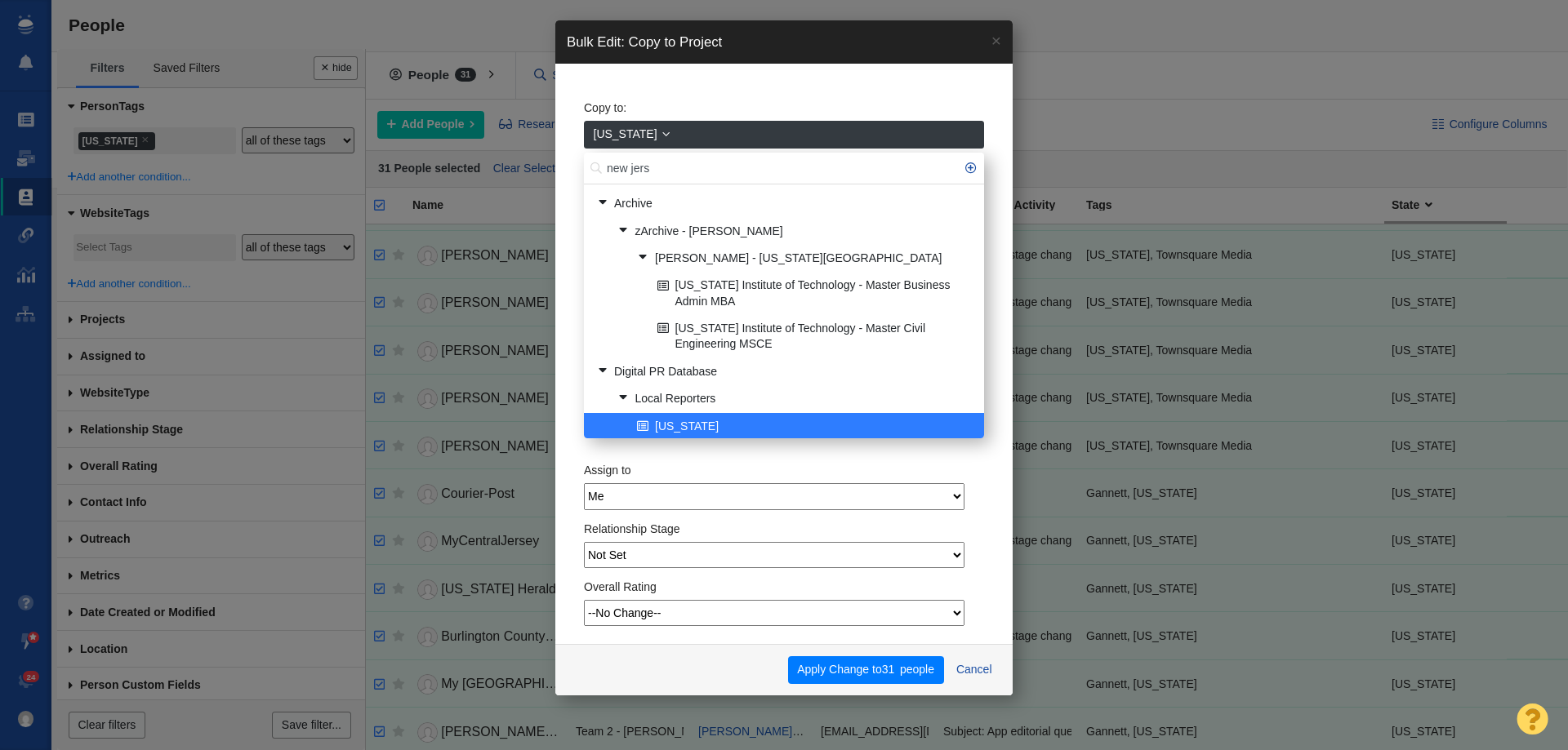
scroll to position [1, 0]
click at [820, 668] on button "Apply Change to 31 people" at bounding box center [866, 670] width 156 height 28
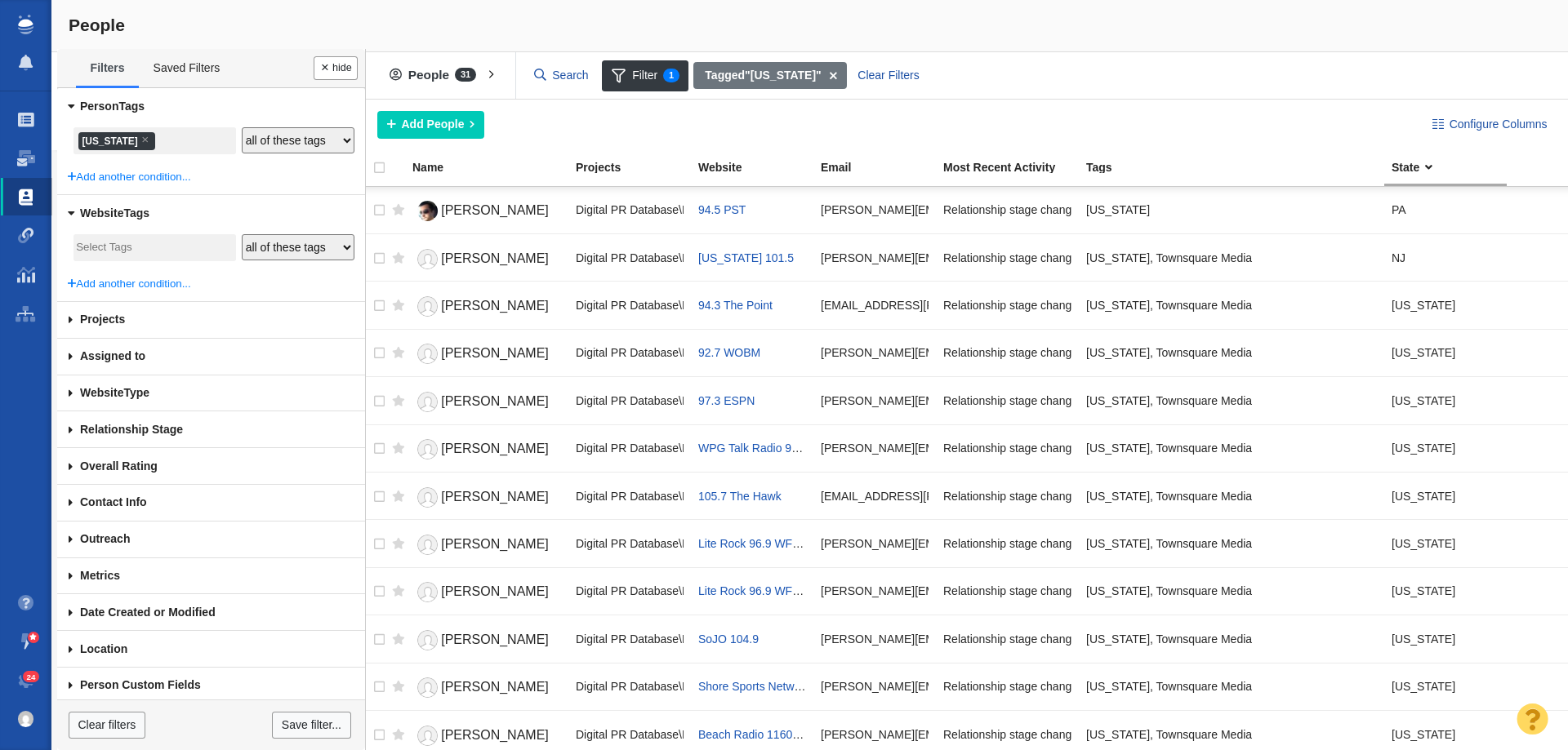
scroll to position [326, 0]
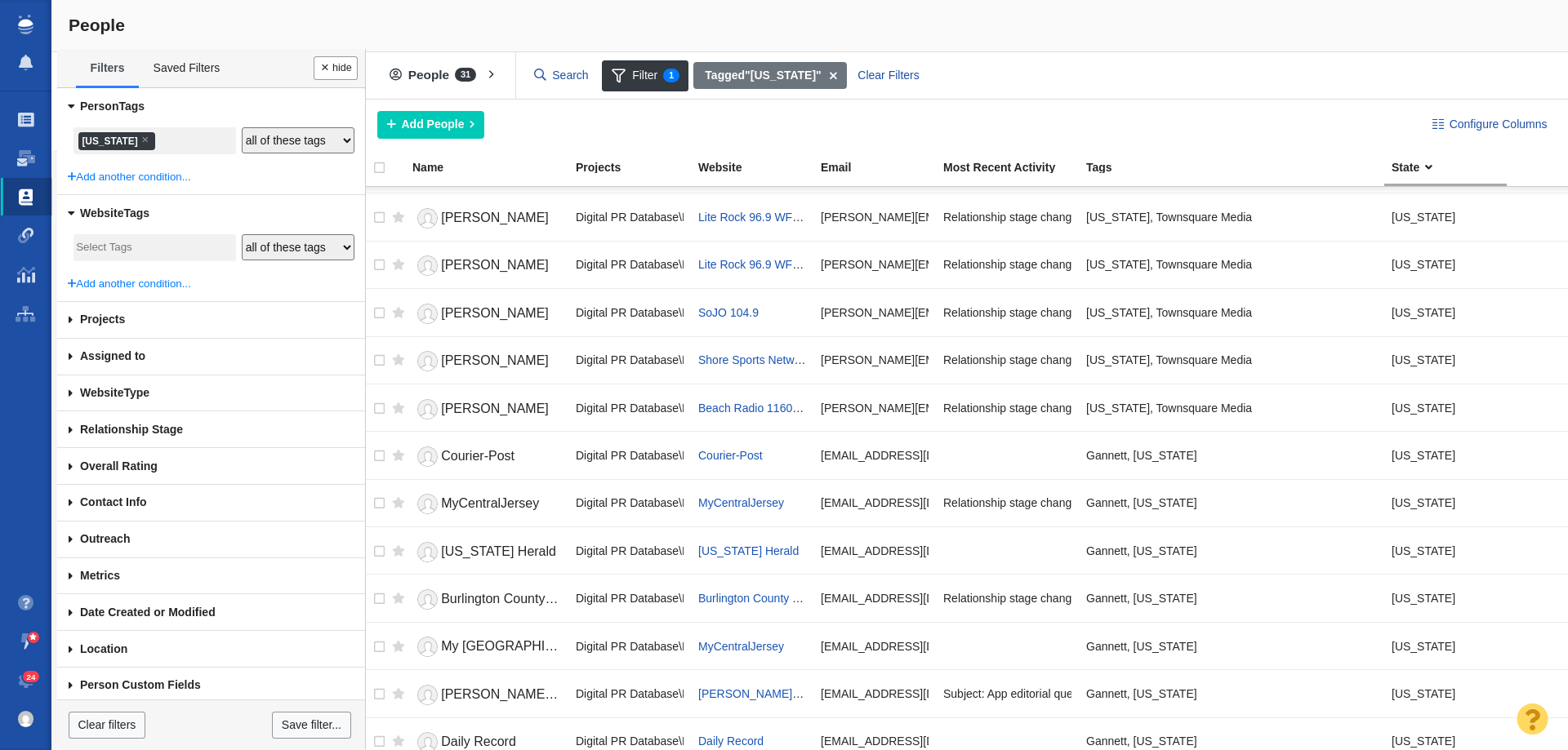
click at [106, 142] on li "× [US_STATE]" at bounding box center [116, 142] width 77 height 18
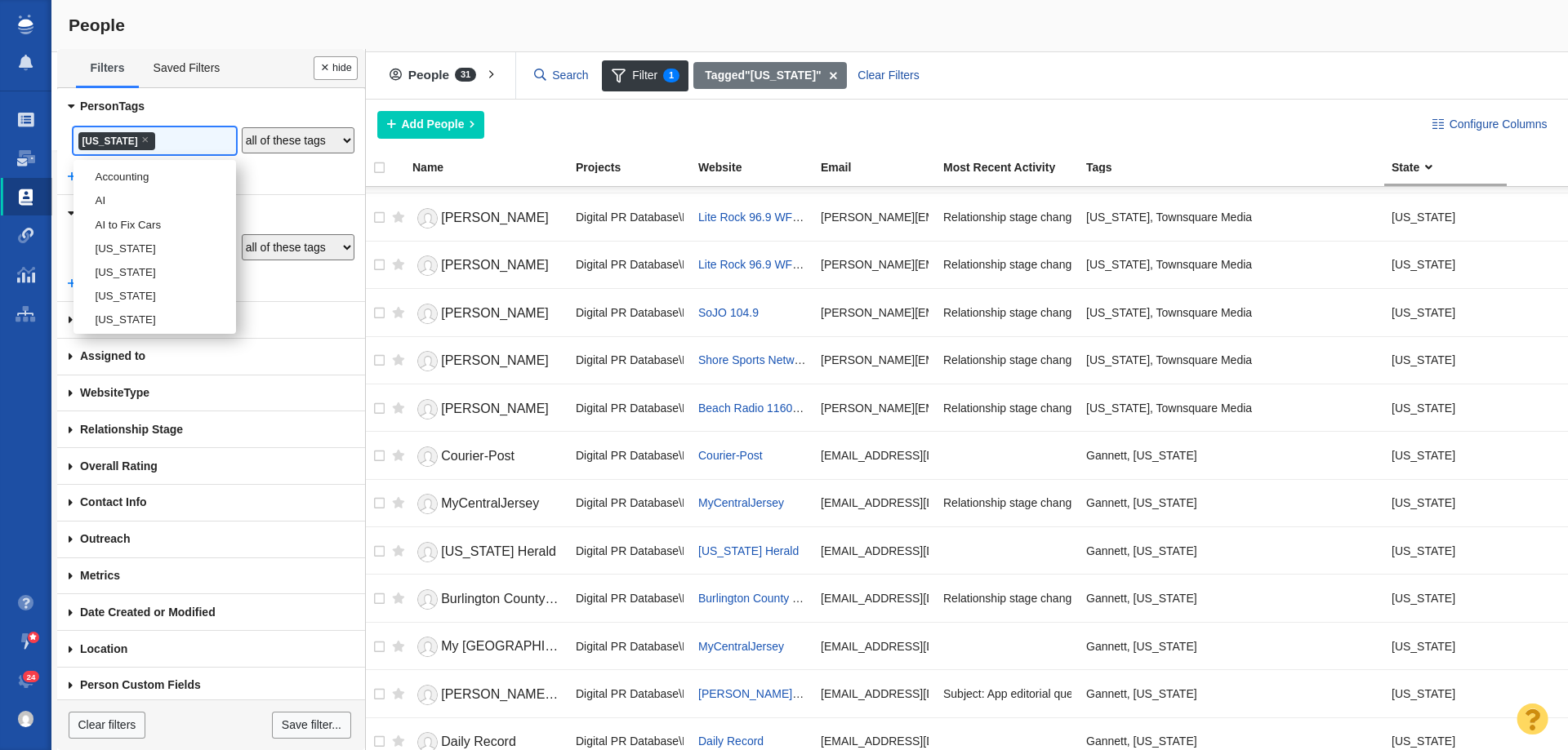
scroll to position [1961, 0]
click at [91, 206] on li "[US_STATE]" at bounding box center [155, 195] width 162 height 23
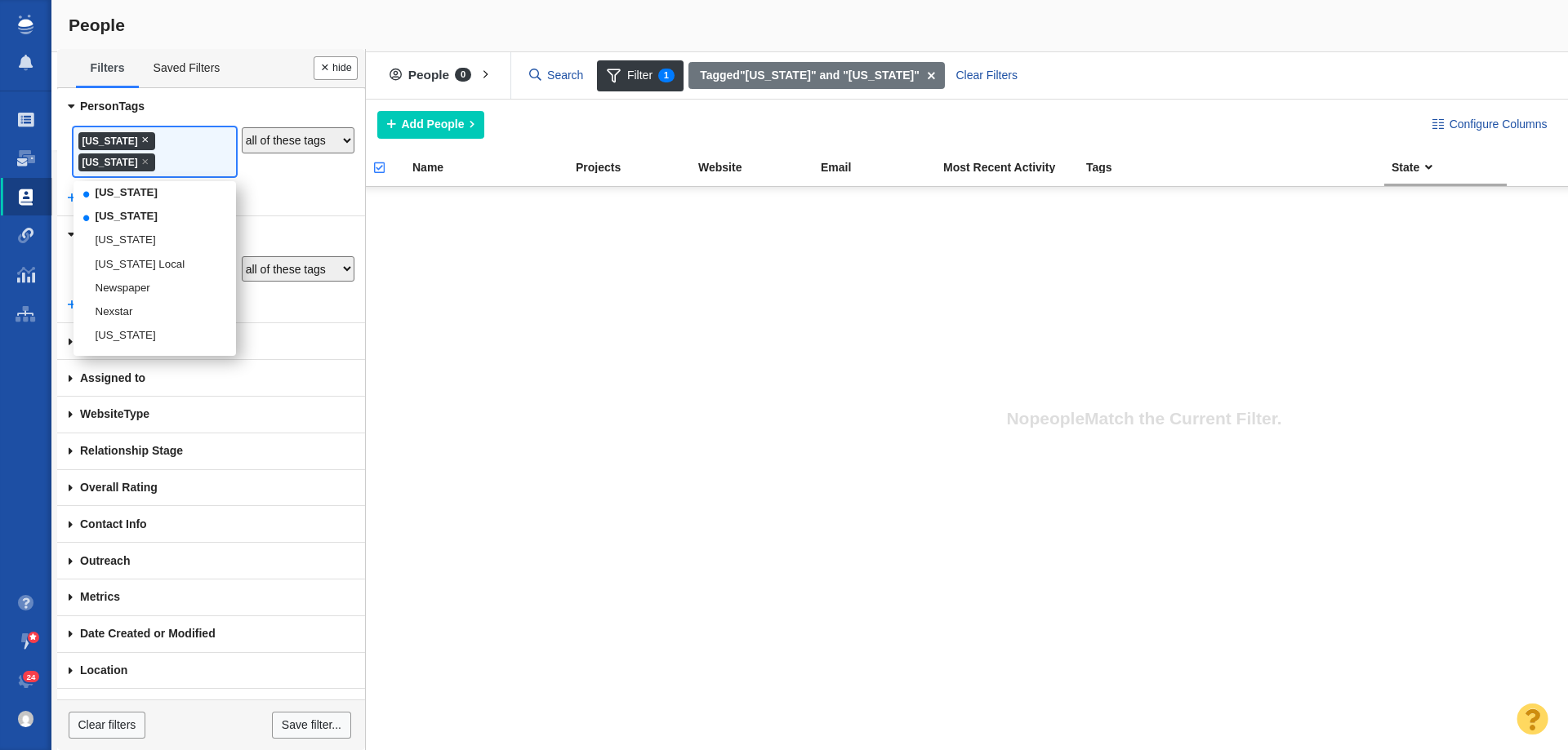
click at [149, 138] on span "×" at bounding box center [145, 140] width 7 height 13
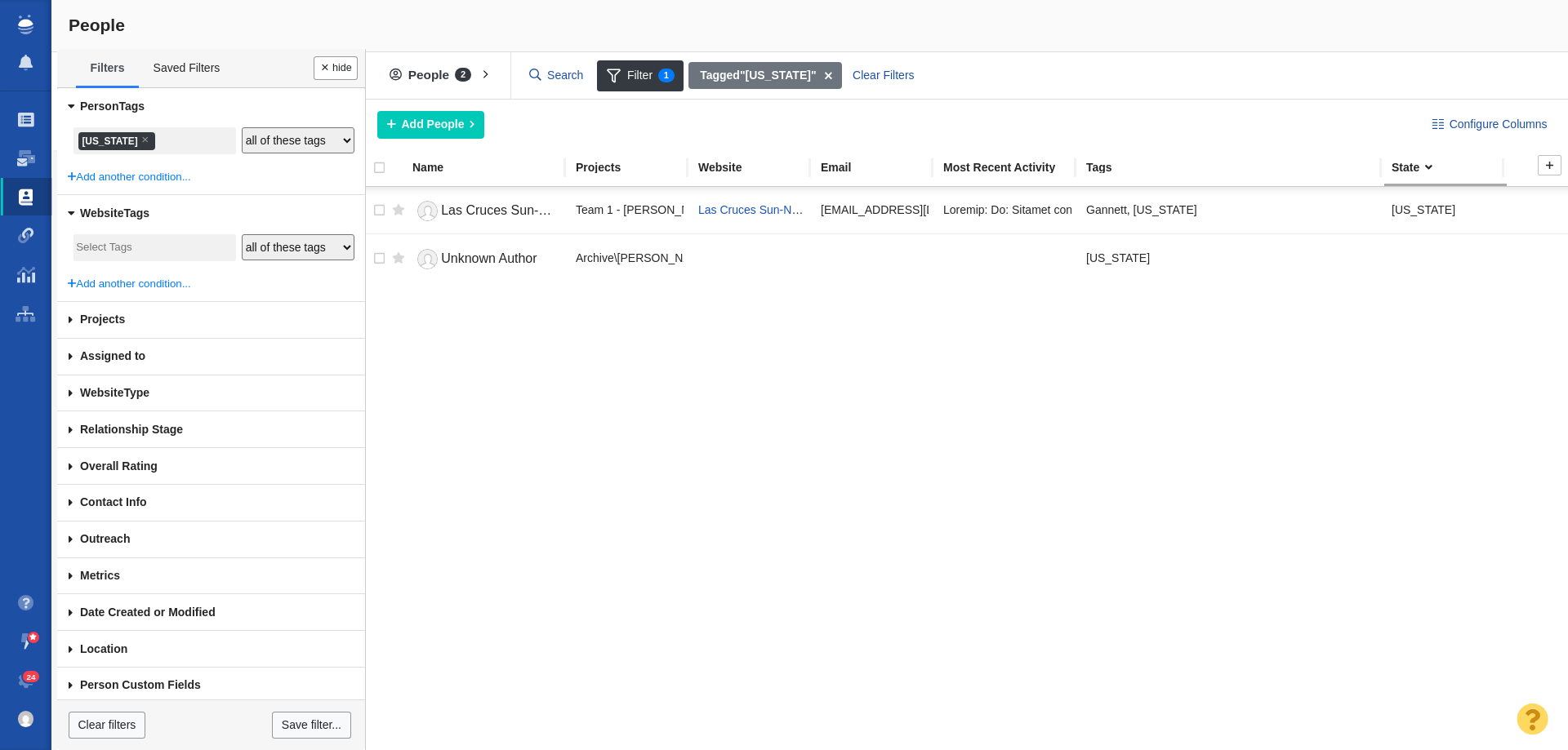
click at [386, 167] on div at bounding box center [395, 168] width 21 height 19
click at [378, 166] on input "checkbox" at bounding box center [371, 177] width 24 height 36
checkbox input "true"
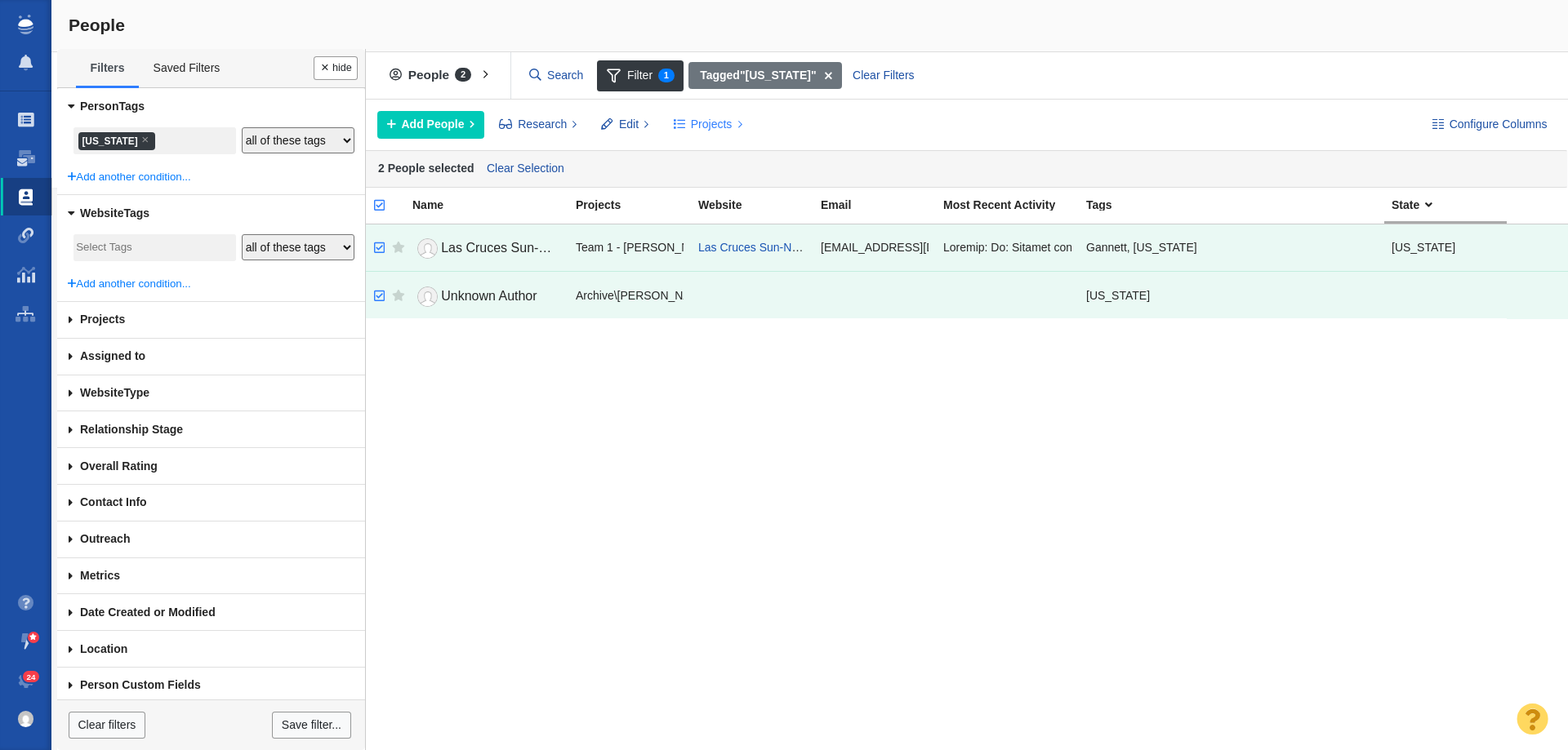
click at [691, 119] on span "Projects" at bounding box center [711, 124] width 41 height 17
click at [742, 151] on div "Copy to Project" at bounding box center [778, 161] width 229 height 25
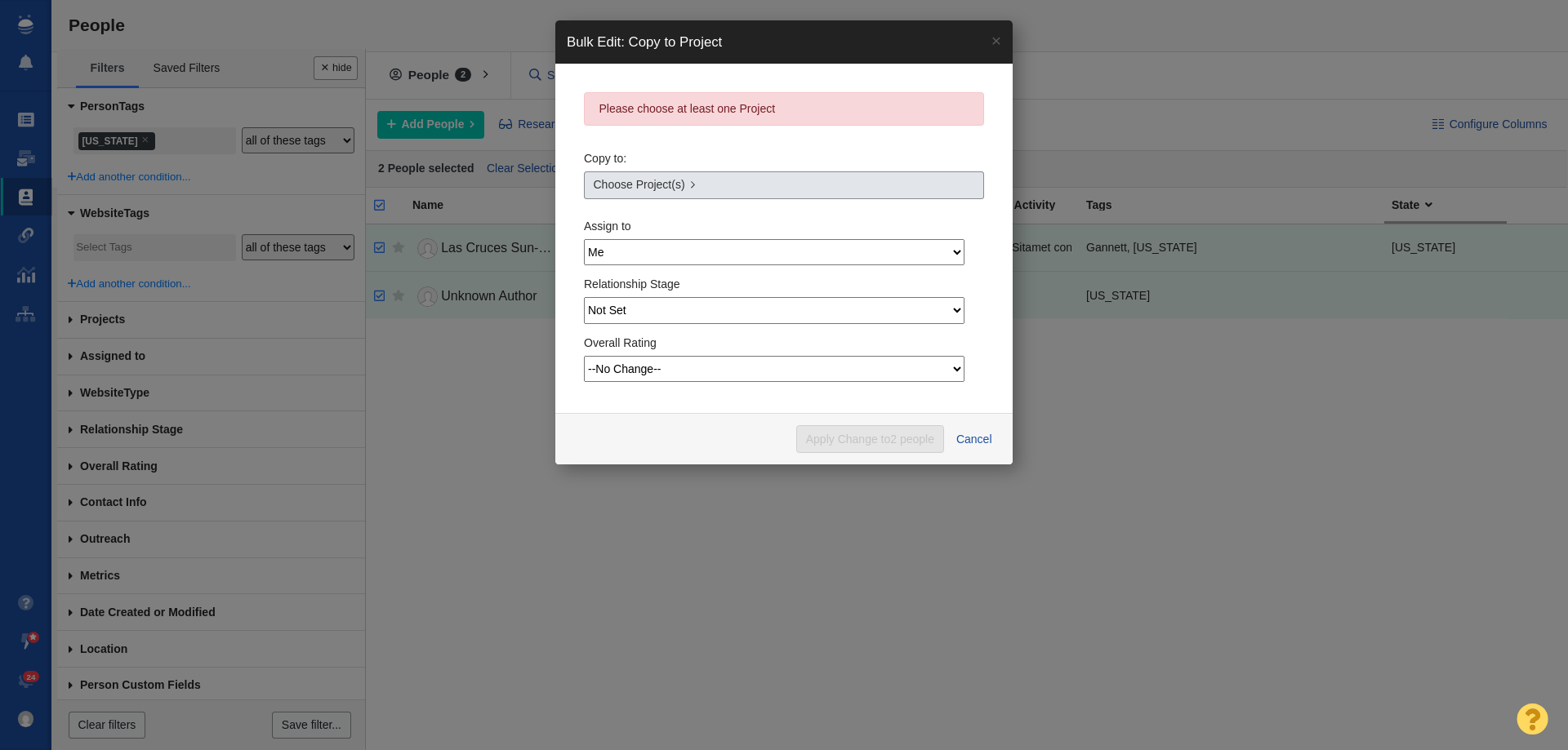
click at [656, 188] on span "Choose Project(s)" at bounding box center [638, 185] width 91 height 17
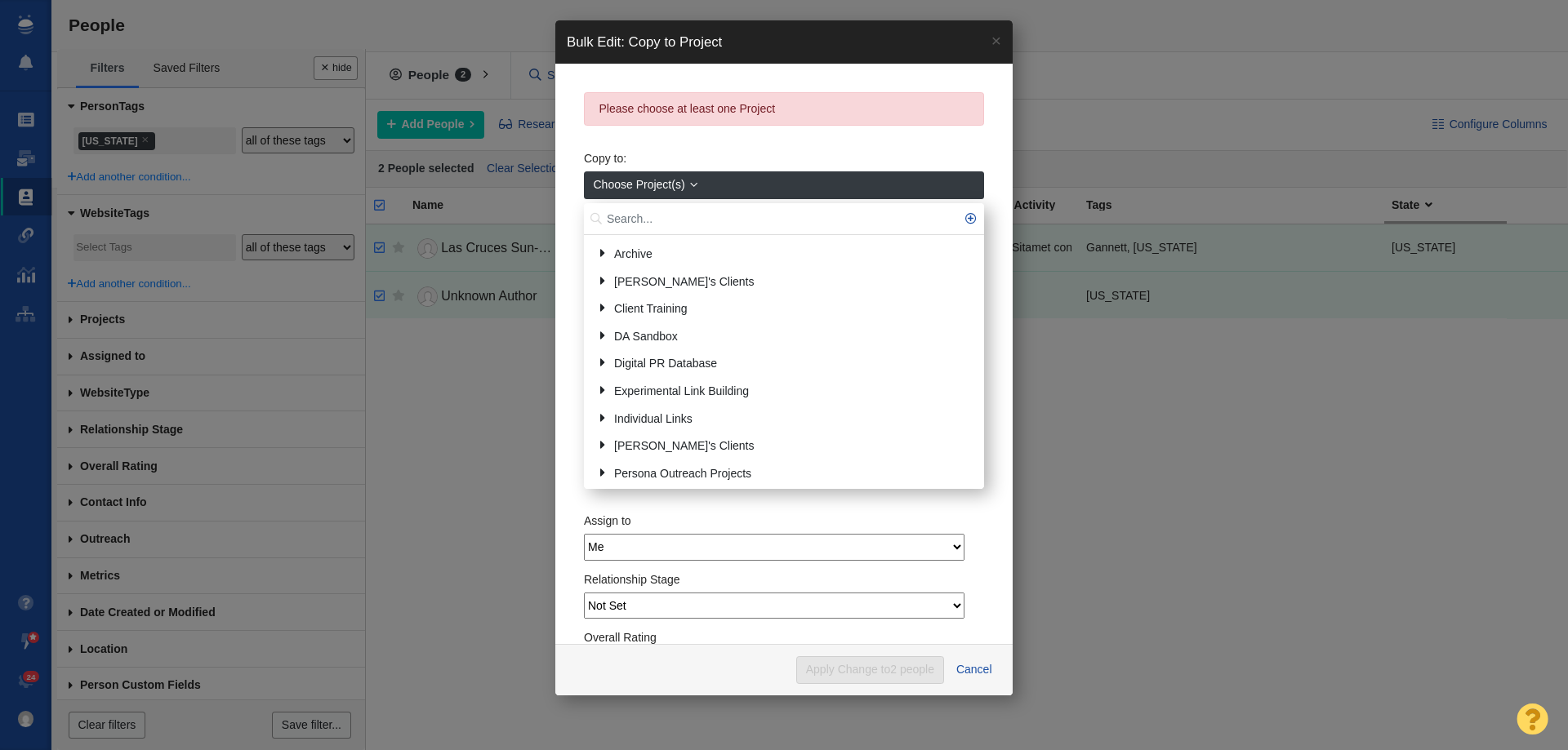
click at [666, 214] on input "text" at bounding box center [784, 219] width 400 height 32
type input "new me"
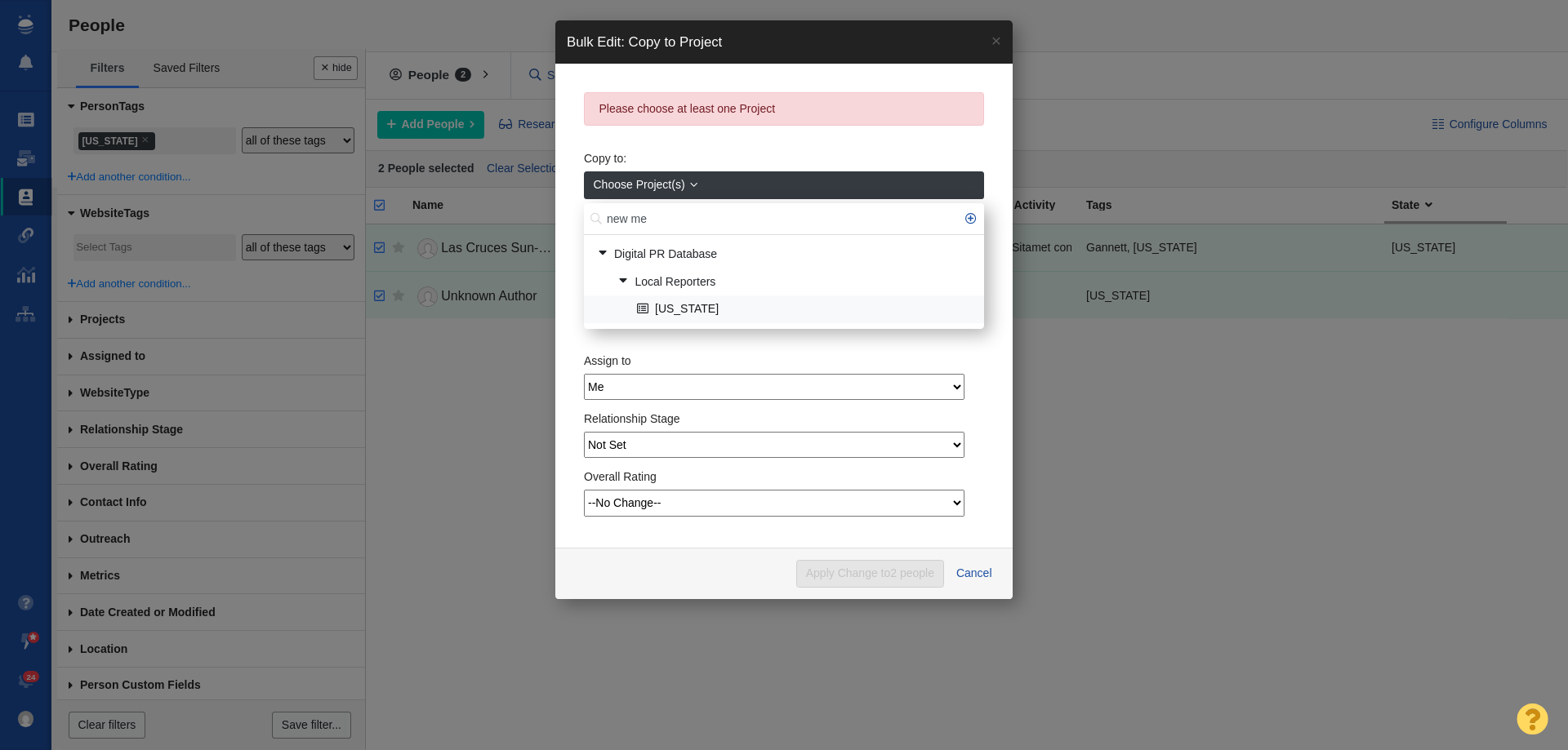
click at [690, 306] on link "[US_STATE]" at bounding box center [803, 310] width 342 height 25
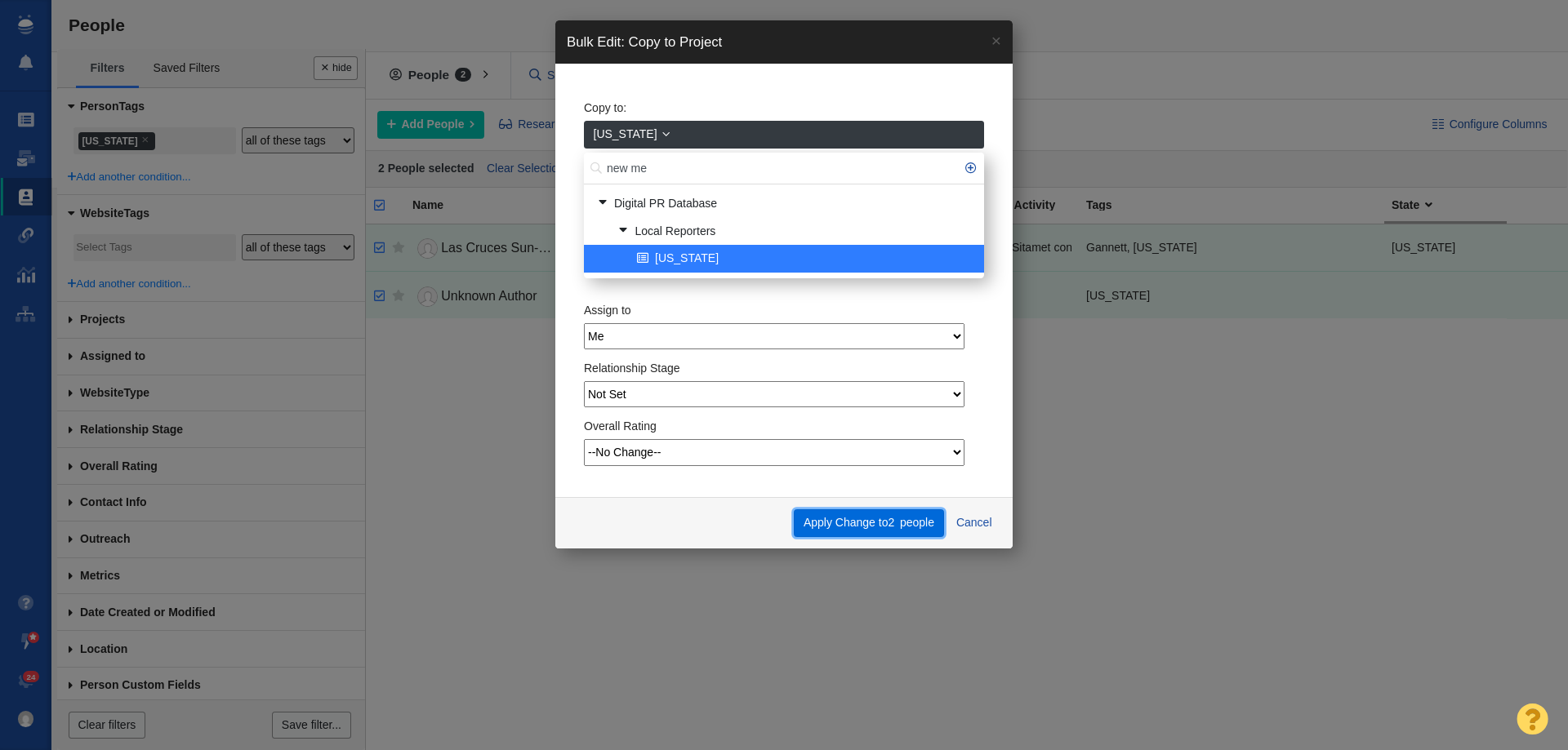
click at [863, 524] on button "Apply Change to 2 people" at bounding box center [868, 523] width 150 height 28
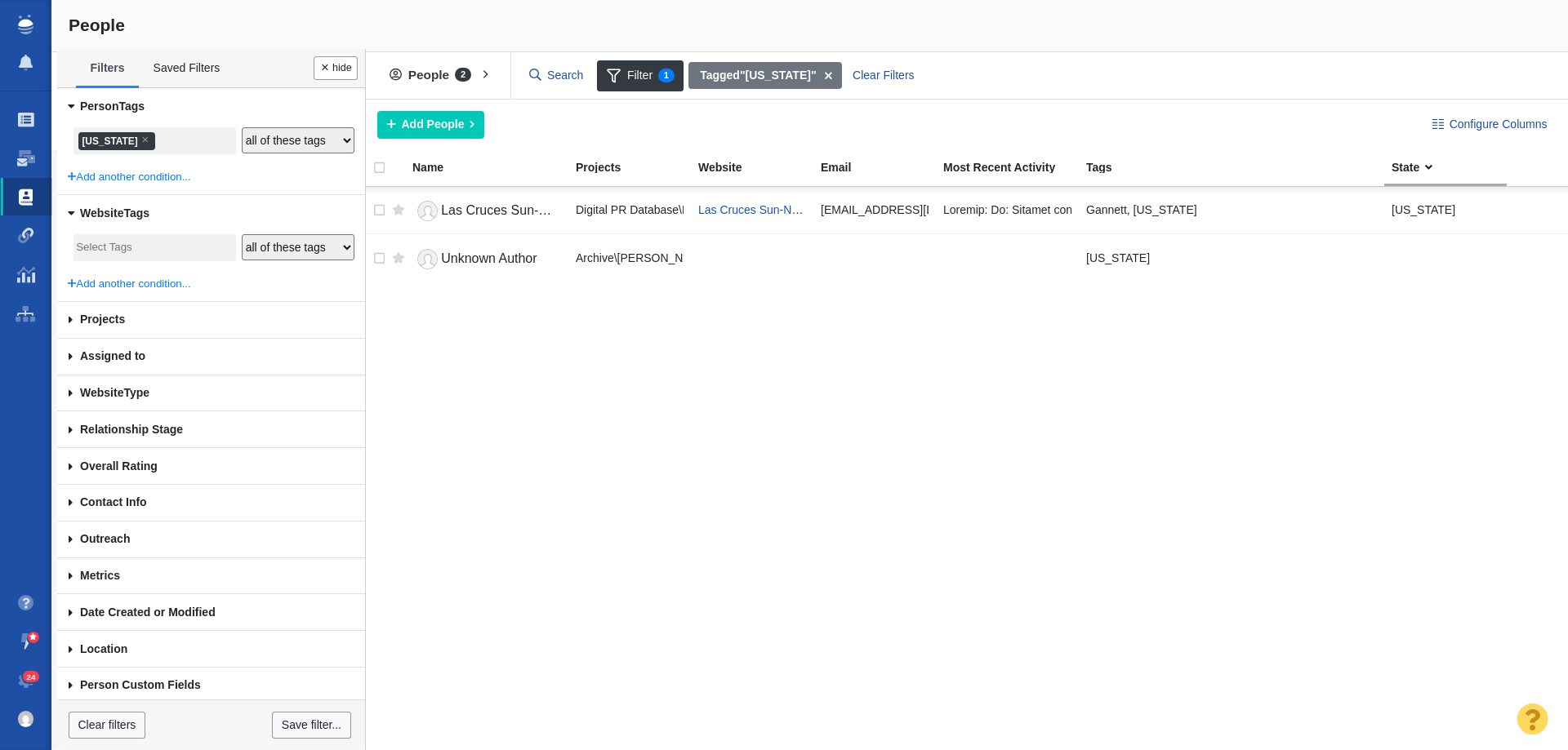
click at [96, 140] on li "× [US_STATE]" at bounding box center [116, 142] width 77 height 18
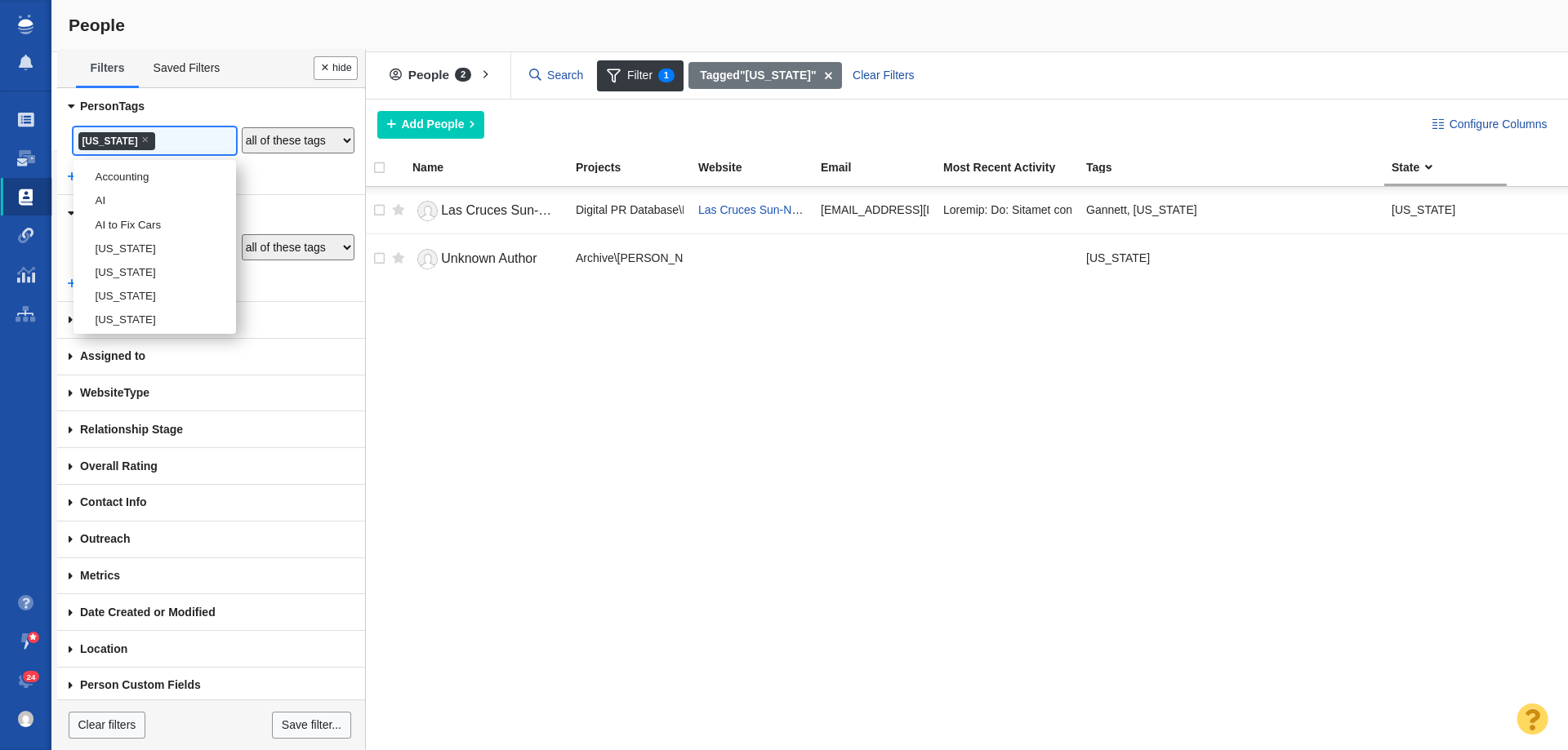
scroll to position [1935, 0]
click at [110, 255] on li "[US_STATE]" at bounding box center [155, 242] width 162 height 23
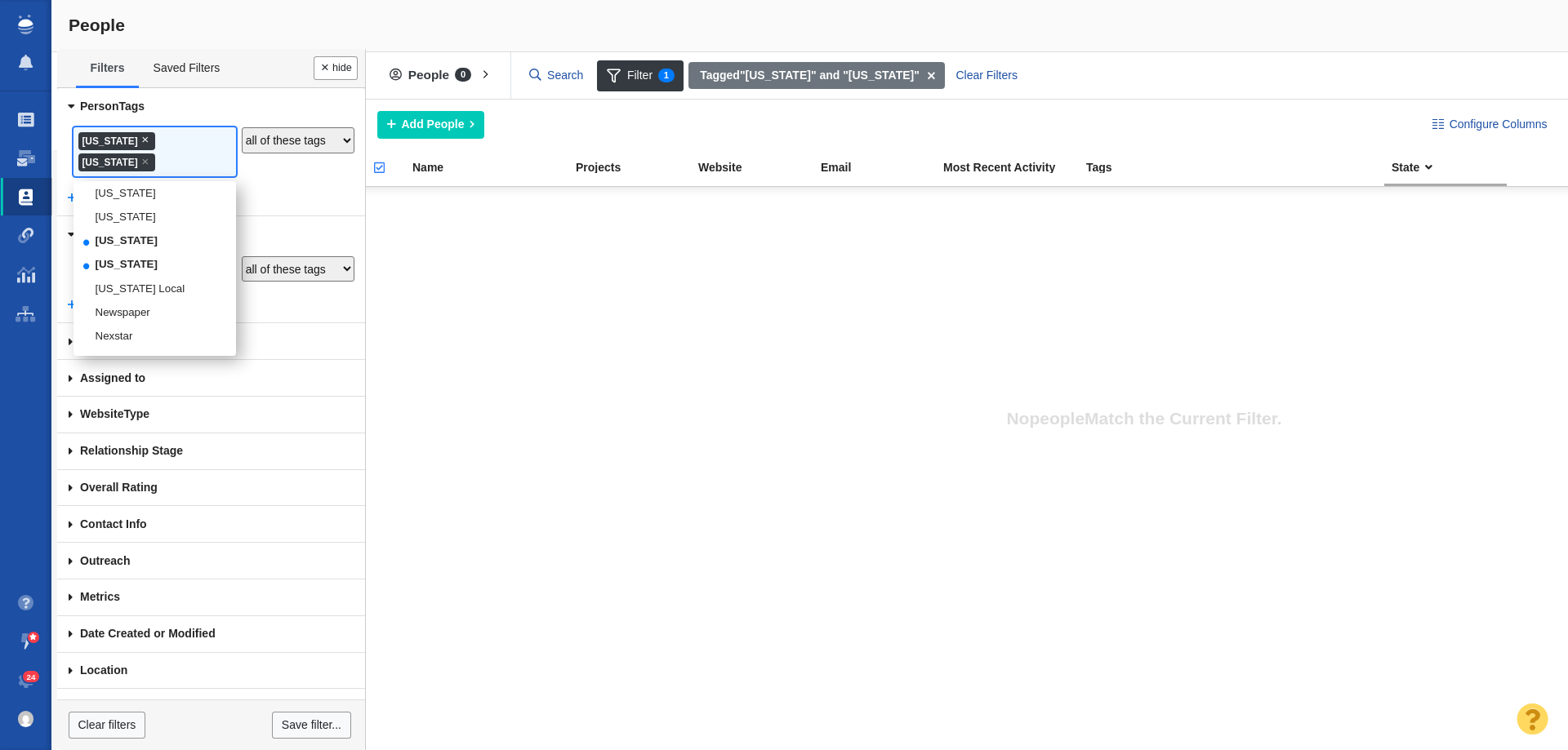
click at [149, 141] on span "×" at bounding box center [145, 140] width 7 height 13
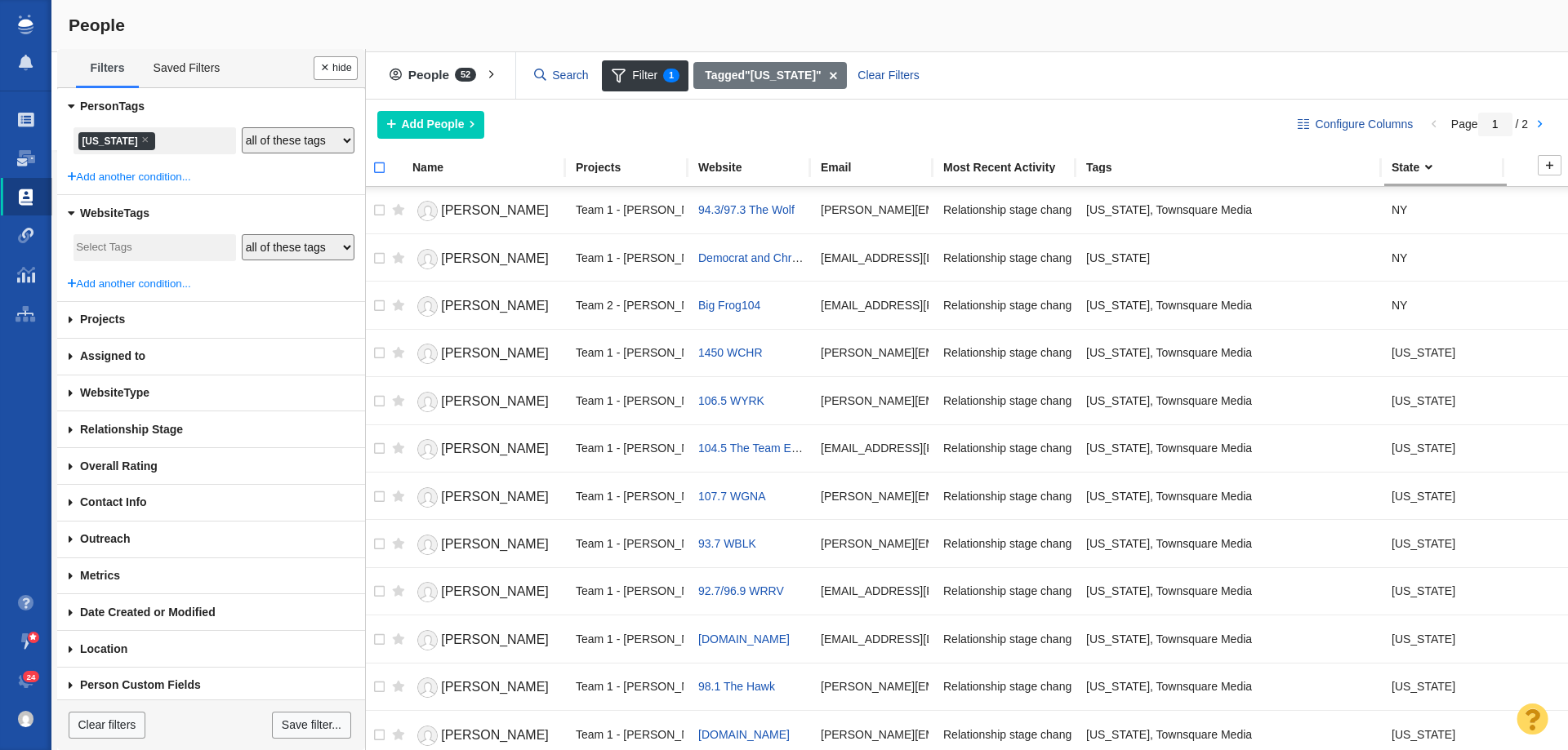
click at [381, 171] on input "checkbox" at bounding box center [371, 177] width 24 height 36
checkbox input "true"
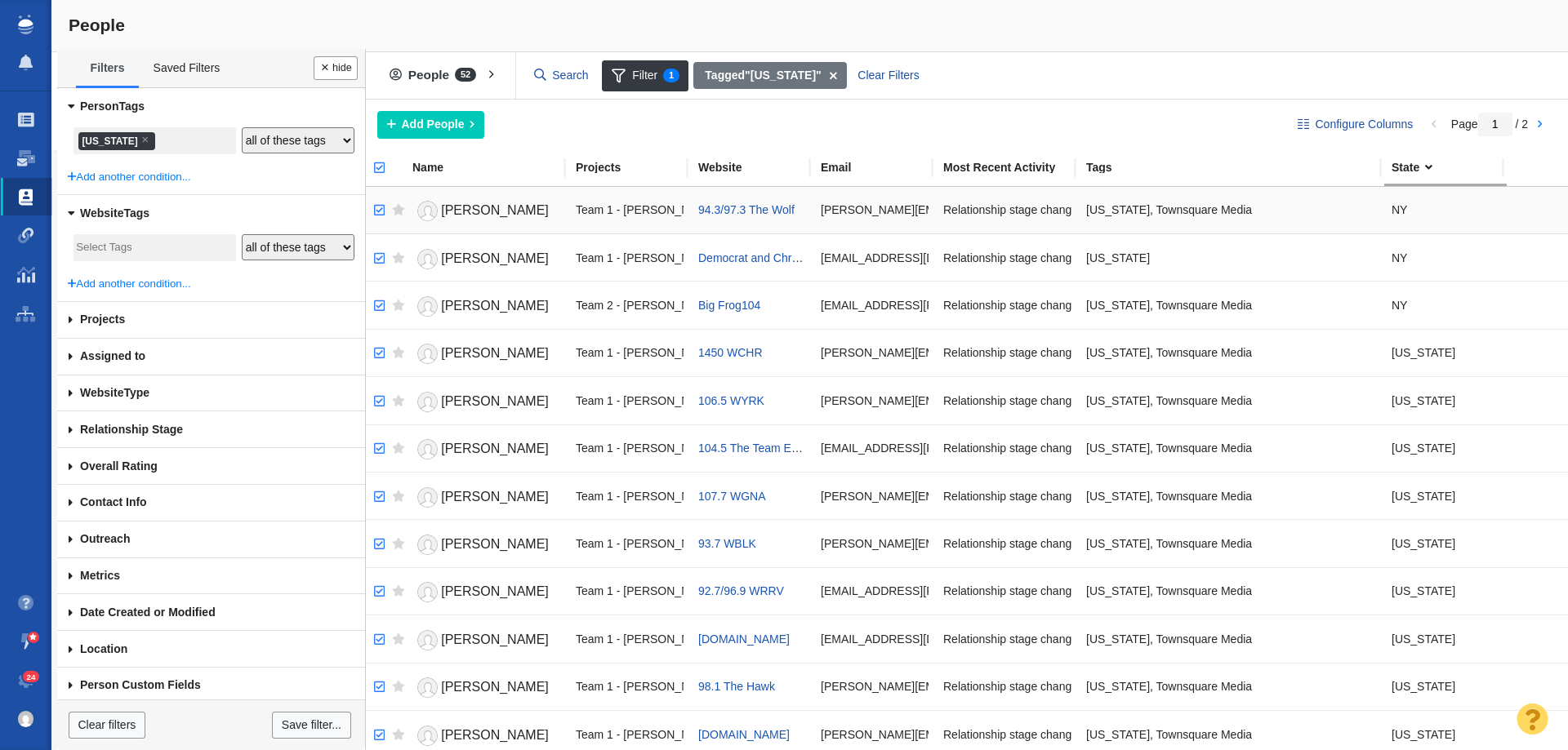
checkbox input "true"
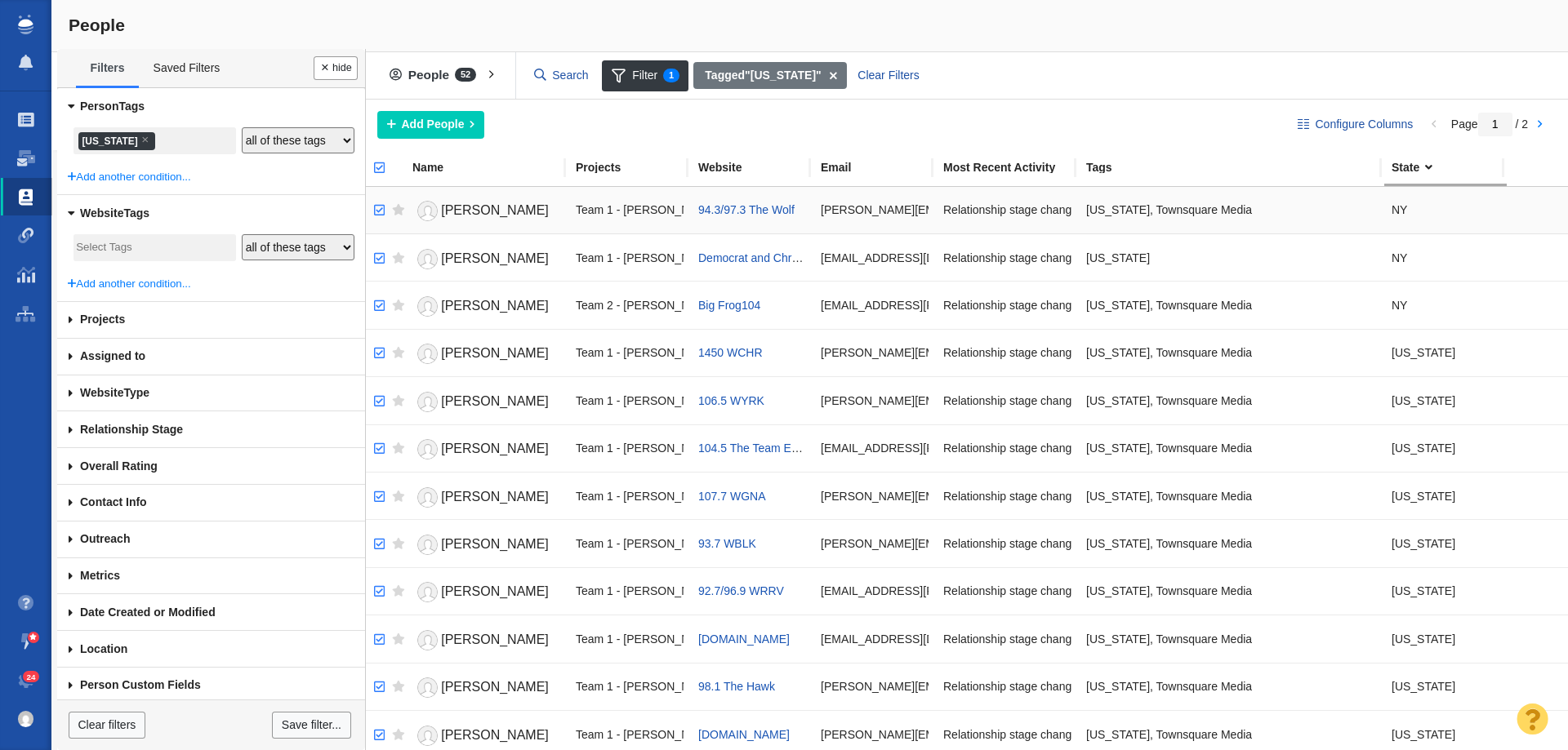
checkbox input "true"
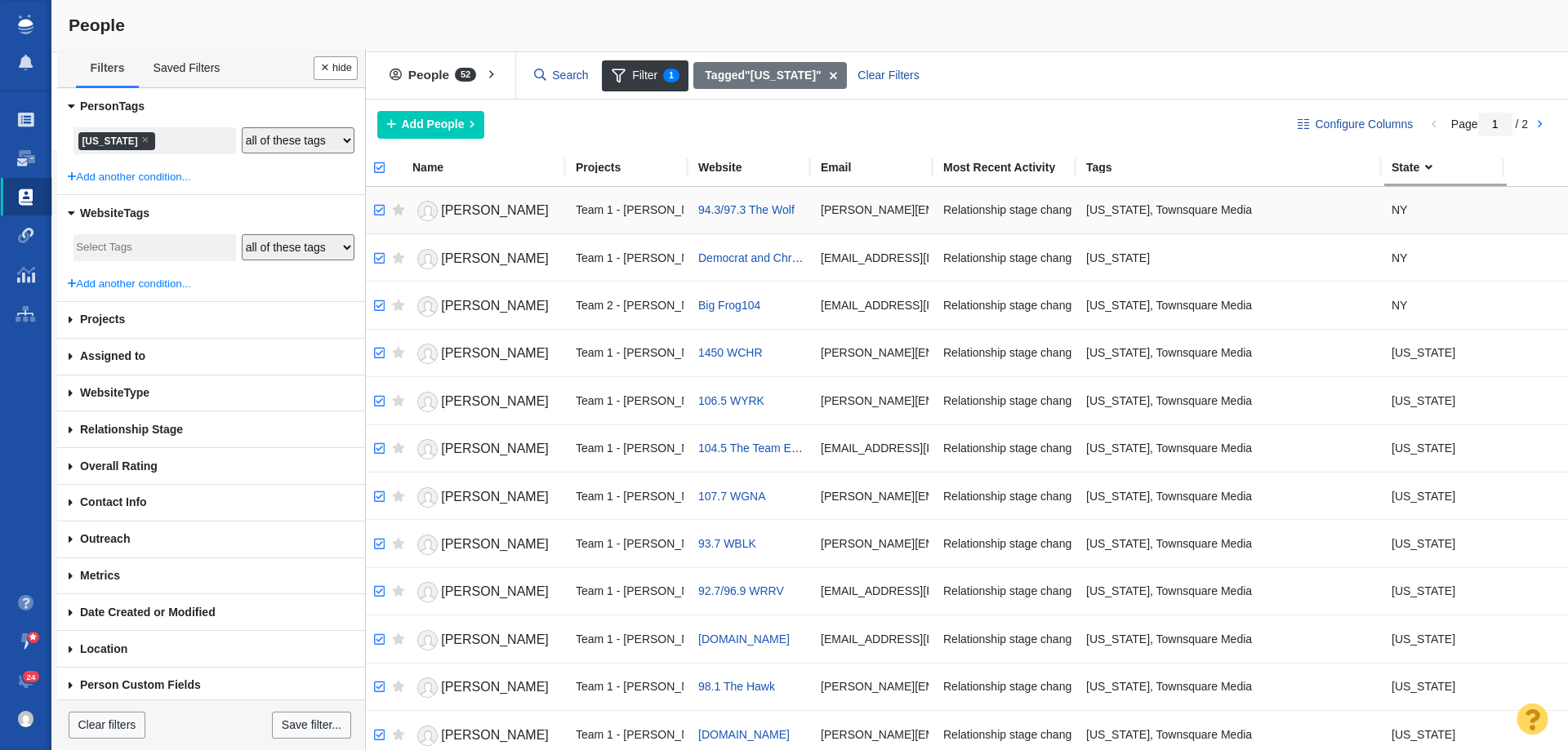
checkbox input "true"
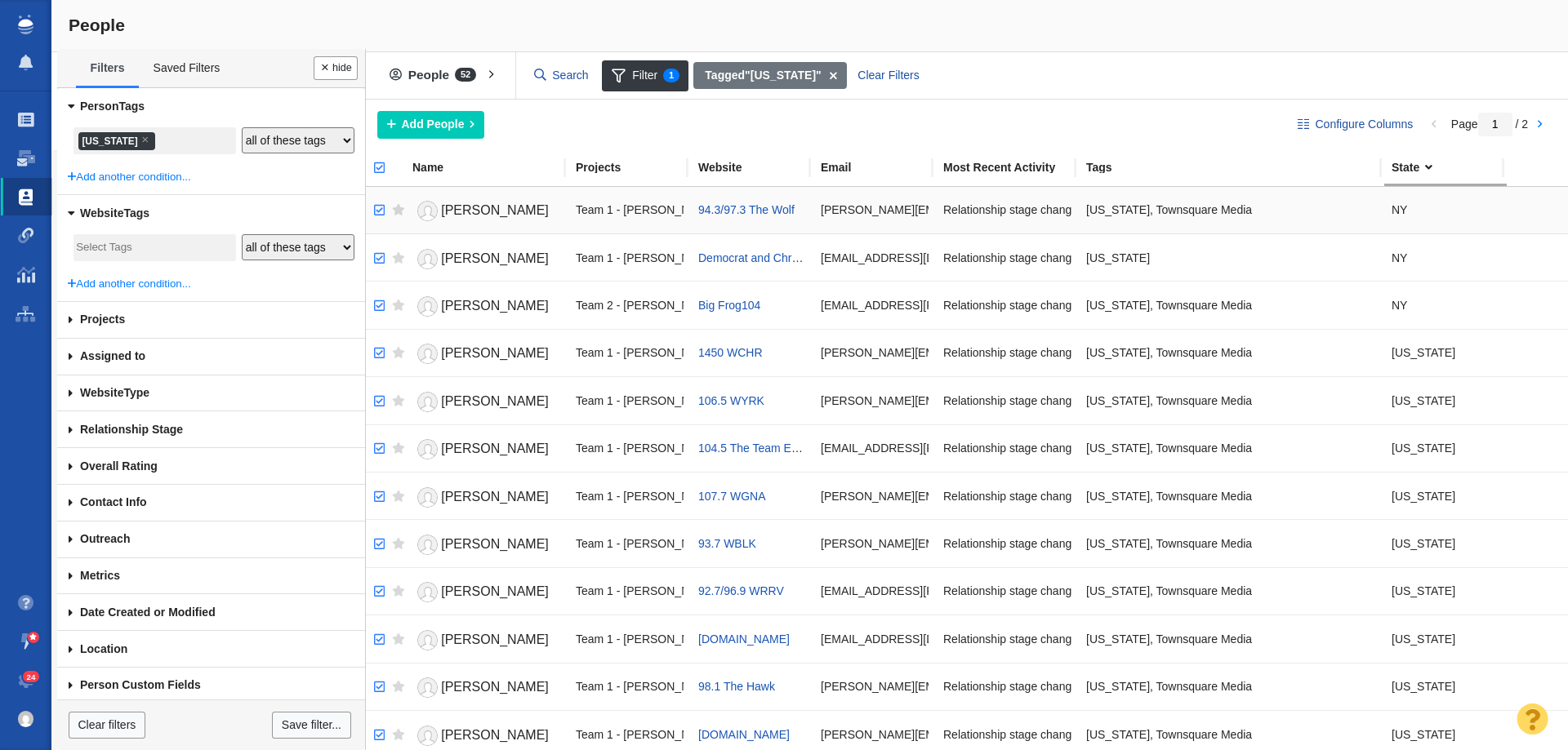
checkbox input "true"
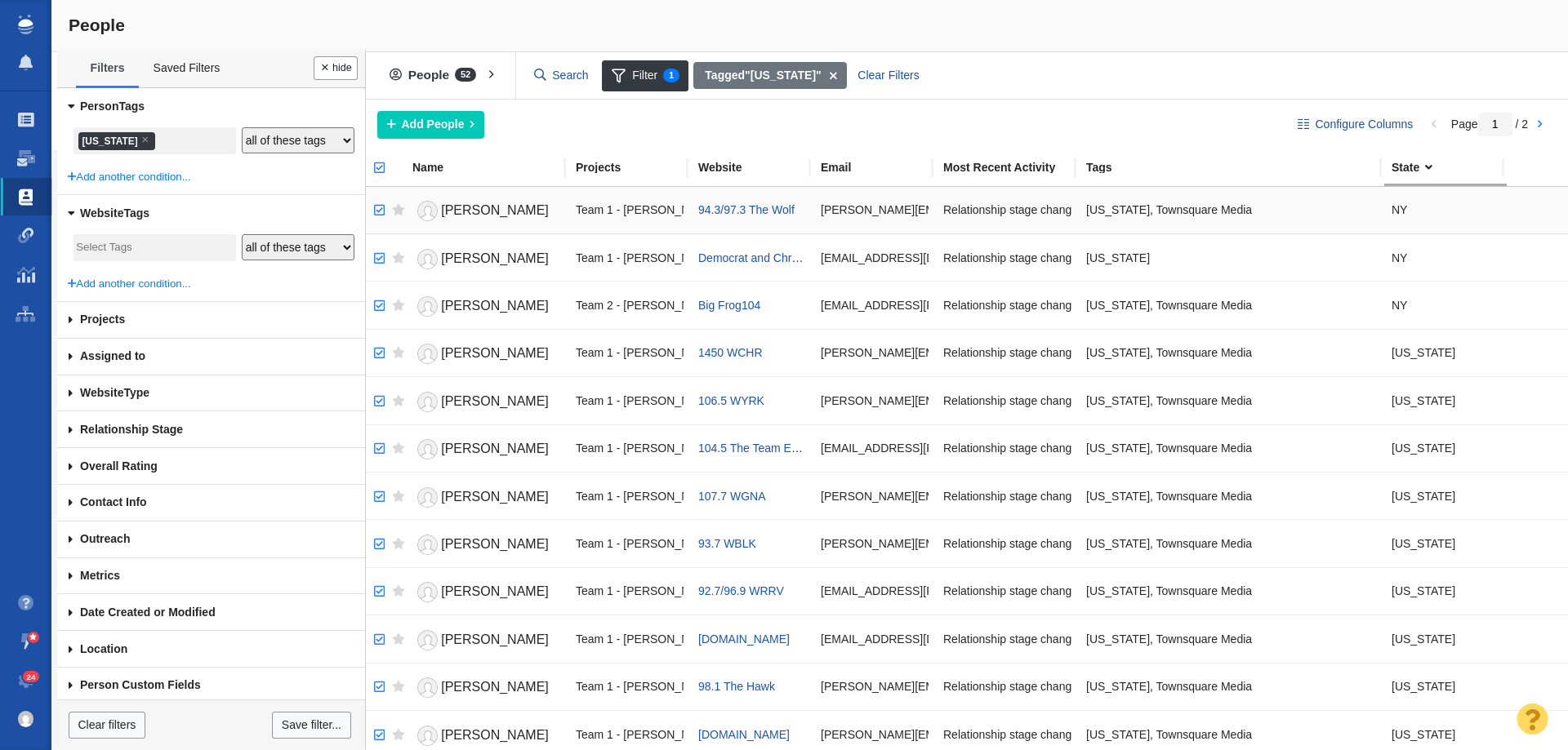
checkbox input "true"
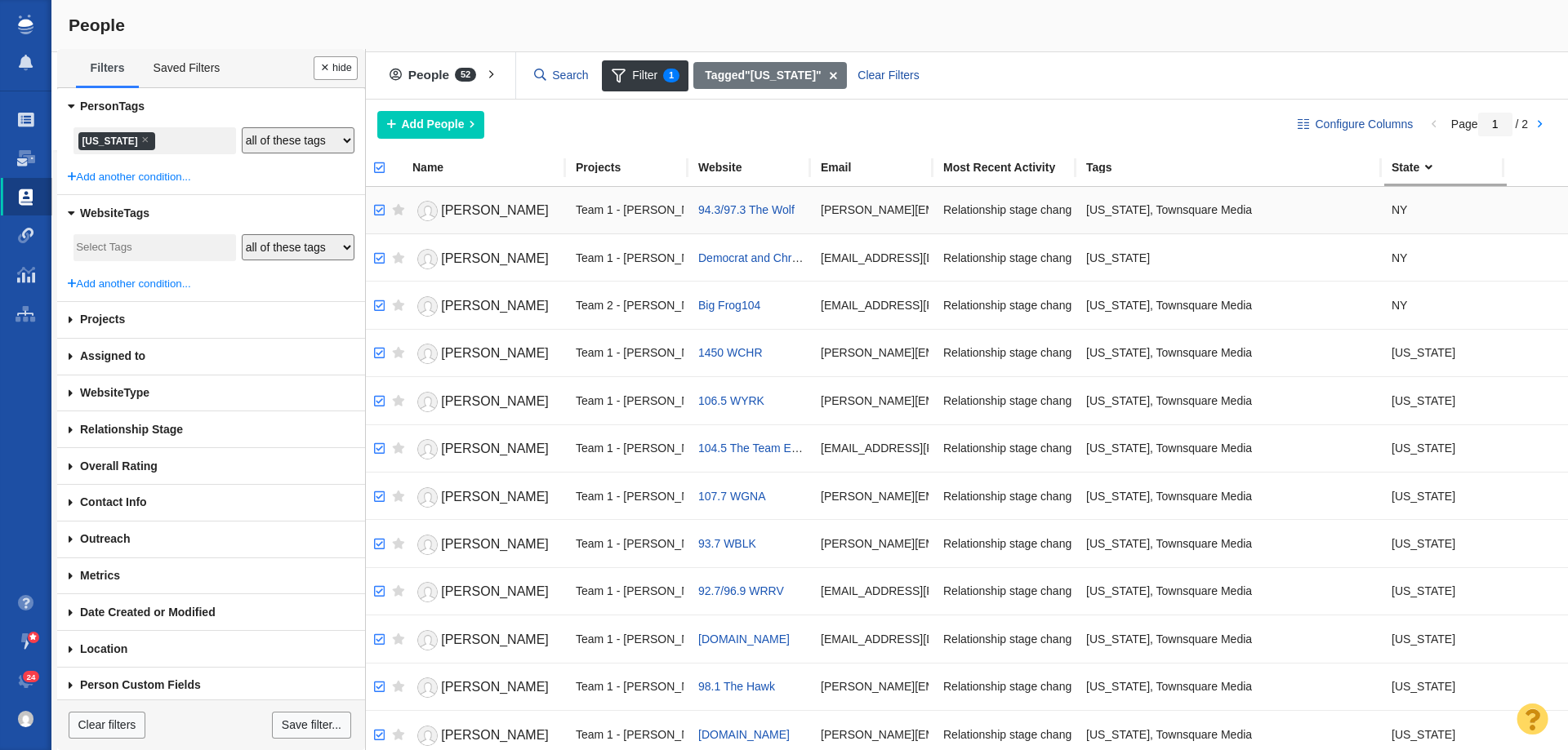
checkbox input "true"
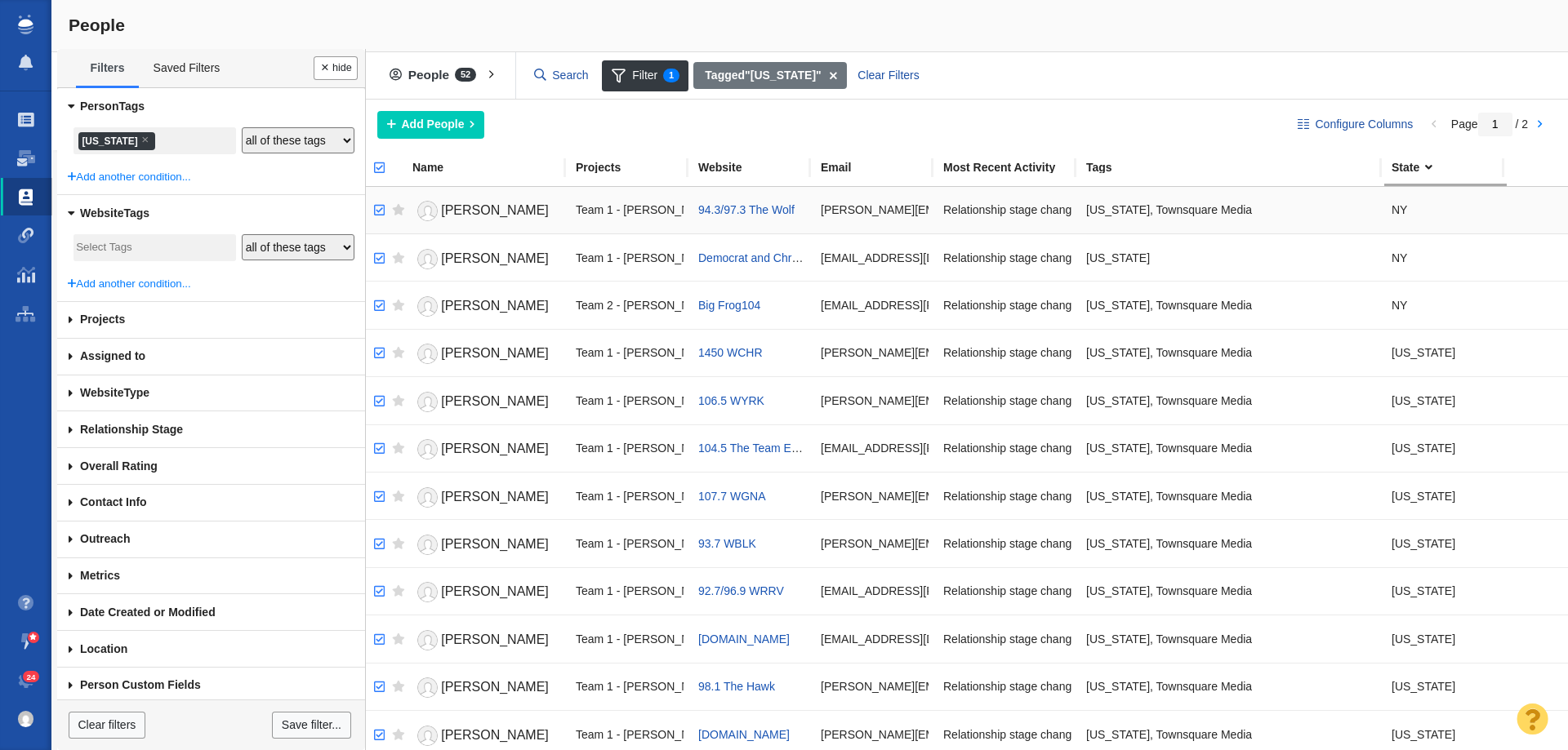
checkbox input "true"
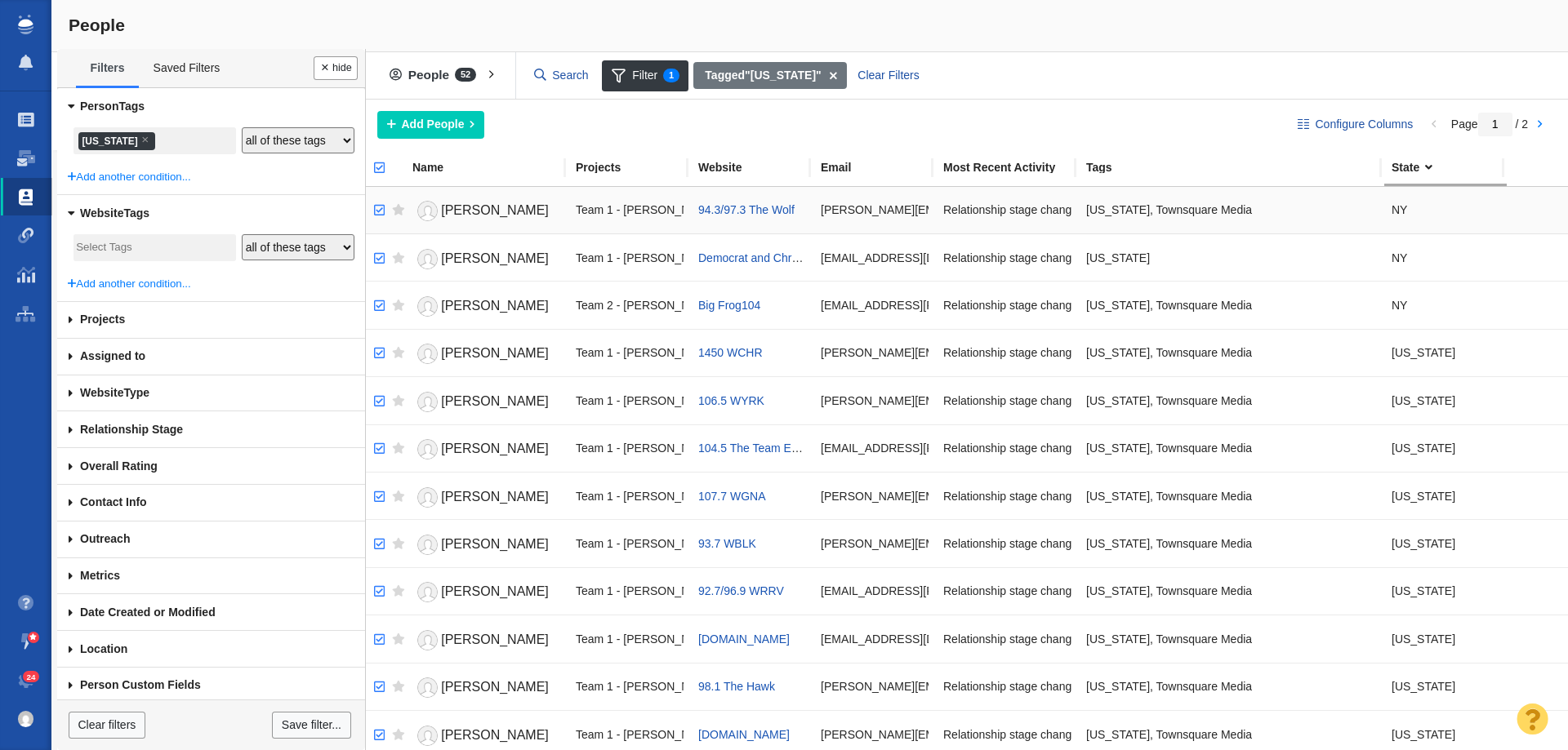
checkbox input "true"
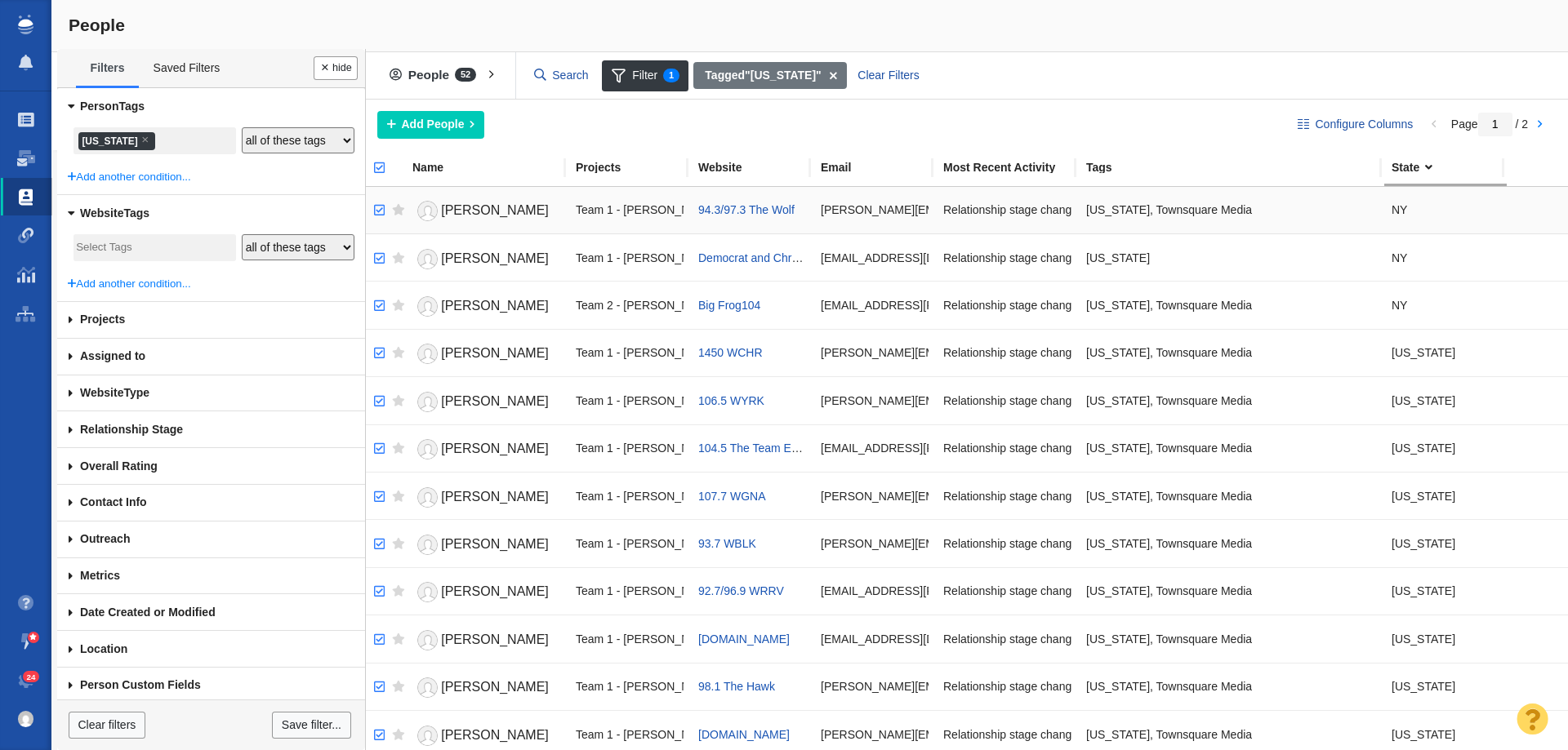
checkbox input "true"
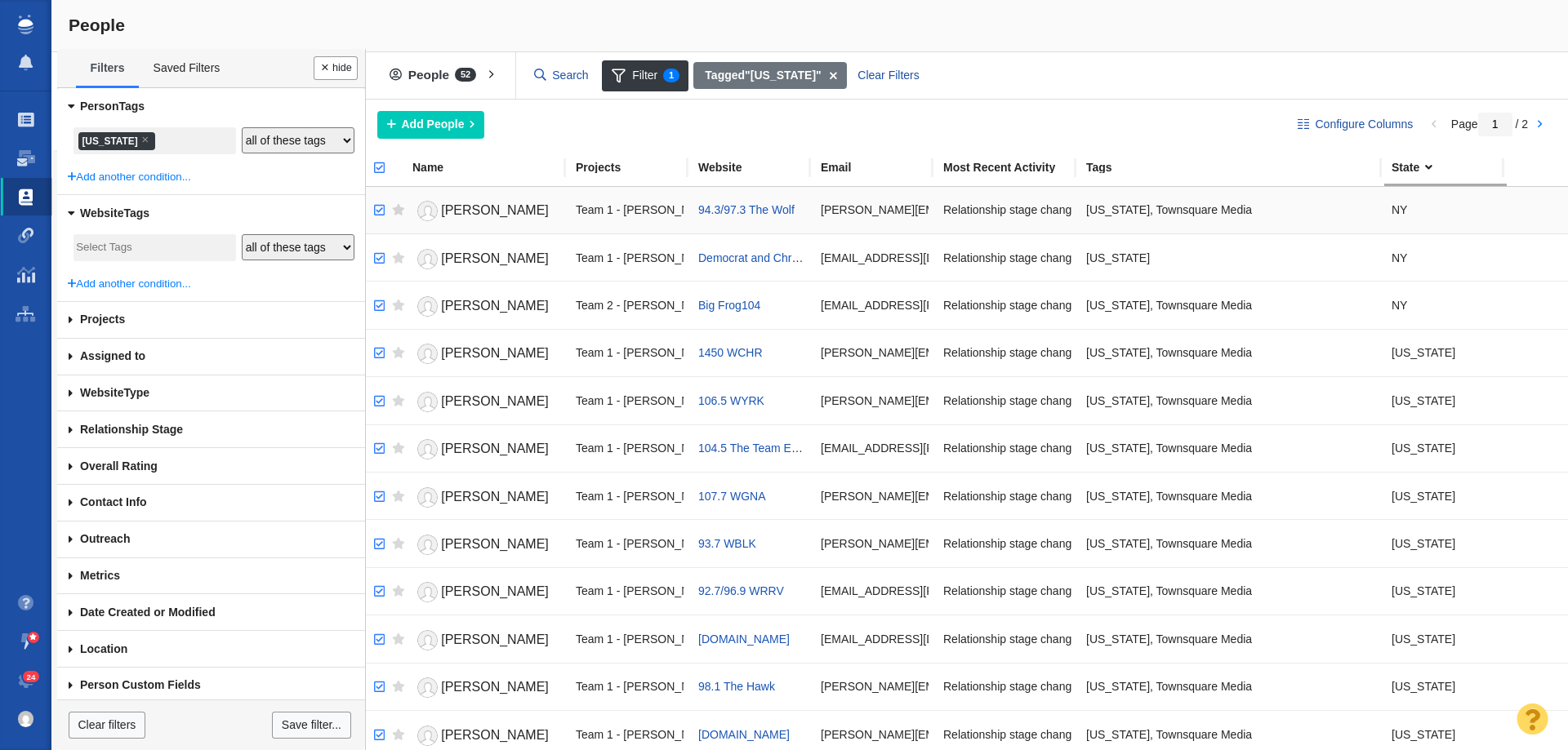
checkbox input "true"
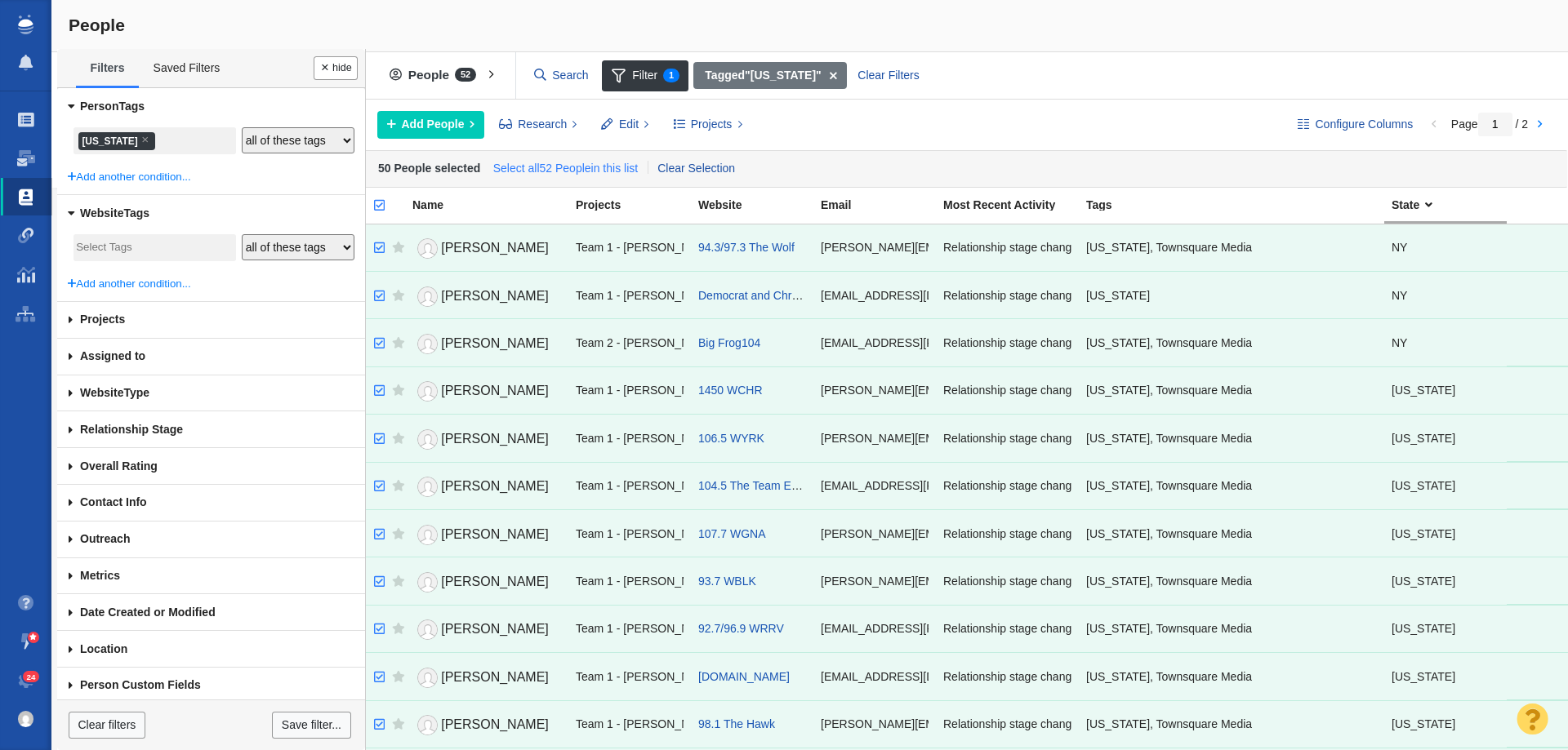
click at [546, 172] on link "Select all 52 People in this list" at bounding box center [565, 169] width 151 height 24
click at [702, 123] on span "Projects" at bounding box center [711, 124] width 41 height 17
click at [735, 160] on div "Copy to Project" at bounding box center [778, 161] width 229 height 25
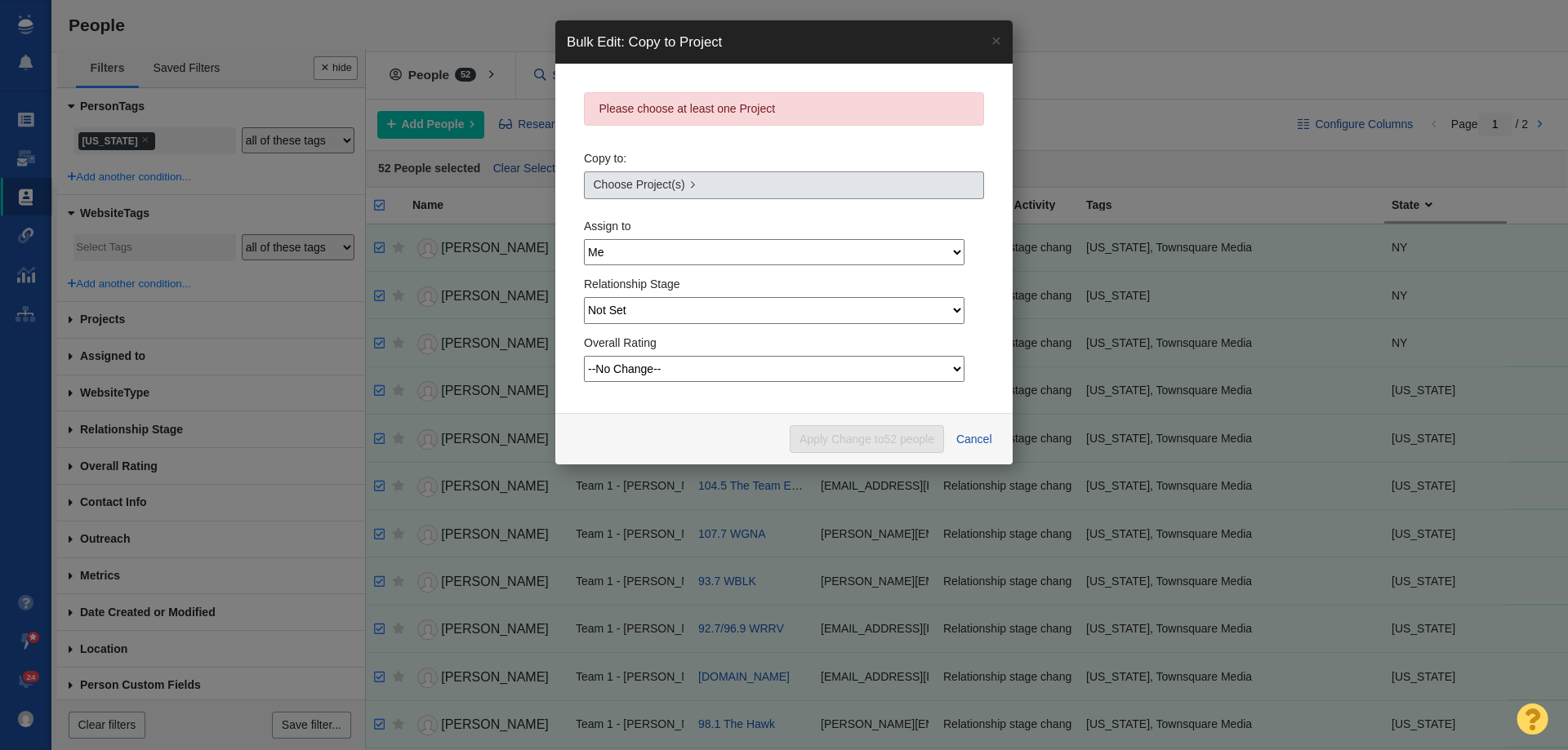
click at [696, 191] on link "Choose Project(s)" at bounding box center [784, 185] width 400 height 28
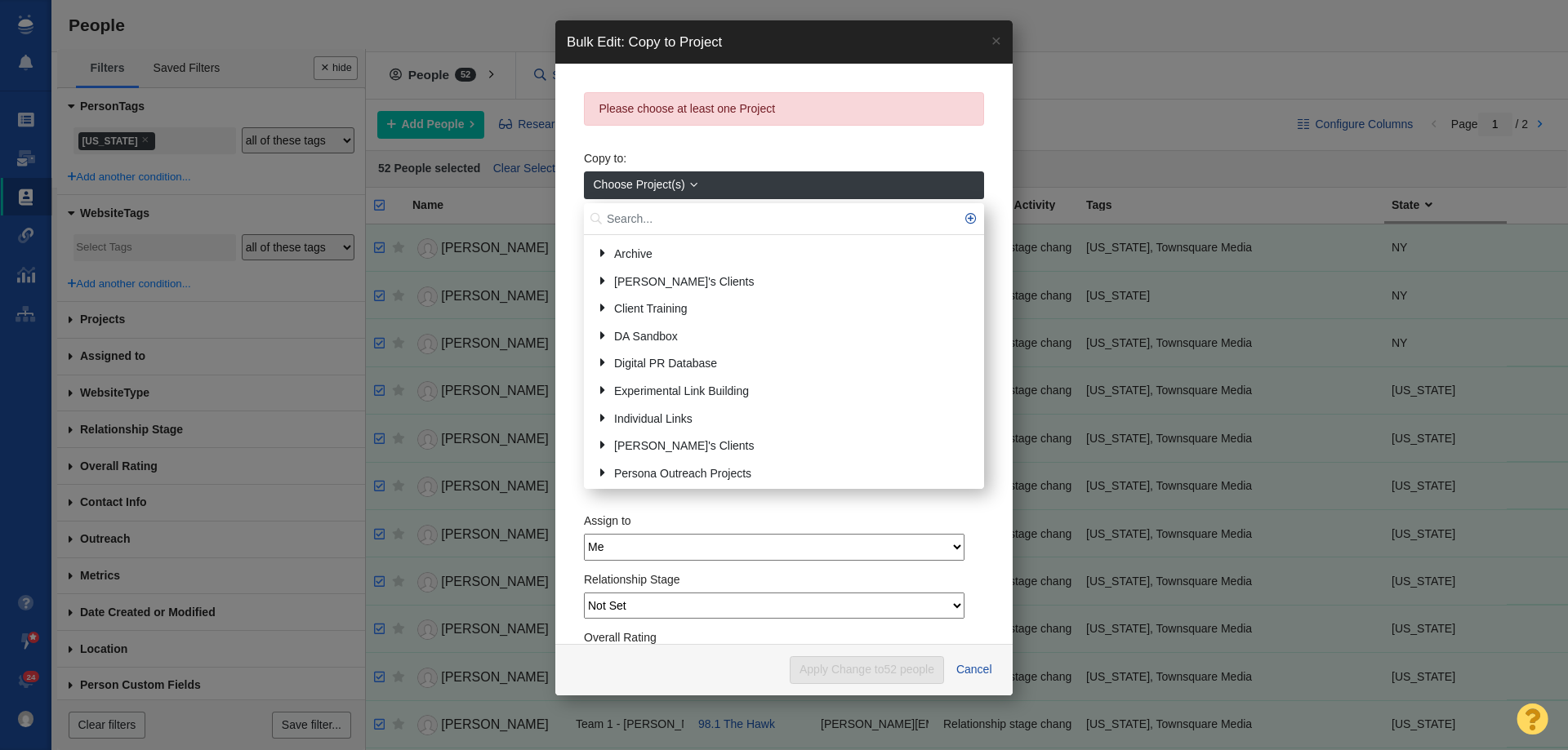
click at [686, 224] on input "text" at bounding box center [784, 219] width 400 height 32
type input "new yo"
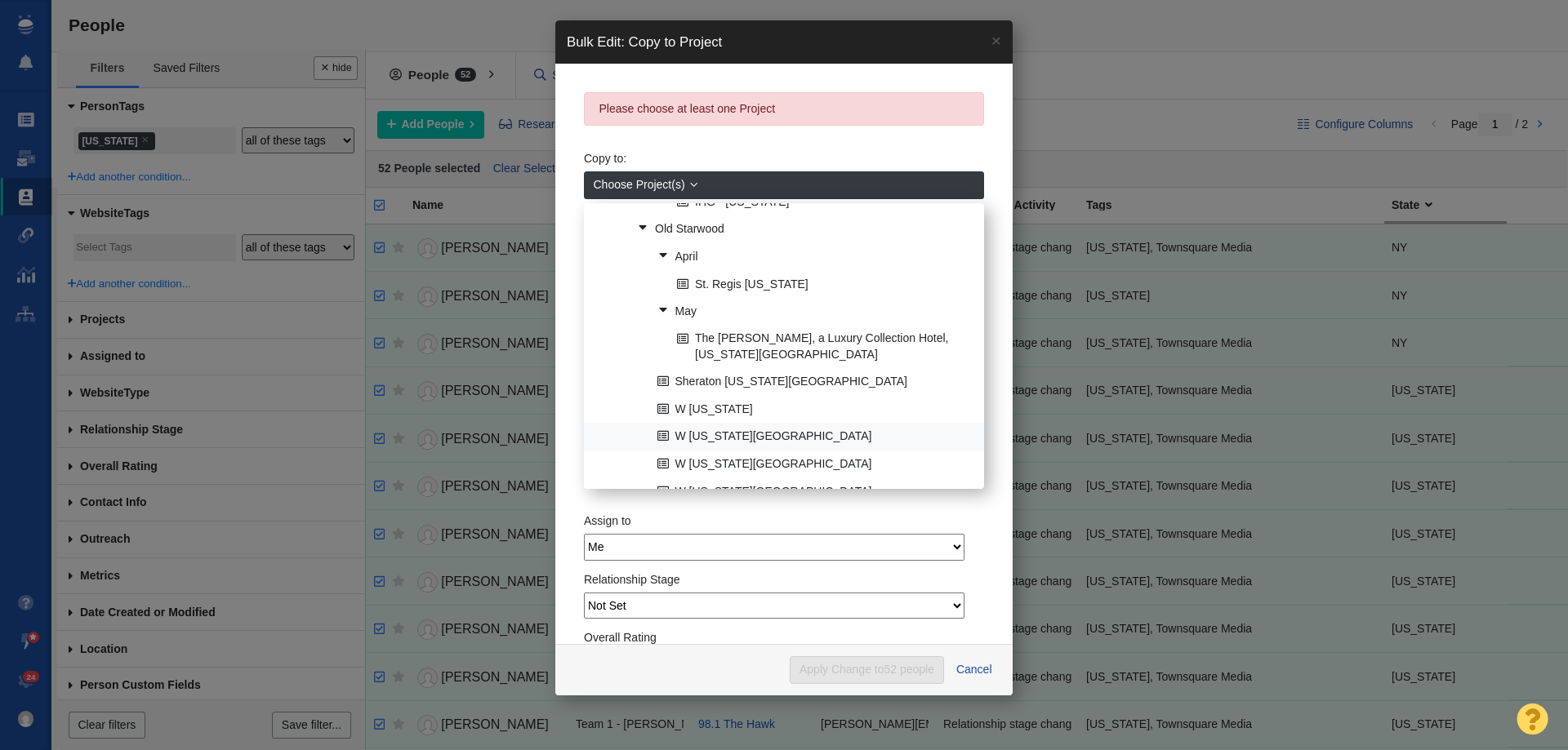
scroll to position [316, 0]
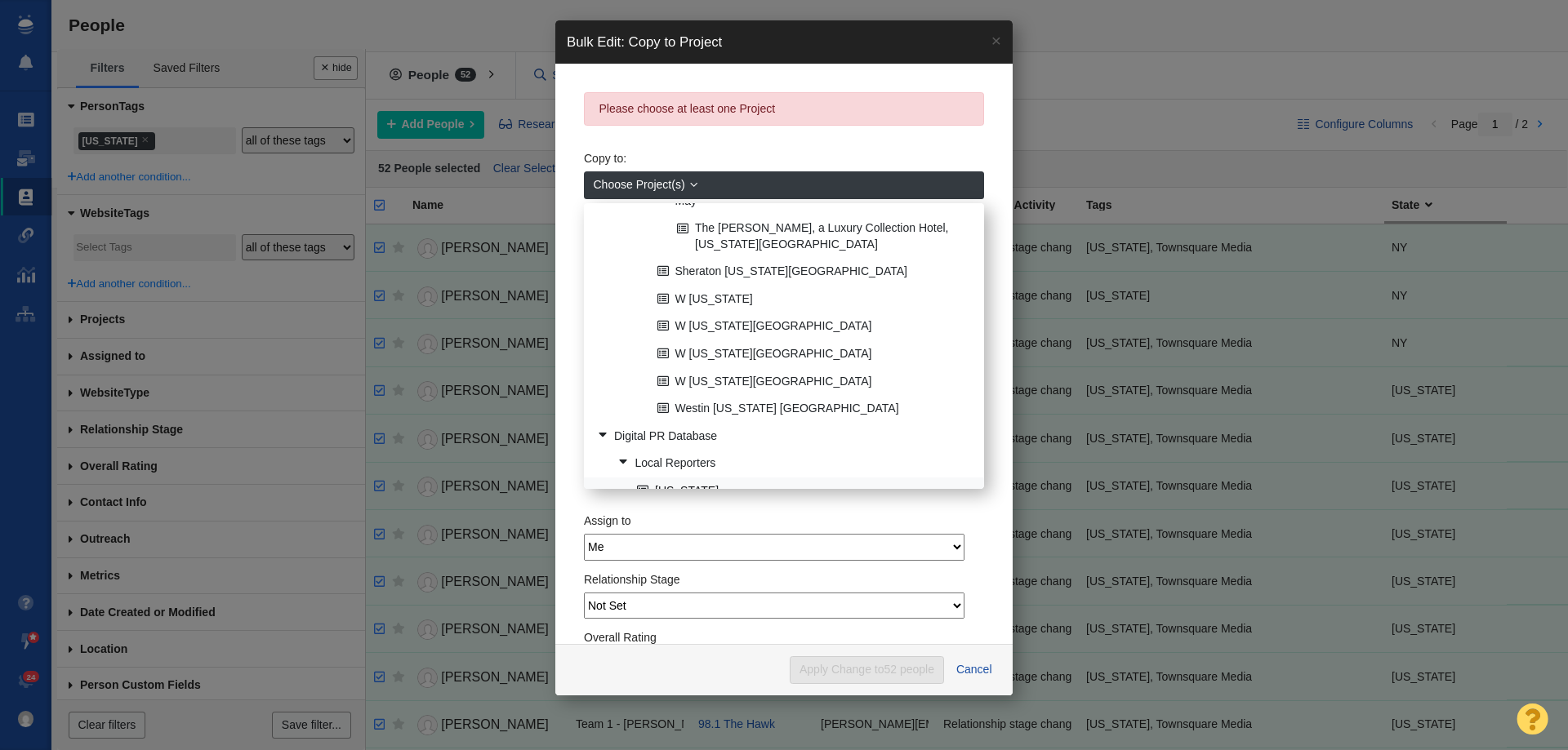
click at [692, 479] on link "[US_STATE]" at bounding box center [803, 491] width 342 height 25
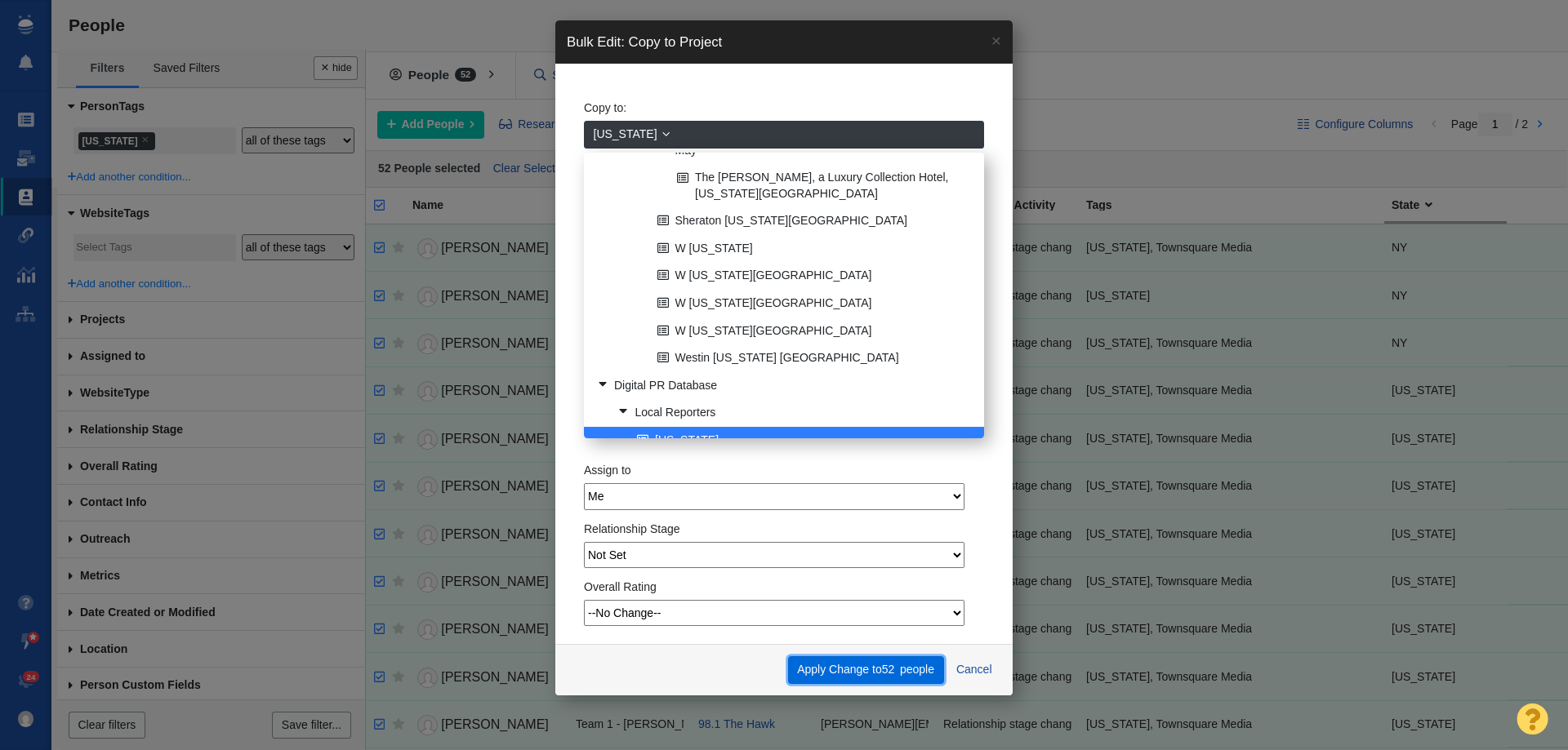
click at [871, 665] on button "Apply Change to 52 people" at bounding box center [866, 670] width 156 height 28
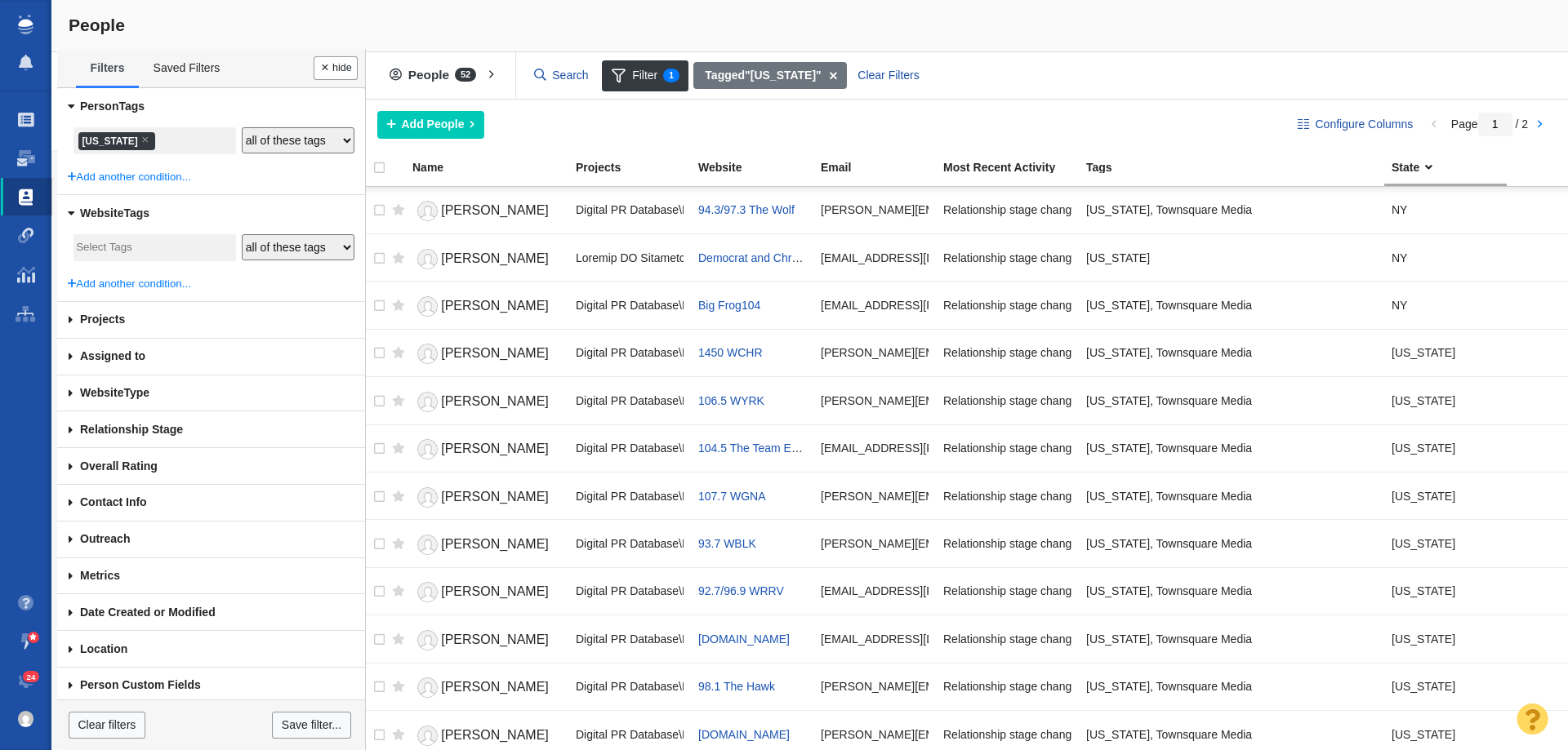
click at [93, 143] on div "Copying Contacts complete - 52 contacts updated. 0 contacts skipped. This opera…" at bounding box center [784, 375] width 1568 height 750
click at [95, 142] on li "× New York" at bounding box center [116, 142] width 77 height 18
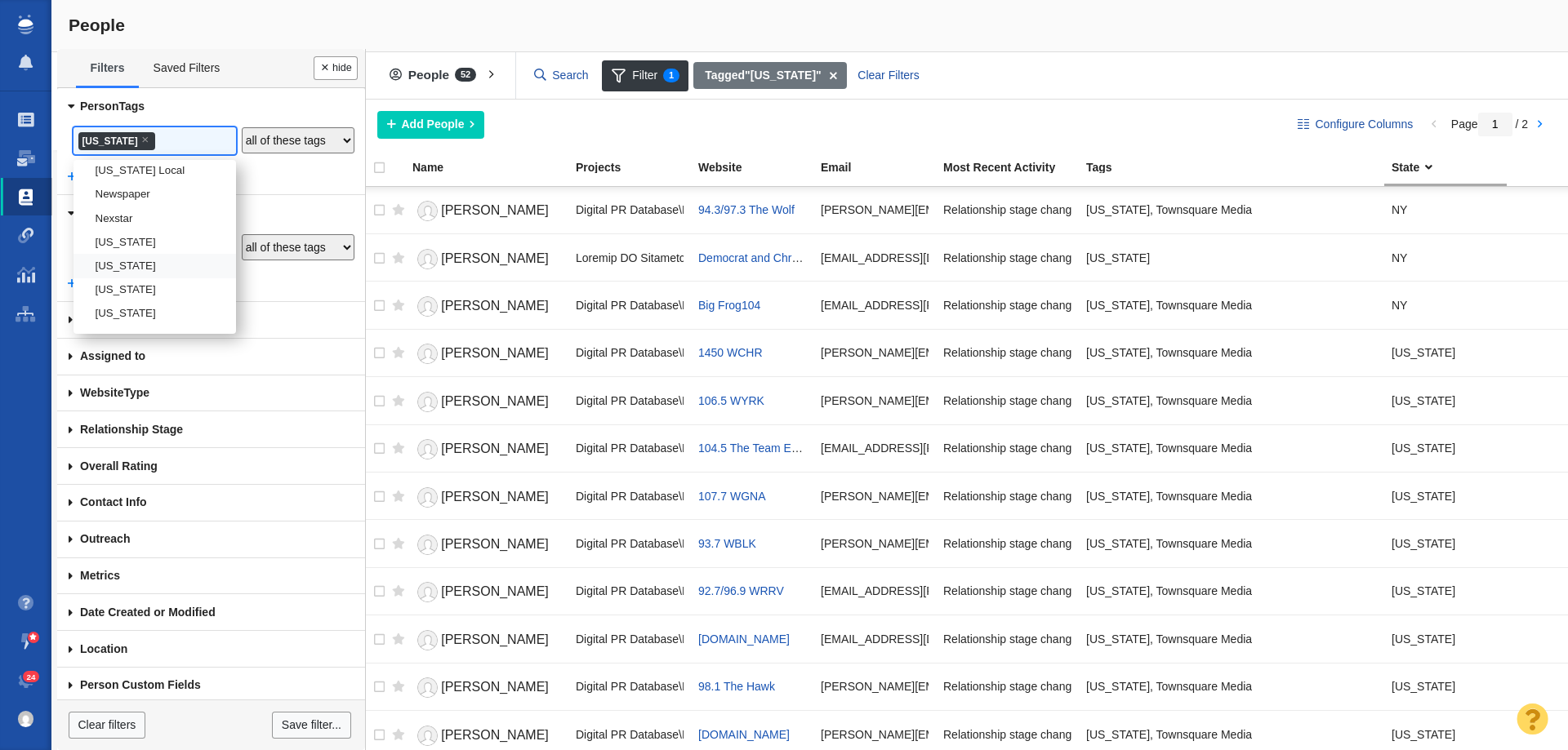
scroll to position [1994, 0]
click at [121, 292] on li "[US_STATE]" at bounding box center [155, 280] width 162 height 23
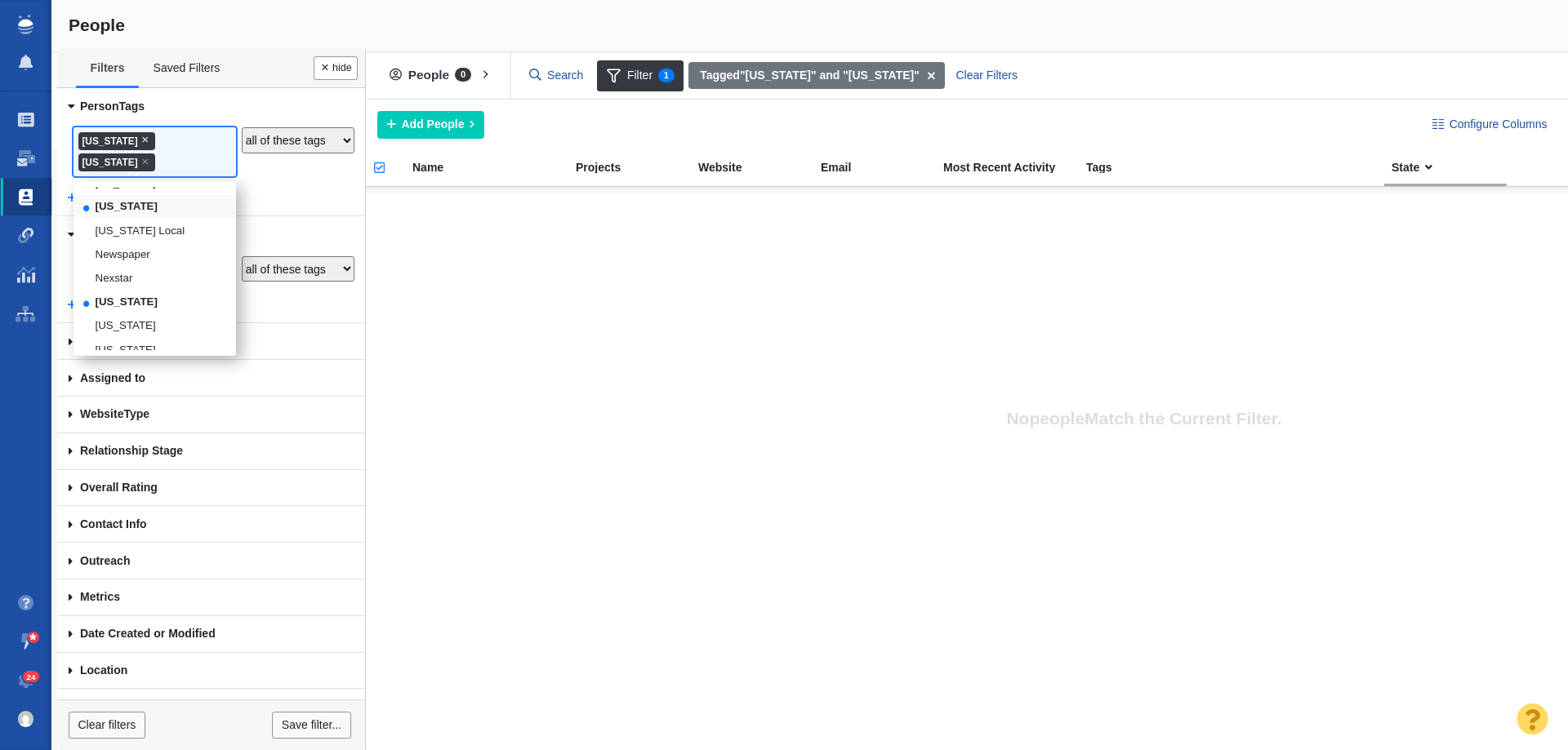
click at [146, 138] on span "×" at bounding box center [145, 140] width 7 height 13
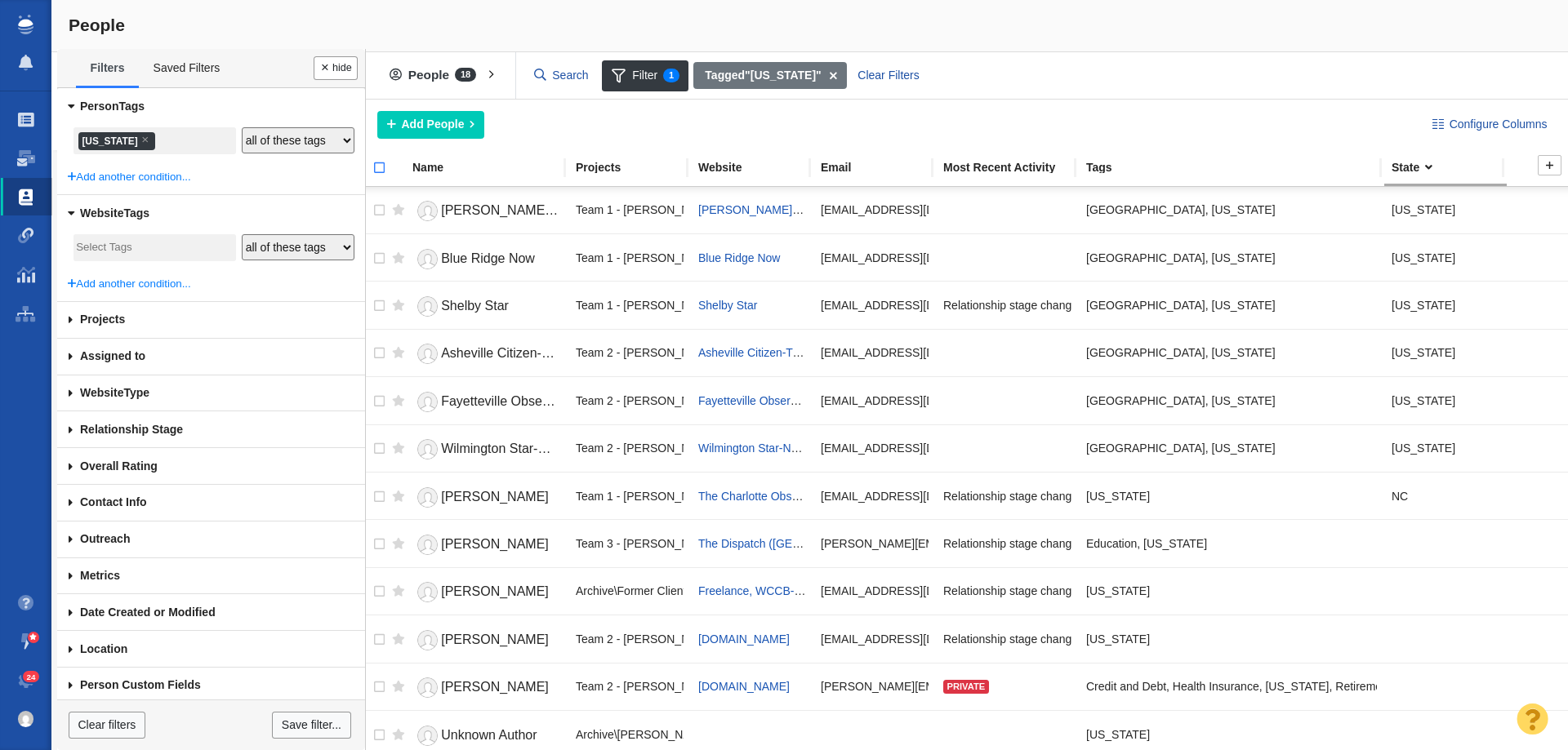
click at [378, 160] on input "checkbox" at bounding box center [371, 177] width 24 height 36
checkbox input "true"
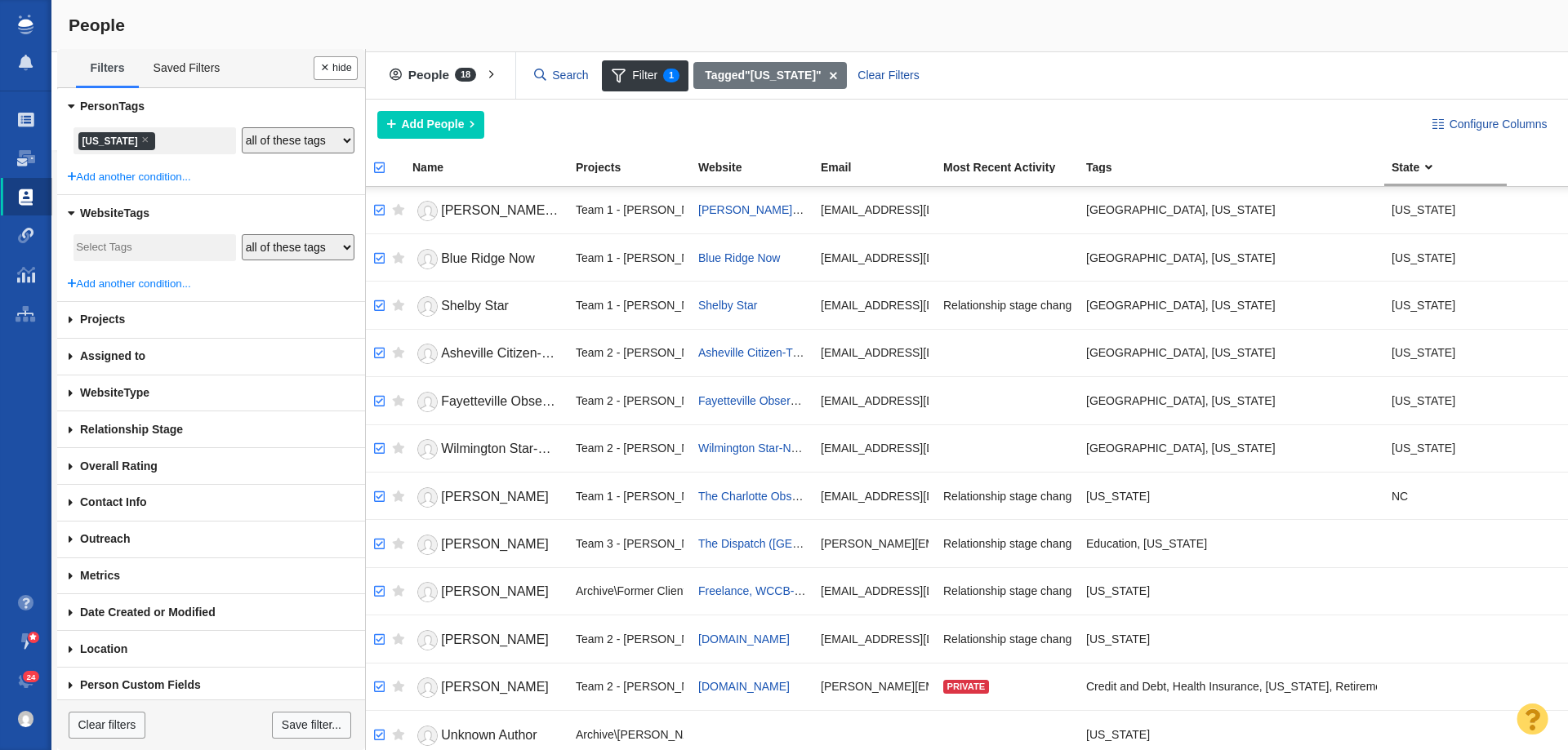
checkbox input "true"
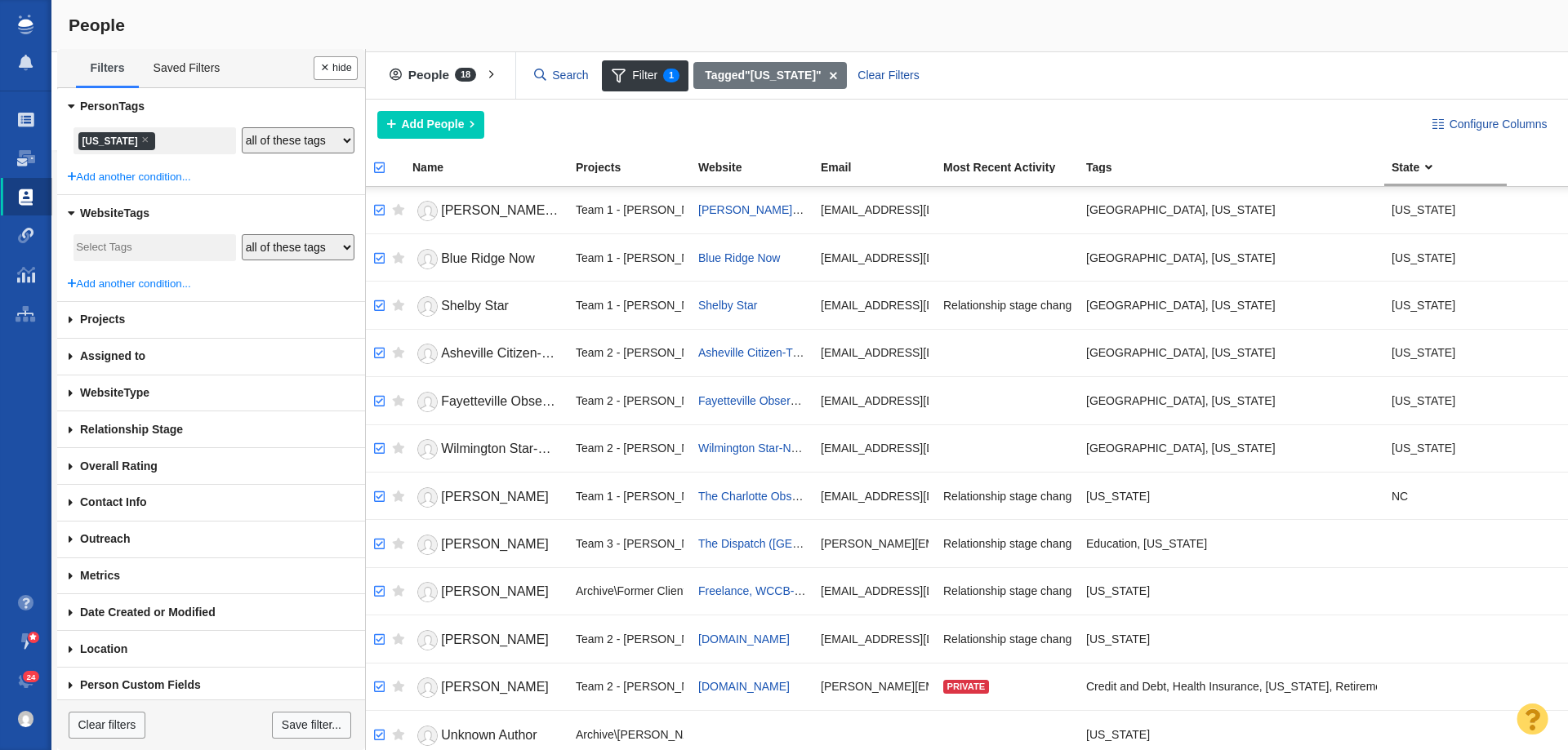
checkbox input "true"
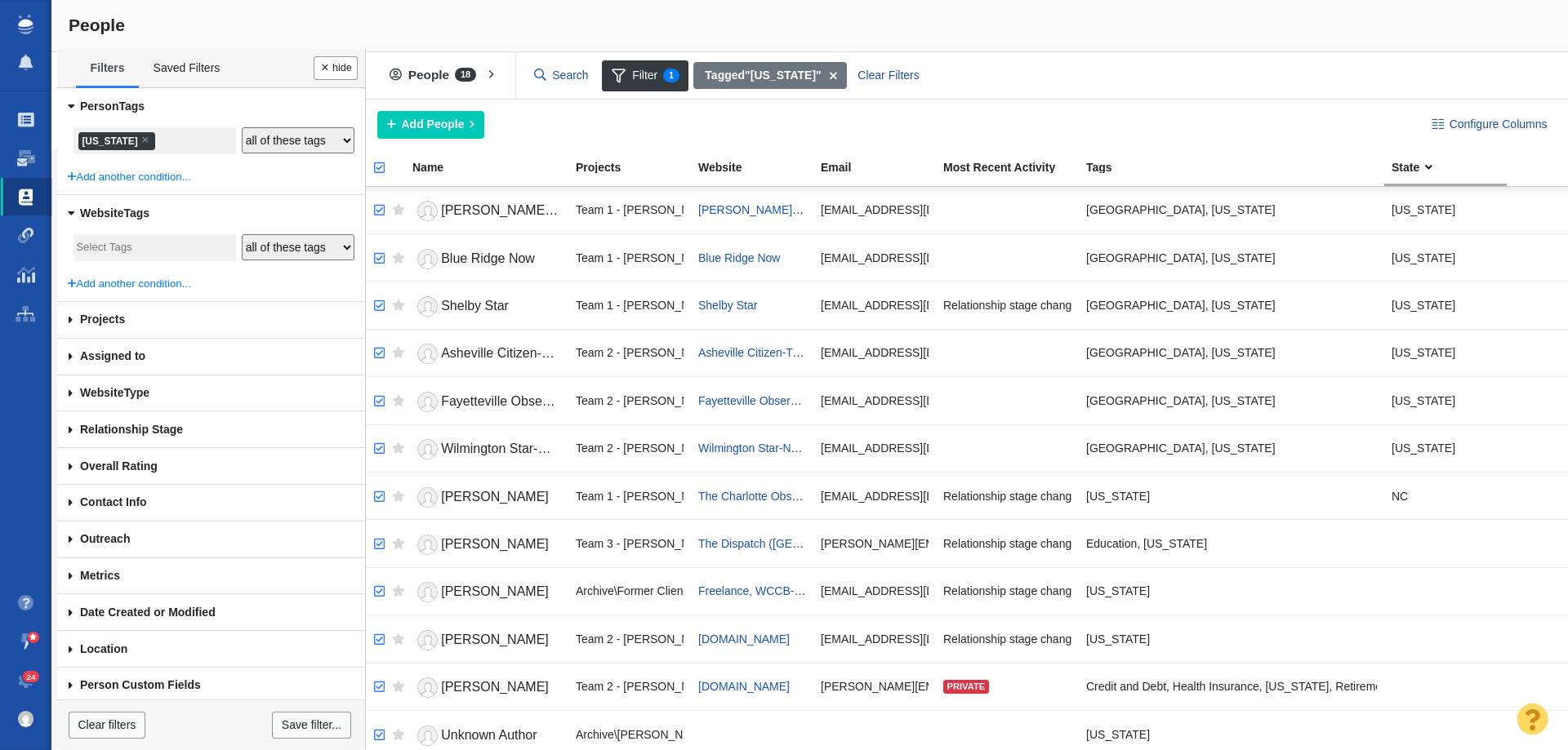
checkbox input "true"
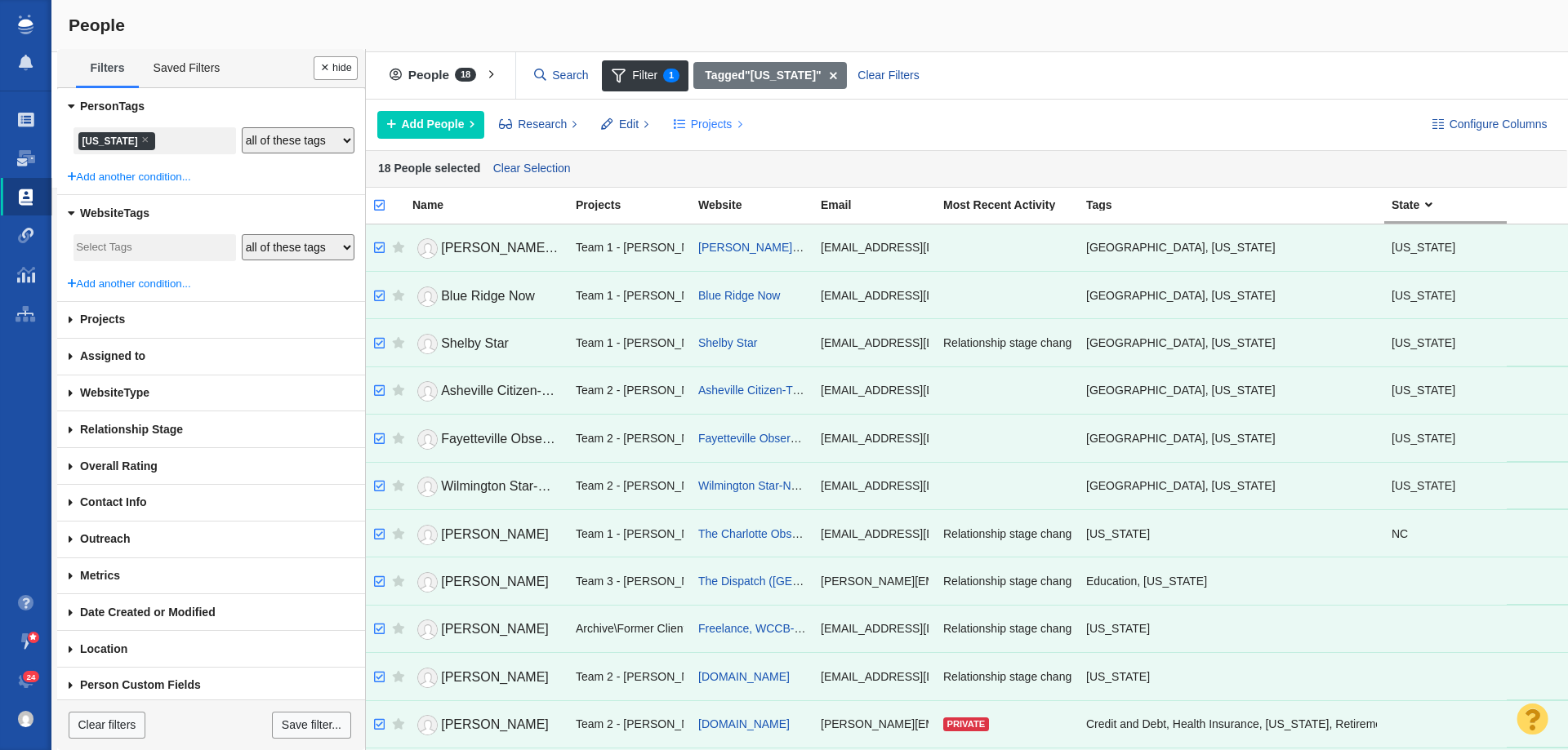
click at [699, 113] on button "Projects" at bounding box center [707, 124] width 87 height 28
click at [728, 158] on div "Copy to Project" at bounding box center [778, 161] width 229 height 25
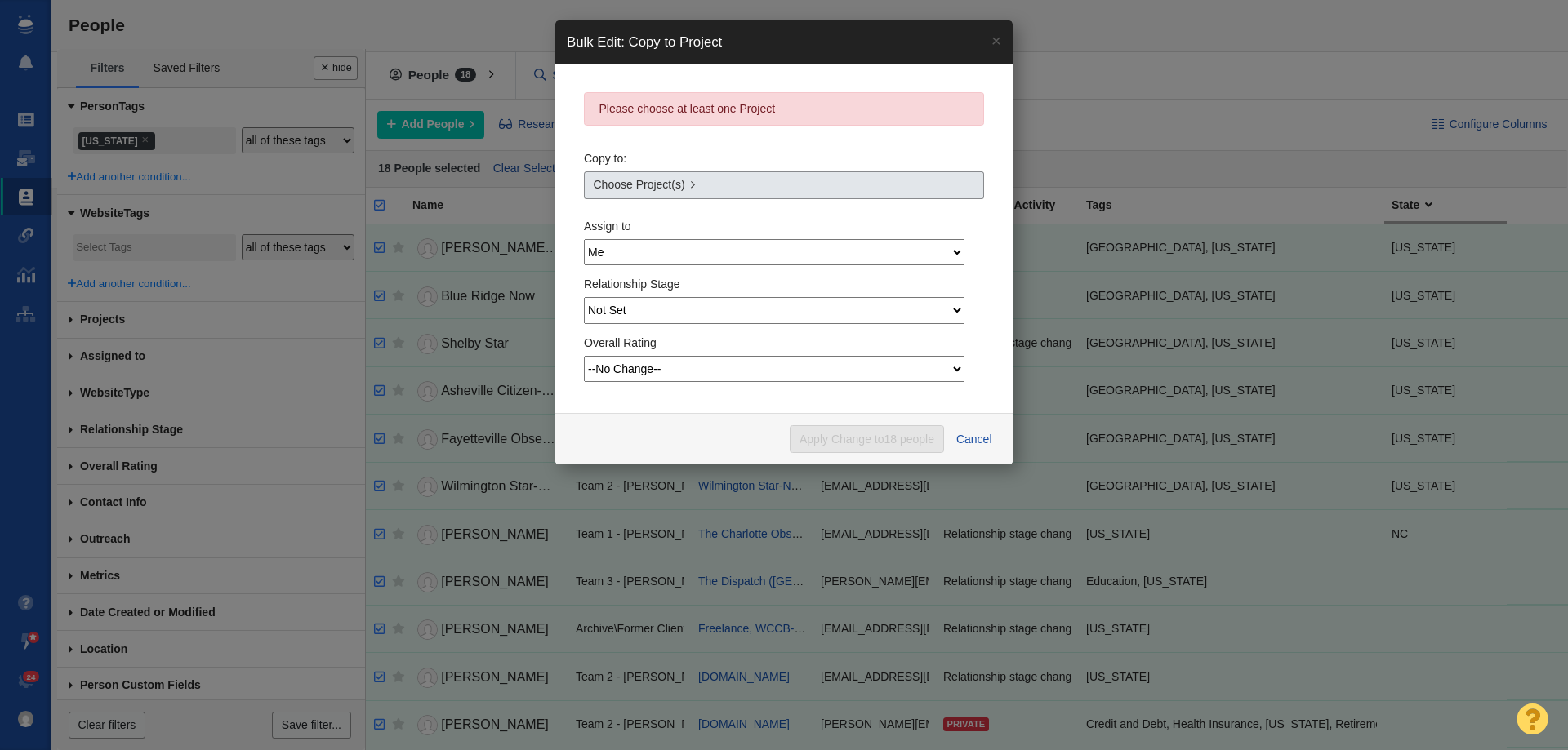
click at [652, 182] on span "Choose Project(s)" at bounding box center [638, 185] width 91 height 17
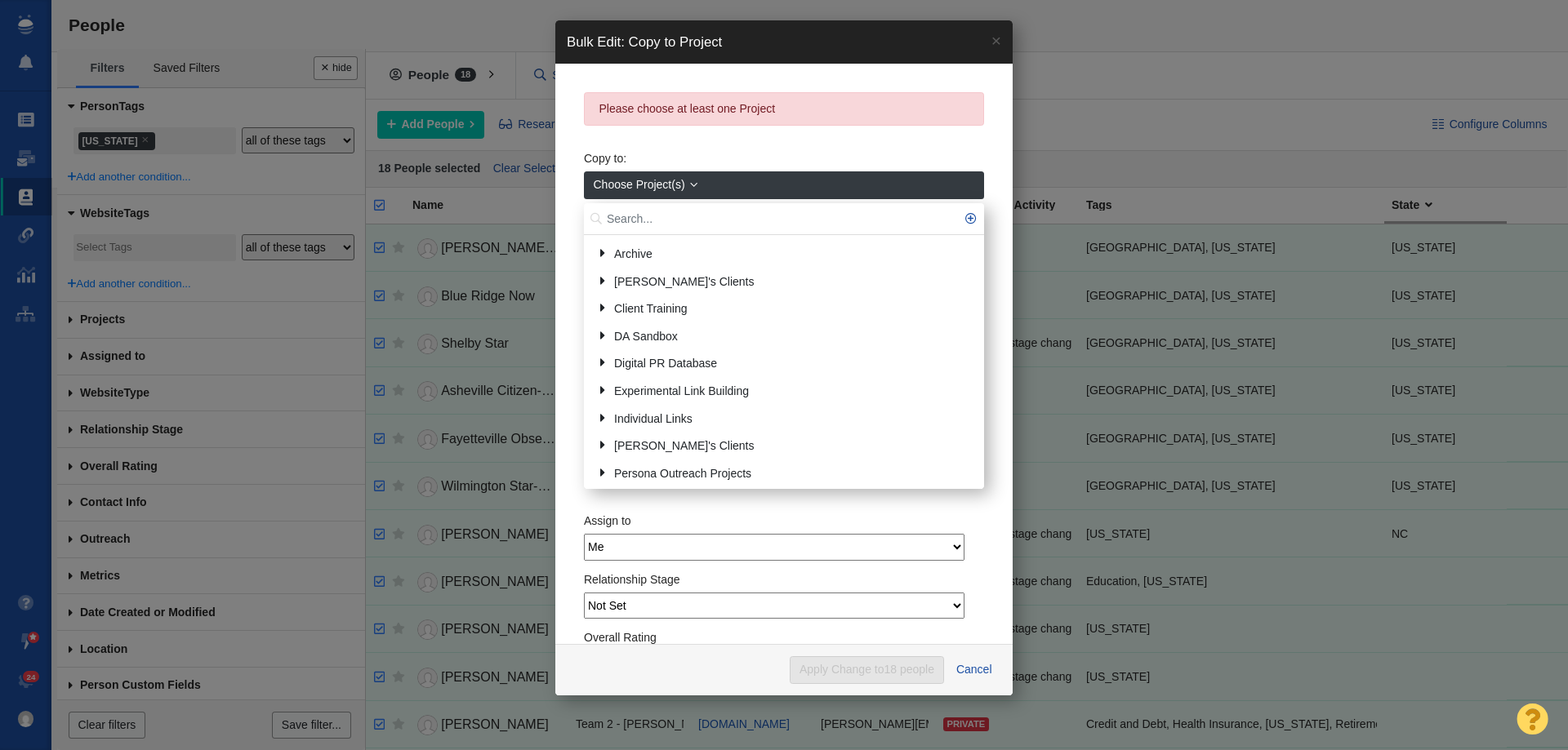
click at [648, 212] on input "text" at bounding box center [784, 219] width 400 height 32
type input "north c"
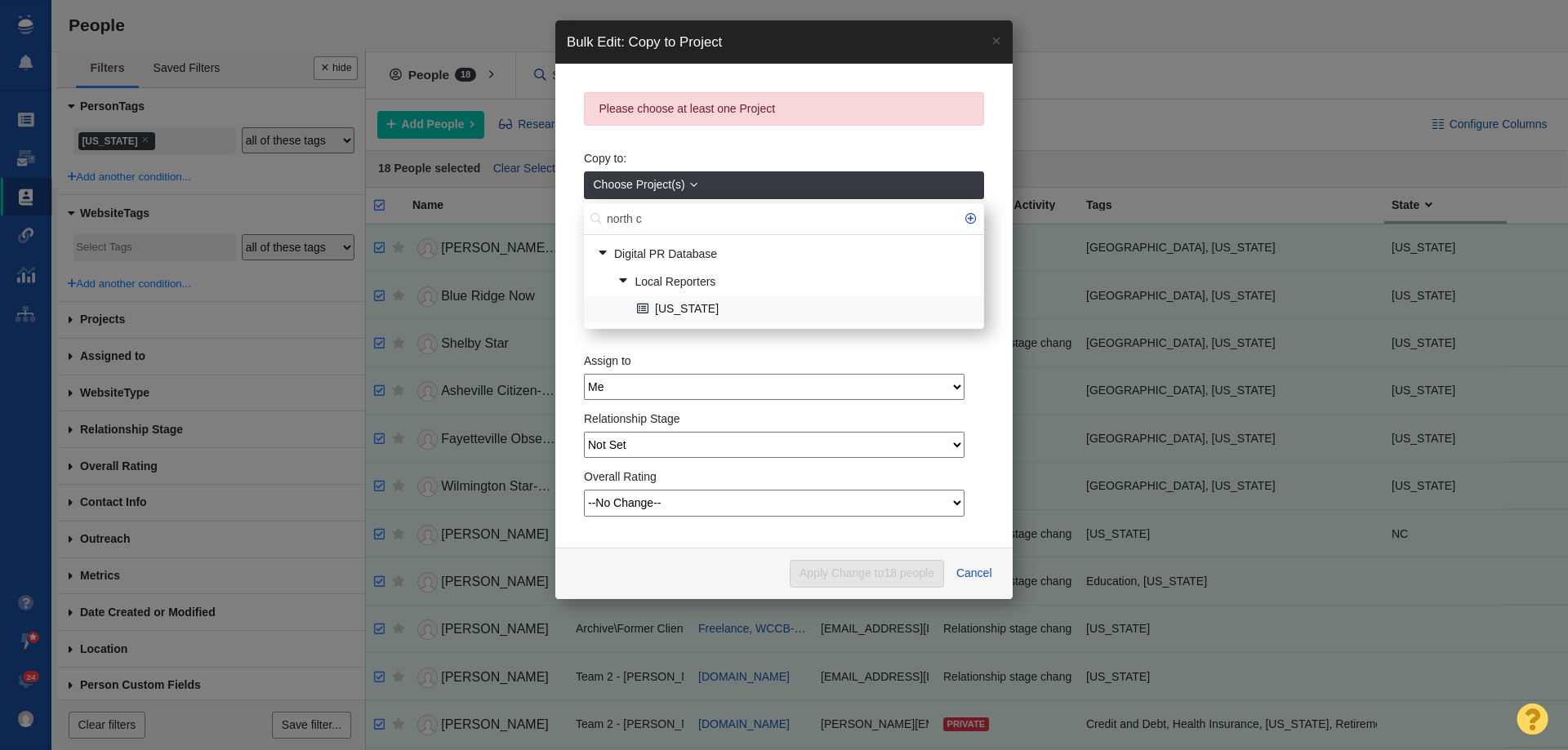
click at [686, 300] on link "[US_STATE]" at bounding box center [803, 310] width 342 height 25
click at [699, 316] on link "[US_STATE]" at bounding box center [803, 310] width 342 height 25
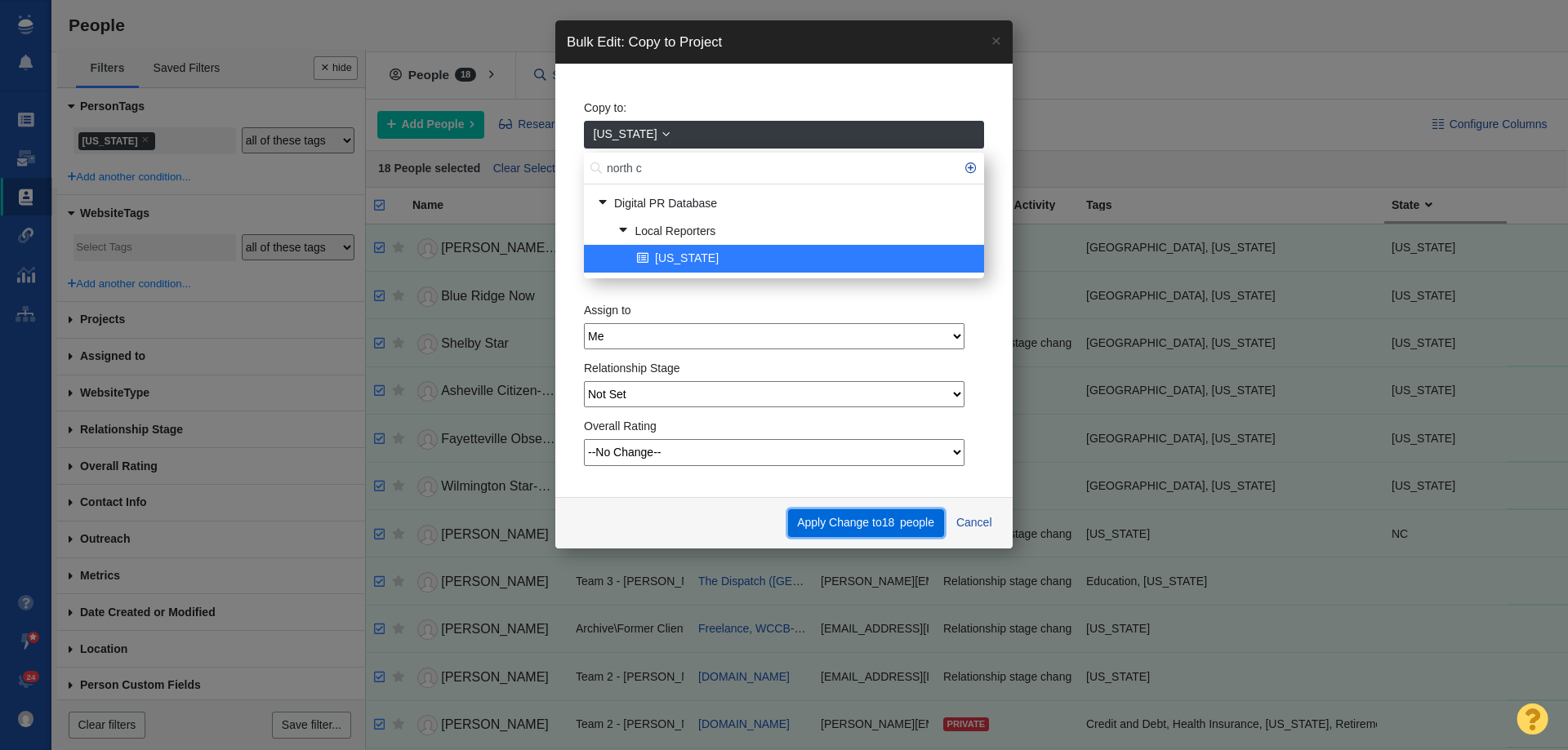
click at [895, 526] on button "Apply Change to 18 people" at bounding box center [866, 523] width 156 height 28
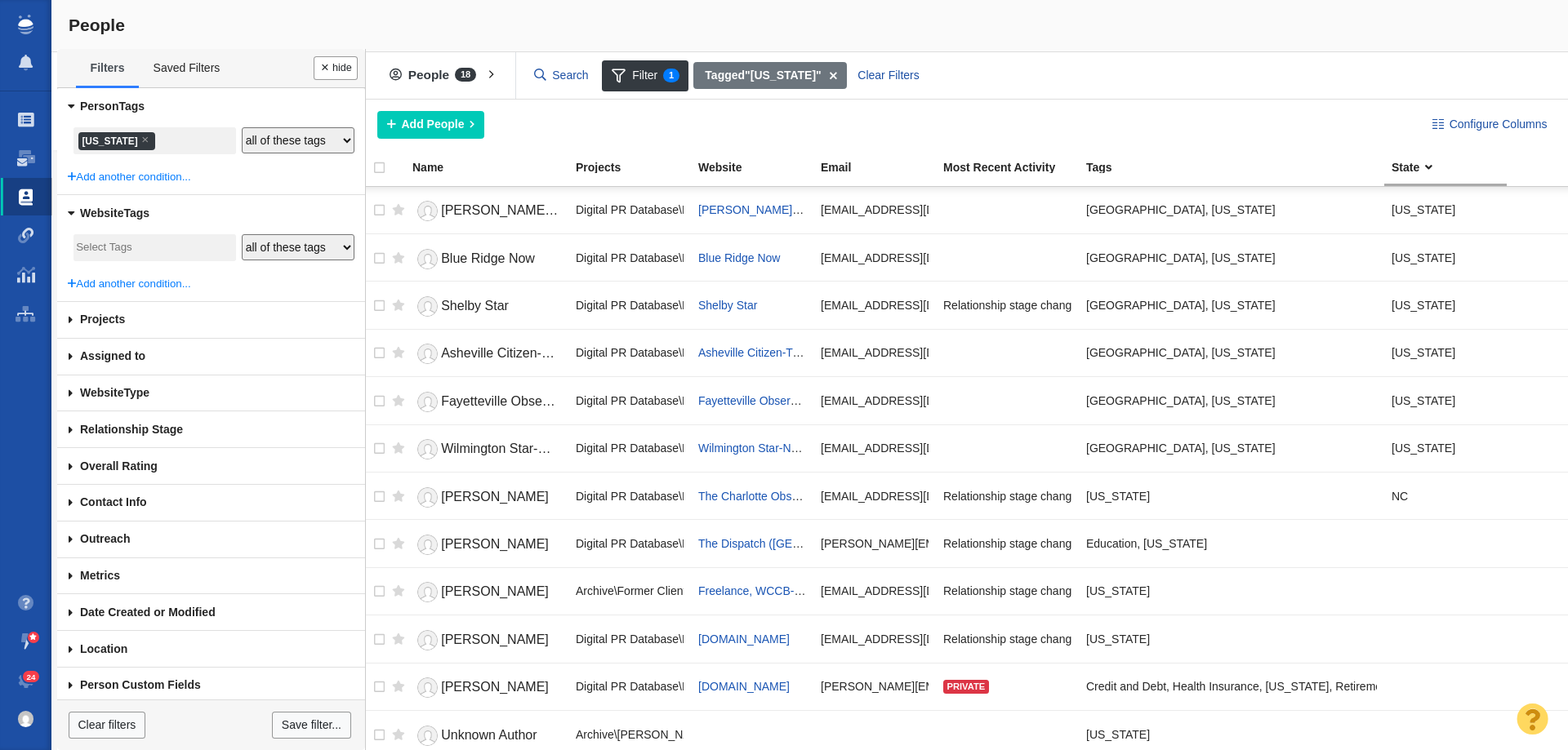
click at [152, 142] on li "× North Carolina" at bounding box center [116, 142] width 77 height 18
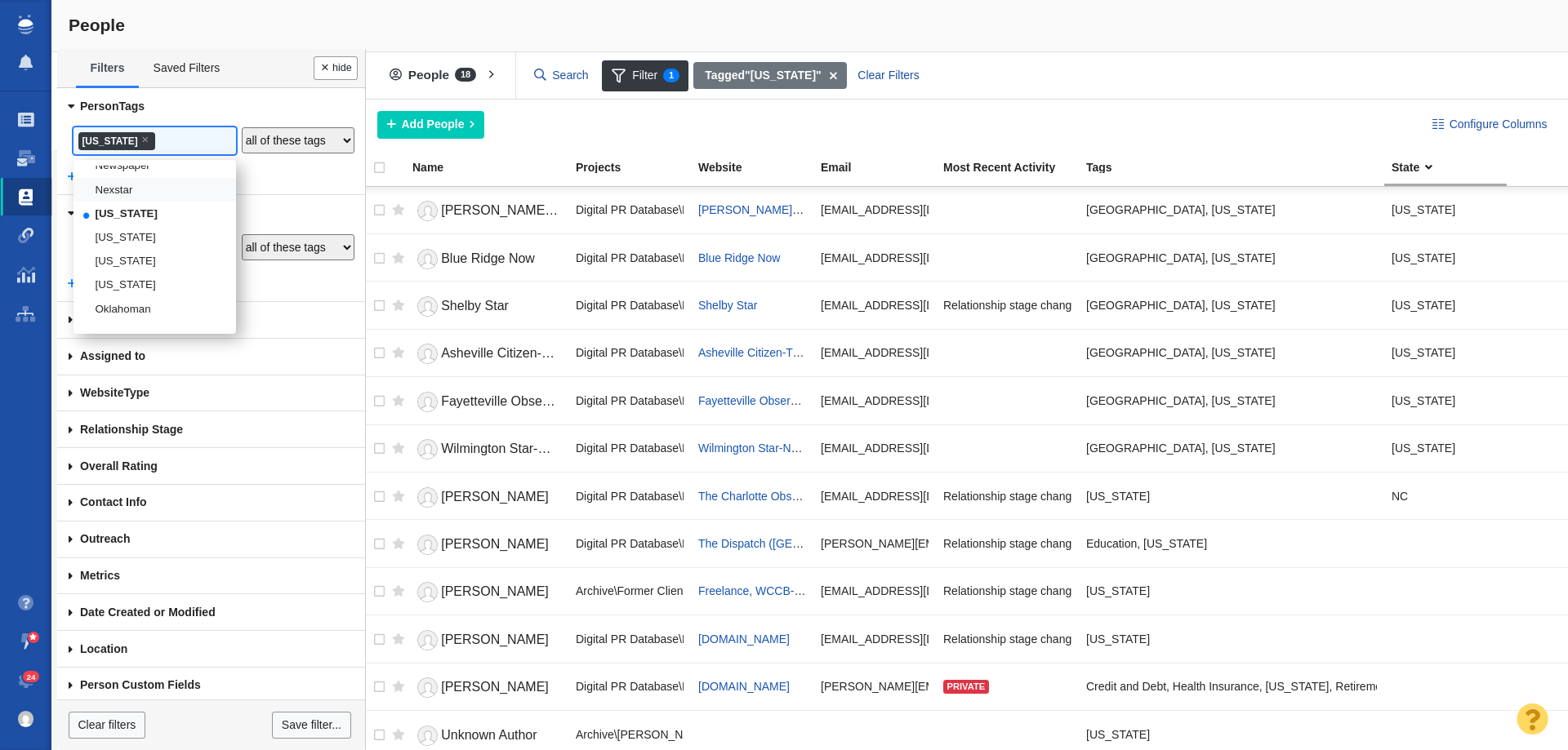
scroll to position [2090, 0]
click at [147, 221] on li "[US_STATE]" at bounding box center [155, 208] width 162 height 23
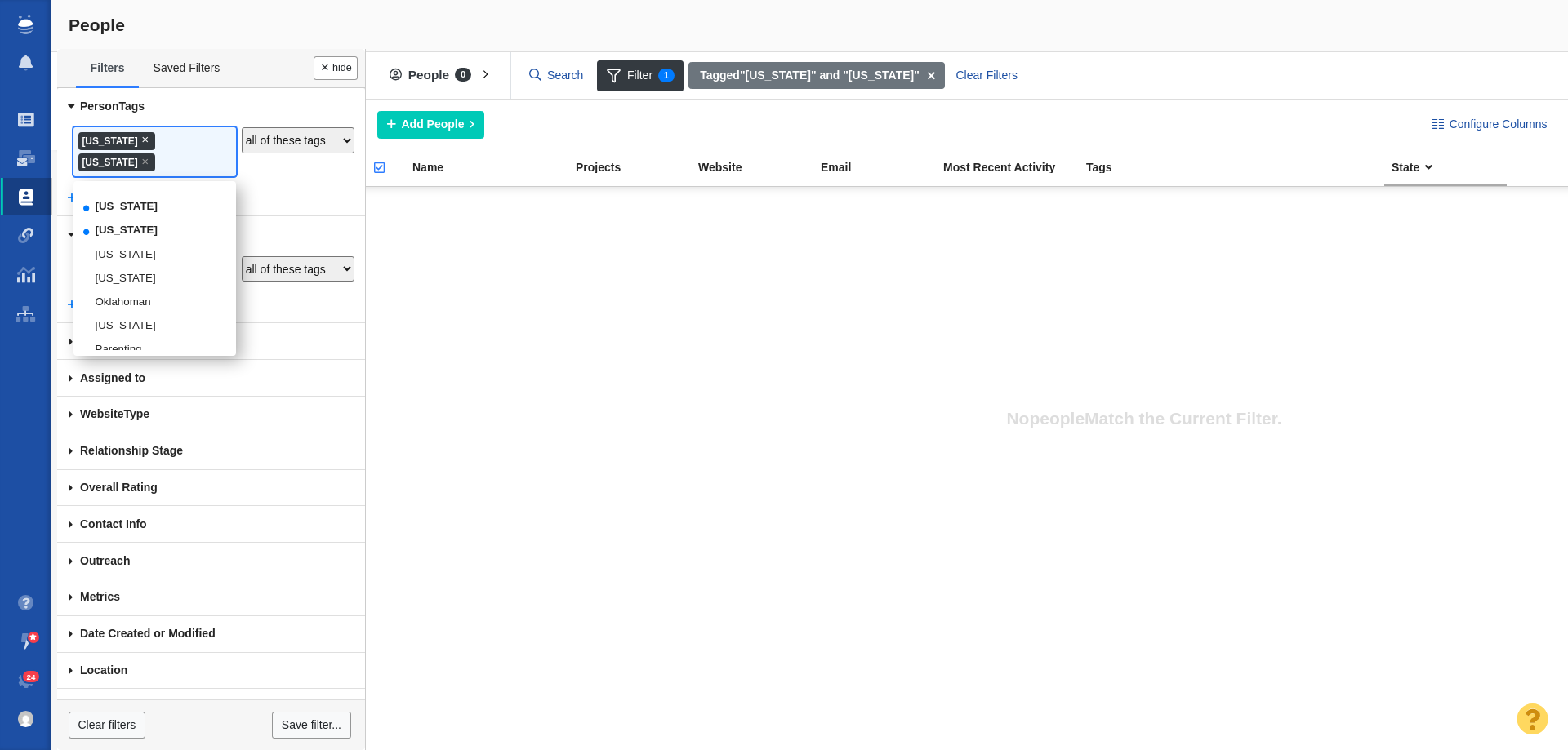
click at [149, 135] on span "×" at bounding box center [145, 140] width 7 height 13
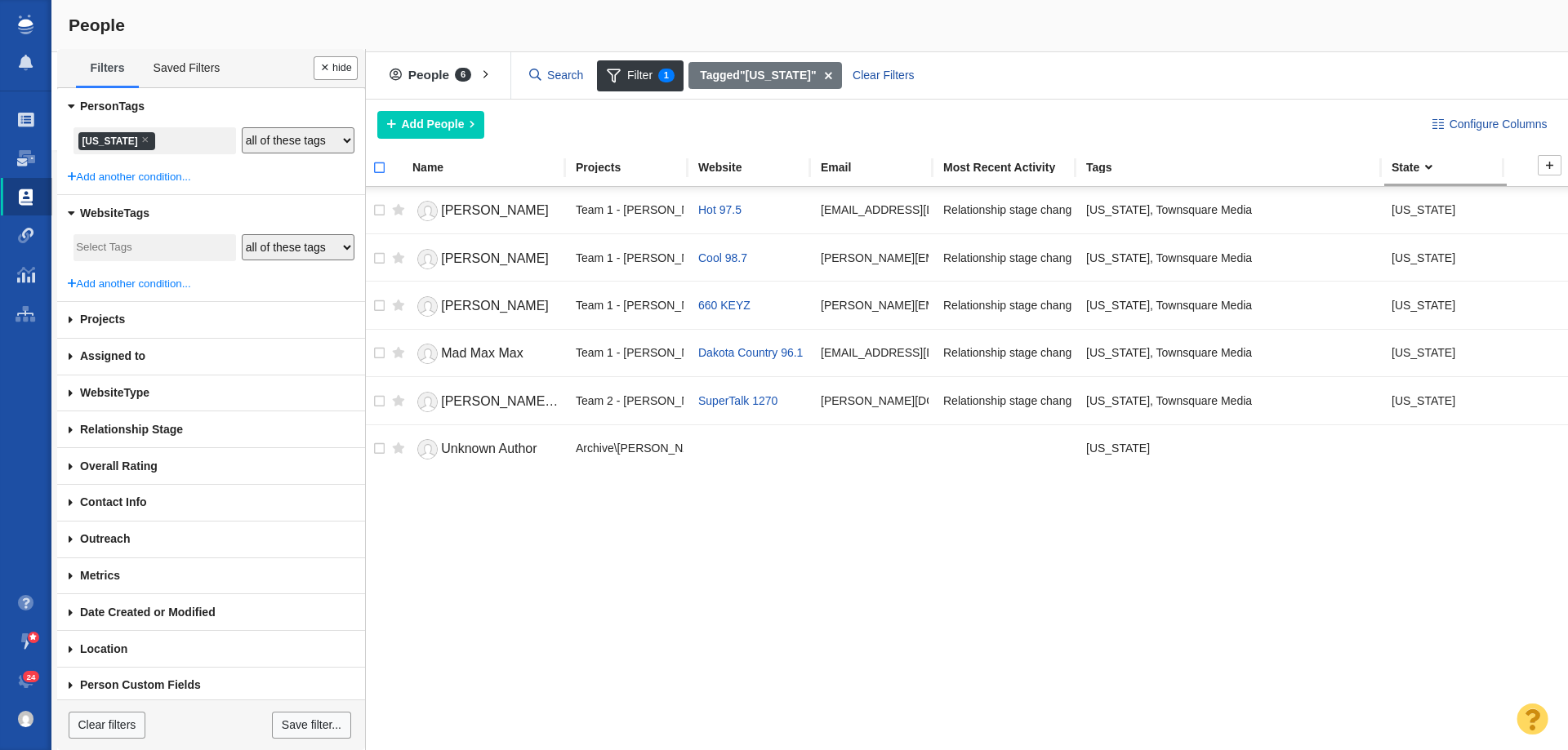
click at [380, 173] on input "checkbox" at bounding box center [371, 177] width 24 height 36
checkbox input "true"
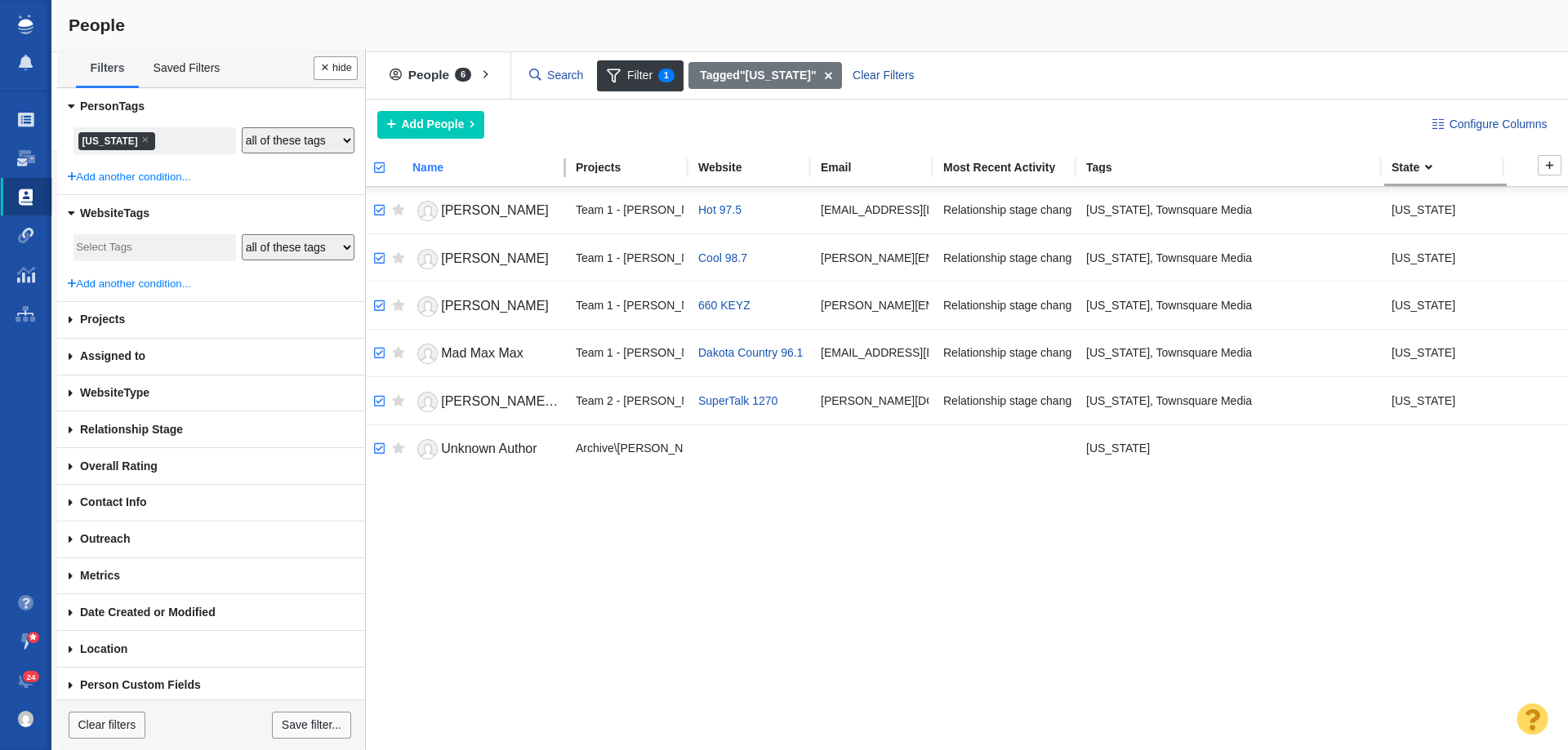
checkbox input "true"
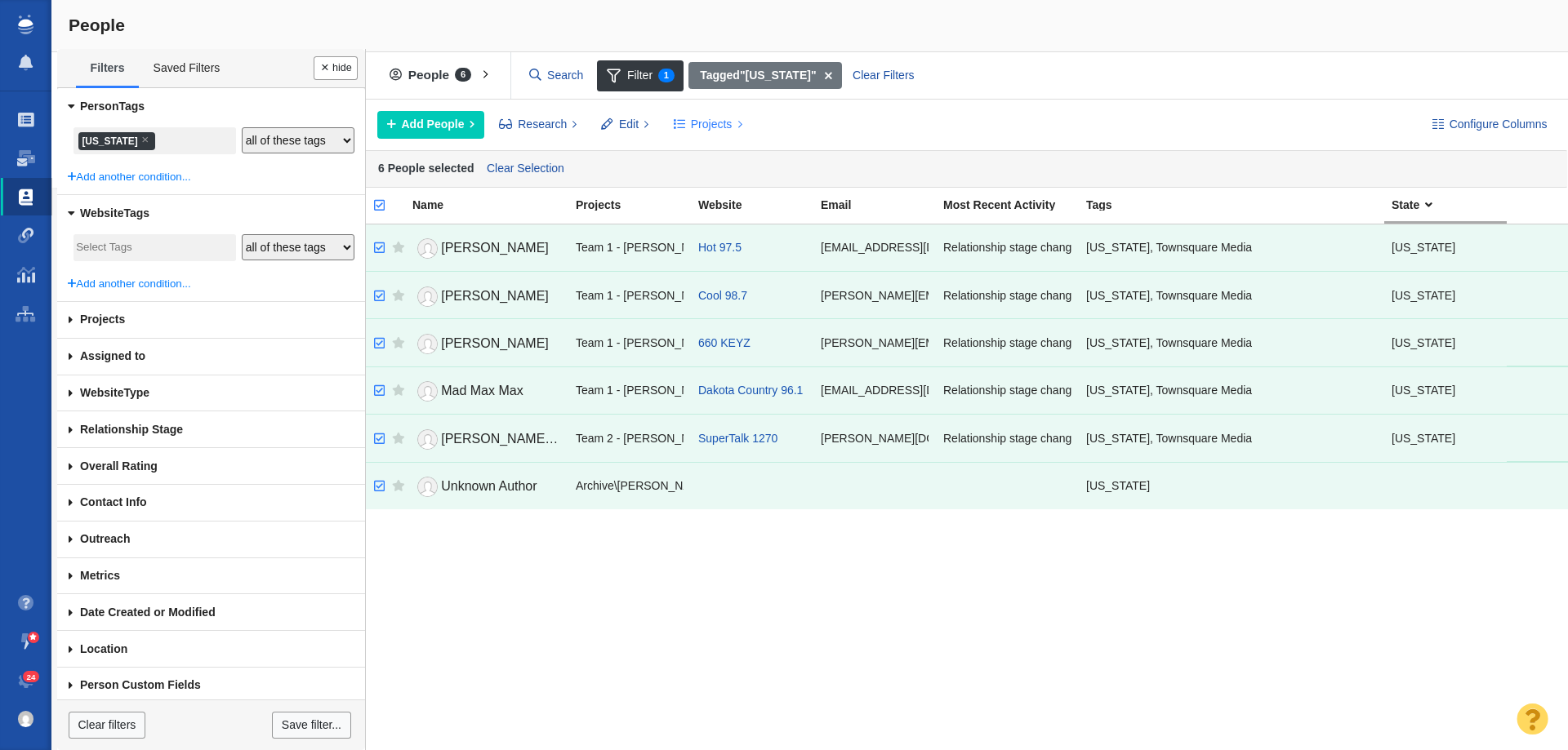
click at [686, 123] on button "Projects" at bounding box center [707, 124] width 87 height 28
drag, startPoint x: 731, startPoint y: 151, endPoint x: 793, endPoint y: 159, distance: 62.5
click at [732, 151] on div "Copy to Project" at bounding box center [778, 161] width 229 height 25
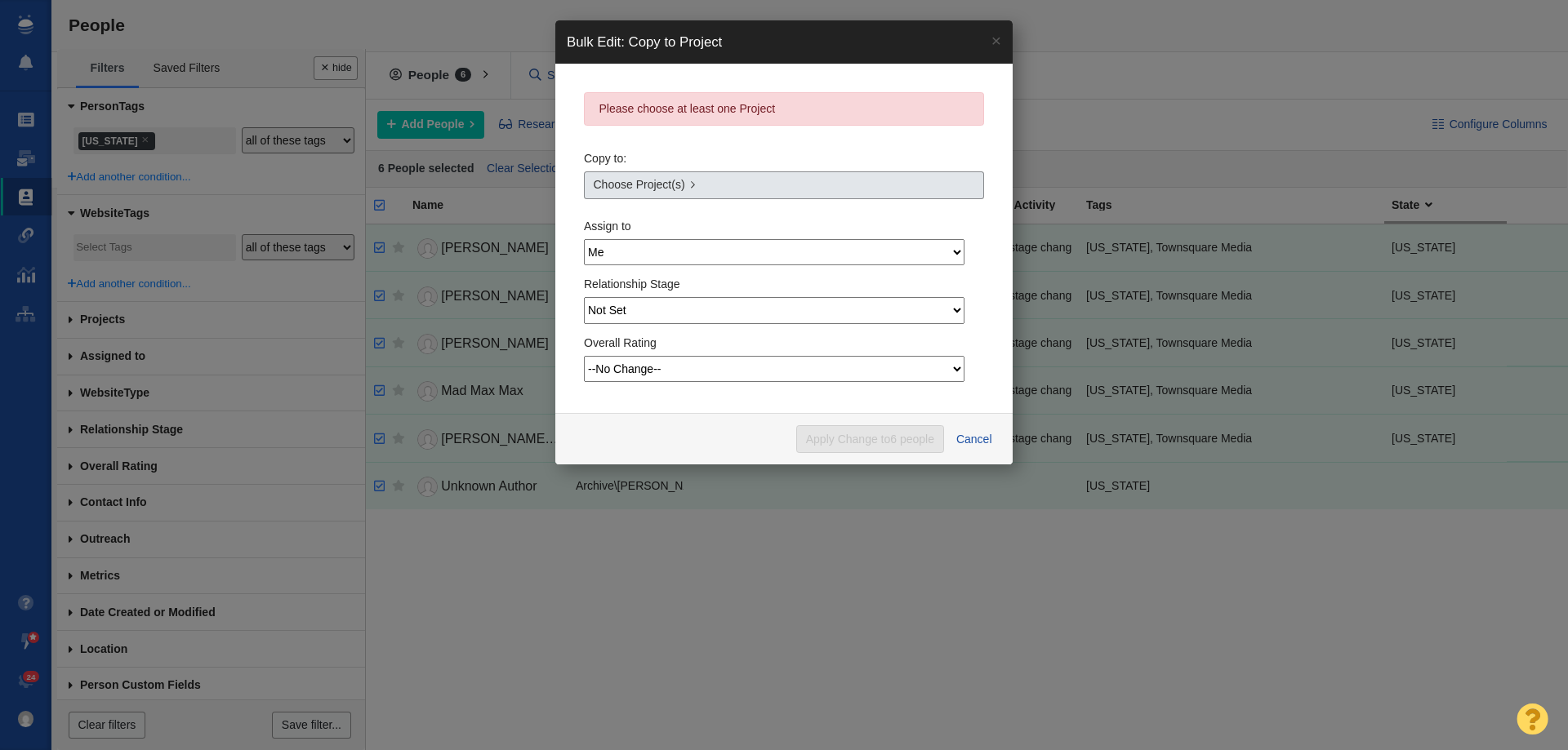
click at [703, 191] on link "Choose Project(s)" at bounding box center [784, 185] width 400 height 28
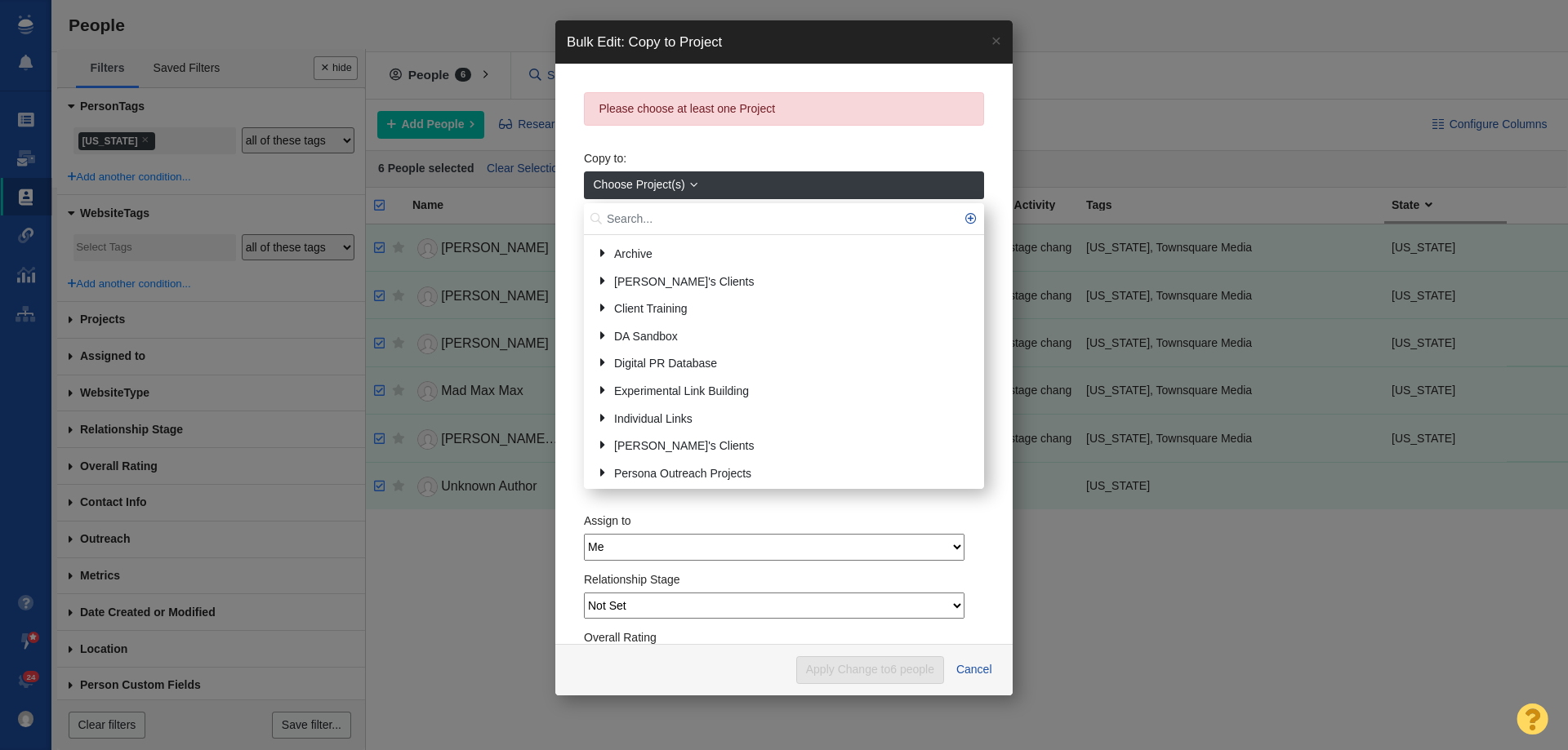
click at [680, 224] on input "text" at bounding box center [784, 219] width 400 height 32
type input "north d"
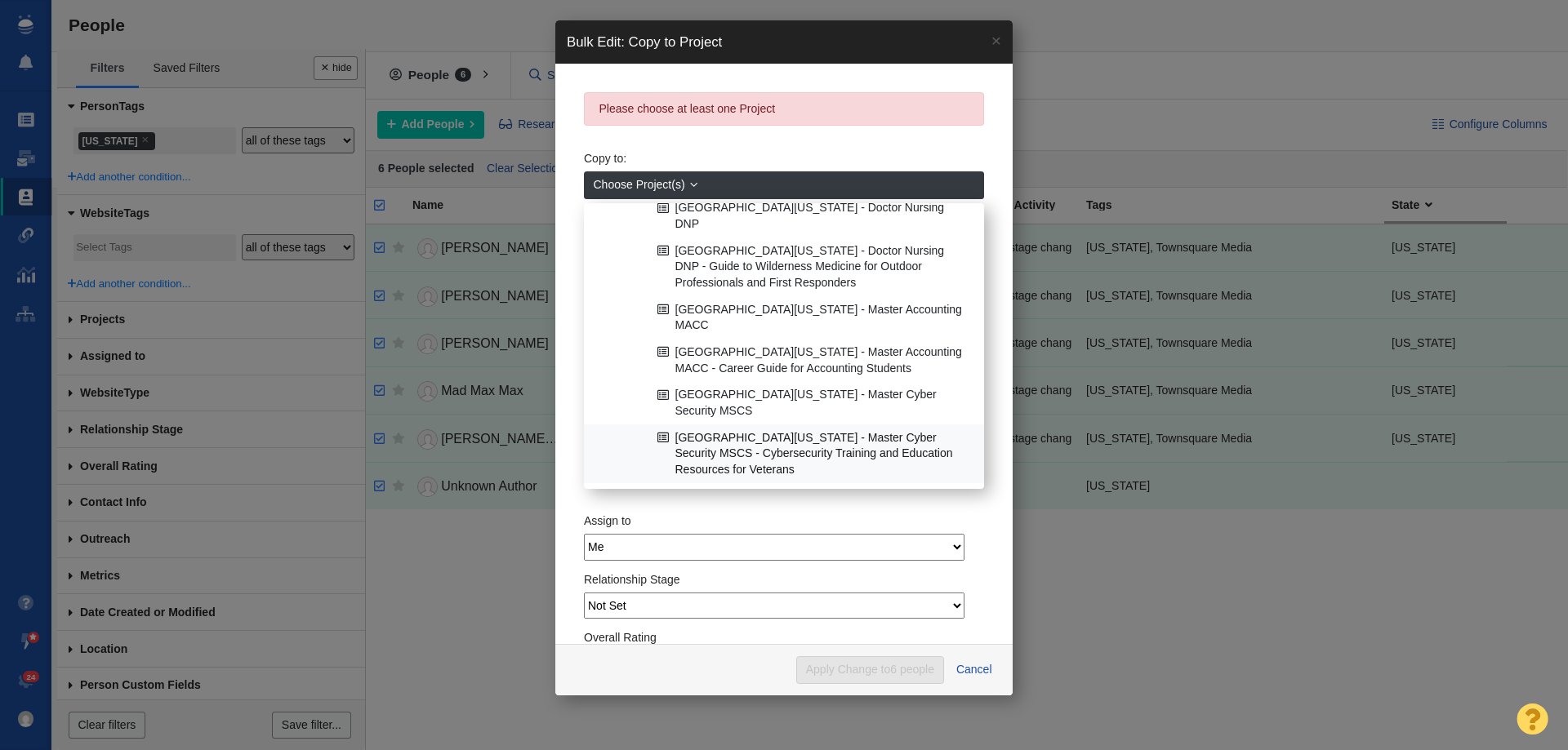
scroll to position [318, 0]
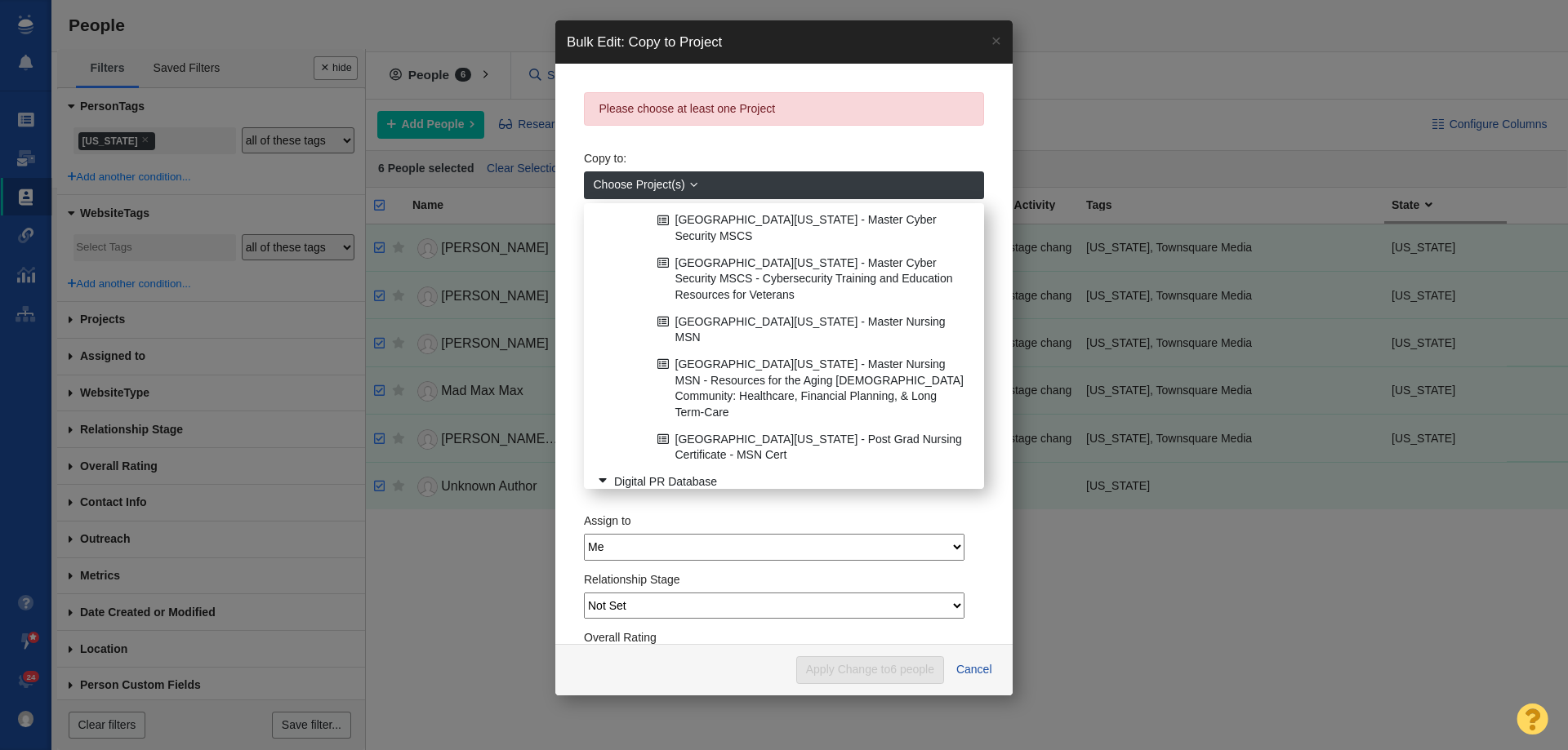
click at [700, 525] on link "[US_STATE]" at bounding box center [803, 537] width 342 height 25
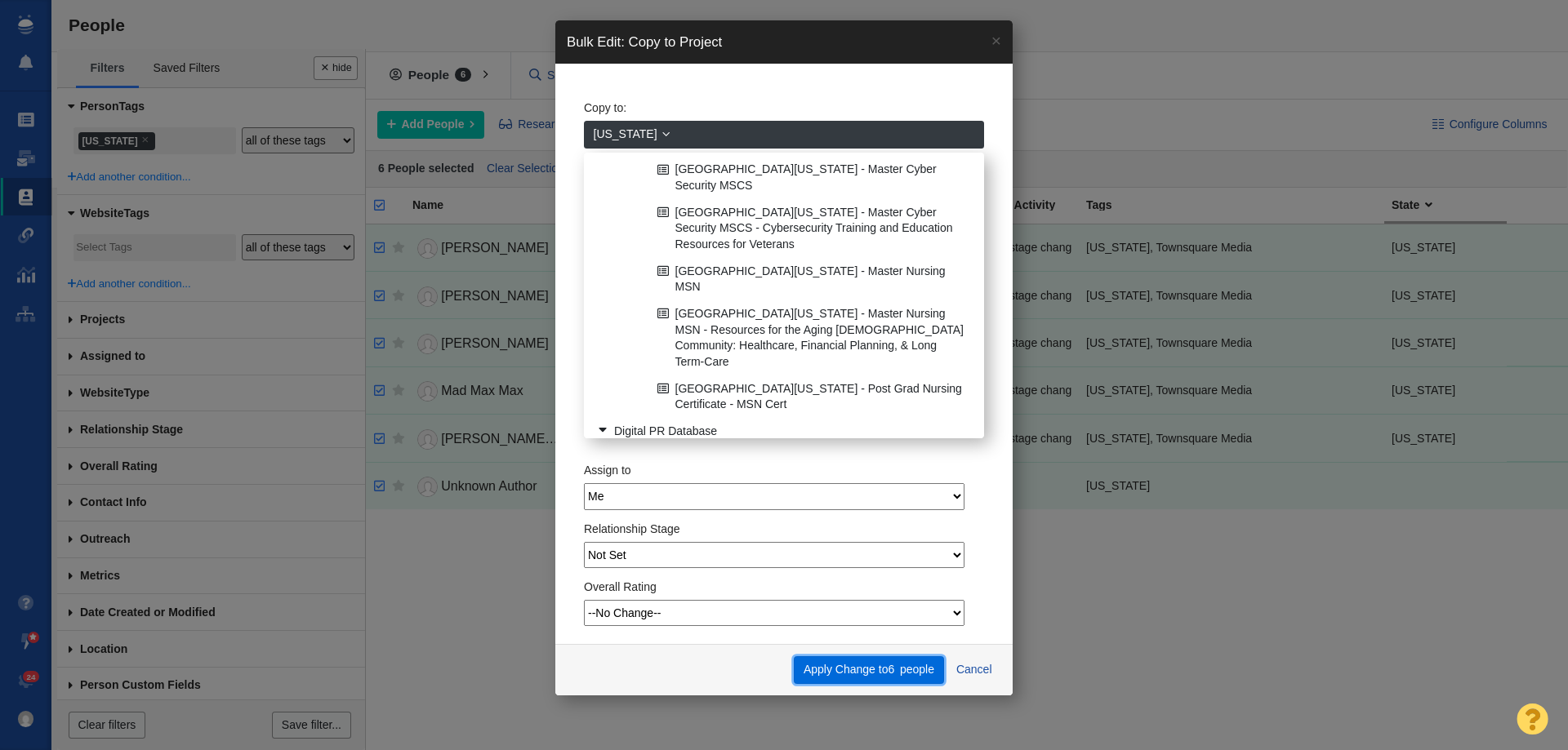
click at [883, 664] on button "Apply Change to 6 people" at bounding box center [868, 670] width 150 height 28
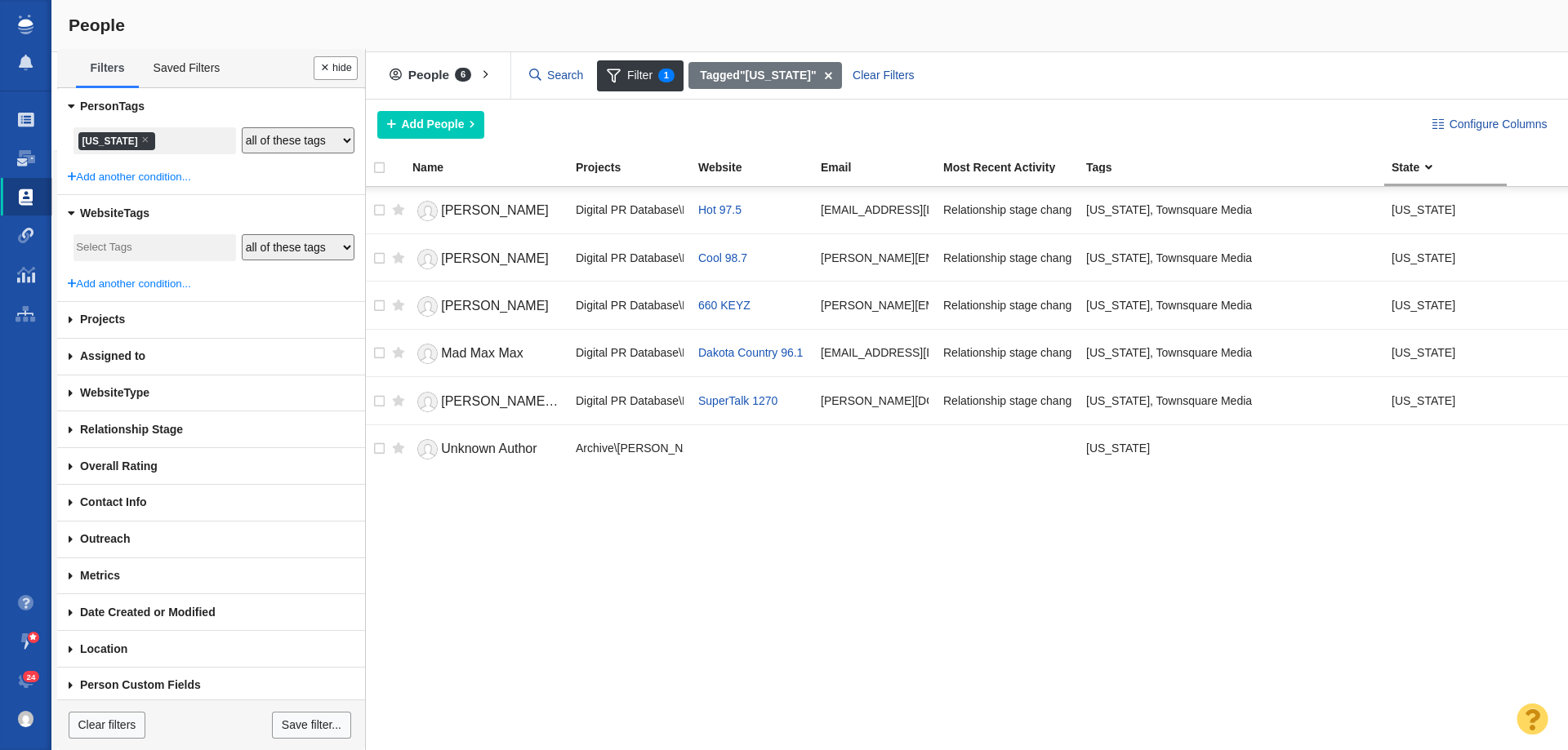
click at [139, 137] on li "× North Dakota" at bounding box center [116, 142] width 77 height 18
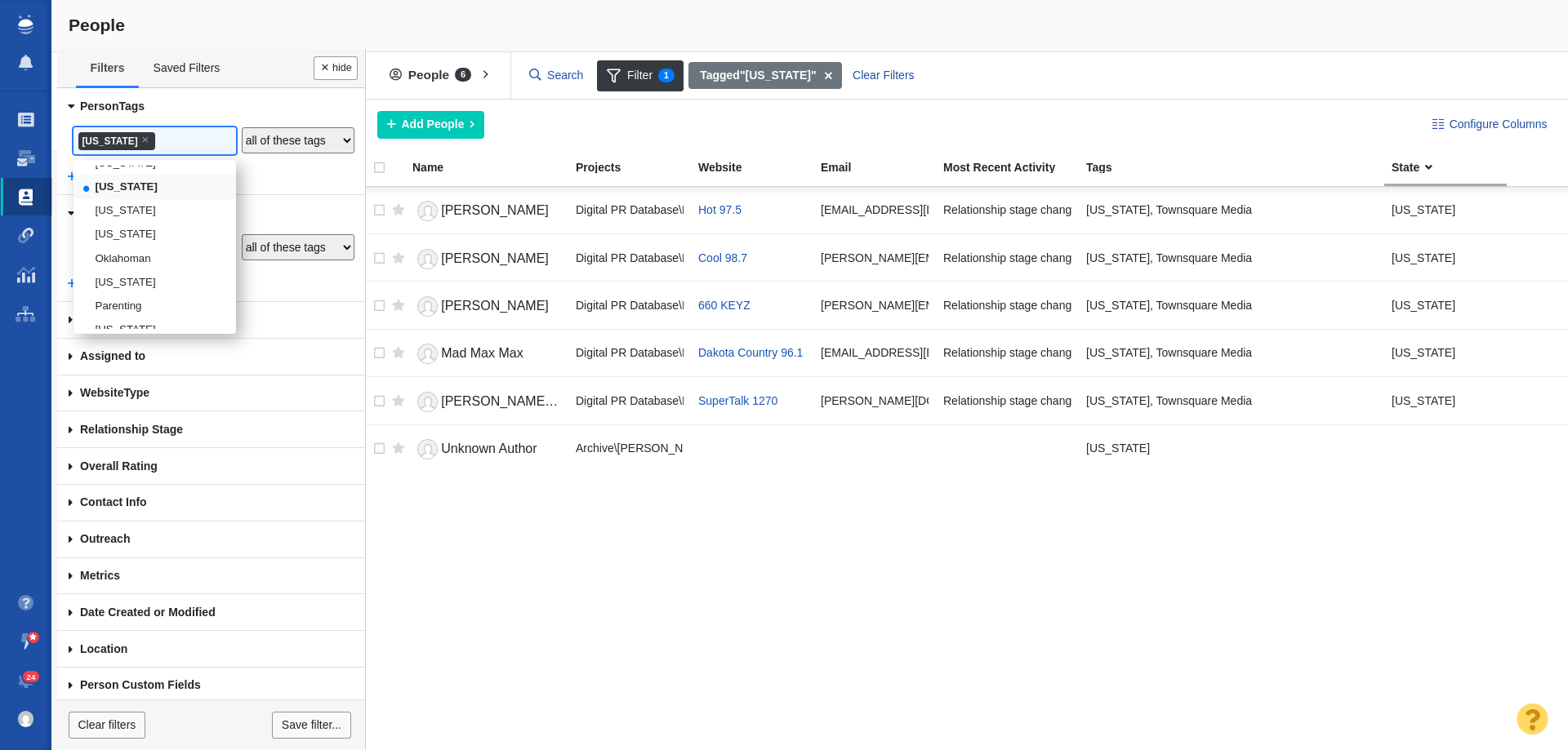
scroll to position [2136, 0]
click at [117, 197] on li "[US_STATE]" at bounding box center [155, 186] width 162 height 23
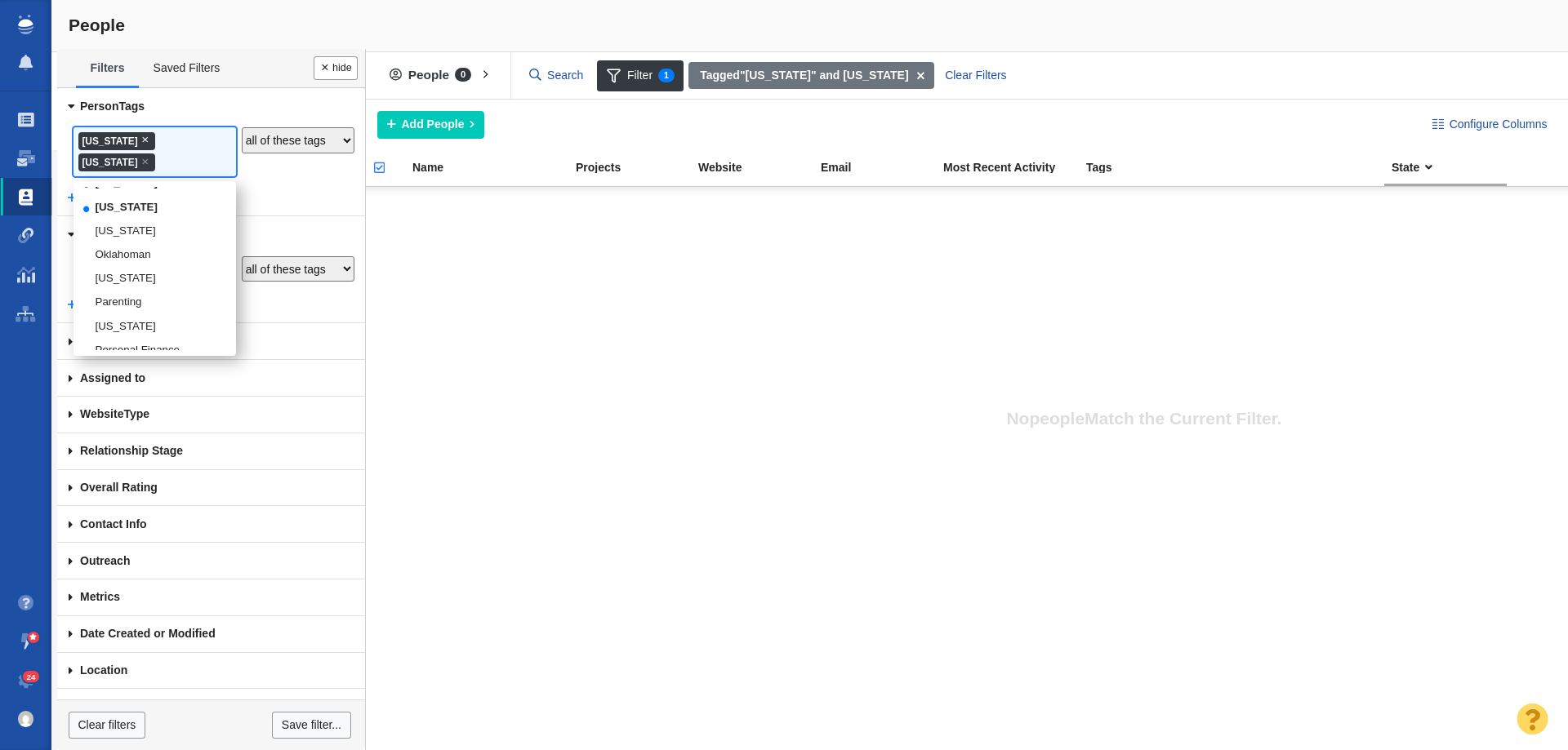
click at [149, 142] on span "×" at bounding box center [145, 140] width 7 height 13
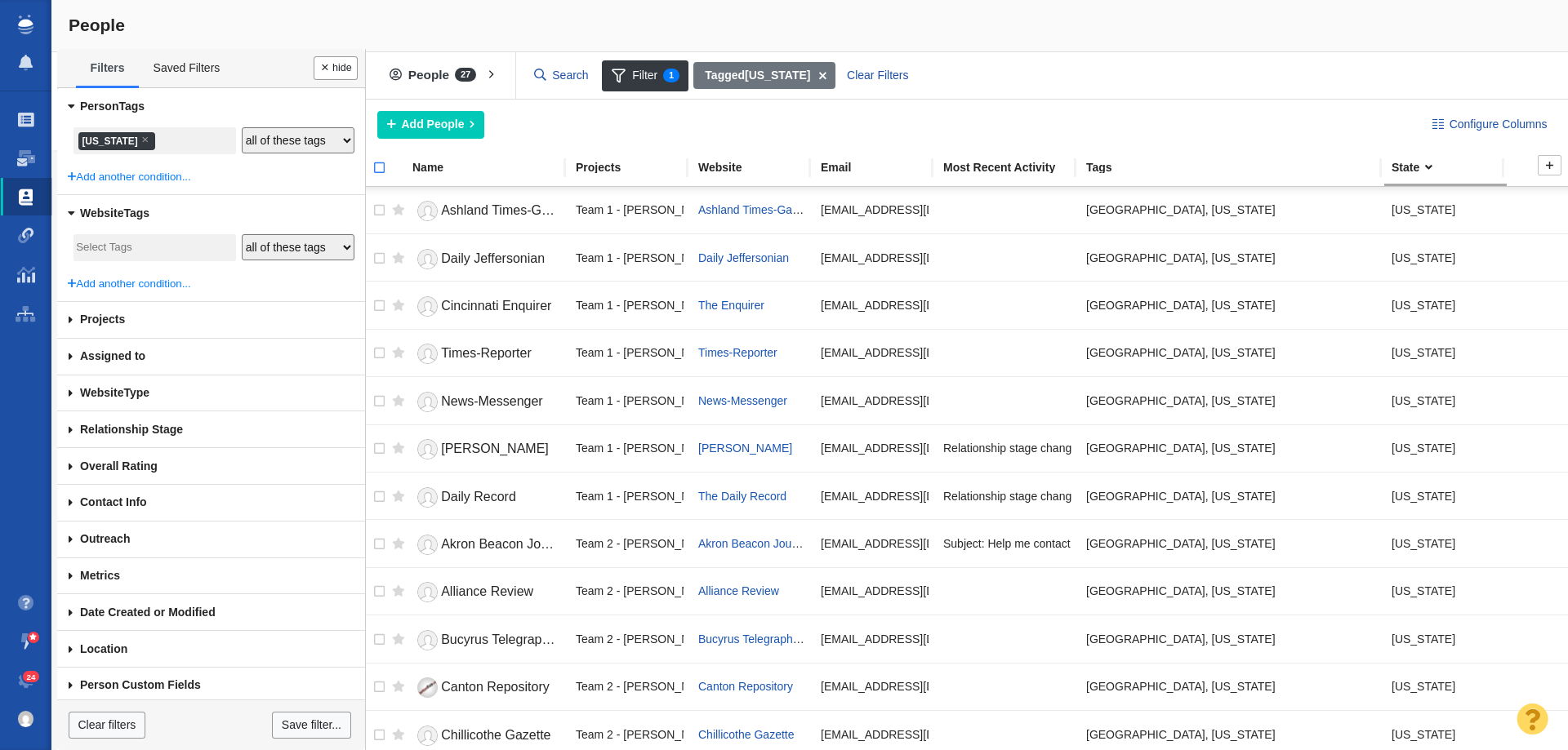
click at [378, 161] on input "checkbox" at bounding box center [371, 177] width 24 height 36
checkbox input "true"
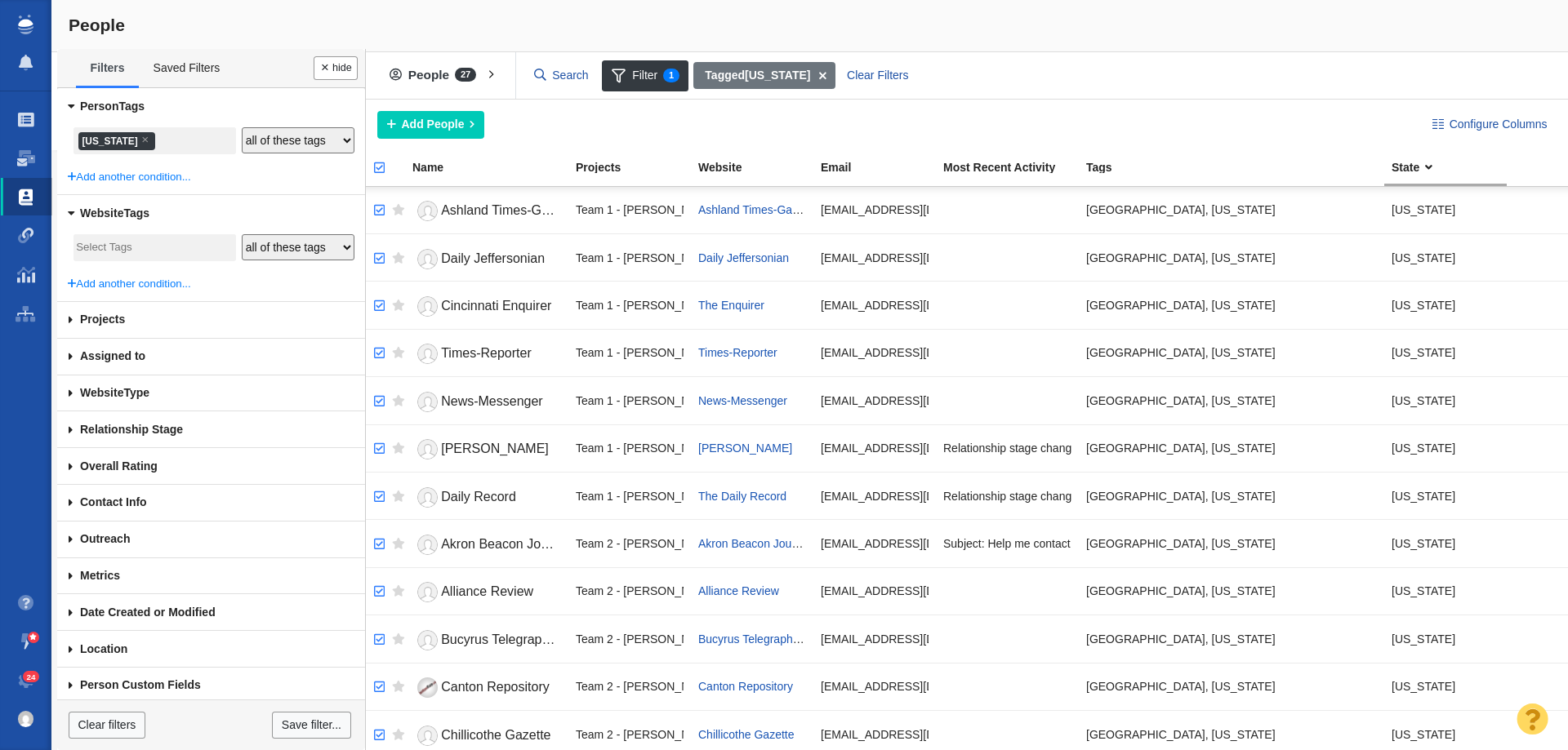
checkbox input "true"
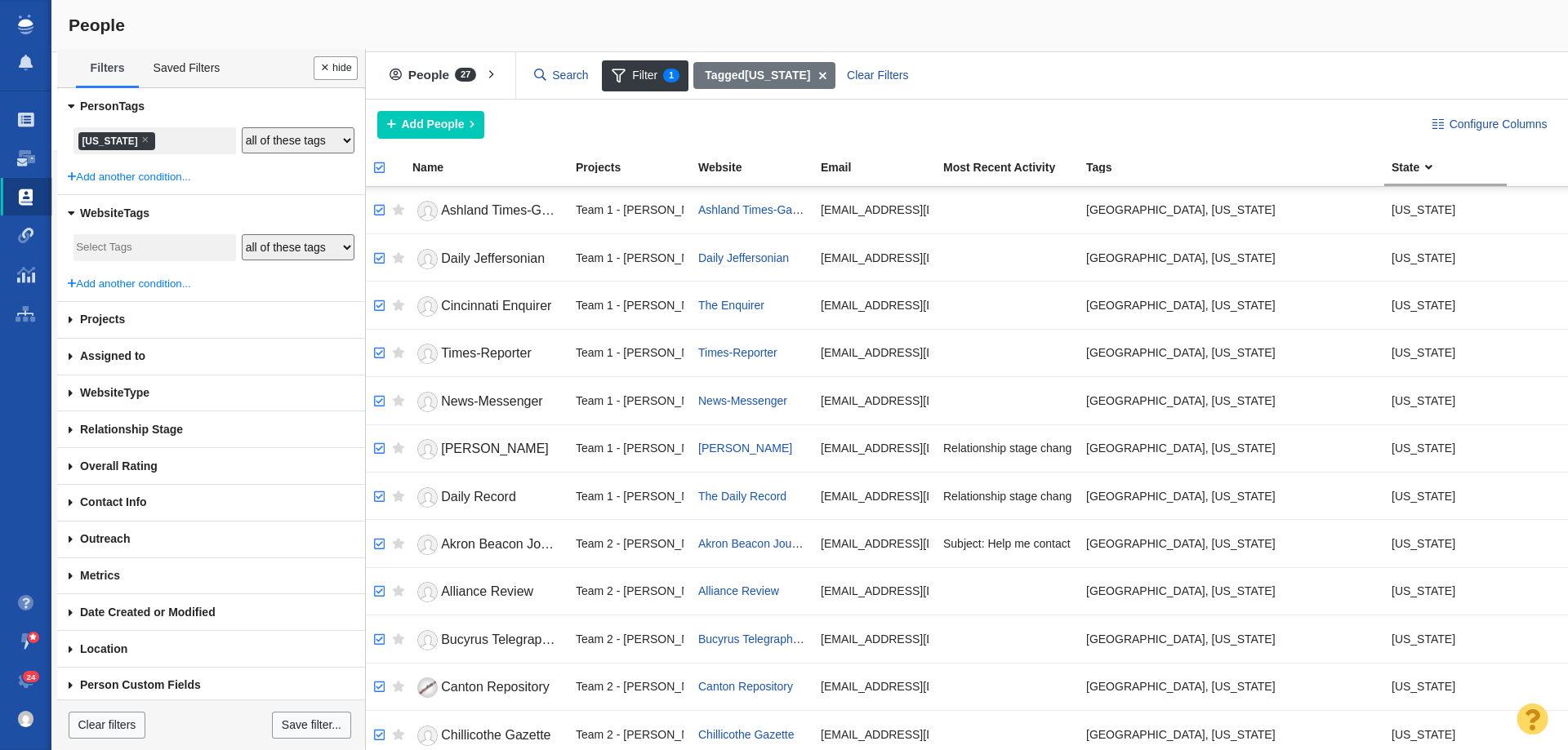
checkbox input "true"
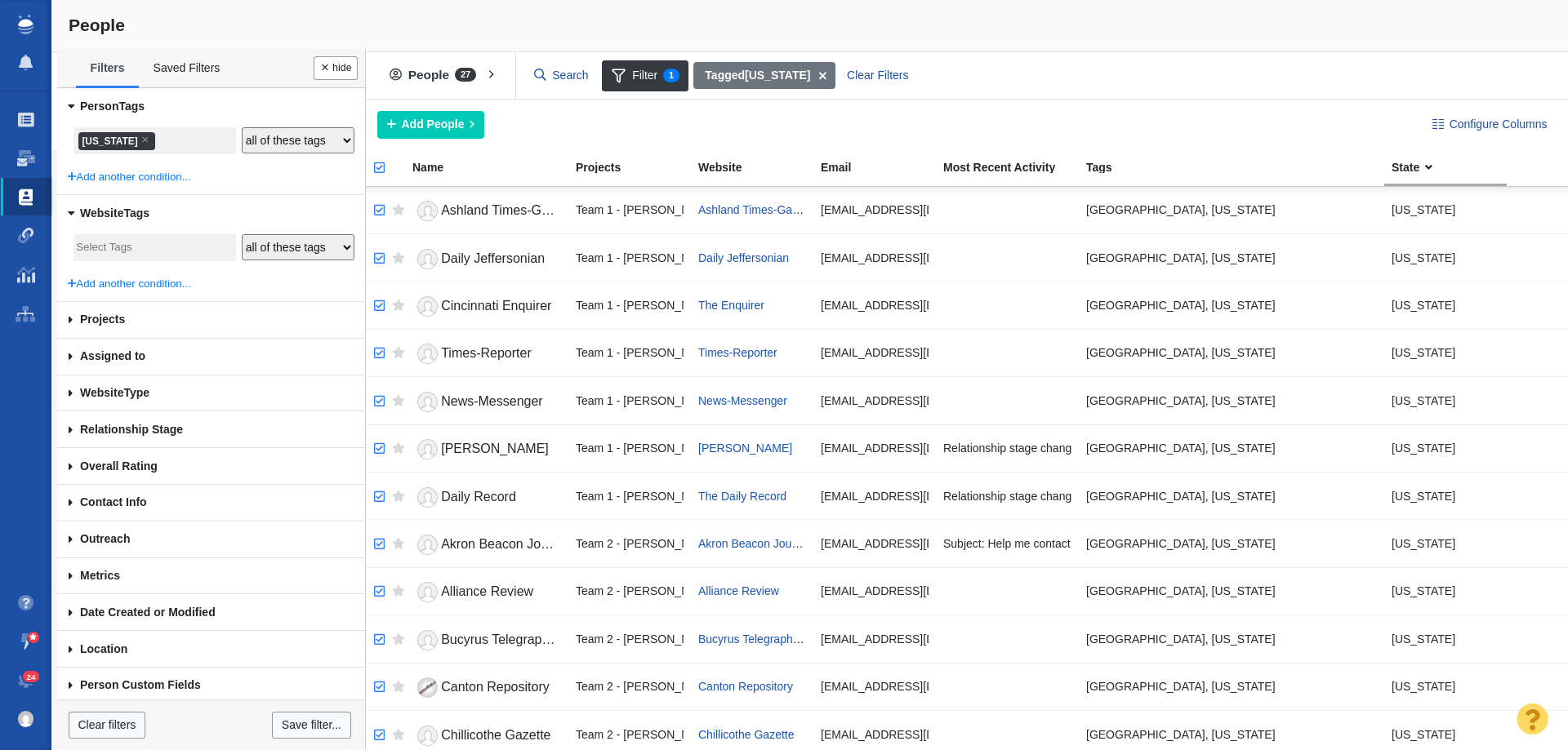
checkbox input "true"
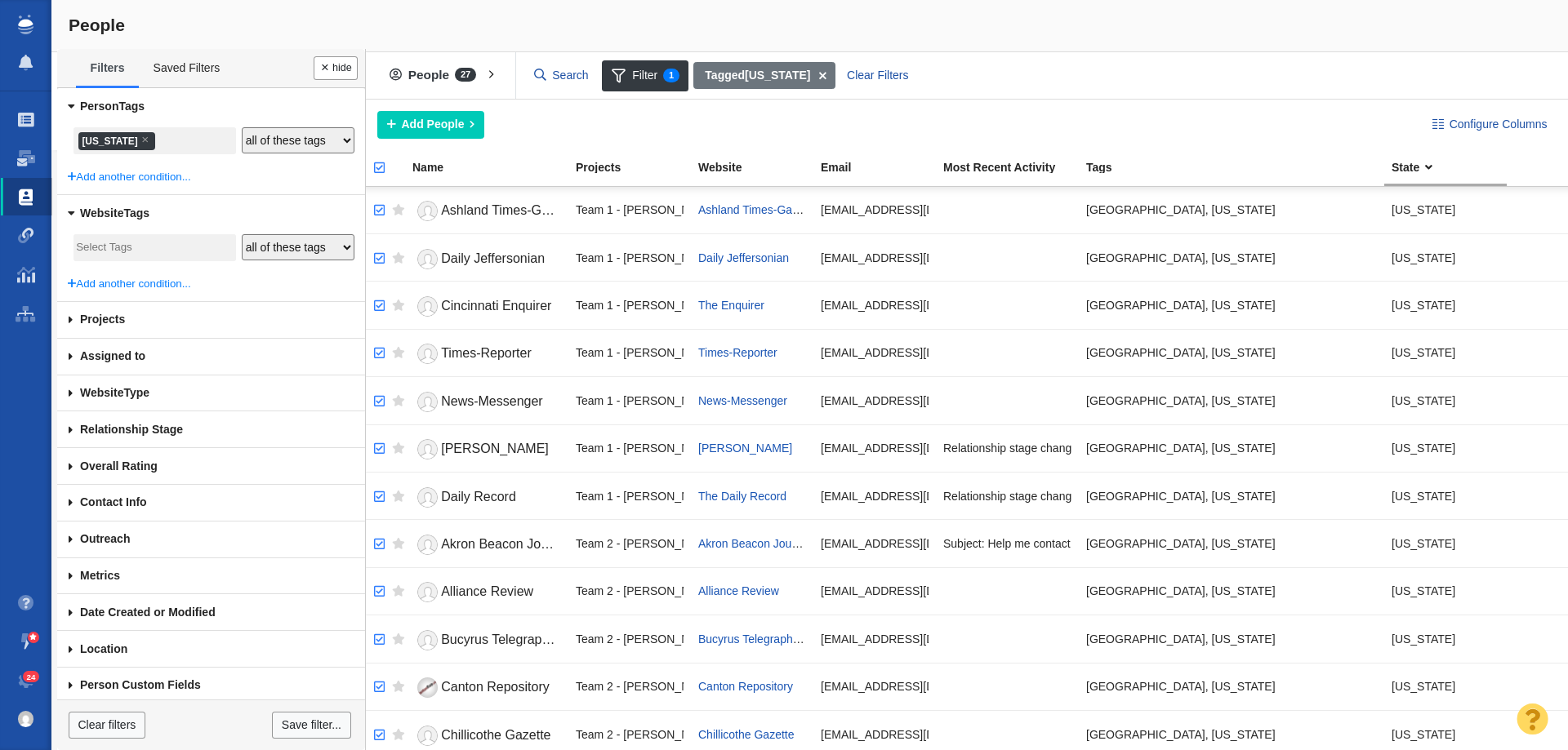
checkbox input "true"
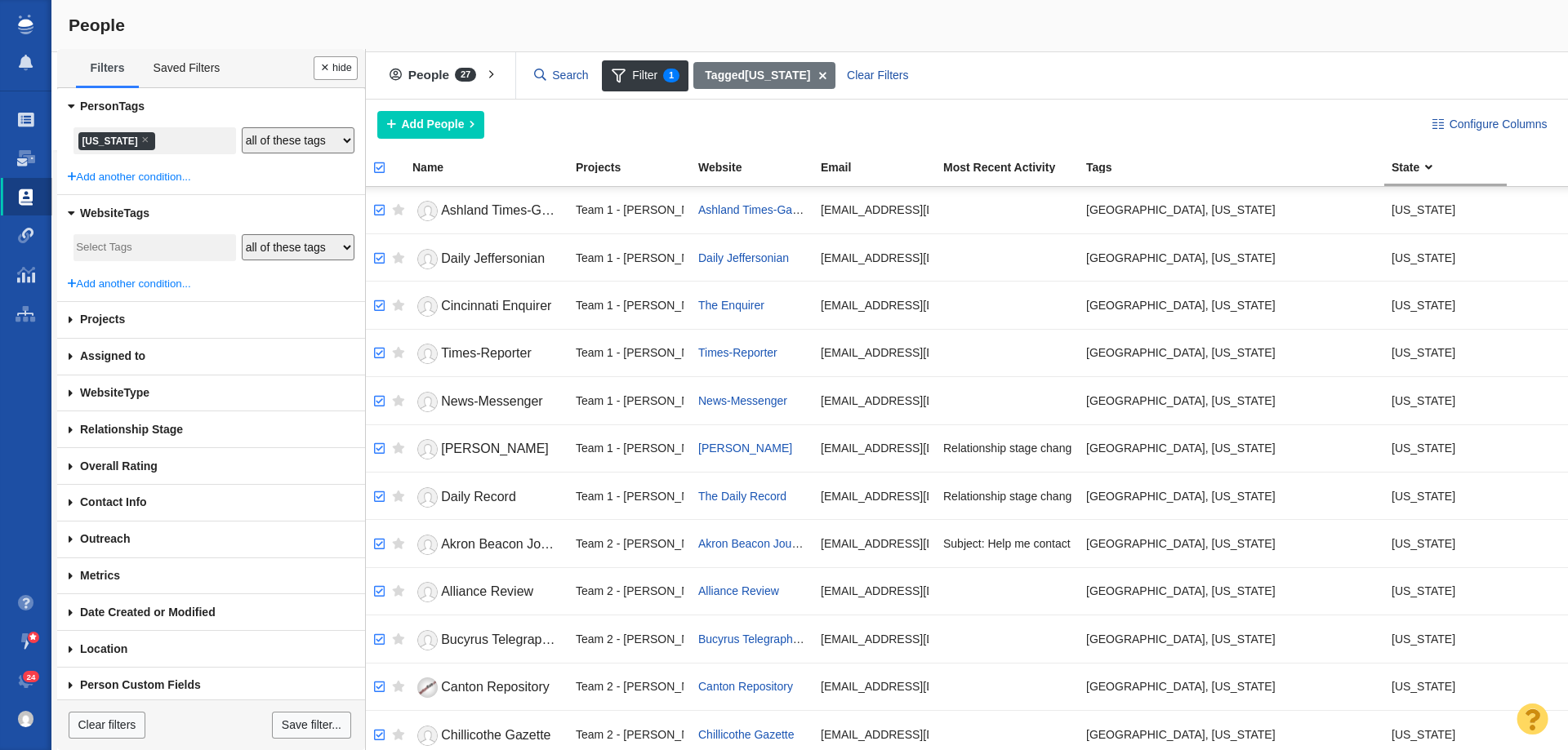
checkbox input "true"
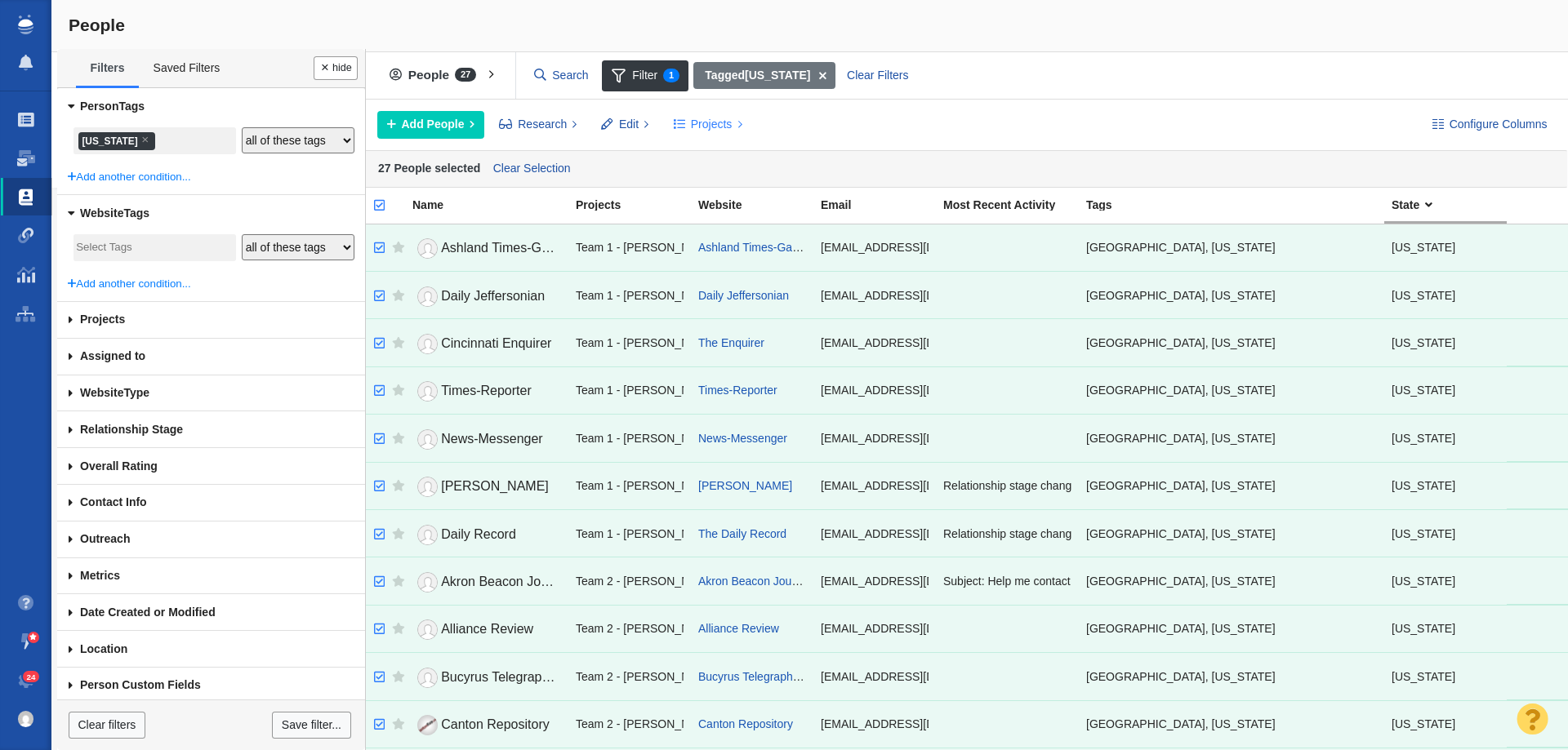
click at [705, 129] on span "Projects" at bounding box center [711, 124] width 41 height 17
click at [714, 152] on ol "Copy to Project" at bounding box center [778, 161] width 229 height 37
click at [713, 156] on div "Copy to Project" at bounding box center [778, 161] width 229 height 25
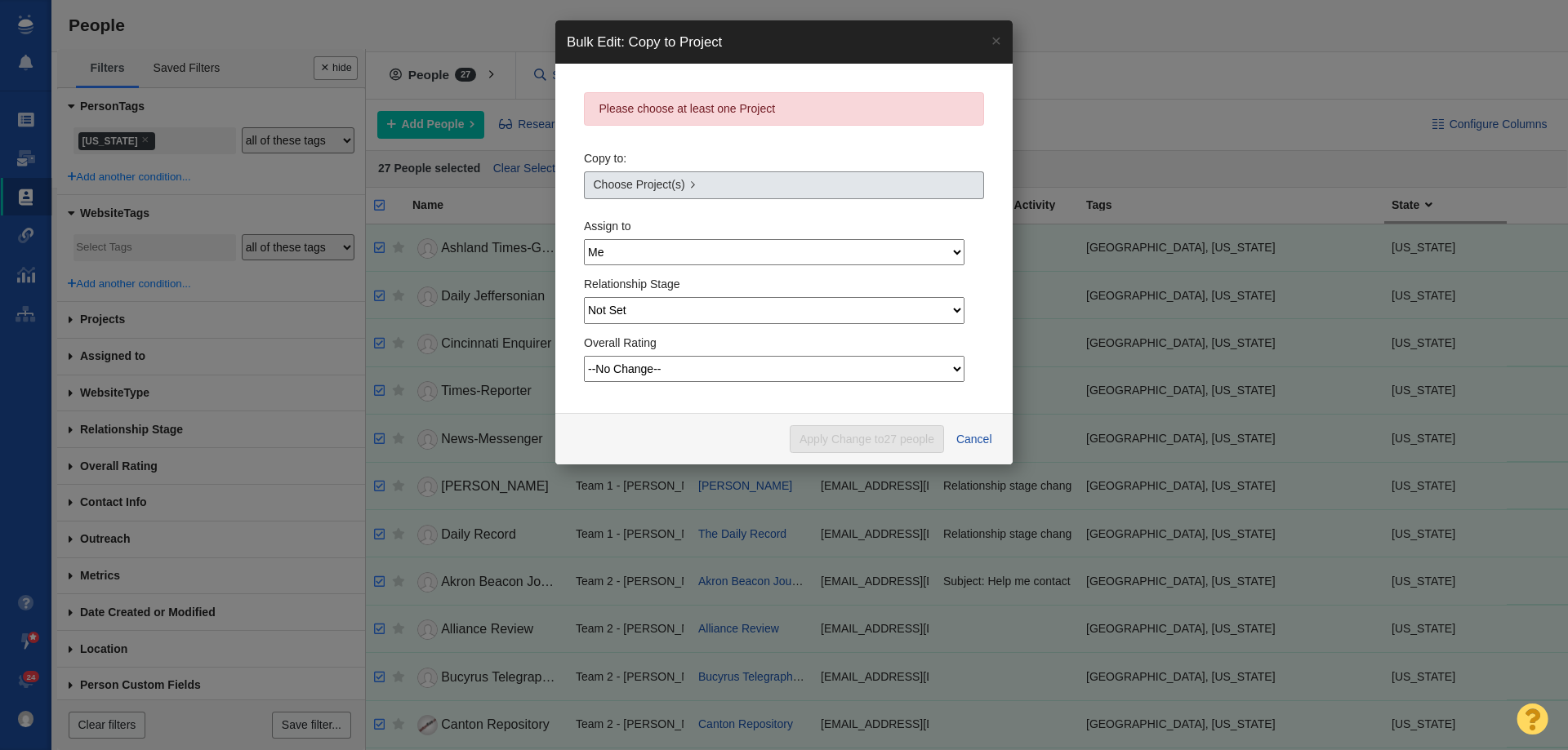
click at [658, 183] on span "Choose Project(s)" at bounding box center [638, 185] width 91 height 17
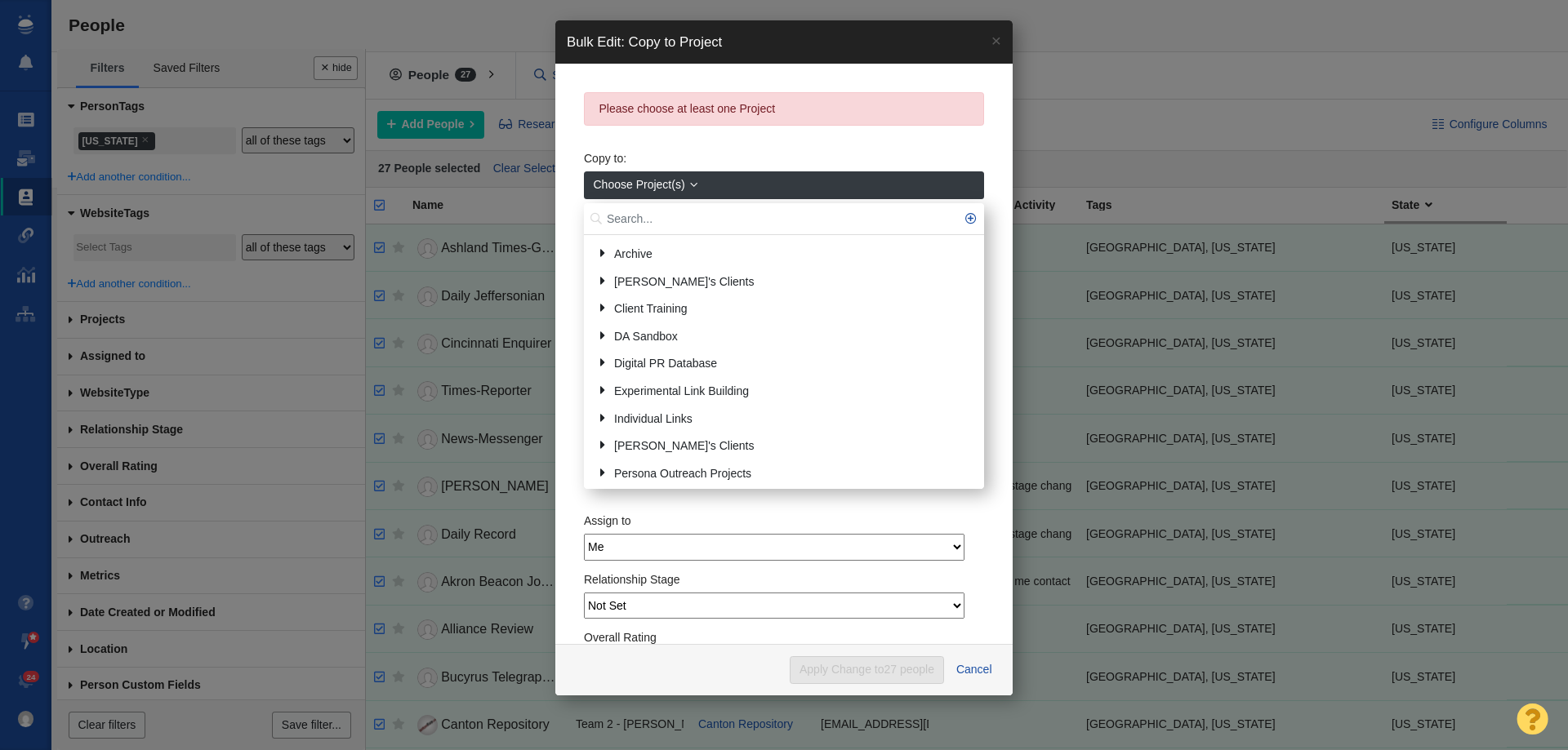
click at [652, 215] on input "text" at bounding box center [784, 219] width 400 height 32
type input "ohio"
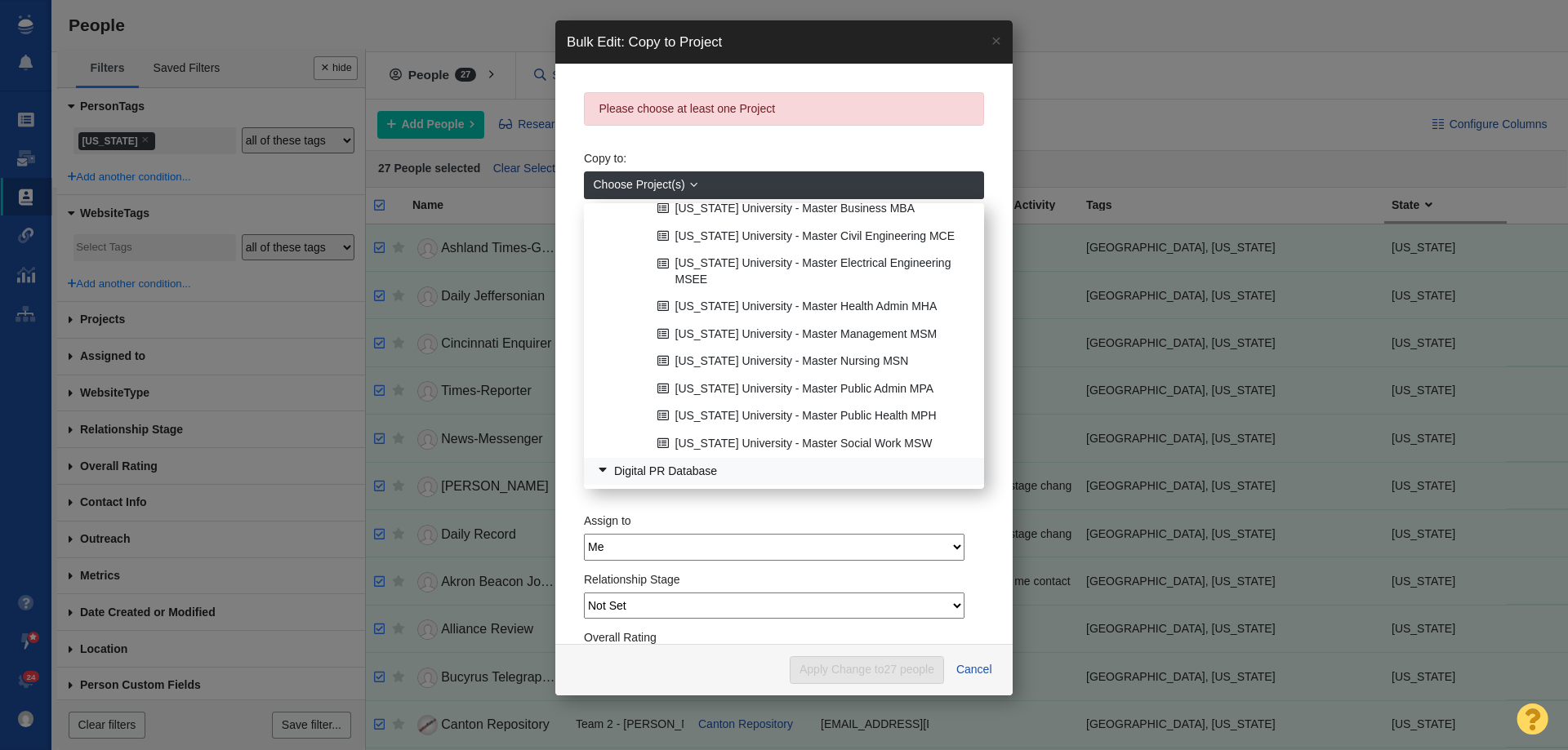
scroll to position [507, 0]
click at [671, 510] on link "[US_STATE]" at bounding box center [803, 523] width 342 height 25
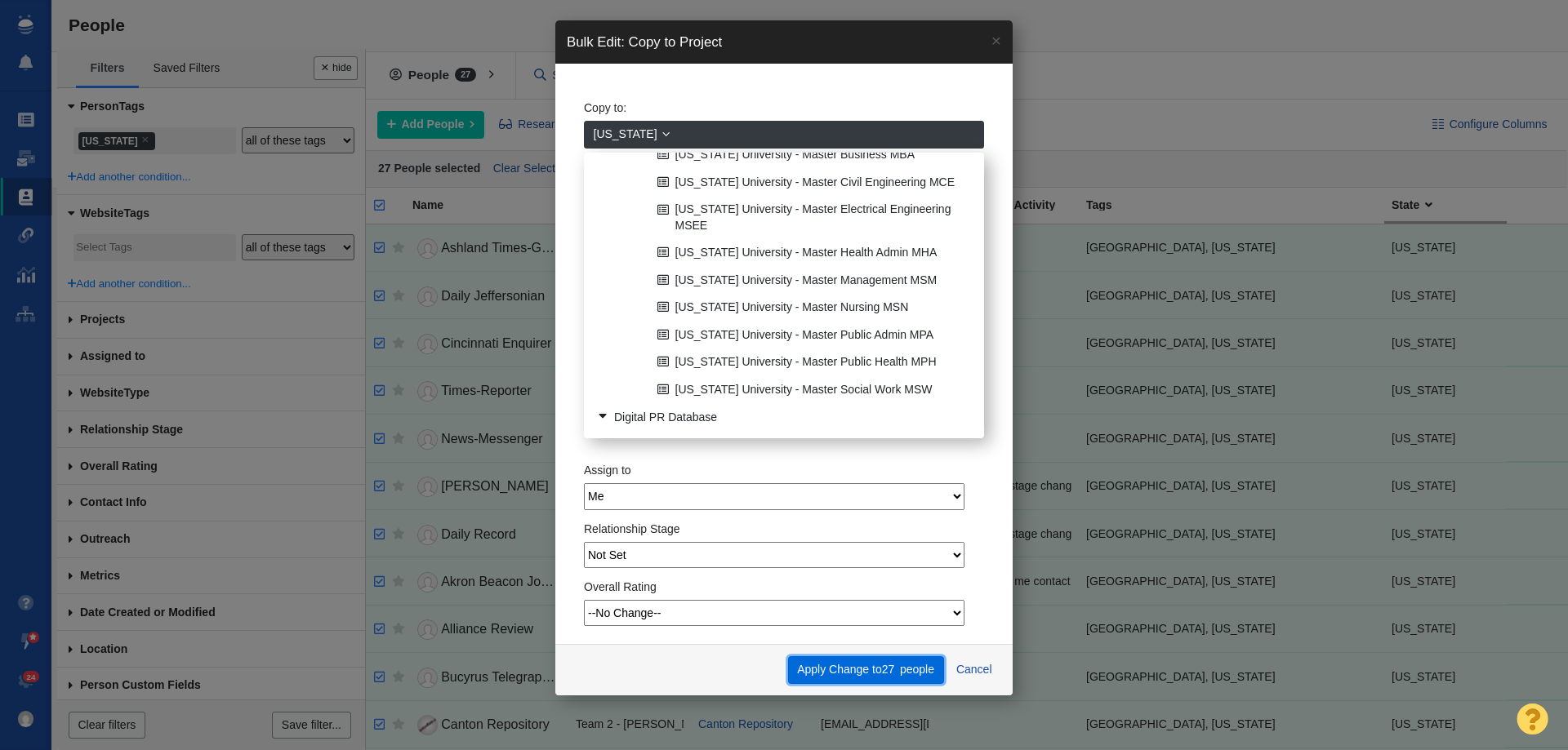
click at [825, 672] on button "Apply Change to 27 people" at bounding box center [866, 670] width 156 height 28
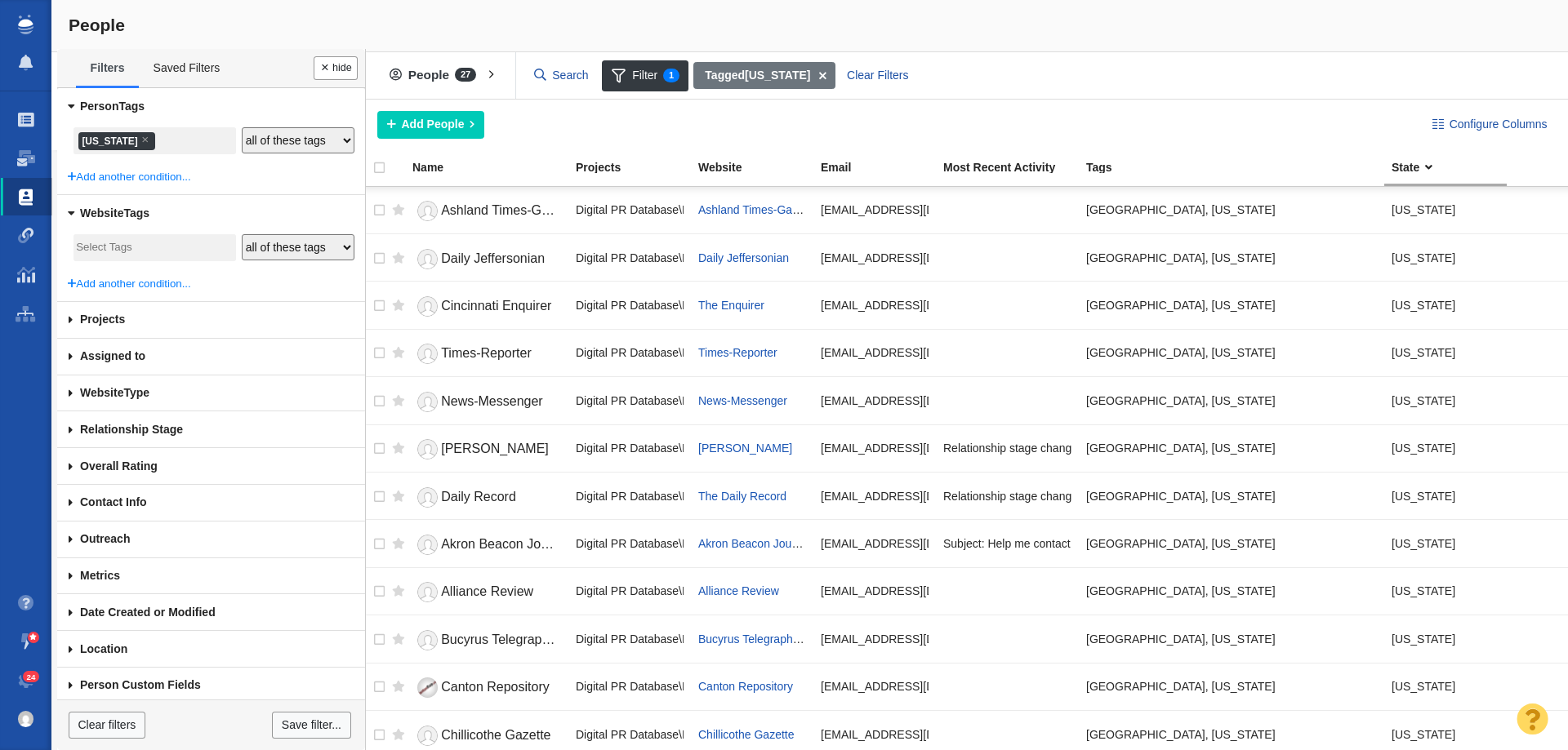
click at [94, 142] on li "× Ohio" at bounding box center [116, 142] width 77 height 18
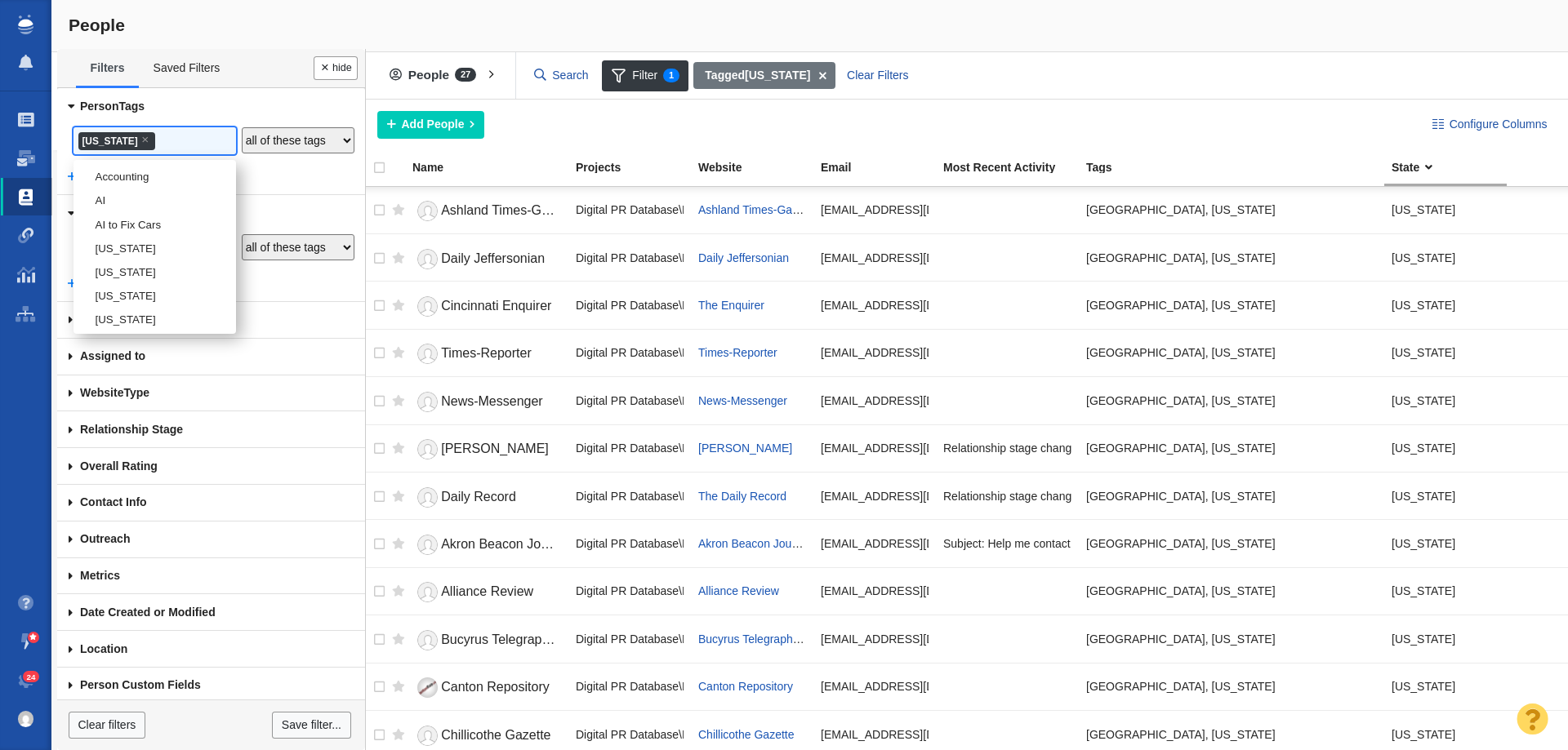
scroll to position [2103, 0]
click at [125, 255] on li "oklahoma" at bounding box center [155, 242] width 162 height 23
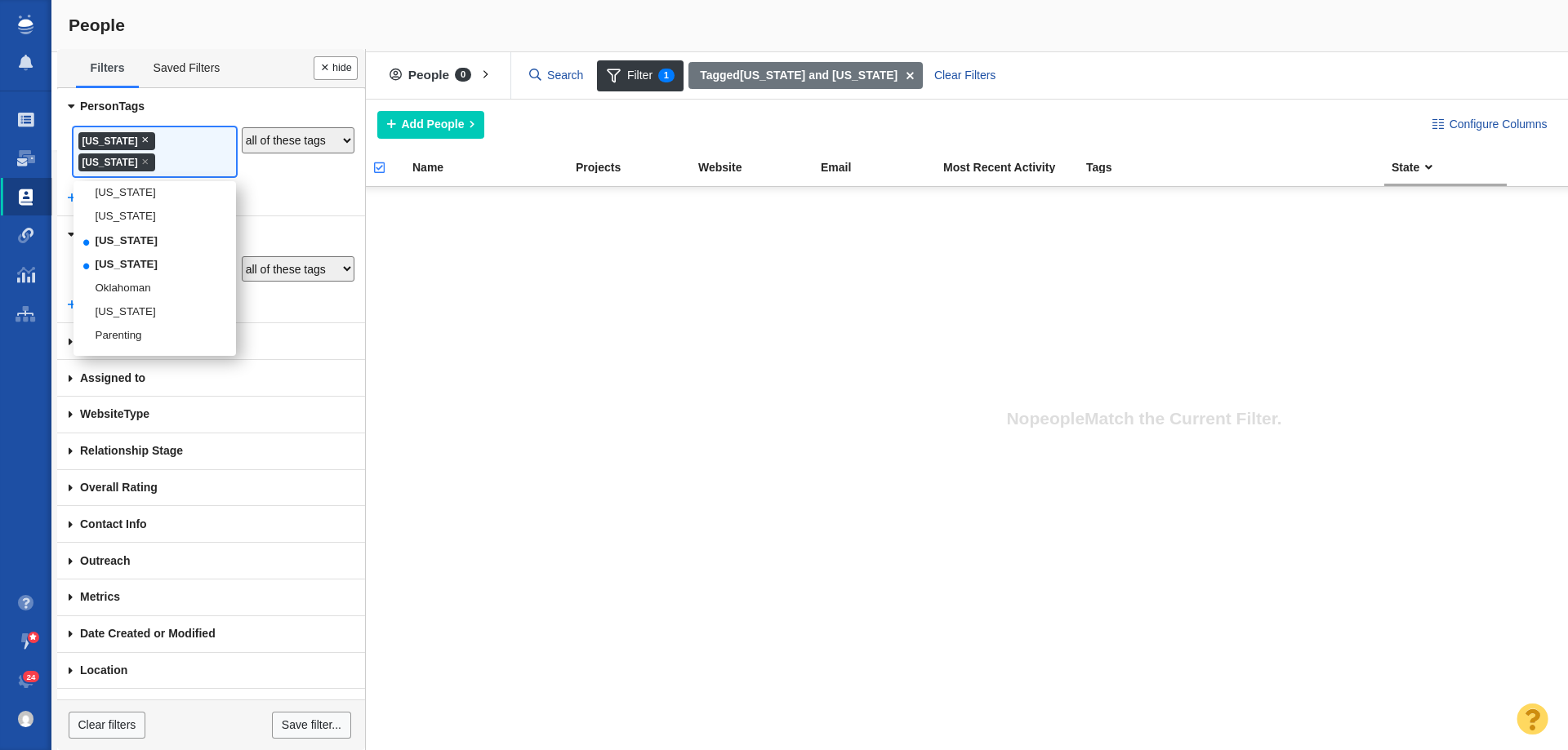
click at [142, 141] on span "×" at bounding box center [145, 140] width 7 height 13
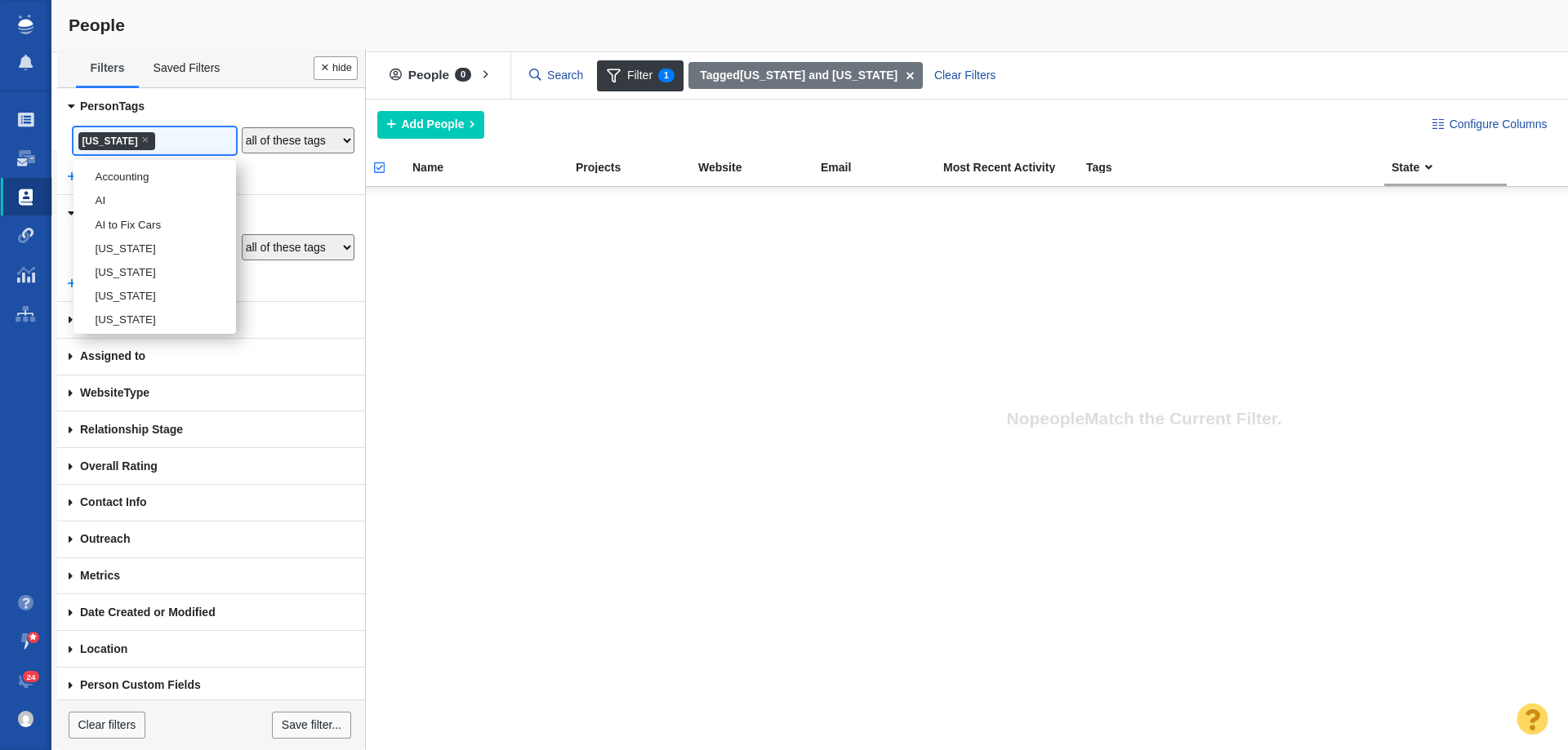
scroll to position [2080, 0]
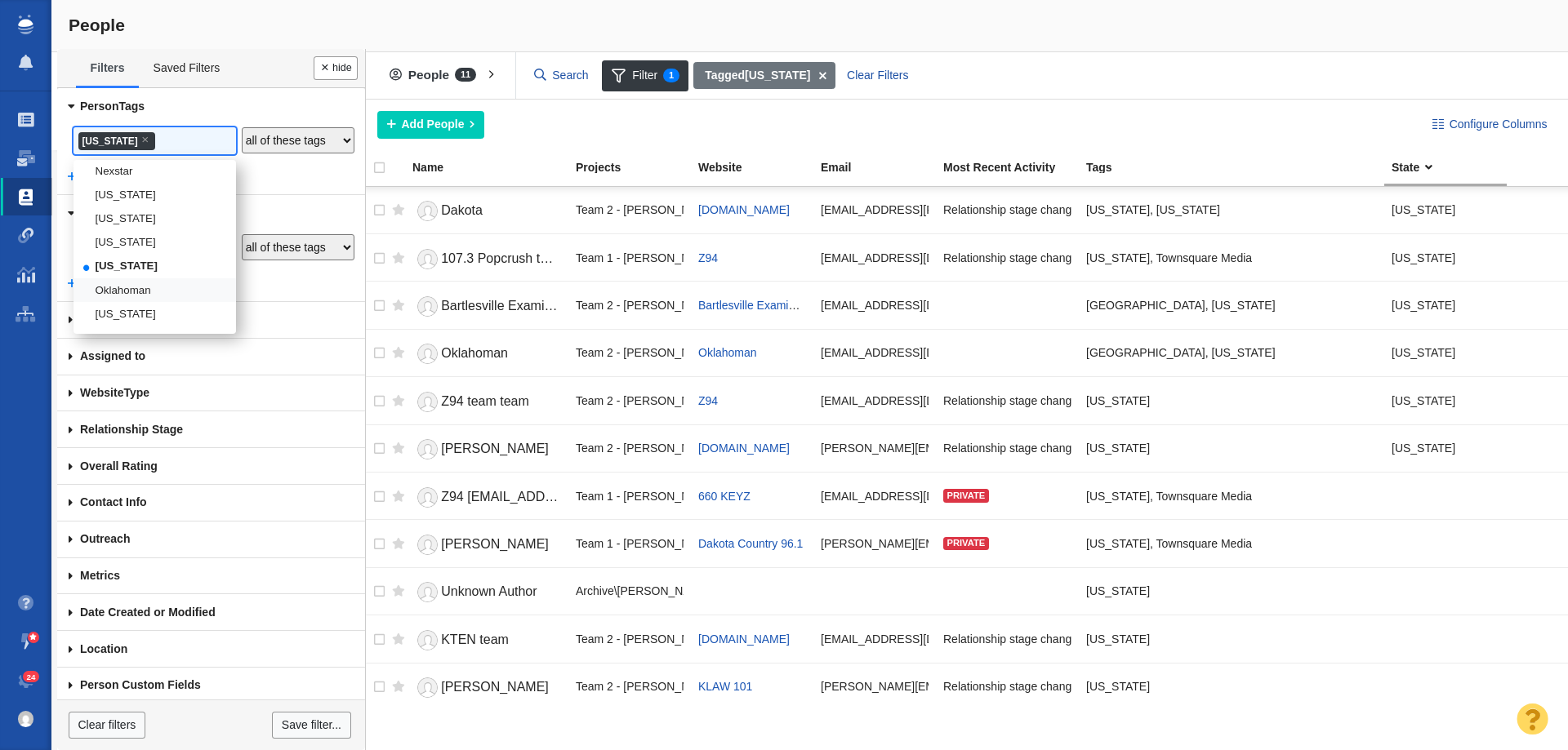
click at [120, 302] on li "Oklahoman" at bounding box center [155, 290] width 162 height 23
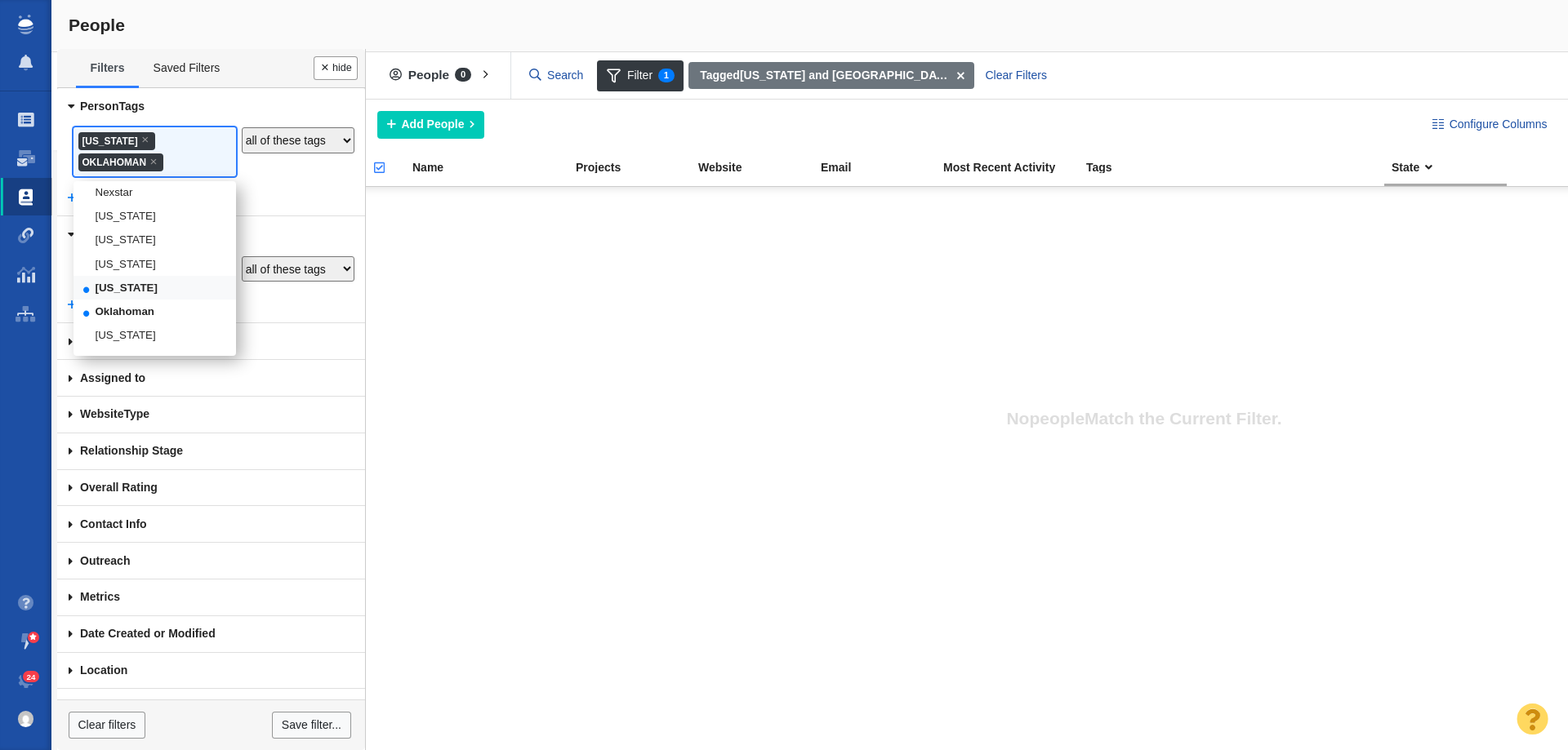
click at [117, 299] on li "oklahoma" at bounding box center [155, 288] width 162 height 23
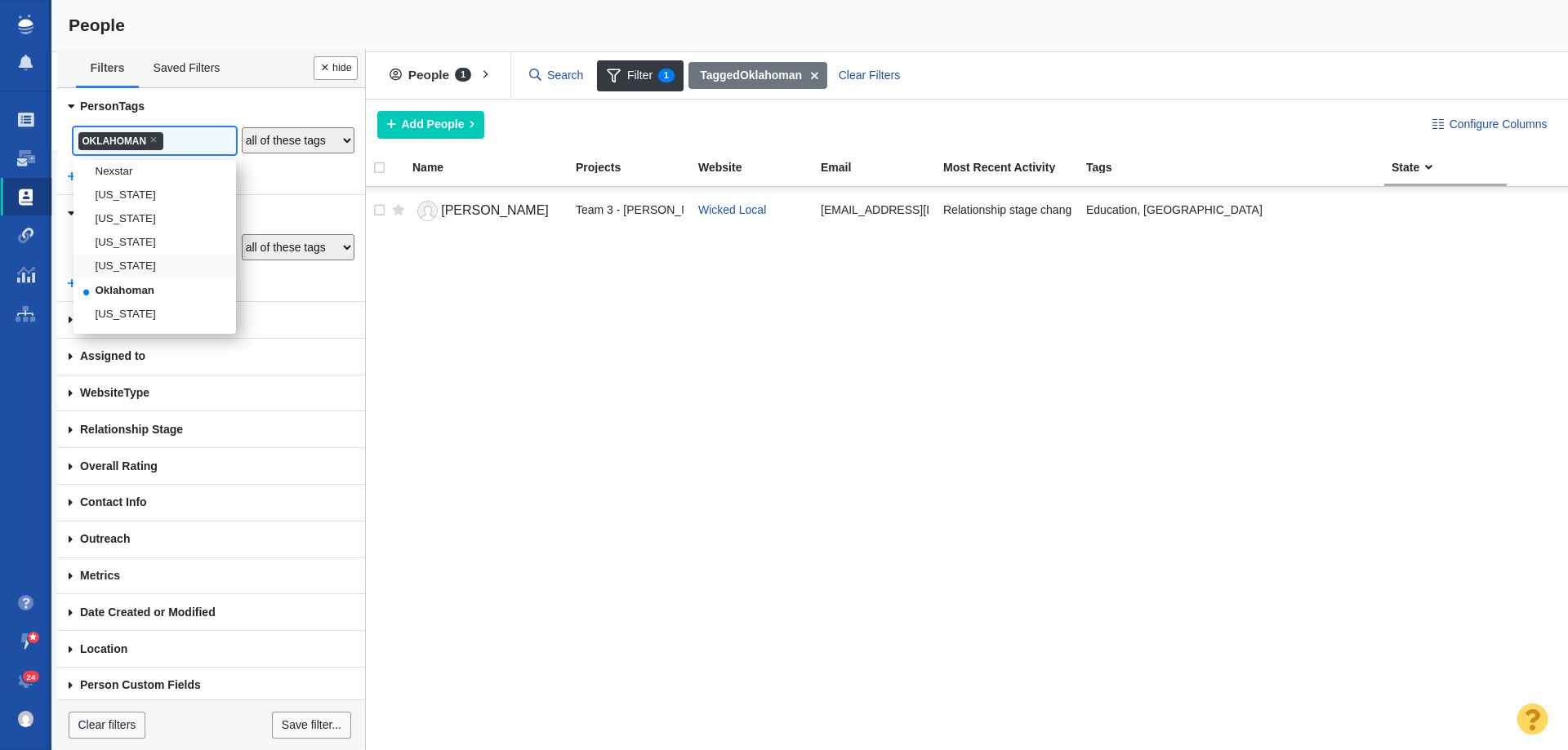
click at [122, 279] on li "oklahoma" at bounding box center [155, 267] width 162 height 23
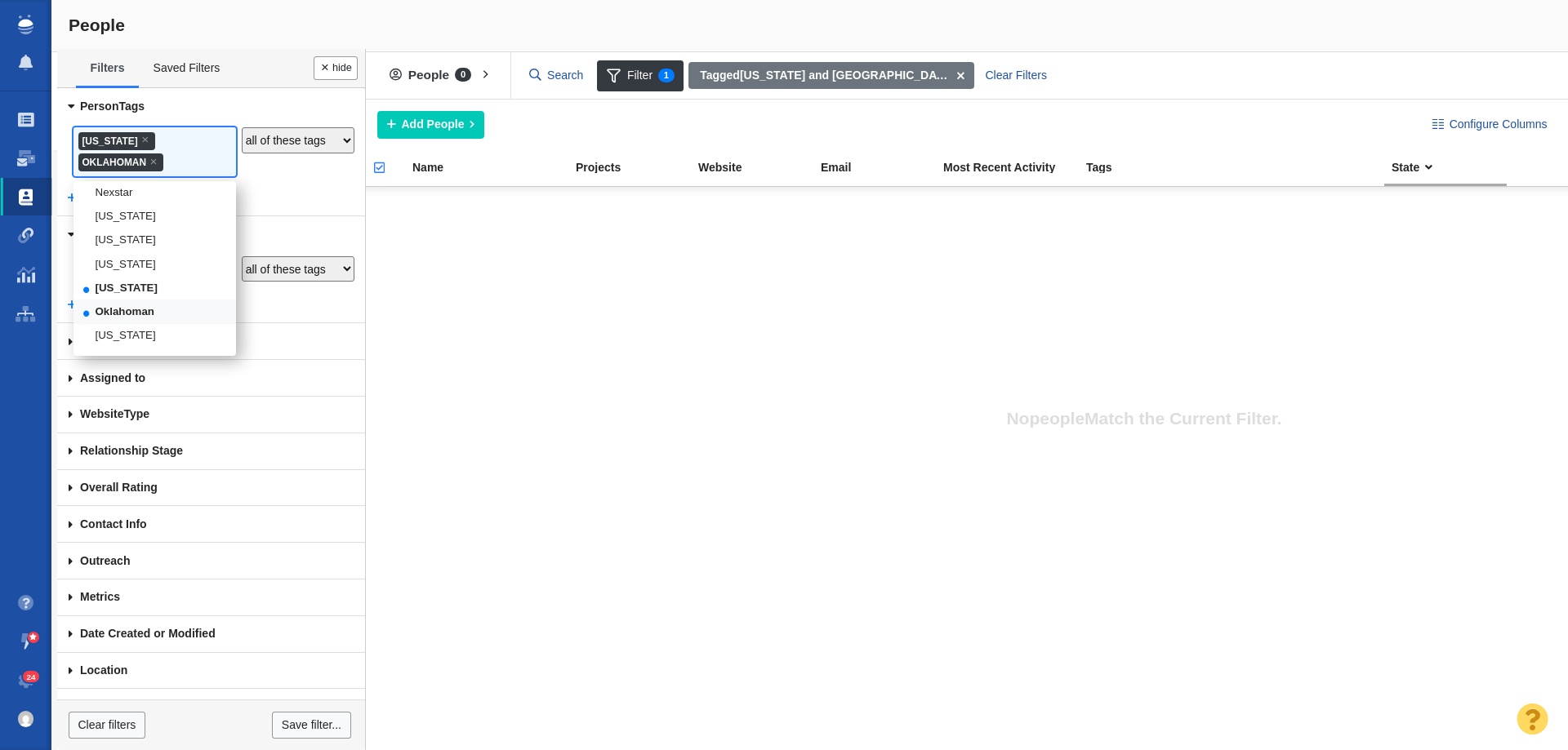
click at [131, 324] on li "Oklahoman" at bounding box center [155, 311] width 162 height 23
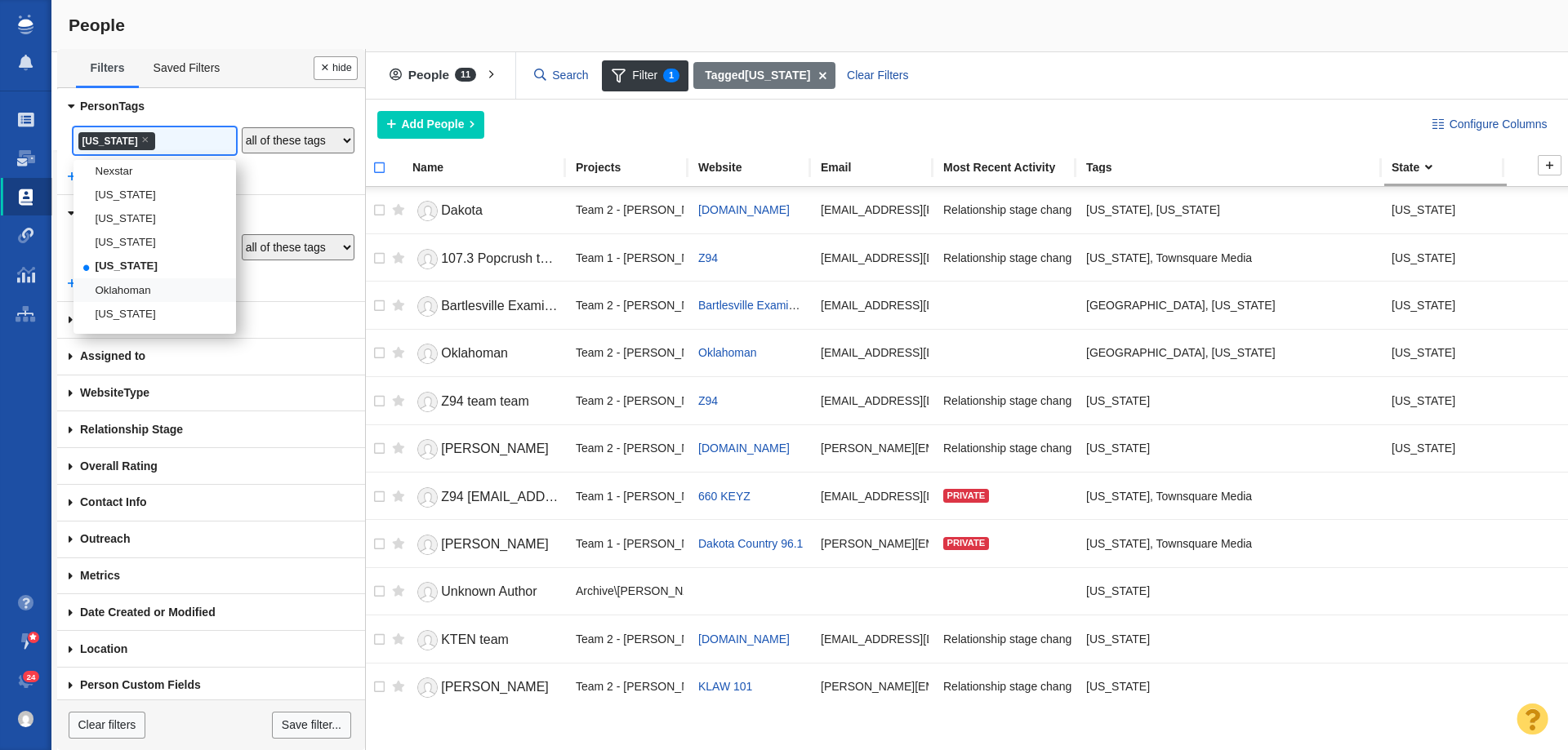
click at [371, 170] on input "checkbox" at bounding box center [371, 177] width 24 height 36
checkbox input "true"
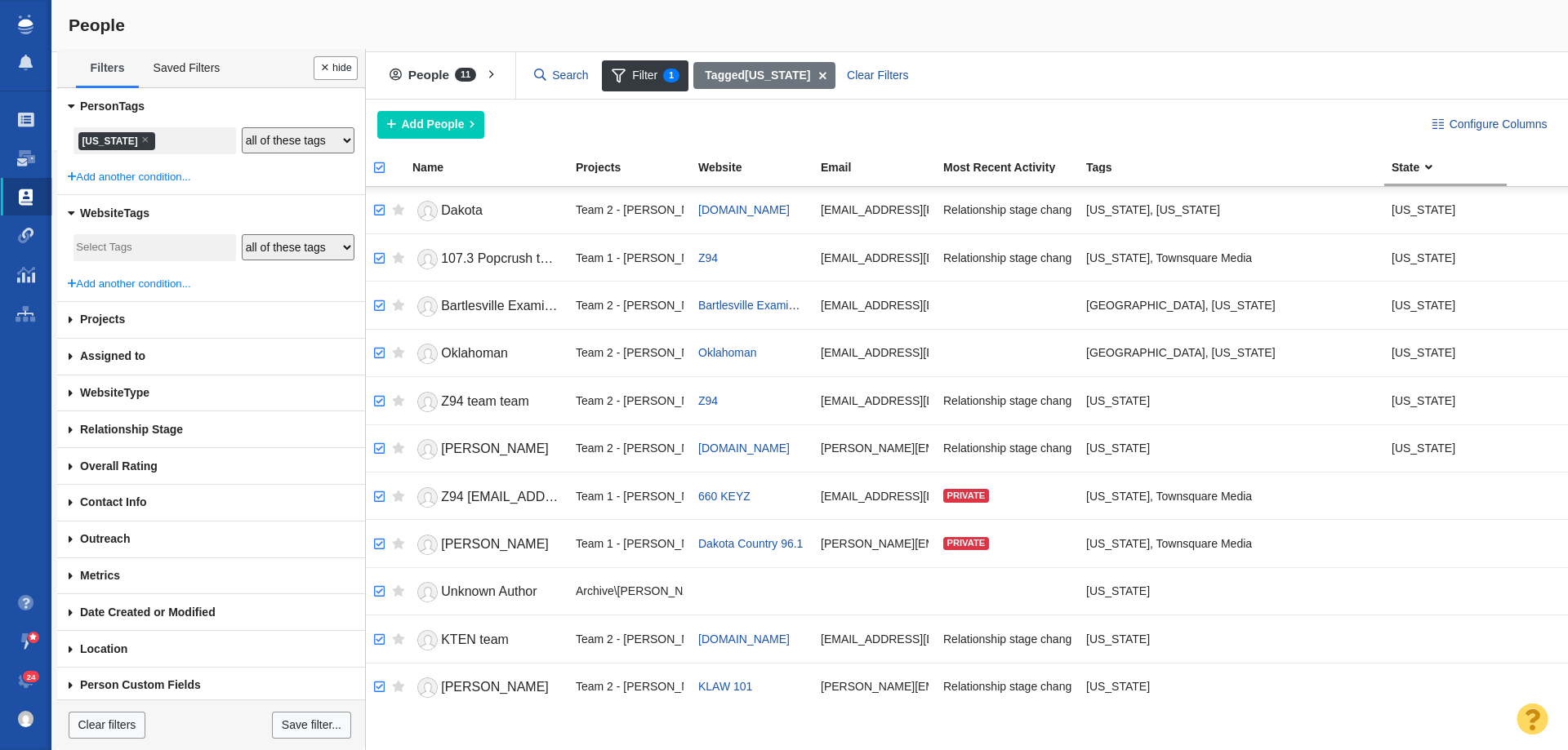
checkbox input "true"
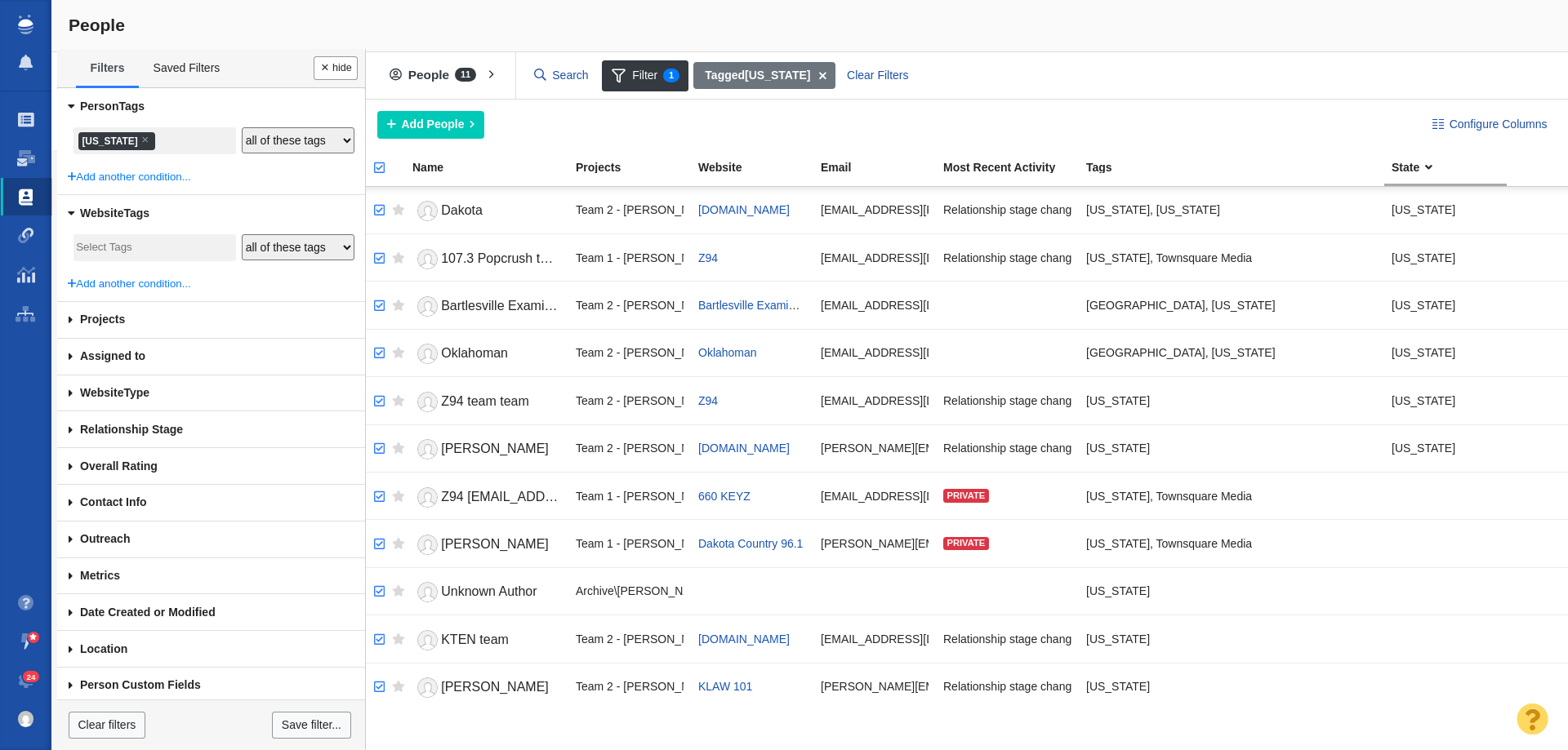
checkbox input "true"
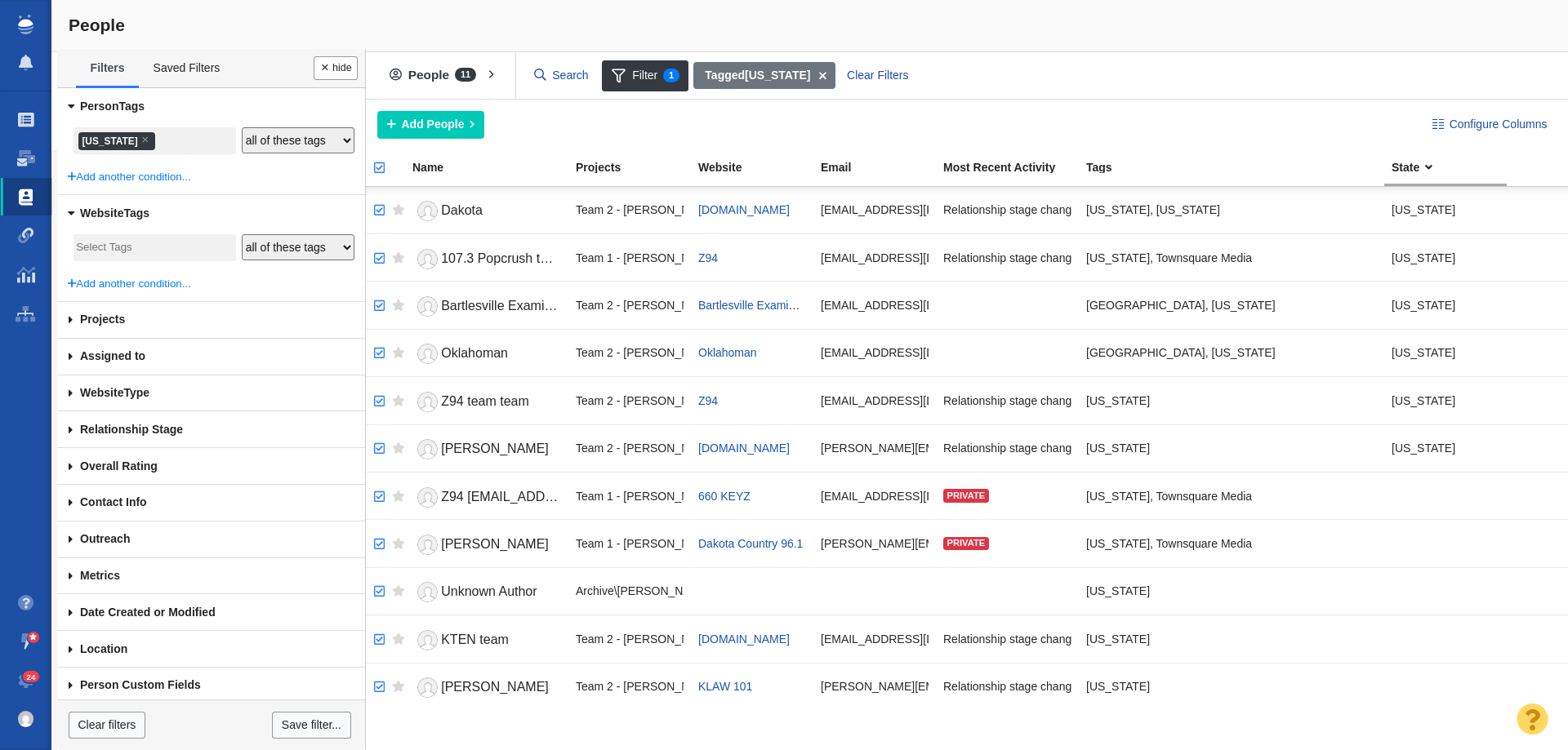
checkbox input "true"
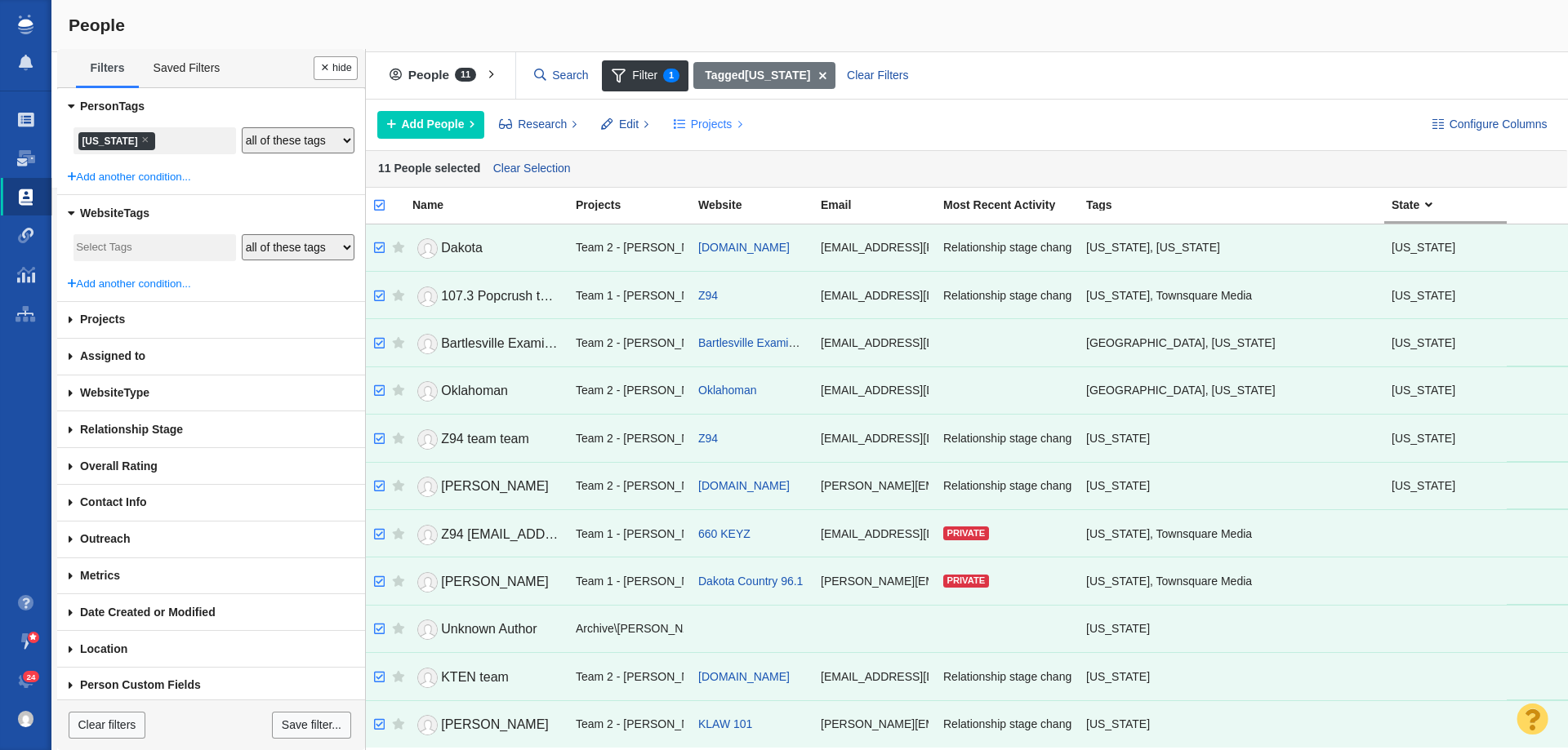
click at [698, 125] on span "Projects" at bounding box center [711, 124] width 41 height 17
click at [763, 163] on div "Copy to Project" at bounding box center [778, 161] width 229 height 25
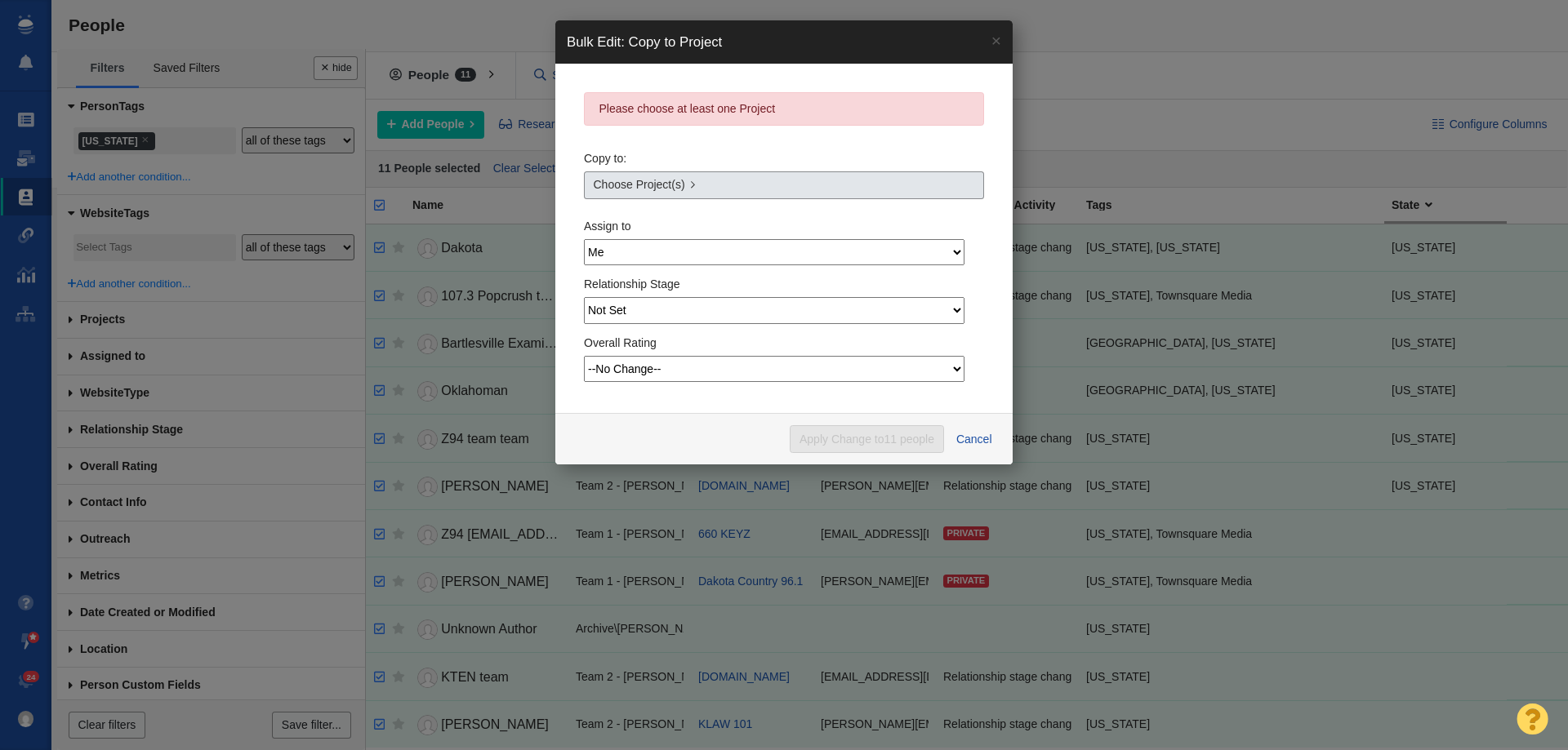
click at [760, 197] on link "Choose Project(s)" at bounding box center [784, 185] width 400 height 28
click at [748, 181] on link "Choose Project(s)" at bounding box center [784, 185] width 400 height 28
click at [722, 192] on link "Choose Project(s)" at bounding box center [784, 185] width 400 height 28
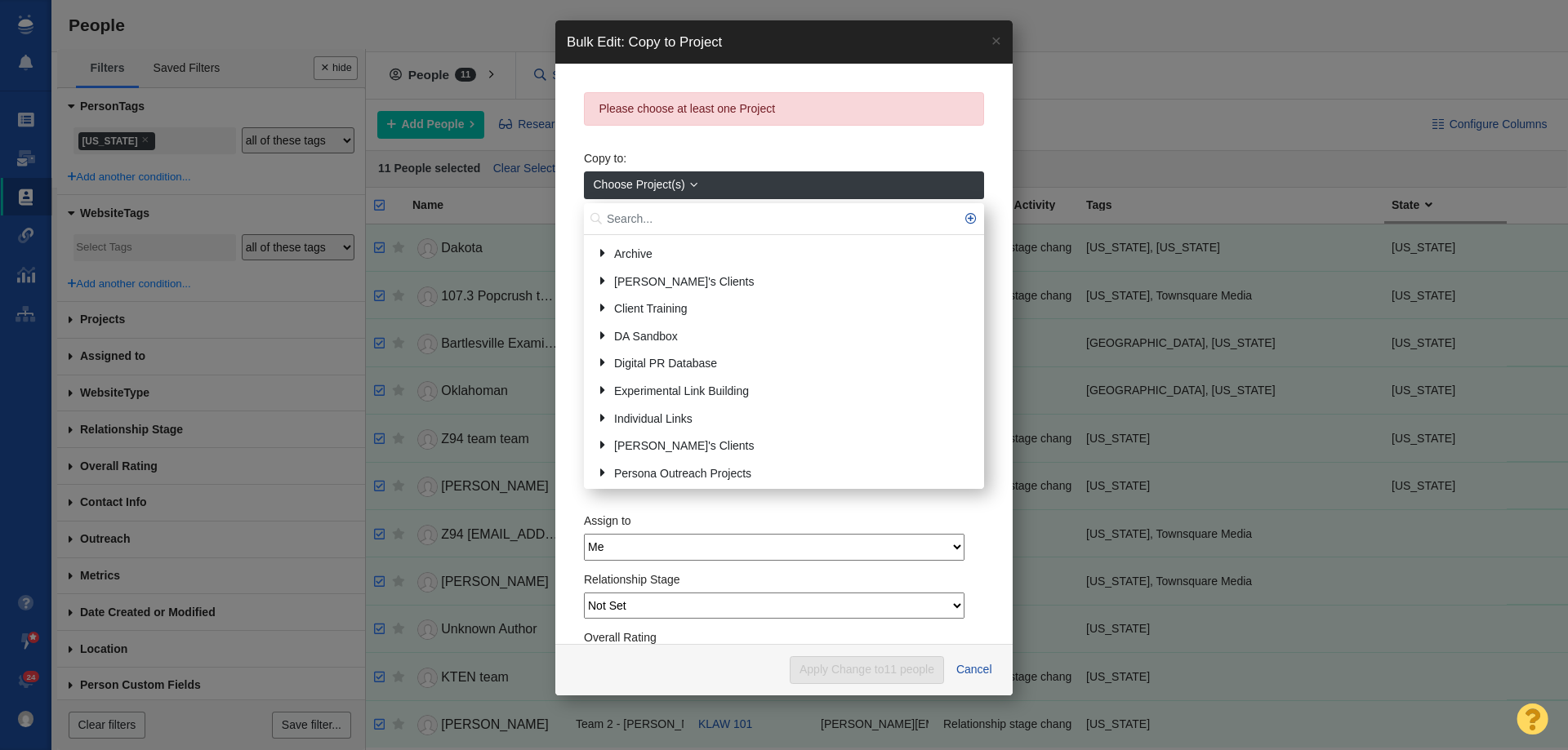
click at [662, 219] on input "text" at bounding box center [784, 219] width 400 height 32
type input "oklah"
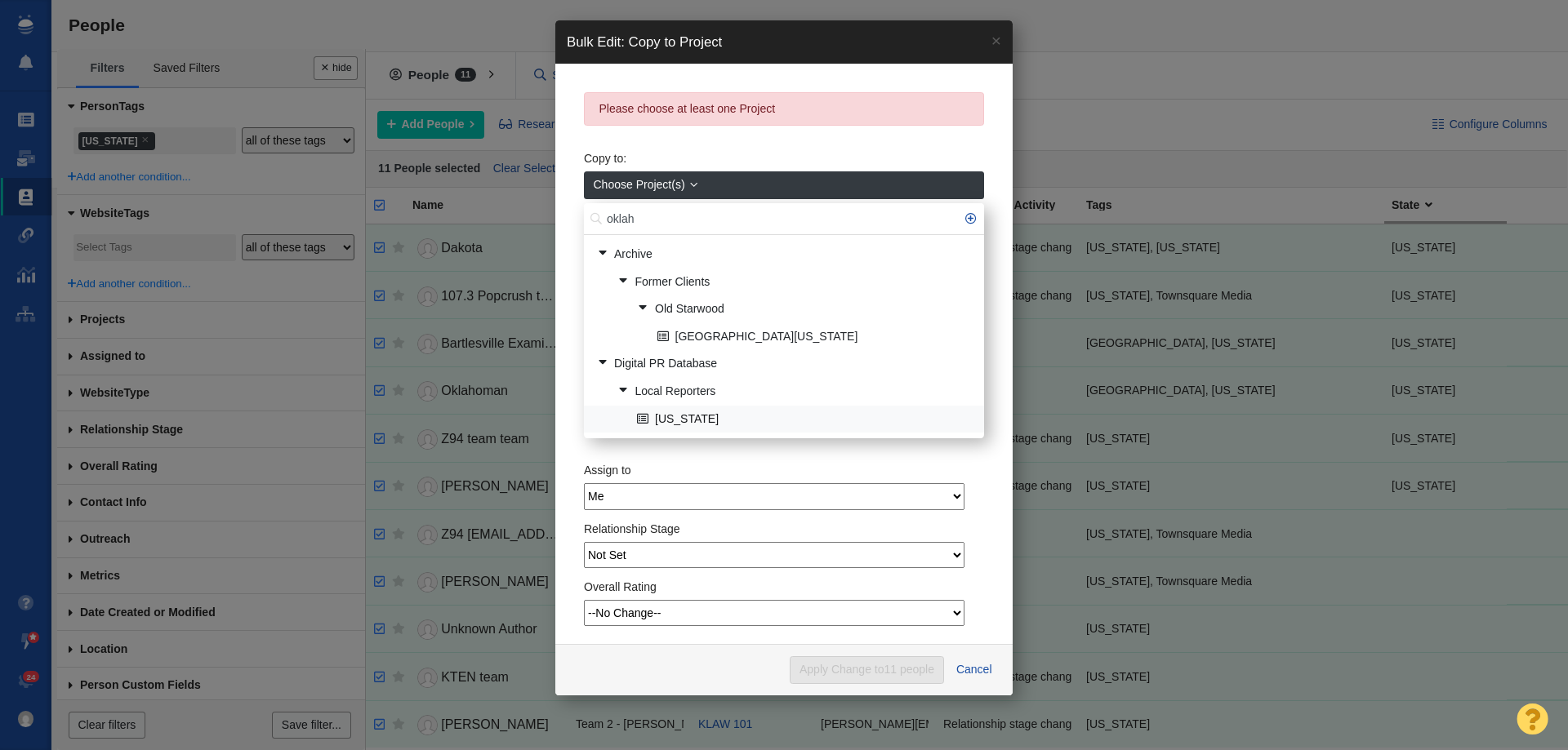
click at [693, 413] on link "[US_STATE]" at bounding box center [803, 419] width 342 height 25
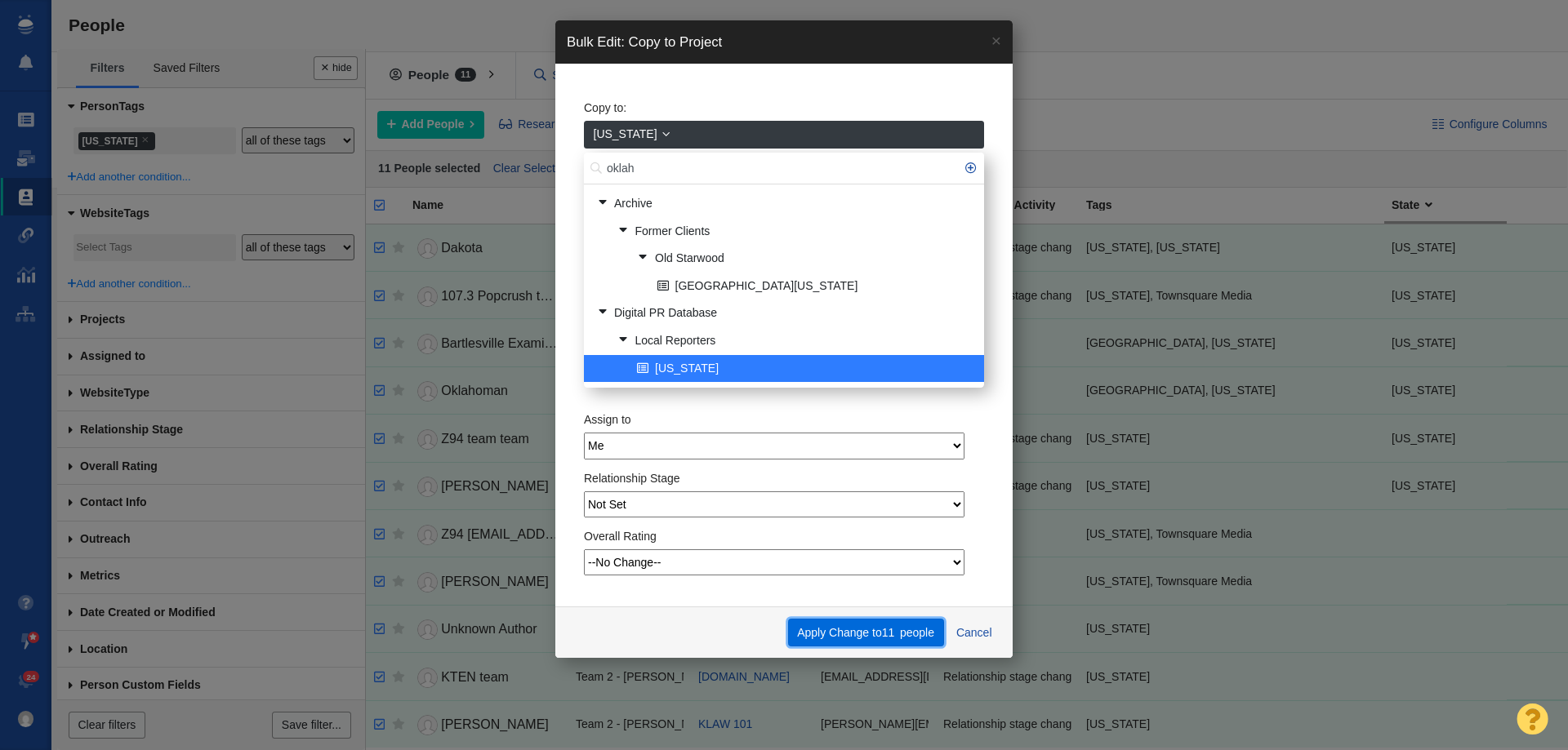
click at [824, 627] on button "Apply Change to 11 people" at bounding box center [866, 633] width 156 height 28
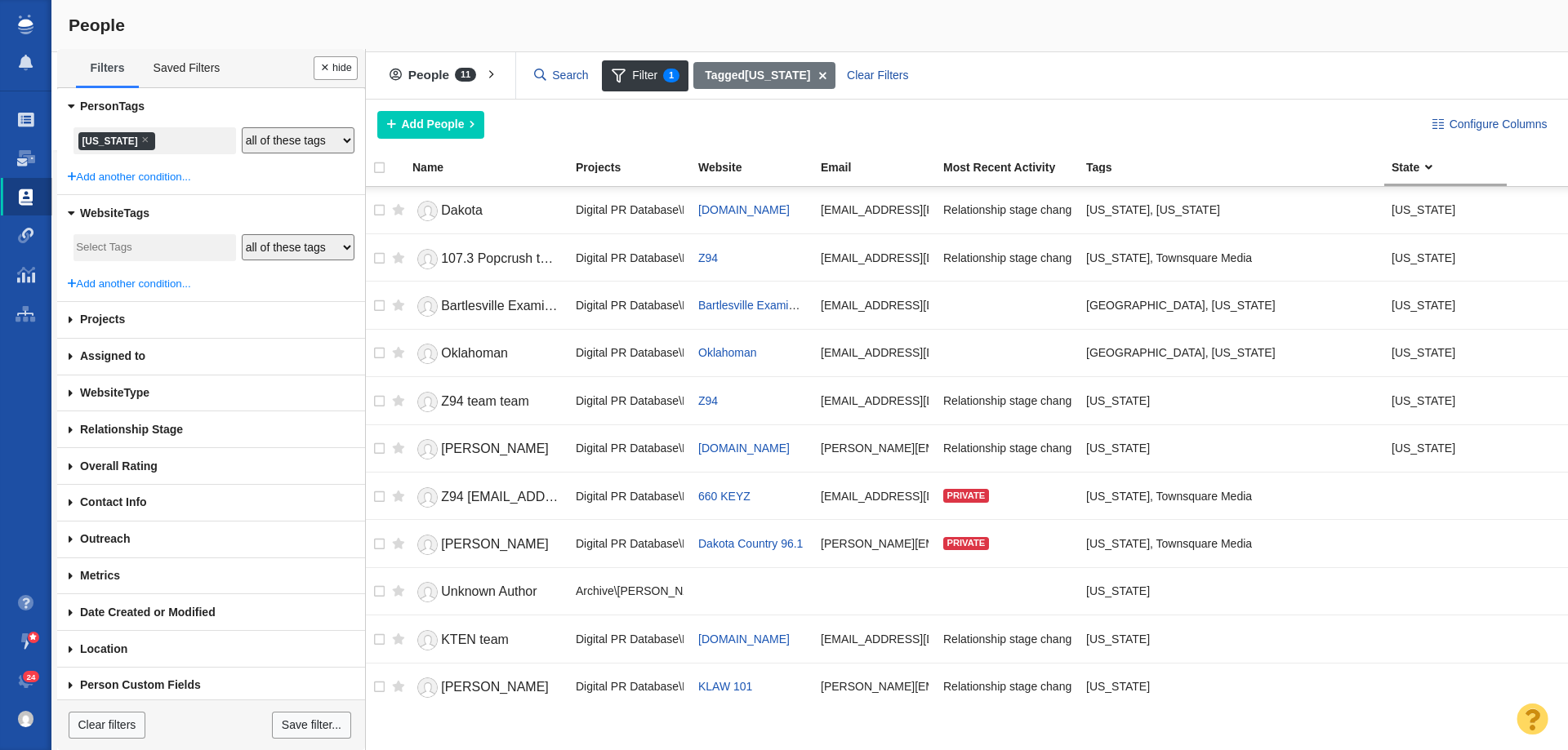
click at [124, 137] on div "Copying Contacts complete - 11 contacts updated. 0 contacts skipped. This opera…" at bounding box center [784, 375] width 1568 height 750
click at [124, 139] on li "× oklahoma" at bounding box center [116, 142] width 77 height 18
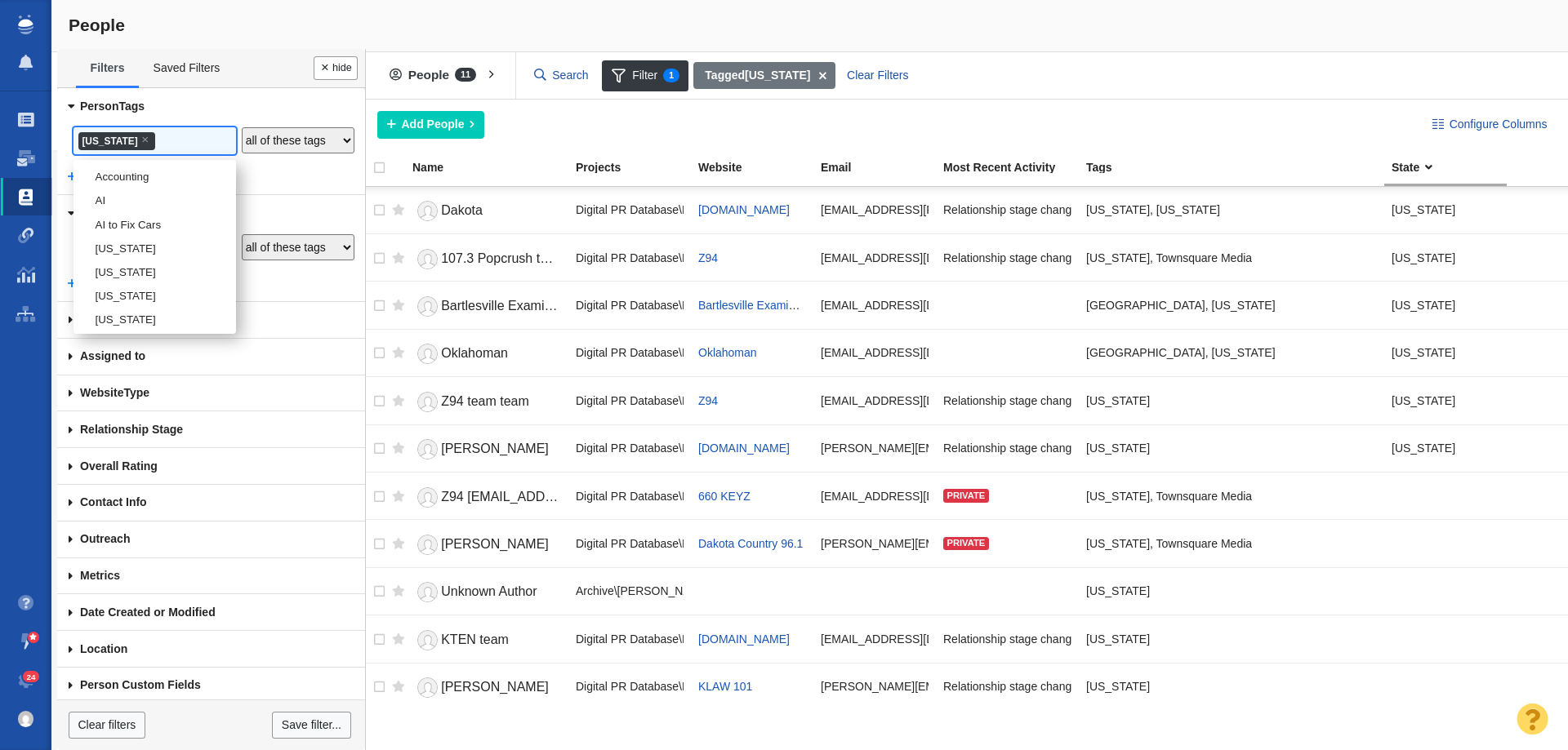
scroll to position [2198, 0]
click at [120, 207] on li "[US_STATE]" at bounding box center [155, 196] width 162 height 23
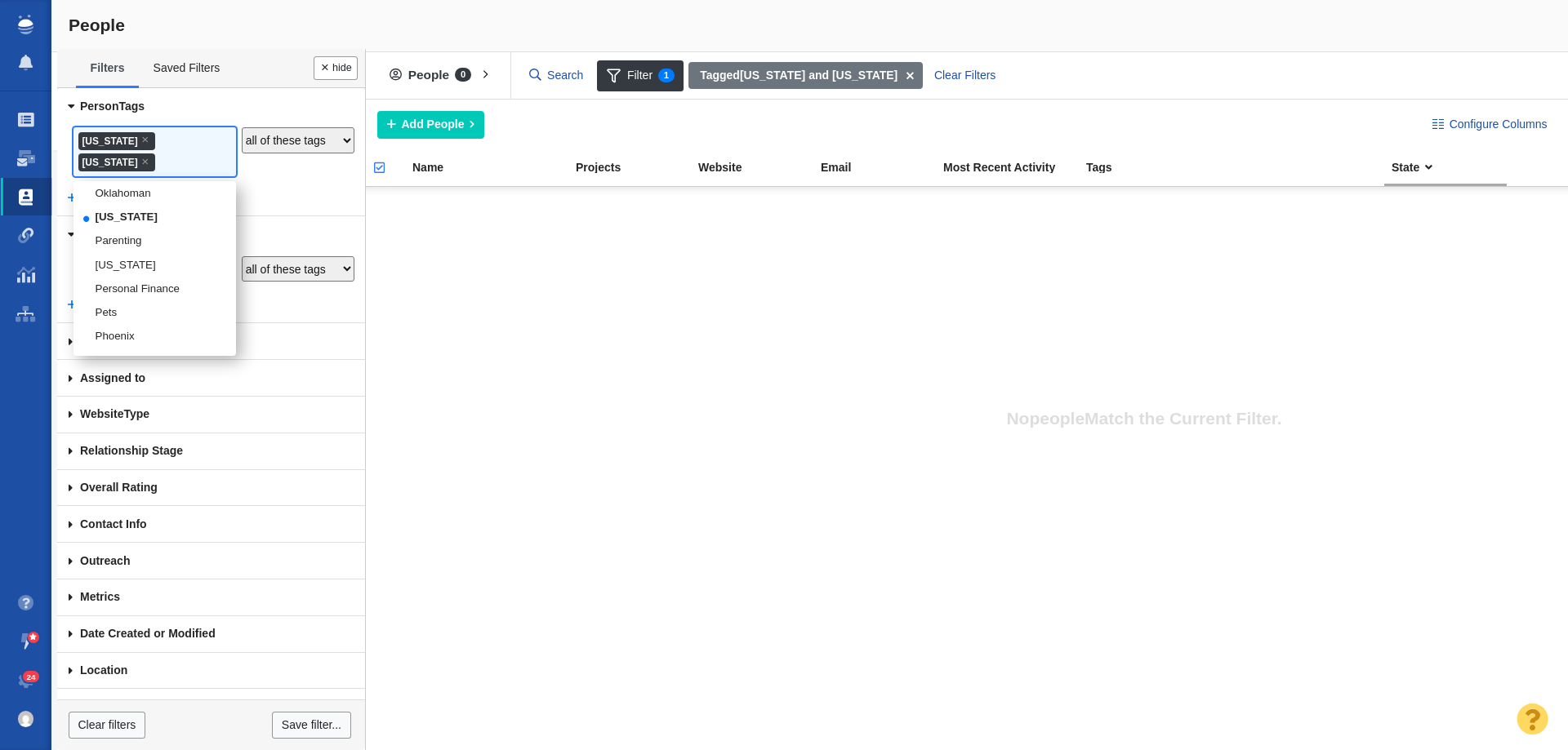
click at [142, 142] on li "× oklahoma" at bounding box center [116, 142] width 77 height 18
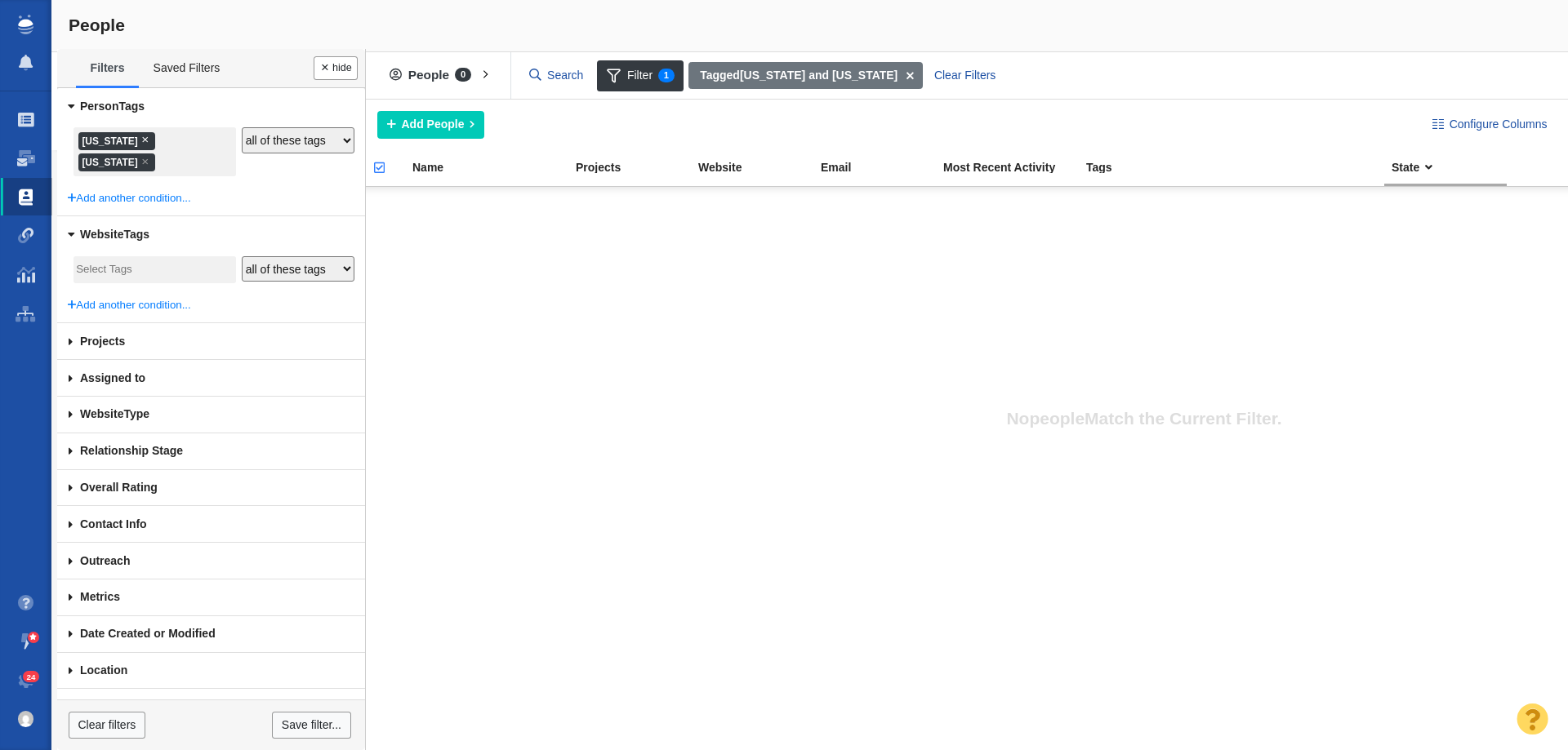
click at [148, 137] on span "×" at bounding box center [145, 140] width 7 height 13
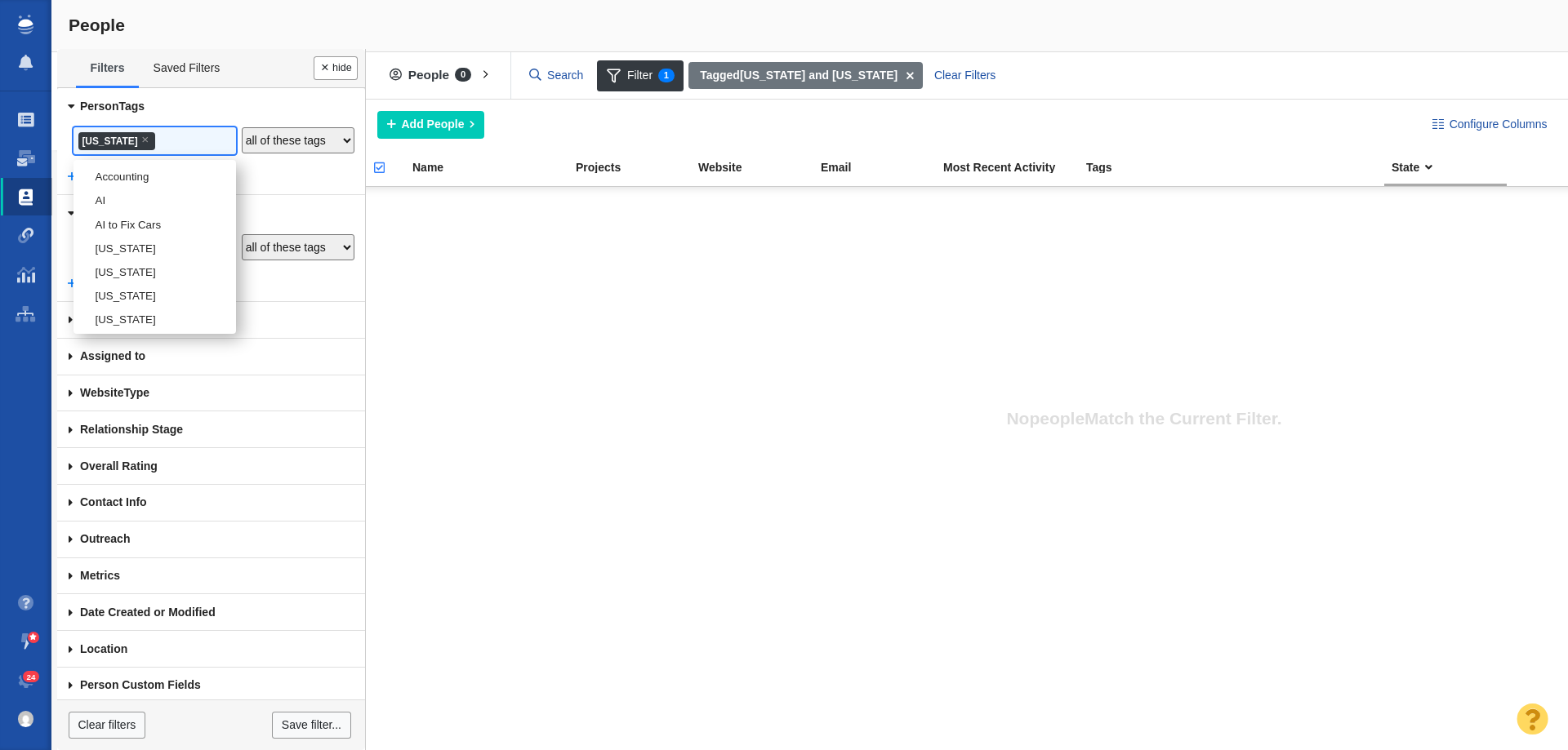
scroll to position [2174, 0]
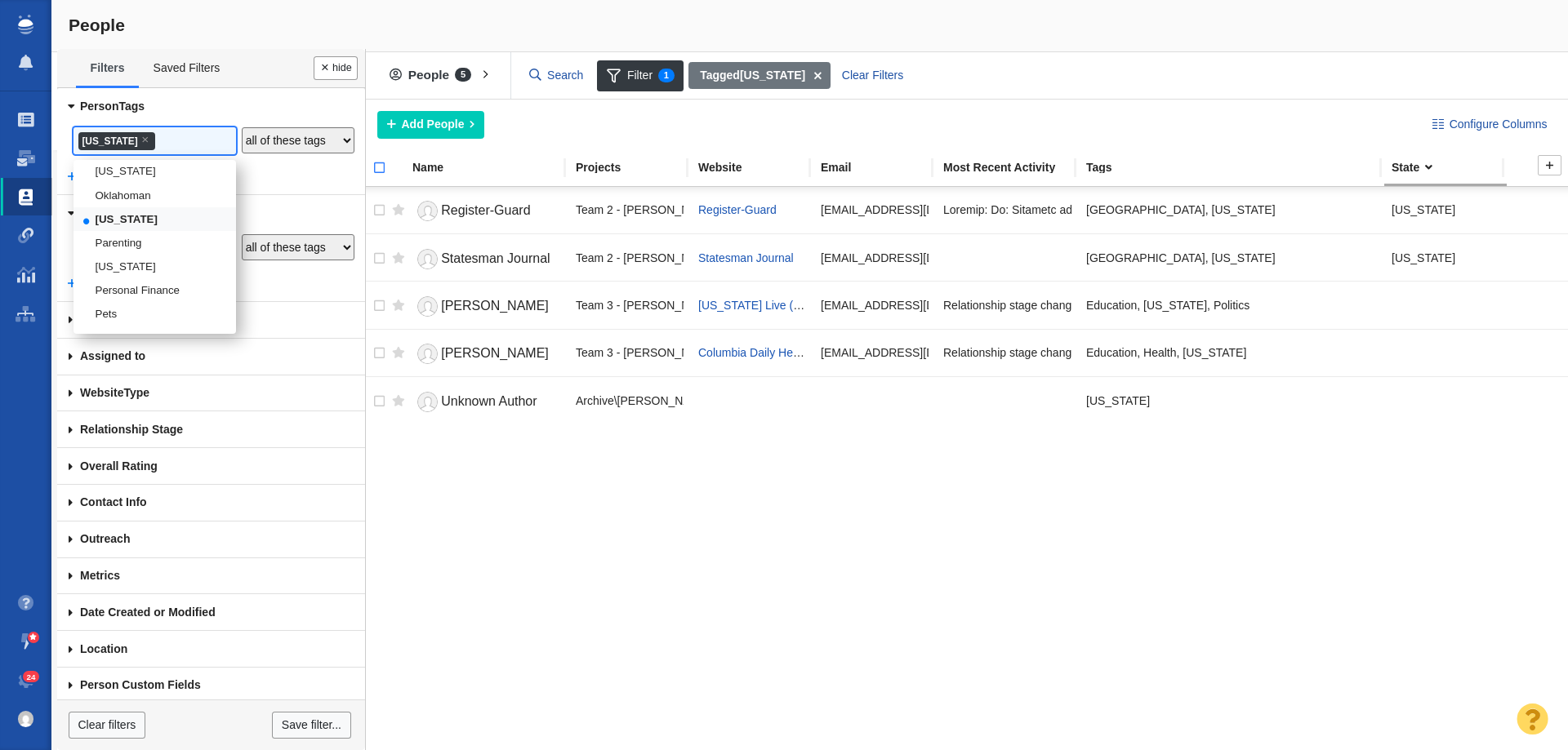
click at [379, 169] on input "checkbox" at bounding box center [371, 177] width 24 height 36
checkbox input "true"
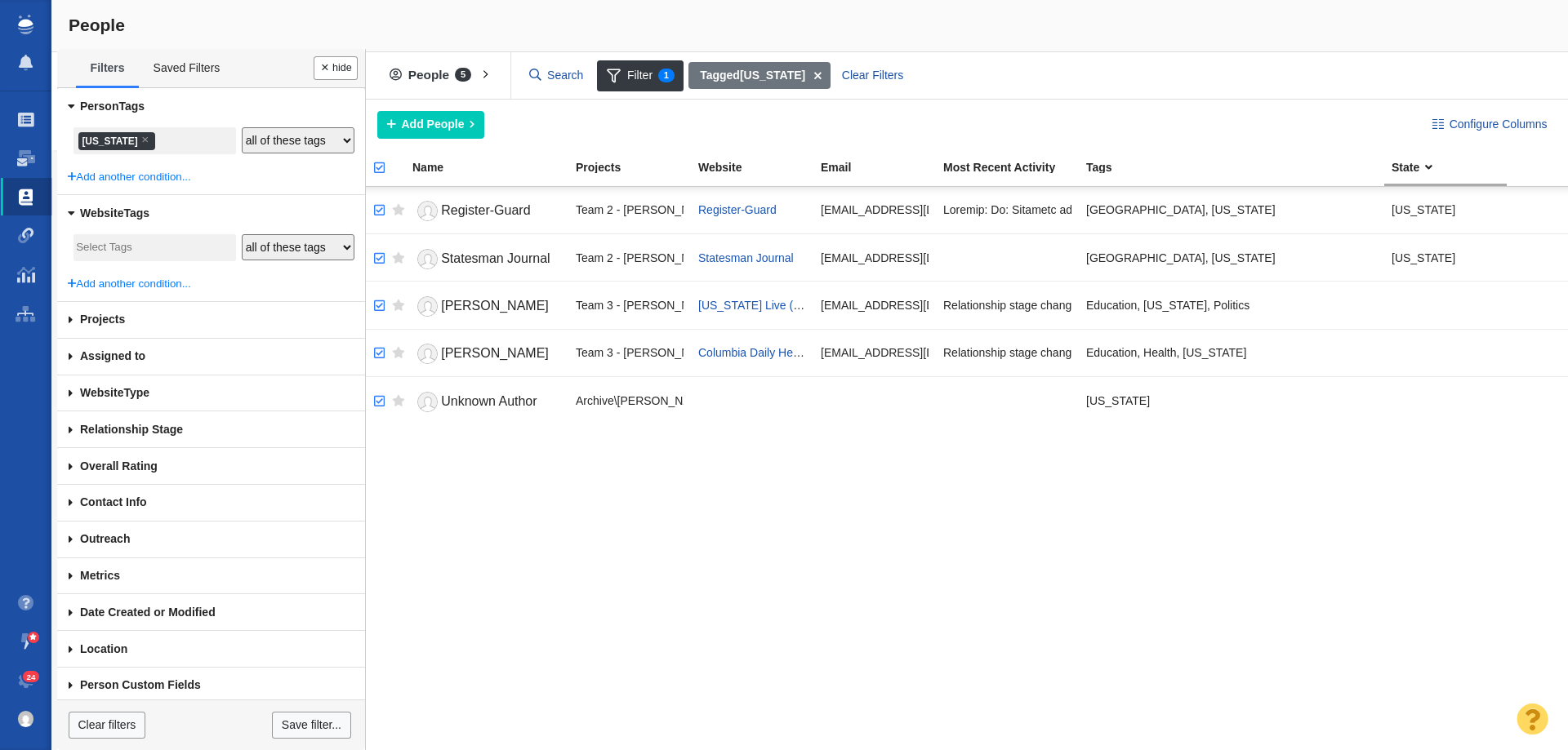
checkbox input "true"
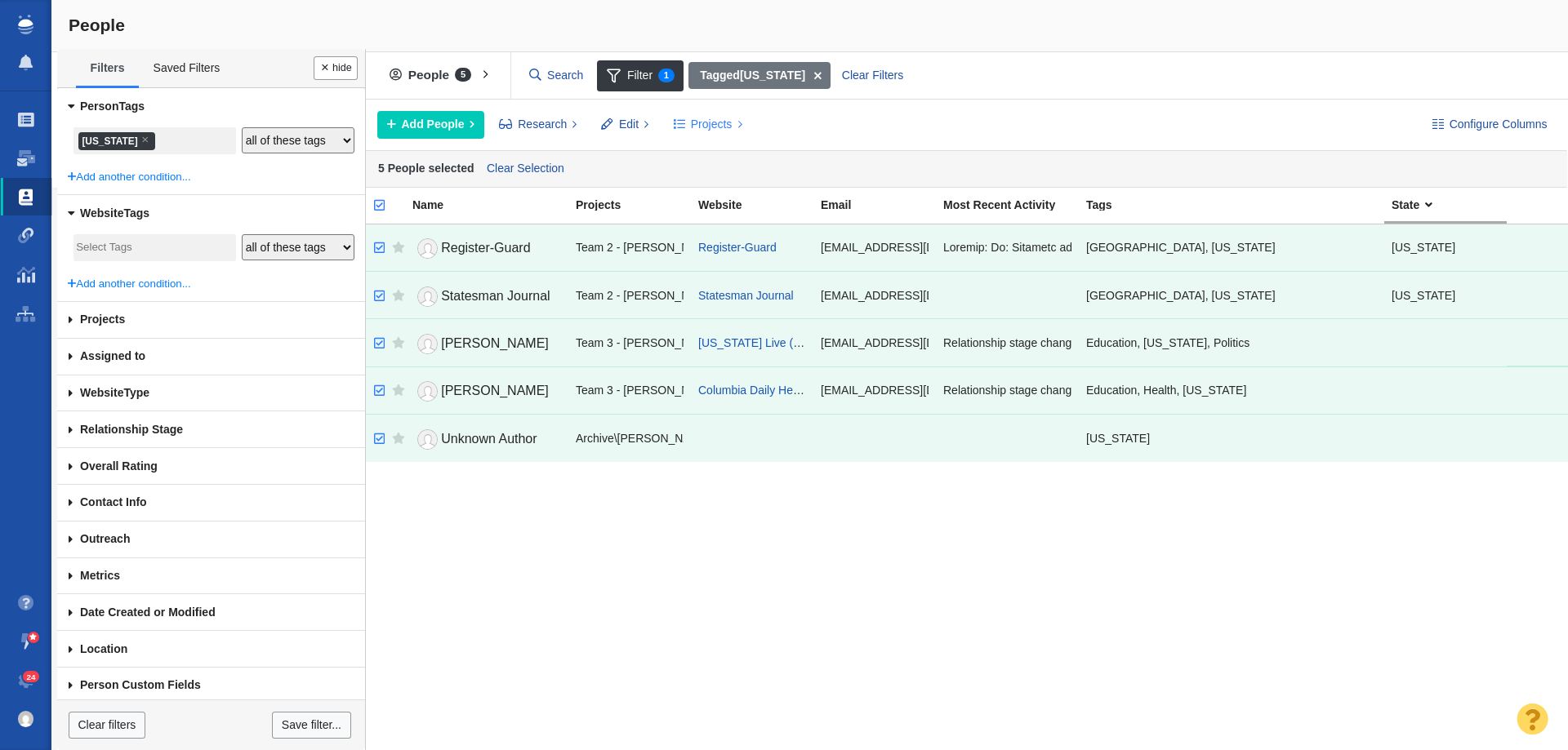
click at [683, 123] on span at bounding box center [679, 124] width 12 height 17
click at [726, 157] on div "Copy to Project" at bounding box center [778, 161] width 229 height 25
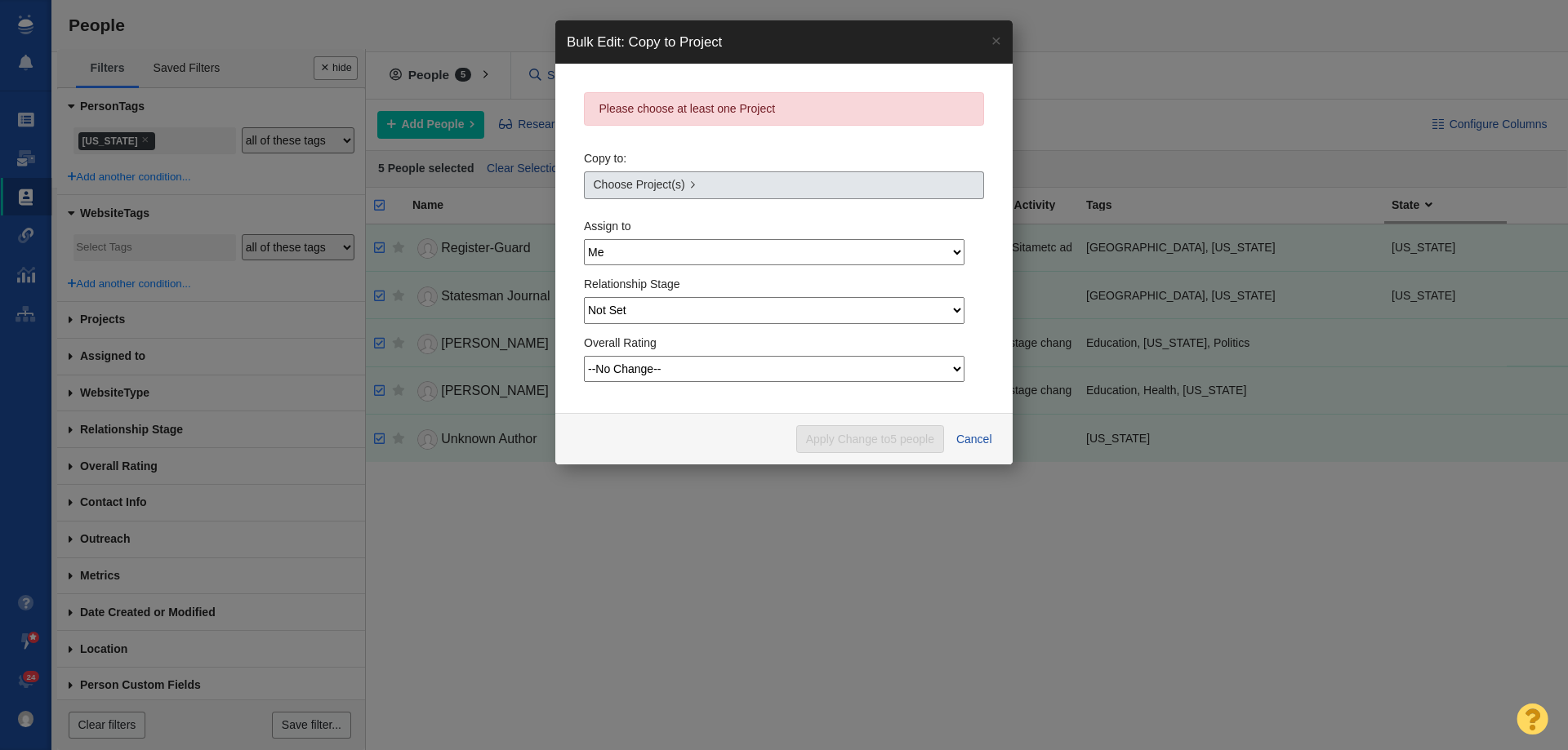
click at [638, 187] on span "Choose Project(s)" at bounding box center [638, 185] width 91 height 17
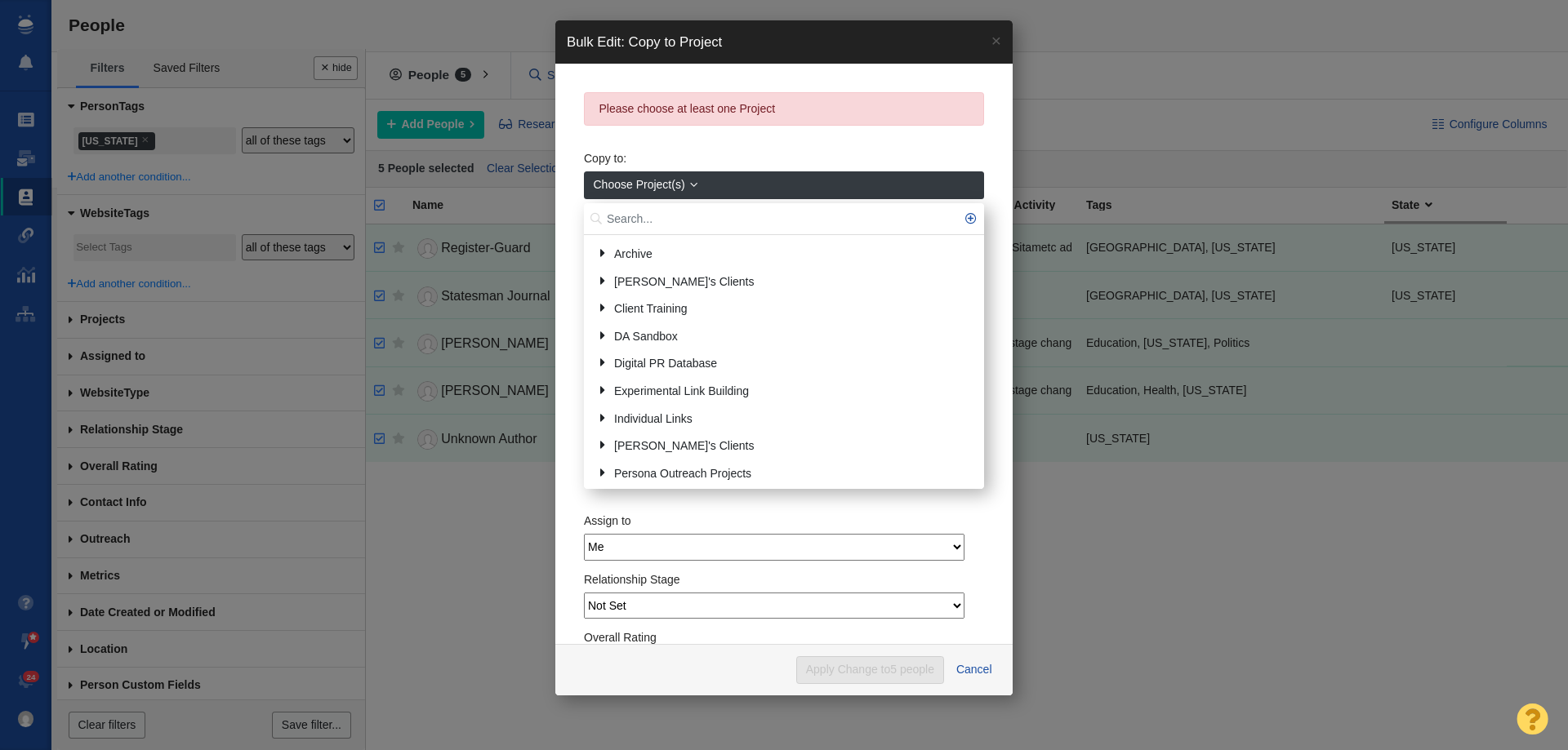
click at [658, 207] on input "text" at bounding box center [784, 219] width 400 height 32
type input "oregon"
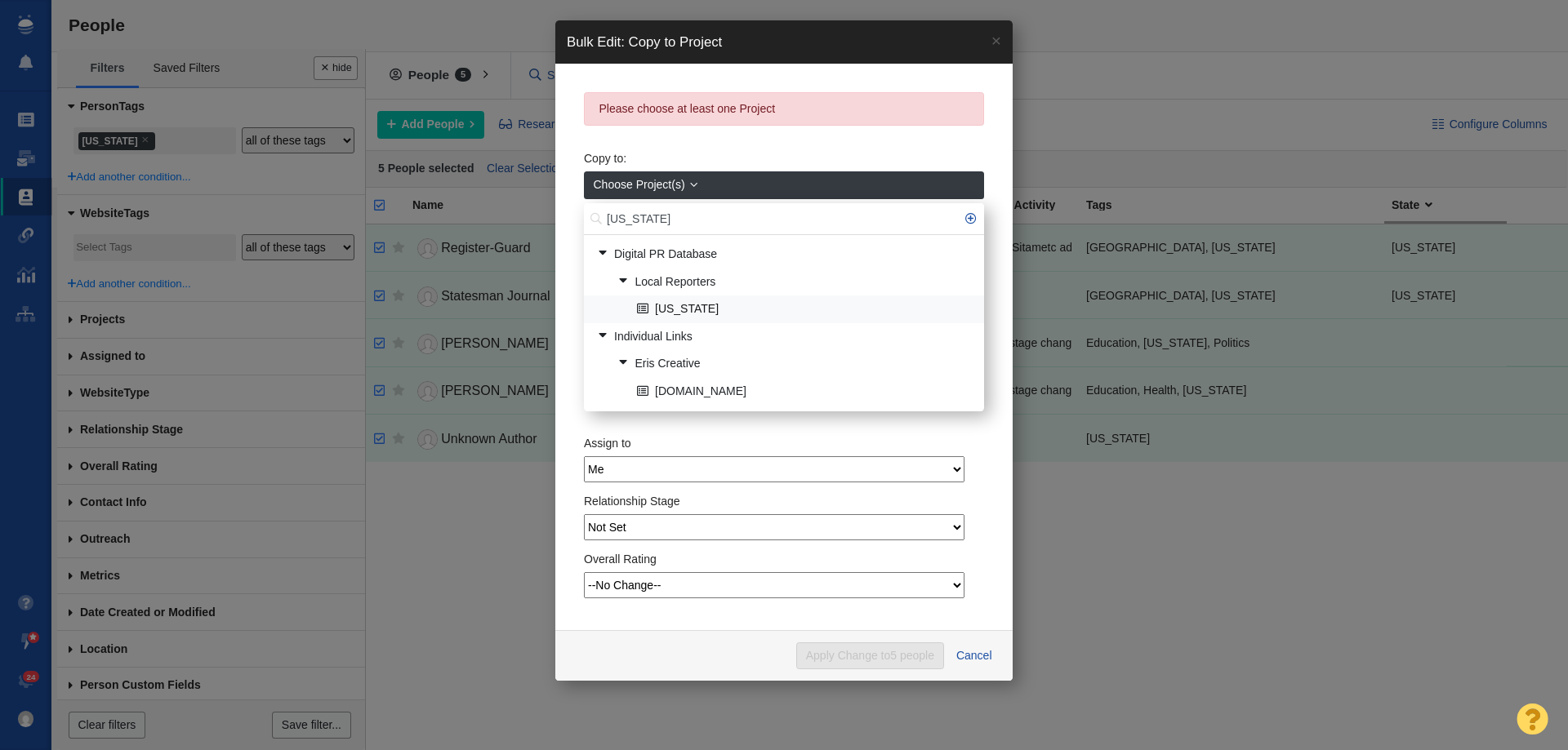
click at [724, 307] on link "[US_STATE]" at bounding box center [803, 310] width 342 height 25
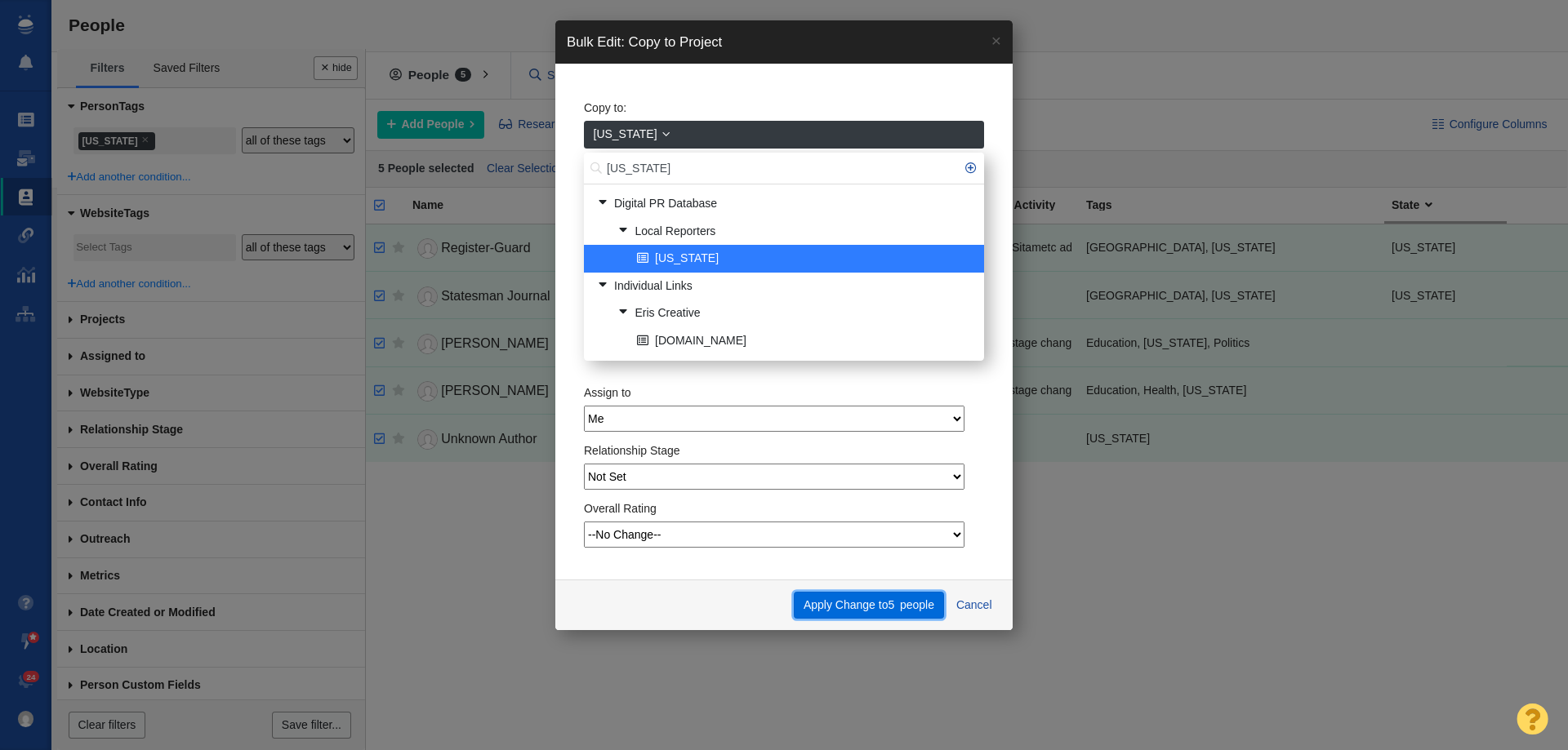
click at [879, 610] on button "Apply Change to 5 people" at bounding box center [868, 606] width 150 height 28
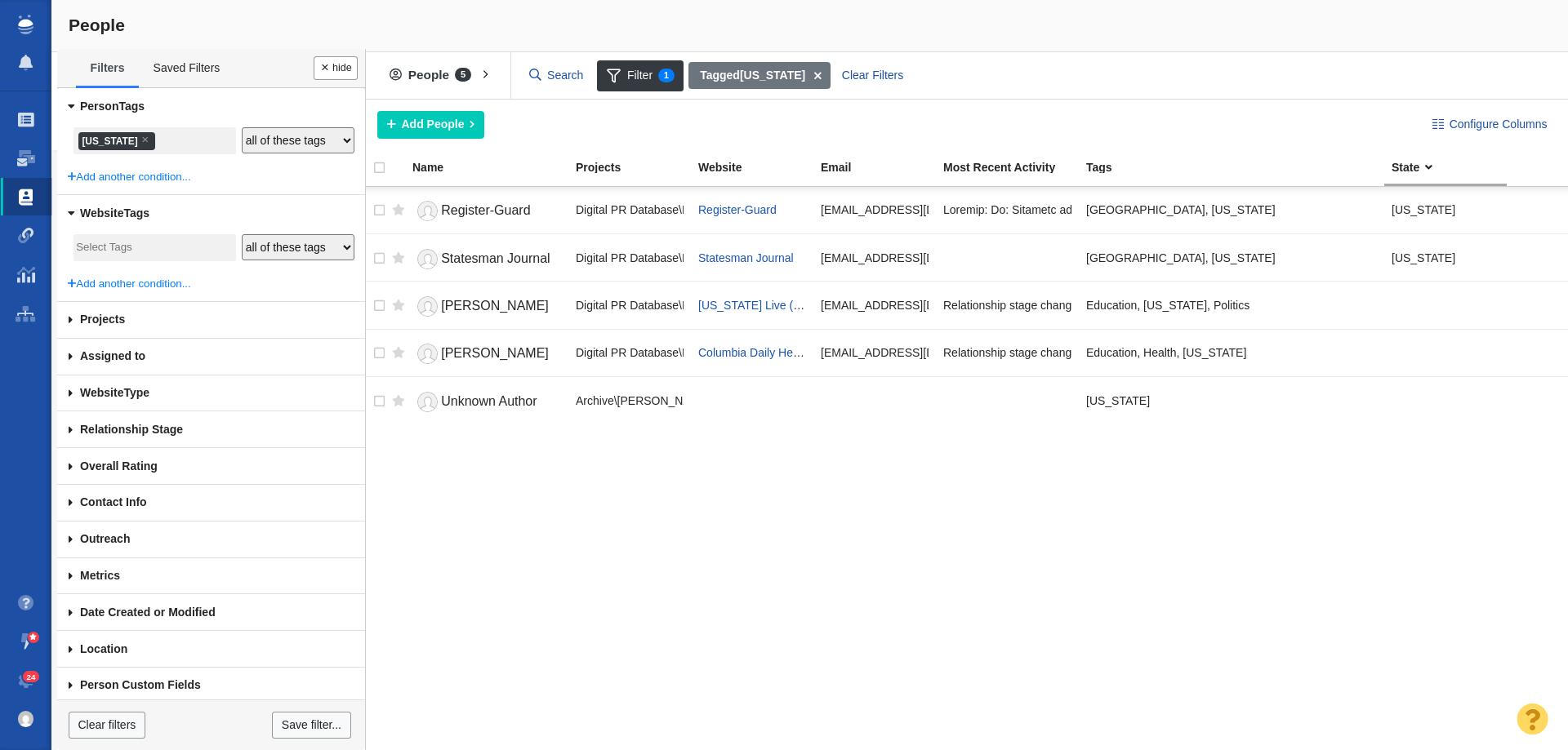
click at [105, 148] on li "× Oregon" at bounding box center [116, 142] width 77 height 18
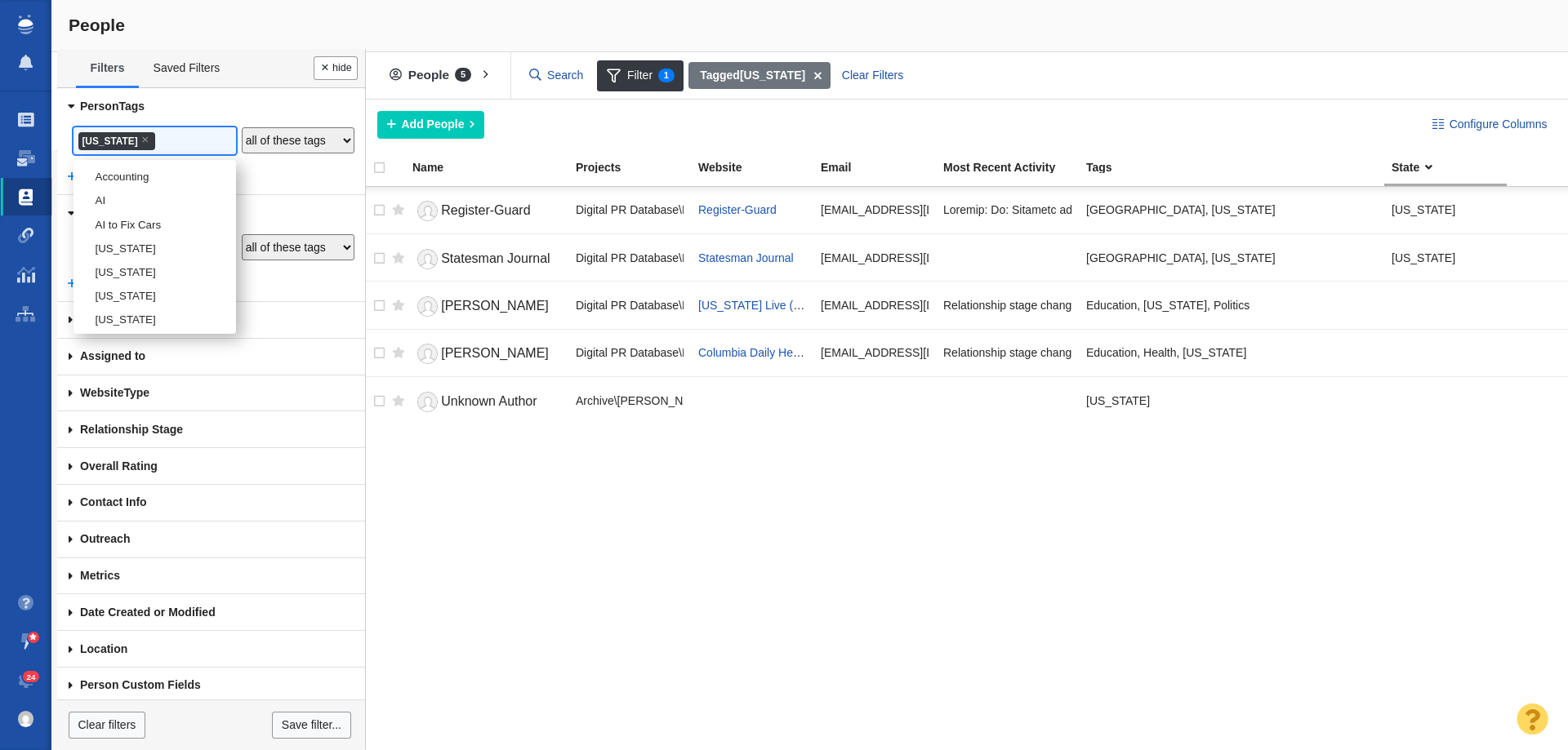
scroll to position [2222, 0]
click at [141, 231] on li "[US_STATE]" at bounding box center [155, 219] width 162 height 23
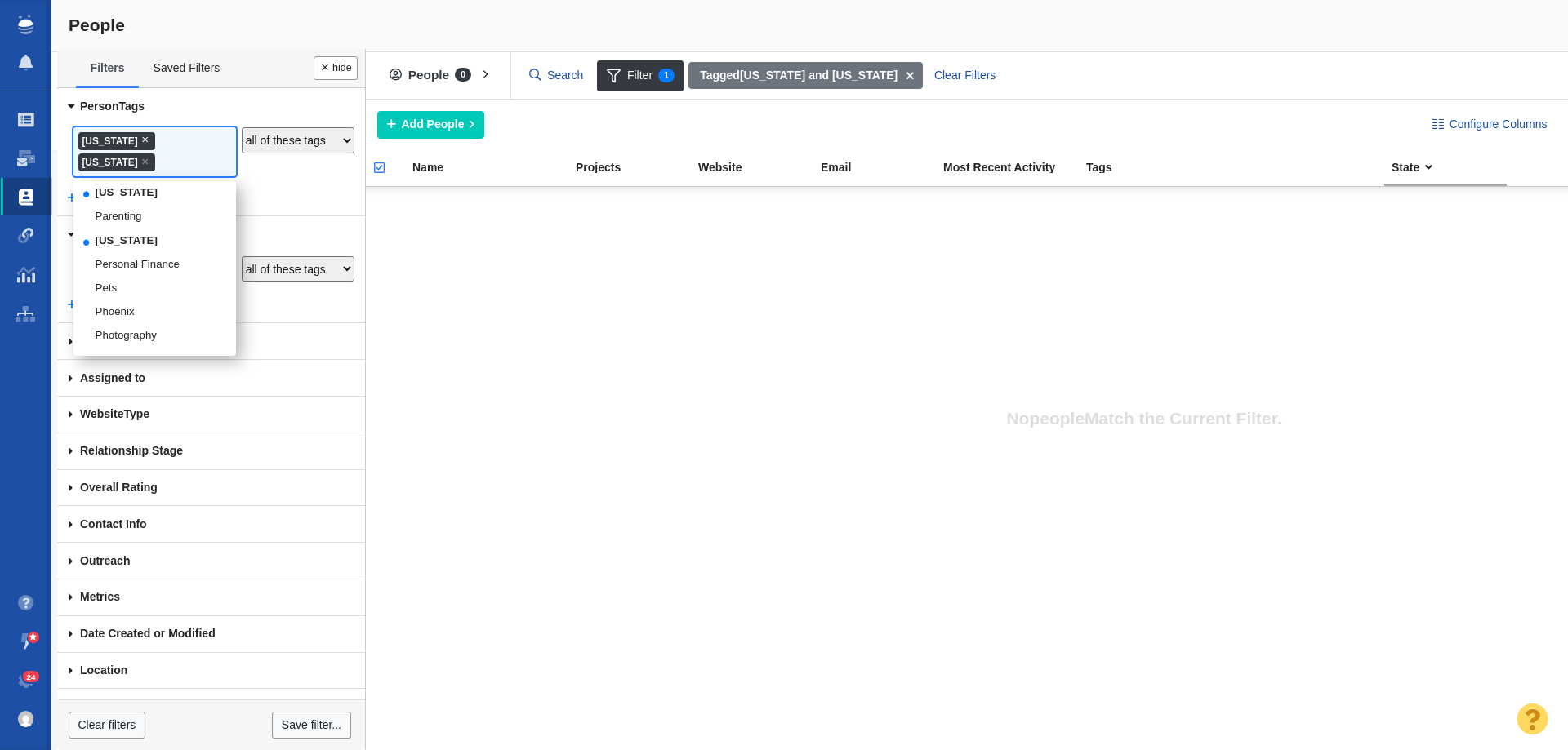
click at [142, 136] on span "×" at bounding box center [145, 140] width 7 height 13
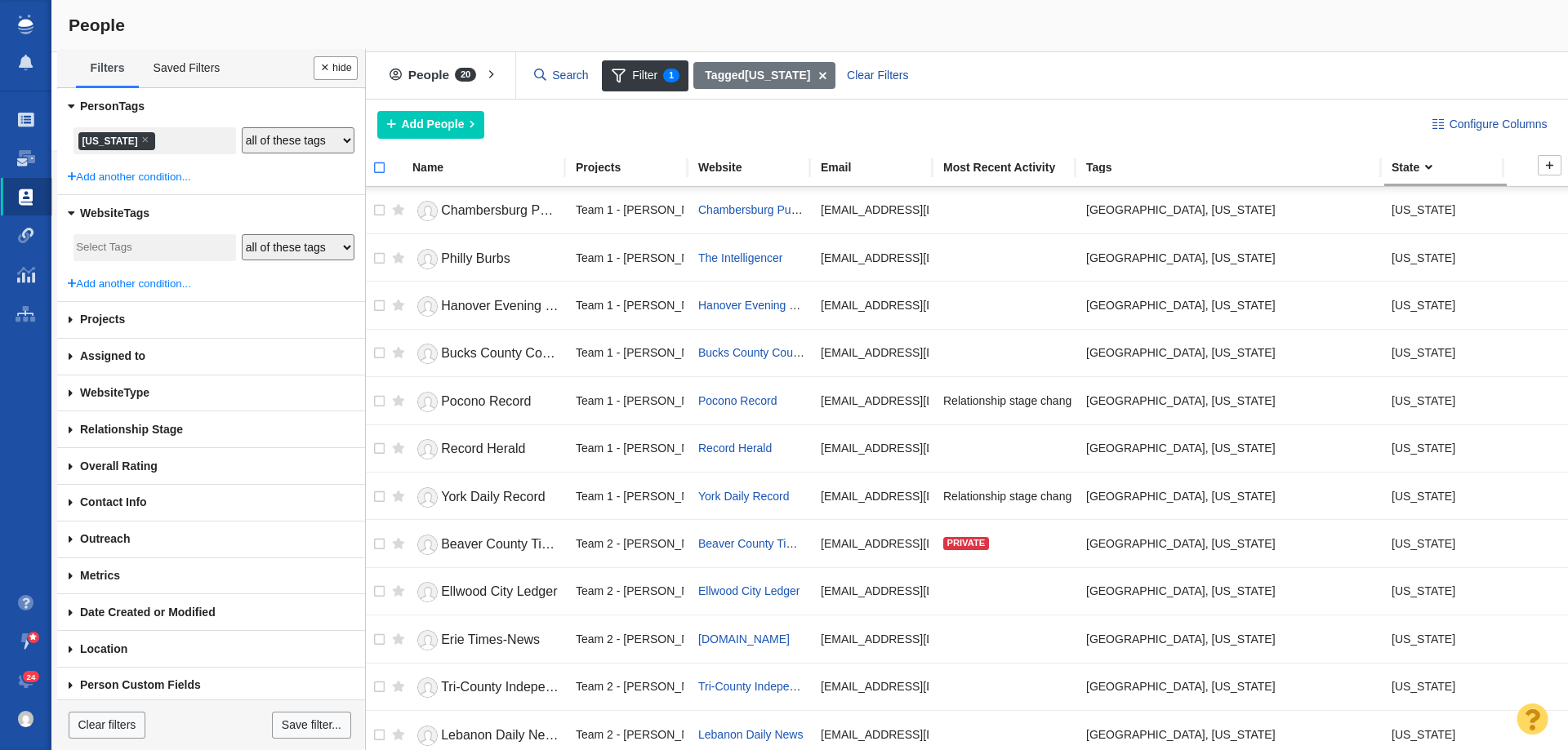
click at [375, 167] on input "checkbox" at bounding box center [371, 177] width 24 height 36
checkbox input "true"
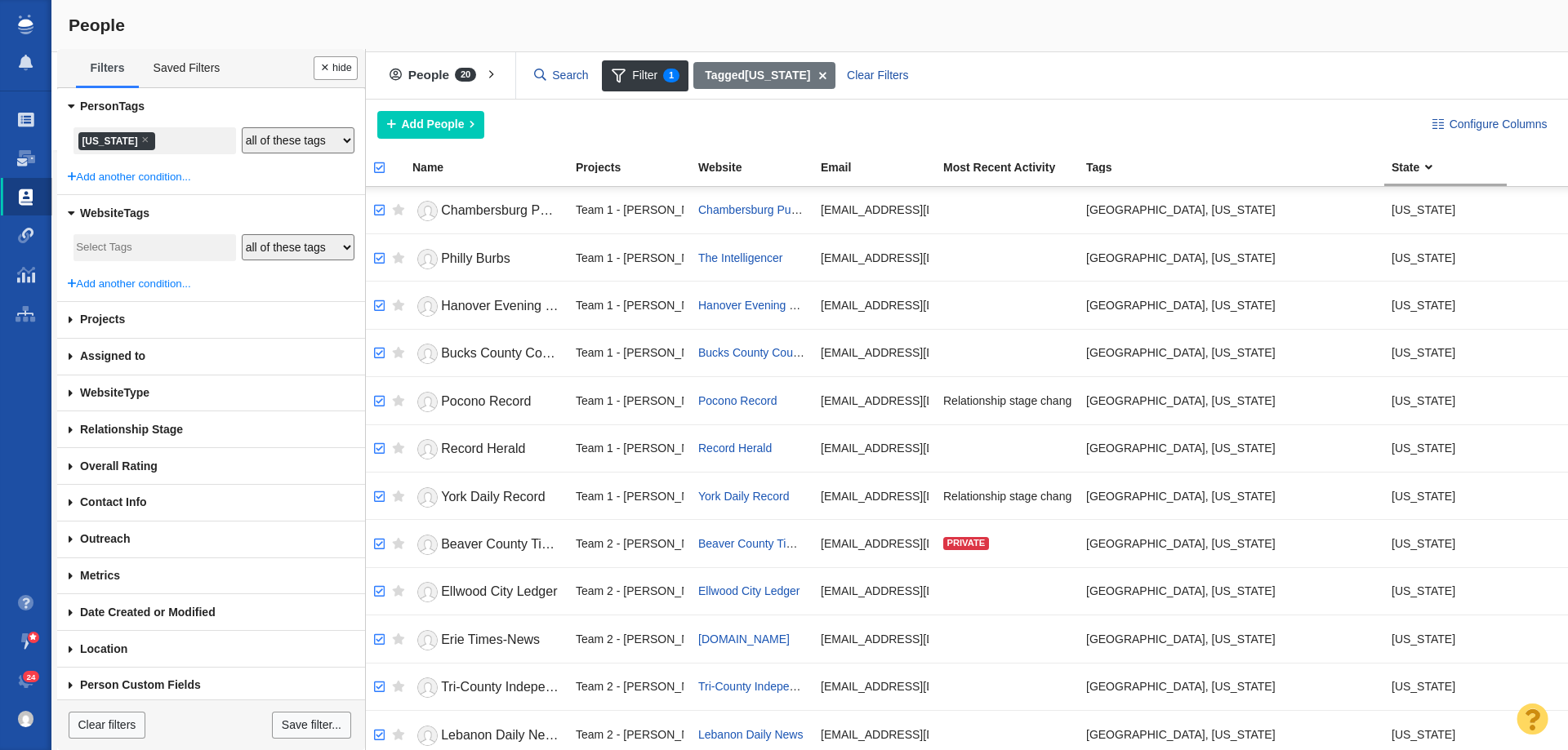
checkbox input "true"
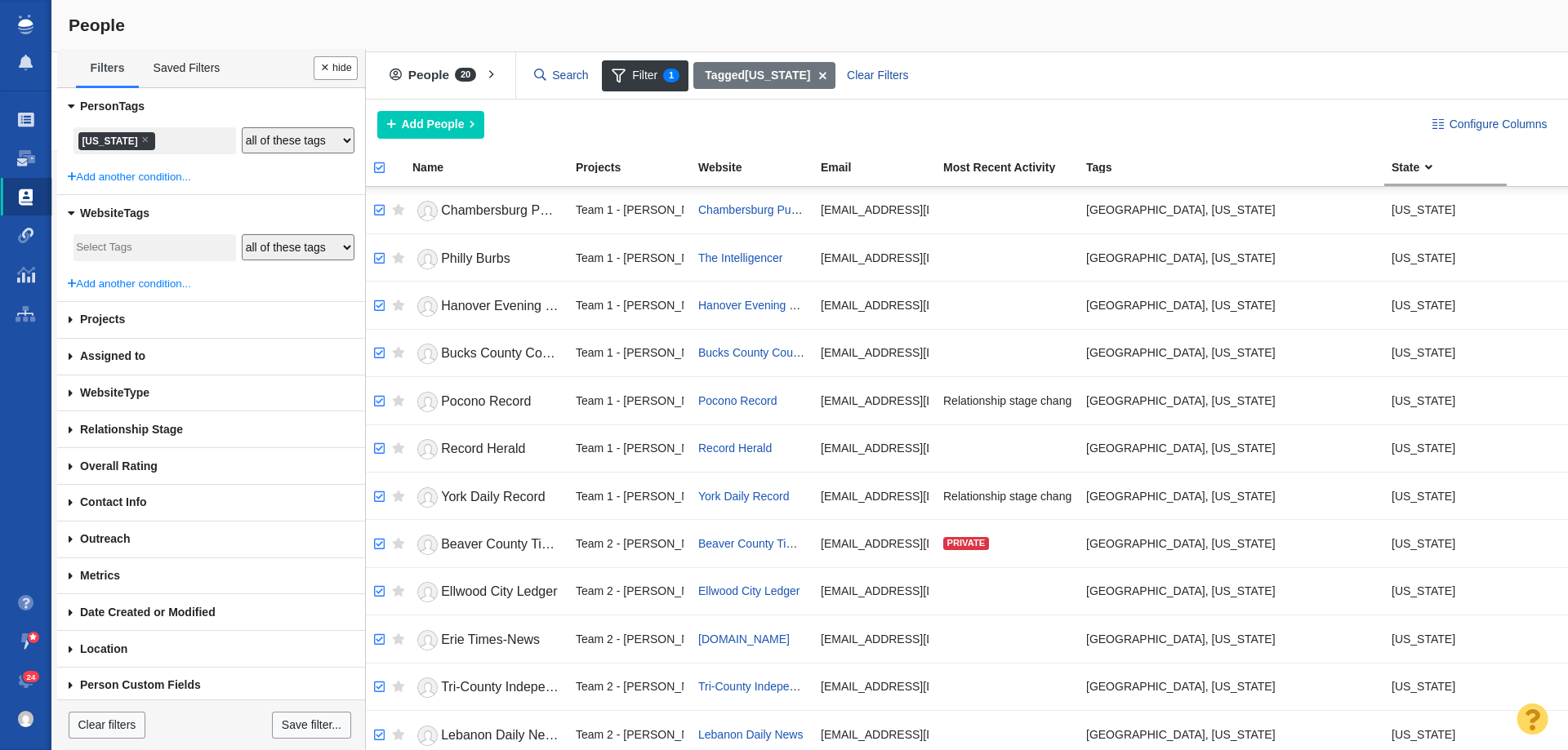
checkbox input "true"
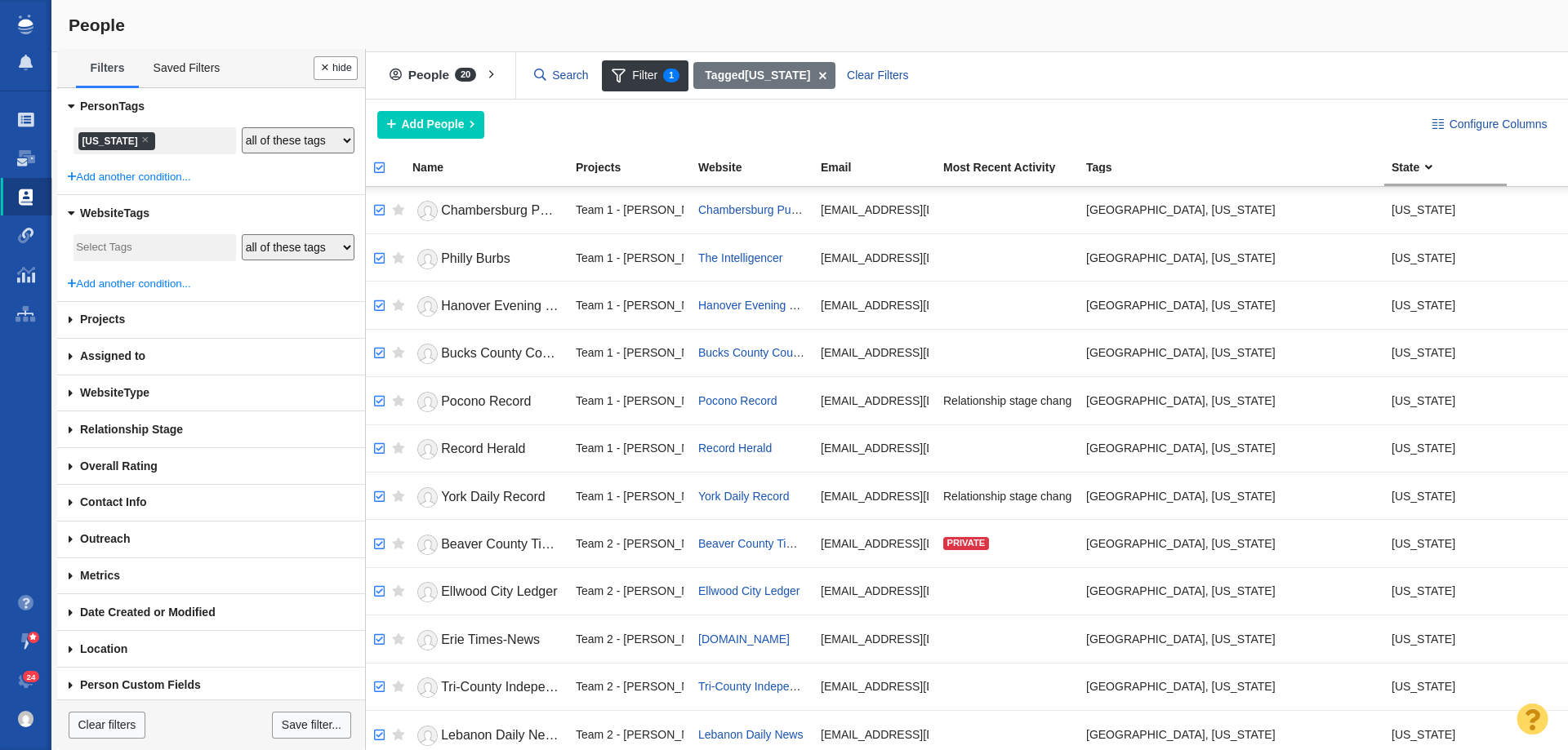
checkbox input "true"
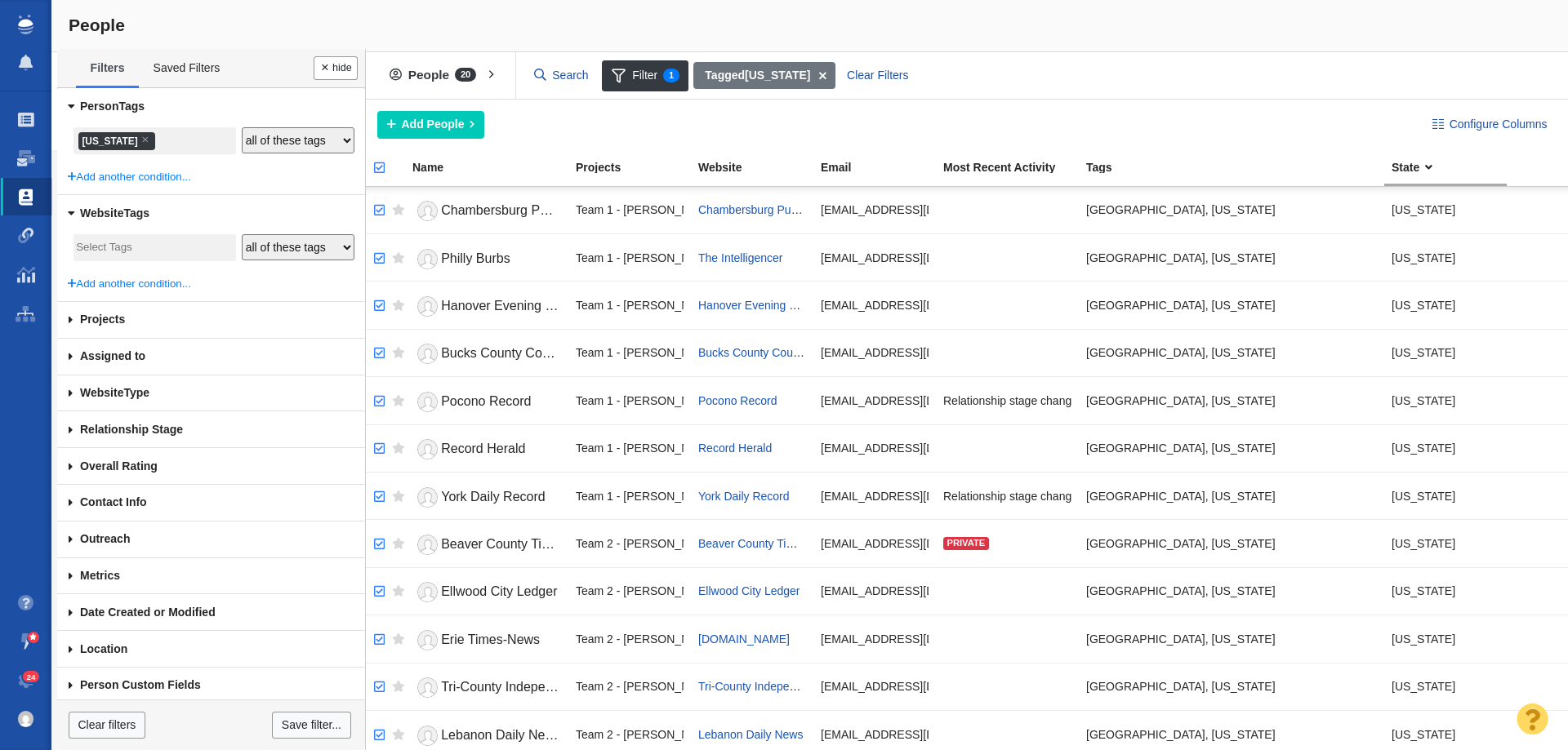
checkbox input "true"
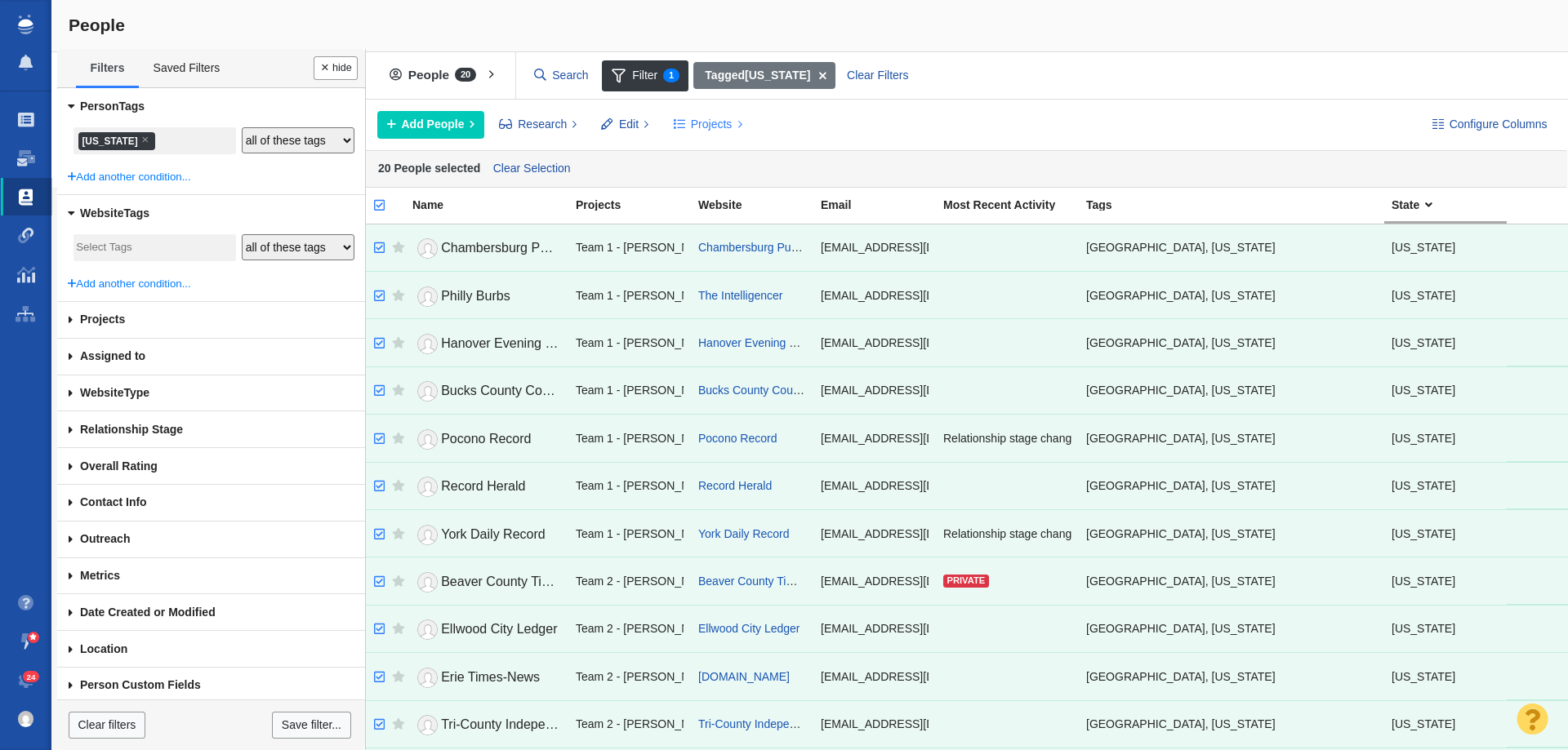
click at [681, 125] on span at bounding box center [679, 124] width 12 height 17
click at [737, 162] on div "Copy to Project" at bounding box center [778, 161] width 229 height 25
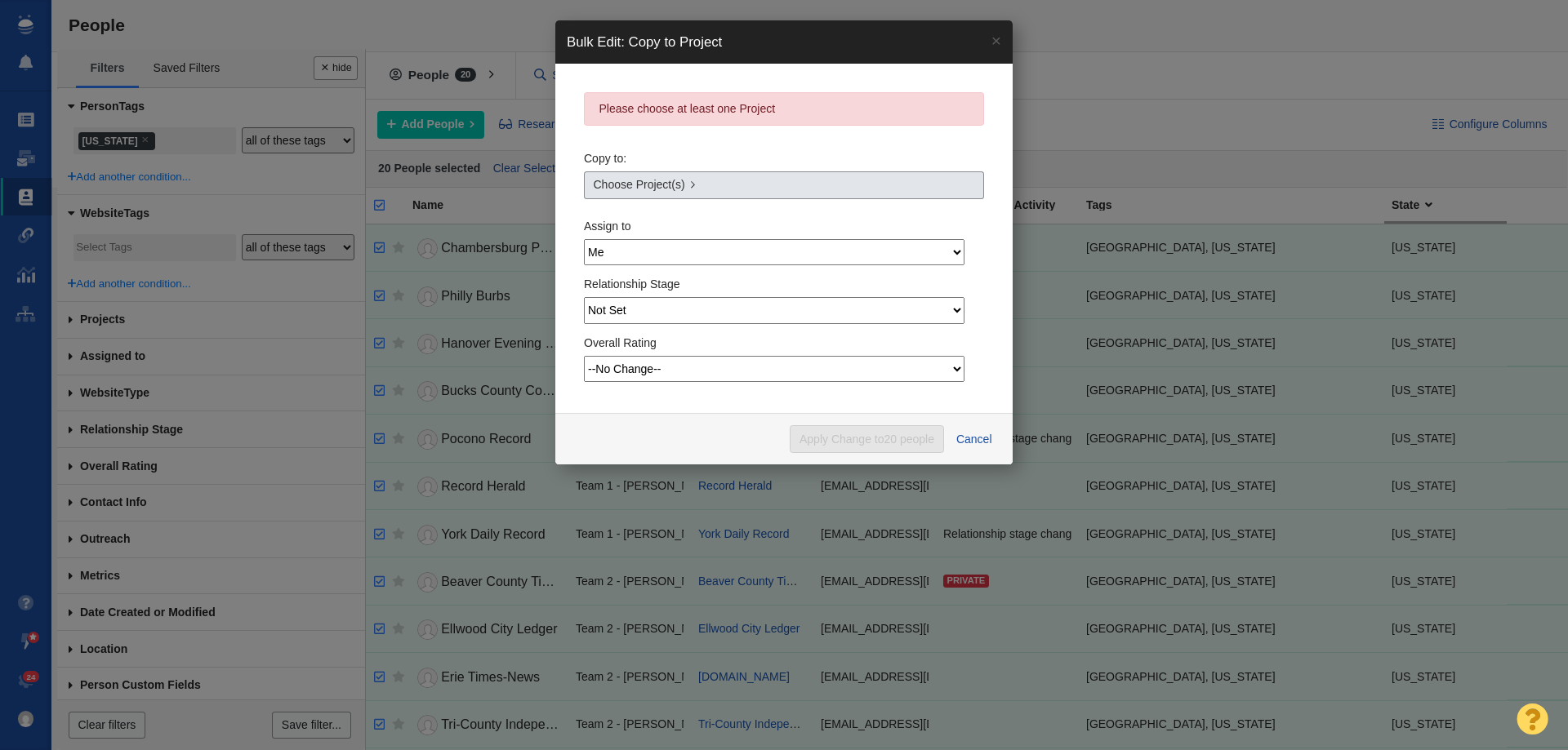
click at [646, 178] on span "Choose Project(s)" at bounding box center [638, 185] width 91 height 17
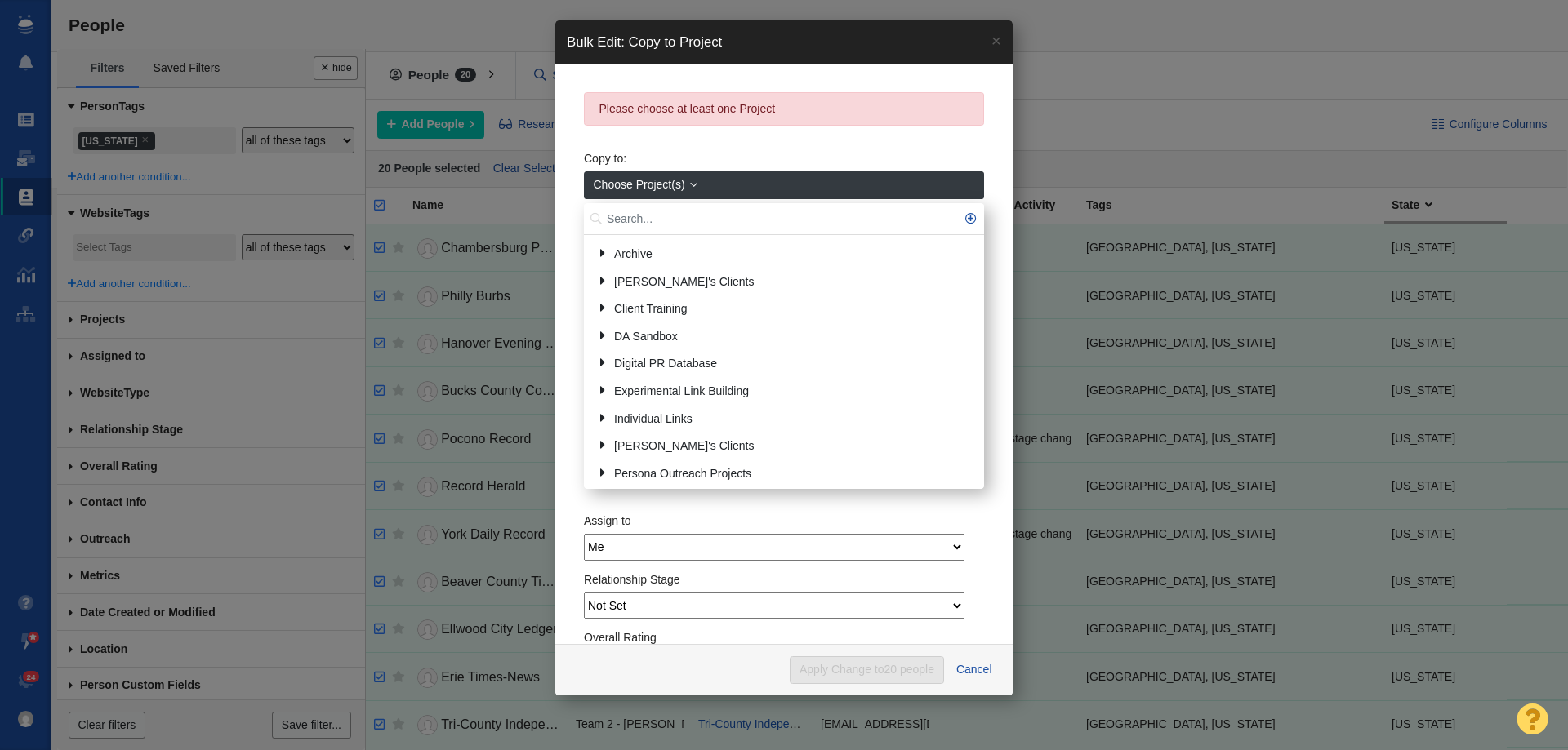
click at [656, 215] on input "text" at bounding box center [784, 219] width 400 height 32
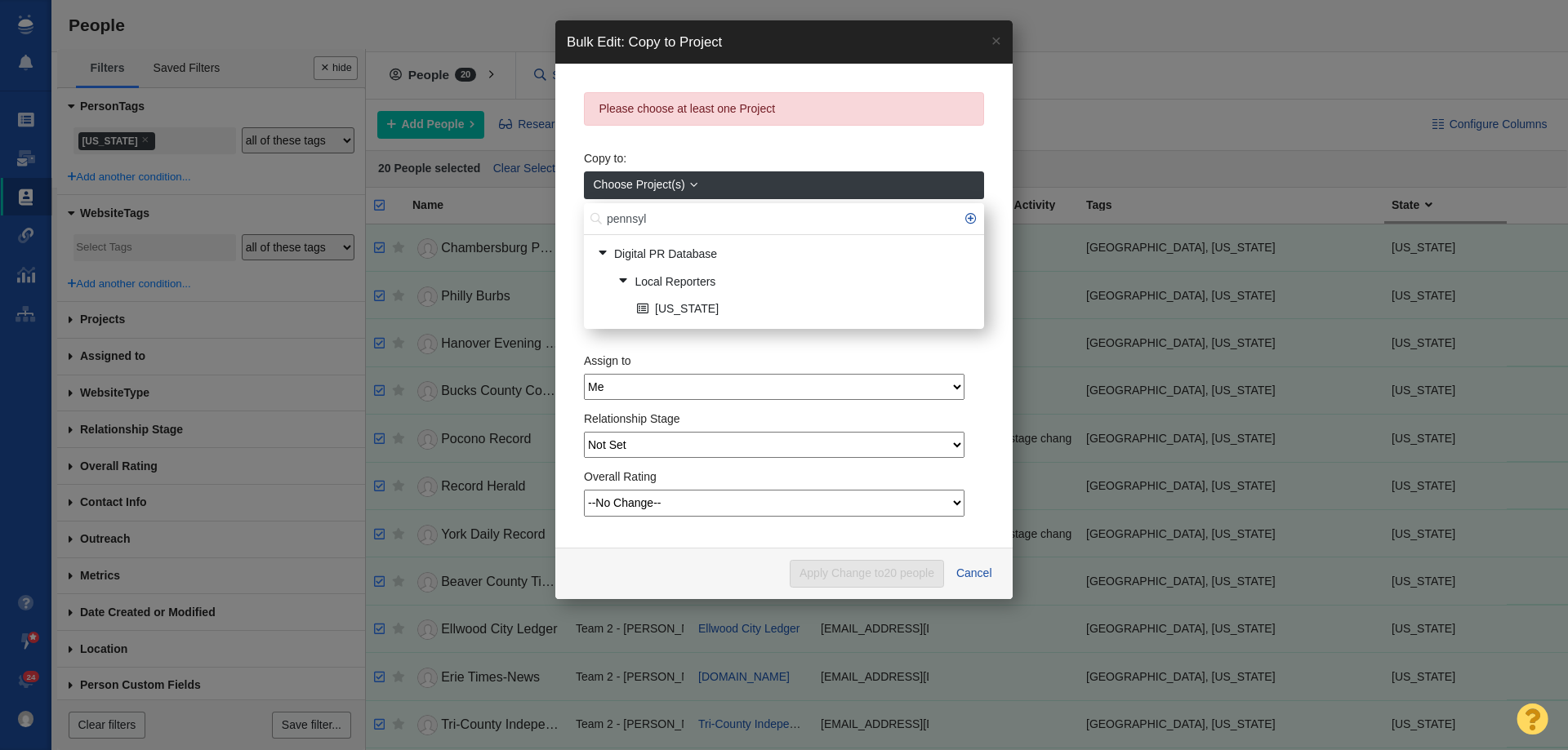
type input "pennsyl"
click at [0, 0] on div at bounding box center [0, 0] width 0 height 0
click at [710, 307] on link "[US_STATE]" at bounding box center [803, 310] width 342 height 25
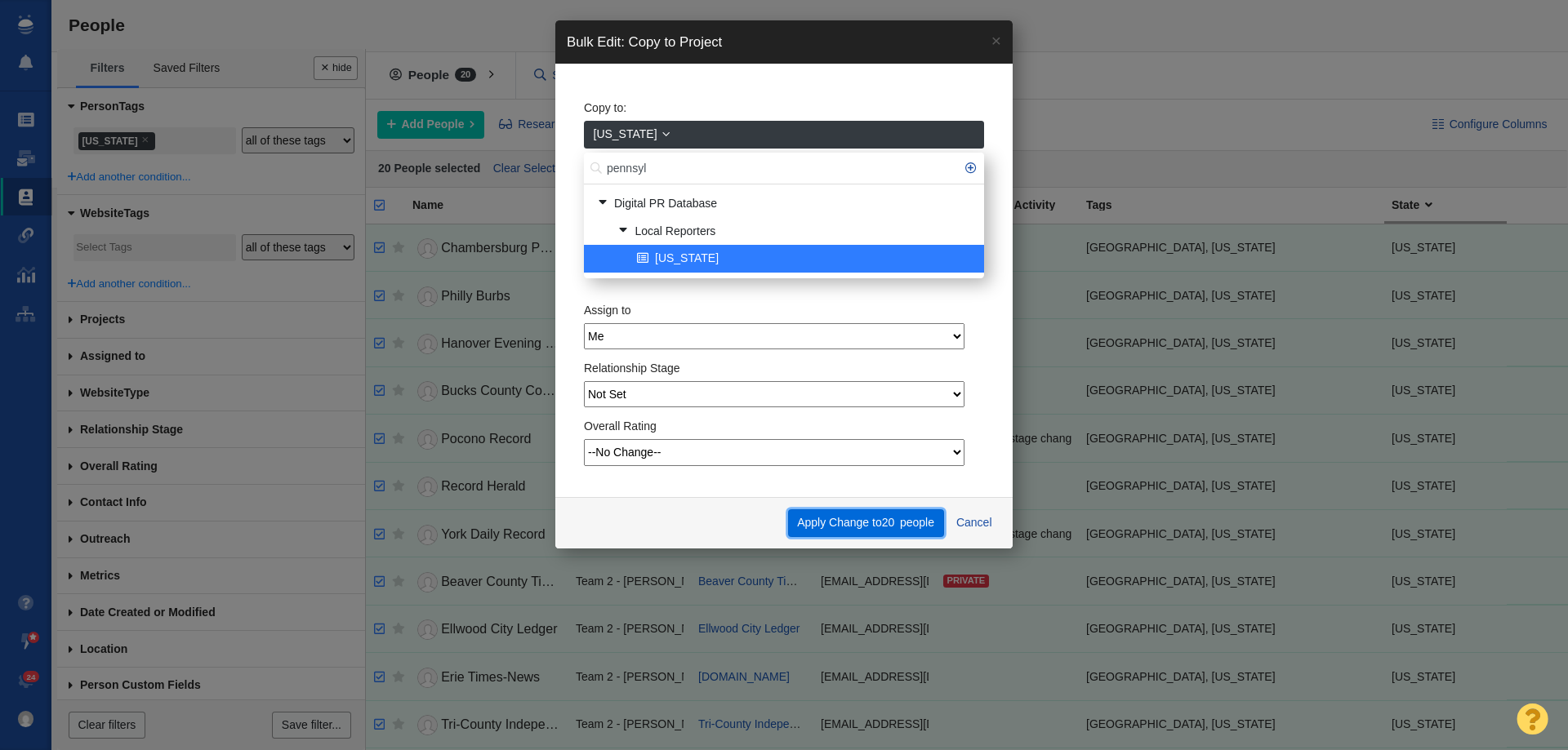
click at [798, 517] on button "Apply Change to 20 people" at bounding box center [866, 523] width 156 height 28
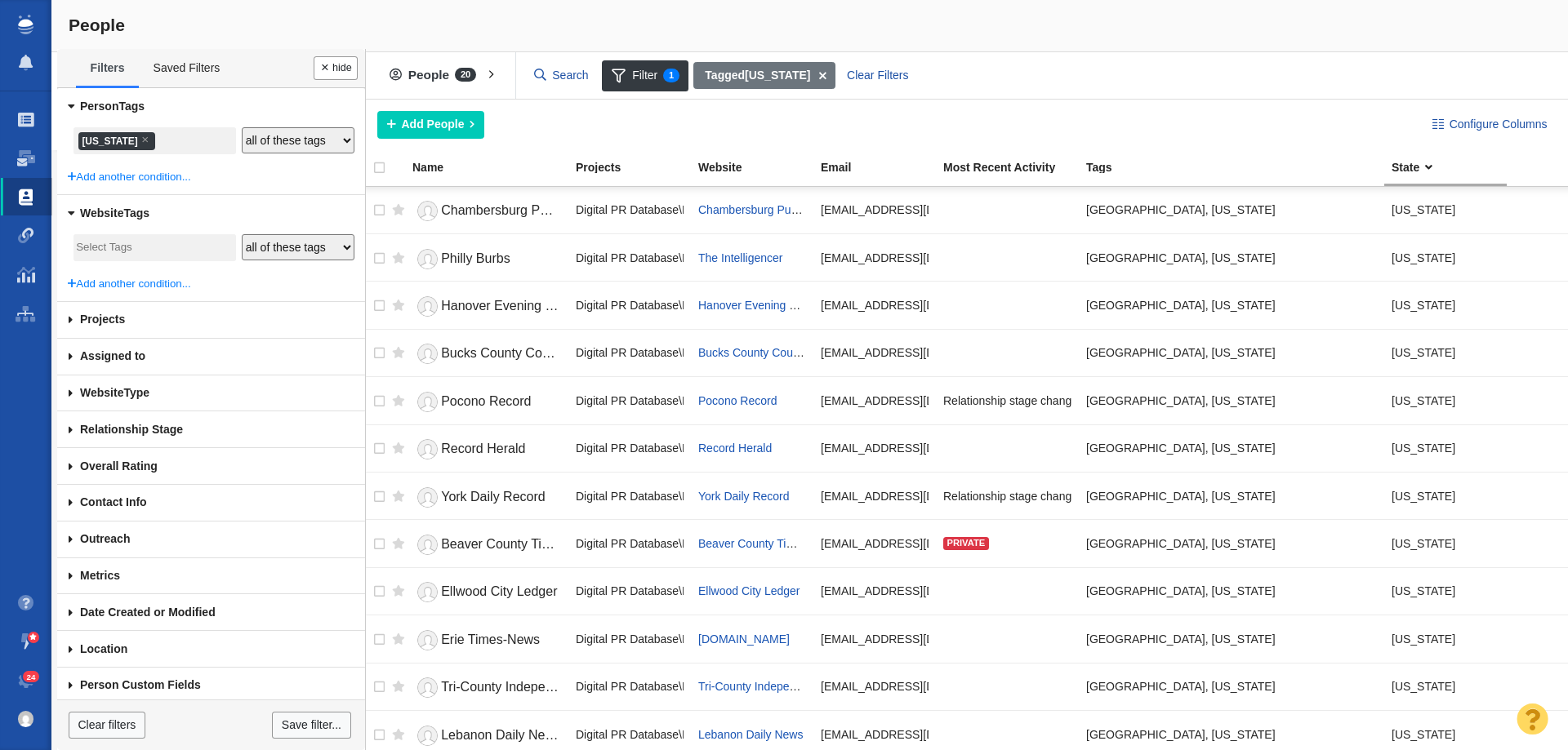
click at [134, 142] on li "× Pennsylvania" at bounding box center [116, 142] width 77 height 18
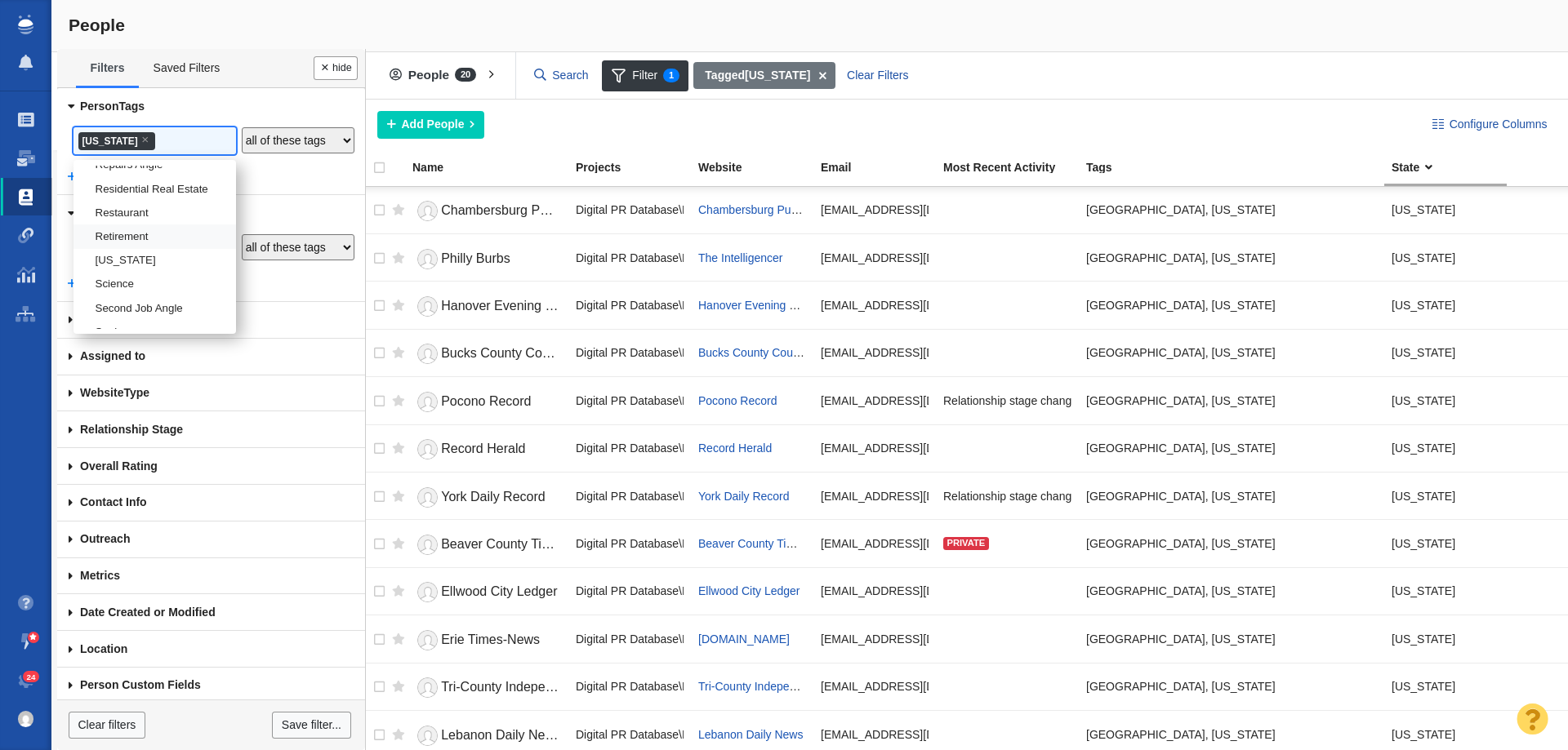
scroll to position [2525, 0]
click at [124, 191] on li "[US_STATE]" at bounding box center [155, 179] width 162 height 23
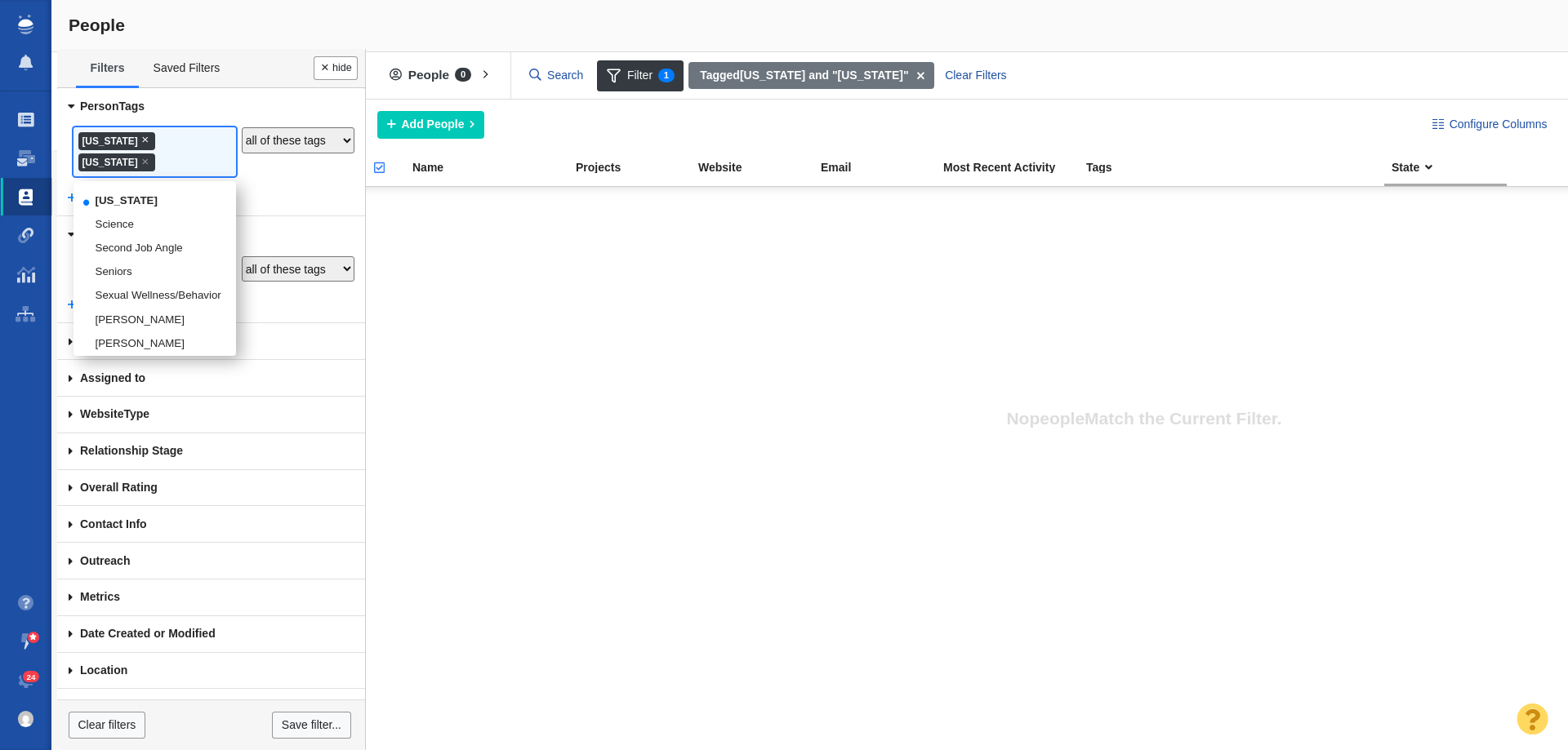
click at [149, 140] on span "×" at bounding box center [145, 140] width 7 height 13
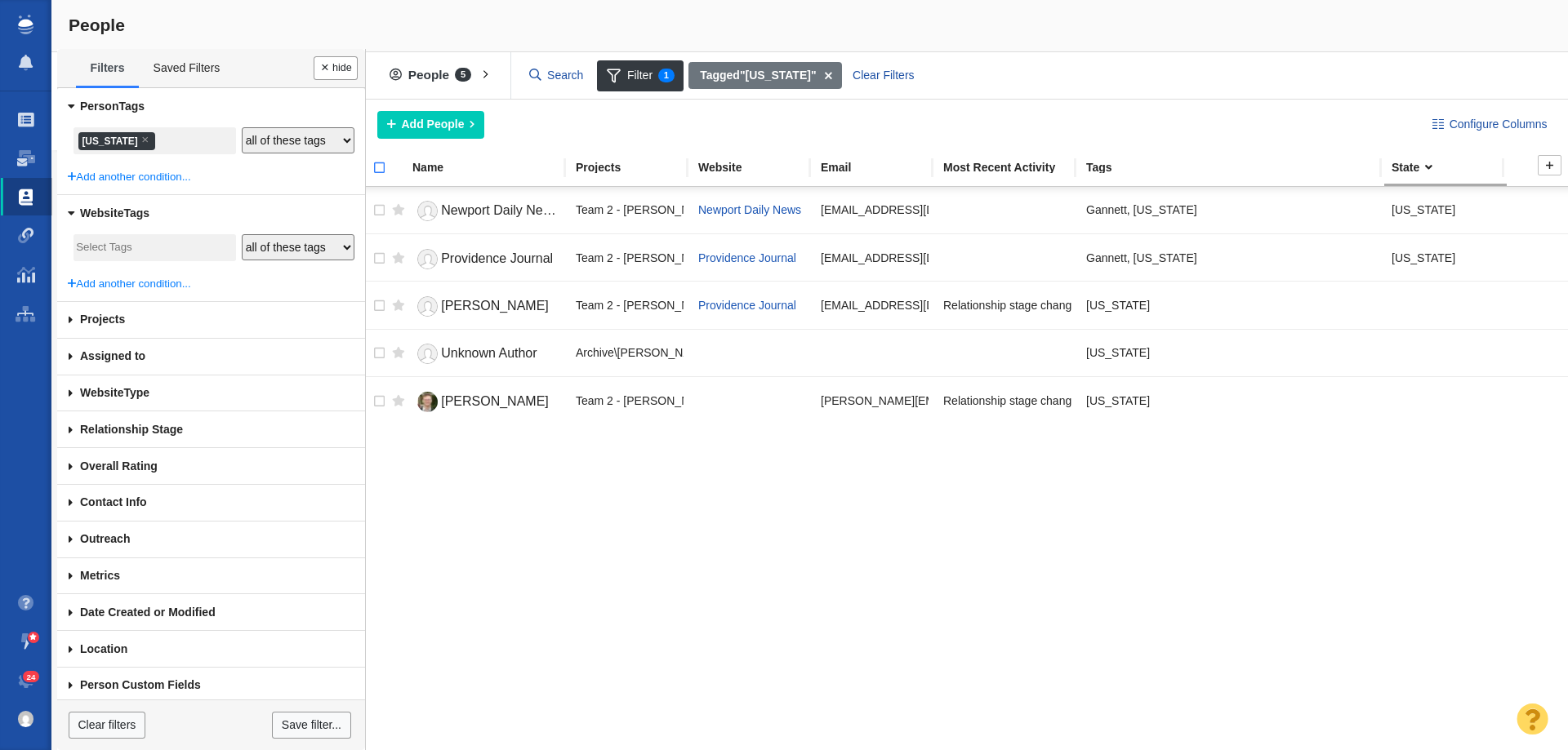
click at [377, 166] on input "checkbox" at bounding box center [371, 177] width 24 height 36
checkbox input "true"
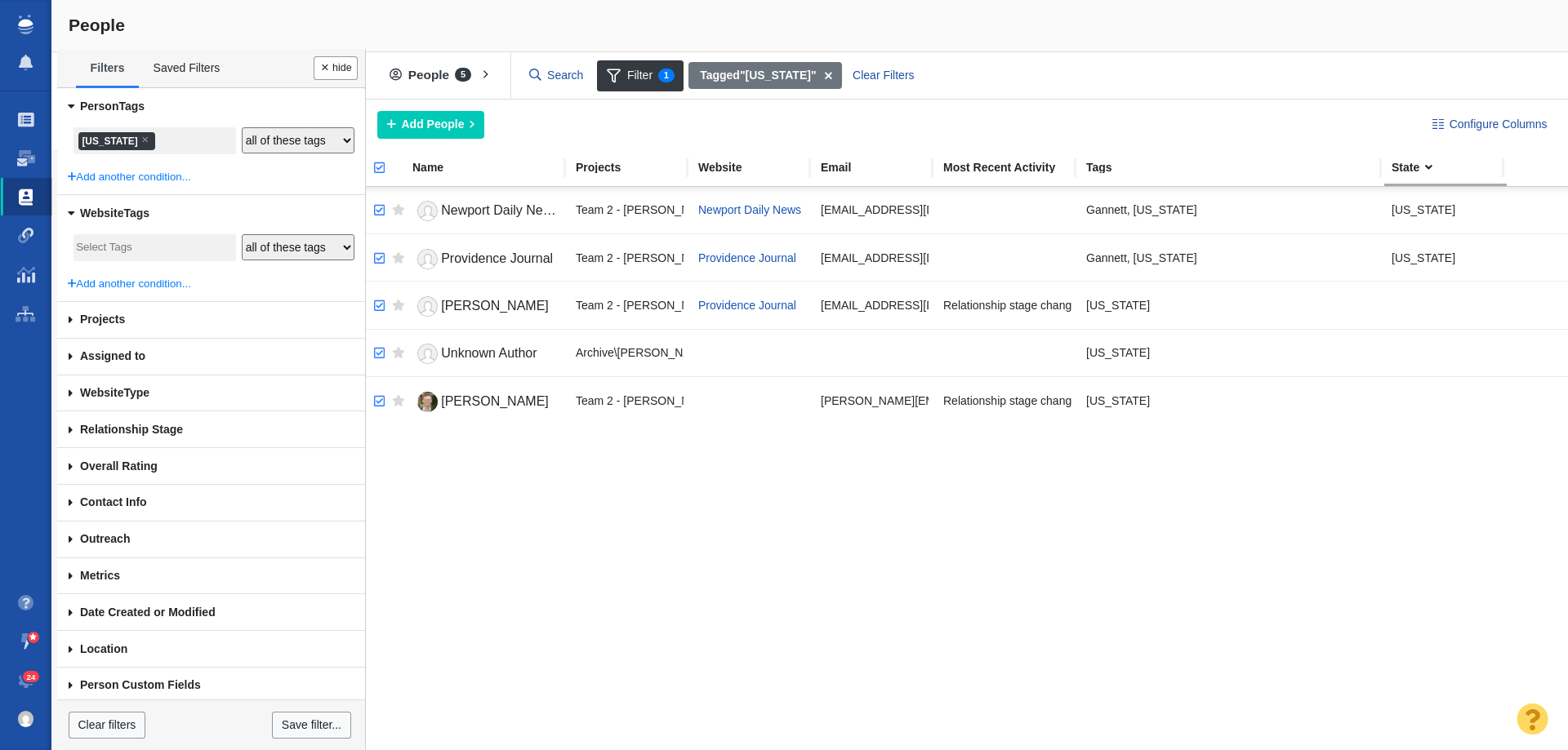
checkbox input "true"
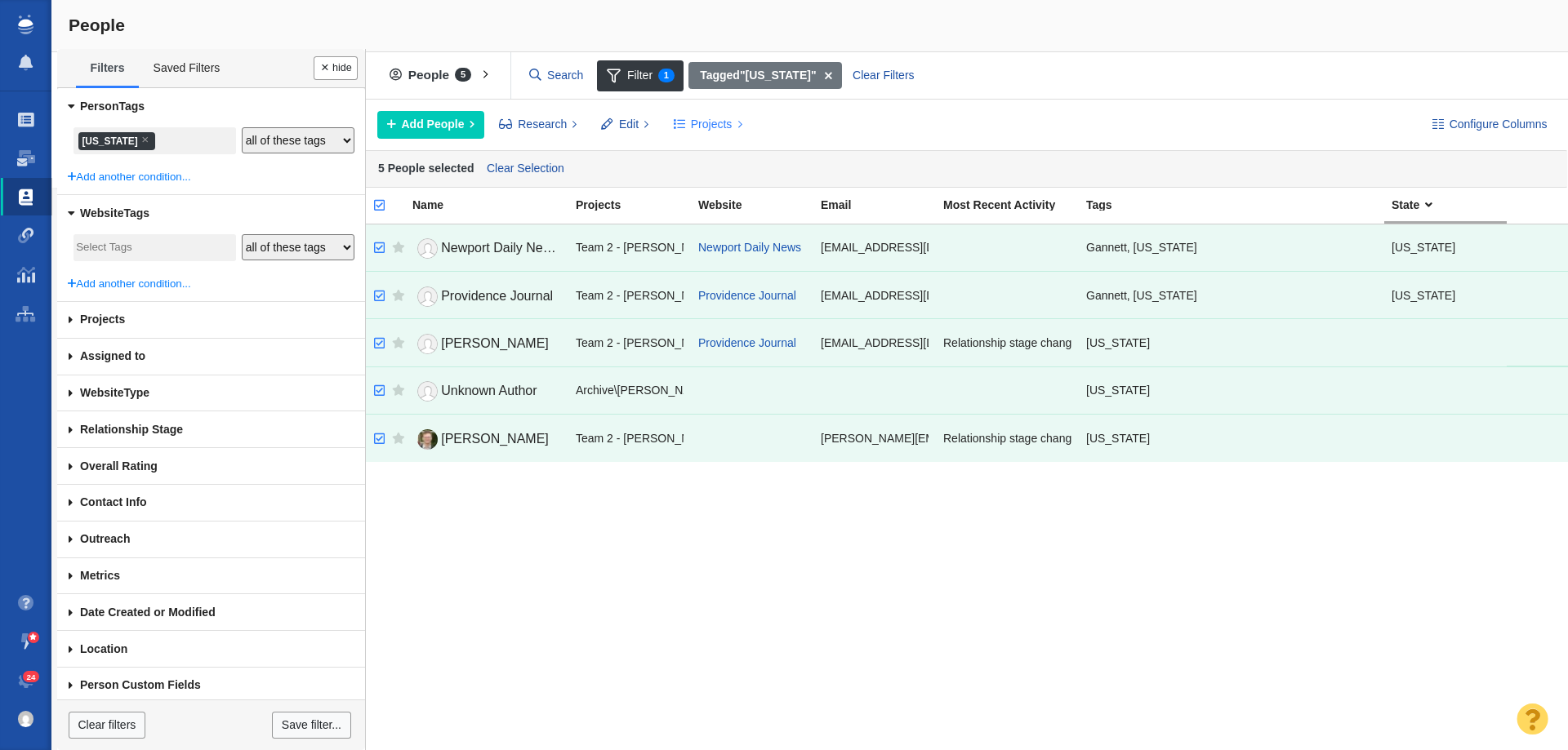
click at [697, 114] on button "Projects" at bounding box center [707, 124] width 87 height 28
click at [715, 156] on div "Copy to Project" at bounding box center [778, 161] width 229 height 25
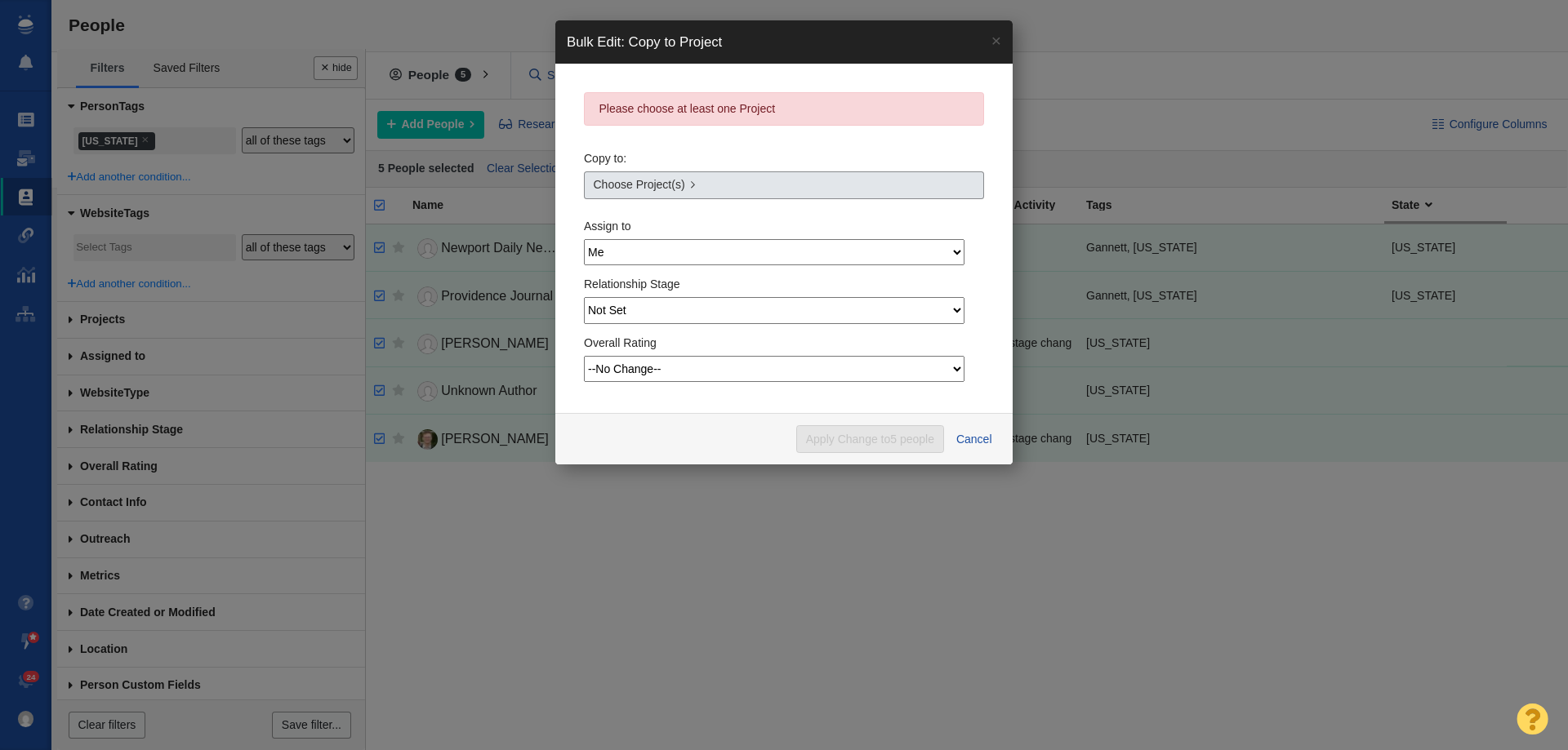
click at [646, 179] on span "Choose Project(s)" at bounding box center [638, 185] width 91 height 17
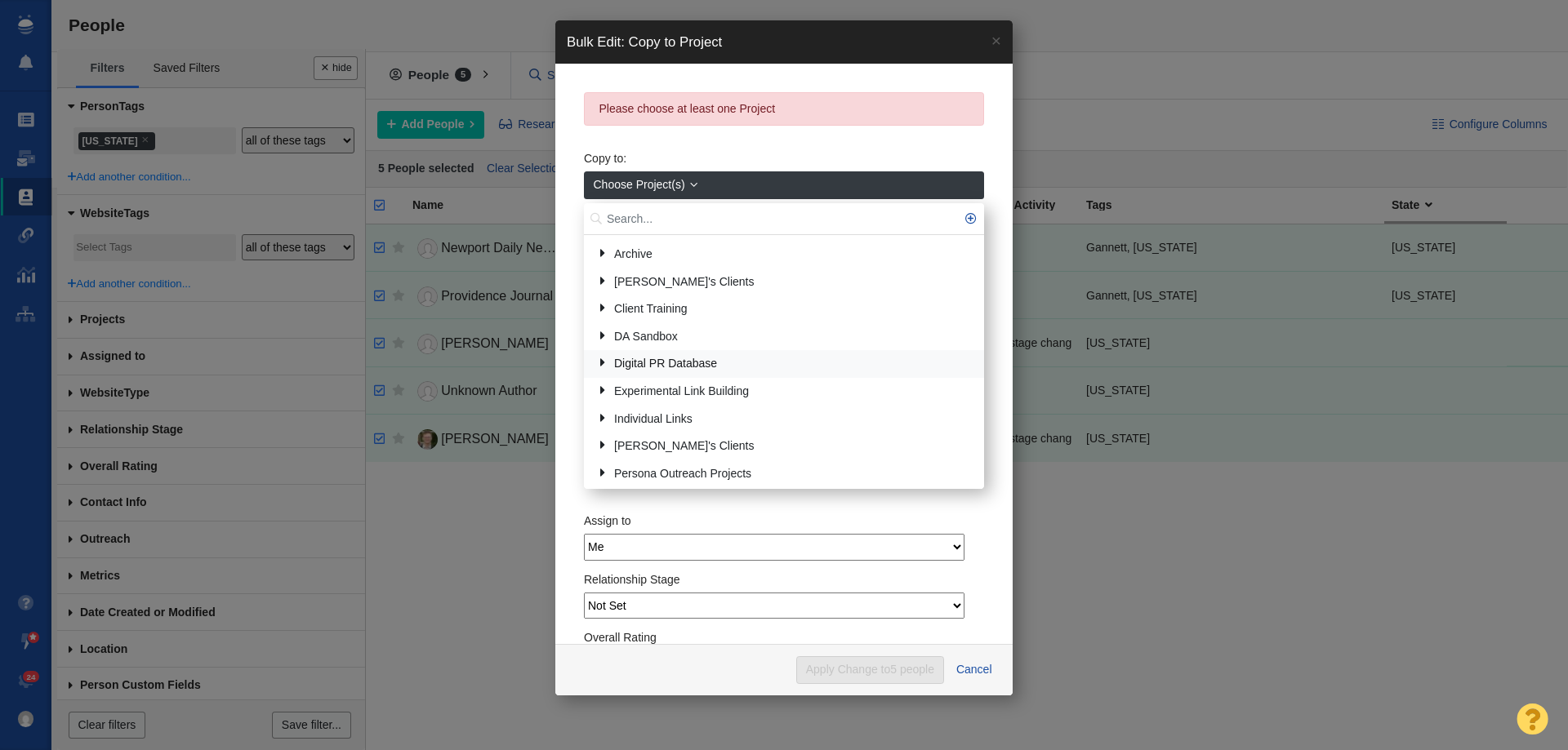
click at [652, 368] on link "Digital PR Database" at bounding box center [784, 364] width 383 height 25
click at [663, 389] on link "Local Reporters" at bounding box center [793, 391] width 362 height 25
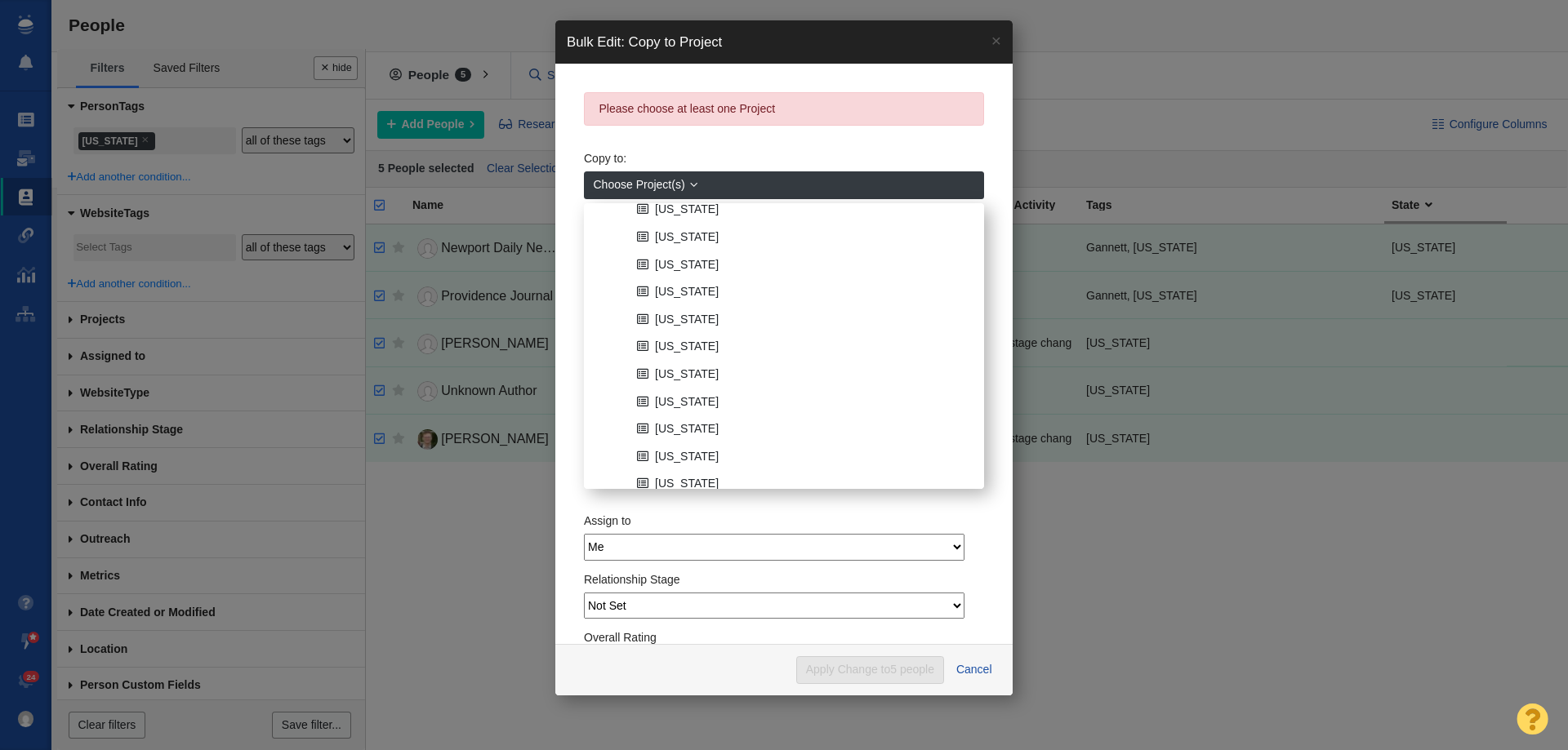
scroll to position [1225, 0]
click at [680, 230] on link "[US_STATE]" at bounding box center [803, 237] width 342 height 25
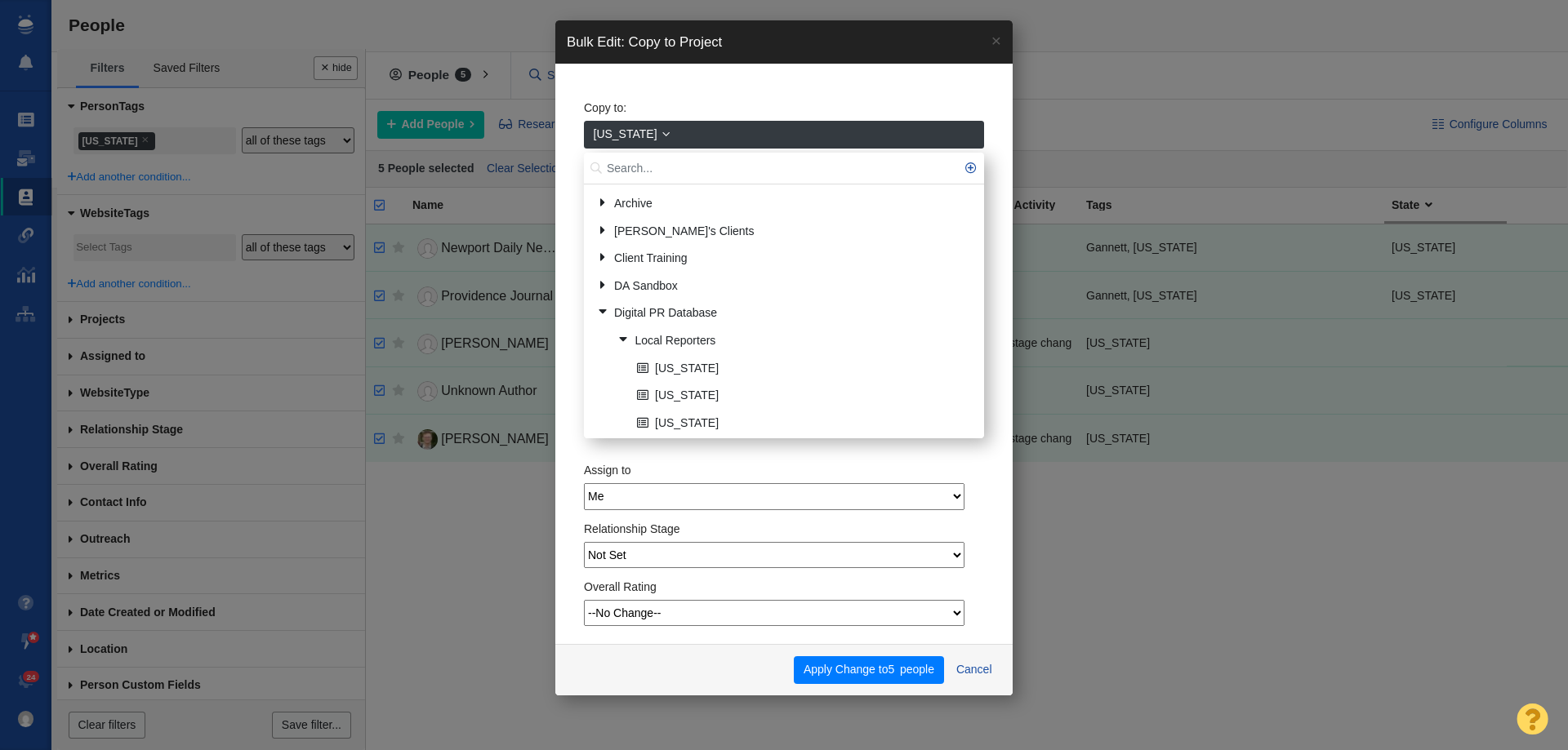
scroll to position [1115, 0]
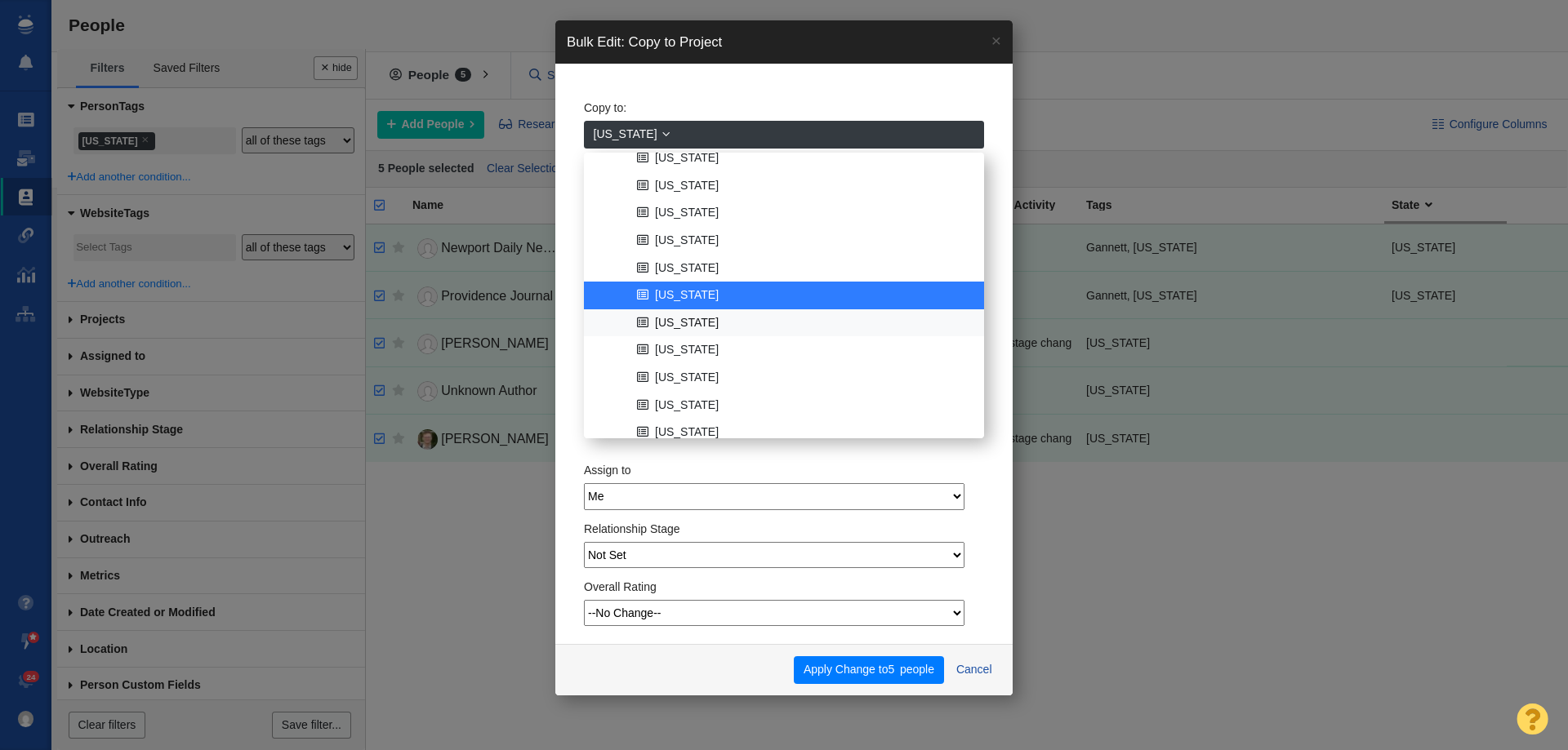
click at [694, 318] on link "[US_STATE]" at bounding box center [803, 323] width 342 height 25
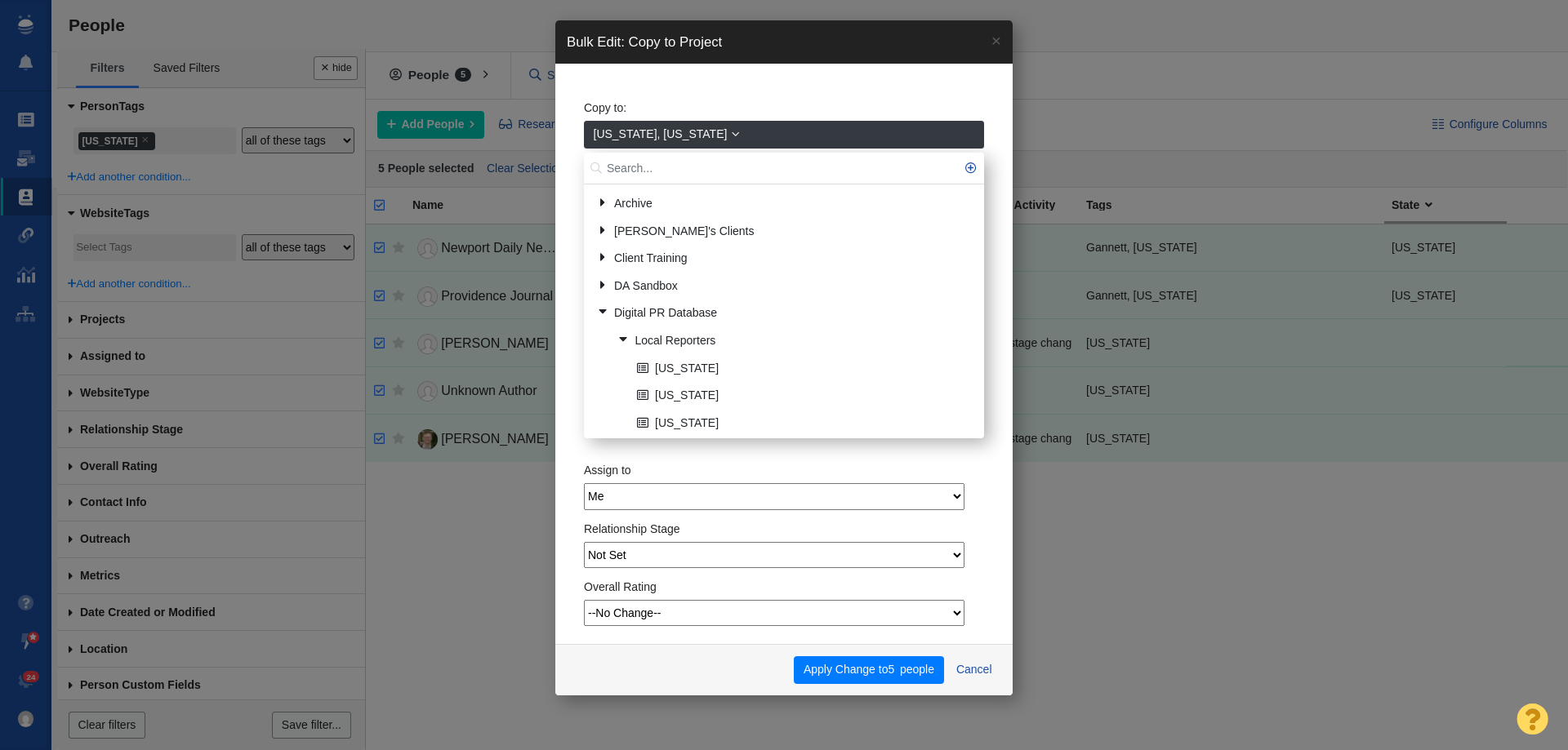
scroll to position [1142, 0]
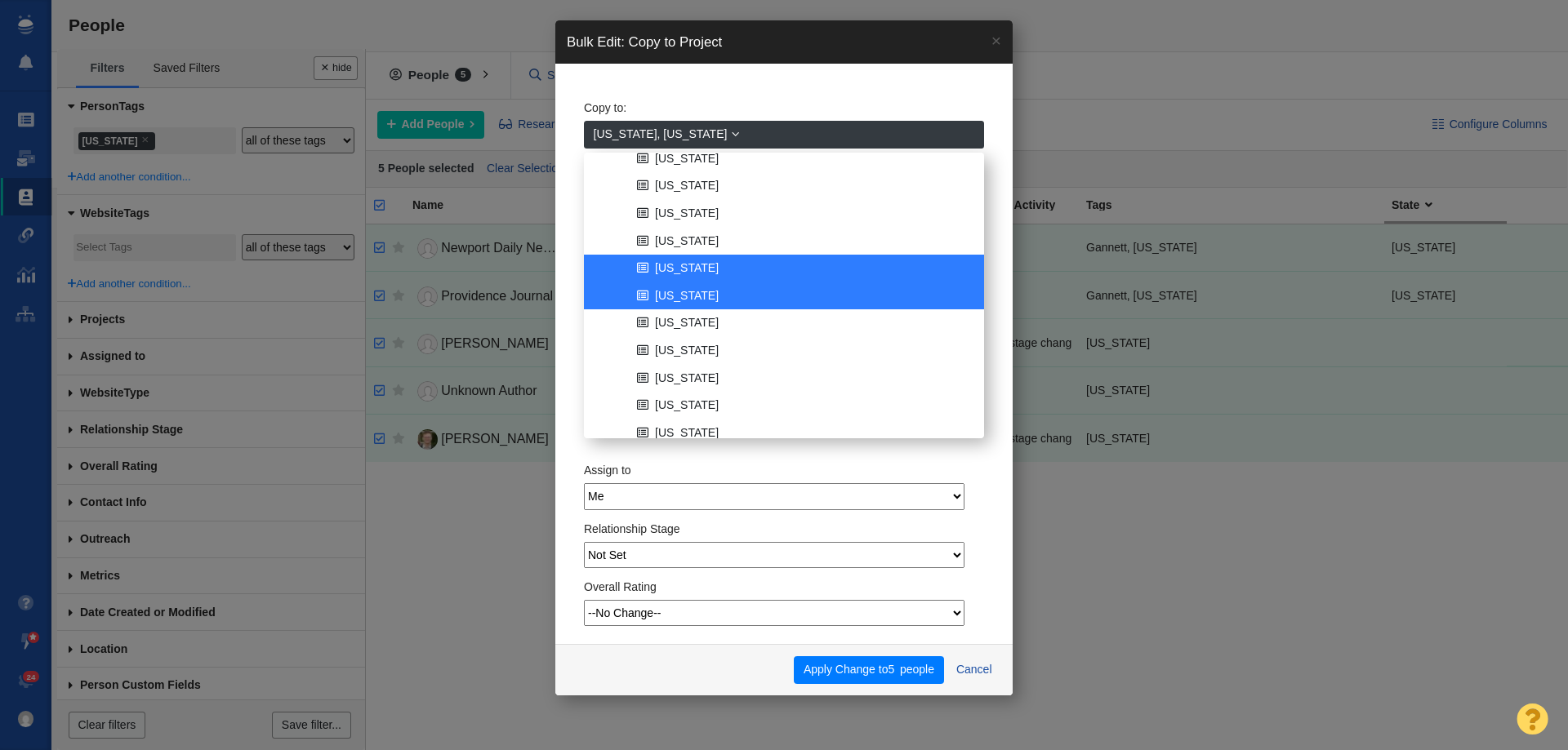
click at [706, 266] on link "[US_STATE]" at bounding box center [803, 269] width 342 height 25
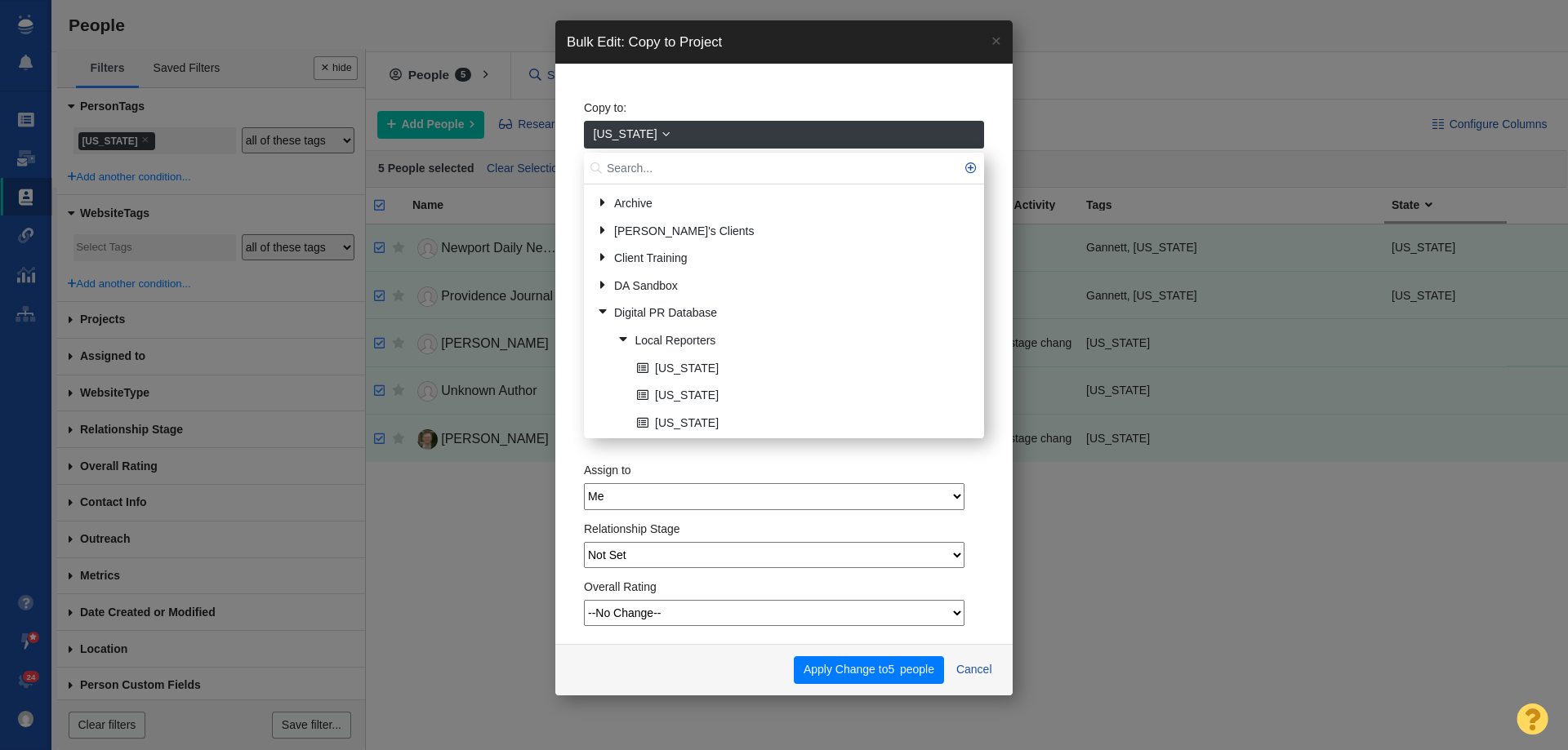
scroll to position [1115, 0]
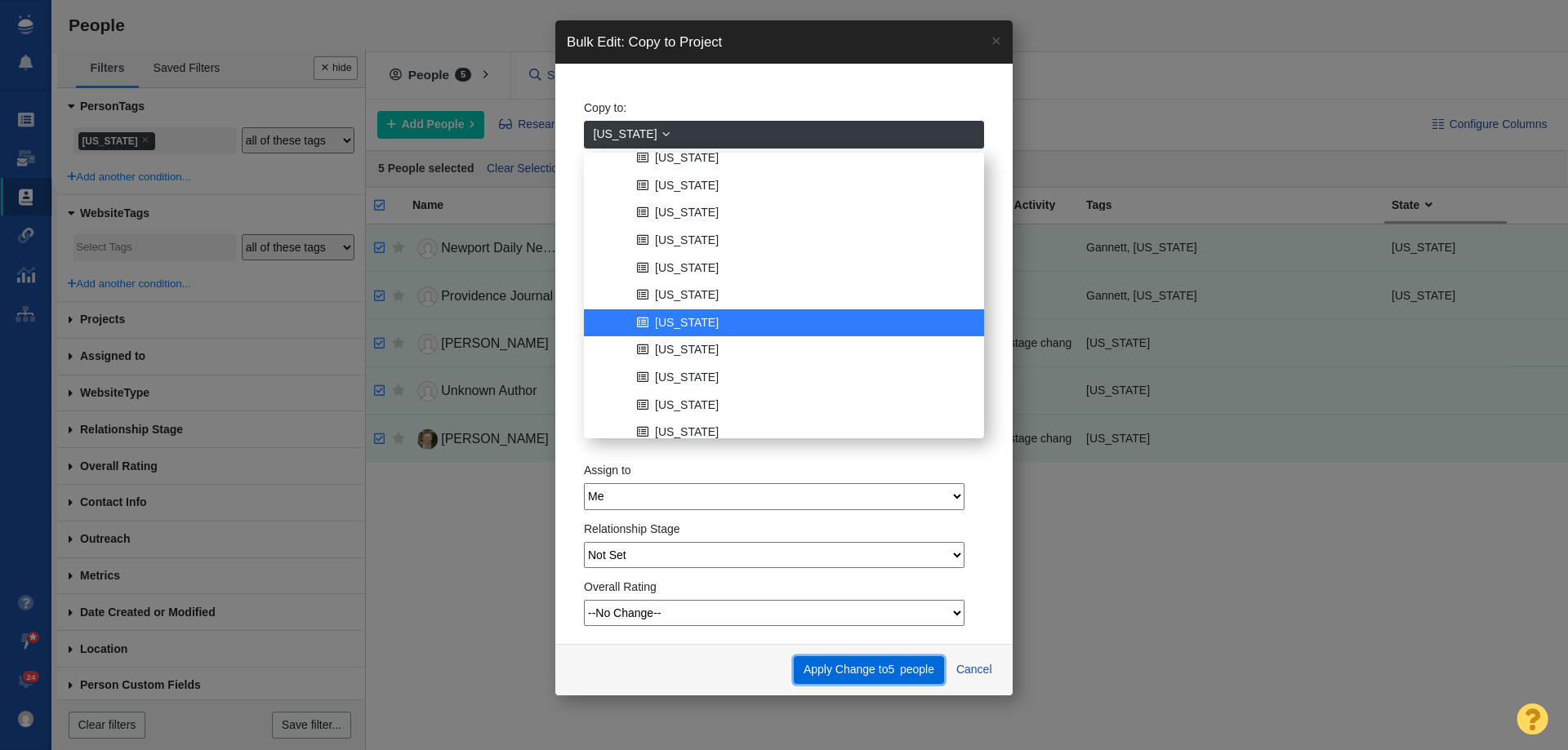
click at [855, 667] on button "Apply Change to 5 people" at bounding box center [868, 670] width 150 height 28
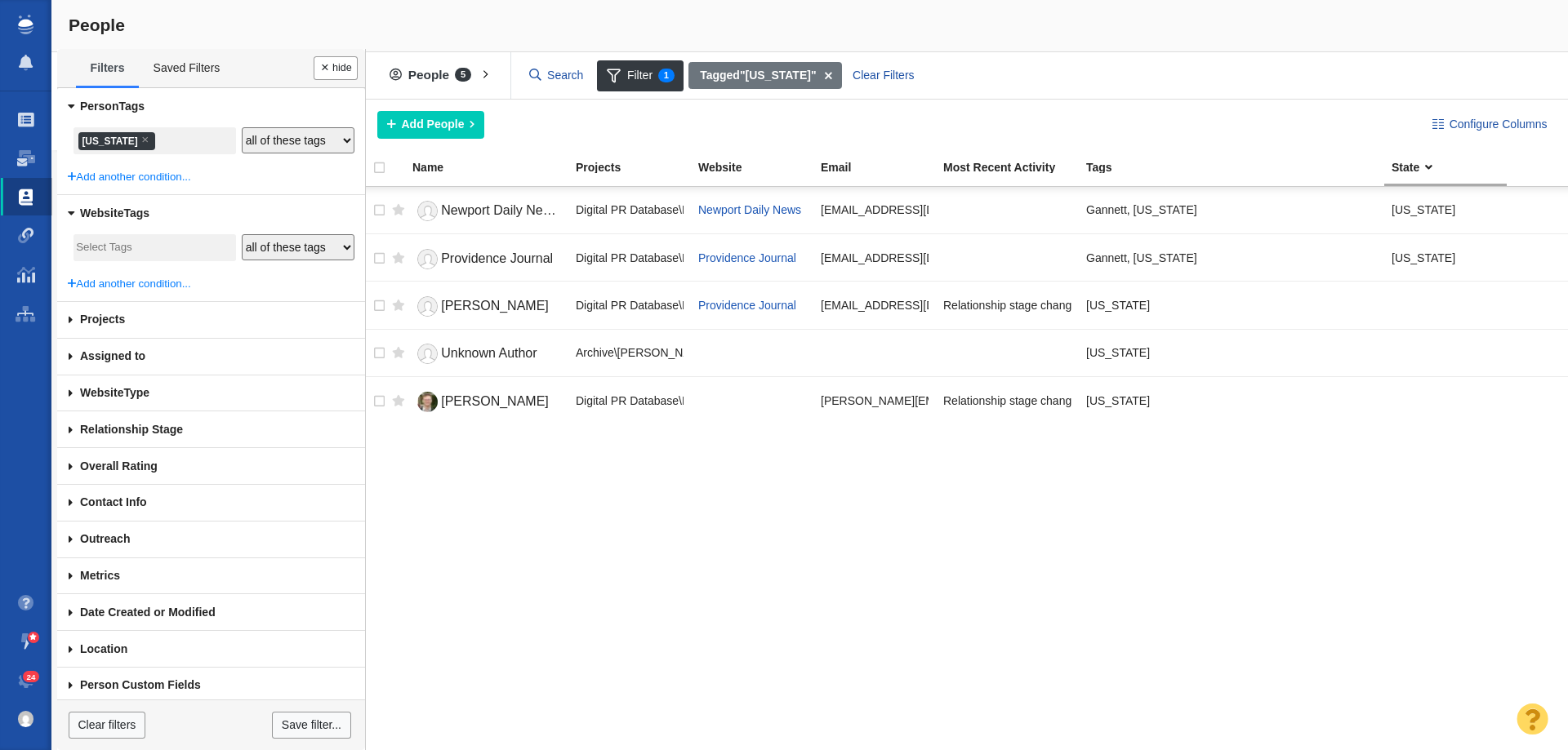
click at [145, 142] on li "× Rhode Island" at bounding box center [116, 142] width 77 height 18
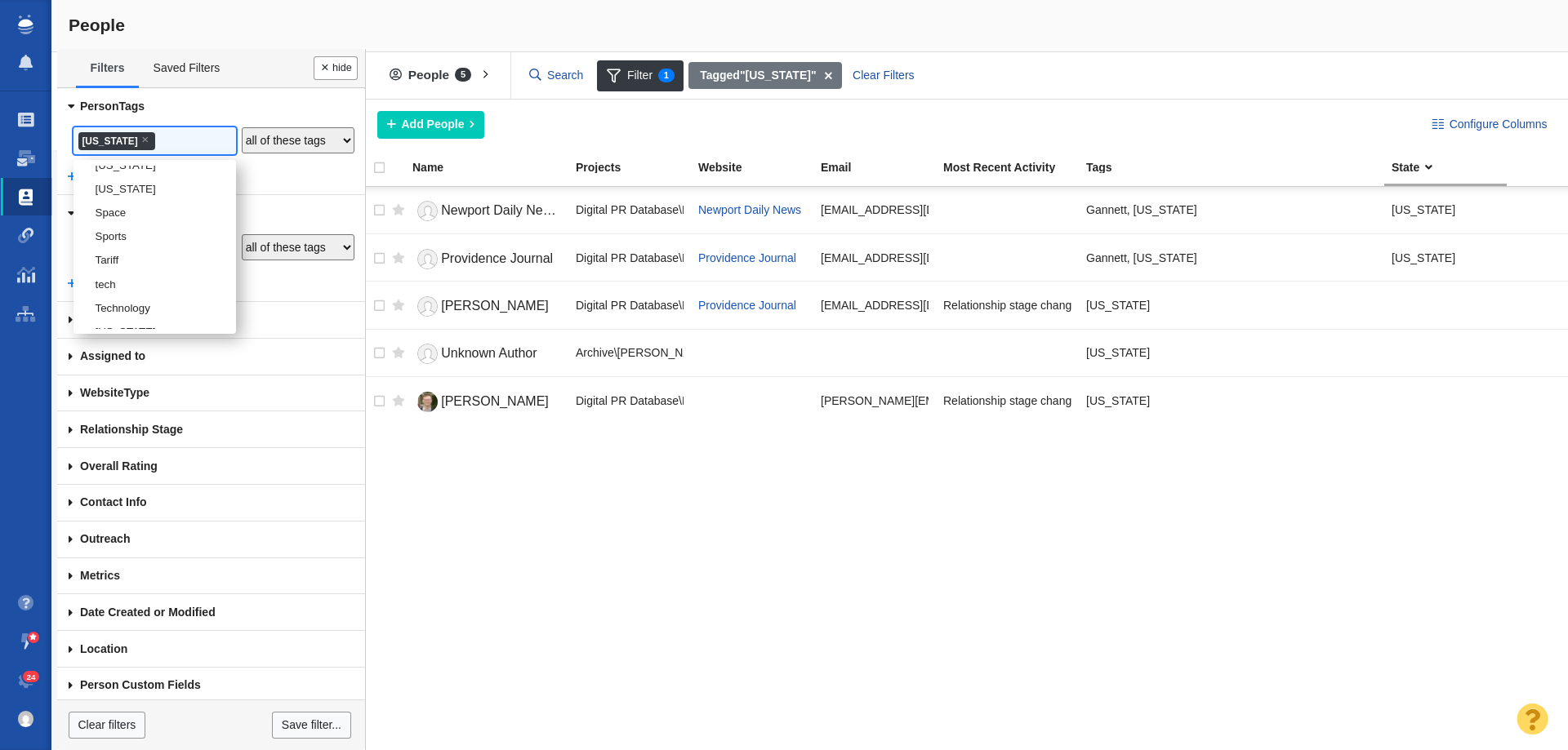
scroll to position [2744, 0]
click at [141, 177] on li "[US_STATE]" at bounding box center [155, 164] width 162 height 23
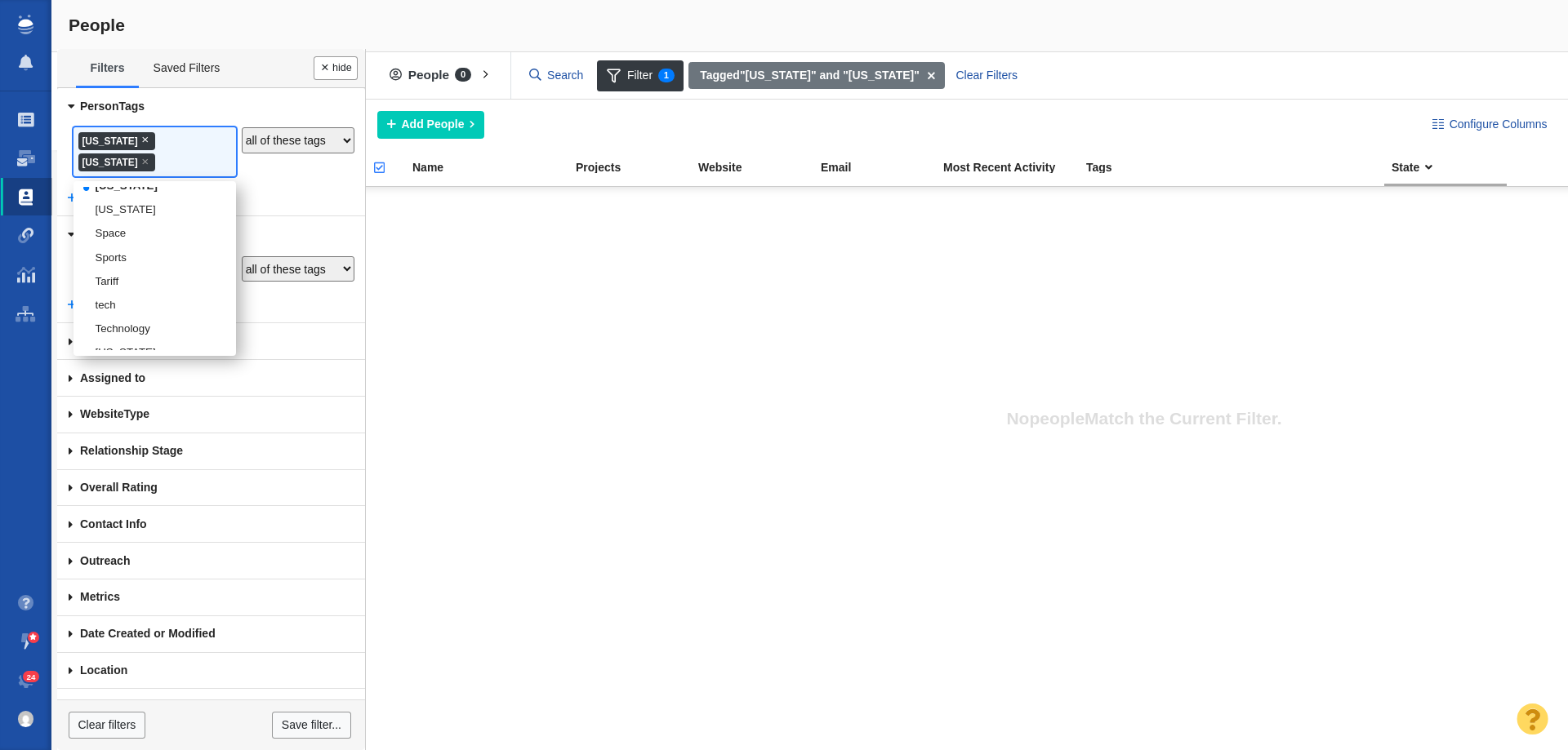
click at [149, 134] on span "×" at bounding box center [145, 140] width 7 height 13
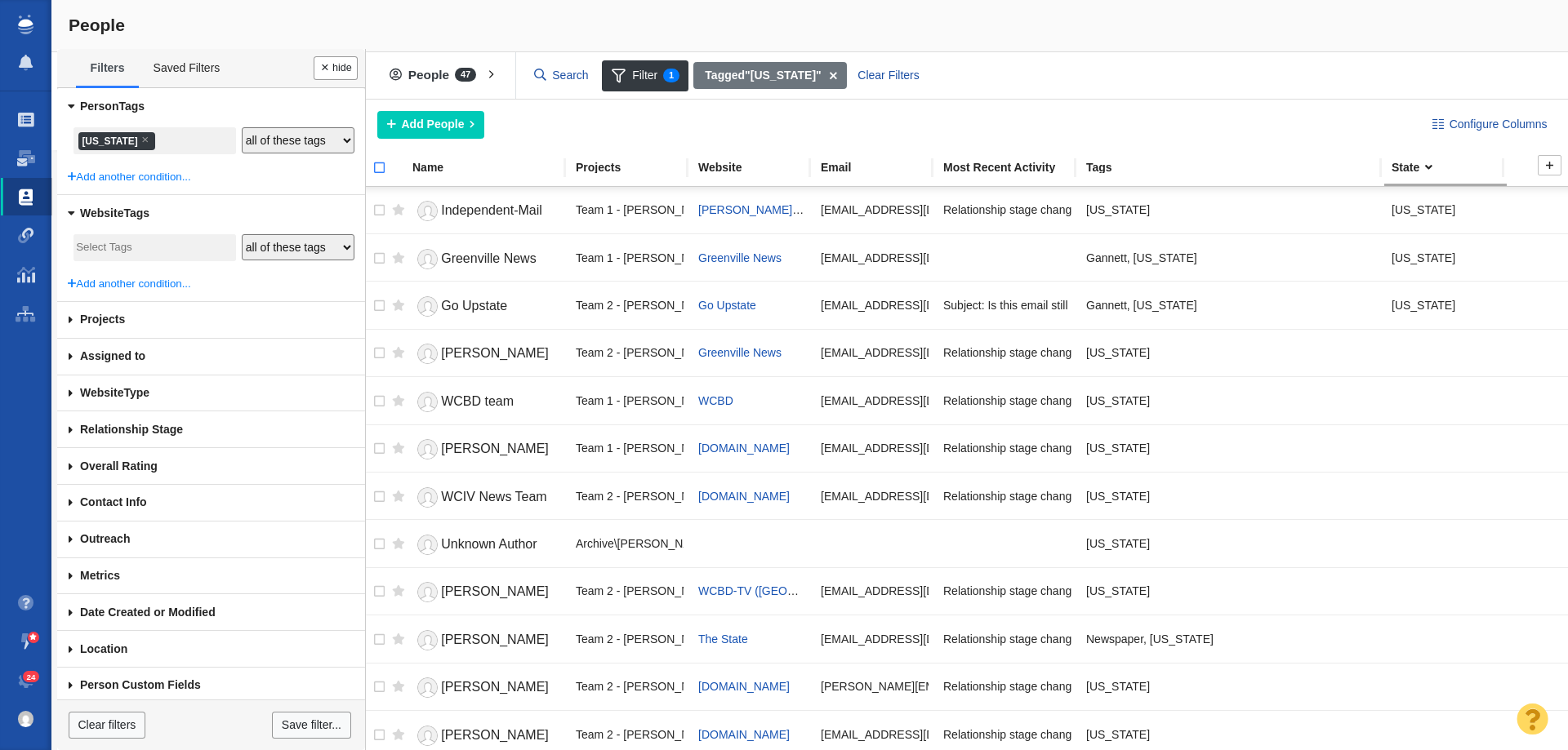
click at [371, 171] on input "checkbox" at bounding box center [371, 177] width 24 height 36
checkbox input "true"
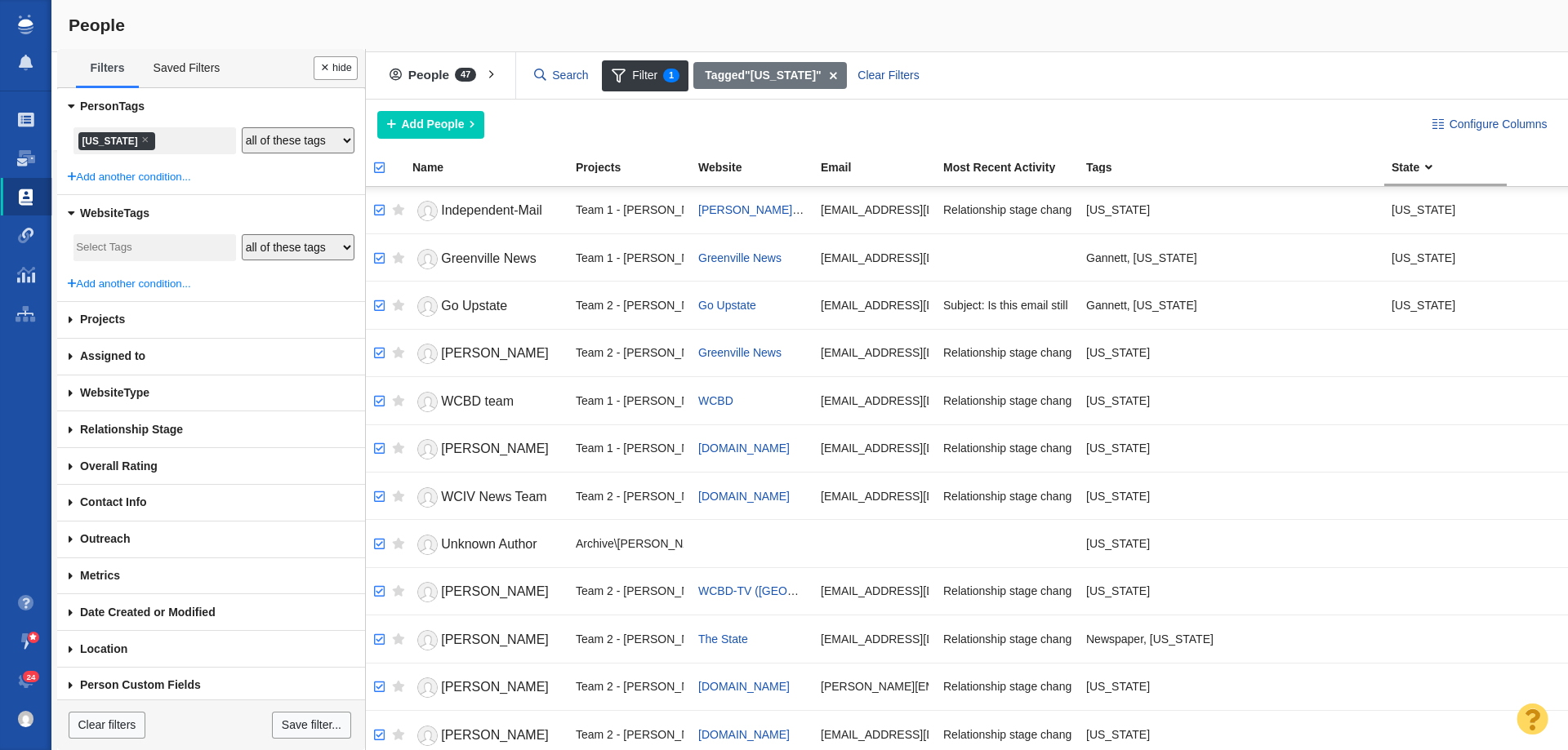
checkbox input "true"
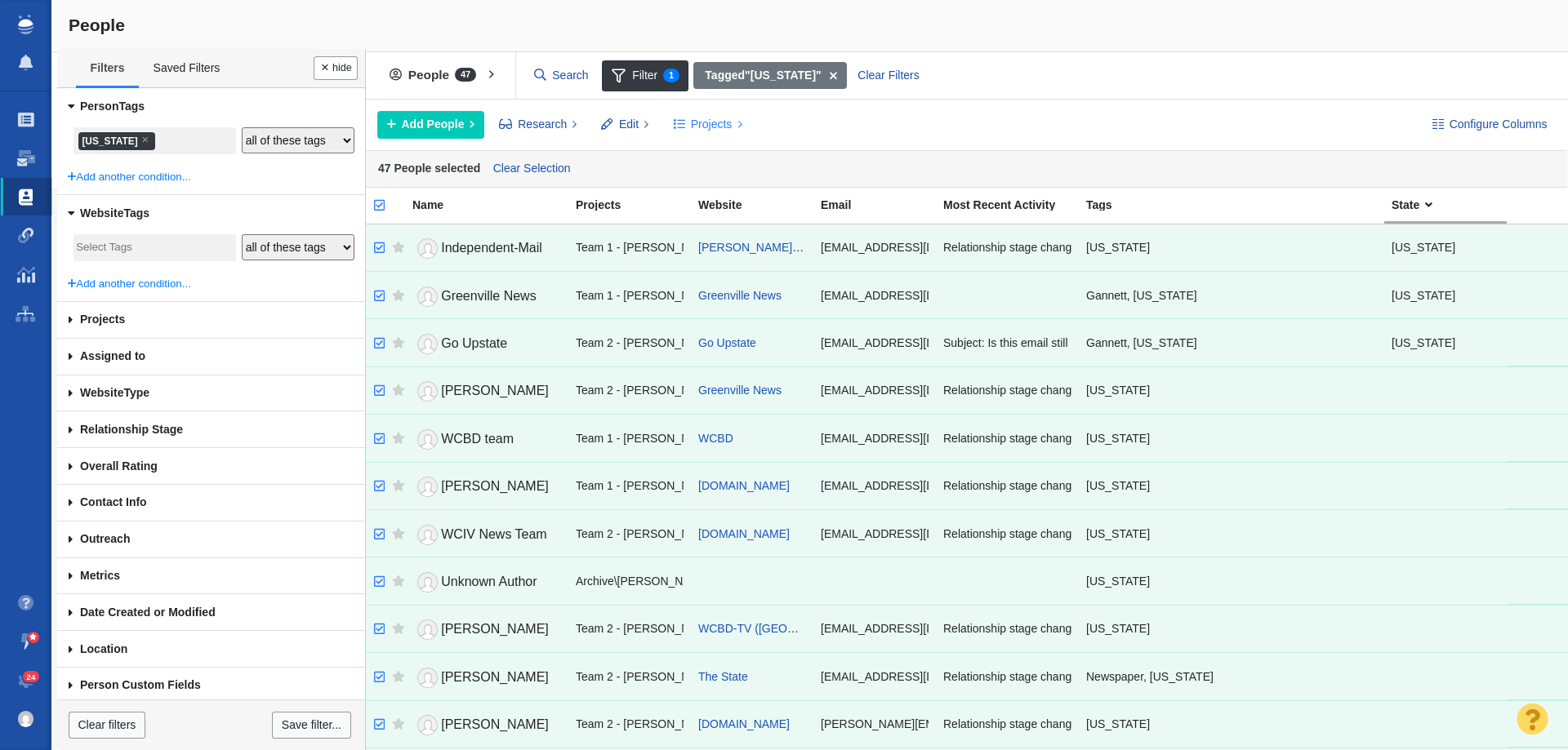
click at [683, 123] on span at bounding box center [679, 124] width 12 height 17
click at [715, 153] on div "Copy to Project" at bounding box center [778, 161] width 229 height 25
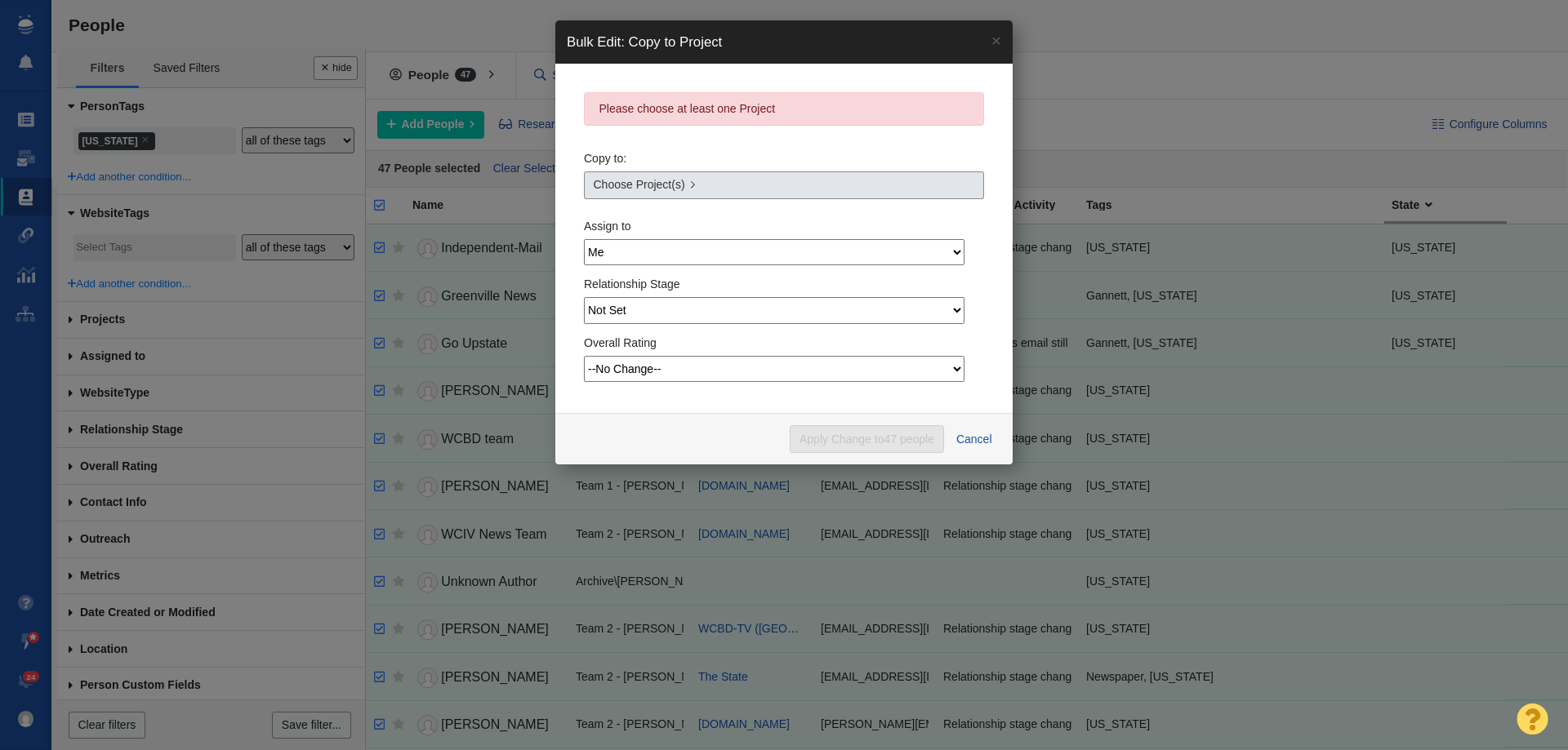
click at [673, 183] on span "Choose Project(s)" at bounding box center [638, 185] width 91 height 17
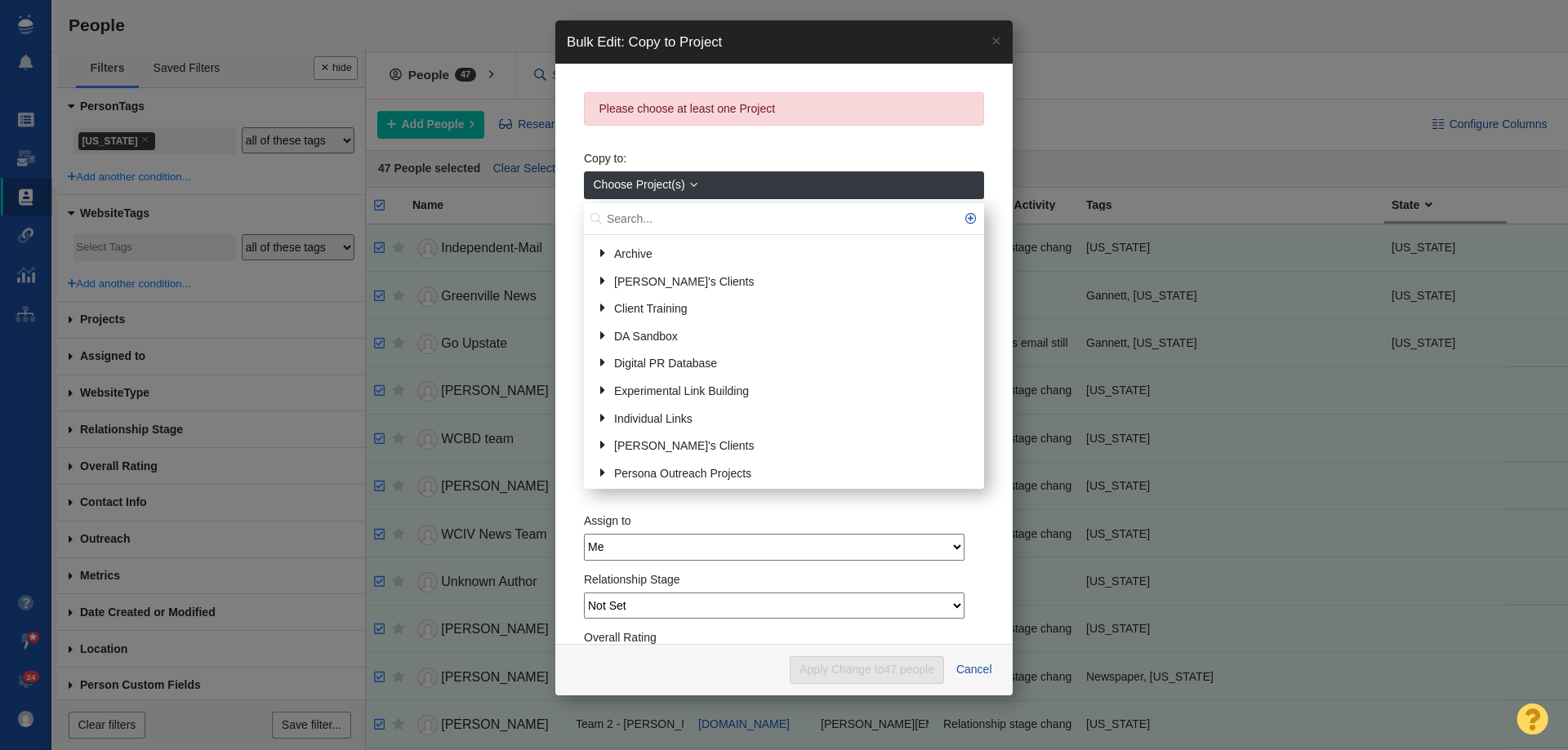
click at [658, 212] on input "text" at bounding box center [784, 219] width 400 height 32
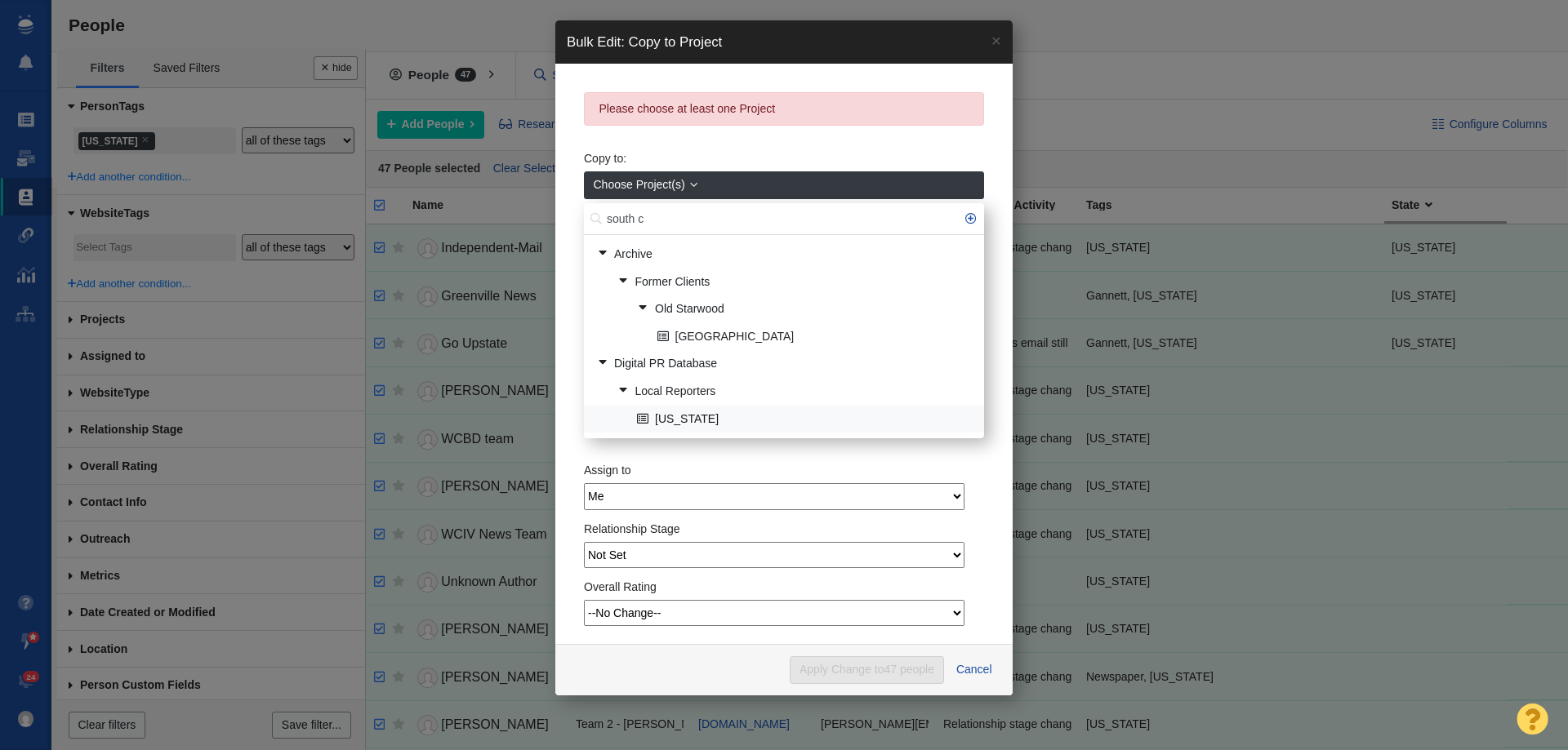
click at [712, 418] on link "[US_STATE]" at bounding box center [803, 419] width 342 height 25
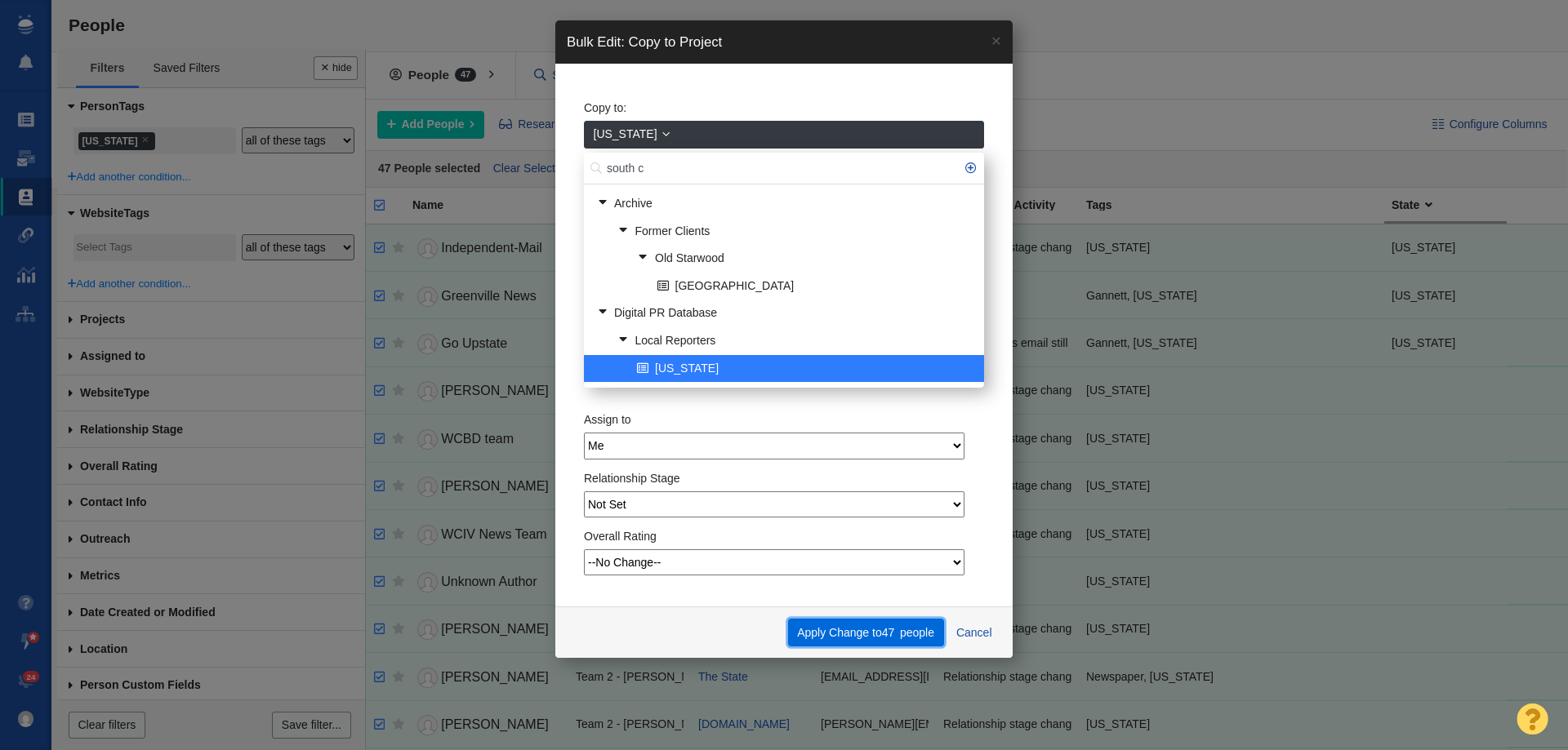
click at [840, 626] on button "Apply Change to 47 people" at bounding box center [866, 633] width 156 height 28
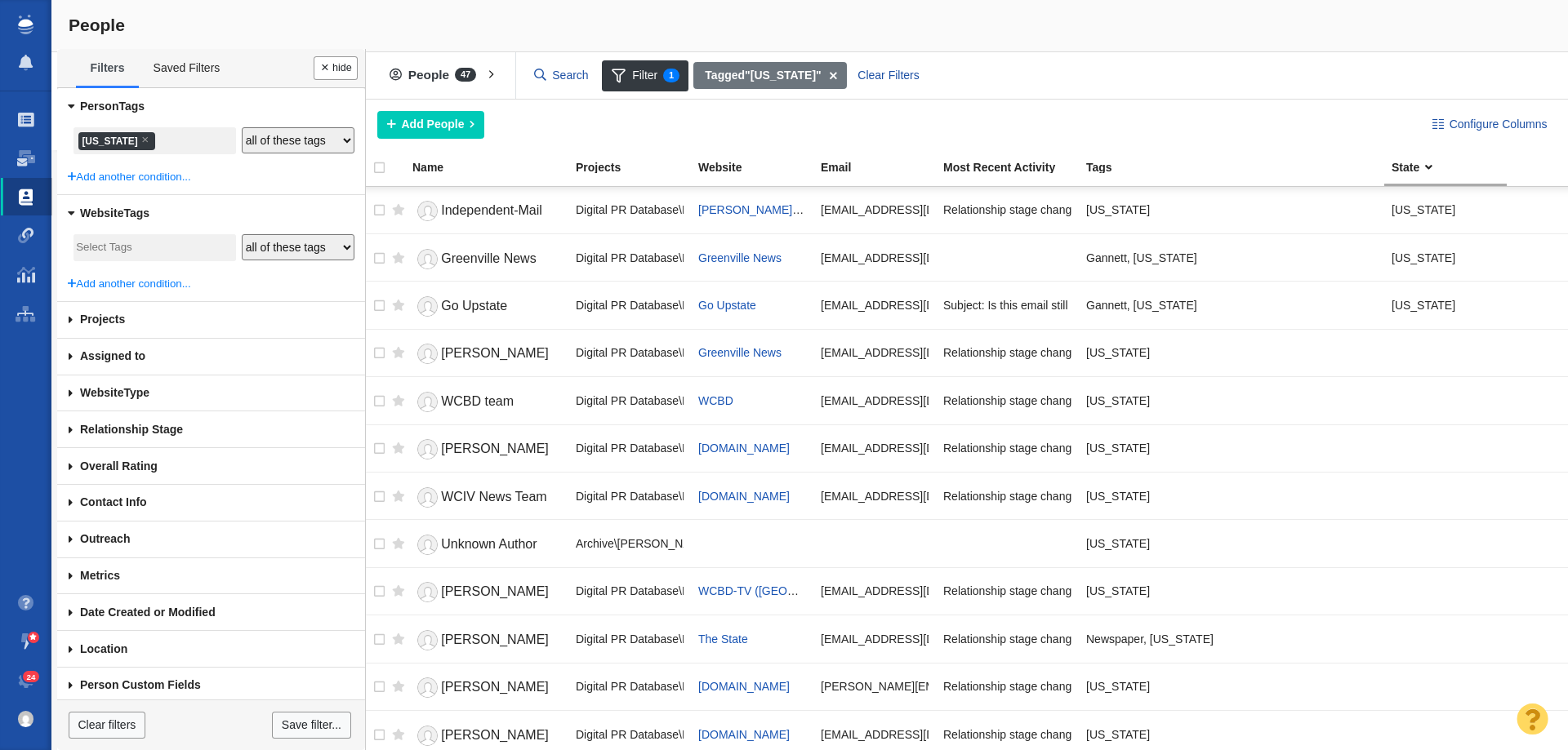
click at [96, 137] on li "× South Carolina" at bounding box center [116, 142] width 77 height 18
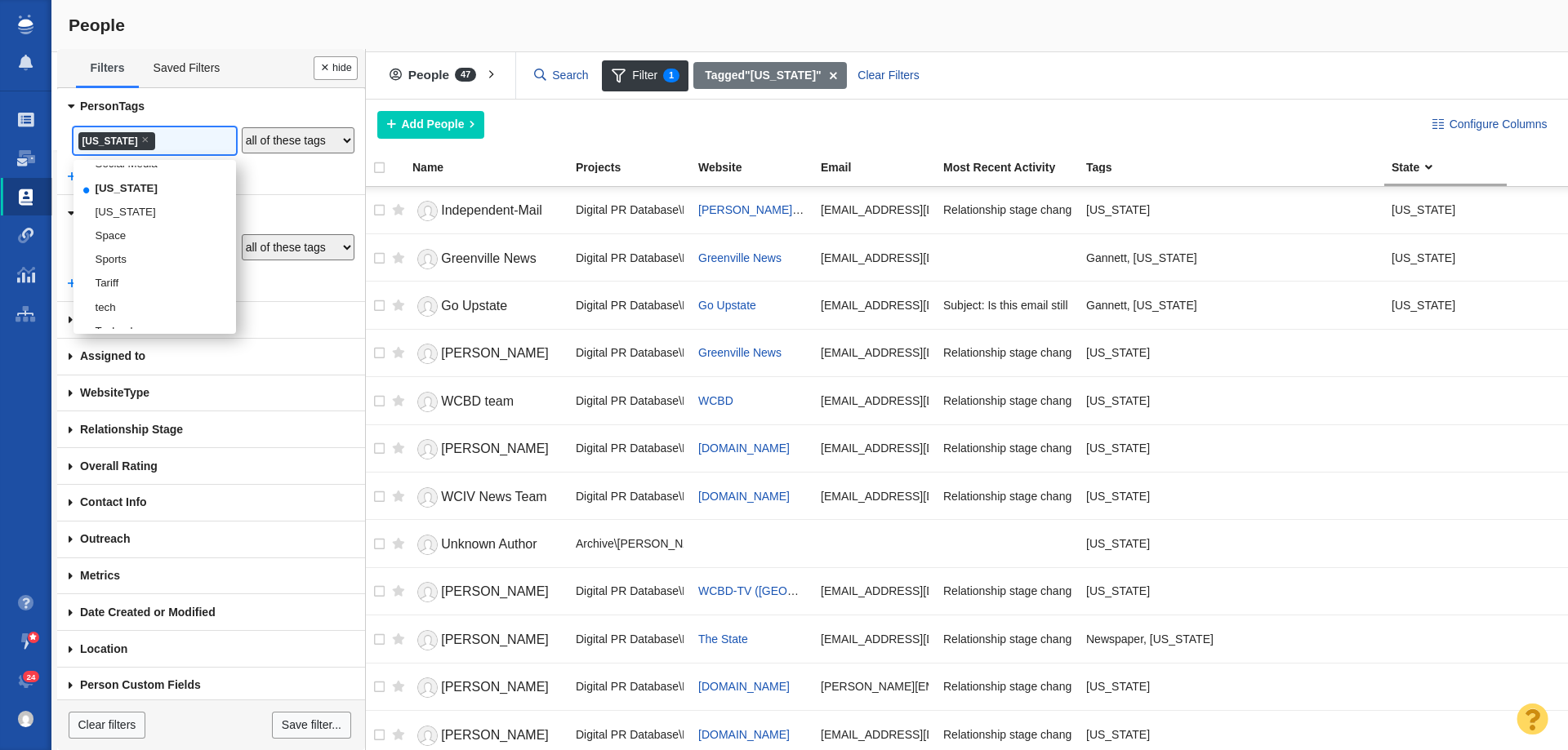
scroll to position [2757, 0]
click at [132, 188] on li "[US_STATE]" at bounding box center [155, 176] width 162 height 23
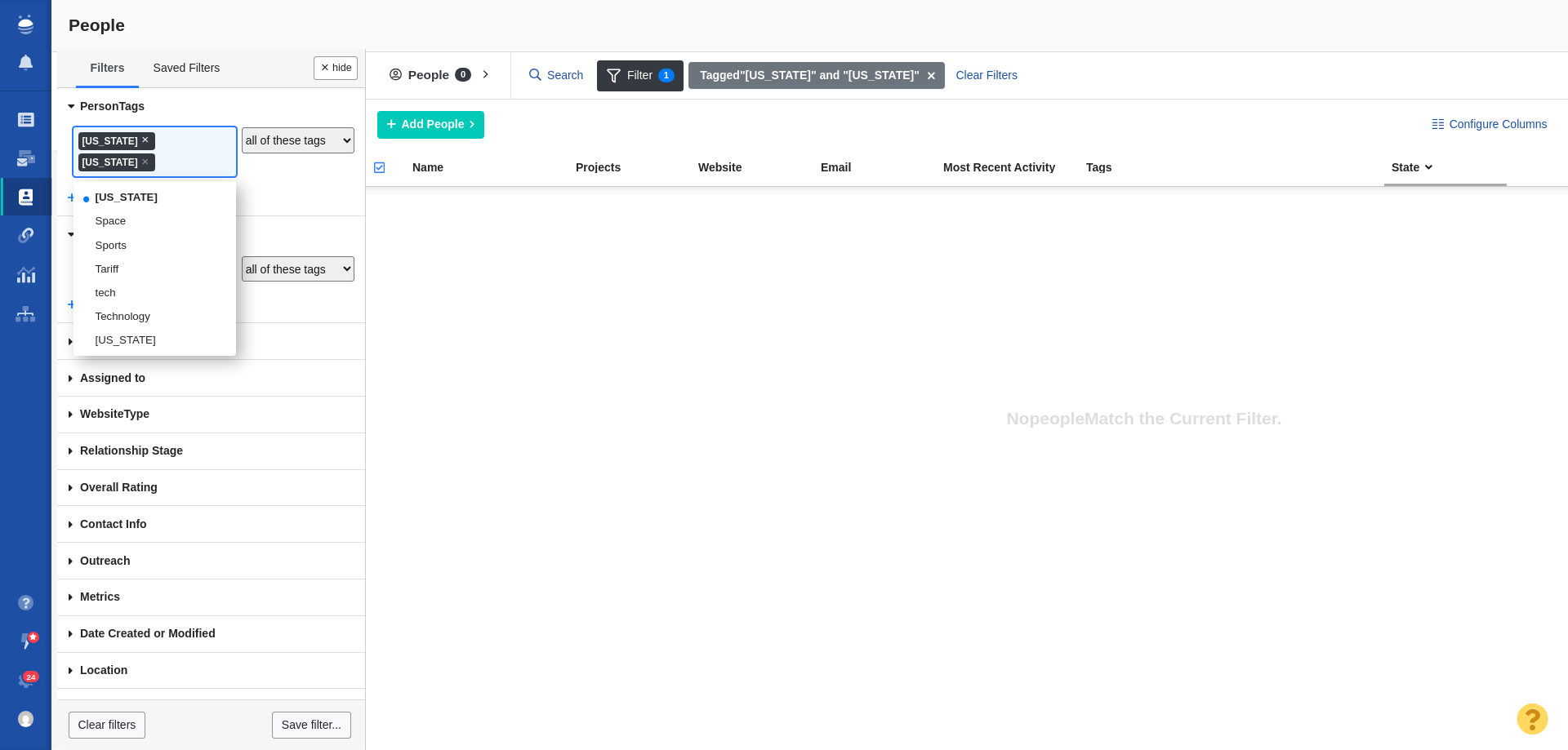
click at [149, 140] on span "×" at bounding box center [145, 140] width 7 height 13
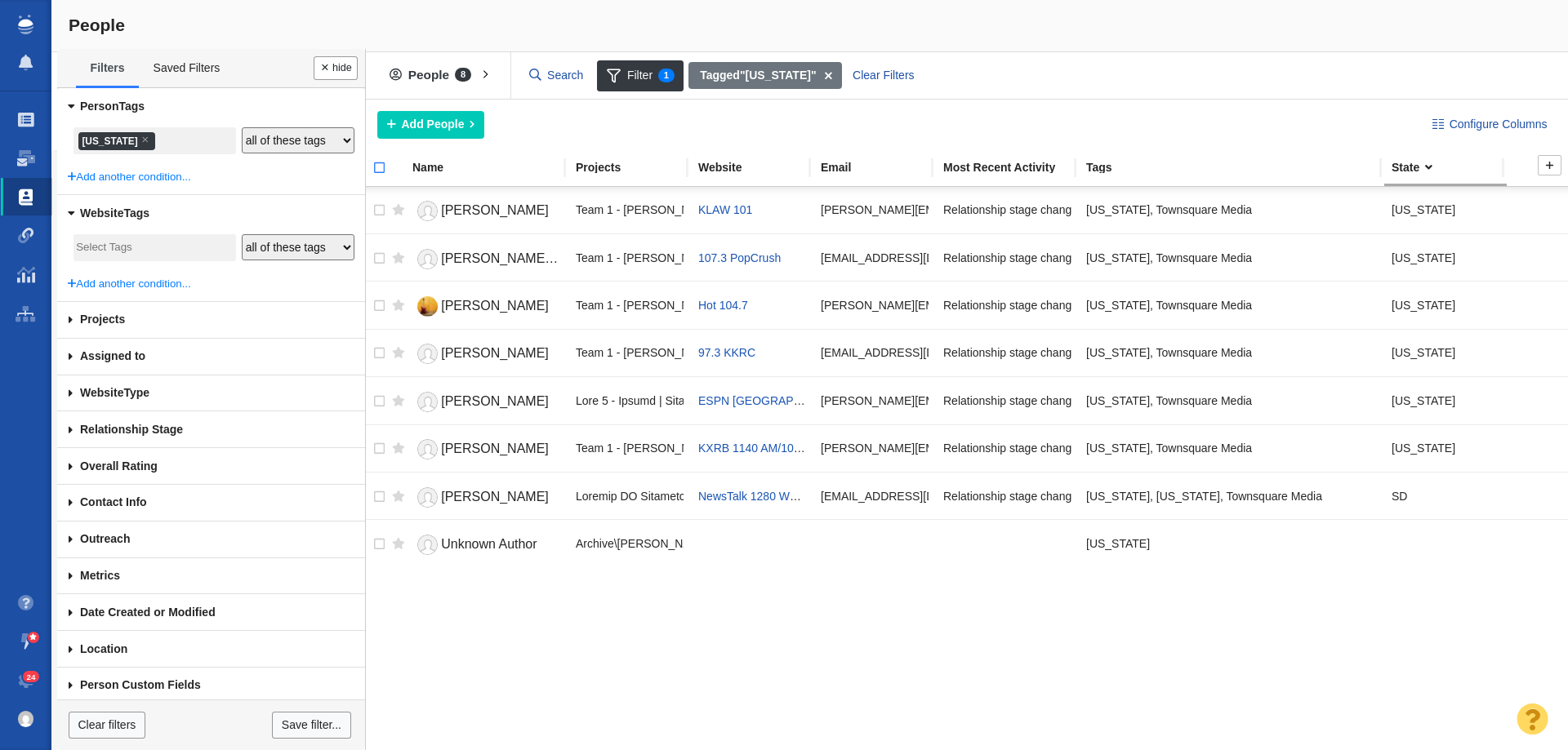
click at [377, 169] on input "checkbox" at bounding box center [371, 177] width 24 height 36
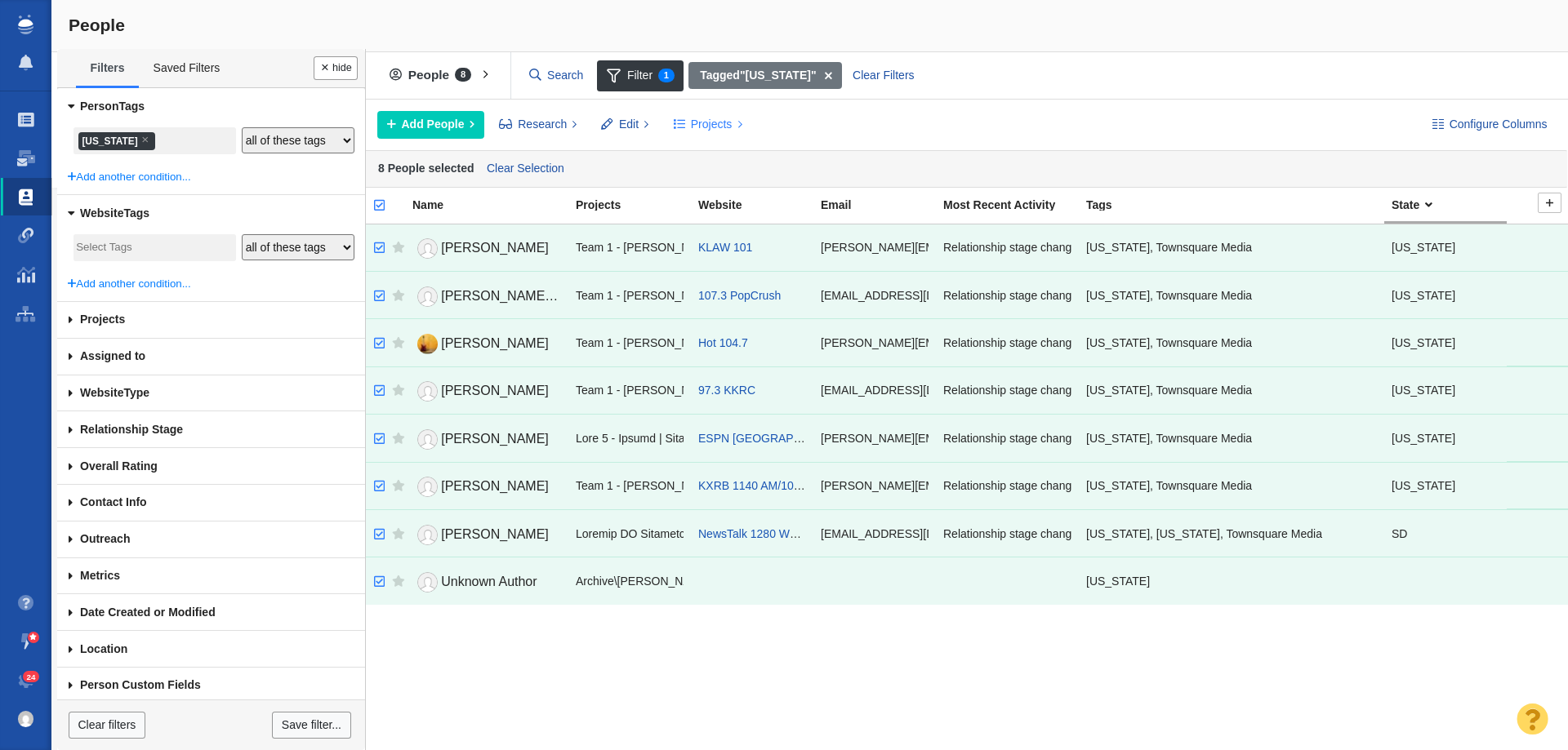
click at [708, 124] on span "Projects" at bounding box center [711, 124] width 41 height 17
click at [749, 157] on div "Copy to Project" at bounding box center [778, 161] width 229 height 25
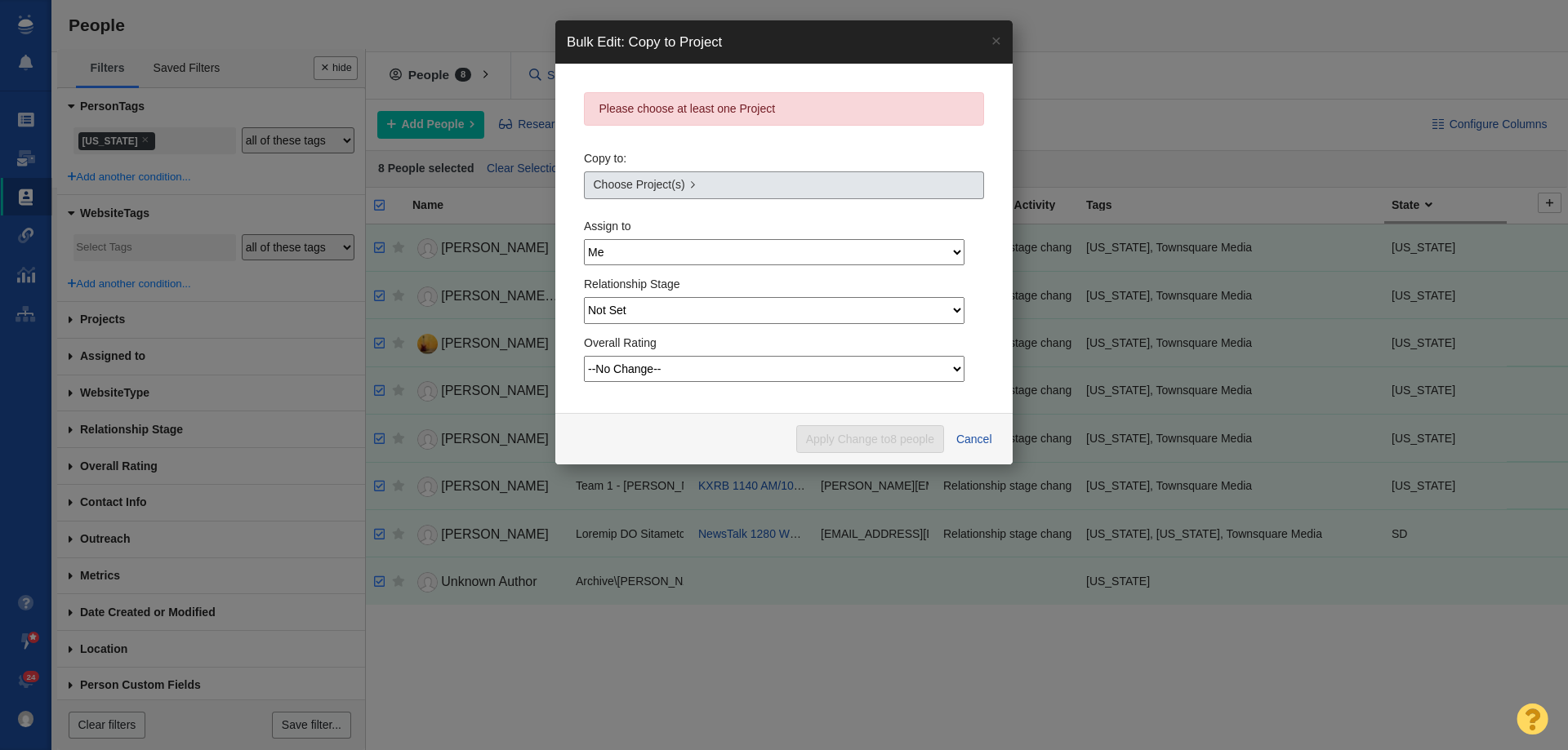
click at [628, 195] on link "Choose Project(s)" at bounding box center [784, 185] width 400 height 28
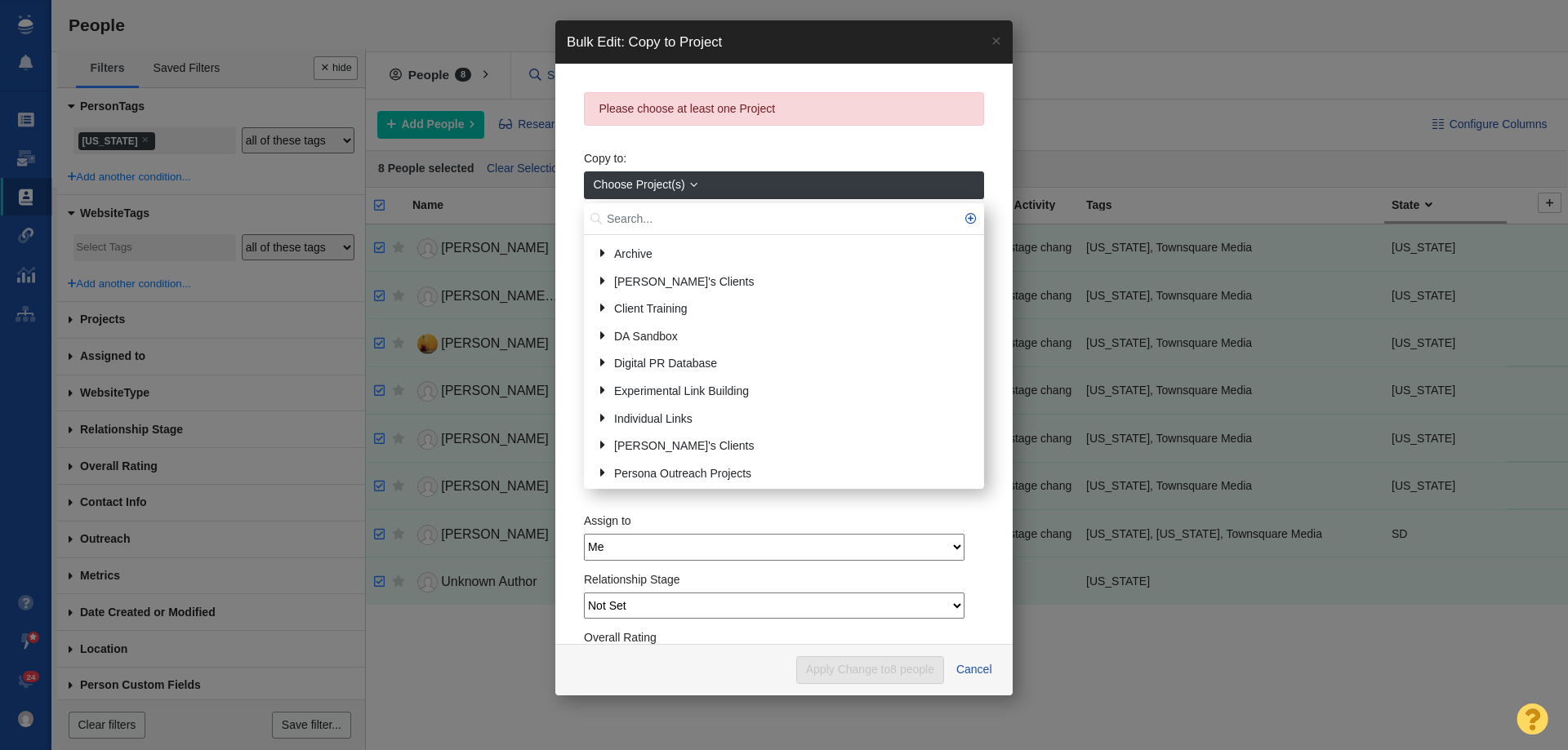
click at [626, 215] on input "text" at bounding box center [784, 219] width 400 height 32
click at [663, 211] on input "south d" at bounding box center [784, 219] width 400 height 32
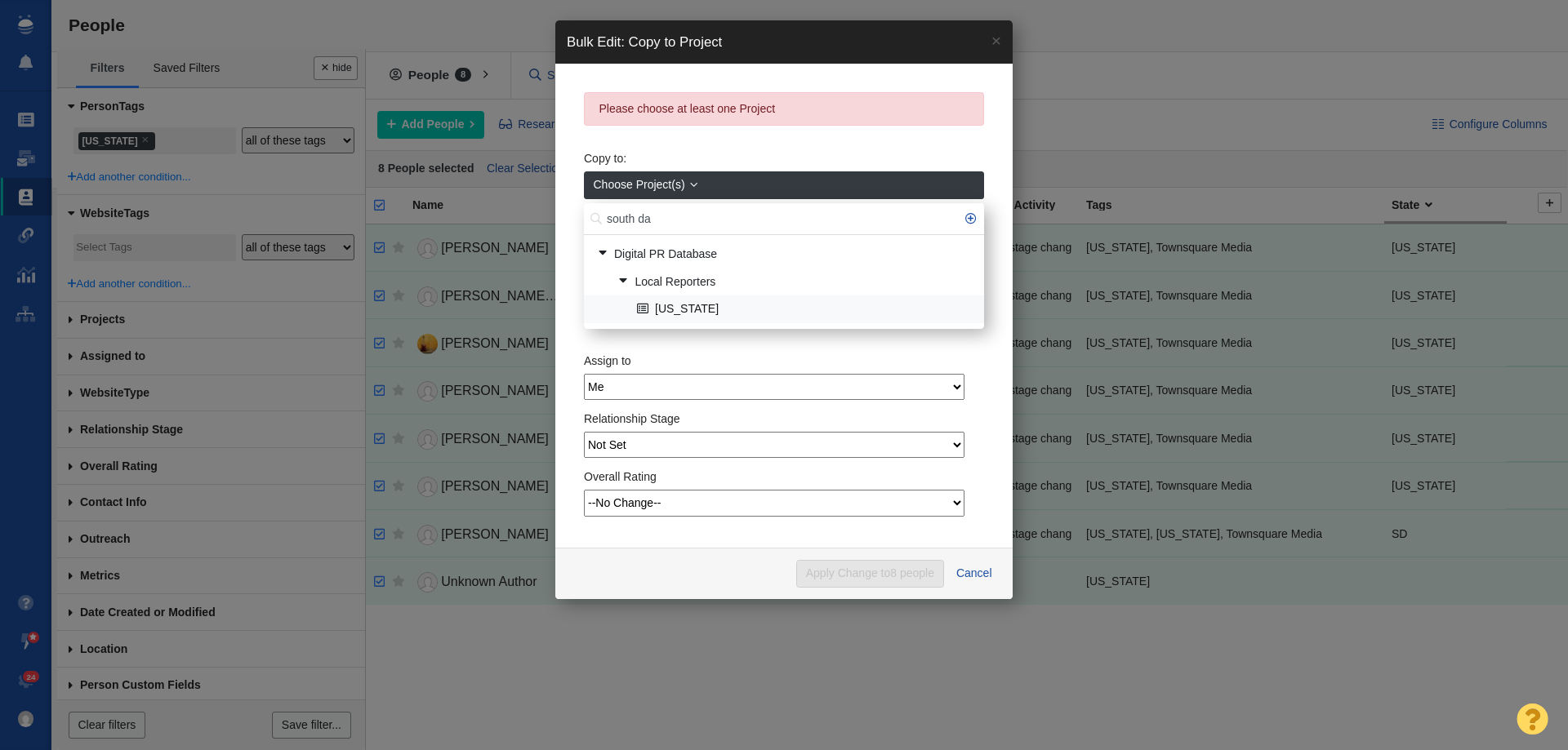
click at [706, 313] on link "[US_STATE]" at bounding box center [803, 310] width 342 height 25
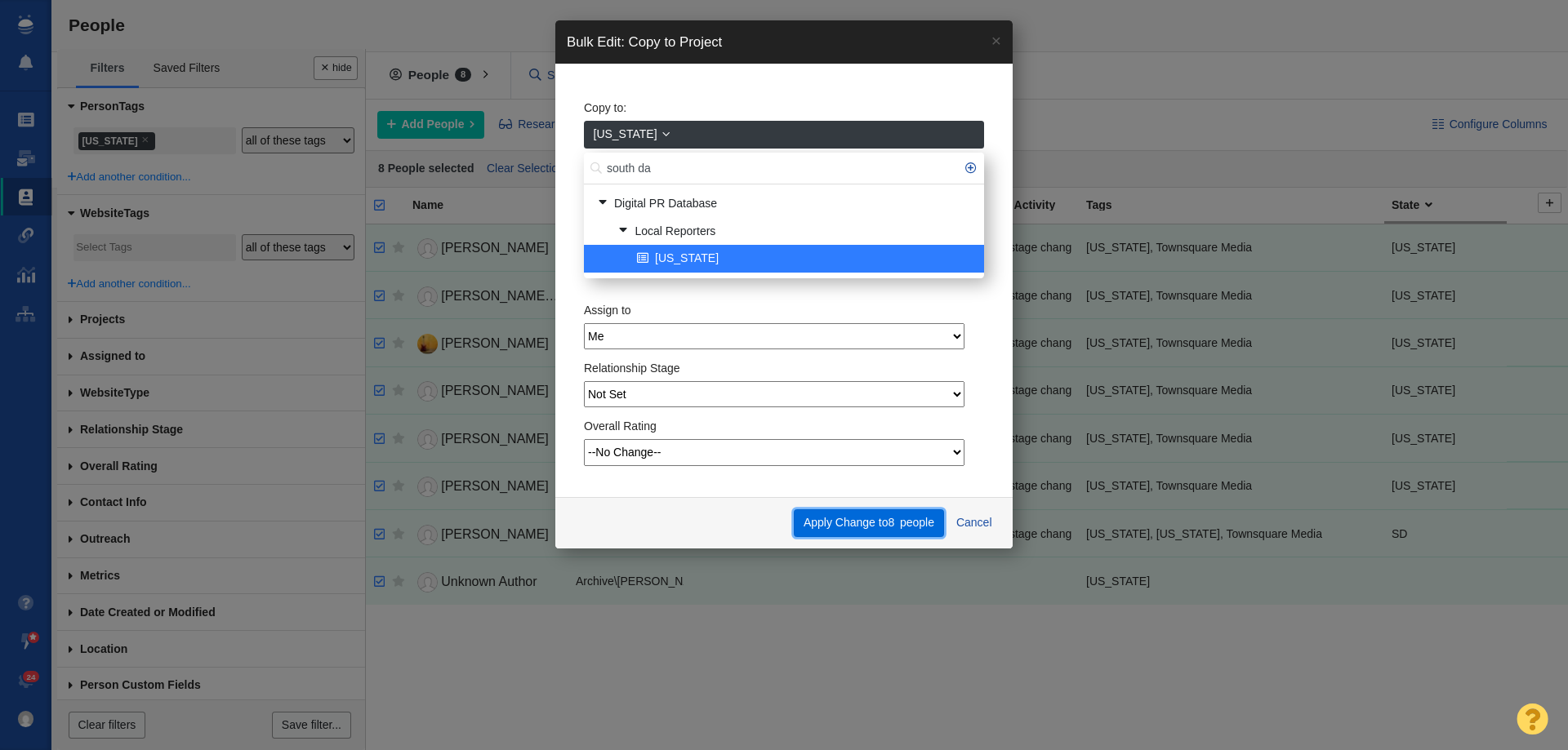
click at [830, 521] on button "Apply Change to 8 people" at bounding box center [868, 523] width 150 height 28
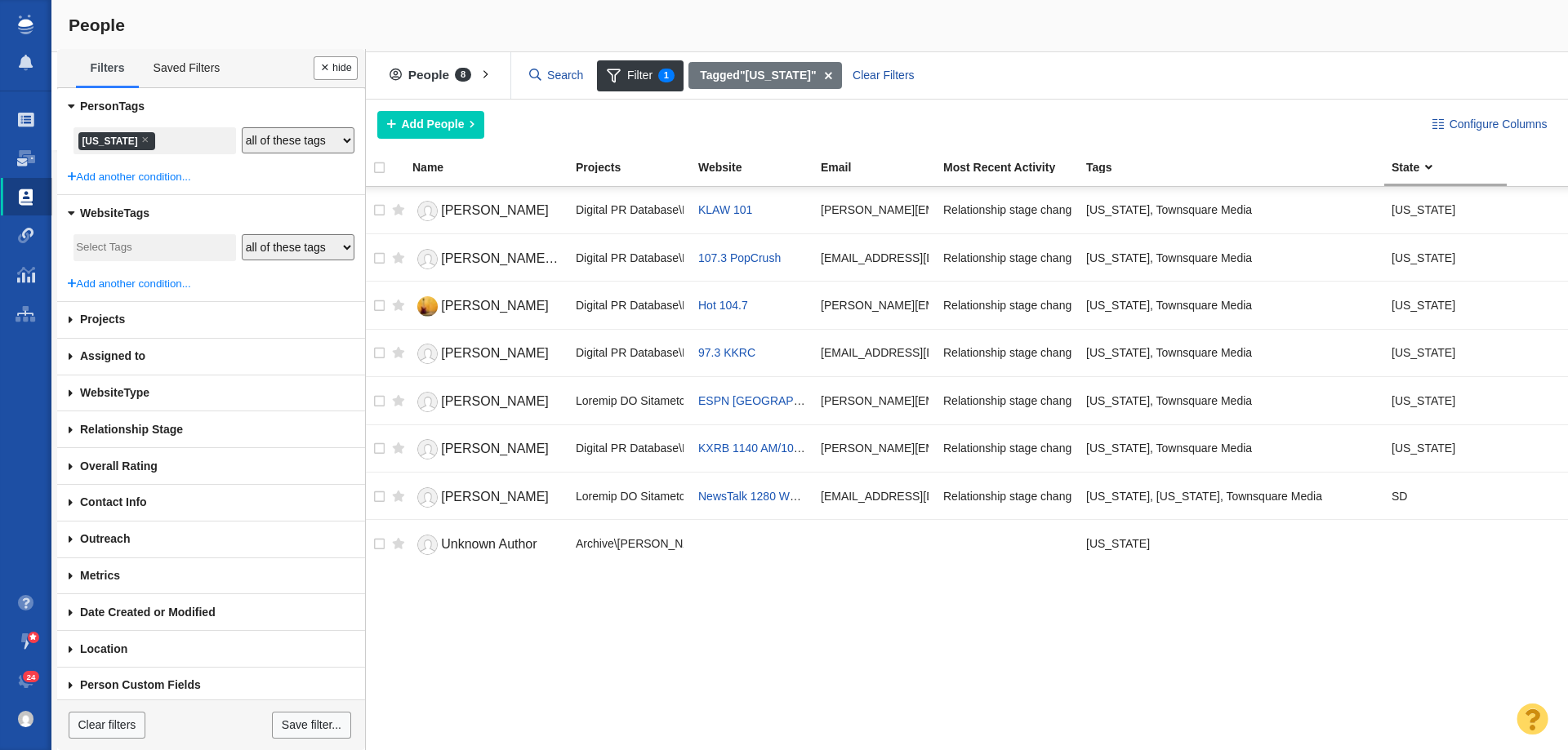
click at [140, 143] on li "× South Dakota" at bounding box center [116, 142] width 77 height 18
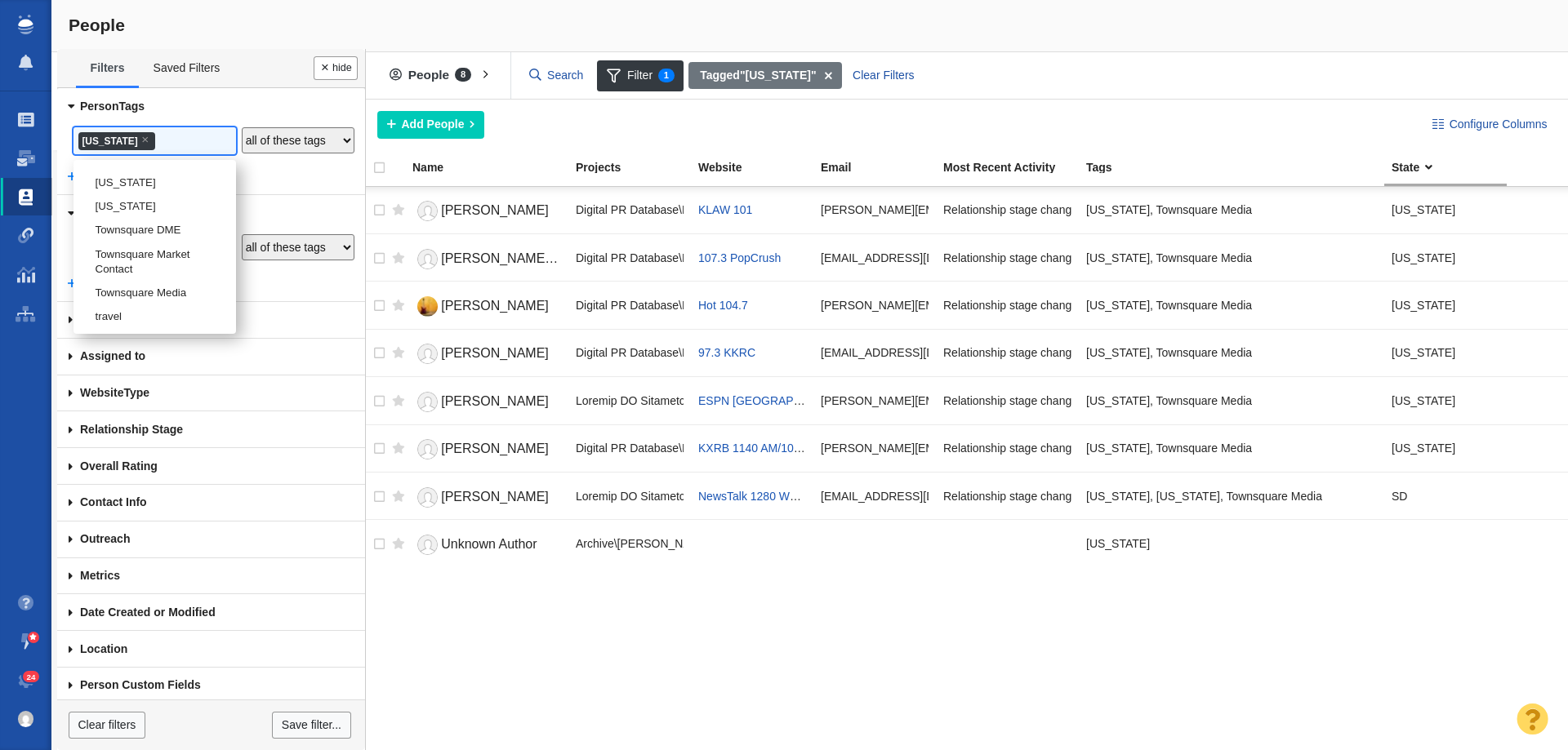
scroll to position [2920, 0]
click at [140, 168] on li "[US_STATE]" at bounding box center [155, 155] width 162 height 23
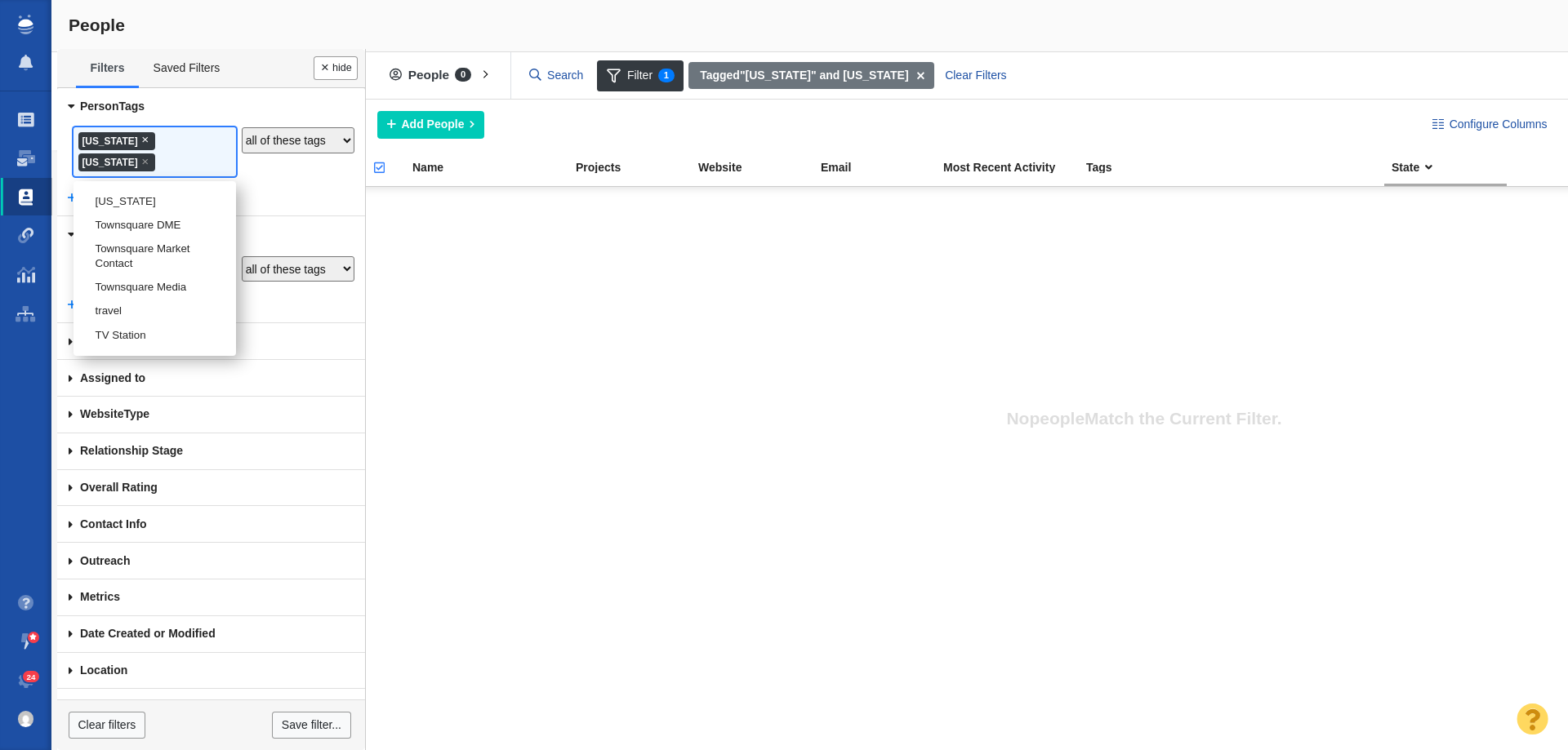
click at [149, 136] on span "×" at bounding box center [145, 140] width 7 height 13
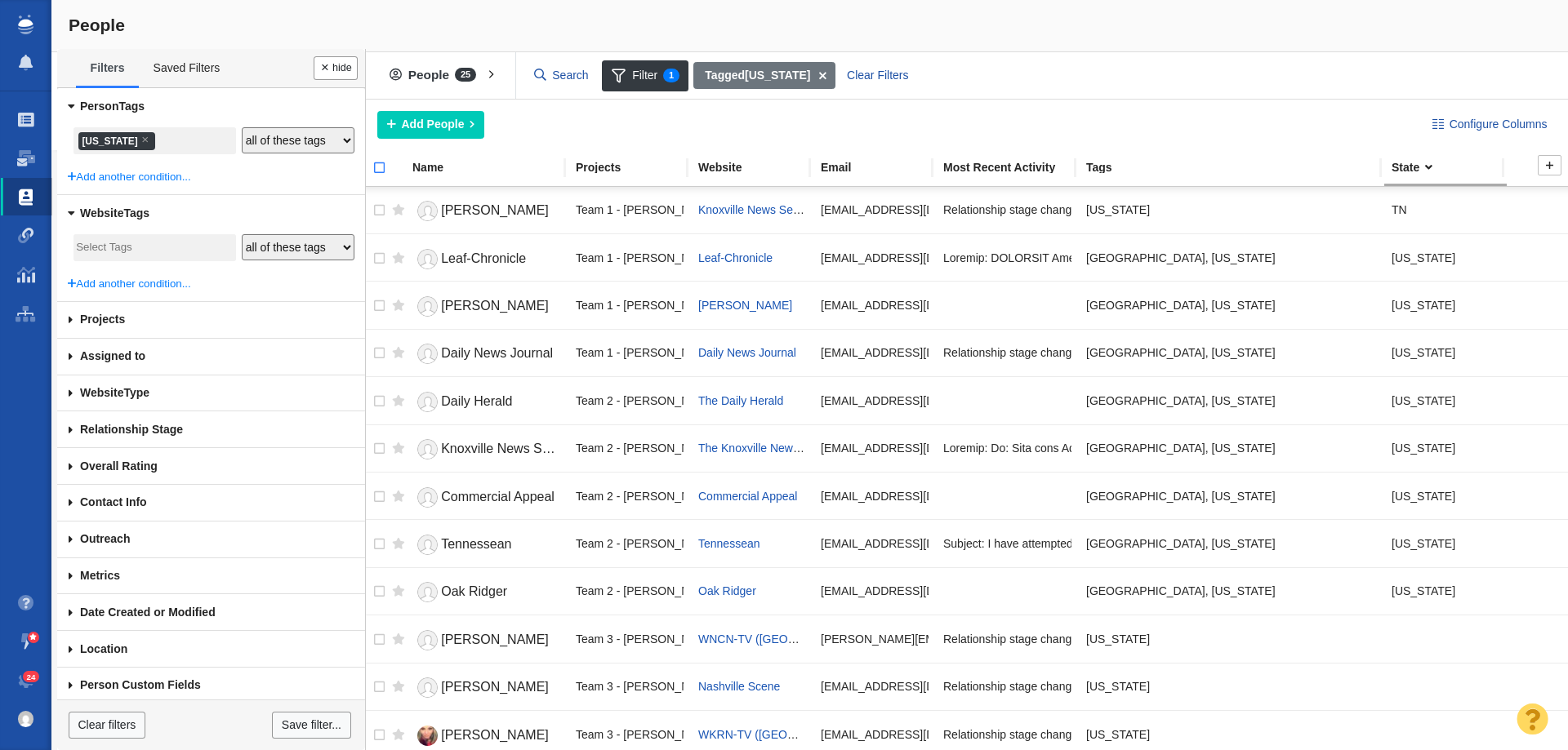
click at [377, 169] on input "checkbox" at bounding box center [371, 177] width 24 height 36
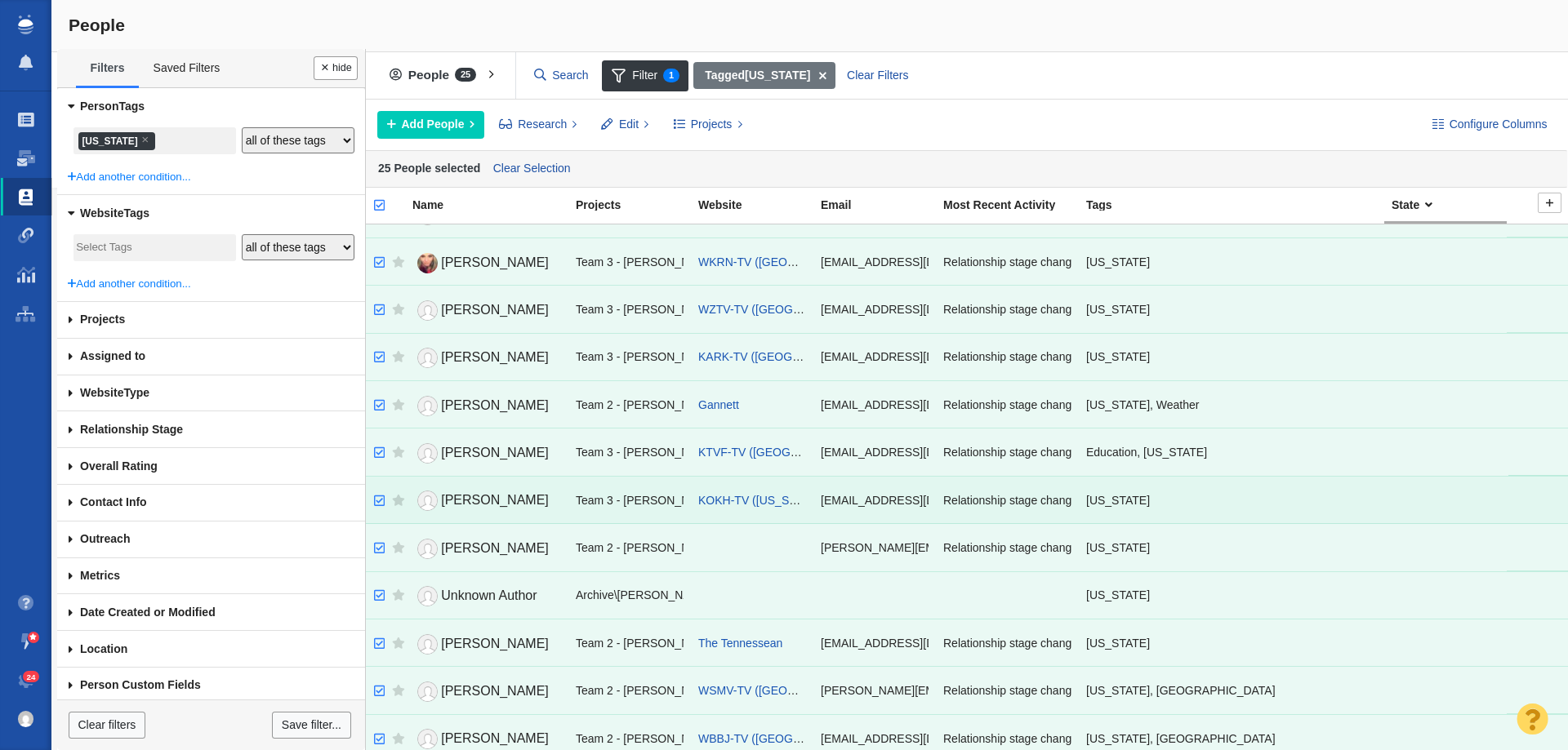
scroll to position [665, 0]
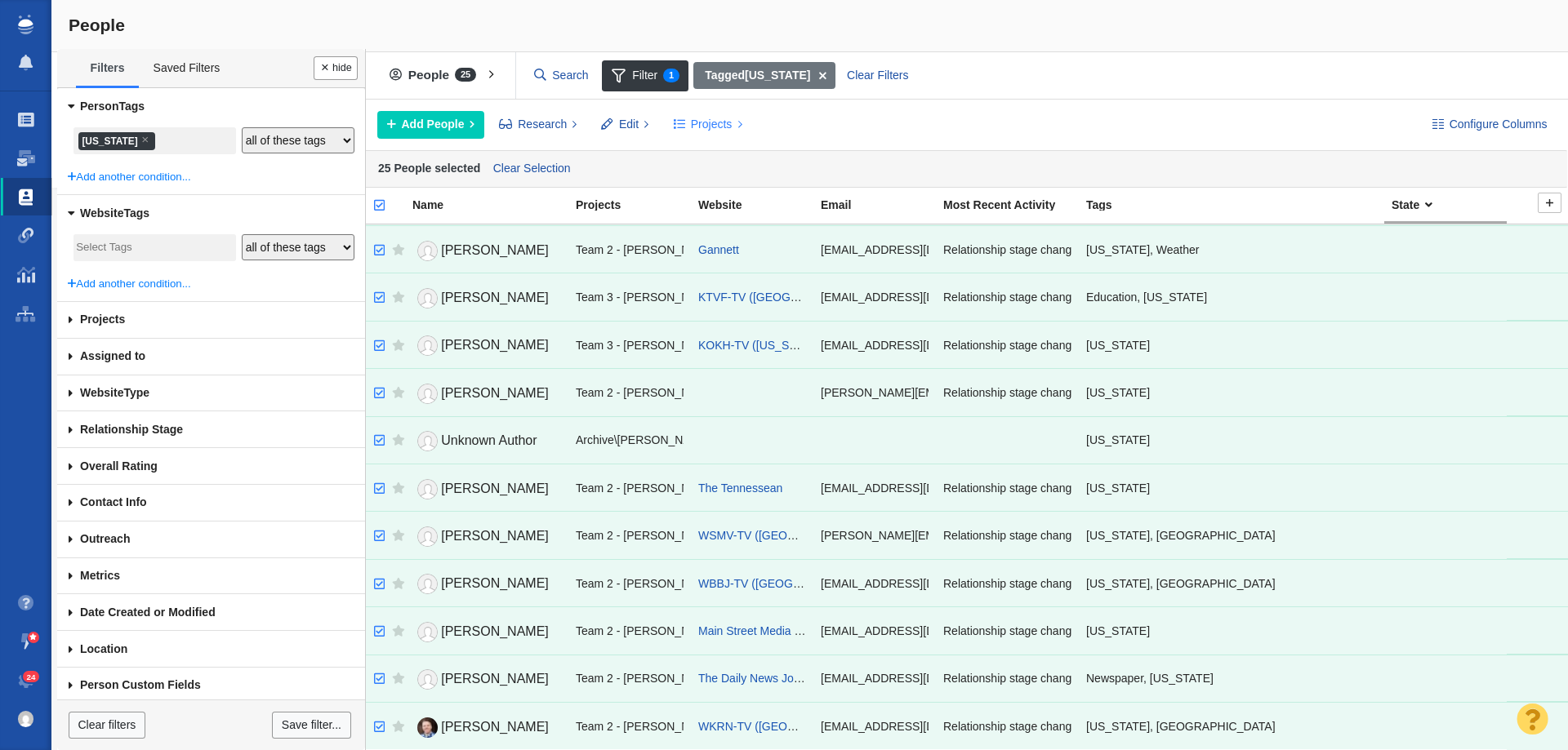
click at [708, 122] on span "Projects" at bounding box center [711, 124] width 41 height 17
click at [758, 156] on div "Copy to Project" at bounding box center [778, 161] width 229 height 25
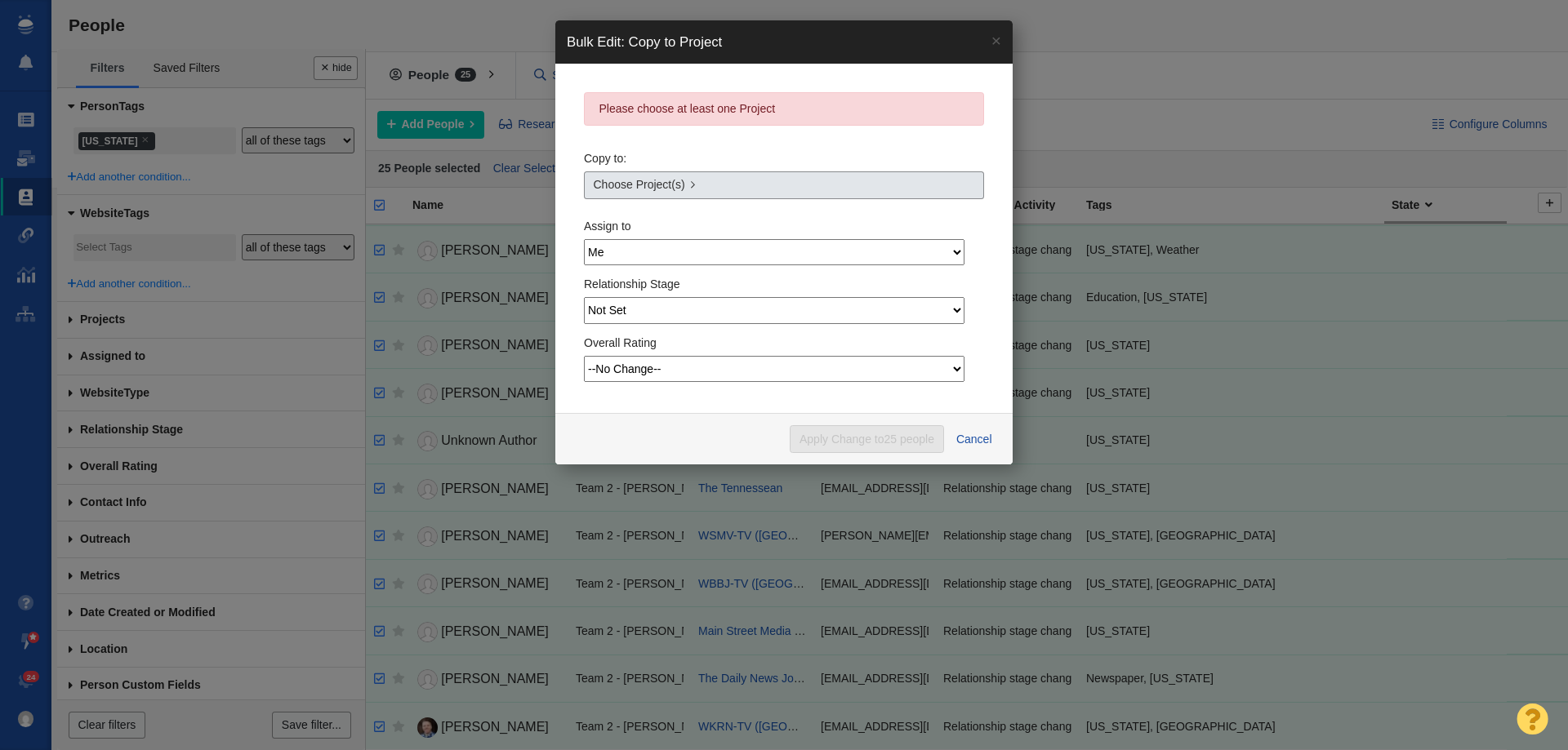
click at [721, 194] on link "Choose Project(s)" at bounding box center [784, 185] width 400 height 28
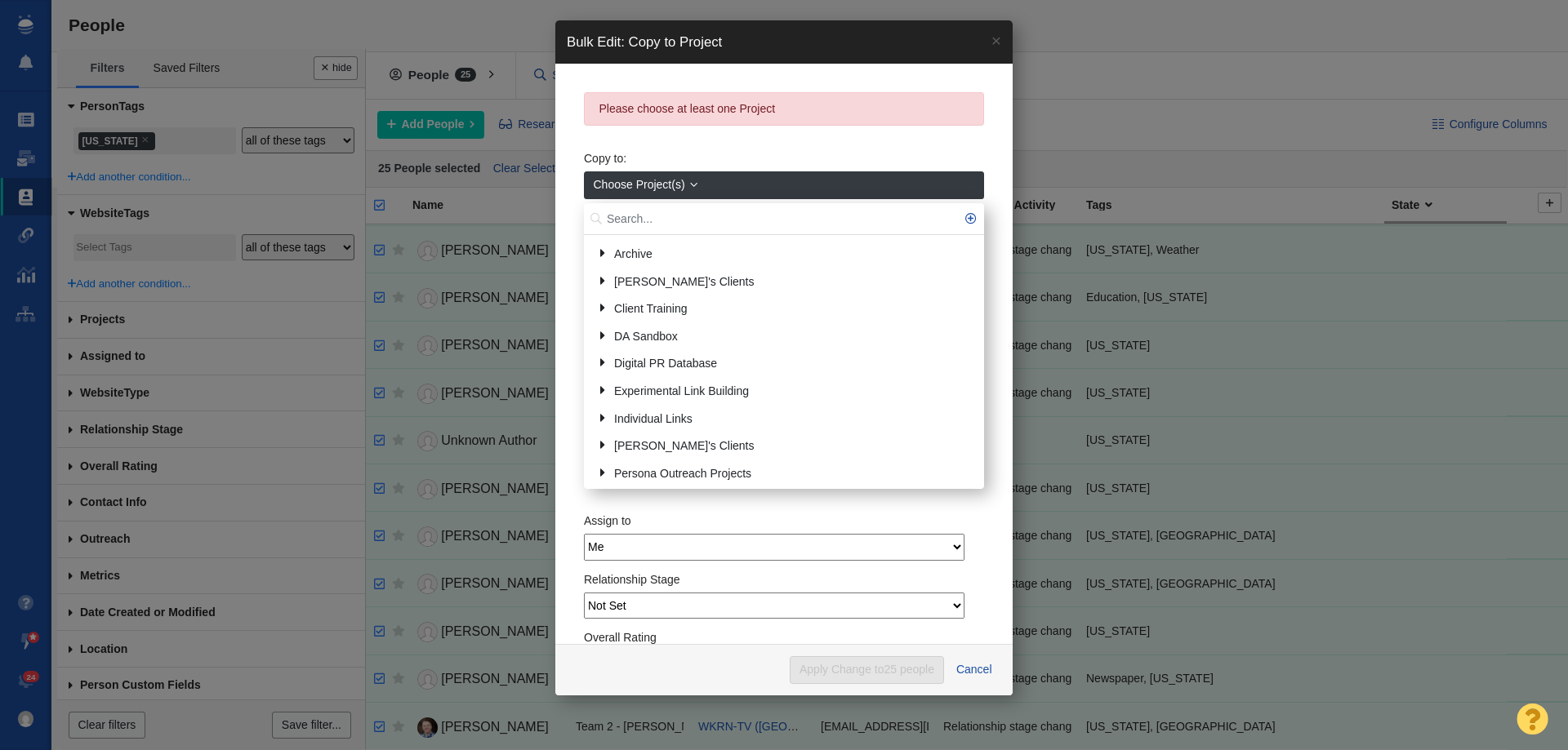
click at [692, 212] on input "text" at bounding box center [784, 219] width 400 height 32
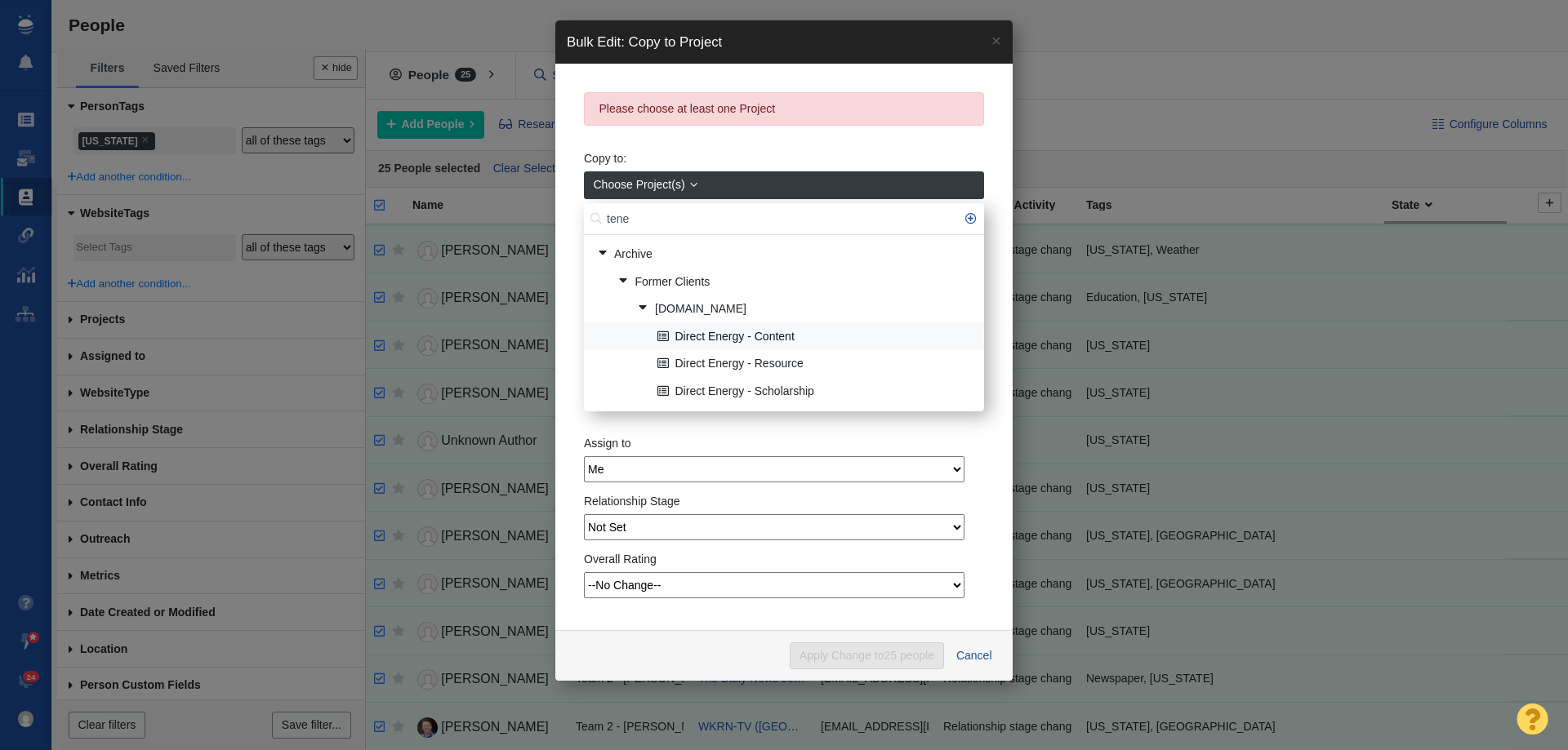
scroll to position [0, 0]
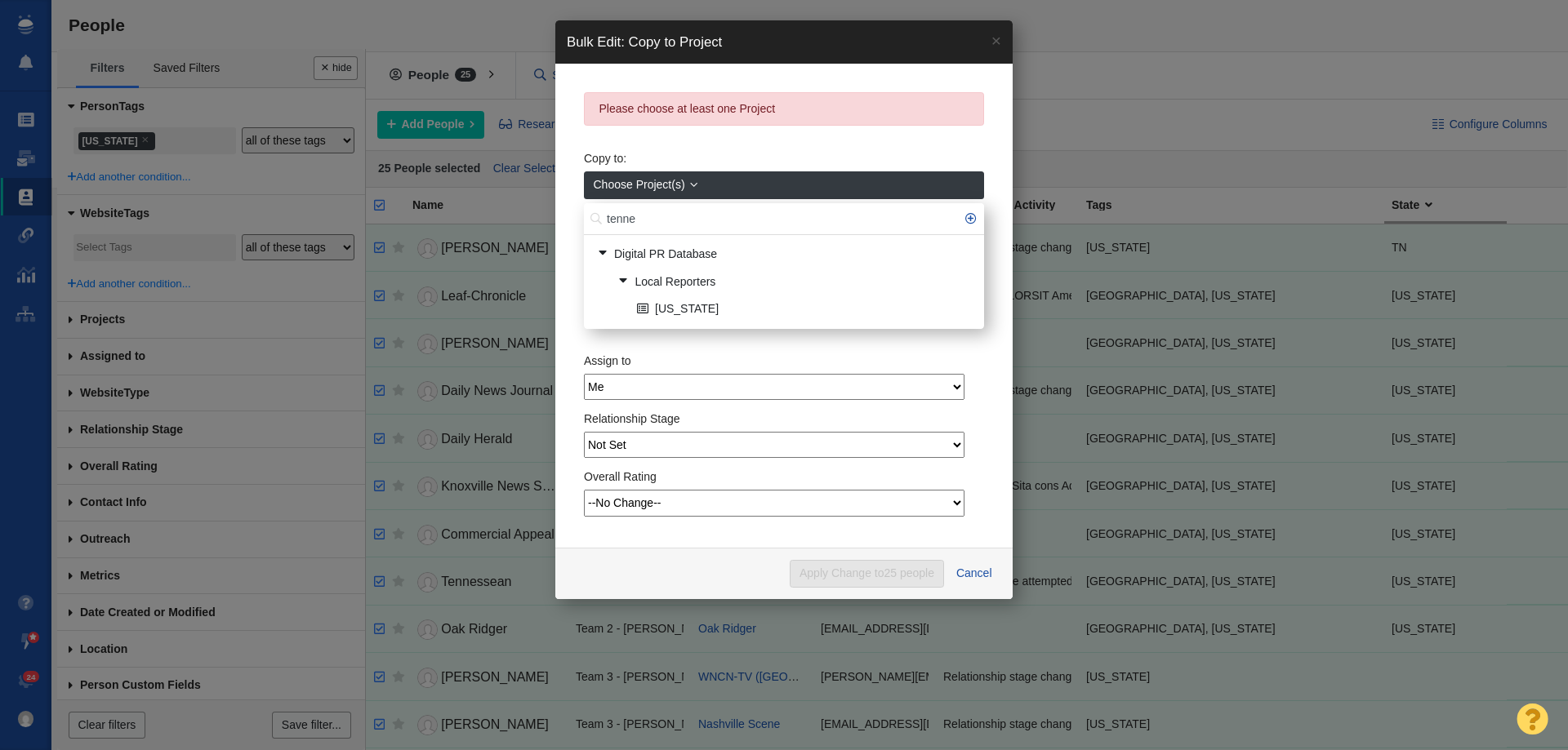
scroll to position [665, 0]
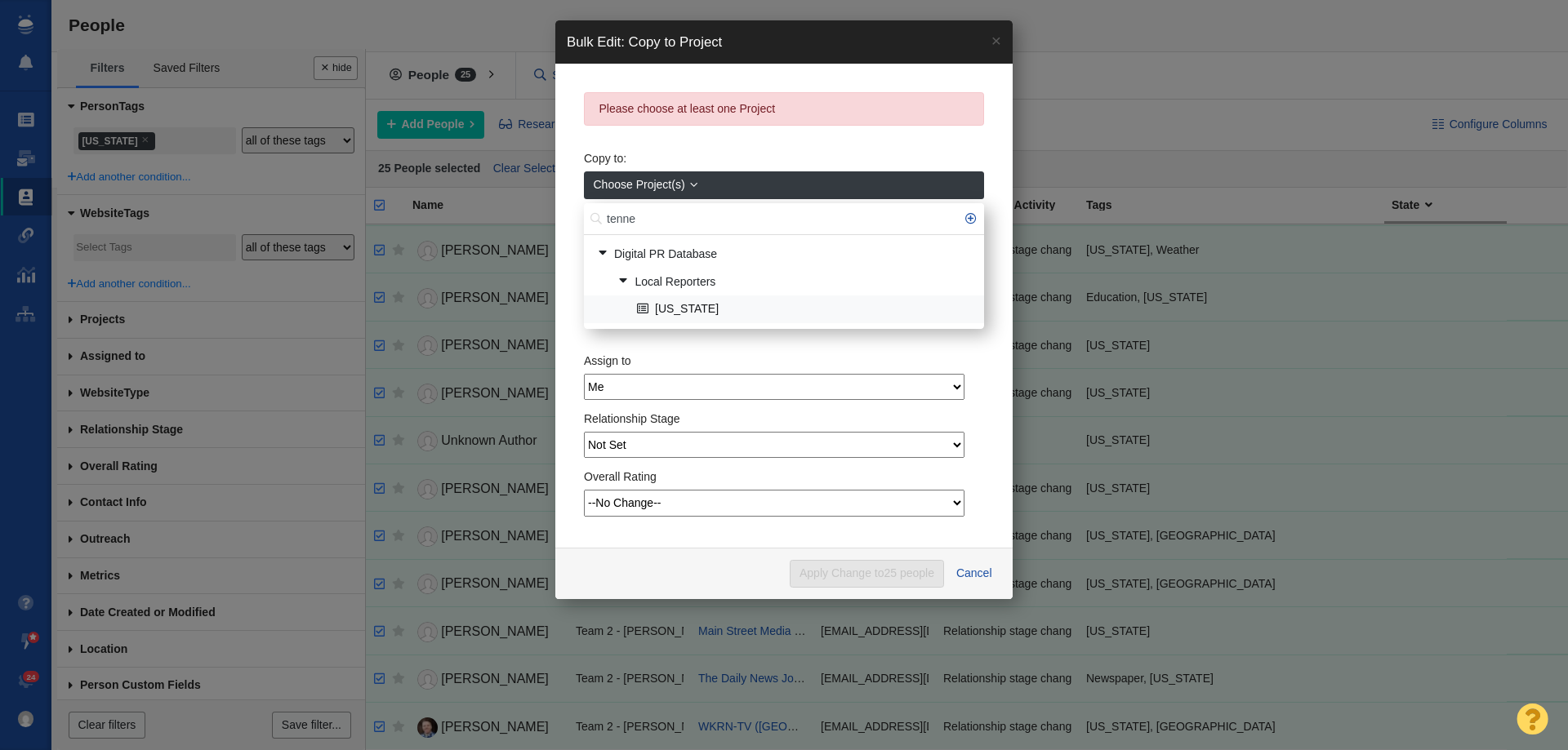
click at [680, 297] on link "[US_STATE]" at bounding box center [803, 310] width 342 height 25
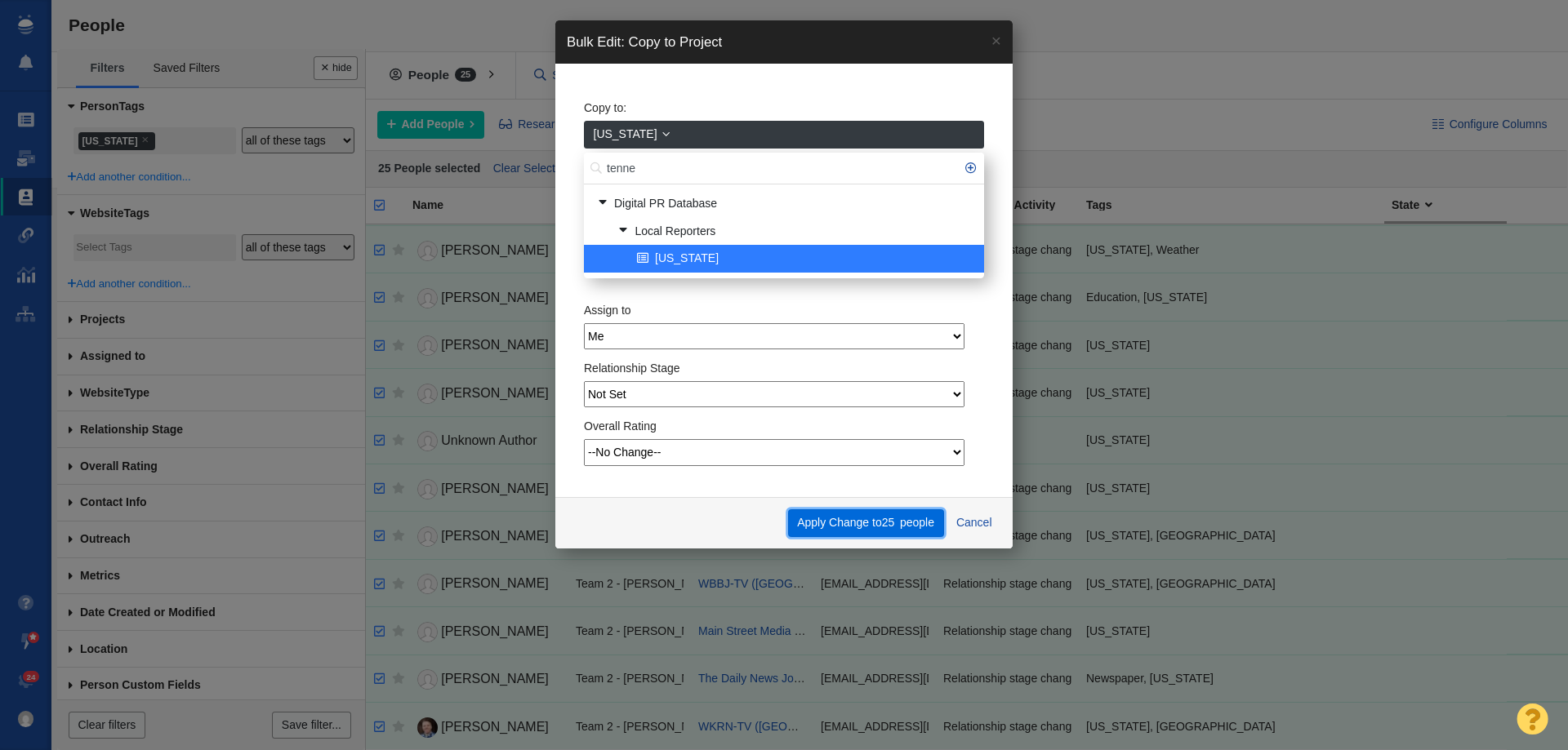
click at [835, 519] on button "Apply Change to 25 people" at bounding box center [866, 523] width 156 height 28
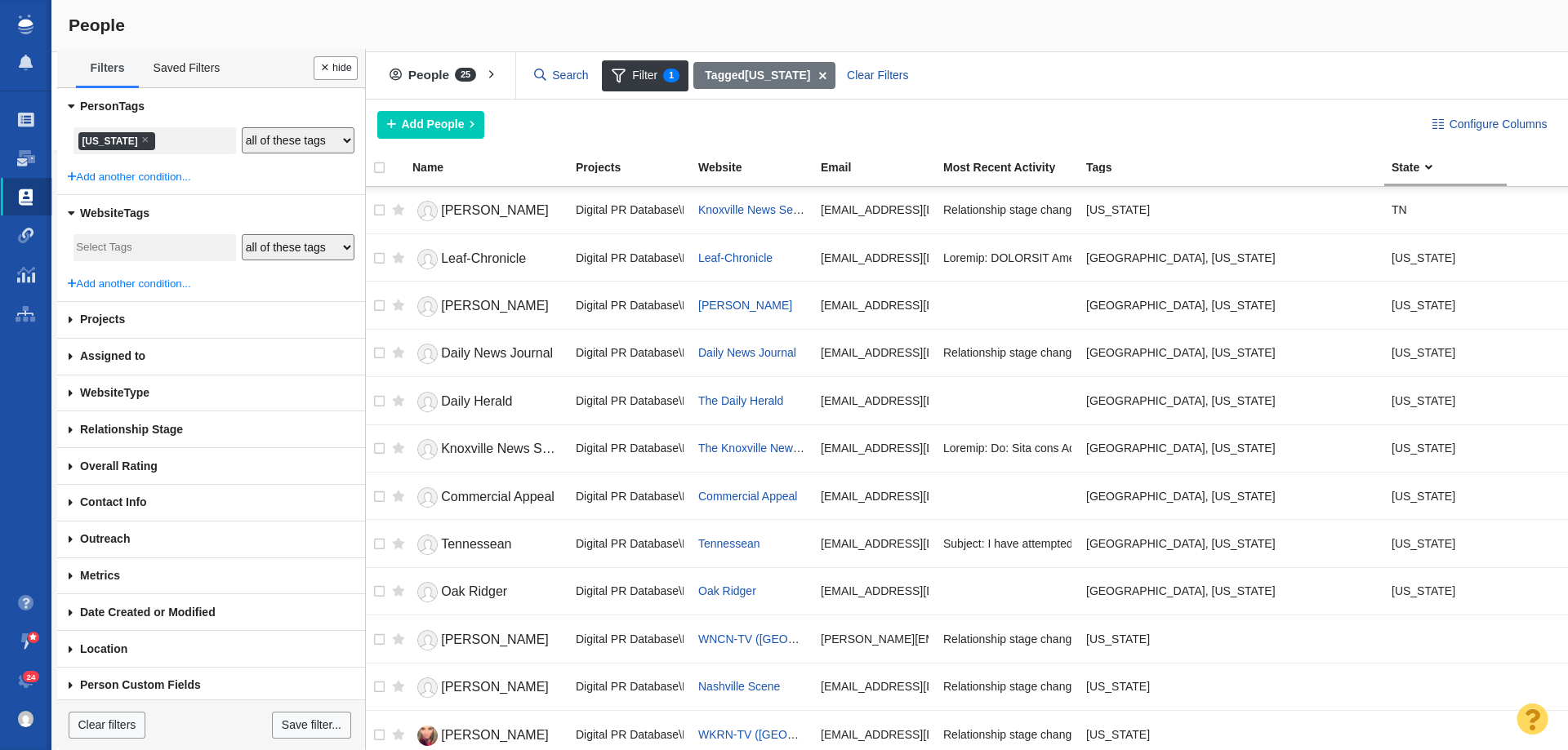
scroll to position [628, 0]
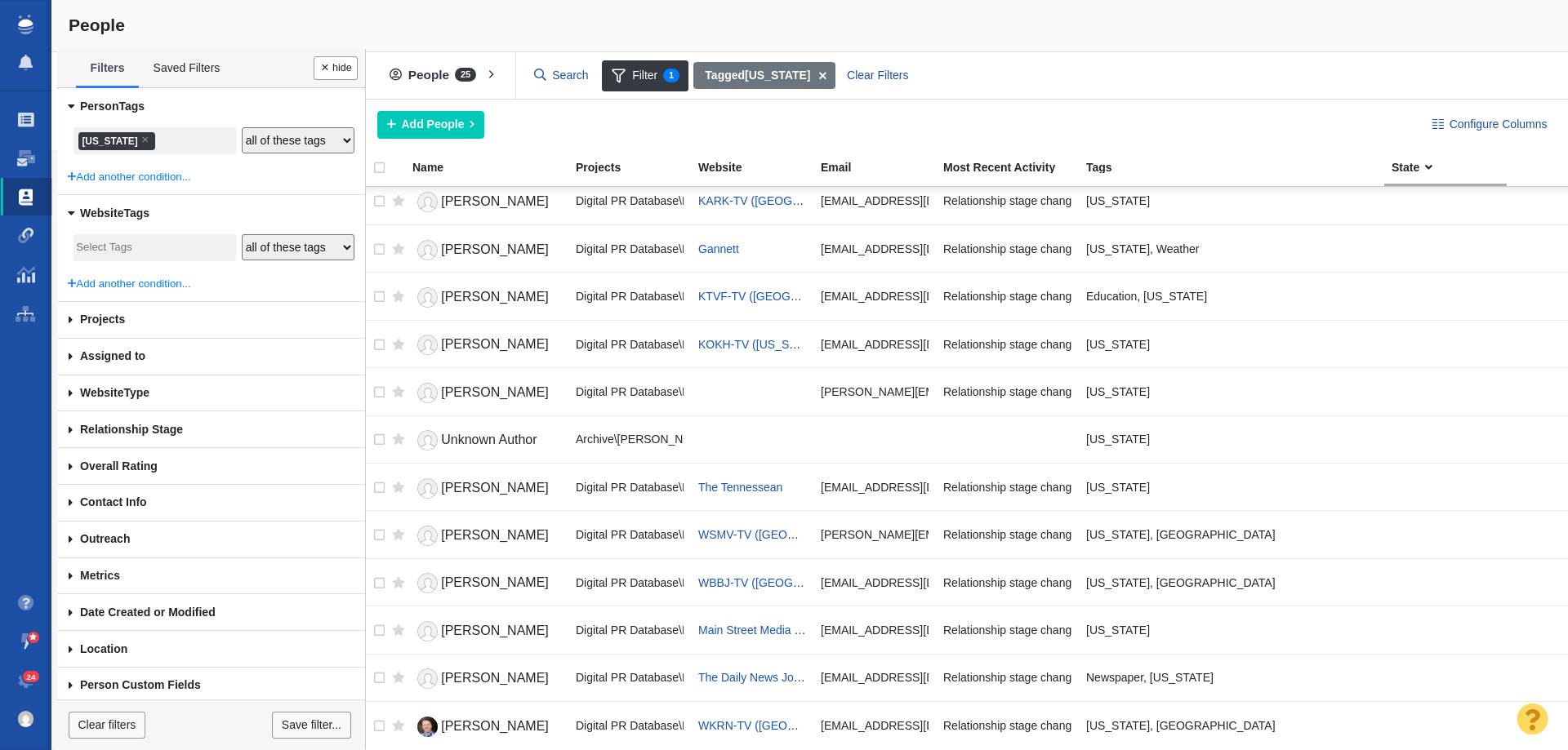
click at [91, 145] on li "× Tennessee" at bounding box center [116, 142] width 77 height 18
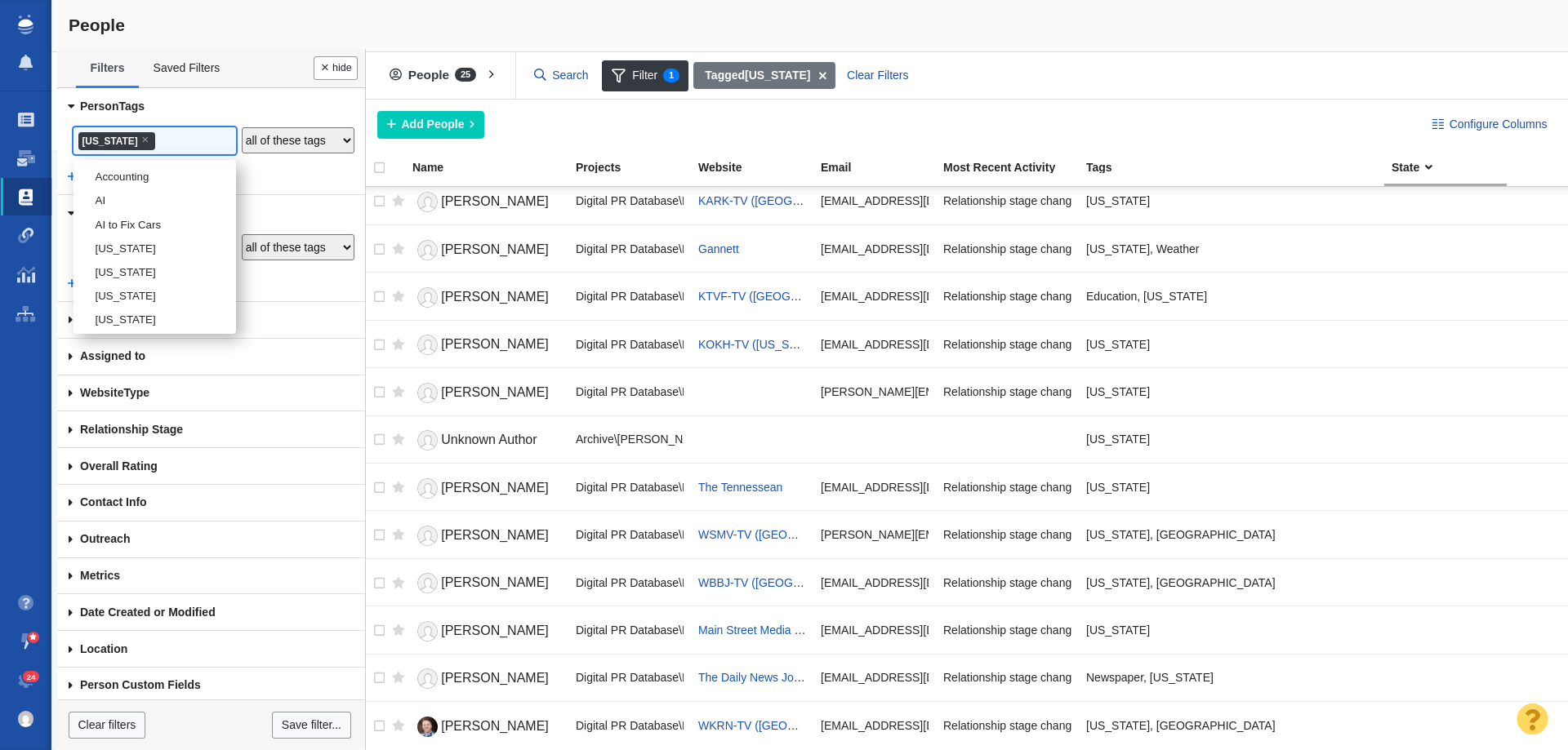
scroll to position [2886, 0]
click at [118, 225] on li "[US_STATE]" at bounding box center [155, 214] width 162 height 23
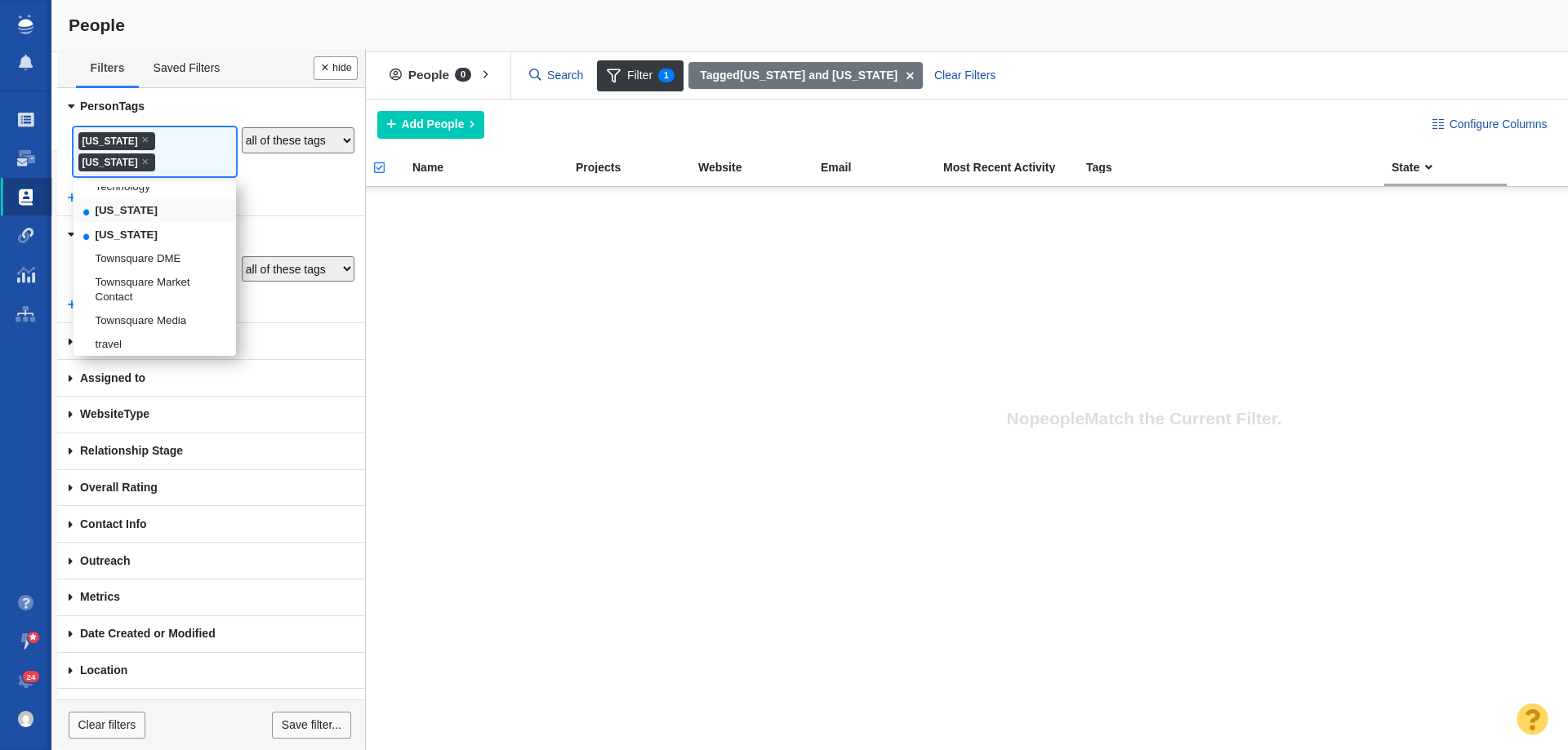
click at [118, 223] on li "[US_STATE]" at bounding box center [155, 211] width 162 height 23
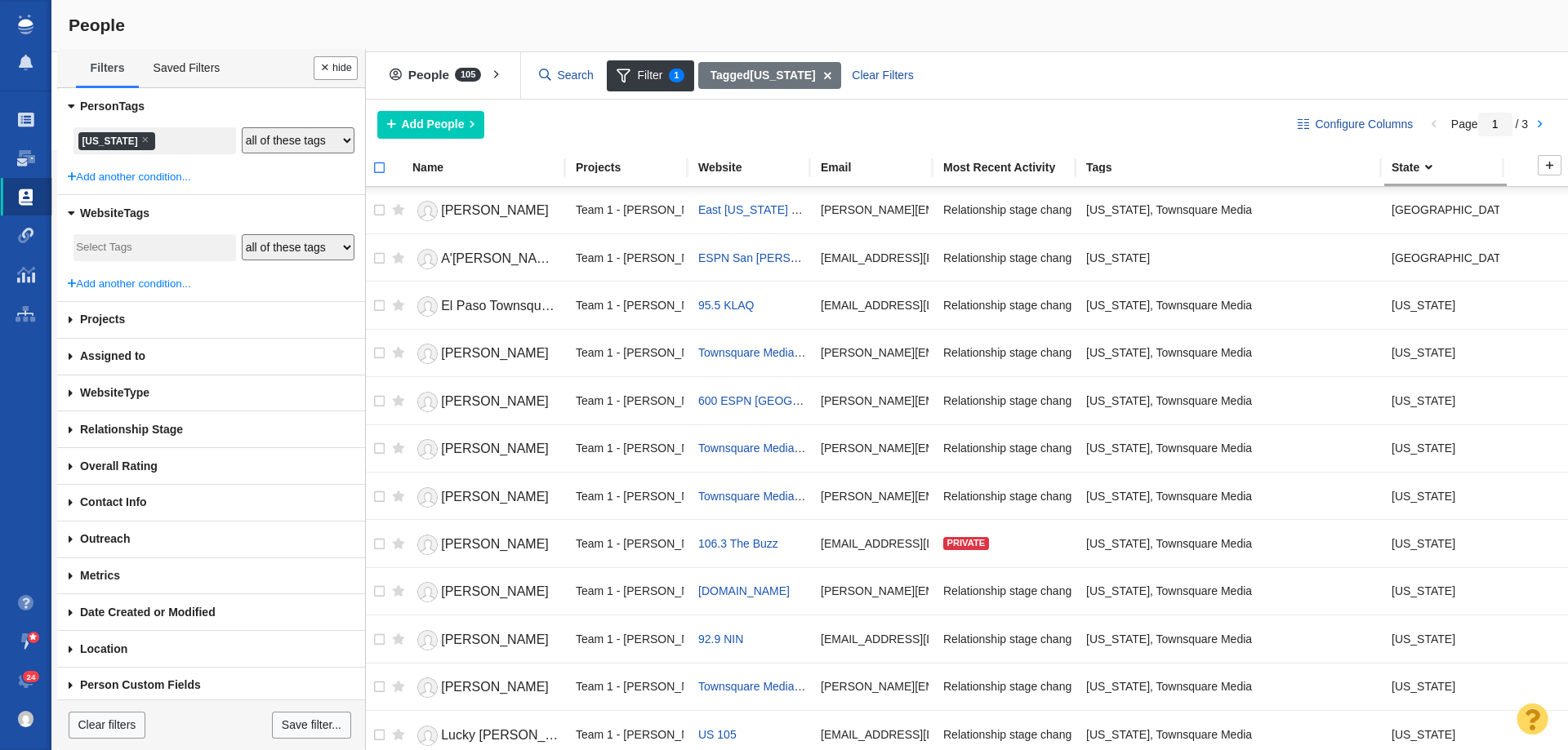
click at [380, 169] on input "checkbox" at bounding box center [371, 177] width 24 height 36
checkbox input "true"
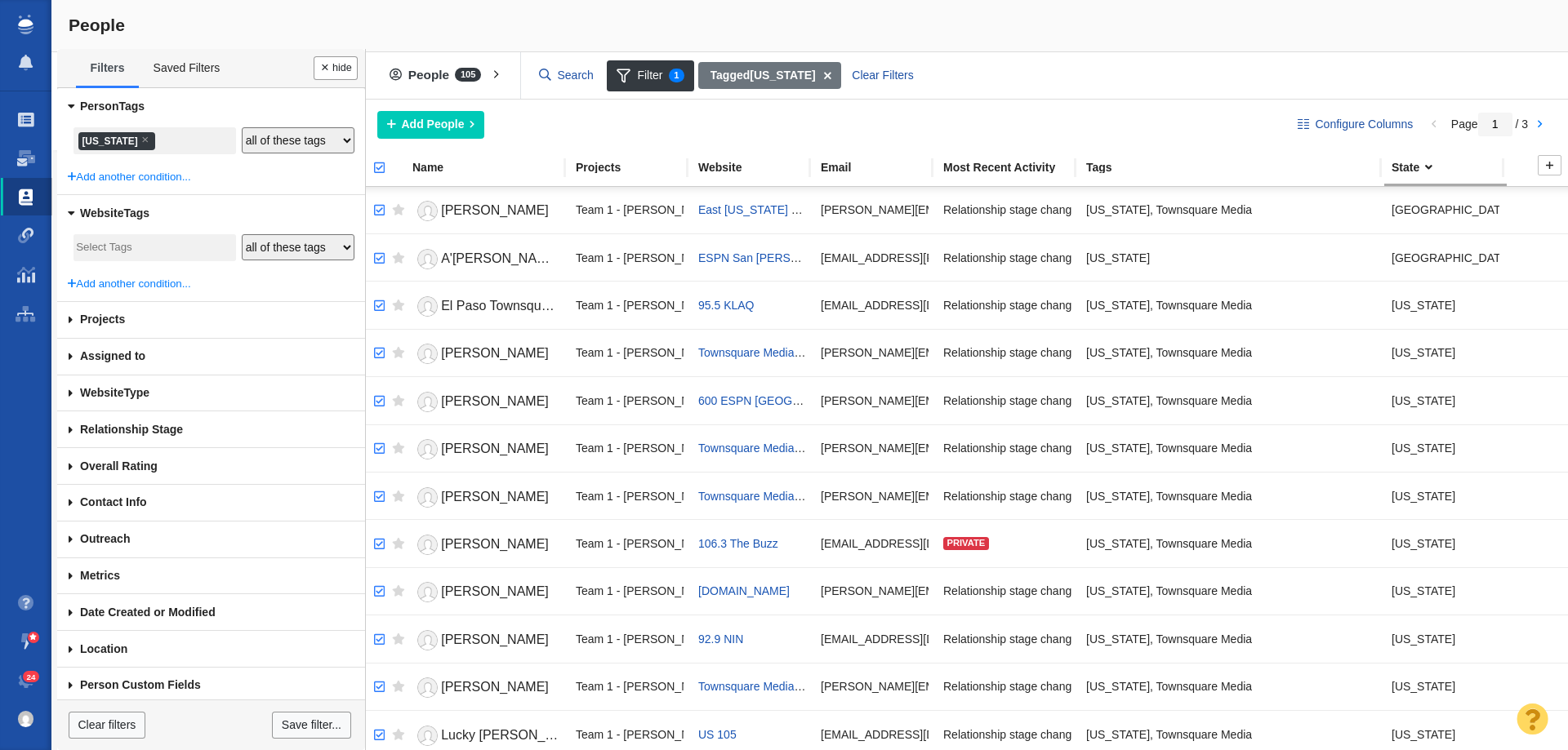
checkbox input "true"
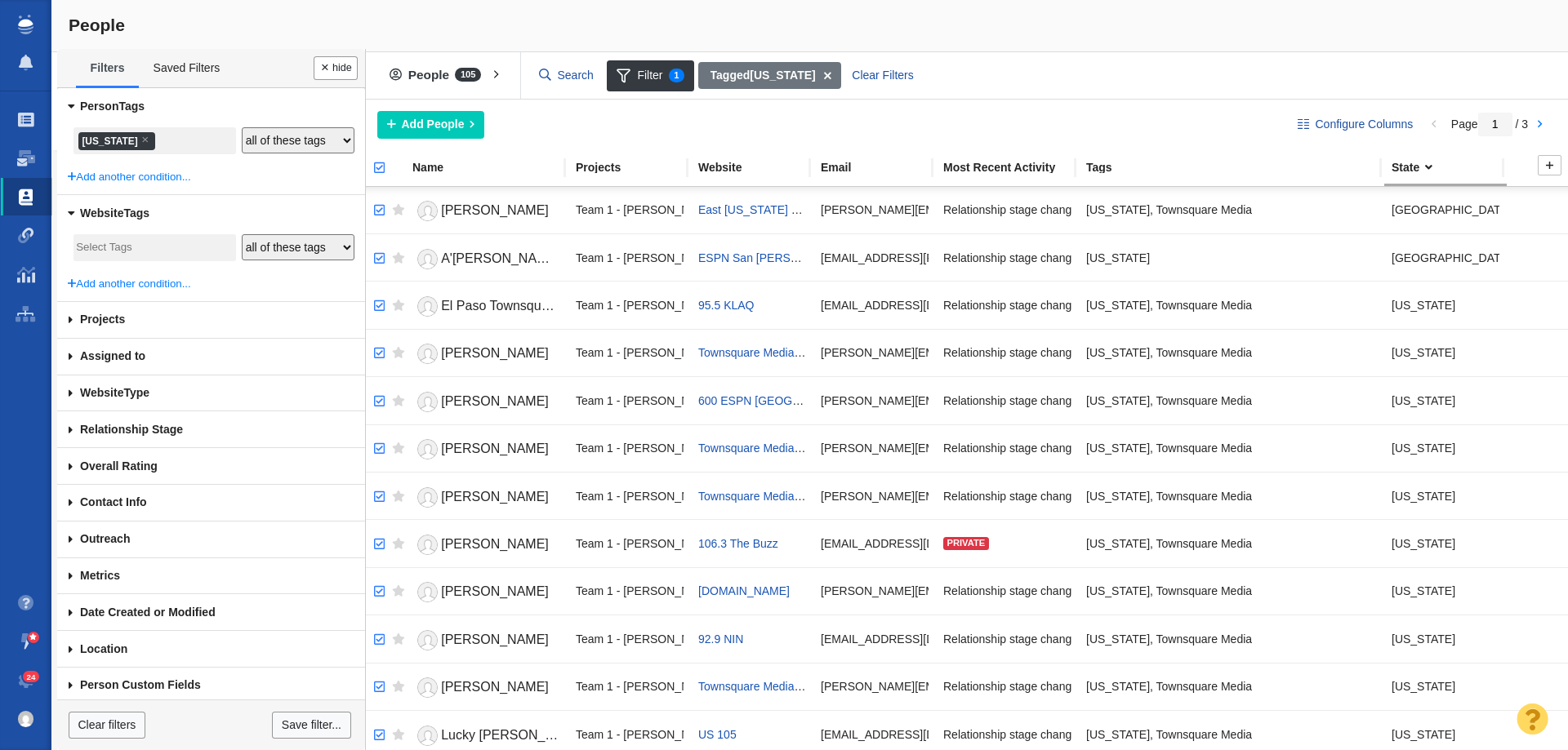
checkbox input "true"
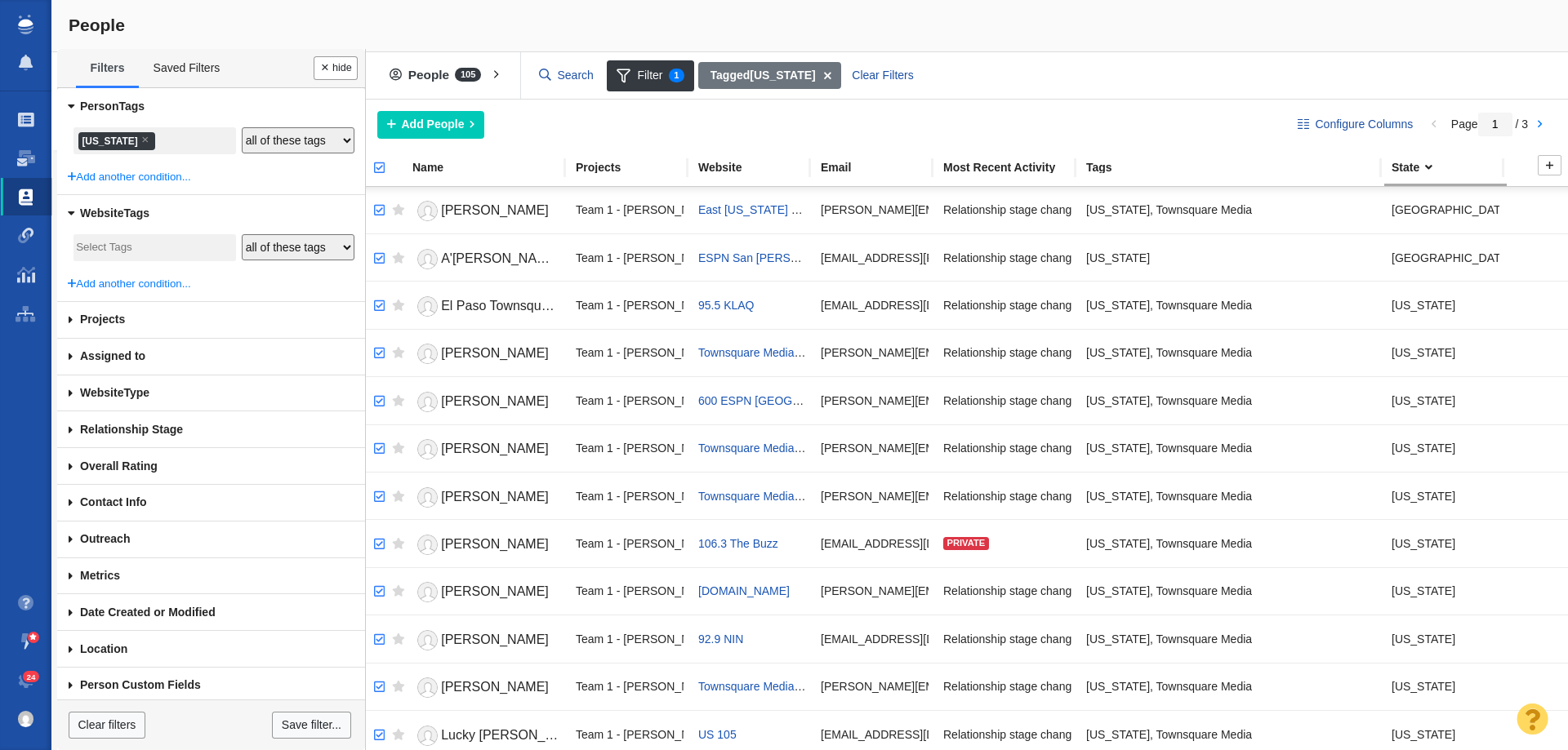
checkbox input "true"
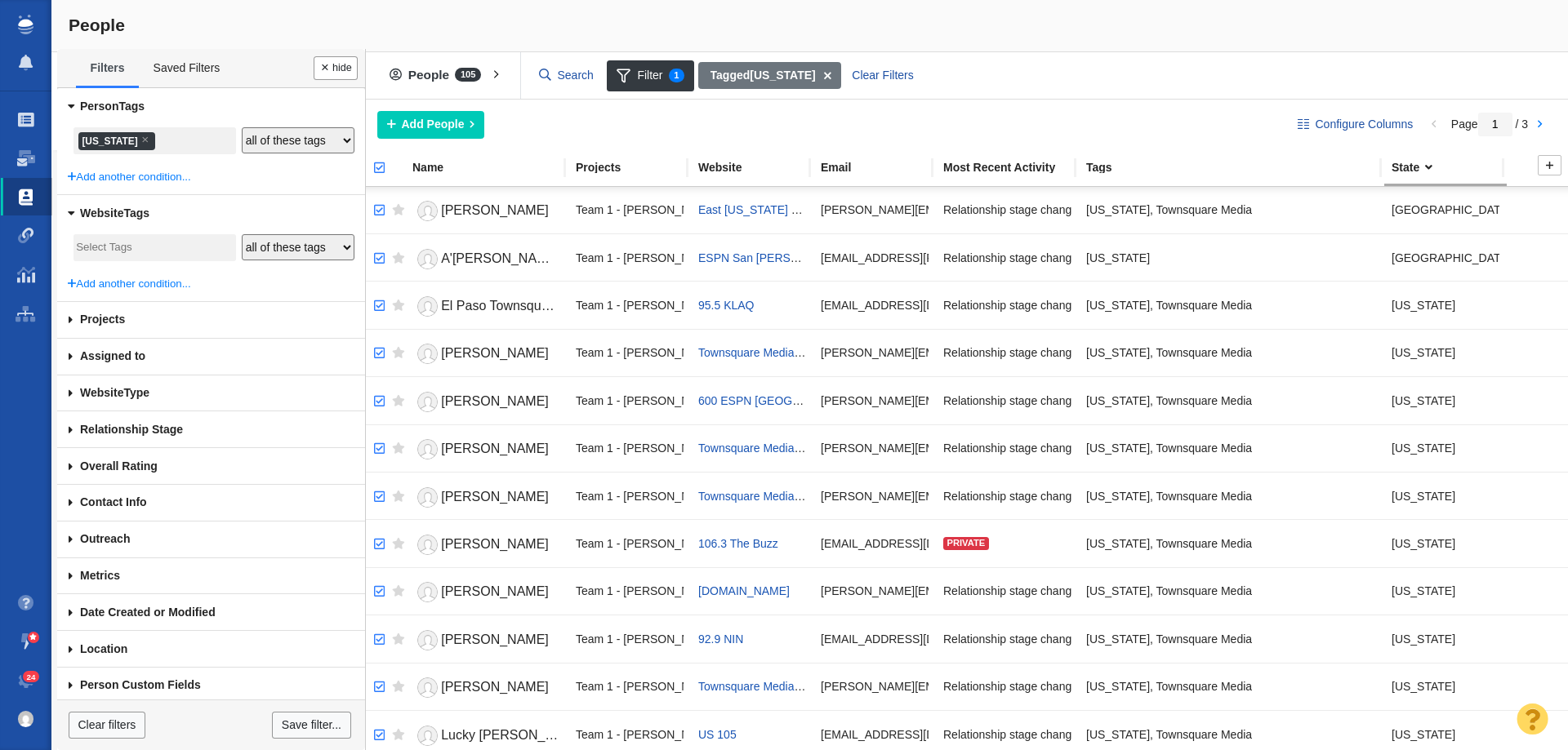
checkbox input "true"
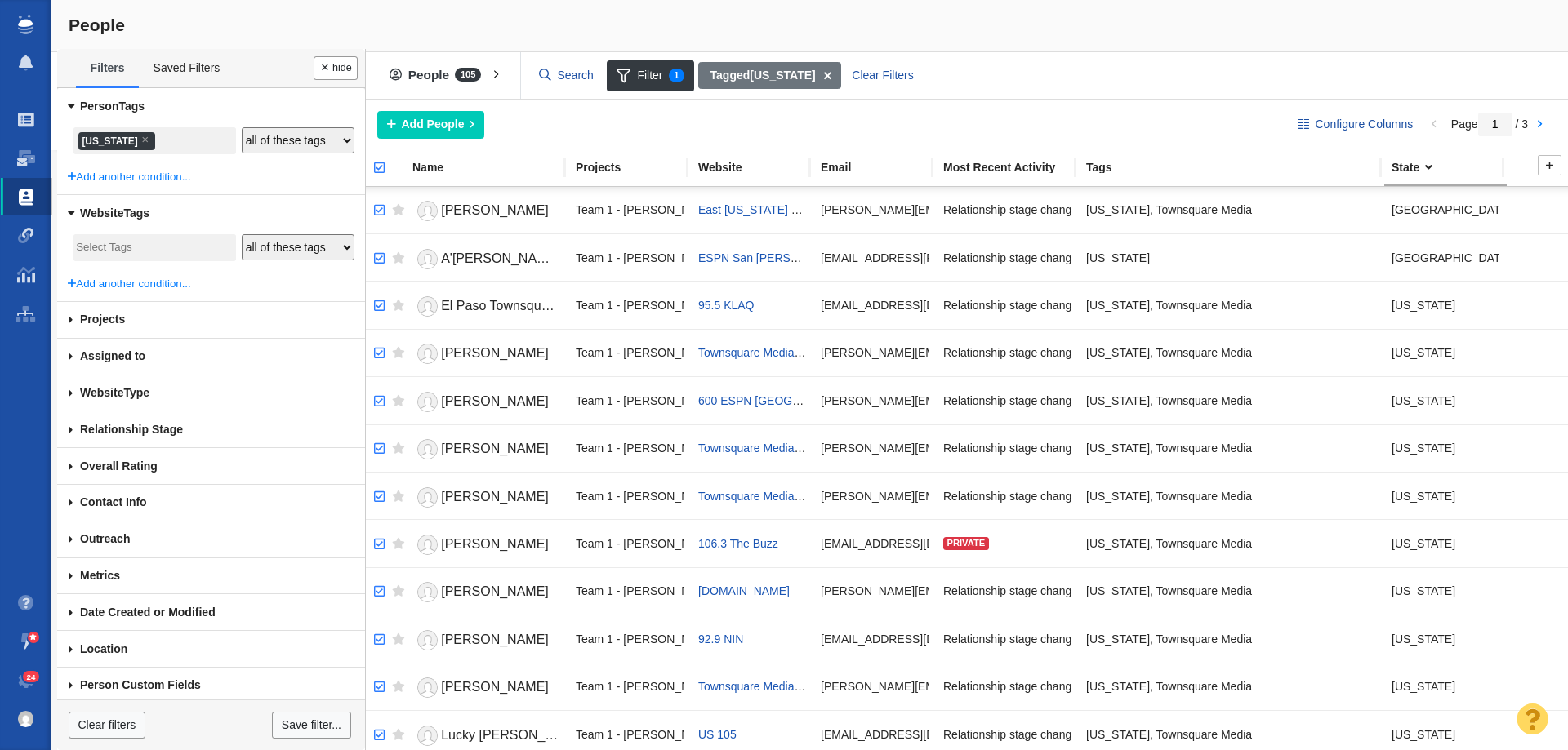
checkbox input "true"
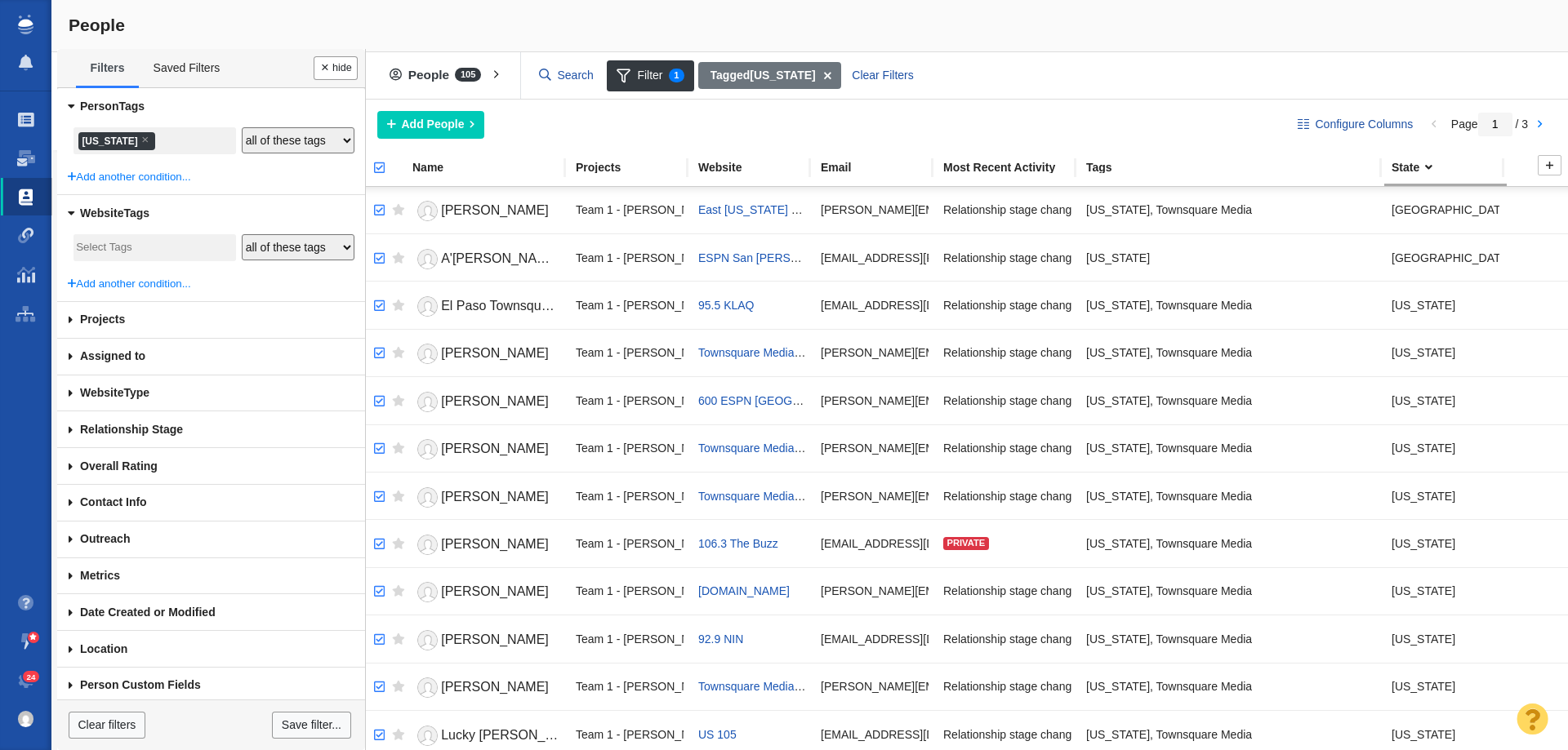
checkbox input "true"
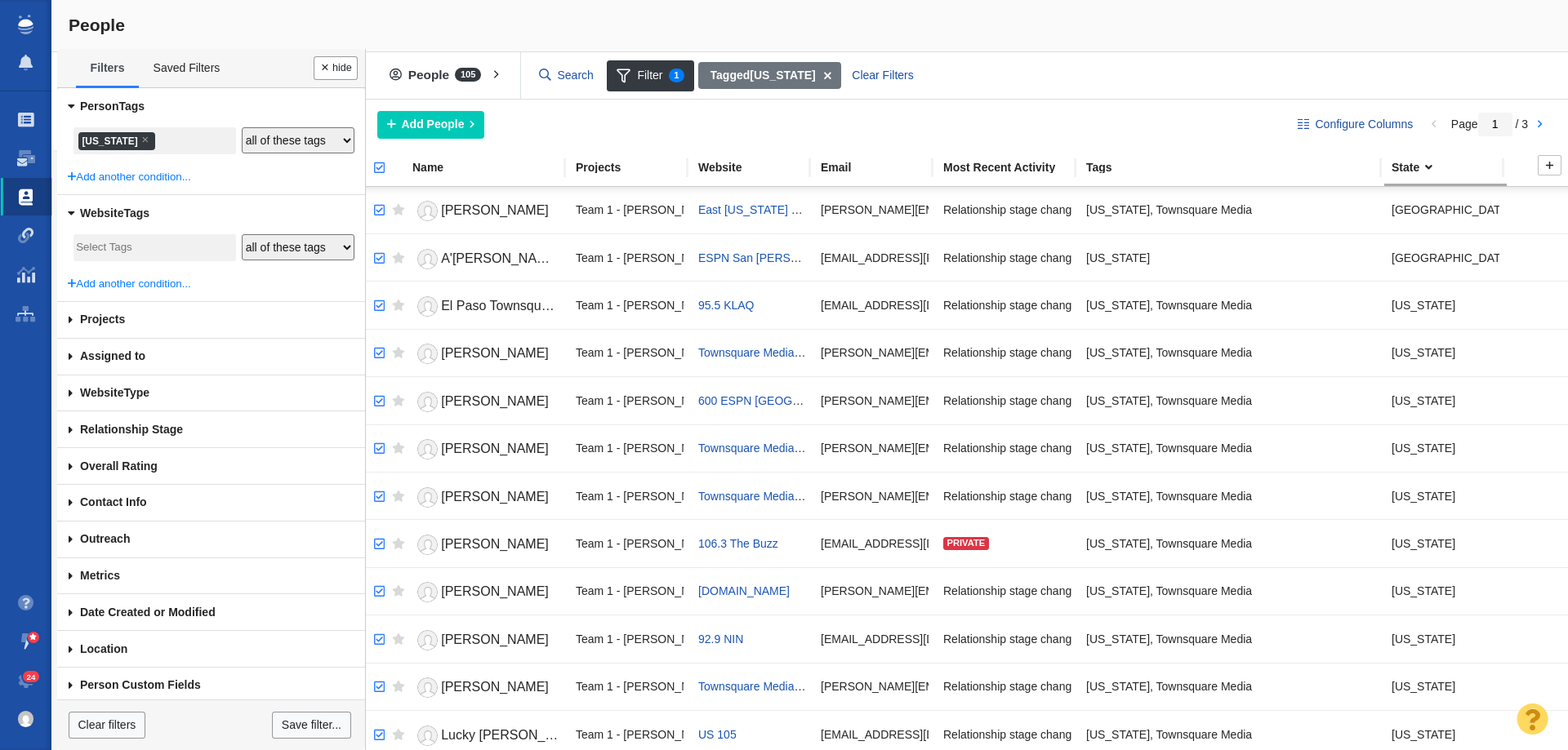
checkbox input "true"
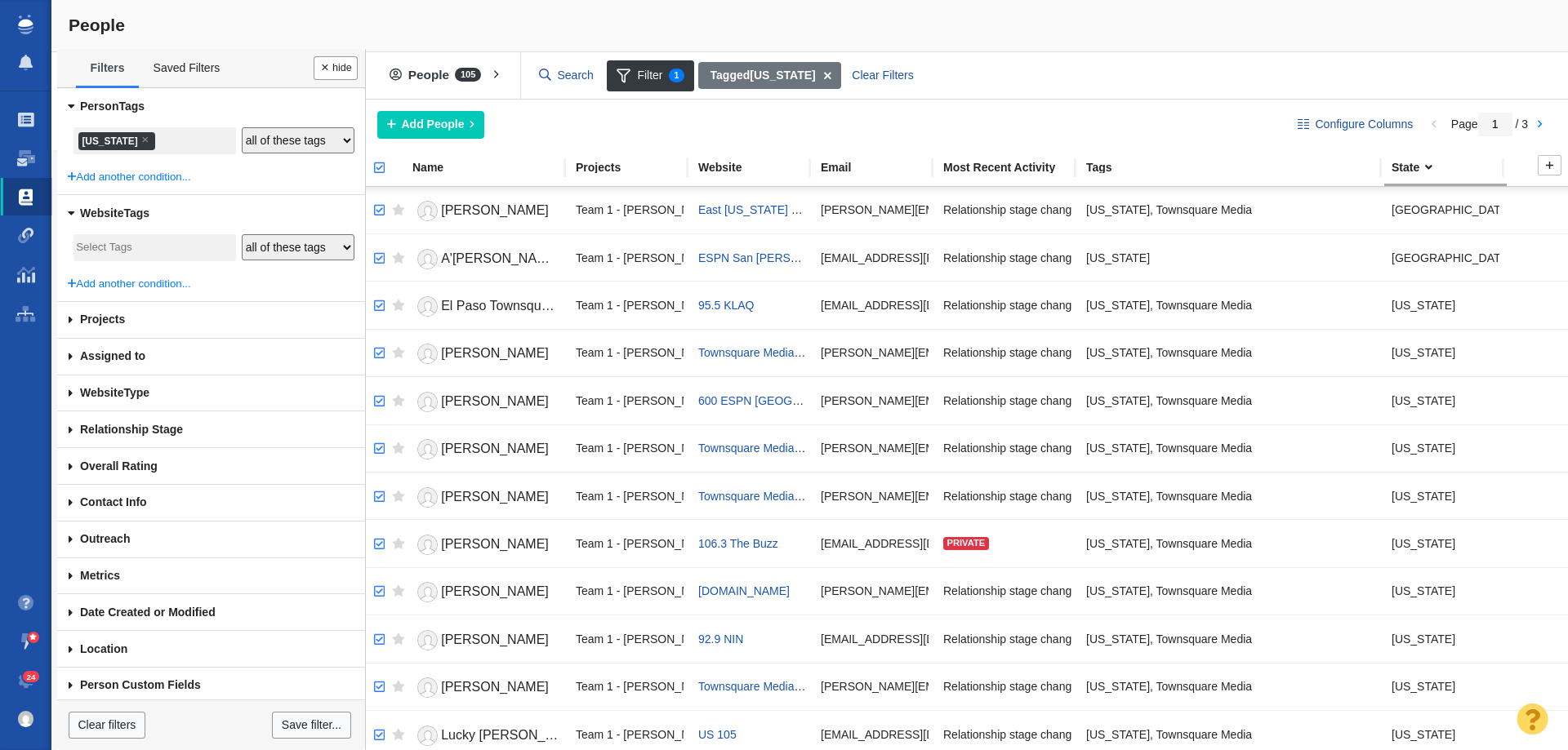
checkbox input "true"
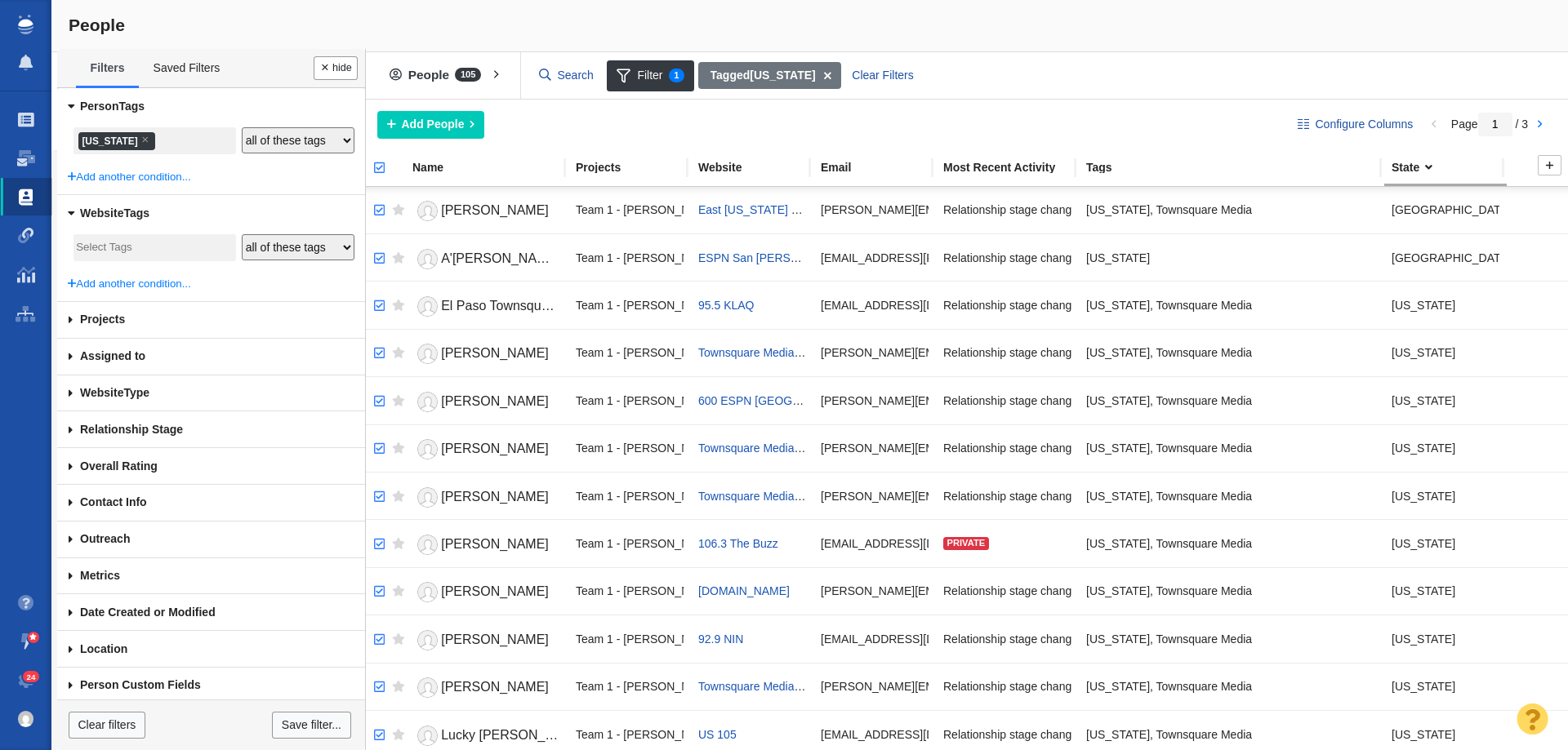
checkbox input "true"
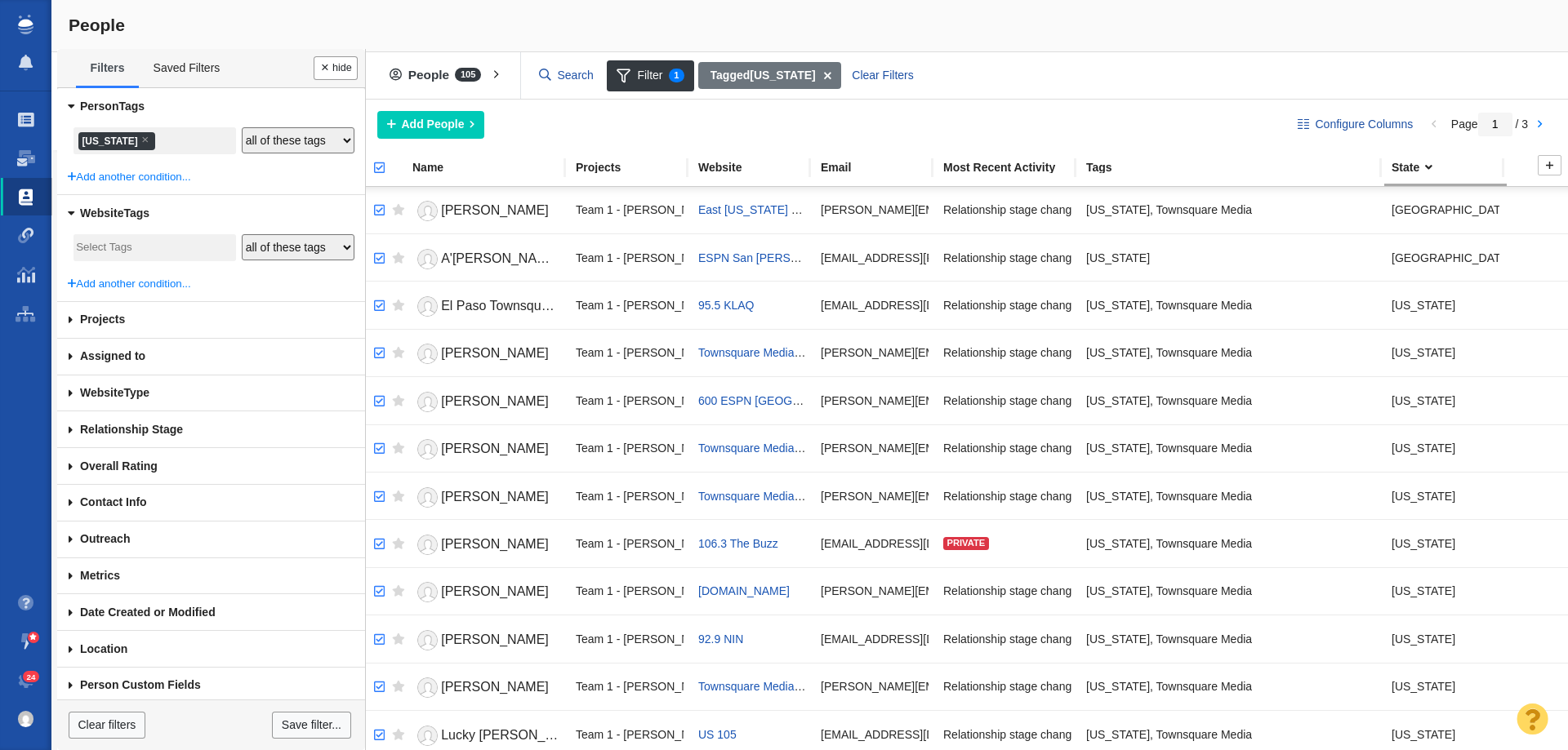
checkbox input "true"
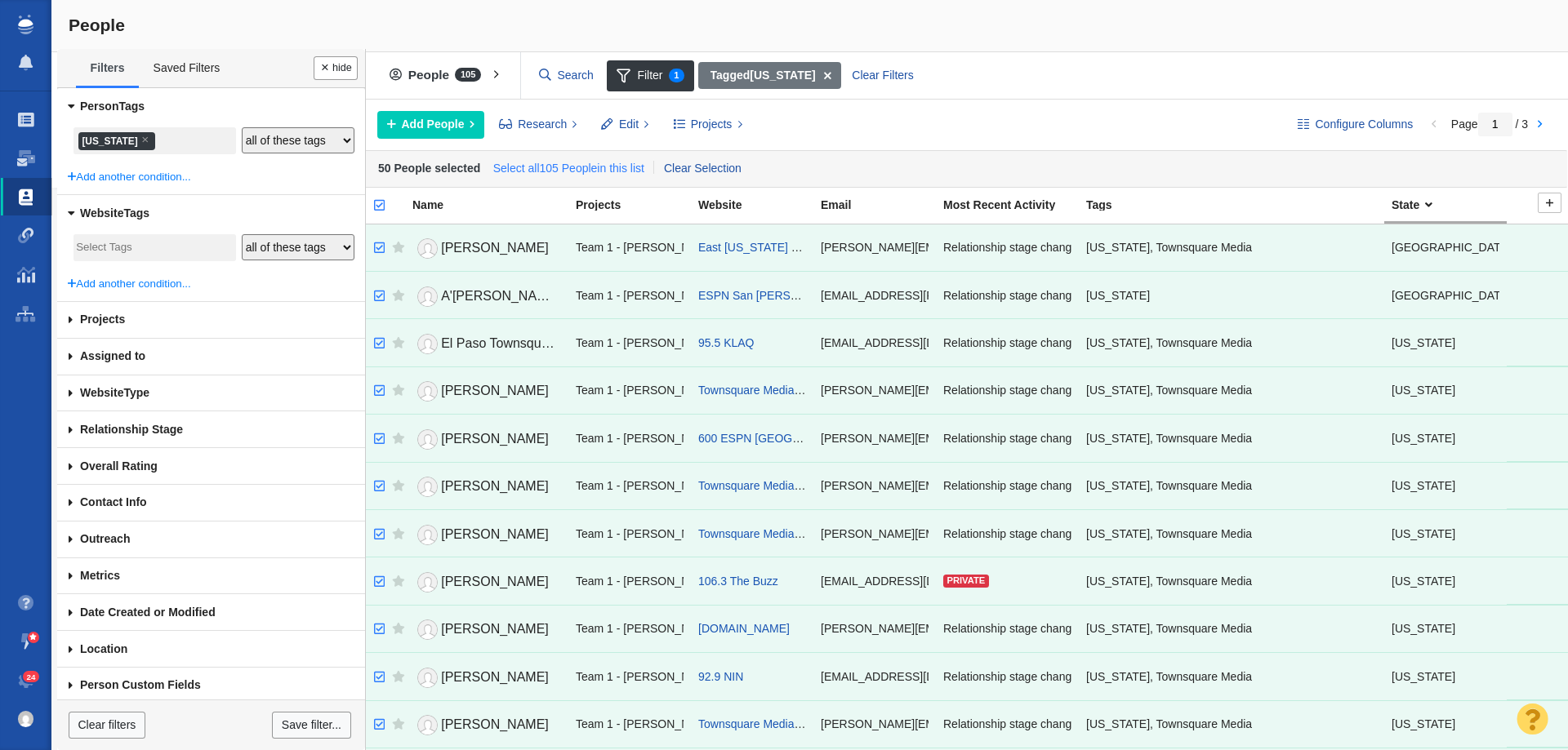
click at [607, 163] on link "Select all 105 People in this list" at bounding box center [569, 169] width 159 height 24
click at [705, 126] on span "Projects" at bounding box center [711, 124] width 41 height 17
click at [726, 160] on div "Copy to Project" at bounding box center [778, 161] width 229 height 25
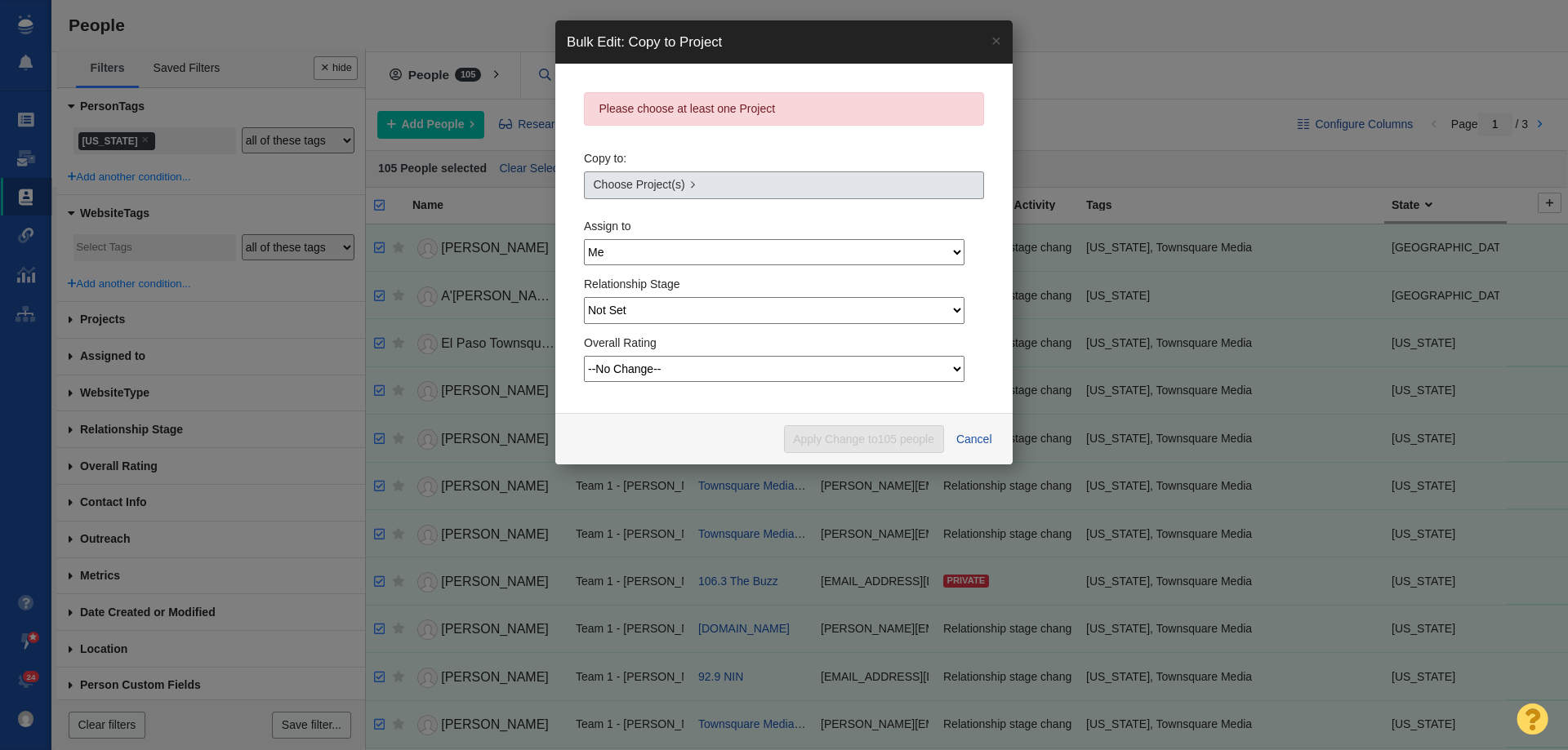
click at [763, 188] on link "Choose Project(s)" at bounding box center [784, 185] width 400 height 28
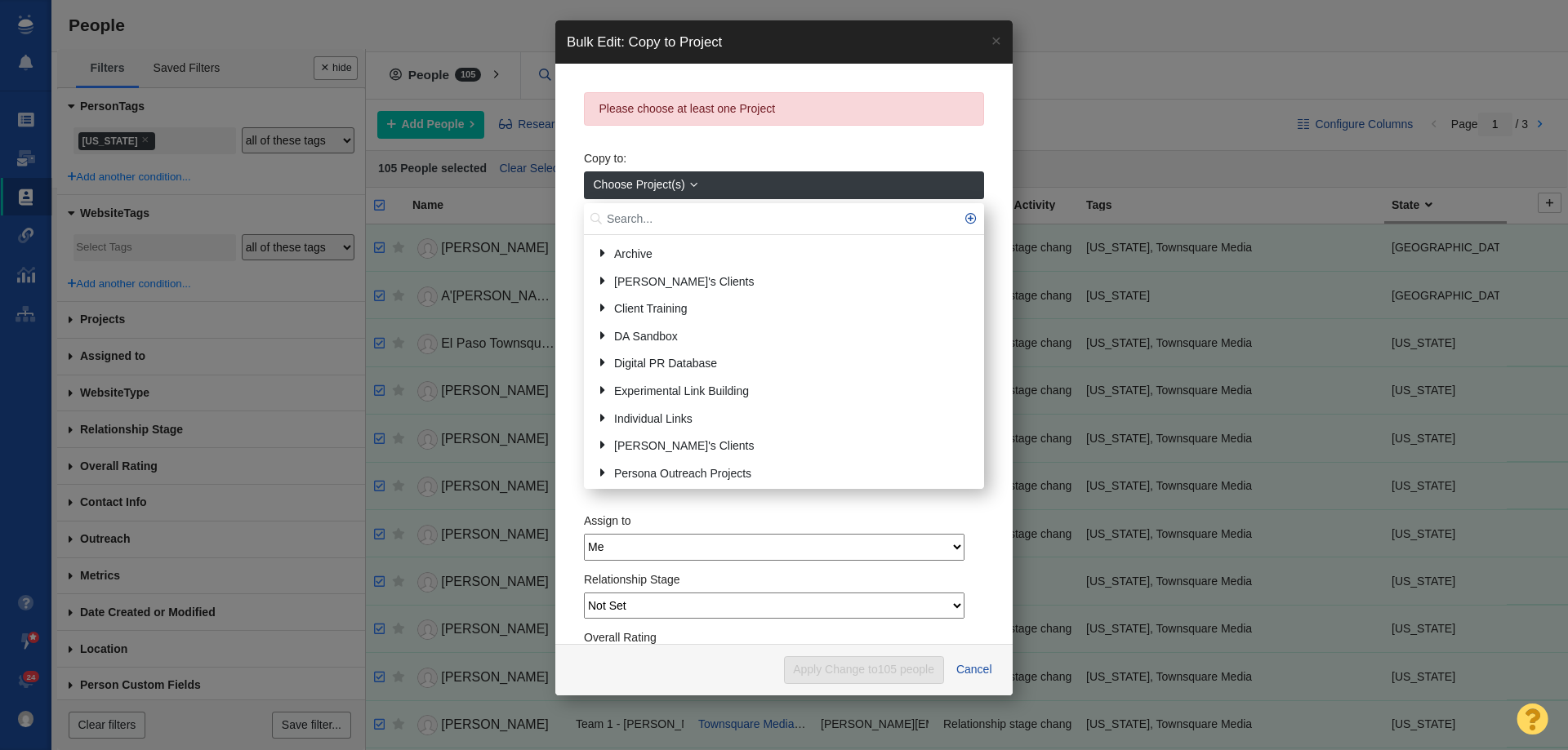
click at [749, 213] on input "text" at bounding box center [784, 219] width 400 height 32
type input "texas"
click at [689, 421] on link "[US_STATE]" at bounding box center [803, 419] width 342 height 25
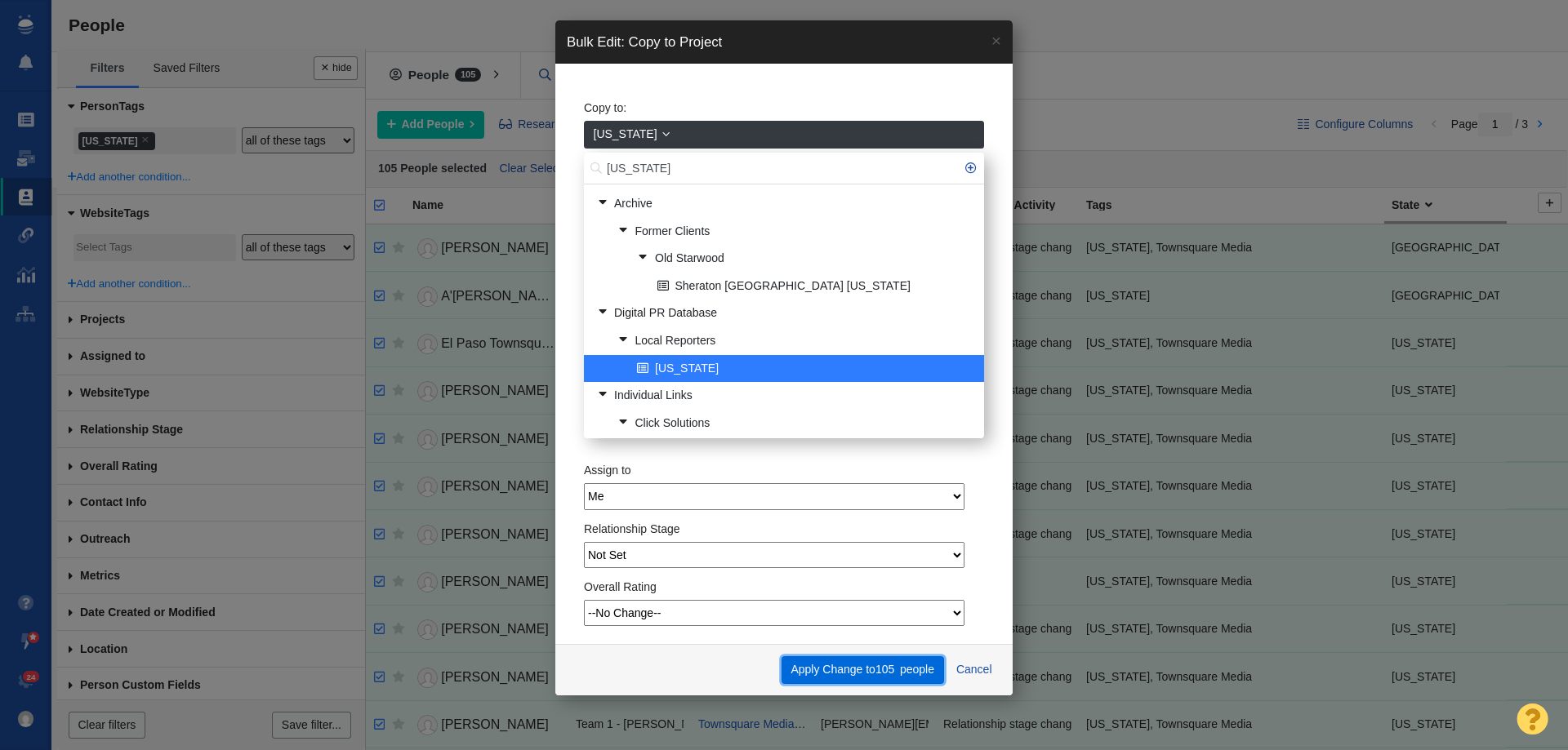
click at [846, 669] on button "Apply Change to 105 people" at bounding box center [863, 670] width 162 height 28
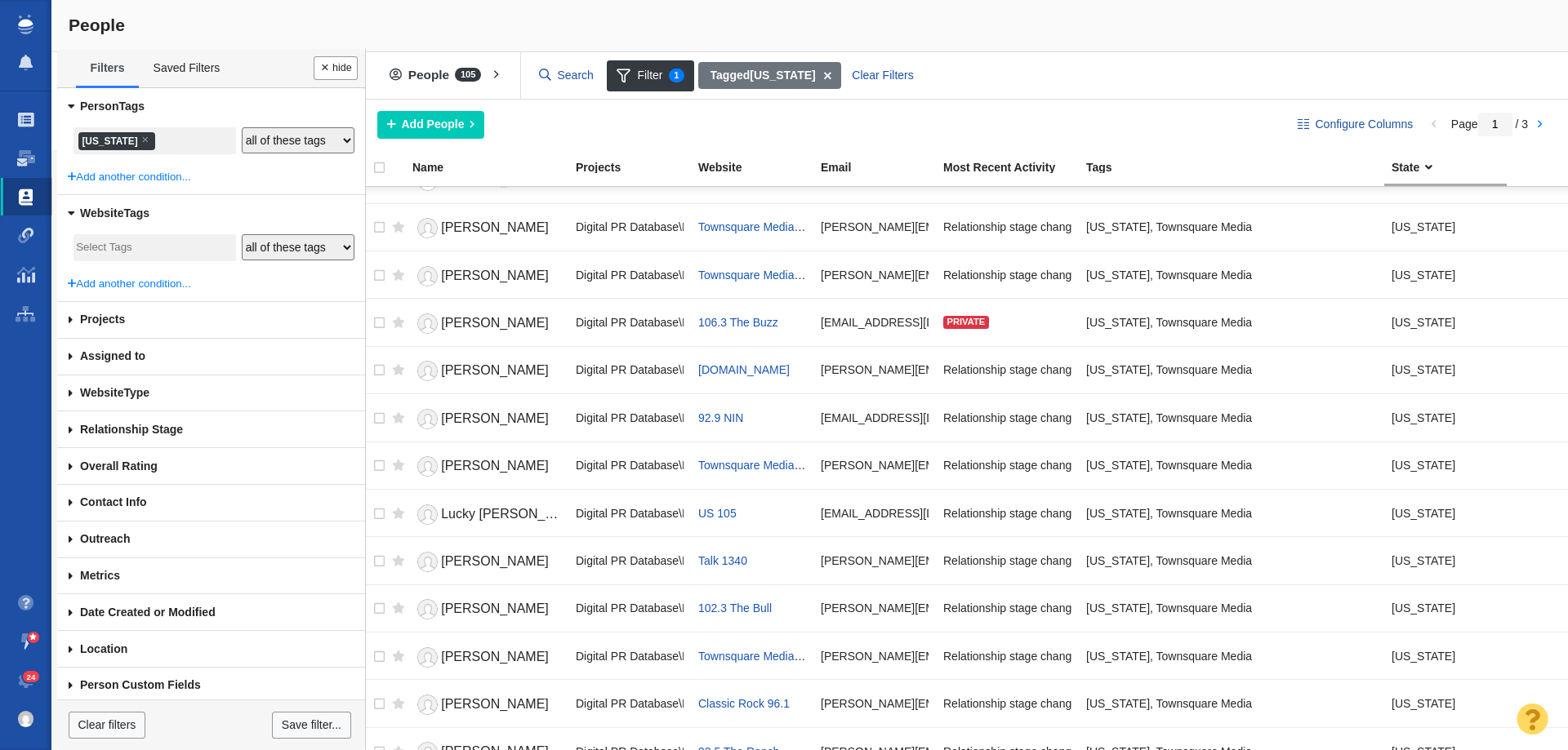
scroll to position [245, 0]
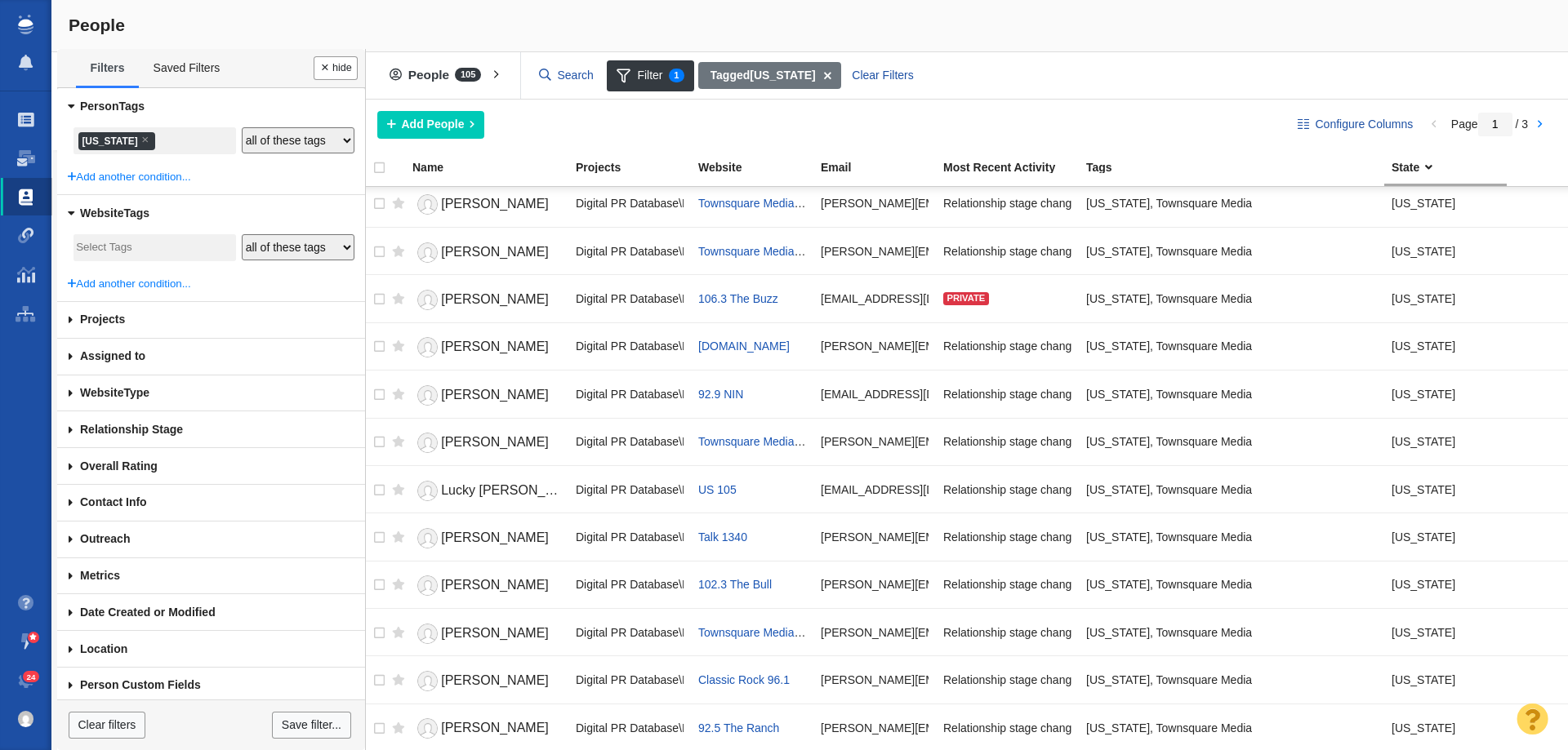
click at [97, 142] on li "× Texas" at bounding box center [116, 142] width 77 height 18
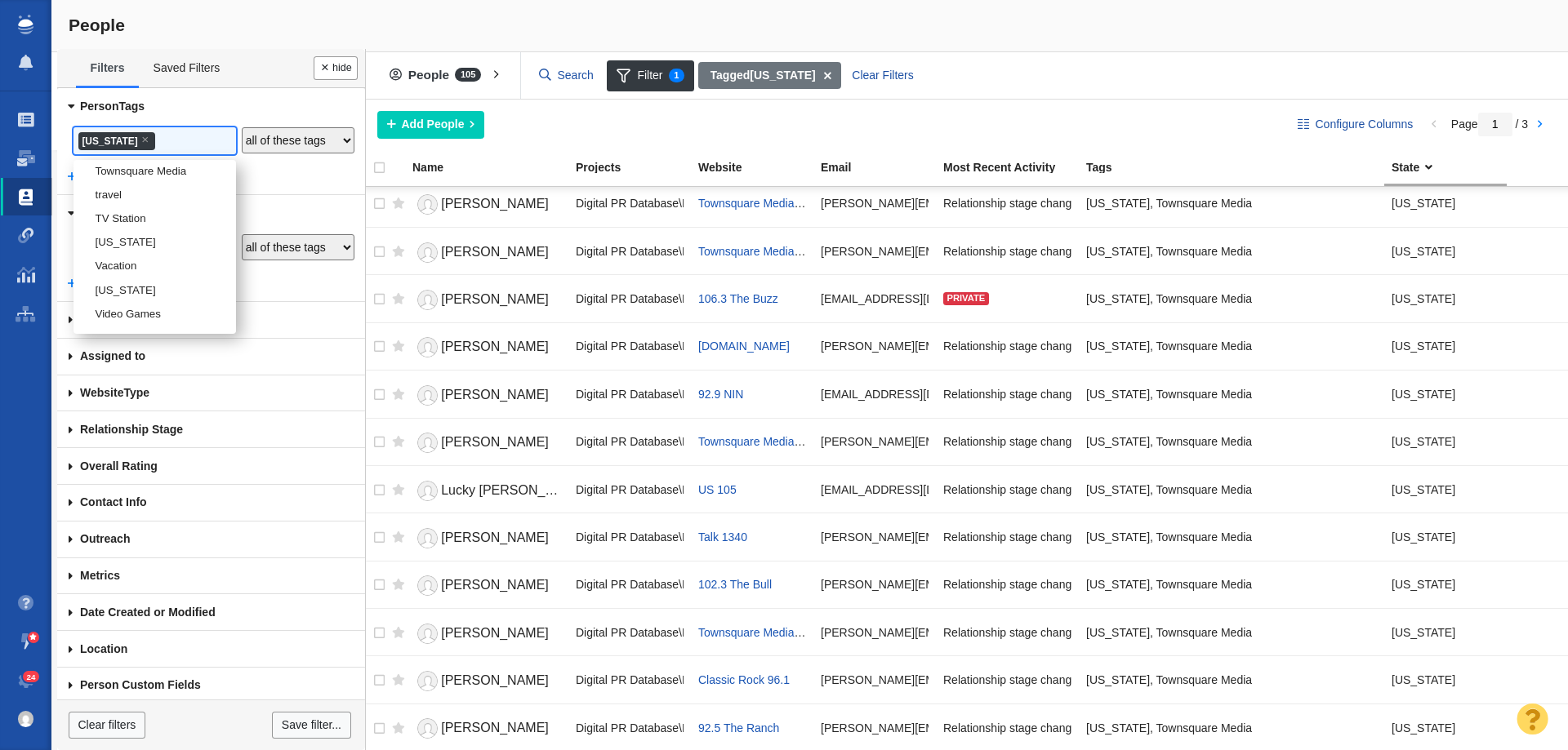
scroll to position [3039, 0]
click at [114, 230] on li "[US_STATE]" at bounding box center [155, 218] width 162 height 23
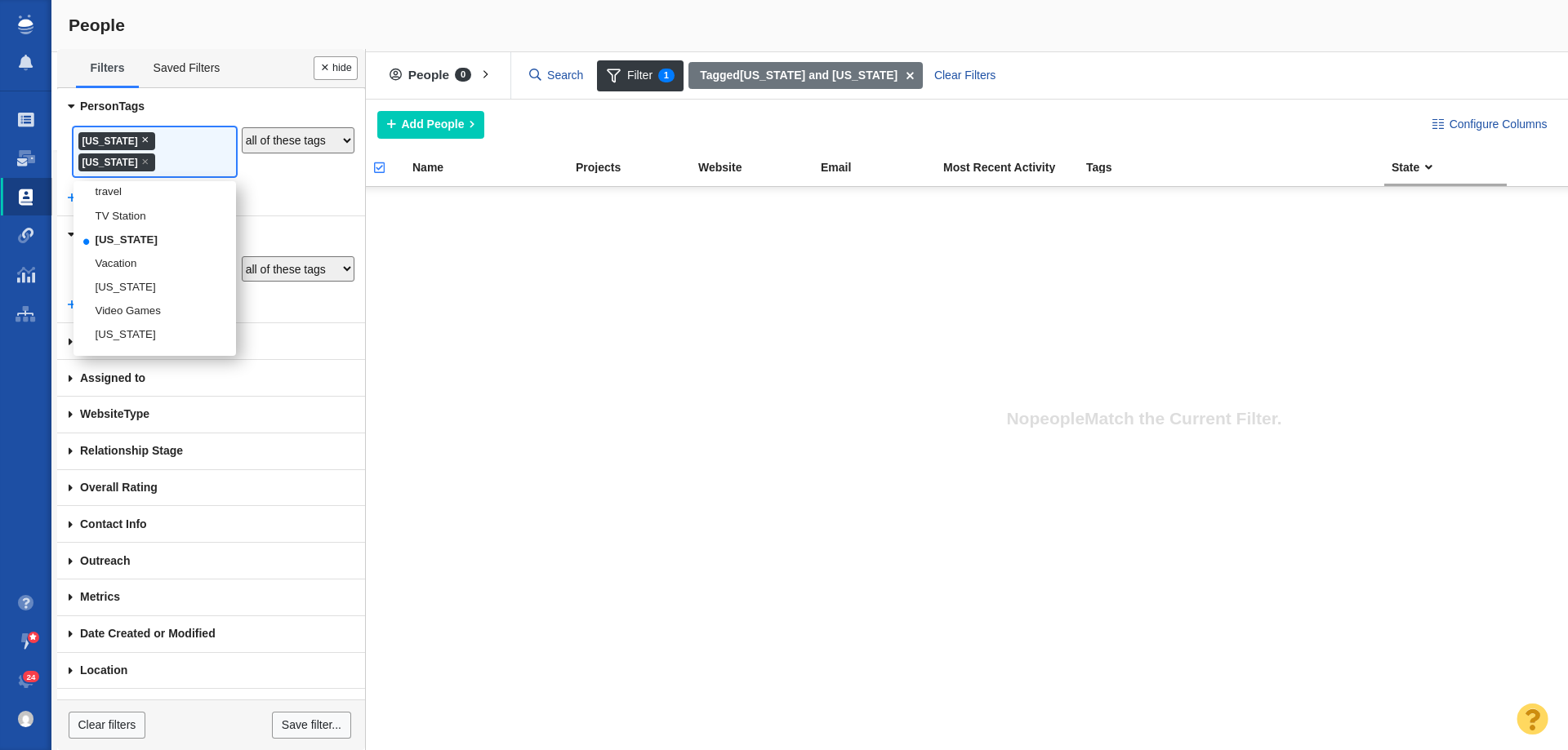
click at [142, 136] on span "×" at bounding box center [145, 140] width 7 height 13
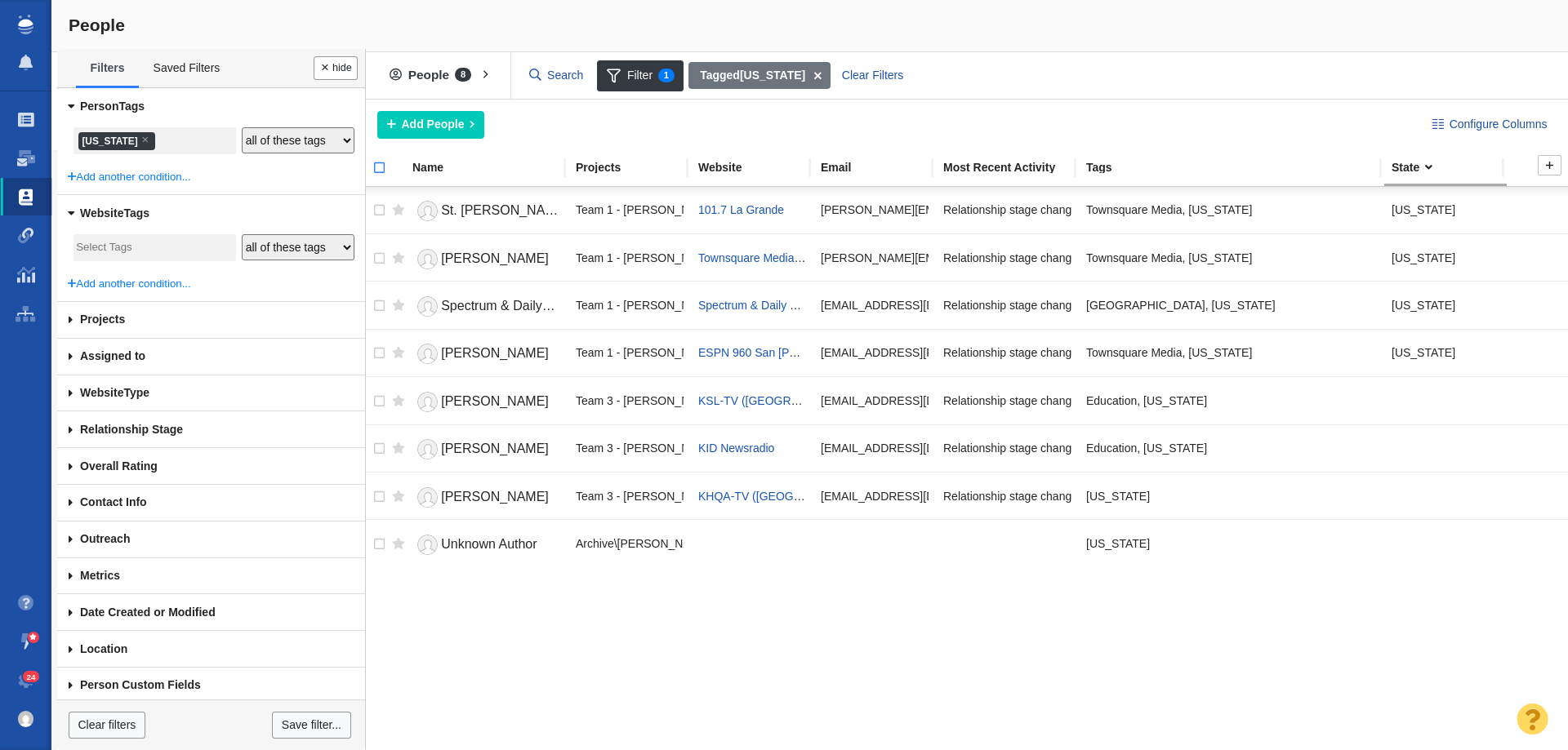
click at [374, 175] on input "checkbox" at bounding box center [371, 177] width 24 height 36
checkbox input "true"
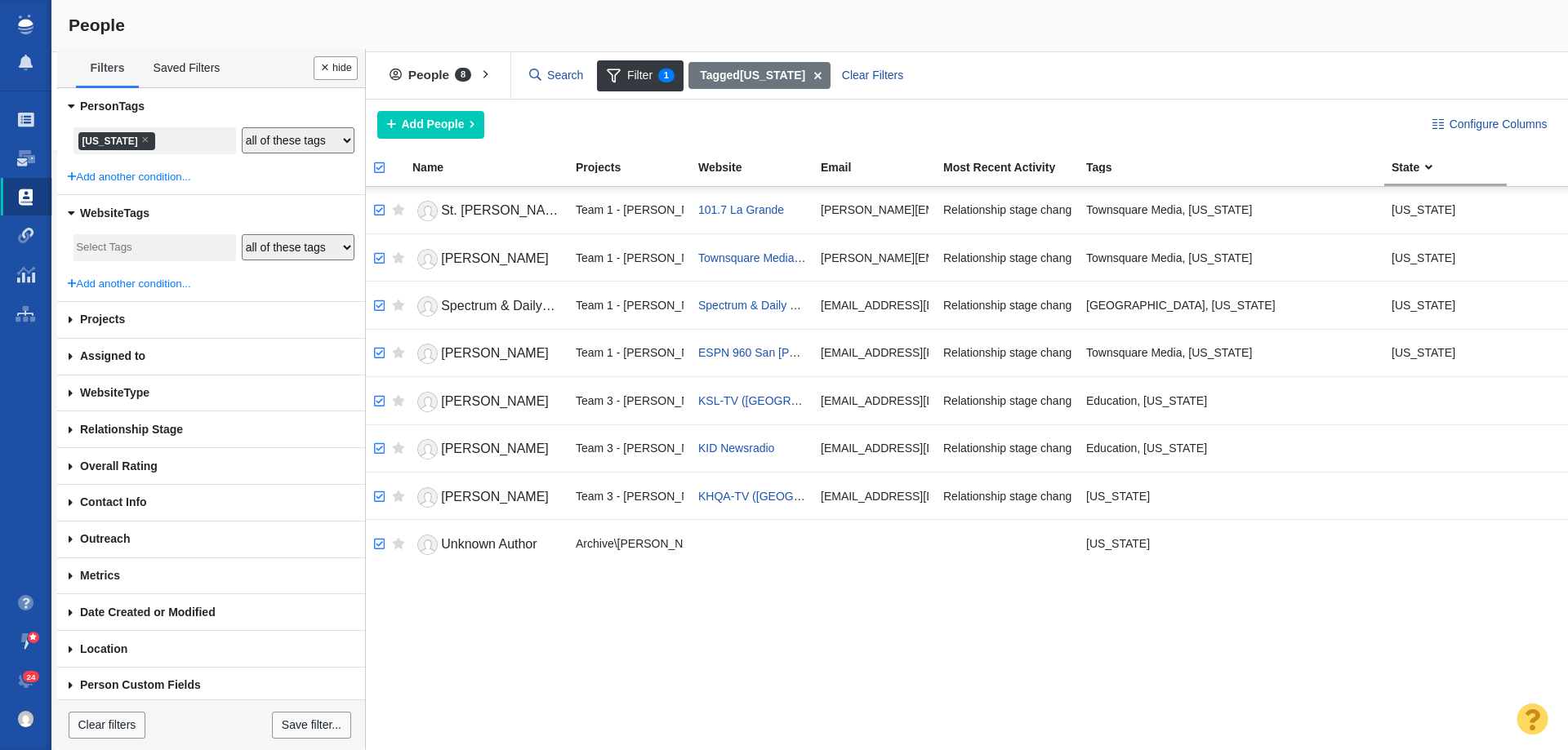
checkbox input "true"
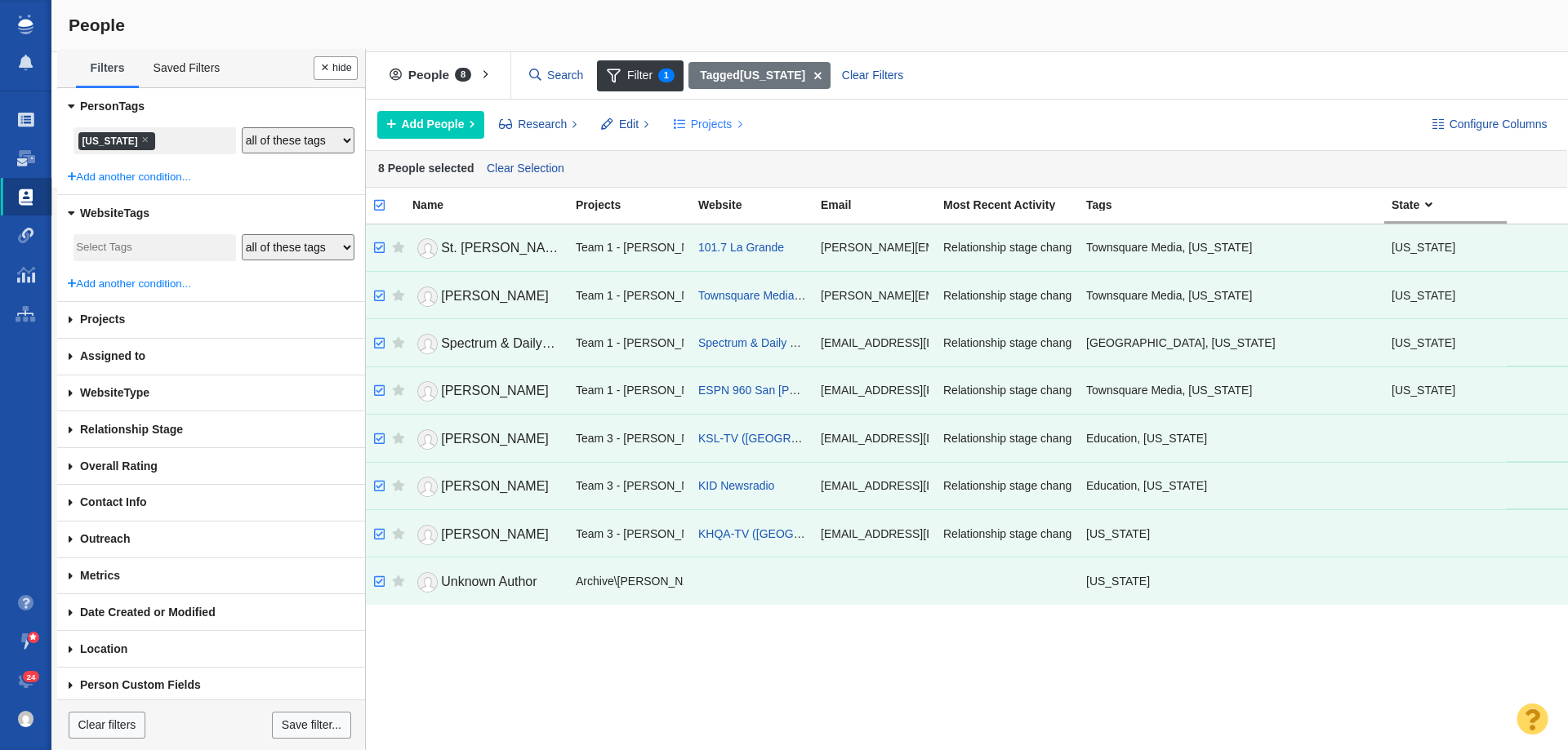
click at [692, 124] on span "Projects" at bounding box center [711, 124] width 41 height 17
click at [707, 153] on div "Copy to Project" at bounding box center [778, 161] width 229 height 25
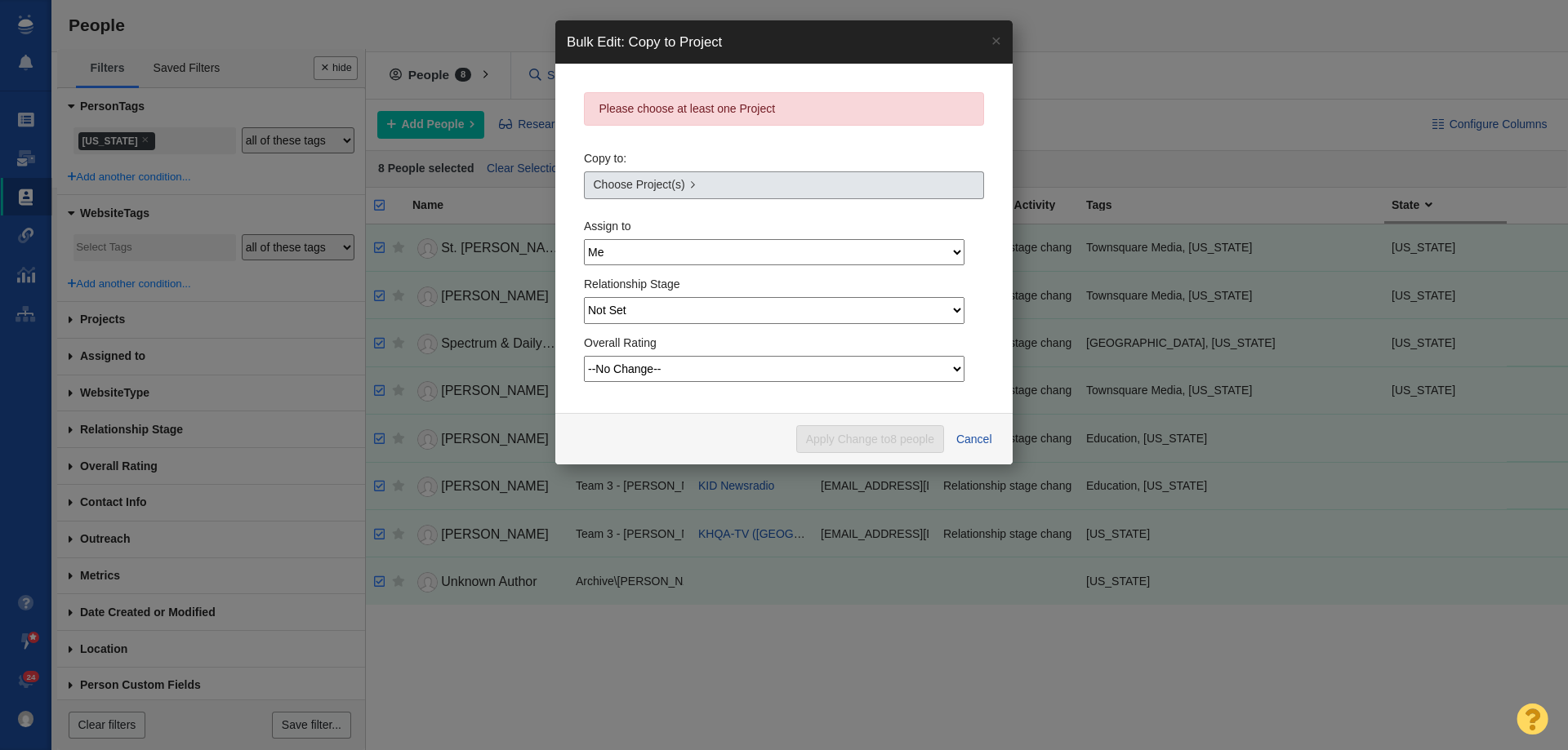
click at [743, 188] on link "Choose Project(s)" at bounding box center [784, 185] width 400 height 28
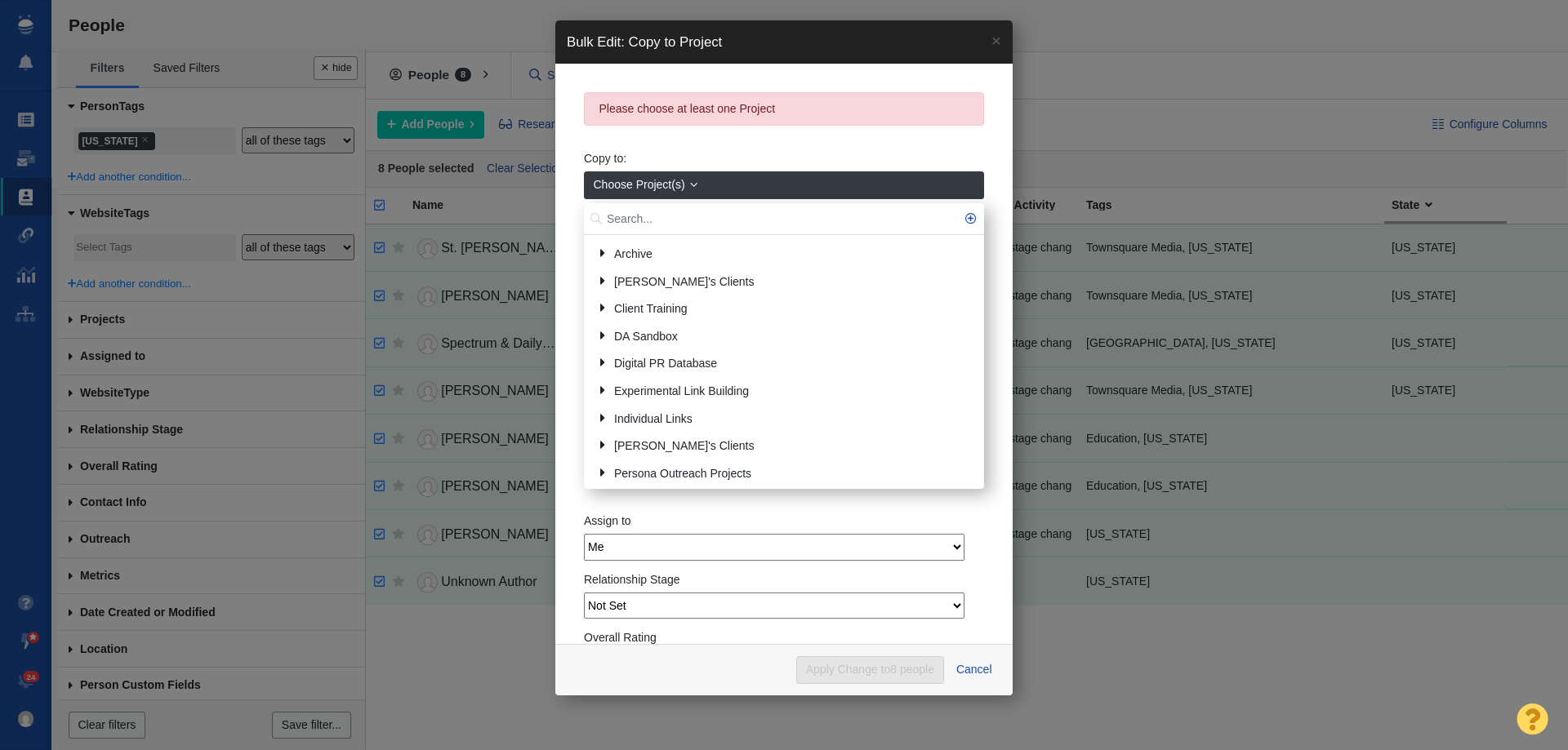
click at [673, 219] on input "text" at bounding box center [784, 219] width 400 height 32
type input "utah"
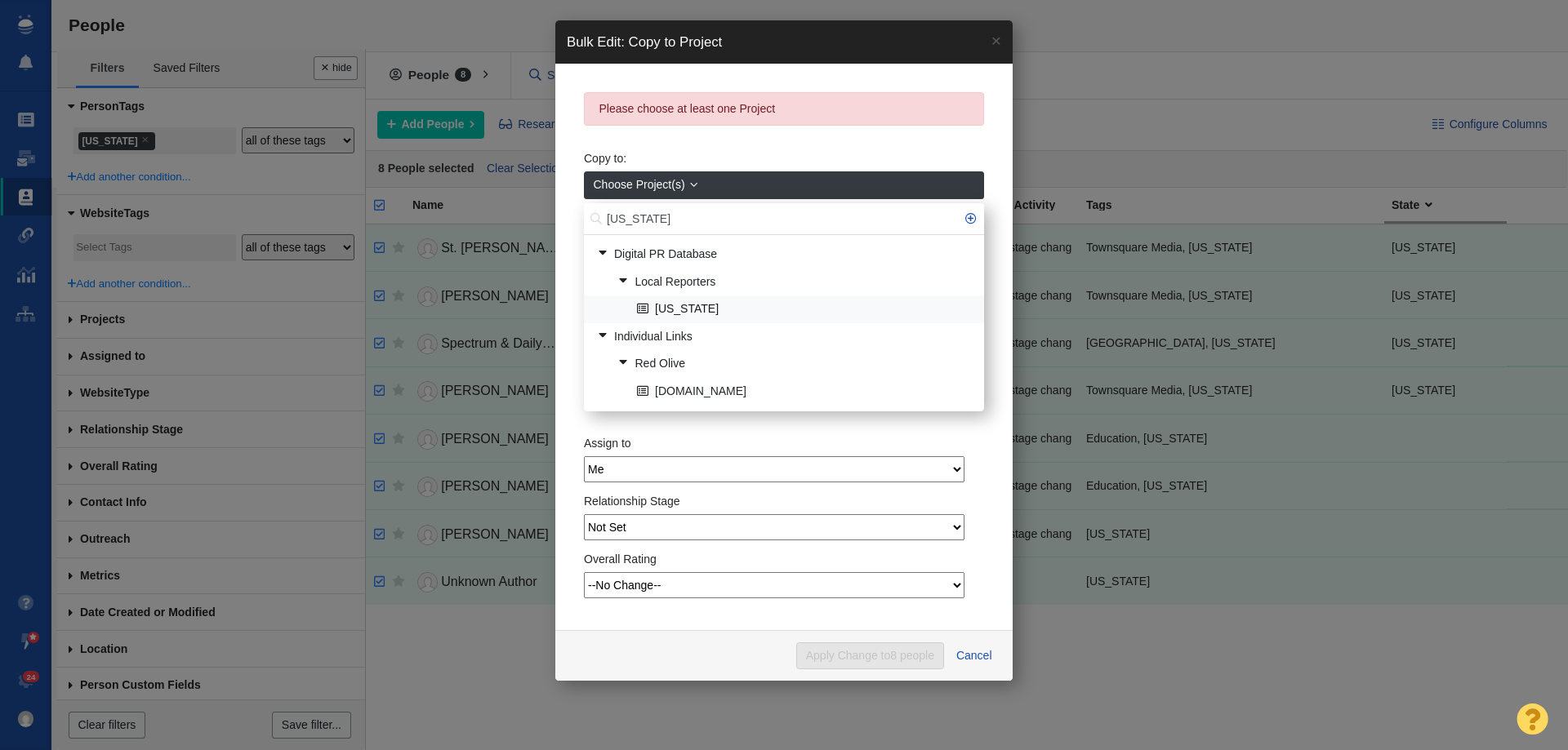
click at [689, 308] on link "[US_STATE]" at bounding box center [803, 310] width 342 height 25
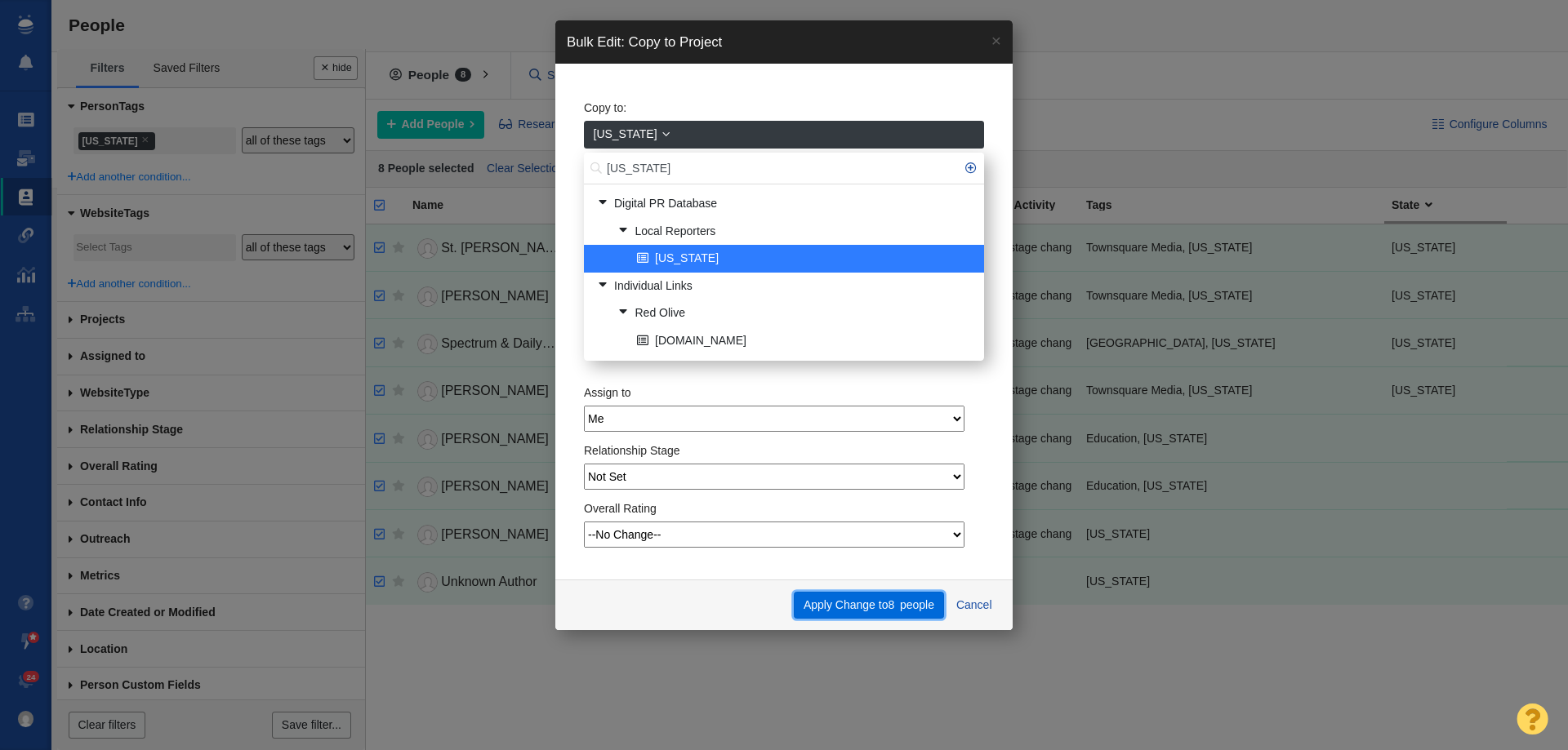
click at [872, 600] on button "Apply Change to 8 people" at bounding box center [868, 606] width 150 height 28
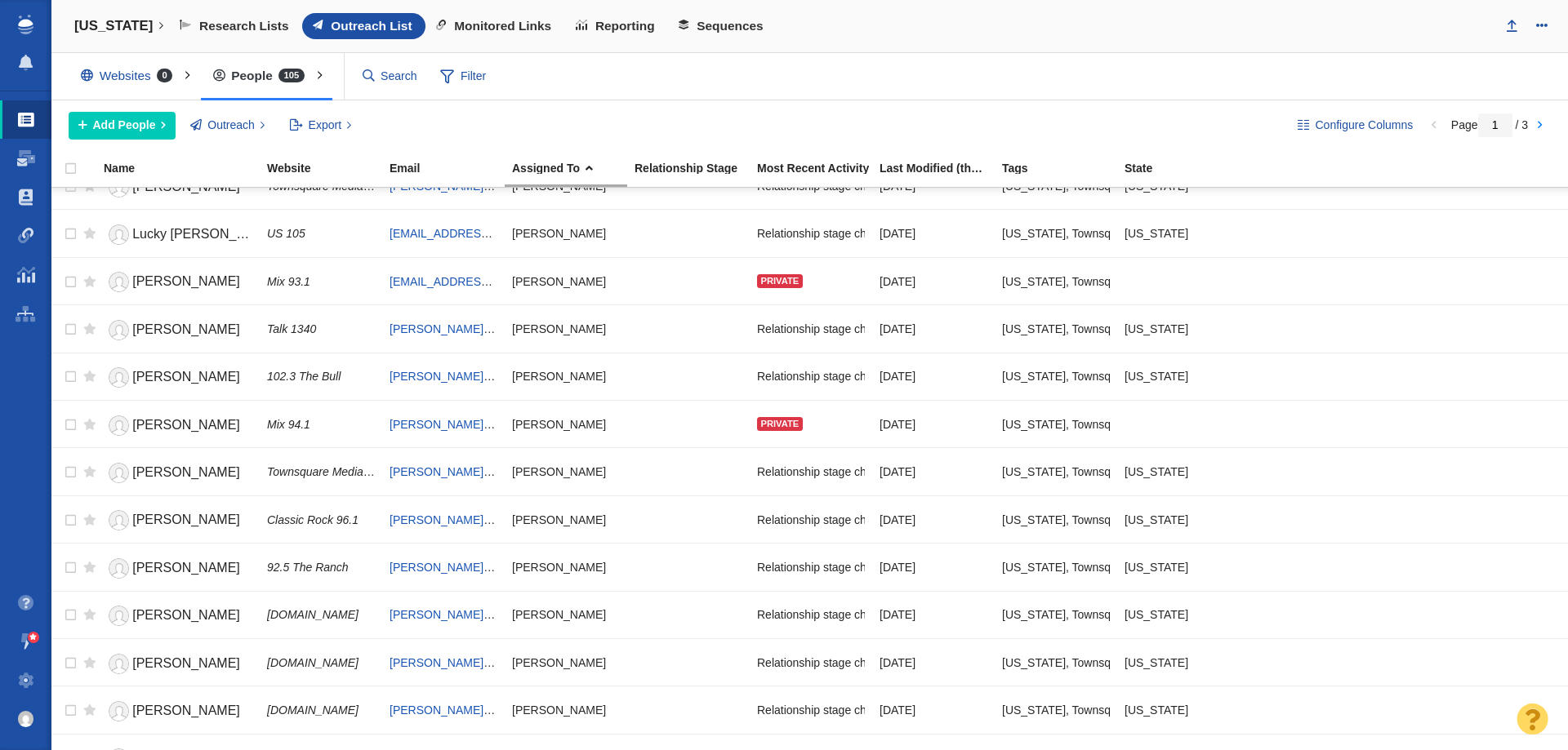
scroll to position [572, 0]
